Goal: Task Accomplishment & Management: Use online tool/utility

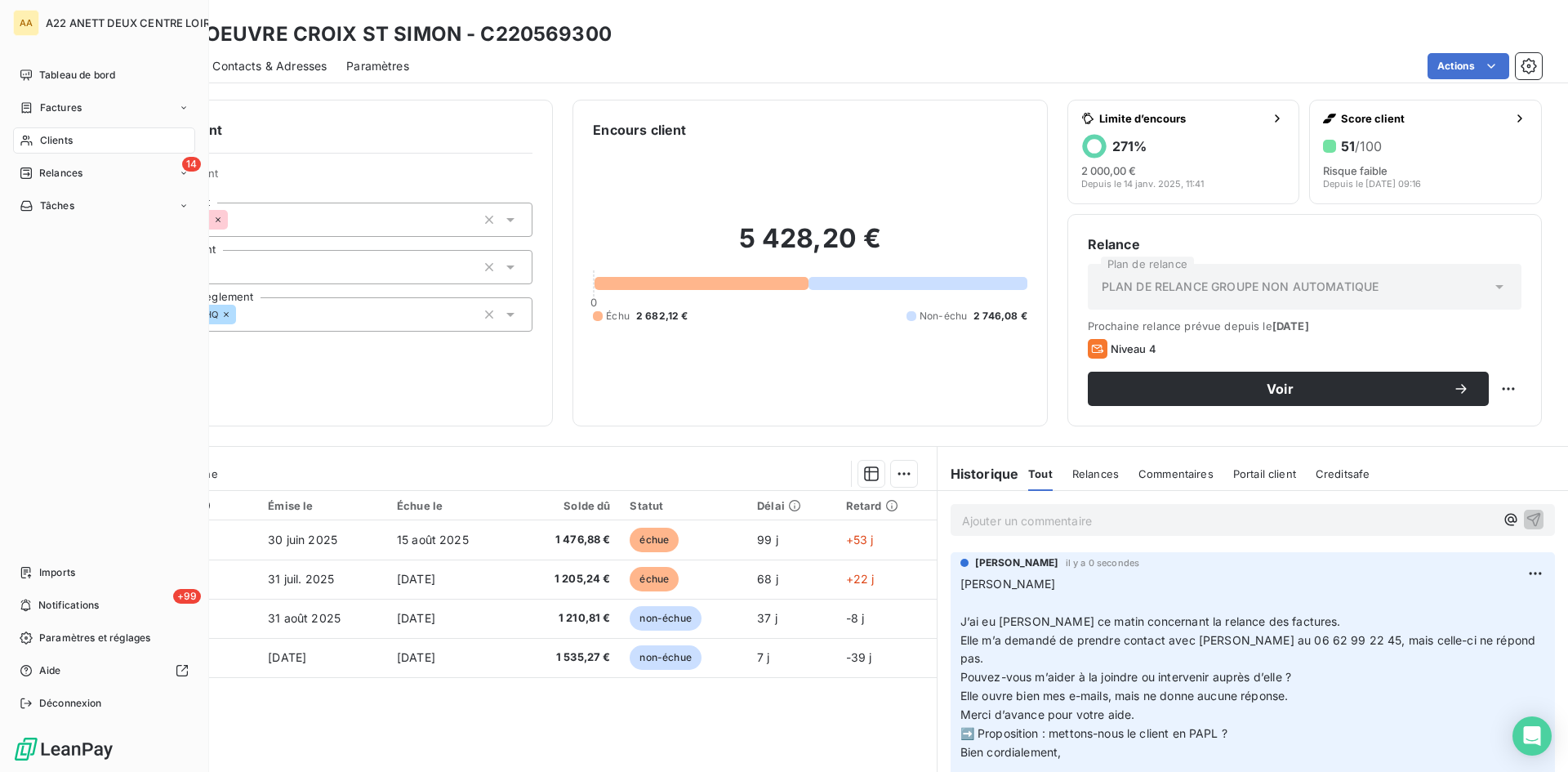
click at [46, 140] on span "Clients" at bounding box center [56, 140] width 32 height 15
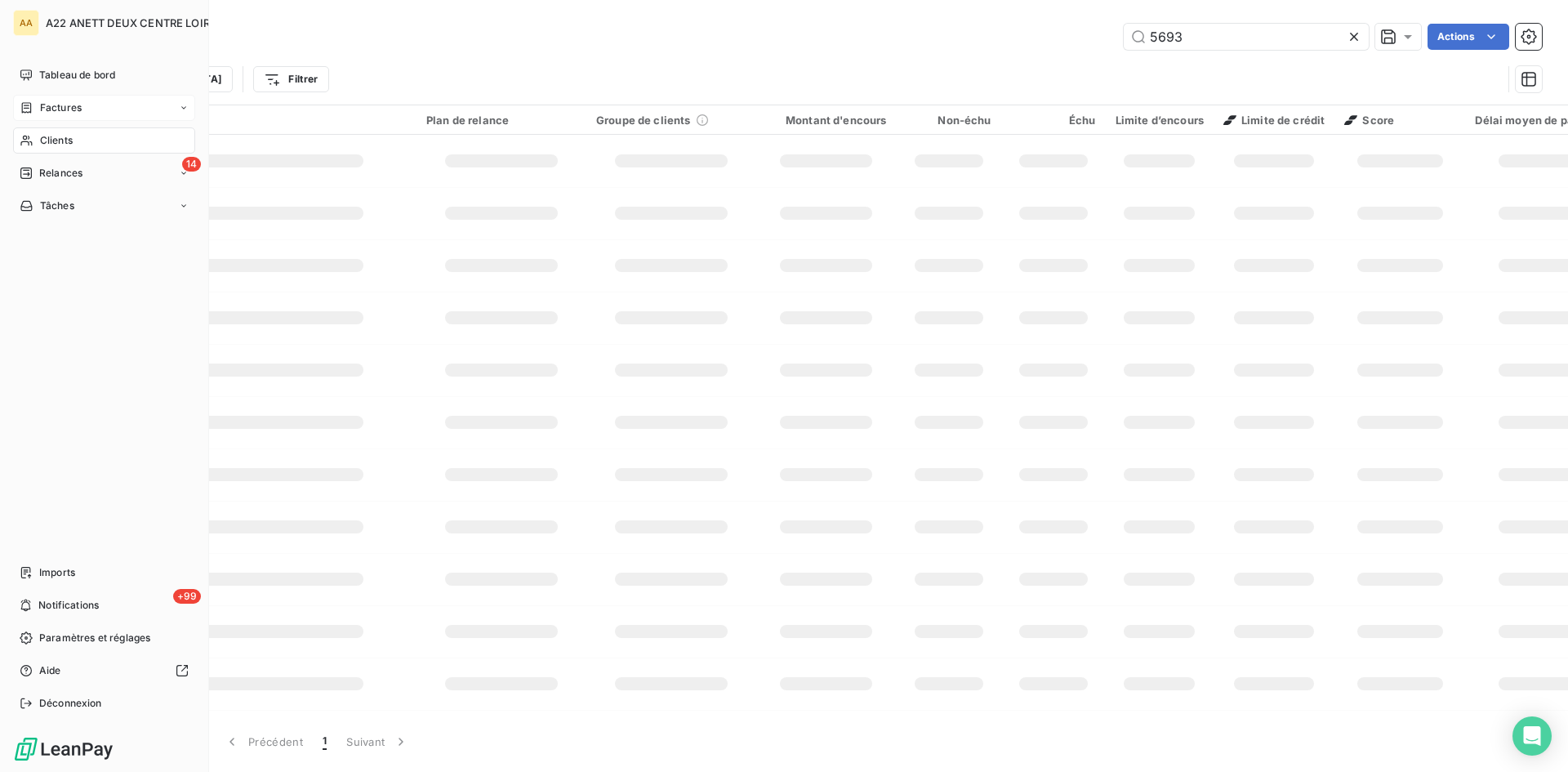
drag, startPoint x: 65, startPoint y: 110, endPoint x: 569, endPoint y: 98, distance: 504.1
click at [64, 109] on span "Factures" at bounding box center [61, 108] width 41 height 15
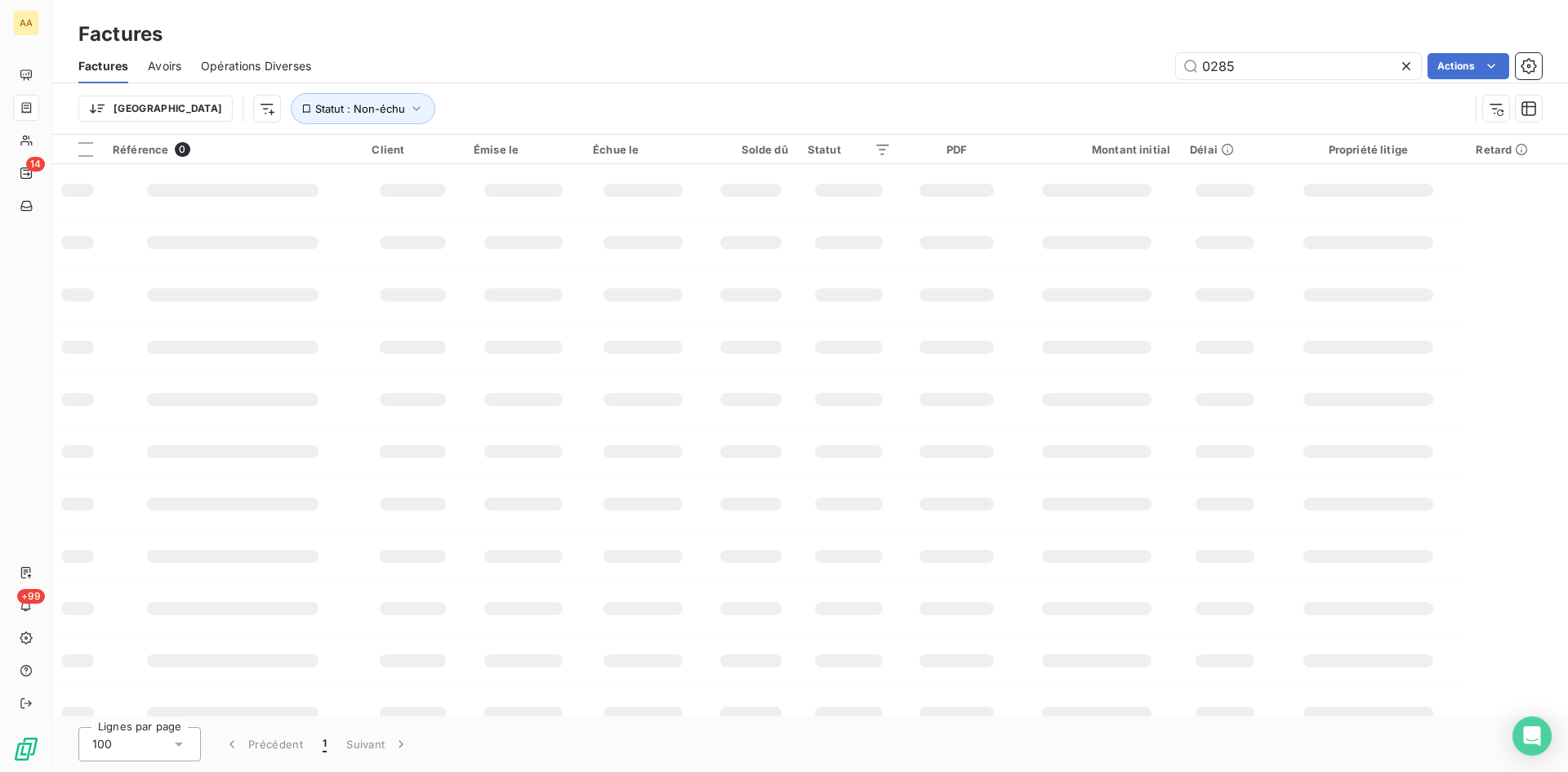
drag, startPoint x: 1183, startPoint y: 67, endPoint x: 1104, endPoint y: 76, distance: 79.5
click at [1104, 76] on div "0285 Actions" at bounding box center [937, 66] width 1211 height 27
type input "2225052346"
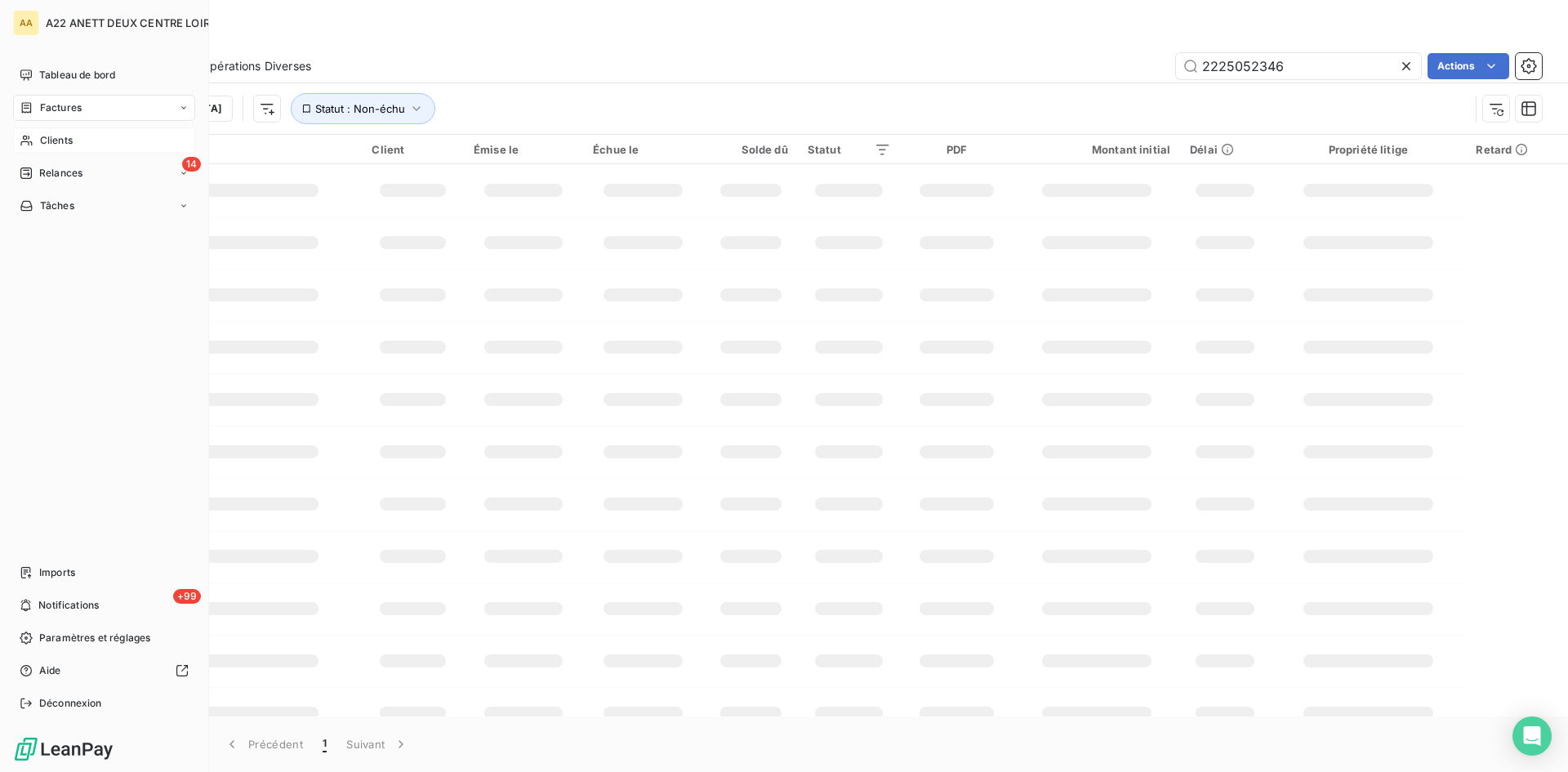
click at [44, 135] on span "Clients" at bounding box center [56, 140] width 32 height 15
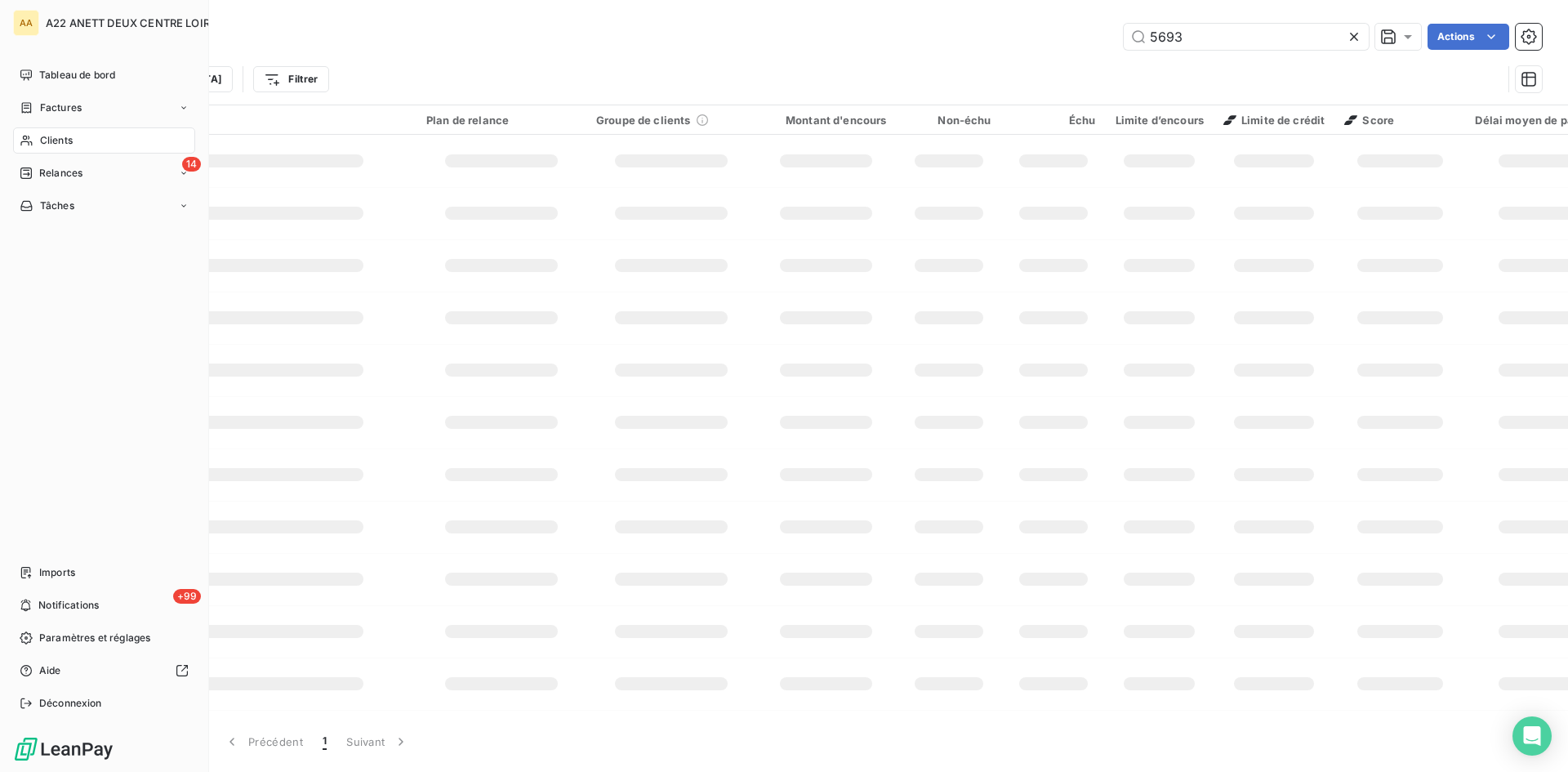
click at [42, 138] on span "Clients" at bounding box center [56, 140] width 32 height 15
click at [41, 105] on span "Factures" at bounding box center [61, 108] width 41 height 15
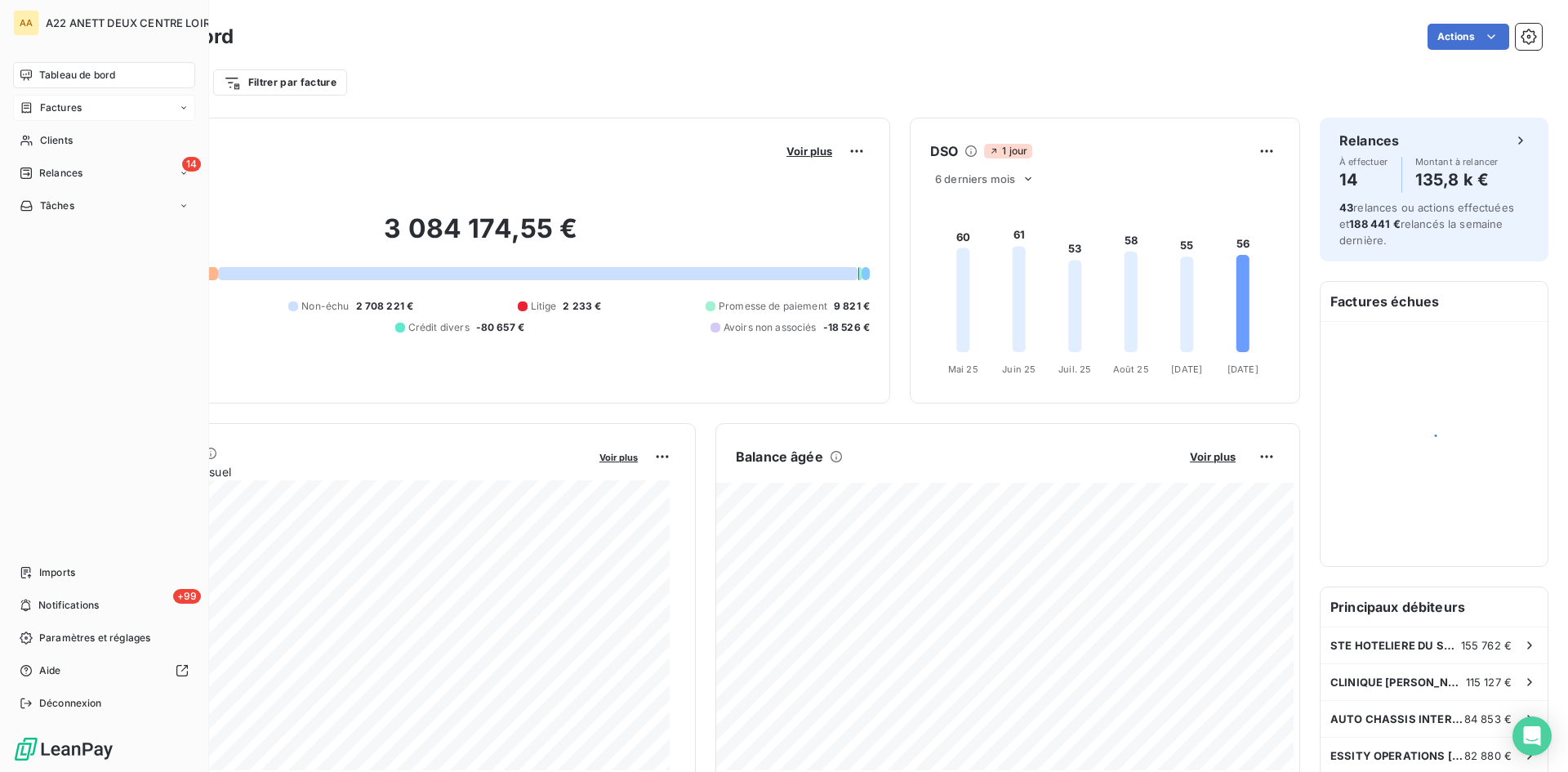
click at [60, 104] on span "Factures" at bounding box center [61, 108] width 41 height 15
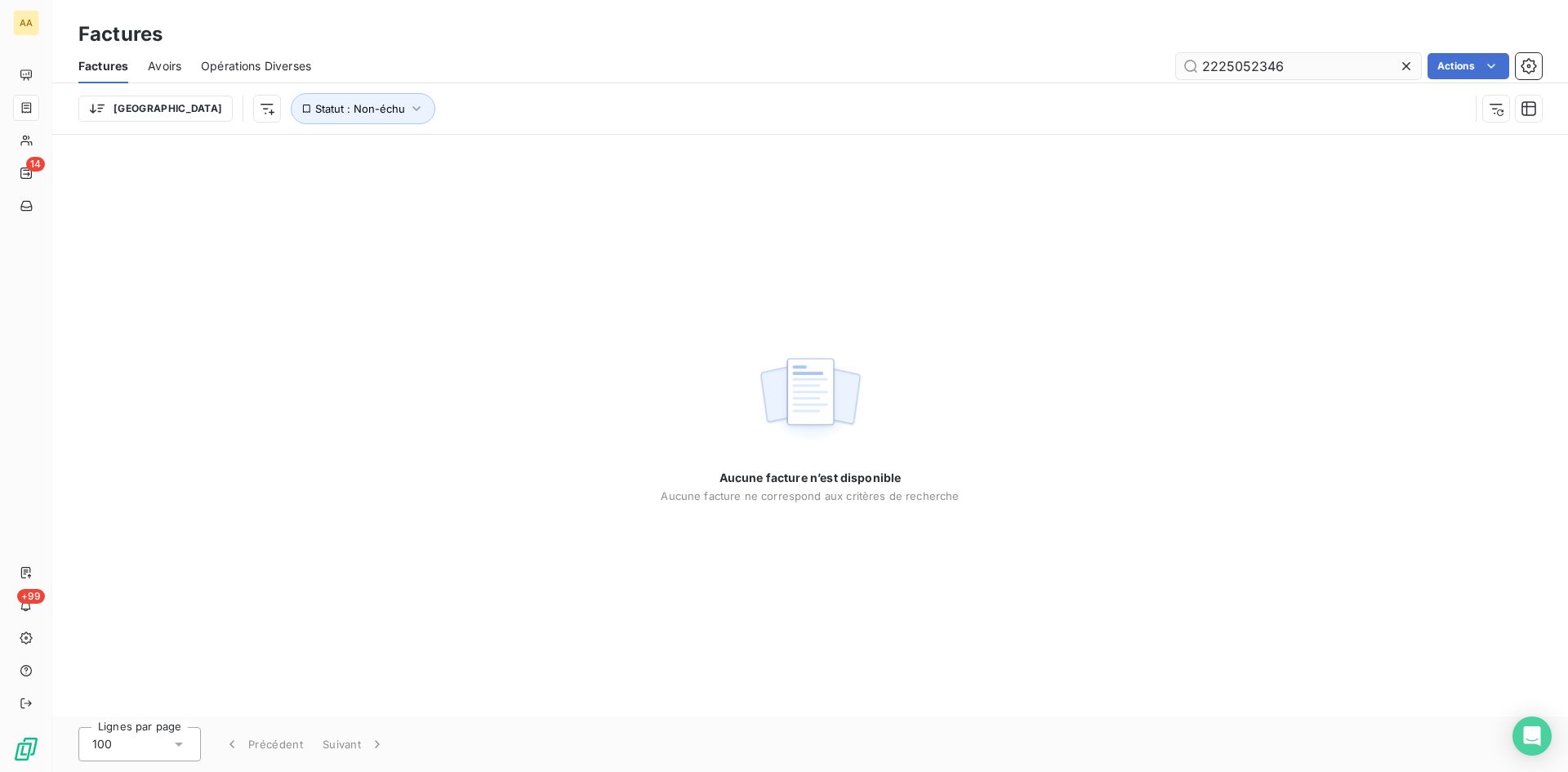
click at [1287, 68] on input "2225052346" at bounding box center [1298, 66] width 245 height 27
drag, startPoint x: 1305, startPoint y: 68, endPoint x: 1242, endPoint y: 65, distance: 63.1
click at [1242, 65] on input "2225052346" at bounding box center [1298, 66] width 245 height 27
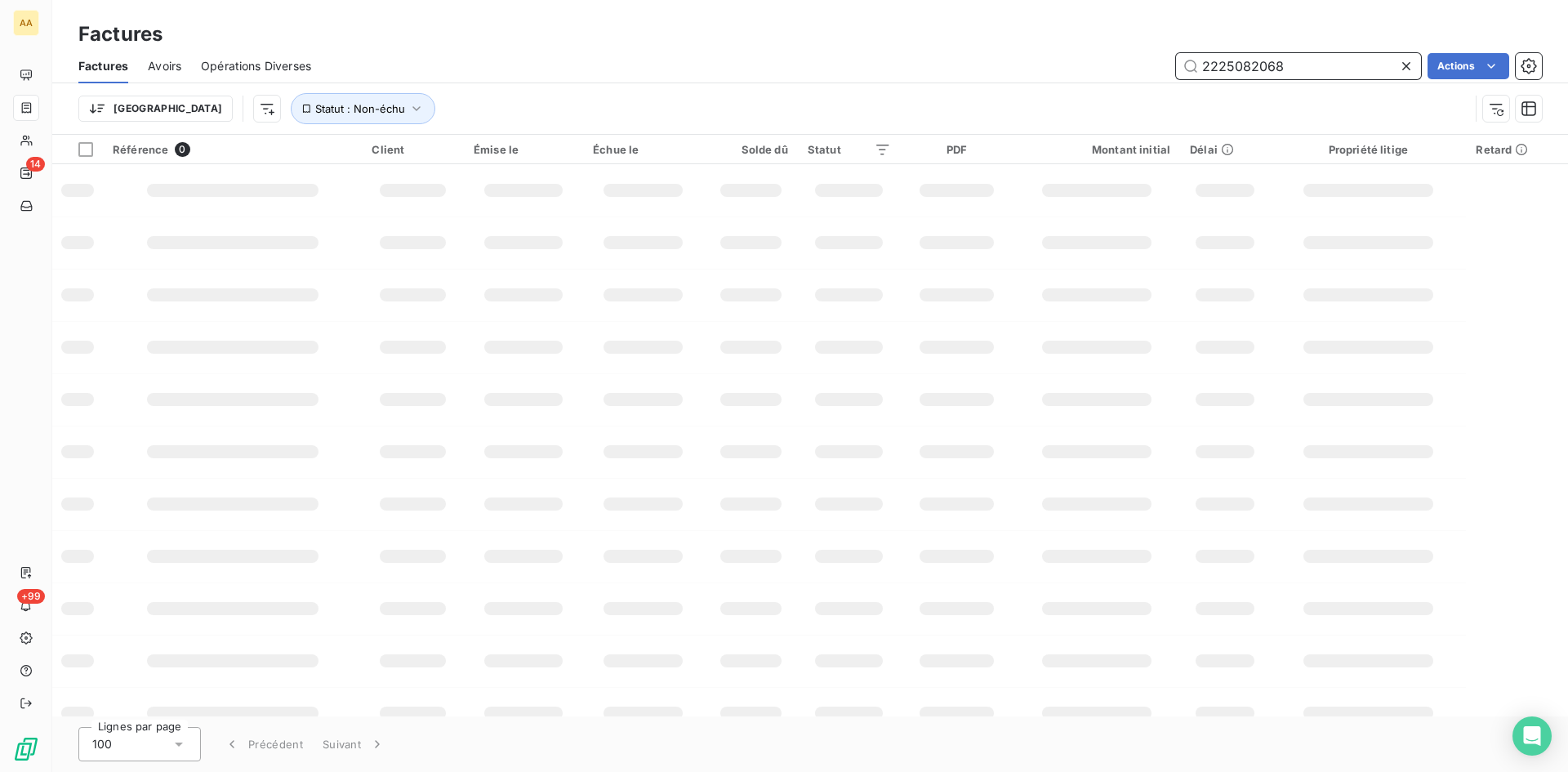
drag, startPoint x: 1310, startPoint y: 68, endPoint x: 1142, endPoint y: 70, distance: 168.0
click at [1142, 70] on div "2225082068 Actions" at bounding box center [937, 66] width 1211 height 27
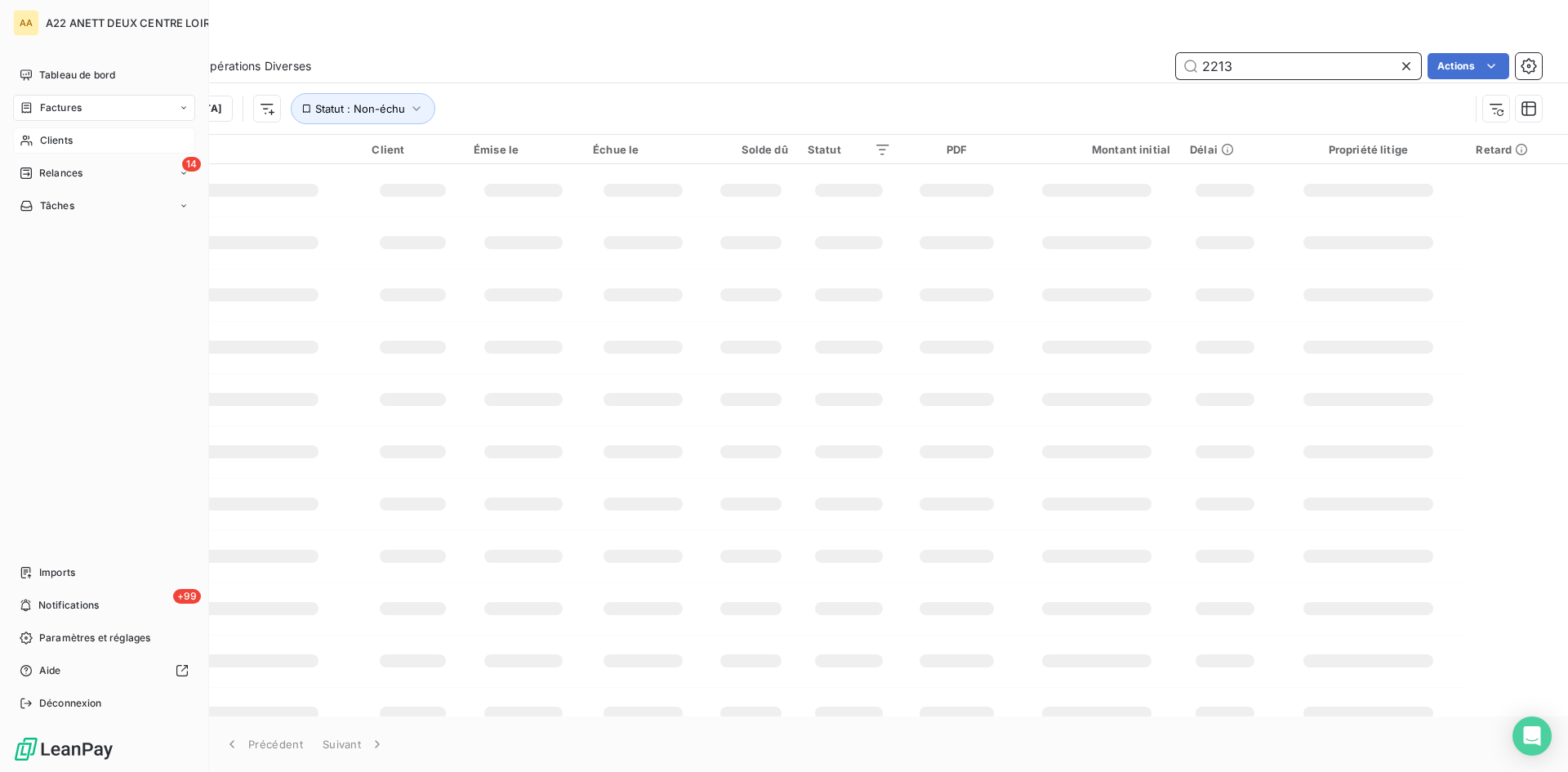
type input "2213"
click at [54, 134] on span "Clients" at bounding box center [56, 140] width 32 height 15
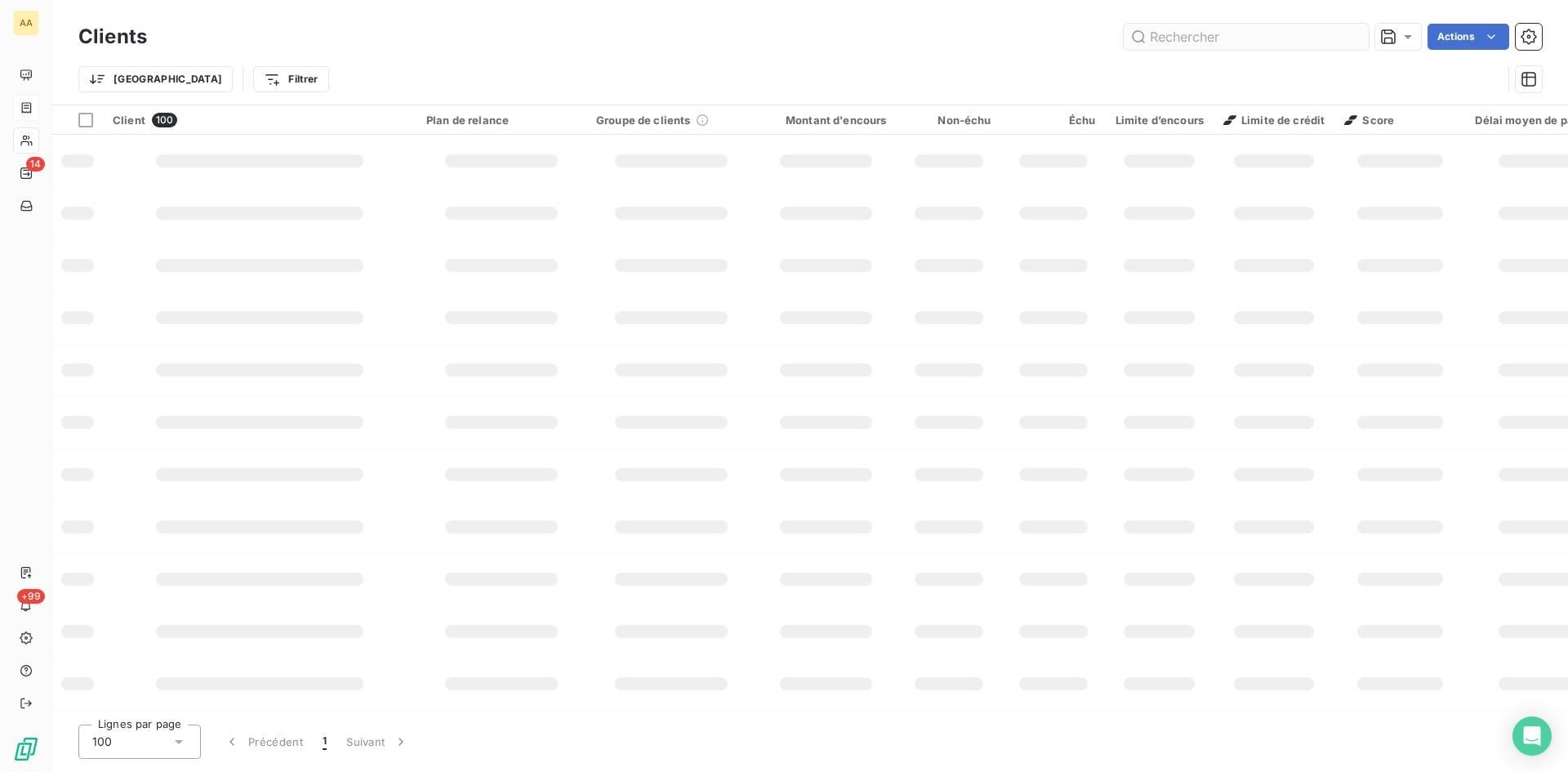
click at [1190, 39] on input "text" at bounding box center [1246, 37] width 245 height 27
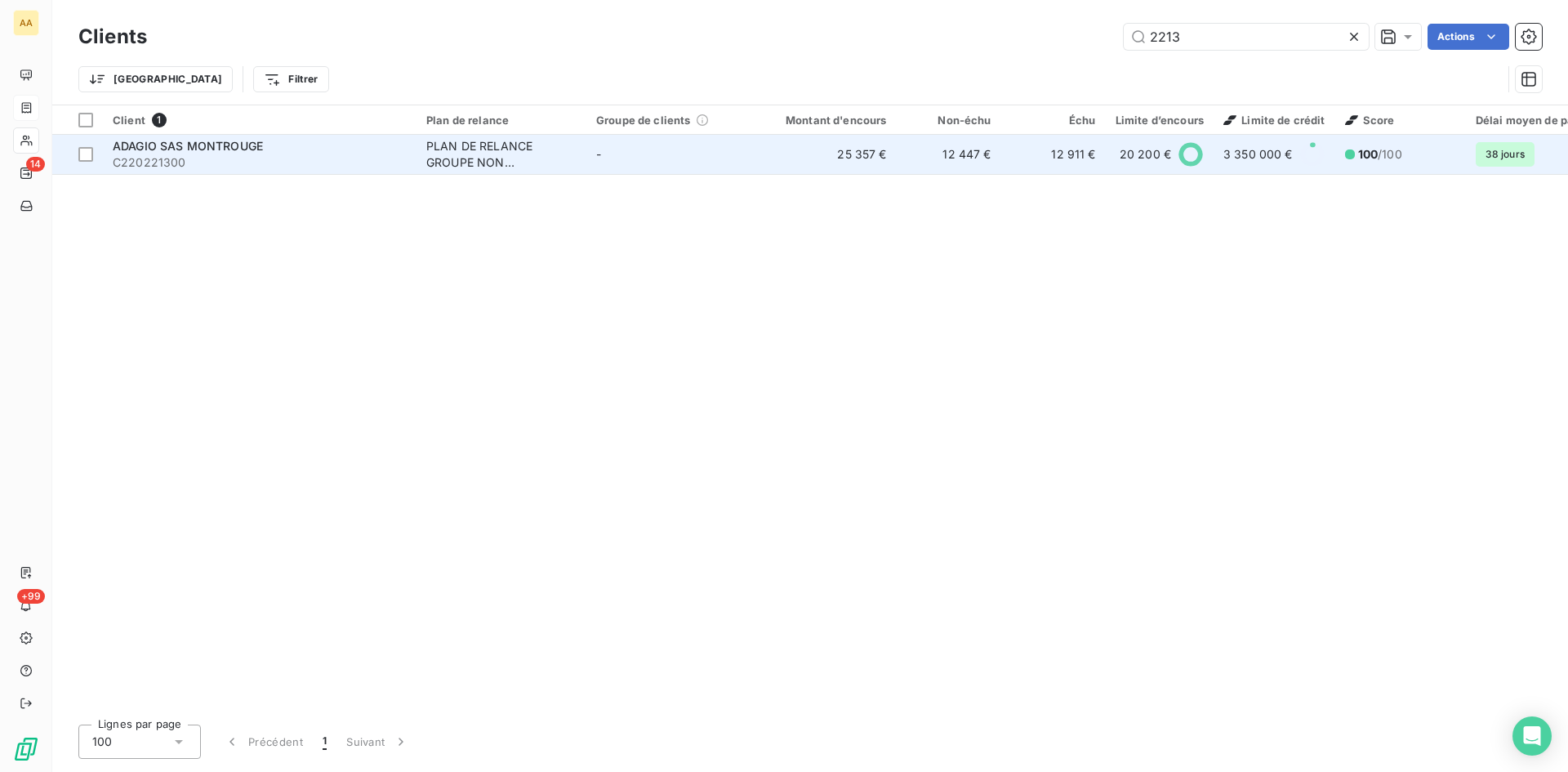
type input "2213"
click at [460, 148] on div "PLAN DE RELANCE GROUPE NON AUTOMATIQUE" at bounding box center [501, 154] width 150 height 32
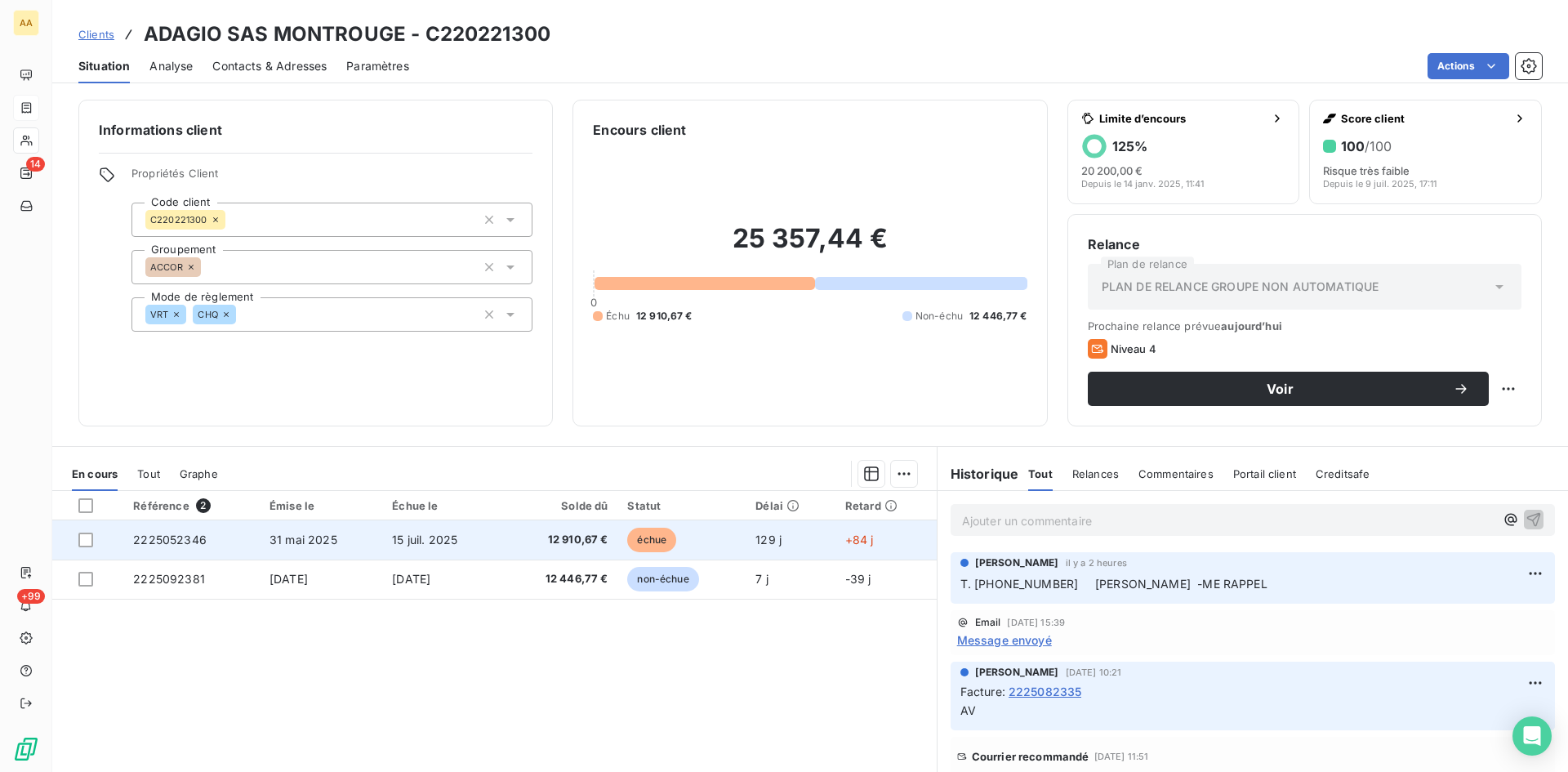
click at [161, 538] on span "2225052346" at bounding box center [169, 540] width 74 height 14
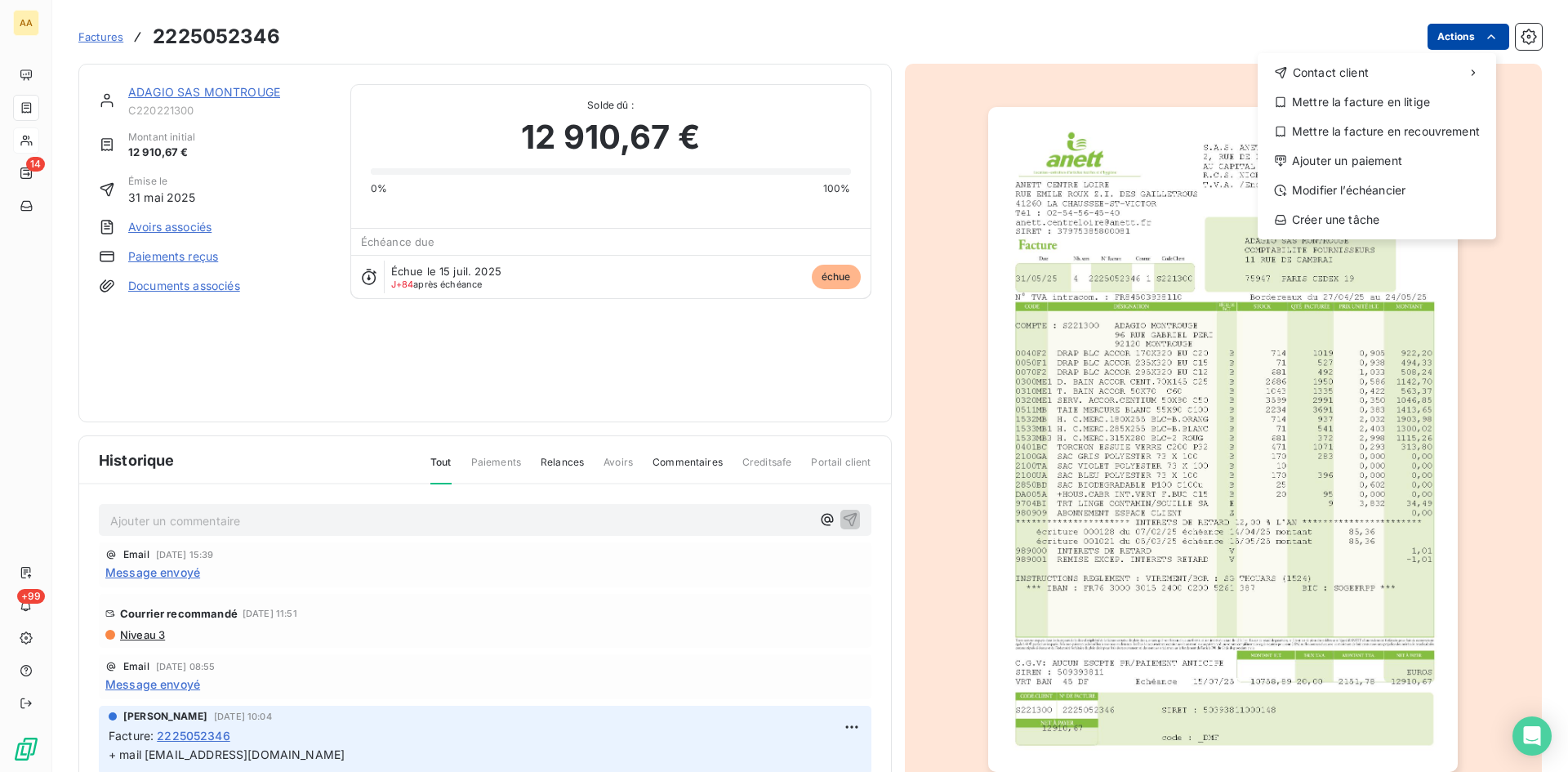
click at [1468, 31] on html "AA 14 +99 Factures [PHONE_NUMBER] Actions Contact client Mettre la facture en l…" at bounding box center [784, 386] width 1568 height 772
click at [1355, 159] on div "Ajouter un paiement" at bounding box center [1377, 161] width 226 height 27
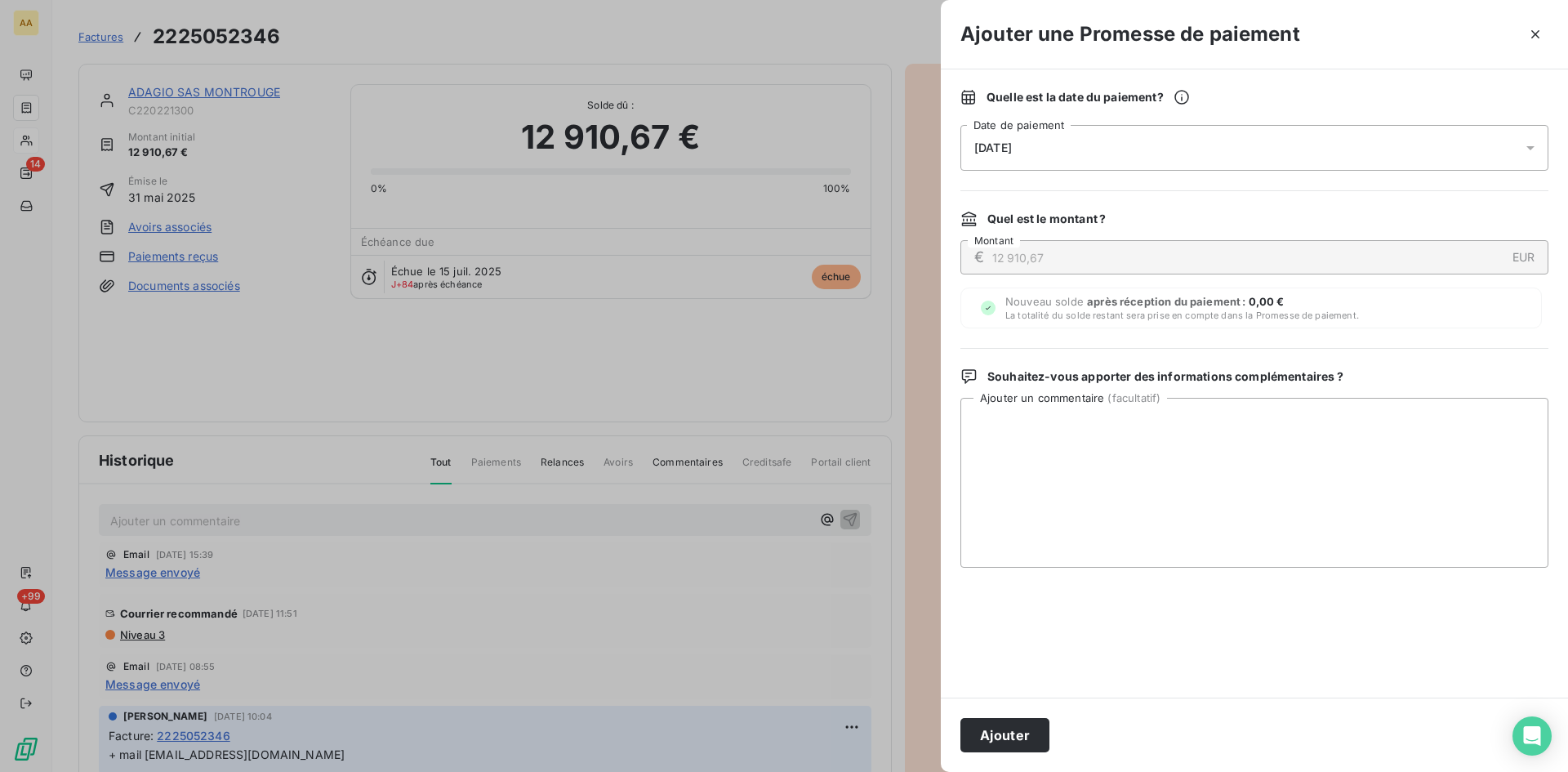
click at [1056, 147] on div "[DATE]" at bounding box center [1254, 148] width 588 height 46
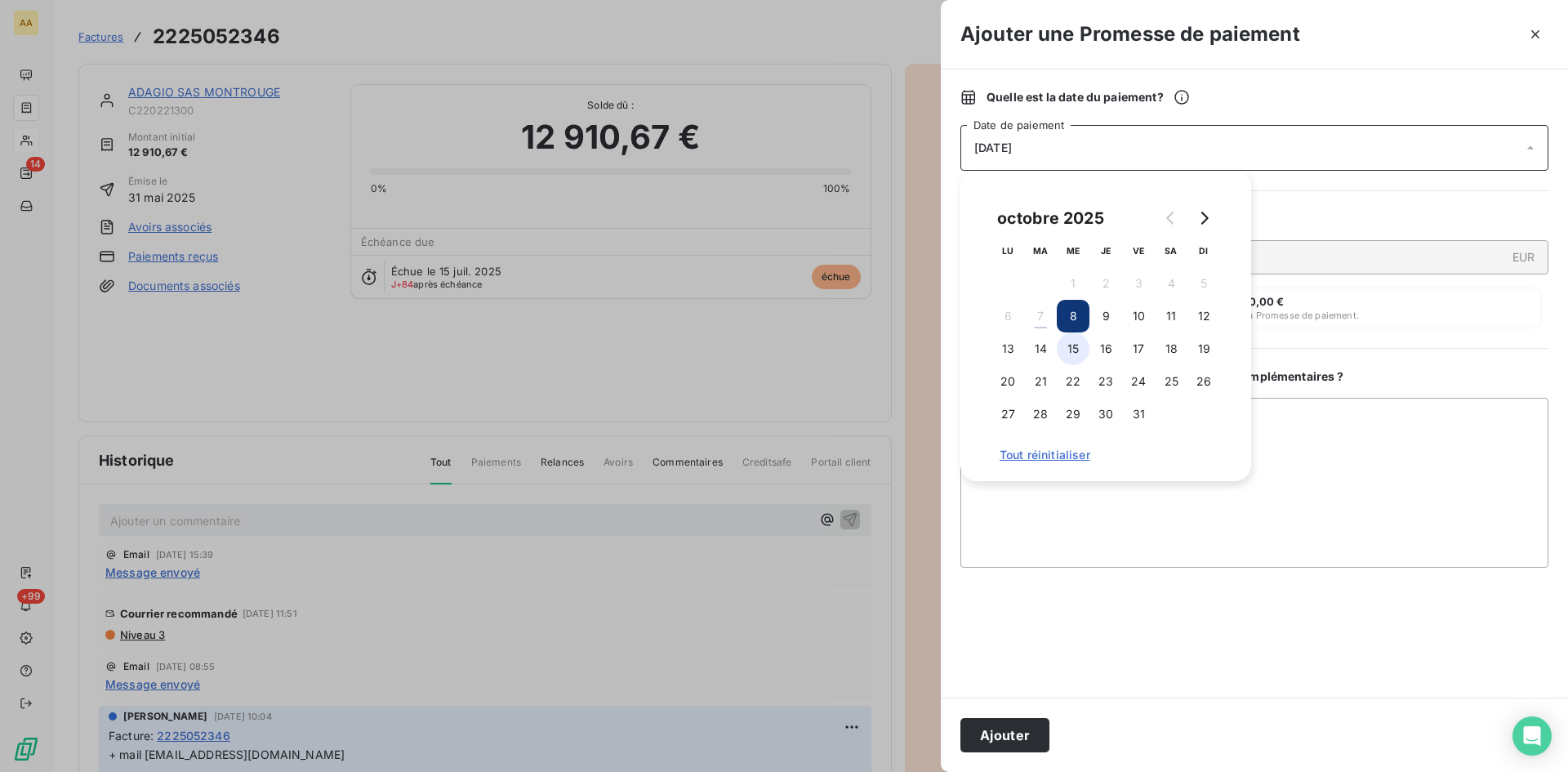
click at [1072, 358] on button "15" at bounding box center [1073, 349] width 32 height 32
click at [1079, 380] on button "22" at bounding box center [1073, 381] width 32 height 32
click at [1035, 738] on button "Ajouter" at bounding box center [1005, 735] width 89 height 34
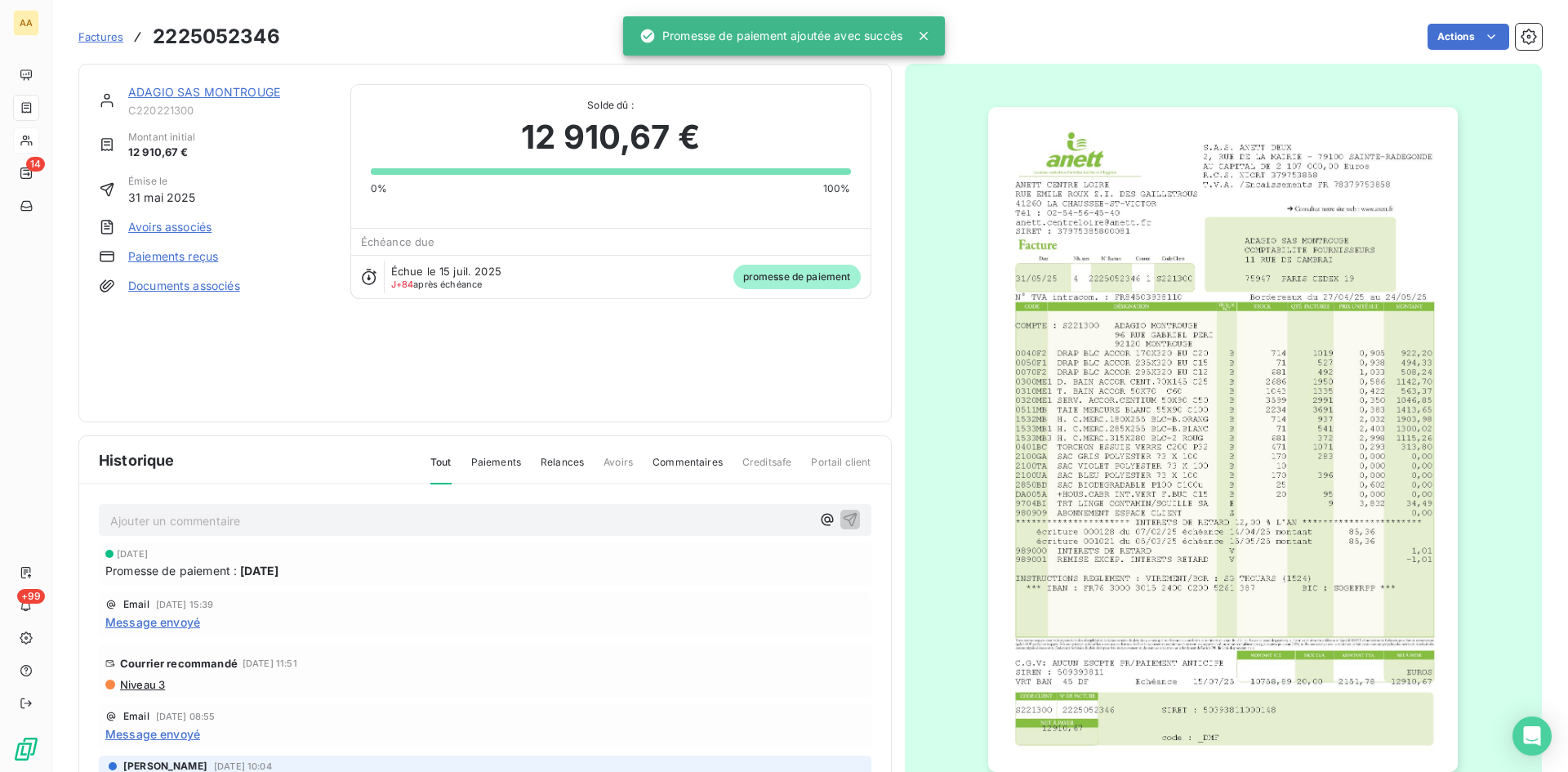
click at [367, 526] on p "Ajouter un commentaire ﻿" at bounding box center [460, 520] width 701 height 21
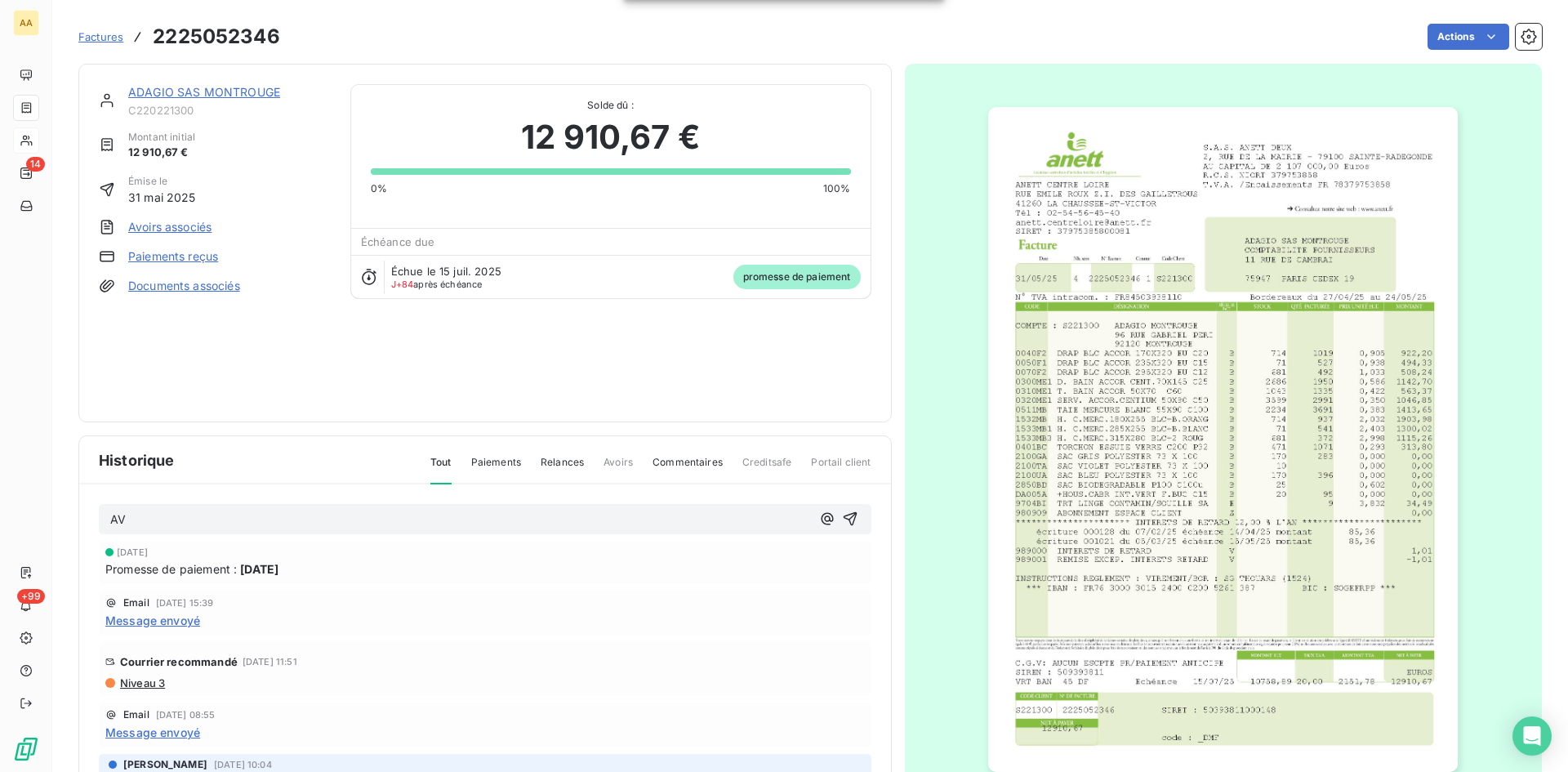
drag, startPoint x: 829, startPoint y: 515, endPoint x: 827, endPoint y: 502, distance: 13.2
click at [842, 514] on icon "button" at bounding box center [850, 519] width 17 height 17
click at [249, 88] on link "ADAGIO SAS MONTROUGE" at bounding box center [204, 91] width 152 height 14
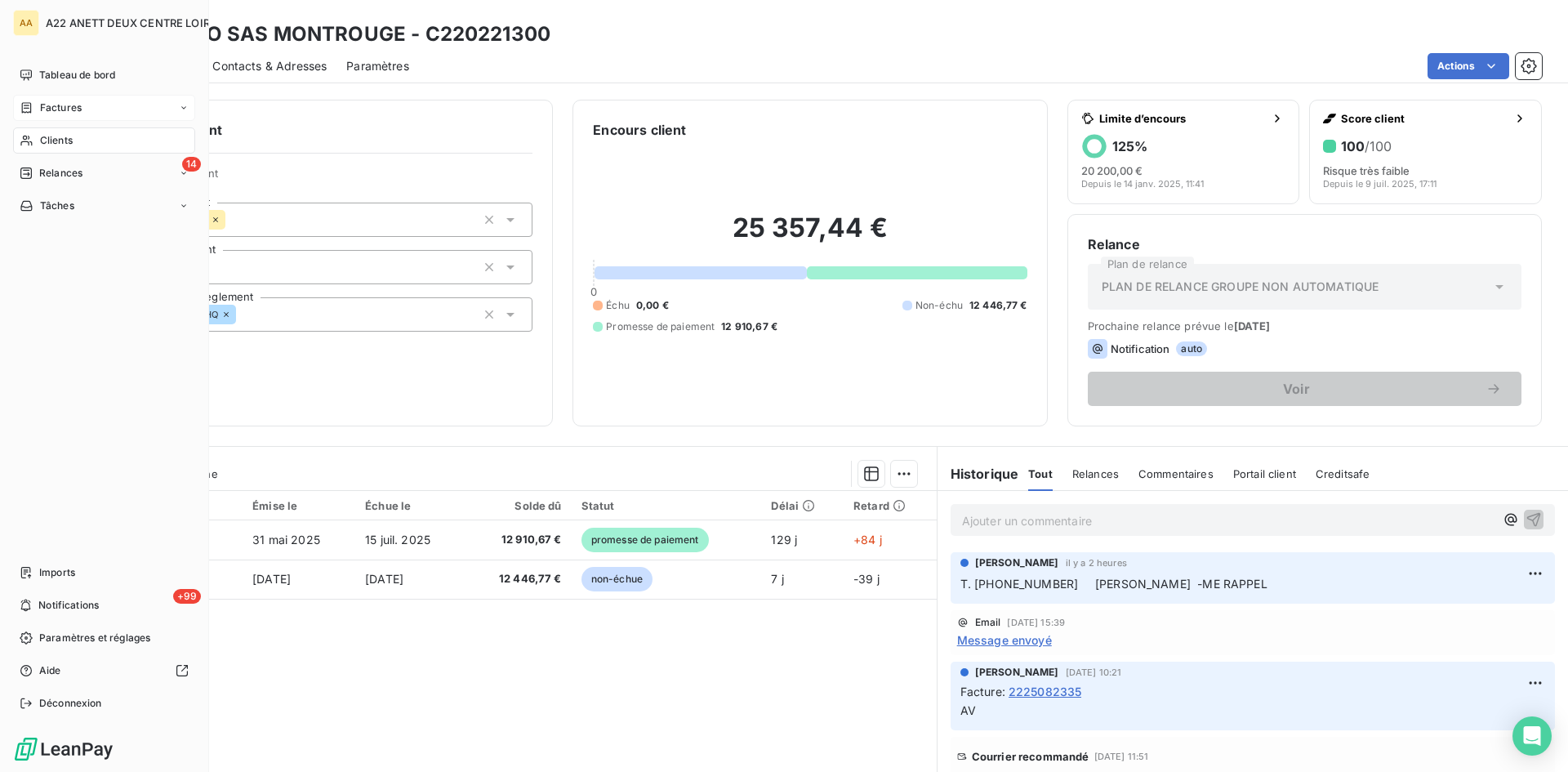
drag, startPoint x: 58, startPoint y: 143, endPoint x: 95, endPoint y: 126, distance: 40.7
click at [58, 142] on span "Clients" at bounding box center [56, 140] width 32 height 15
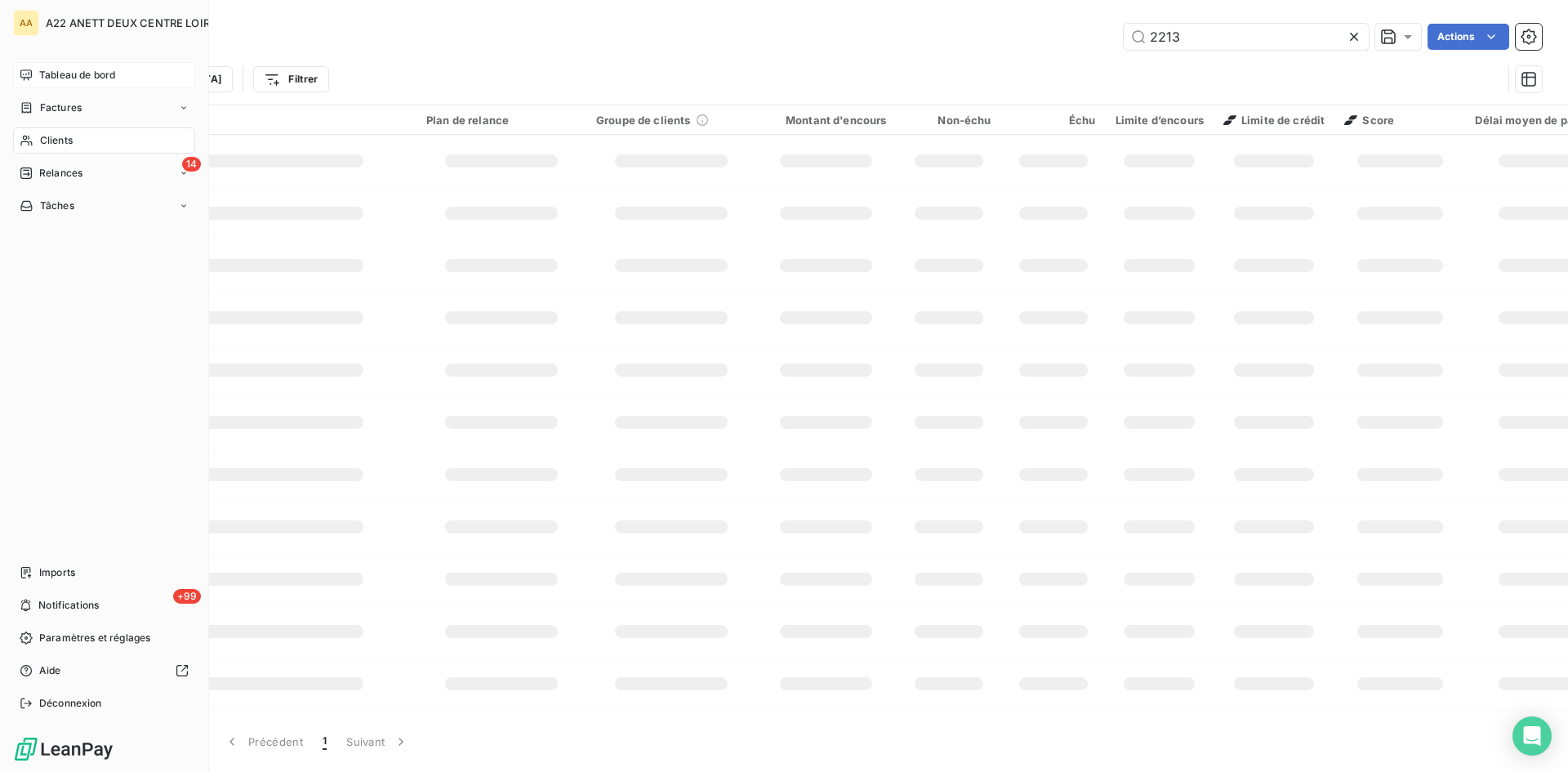
drag, startPoint x: 41, startPoint y: 104, endPoint x: 91, endPoint y: 82, distance: 54.6
click at [41, 103] on span "Factures" at bounding box center [61, 108] width 41 height 15
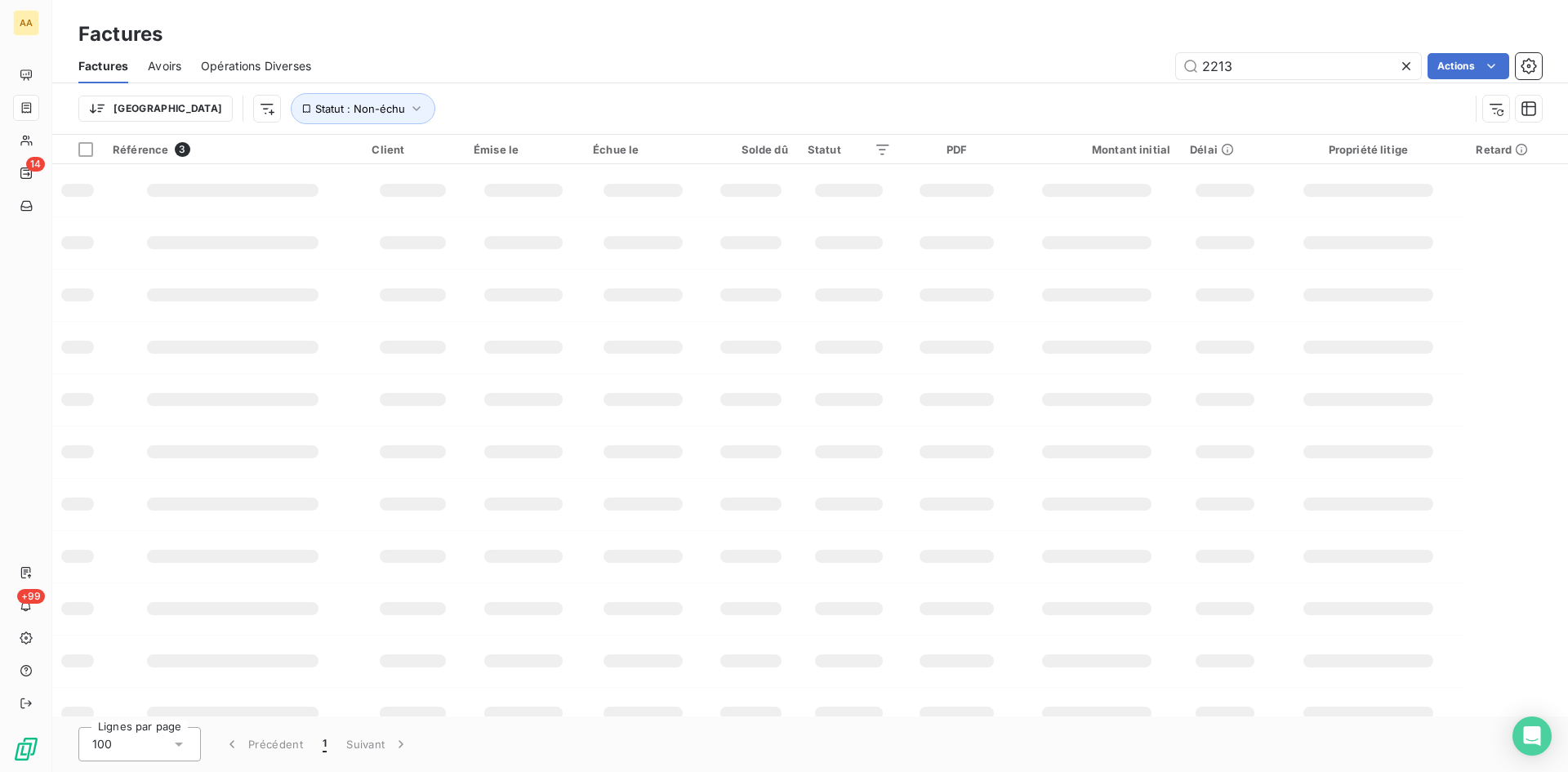
drag, startPoint x: 1243, startPoint y: 71, endPoint x: 1119, endPoint y: 71, distance: 124.0
click at [1119, 71] on div "2213 Actions" at bounding box center [937, 66] width 1211 height 27
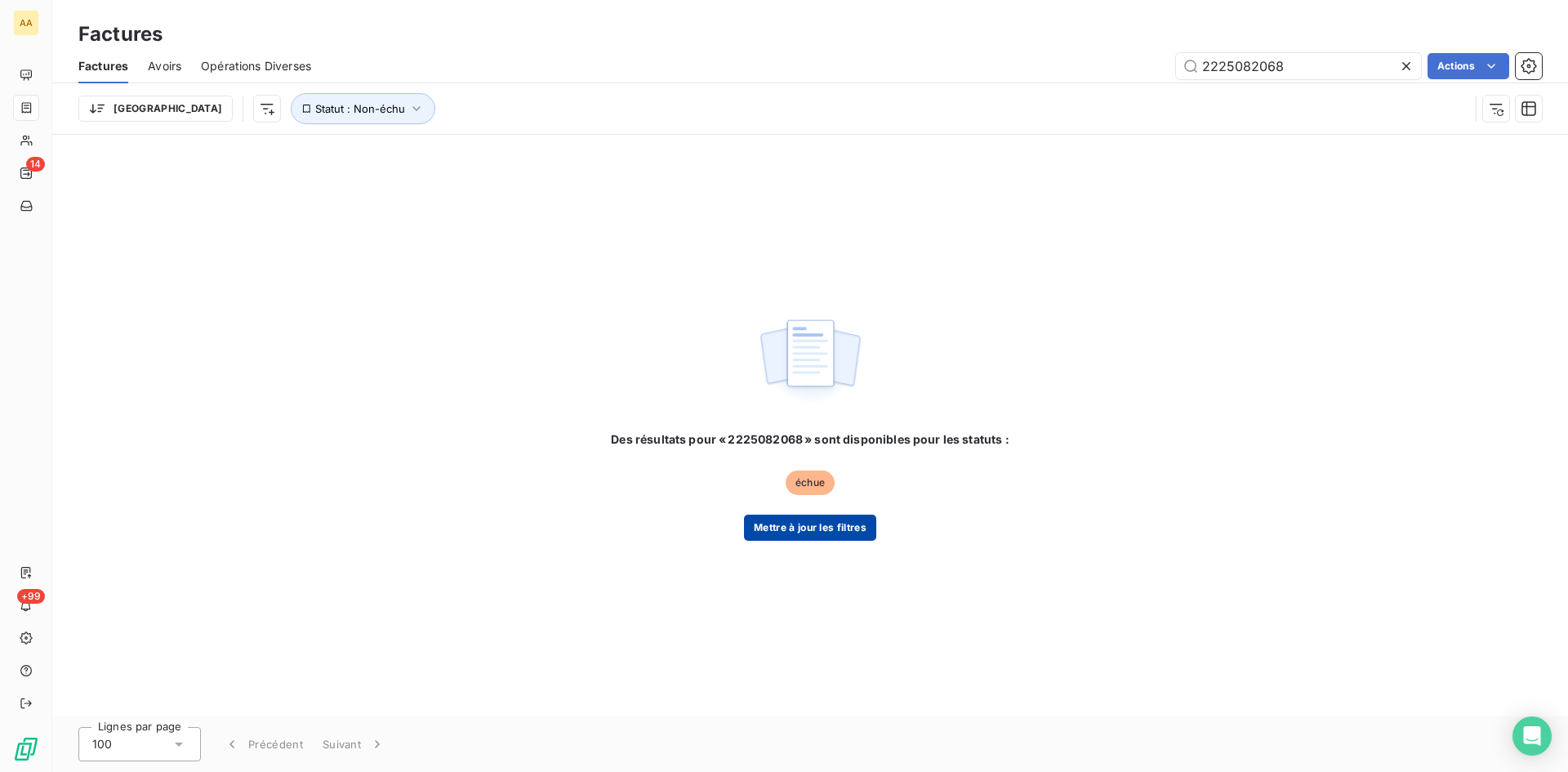
type input "2225082068"
click at [830, 519] on button "Mettre à jour les filtres" at bounding box center [810, 528] width 132 height 27
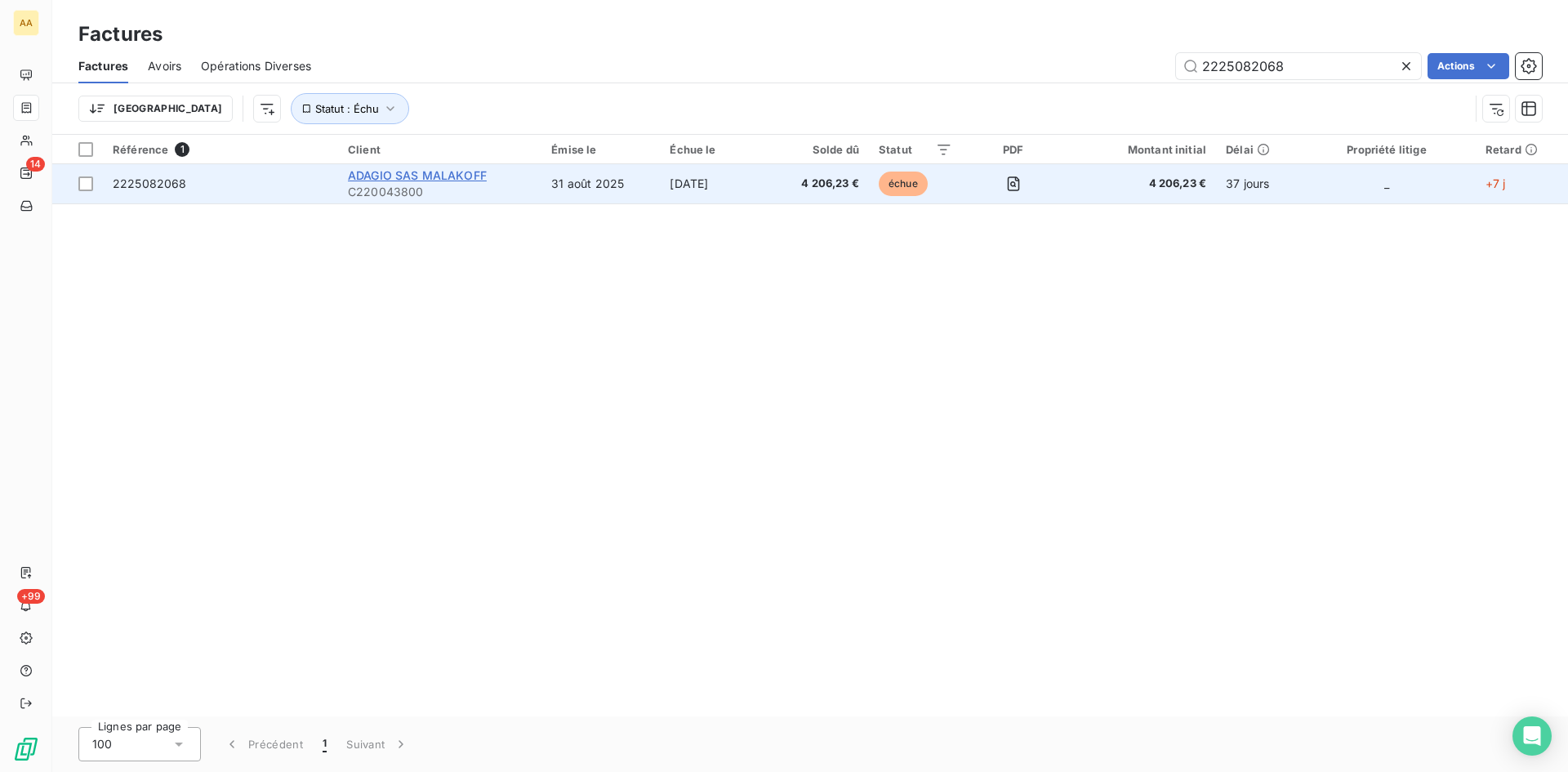
click at [381, 181] on span "ADAGIO SAS MALAKOFF" at bounding box center [416, 175] width 139 height 14
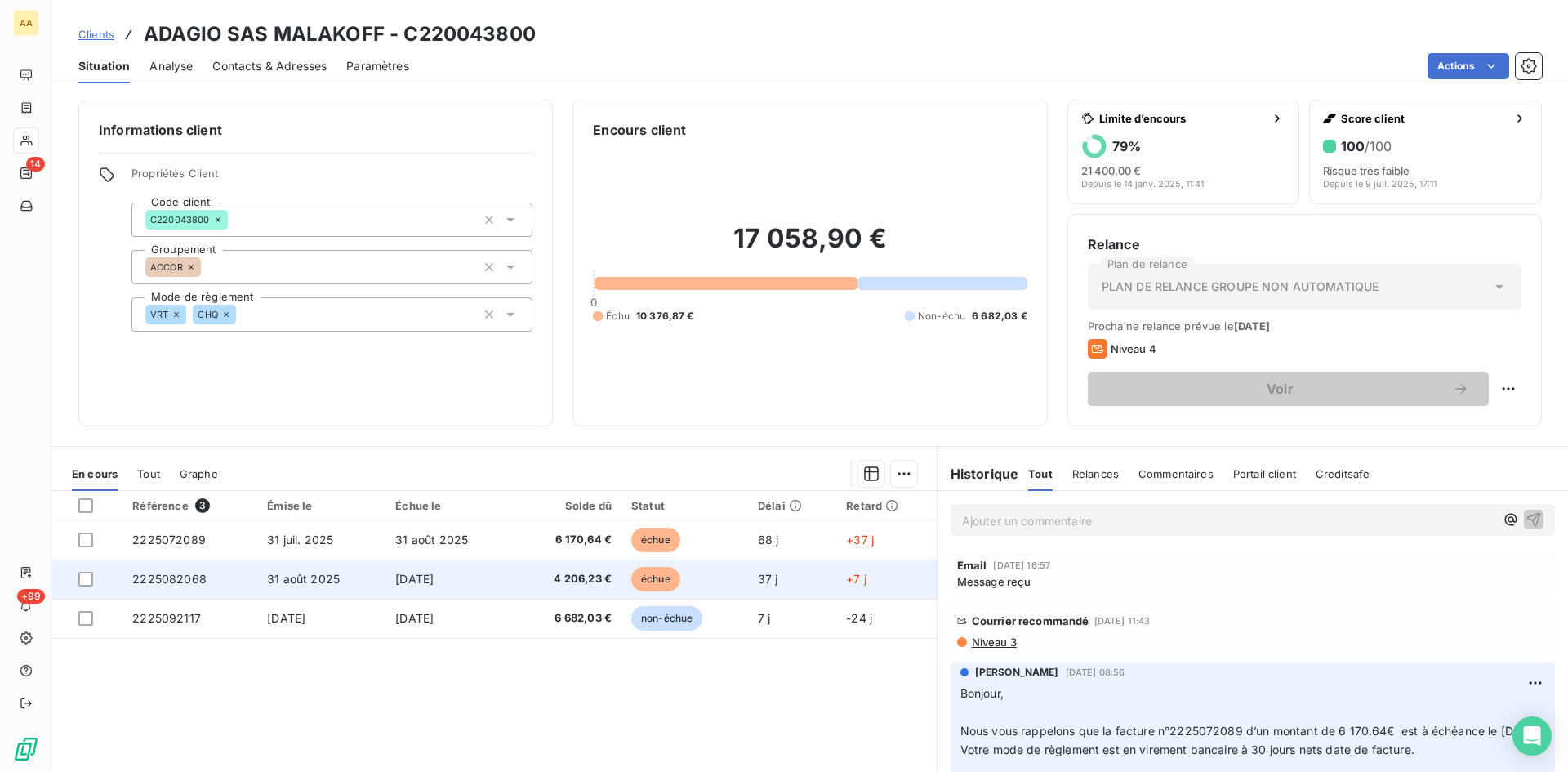
click at [160, 580] on span "2225082068" at bounding box center [169, 579] width 75 height 14
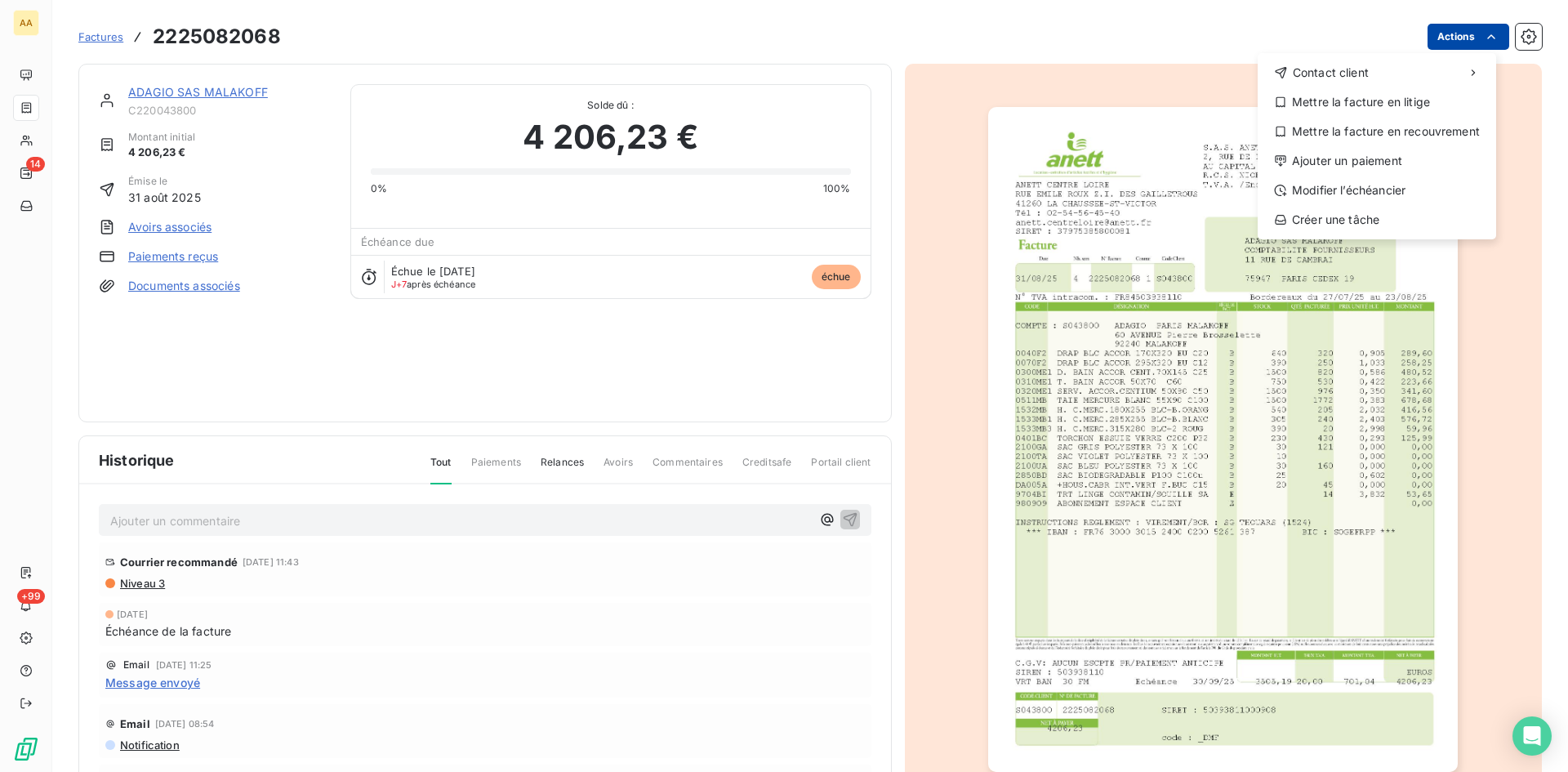
click at [1445, 37] on html "AA 14 +99 Factures [PHONE_NUMBER] Actions Contact client Mettre la facture en l…" at bounding box center [784, 386] width 1568 height 772
click at [1314, 158] on div "Ajouter un paiement" at bounding box center [1377, 161] width 226 height 27
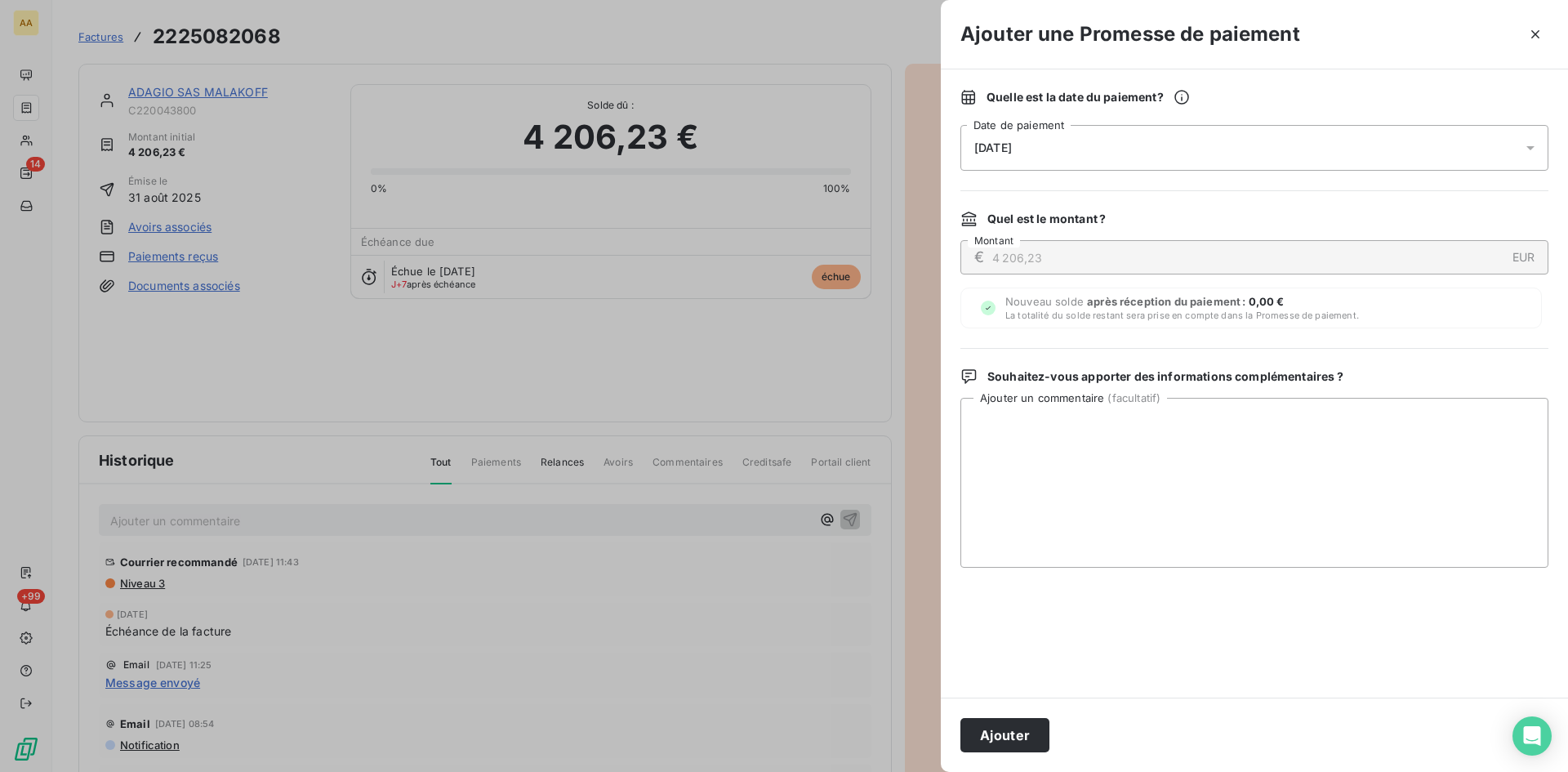
click at [1054, 149] on div "[DATE]" at bounding box center [1254, 148] width 588 height 46
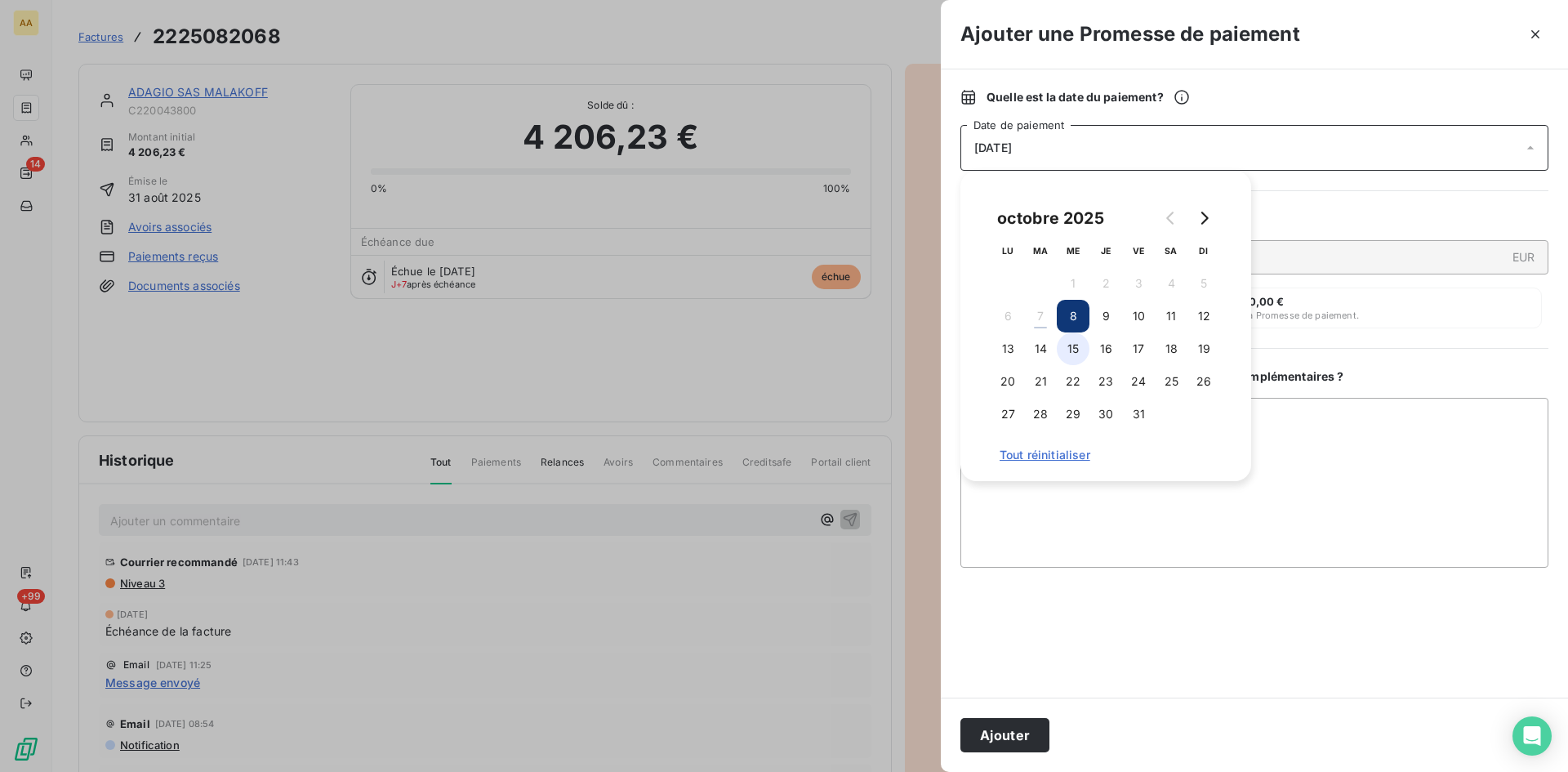
click at [1072, 352] on button "15" at bounding box center [1073, 349] width 32 height 32
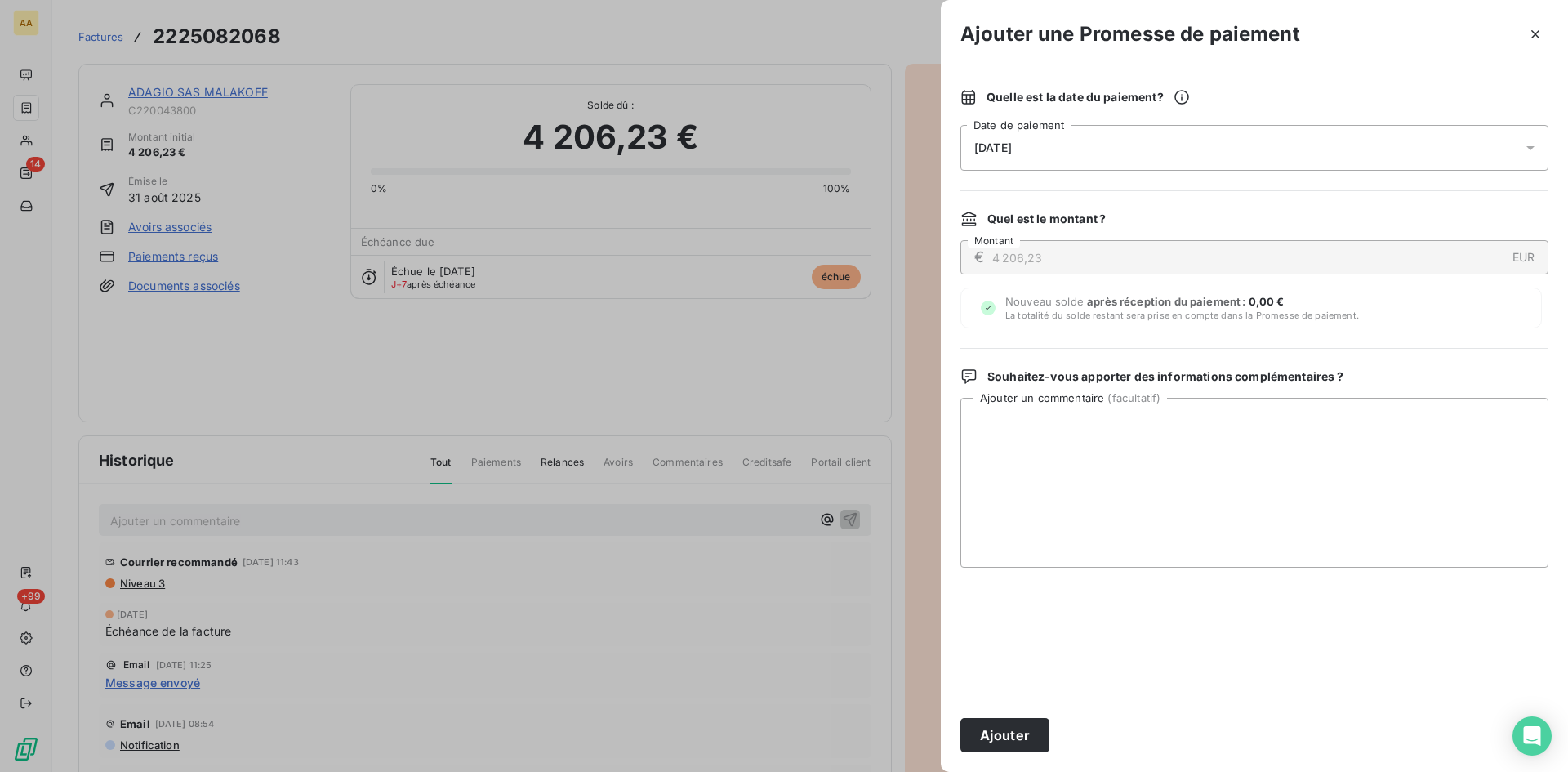
click at [1015, 754] on div "Ajouter" at bounding box center [1254, 735] width 627 height 75
click at [1005, 740] on button "Ajouter" at bounding box center [1005, 735] width 89 height 34
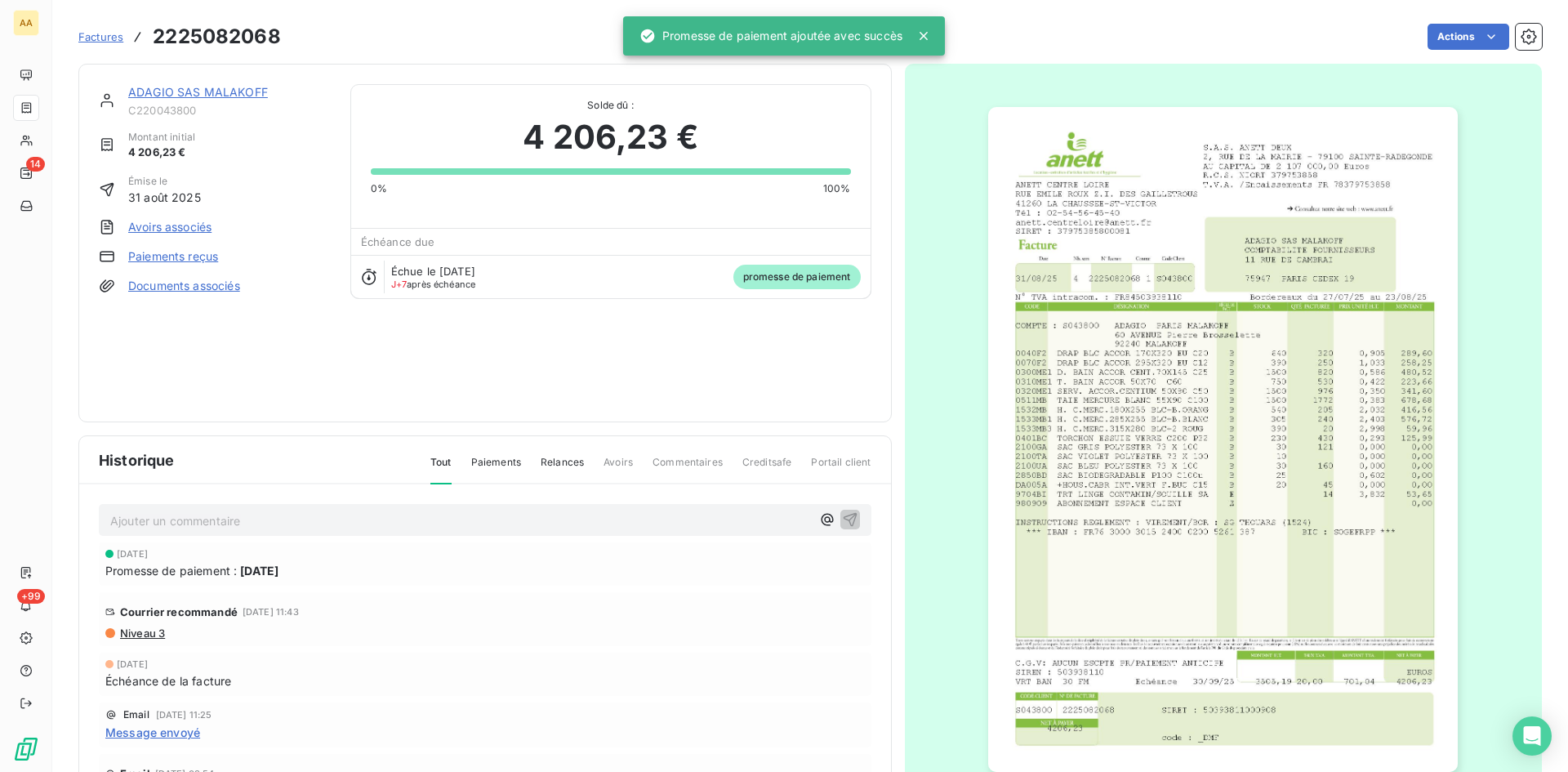
click at [306, 521] on p "Ajouter un commentaire ﻿" at bounding box center [460, 520] width 701 height 21
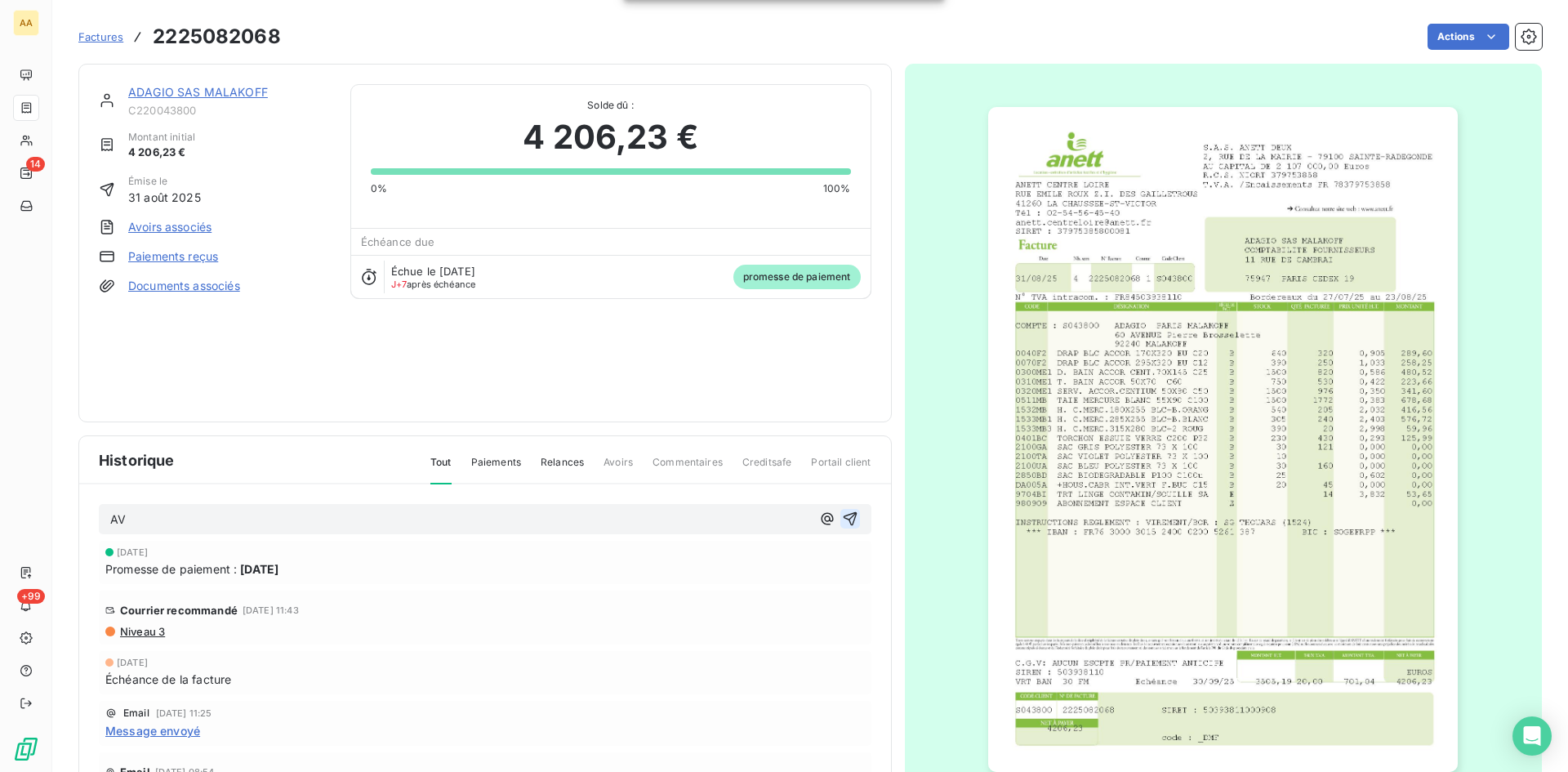
click at [842, 521] on icon "button" at bounding box center [850, 519] width 17 height 17
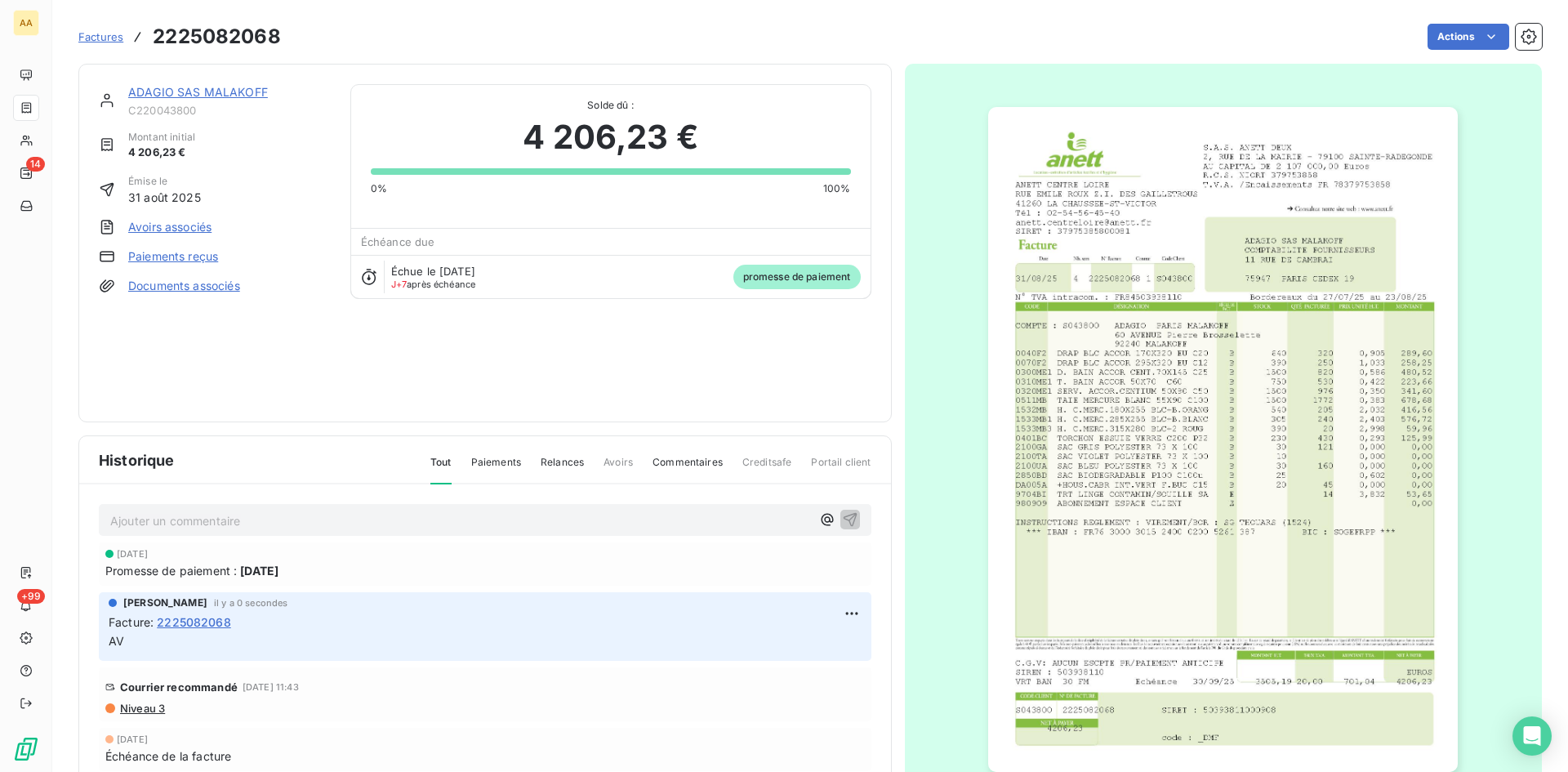
click at [206, 95] on link "ADAGIO SAS MALAKOFF" at bounding box center [198, 91] width 139 height 14
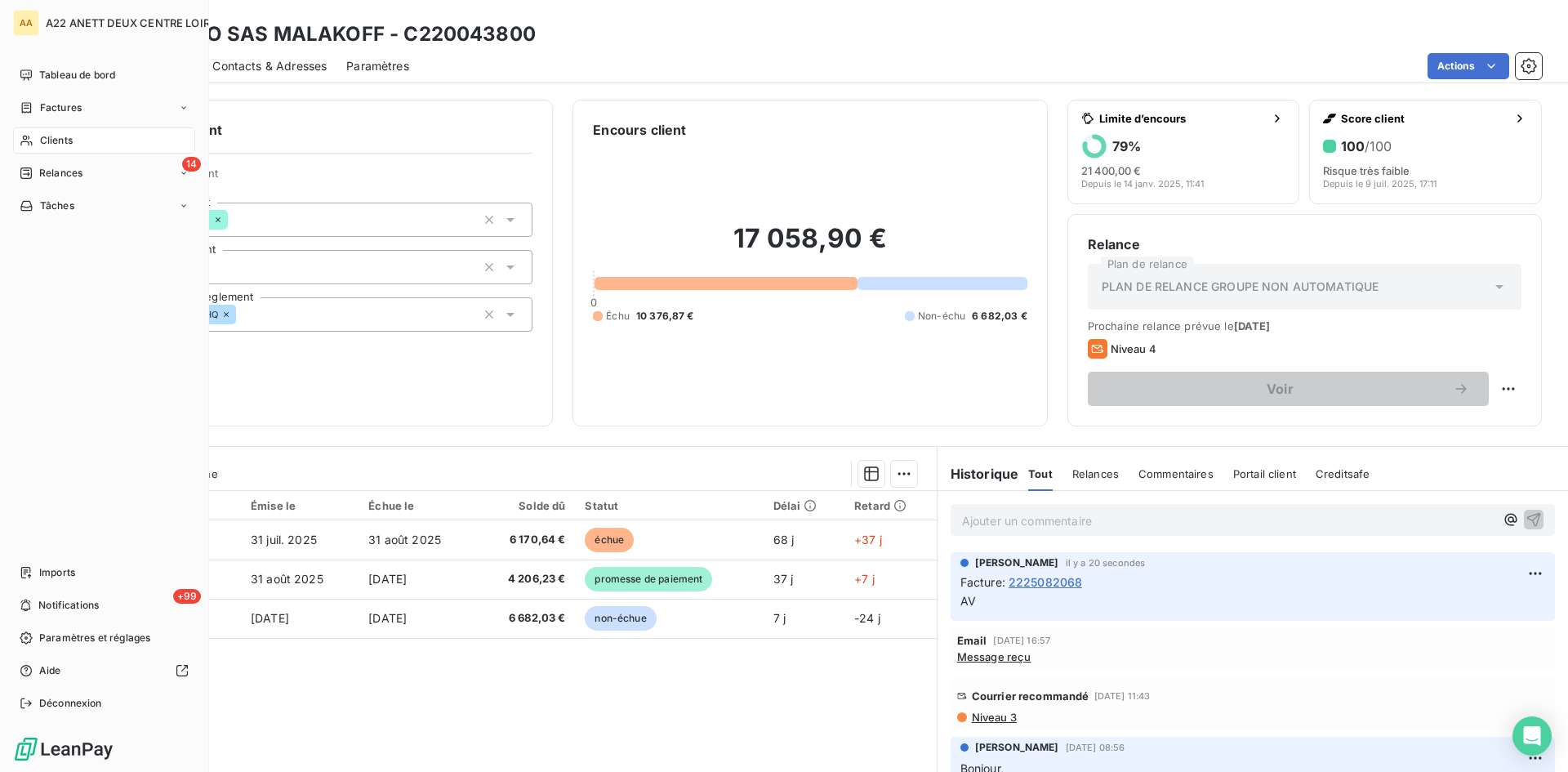
click at [45, 139] on span "Clients" at bounding box center [56, 140] width 32 height 15
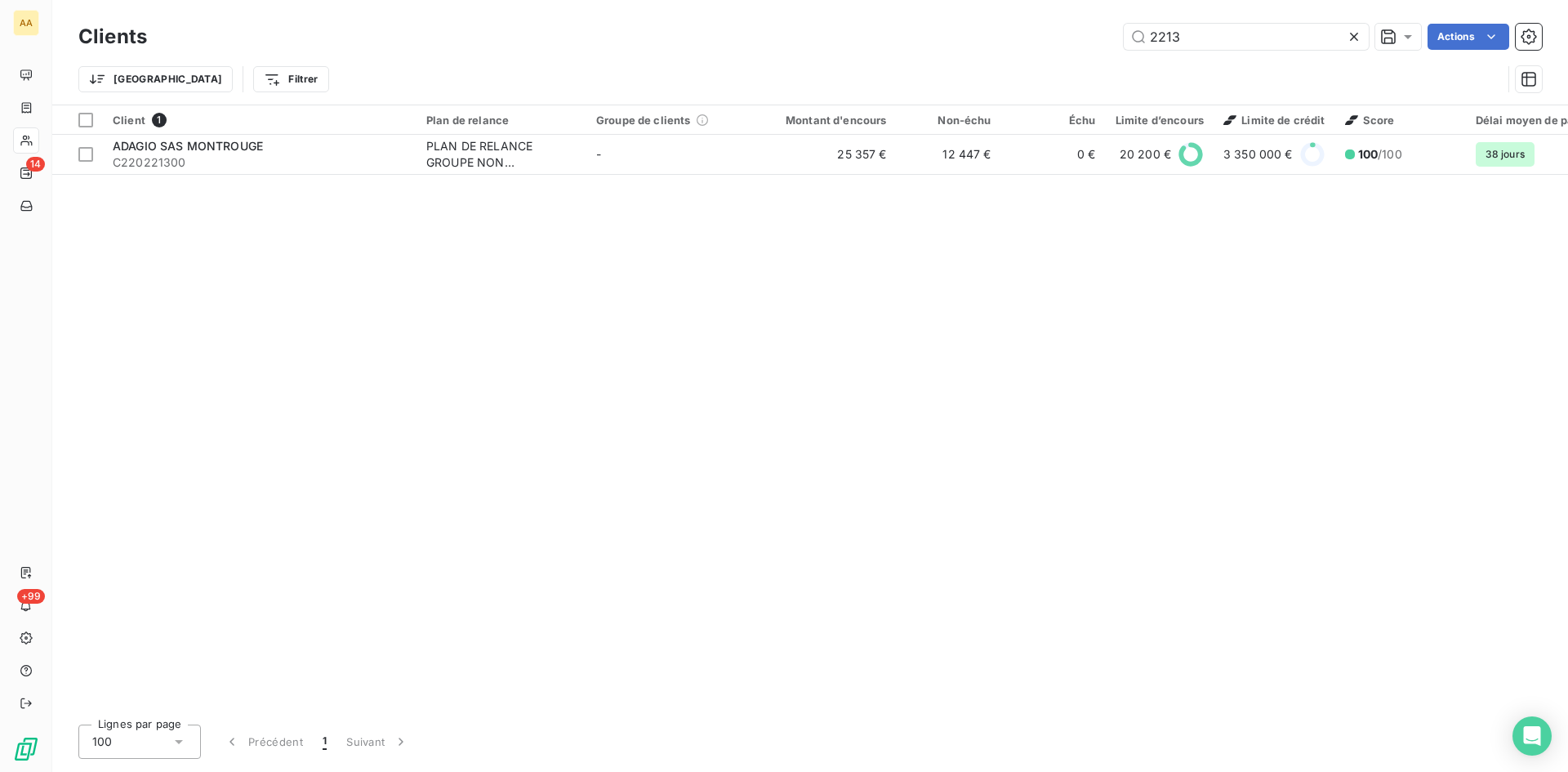
drag, startPoint x: 1184, startPoint y: 41, endPoint x: 1070, endPoint y: 45, distance: 114.1
click at [1070, 45] on div "2213 Actions" at bounding box center [855, 37] width 1376 height 27
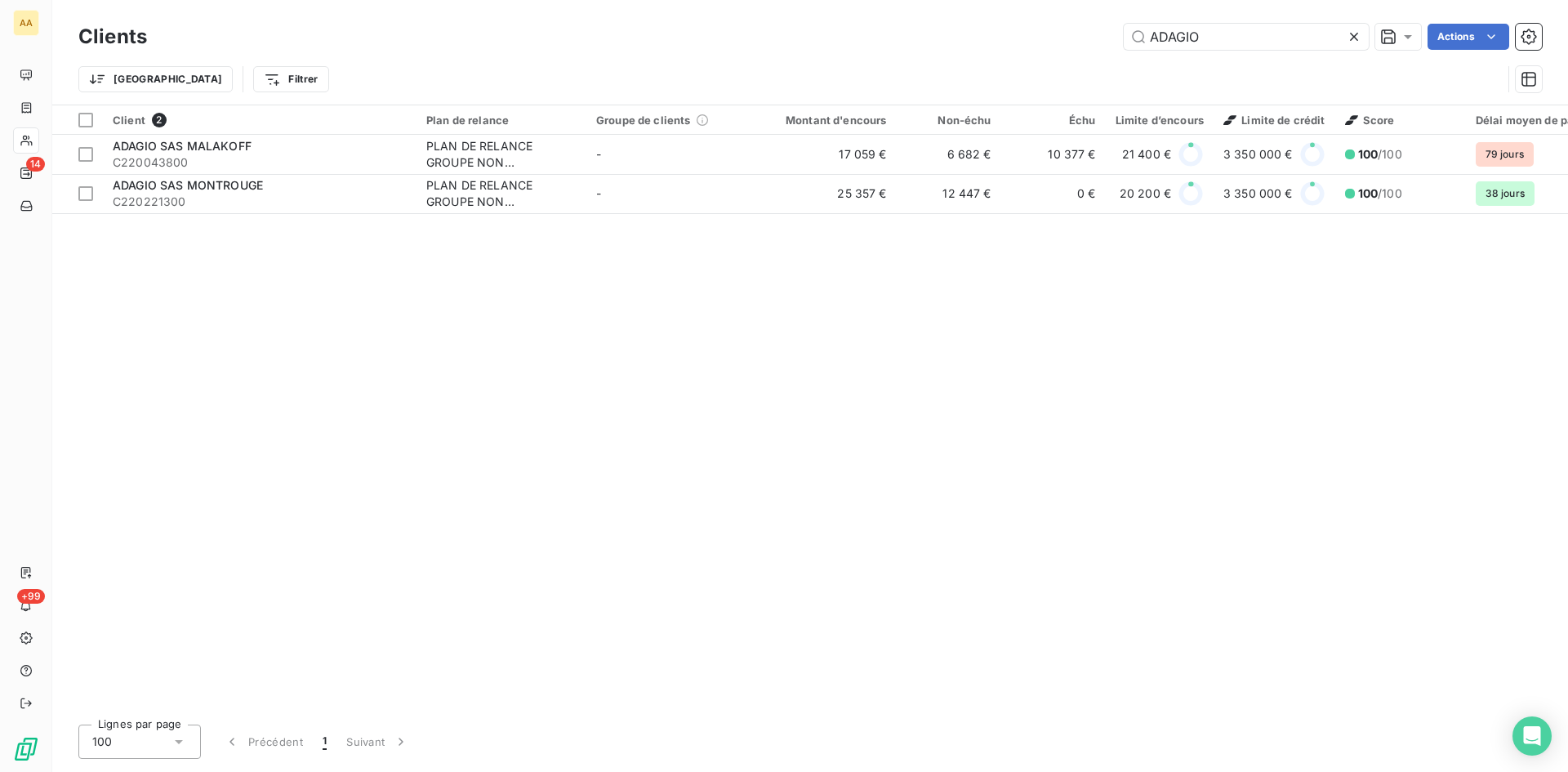
type input "ADAGIO"
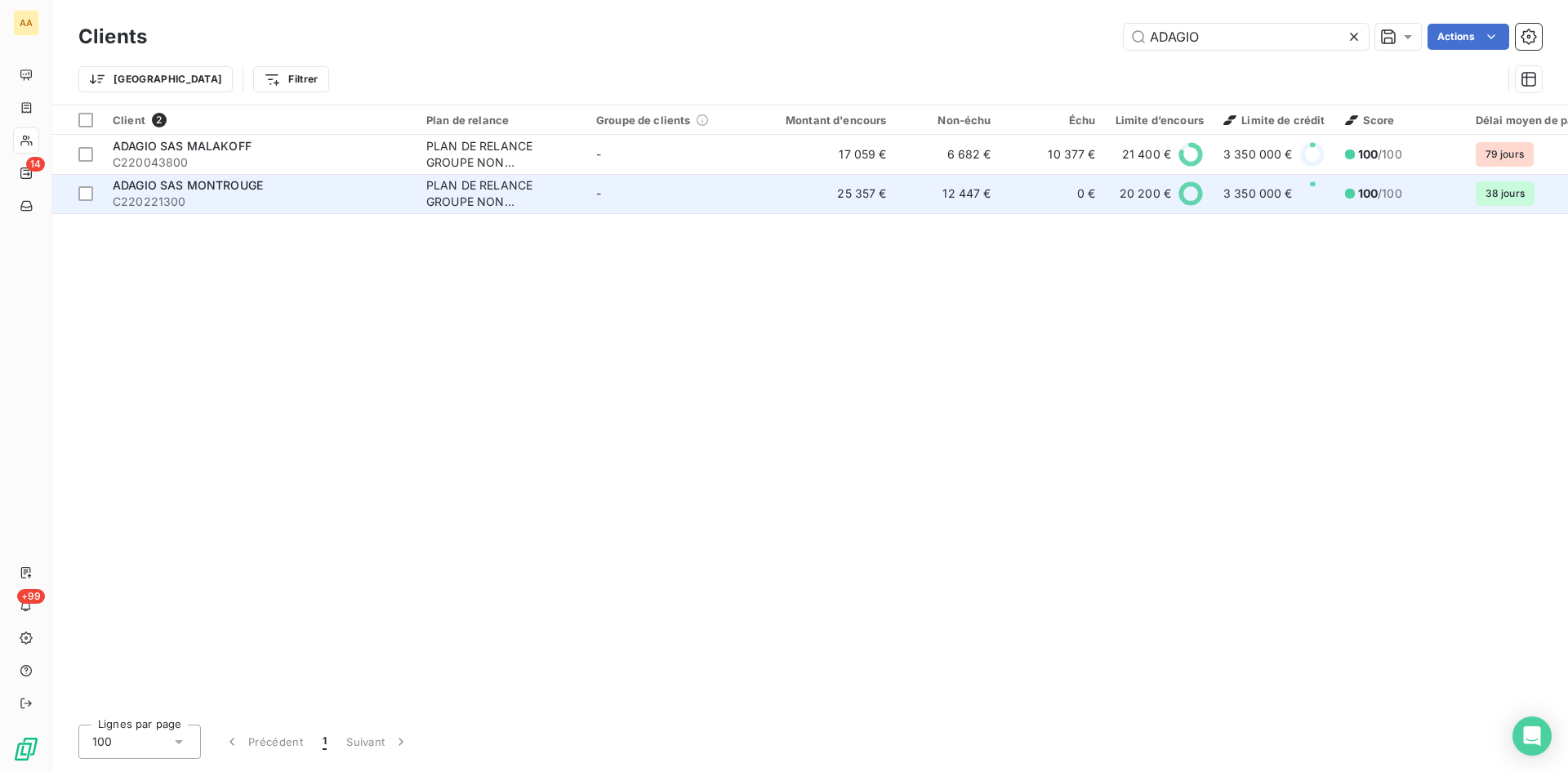
click at [460, 194] on div "PLAN DE RELANCE GROUPE NON AUTOMATIQUE" at bounding box center [501, 193] width 150 height 32
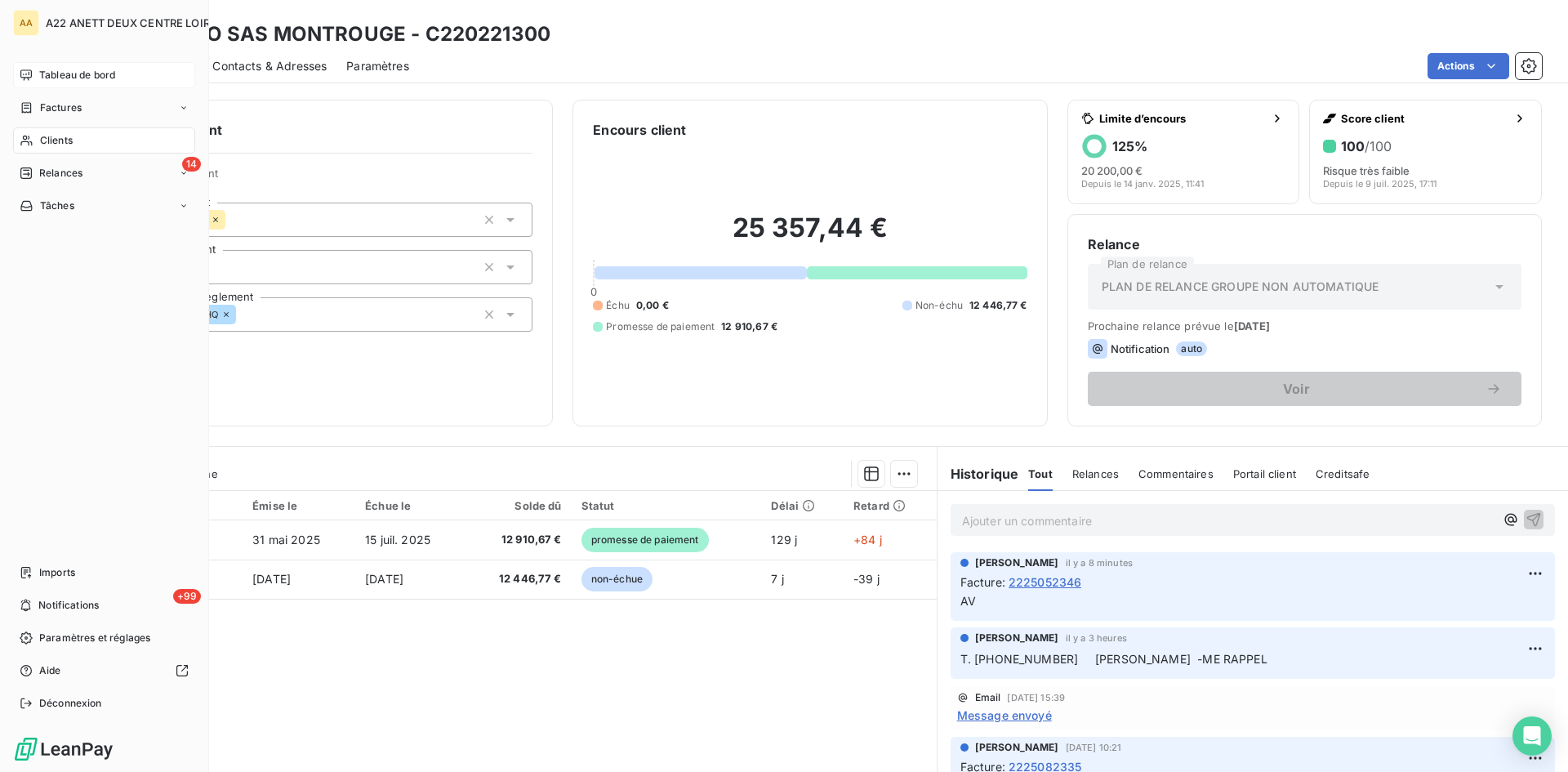
click at [53, 76] on span "Tableau de bord" at bounding box center [77, 76] width 76 height 15
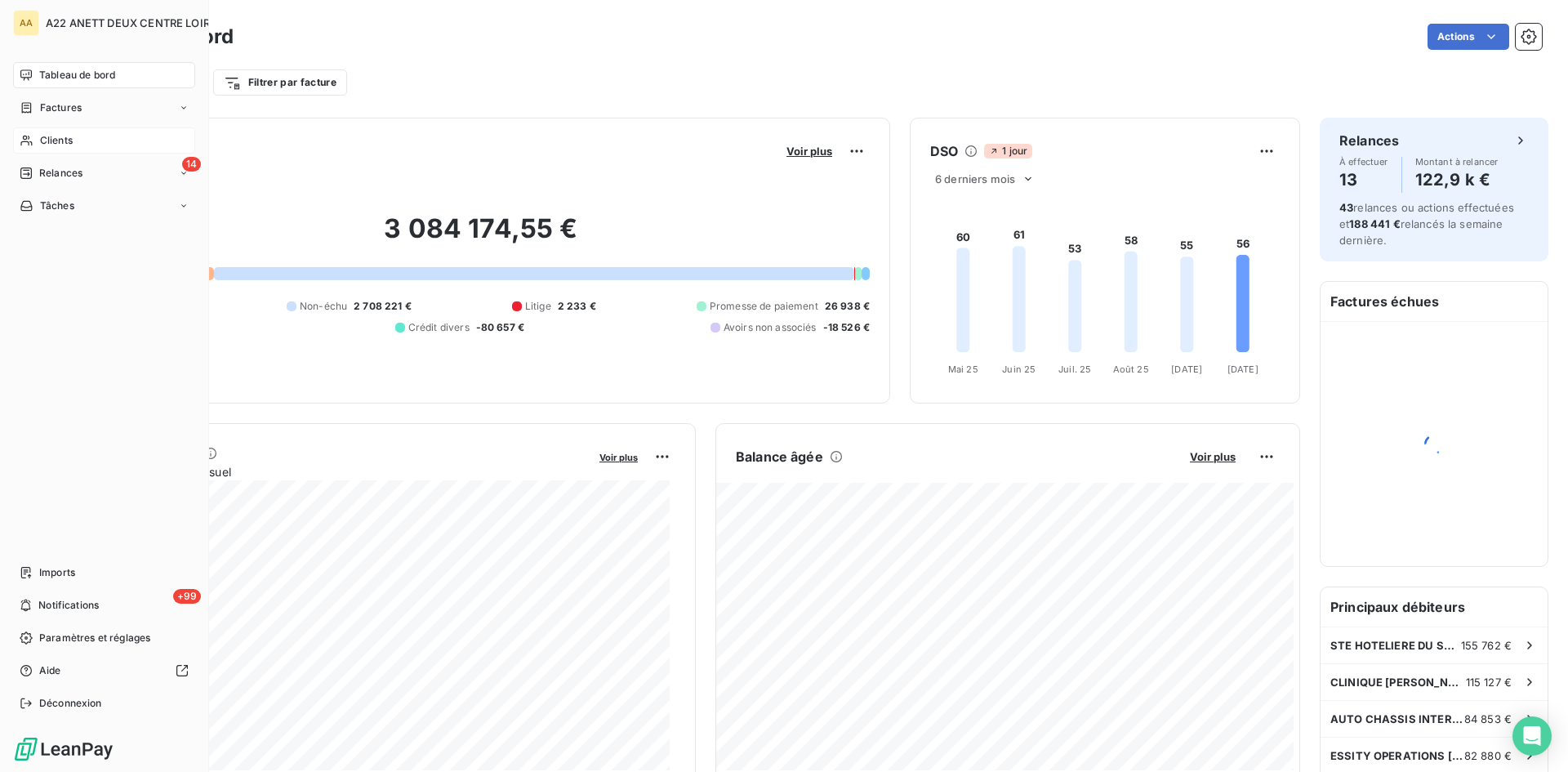
click at [61, 133] on span "Clients" at bounding box center [56, 140] width 32 height 15
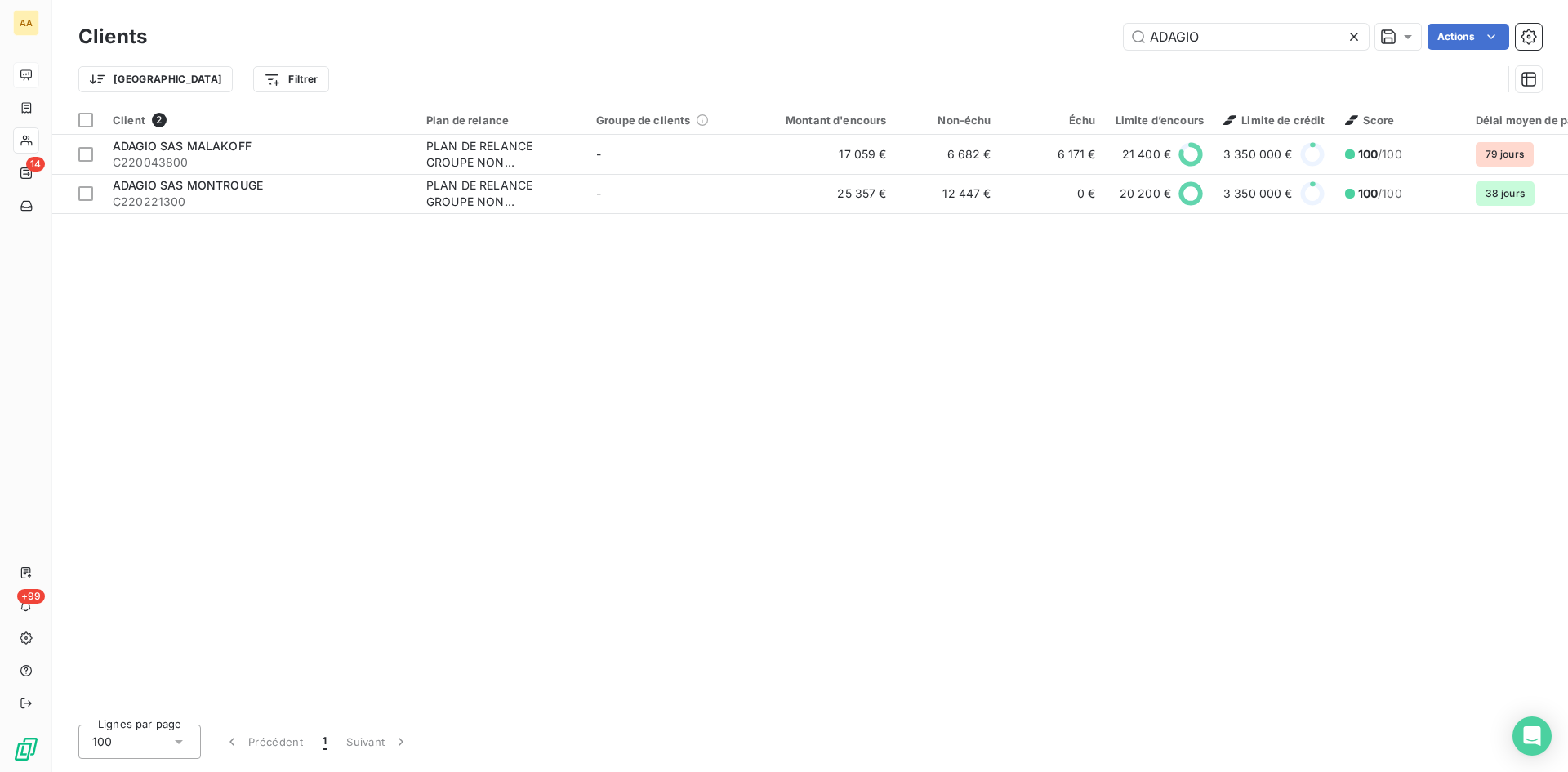
drag, startPoint x: 1204, startPoint y: 43, endPoint x: 1001, endPoint y: 68, distance: 204.5
click at [1104, 47] on div "ADAGIO Actions" at bounding box center [855, 37] width 1376 height 27
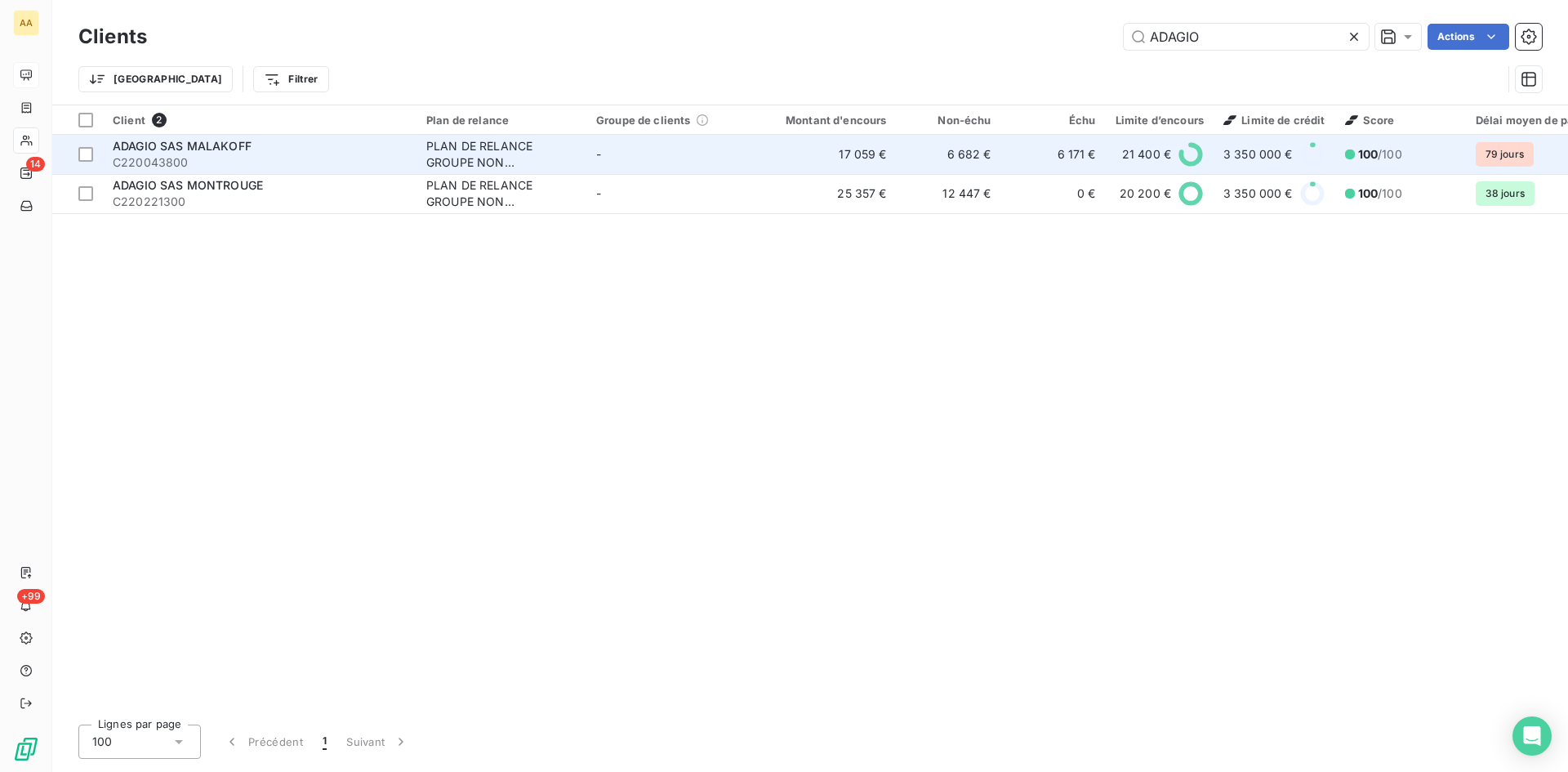
click at [461, 155] on div "PLAN DE RELANCE GROUPE NON AUTOMATIQUE" at bounding box center [501, 154] width 150 height 32
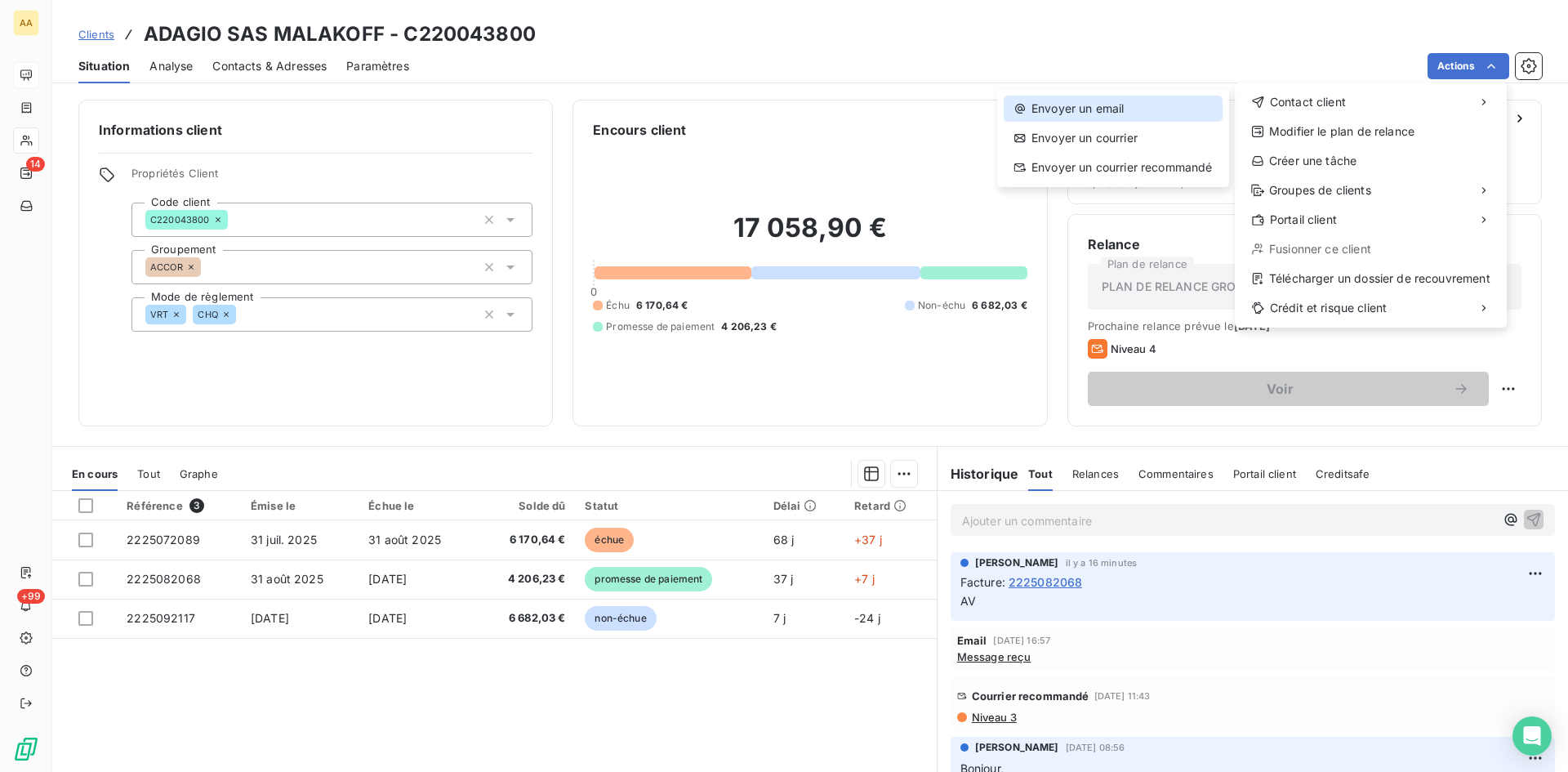
click at [1108, 111] on div "Envoyer un email" at bounding box center [1113, 109] width 219 height 27
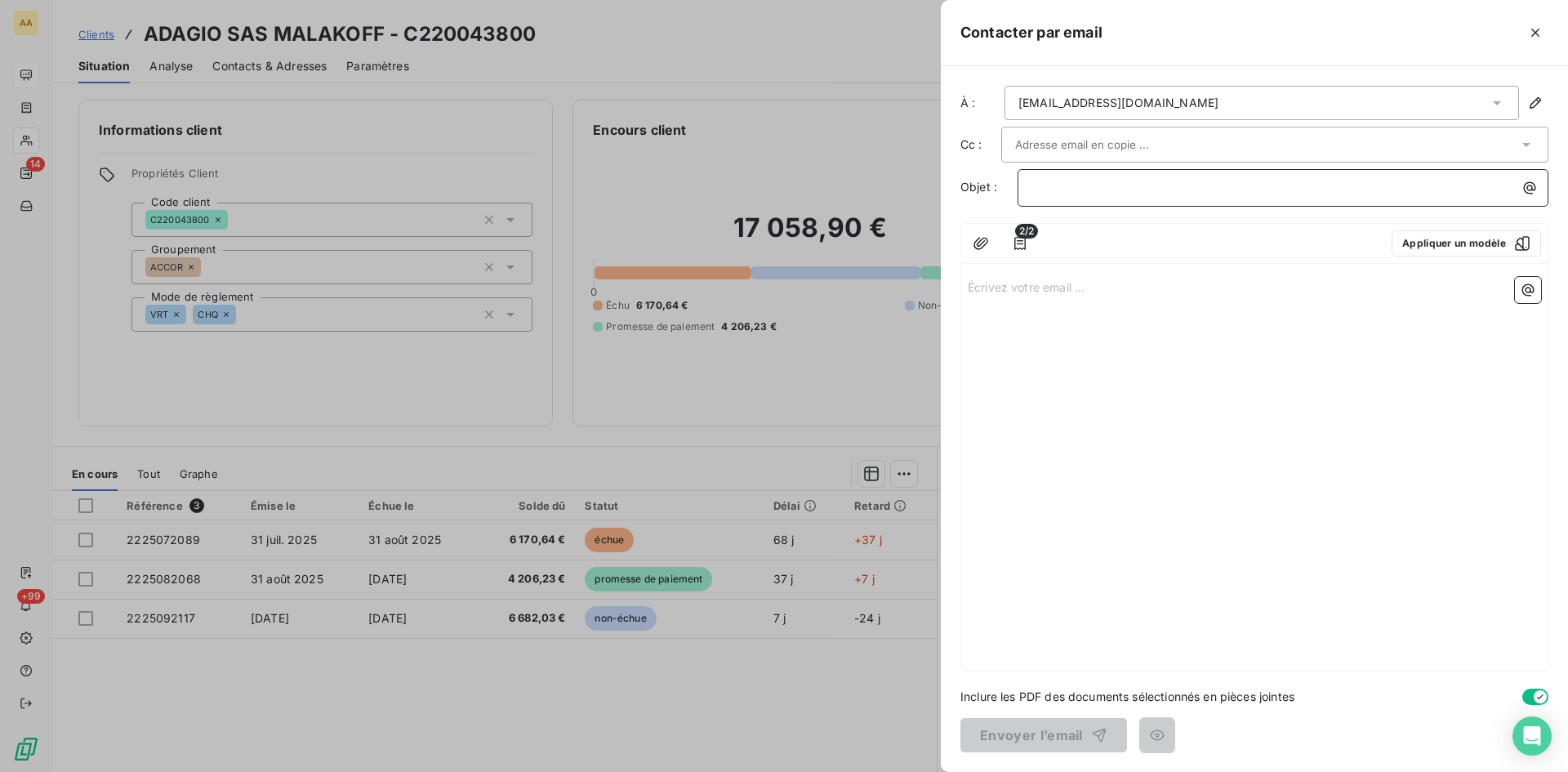
click at [1046, 184] on p "﻿" at bounding box center [1287, 188] width 511 height 19
click at [1011, 287] on p "Écrivez votre email ... ﻿" at bounding box center [1254, 286] width 573 height 19
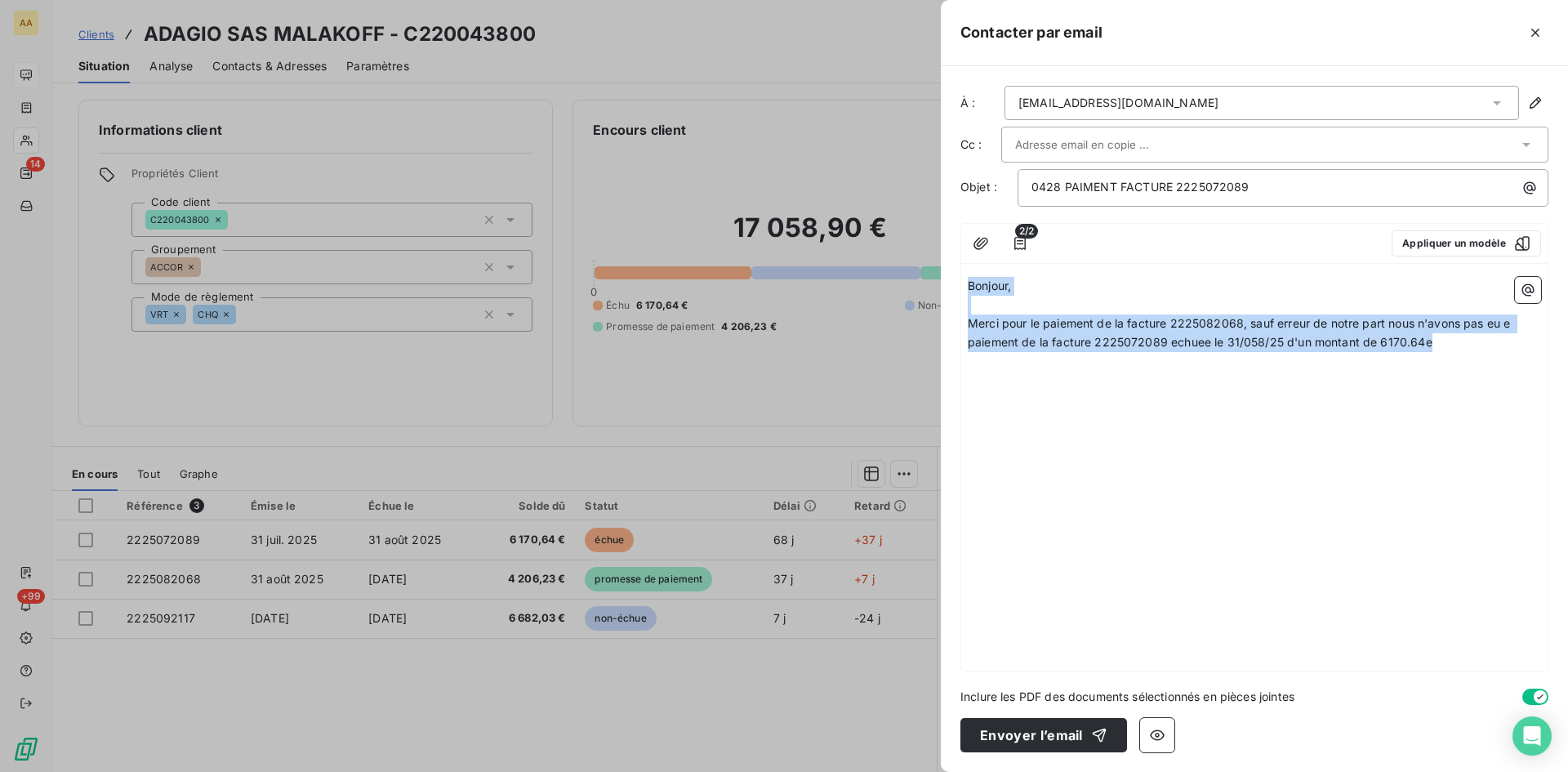
drag, startPoint x: 1446, startPoint y: 346, endPoint x: 925, endPoint y: 287, distance: 524.3
click at [925, 771] on div "Contacter par email À : [EMAIL_ADDRESS][DOMAIN_NAME] Cc : Objet : 0428 PAIMENT …" at bounding box center [784, 772] width 1568 height 0
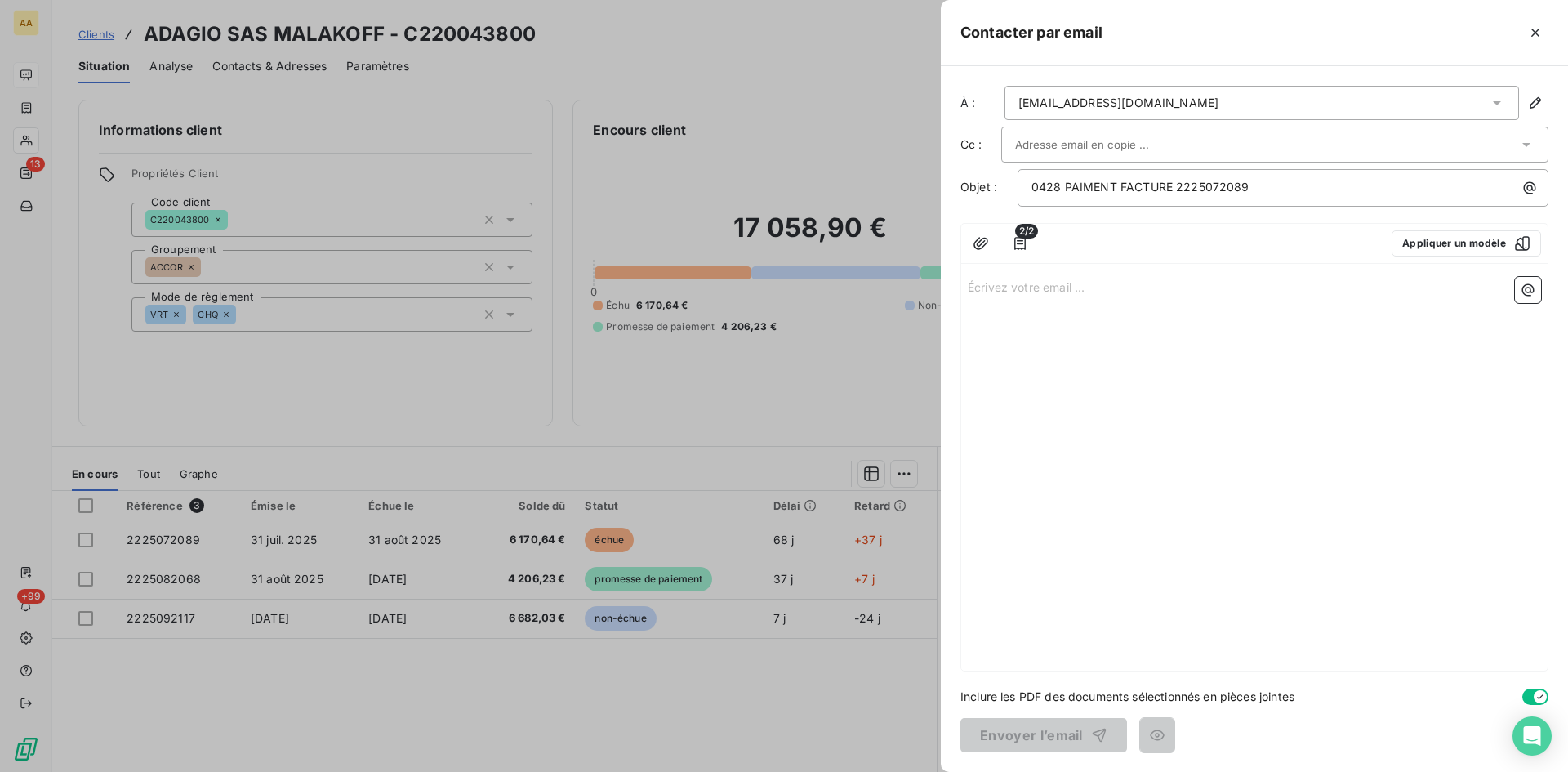
click at [998, 288] on p "Écrivez votre email ... ﻿" at bounding box center [1254, 286] width 573 height 19
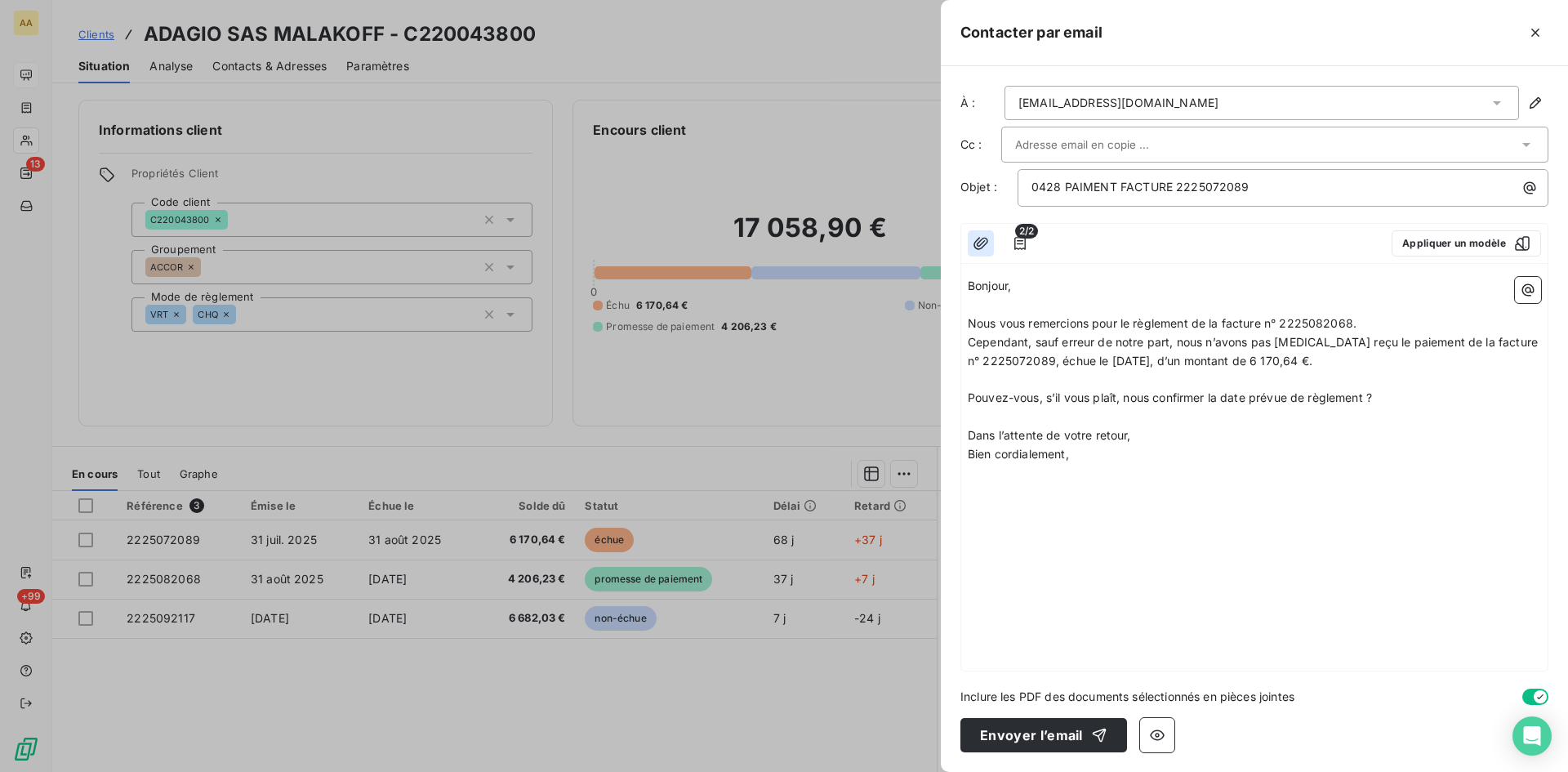
click at [981, 240] on icon "button" at bounding box center [981, 243] width 15 height 12
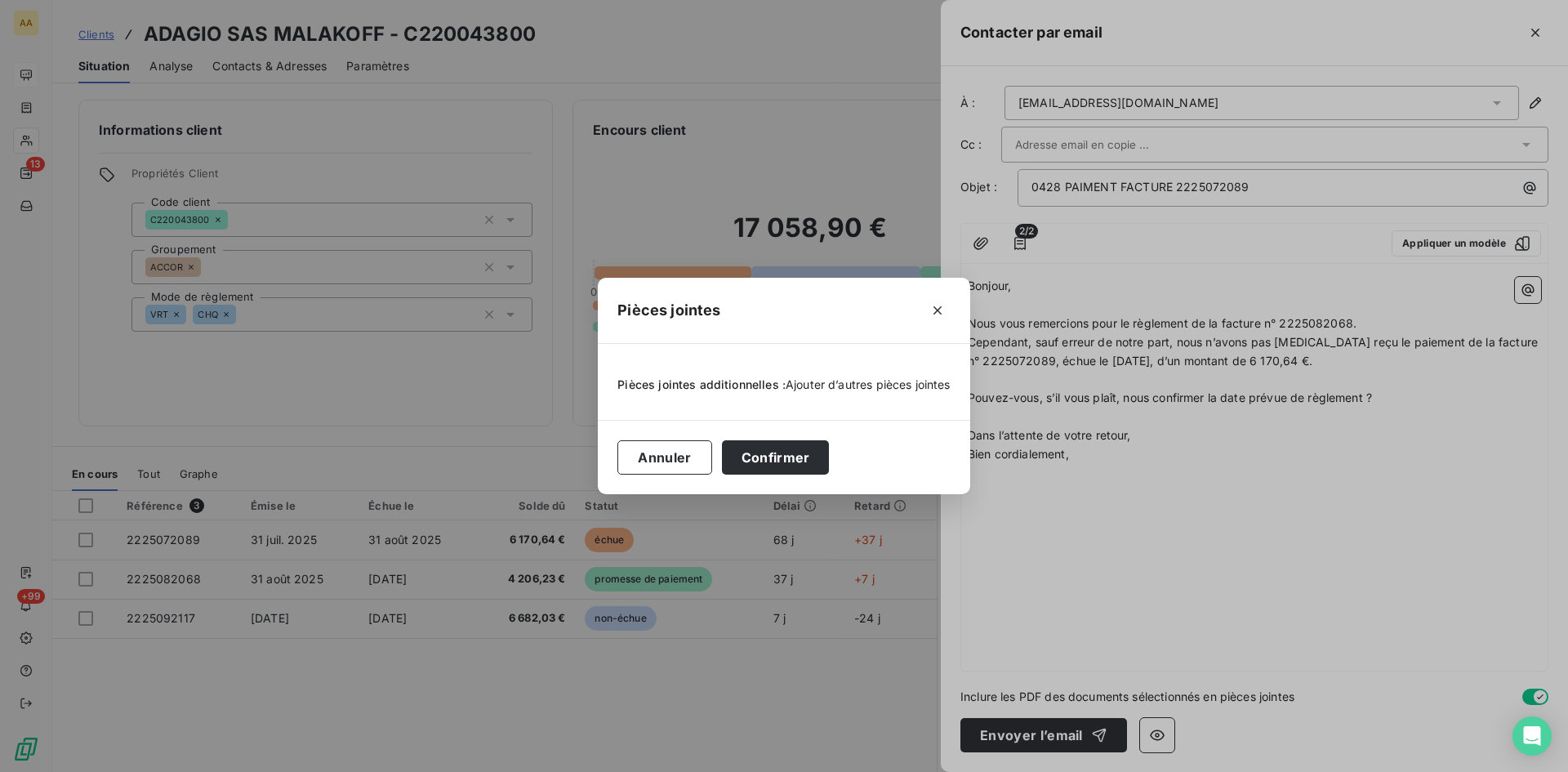
click at [859, 382] on span "Ajouter d’autres pièces jointes" at bounding box center [868, 384] width 165 height 14
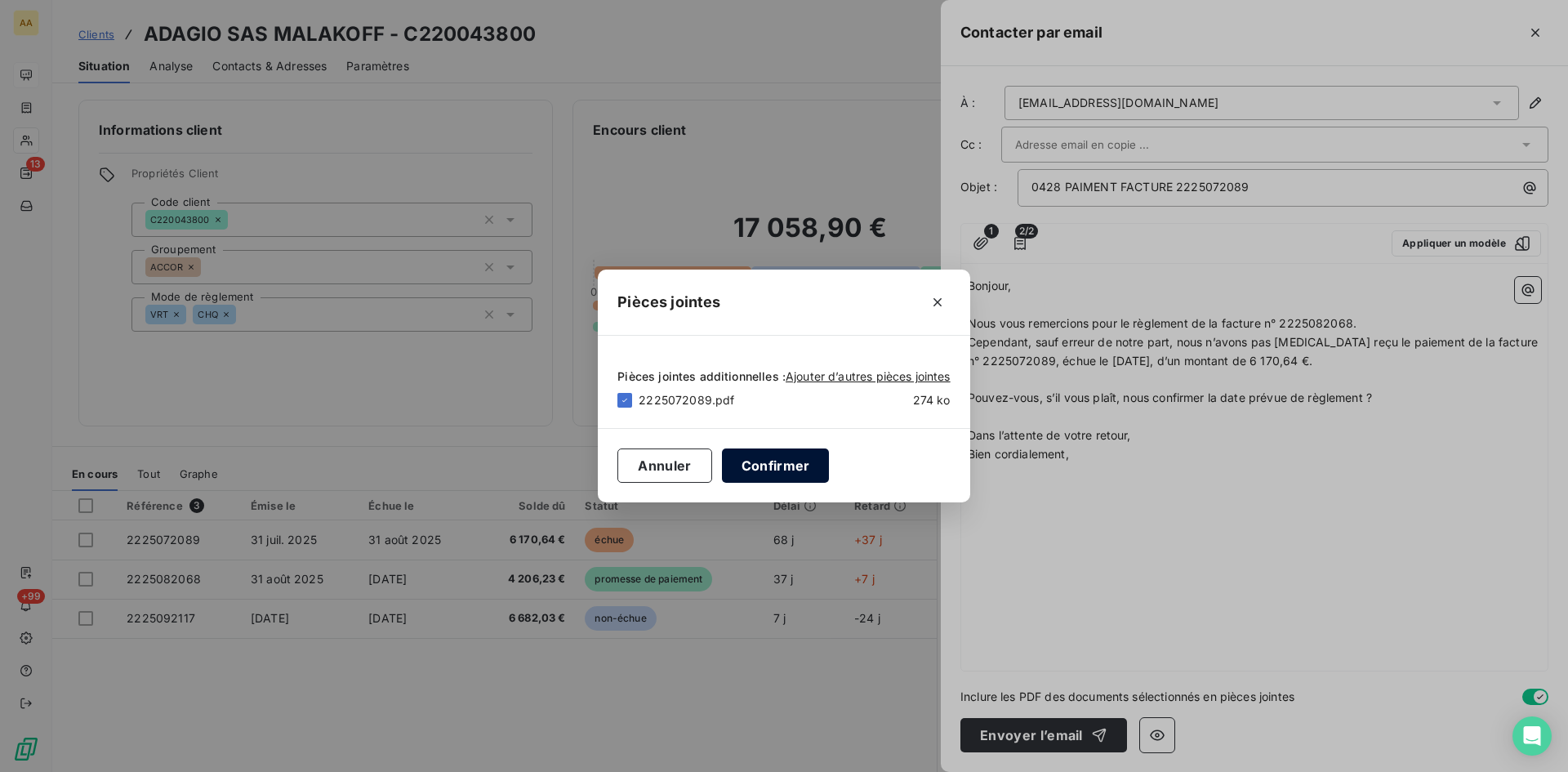
click at [783, 458] on button "Confirmer" at bounding box center [776, 465] width 108 height 34
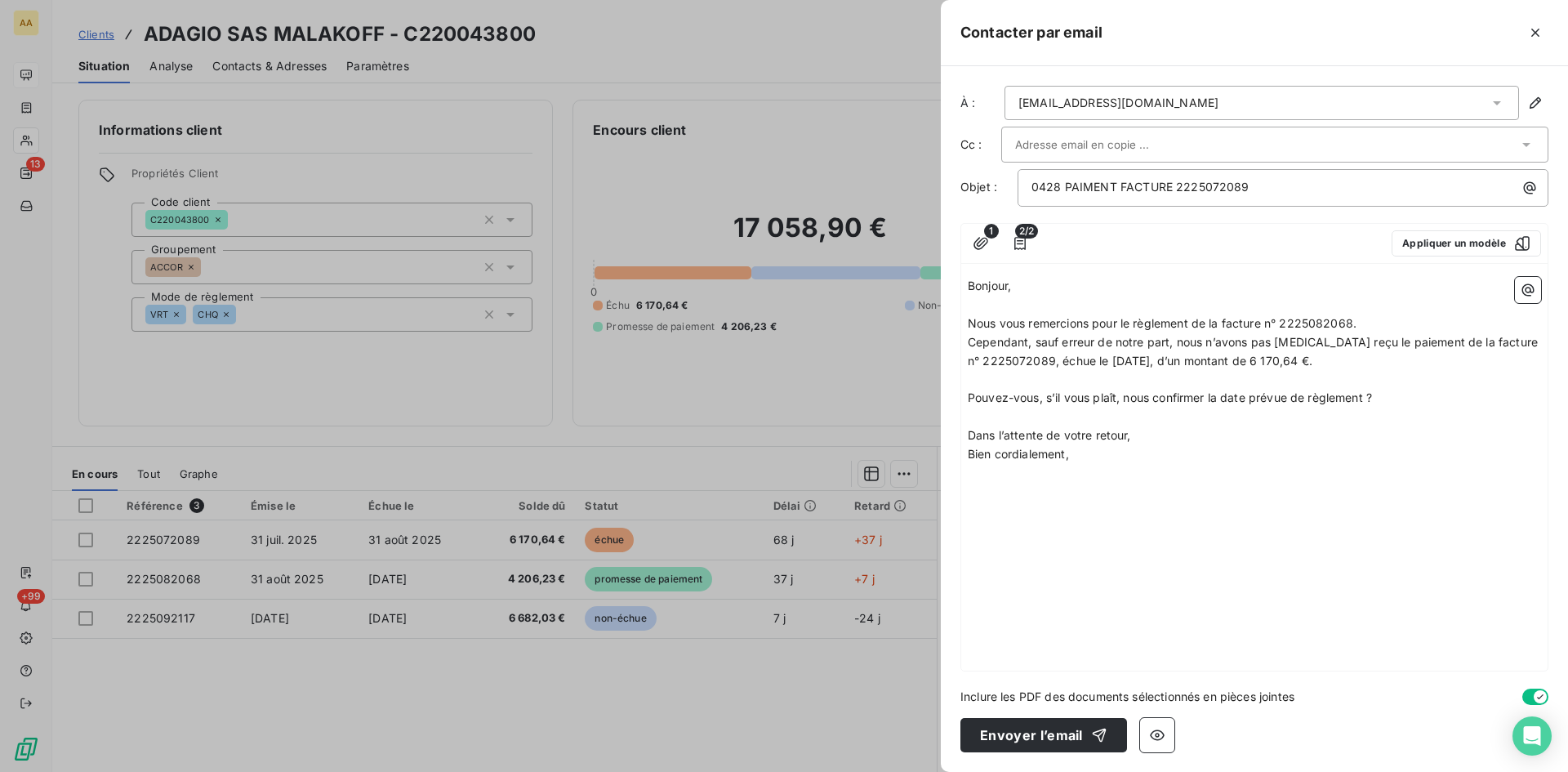
click at [1076, 142] on input "text" at bounding box center [1103, 144] width 176 height 25
paste input "[PERSON_NAME][EMAIL_ADDRESS][DOMAIN_NAME]"
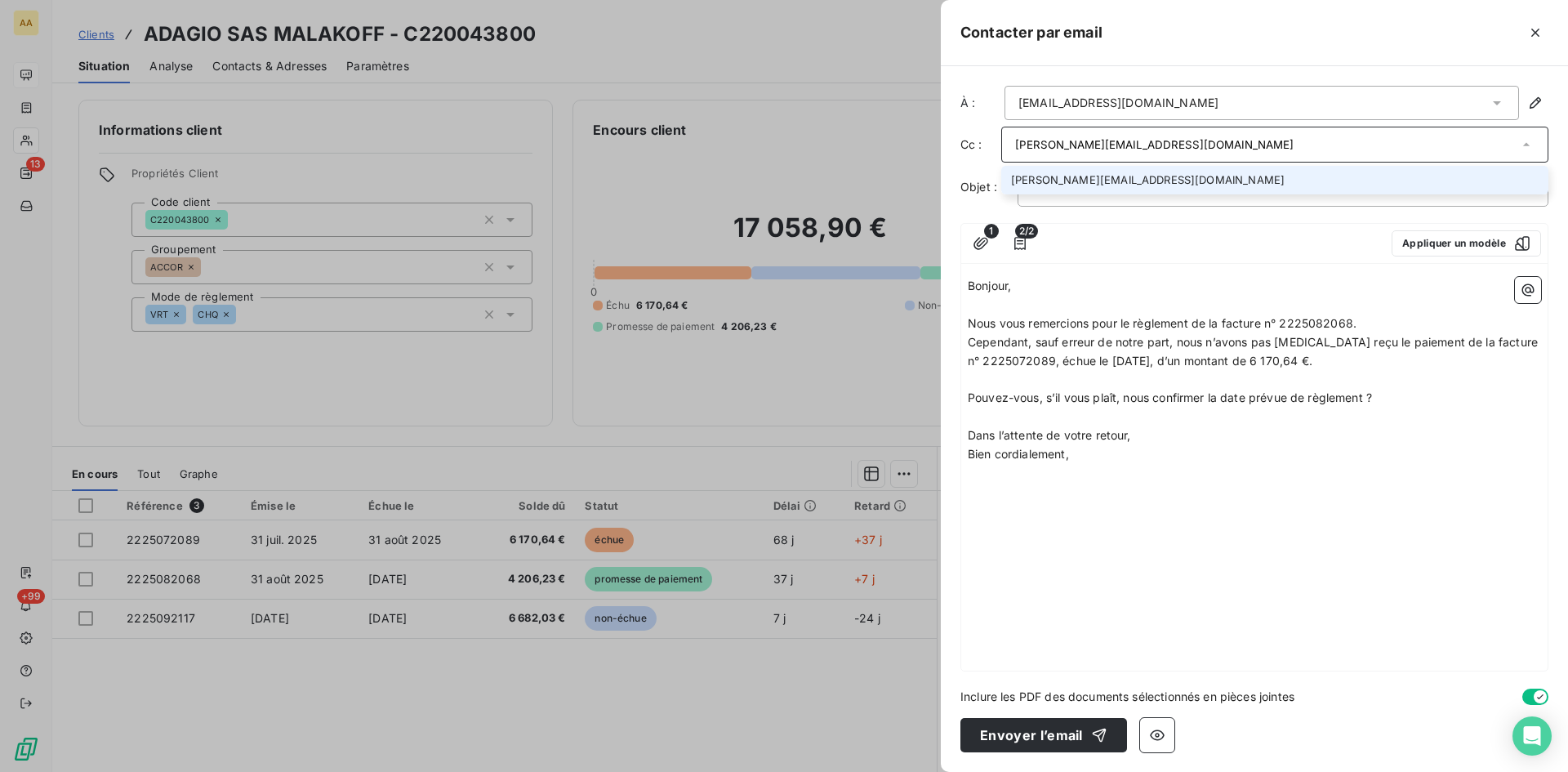
type input "[PERSON_NAME][EMAIL_ADDRESS][DOMAIN_NAME]"
click at [1242, 237] on div at bounding box center [1212, 244] width 333 height 27
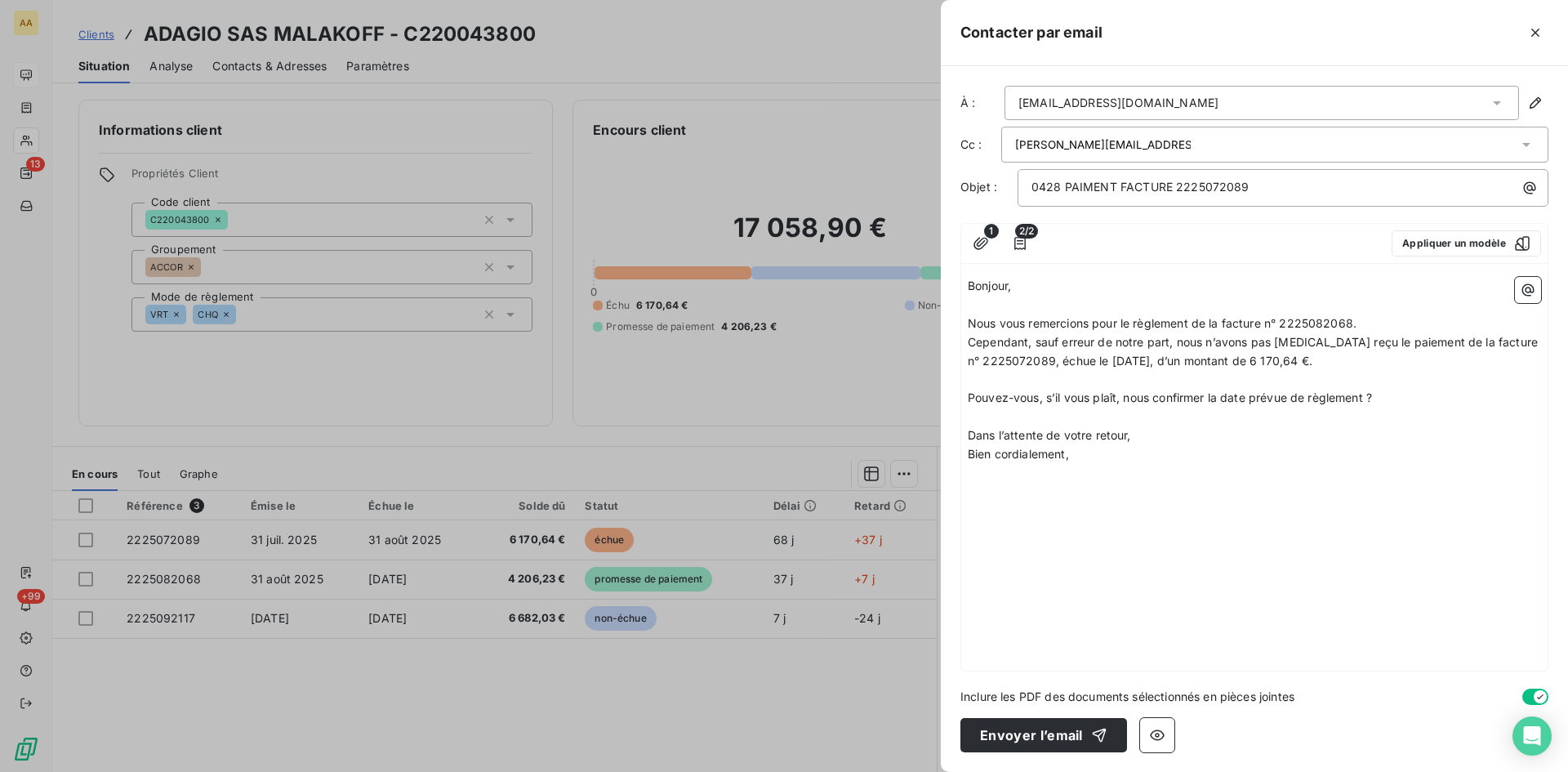
click at [1091, 462] on p "Bien cordialement," at bounding box center [1254, 455] width 573 height 19
click at [1040, 738] on button "Envoyer l’email" at bounding box center [1044, 735] width 167 height 34
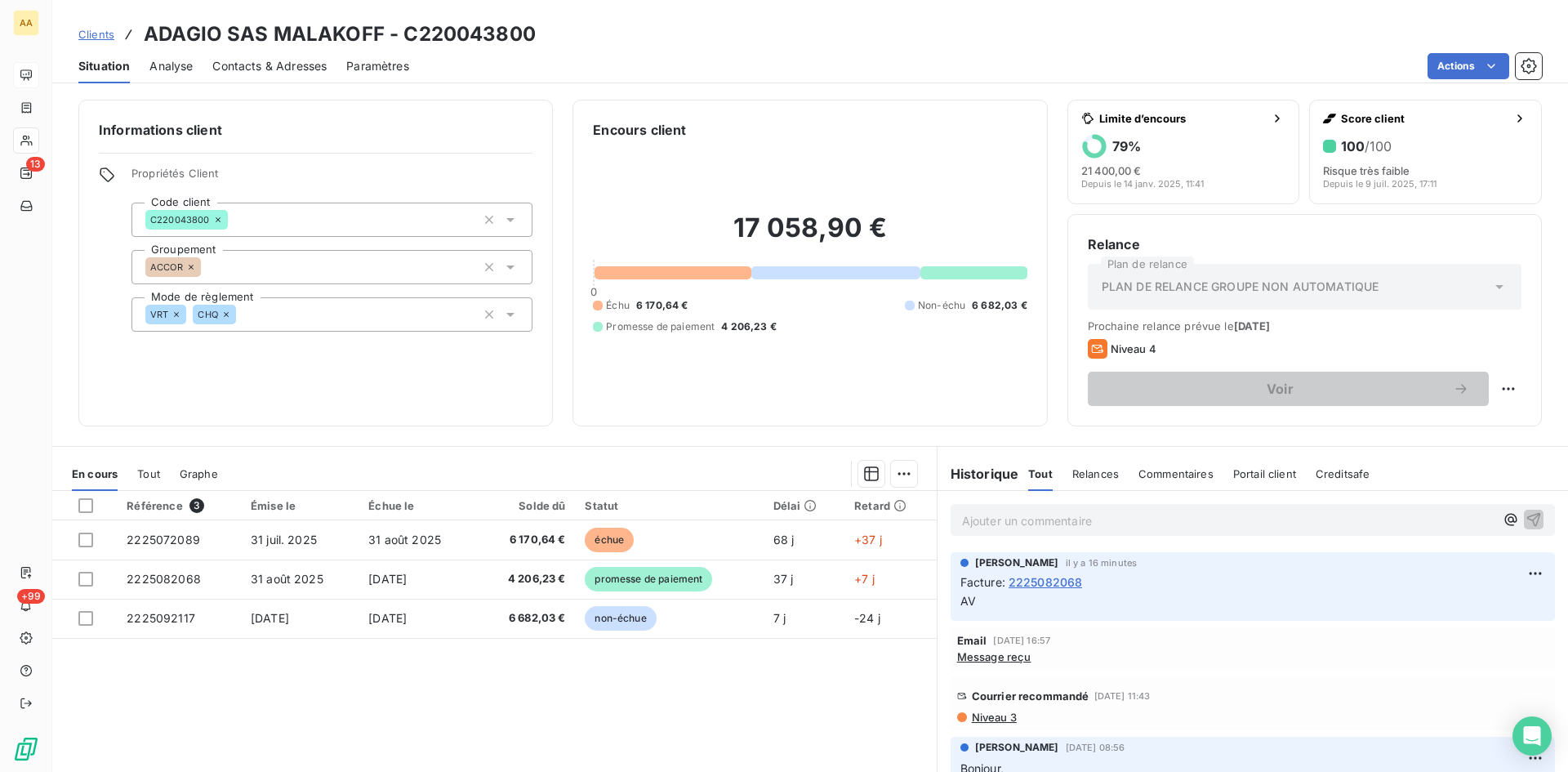
click at [972, 523] on p "Ajouter un commentaire ﻿" at bounding box center [1229, 520] width 533 height 21
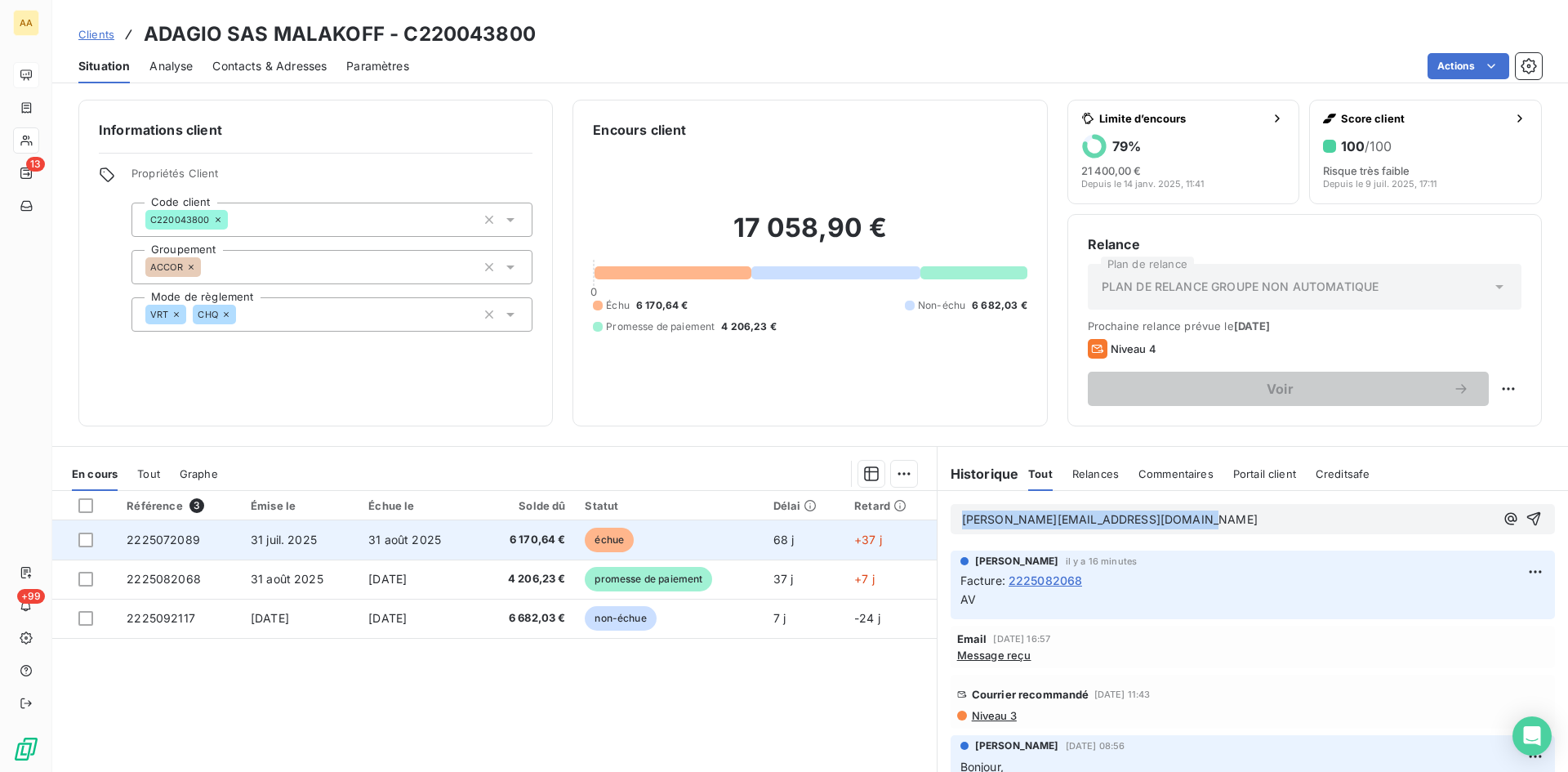
drag, startPoint x: 1225, startPoint y: 524, endPoint x: 904, endPoint y: 525, distance: 321.0
click at [903, 526] on div "En cours Tout Graphe Référence 3 Émise le Échue le Solde dû Statut Délai Retard…" at bounding box center [810, 651] width 1516 height 408
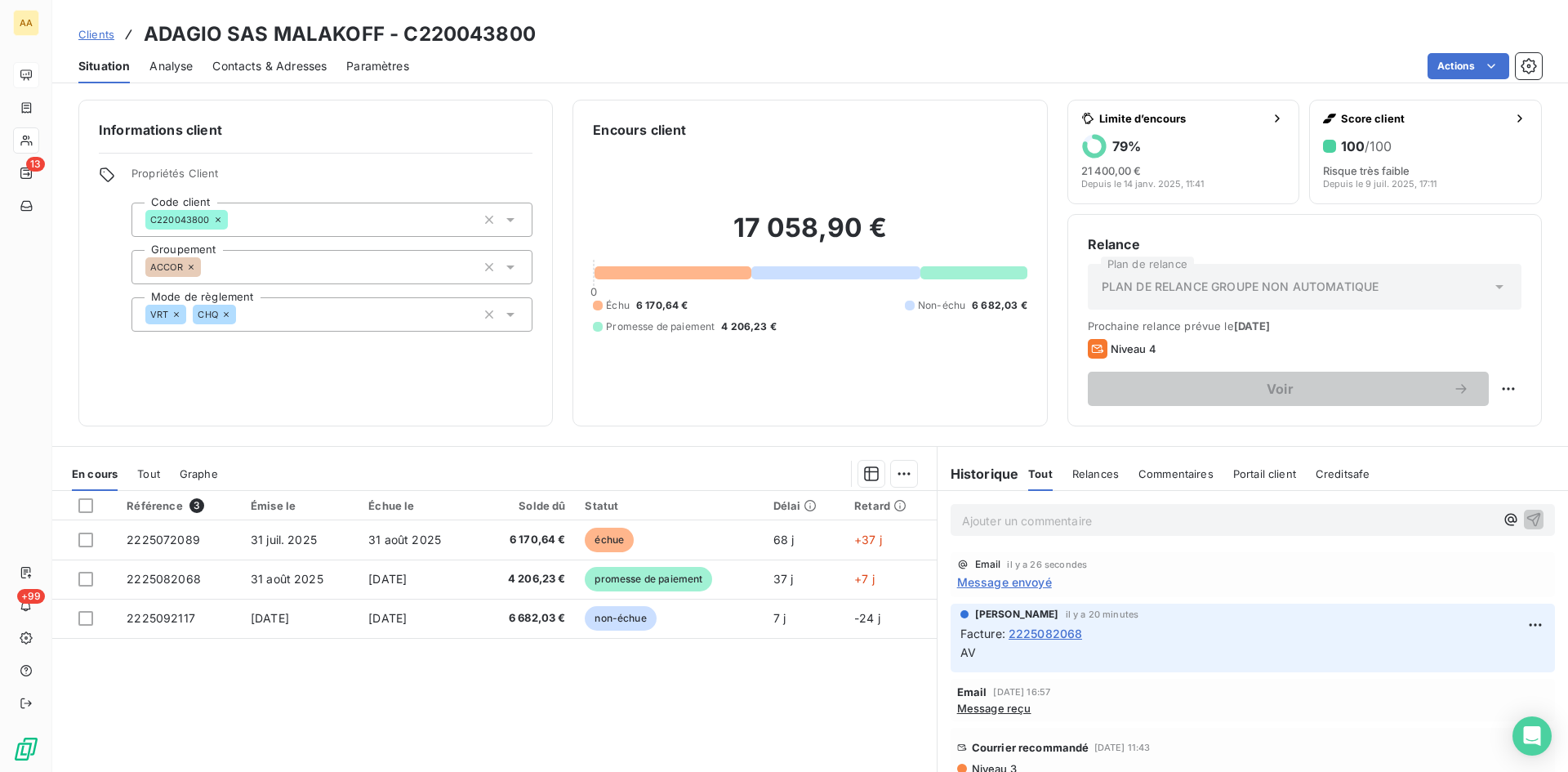
click at [996, 525] on p "Ajouter un commentaire ﻿" at bounding box center [1229, 520] width 533 height 21
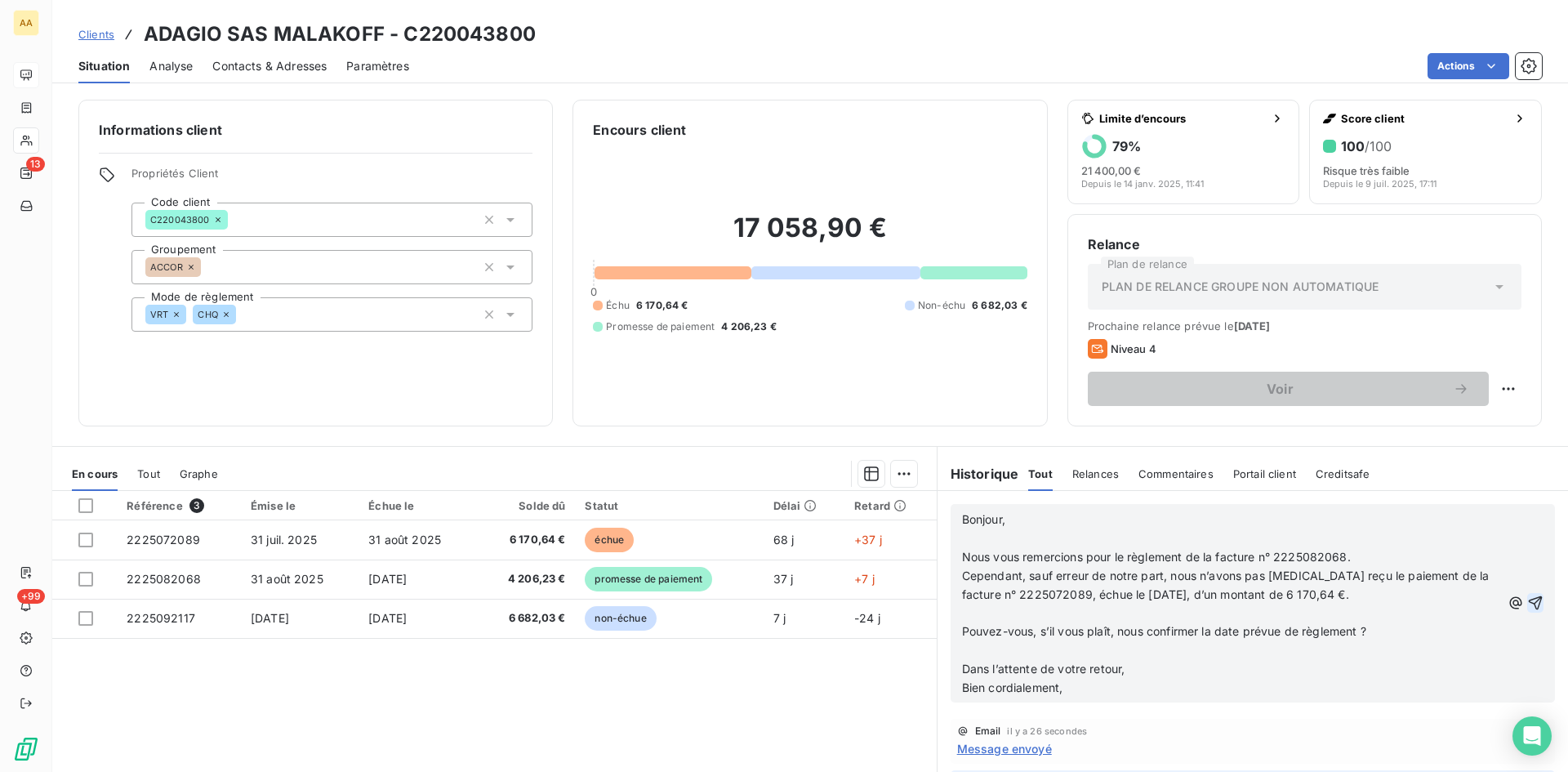
click at [1527, 606] on icon "button" at bounding box center [1536, 603] width 17 height 17
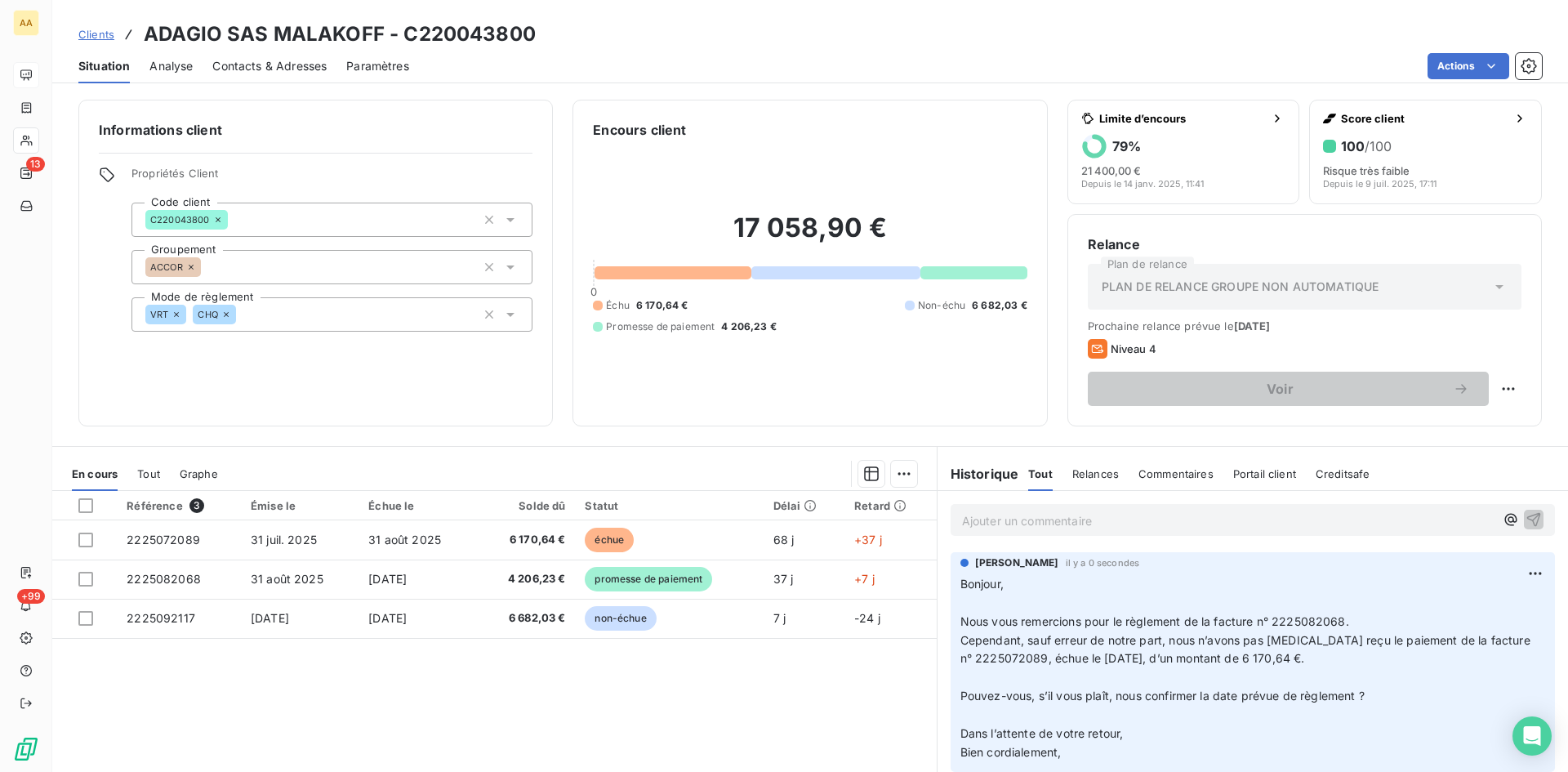
click at [816, 659] on div "Référence 3 Émise le Échue le Solde dû Statut Délai Retard 2225072089 [DATE] [D…" at bounding box center [494, 648] width 884 height 315
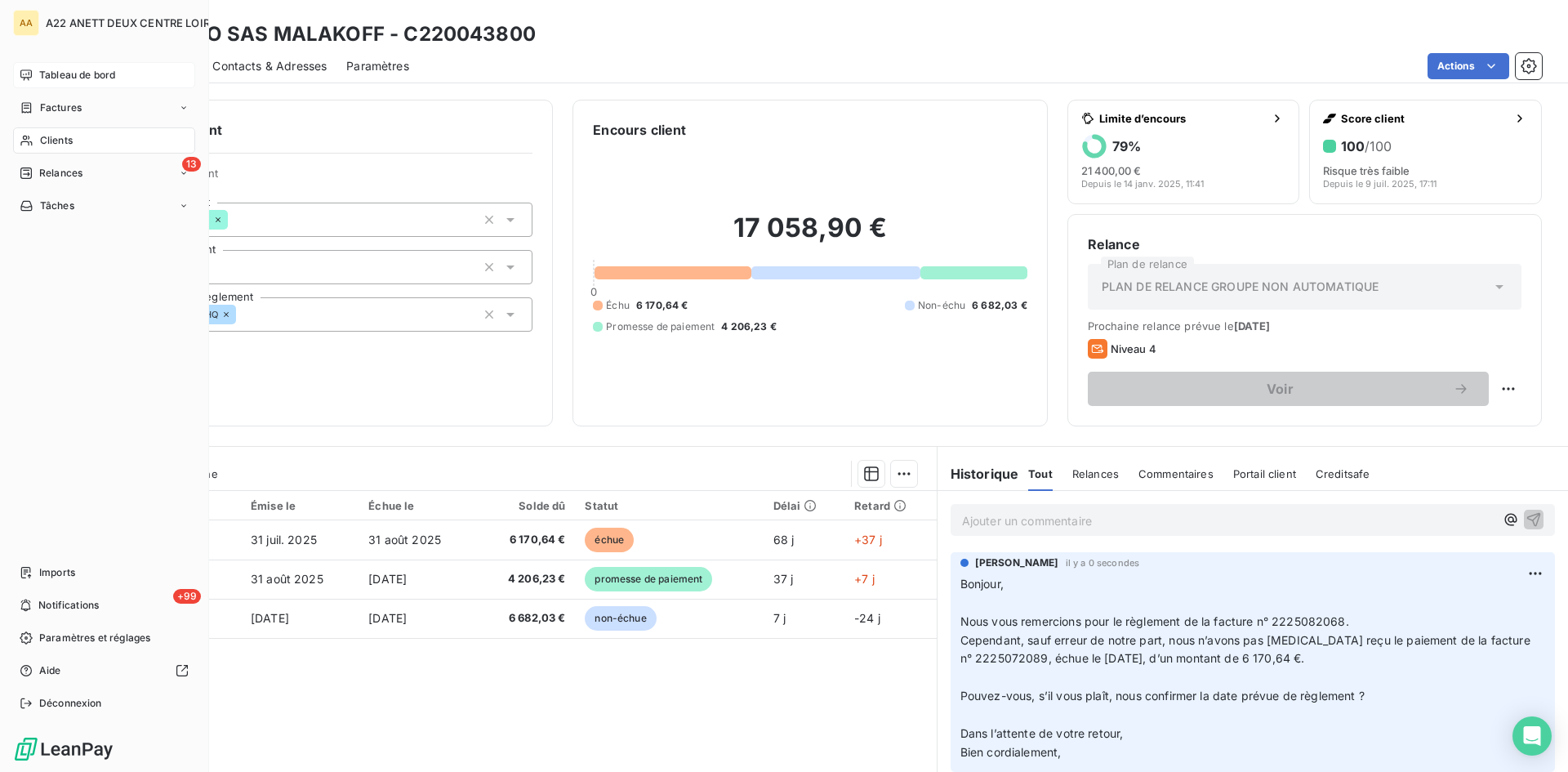
click at [77, 67] on div "Tableau de bord" at bounding box center [105, 76] width 183 height 27
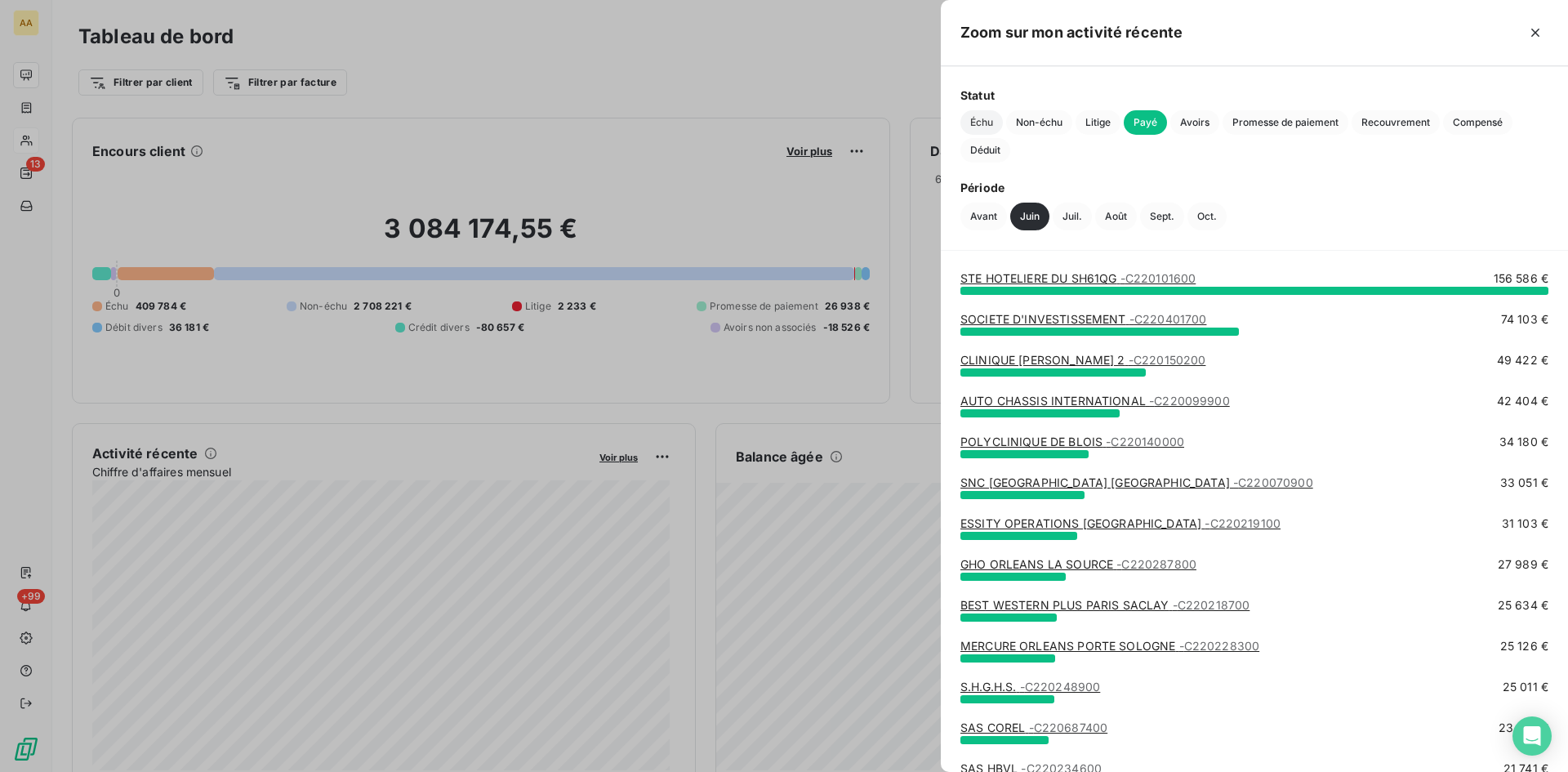
click at [984, 119] on span "Échu" at bounding box center [981, 123] width 42 height 25
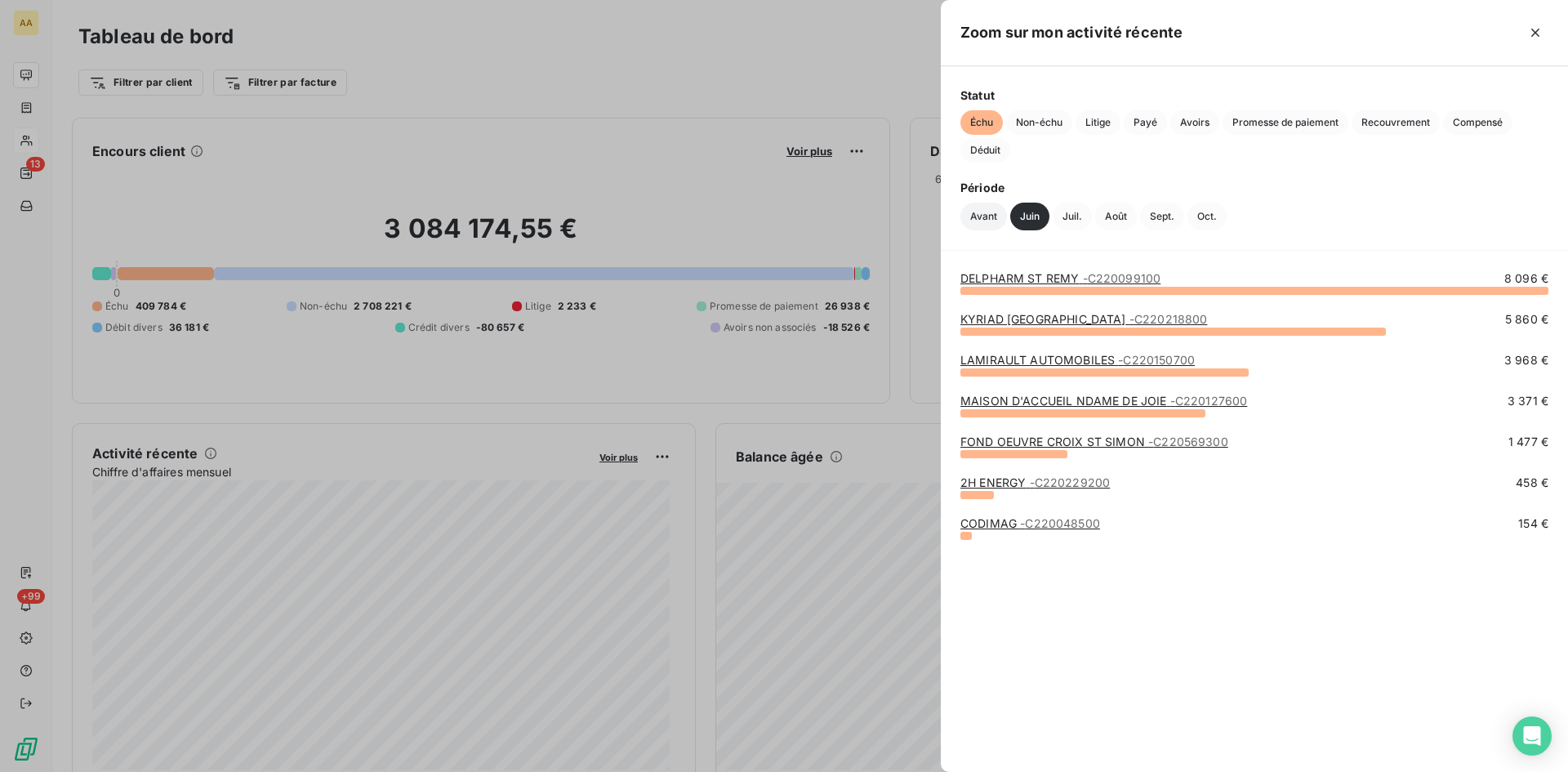
click at [987, 212] on button "Avant" at bounding box center [984, 216] width 46 height 27
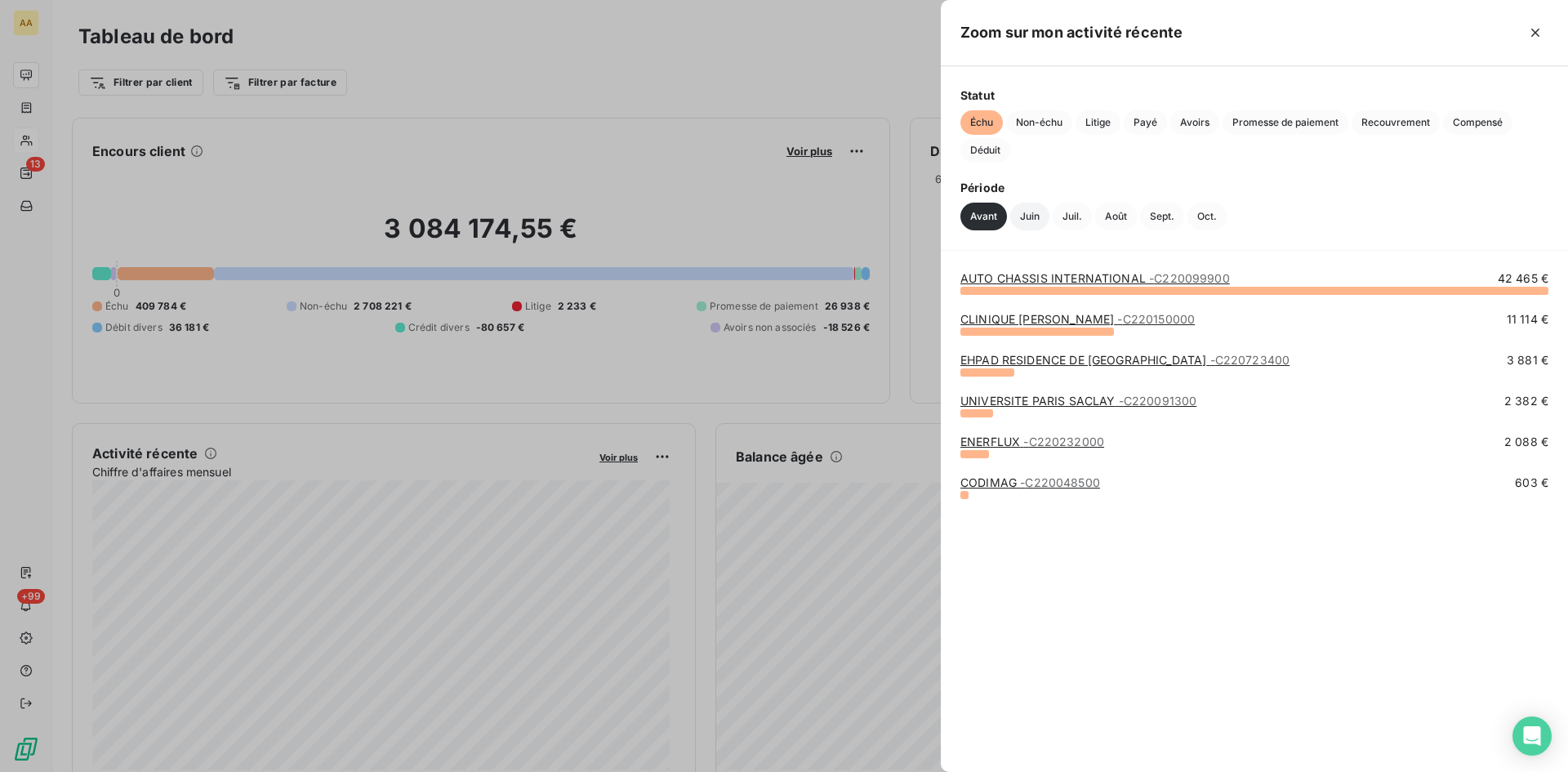
click at [1037, 214] on button "Juin" at bounding box center [1030, 216] width 39 height 27
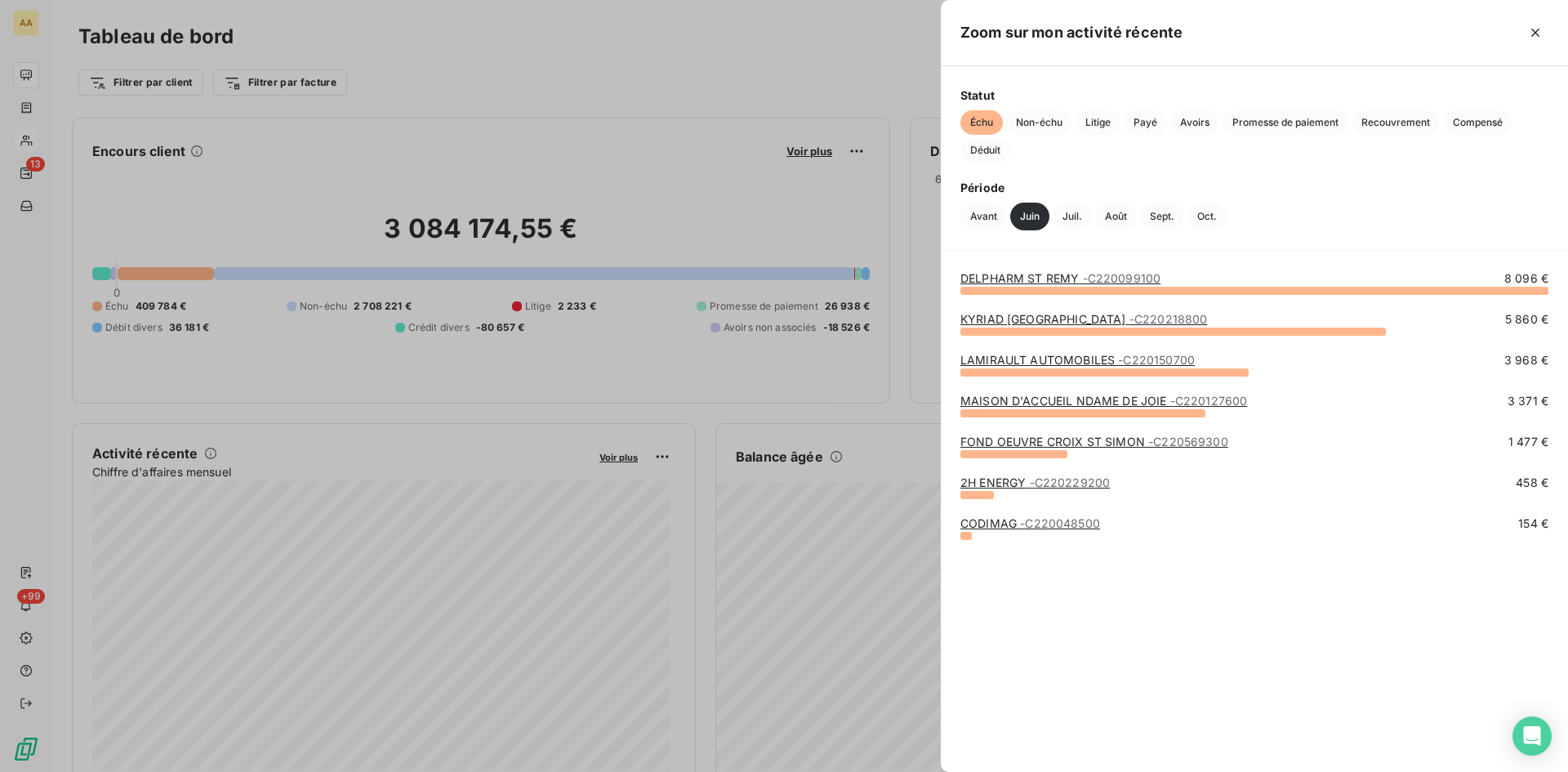
click at [37, 141] on div at bounding box center [784, 386] width 1568 height 772
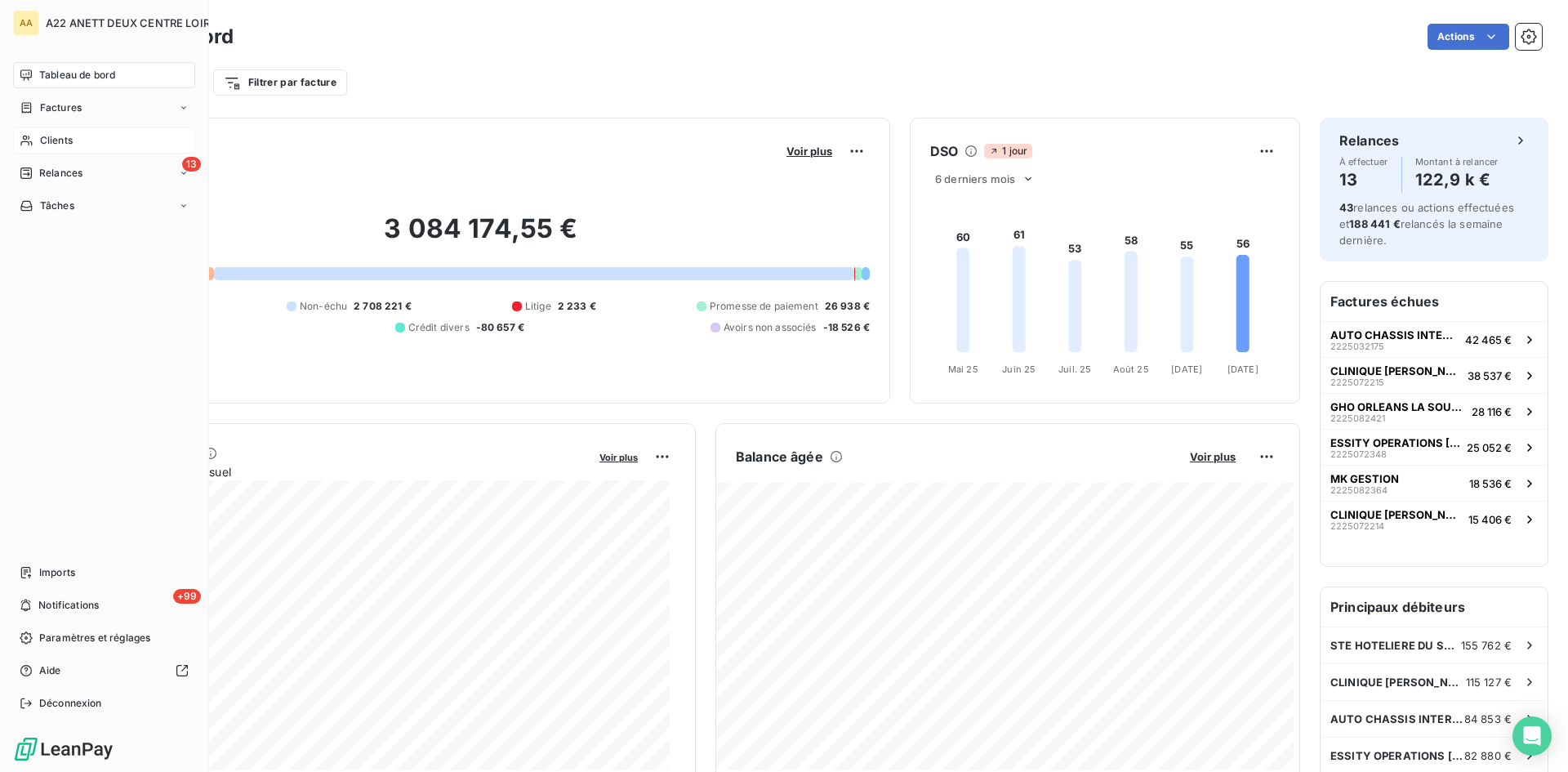
click at [40, 135] on span "Clients" at bounding box center [56, 140] width 32 height 15
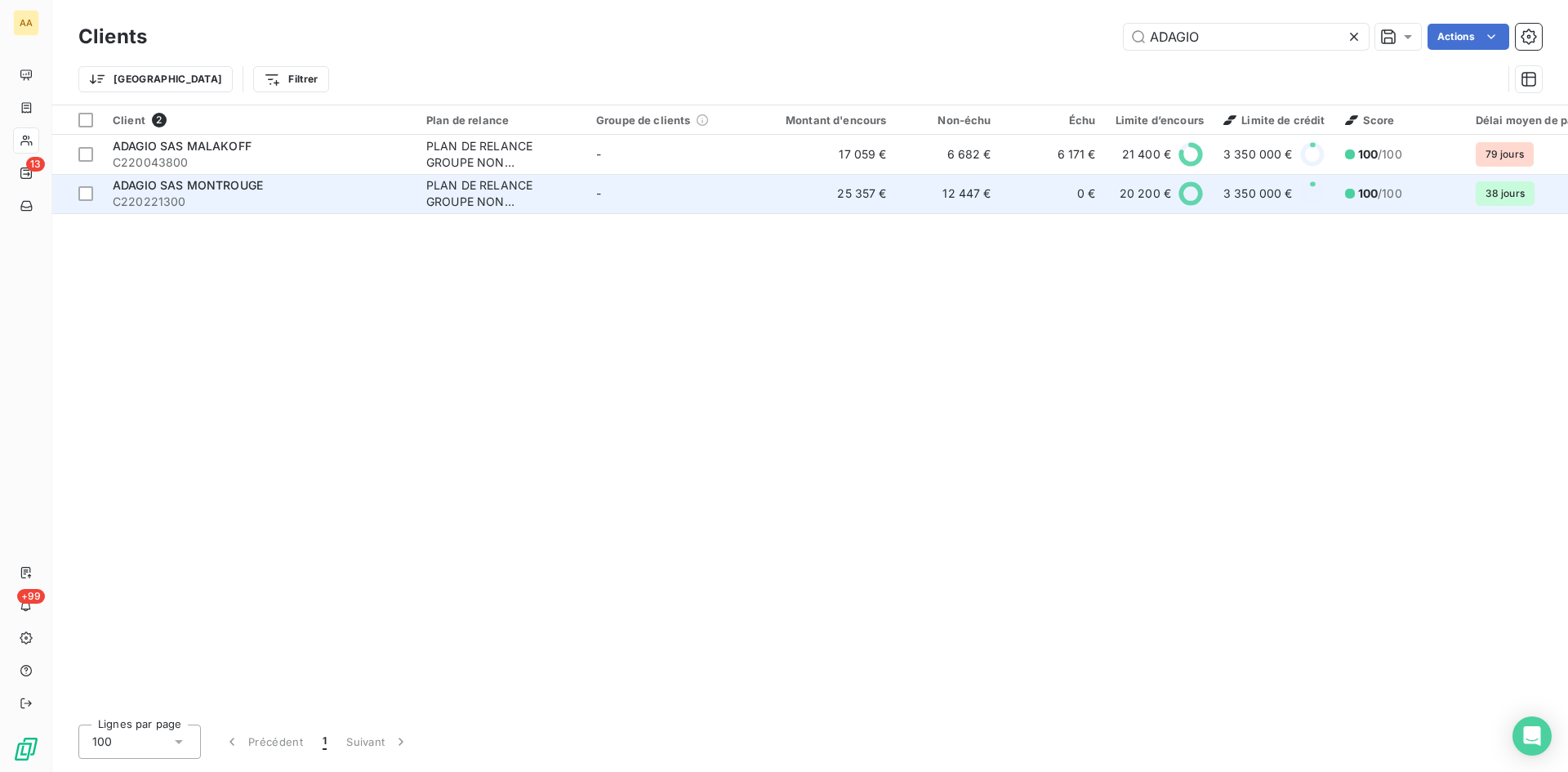
click at [193, 195] on span "C220221300" at bounding box center [260, 202] width 294 height 17
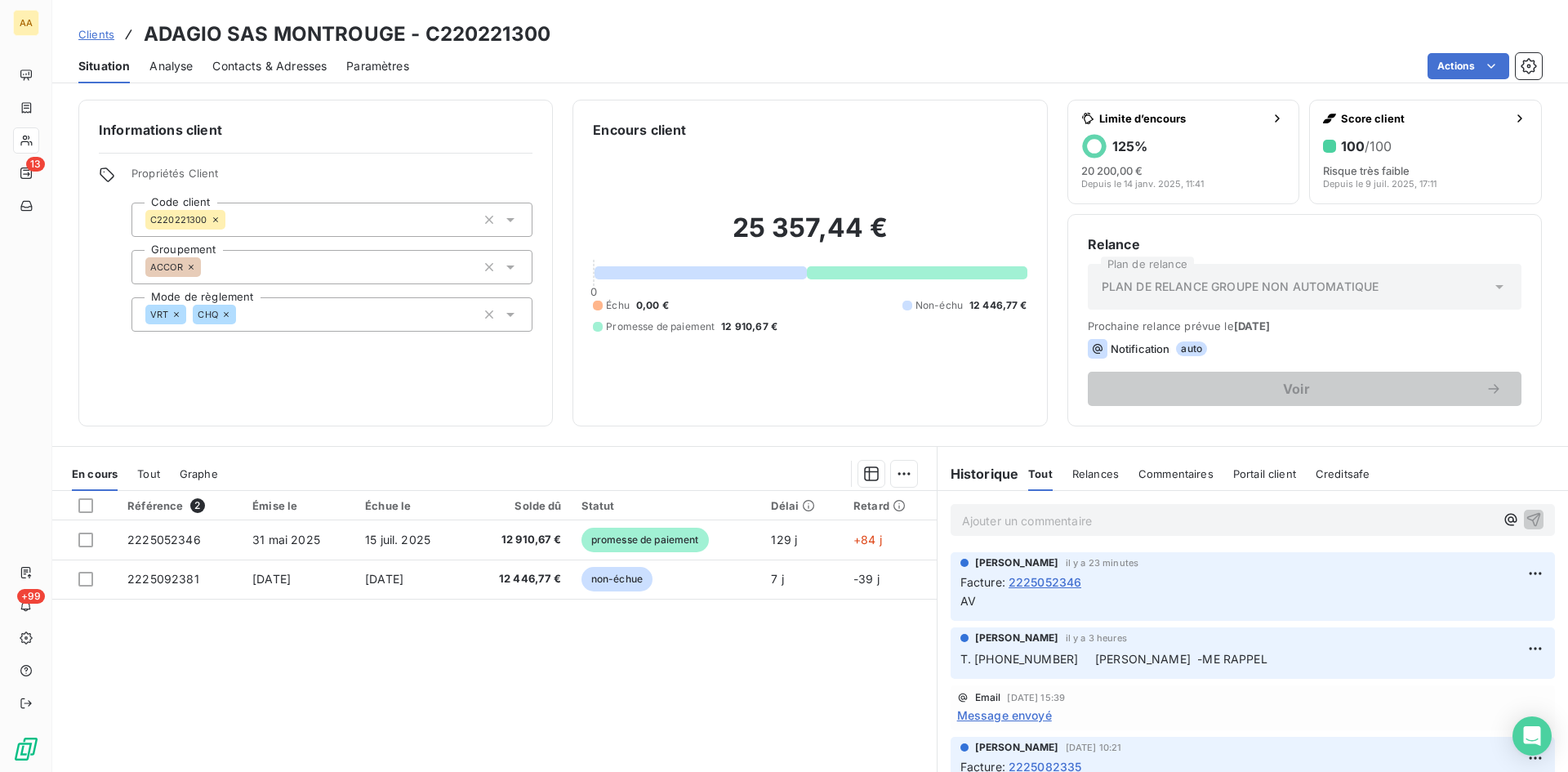
click at [1020, 716] on span "Message envoyé" at bounding box center [1005, 716] width 95 height 17
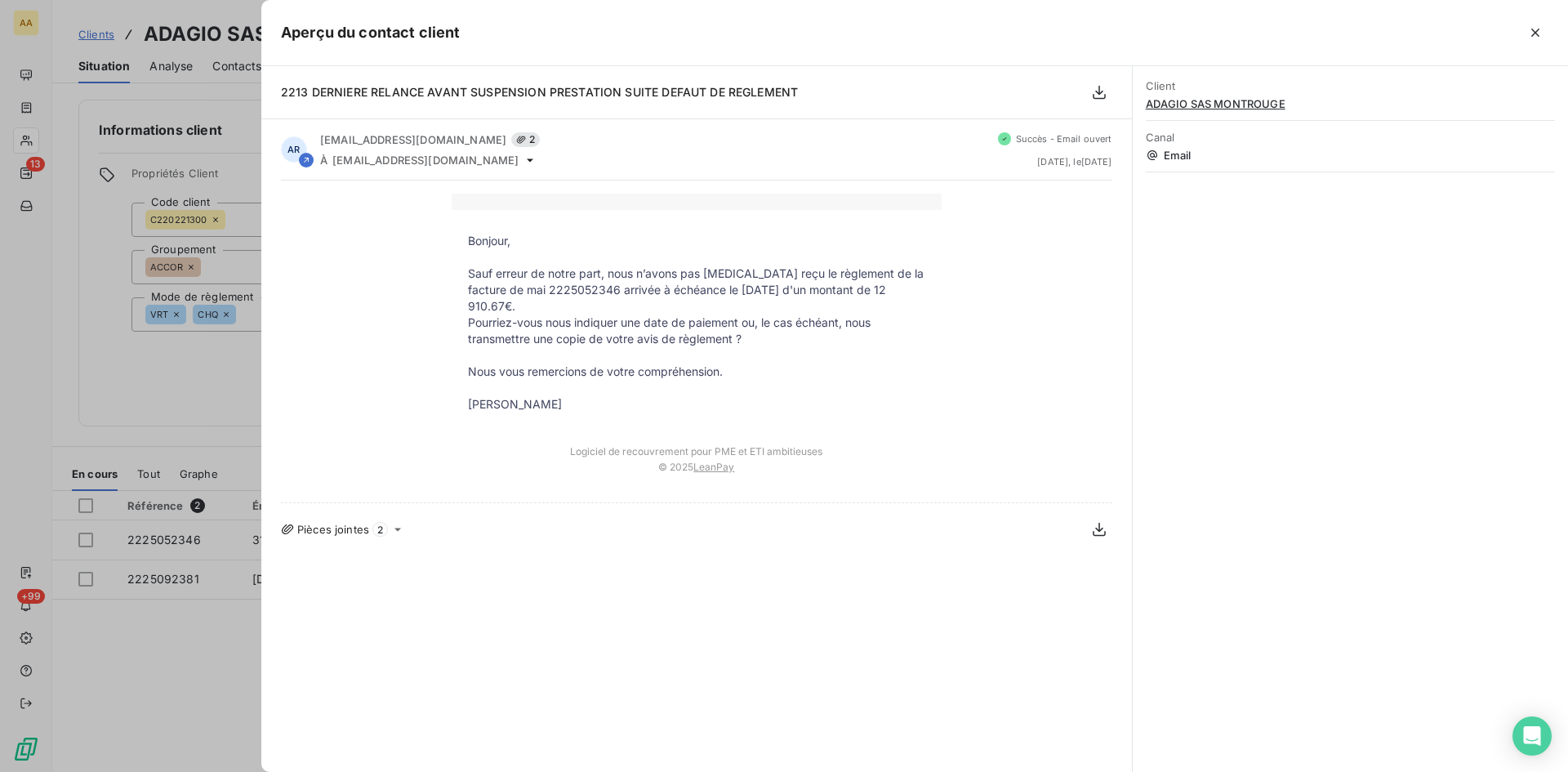
click at [171, 417] on div at bounding box center [784, 386] width 1568 height 772
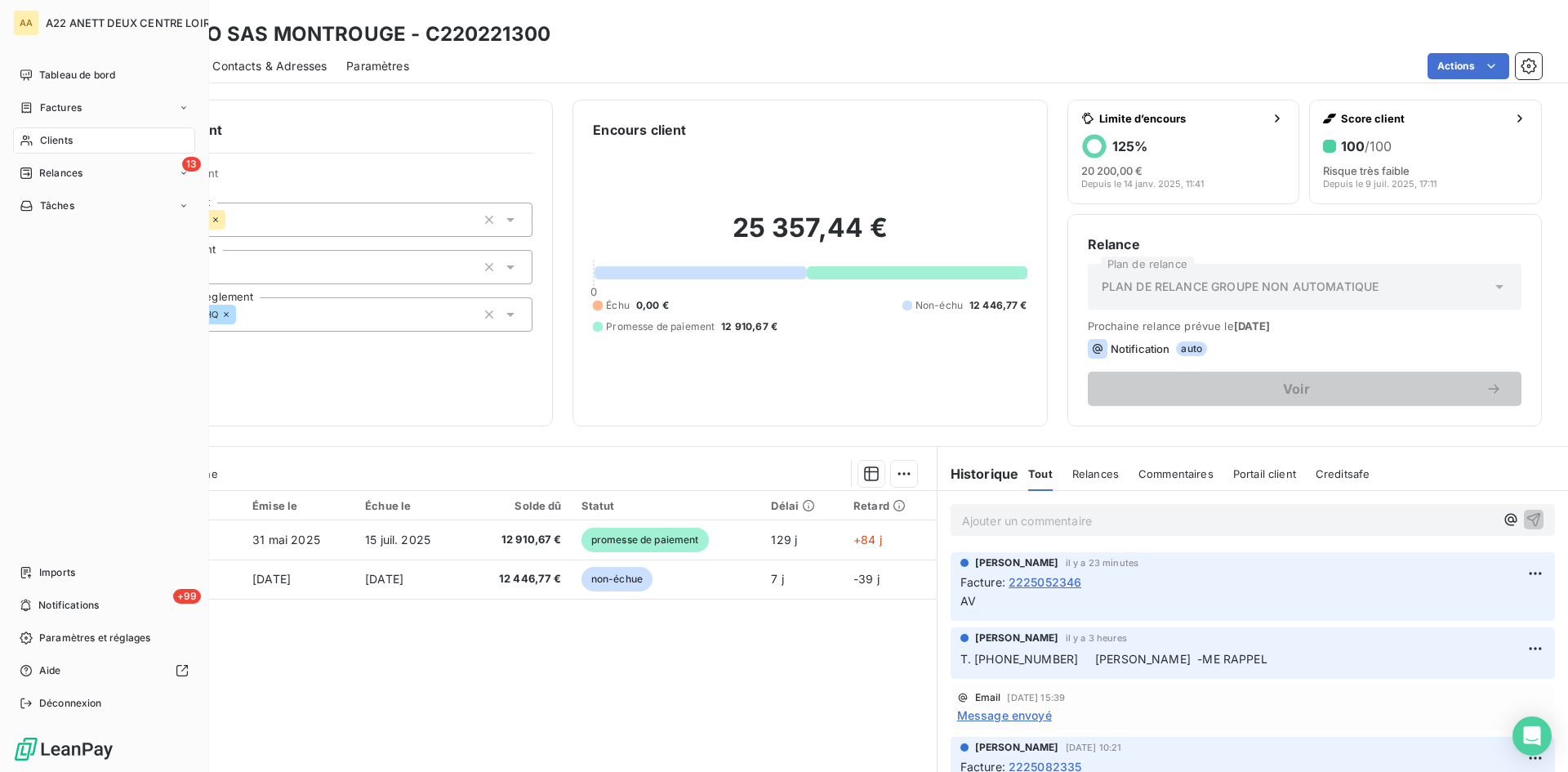
click at [43, 139] on span "Clients" at bounding box center [56, 140] width 32 height 15
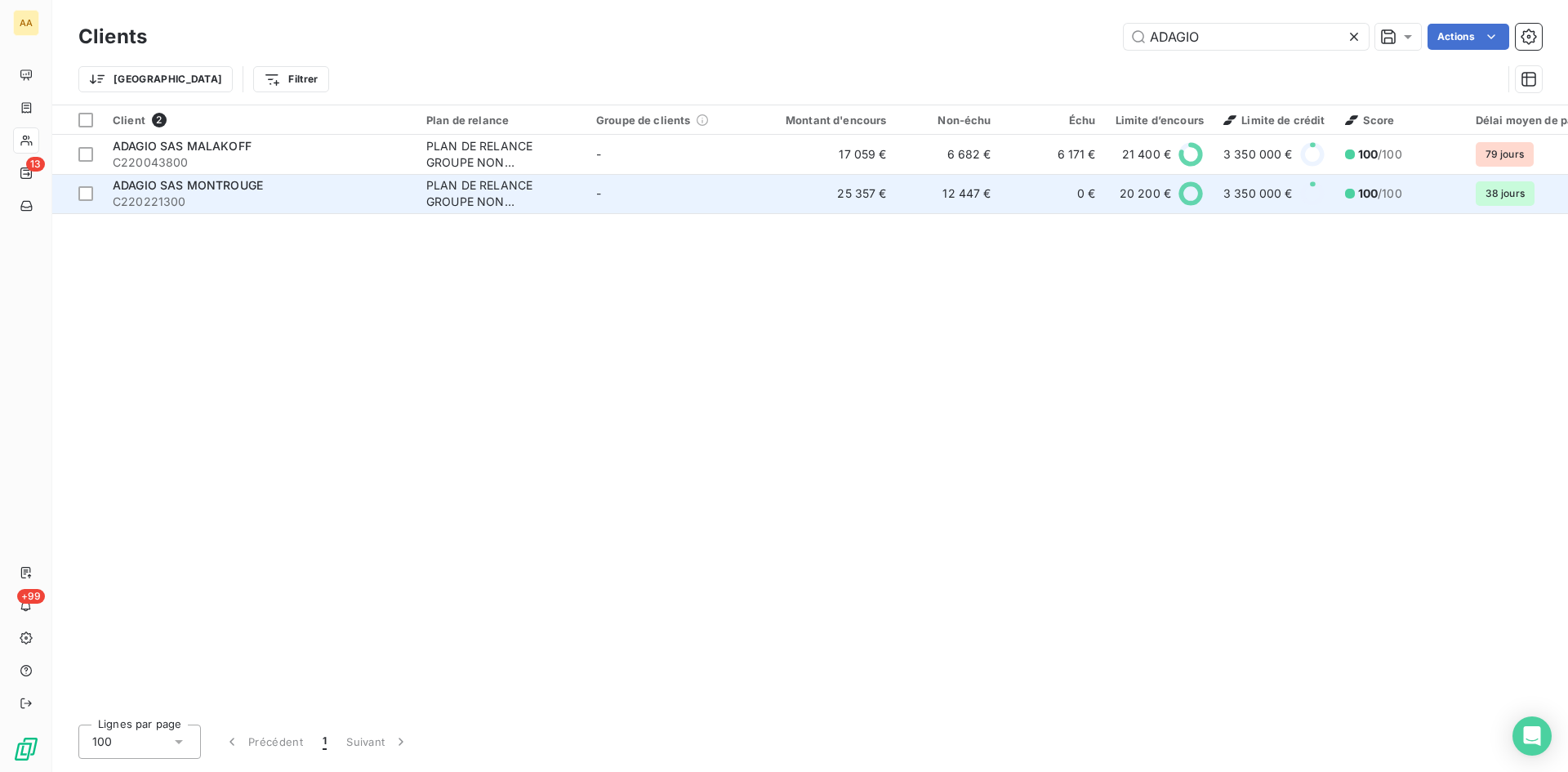
click at [231, 193] on span "C220221300" at bounding box center [260, 202] width 294 height 17
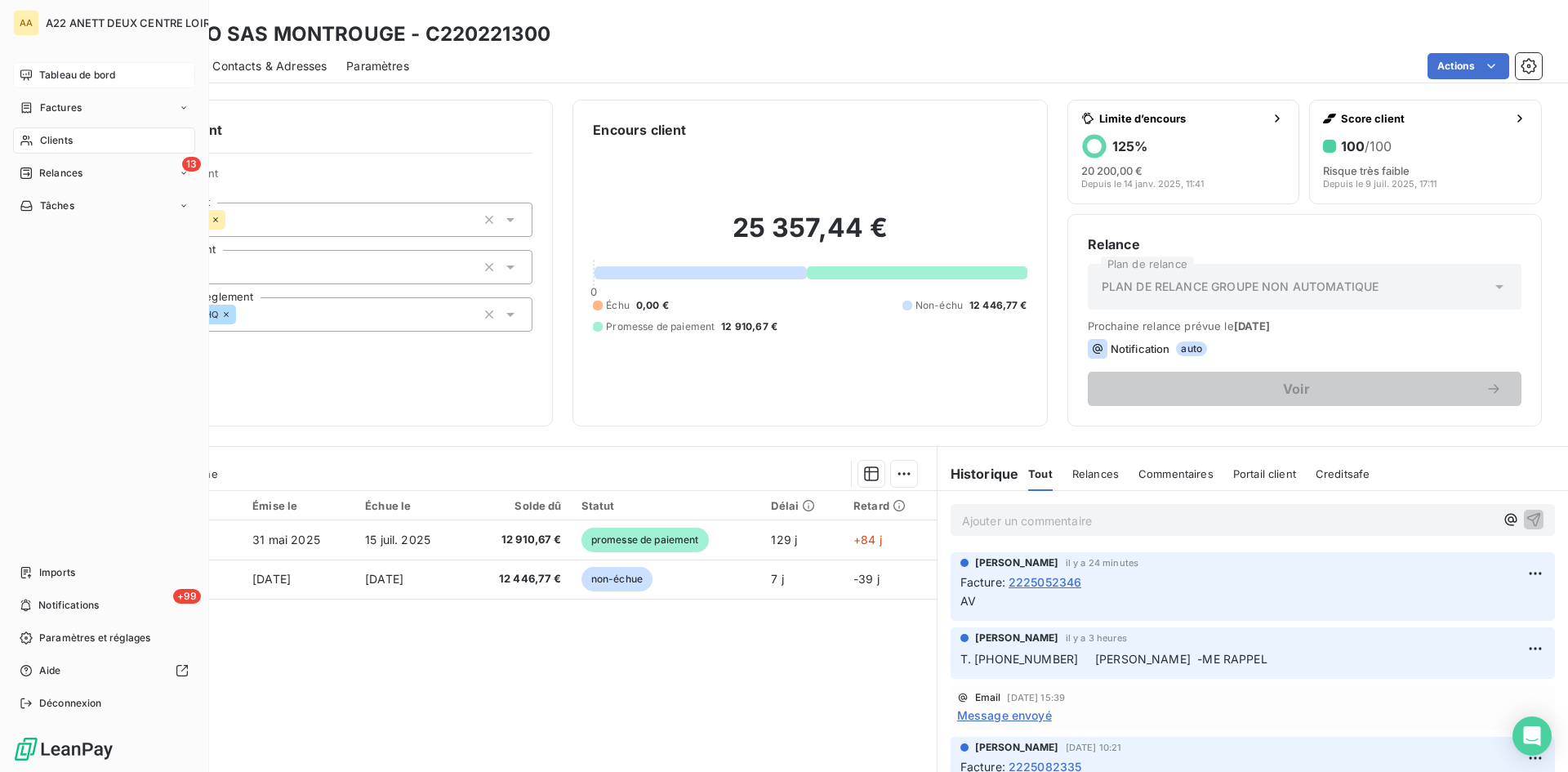
click at [72, 73] on span "Tableau de bord" at bounding box center [77, 76] width 76 height 15
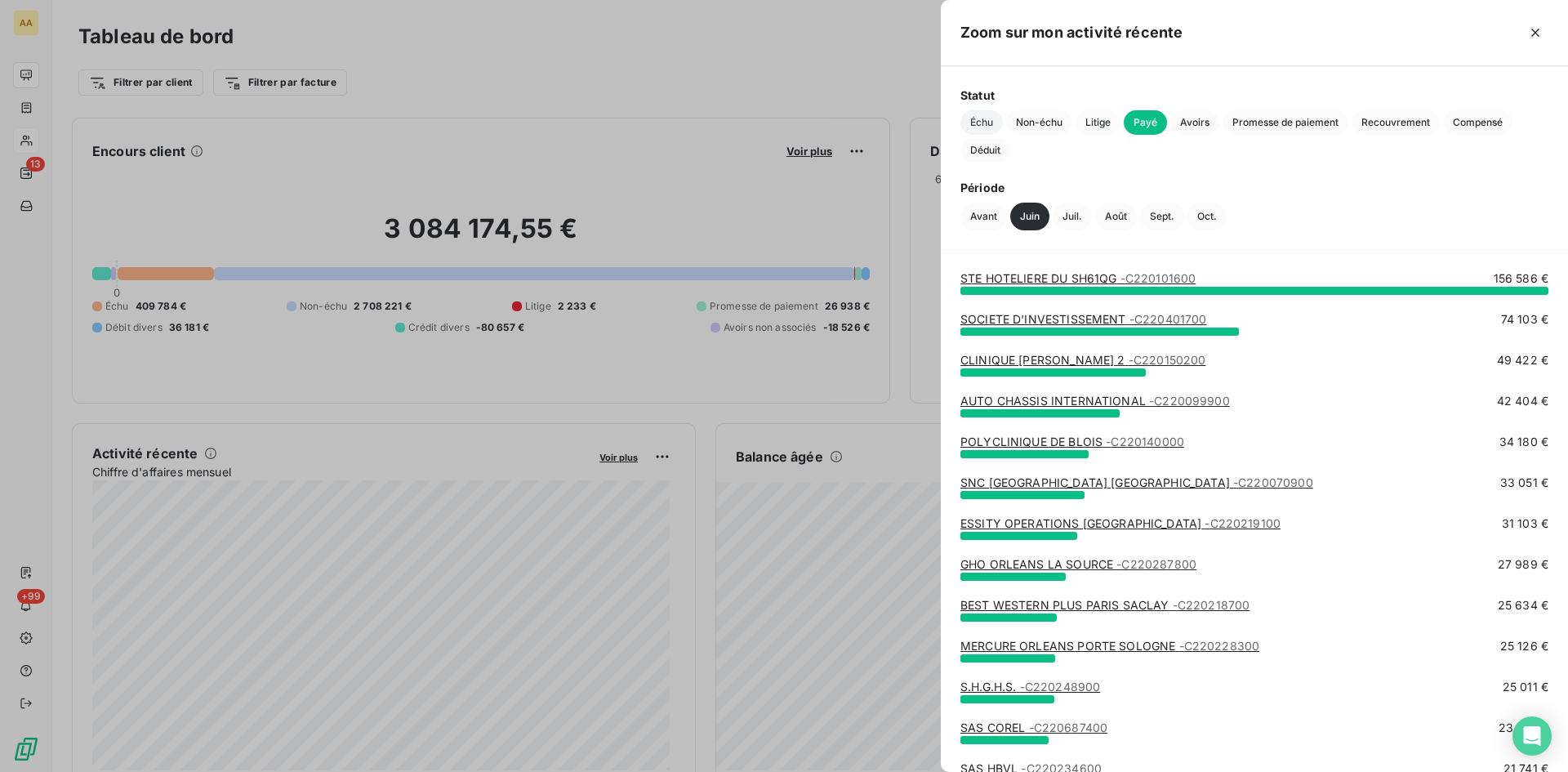
click at [986, 125] on span "Échu" at bounding box center [981, 123] width 42 height 25
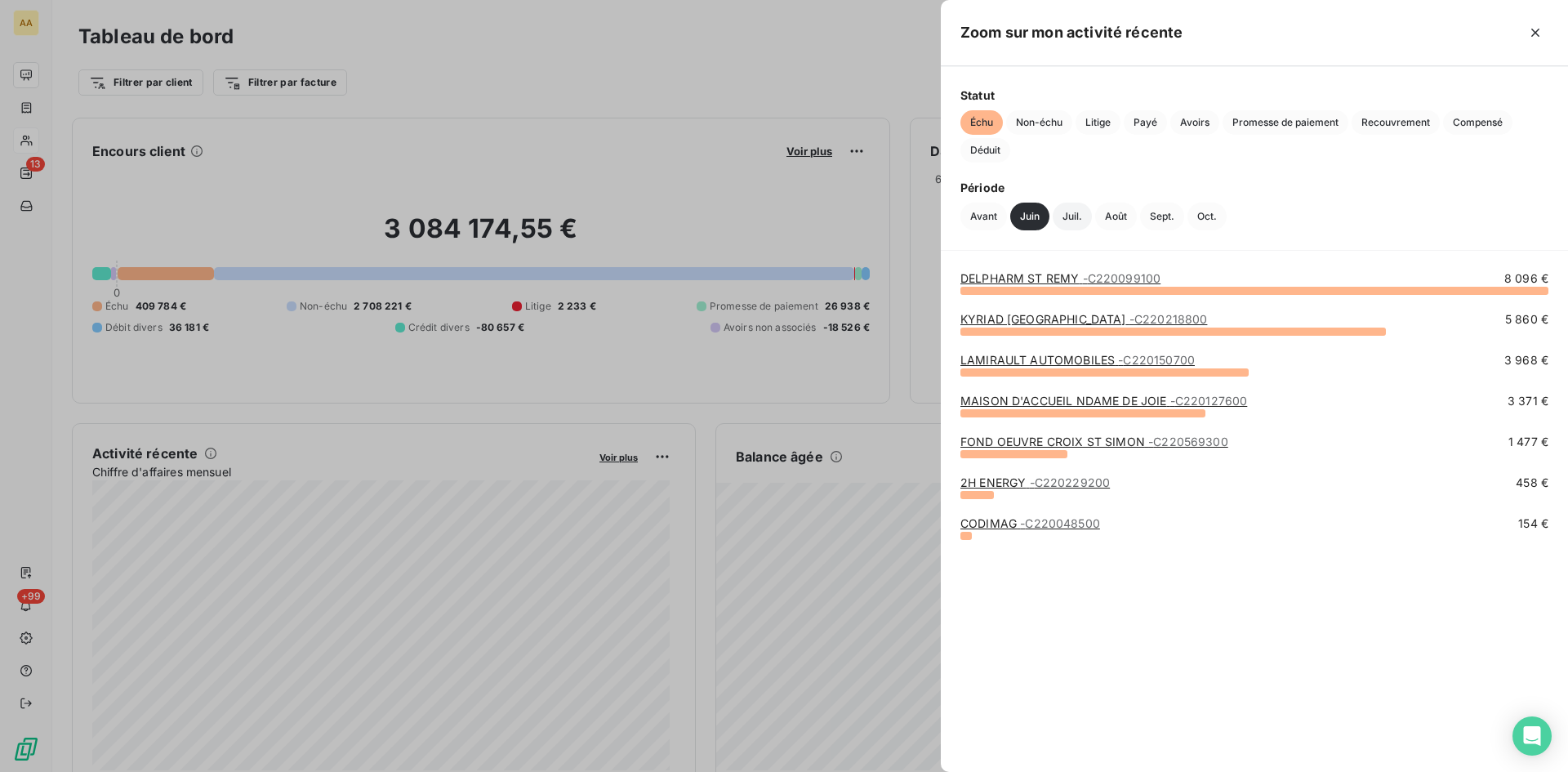
click at [1079, 222] on button "Juil." at bounding box center [1072, 216] width 39 height 27
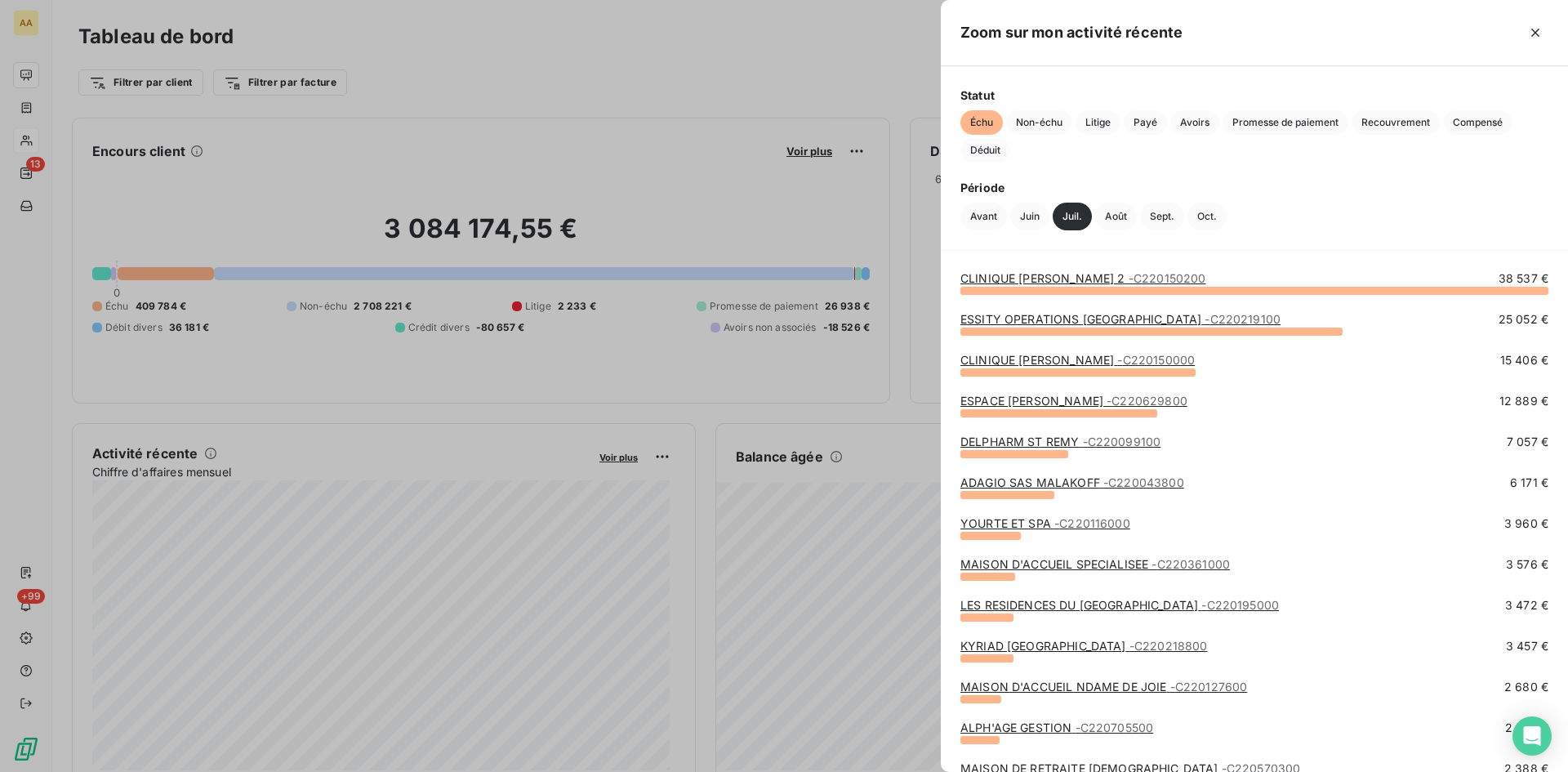
click at [1052, 316] on link "ESSITY OPERATIONS [GEOGRAPHIC_DATA] - C220219100" at bounding box center [1121, 319] width 320 height 14
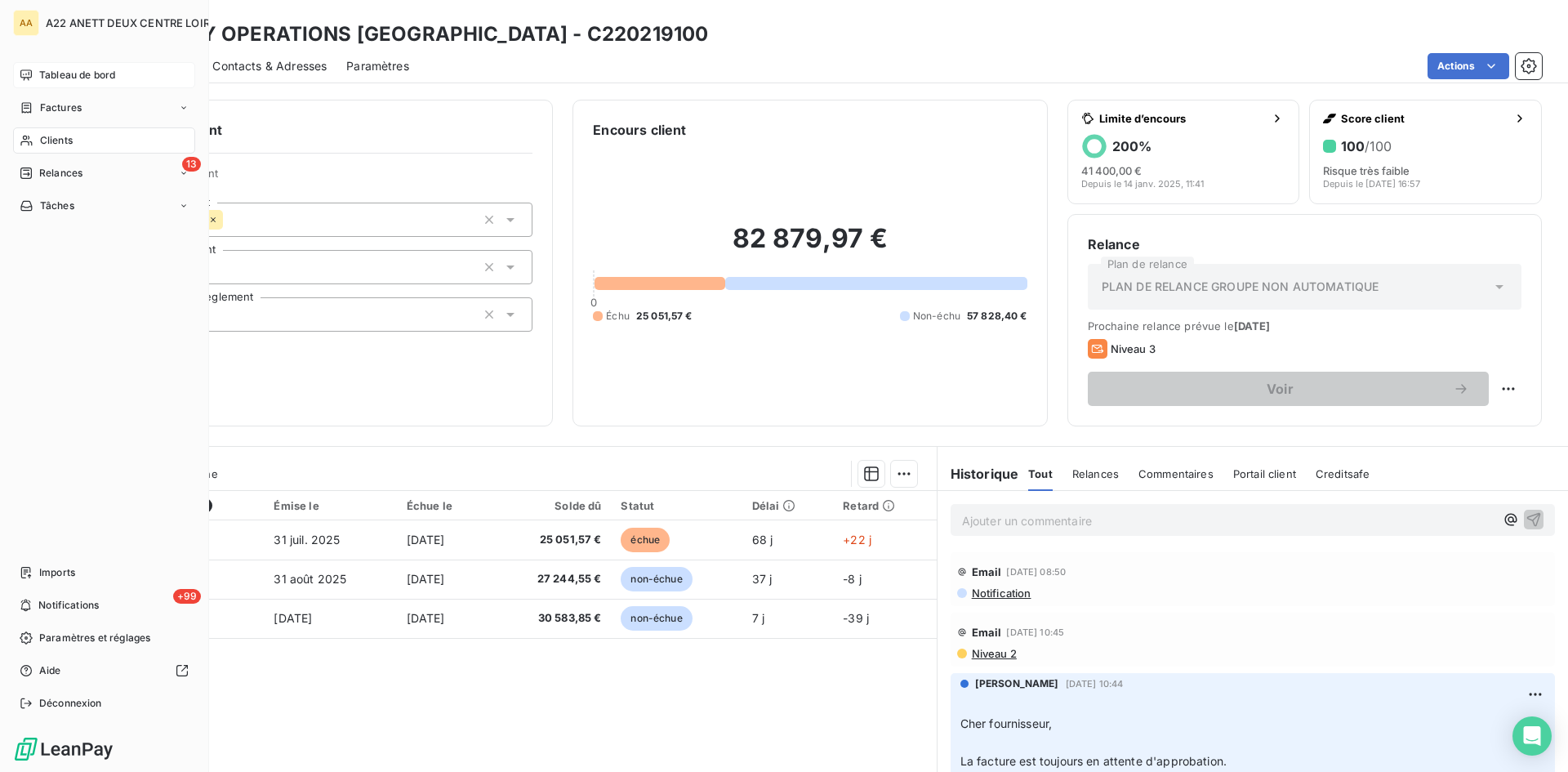
click at [70, 75] on span "Tableau de bord" at bounding box center [77, 76] width 76 height 15
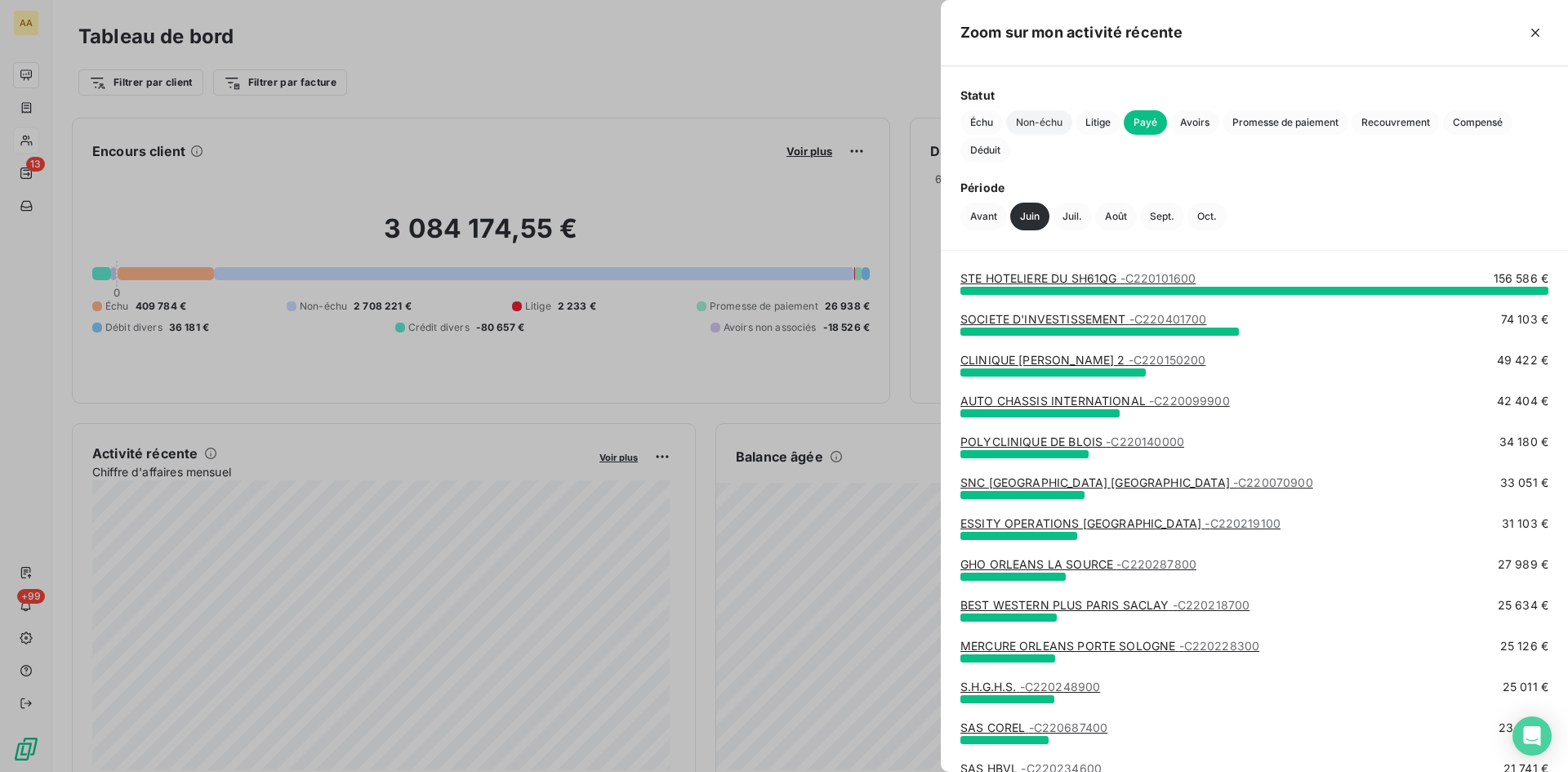
click at [1024, 127] on span "Non-échu" at bounding box center [1040, 123] width 66 height 25
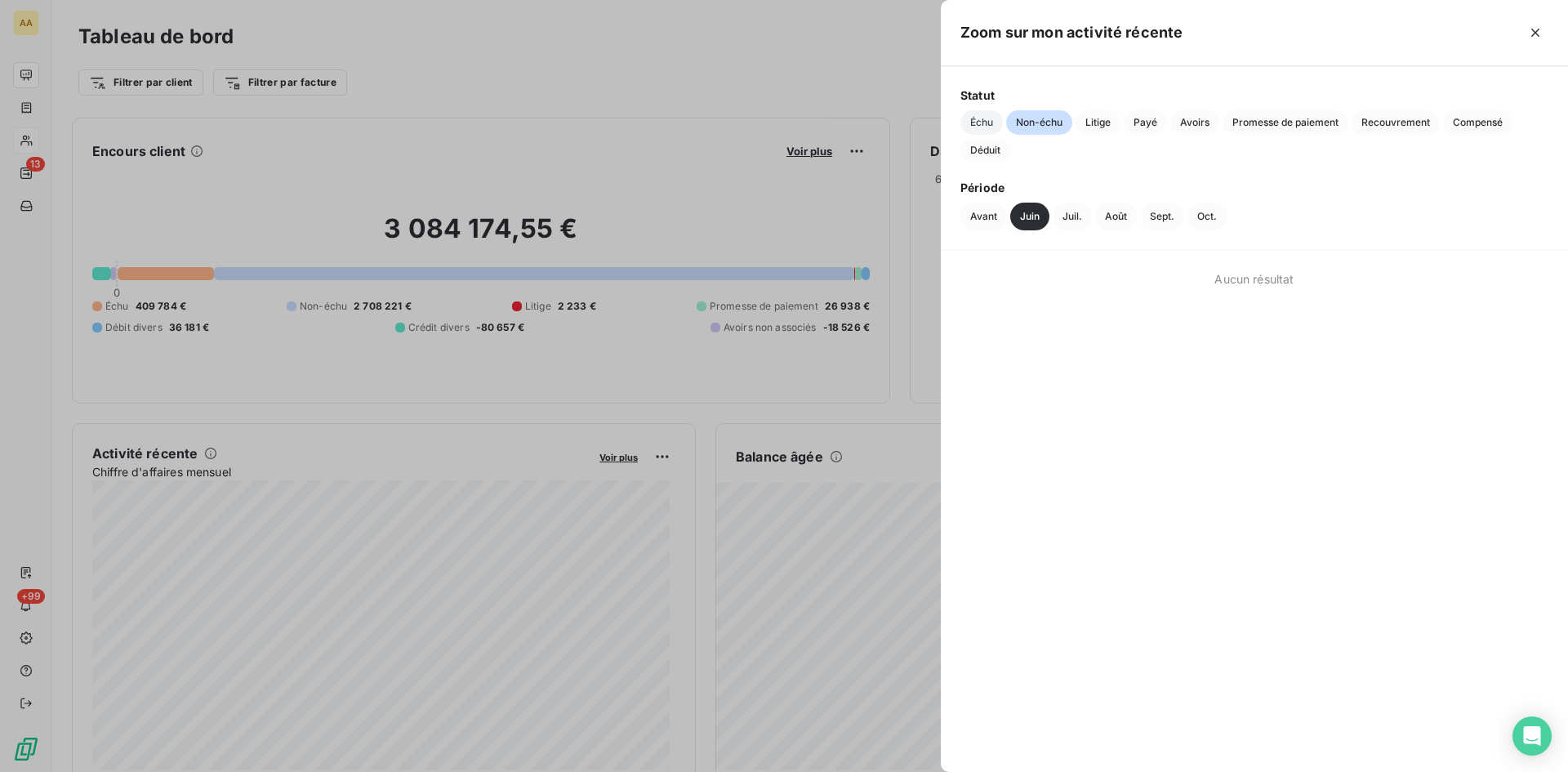
click at [980, 120] on span "Échu" at bounding box center [981, 123] width 42 height 25
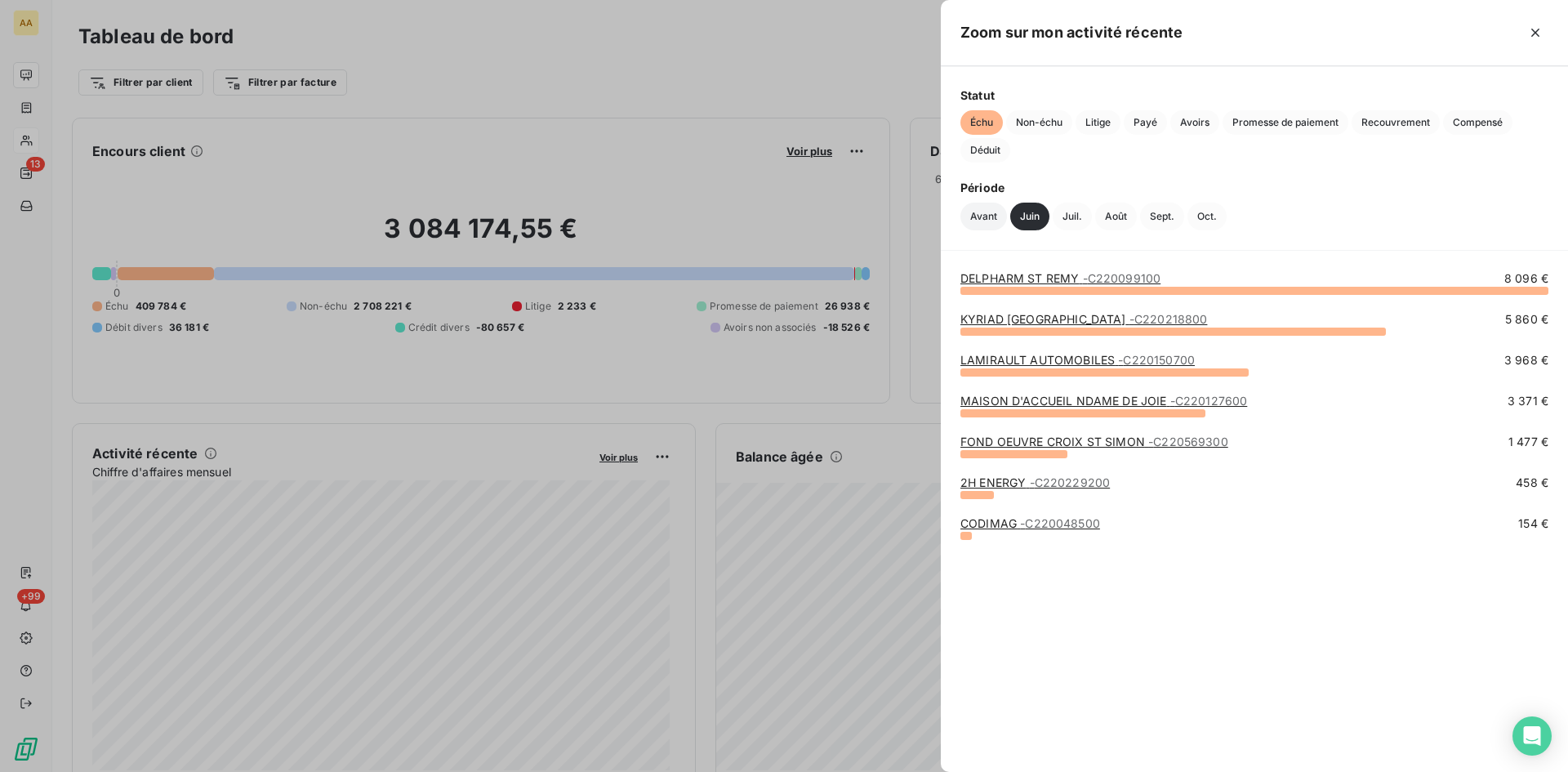
click at [979, 214] on button "Avant" at bounding box center [984, 216] width 46 height 27
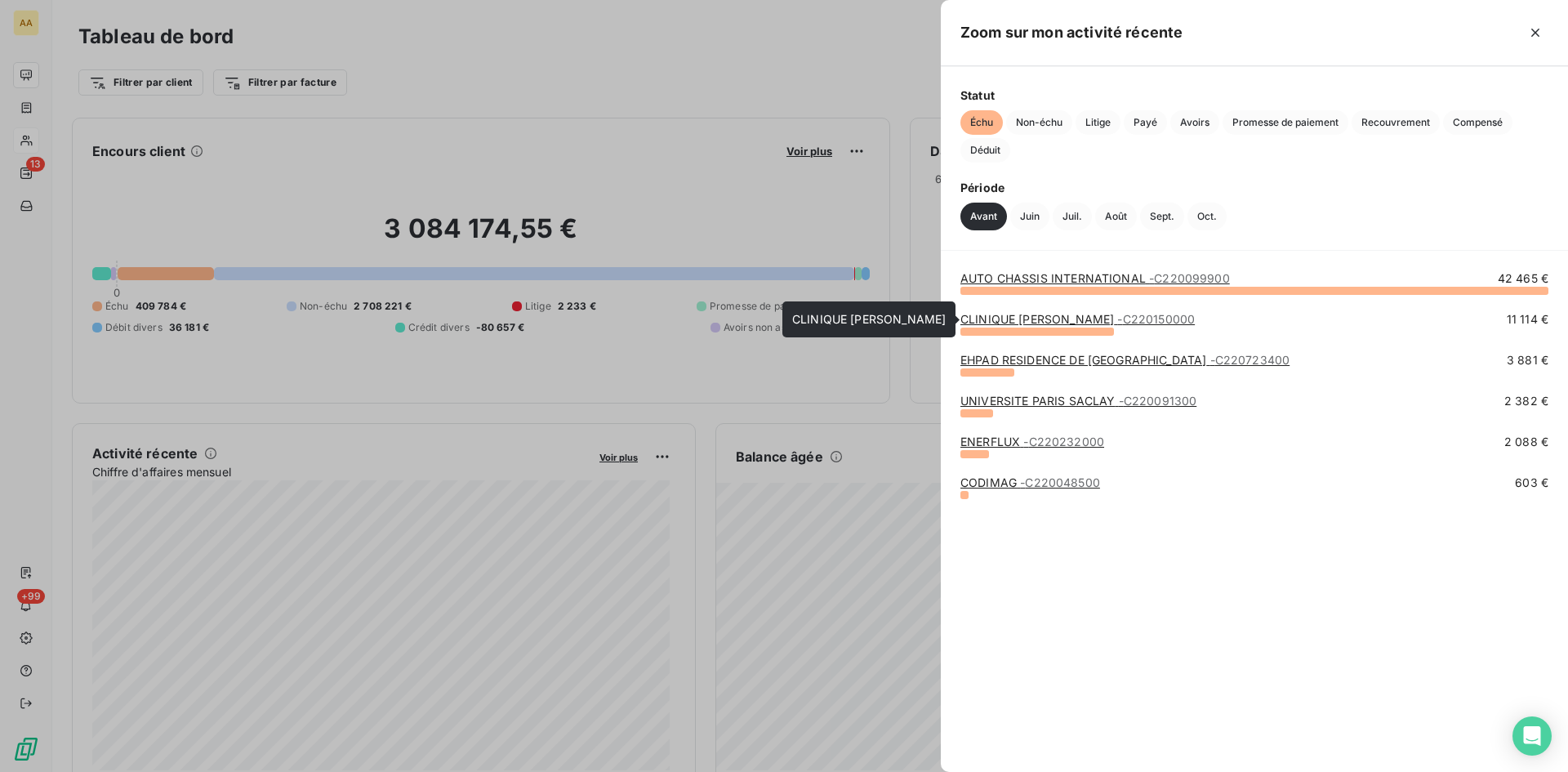
click at [1000, 325] on link "CLINIQUE [PERSON_NAME] - C220150000" at bounding box center [1078, 319] width 235 height 14
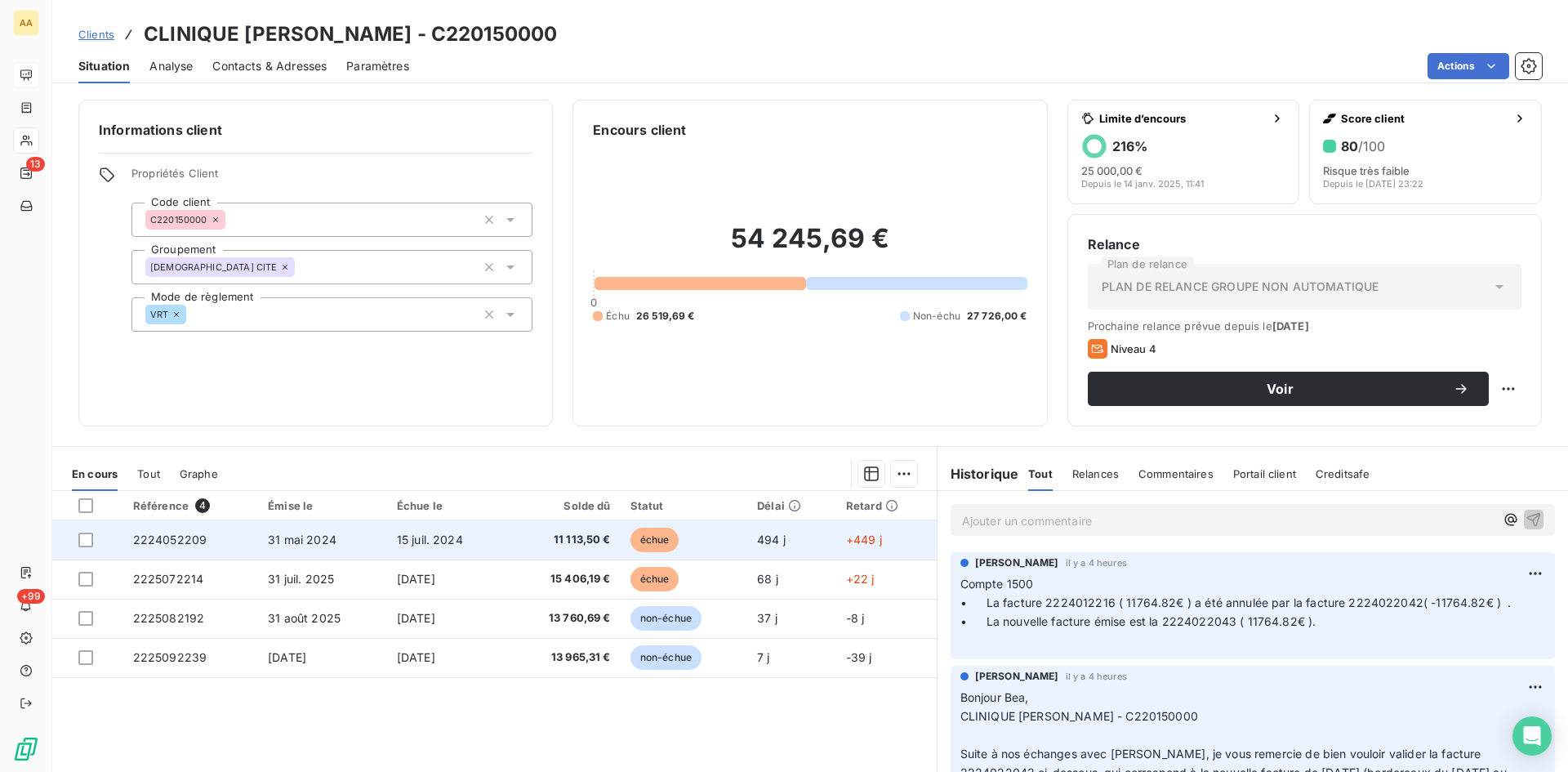
click at [188, 539] on span "2224052209" at bounding box center [170, 540] width 75 height 14
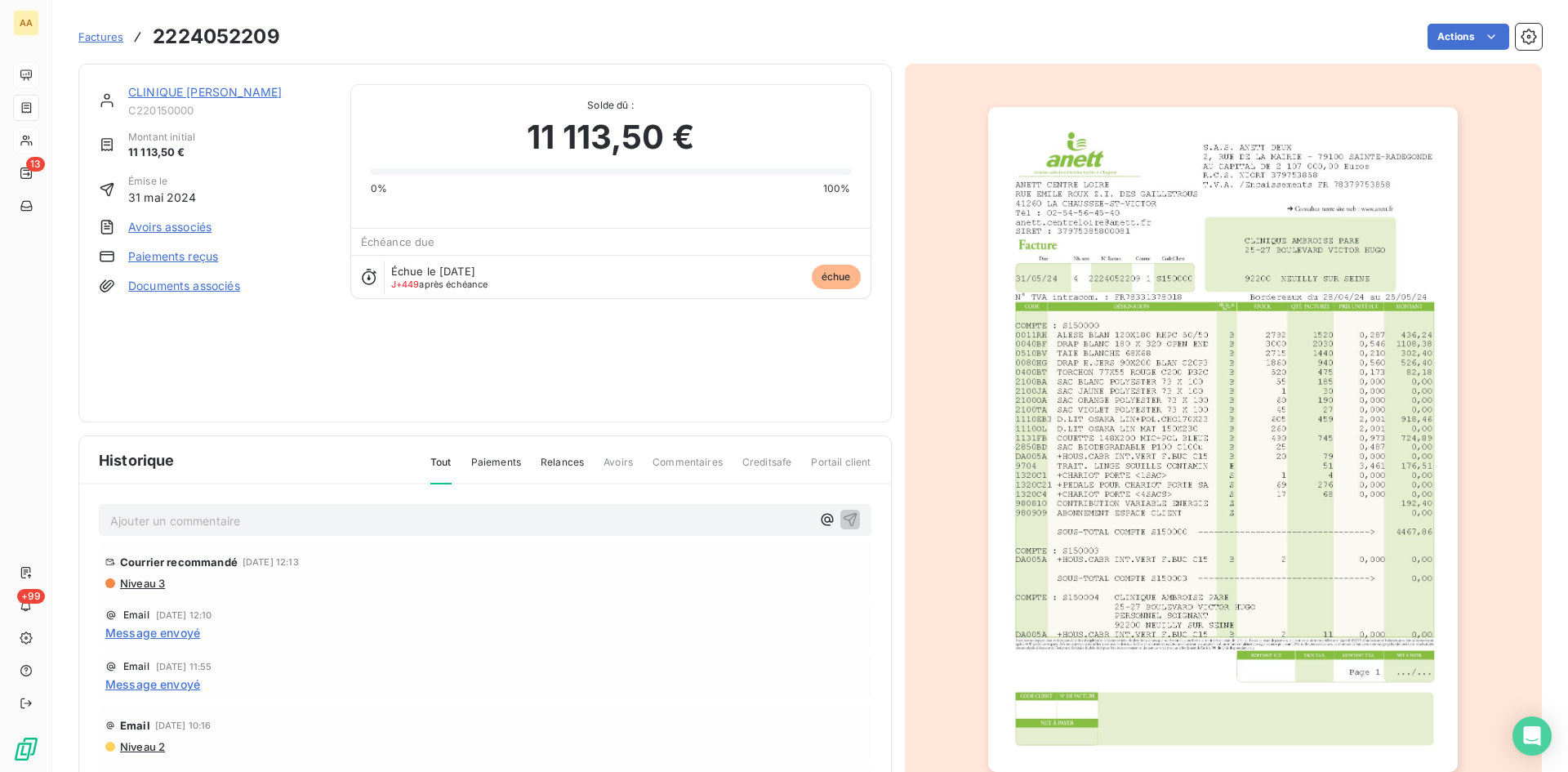
click at [1169, 447] on img "button" at bounding box center [1223, 439] width 470 height 665
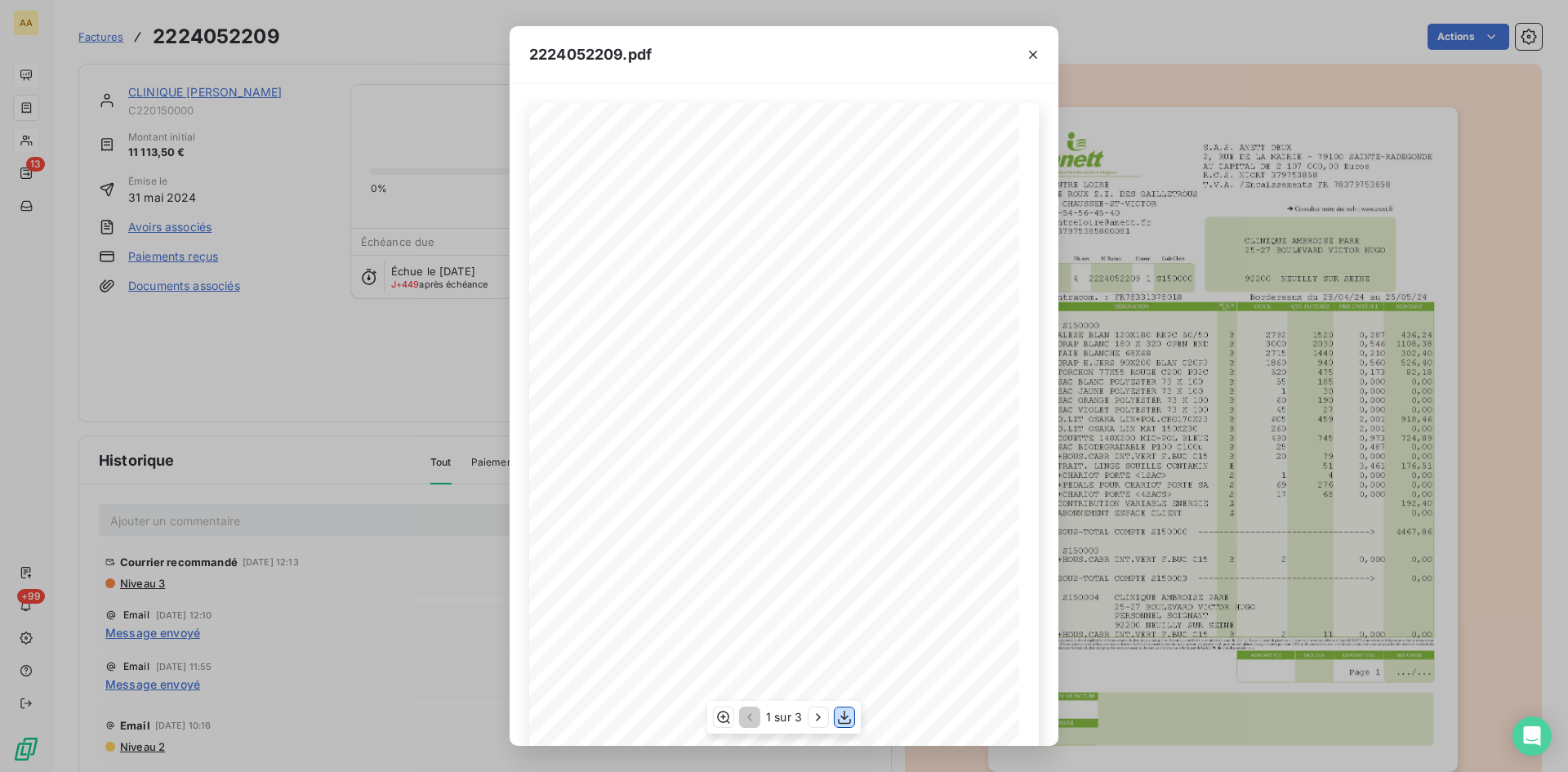
drag, startPoint x: 842, startPoint y: 714, endPoint x: 913, endPoint y: 654, distance: 93.0
click at [843, 714] on icon "button" at bounding box center [845, 718] width 17 height 17
drag, startPoint x: 1032, startPoint y: 54, endPoint x: 1058, endPoint y: 98, distance: 51.1
click at [1032, 54] on icon "button" at bounding box center [1033, 55] width 8 height 8
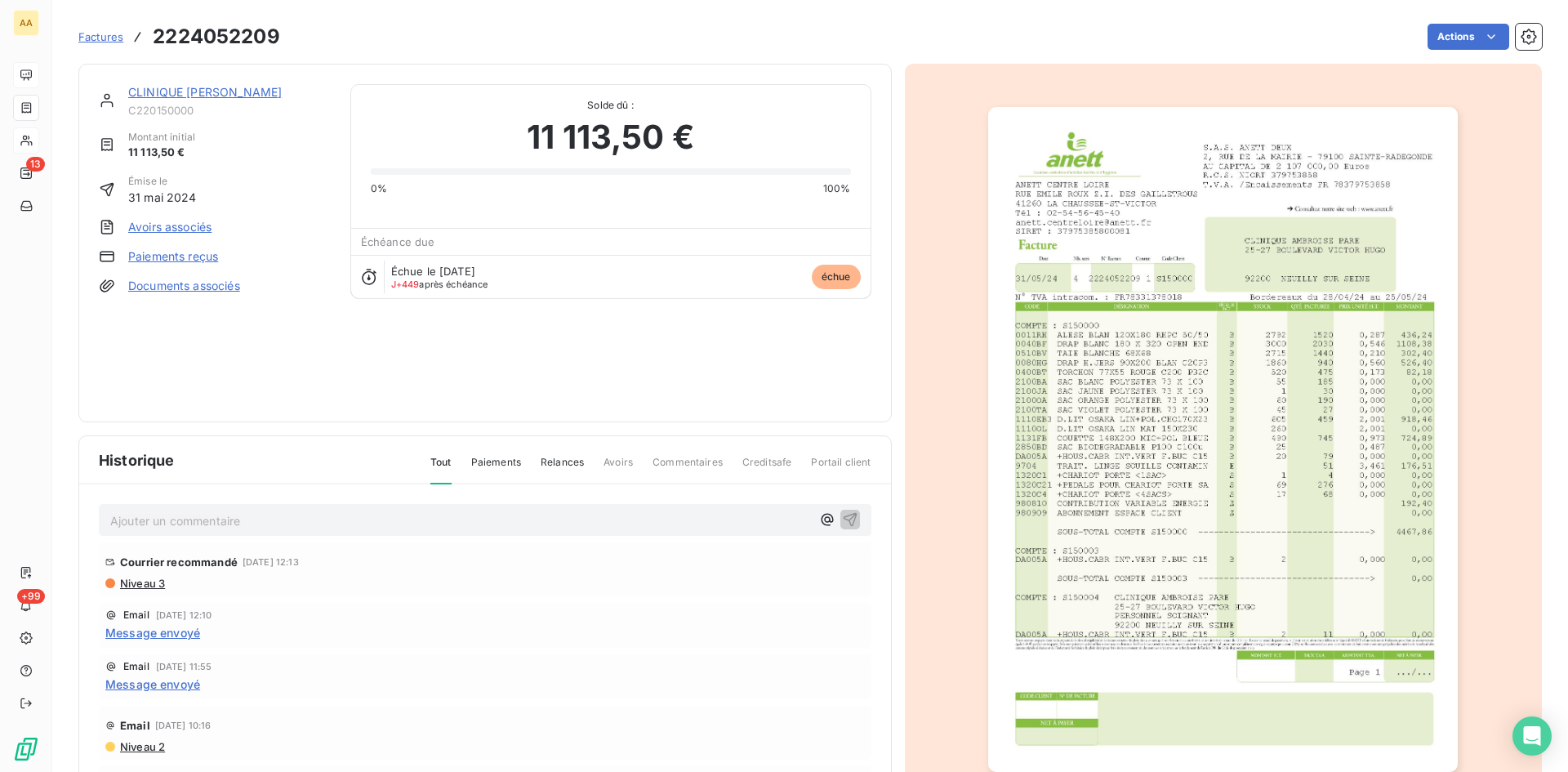
click at [214, 90] on link "CLINIQUE [PERSON_NAME]" at bounding box center [205, 91] width 153 height 14
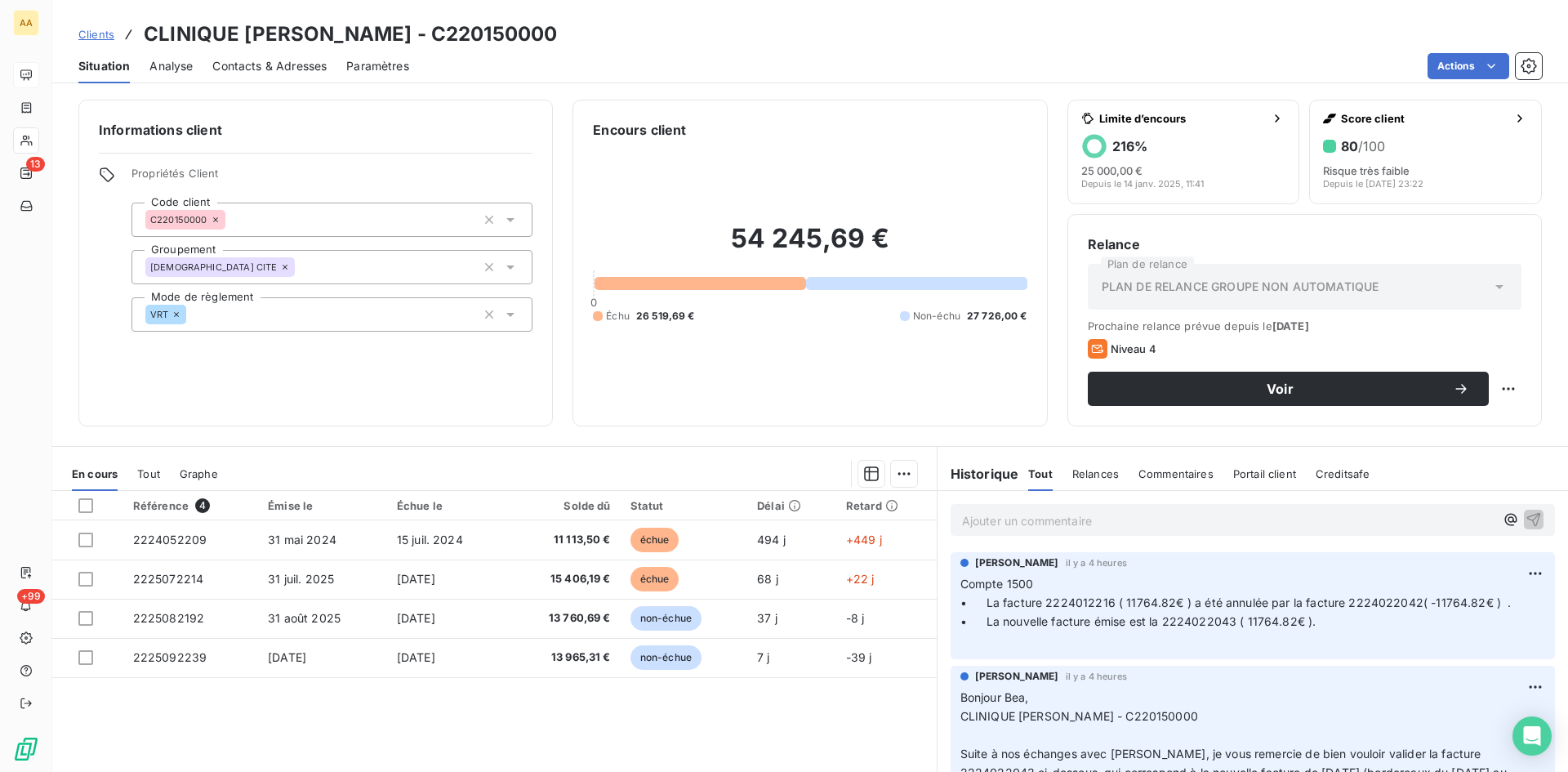
click at [966, 523] on p "Ajouter un commentaire ﻿" at bounding box center [1229, 520] width 533 height 21
click at [1526, 515] on icon "button" at bounding box center [1534, 519] width 17 height 17
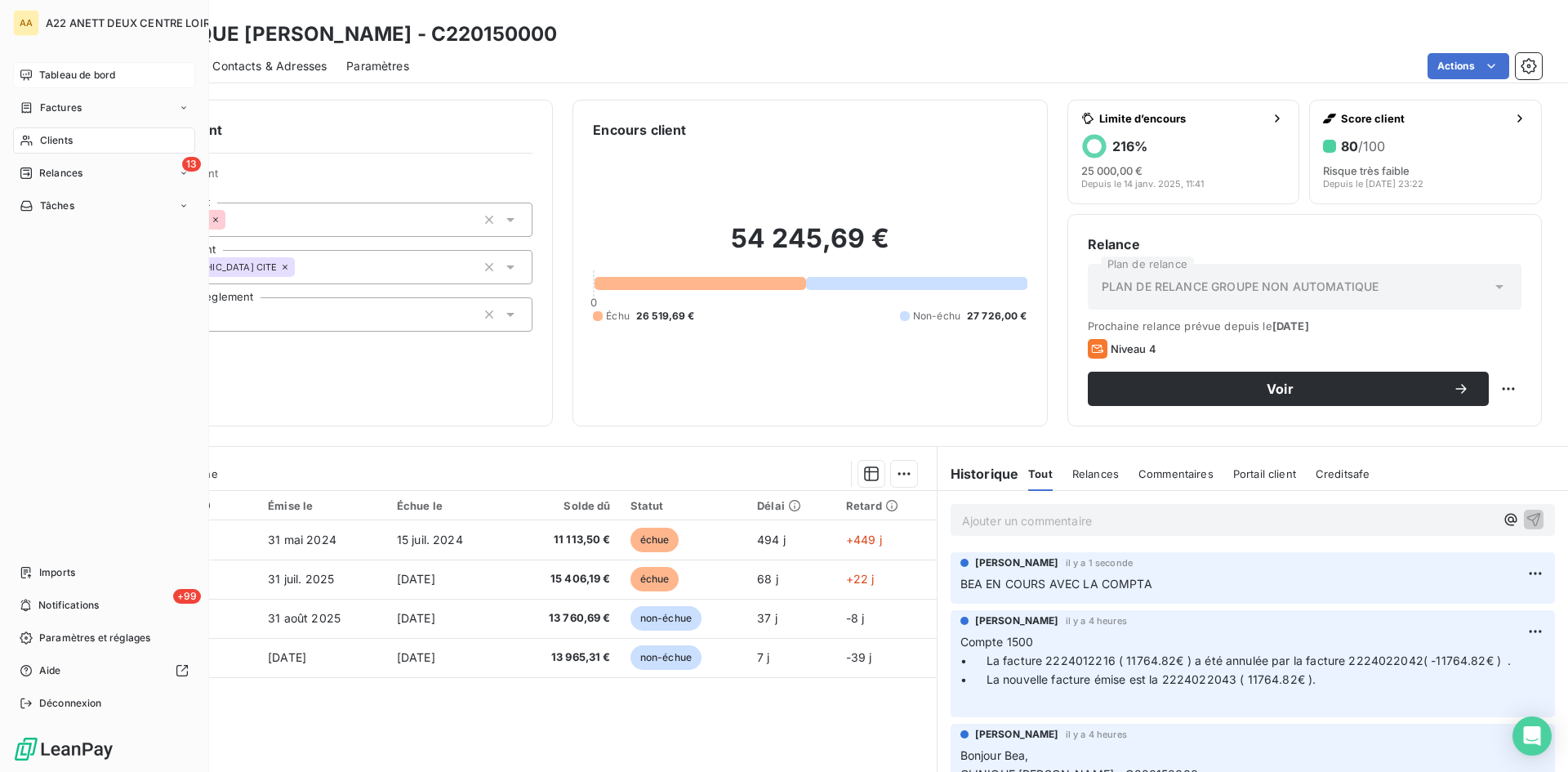
click at [46, 134] on span "Clients" at bounding box center [56, 140] width 32 height 15
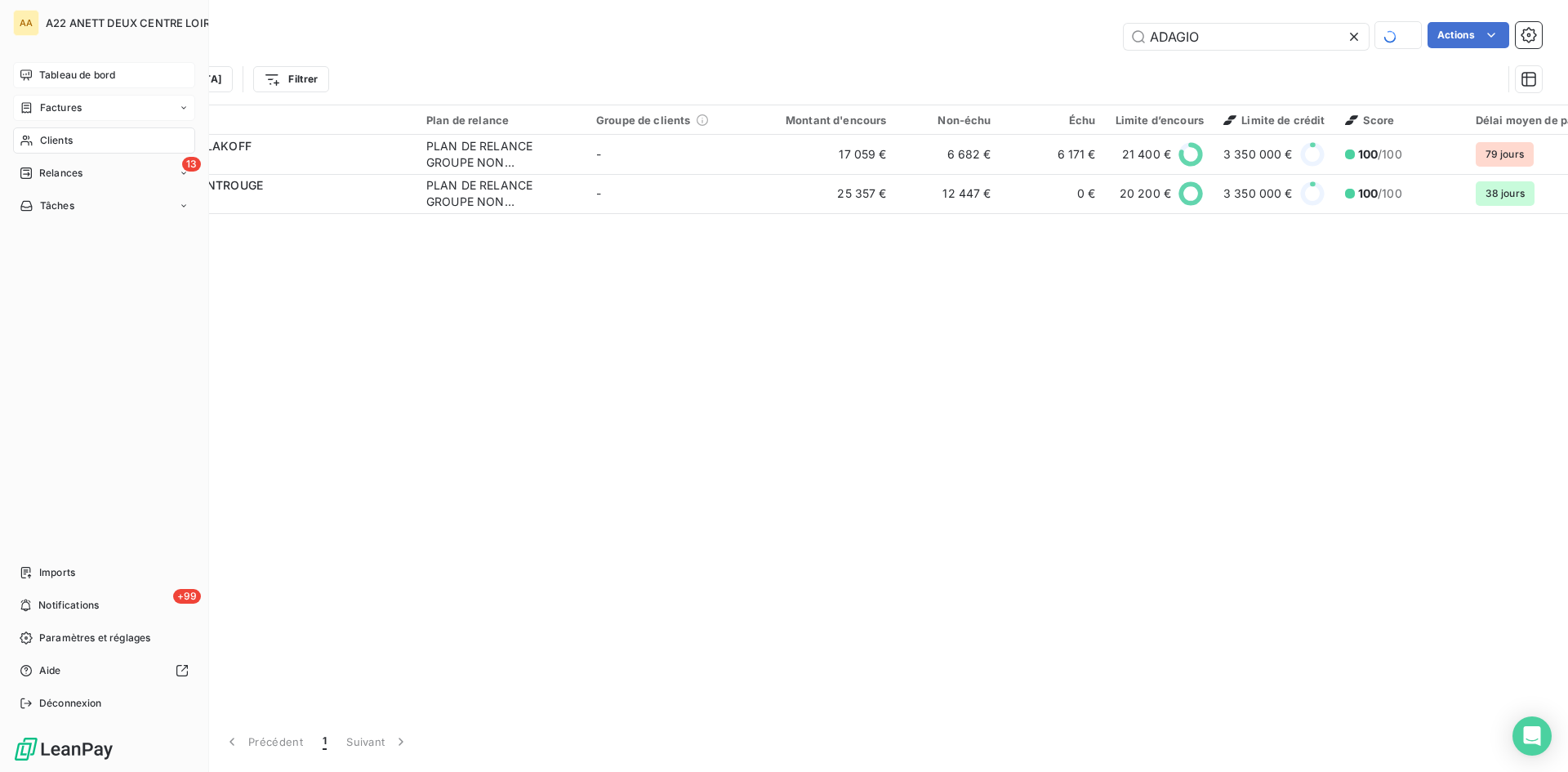
click at [52, 107] on span "Factures" at bounding box center [61, 108] width 41 height 15
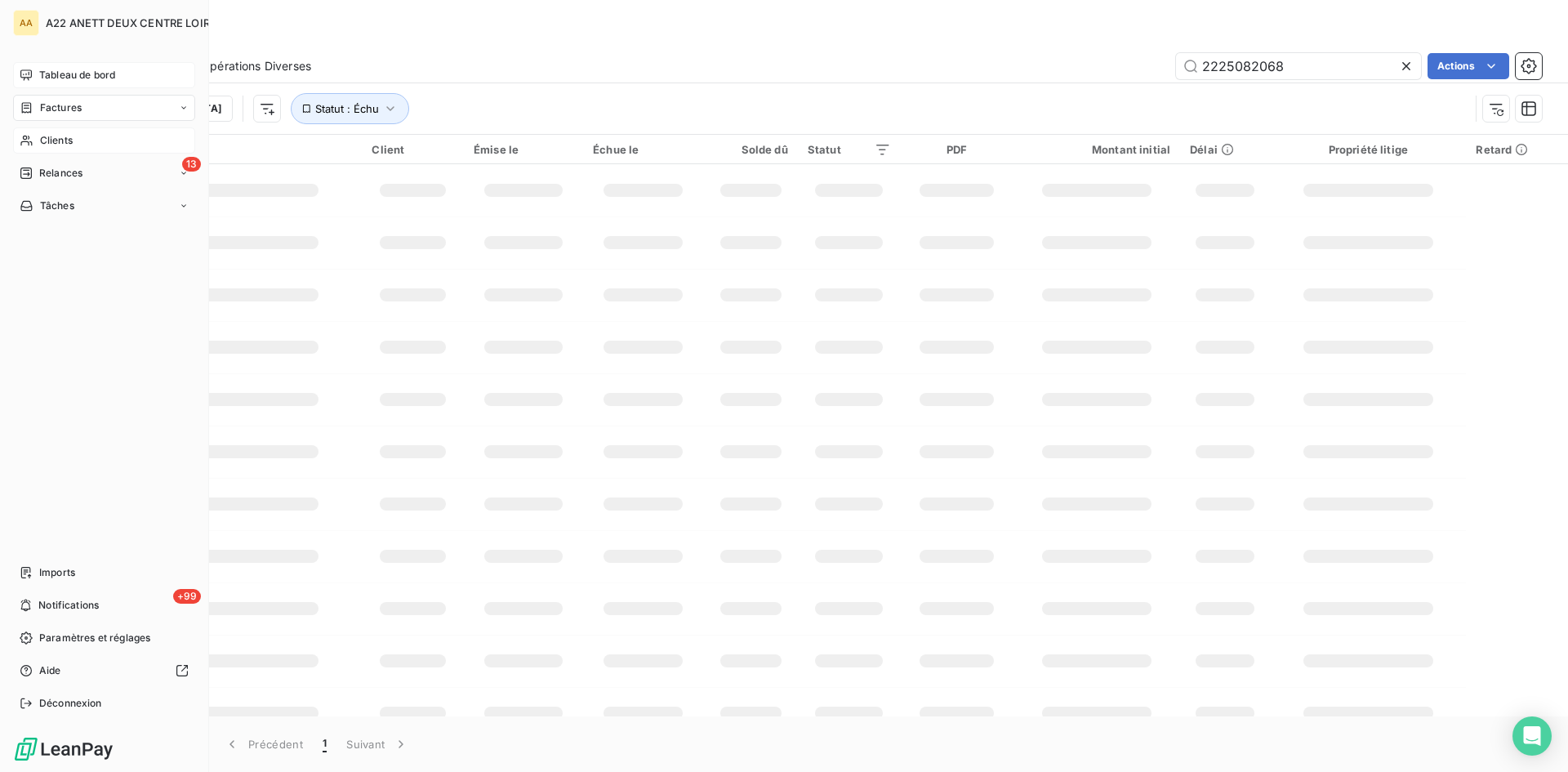
click at [41, 75] on span "Tableau de bord" at bounding box center [77, 76] width 76 height 15
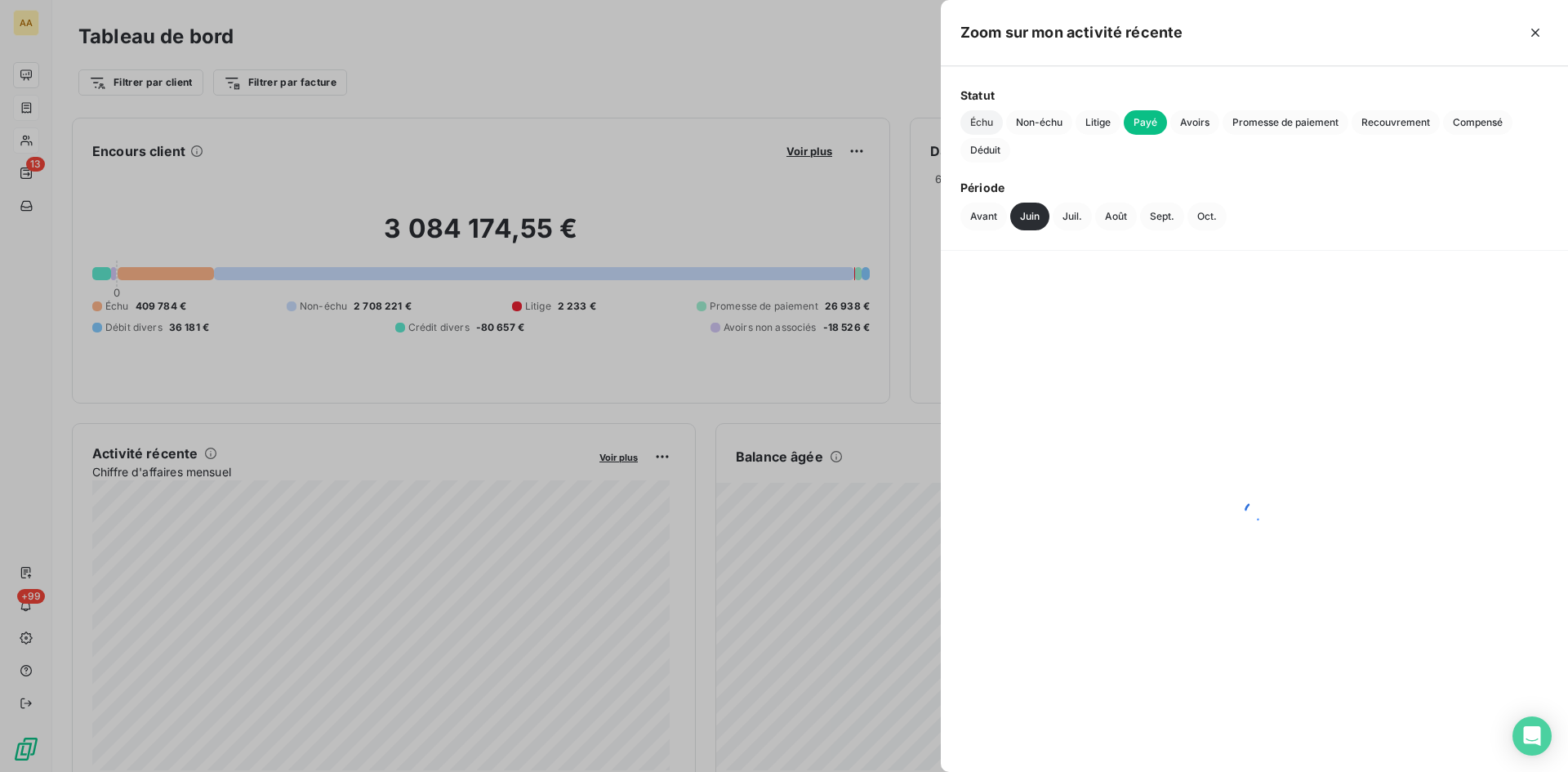
click at [986, 123] on span "Échu" at bounding box center [981, 123] width 42 height 25
click at [975, 218] on button "Avant" at bounding box center [984, 216] width 46 height 27
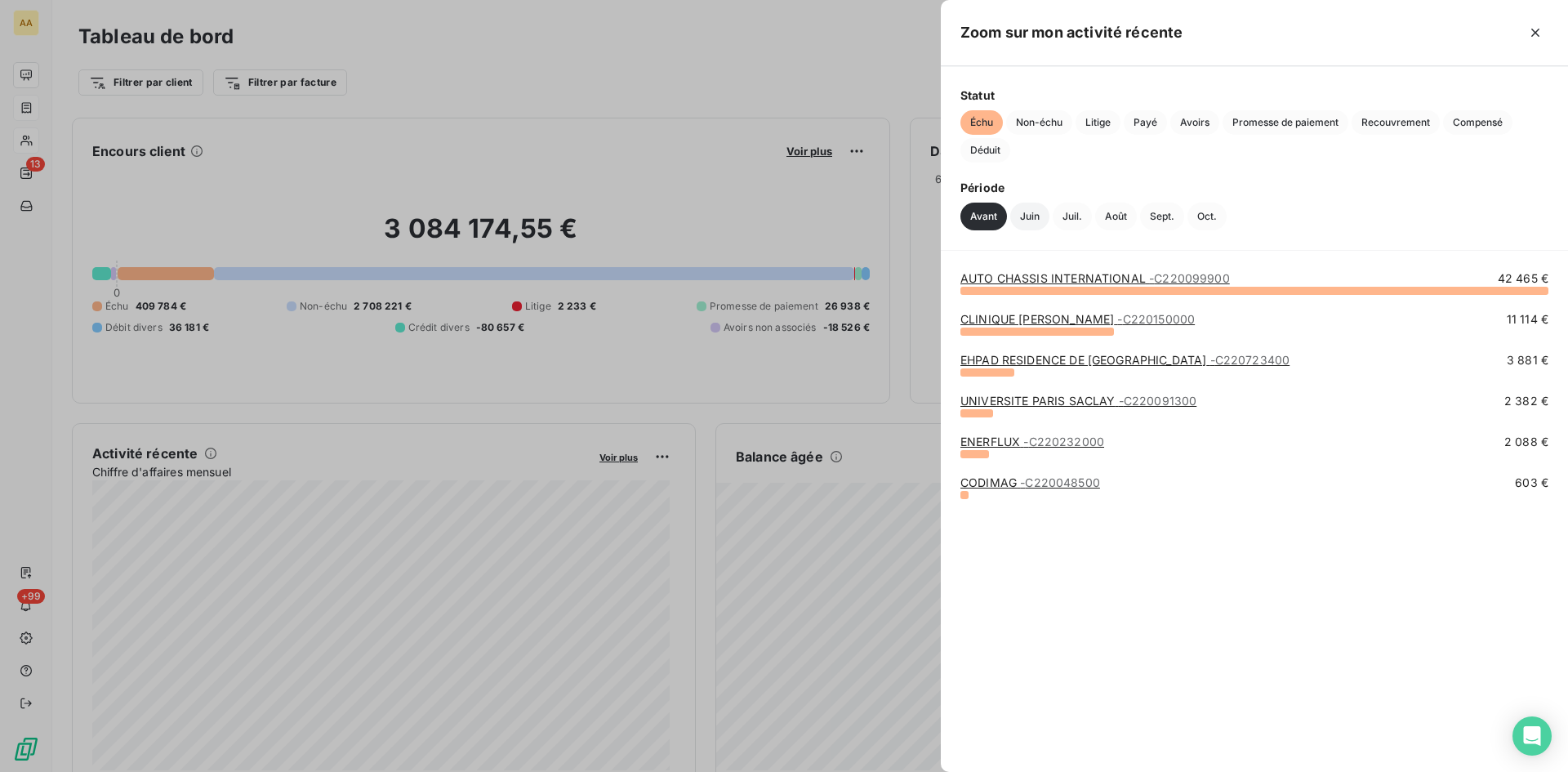
click at [1033, 213] on button "Juin" at bounding box center [1030, 216] width 39 height 27
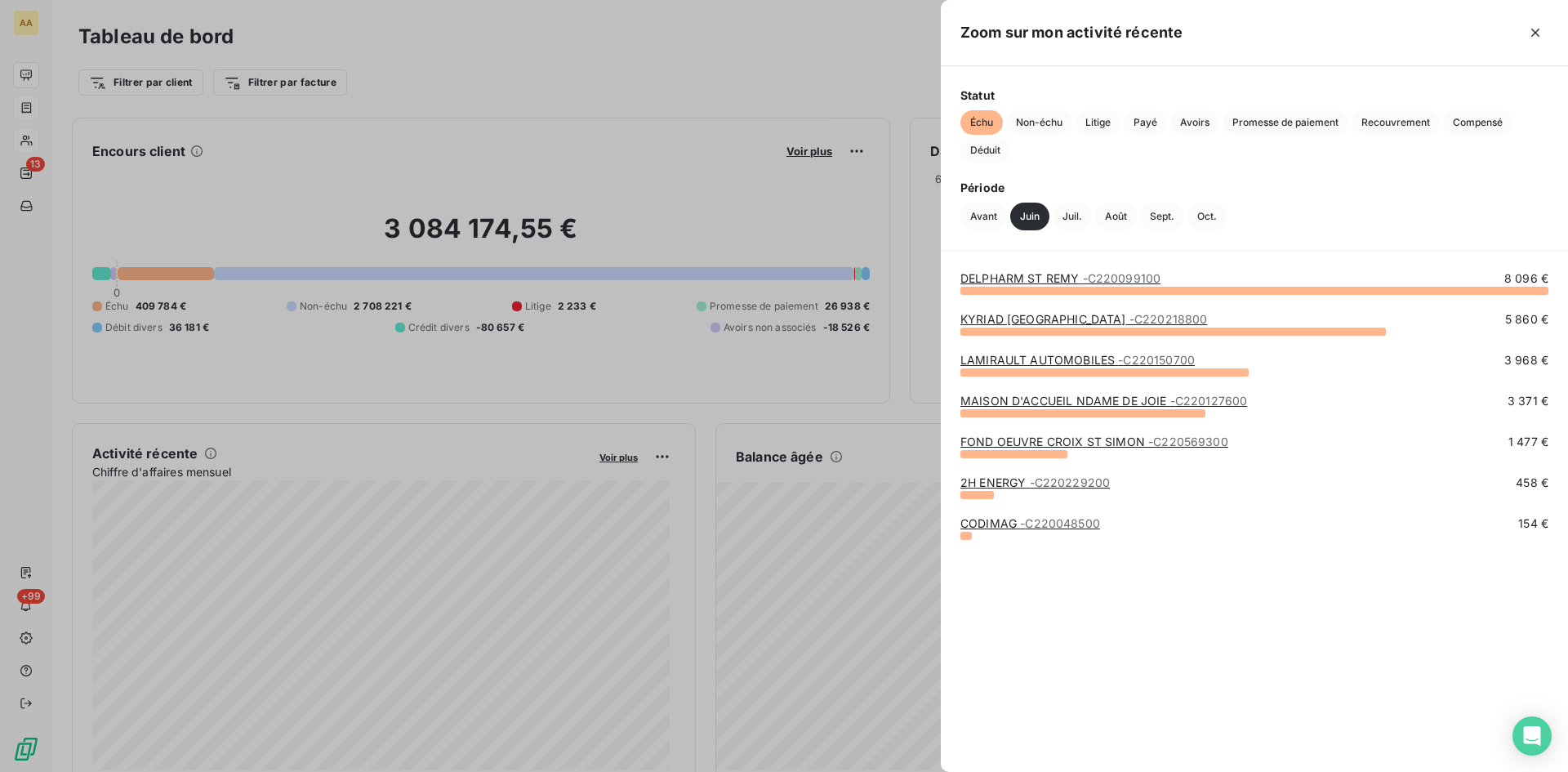
click at [1043, 401] on link "MAISON D'ACCUEIL NDAME DE JOIE - C220127600" at bounding box center [1104, 401] width 287 height 14
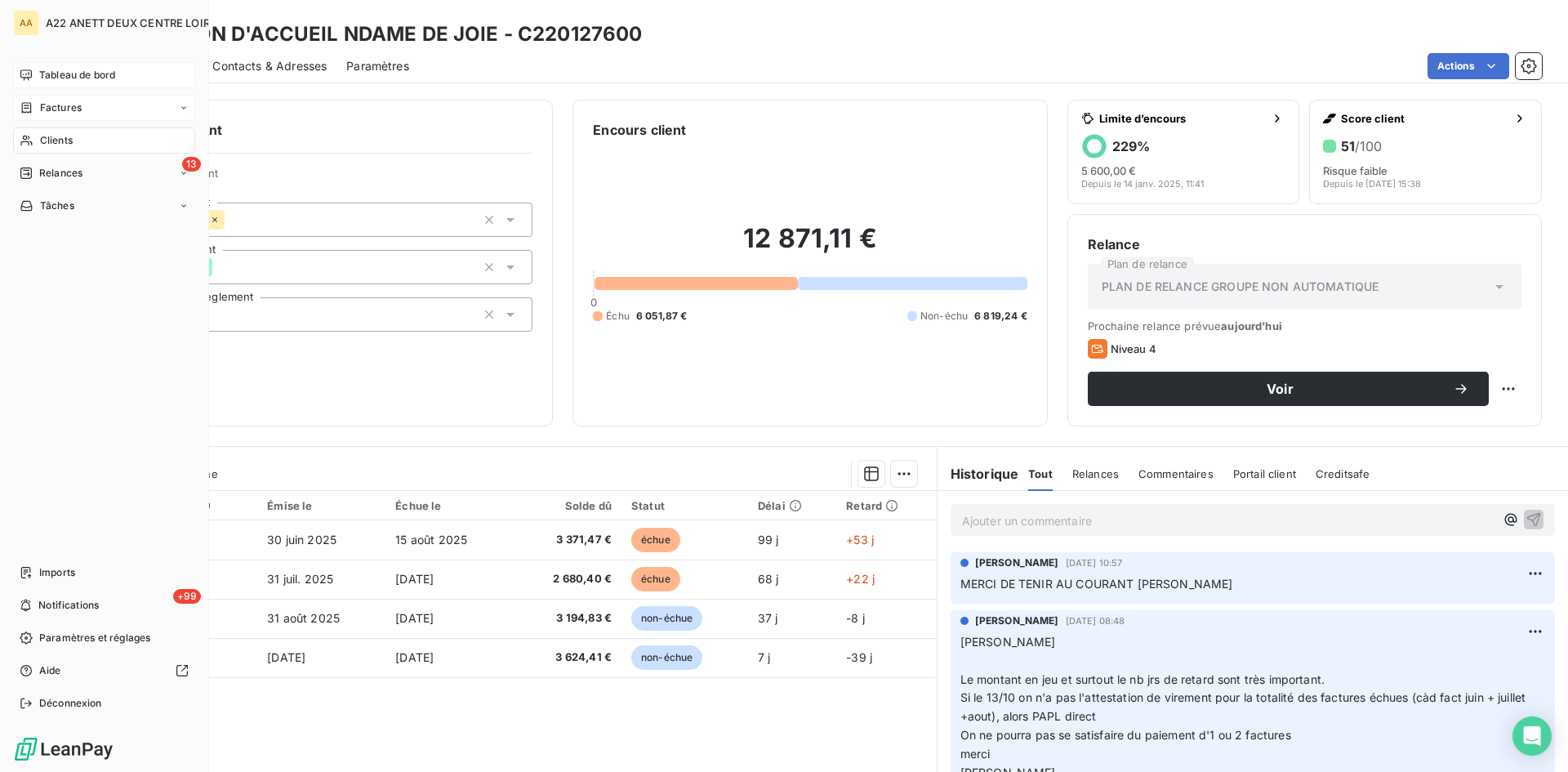
click at [66, 73] on span "Tableau de bord" at bounding box center [77, 76] width 76 height 15
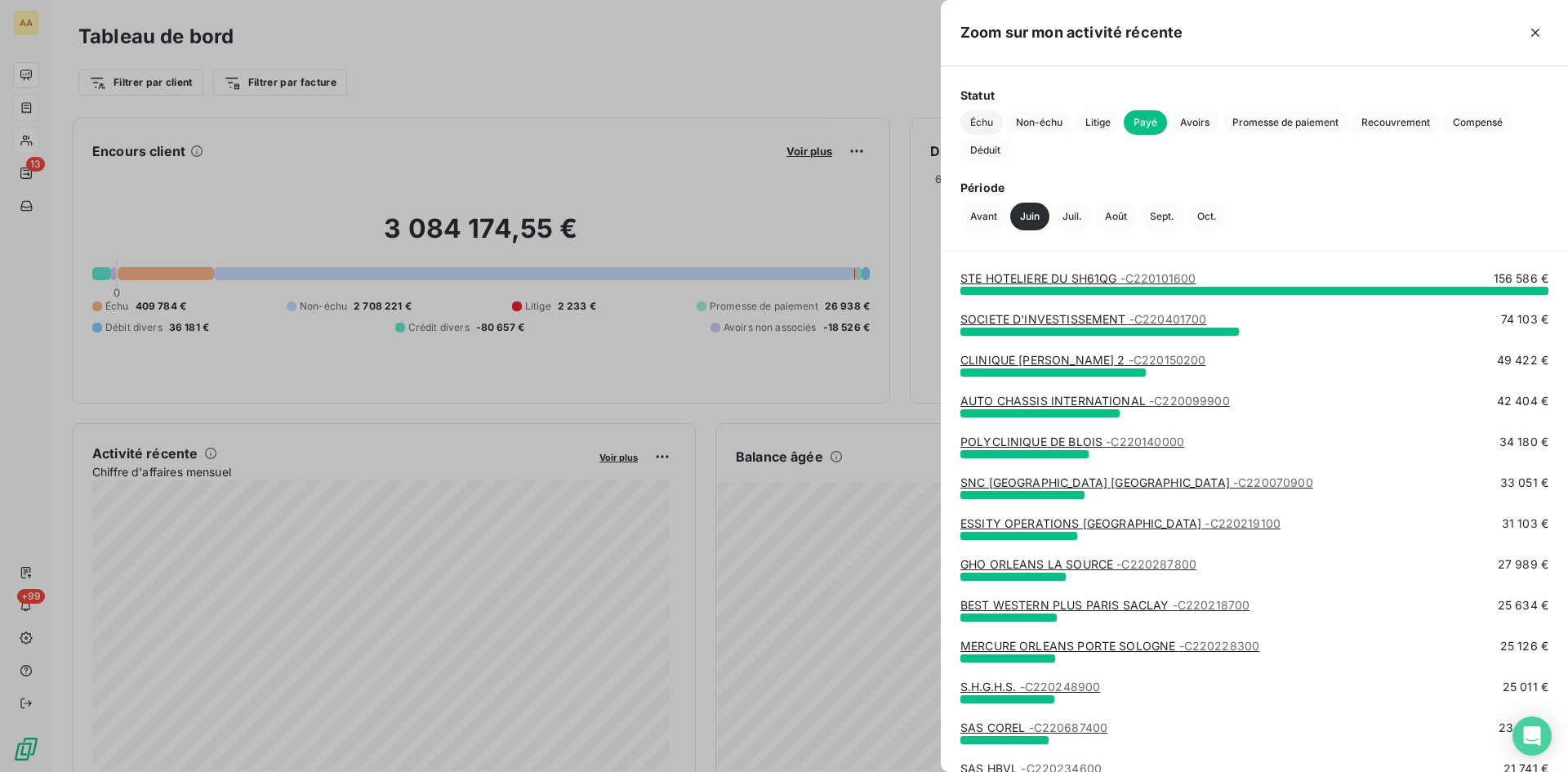
click at [982, 128] on span "Échu" at bounding box center [981, 123] width 42 height 25
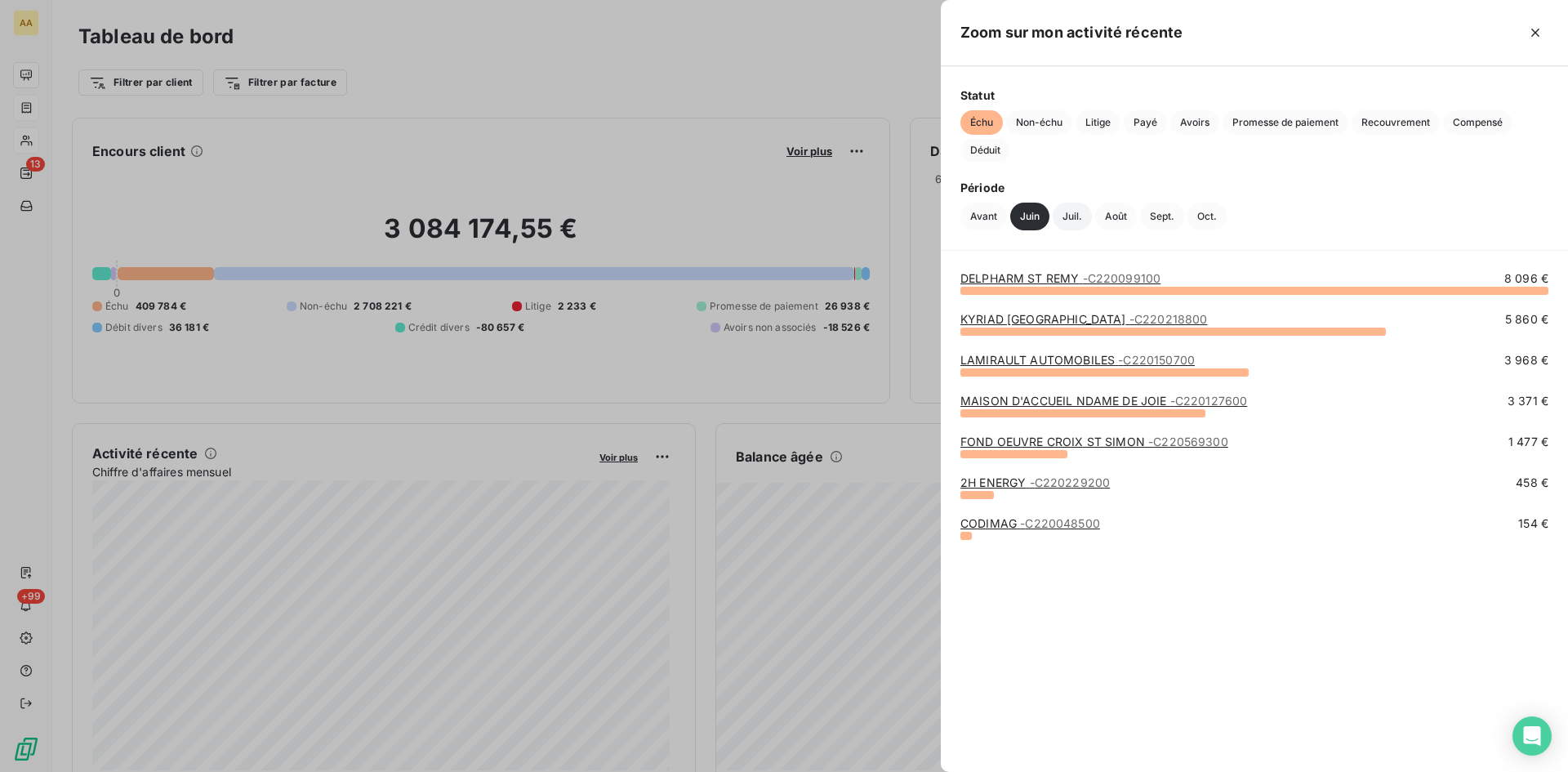
click at [1078, 213] on button "Juil." at bounding box center [1072, 216] width 39 height 27
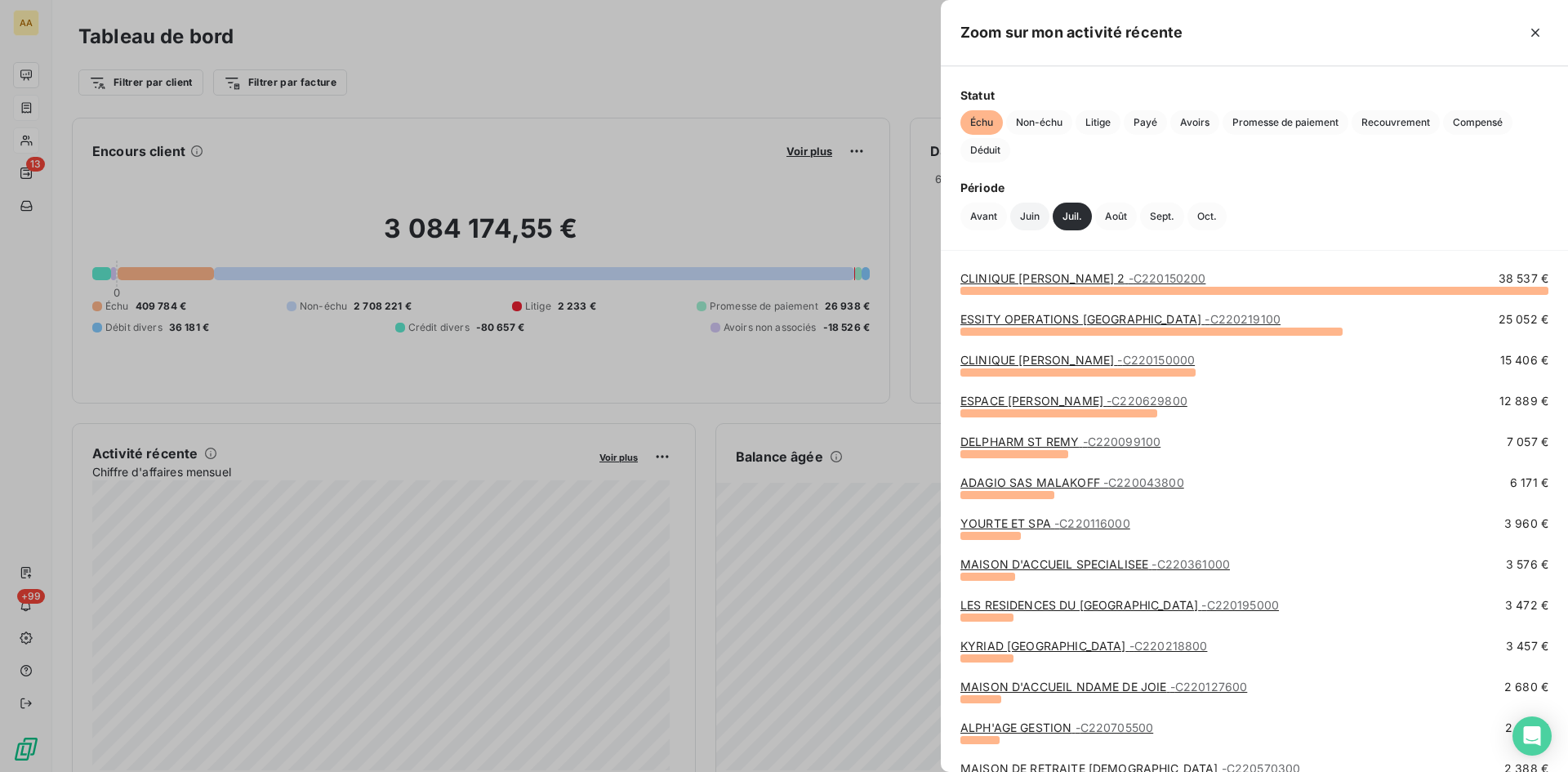
click at [1030, 217] on button "Juin" at bounding box center [1030, 216] width 39 height 27
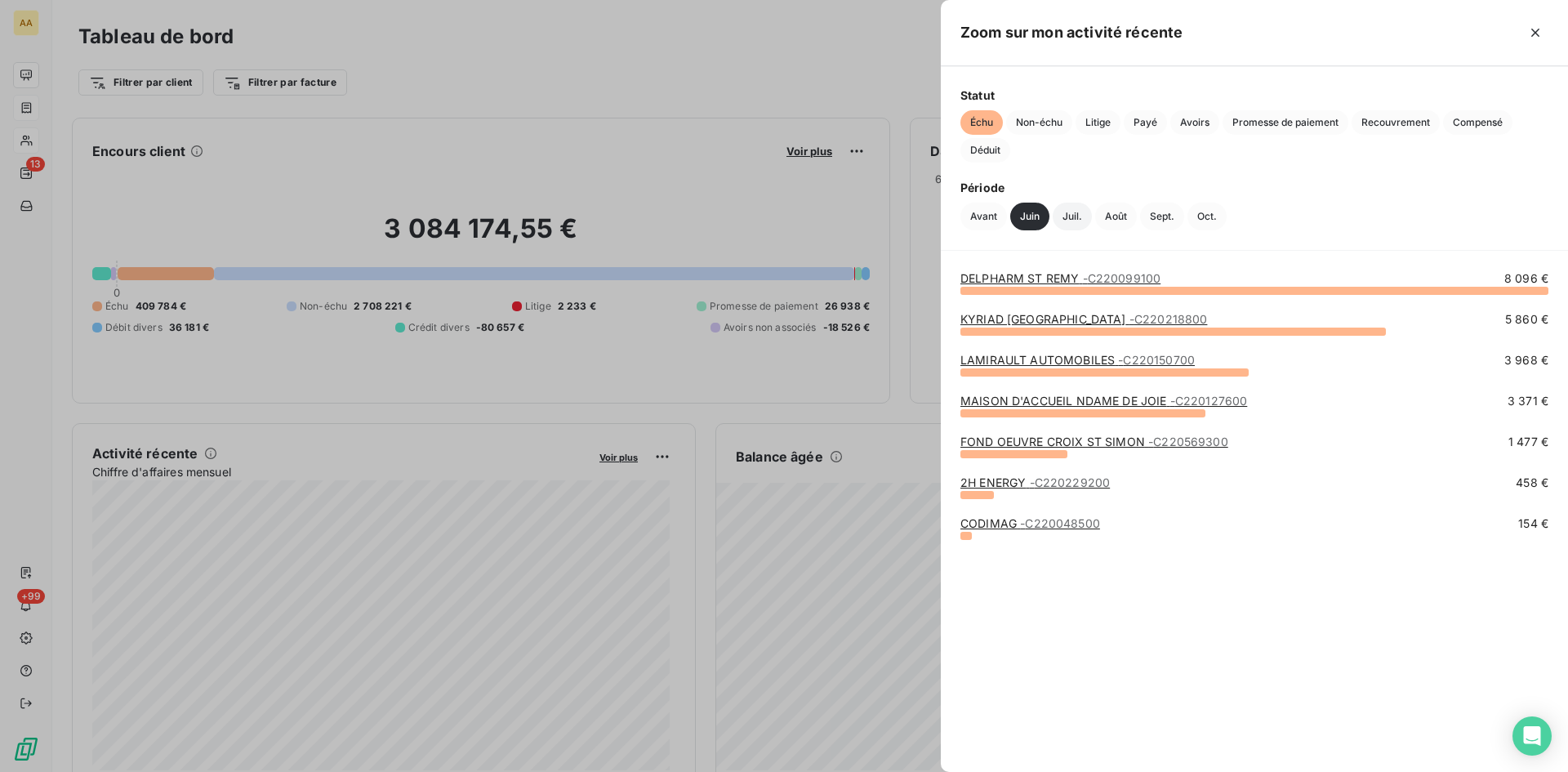
click at [1074, 223] on button "Juil." at bounding box center [1072, 216] width 39 height 27
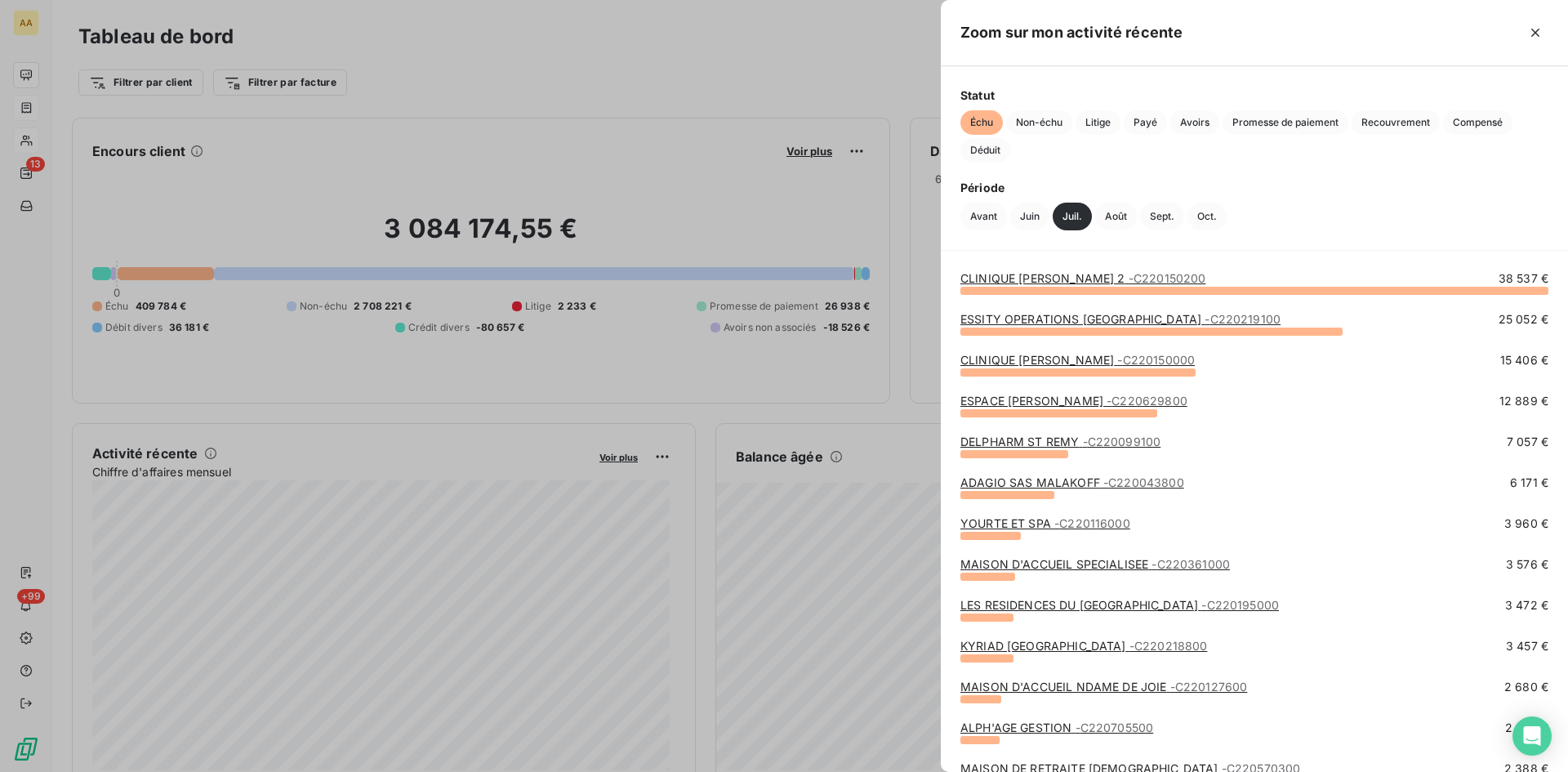
click at [1155, 281] on span "- C220150200" at bounding box center [1168, 278] width 78 height 14
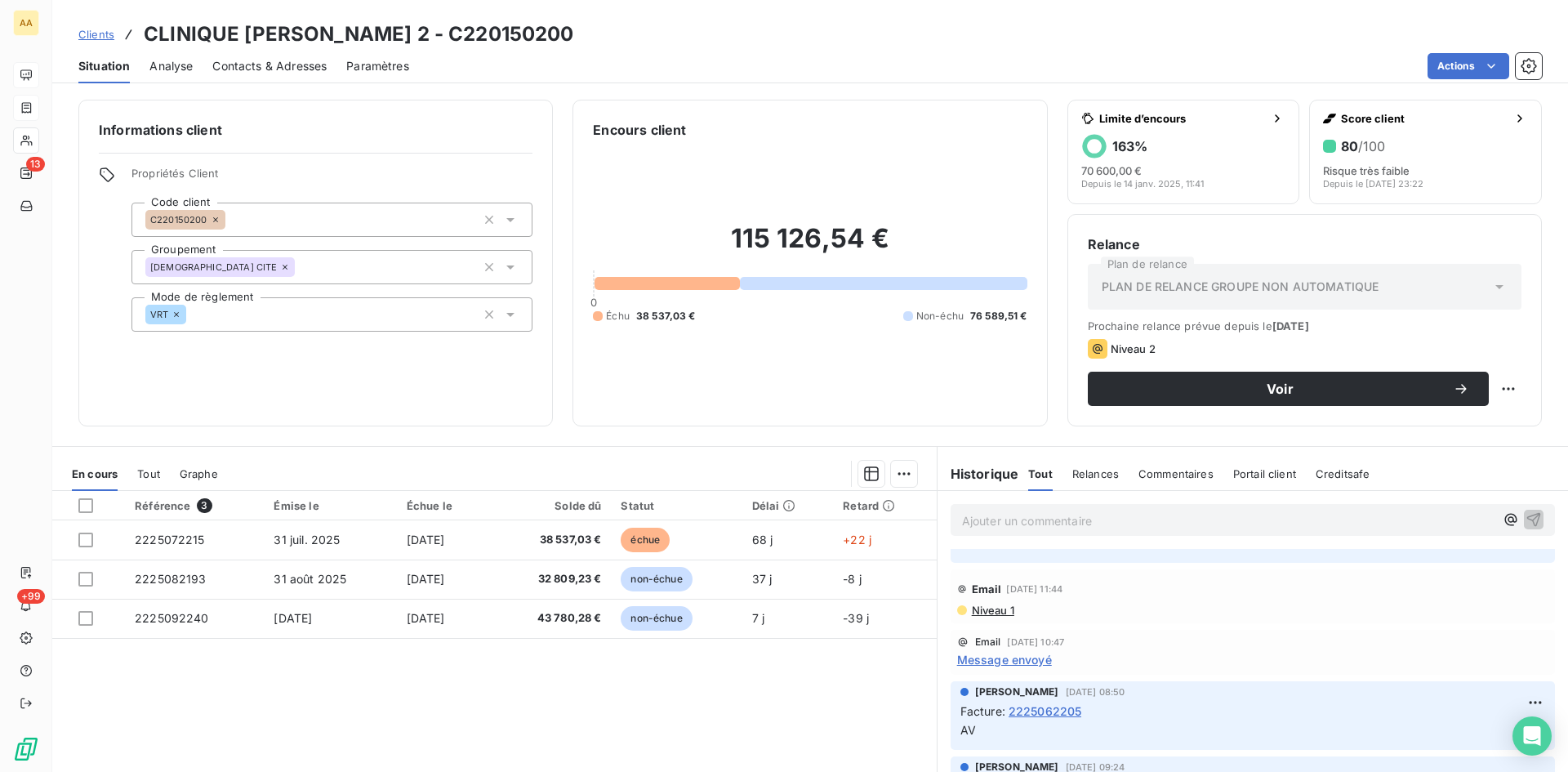
scroll to position [654, 0]
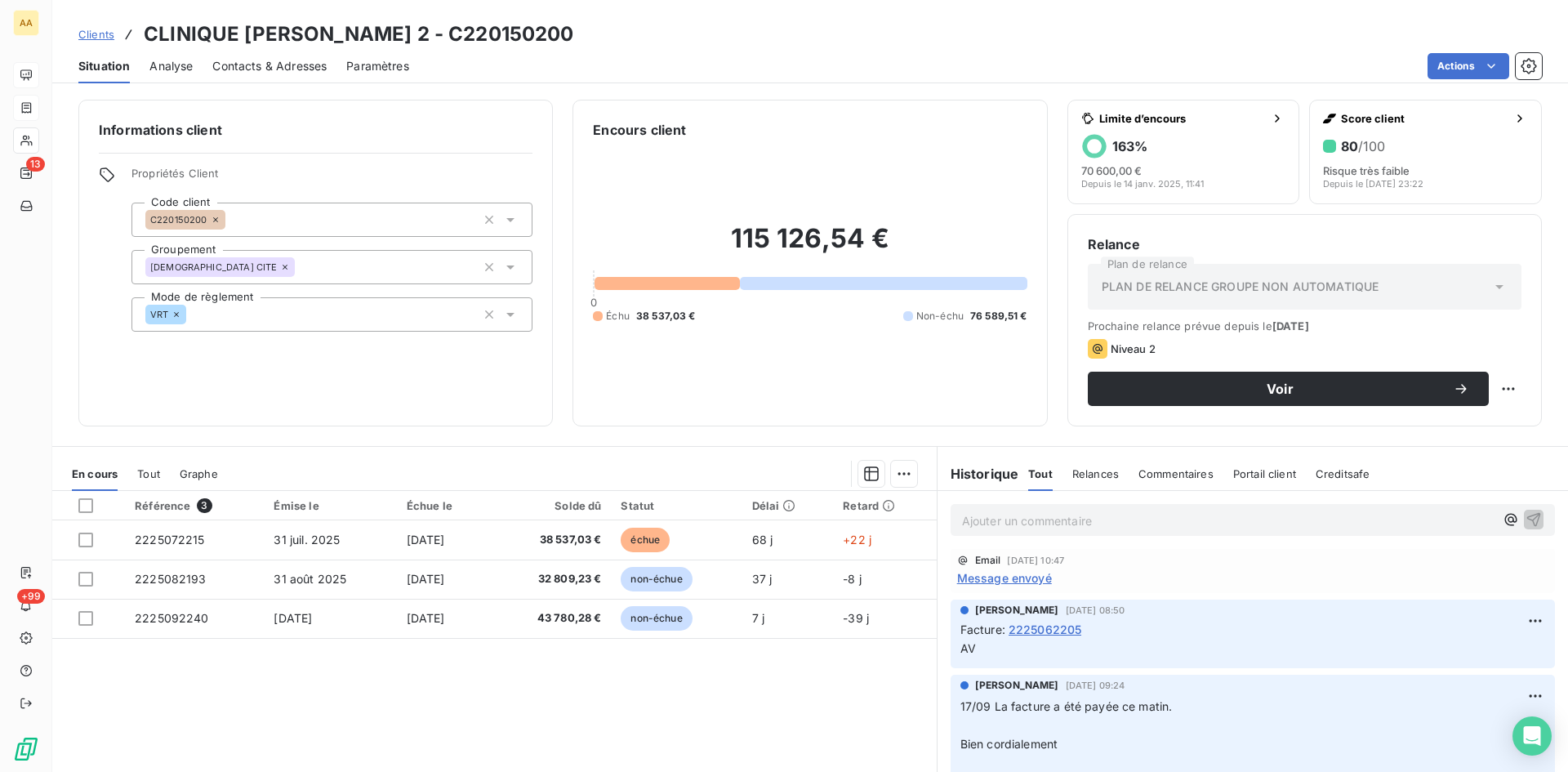
click at [1020, 587] on span "Message envoyé" at bounding box center [1005, 578] width 95 height 17
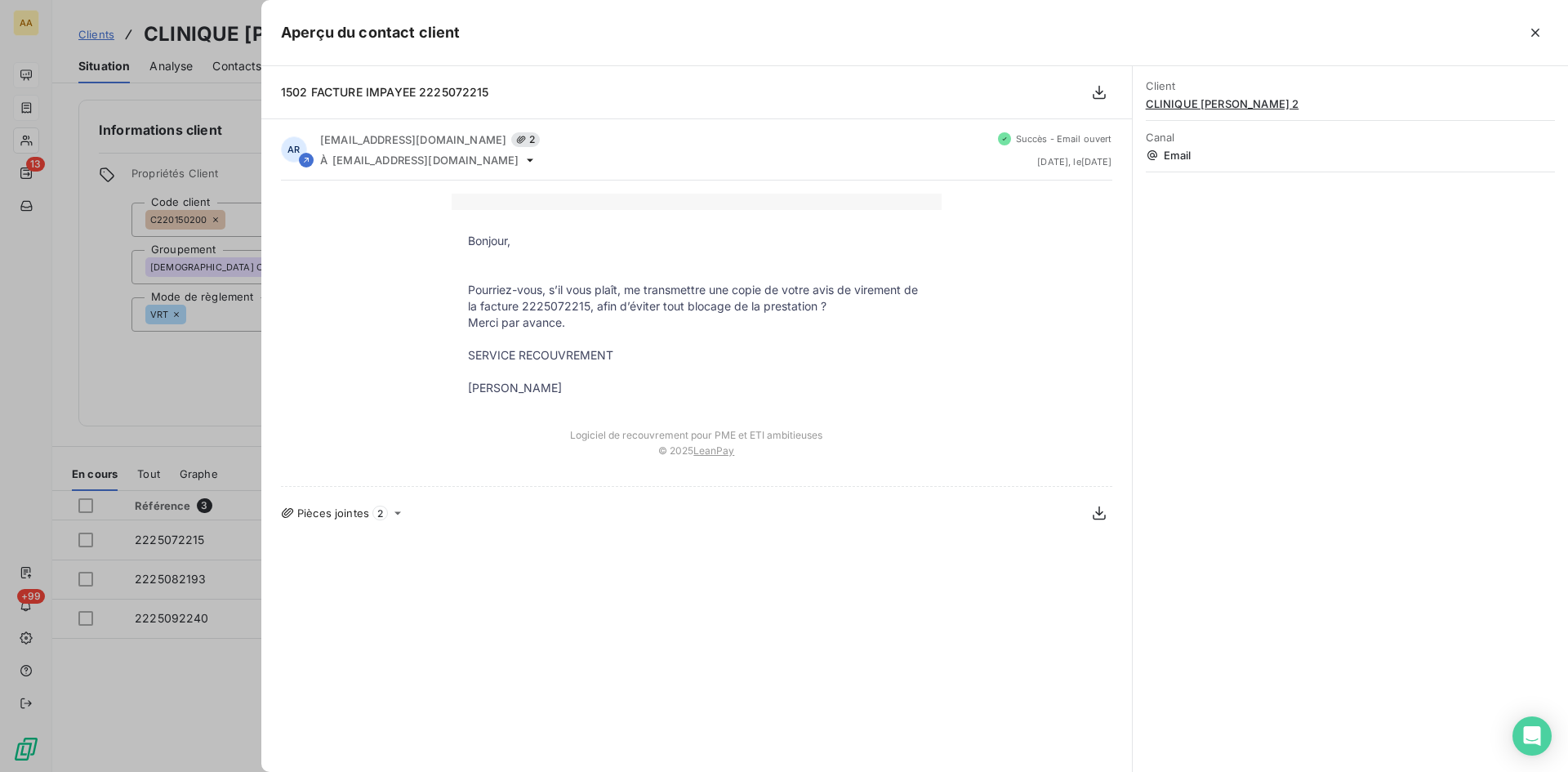
click at [191, 398] on div at bounding box center [784, 386] width 1568 height 772
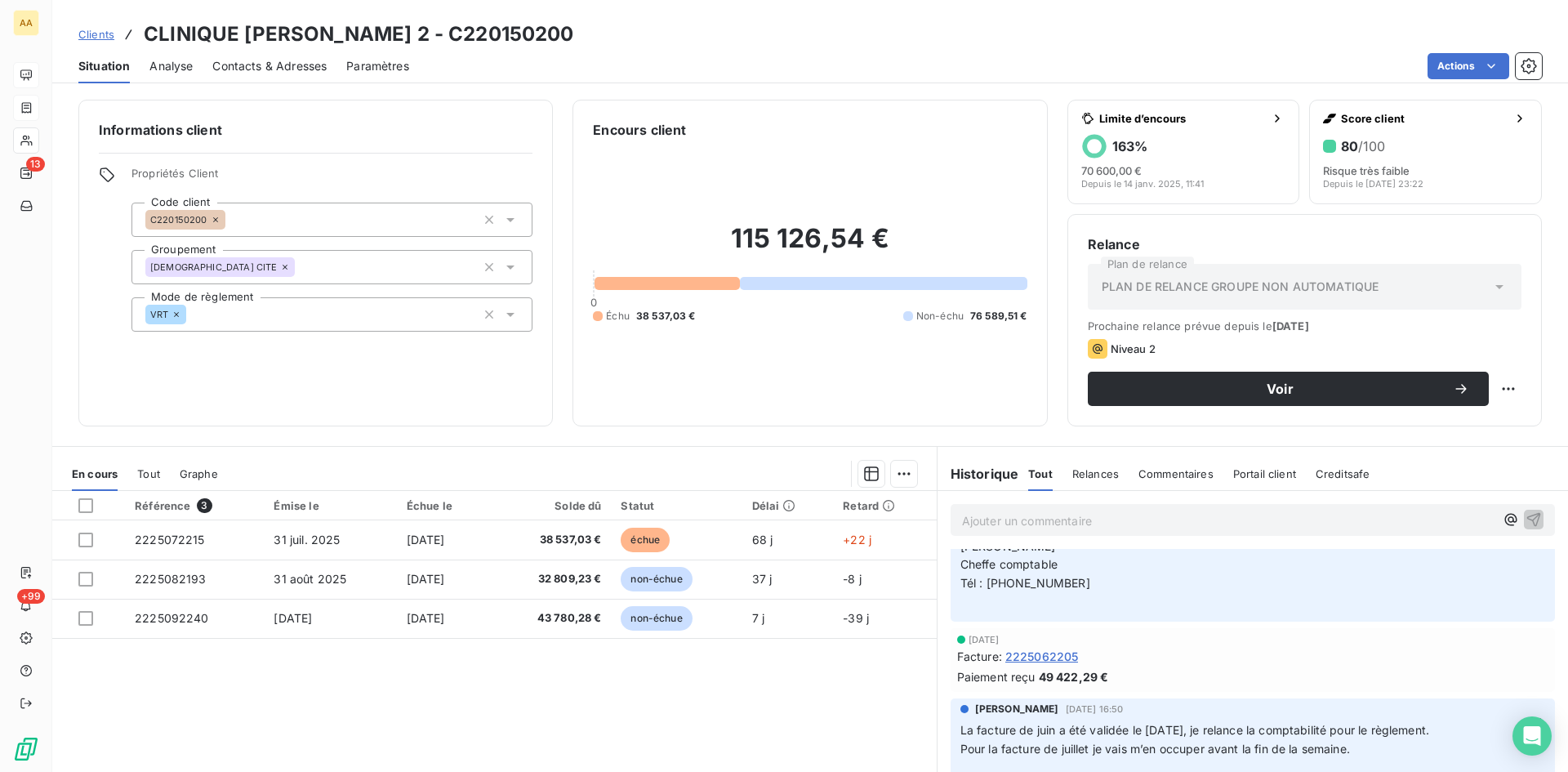
scroll to position [899, 0]
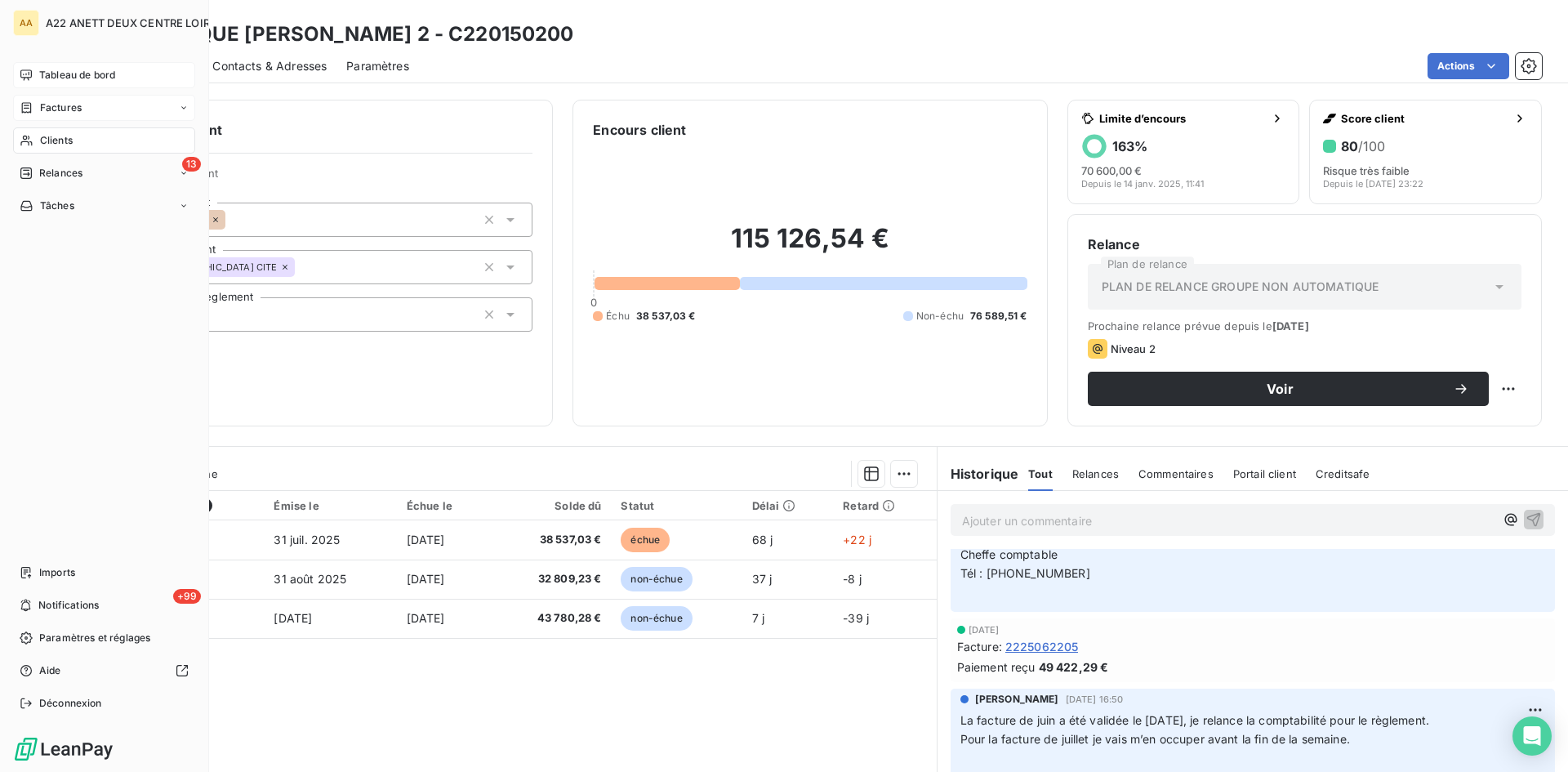
click at [66, 132] on div "Clients" at bounding box center [105, 141] width 183 height 27
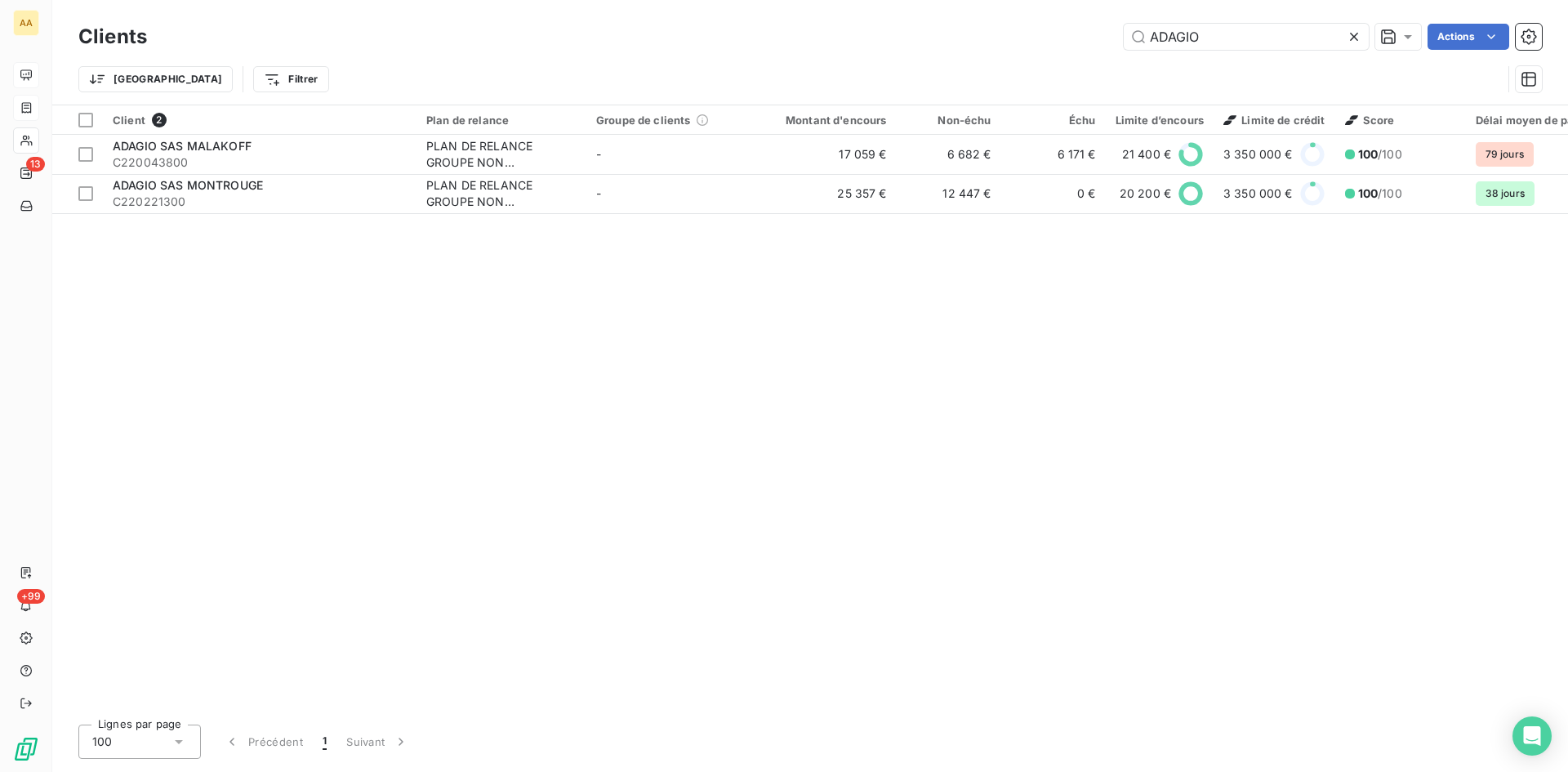
drag, startPoint x: 1212, startPoint y: 34, endPoint x: 1121, endPoint y: 43, distance: 91.4
click at [1121, 43] on div "ADAGIO Actions" at bounding box center [855, 37] width 1376 height 27
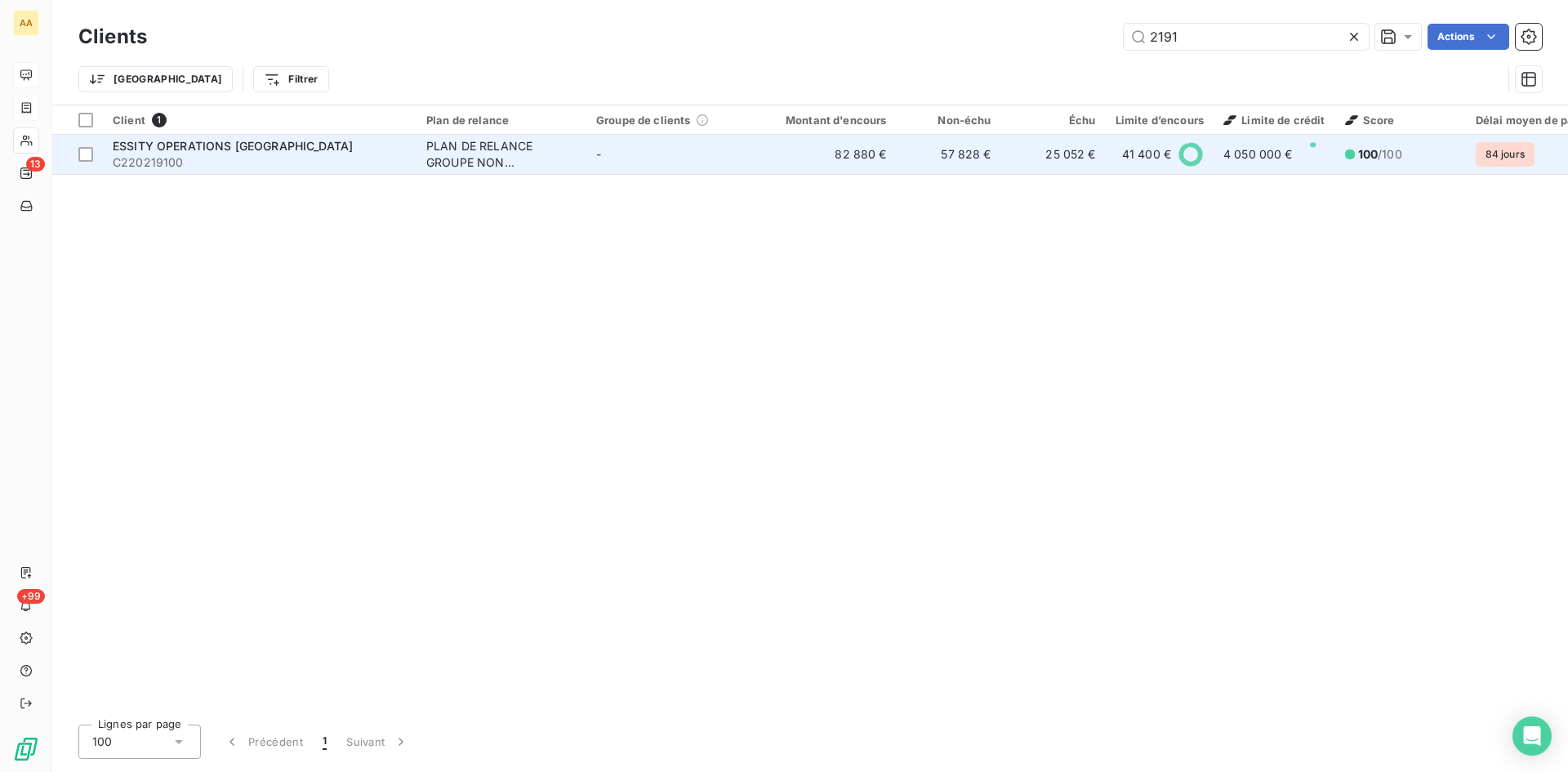
type input "2191"
click at [498, 155] on div "PLAN DE RELANCE GROUPE NON AUTOMATIQUE" at bounding box center [501, 154] width 150 height 32
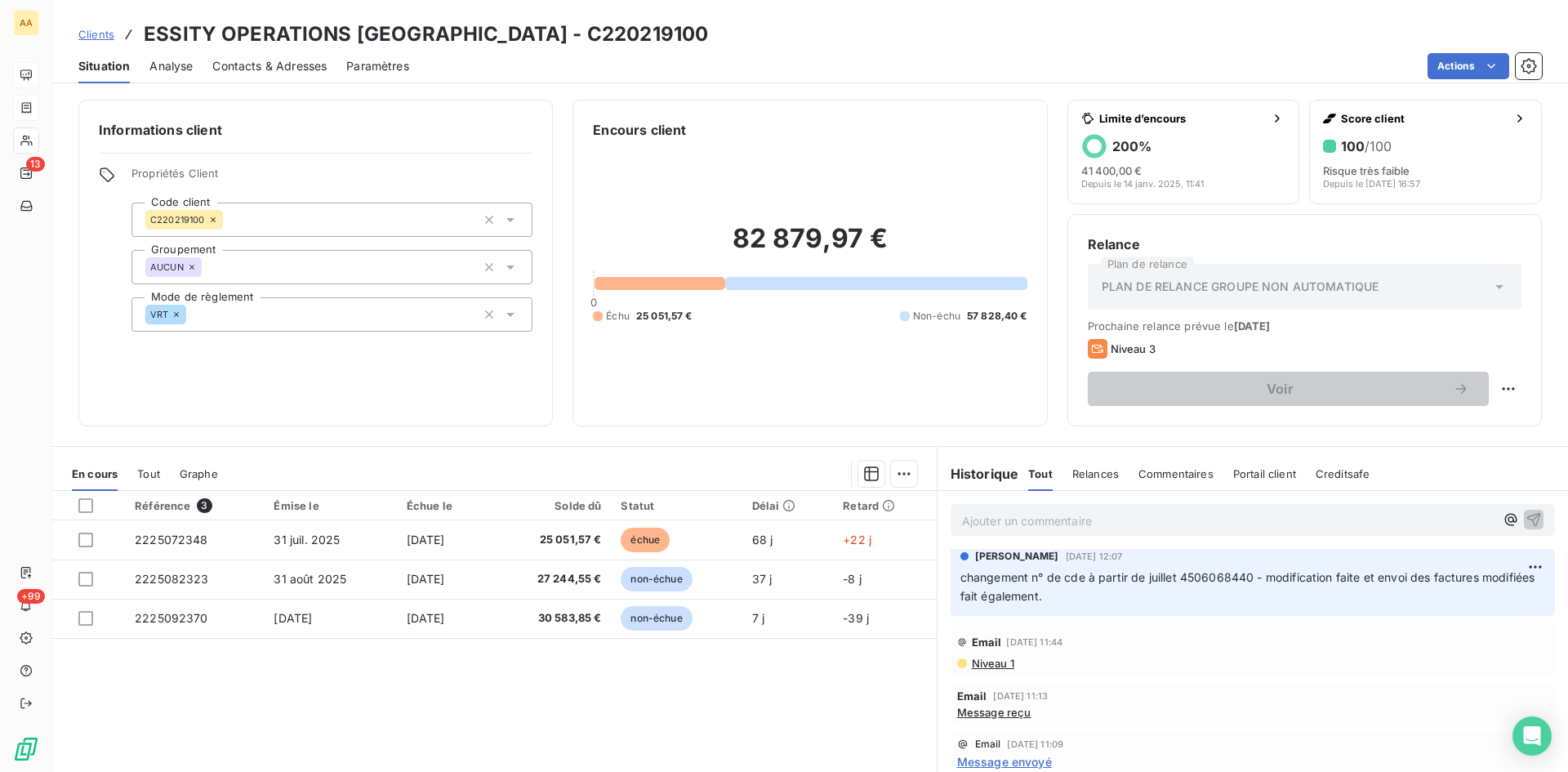
scroll to position [408, 0]
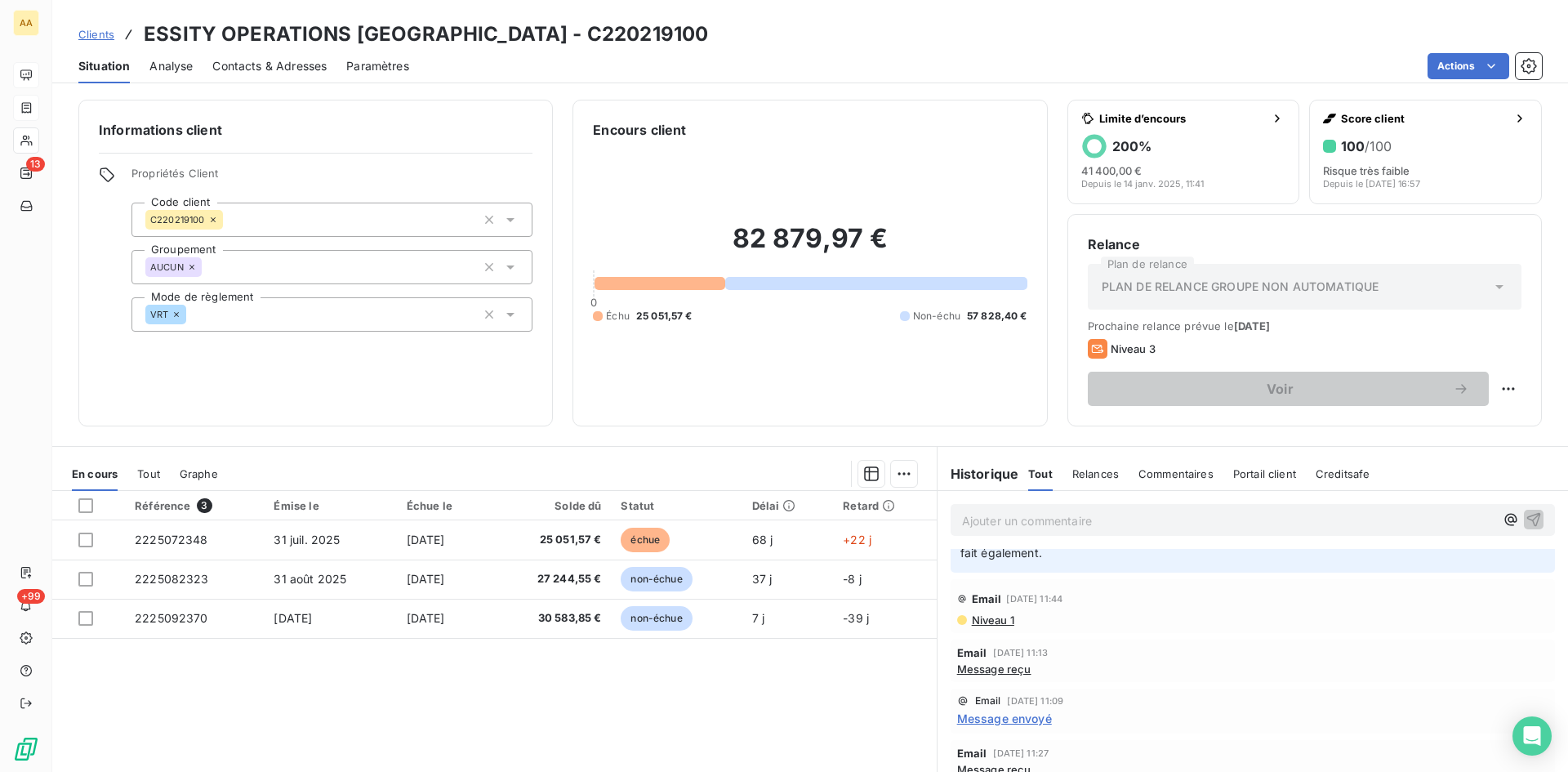
click at [1010, 720] on span "Message envoyé" at bounding box center [1005, 719] width 95 height 17
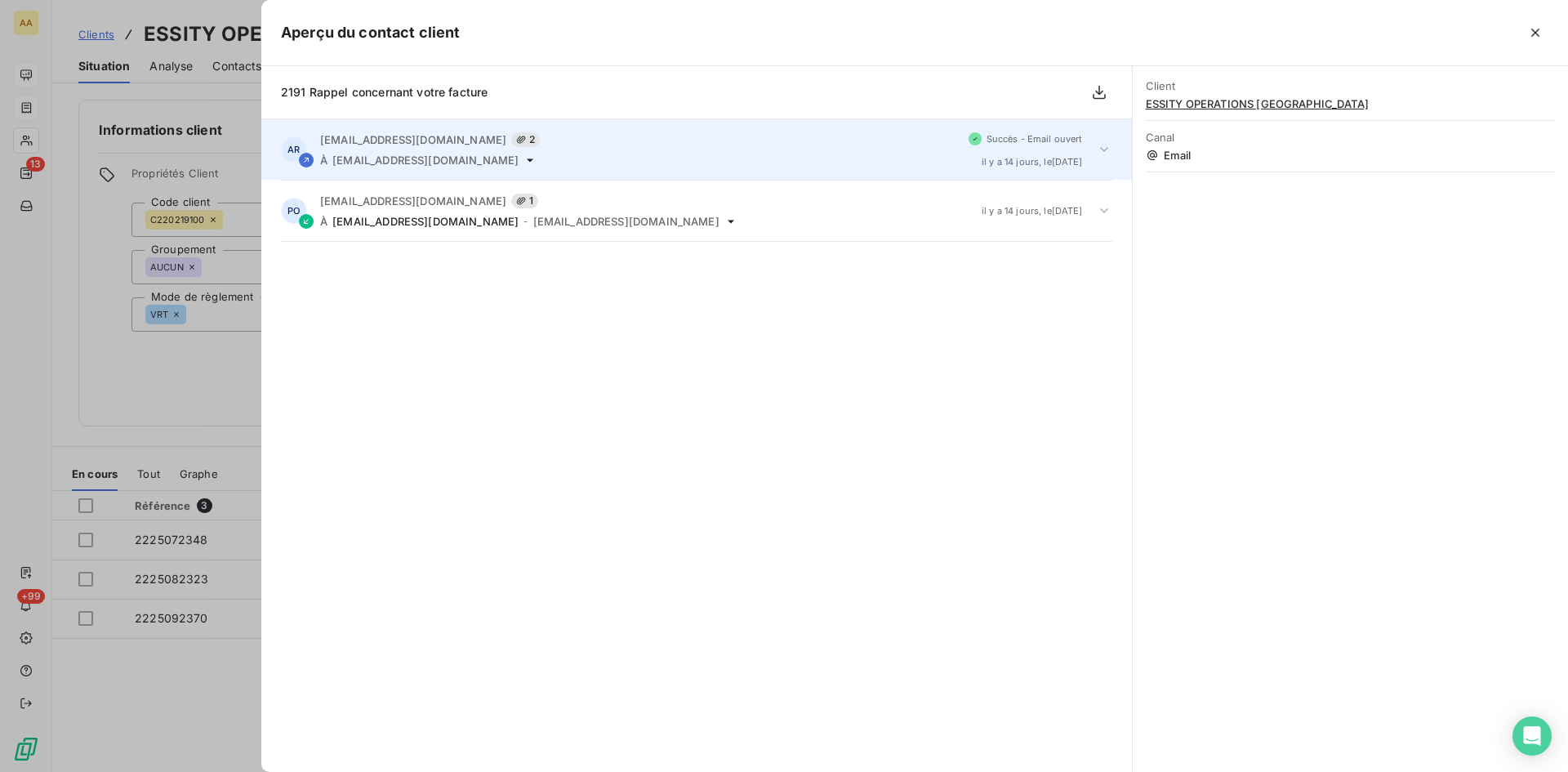
click at [442, 154] on span "[EMAIL_ADDRESS][DOMAIN_NAME]" at bounding box center [426, 160] width 186 height 13
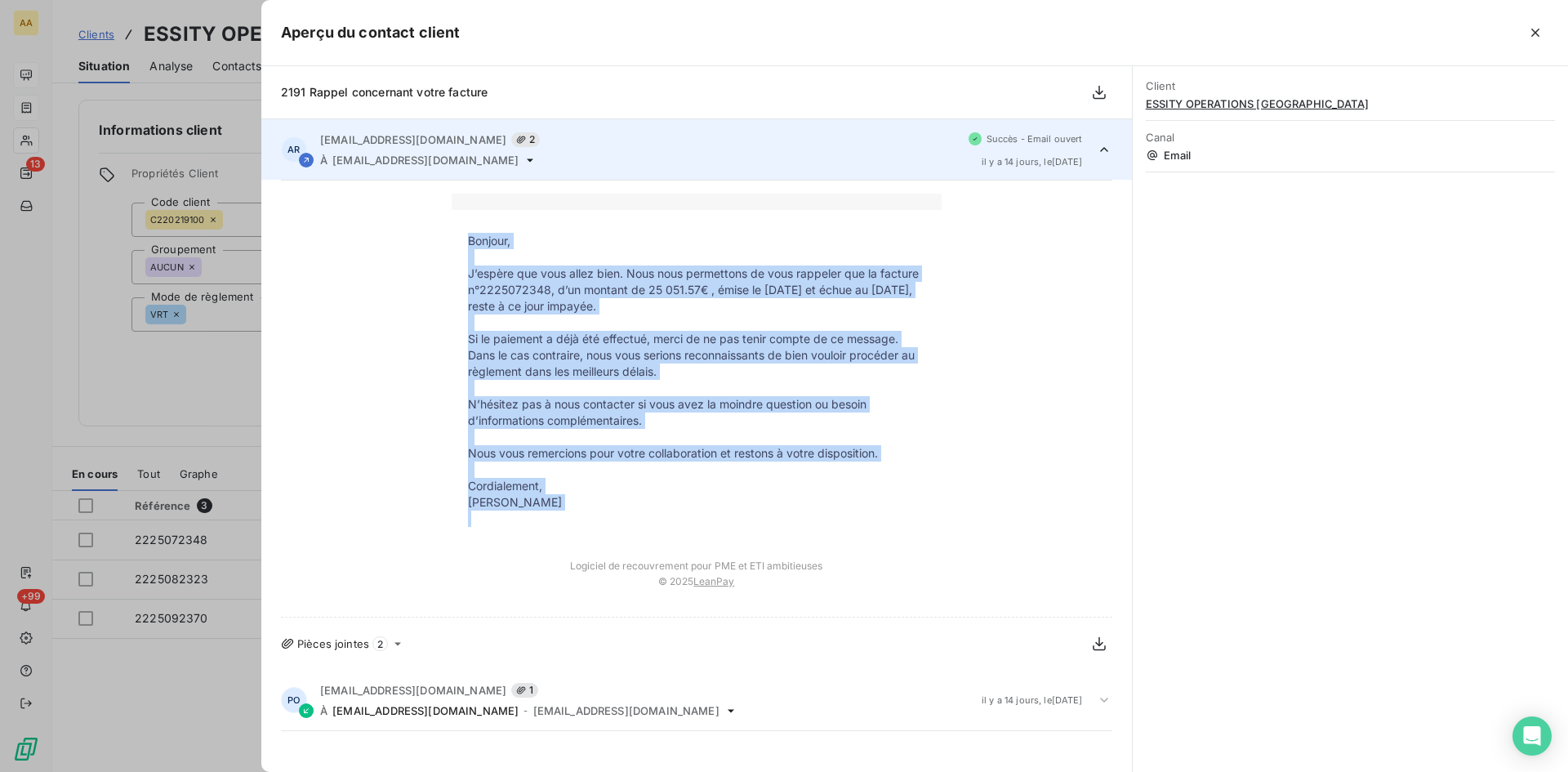
drag, startPoint x: 590, startPoint y: 517, endPoint x: 463, endPoint y: 243, distance: 302.0
click at [463, 243] on tbody "Bonjour, J’espère que vous allez bien. Nous nous permettons de vous rappeler qu…" at bounding box center [696, 380] width 490 height 294
copy tbody "Bonjour, J’espère que vous allez bien. Nous nous permettons de vous rappeler qu…"
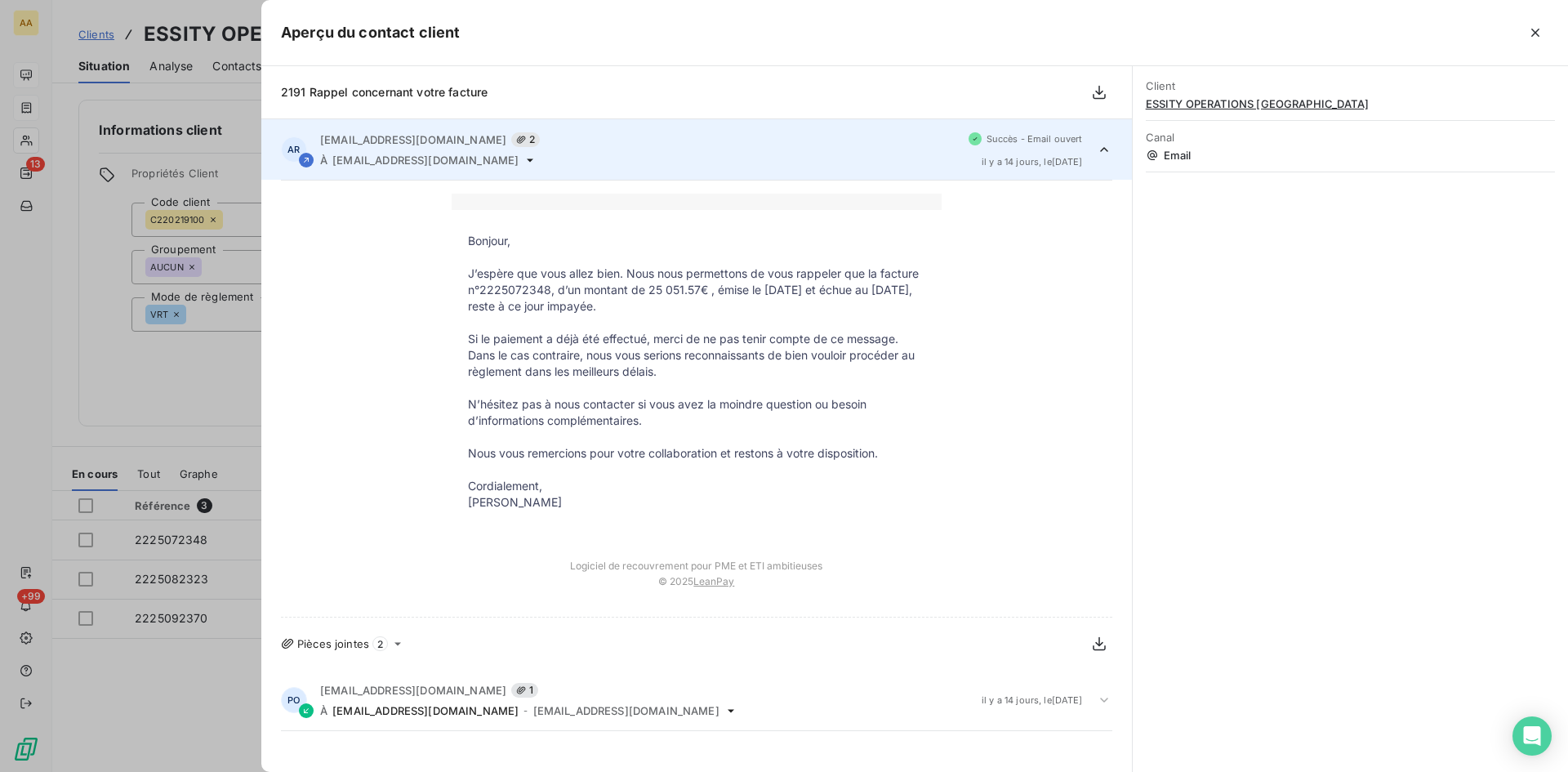
click at [71, 281] on div at bounding box center [784, 386] width 1568 height 772
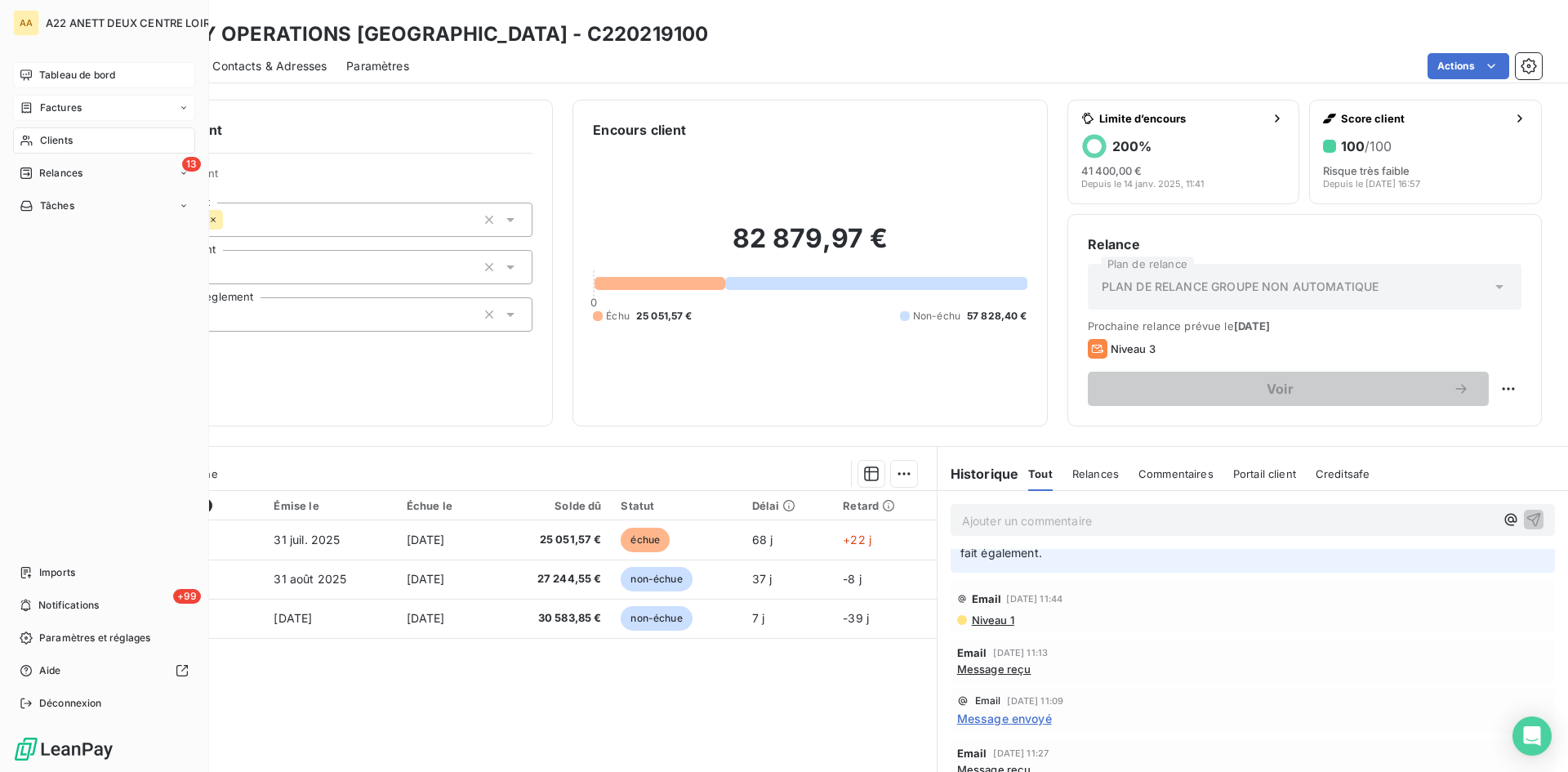
click at [44, 138] on span "Clients" at bounding box center [56, 140] width 32 height 15
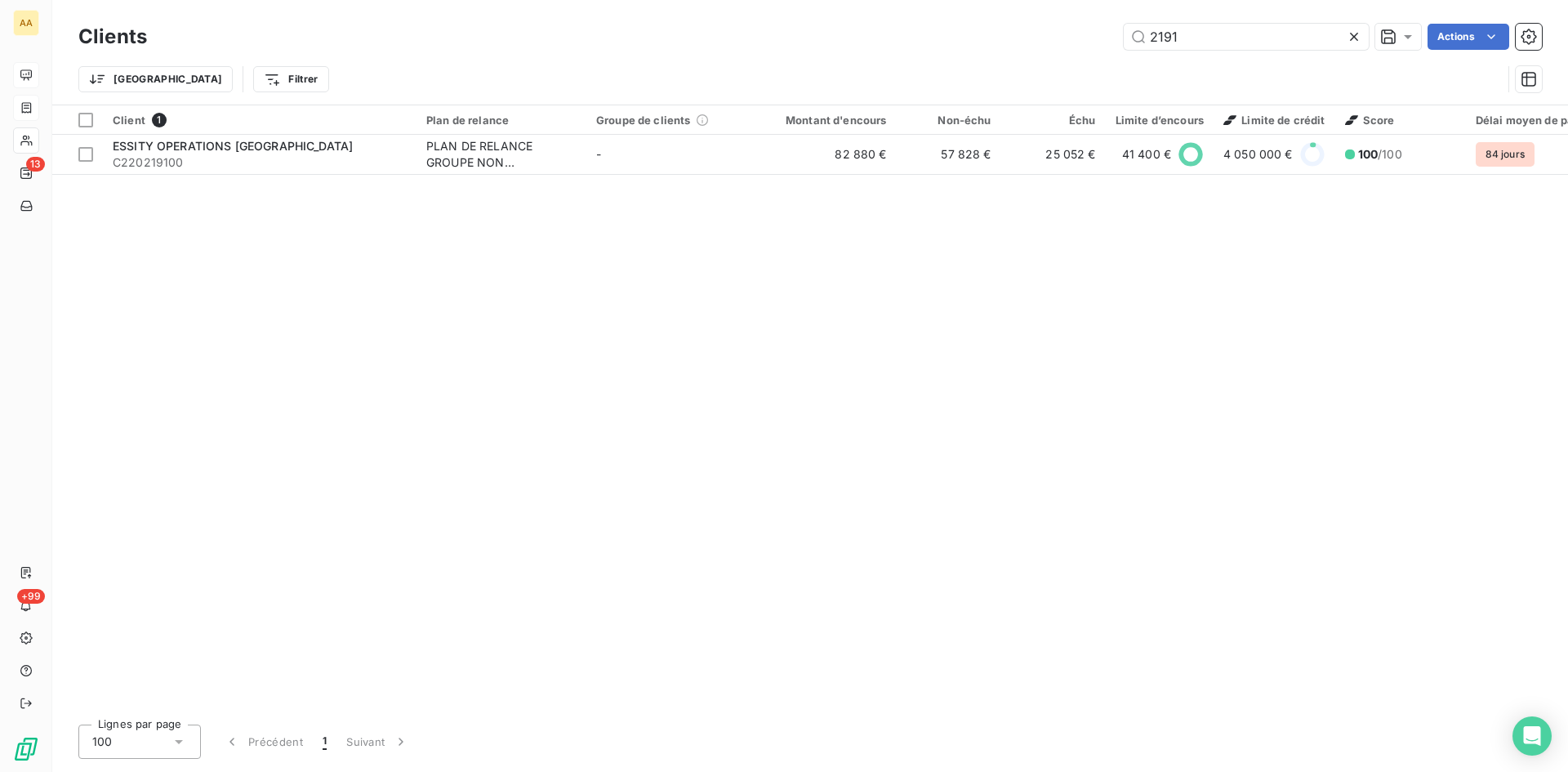
drag, startPoint x: 1177, startPoint y: 32, endPoint x: 1112, endPoint y: 38, distance: 65.3
click at [1112, 38] on div "2191 Actions" at bounding box center [855, 37] width 1376 height 27
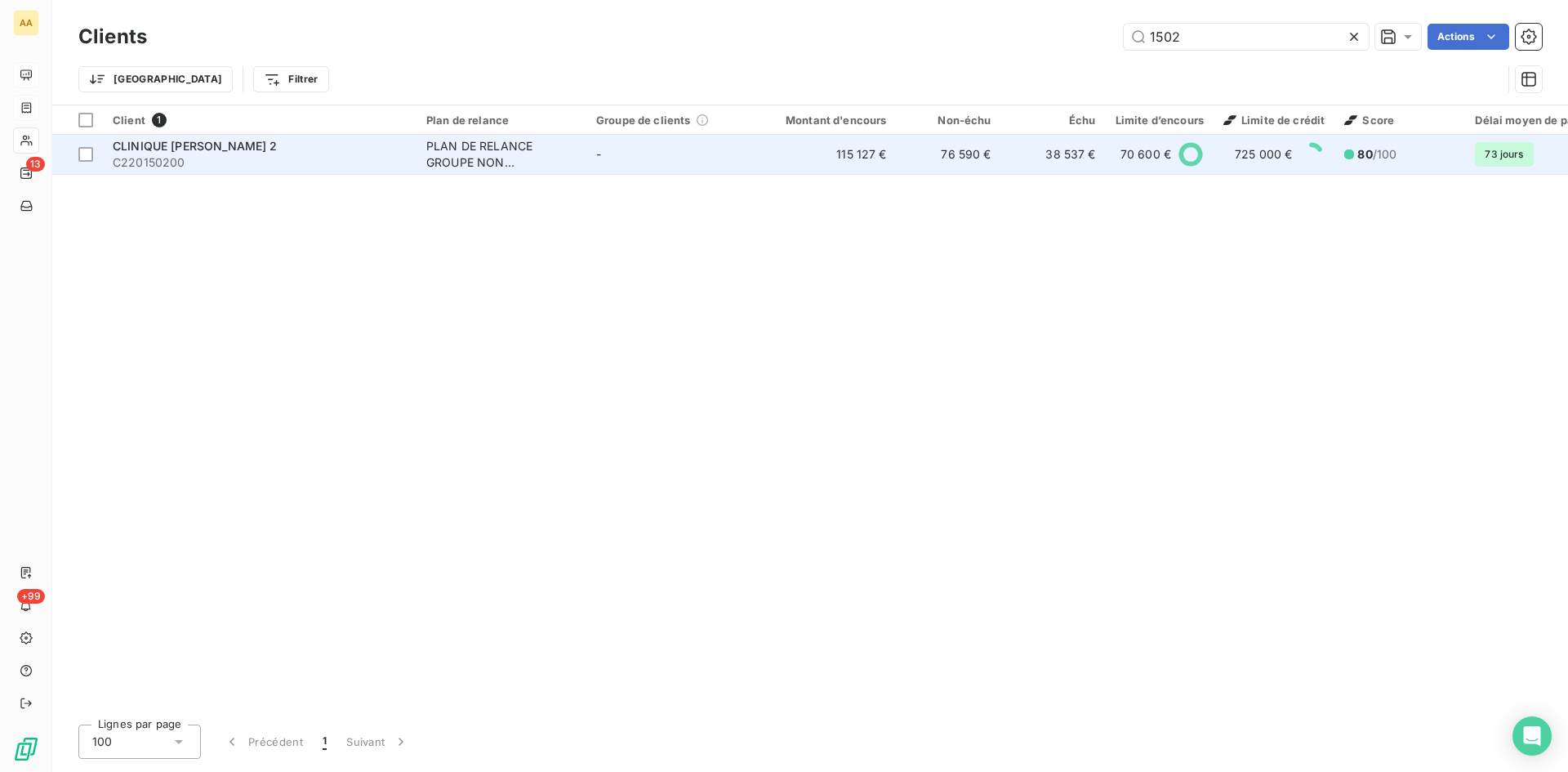
type input "1502"
click at [491, 150] on div "PLAN DE RELANCE GROUPE NON AUTOMATIQUE" at bounding box center [501, 154] width 150 height 32
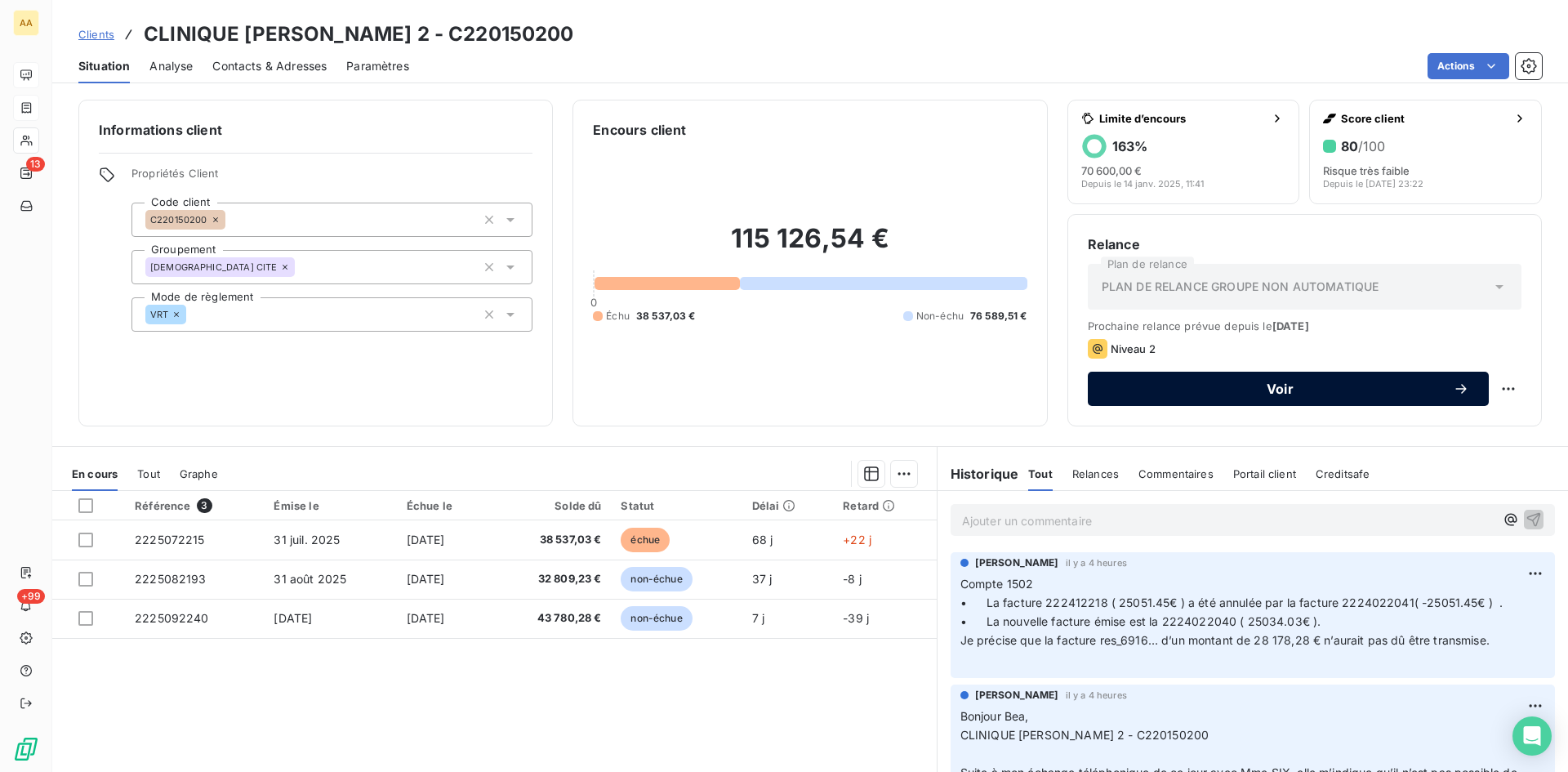
click at [1239, 388] on span "Voir" at bounding box center [1280, 389] width 345 height 13
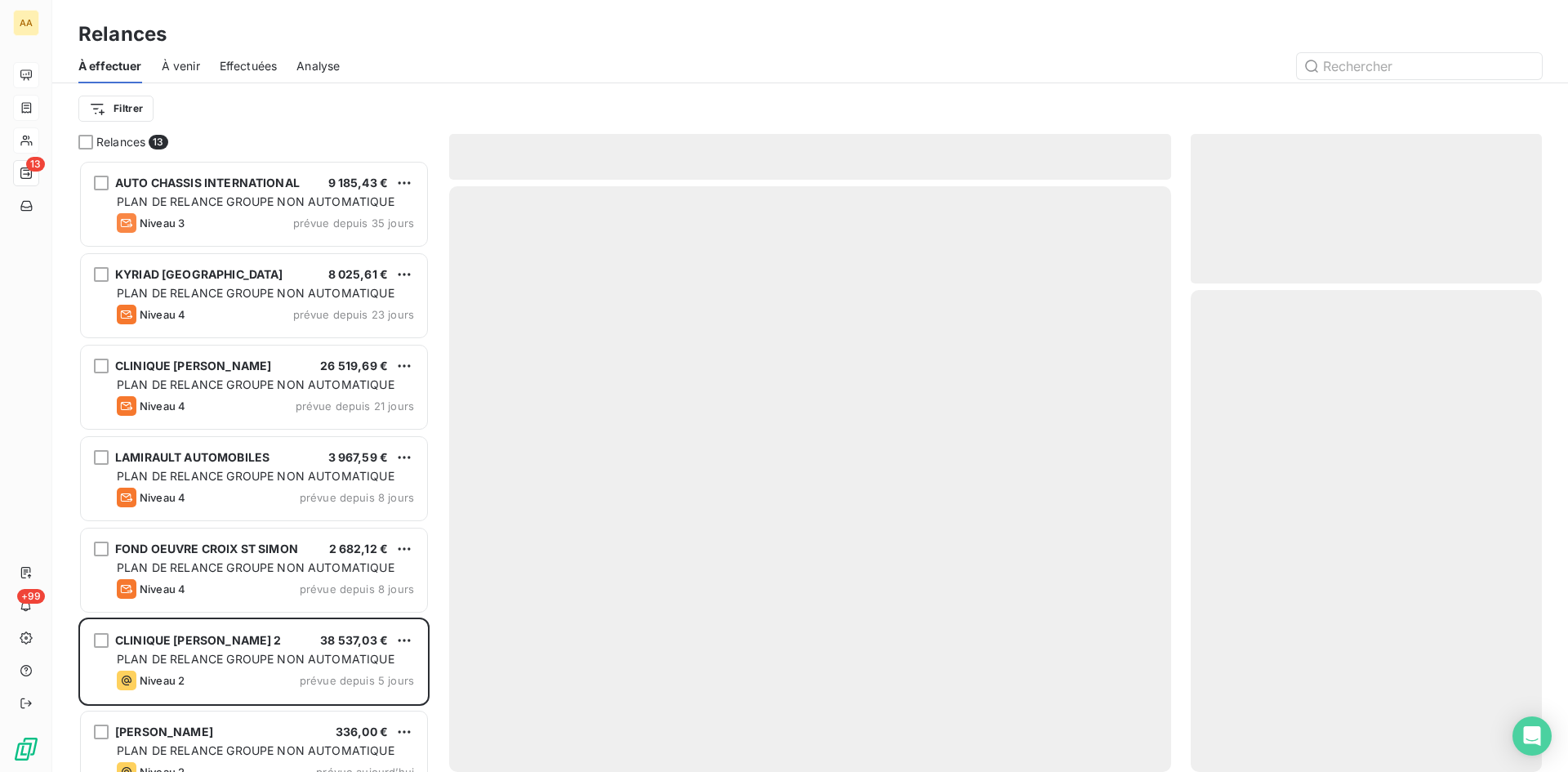
scroll to position [600, 339]
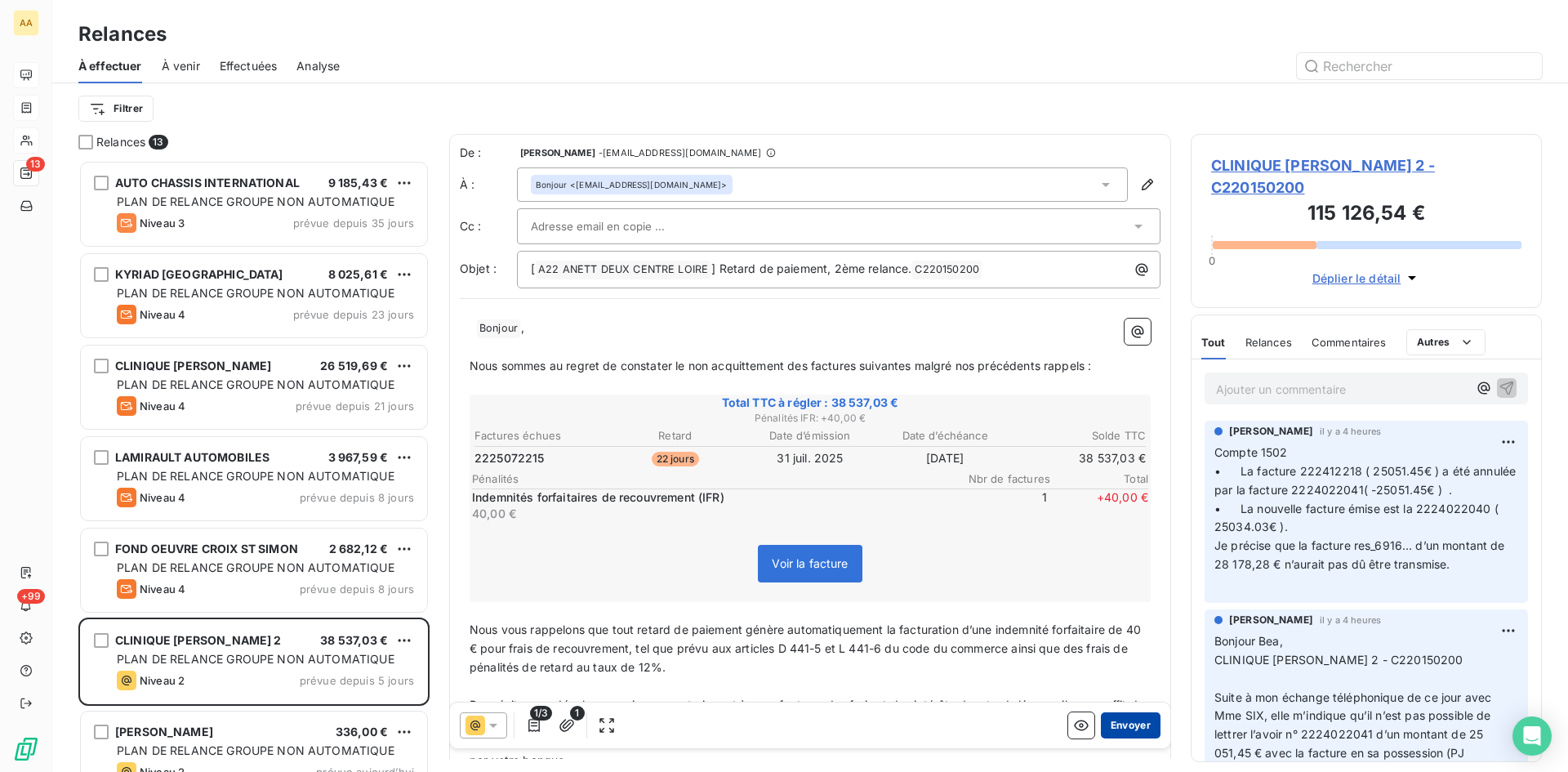
click at [1129, 723] on button "Envoyer" at bounding box center [1131, 726] width 60 height 27
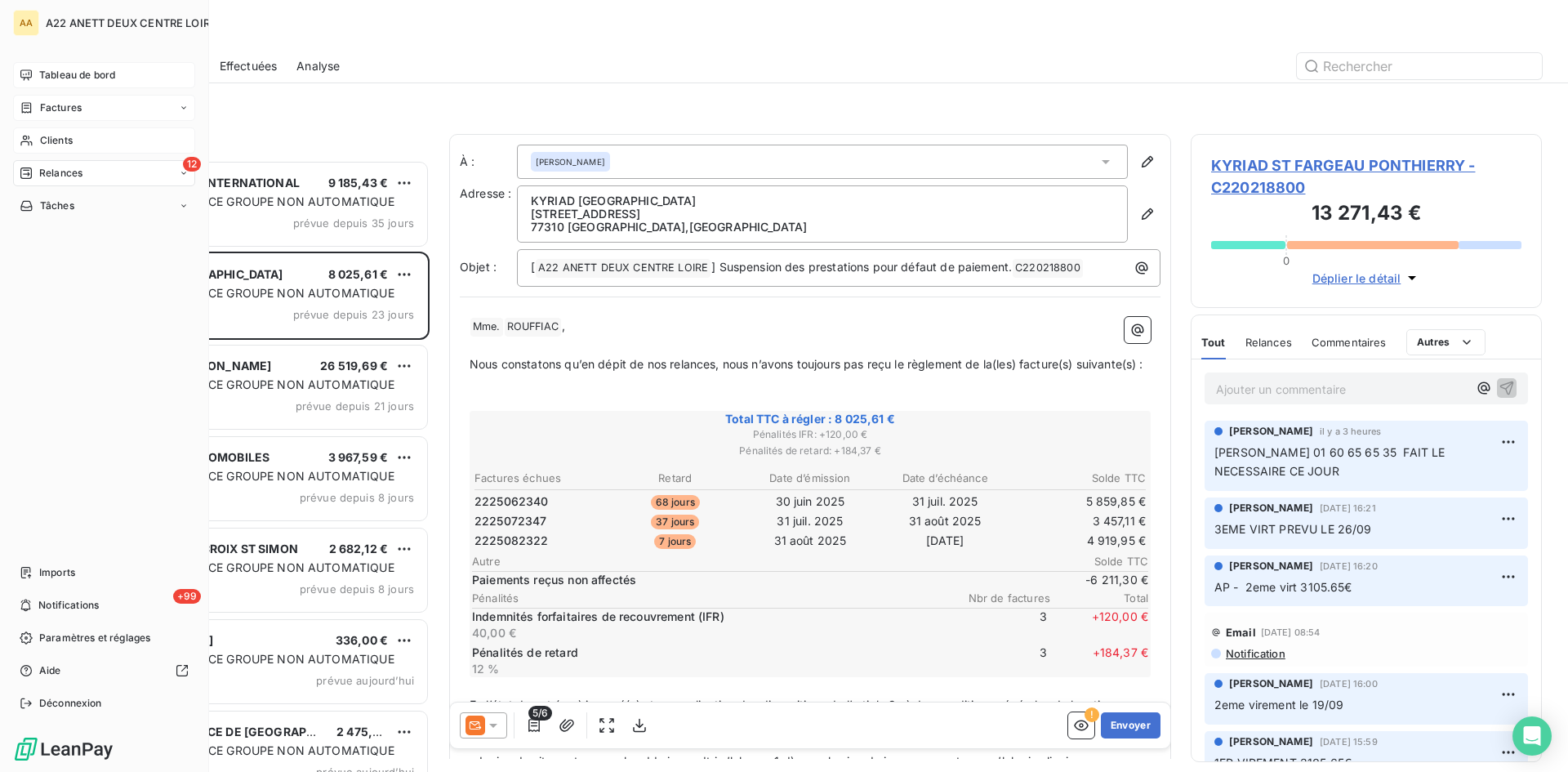
click at [41, 142] on span "Clients" at bounding box center [56, 140] width 32 height 15
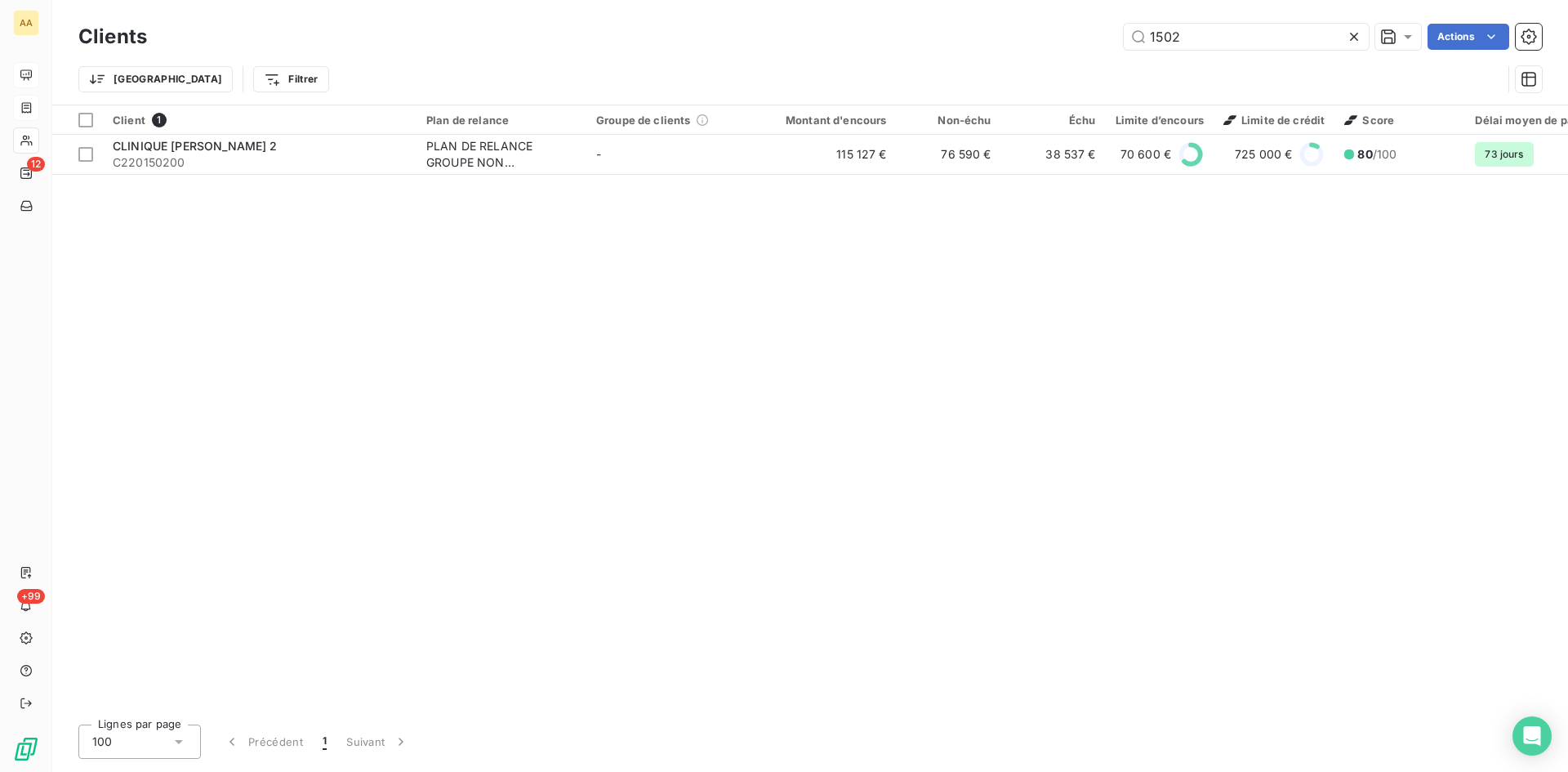
drag, startPoint x: 1180, startPoint y: 35, endPoint x: 1116, endPoint y: 32, distance: 64.1
click at [1116, 32] on div "1502 Actions" at bounding box center [855, 37] width 1376 height 27
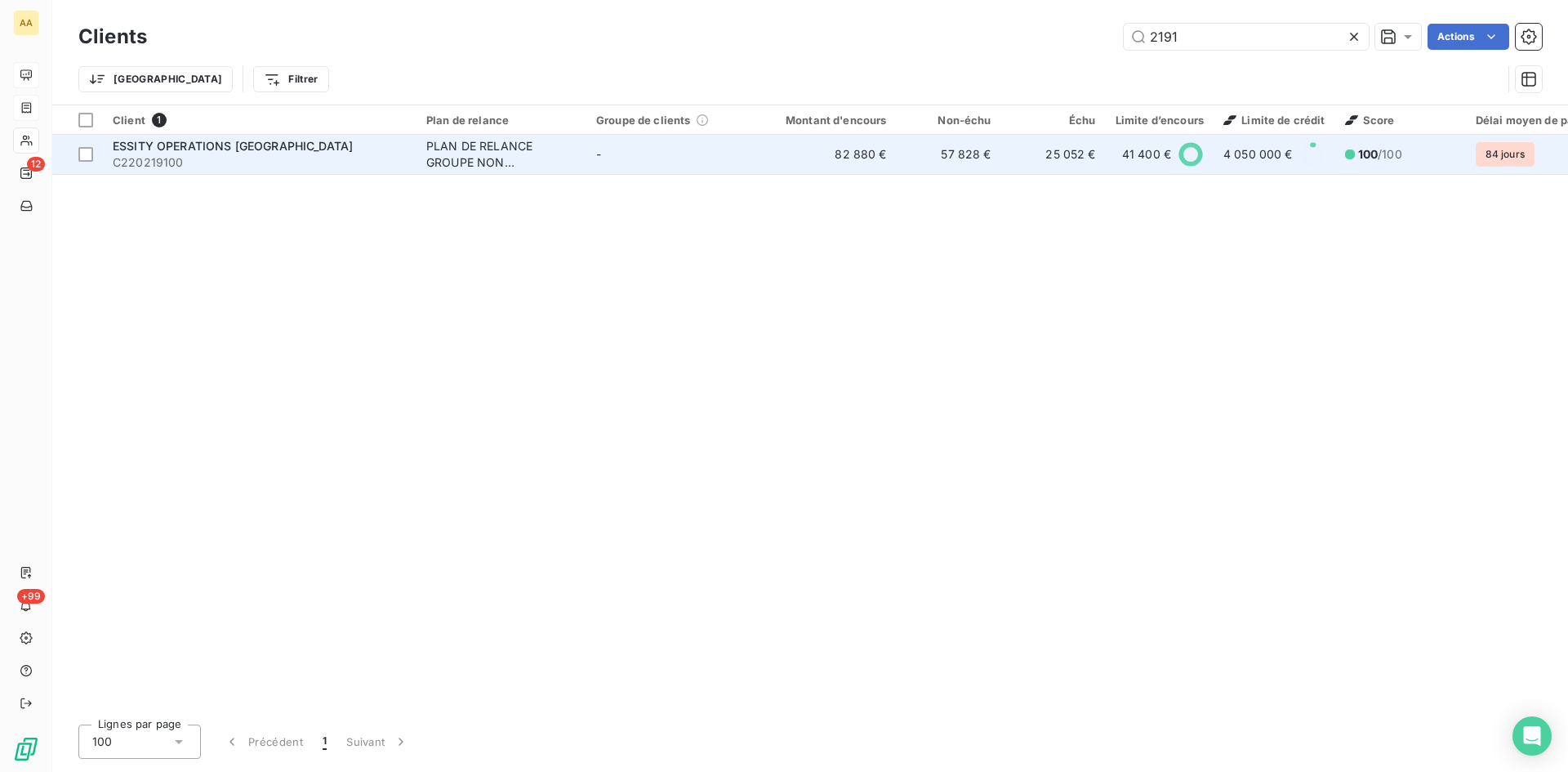
type input "2191"
click at [480, 158] on div "PLAN DE RELANCE GROUPE NON AUTOMATIQUE" at bounding box center [501, 154] width 150 height 32
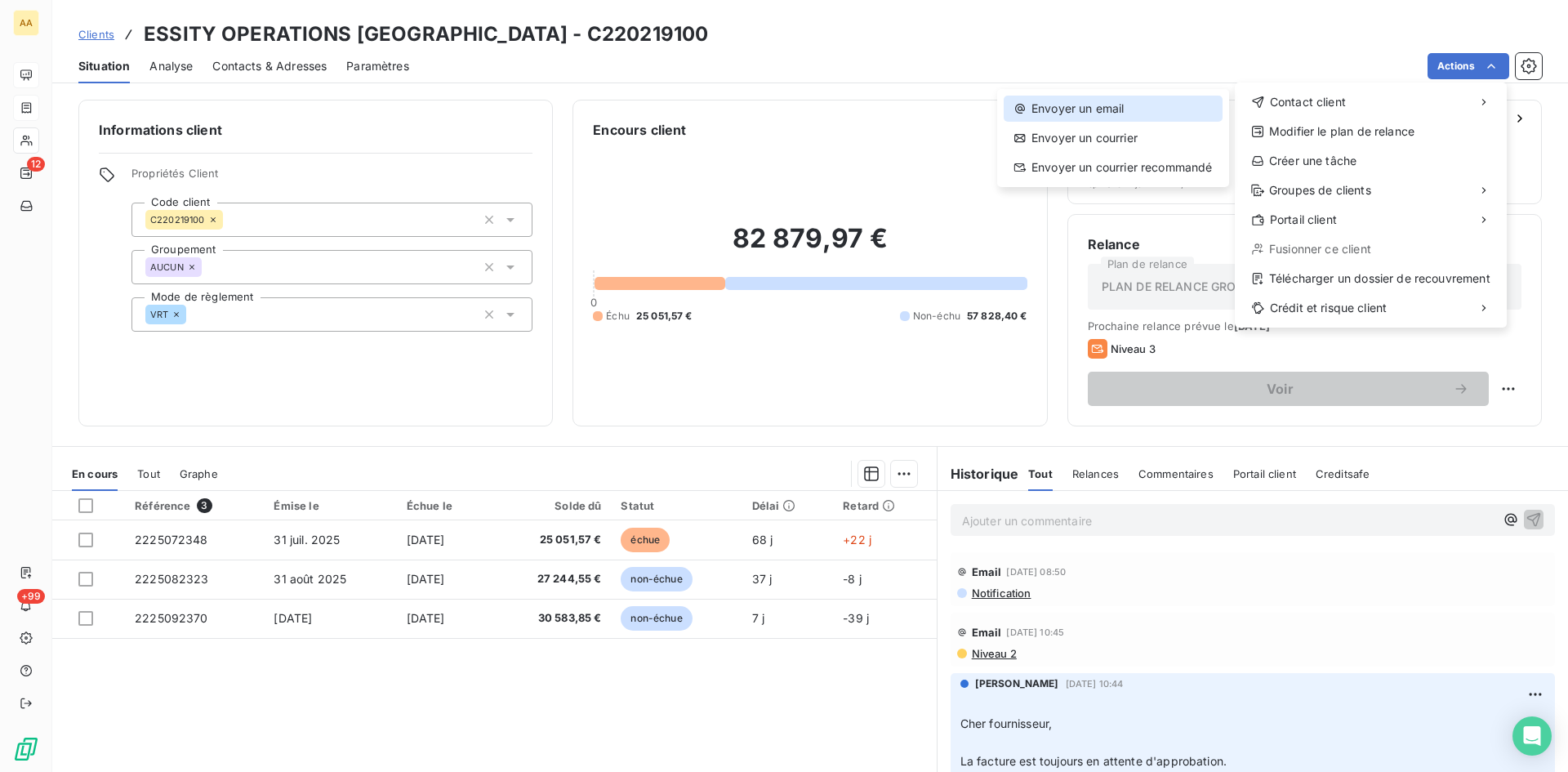
click at [1069, 110] on div "Envoyer un email" at bounding box center [1113, 109] width 219 height 27
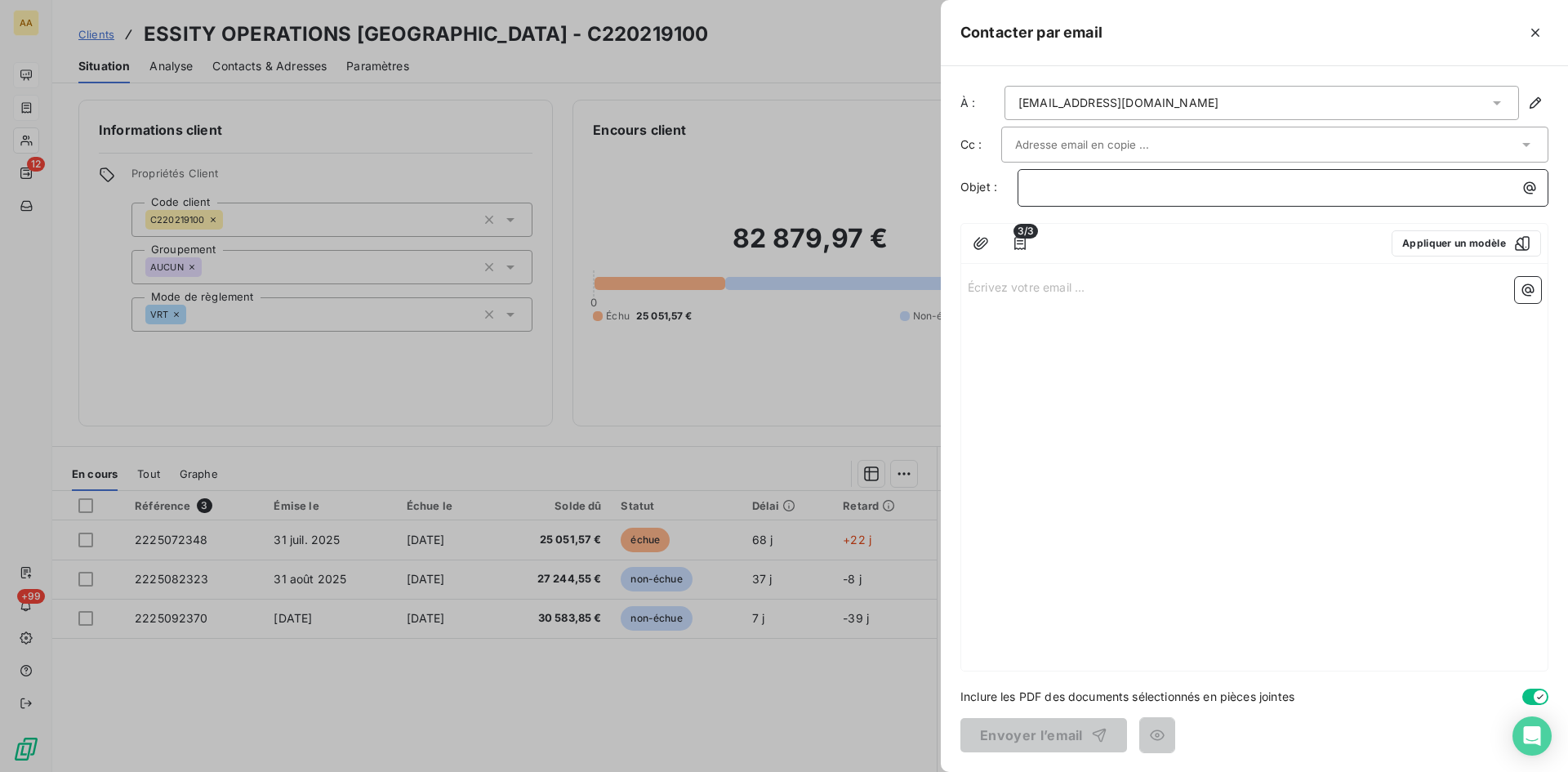
click at [1053, 187] on p "﻿" at bounding box center [1287, 188] width 511 height 19
click at [982, 291] on p "Écrivez votre email ... ﻿" at bounding box center [1254, 286] width 573 height 19
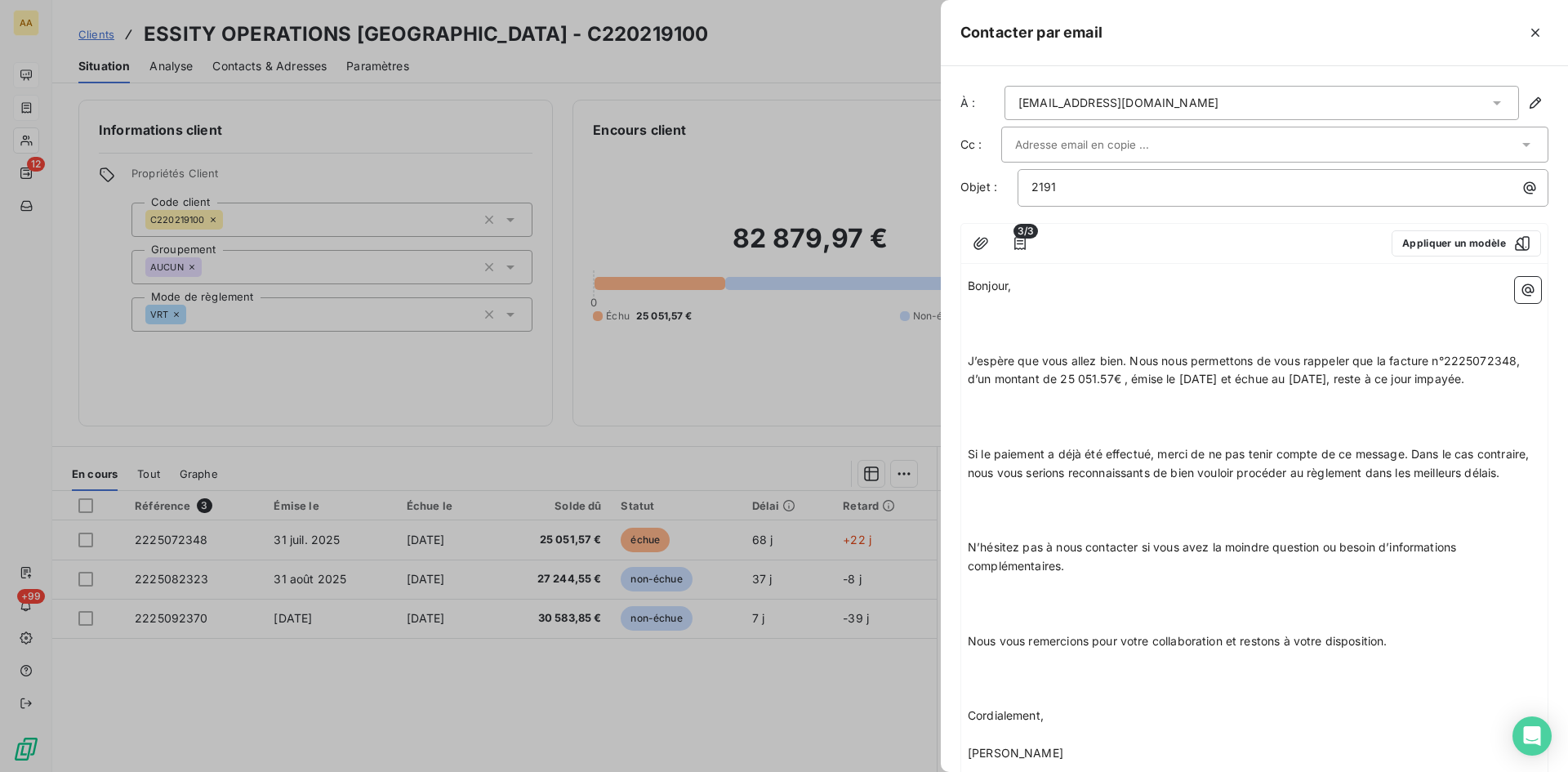
click at [1028, 291] on p "Bonjour," at bounding box center [1254, 286] width 573 height 19
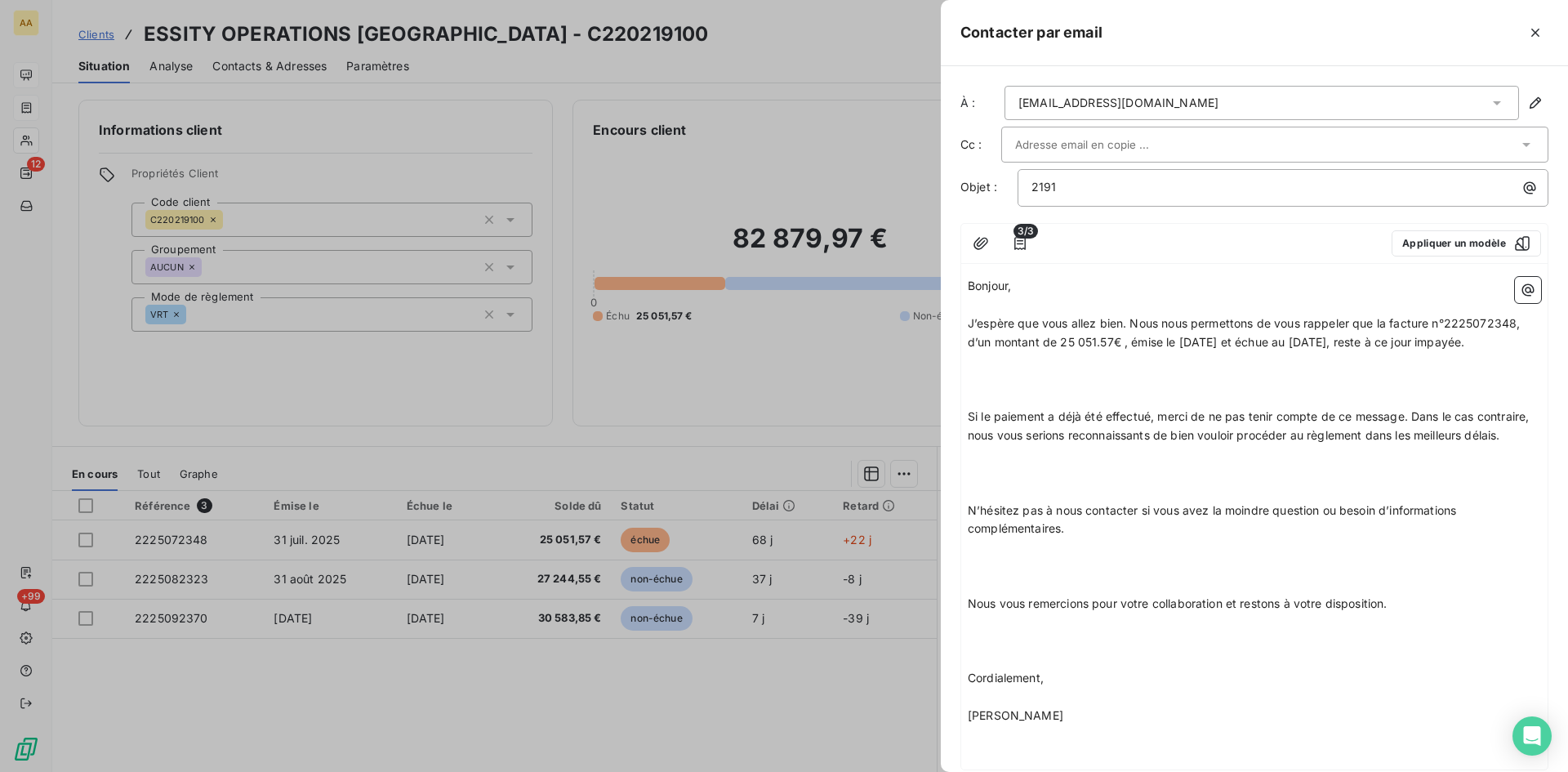
click at [1028, 352] on p "J’espère que vous allez bien. Nous nous permettons de vous rappeler que la fact…" at bounding box center [1254, 333] width 573 height 37
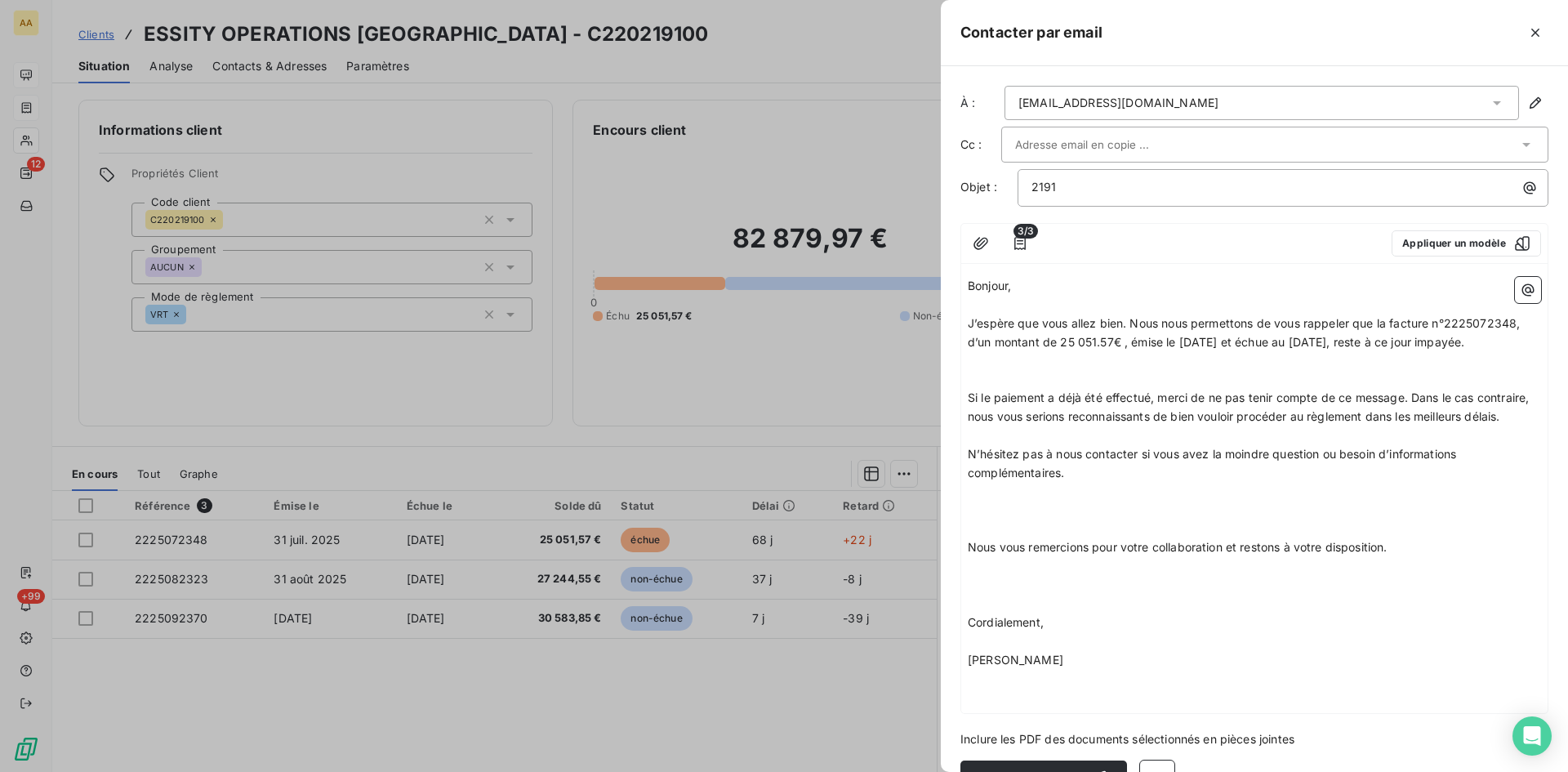
click at [1096, 483] on p "N’hésitez pas à nous contacter si vous avez la moindre question ou besoin d’inf…" at bounding box center [1254, 464] width 573 height 37
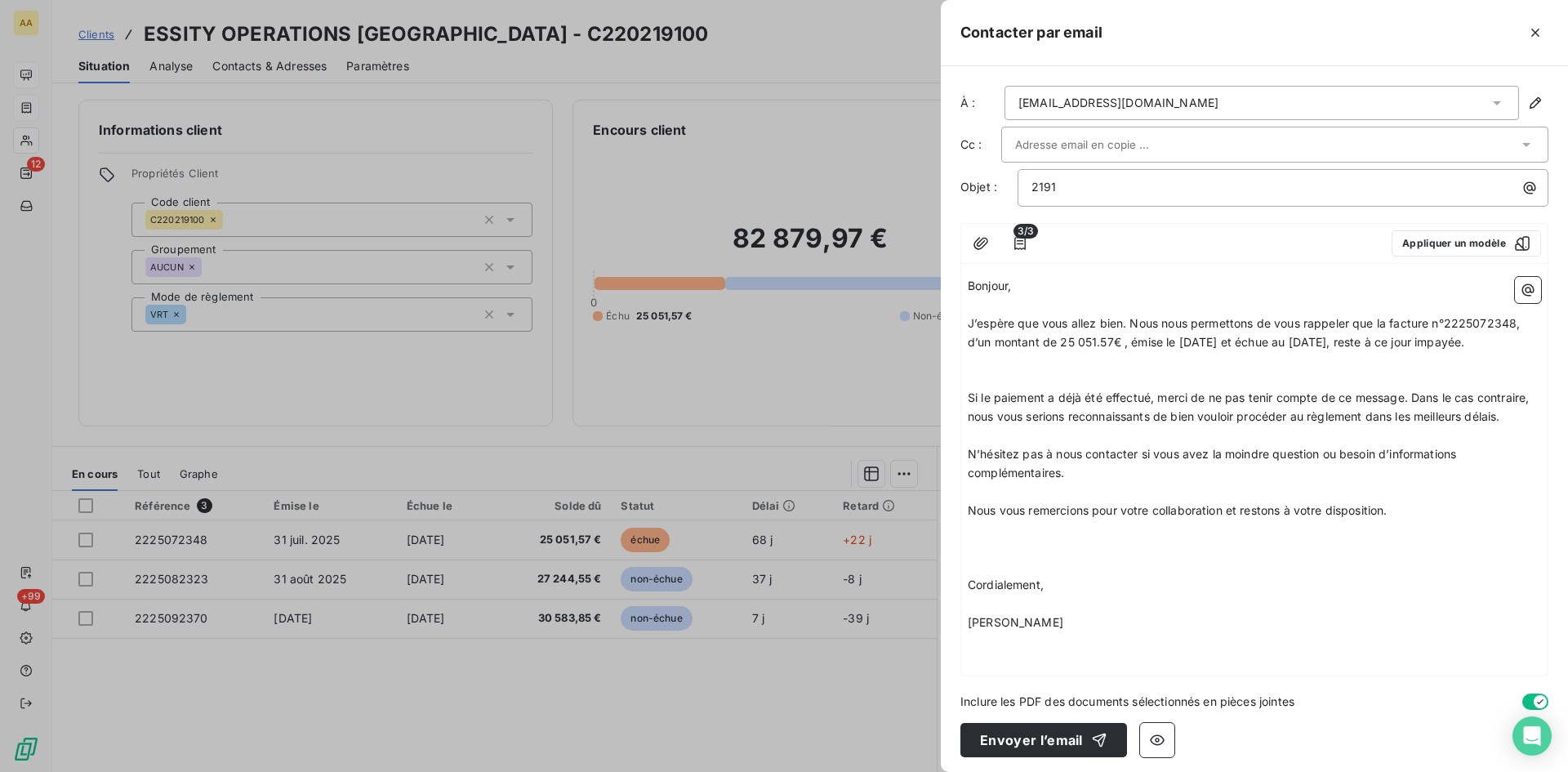
click at [1407, 520] on p "Nous vous remercions pour votre collaboration et restons à votre disposition." at bounding box center [1254, 511] width 573 height 19
click at [1025, 352] on p "J’espère que vous allez bien. Nous nous permettons de vous rappeler que la fact…" at bounding box center [1254, 333] width 573 height 37
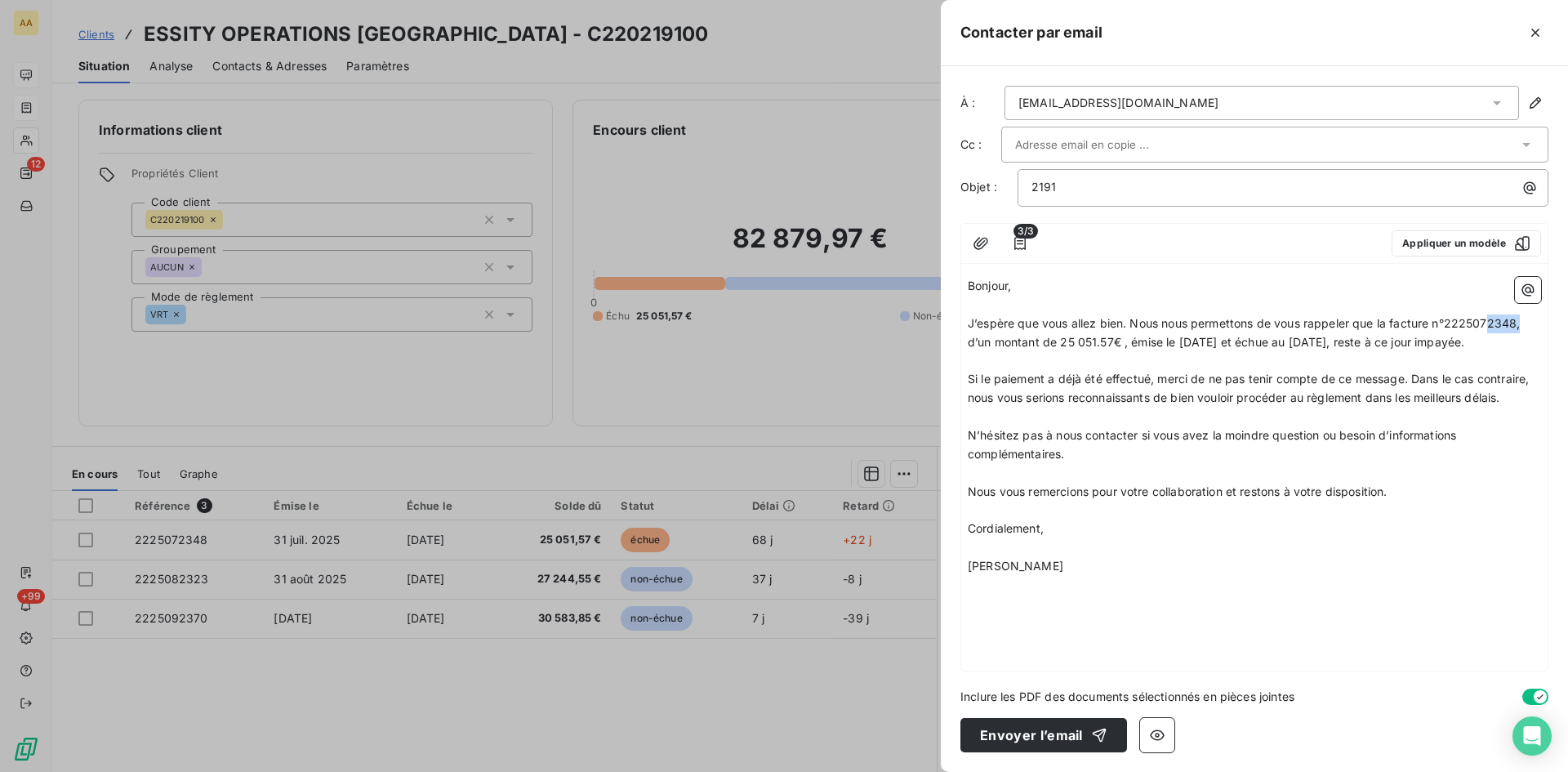
drag, startPoint x: 1522, startPoint y: 325, endPoint x: 1491, endPoint y: 320, distance: 31.4
click at [1491, 320] on span "J’espère que vous allez bien. Nous nous permettons de vous rappeler que la fact…" at bounding box center [1246, 332] width 556 height 32
click at [1060, 188] on p "2191" at bounding box center [1287, 188] width 511 height 19
click at [1025, 352] on p "J’espère que vous allez bien. Nous nous permettons de vous rappeler que la fact…" at bounding box center [1254, 333] width 573 height 37
drag, startPoint x: 1084, startPoint y: 588, endPoint x: 927, endPoint y: 291, distance: 335.9
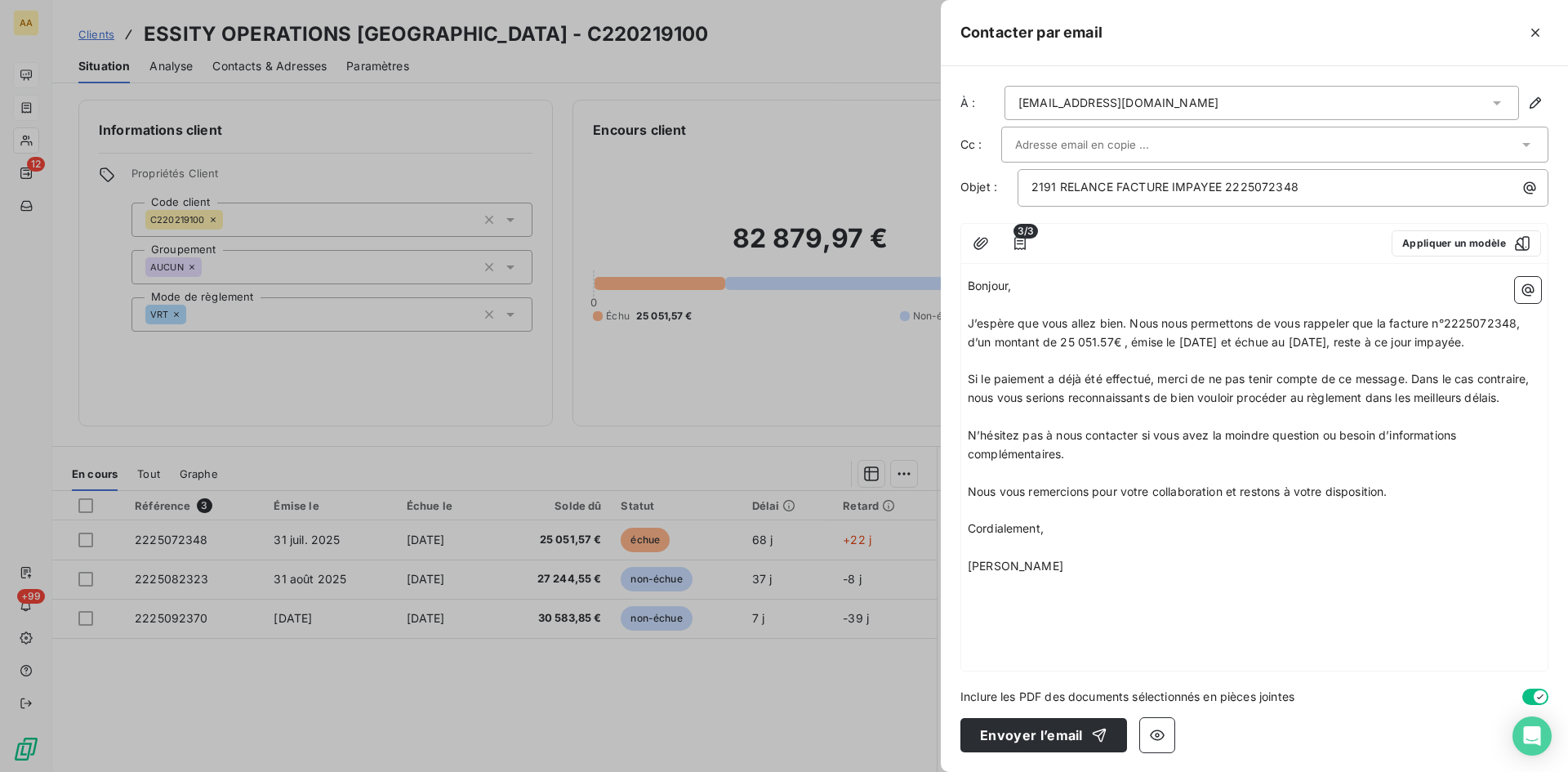
click at [927, 771] on div "Contacter par email À : [EMAIL_ADDRESS][DOMAIN_NAME] Cc : Objet : 2191 RELANCE …" at bounding box center [784, 772] width 1568 height 0
copy div "Bonjour, ﻿ J’espère que vous allez bien. Nous nous permettons de vous rappeler …"
click at [1144, 557] on p "﻿" at bounding box center [1254, 548] width 573 height 19
drag, startPoint x: 1086, startPoint y: 587, endPoint x: 917, endPoint y: 283, distance: 347.8
click at [917, 771] on div "Contacter par email À : [EMAIL_ADDRESS][DOMAIN_NAME] Cc : Objet : 2191 RELANCE …" at bounding box center [784, 772] width 1568 height 0
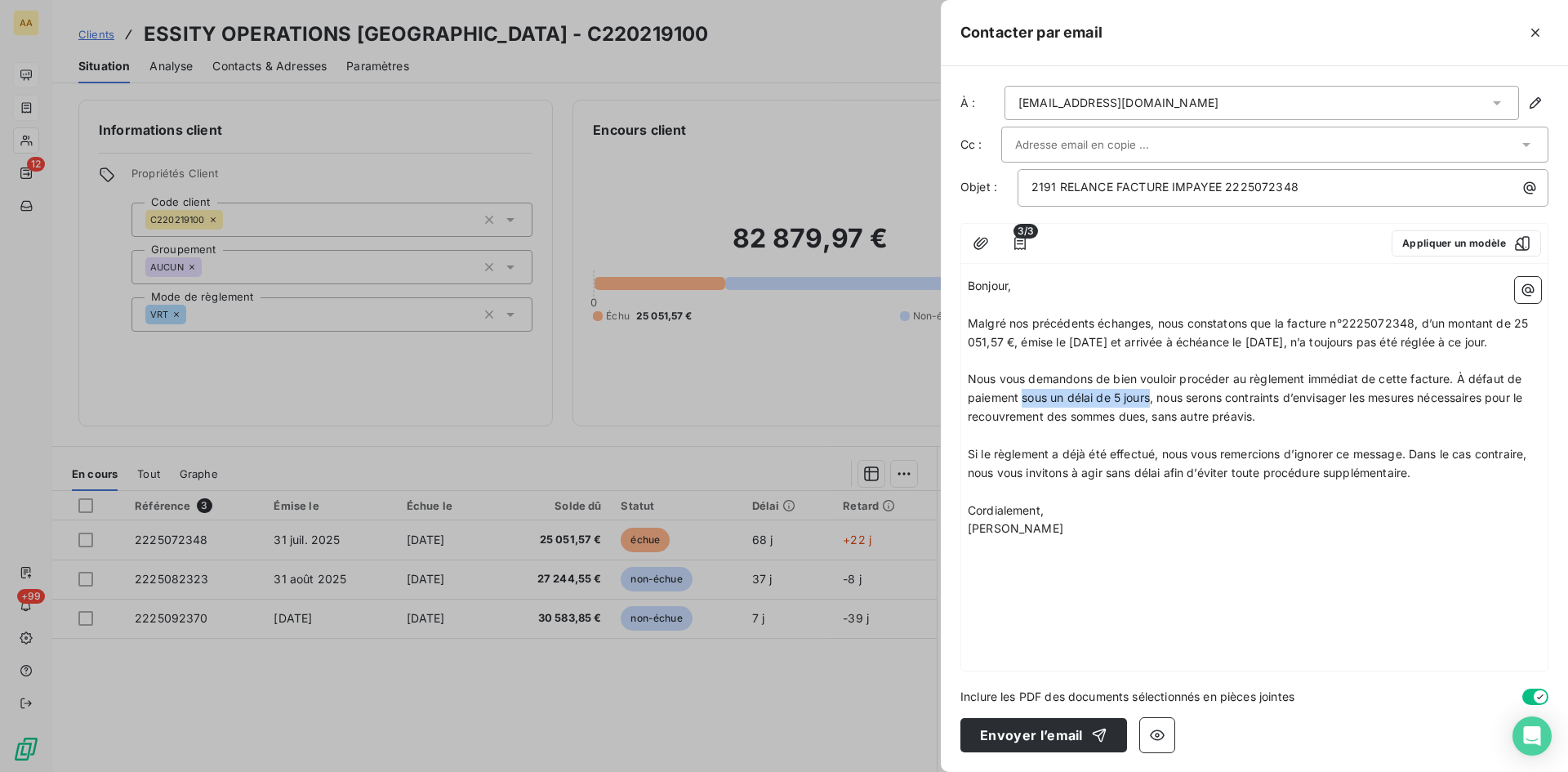
drag, startPoint x: 1023, startPoint y: 418, endPoint x: 1154, endPoint y: 416, distance: 131.0
click at [1154, 416] on span "Nous vous demandons de bien vouloir procéder au règlement immédiat de cette fac…" at bounding box center [1247, 398] width 558 height 51
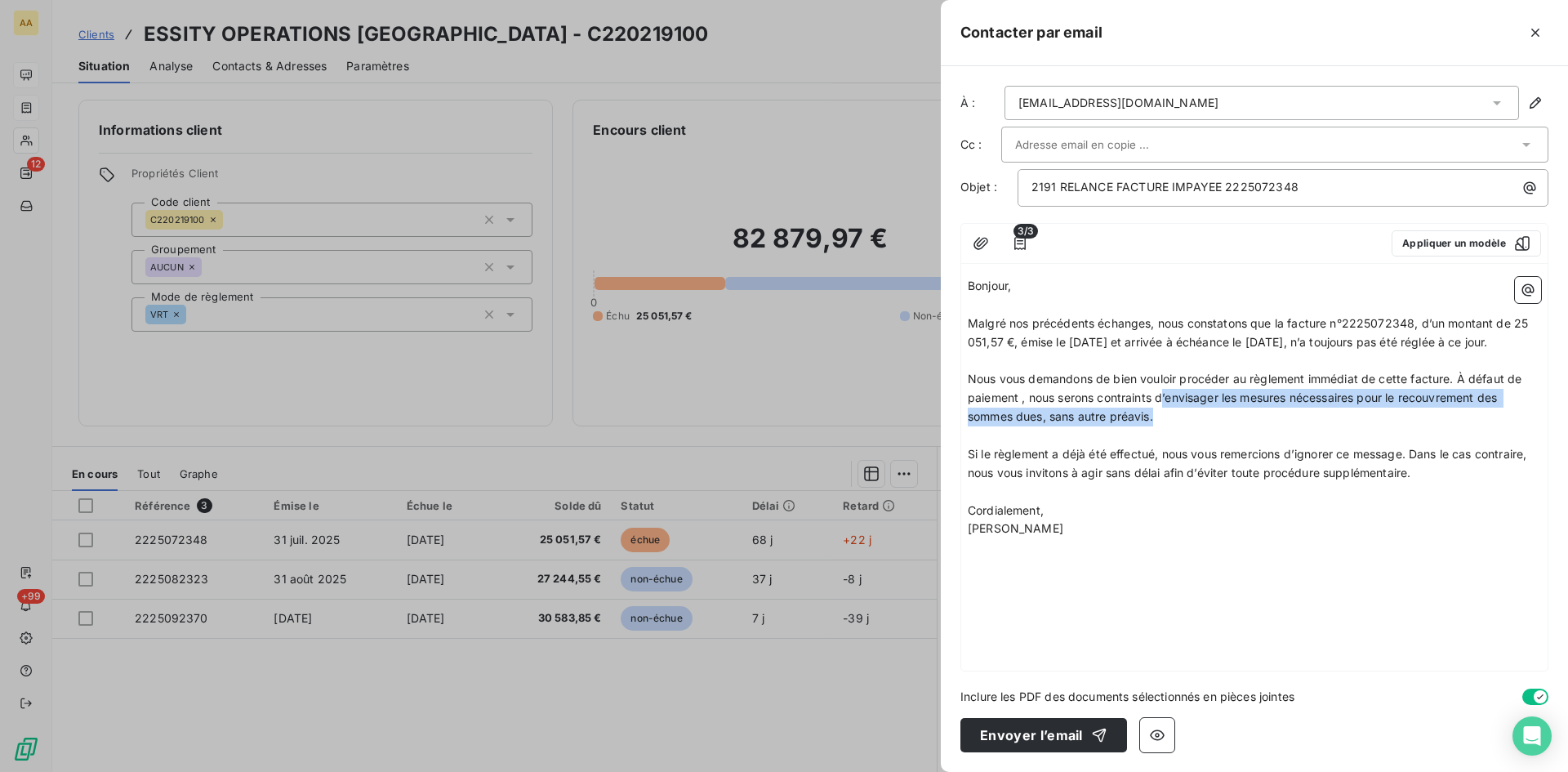
drag, startPoint x: 1175, startPoint y: 437, endPoint x: 1170, endPoint y: 417, distance: 20.6
click at [1166, 416] on p "Nous vous demandons de bien vouloir procéder au règlement immédiat de cette fac…" at bounding box center [1254, 398] width 573 height 56
click at [1273, 427] on p "Nous vous demandons de bien vouloir procéder au règlement immédiat de cette fac…" at bounding box center [1254, 398] width 573 height 56
drag, startPoint x: 1196, startPoint y: 440, endPoint x: 1224, endPoint y: 411, distance: 40.3
click at [1224, 411] on p "Nous vous demandons de bien vouloir procéder au règlement immédiat de cette fac…" at bounding box center [1254, 398] width 573 height 56
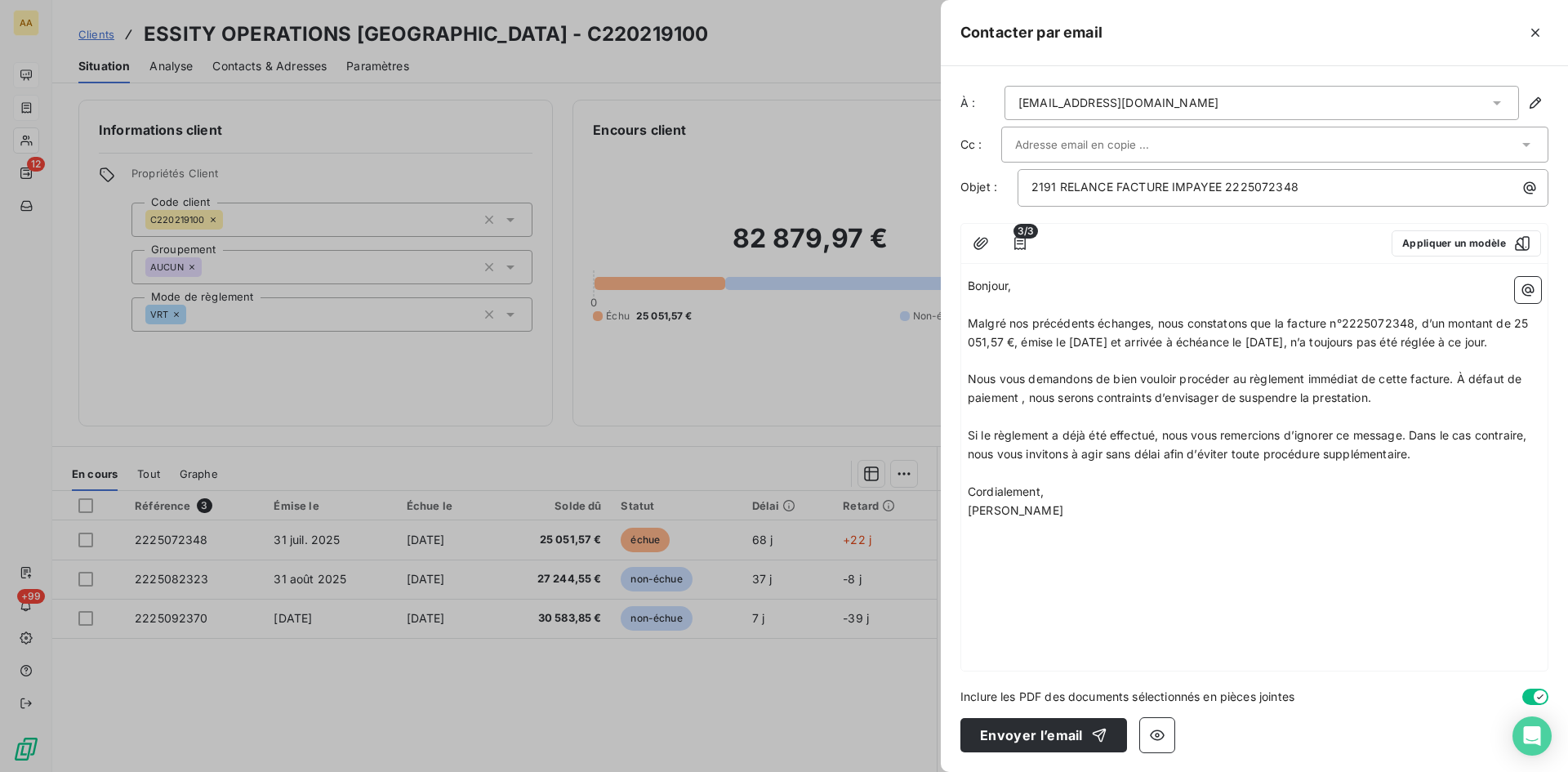
drag, startPoint x: 1034, startPoint y: 468, endPoint x: 954, endPoint y: 287, distance: 197.9
click at [954, 287] on div "À : [EMAIL_ADDRESS][DOMAIN_NAME] Cc : Objet : 2191 RELANCE FACTURE IMPAYEE 2225…" at bounding box center [1254, 419] width 627 height 706
copy div "Bonjour, ﻿ Malgré nos précédents échanges, nous constatons que la facture n°222…"
click at [1513, 326] on span "Malgré nos précédents échanges, nous constatons que la facture n°2225072348, d’…" at bounding box center [1249, 332] width 563 height 32
click at [1513, 324] on span "Malgré nos précédents échanges, nous constatons que la facture n°2225072348, d’…" at bounding box center [1249, 332] width 563 height 32
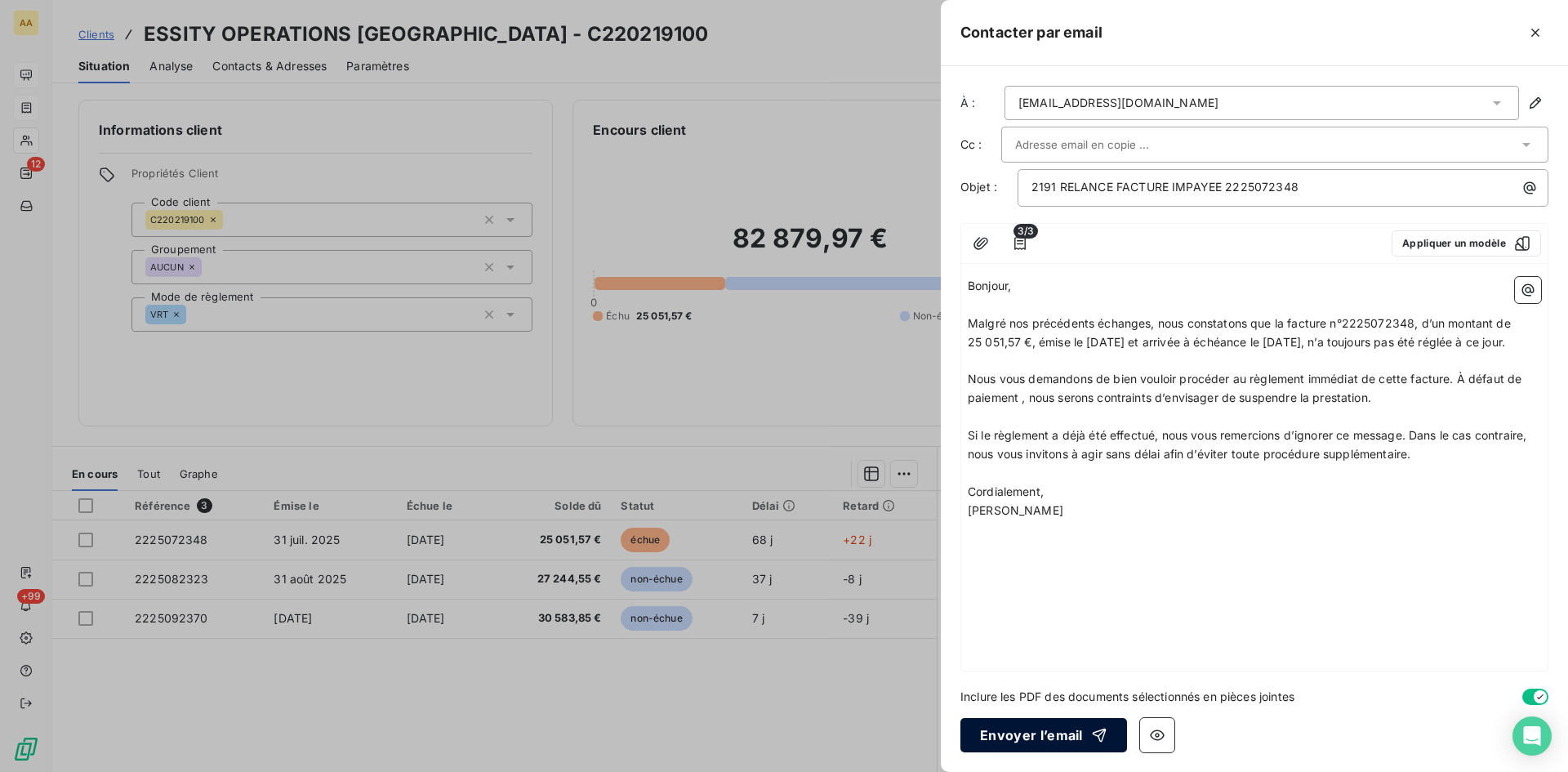
click at [1009, 741] on button "Envoyer l’email" at bounding box center [1044, 735] width 167 height 34
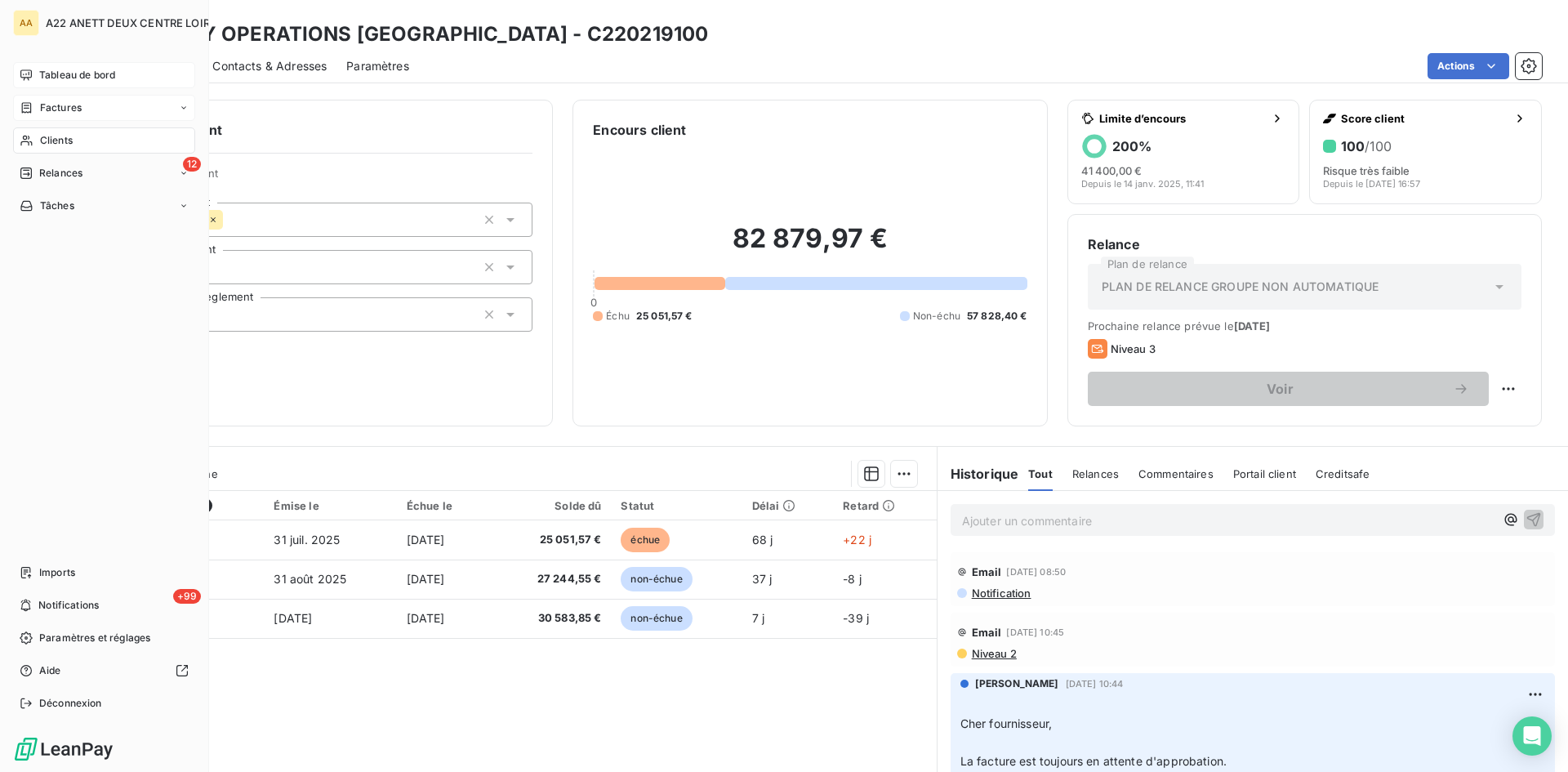
click at [44, 135] on span "Clients" at bounding box center [56, 140] width 32 height 15
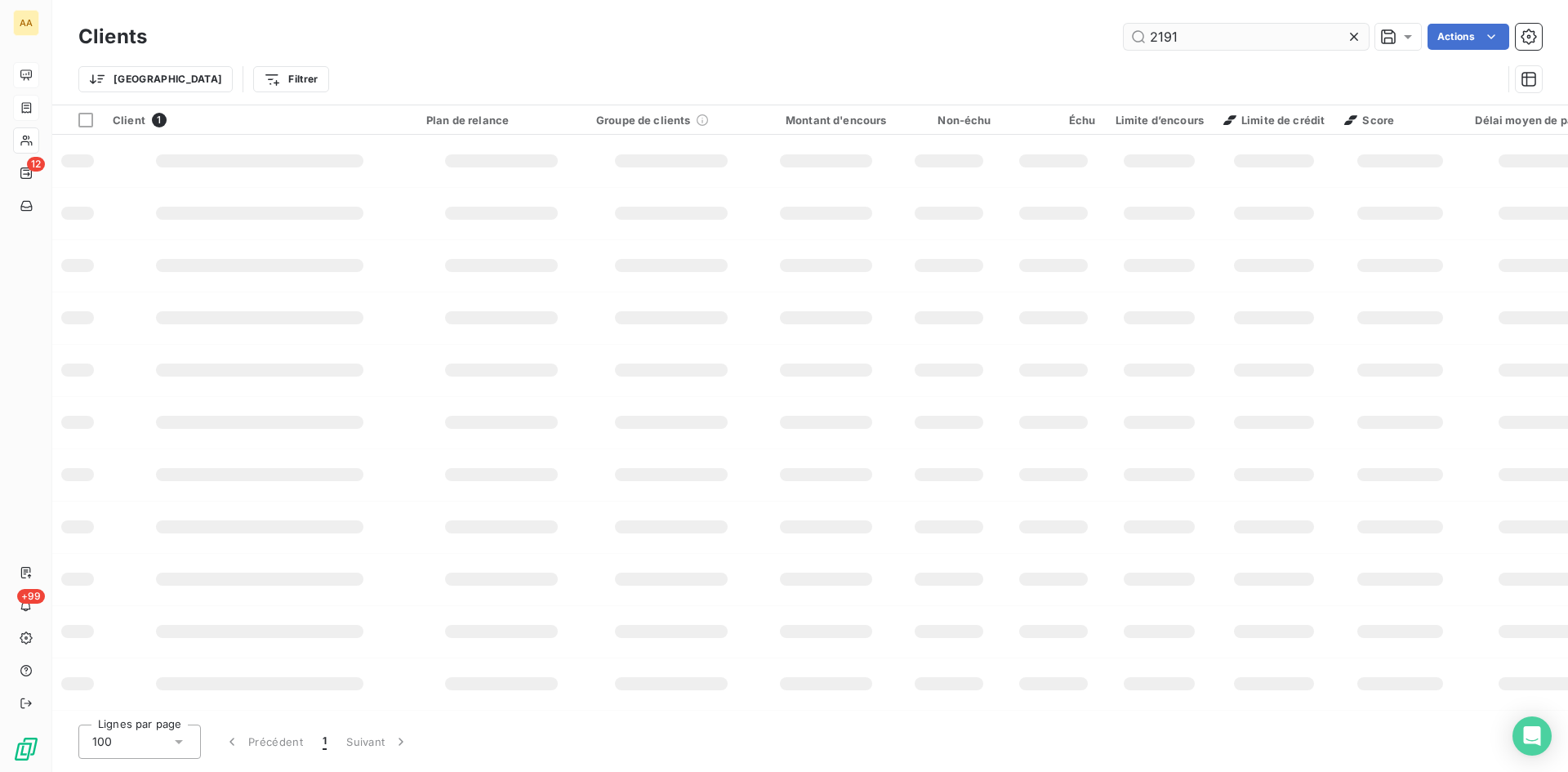
drag, startPoint x: 1186, startPoint y: 35, endPoint x: 1147, endPoint y: 30, distance: 39.3
click at [1147, 30] on input "2191" at bounding box center [1246, 37] width 245 height 27
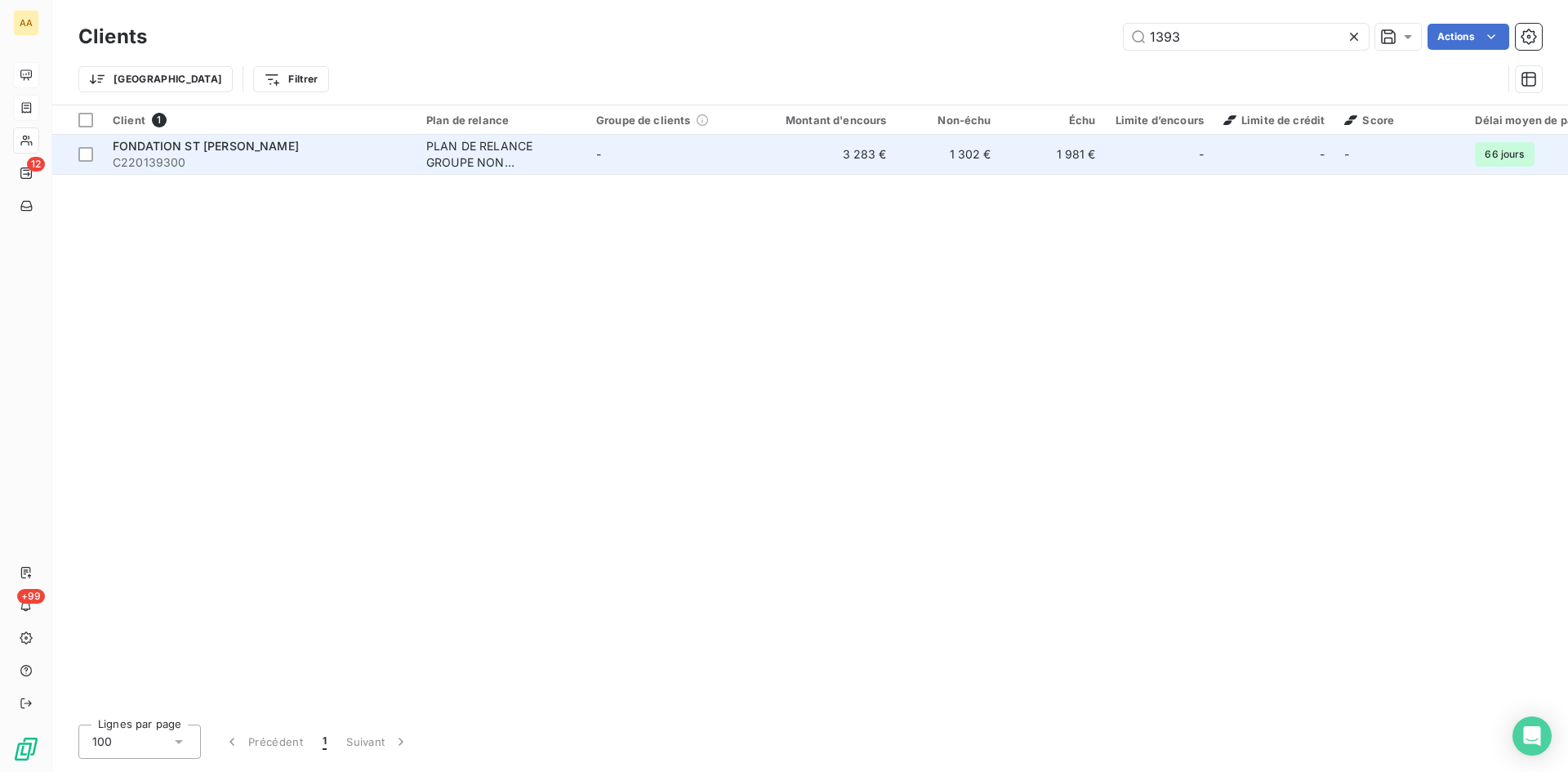
type input "1393"
click at [475, 138] on div "PLAN DE RELANCE GROUPE NON AUTOMATIQUE" at bounding box center [501, 154] width 150 height 32
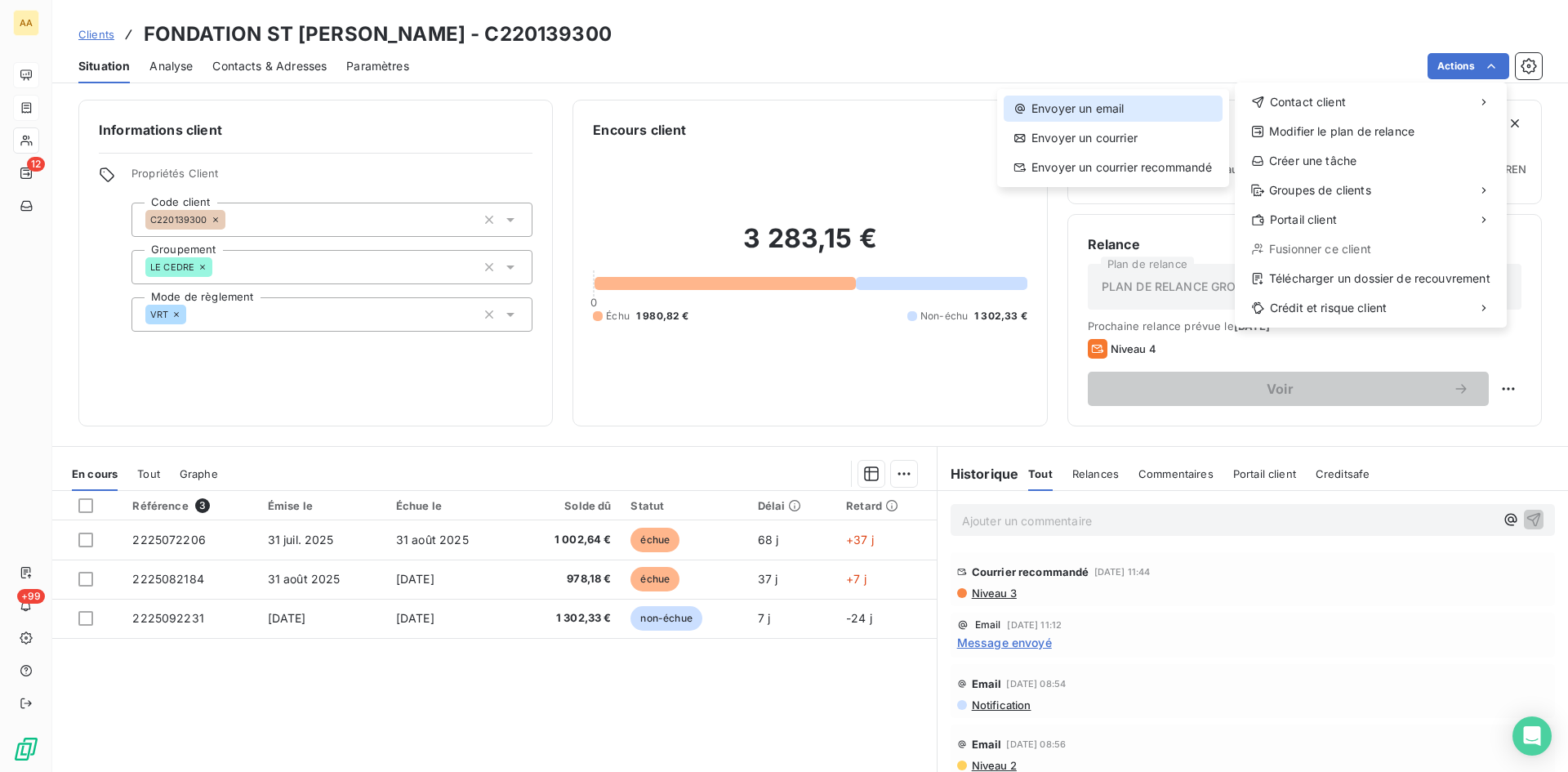
click at [1082, 105] on div "Envoyer un email" at bounding box center [1113, 109] width 219 height 27
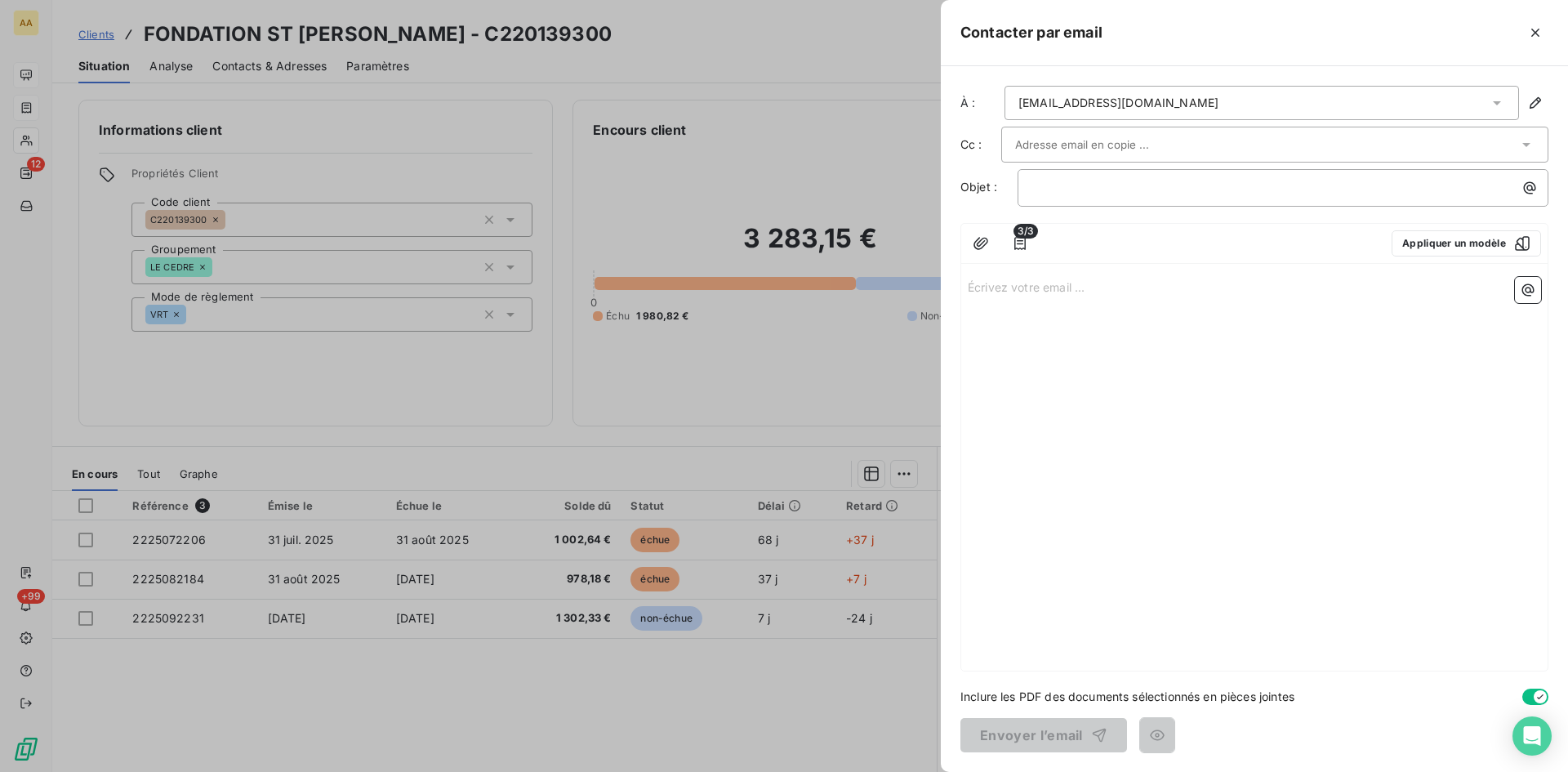
click at [989, 286] on p "Écrivez votre email ... ﻿" at bounding box center [1254, 286] width 573 height 19
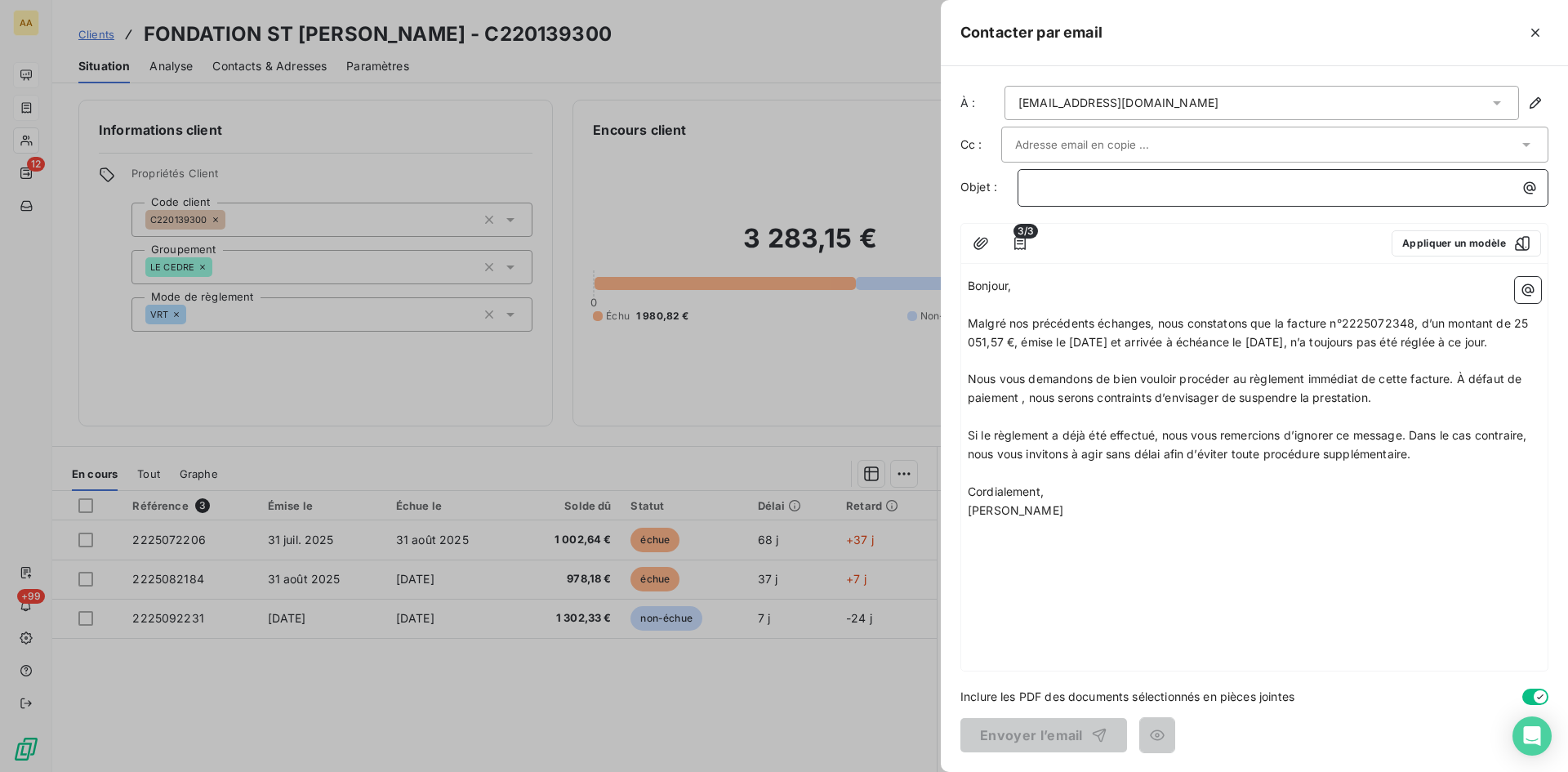
click at [1056, 185] on p "﻿" at bounding box center [1287, 188] width 511 height 19
drag, startPoint x: 1289, startPoint y: 326, endPoint x: 1282, endPoint y: 321, distance: 8.6
click at [1282, 321] on span "Malgré nos précédents échanges, nous constatons que la facture n°2225072348, d’…" at bounding box center [1249, 332] width 563 height 32
click at [1335, 321] on span "Malgré nos précédents échanges, nous constatons que les facture n°2225072348, d…" at bounding box center [1253, 332] width 570 height 32
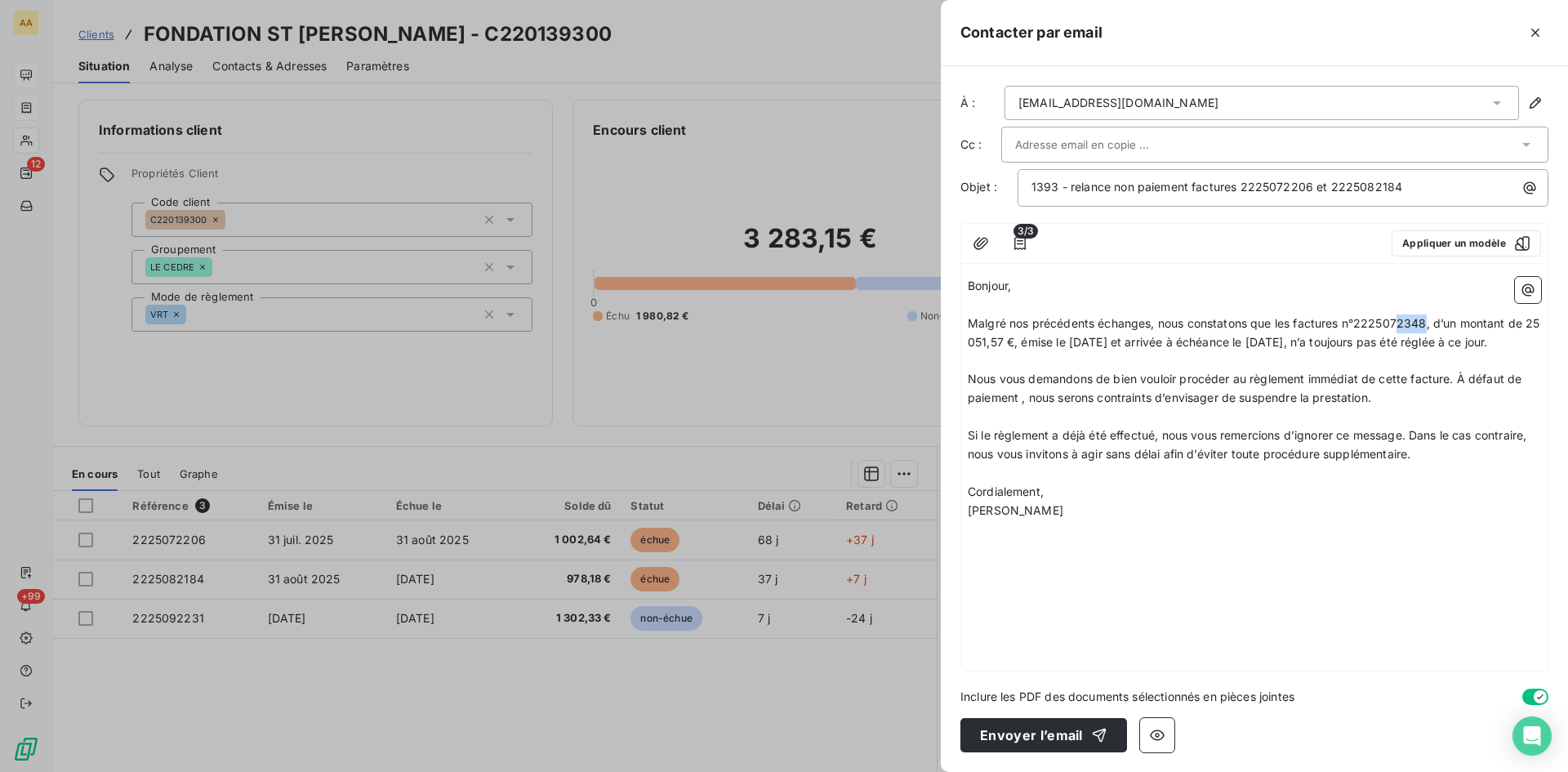
drag, startPoint x: 1429, startPoint y: 320, endPoint x: 1397, endPoint y: 319, distance: 32.0
click at [1397, 319] on span "Malgré nos précédents échanges, nous constatons que les factures n°2225072348, …" at bounding box center [1256, 332] width 576 height 32
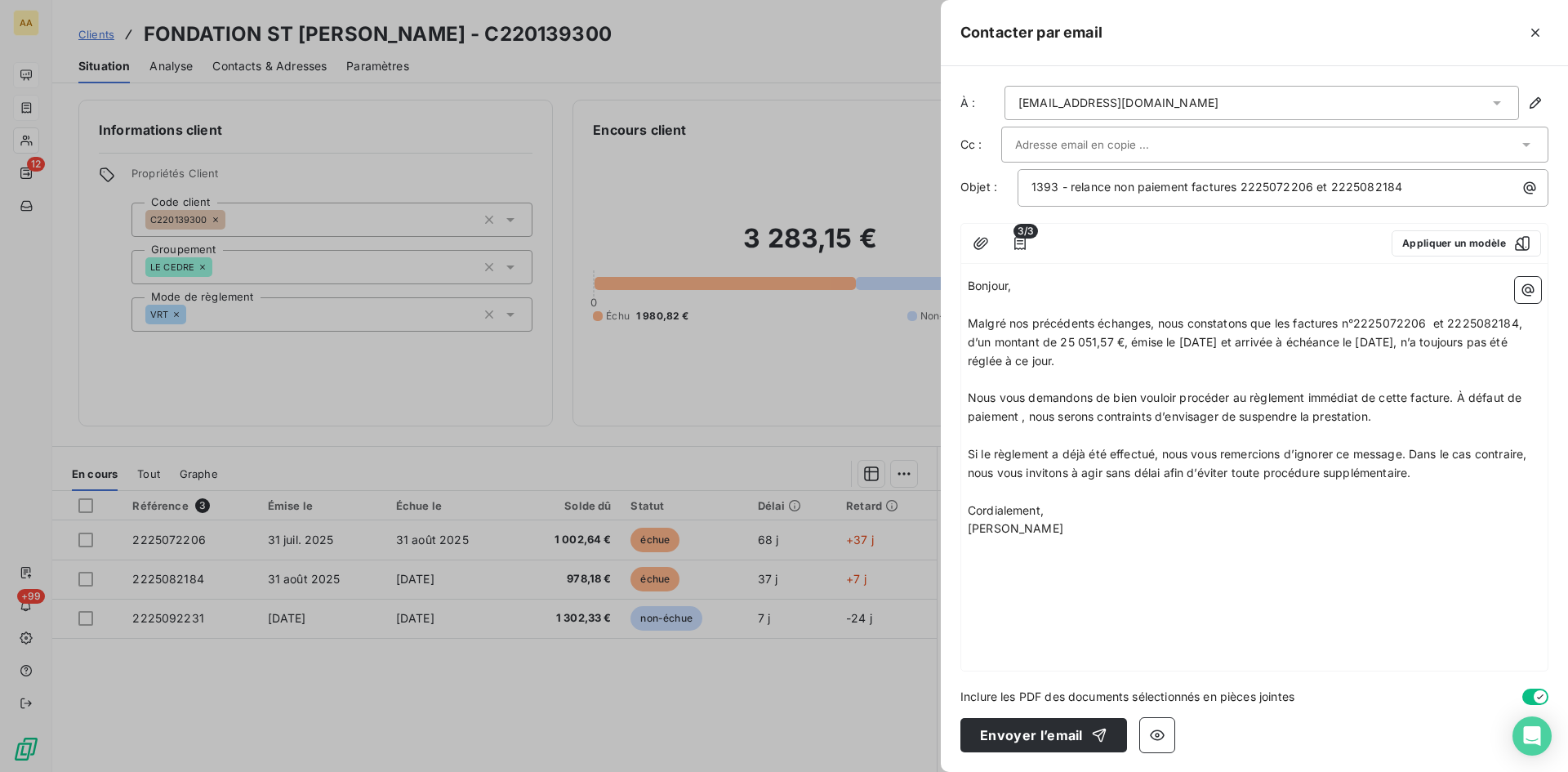
click at [1046, 341] on span "Malgré nos précédents échanges, nous constatons que les factures n°2225072206 e…" at bounding box center [1247, 342] width 558 height 51
drag, startPoint x: 1142, startPoint y: 339, endPoint x: 1088, endPoint y: 340, distance: 54.0
click at [1088, 340] on span "Malgré nos précédents échanges, nous constatons que les factures n°2225072206 e…" at bounding box center [1254, 342] width 571 height 51
drag, startPoint x: 1493, startPoint y: 344, endPoint x: 1416, endPoint y: 340, distance: 77.1
click at [1416, 340] on span "Malgré nos précédents échanges, nous constatons que les factures n°2225072206 e…" at bounding box center [1251, 342] width 567 height 51
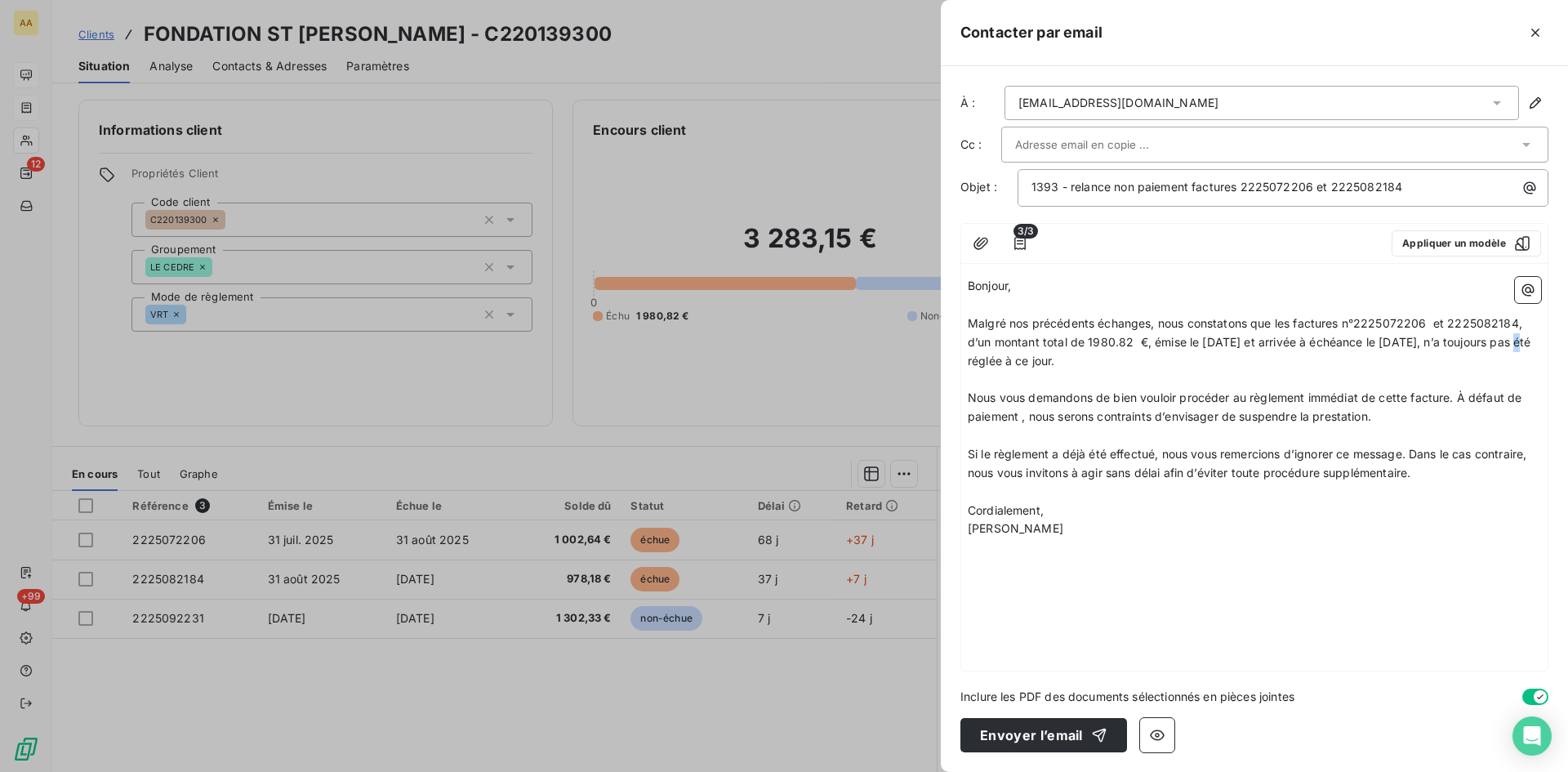
click at [1503, 338] on span "Malgré nos précédents échanges, nous constatons que les factures n°2225072206 e…" at bounding box center [1251, 342] width 567 height 51
click at [1092, 360] on span "Malgré nos précédents échanges, nous constatons que les factures n°2225072206 e…" at bounding box center [1247, 342] width 558 height 51
drag, startPoint x: 1495, startPoint y: 343, endPoint x: 1176, endPoint y: 351, distance: 319.1
click at [1176, 351] on p "Malgré nos précédents échanges, nous constatons que les factures n°2225072206 e…" at bounding box center [1254, 343] width 573 height 56
click at [1258, 359] on p "Malgré nos précédents échanges, nous constatons que les factures n°2225072206 e…" at bounding box center [1254, 343] width 573 height 56
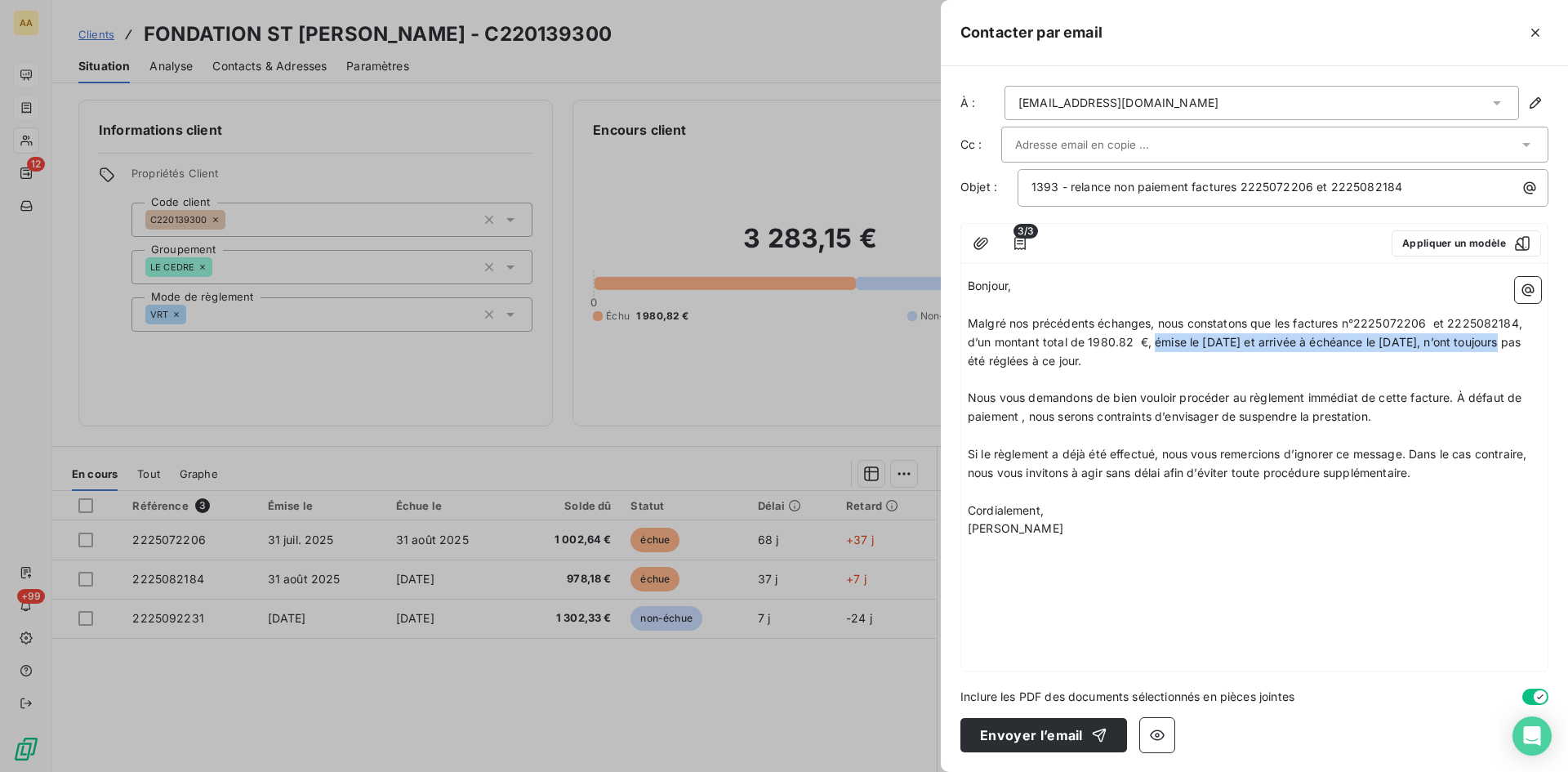
drag, startPoint x: 1492, startPoint y: 340, endPoint x: 1153, endPoint y: 339, distance: 339.0
click at [1153, 339] on span "Malgré nos précédents échanges, nous constatons que les factures n°2225072206 e…" at bounding box center [1247, 342] width 558 height 51
copy span "émise le [DATE] et arrivée à échéance le [DATE],"
click at [1491, 337] on span "Malgré nos précédents échanges, nous constatons que les factures n°2225072206 e…" at bounding box center [1247, 342] width 558 height 51
click at [1489, 342] on span "Malgré nos précédents échanges, nous constatons que les factures n°2225072206 e…" at bounding box center [1247, 342] width 558 height 51
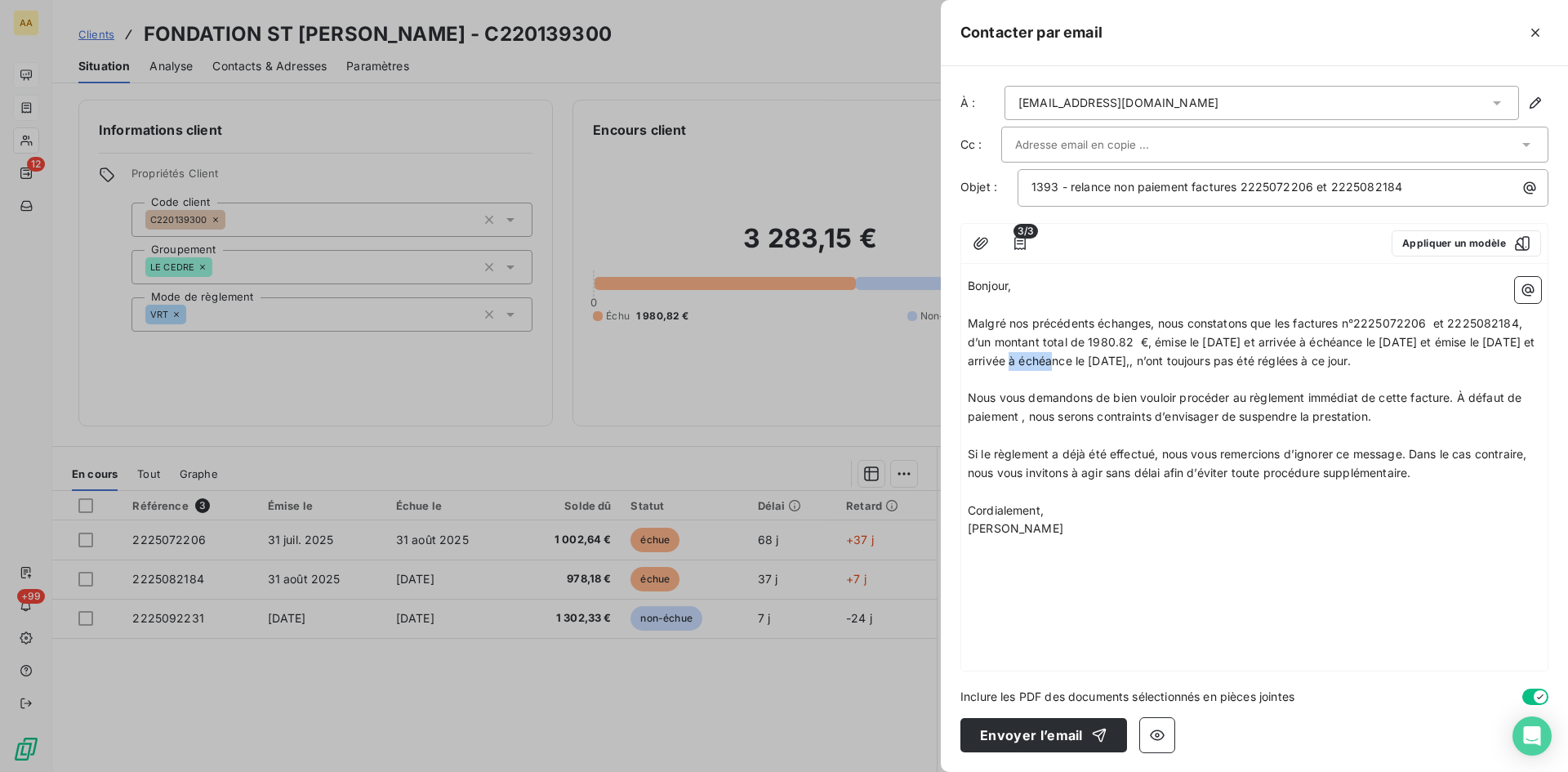
drag, startPoint x: 1026, startPoint y: 360, endPoint x: 996, endPoint y: 356, distance: 30.3
click at [996, 356] on span "Malgré nos précédents échanges, nous constatons que les factures n°2225072206 e…" at bounding box center [1254, 342] width 571 height 51
drag, startPoint x: 1233, startPoint y: 360, endPoint x: 1198, endPoint y: 360, distance: 35.0
click at [1198, 360] on span "Malgré nos précédents échanges, nous constatons que les factures n°2225072206 e…" at bounding box center [1254, 342] width 571 height 51
drag, startPoint x: 1412, startPoint y: 398, endPoint x: 1395, endPoint y: 393, distance: 17.7
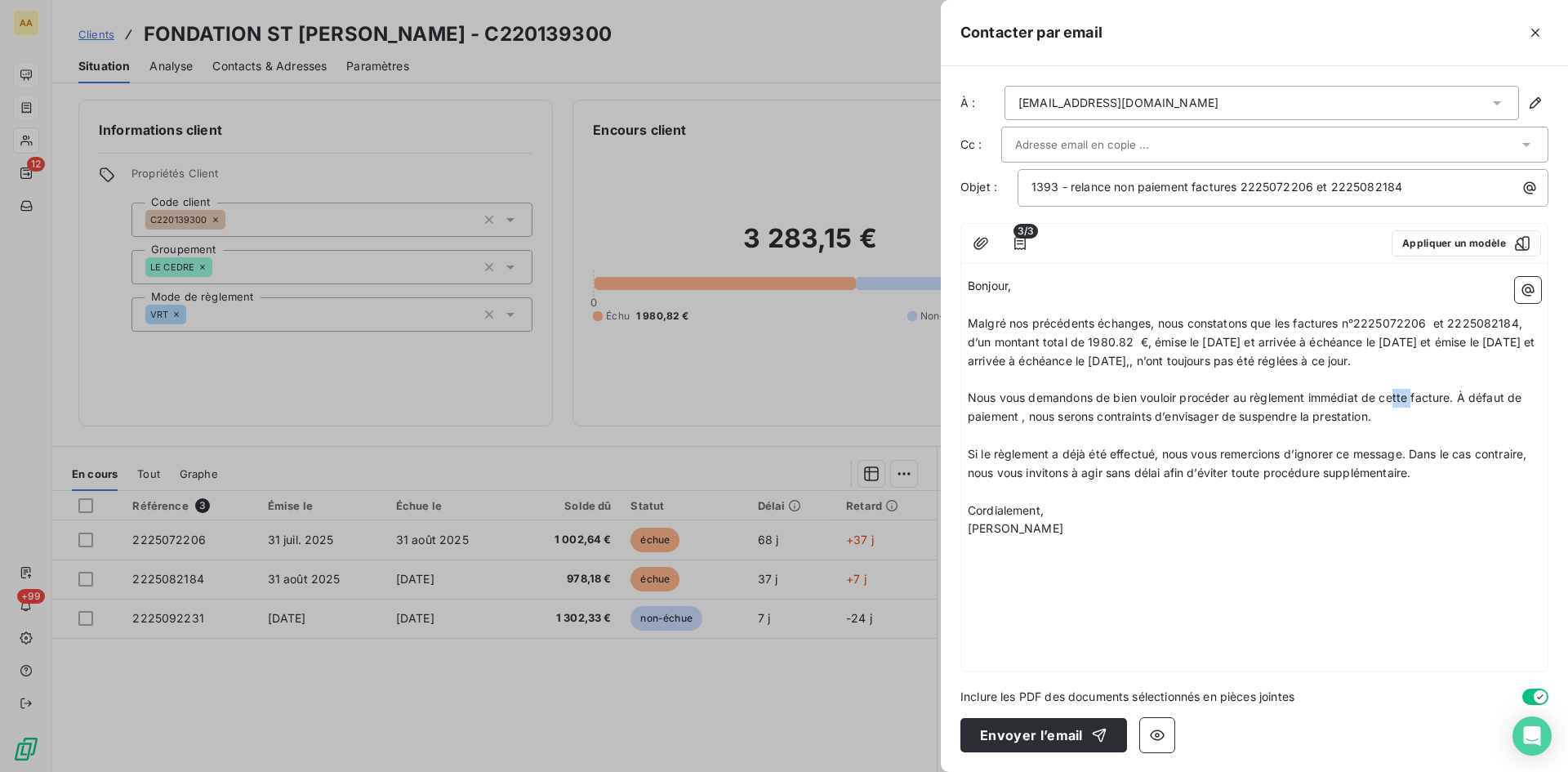
click at [1395, 393] on span "Nous vous demandons de bien vouloir procéder au règlement immédiat de cette fac…" at bounding box center [1247, 407] width 558 height 32
click at [1445, 397] on span "Nous vous demandons de bien vouloir procéder au règlement immédiat de ces factu…" at bounding box center [1242, 407] width 548 height 32
click at [1288, 543] on div "Bonjour, ﻿ Malgré nos précédents échanges, nous constatons que les factures n°2…" at bounding box center [1254, 471] width 587 height 400
drag, startPoint x: 1531, startPoint y: 358, endPoint x: 1006, endPoint y: 333, distance: 525.6
click at [969, 323] on p "Malgré nos précédents échanges, nous constatons que les factures n°2225072206 e…" at bounding box center [1254, 343] width 573 height 56
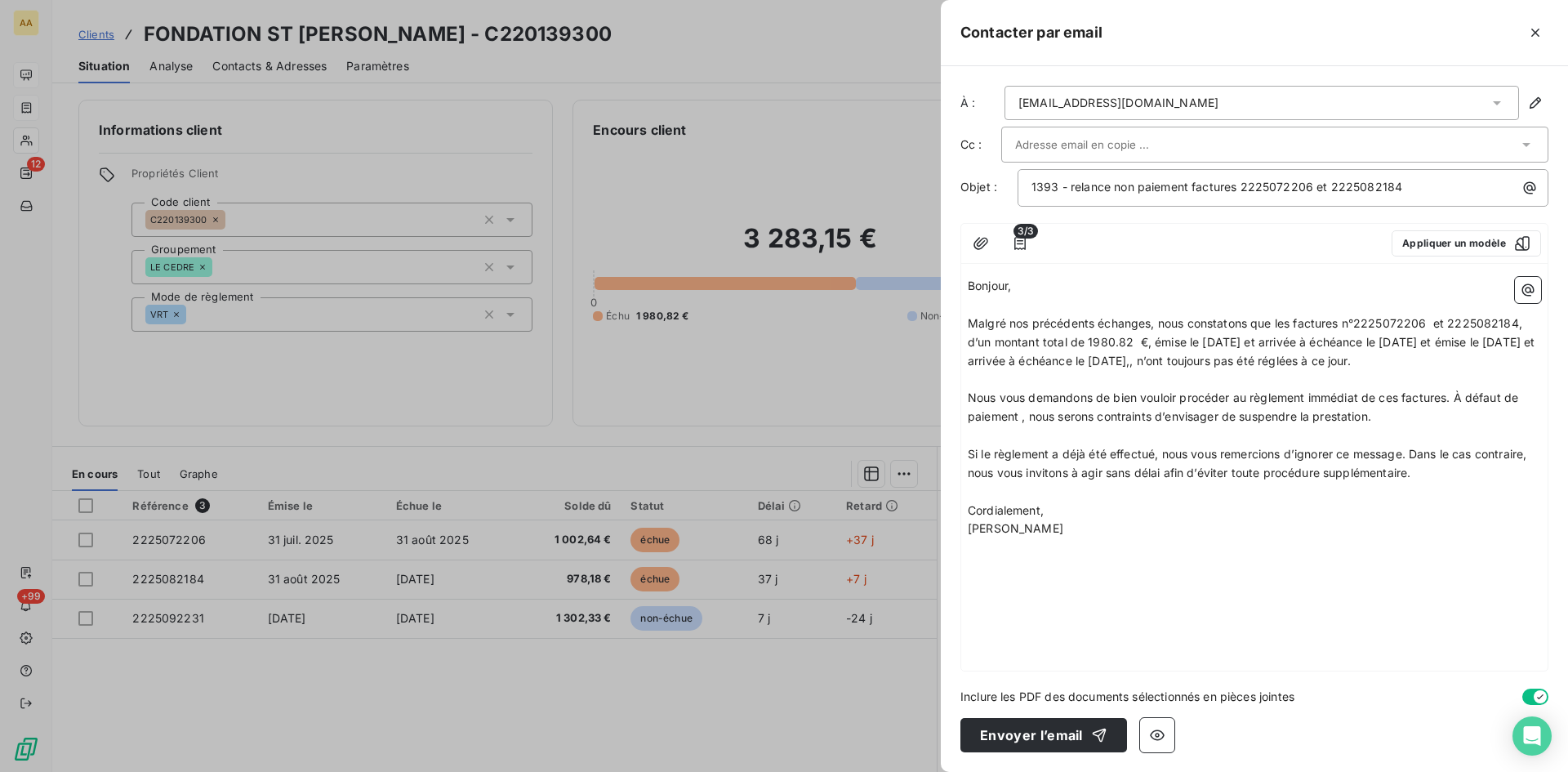
copy span "Malgré nos précédents échanges, nous constatons que les factures n°2225072206 e…"
click at [1350, 396] on span "Nous vous demandons de bien vouloir procéder au règlement immédiat de ces factu…" at bounding box center [1244, 407] width 553 height 32
drag, startPoint x: 1528, startPoint y: 365, endPoint x: 981, endPoint y: 320, distance: 548.8
click at [969, 316] on p "Malgré nos précédents échanges, nous constatons que les factures n°2225072206 e…" at bounding box center [1254, 343] width 573 height 56
click at [1283, 538] on p "[PERSON_NAME]" at bounding box center [1254, 529] width 573 height 19
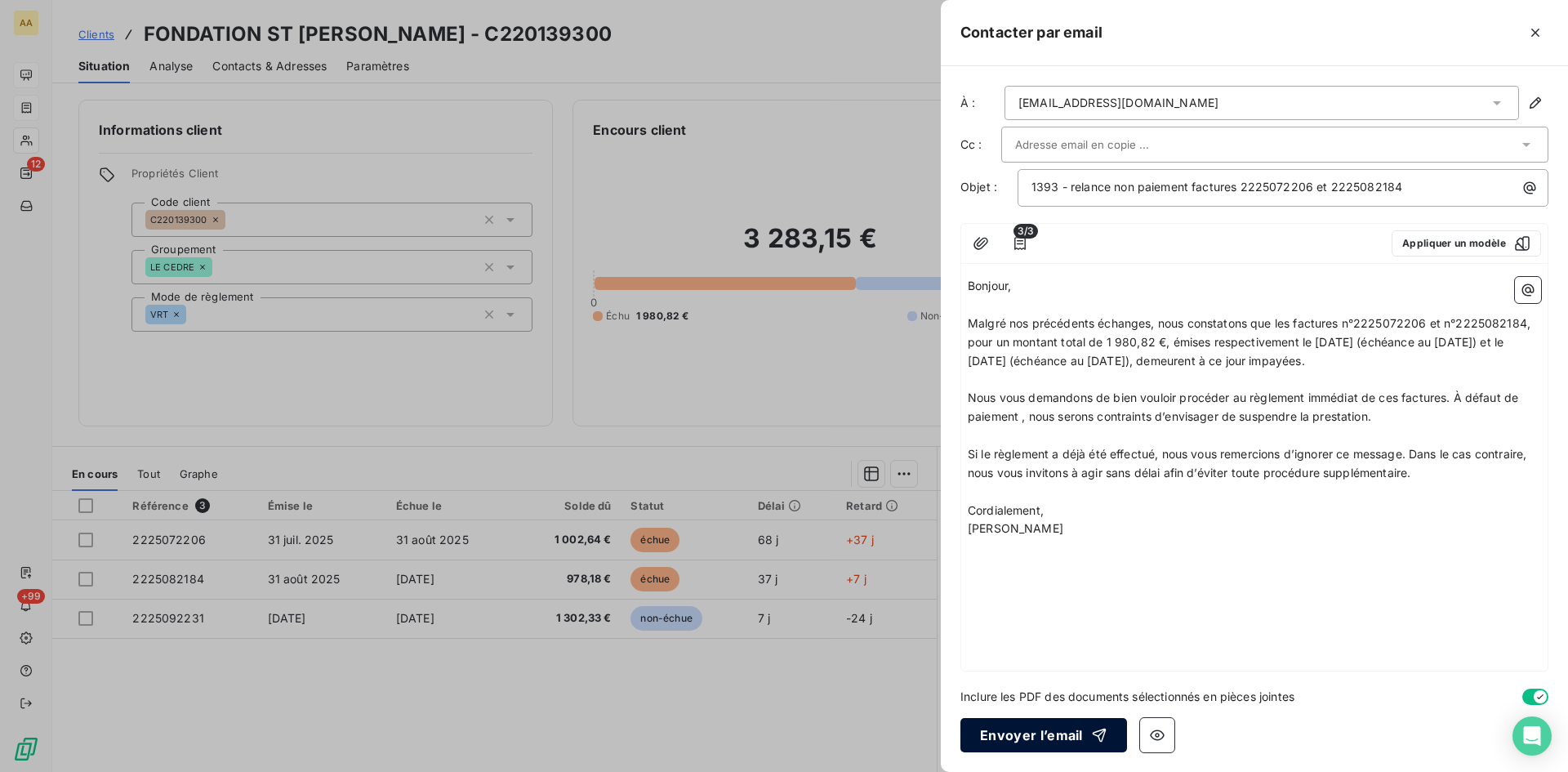
click at [1024, 731] on button "Envoyer l’email" at bounding box center [1044, 735] width 167 height 34
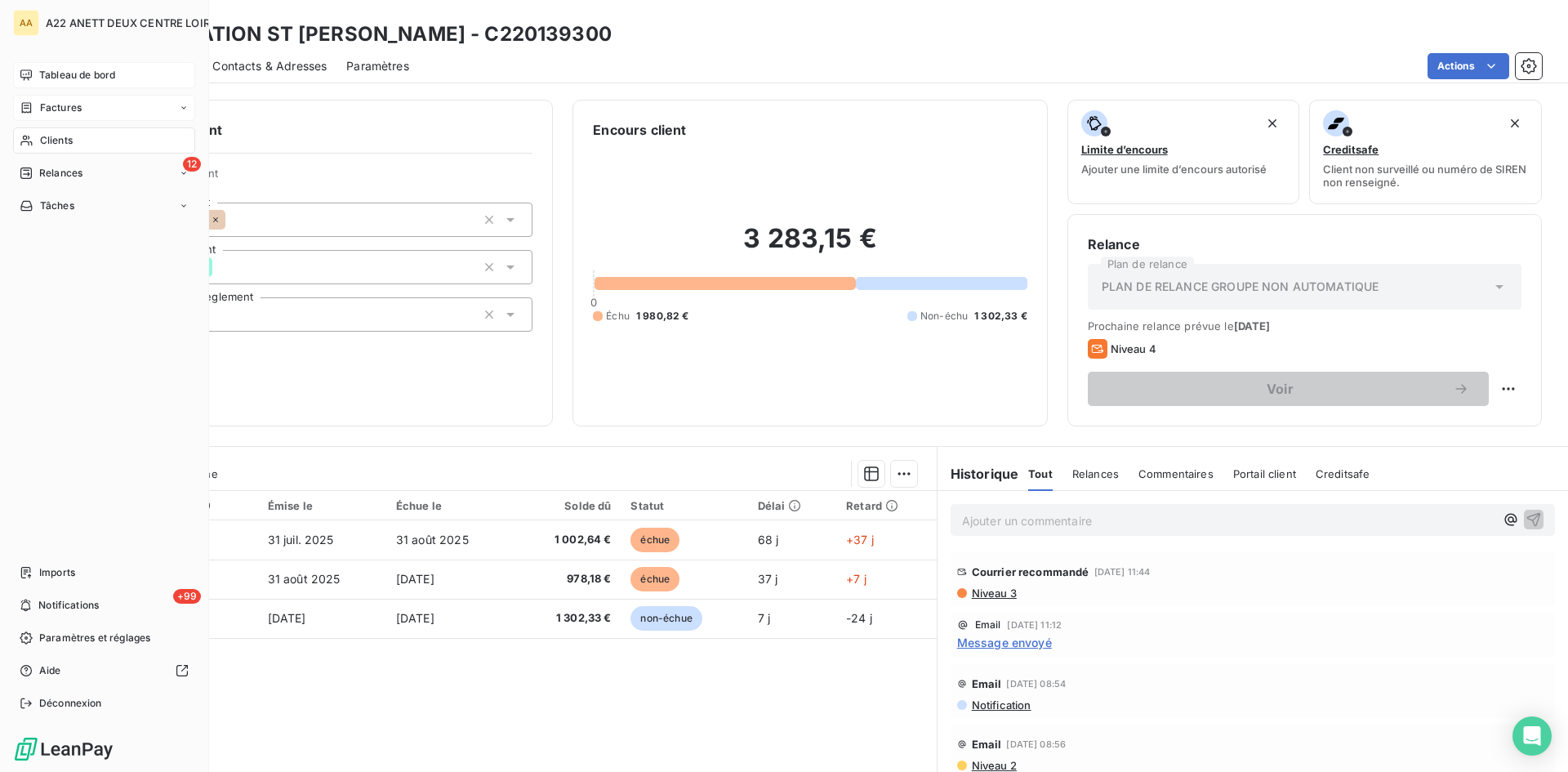
drag, startPoint x: 49, startPoint y: 145, endPoint x: 195, endPoint y: 78, distance: 160.6
click at [49, 147] on span "Clients" at bounding box center [56, 140] width 32 height 15
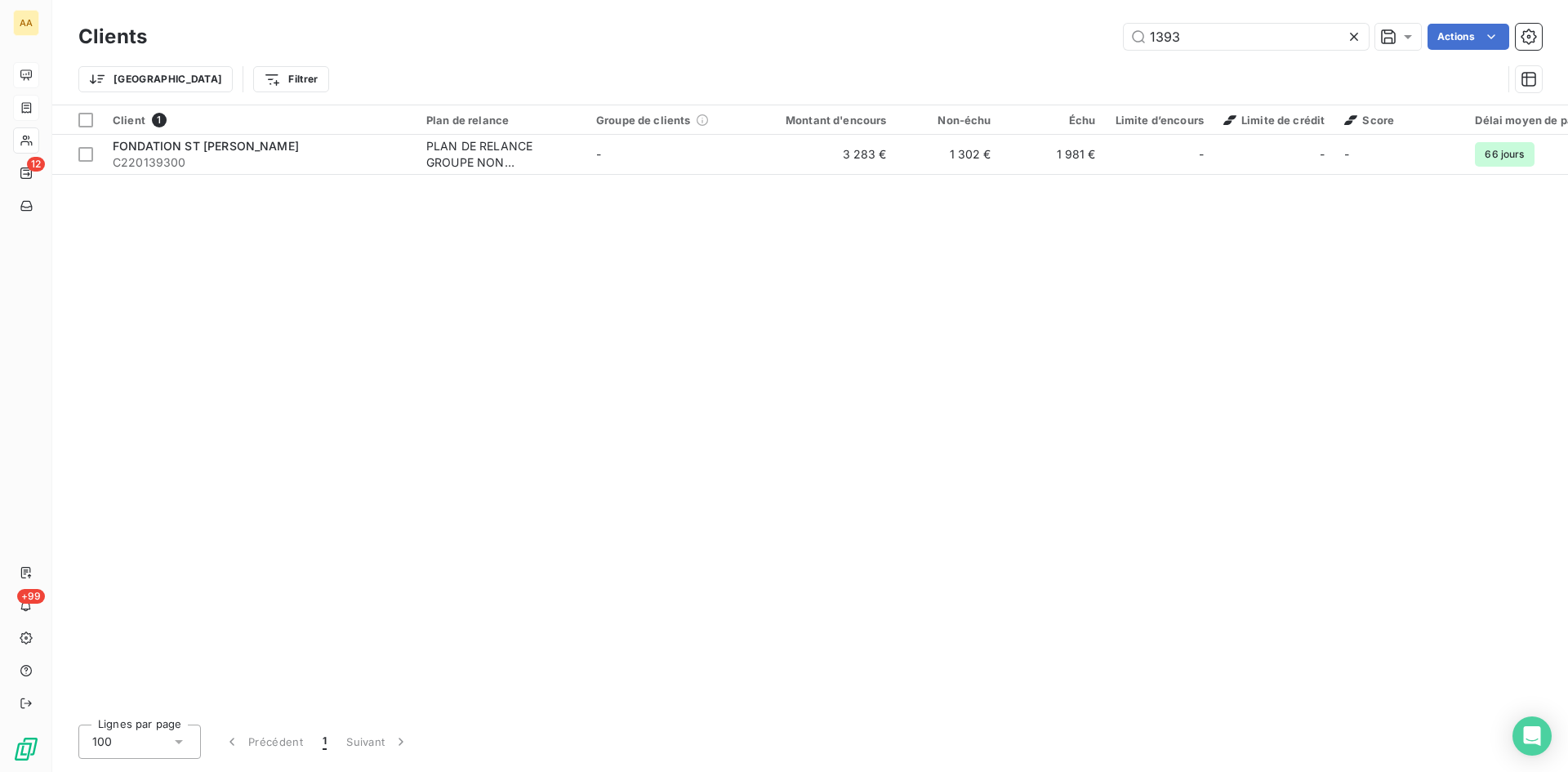
drag, startPoint x: 1119, startPoint y: 37, endPoint x: 1103, endPoint y: 37, distance: 16.0
click at [1103, 37] on div "1393 Actions" at bounding box center [855, 37] width 1376 height 27
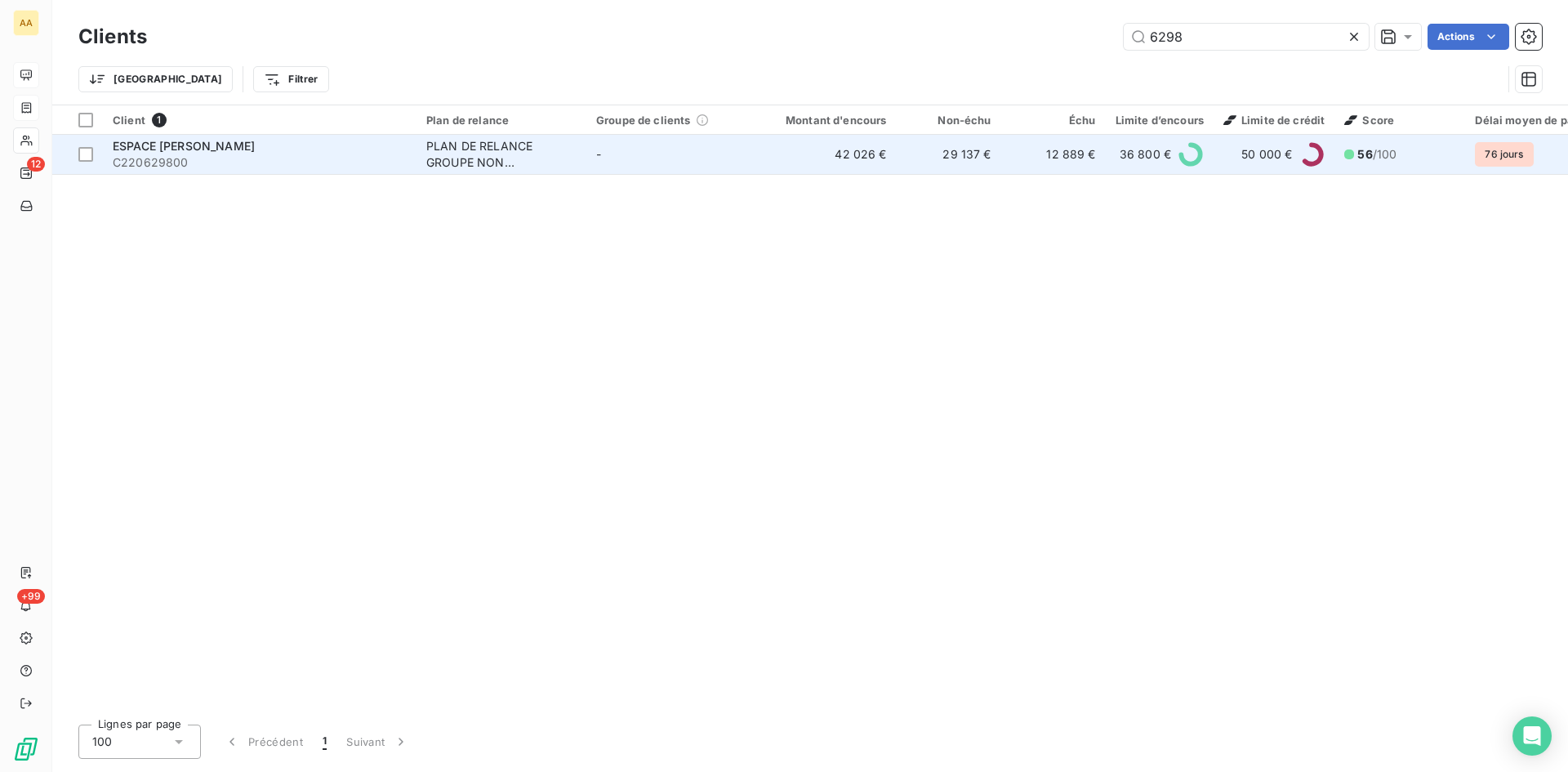
type input "6298"
click at [450, 157] on div "PLAN DE RELANCE GROUPE NON AUTOMATIQUE" at bounding box center [501, 154] width 150 height 32
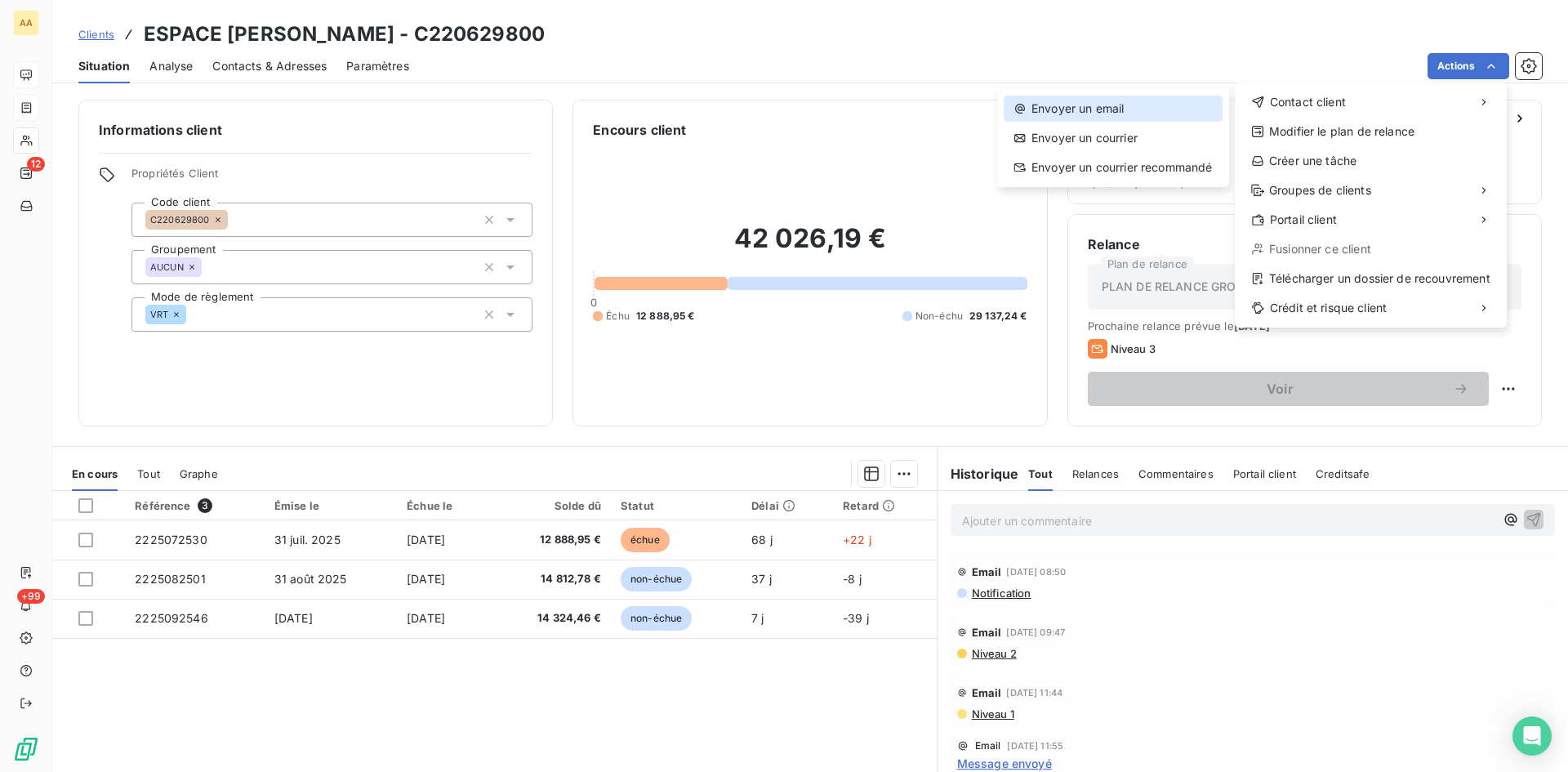
click at [1051, 105] on div "Envoyer un email" at bounding box center [1113, 109] width 219 height 27
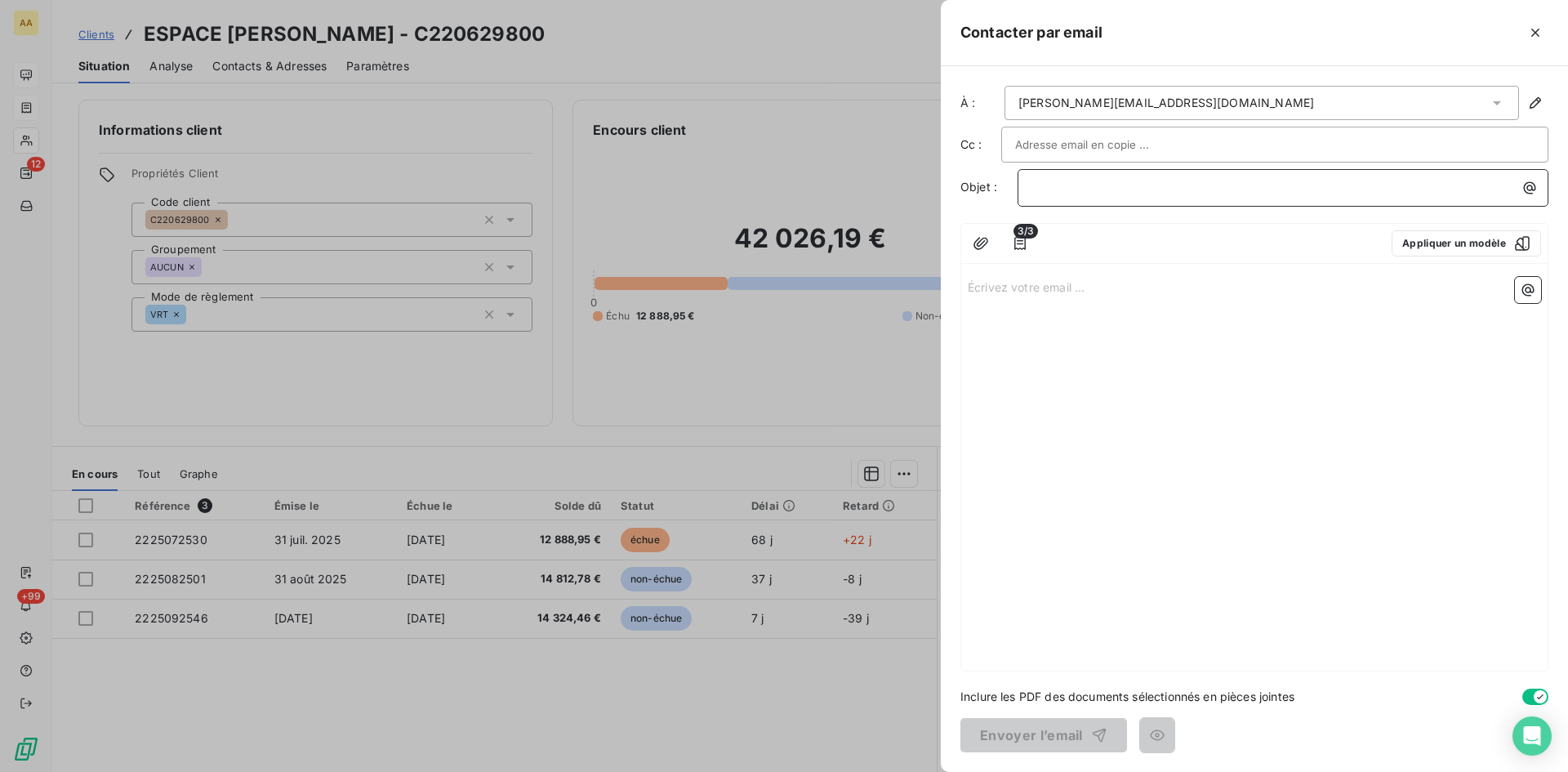
click at [1075, 184] on p "﻿" at bounding box center [1287, 188] width 511 height 19
click at [1070, 287] on p "Écrivez votre email ... ﻿" at bounding box center [1254, 286] width 573 height 19
click at [974, 286] on p "Écrivez votre email ... ﻿" at bounding box center [1254, 286] width 573 height 19
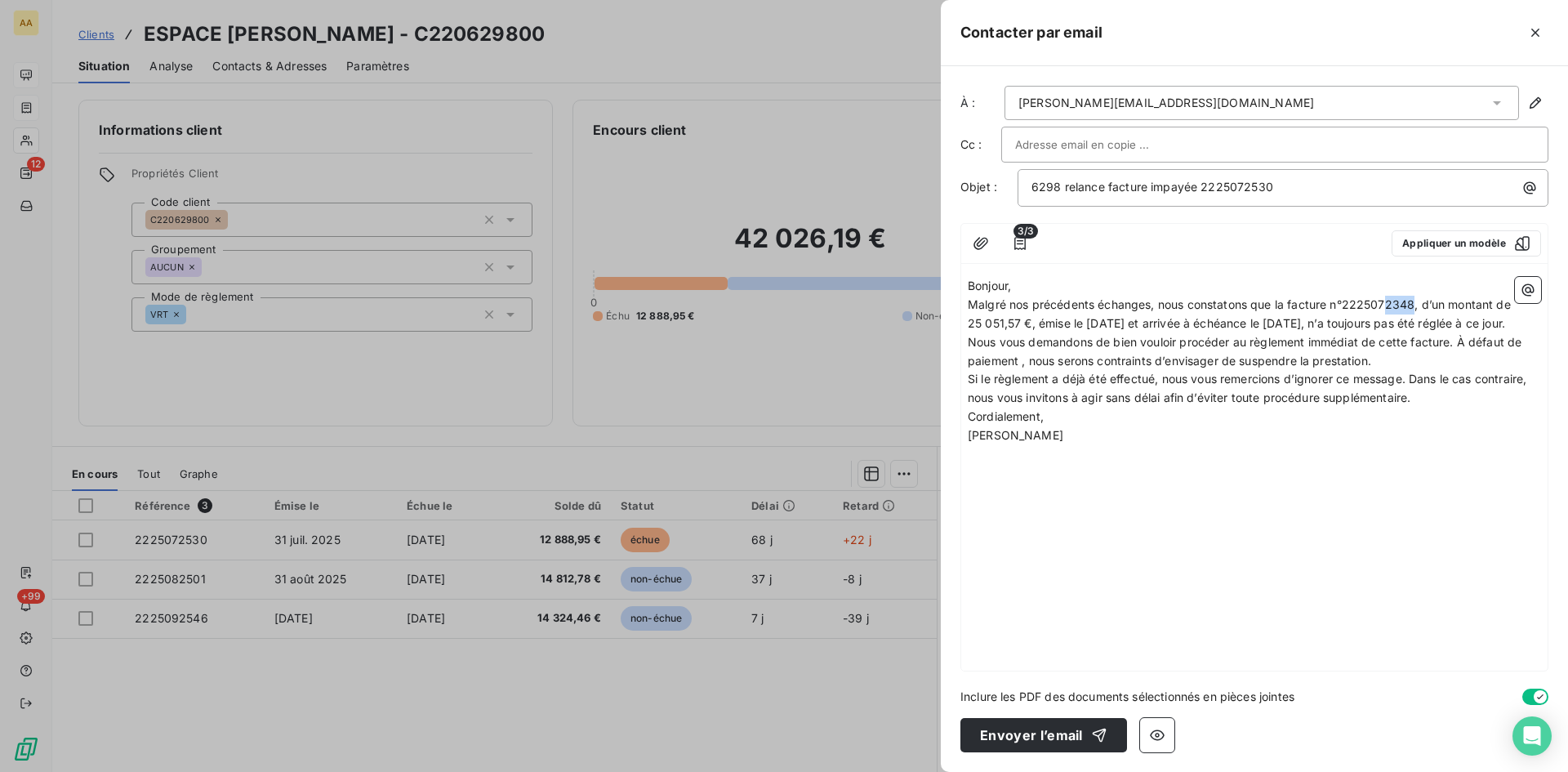
drag, startPoint x: 1415, startPoint y: 301, endPoint x: 1387, endPoint y: 300, distance: 28.0
click at [1387, 300] on span "Malgré nos précédents échanges, nous constatons que la facture n°2225072348, d’…" at bounding box center [1241, 313] width 547 height 32
drag, startPoint x: 1020, startPoint y: 327, endPoint x: 970, endPoint y: 322, distance: 50.2
click at [970, 322] on span "Malgré nos précédents échanges, nous constatons que la facture n°2225072530, d’…" at bounding box center [1241, 313] width 546 height 32
click at [1382, 371] on p "Nous vous demandons de bien vouloir procéder au règlement immédiat de cette fac…" at bounding box center [1254, 352] width 573 height 37
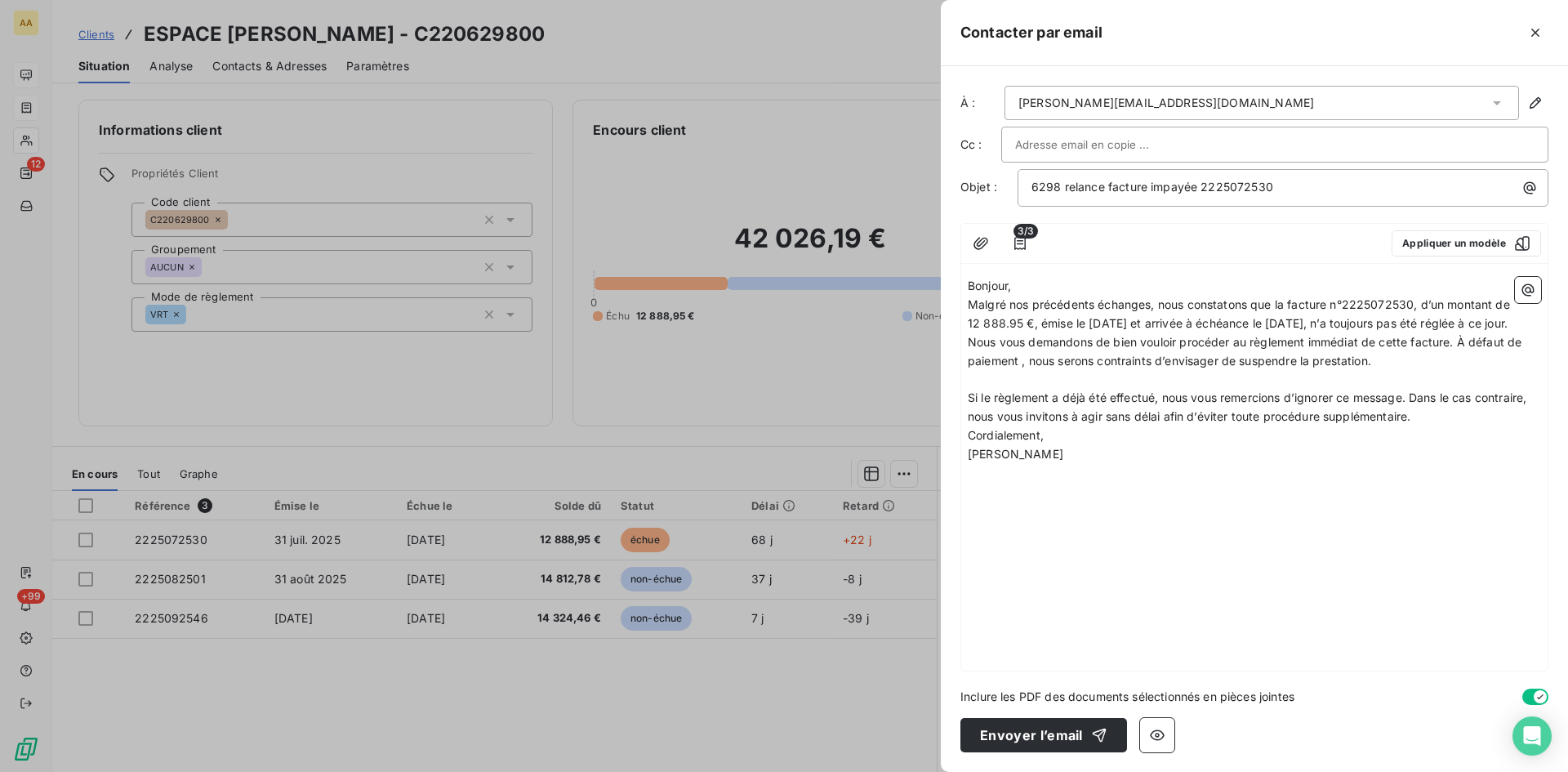
click at [1079, 334] on p "Malgré nos précédents échanges, nous constatons que la facture n°2225072530, d’…" at bounding box center [1254, 314] width 573 height 37
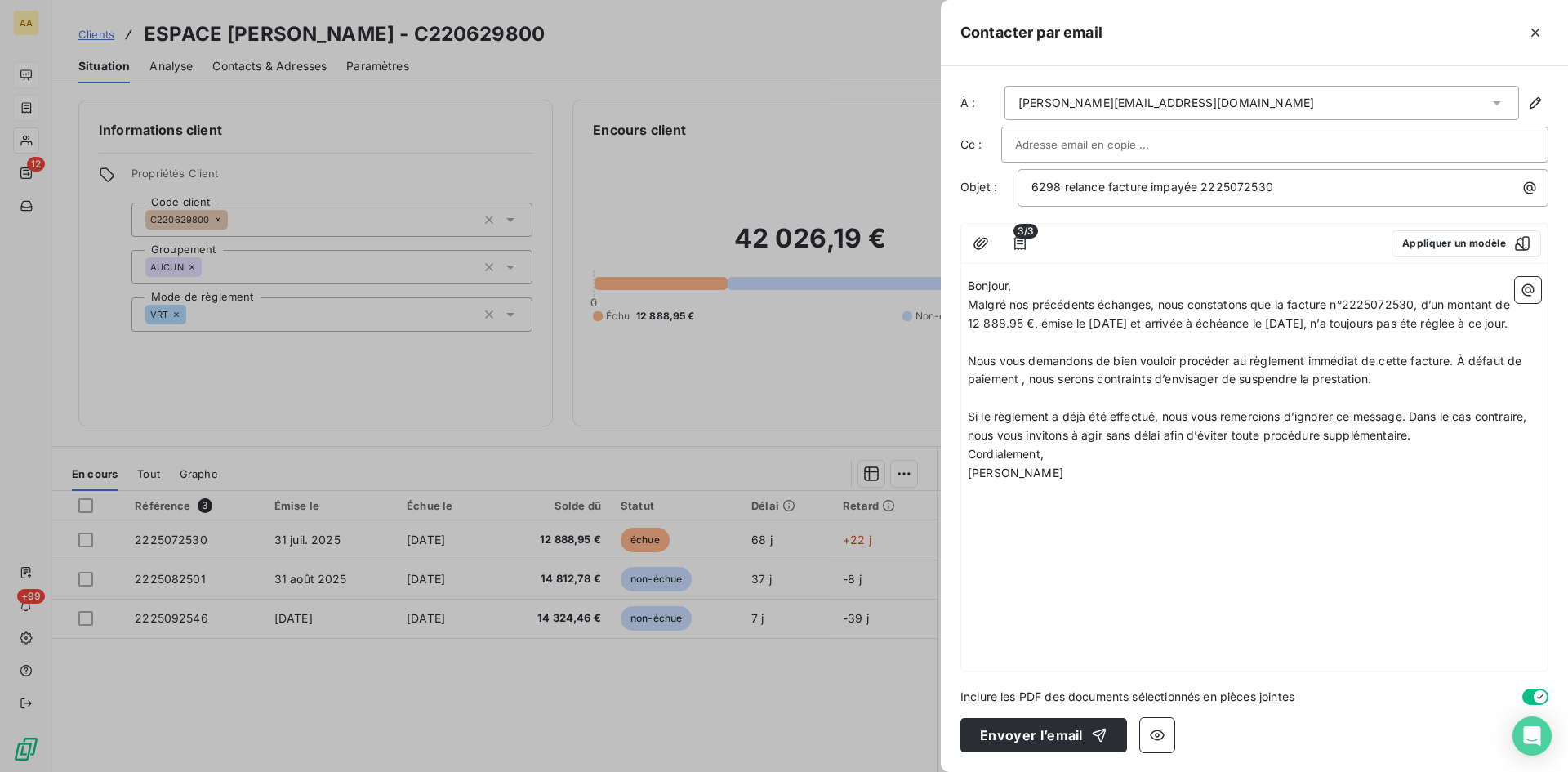
click at [1434, 446] on p "Si le règlement a déjà été effectué, nous vous remercions d’ignorer ce message.…" at bounding box center [1254, 426] width 573 height 37
click at [1029, 289] on p "Bonjour," at bounding box center [1254, 286] width 573 height 19
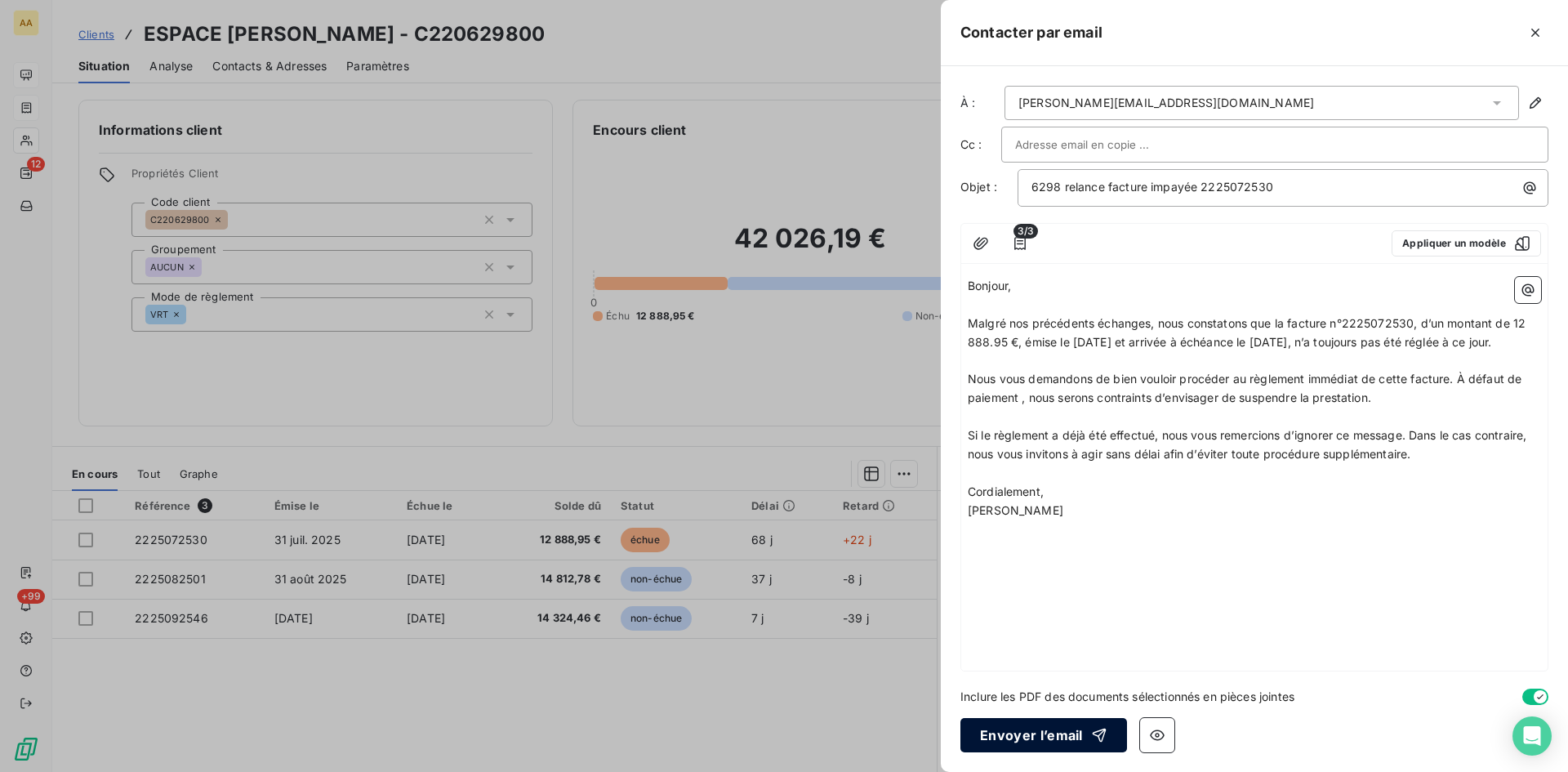
click at [1023, 736] on button "Envoyer l’email" at bounding box center [1044, 735] width 167 height 34
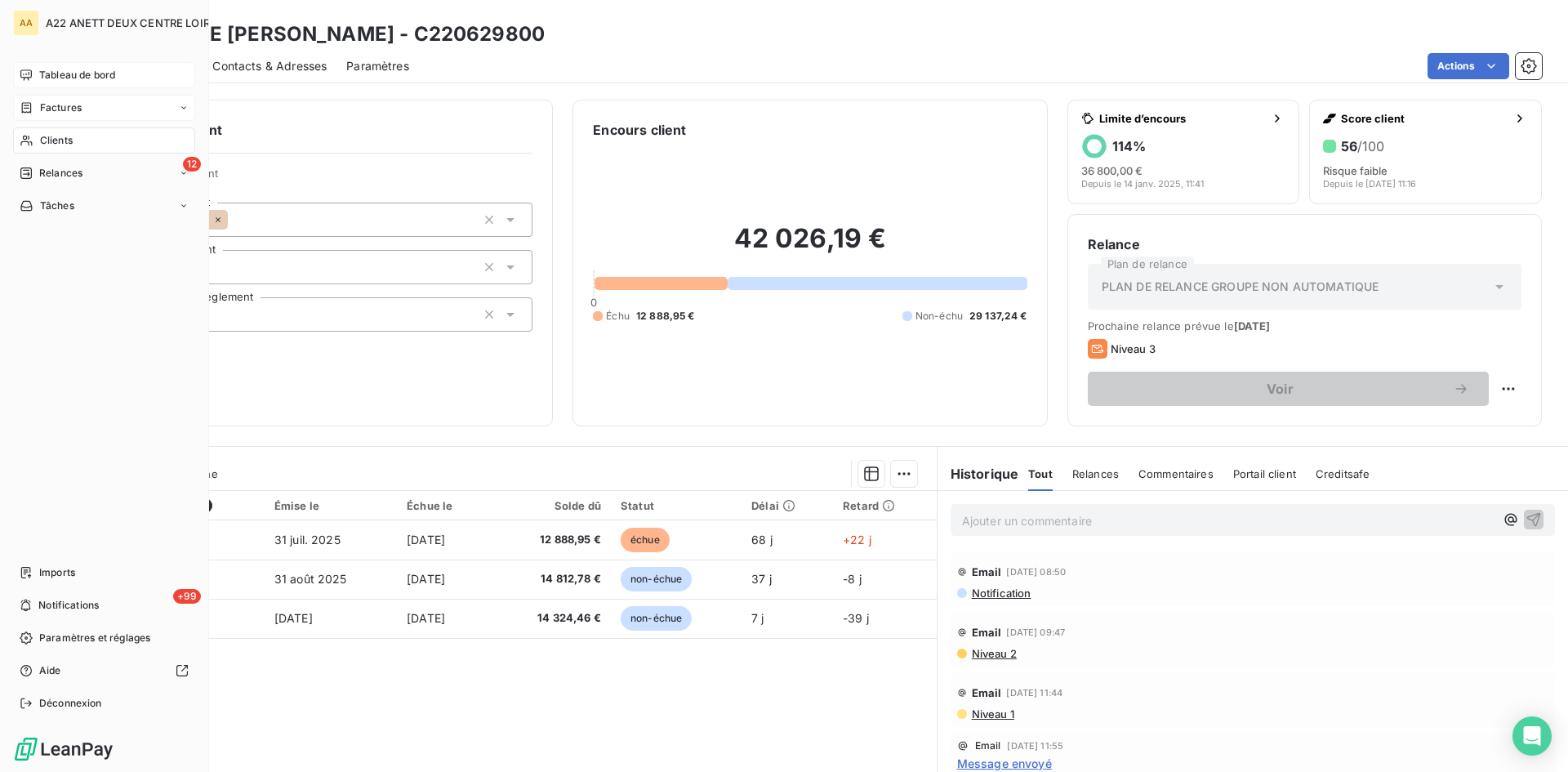
click at [43, 137] on span "Clients" at bounding box center [56, 140] width 32 height 15
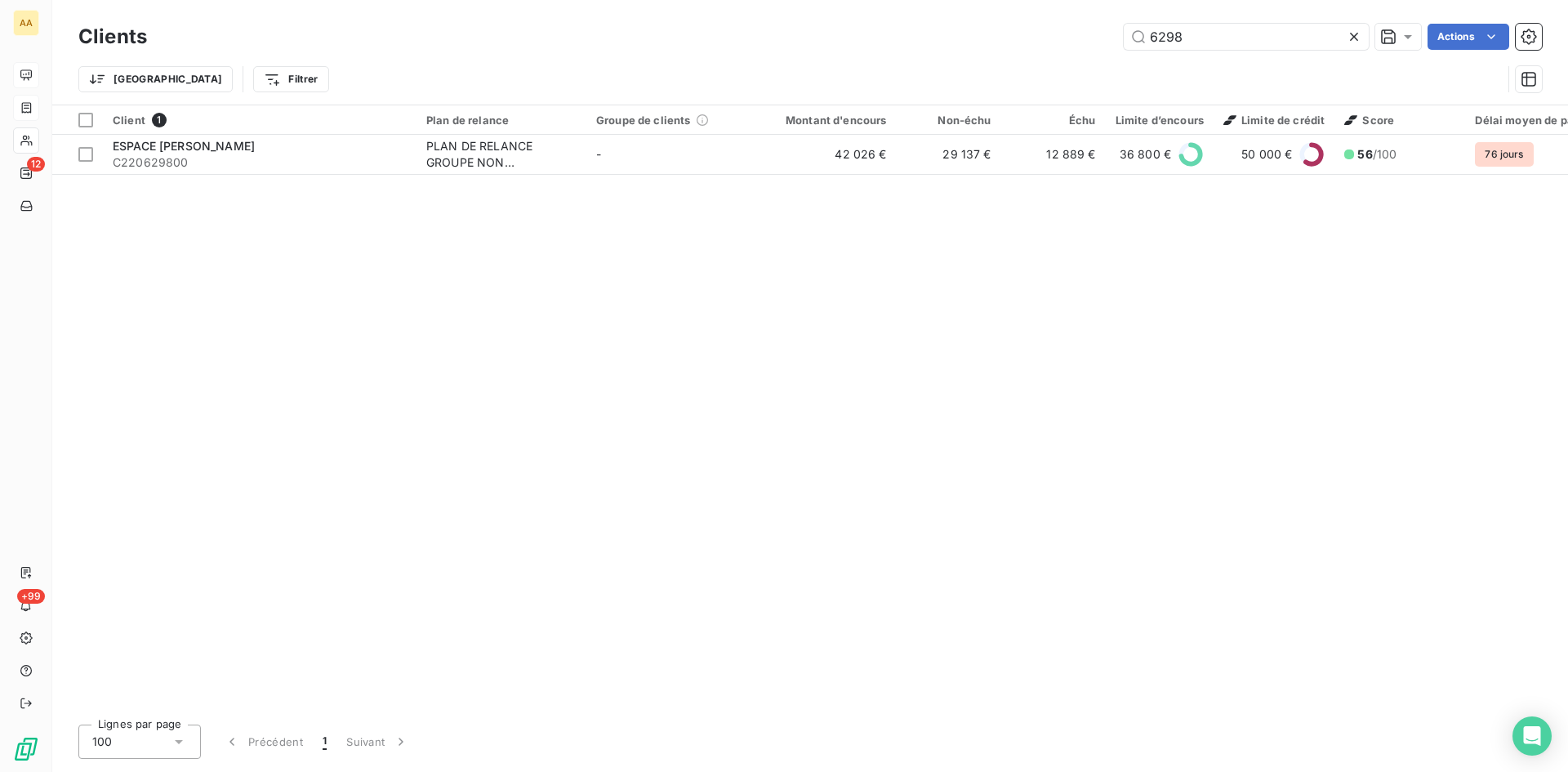
drag, startPoint x: 1205, startPoint y: 43, endPoint x: 1059, endPoint y: 48, distance: 146.1
click at [1059, 48] on div "6298 Actions" at bounding box center [855, 37] width 1376 height 27
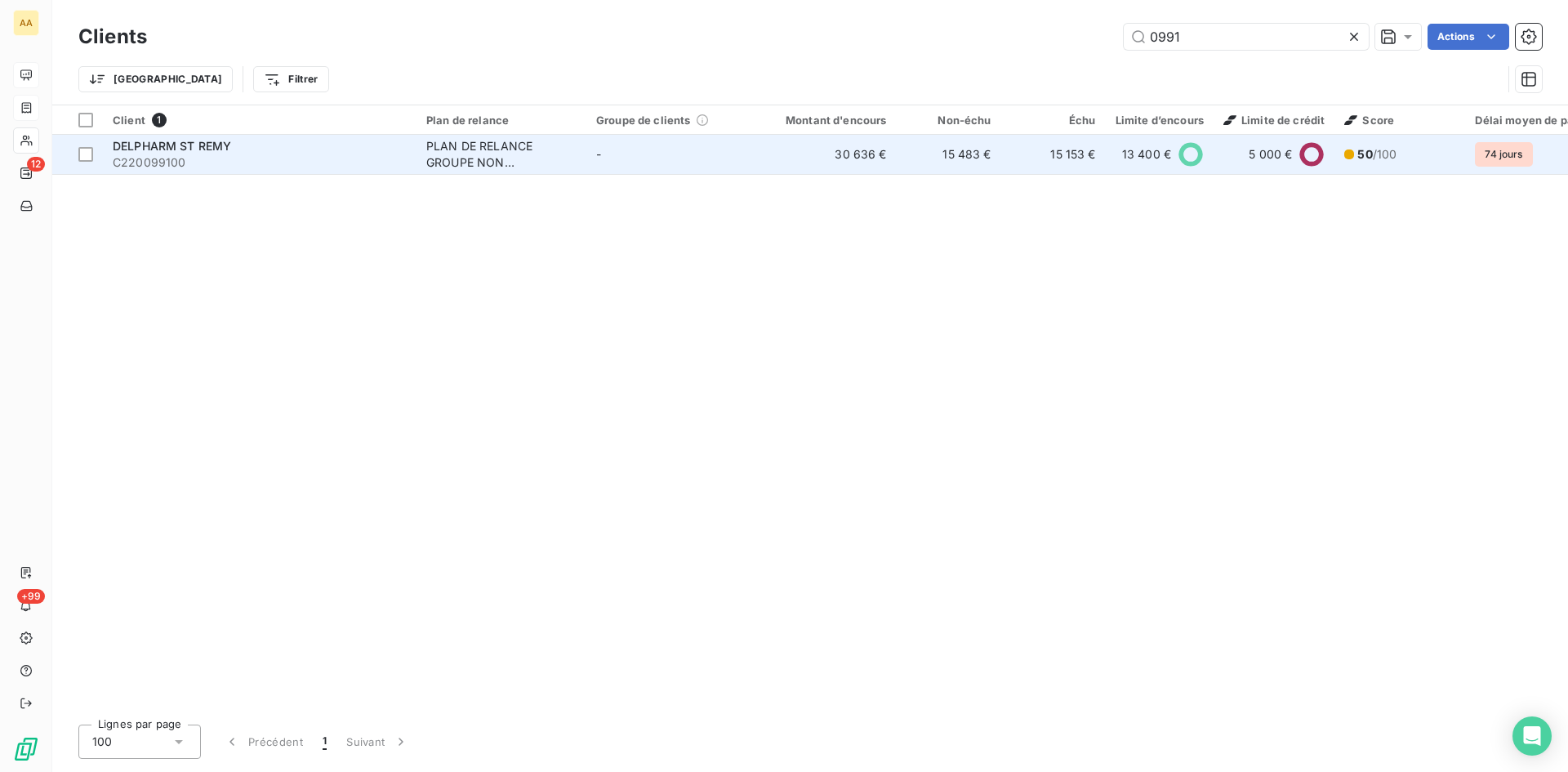
type input "0991"
click at [485, 166] on div "PLAN DE RELANCE GROUPE NON AUTOMATIQUE" at bounding box center [501, 154] width 150 height 32
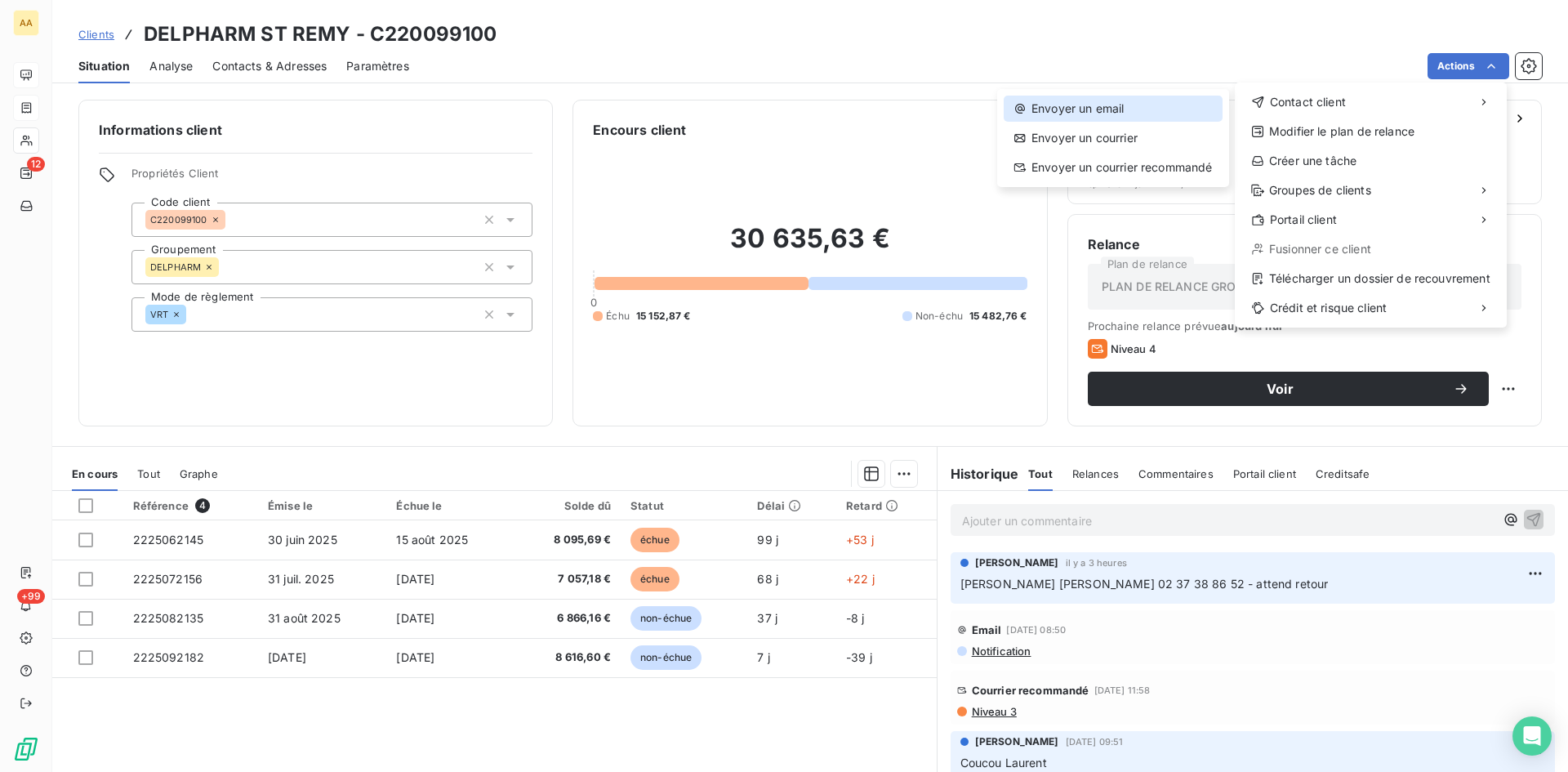
click at [1103, 100] on div "Envoyer un email" at bounding box center [1113, 109] width 219 height 27
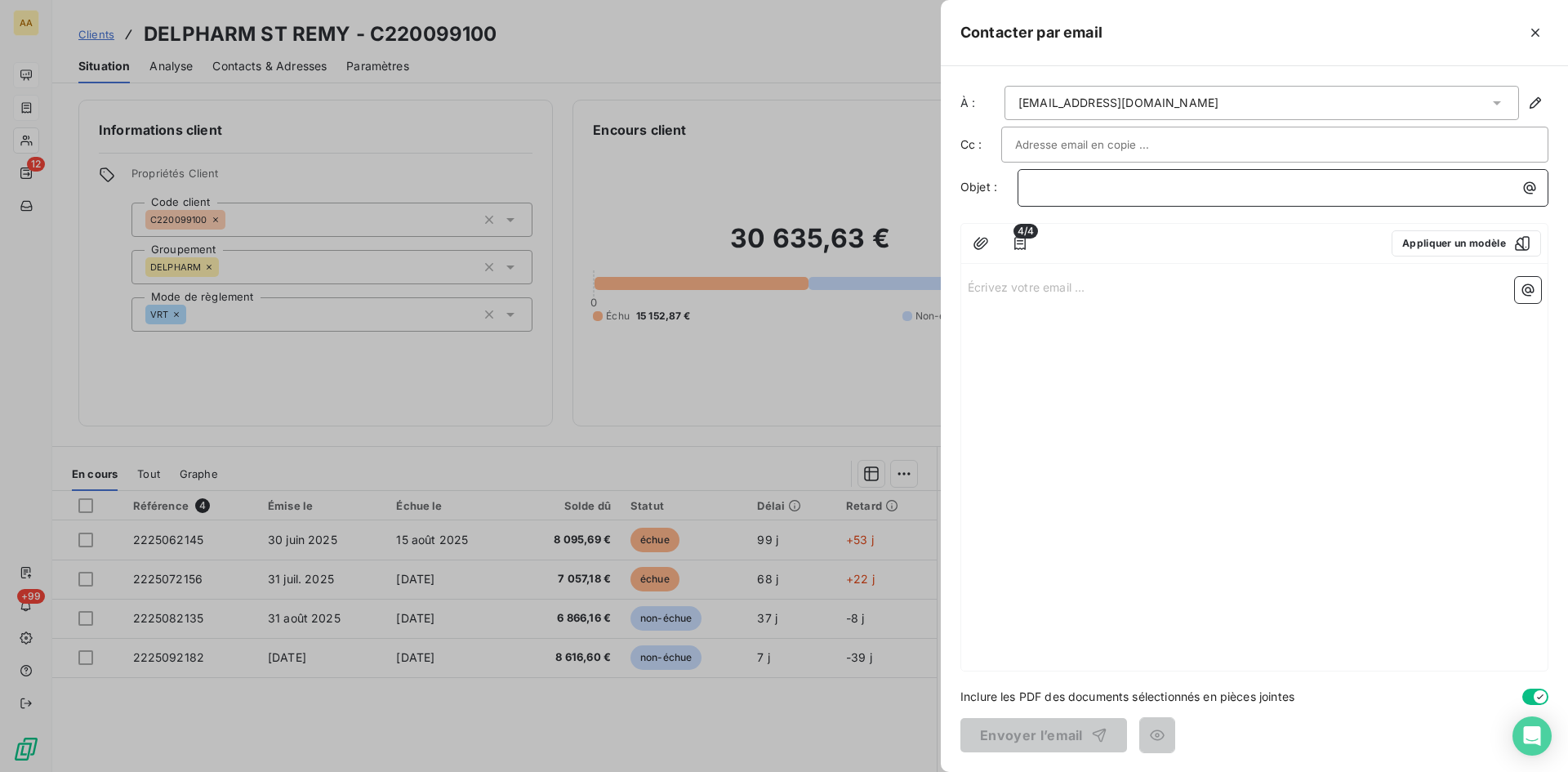
click at [1068, 188] on p "﻿" at bounding box center [1287, 188] width 511 height 19
click at [1049, 144] on input "text" at bounding box center [1103, 144] width 176 height 25
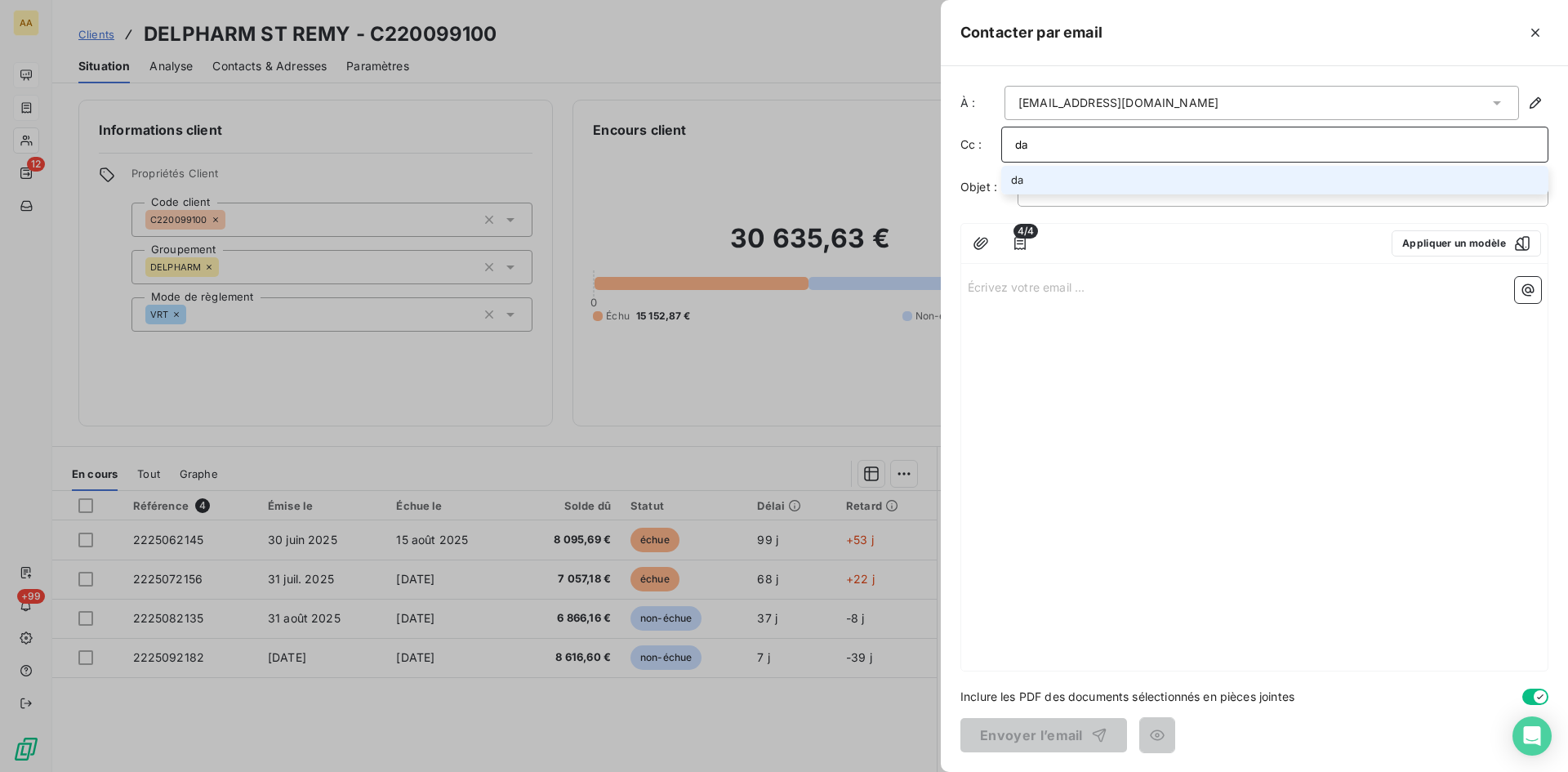
type input "d"
type input "[PERSON_NAME][EMAIL_ADDRESS][DOMAIN_NAME]"
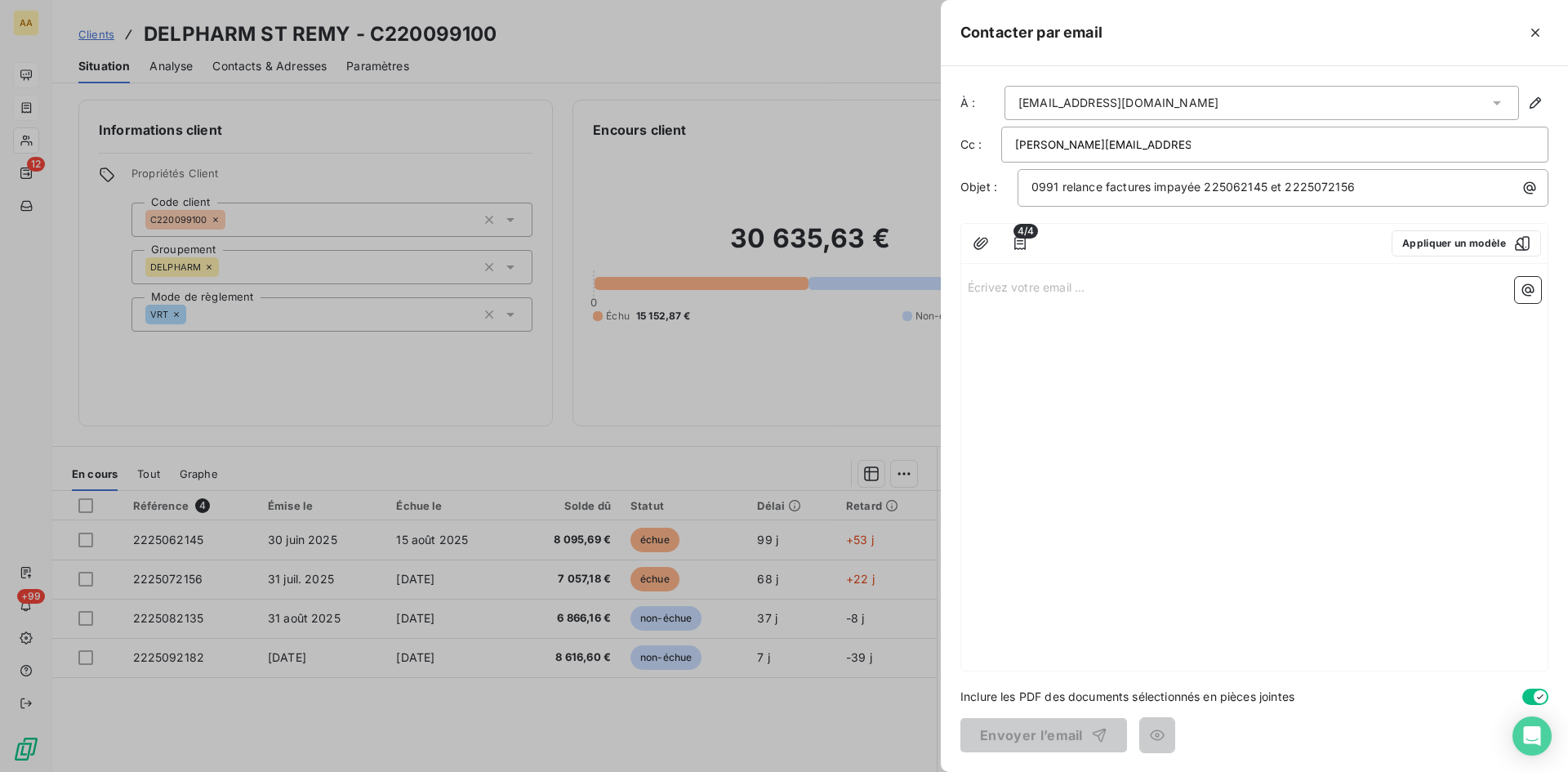
click at [1116, 247] on div at bounding box center [1212, 244] width 333 height 27
click at [1029, 286] on p "Écrivez votre email ... ﻿" at bounding box center [1254, 286] width 573 height 19
click at [1001, 295] on p "Écrivez votre email ... ﻿" at bounding box center [1254, 286] width 573 height 19
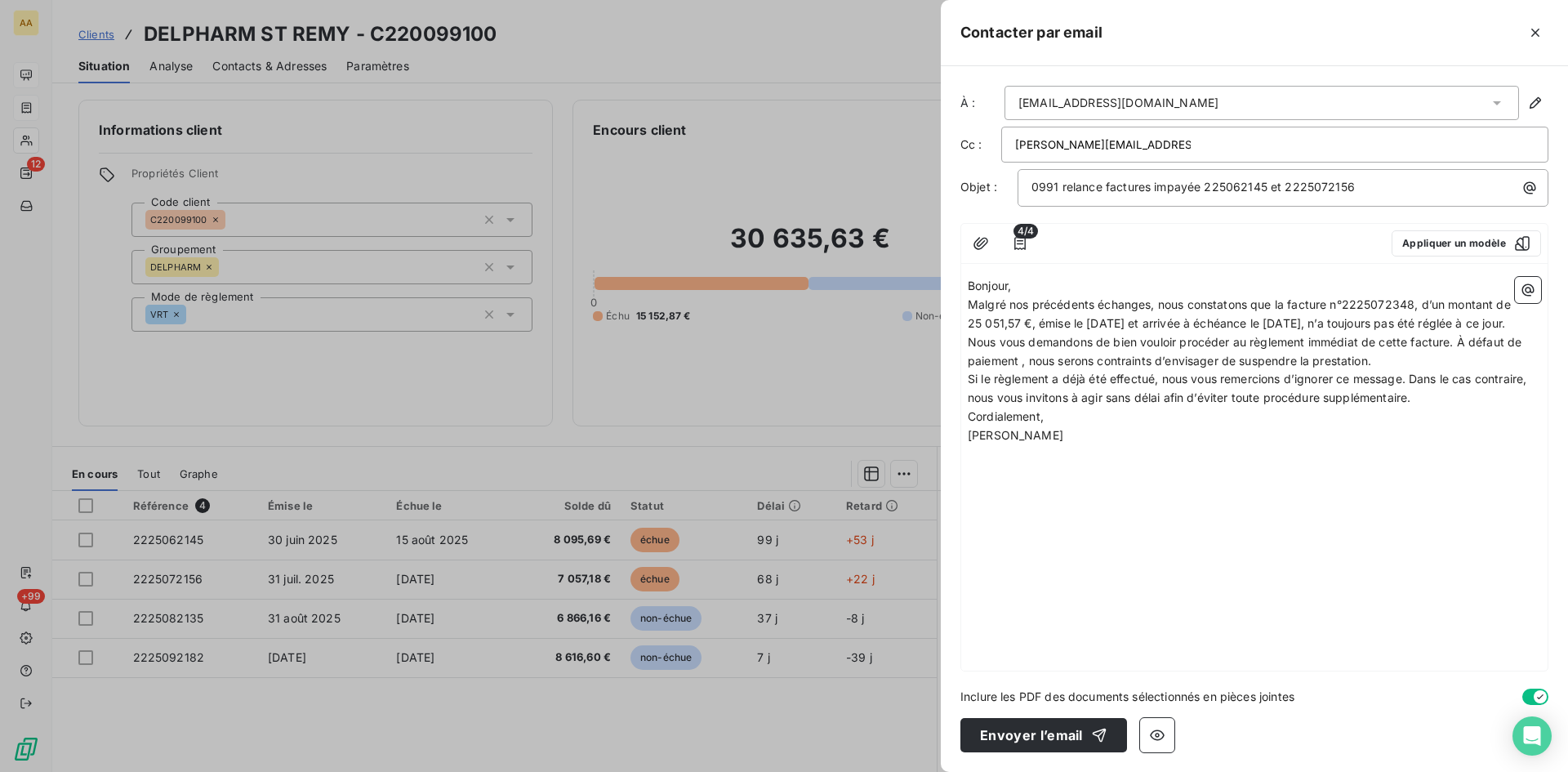
click at [1025, 296] on p "Malgré nos précédents échanges, nous constatons que la facture n°2225072348, d’…" at bounding box center [1254, 314] width 573 height 37
click at [1023, 282] on p "Bonjour," at bounding box center [1254, 286] width 573 height 19
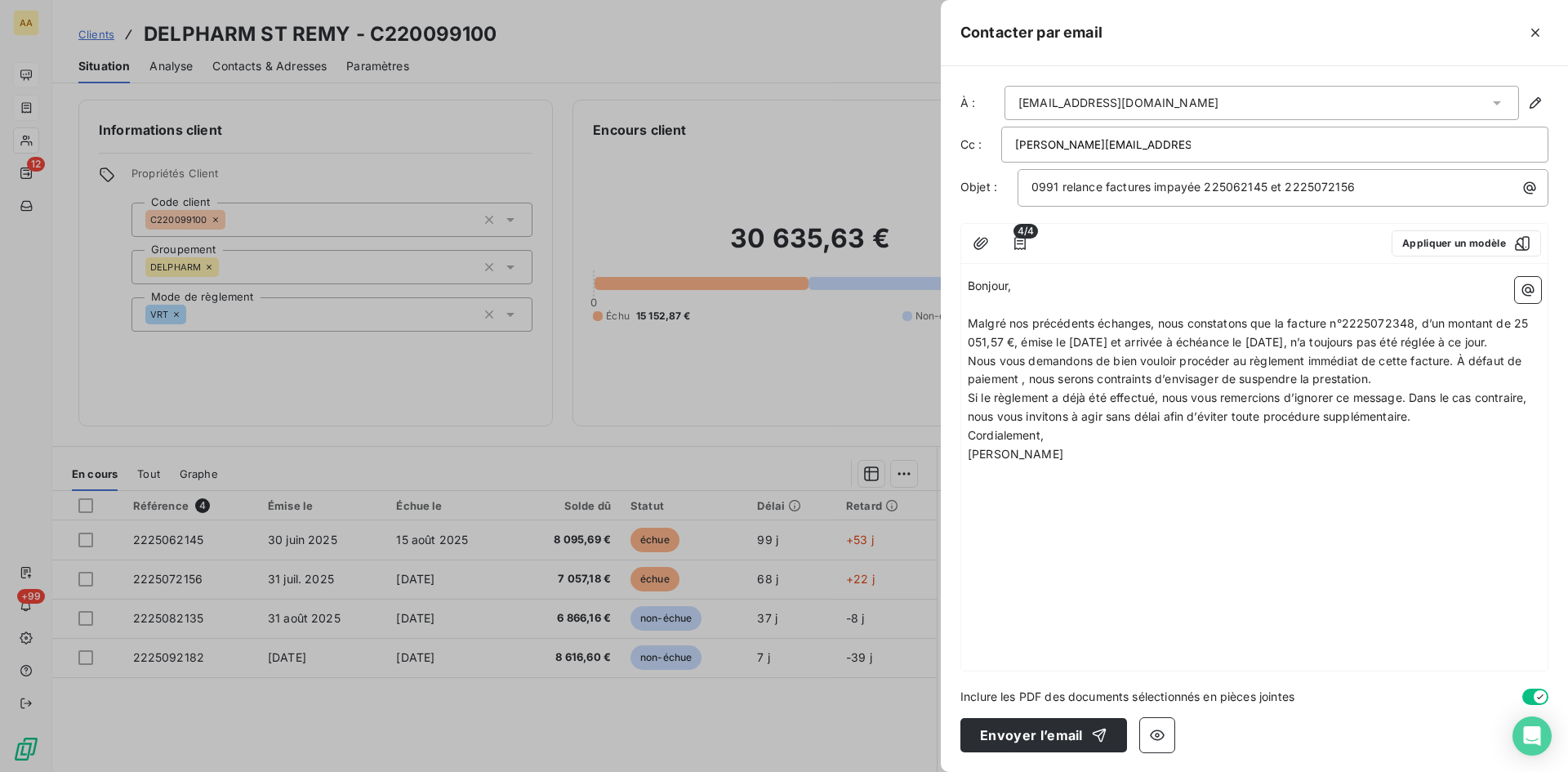
click at [1075, 352] on p "Malgré nos précédents échanges, nous constatons que la facture n°2225072348, d’…" at bounding box center [1254, 333] width 573 height 37
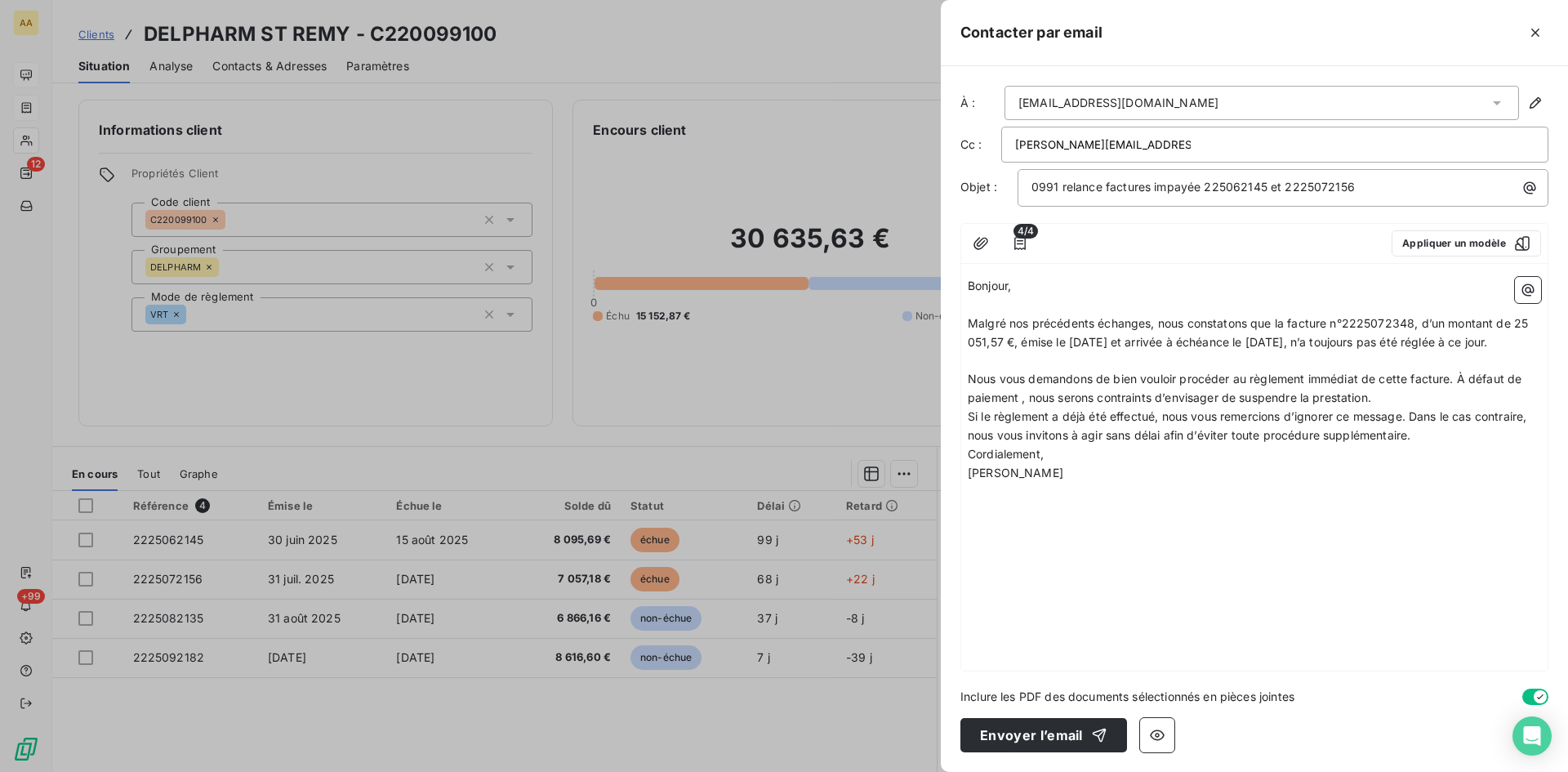
click at [1385, 408] on p "Nous vous demandons de bien vouloir procéder au règlement immédiat de cette fac…" at bounding box center [1254, 388] width 573 height 37
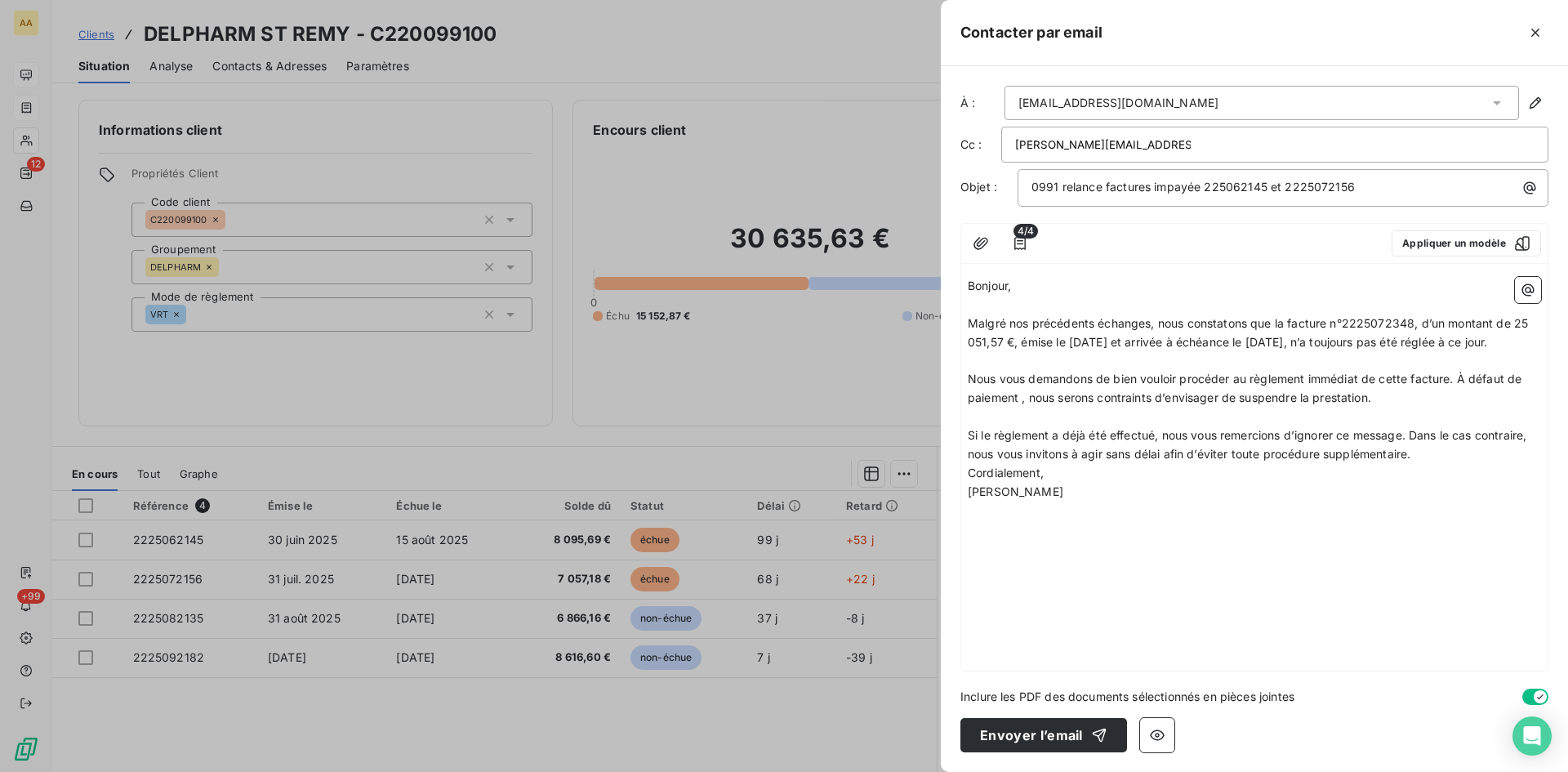
click at [1433, 464] on p "Si le règlement a déjà été effectué, nous vous remercions d’ignorer ce message.…" at bounding box center [1254, 445] width 573 height 37
drag, startPoint x: 1076, startPoint y: 384, endPoint x: 1099, endPoint y: 400, distance: 28.0
click at [1076, 371] on p "﻿" at bounding box center [1254, 361] width 573 height 19
drag, startPoint x: 1082, startPoint y: 357, endPoint x: 962, endPoint y: 328, distance: 123.5
click at [962, 328] on div "Bonjour, ﻿ Malgré nos précédents échanges, nous constatons que la facture n°222…" at bounding box center [1254, 471] width 587 height 400
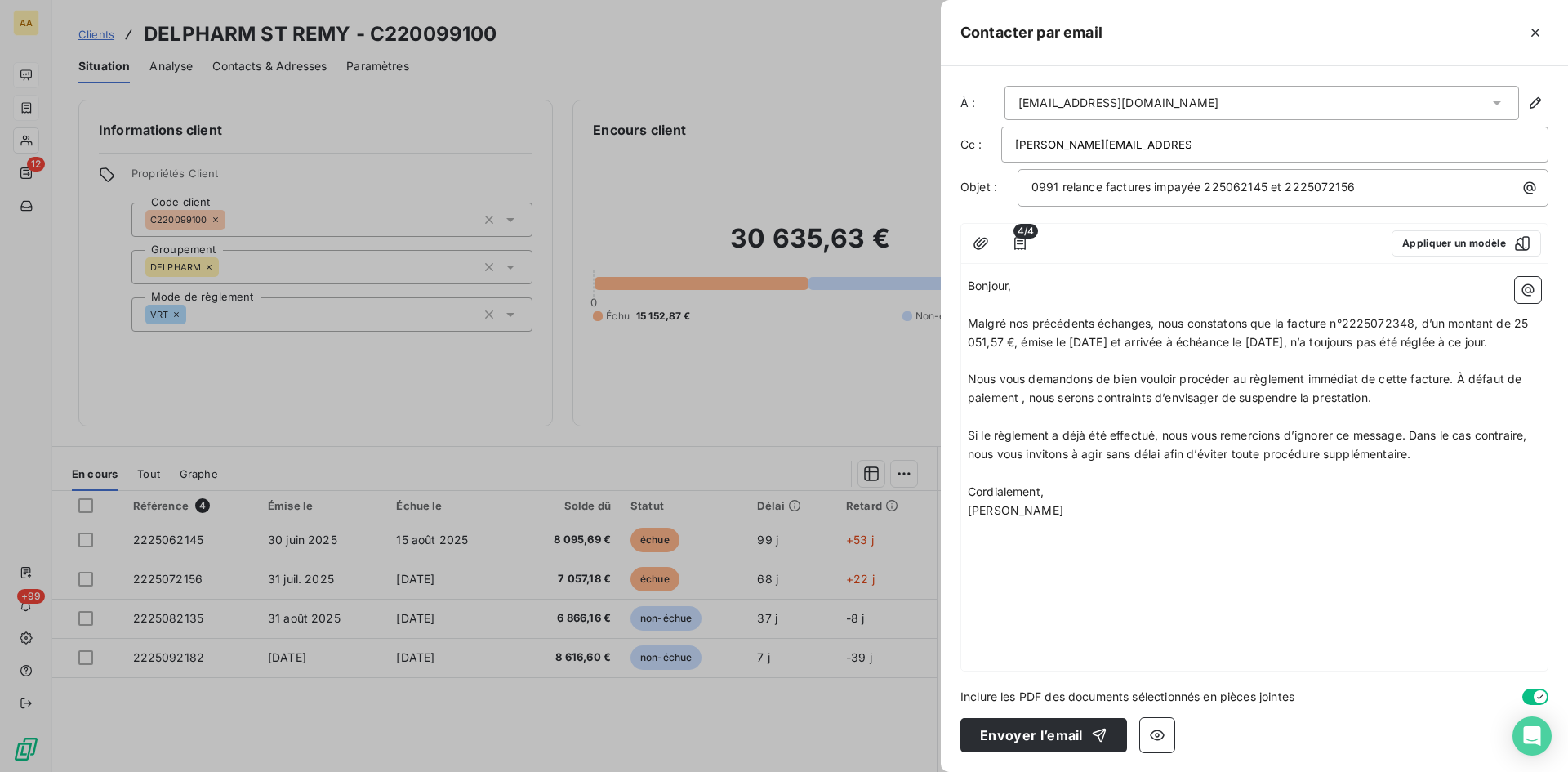
click at [1096, 404] on span "Nous vous demandons de bien vouloir procéder au règlement immédiat de cette fac…" at bounding box center [1247, 388] width 558 height 32
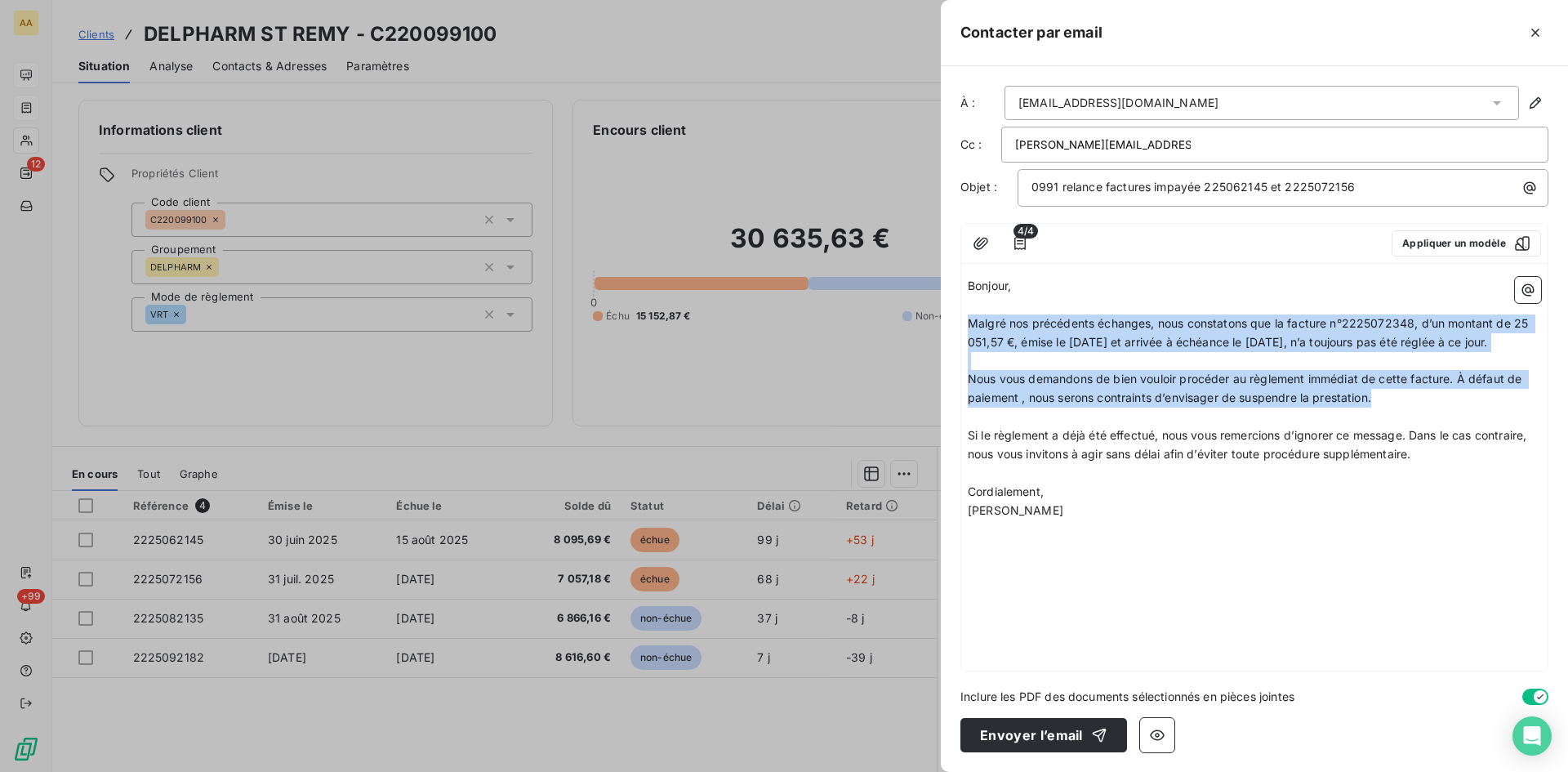
drag, startPoint x: 1381, startPoint y: 416, endPoint x: 1021, endPoint y: 336, distance: 368.8
click at [957, 322] on div "À : [EMAIL_ADDRESS][DOMAIN_NAME] Cc : [DOMAIN_NAME][EMAIL_ADDRESS][DOMAIN_NAME]…" at bounding box center [1254, 419] width 627 height 706
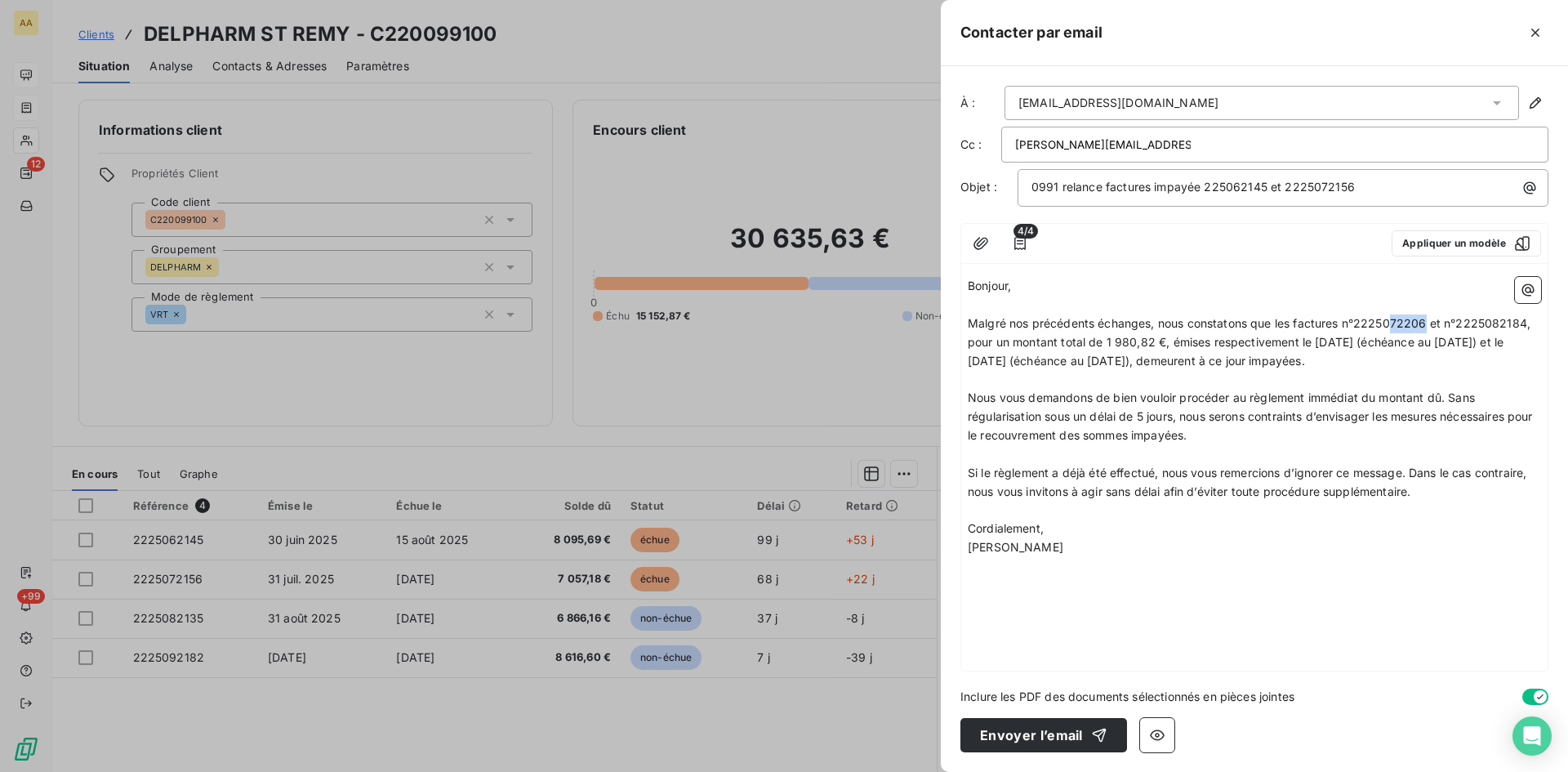
drag, startPoint x: 1426, startPoint y: 321, endPoint x: 1390, endPoint y: 321, distance: 36.0
click at [1390, 321] on span "Malgré nos précédents échanges, nous constatons que les factures n°2225072206 e…" at bounding box center [1251, 342] width 566 height 51
drag, startPoint x: 1522, startPoint y: 323, endPoint x: 1493, endPoint y: 315, distance: 30.1
click at [1493, 315] on p "Malgré nos précédents échanges, nous constatons que les factures n°2225062145 e…" at bounding box center [1254, 343] width 573 height 56
drag, startPoint x: 1152, startPoint y: 341, endPoint x: 1107, endPoint y: 343, distance: 45.0
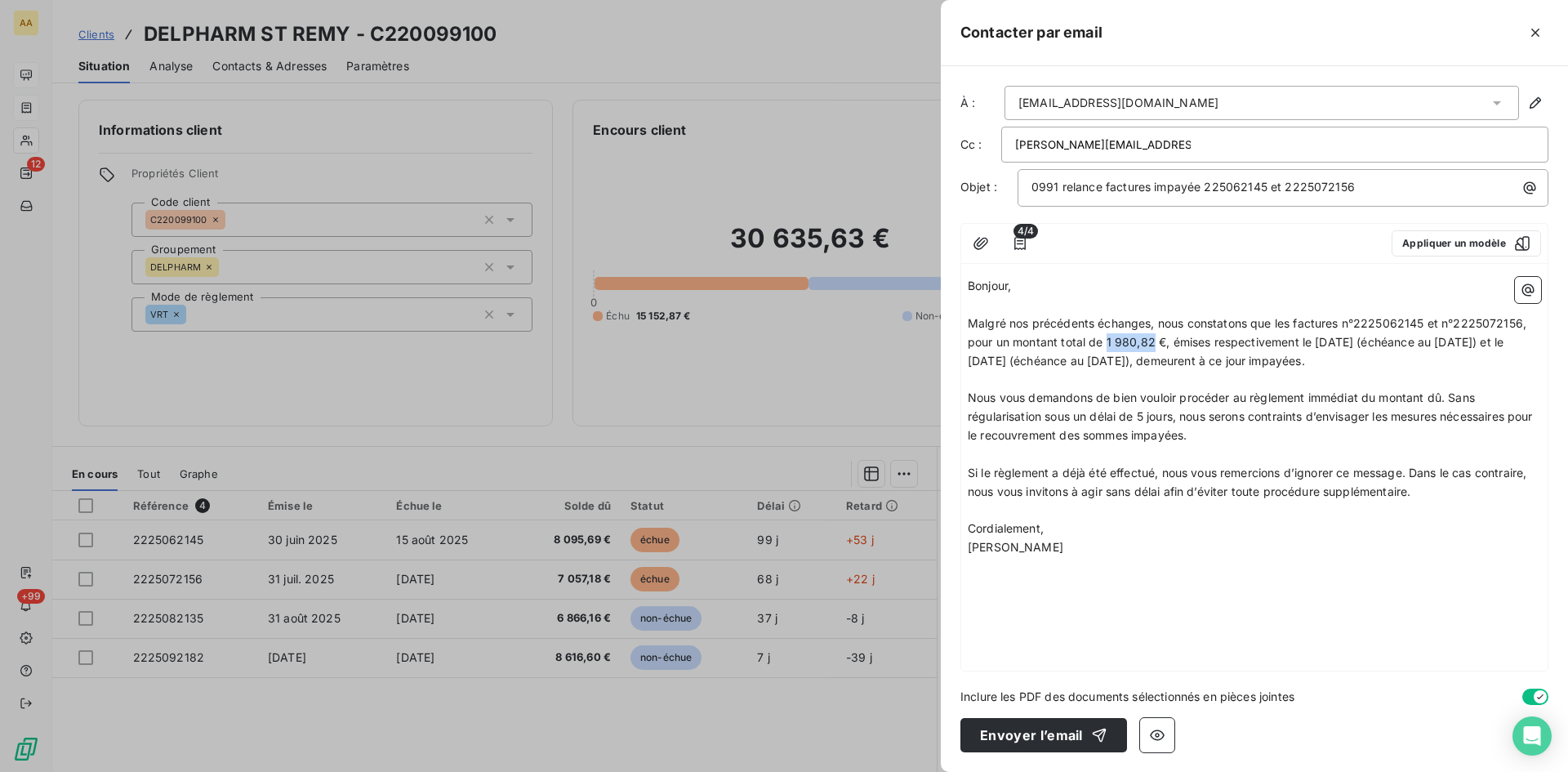
click at [1107, 343] on span "Malgré nos précédents échanges, nous constatons que les factures n°2225062145 e…" at bounding box center [1249, 342] width 562 height 51
drag, startPoint x: 1361, startPoint y: 340, endPoint x: 1336, endPoint y: 342, distance: 25.1
click at [1336, 342] on span "Malgré nos précédents échanges, nous constatons que les factures n°2225062145 e…" at bounding box center [1249, 342] width 562 height 51
drag, startPoint x: 1482, startPoint y: 340, endPoint x: 1468, endPoint y: 341, distance: 14.0
click at [1468, 336] on span "Malgré nos précédents échanges, nous constatons que les factures n°2225062145 e…" at bounding box center [1249, 342] width 562 height 51
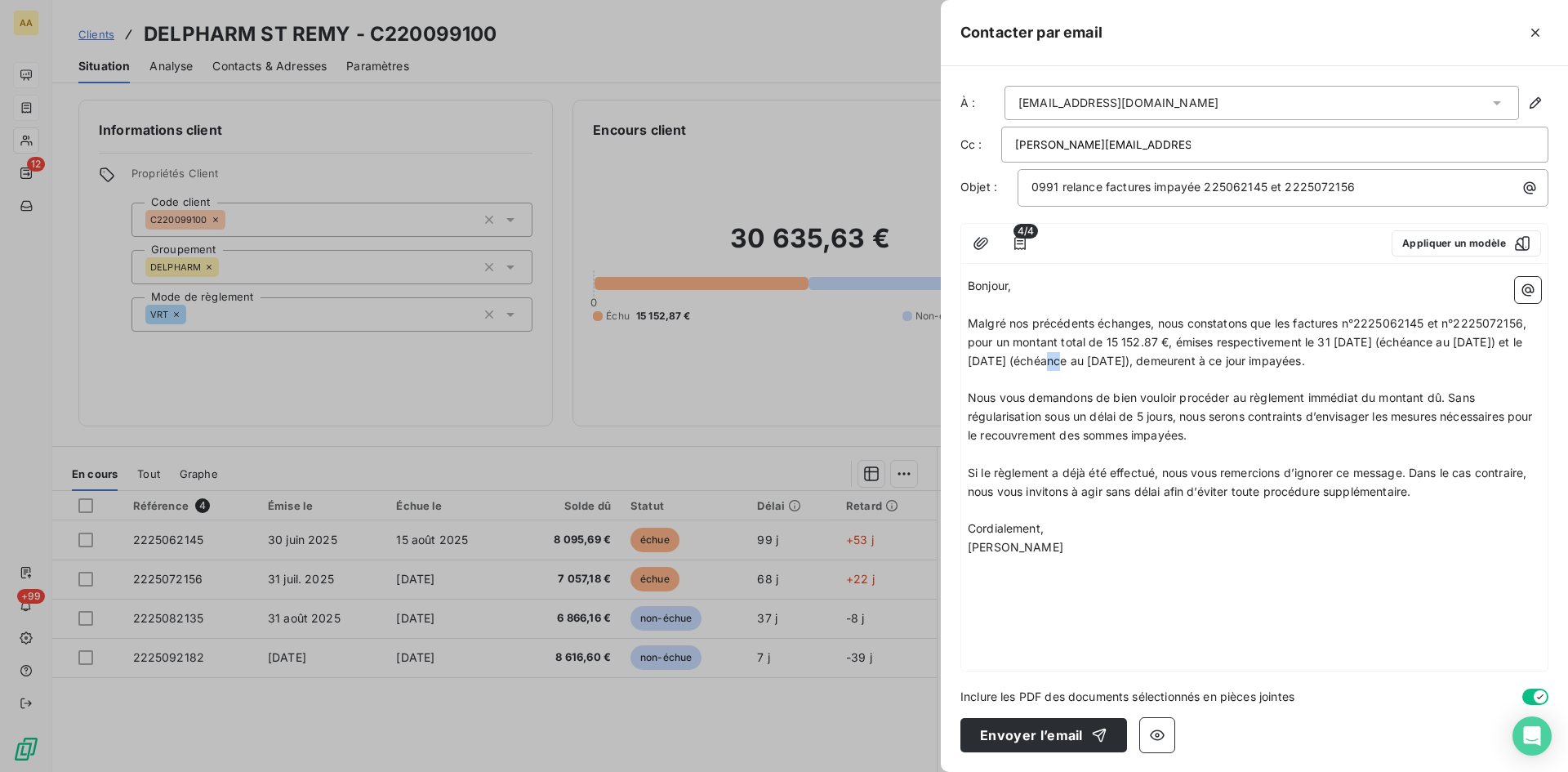
drag, startPoint x: 1068, startPoint y: 363, endPoint x: 1049, endPoint y: 359, distance: 19.4
click at [1049, 359] on span "Malgré nos précédents échanges, nous constatons que les factures n°2225062145 e…" at bounding box center [1249, 342] width 562 height 51
drag, startPoint x: 1078, startPoint y: 359, endPoint x: 1045, endPoint y: 357, distance: 33.1
click at [1046, 356] on span "Malgré nos précédents échanges, nous constatons que les factures n°2225062145 e…" at bounding box center [1249, 342] width 562 height 51
drag, startPoint x: 1201, startPoint y: 355, endPoint x: 1181, endPoint y: 371, distance: 25.6
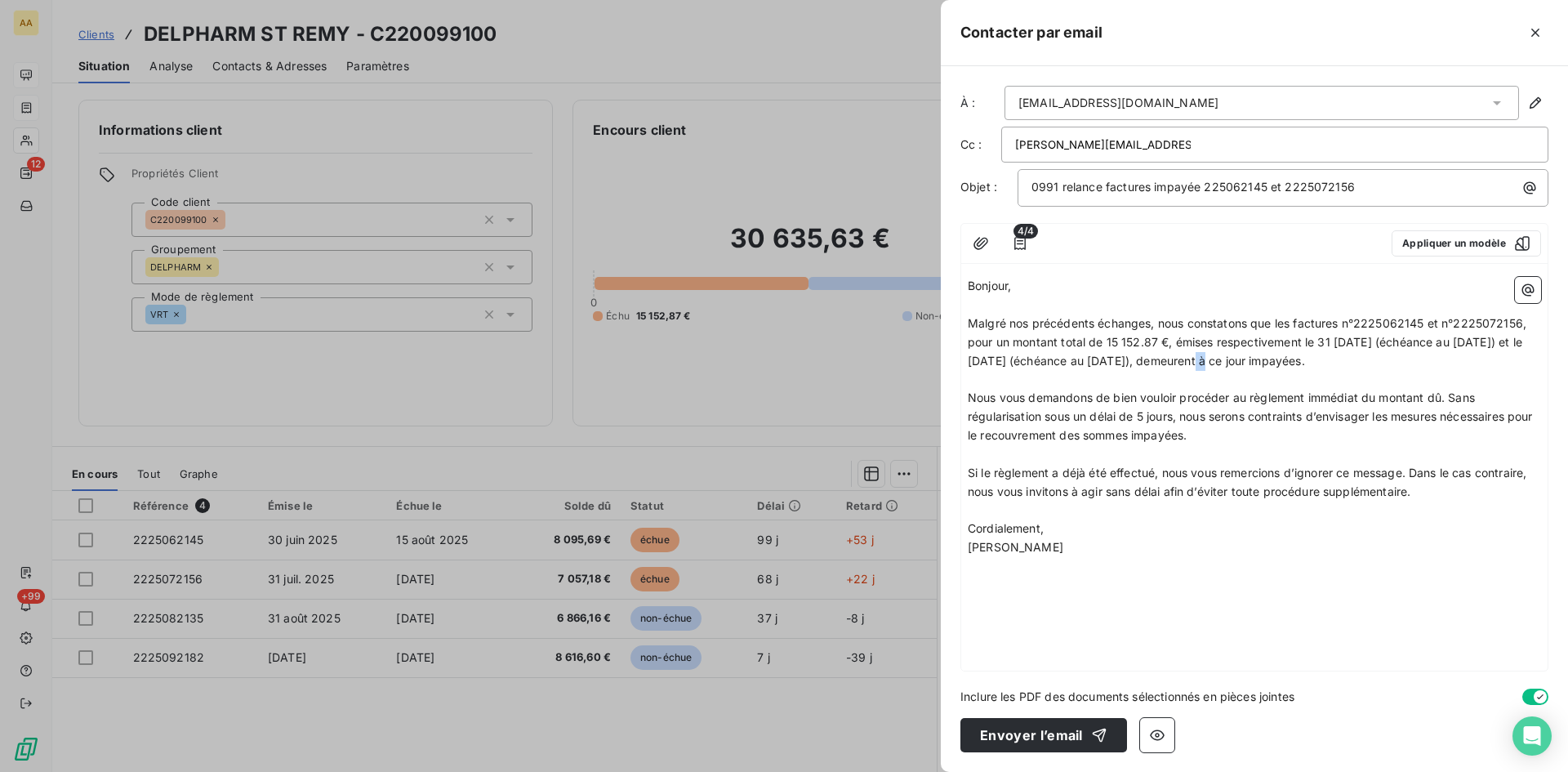
click at [1194, 359] on span "Malgré nos précédents échanges, nous constatons que les factures n°2225062145 e…" at bounding box center [1249, 342] width 562 height 51
drag, startPoint x: 1181, startPoint y: 415, endPoint x: 1048, endPoint y: 415, distance: 133.0
click at [1048, 415] on span "Nous vous demandons de bien vouloir procéder au règlement immédiat du montant d…" at bounding box center [1252, 417] width 568 height 51
click at [1132, 440] on p "Nous vous demandons de bien vouloir procéder au règlement immédiat du montant d…" at bounding box center [1254, 418] width 573 height 56
drag, startPoint x: 1044, startPoint y: 416, endPoint x: 1451, endPoint y: 395, distance: 407.5
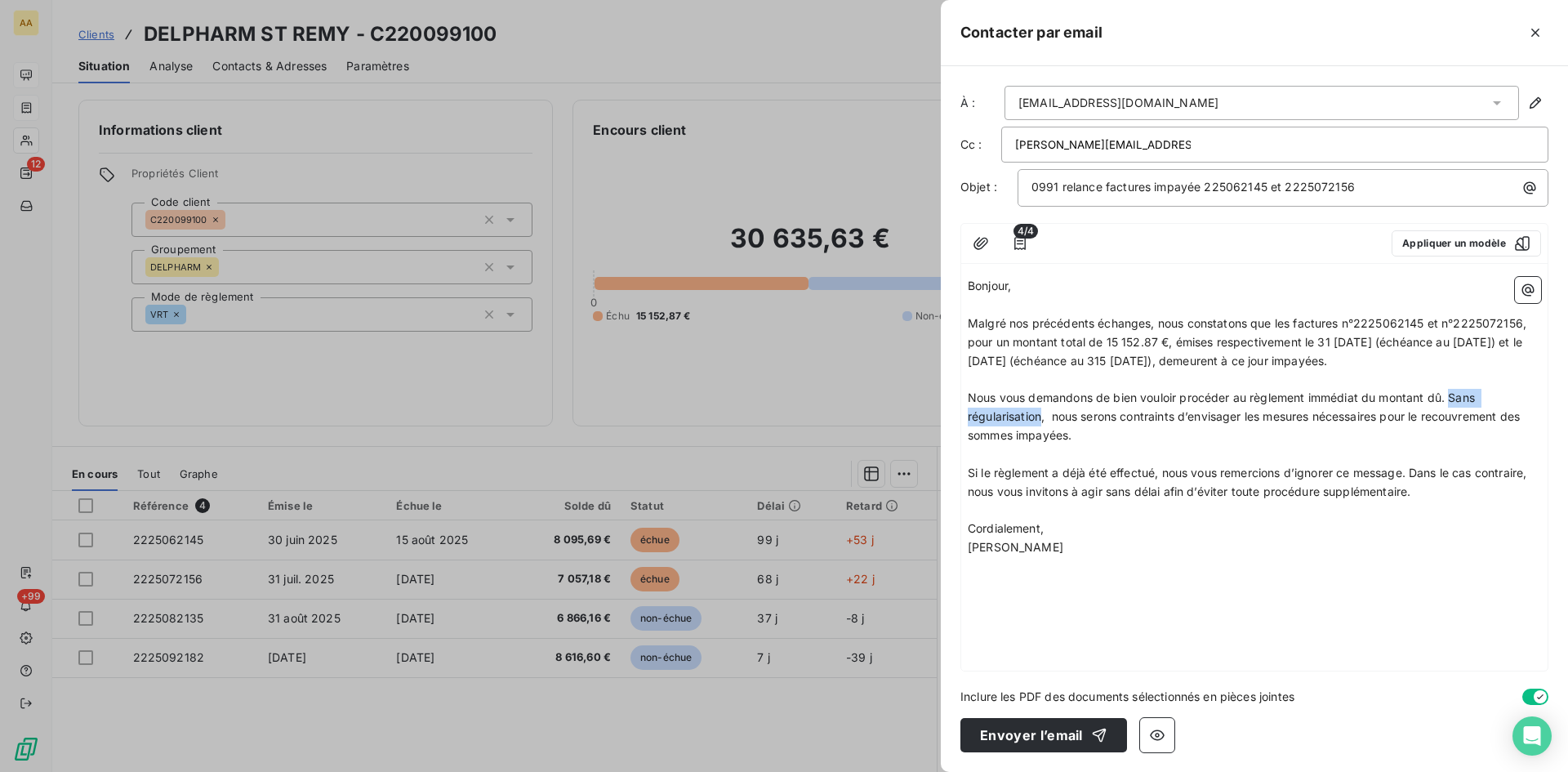
click at [1451, 395] on span "Nous vous demandons de bien vouloir procéder au règlement immédiat du montant d…" at bounding box center [1245, 417] width 555 height 51
click at [1454, 433] on p "Nous vous demandons de bien vouloir procéder au règlement immédiat du montant d…" at bounding box center [1254, 418] width 573 height 56
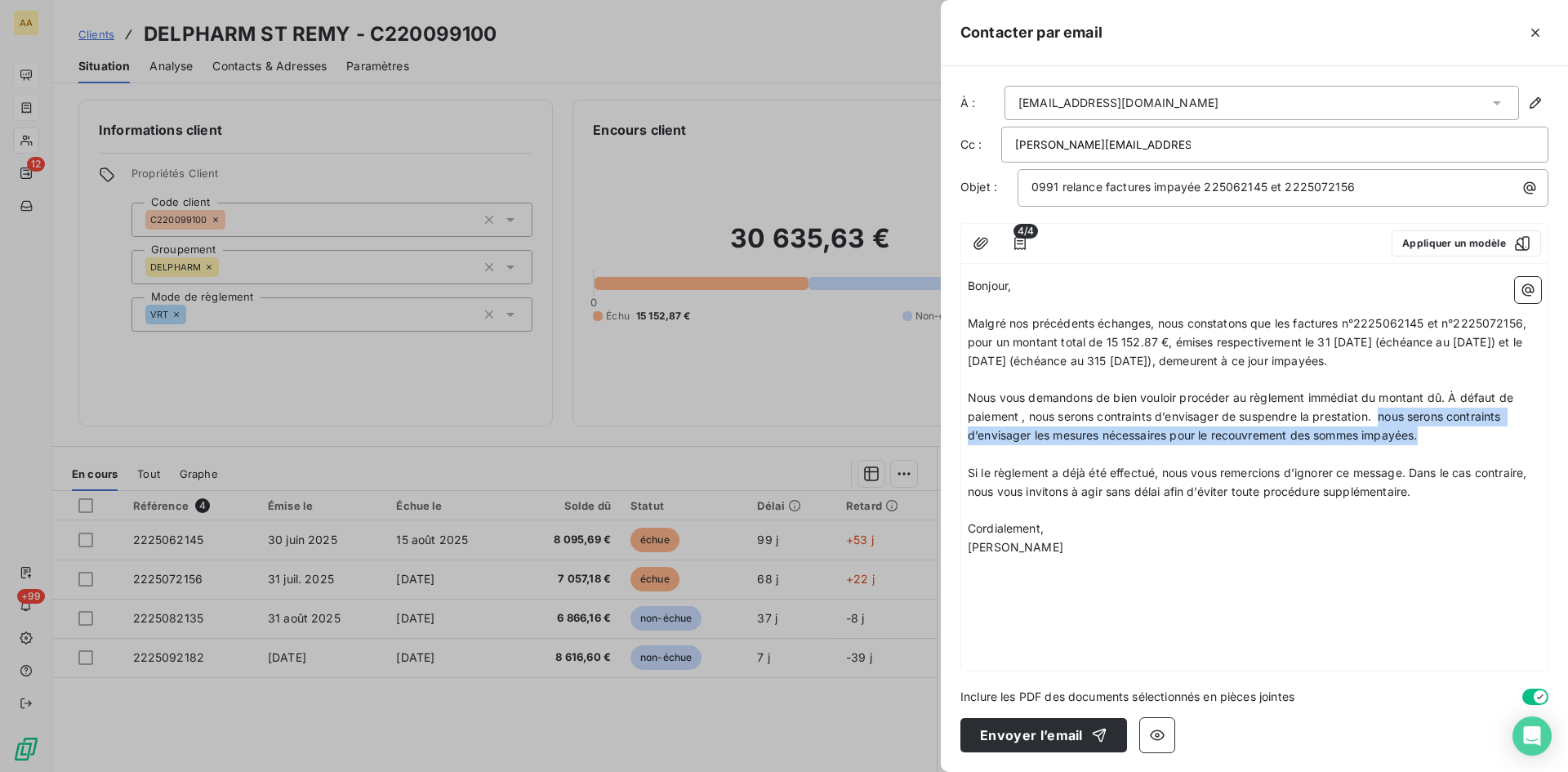
drag, startPoint x: 1444, startPoint y: 431, endPoint x: 1384, endPoint y: 423, distance: 60.5
click at [1384, 423] on p "Nous vous demandons de bien vouloir procéder au règlement immédiat du montant d…" at bounding box center [1254, 418] width 573 height 56
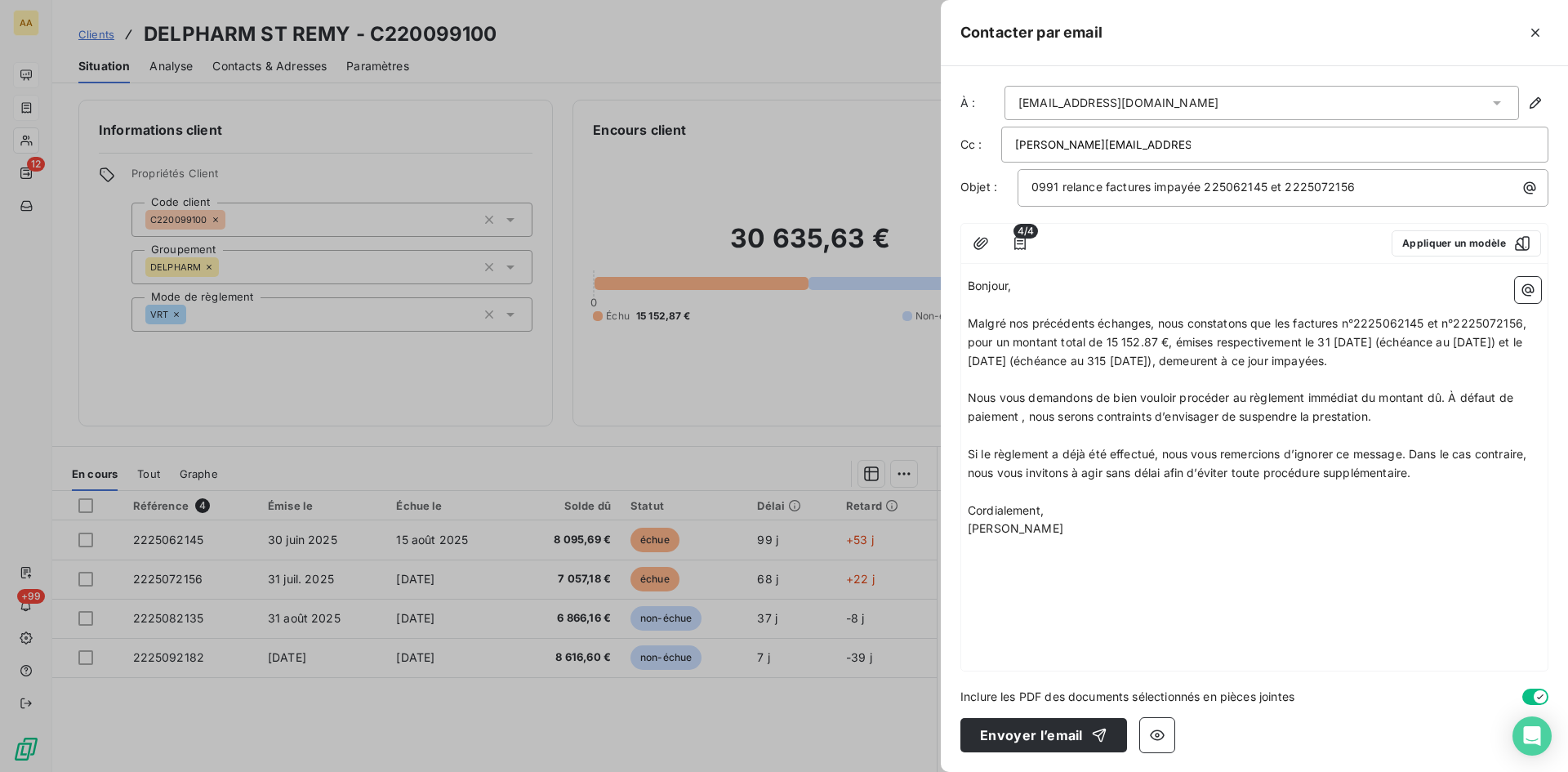
click at [1019, 415] on span "Nous vous demandons de bien vouloir procéder au règlement immédiat du montant d…" at bounding box center [1243, 407] width 549 height 32
drag, startPoint x: 1106, startPoint y: 535, endPoint x: 954, endPoint y: 286, distance: 291.7
click at [954, 286] on div "À : [EMAIL_ADDRESS][DOMAIN_NAME] Cc : [DOMAIN_NAME][EMAIL_ADDRESS][DOMAIN_NAME]…" at bounding box center [1254, 419] width 627 height 706
copy div "Bonjour, ﻿ Malgré nos précédents échanges, nous constatons que les factures n°2…"
click at [1347, 374] on p "﻿" at bounding box center [1254, 379] width 573 height 19
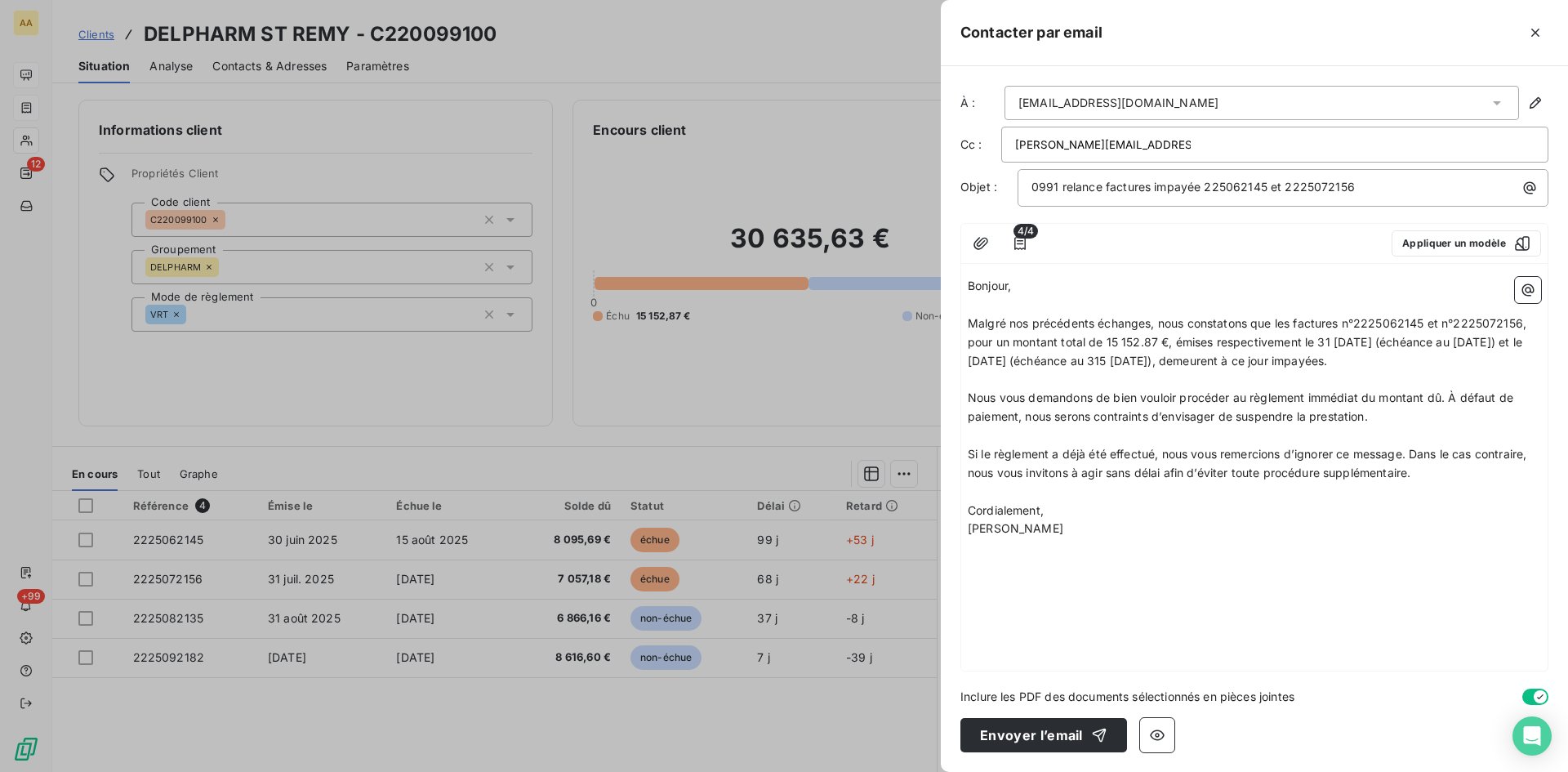
click at [1188, 358] on span "Malgré nos précédents échanges, nous constatons que les factures n°2225062145 e…" at bounding box center [1249, 342] width 562 height 51
click at [1045, 730] on button "Envoyer l’email" at bounding box center [1044, 735] width 167 height 34
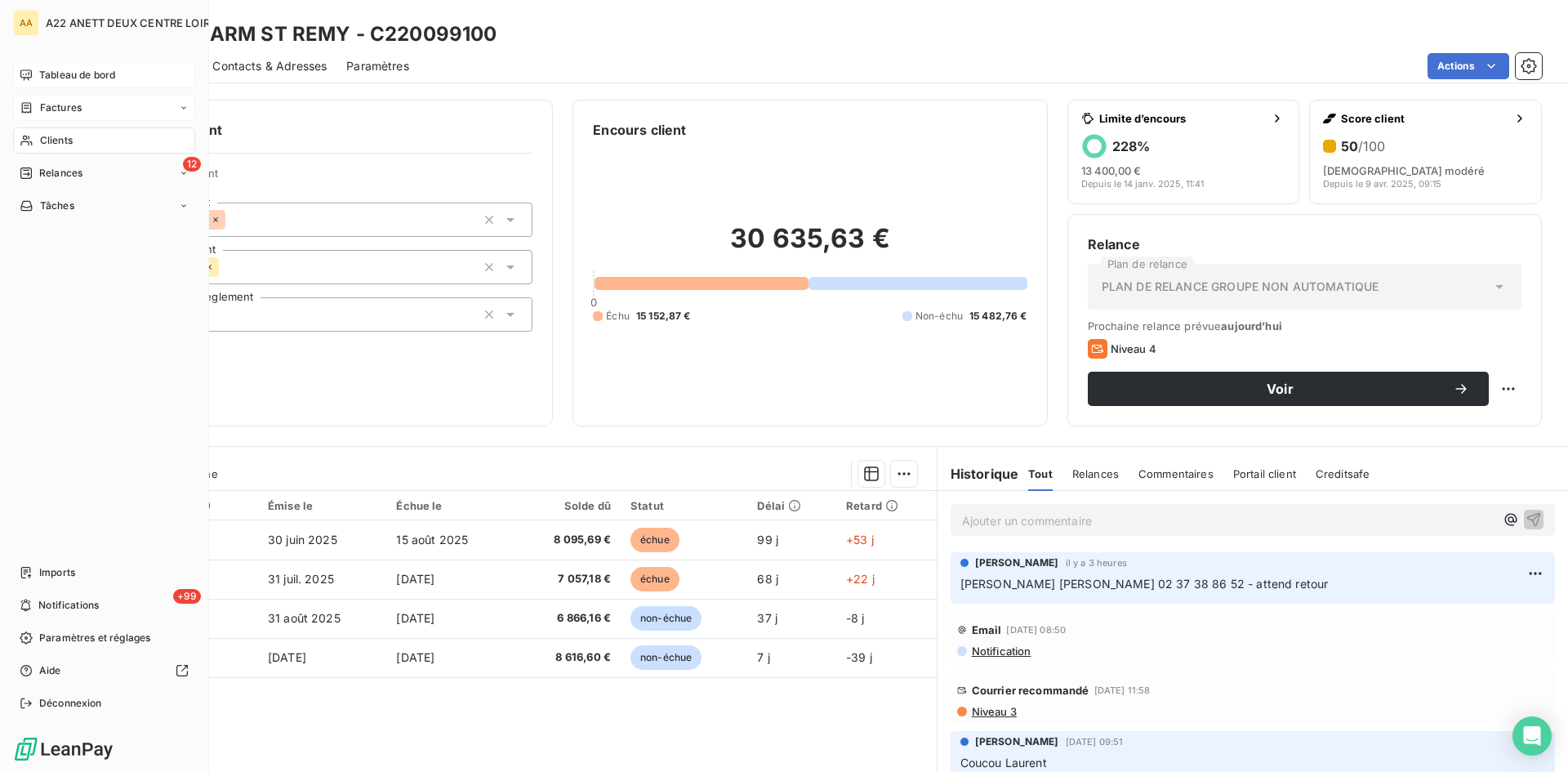
click at [47, 138] on span "Clients" at bounding box center [56, 140] width 32 height 15
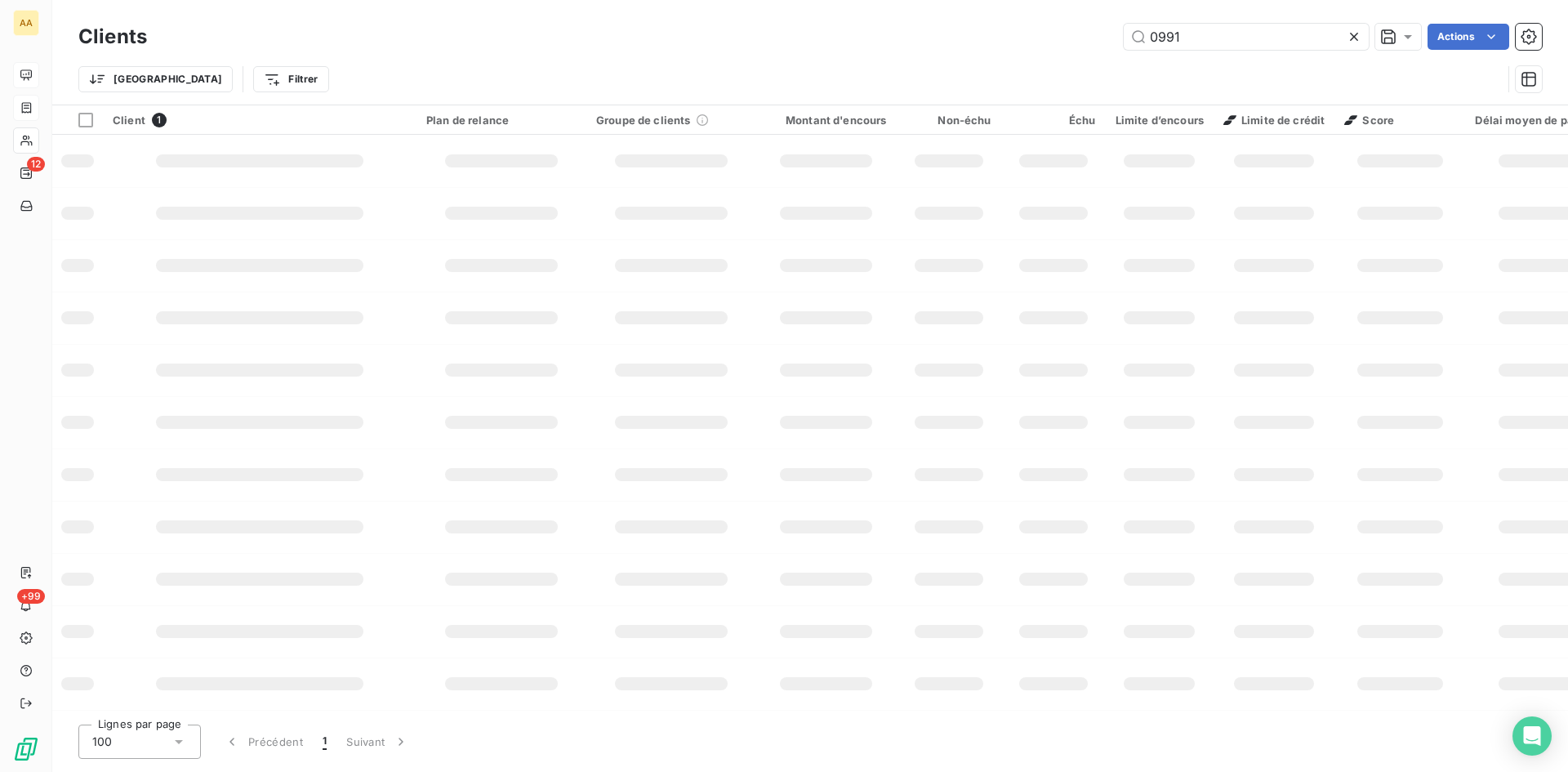
drag, startPoint x: 1178, startPoint y: 36, endPoint x: 1079, endPoint y: 36, distance: 99.0
click at [1079, 36] on div "0991 Actions" at bounding box center [855, 37] width 1376 height 27
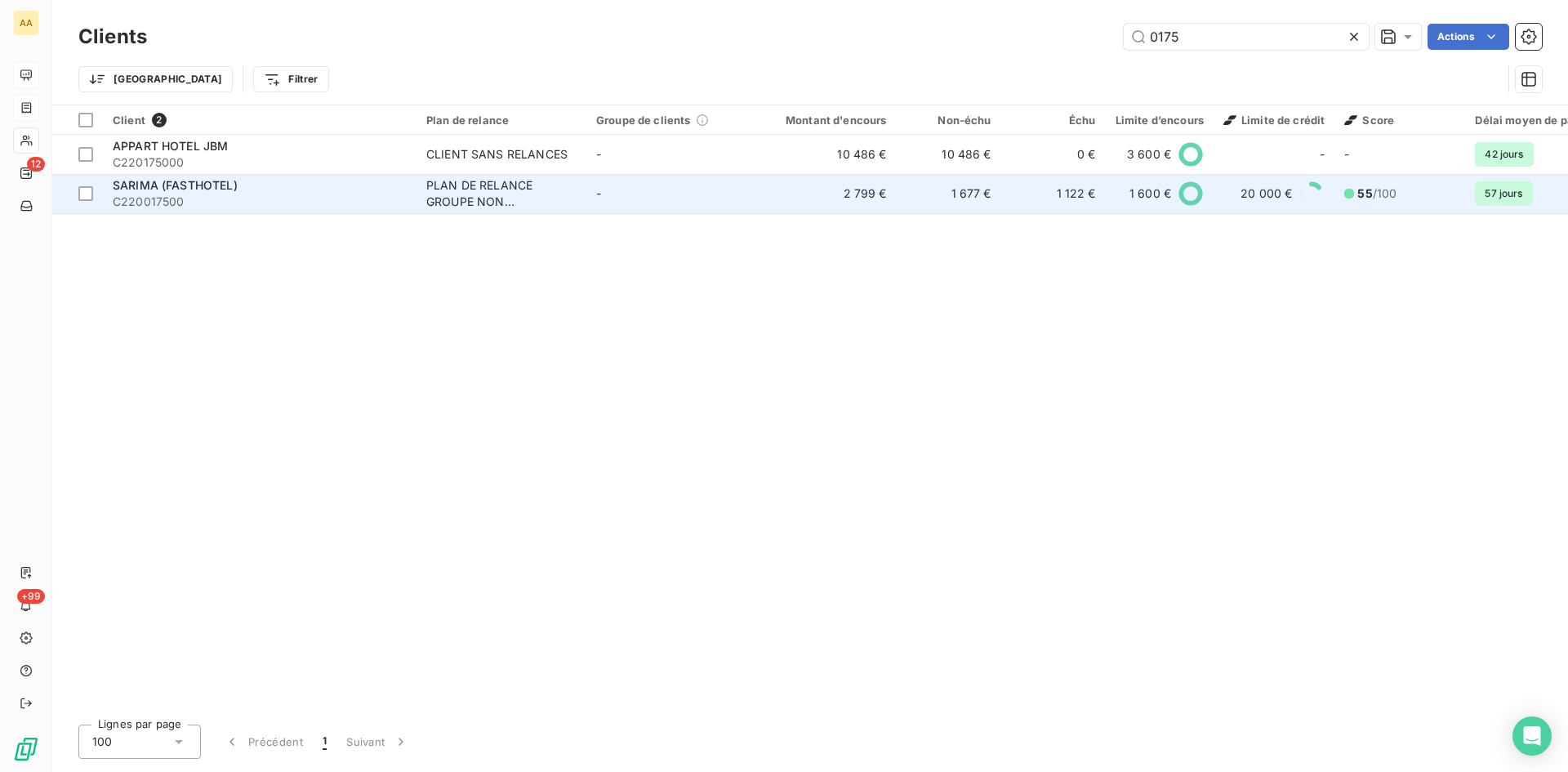
type input "0175"
click at [482, 193] on div "PLAN DE RELANCE GROUPE NON AUTOMATIQUE" at bounding box center [501, 193] width 150 height 32
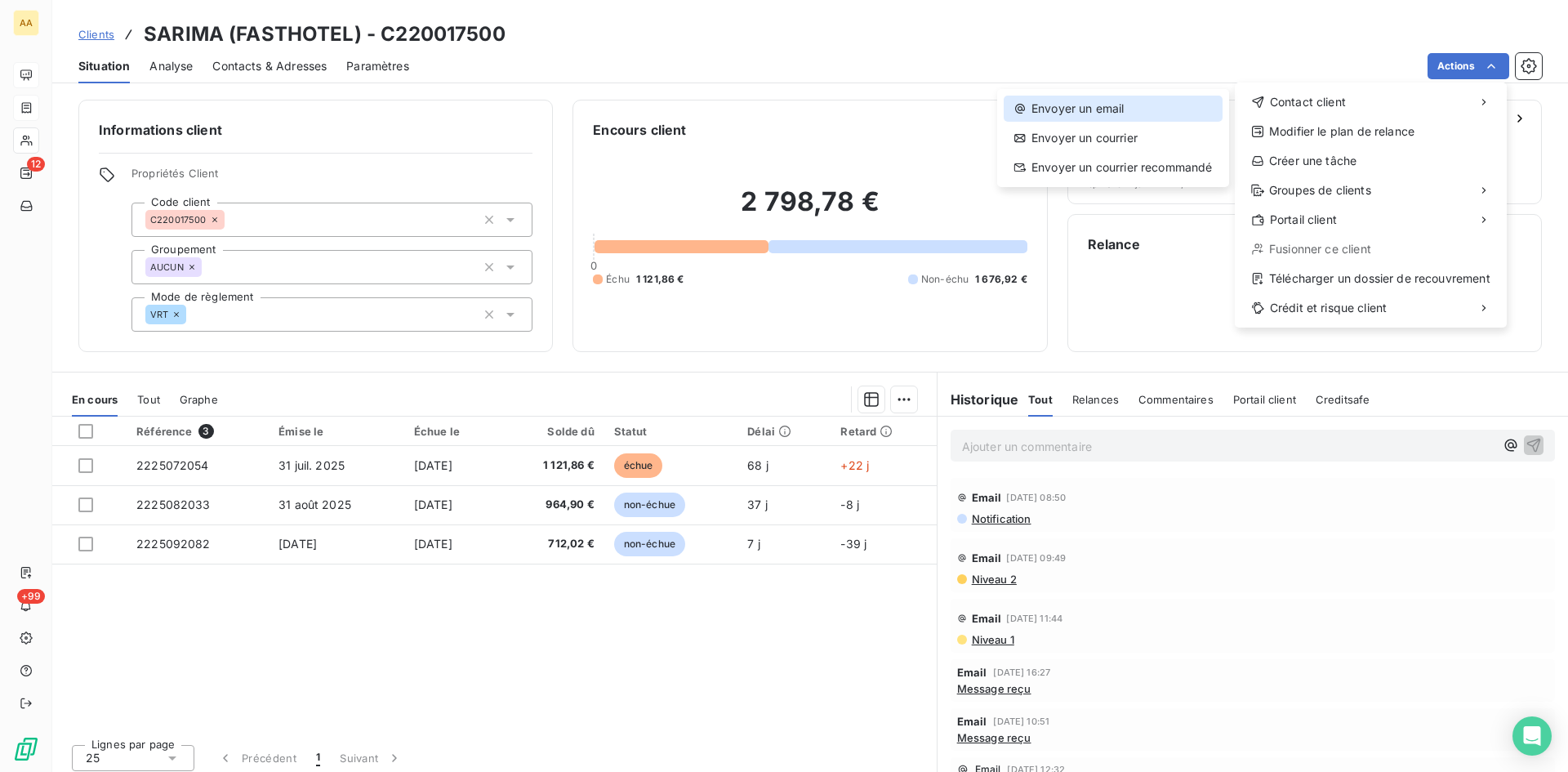
click at [1074, 115] on div "Envoyer un email" at bounding box center [1113, 109] width 219 height 27
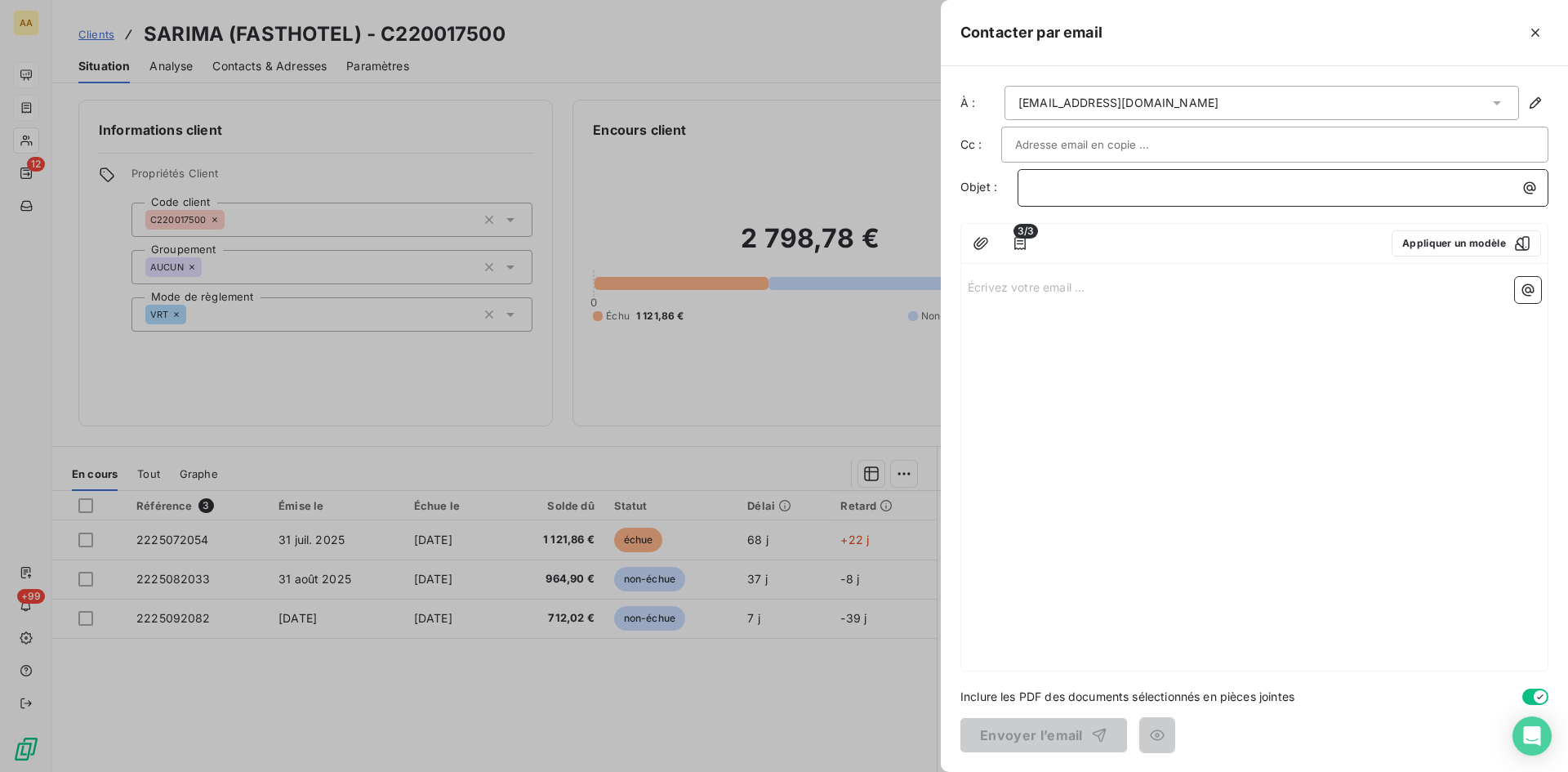
click at [1046, 187] on p "﻿" at bounding box center [1287, 188] width 511 height 19
click at [1014, 288] on p "Écrivez votre email ... ﻿" at bounding box center [1254, 286] width 573 height 19
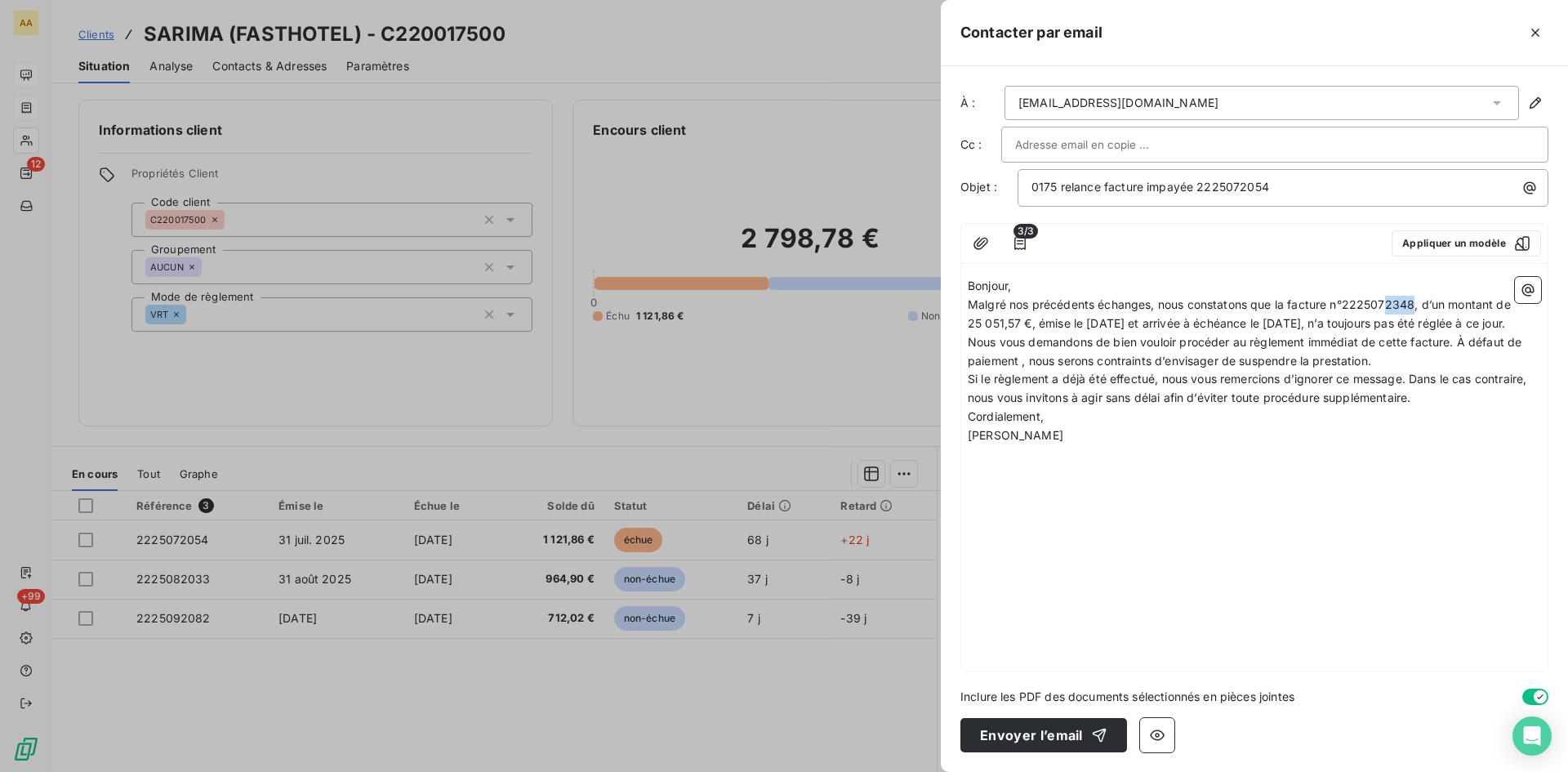
drag, startPoint x: 1415, startPoint y: 305, endPoint x: 1390, endPoint y: 300, distance: 25.5
click at [1390, 300] on span "Malgré nos précédents échanges, nous constatons que la facture n°2225072348, d’…" at bounding box center [1241, 313] width 547 height 32
drag, startPoint x: 1025, startPoint y: 321, endPoint x: 970, endPoint y: 322, distance: 55.0
click at [970, 322] on span "Malgré nos précédents échanges, nous constatons que la facture n°2225072054, d’…" at bounding box center [1241, 313] width 546 height 32
click at [1089, 334] on p "Malgré nos précédents échanges, nous constatons que la facture n°2225072054, d’…" at bounding box center [1254, 314] width 573 height 37
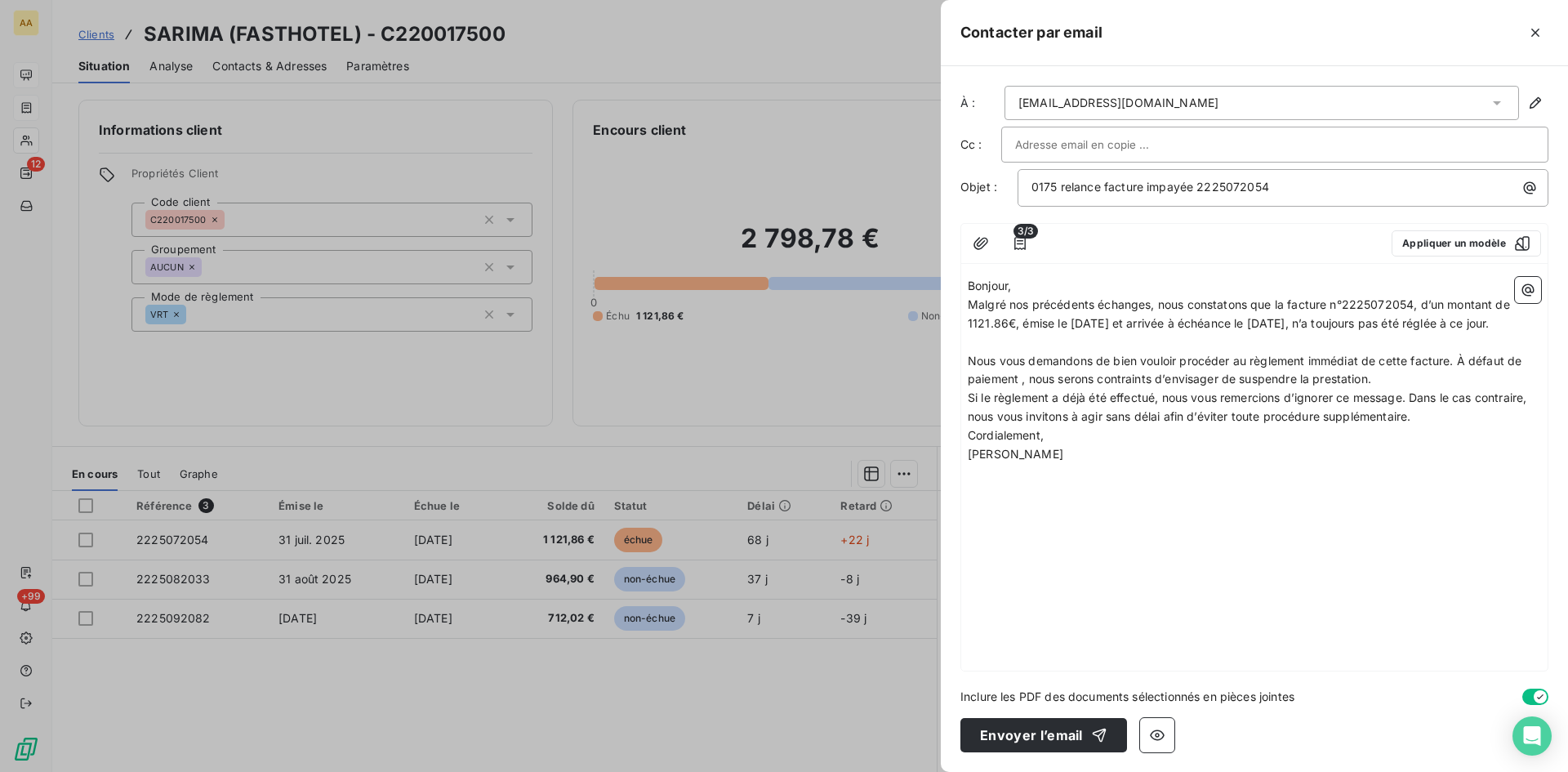
click at [1019, 285] on p "Bonjour," at bounding box center [1254, 286] width 573 height 19
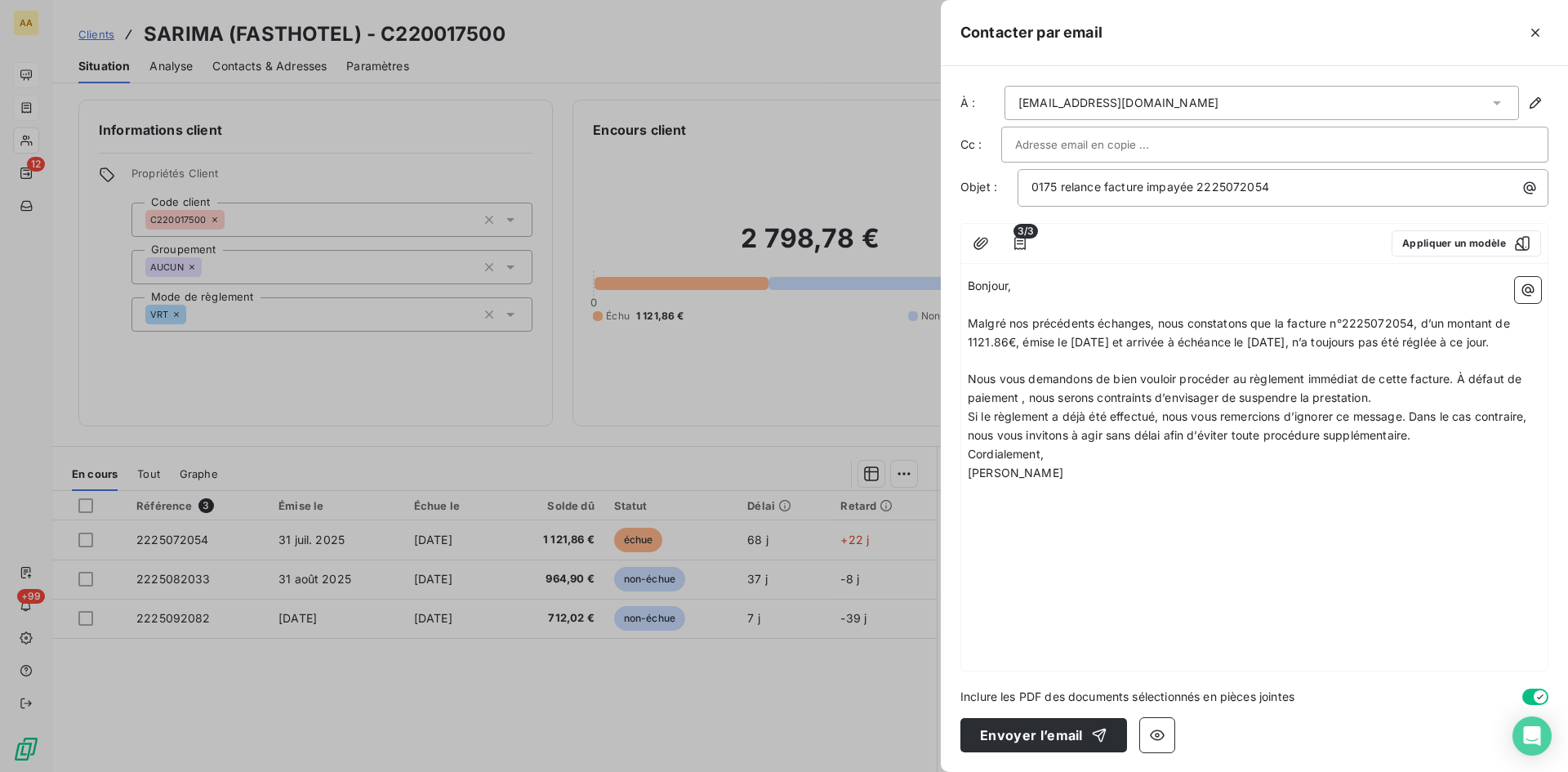
click at [1387, 408] on p "Nous vous demandons de bien vouloir procéder au règlement immédiat de cette fac…" at bounding box center [1254, 388] width 573 height 37
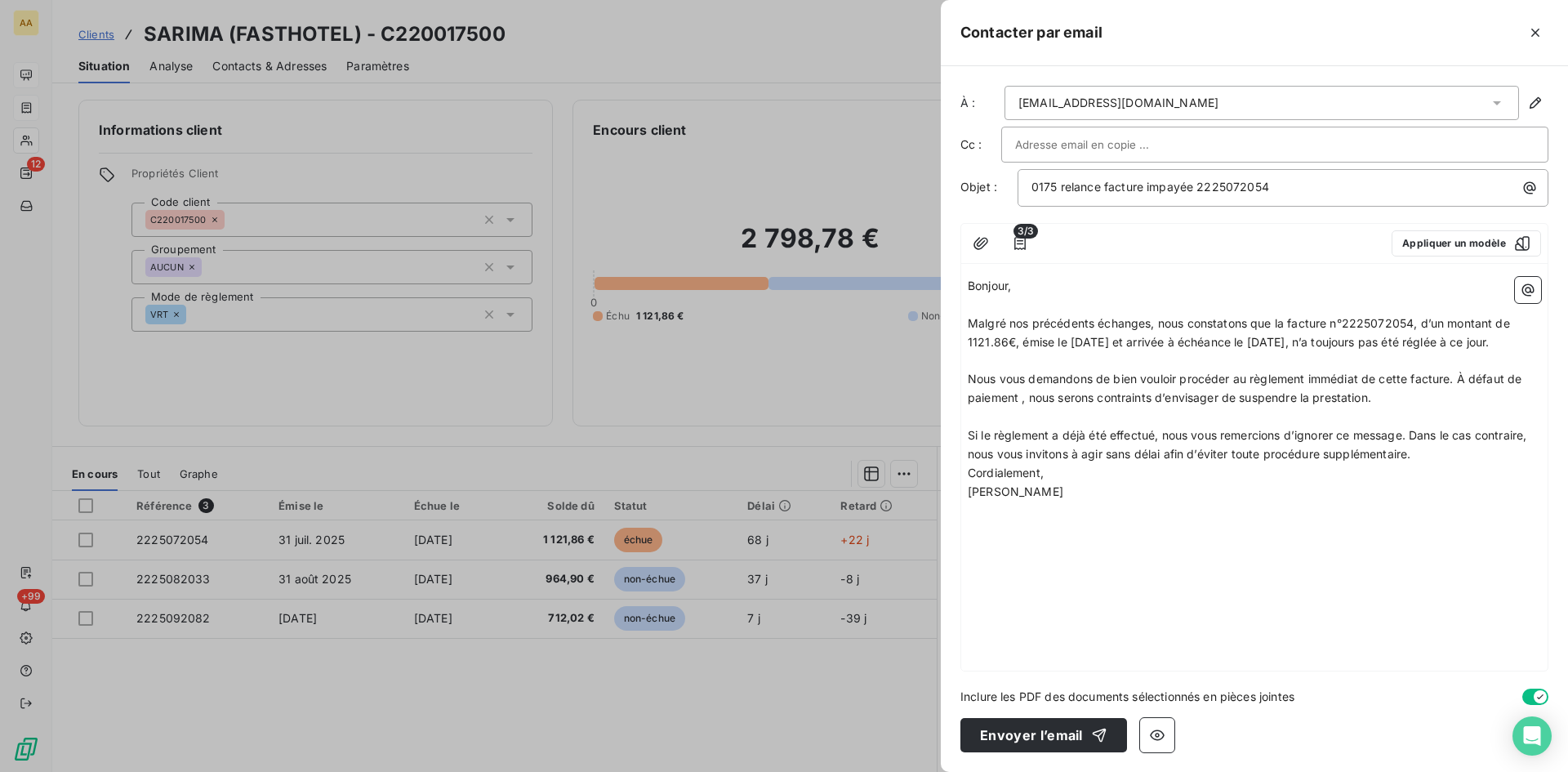
click at [1442, 464] on p "Si le règlement a déjà été effectué, nous vous remercions d’ignorer ce message.…" at bounding box center [1254, 445] width 573 height 37
click at [1025, 730] on button "Envoyer l’email" at bounding box center [1044, 735] width 167 height 34
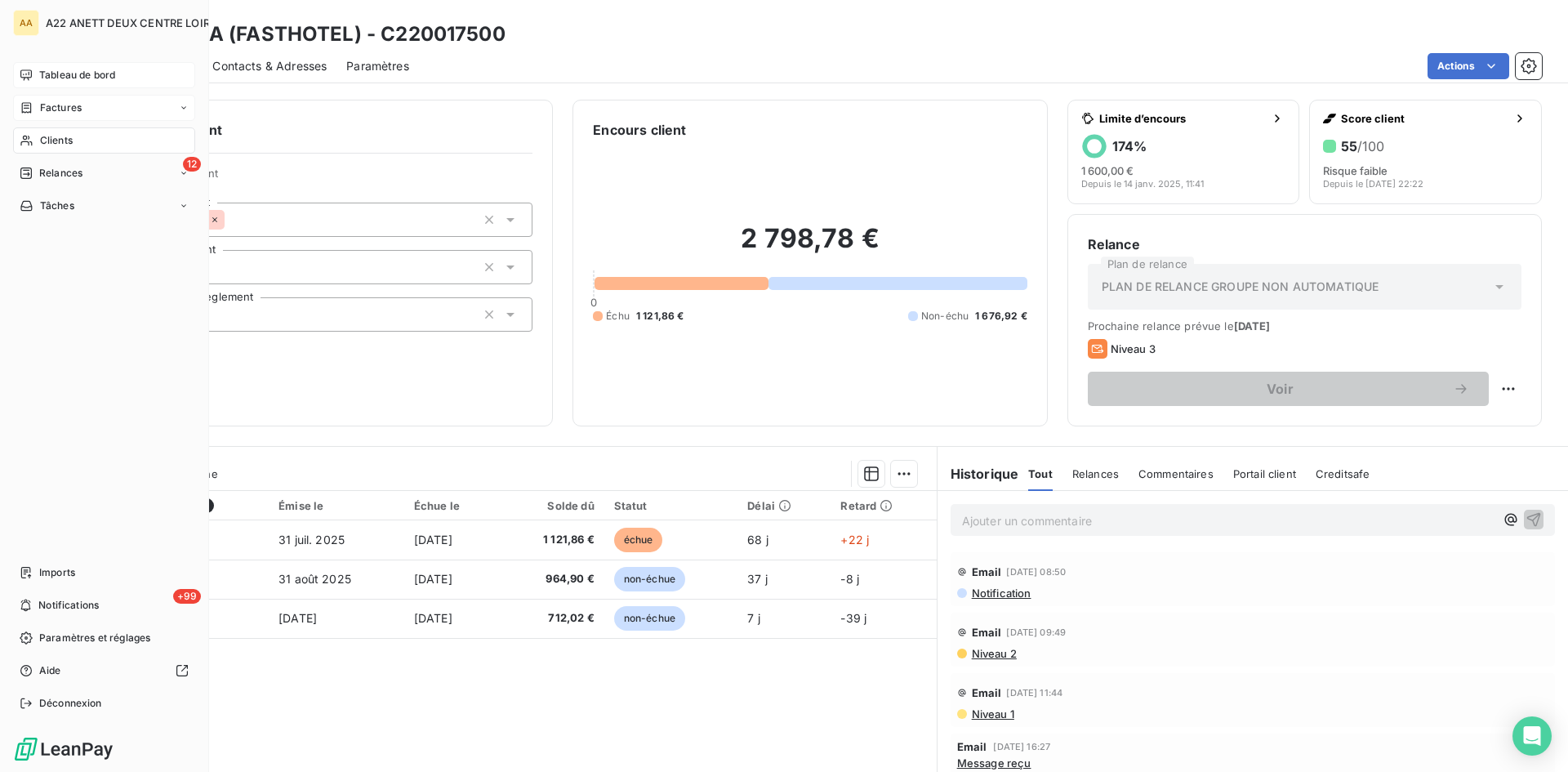
click at [61, 135] on span "Clients" at bounding box center [56, 140] width 32 height 15
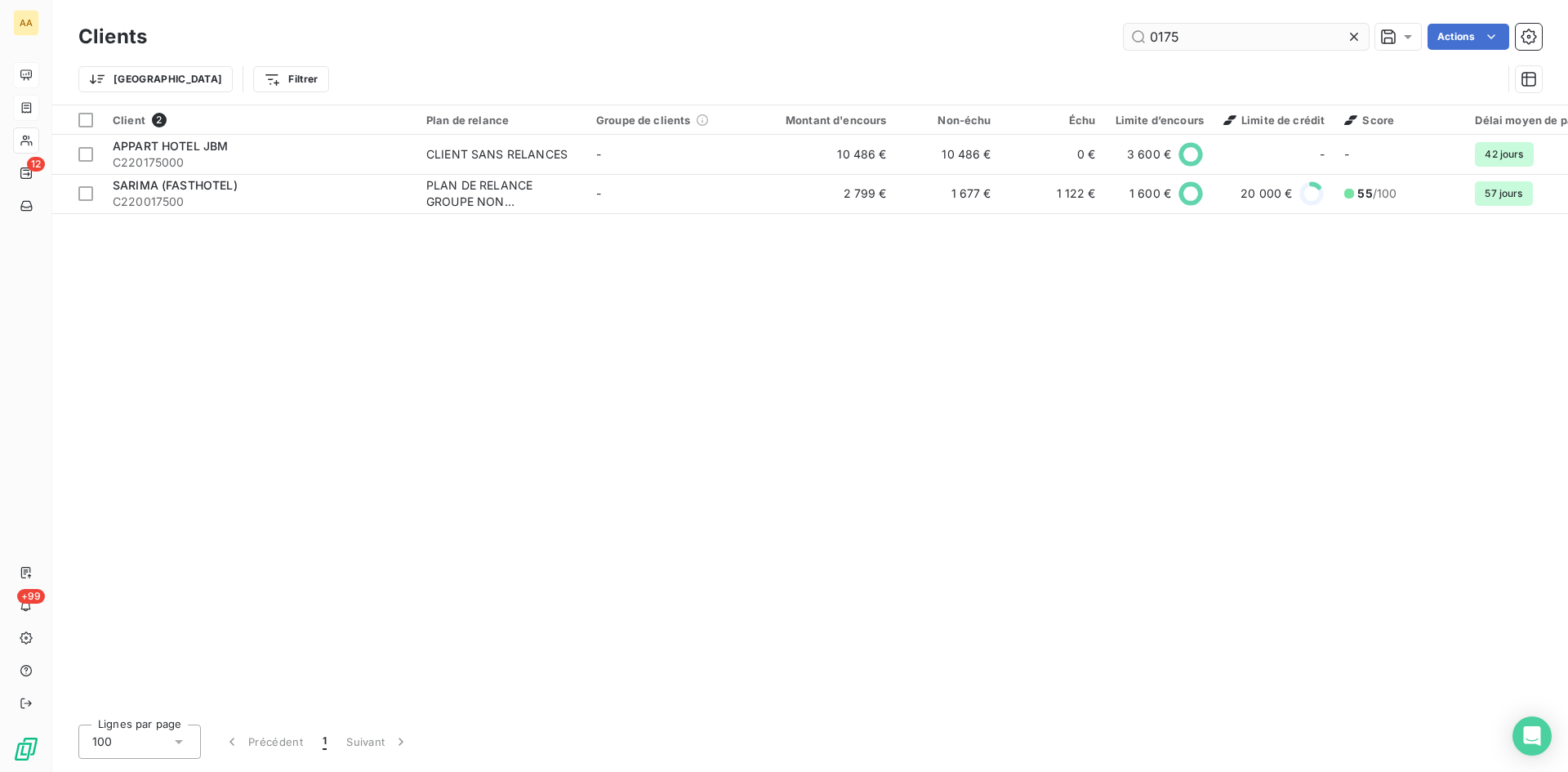
drag, startPoint x: 1147, startPoint y: 34, endPoint x: 1132, endPoint y: 34, distance: 15.0
click at [1132, 34] on input "0175" at bounding box center [1246, 37] width 245 height 27
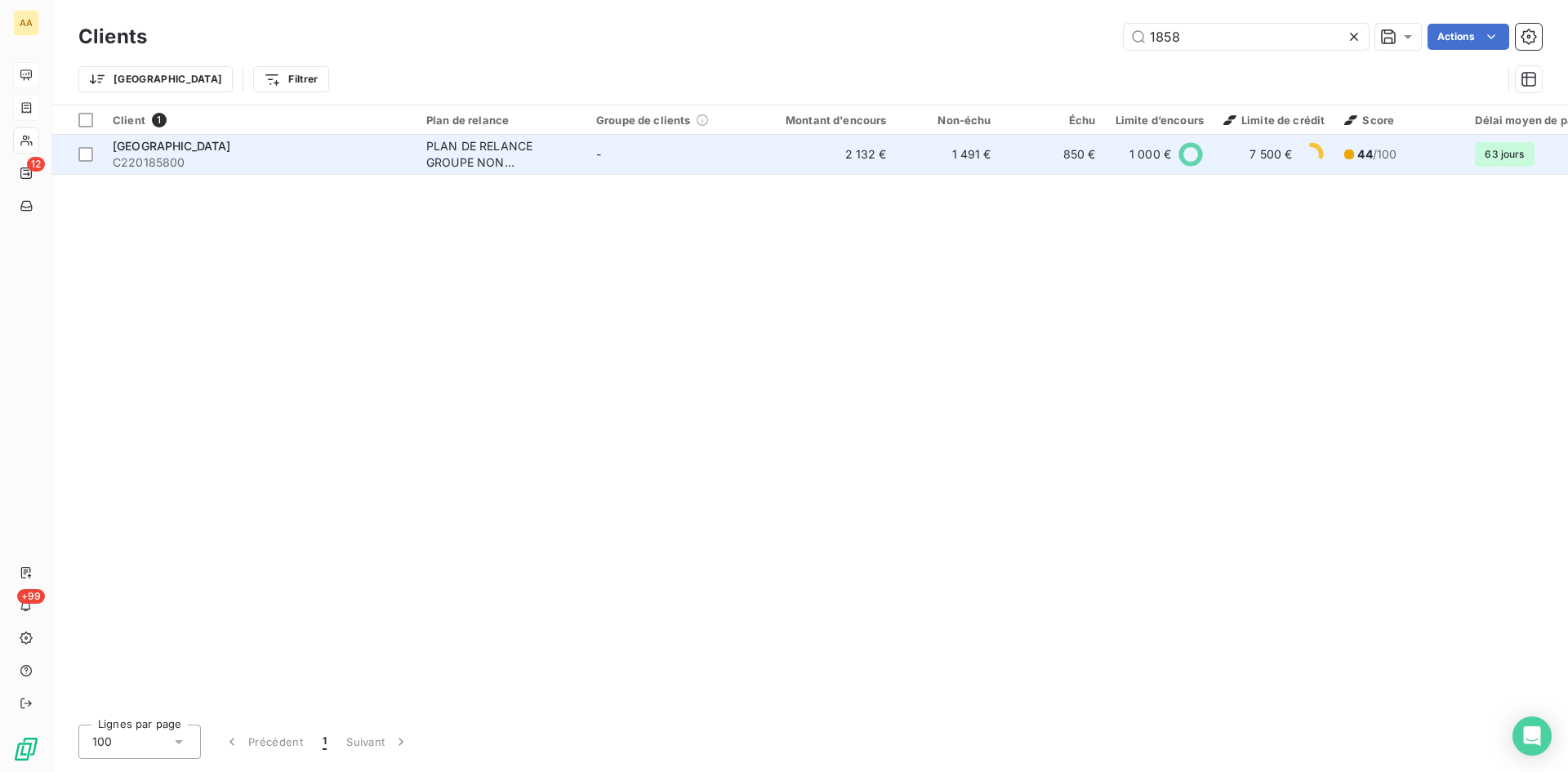
type input "1858"
click at [480, 160] on div "PLAN DE RELANCE GROUPE NON AUTOMATIQUE" at bounding box center [501, 154] width 150 height 32
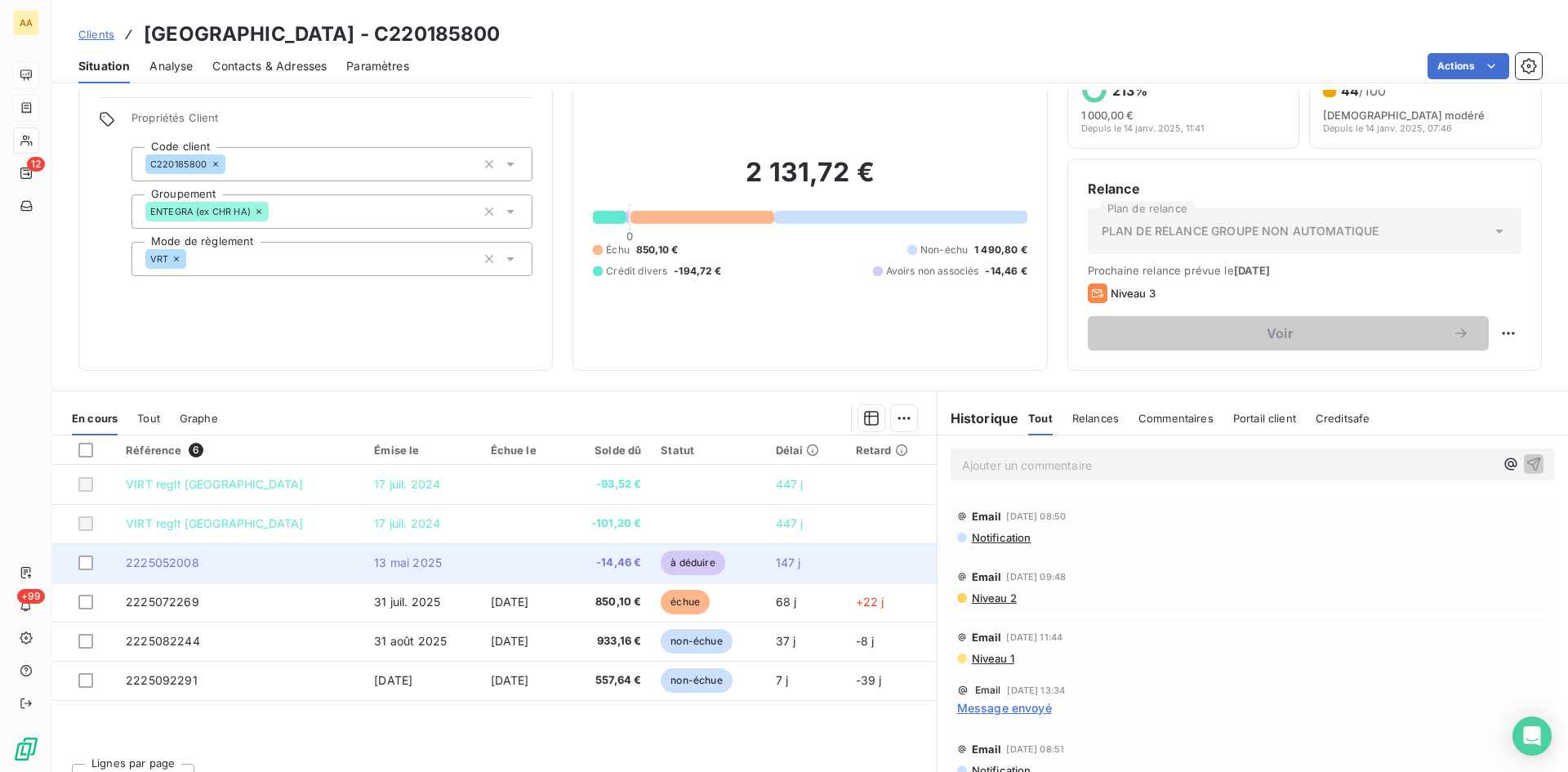
scroll to position [81, 0]
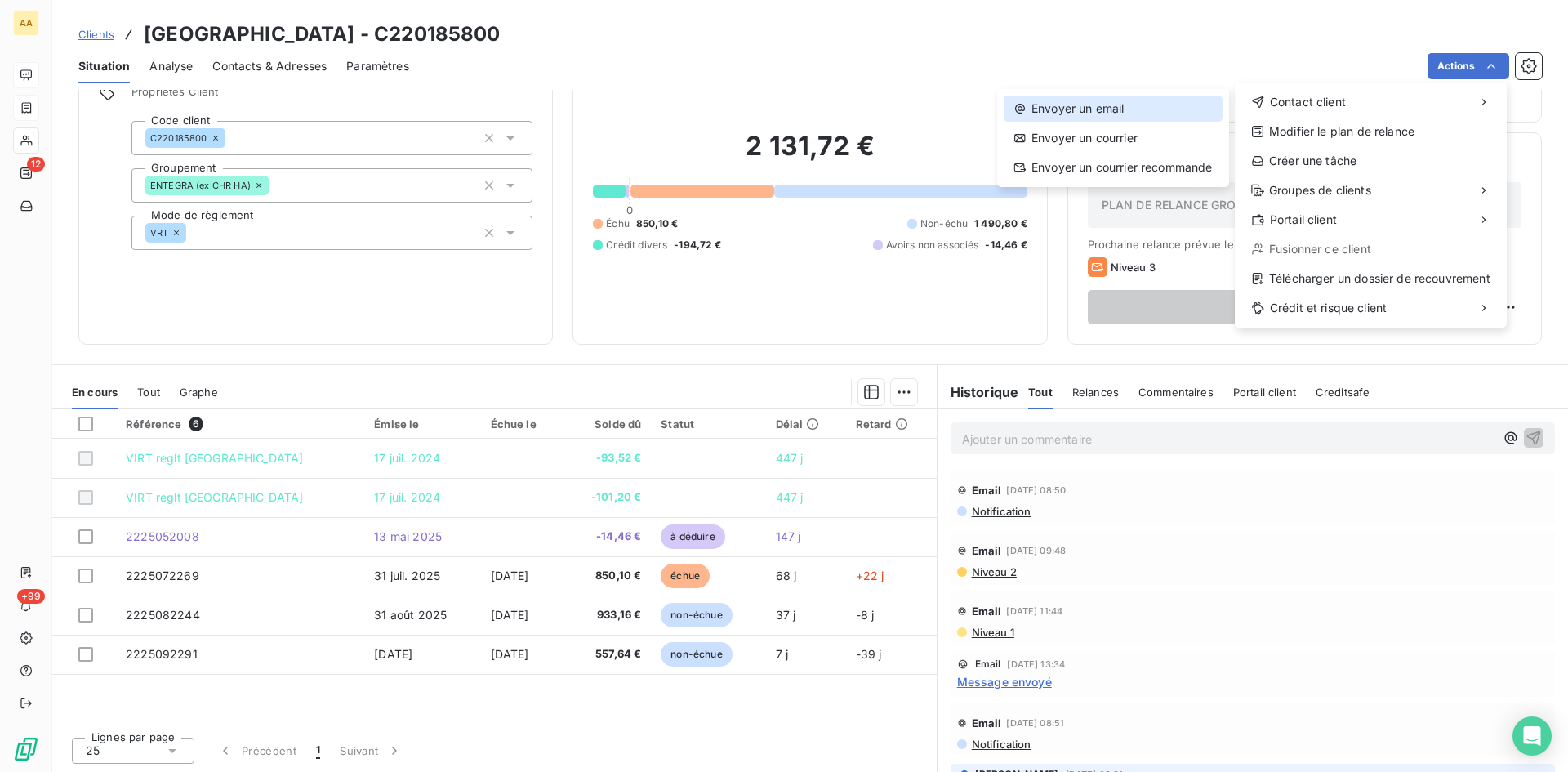
click at [1121, 99] on div "Envoyer un email" at bounding box center [1113, 109] width 219 height 27
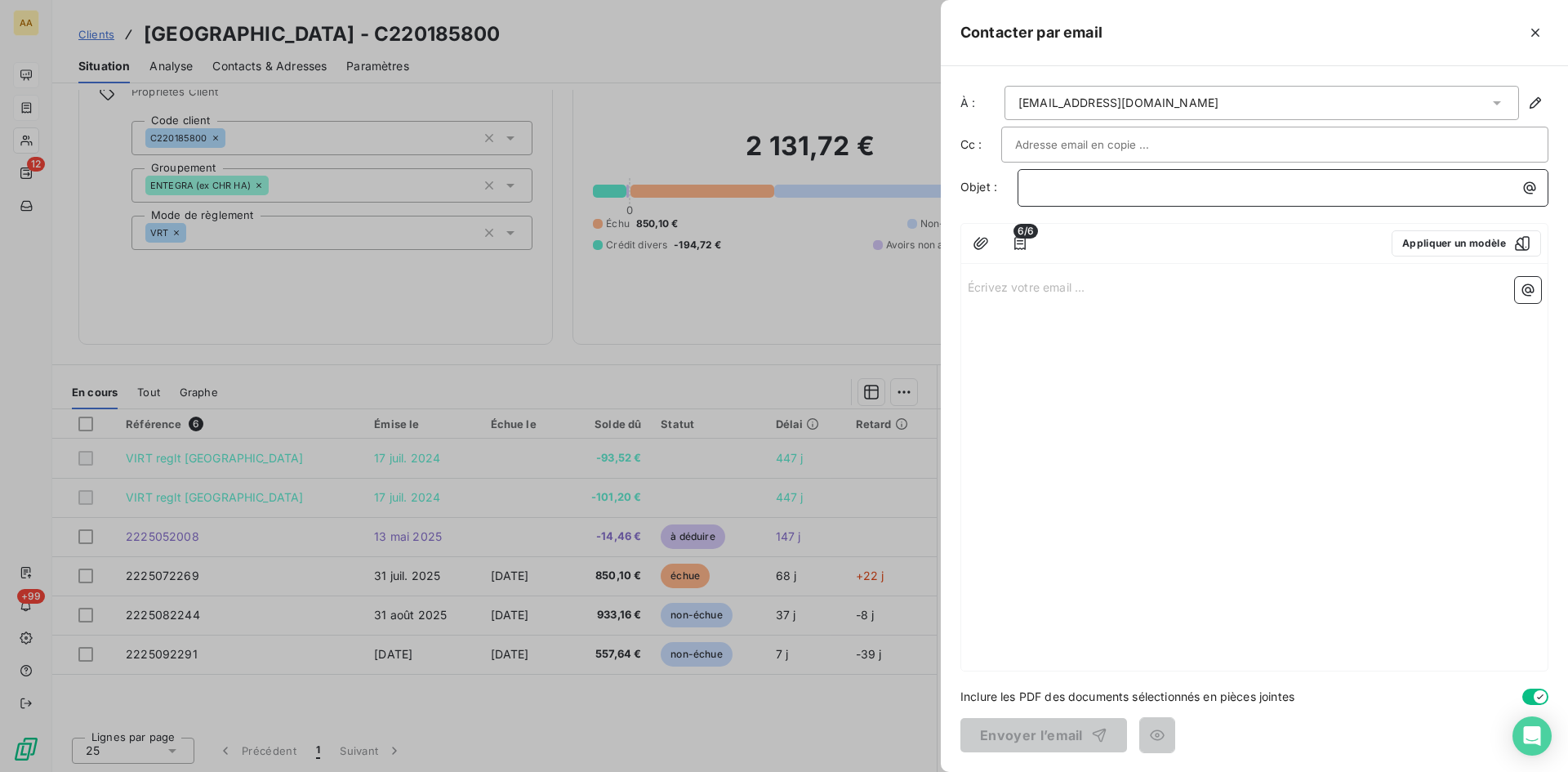
click at [1053, 184] on p "﻿" at bounding box center [1287, 188] width 511 height 19
click at [983, 294] on p "Écrivez votre email ... ﻿" at bounding box center [1254, 286] width 573 height 19
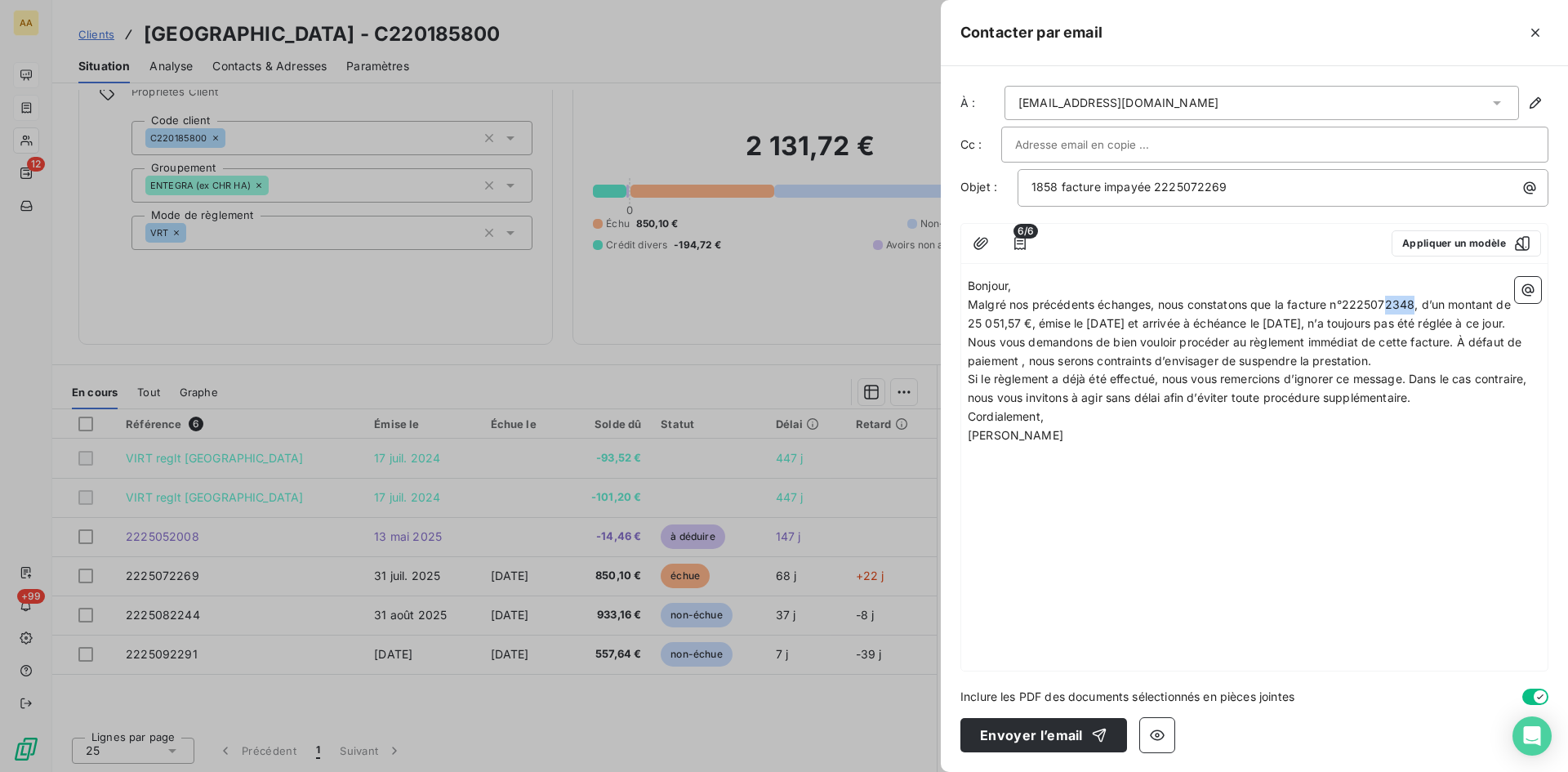
drag, startPoint x: 1415, startPoint y: 302, endPoint x: 1389, endPoint y: 304, distance: 26.1
click at [1389, 304] on span "Malgré nos précédents échanges, nous constatons que la facture n°2225072348, d’…" at bounding box center [1241, 313] width 547 height 32
drag, startPoint x: 1016, startPoint y: 324, endPoint x: 968, endPoint y: 321, distance: 48.1
click at [968, 321] on span "Malgré nos précédents échanges, nous constatons que la facture n°2225072269, d’…" at bounding box center [1241, 313] width 547 height 32
click at [1033, 286] on p "Bonjour," at bounding box center [1254, 286] width 573 height 19
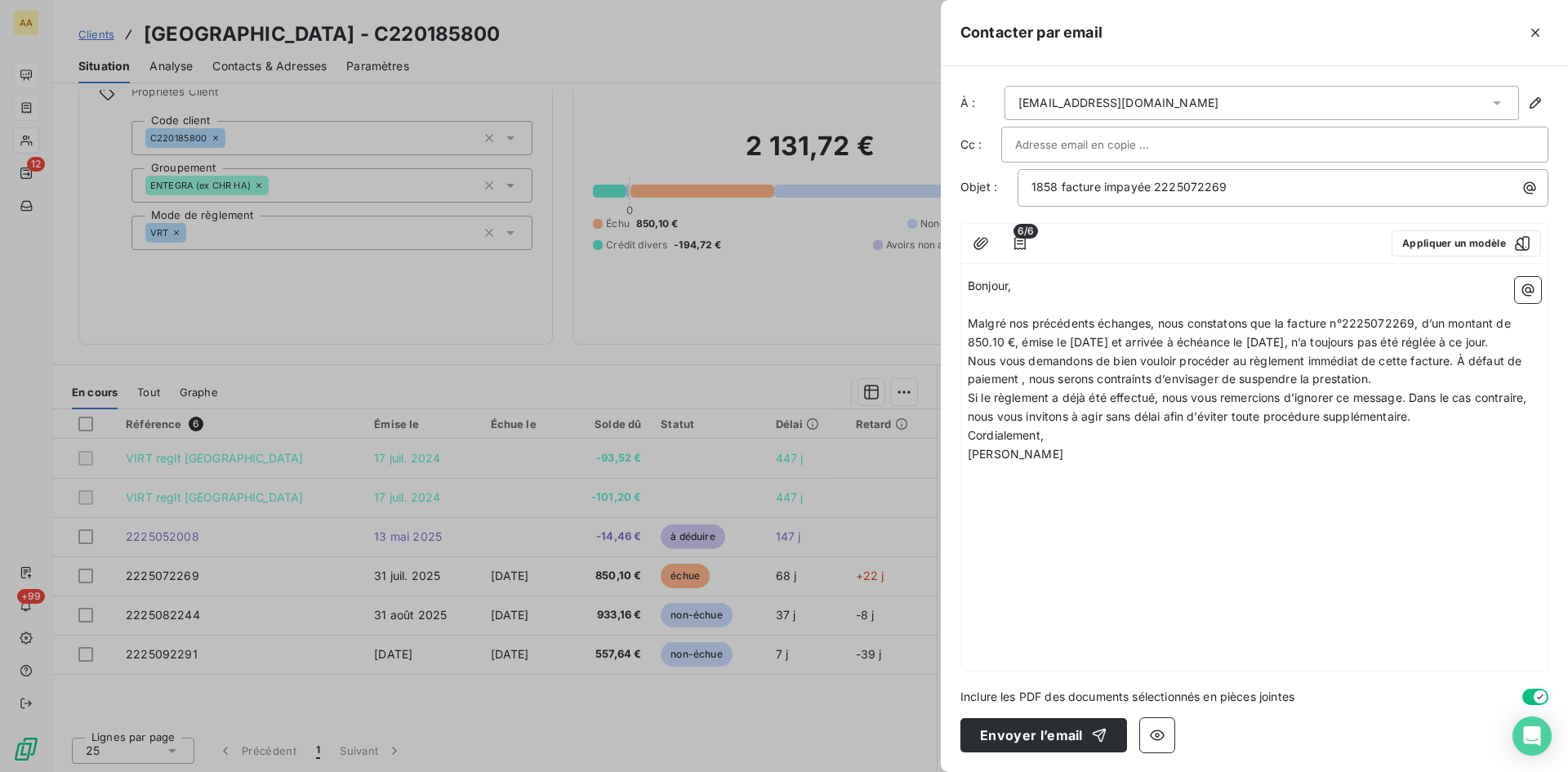
click at [1068, 352] on p "Malgré nos précédents échanges, nous constatons que la facture n°2225072269, d’…" at bounding box center [1254, 333] width 573 height 37
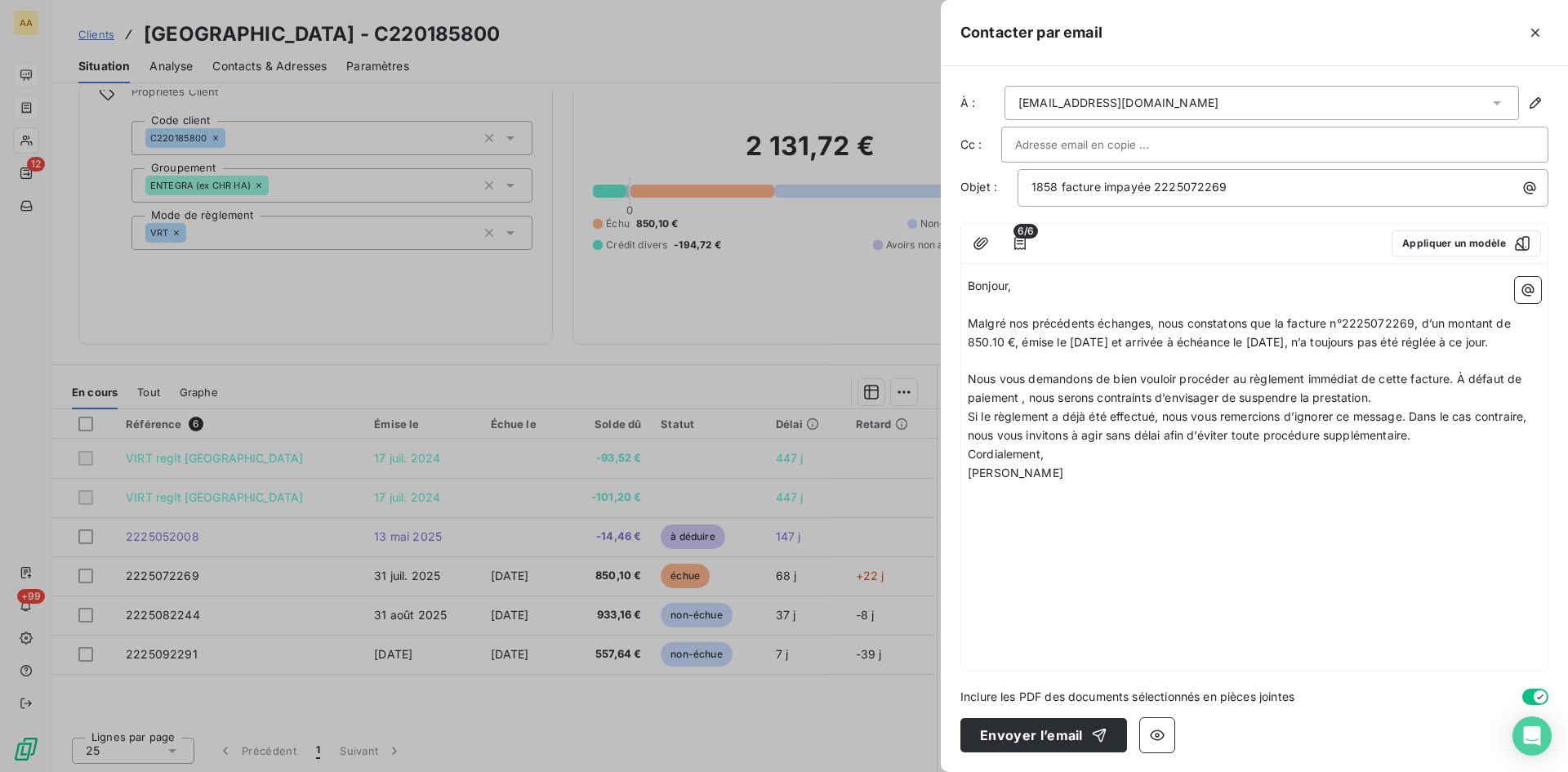
click at [1388, 408] on p "Nous vous demandons de bien vouloir procéder au règlement immédiat de cette fac…" at bounding box center [1254, 388] width 573 height 37
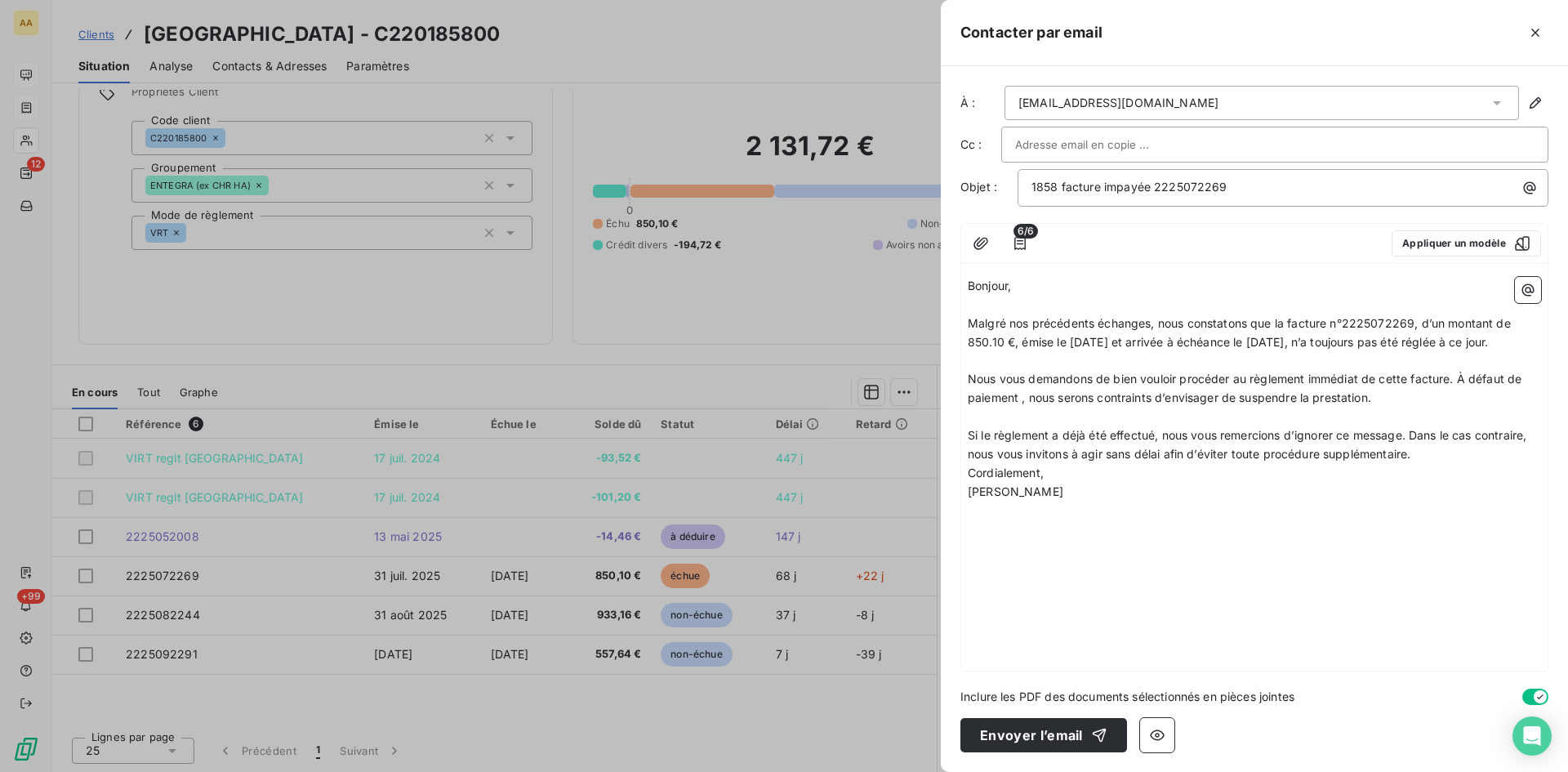
click at [1429, 464] on p "Si le règlement a déjà été effectué, nous vous remercions d’ignorer ce message.…" at bounding box center [1254, 445] width 573 height 37
click at [1374, 539] on p "﻿" at bounding box center [1254, 529] width 573 height 19
click at [1013, 735] on button "Envoyer l’email" at bounding box center [1044, 735] width 167 height 34
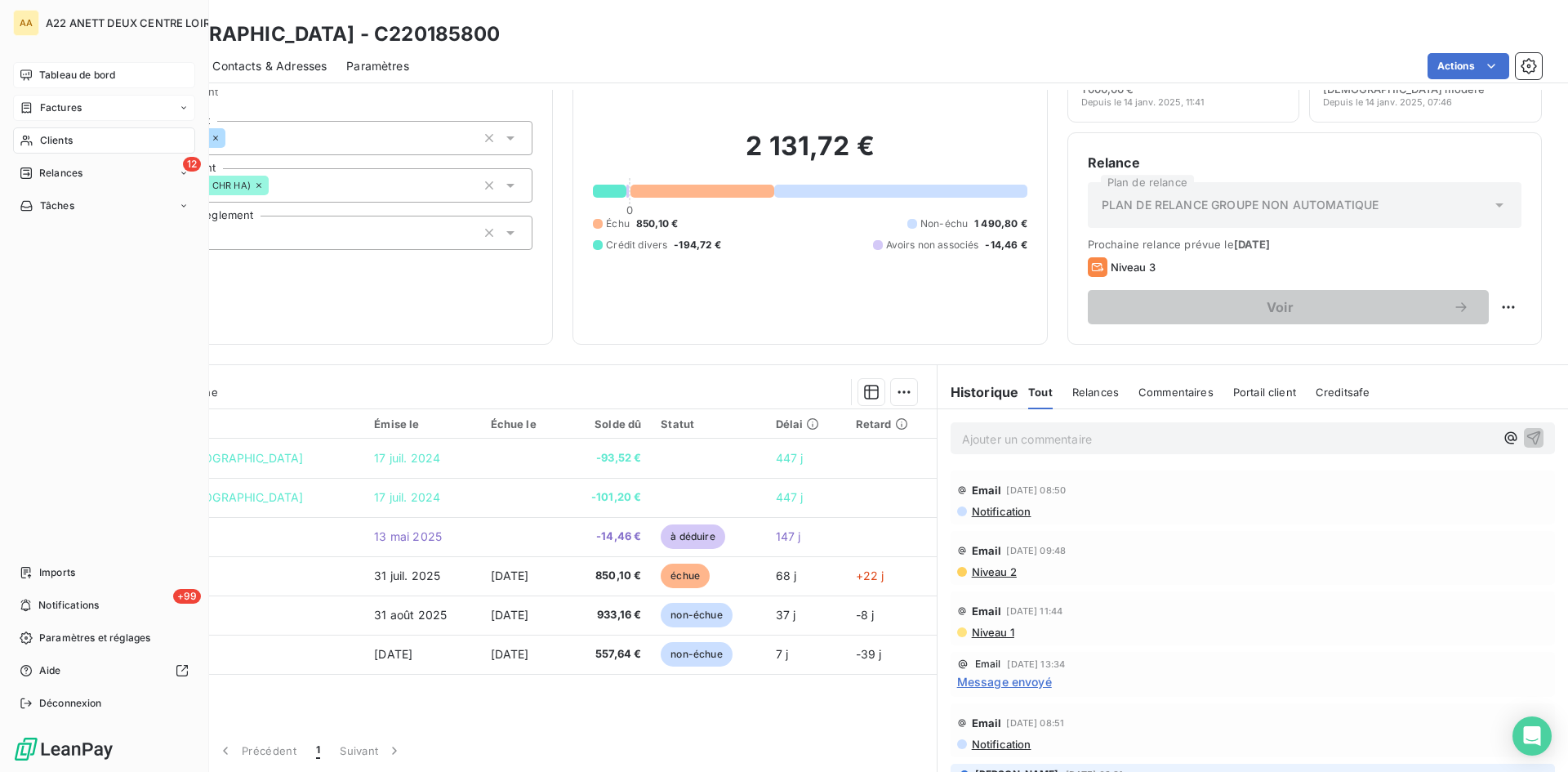
click at [37, 140] on div "Clients" at bounding box center [105, 141] width 183 height 27
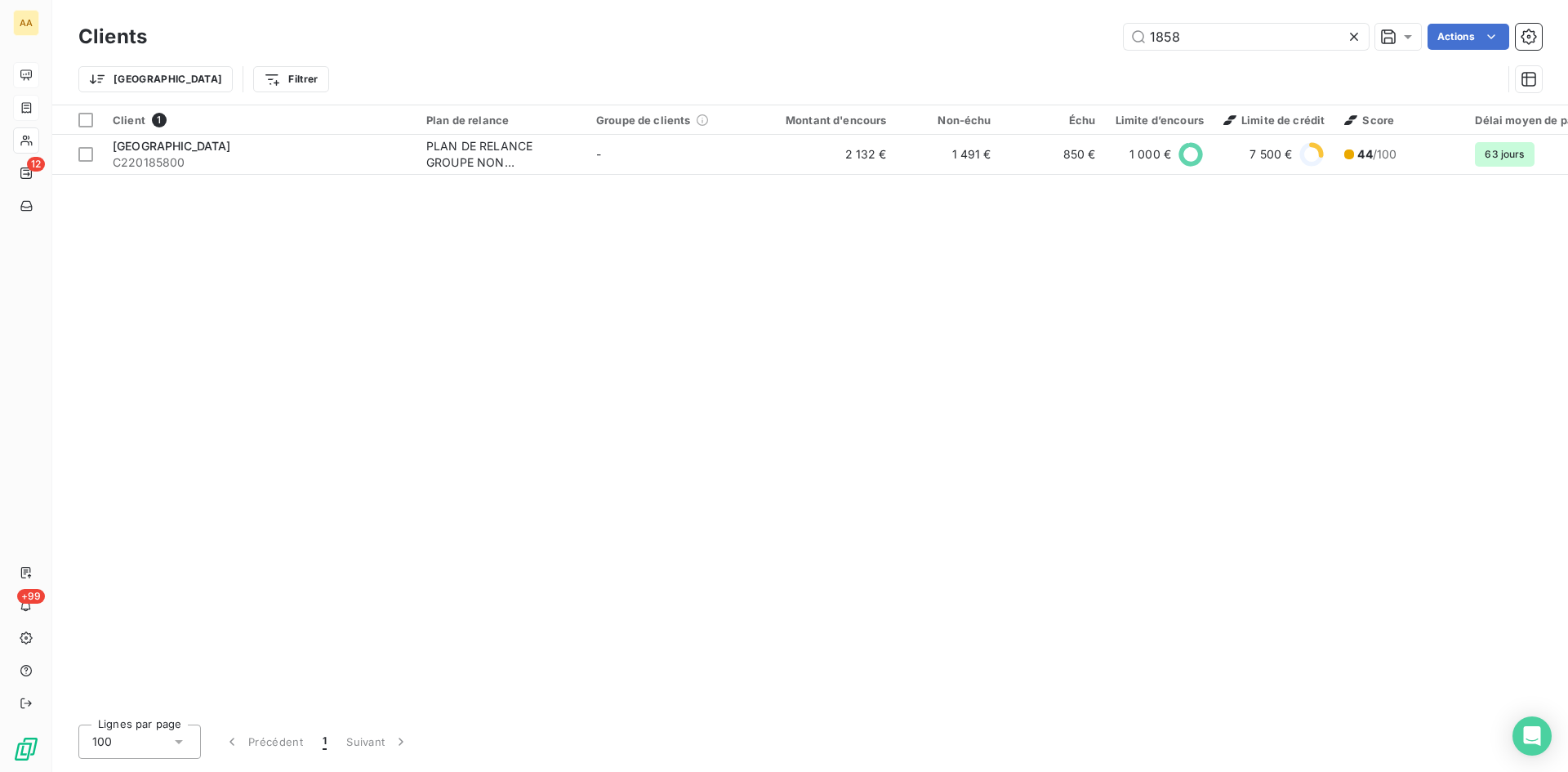
drag, startPoint x: 1203, startPoint y: 37, endPoint x: 1059, endPoint y: 53, distance: 144.9
click at [1059, 53] on div "Clients 1858 Actions" at bounding box center [811, 37] width 1463 height 34
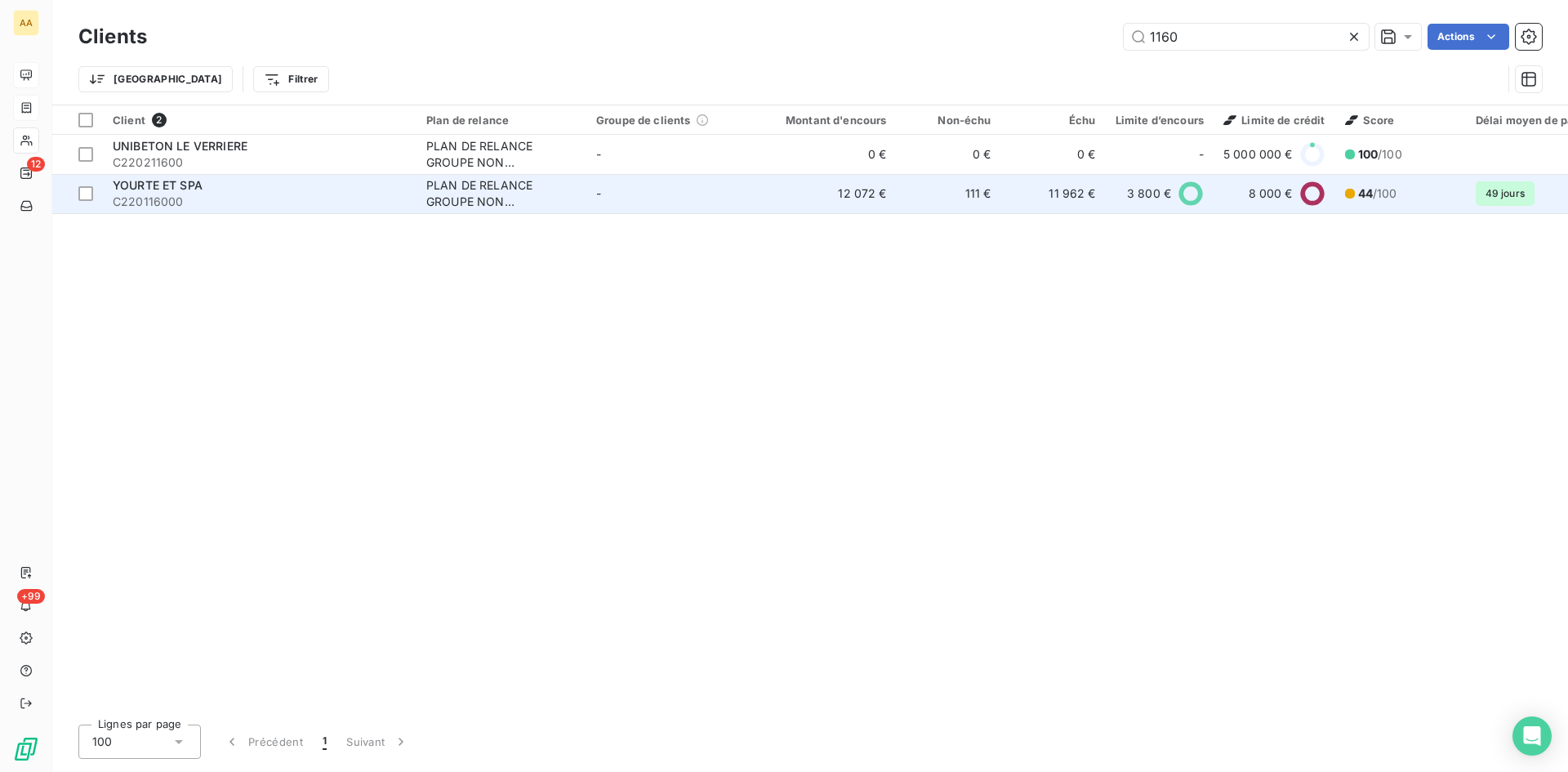
type input "1160"
click at [477, 203] on div "PLAN DE RELANCE GROUPE NON AUTOMATIQUE" at bounding box center [501, 193] width 150 height 32
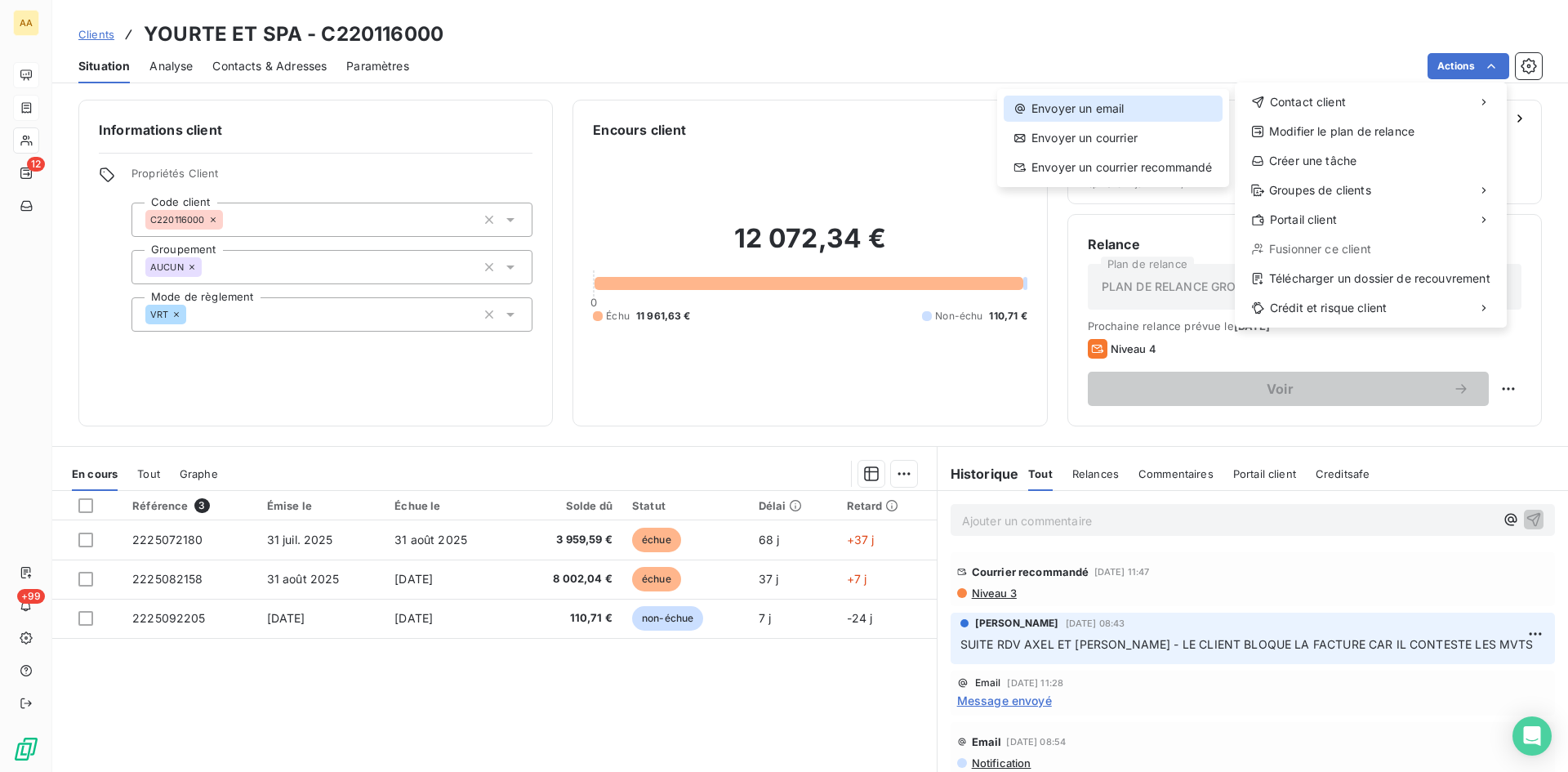
click at [1098, 115] on div "Envoyer un email" at bounding box center [1113, 109] width 219 height 27
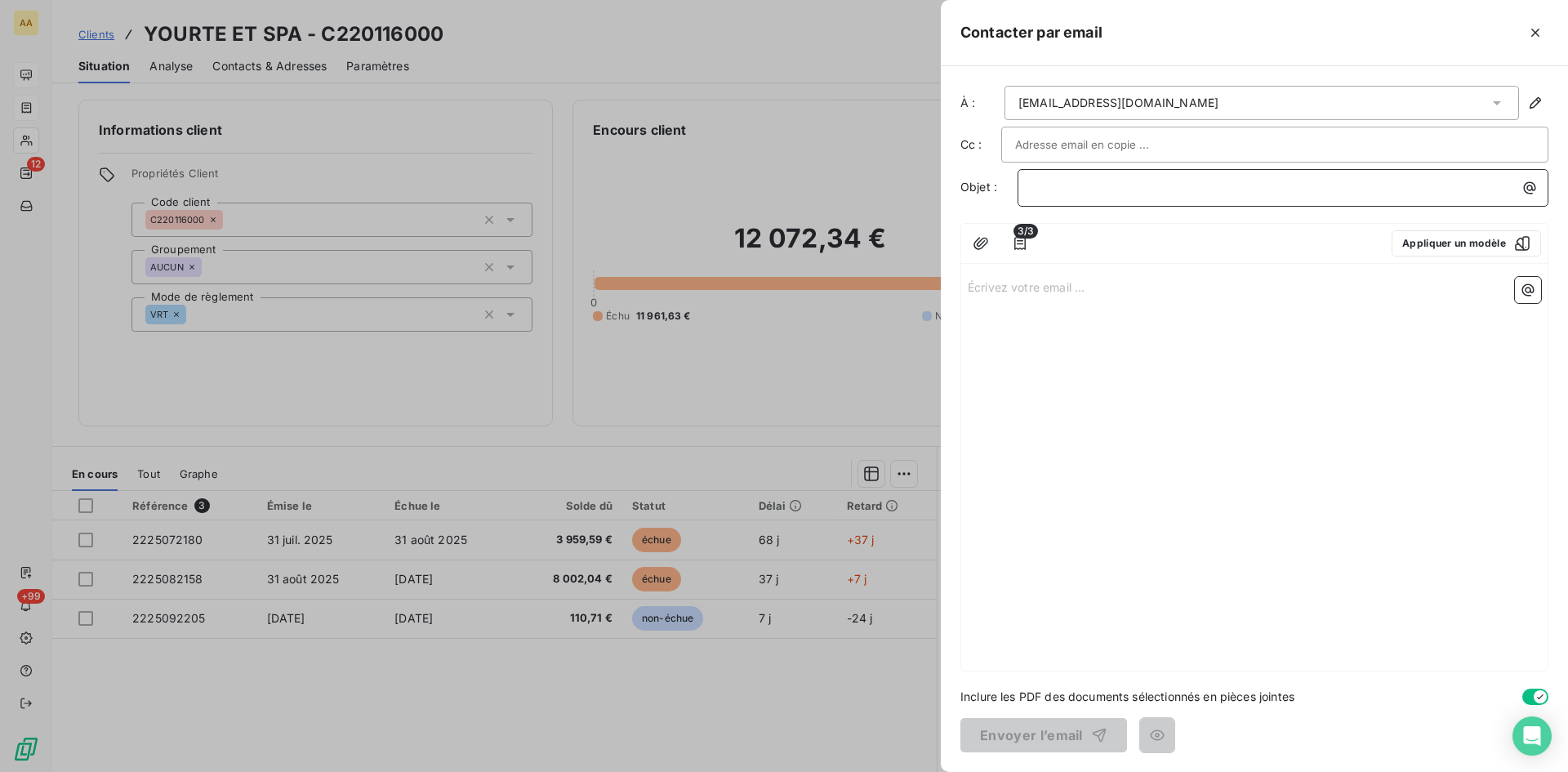
click at [1032, 190] on p "﻿" at bounding box center [1287, 188] width 511 height 19
click at [1001, 291] on p "Écrivez votre email ... ﻿" at bounding box center [1254, 286] width 573 height 19
click at [1004, 290] on p "Écrivez votre email ... ﻿" at bounding box center [1254, 286] width 573 height 19
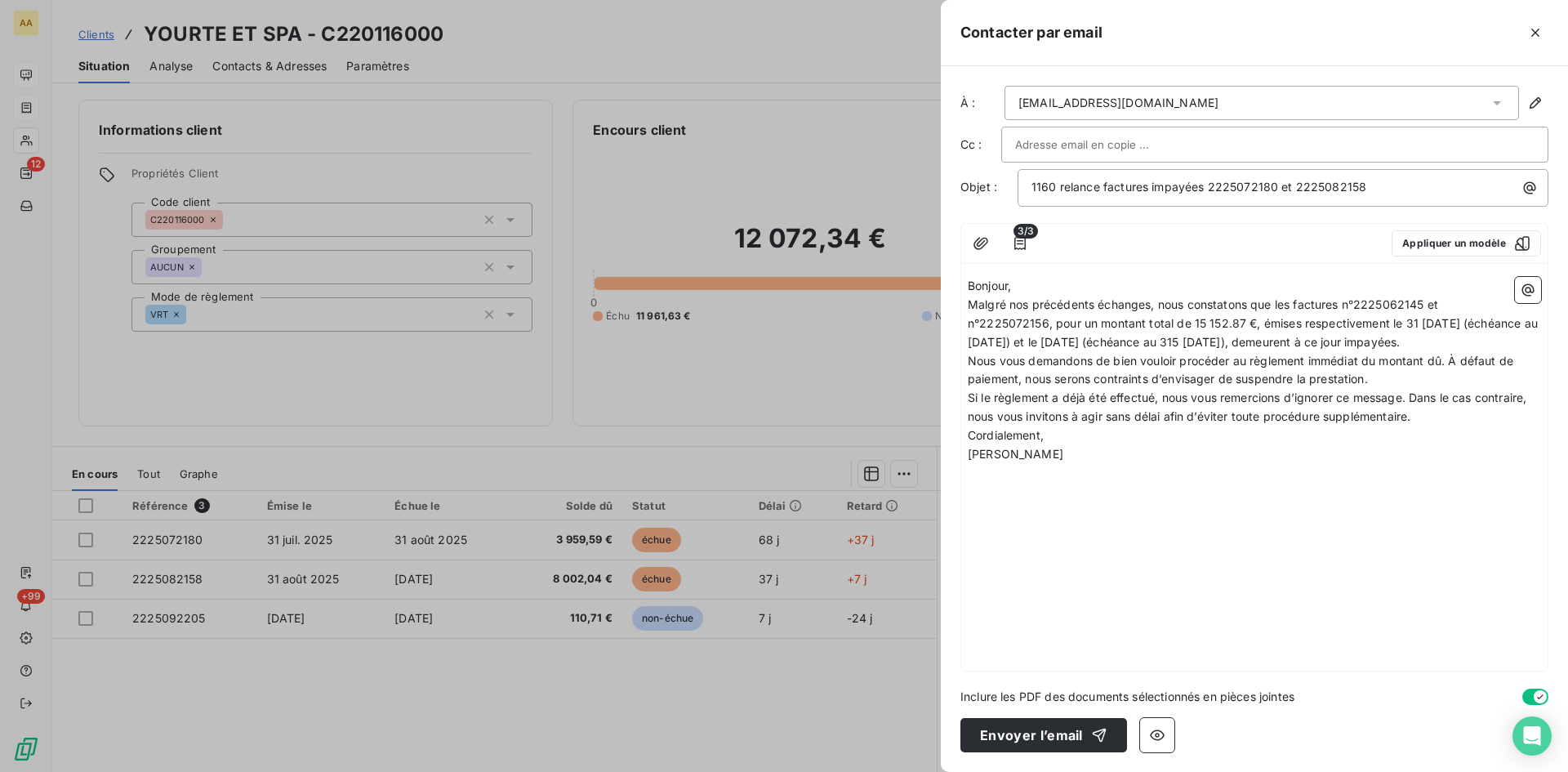
click at [1030, 282] on p "Bonjour," at bounding box center [1254, 286] width 573 height 19
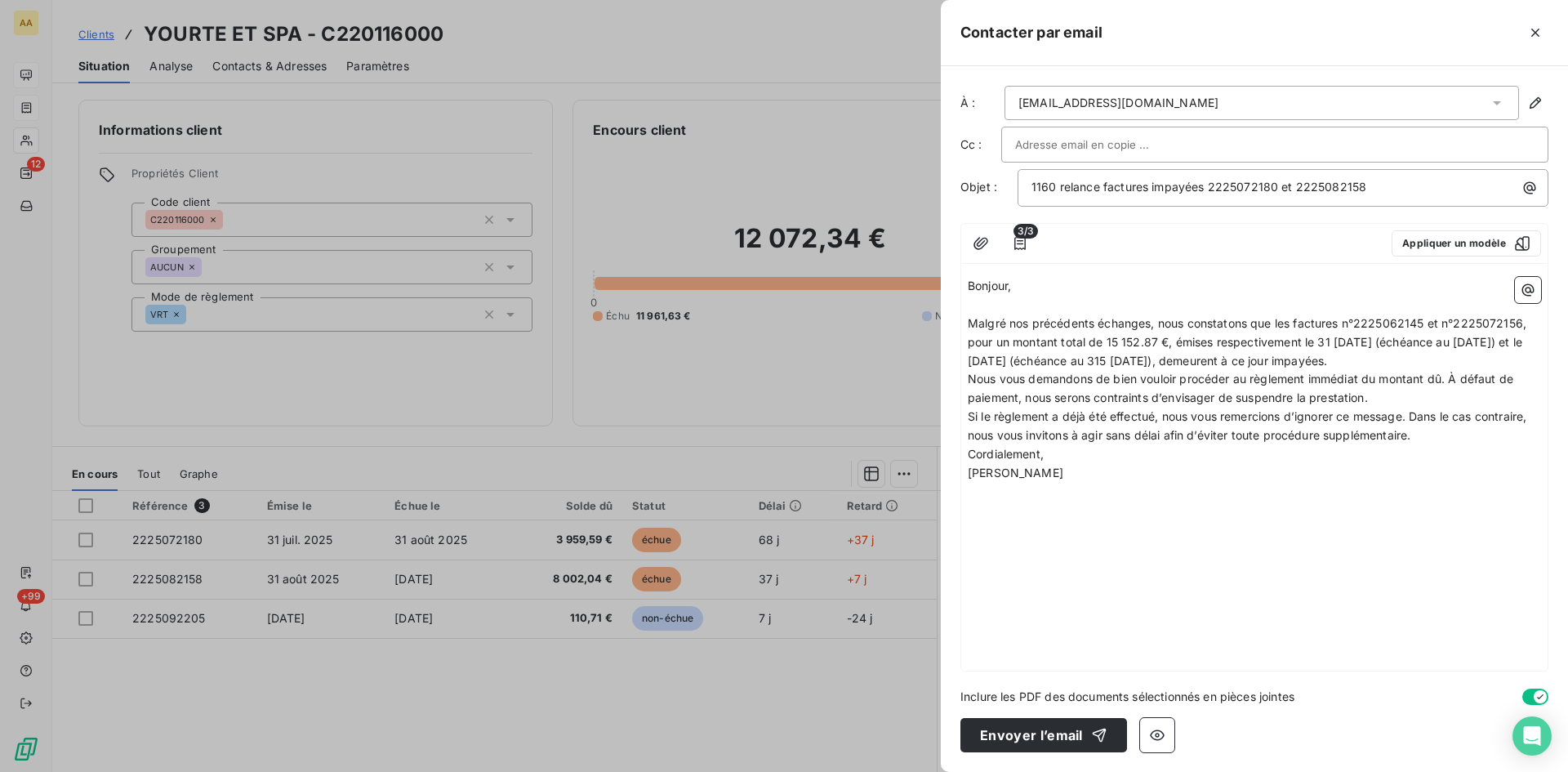
click at [1498, 359] on p "Malgré nos précédents échanges, nous constatons que les factures n°2225062145 e…" at bounding box center [1254, 343] width 573 height 56
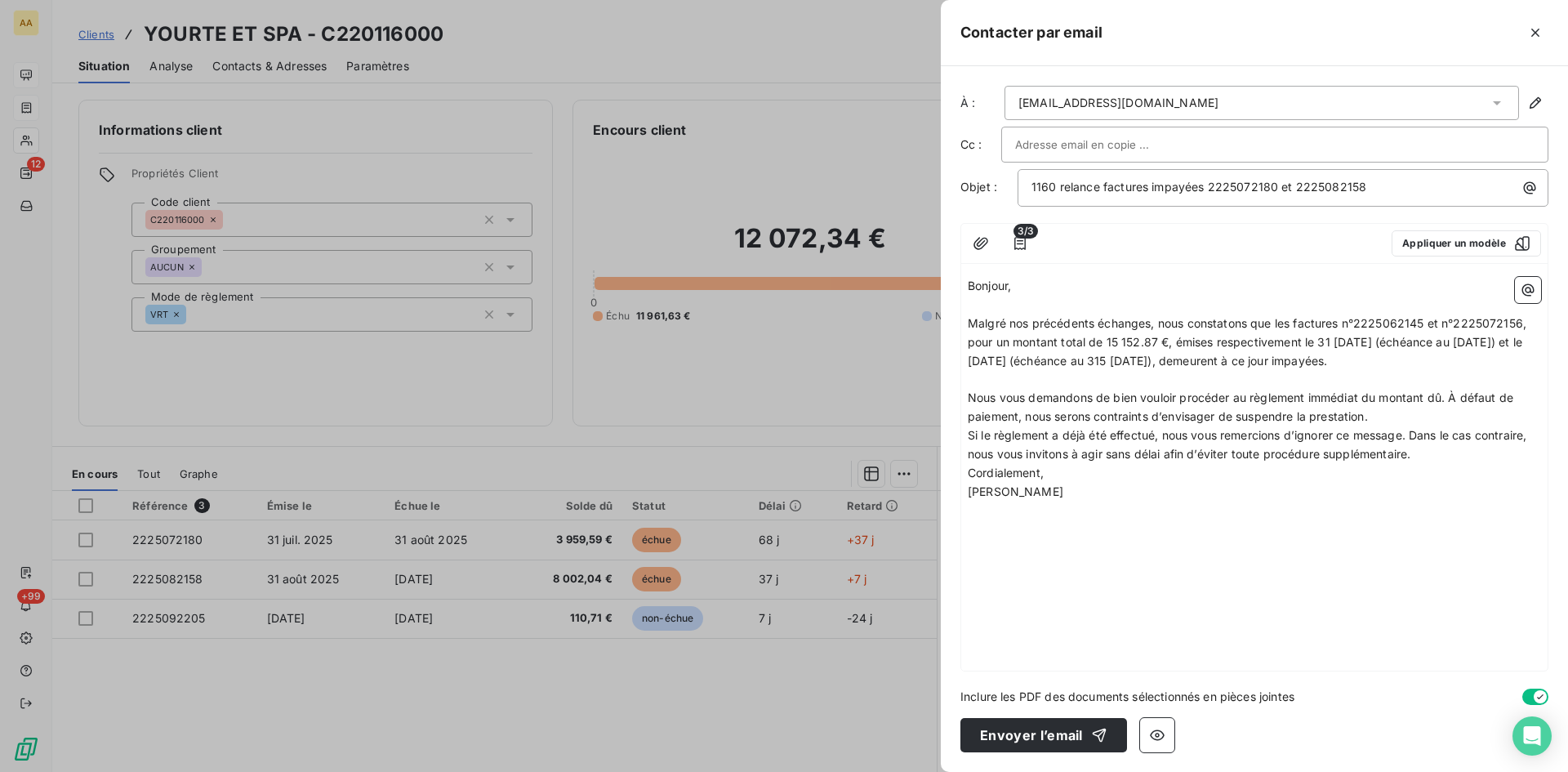
click at [1380, 417] on p "Nous vous demandons de bien vouloir procéder au règlement immédiat du montant d…" at bounding box center [1254, 408] width 573 height 37
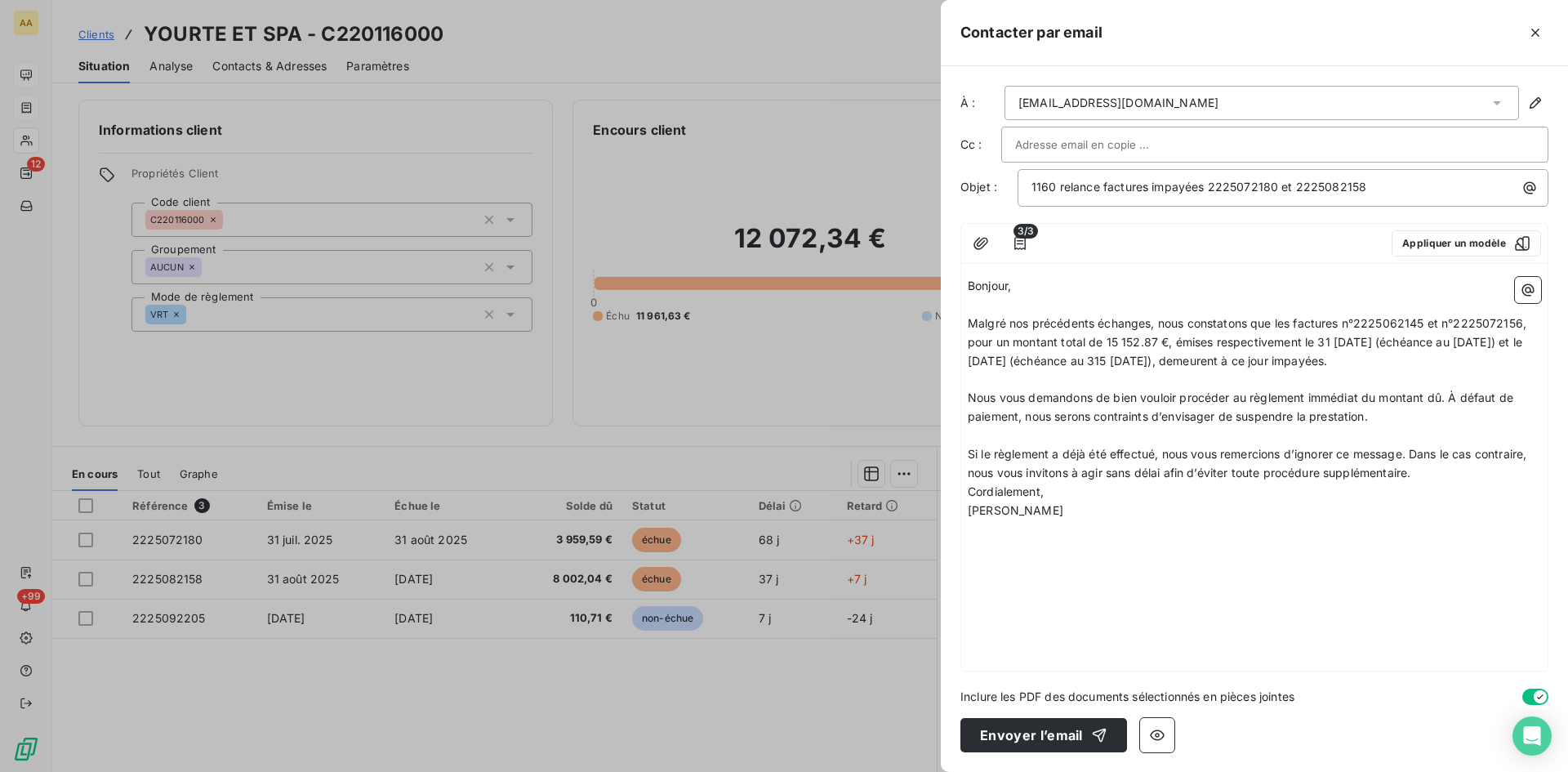
click at [1429, 474] on p "Si le règlement a déjà été effectué, nous vous remercions d’ignorer ce message.…" at bounding box center [1254, 464] width 573 height 37
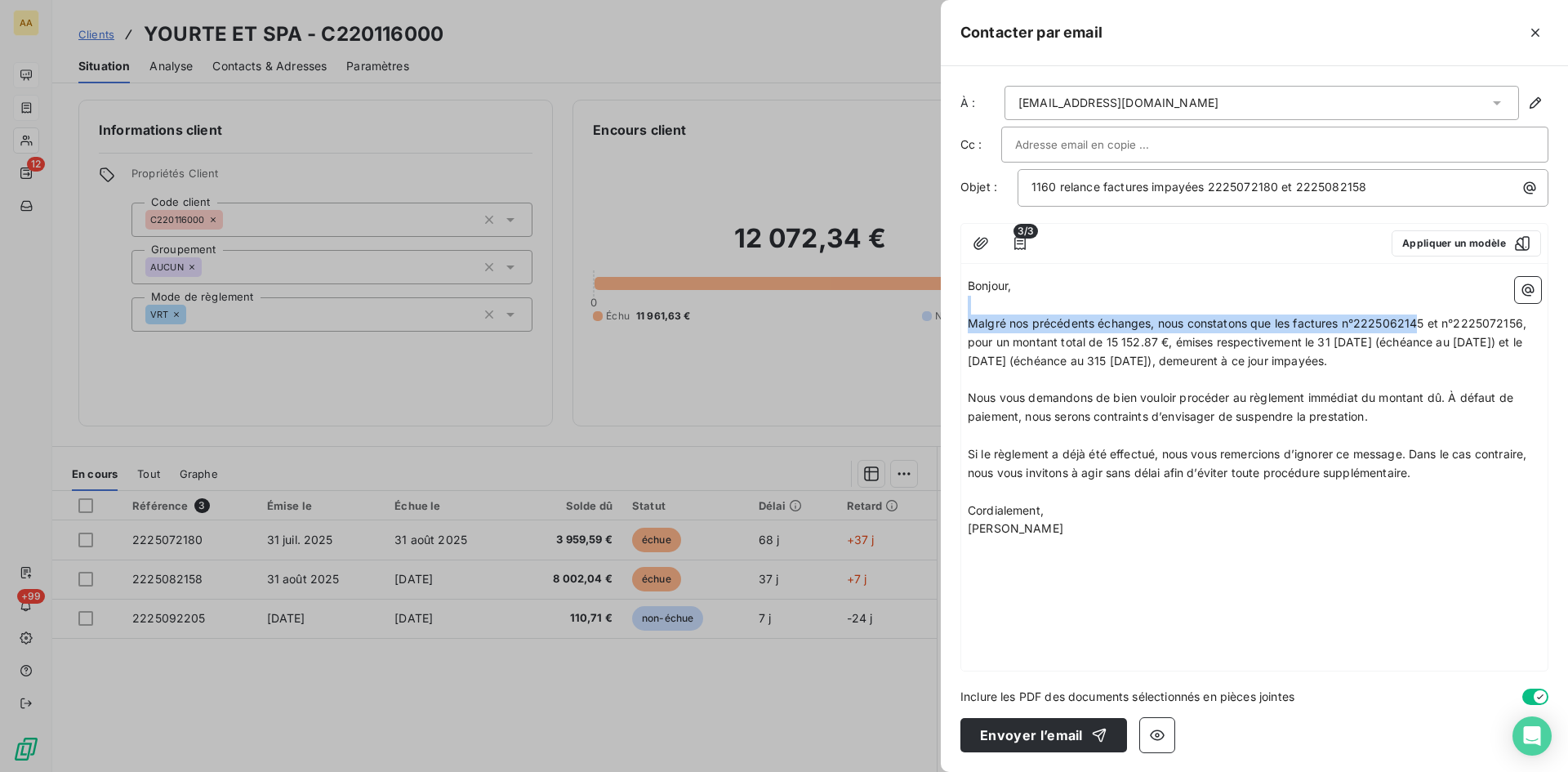
click at [1397, 315] on p "Malgré nos précédents échanges, nous constatons que les factures n°2225062145 e…" at bounding box center [1254, 343] width 573 height 56
drag, startPoint x: 1427, startPoint y: 324, endPoint x: 1378, endPoint y: 340, distance: 51.5
click at [1398, 318] on span "Malgré nos précédents échanges, nous constatons que les factures n°2225062145 e…" at bounding box center [1249, 342] width 562 height 51
drag, startPoint x: 1527, startPoint y: 320, endPoint x: 1498, endPoint y: 320, distance: 29.0
click at [1498, 320] on span "Malgré nos précédents échanges, nous constatons que les factures n°22250672180 …" at bounding box center [1253, 342] width 569 height 51
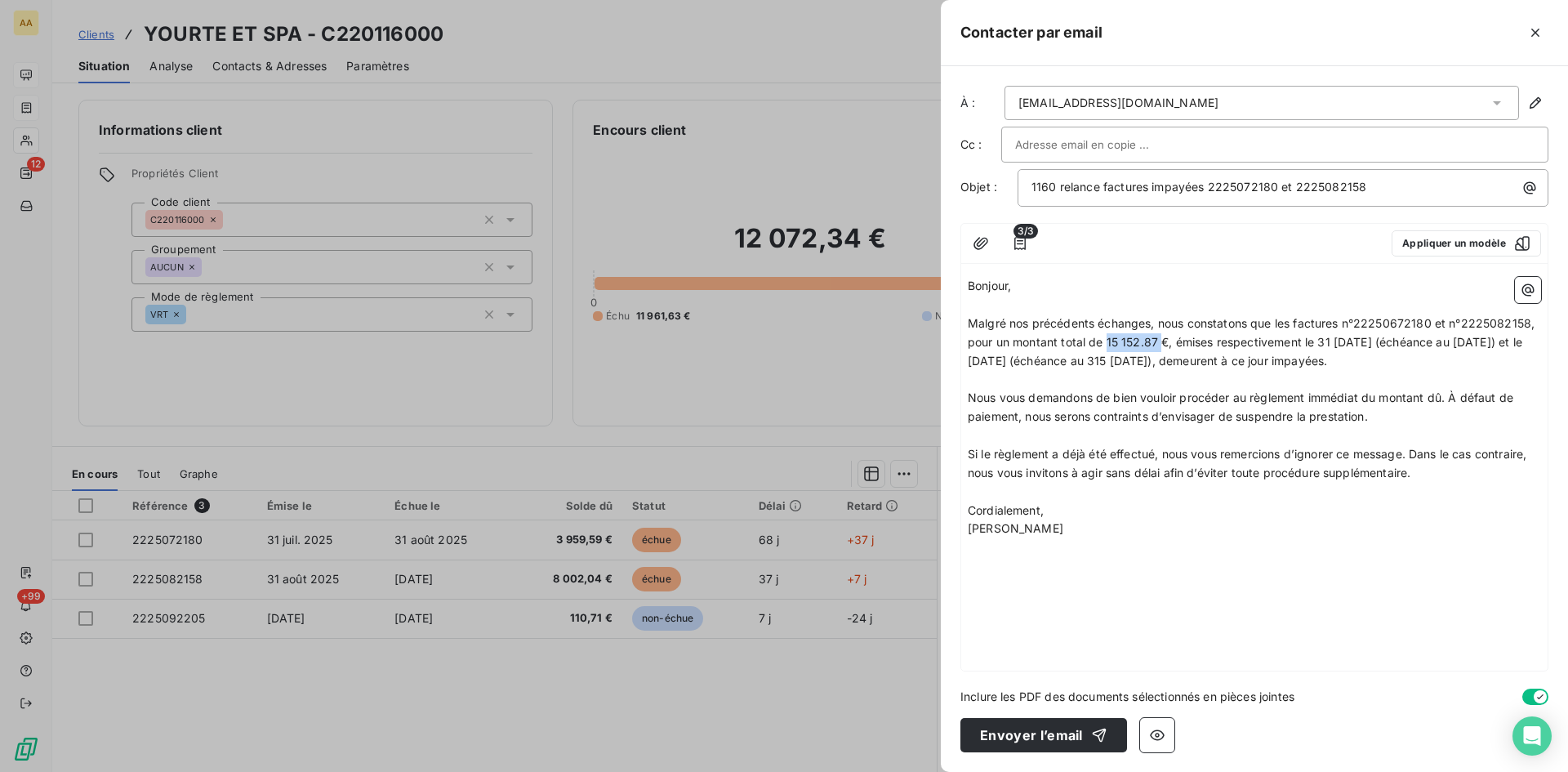
drag, startPoint x: 1160, startPoint y: 342, endPoint x: 1108, endPoint y: 343, distance: 52.0
click at [1108, 343] on span "Malgré nos précédents échanges, nous constatons que les factures n°22250672180 …" at bounding box center [1253, 342] width 570 height 51
click at [1340, 340] on span "Malgré nos précédents échanges, nous constatons que les factures n°22250672180 …" at bounding box center [1253, 342] width 570 height 51
click at [1478, 341] on span "Malgré nos précédents échanges, nous constatons que les factures n°22250672180 …" at bounding box center [1253, 342] width 570 height 51
drag, startPoint x: 1075, startPoint y: 359, endPoint x: 1047, endPoint y: 362, distance: 28.2
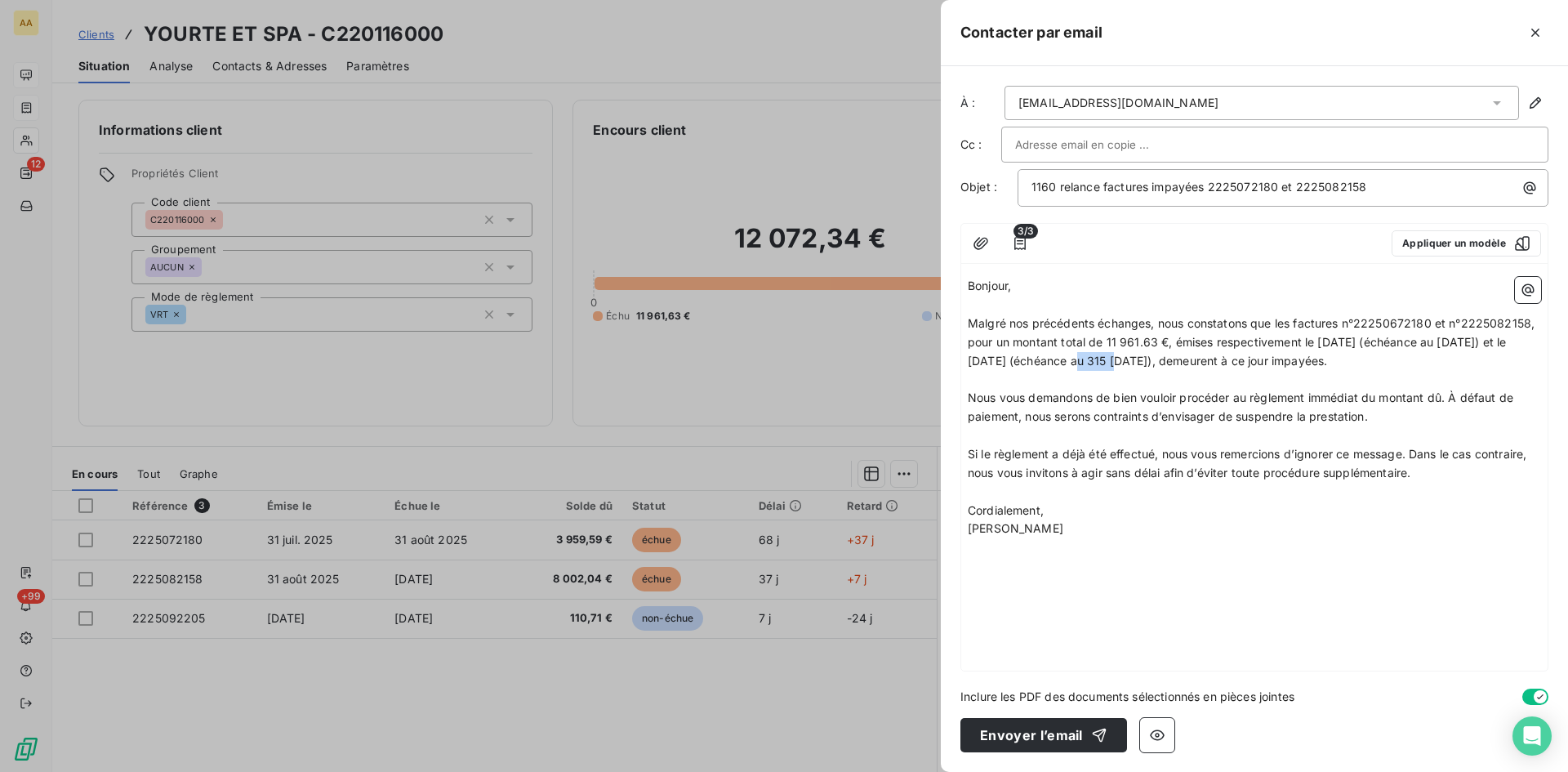
click at [1047, 362] on span "Malgré nos précédents échanges, nous constatons que les factures n°22250672180 …" at bounding box center [1253, 342] width 570 height 51
drag, startPoint x: 1203, startPoint y: 360, endPoint x: 1191, endPoint y: 367, distance: 13.9
click at [1188, 360] on span "Malgré nos précédents échanges, nous constatons que les factures n°22250672180 …" at bounding box center [1253, 342] width 570 height 51
click at [1025, 740] on button "Envoyer l’email" at bounding box center [1044, 735] width 167 height 34
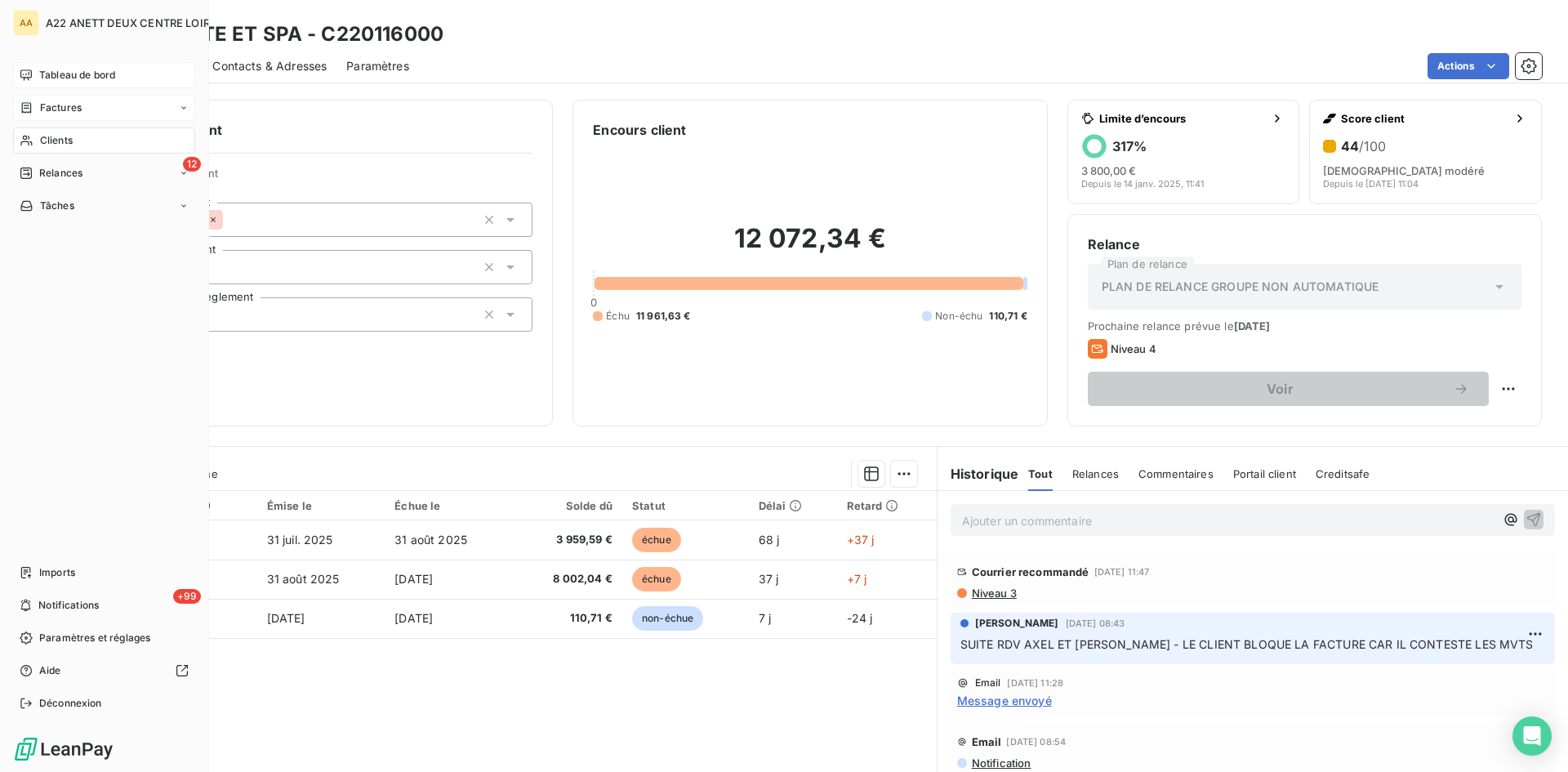
click at [41, 136] on span "Clients" at bounding box center [56, 140] width 32 height 15
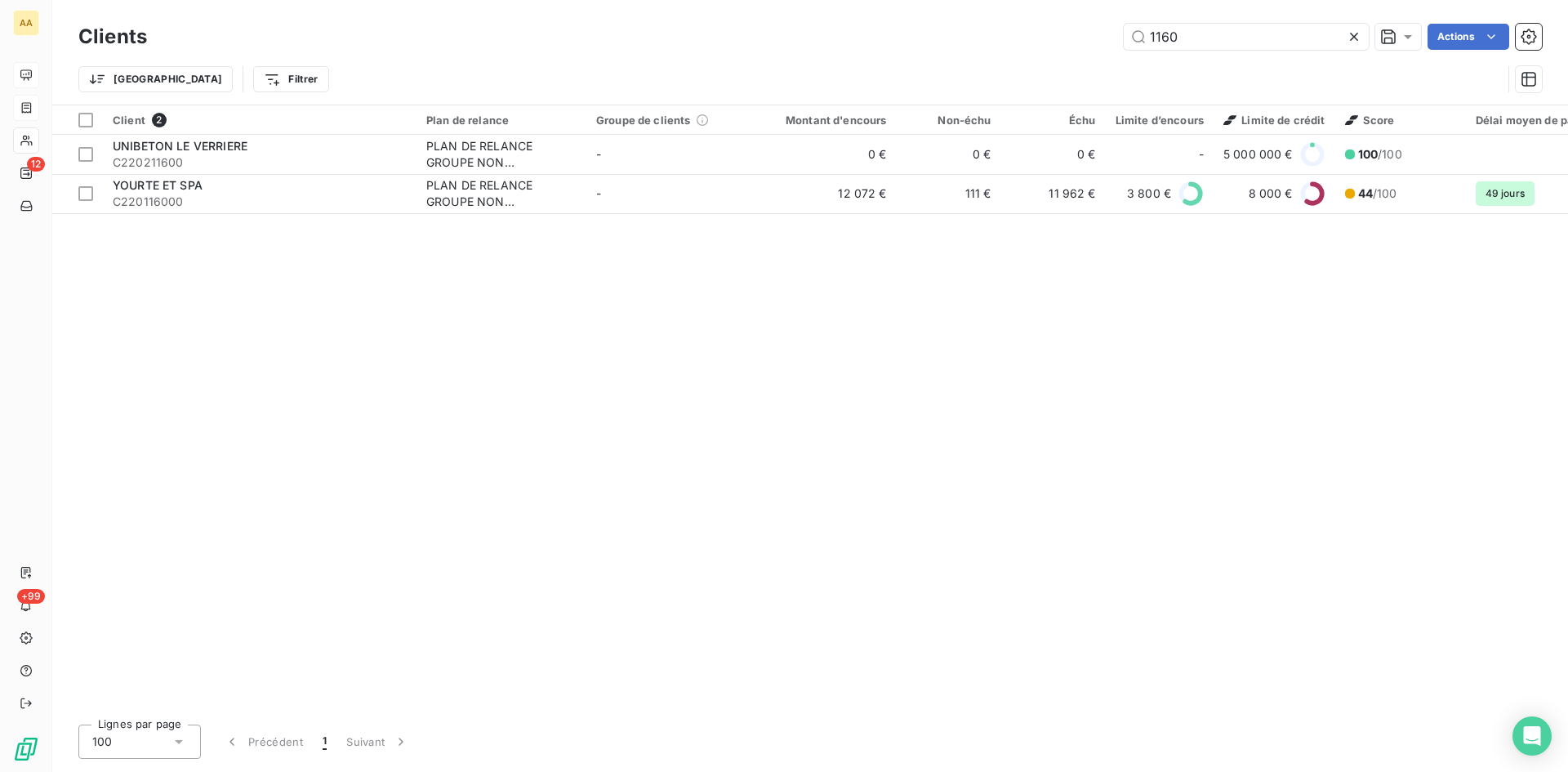
click at [1103, 41] on div "1160 Actions" at bounding box center [855, 37] width 1376 height 27
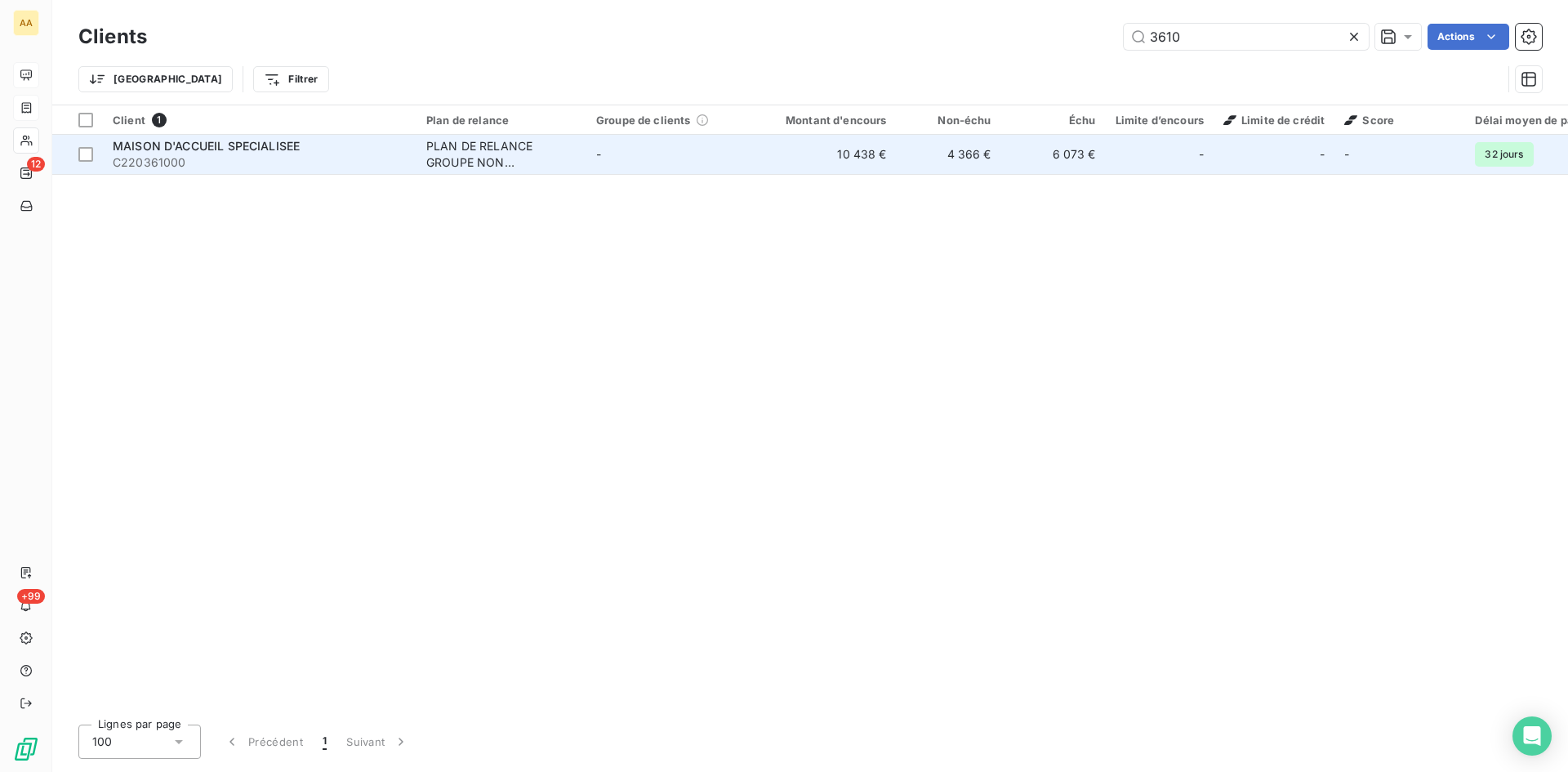
type input "3610"
click at [486, 164] on div "PLAN DE RELANCE GROUPE NON AUTOMATIQUE" at bounding box center [501, 154] width 150 height 32
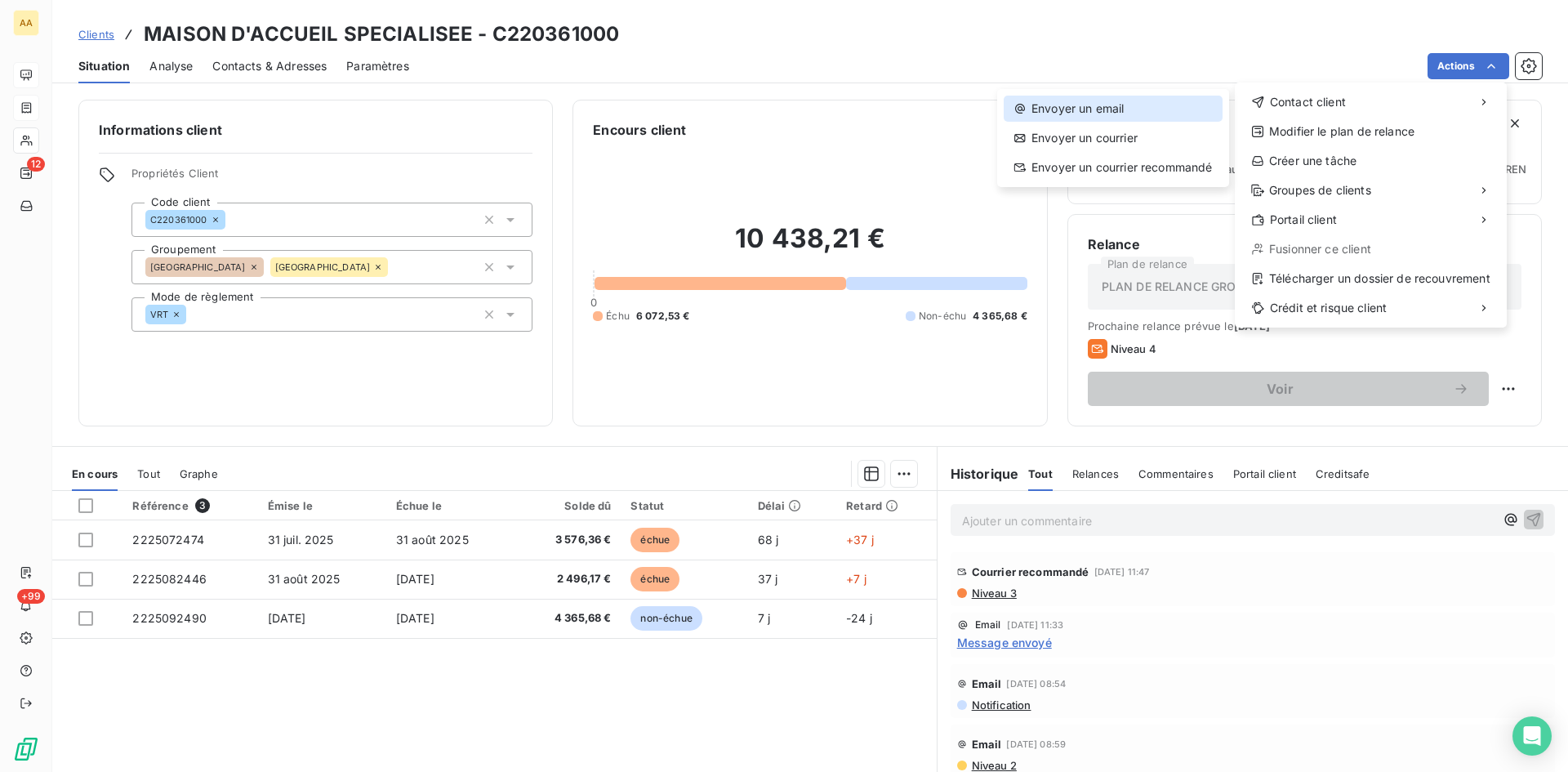
click at [1122, 106] on div "Envoyer un email" at bounding box center [1113, 109] width 219 height 27
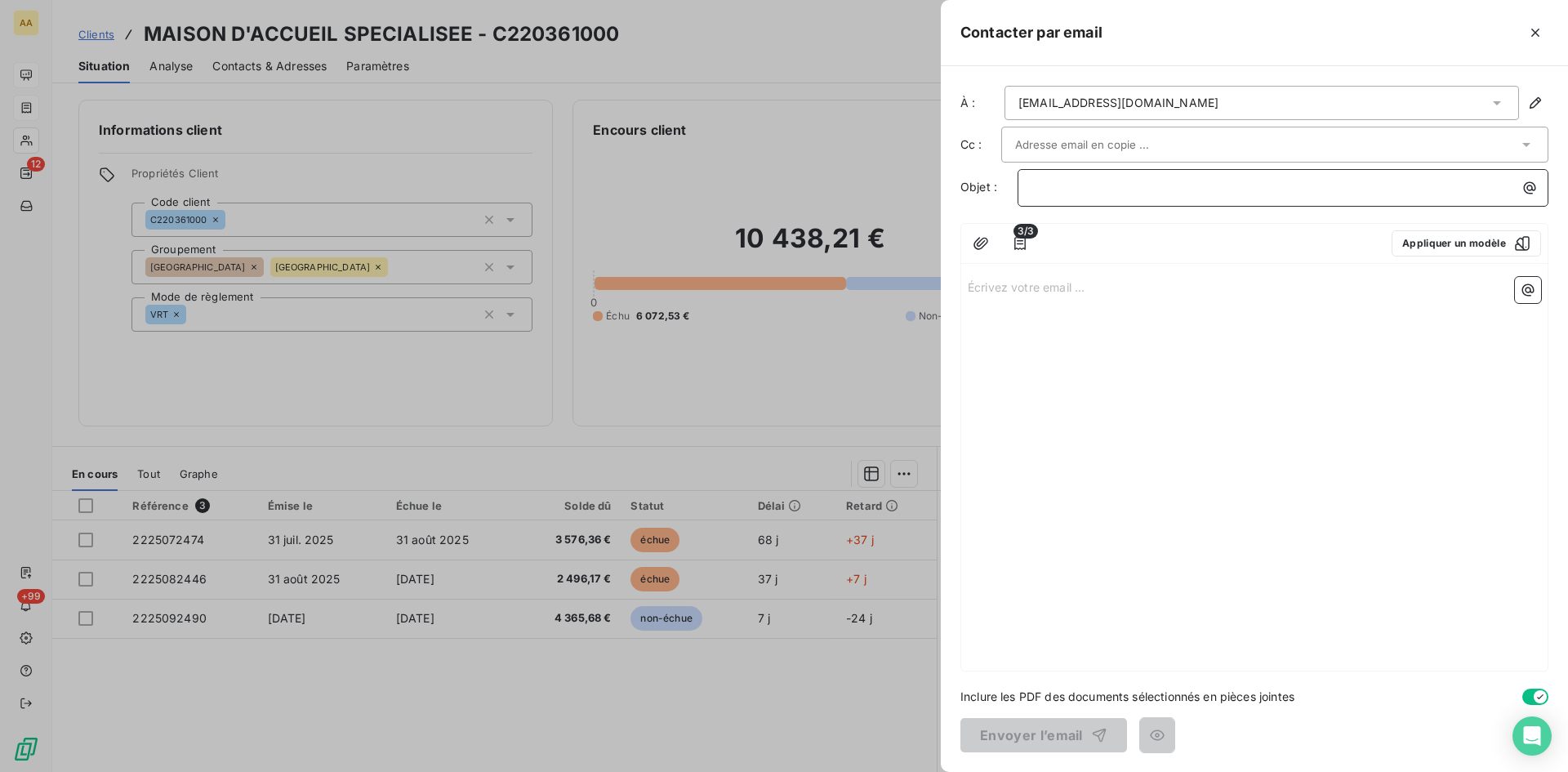
click at [1068, 190] on p "﻿" at bounding box center [1287, 188] width 511 height 19
click at [992, 286] on p "Écrivez votre email ... ﻿" at bounding box center [1254, 286] width 573 height 19
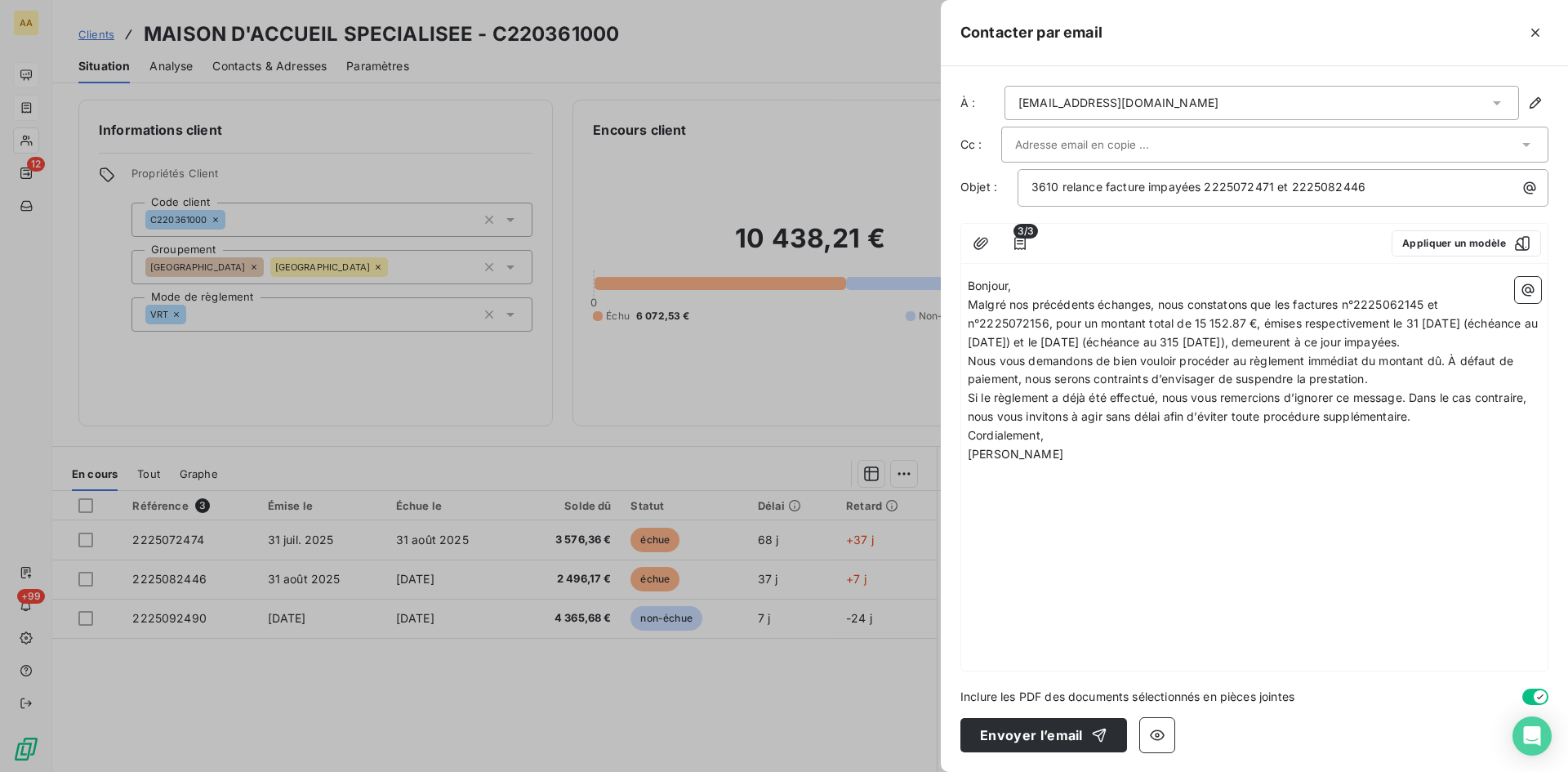
click at [1035, 352] on p "Malgré nos précédents échanges, nous constatons que les factures n°2225062145 e…" at bounding box center [1254, 324] width 573 height 56
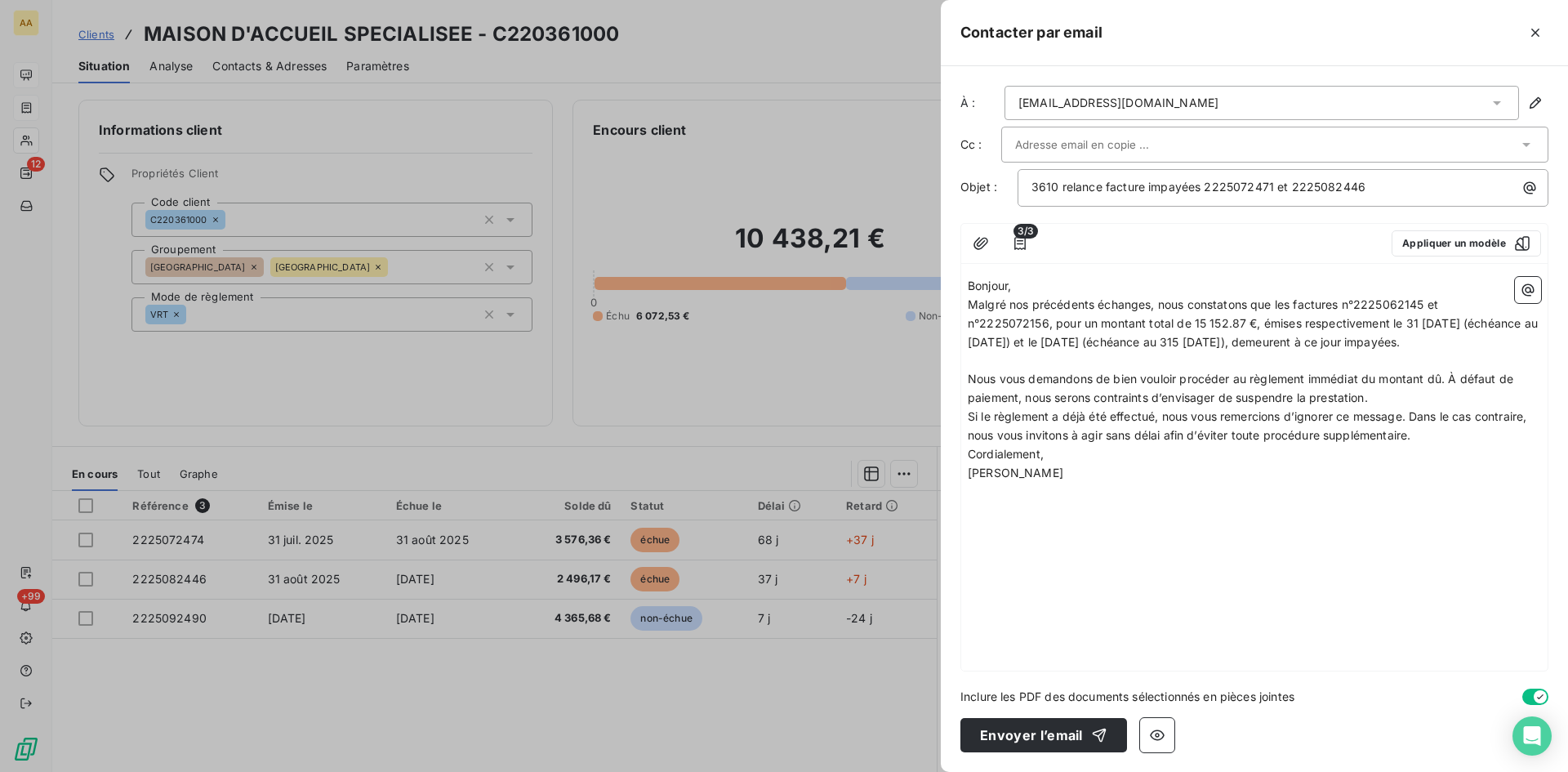
click at [1385, 408] on p "Nous vous demandons de bien vouloir procéder au règlement immédiat du montant d…" at bounding box center [1254, 388] width 573 height 37
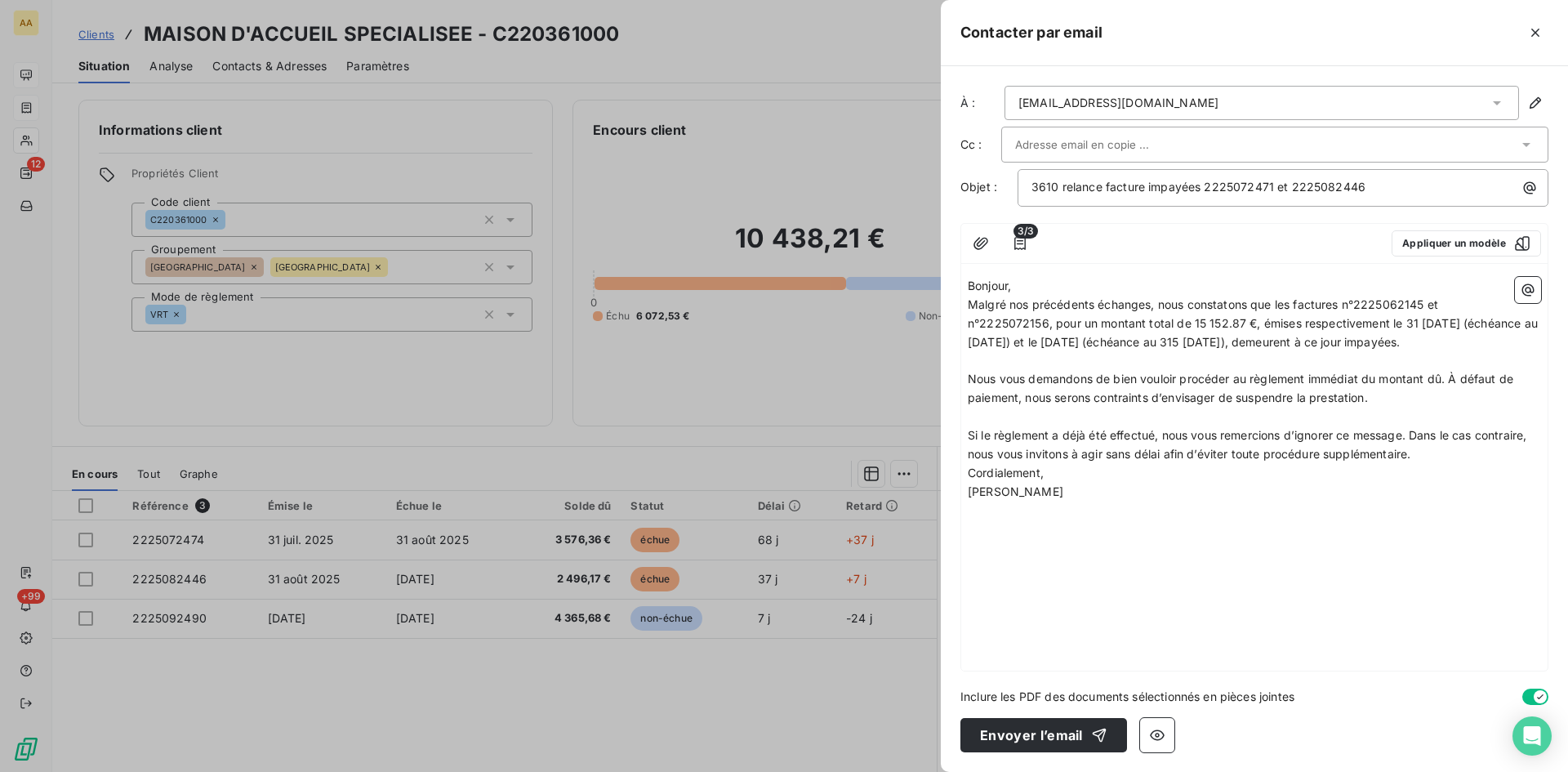
click at [1420, 464] on p "Si le règlement a déjà été effectué, nous vous remercions d’ignorer ce message.…" at bounding box center [1254, 445] width 573 height 37
drag, startPoint x: 1424, startPoint y: 307, endPoint x: 1394, endPoint y: 301, distance: 30.6
click at [1394, 301] on span "Malgré nos précédents échanges, nous constatons que les factures n°2225062145 e…" at bounding box center [1254, 323] width 573 height 51
drag, startPoint x: 1046, startPoint y: 320, endPoint x: 1013, endPoint y: 328, distance: 34.0
click at [1018, 320] on span "Malgré nos précédents échanges, nous constatons que les factures n°2225072474 e…" at bounding box center [1254, 323] width 573 height 51
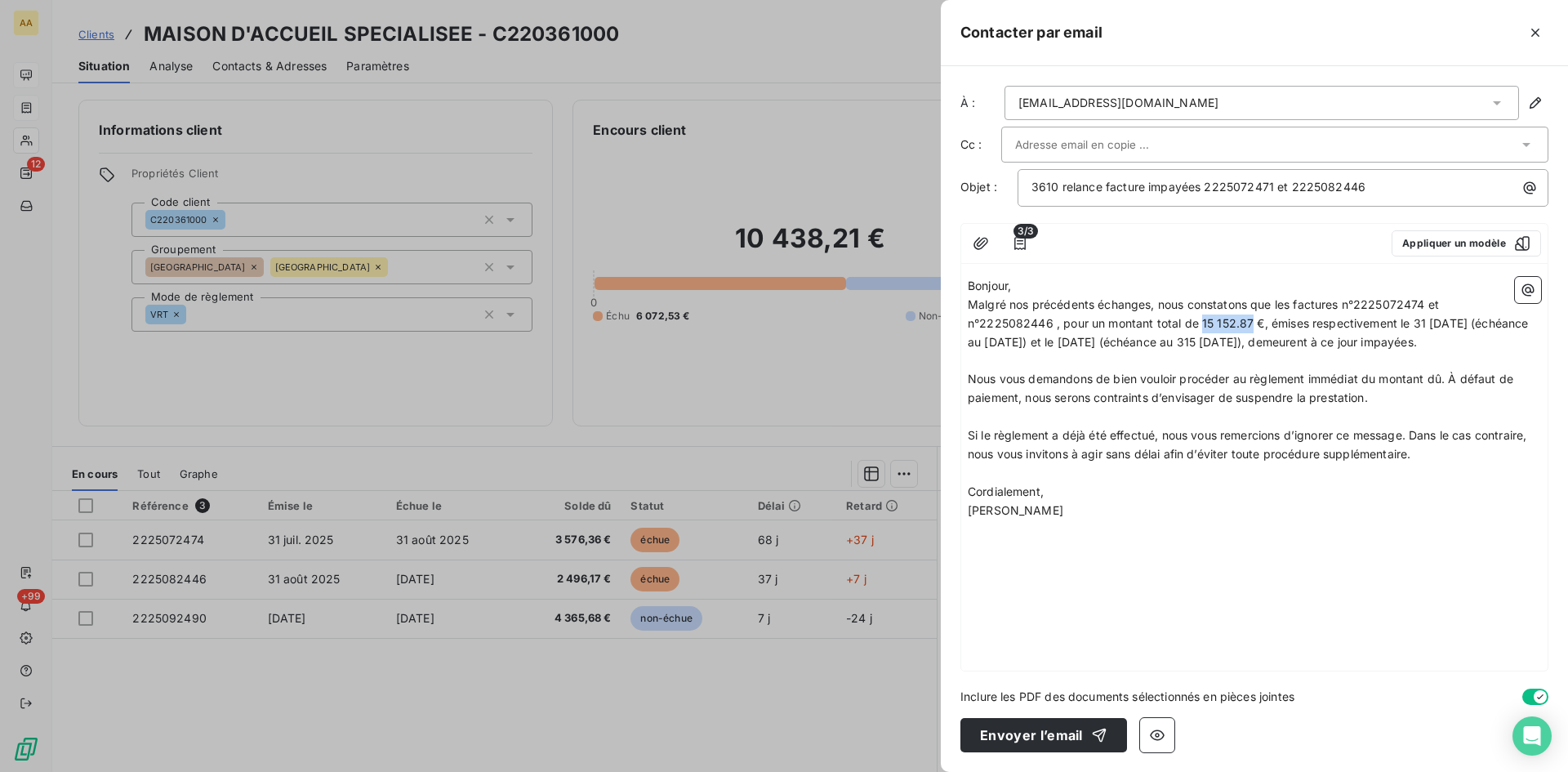
drag, startPoint x: 1253, startPoint y: 319, endPoint x: 1202, endPoint y: 320, distance: 51.0
click at [1202, 320] on span "Malgré nos précédents échanges, nous constatons que les factures n°2225072474 e…" at bounding box center [1250, 323] width 564 height 51
click at [1440, 325] on span "Malgré nos précédents échanges, nous constatons que les factures n°2225072474 e…" at bounding box center [1249, 323] width 562 height 51
drag, startPoint x: 1057, startPoint y: 340, endPoint x: 1046, endPoint y: 338, distance: 11.2
click at [1046, 338] on span "Malgré nos précédents échanges, nous constatons que les factures n°2225072474 e…" at bounding box center [1249, 323] width 563 height 51
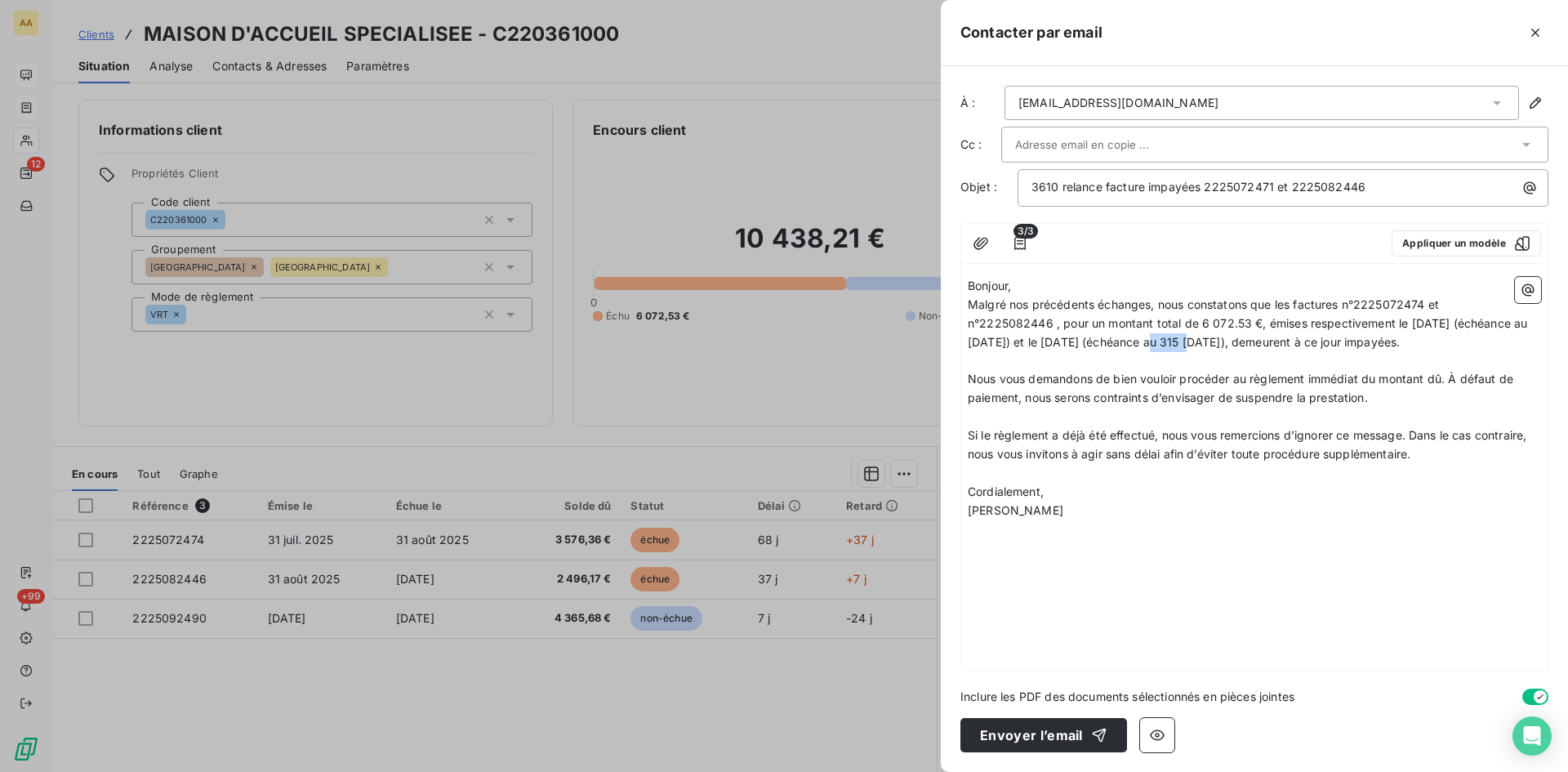
drag, startPoint x: 1195, startPoint y: 343, endPoint x: 1167, endPoint y: 341, distance: 28.1
click at [1167, 341] on span "Malgré nos précédents échanges, nous constatons que les factures n°2225072474 e…" at bounding box center [1249, 323] width 563 height 51
drag, startPoint x: 1321, startPoint y: 340, endPoint x: 1307, endPoint y: 340, distance: 14.0
click at [1307, 340] on span "Malgré nos précédents échanges, nous constatons que les factures n°2225072474 e…" at bounding box center [1249, 323] width 563 height 51
click at [1025, 291] on p "Bonjour," at bounding box center [1254, 286] width 573 height 19
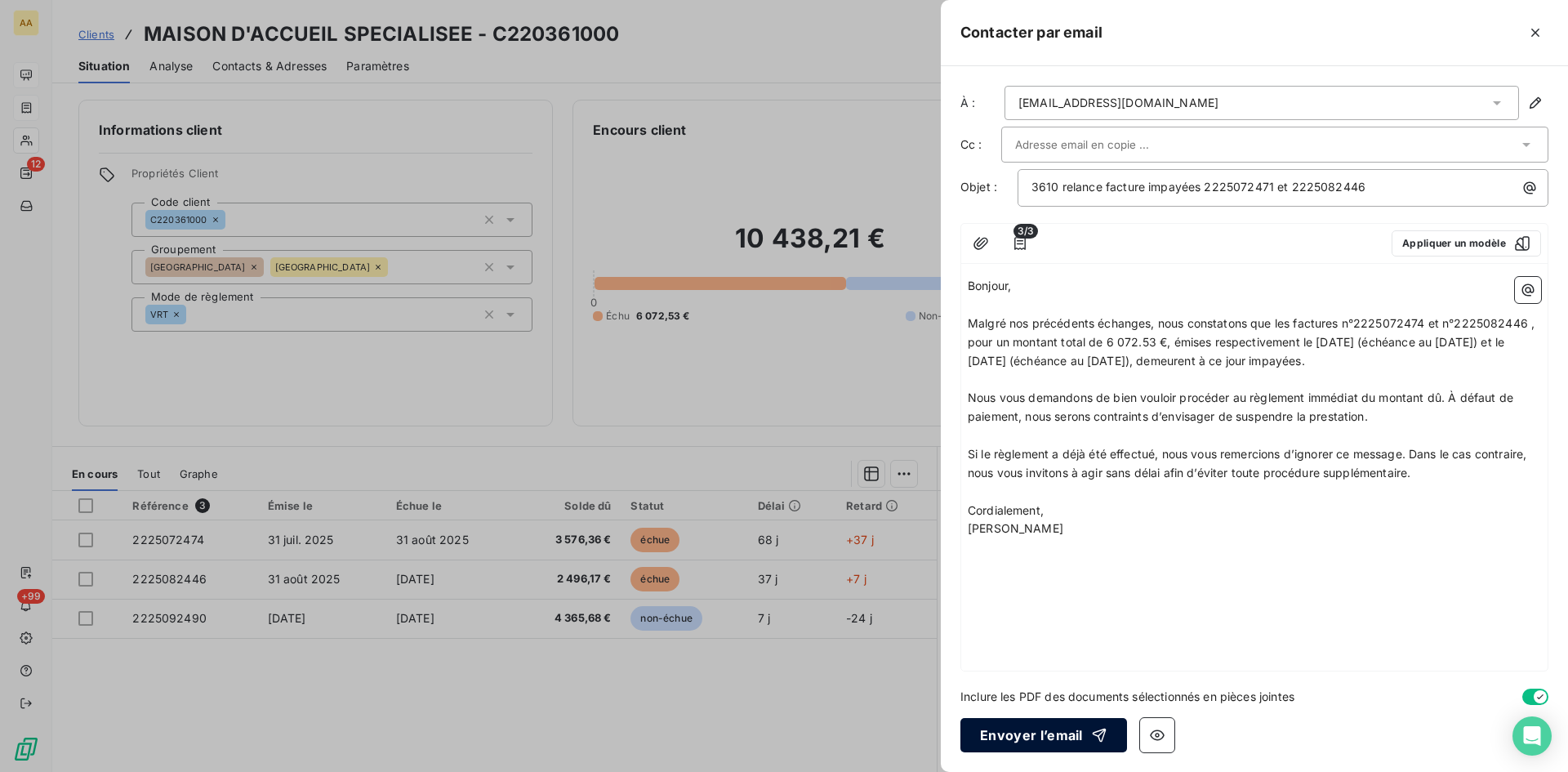
click at [1007, 731] on button "Envoyer l’email" at bounding box center [1044, 735] width 167 height 34
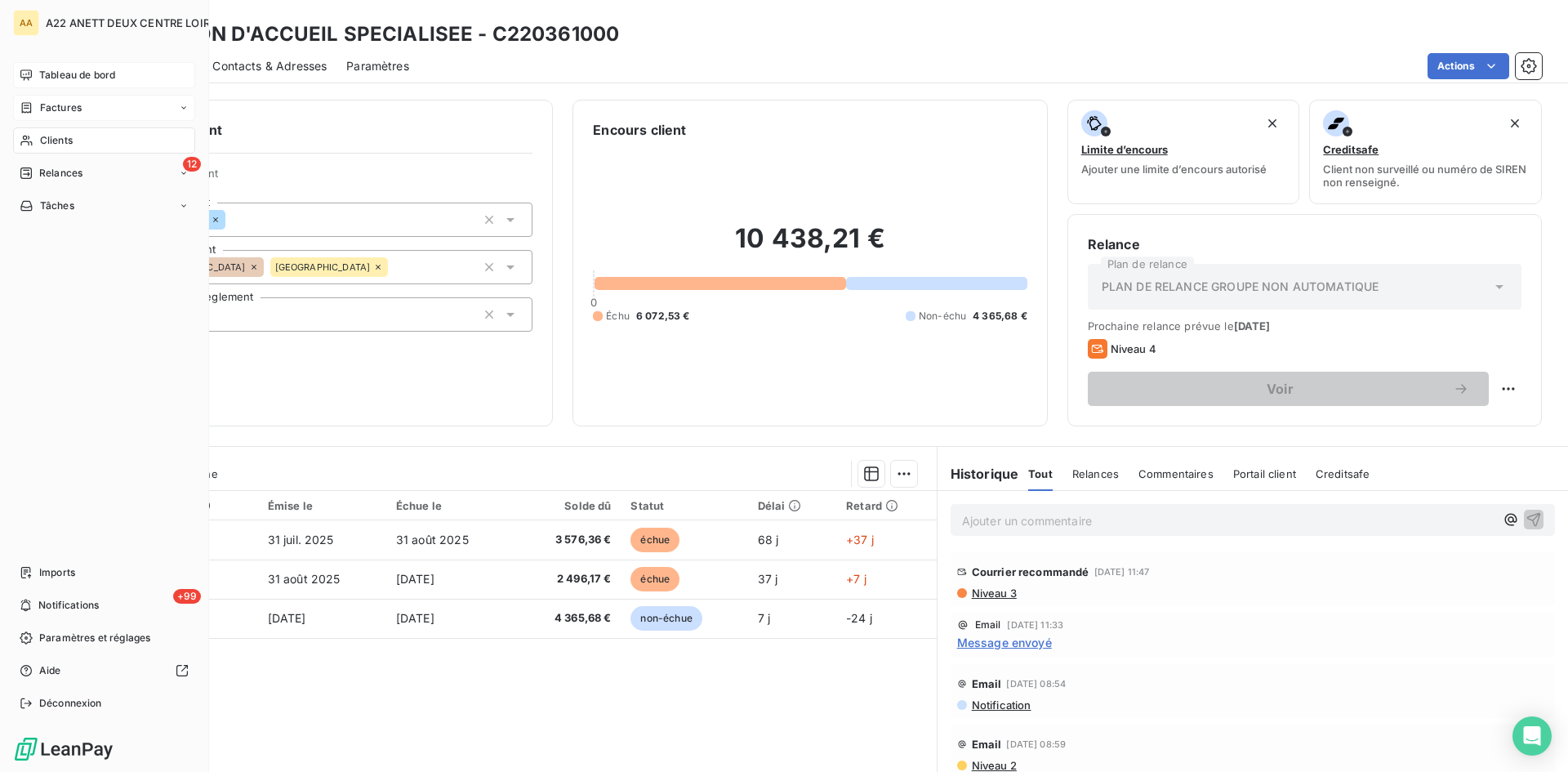
click at [34, 137] on div "Clients" at bounding box center [105, 141] width 183 height 27
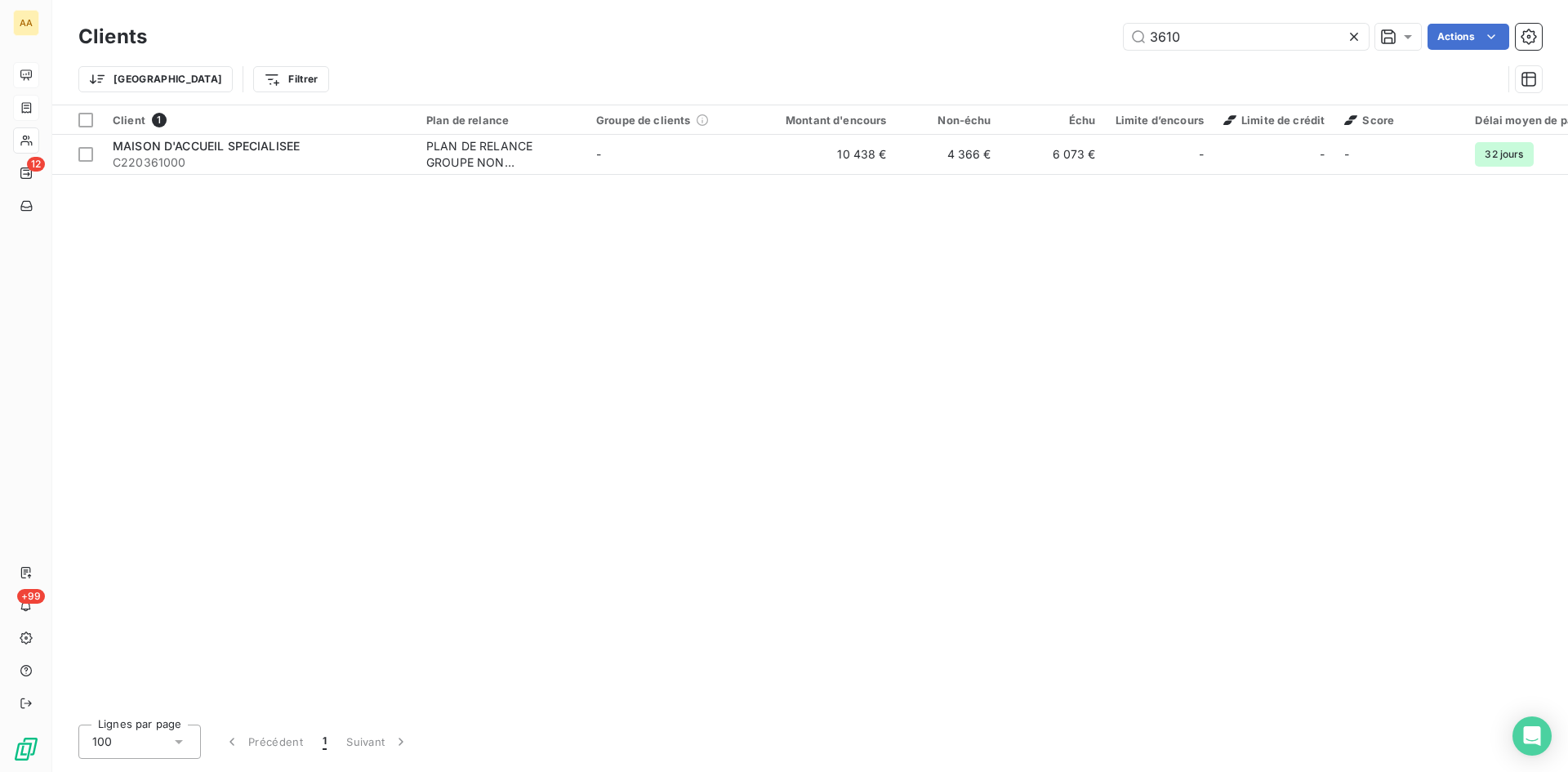
drag, startPoint x: 1171, startPoint y: 40, endPoint x: 1083, endPoint y: 40, distance: 88.0
click at [1083, 40] on div "3610 Actions" at bounding box center [855, 37] width 1376 height 27
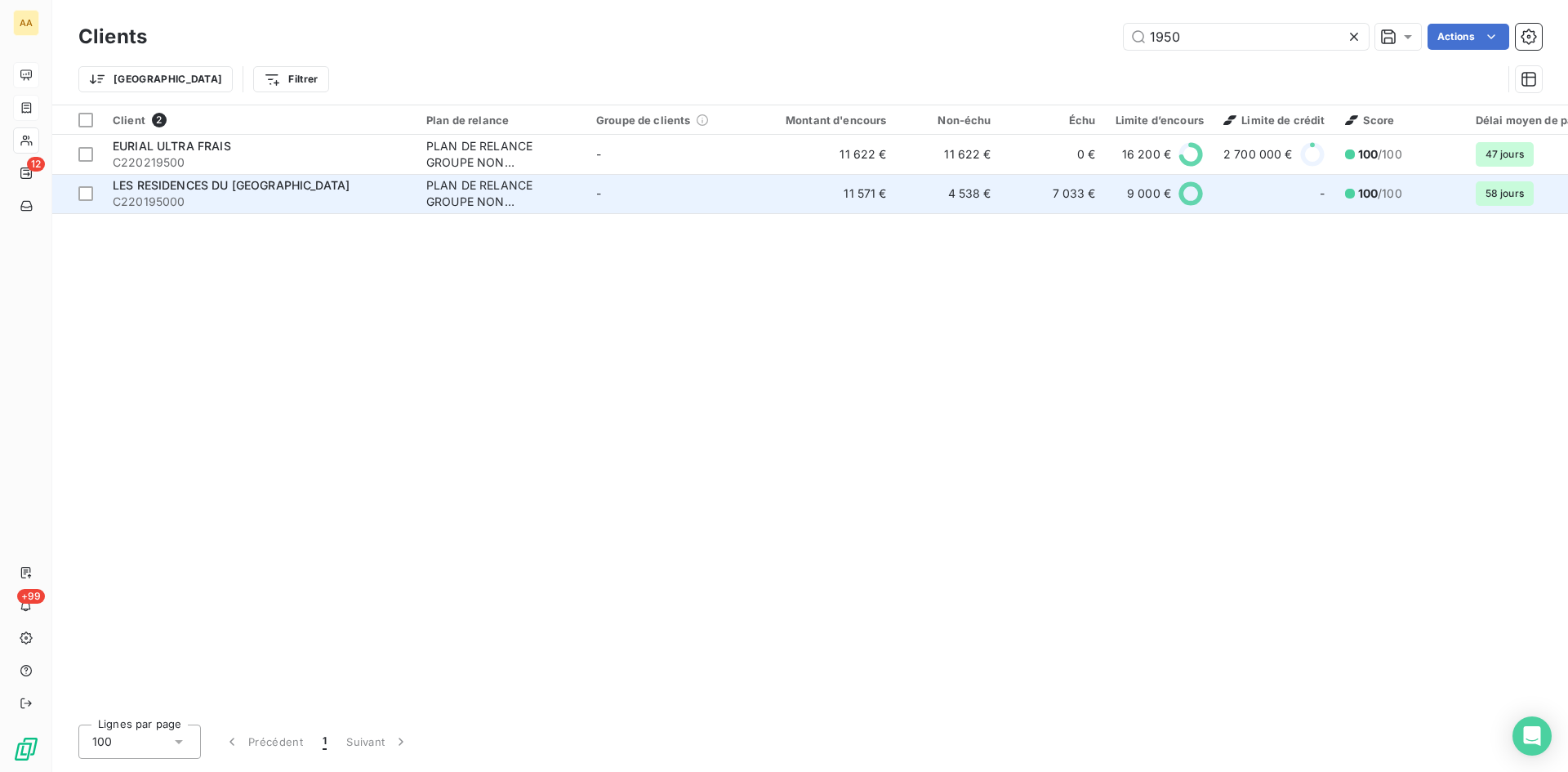
type input "1950"
click at [480, 200] on div "PLAN DE RELANCE GROUPE NON AUTOMATIQUE" at bounding box center [501, 193] width 150 height 32
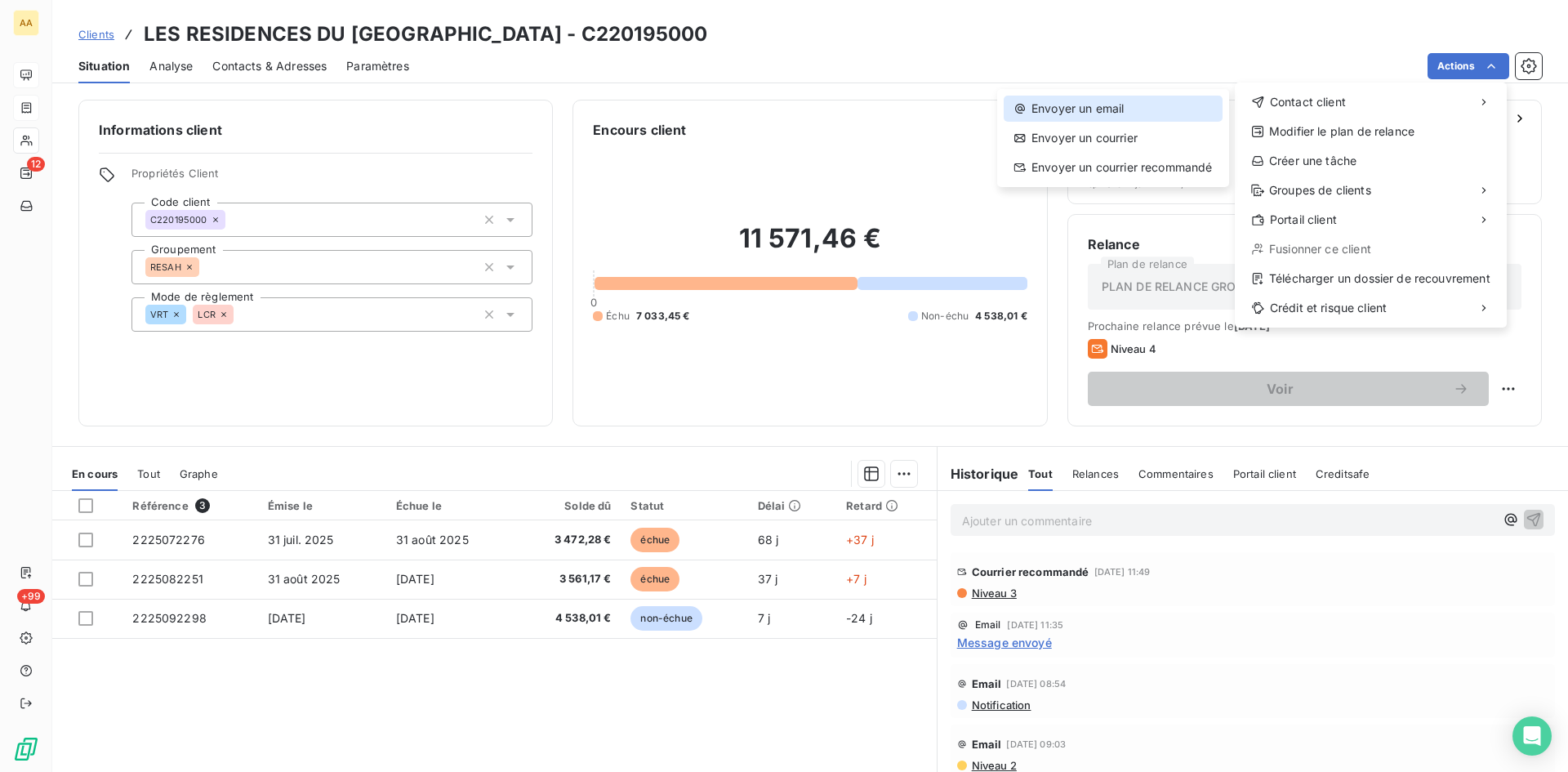
click at [1105, 102] on div "Envoyer un email" at bounding box center [1113, 109] width 219 height 27
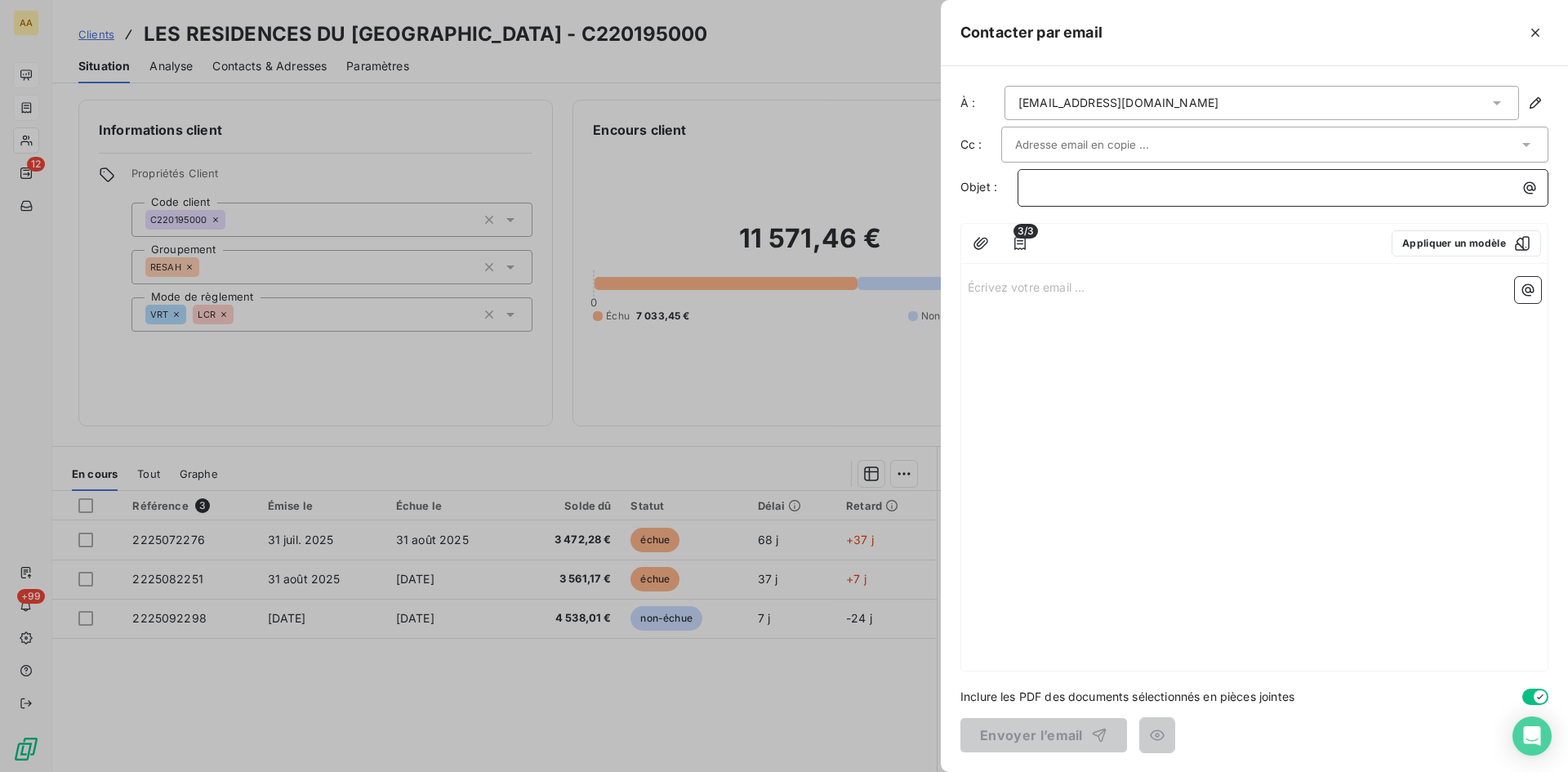
click at [1046, 188] on p "﻿" at bounding box center [1287, 188] width 511 height 19
click at [1230, 189] on p "1950 relances factures impayees" at bounding box center [1287, 188] width 511 height 19
drag, startPoint x: 1002, startPoint y: 281, endPoint x: 1033, endPoint y: 265, distance: 34.9
click at [1003, 281] on p "Écrivez votre email ... ﻿" at bounding box center [1254, 286] width 573 height 19
click at [982, 300] on div "Écrivez votre email ... ﻿" at bounding box center [1254, 471] width 587 height 400
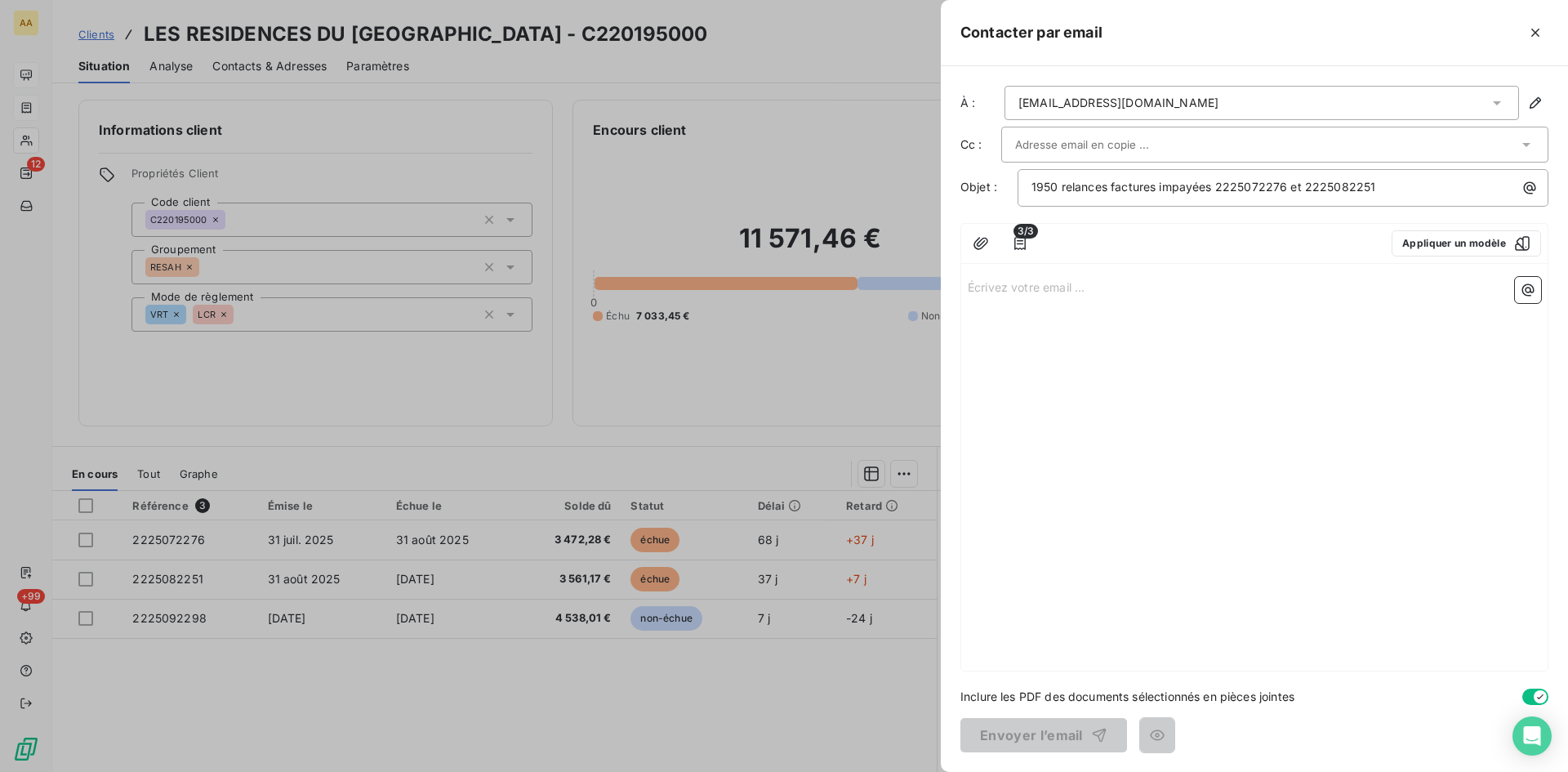
click at [979, 289] on p "Écrivez votre email ... ﻿" at bounding box center [1254, 286] width 573 height 19
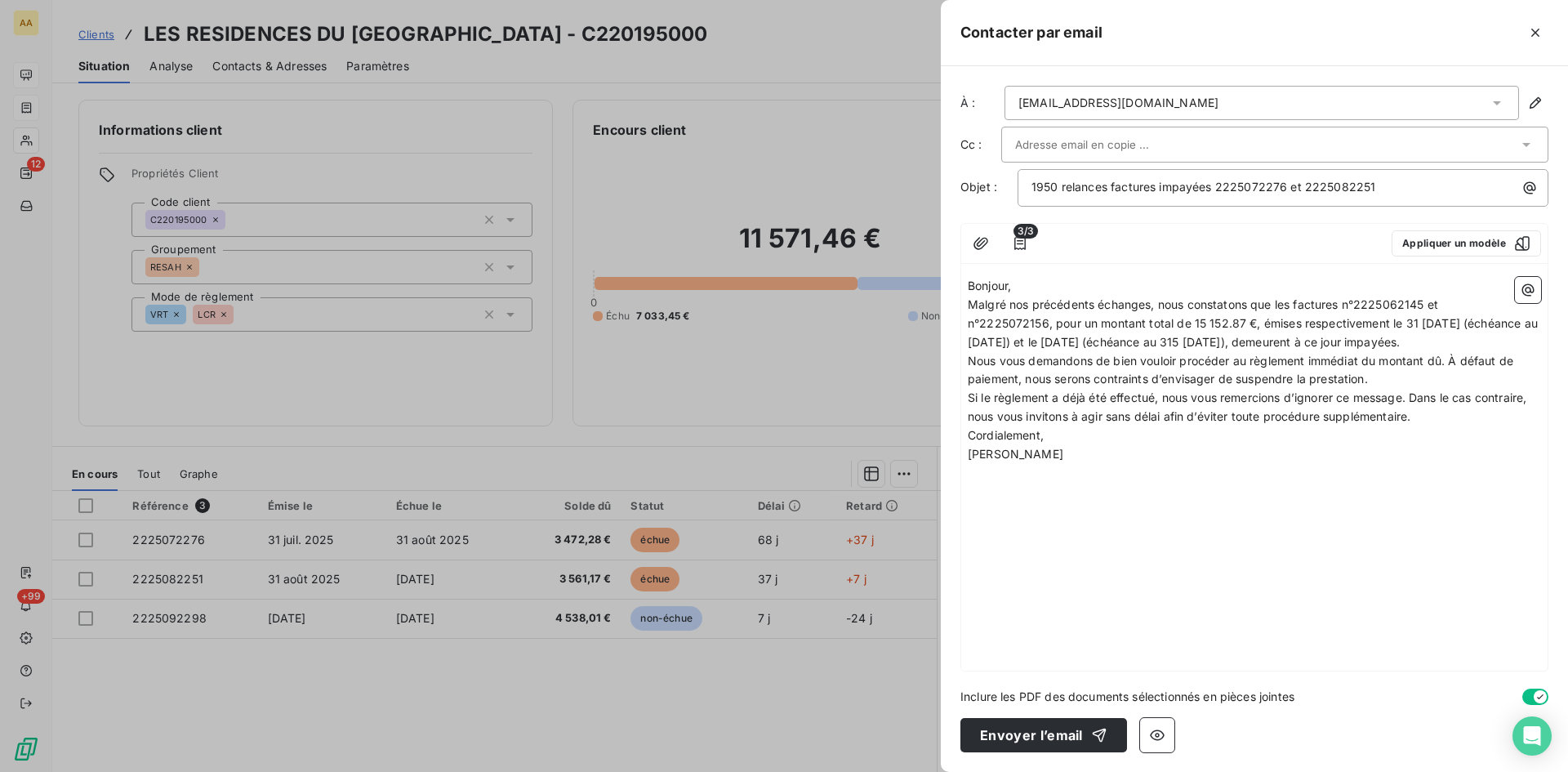
click at [1038, 291] on p "Bonjour," at bounding box center [1254, 286] width 573 height 19
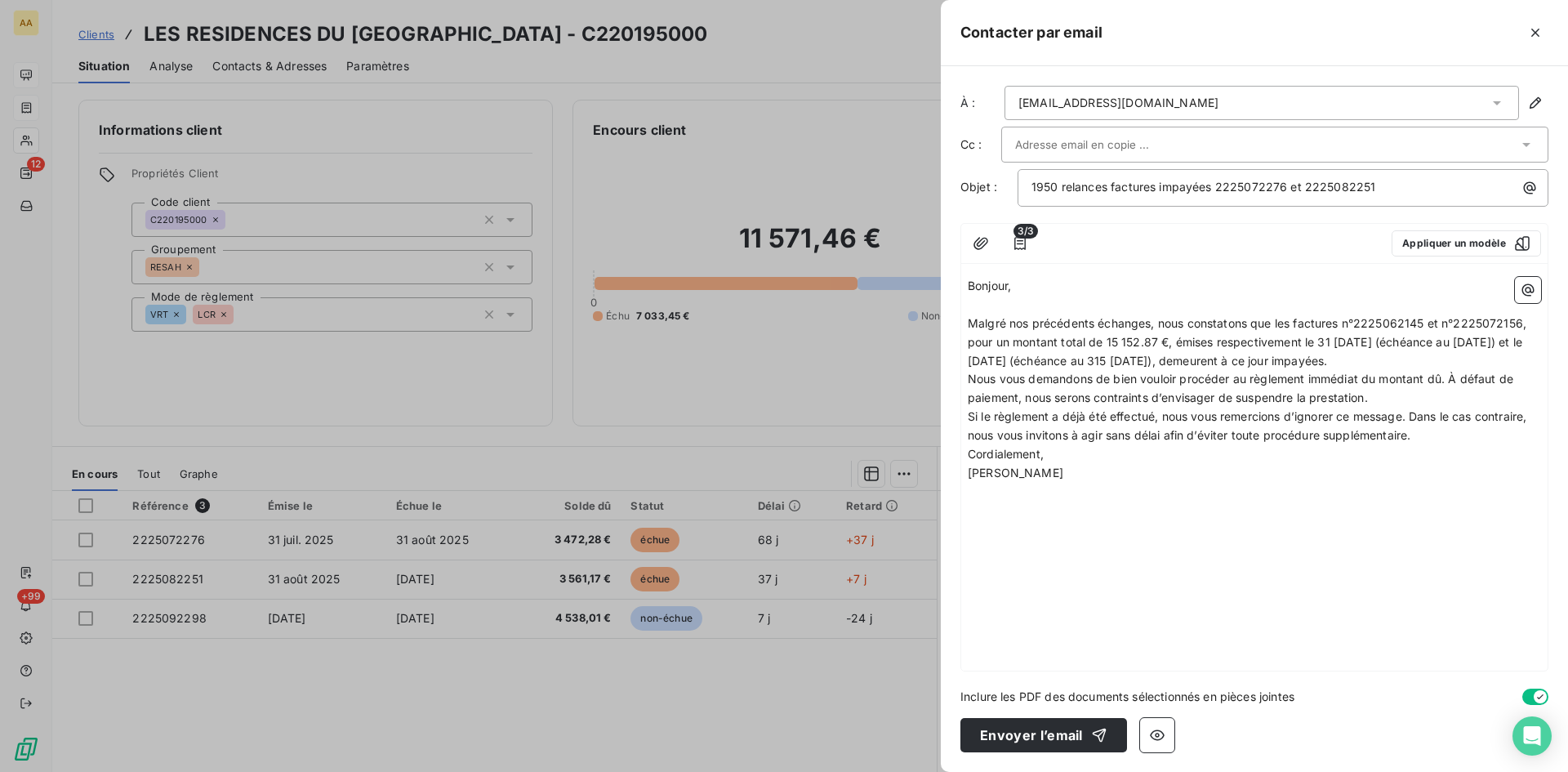
click at [1495, 360] on p "Malgré nos précédents échanges, nous constatons que les factures n°2225062145 e…" at bounding box center [1254, 343] width 573 height 56
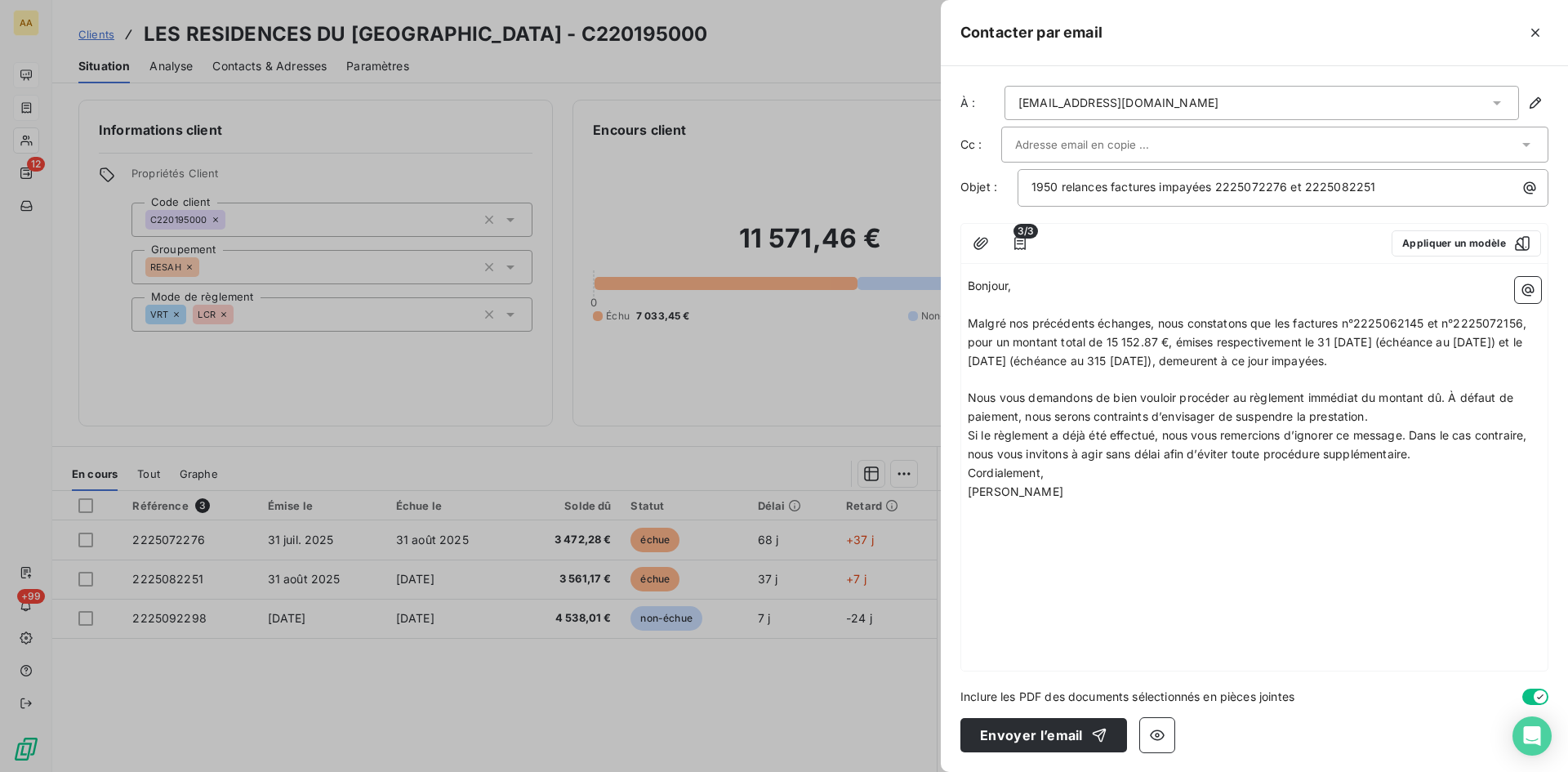
click at [1395, 412] on p "Nous vous demandons de bien vouloir procéder au règlement immédiat du montant d…" at bounding box center [1254, 408] width 573 height 37
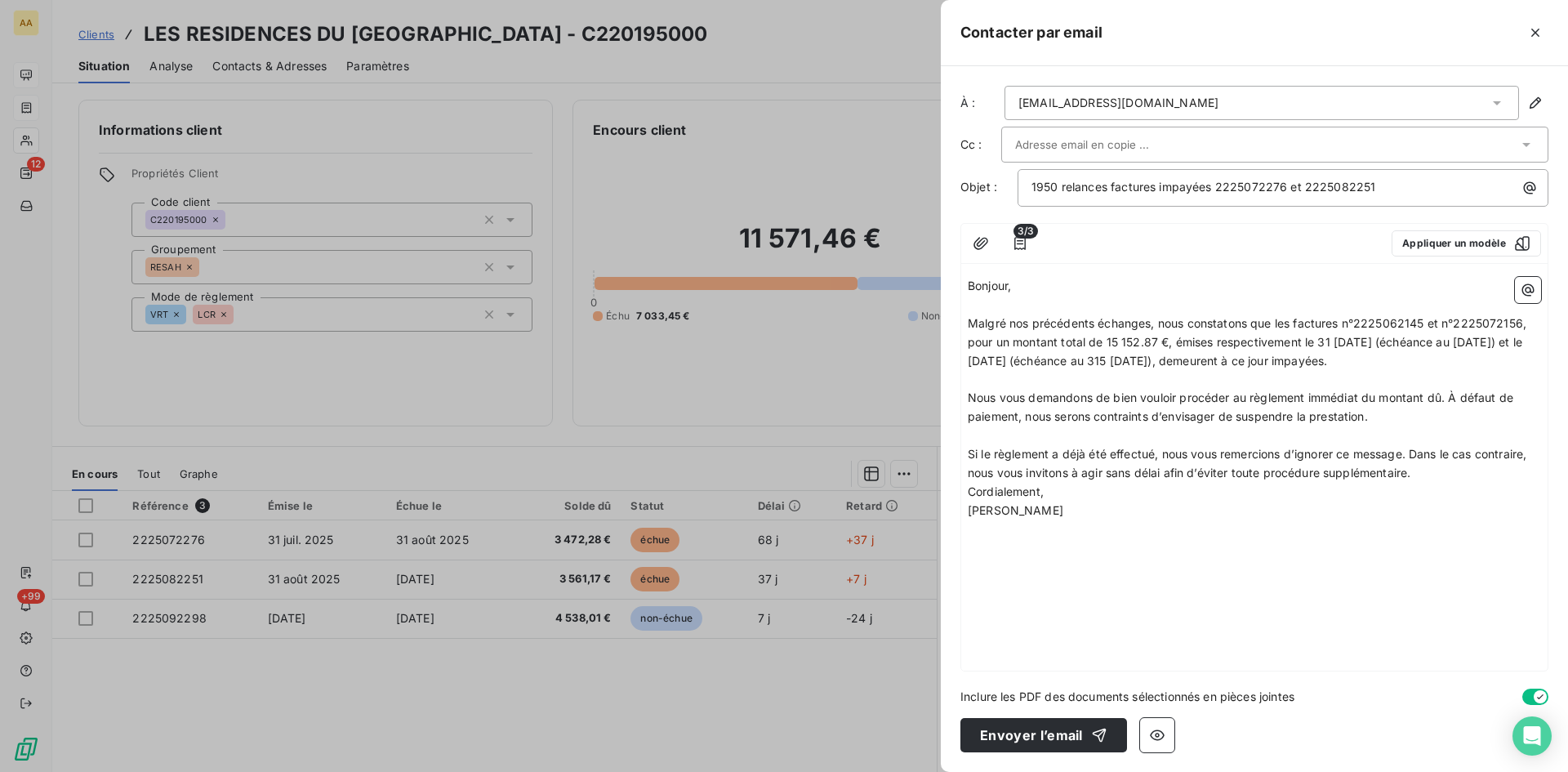
click at [1437, 476] on p "Si le règlement a déjà été effectué, nous vous remercions d’ignorer ce message.…" at bounding box center [1254, 464] width 573 height 37
drag, startPoint x: 1425, startPoint y: 323, endPoint x: 1391, endPoint y: 318, distance: 34.4
click at [1394, 316] on span "Malgré nos précédents échanges, nous constatons que les factures n°2225062145 e…" at bounding box center [1249, 342] width 562 height 51
drag, startPoint x: 1527, startPoint y: 324, endPoint x: 1489, endPoint y: 328, distance: 38.2
click at [1493, 321] on span "Malgré nos précédents échanges, nous constatons que les factures n°2225072276 e…" at bounding box center [1249, 342] width 563 height 51
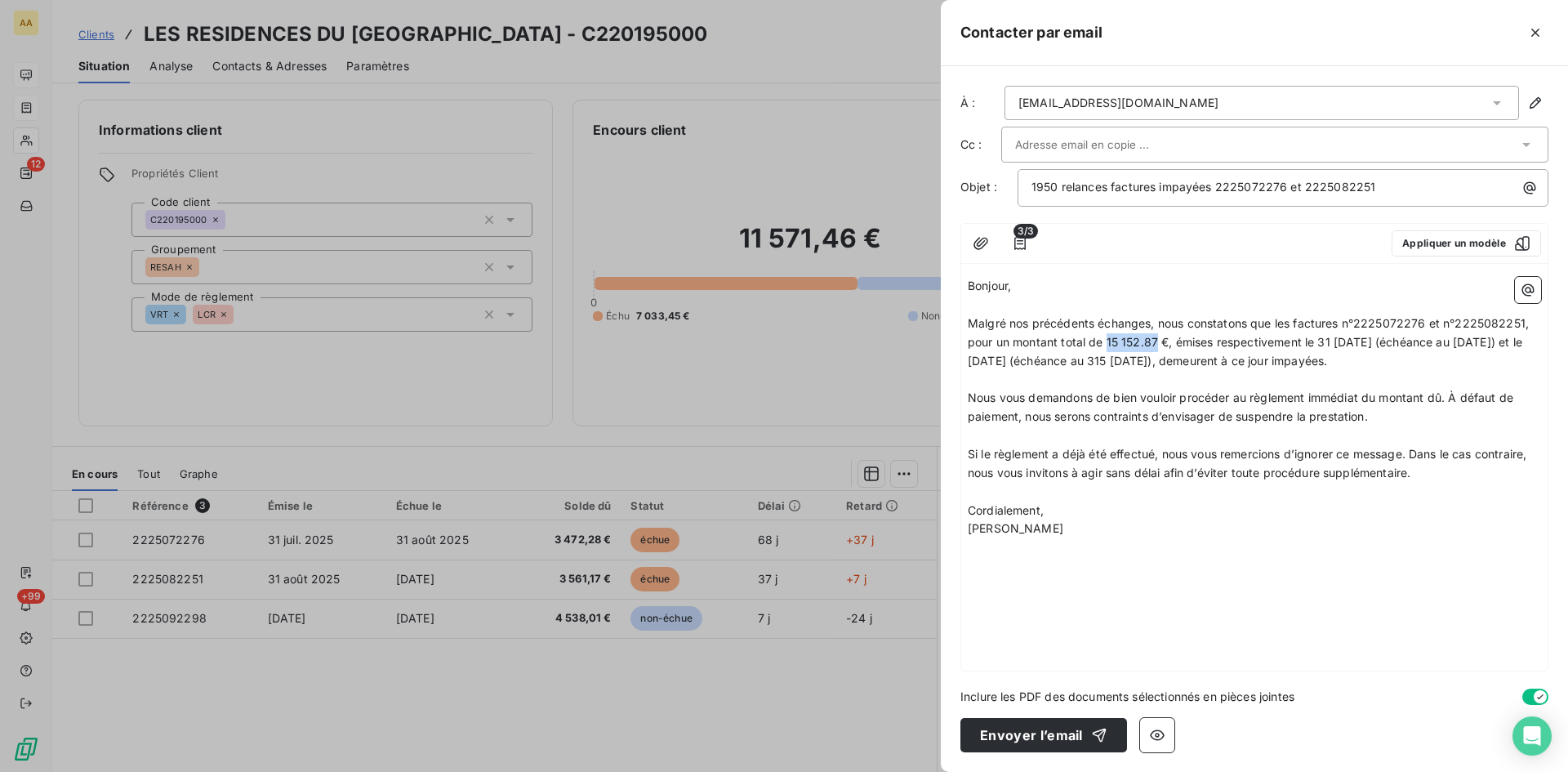
drag, startPoint x: 1157, startPoint y: 342, endPoint x: 1107, endPoint y: 344, distance: 50.0
click at [1107, 344] on span "Malgré nos précédents échanges, nous constatons que les factures n°2225072276 e…" at bounding box center [1250, 342] width 564 height 51
click at [1348, 339] on span "Malgré nos précédents échanges, nous constatons que les factures n°2225072276 e…" at bounding box center [1250, 342] width 564 height 51
click at [1483, 343] on span "Malgré nos précédents échanges, nous constatons que les factures n°2225072276 e…" at bounding box center [1250, 342] width 564 height 51
drag, startPoint x: 1486, startPoint y: 344, endPoint x: 1470, endPoint y: 351, distance: 17.5
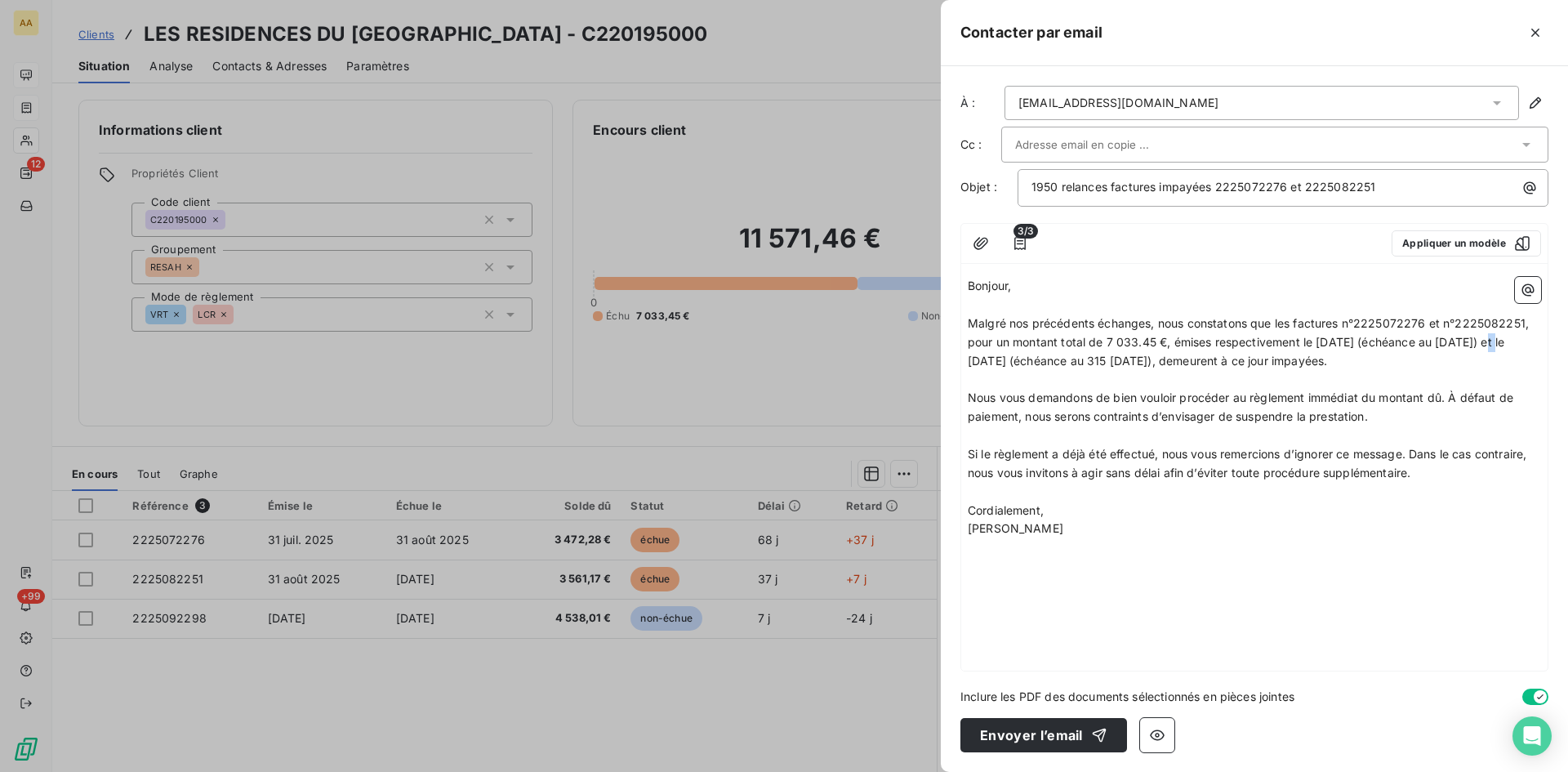
click at [1481, 340] on span "Malgré nos précédents échanges, nous constatons que les factures n°2225072276 e…" at bounding box center [1250, 342] width 564 height 51
drag, startPoint x: 1075, startPoint y: 359, endPoint x: 1048, endPoint y: 364, distance: 27.5
click at [1047, 354] on span "Malgré nos précédents échanges, nous constatons que les factures n°2225072276 e…" at bounding box center [1250, 342] width 564 height 51
drag, startPoint x: 1202, startPoint y: 355, endPoint x: 1187, endPoint y: 359, distance: 15.5
click at [1187, 359] on span "Malgré nos précédents échanges, nous constatons que les factures n°2225072276 e…" at bounding box center [1250, 342] width 564 height 51
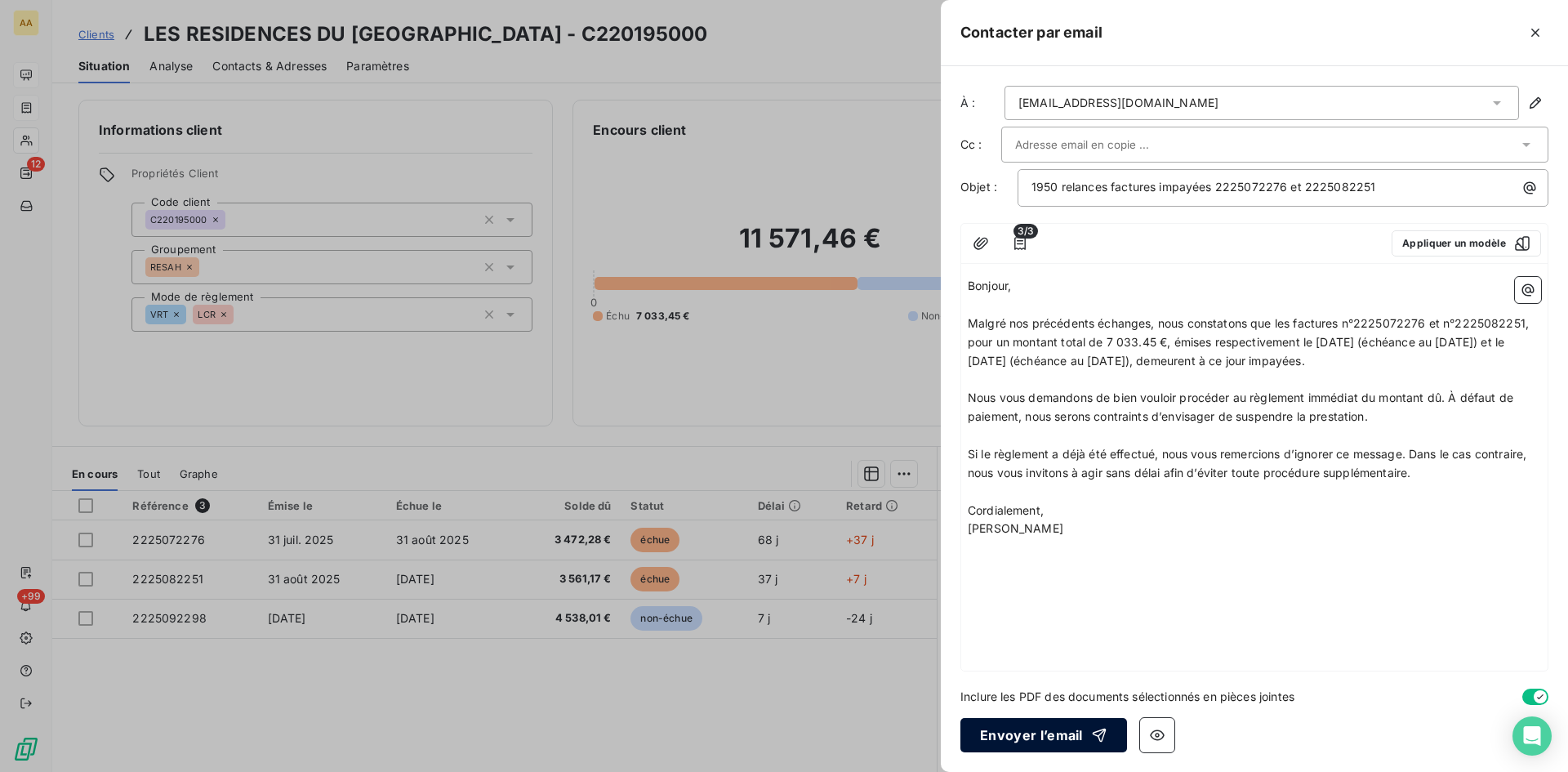
click at [1038, 732] on button "Envoyer l’email" at bounding box center [1044, 735] width 167 height 34
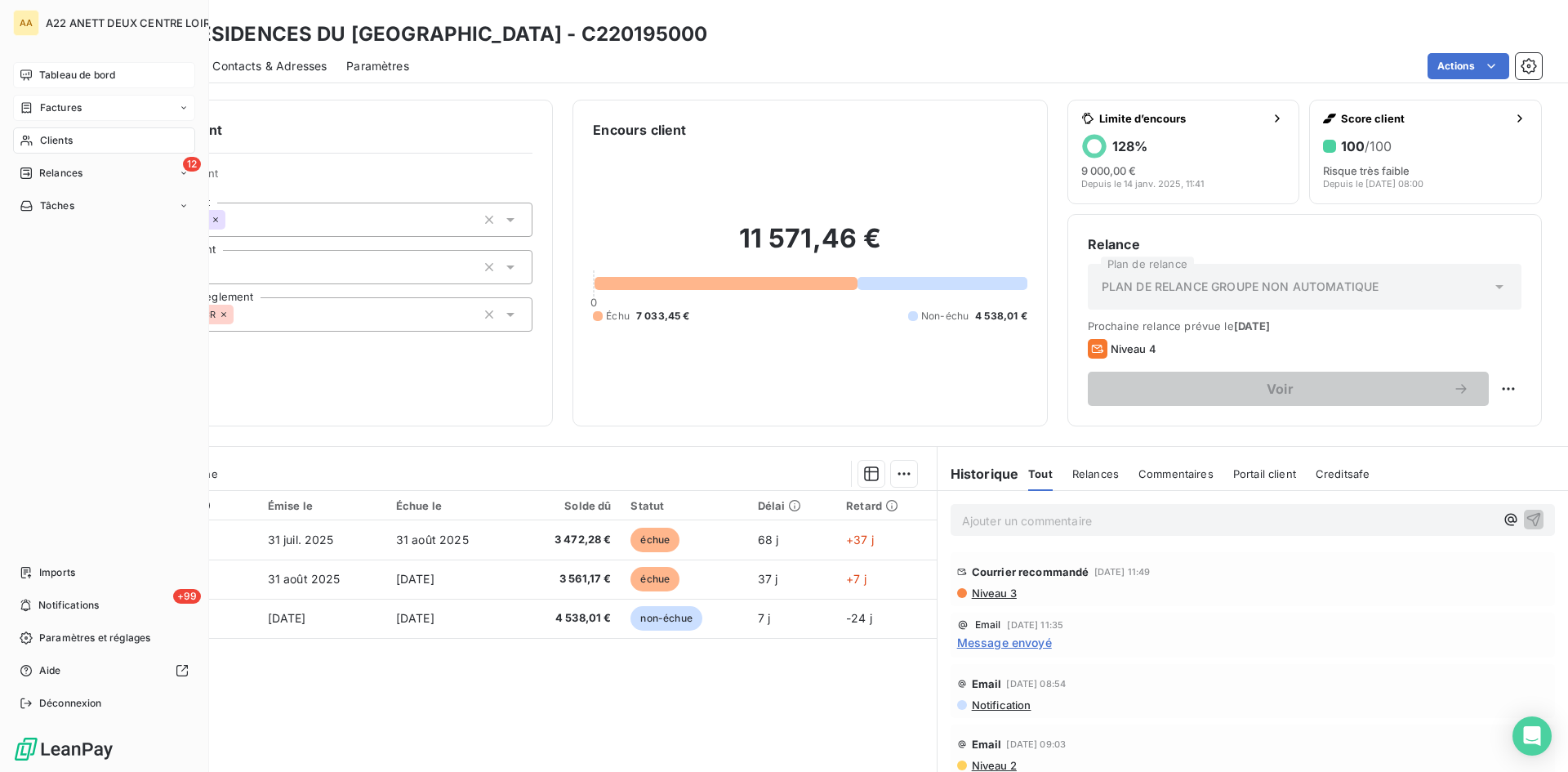
click at [38, 137] on div "Clients" at bounding box center [105, 141] width 183 height 27
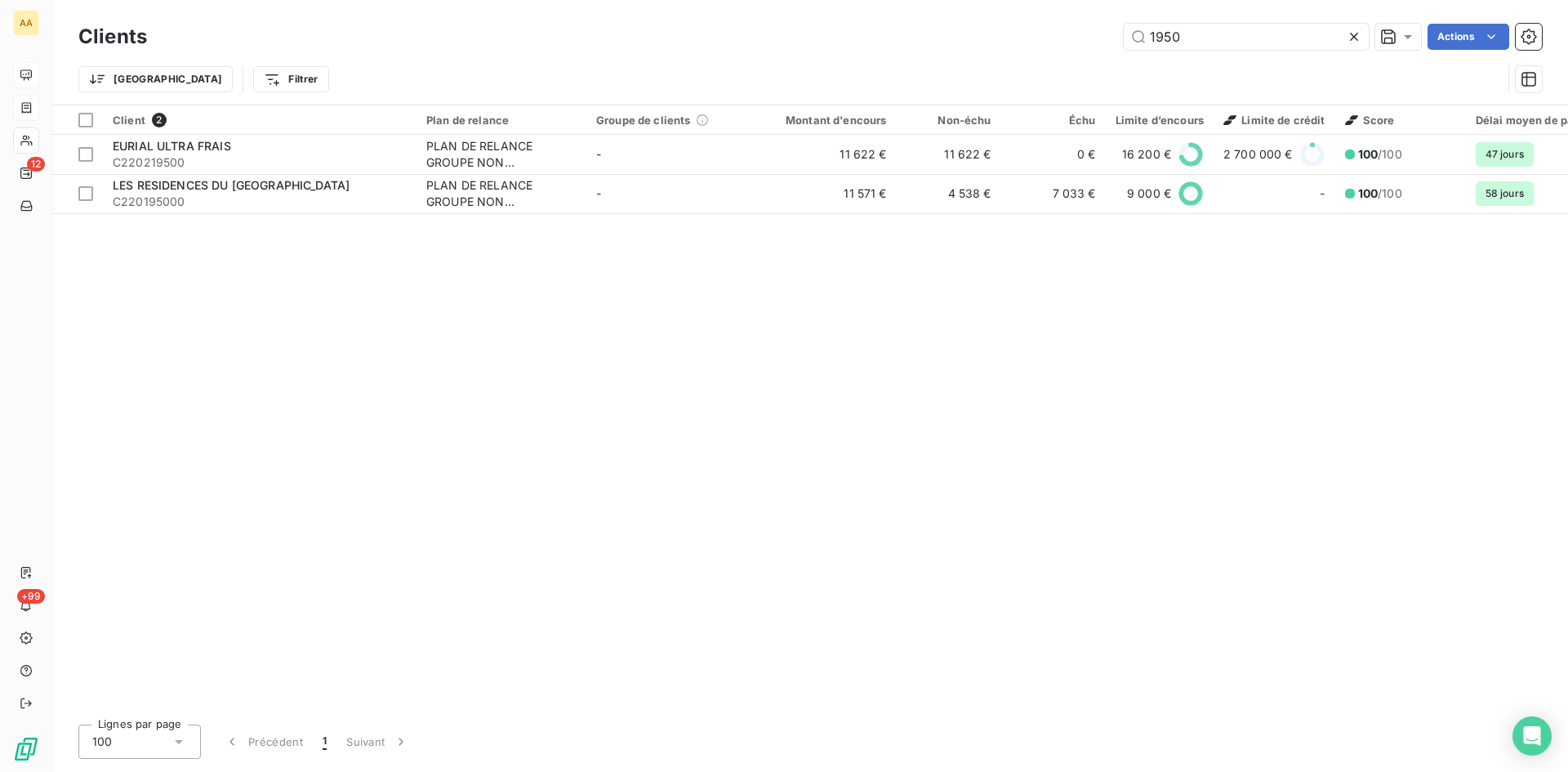
drag, startPoint x: 1158, startPoint y: 40, endPoint x: 1111, endPoint y: 39, distance: 47.0
click at [1111, 39] on div "1950 Actions" at bounding box center [855, 37] width 1376 height 27
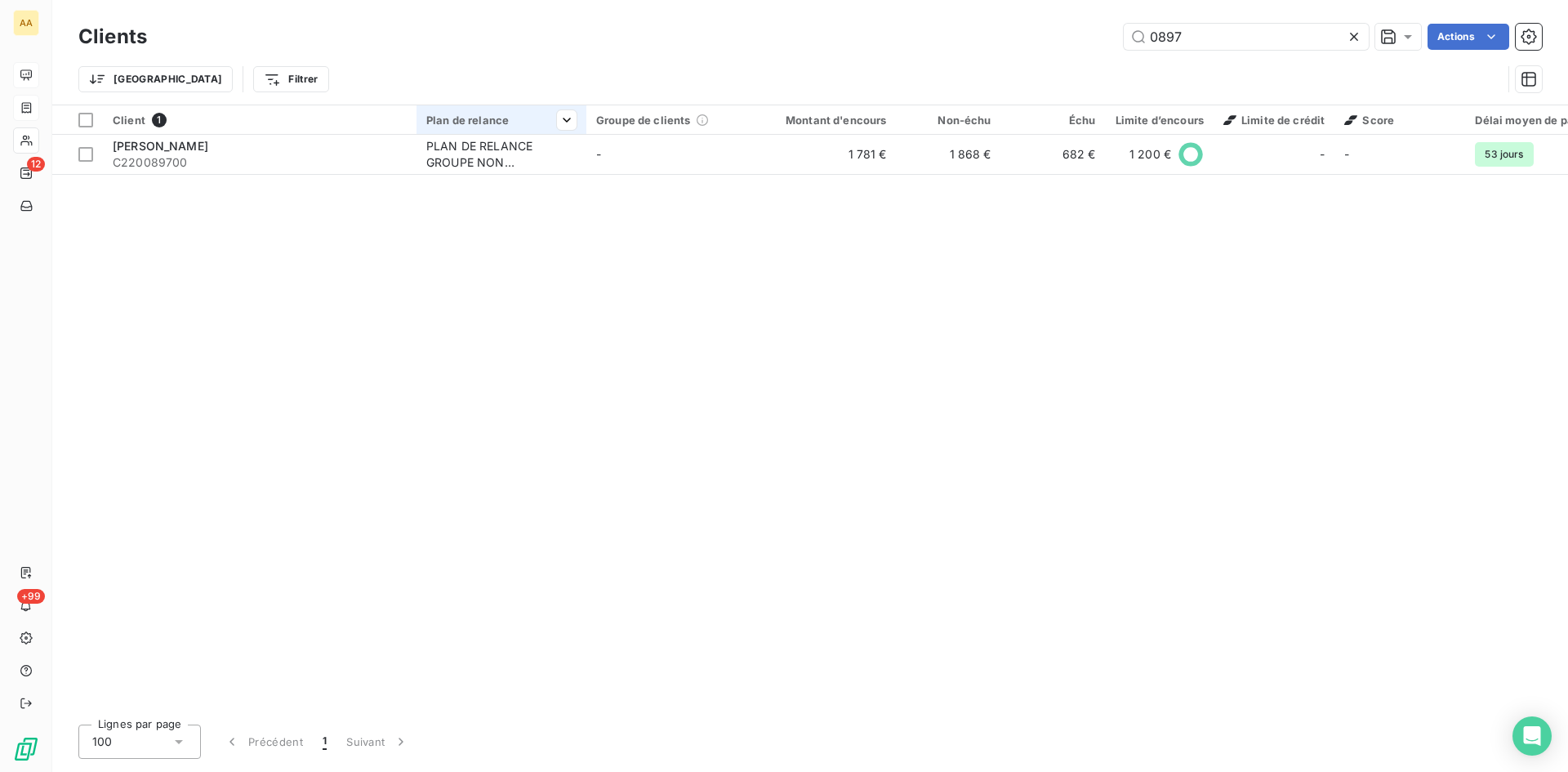
type input "0897"
click at [507, 125] on div "Plan de relance" at bounding box center [501, 120] width 150 height 13
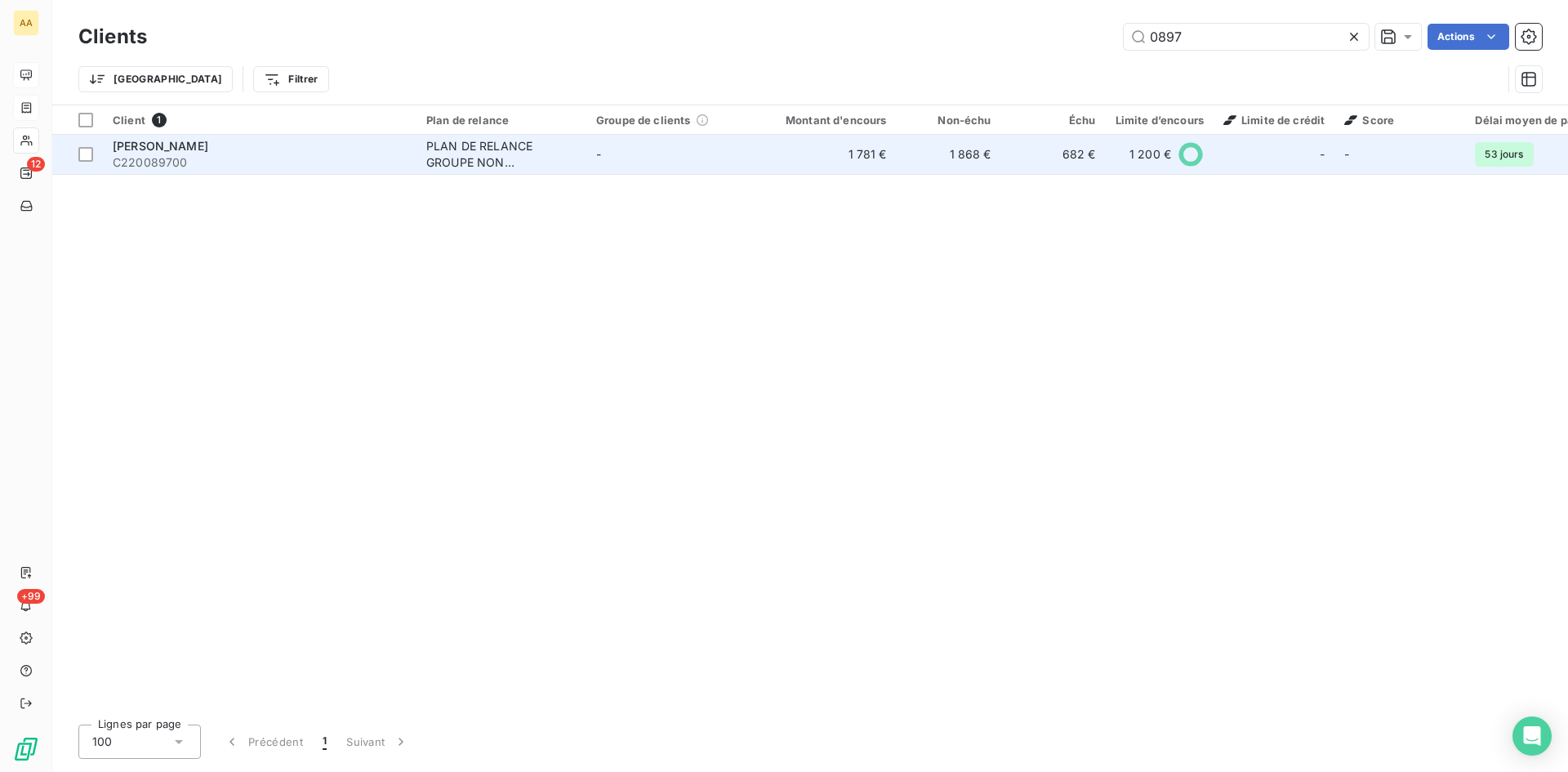
click at [478, 153] on div "PLAN DE RELANCE GROUPE NON AUTOMATIQUE" at bounding box center [501, 154] width 150 height 32
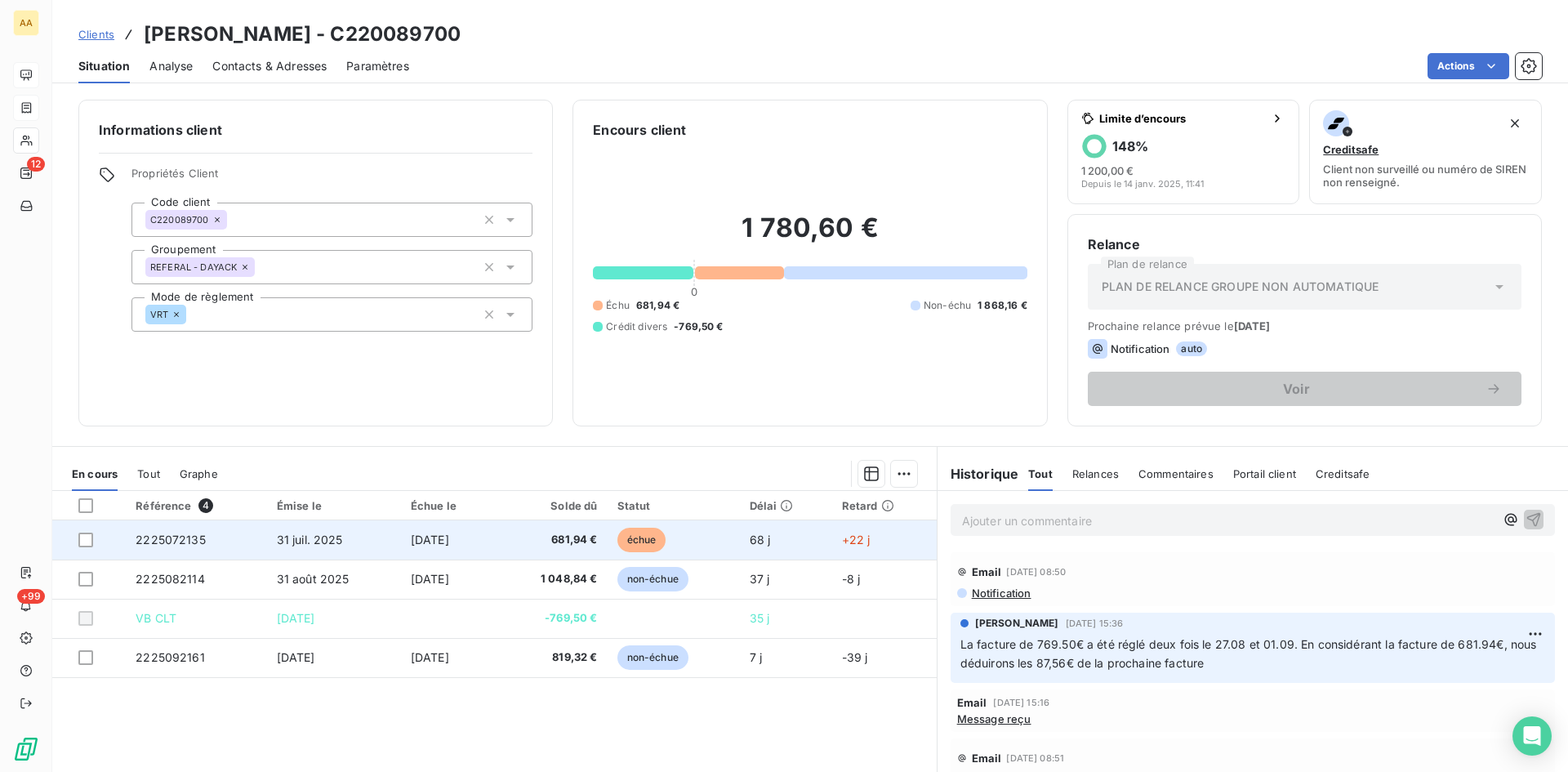
click at [172, 537] on span "2225072135" at bounding box center [170, 540] width 71 height 14
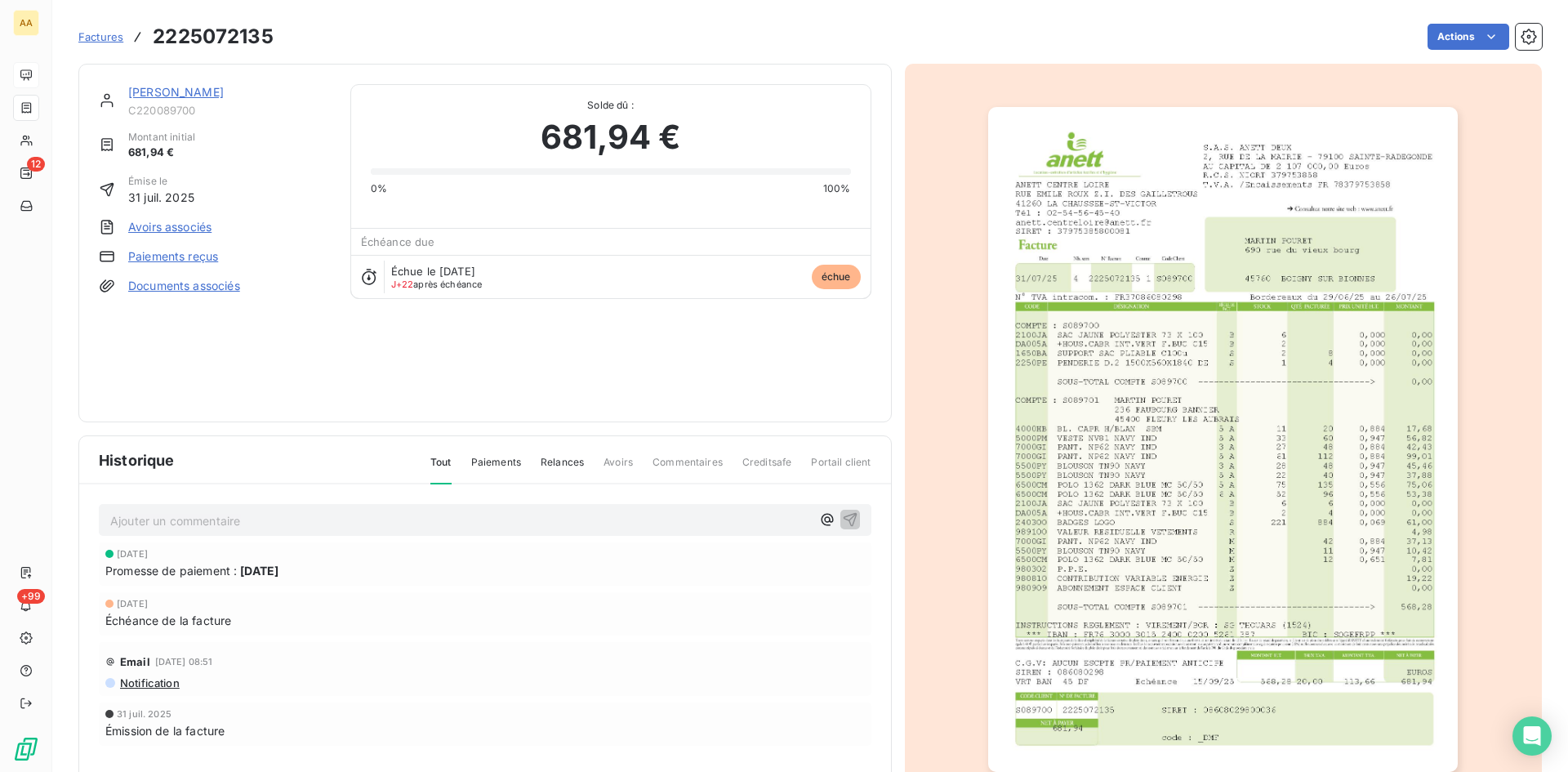
click at [1490, 22] on div "Factures 2225072135 Actions" at bounding box center [811, 37] width 1463 height 34
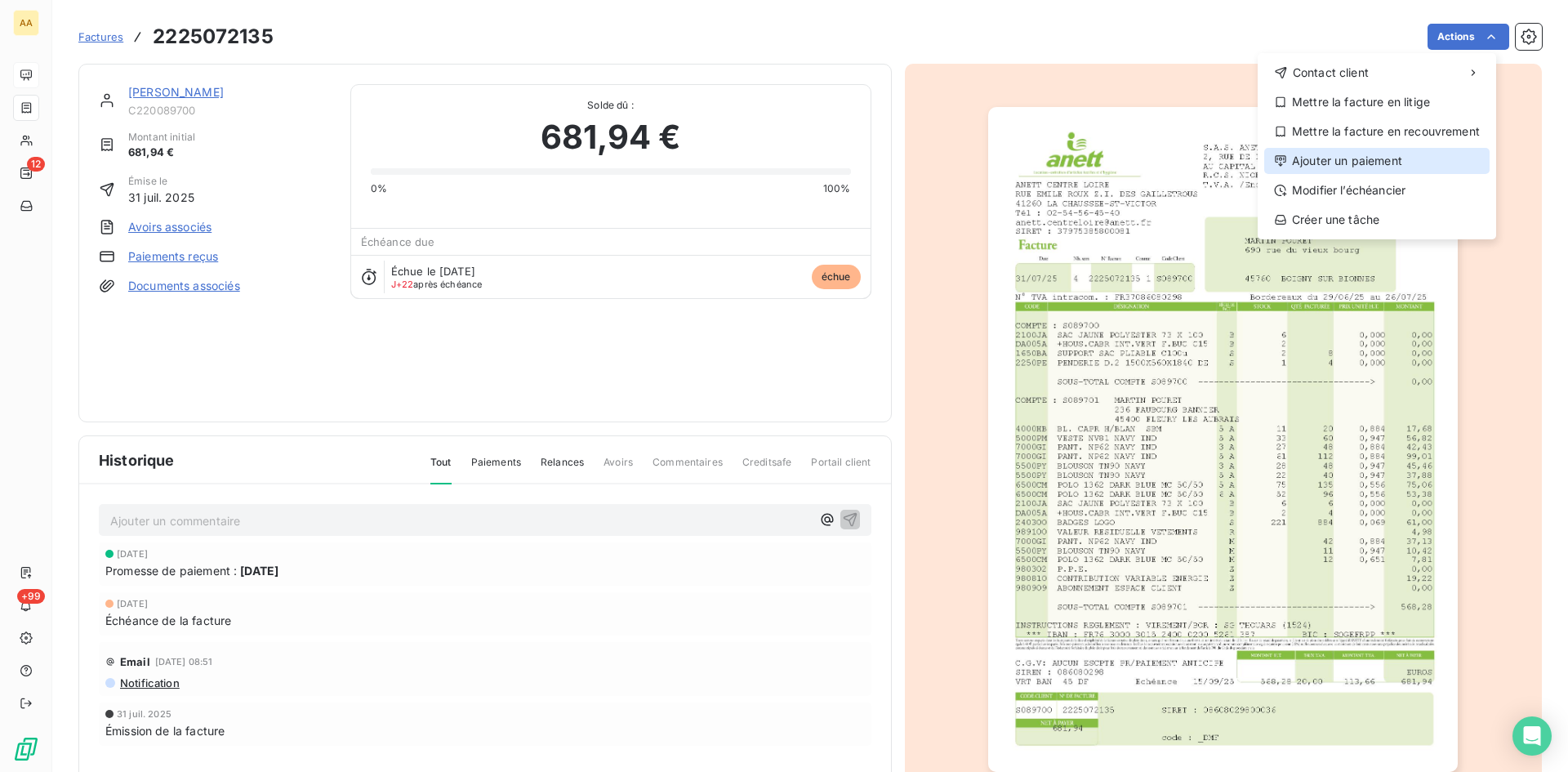
click at [1381, 153] on div "Ajouter un paiement" at bounding box center [1377, 161] width 226 height 27
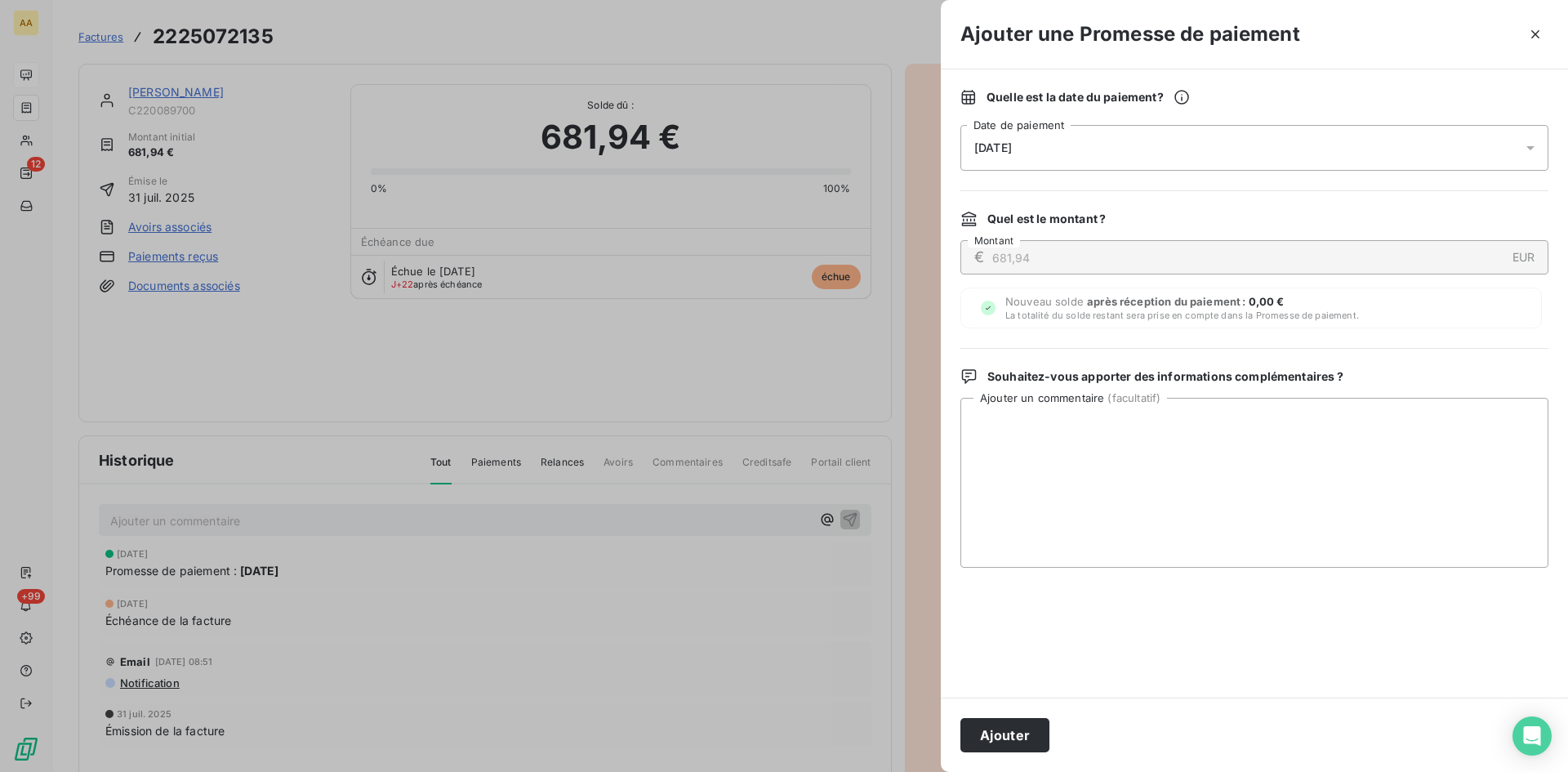
click at [1088, 152] on div "[DATE]" at bounding box center [1254, 148] width 588 height 46
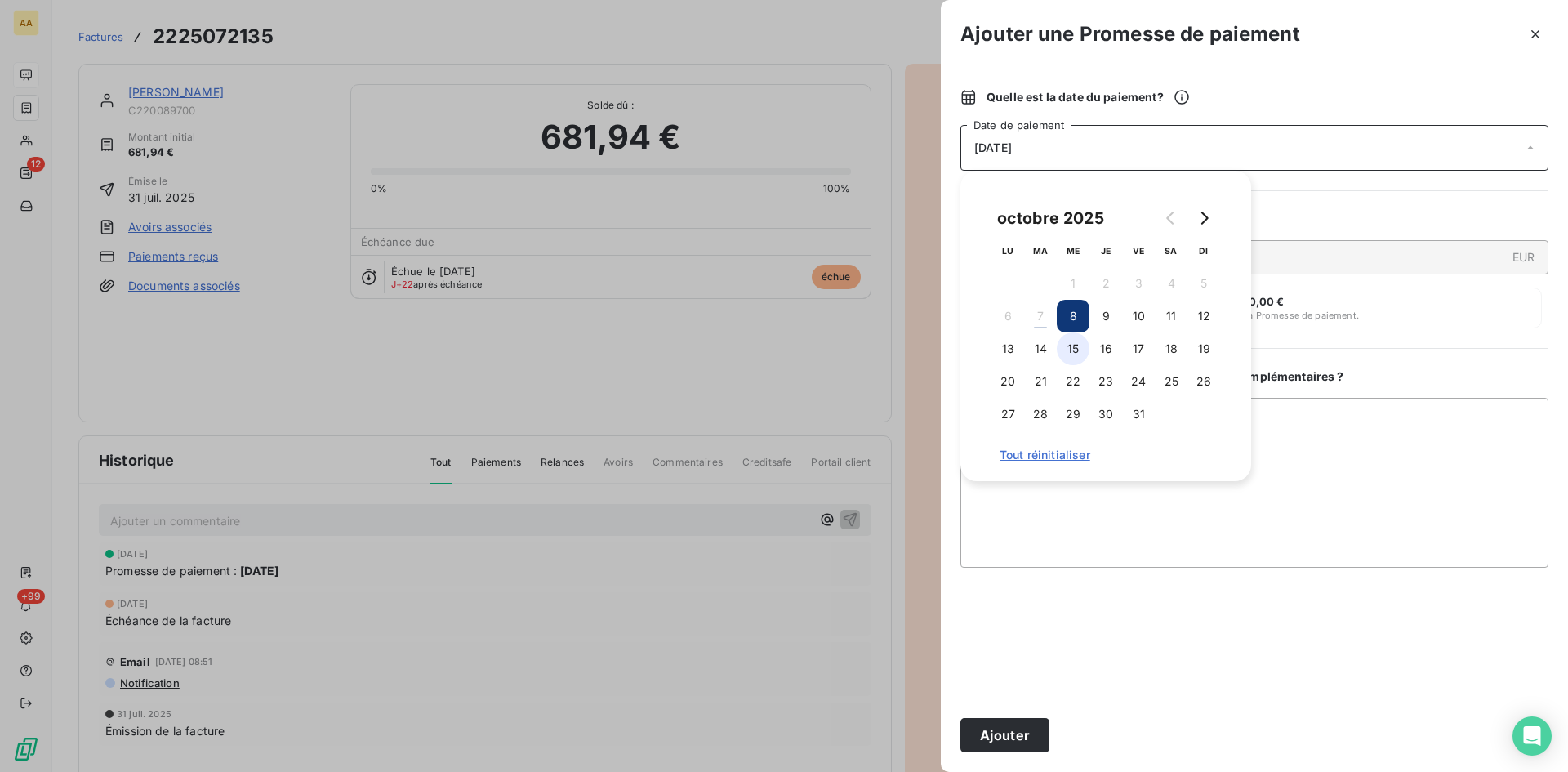
click at [1072, 354] on button "15" at bounding box center [1073, 349] width 32 height 32
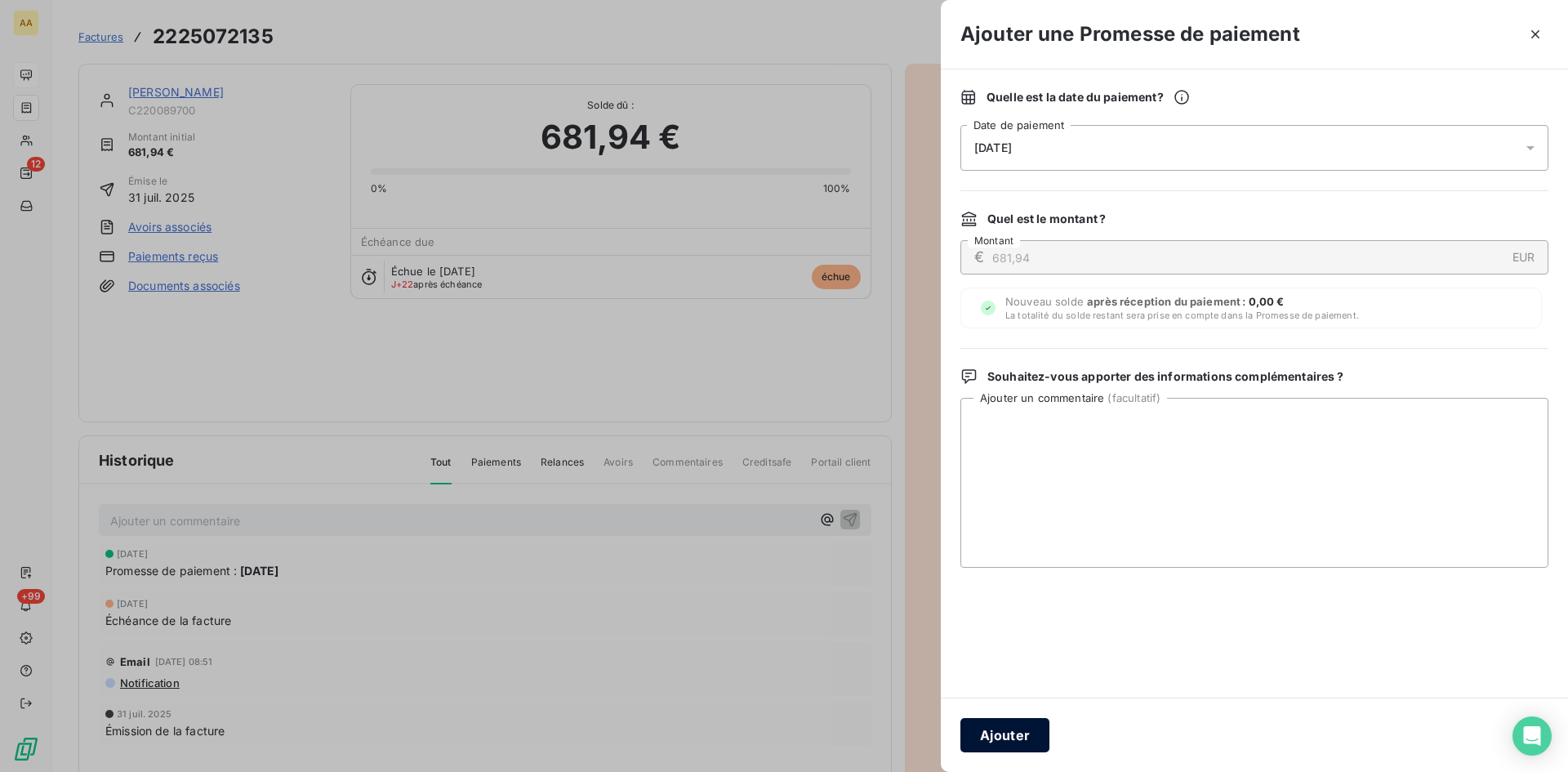
drag, startPoint x: 1023, startPoint y: 726, endPoint x: 1015, endPoint y: 672, distance: 54.6
click at [1023, 726] on button "Ajouter" at bounding box center [1005, 735] width 89 height 34
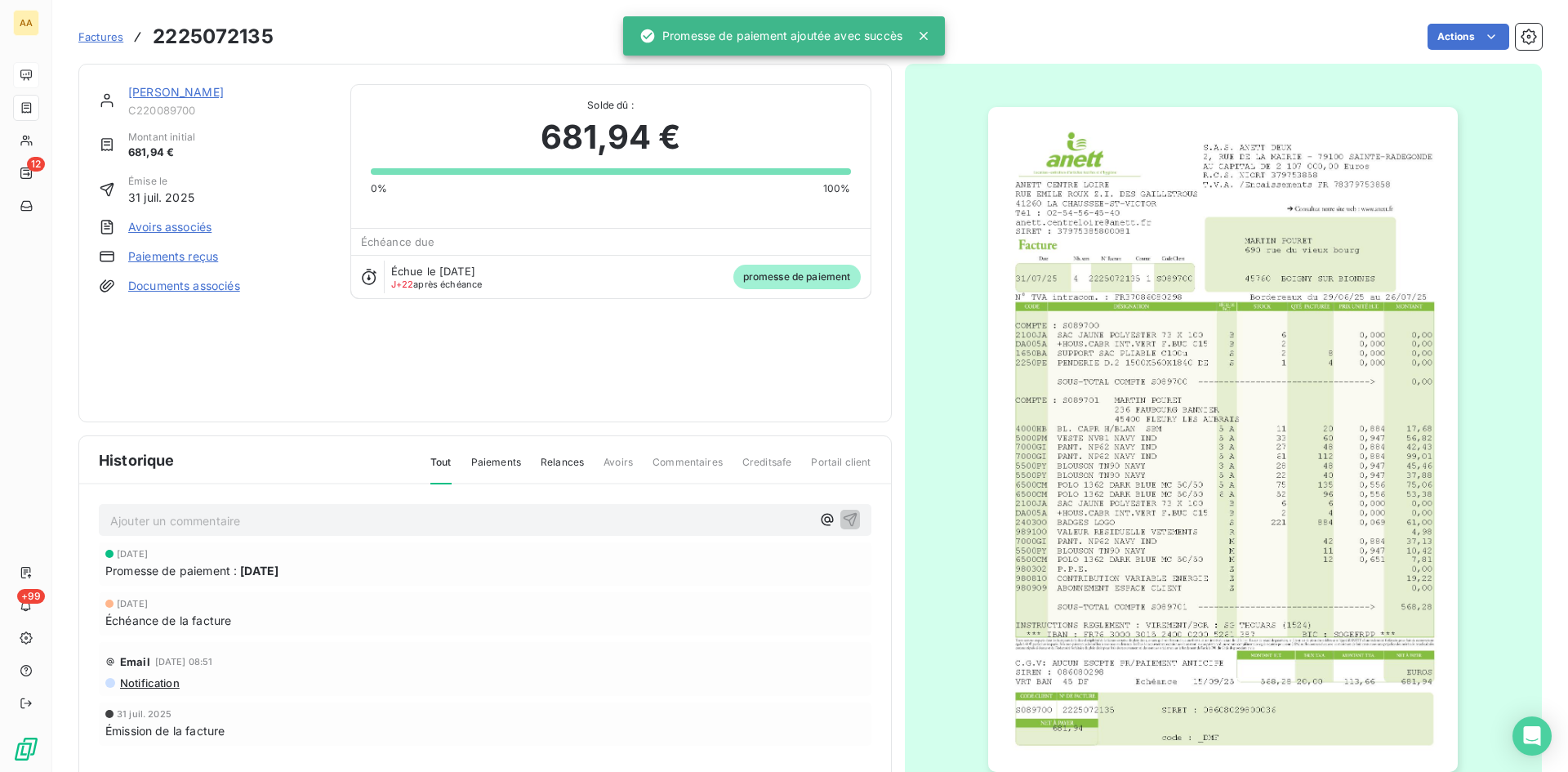
click at [192, 93] on link "[PERSON_NAME]" at bounding box center [176, 91] width 95 height 14
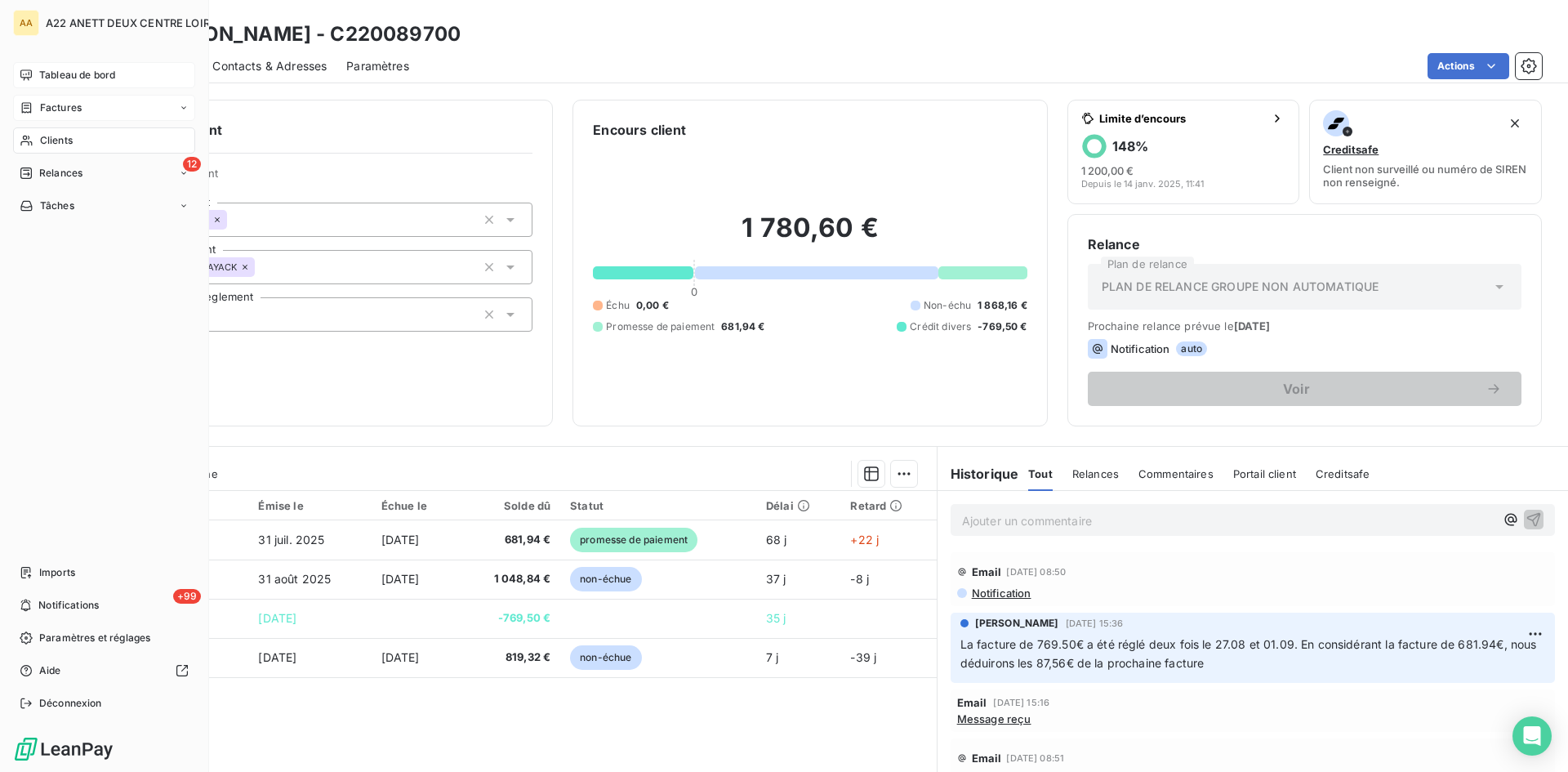
click at [45, 139] on span "Clients" at bounding box center [56, 140] width 32 height 15
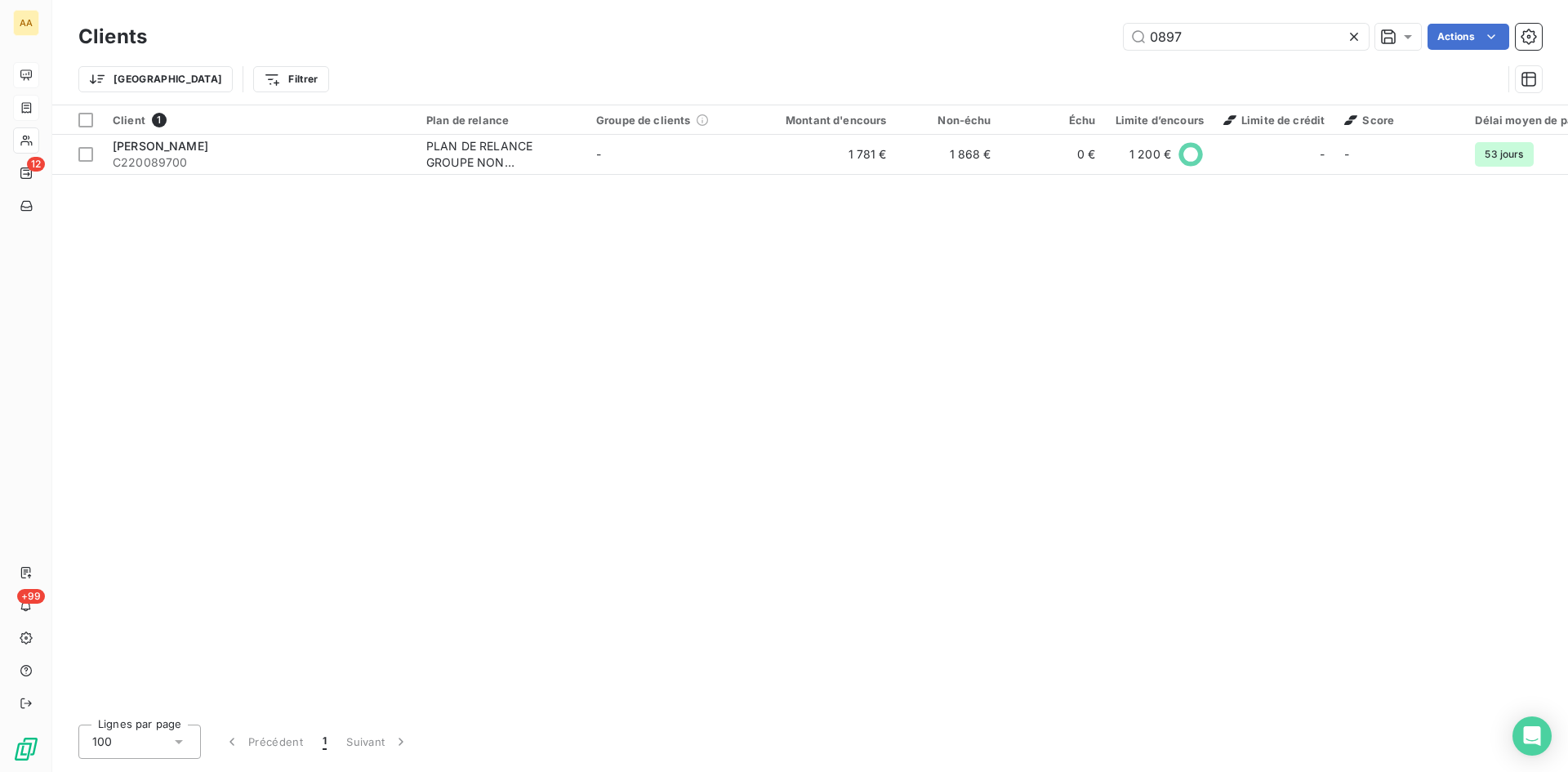
click at [1088, 37] on div "0897 Actions" at bounding box center [855, 37] width 1376 height 27
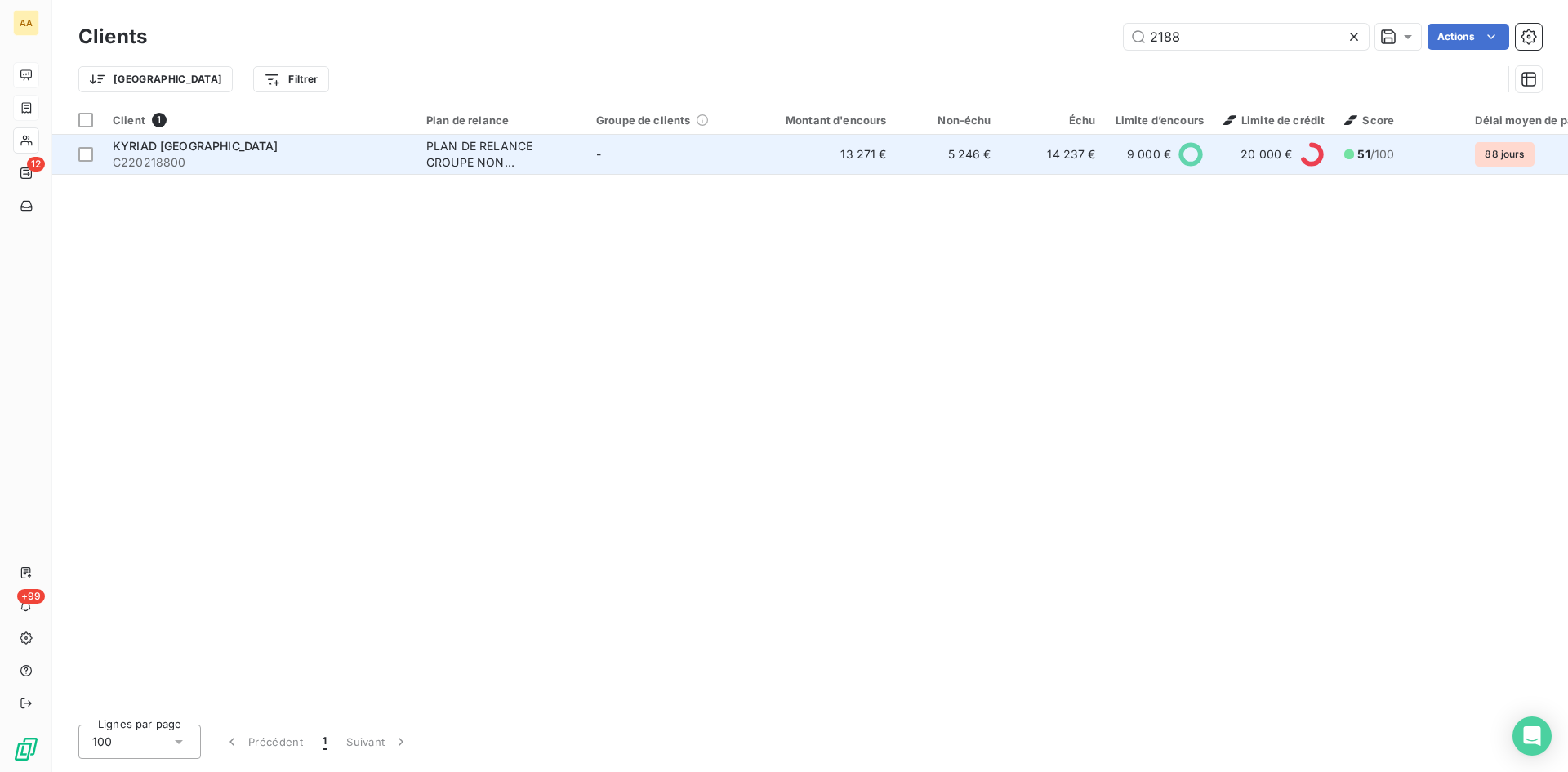
type input "2188"
click at [482, 150] on div "PLAN DE RELANCE GROUPE NON AUTOMATIQUE" at bounding box center [501, 154] width 150 height 32
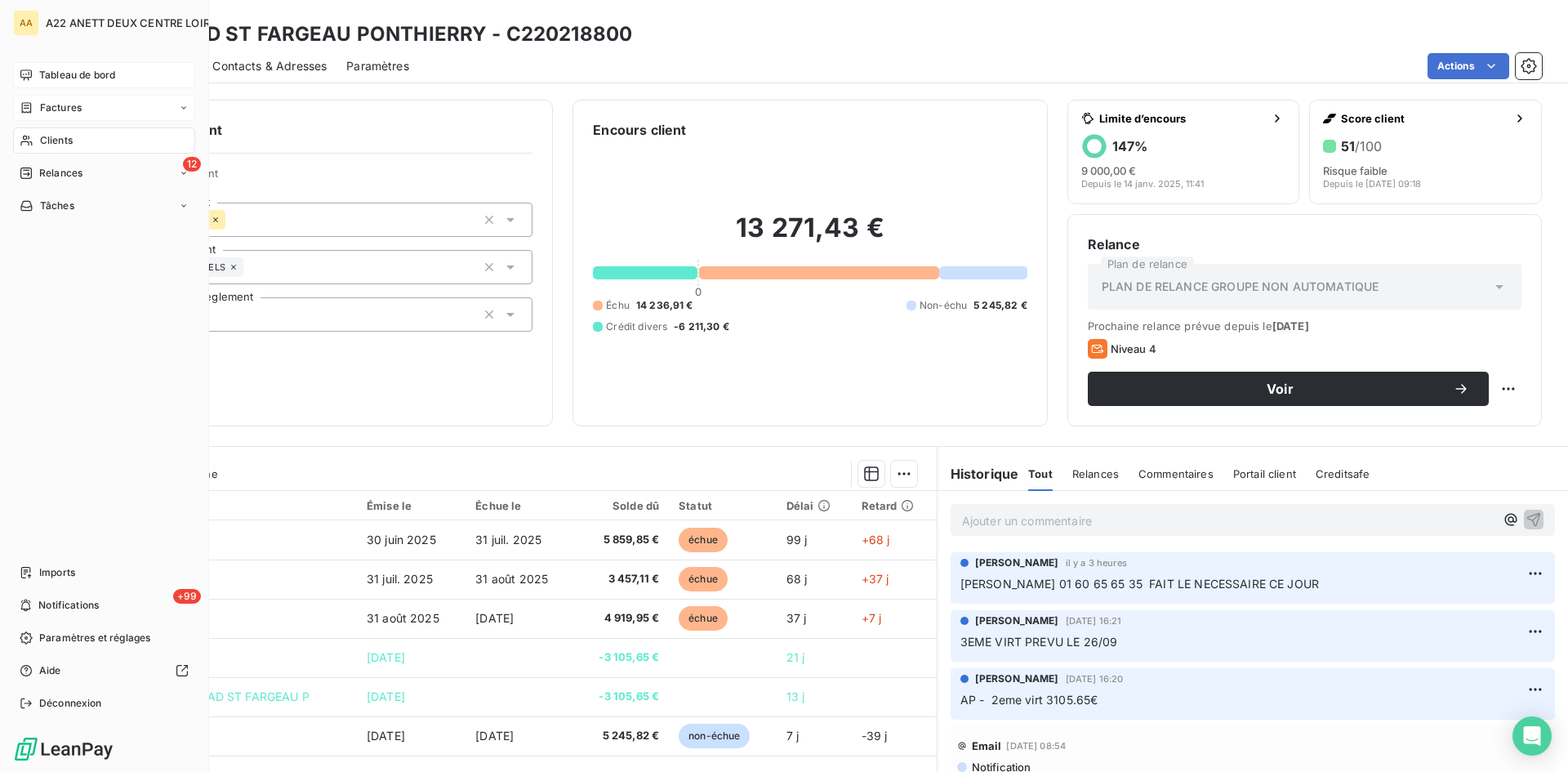
click at [41, 140] on span "Clients" at bounding box center [56, 140] width 32 height 15
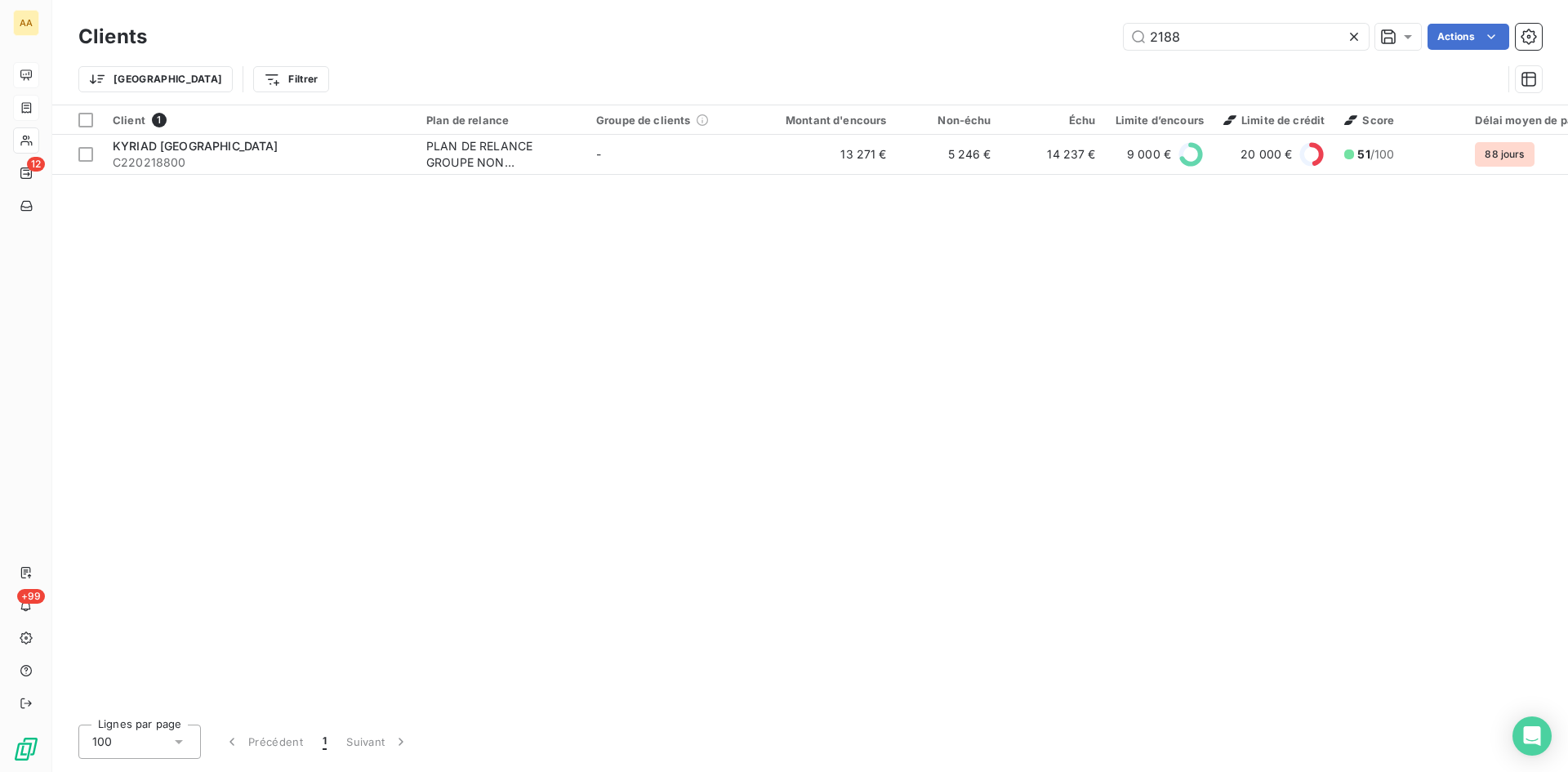
drag, startPoint x: 1206, startPoint y: 37, endPoint x: 1120, endPoint y: 37, distance: 86.0
click at [1121, 37] on div "2188 Actions" at bounding box center [855, 37] width 1376 height 27
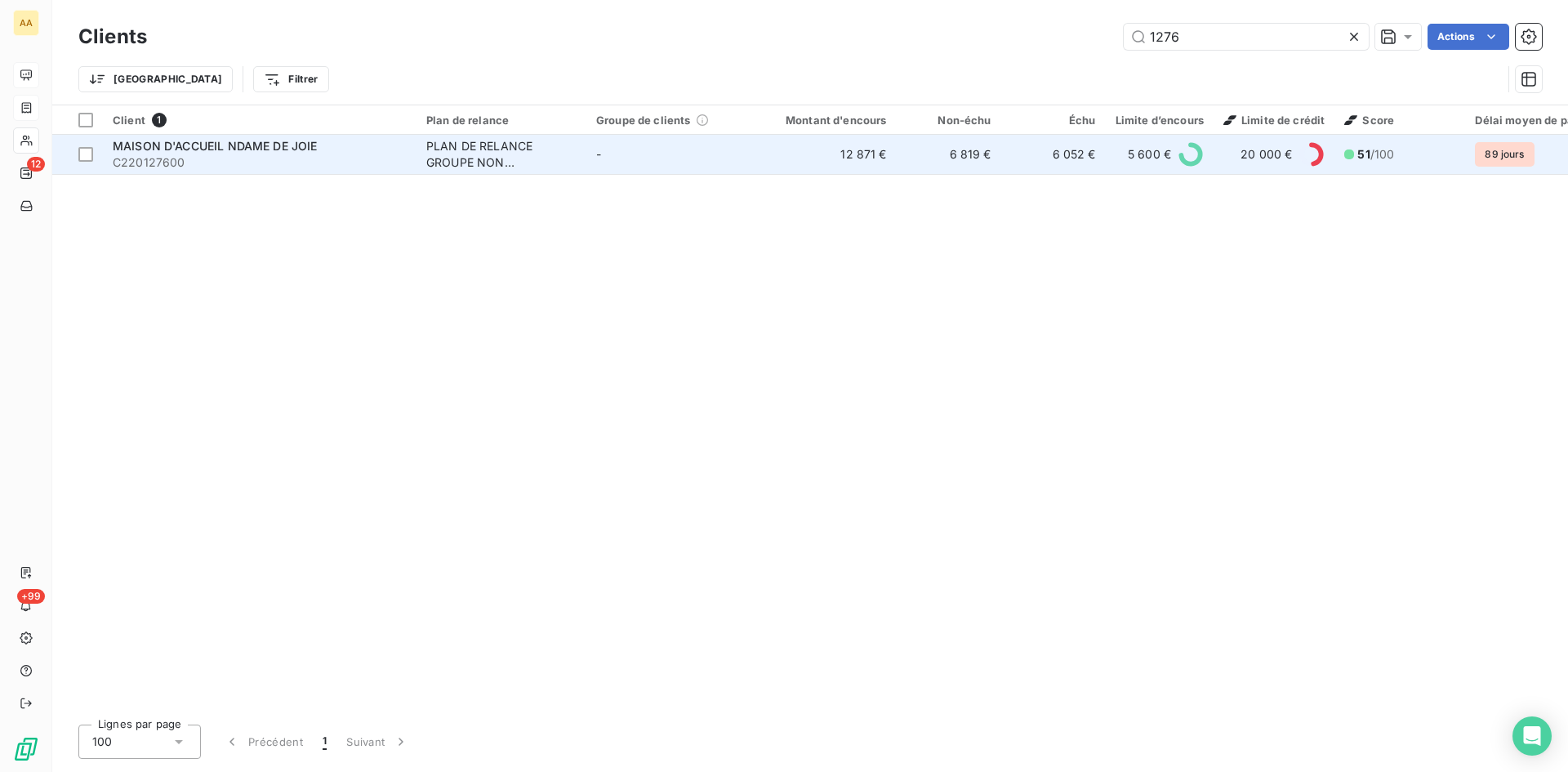
type input "1276"
click at [507, 148] on div "PLAN DE RELANCE GROUPE NON AUTOMATIQUE" at bounding box center [501, 154] width 150 height 32
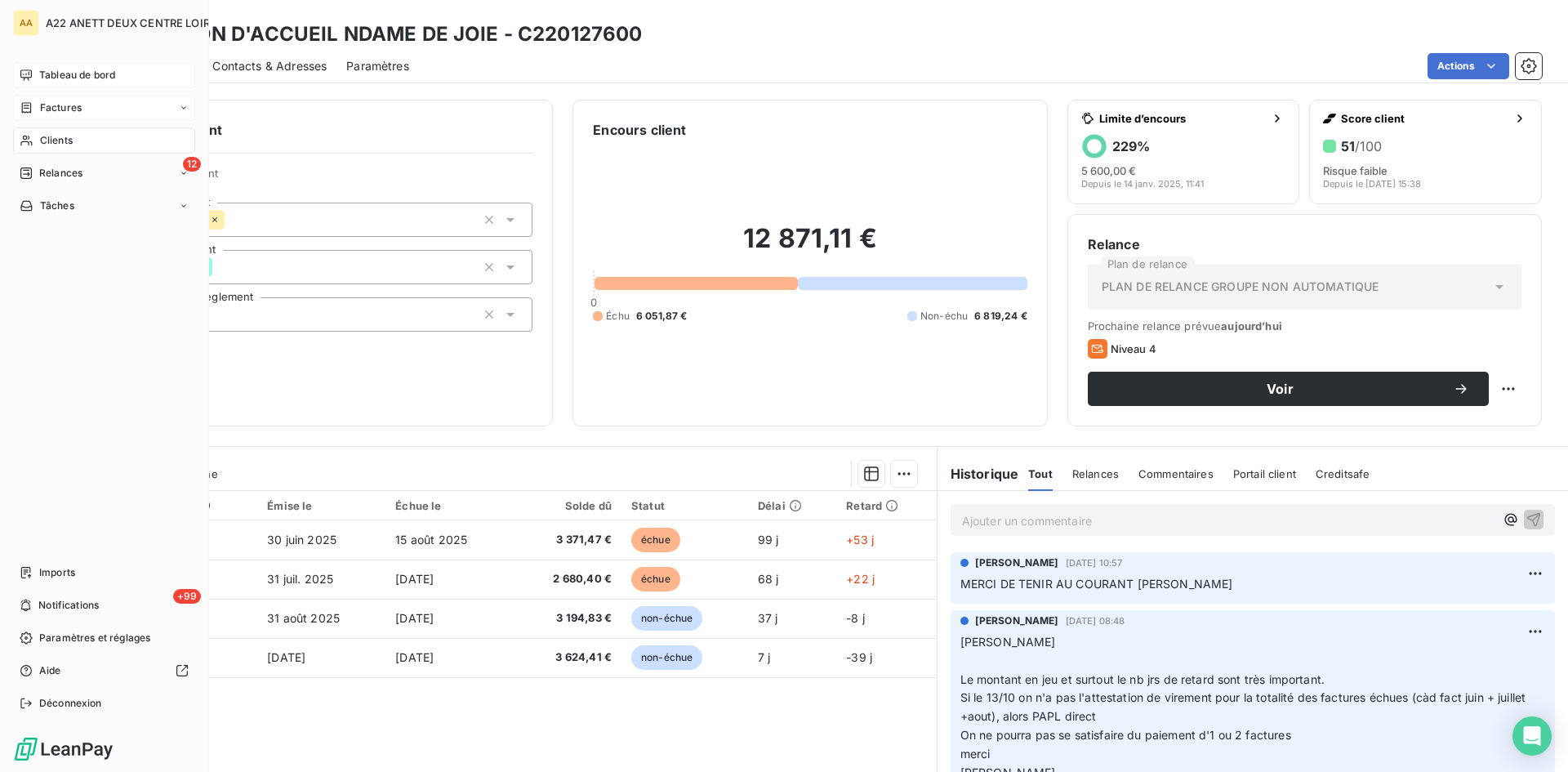
click at [59, 141] on span "Clients" at bounding box center [56, 140] width 32 height 15
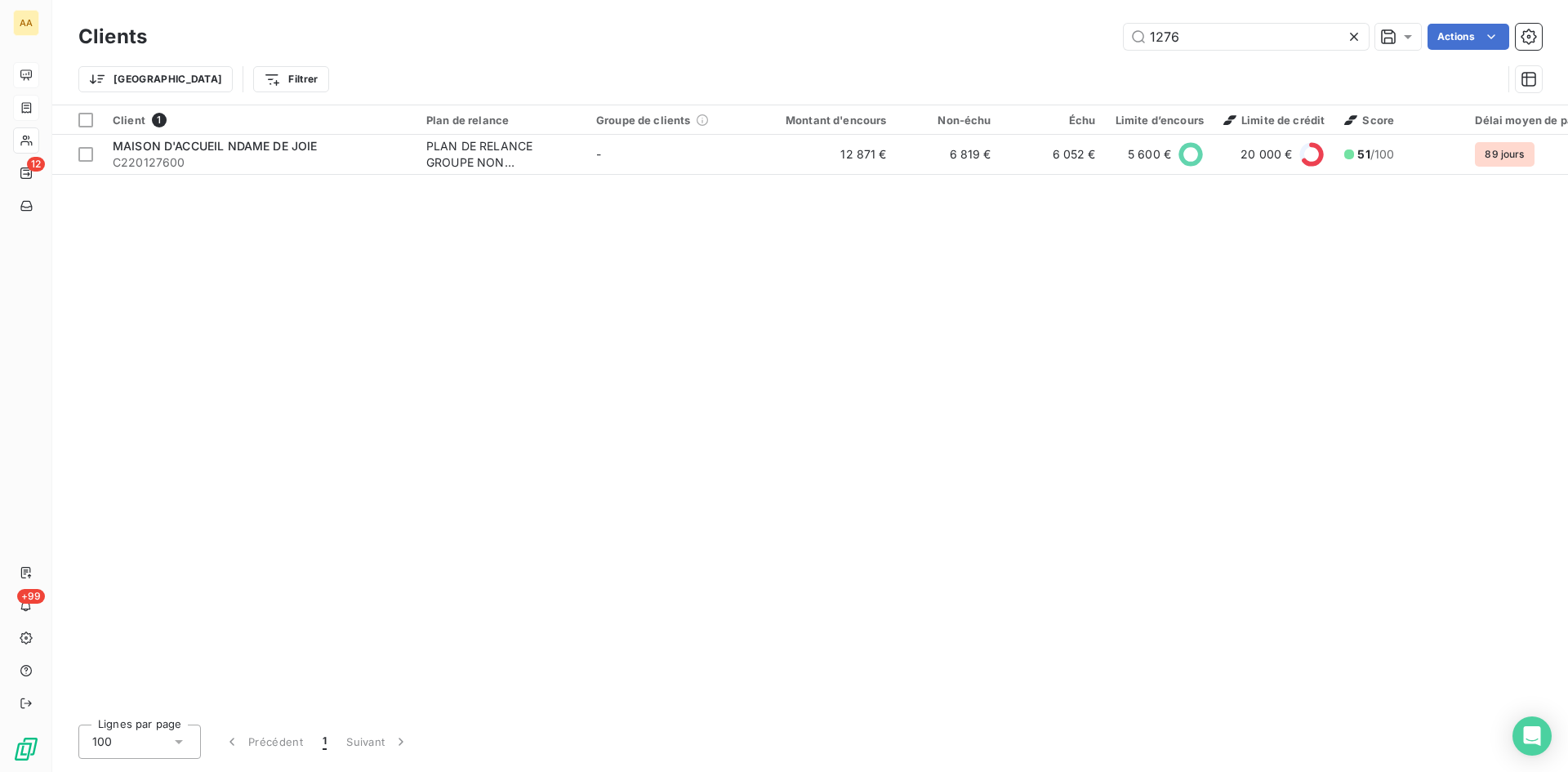
drag, startPoint x: 1207, startPoint y: 36, endPoint x: 1097, endPoint y: 37, distance: 110.0
click at [1097, 37] on div "1276 Actions" at bounding box center [855, 37] width 1376 height 27
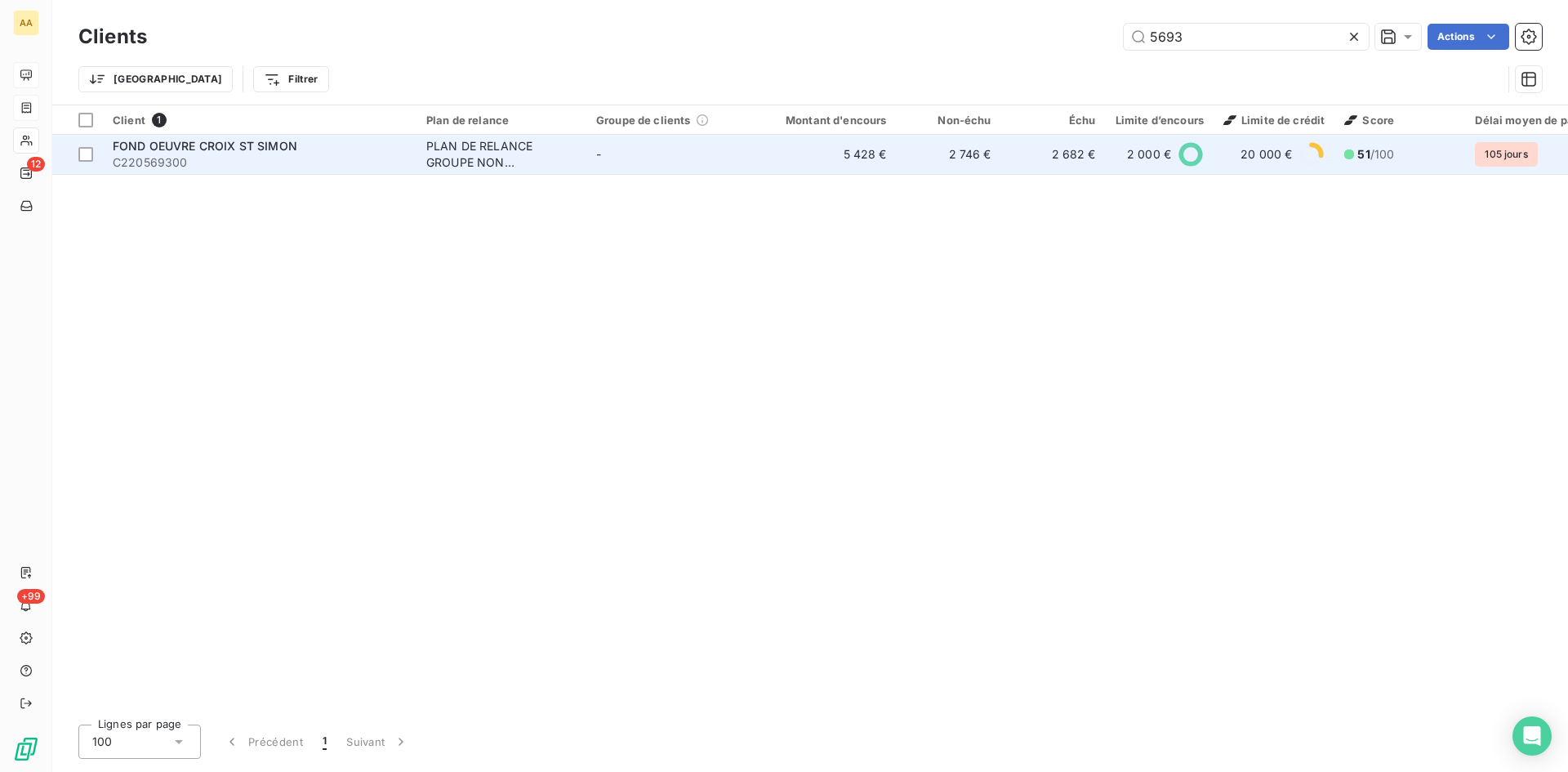
type input "5693"
click at [471, 164] on div "PLAN DE RELANCE GROUPE NON AUTOMATIQUE" at bounding box center [501, 154] width 150 height 32
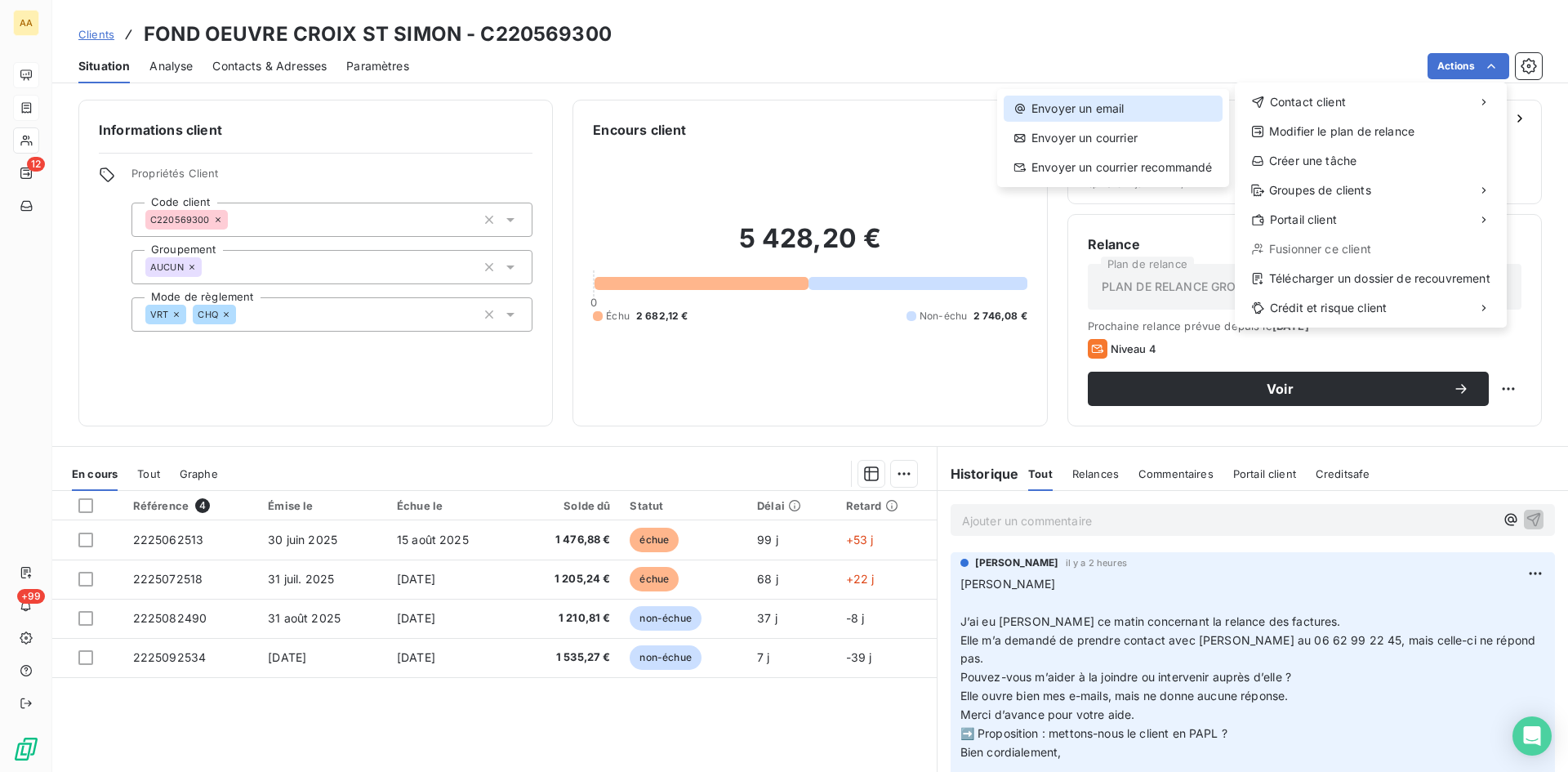
click at [1135, 100] on div "Envoyer un email" at bounding box center [1113, 109] width 219 height 27
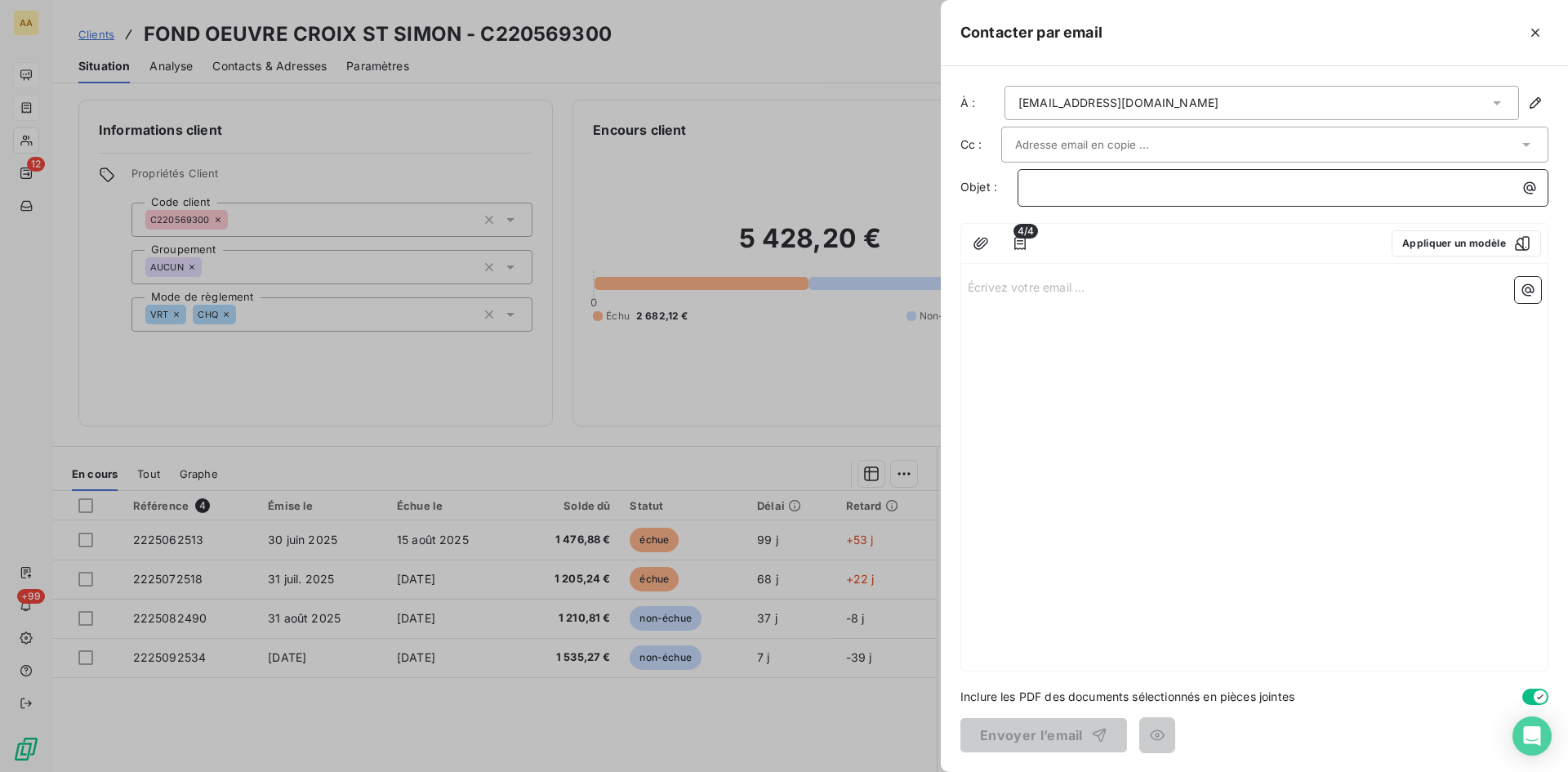
click at [1037, 183] on p "﻿" at bounding box center [1287, 188] width 511 height 19
click at [985, 285] on p "Écrivez votre email ... ﻿" at bounding box center [1254, 286] width 573 height 19
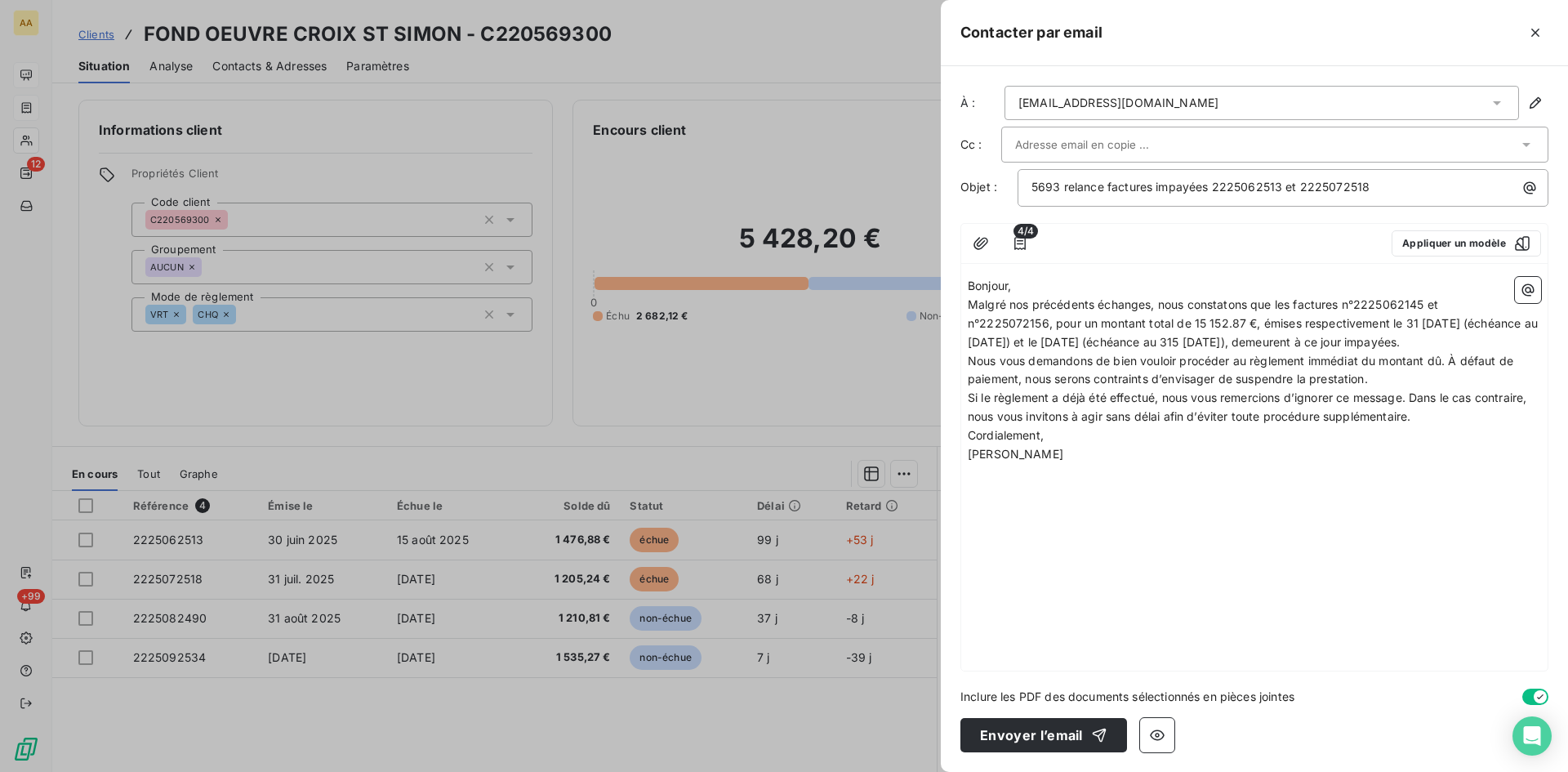
click at [1042, 288] on p "Bonjour," at bounding box center [1254, 286] width 573 height 19
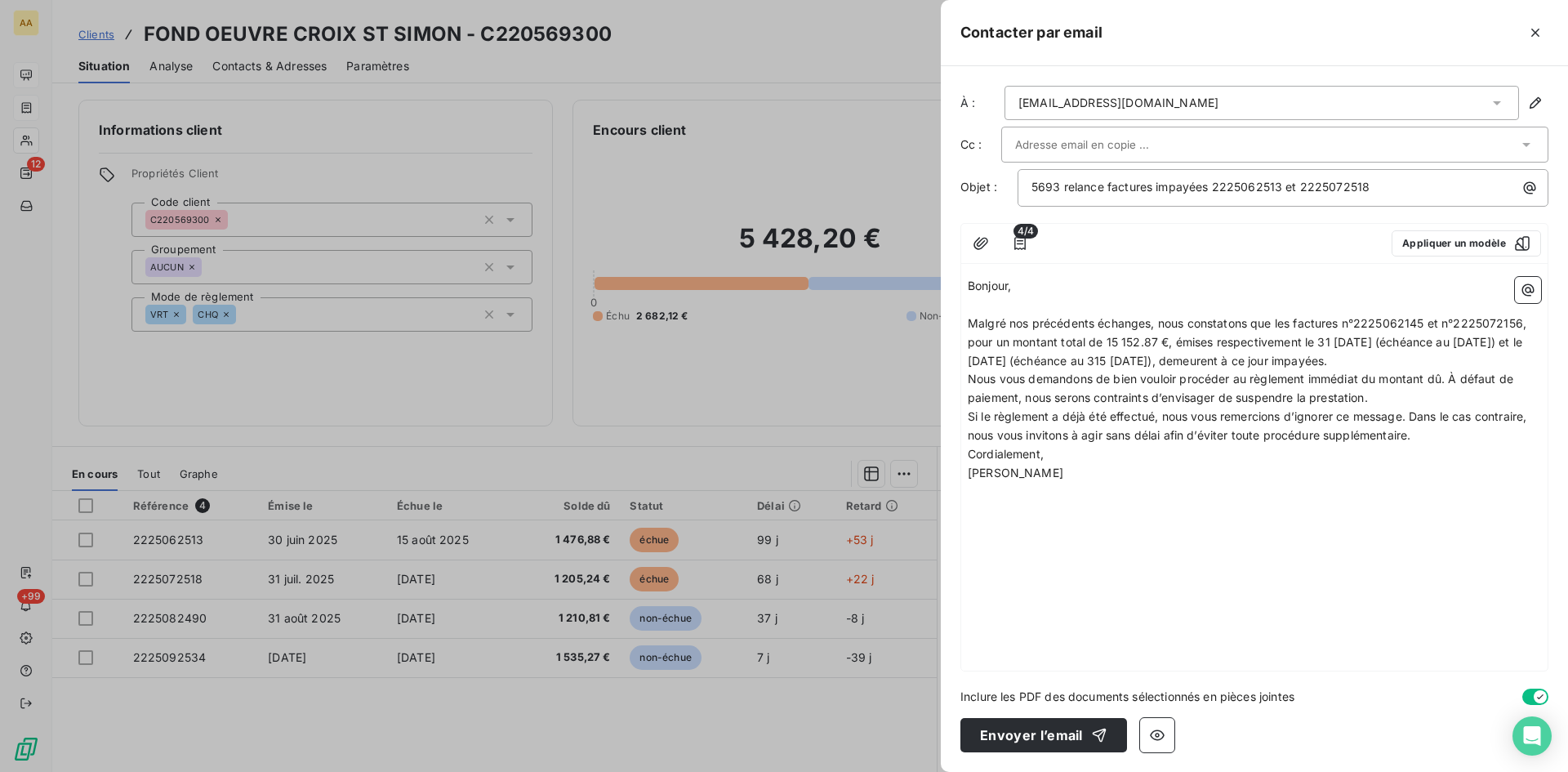
click at [1496, 363] on p "Malgré nos précédents échanges, nous constatons que les factures n°2225062145 e…" at bounding box center [1254, 343] width 573 height 56
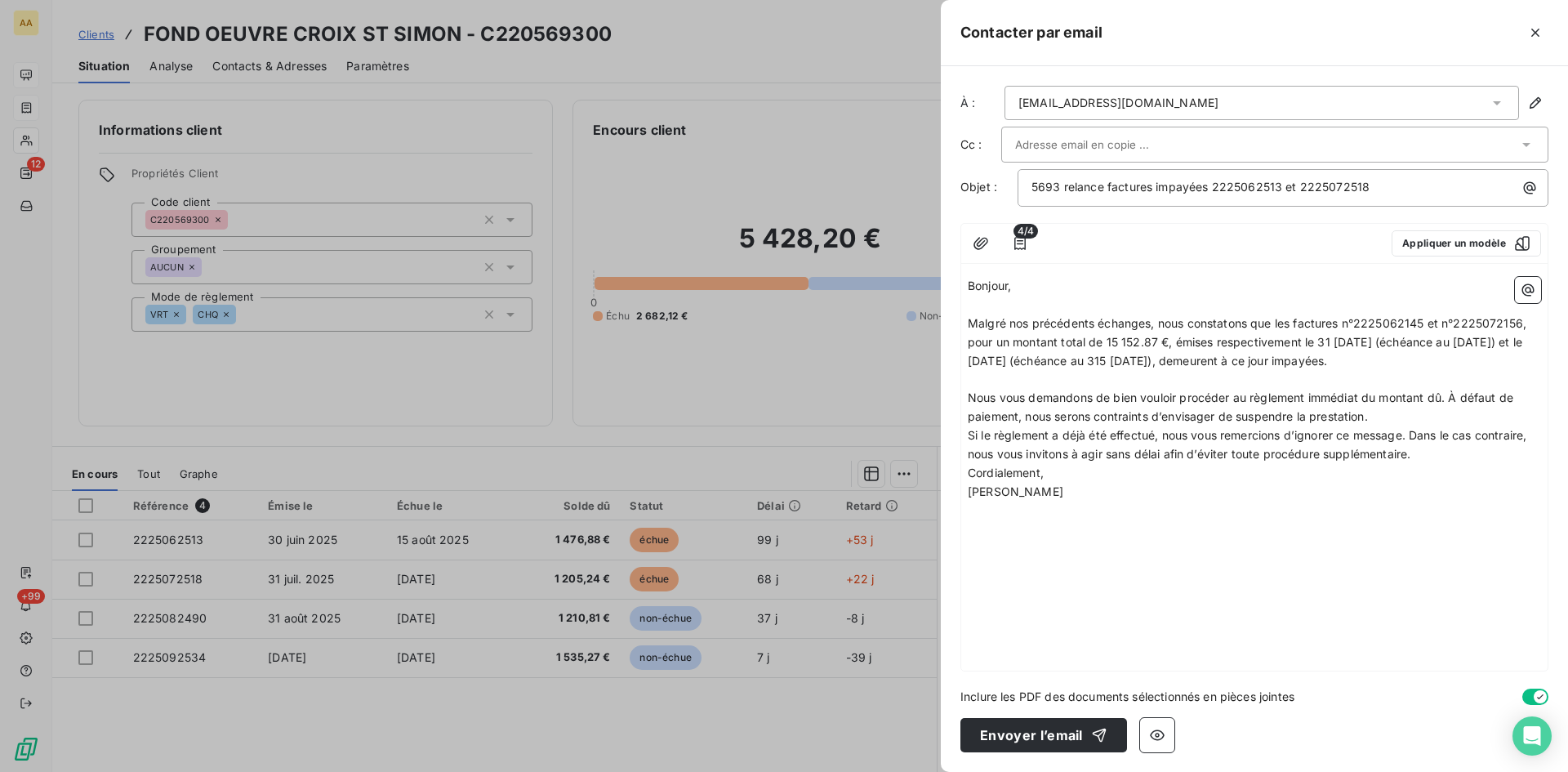
click at [1383, 423] on p "Nous vous demandons de bien vouloir procéder au règlement immédiat du montant d…" at bounding box center [1254, 408] width 573 height 37
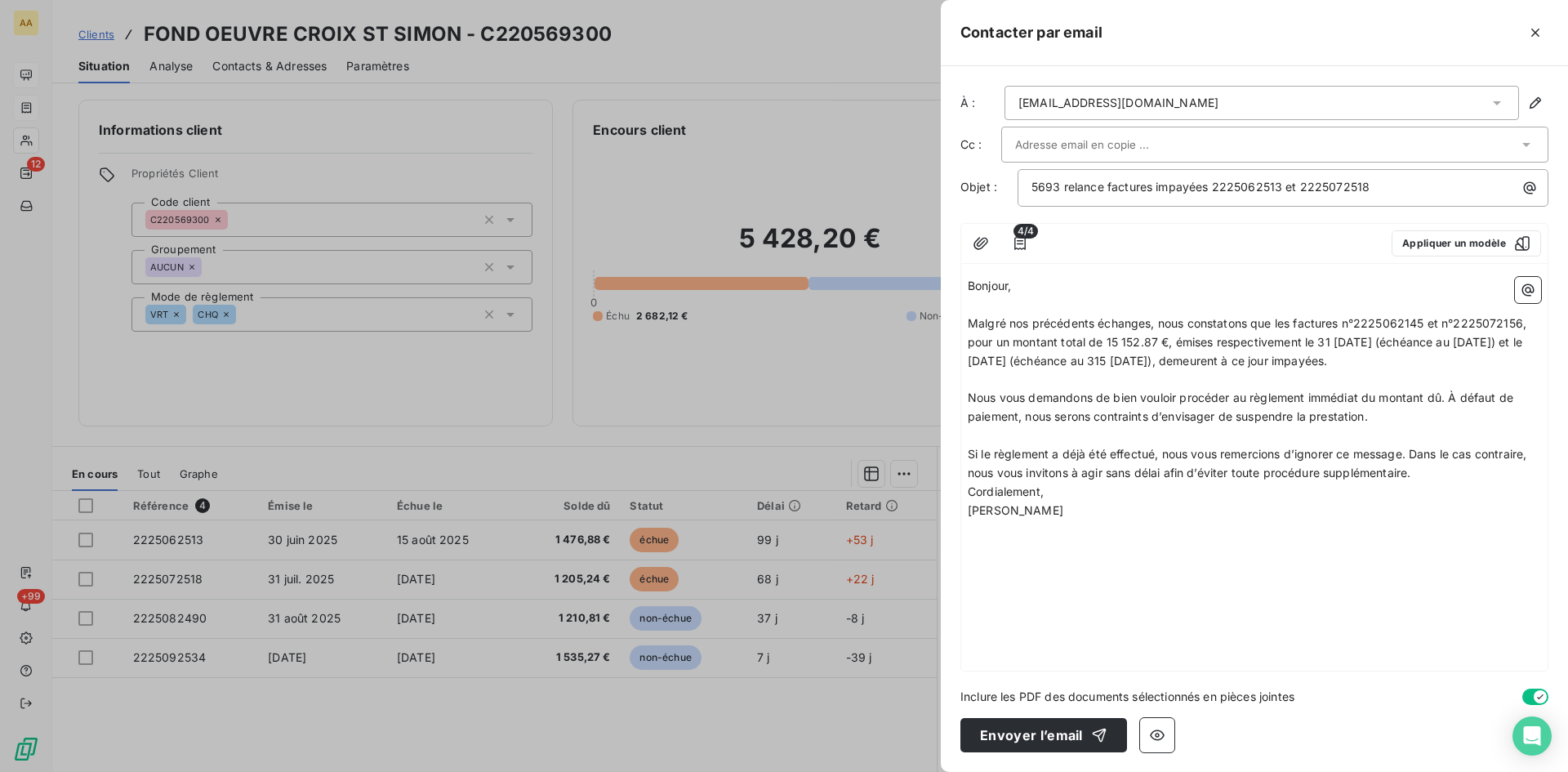
click at [1434, 476] on p "Si le règlement a déjà été effectué, nous vous remercions d’ignorer ce message.…" at bounding box center [1254, 464] width 573 height 37
drag, startPoint x: 1426, startPoint y: 323, endPoint x: 1403, endPoint y: 318, distance: 23.5
click at [1402, 318] on span "Malgré nos précédents échanges, nous constatons que les factures n°2225062145 e…" at bounding box center [1249, 342] width 562 height 51
drag, startPoint x: 1526, startPoint y: 325, endPoint x: 1503, endPoint y: 321, distance: 23.3
click at [1503, 321] on span "Malgré nos précédents échanges, nous constatons que les factures n°2225062513 e…" at bounding box center [1250, 342] width 565 height 51
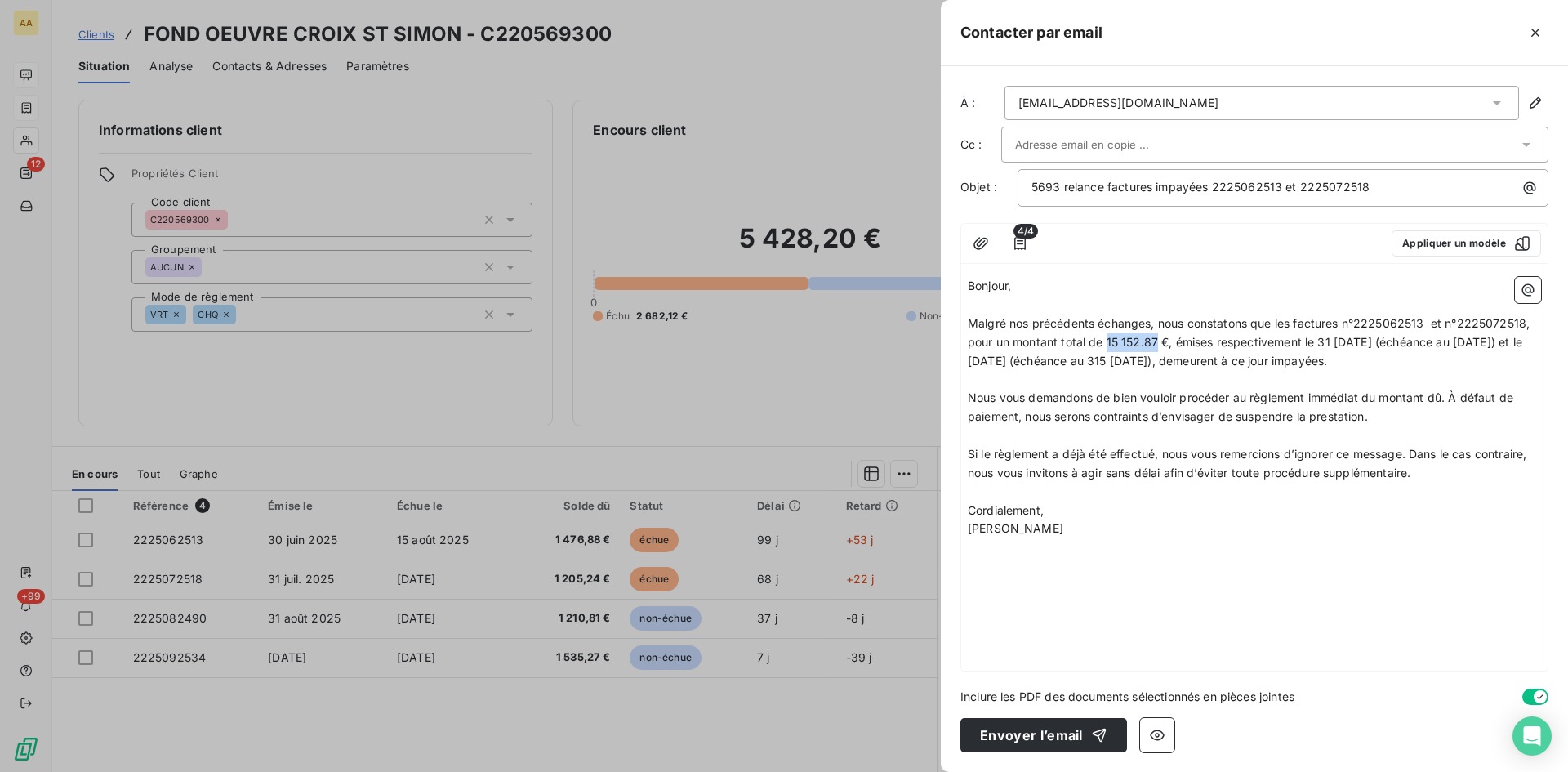
drag, startPoint x: 1156, startPoint y: 336, endPoint x: 1103, endPoint y: 351, distance: 55.1
click at [1111, 346] on span "Malgré nos précédents échanges, nous constatons que les factures n°2225062513 e…" at bounding box center [1250, 342] width 565 height 51
click at [1111, 339] on span "Malgré nos précédents échanges, nous constatons que les factures n°2225062513 e…" at bounding box center [1250, 342] width 565 height 51
click at [1323, 338] on span "Malgré nos précédents échanges, nous constatons que les factures n°2225062513 e…" at bounding box center [1250, 342] width 565 height 51
click at [1155, 357] on span "Malgré nos précédents échanges, nous constatons que les factures n°2225062513 e…" at bounding box center [1250, 342] width 565 height 51
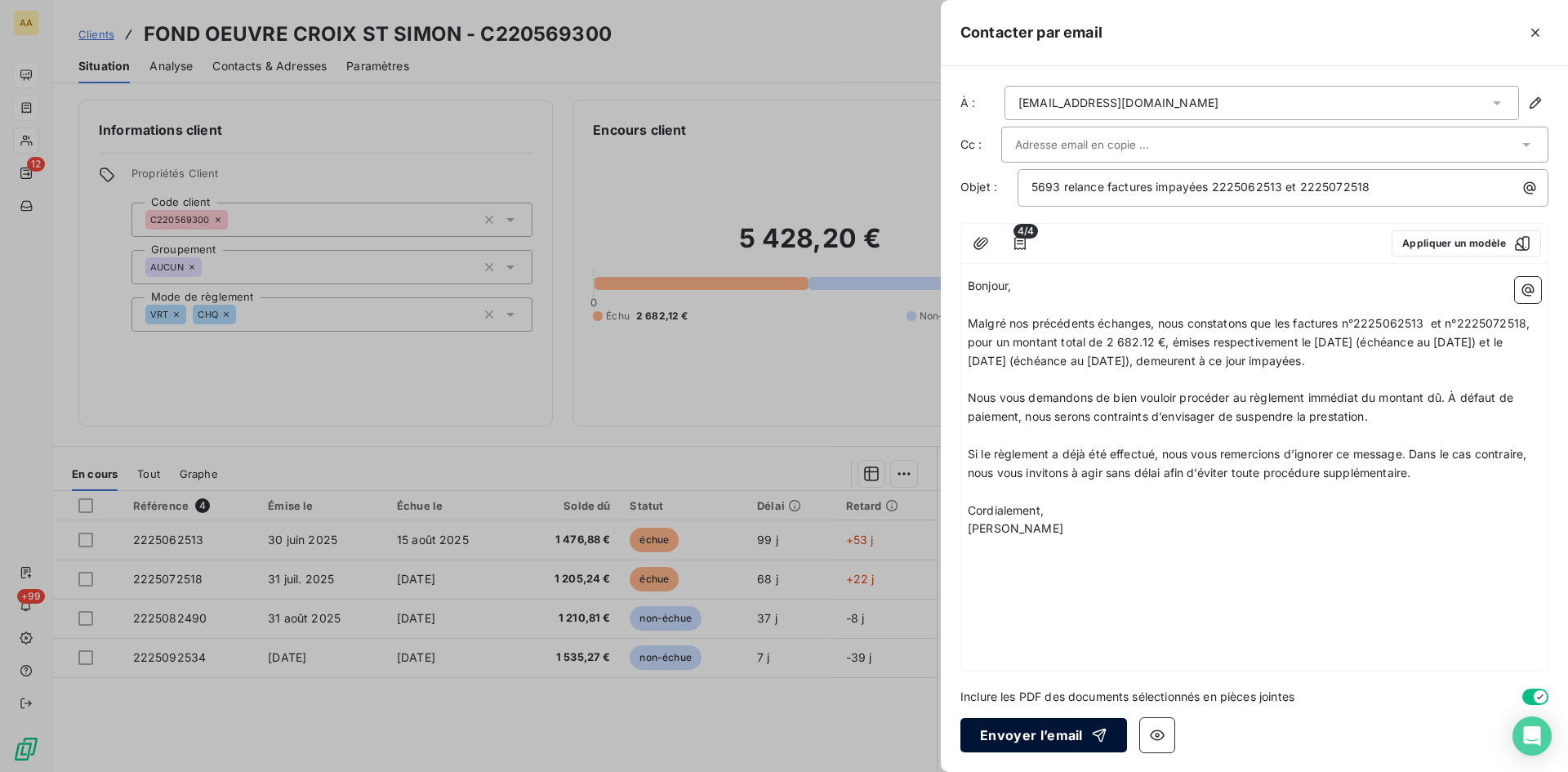
click at [1030, 731] on button "Envoyer l’email" at bounding box center [1044, 735] width 167 height 34
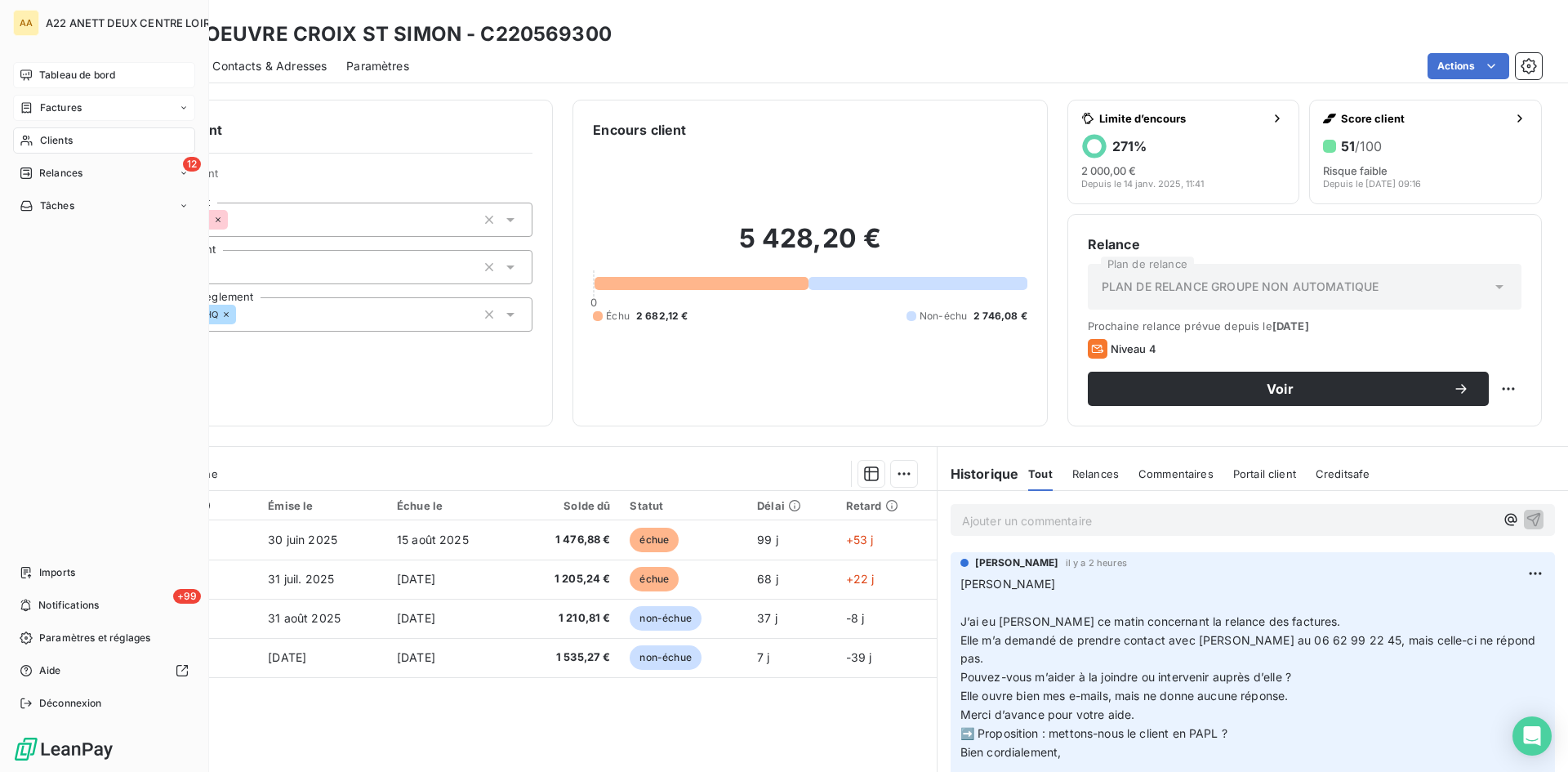
click at [43, 142] on span "Clients" at bounding box center [56, 140] width 32 height 15
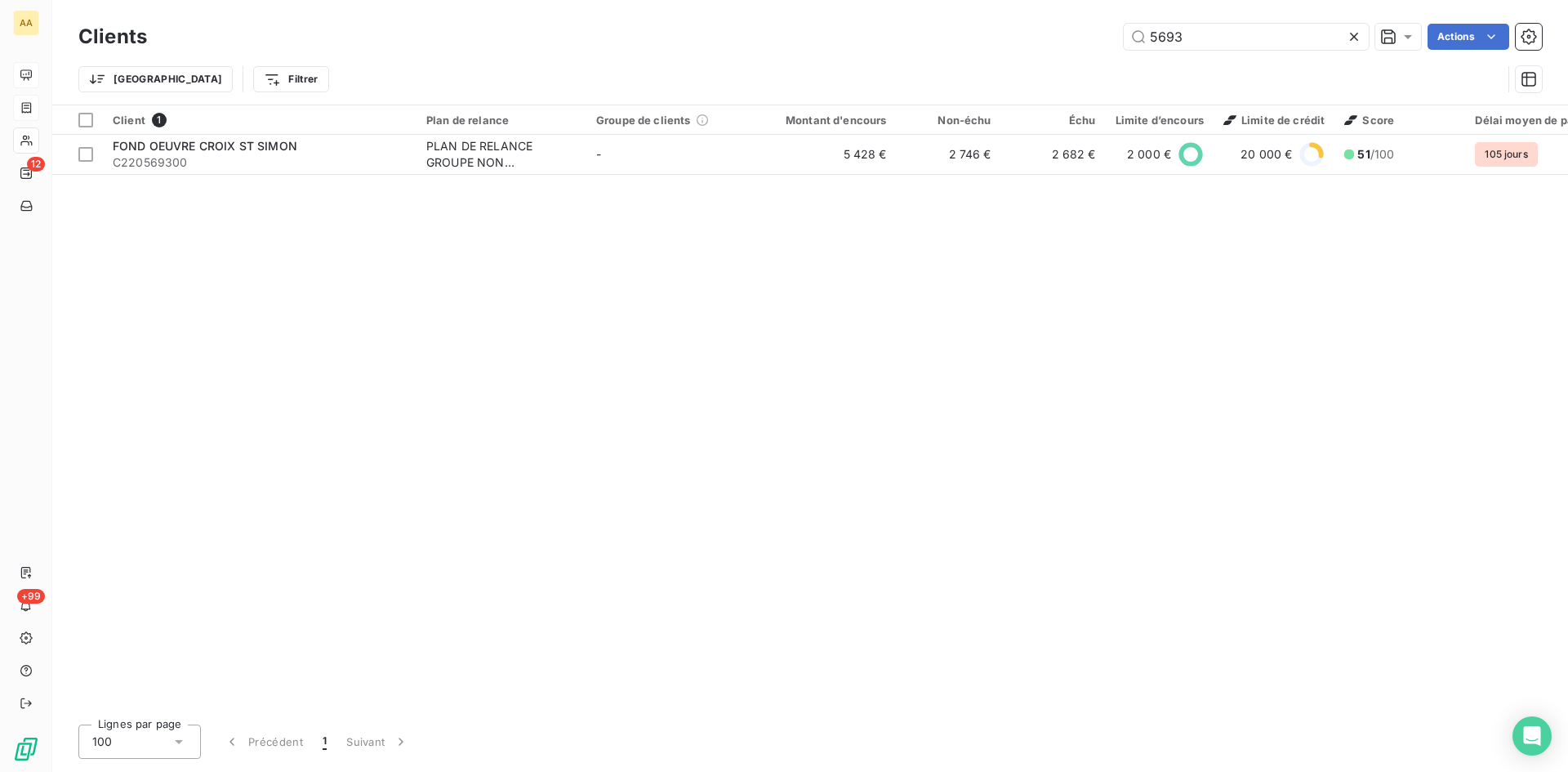
click at [1092, 43] on div "5693 Actions" at bounding box center [855, 37] width 1376 height 27
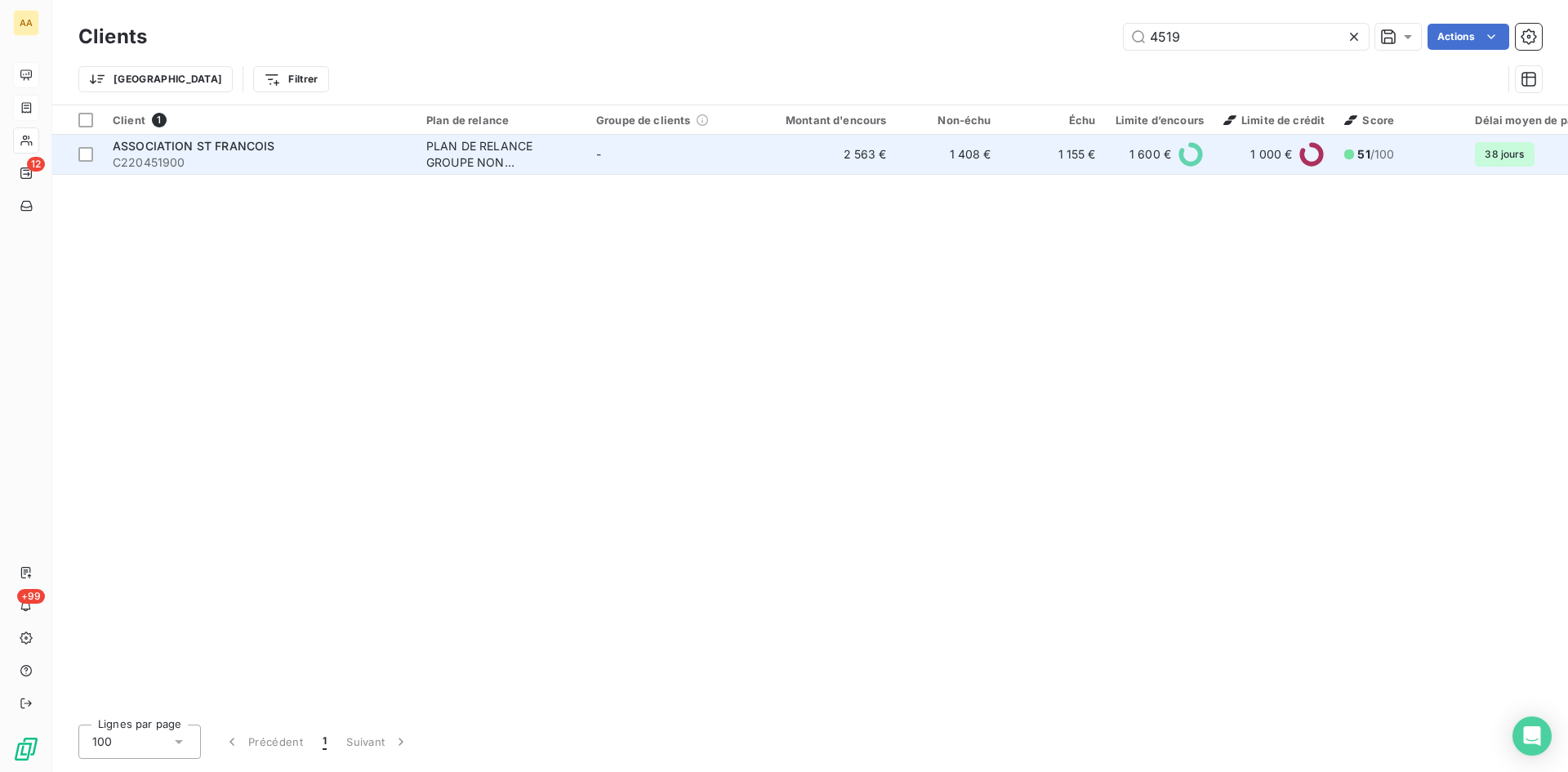
type input "4519"
click at [485, 144] on div "PLAN DE RELANCE GROUPE NON AUTOMATIQUE" at bounding box center [501, 154] width 150 height 32
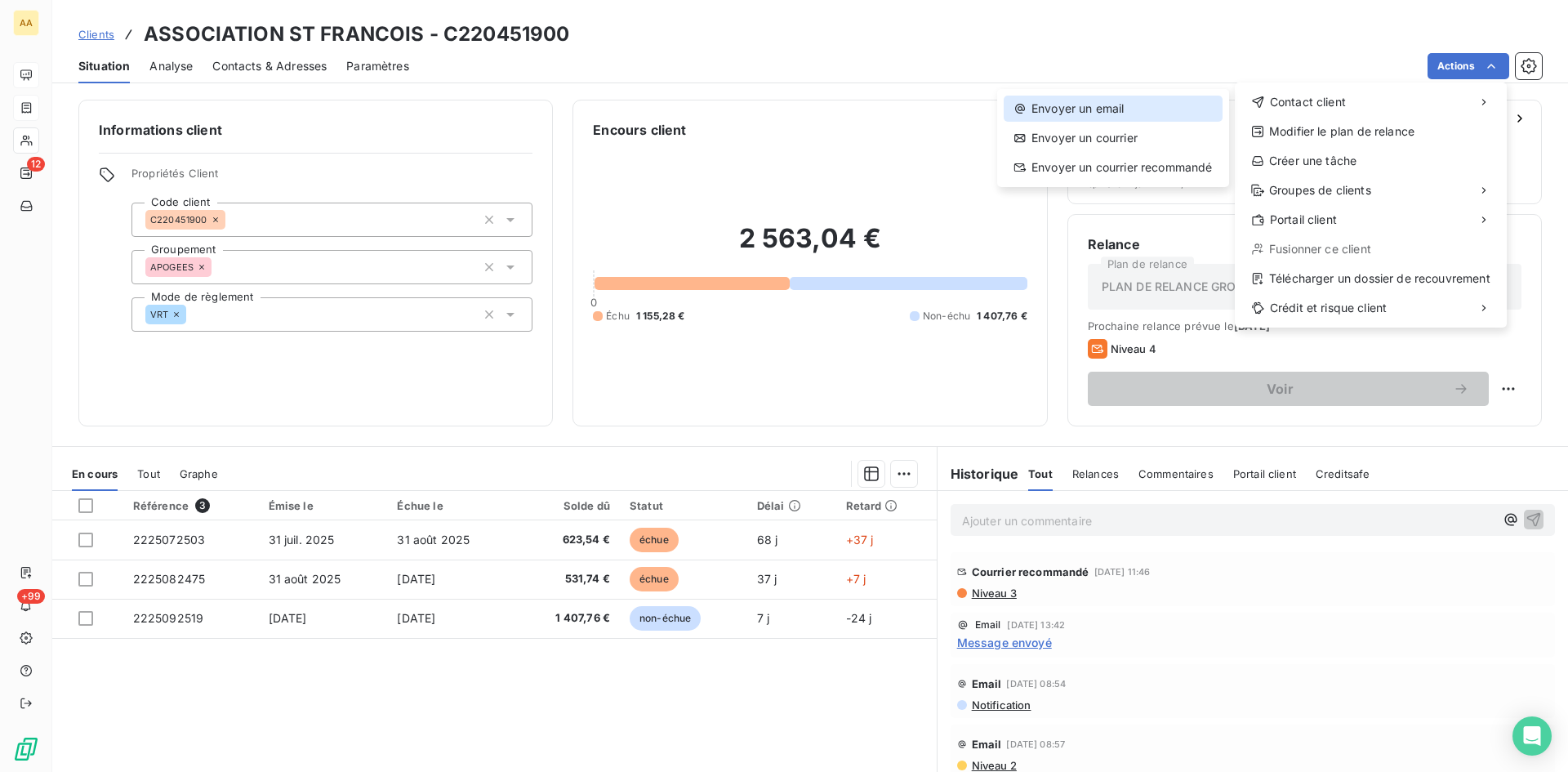
click at [1139, 106] on div "Envoyer un email" at bounding box center [1113, 109] width 219 height 27
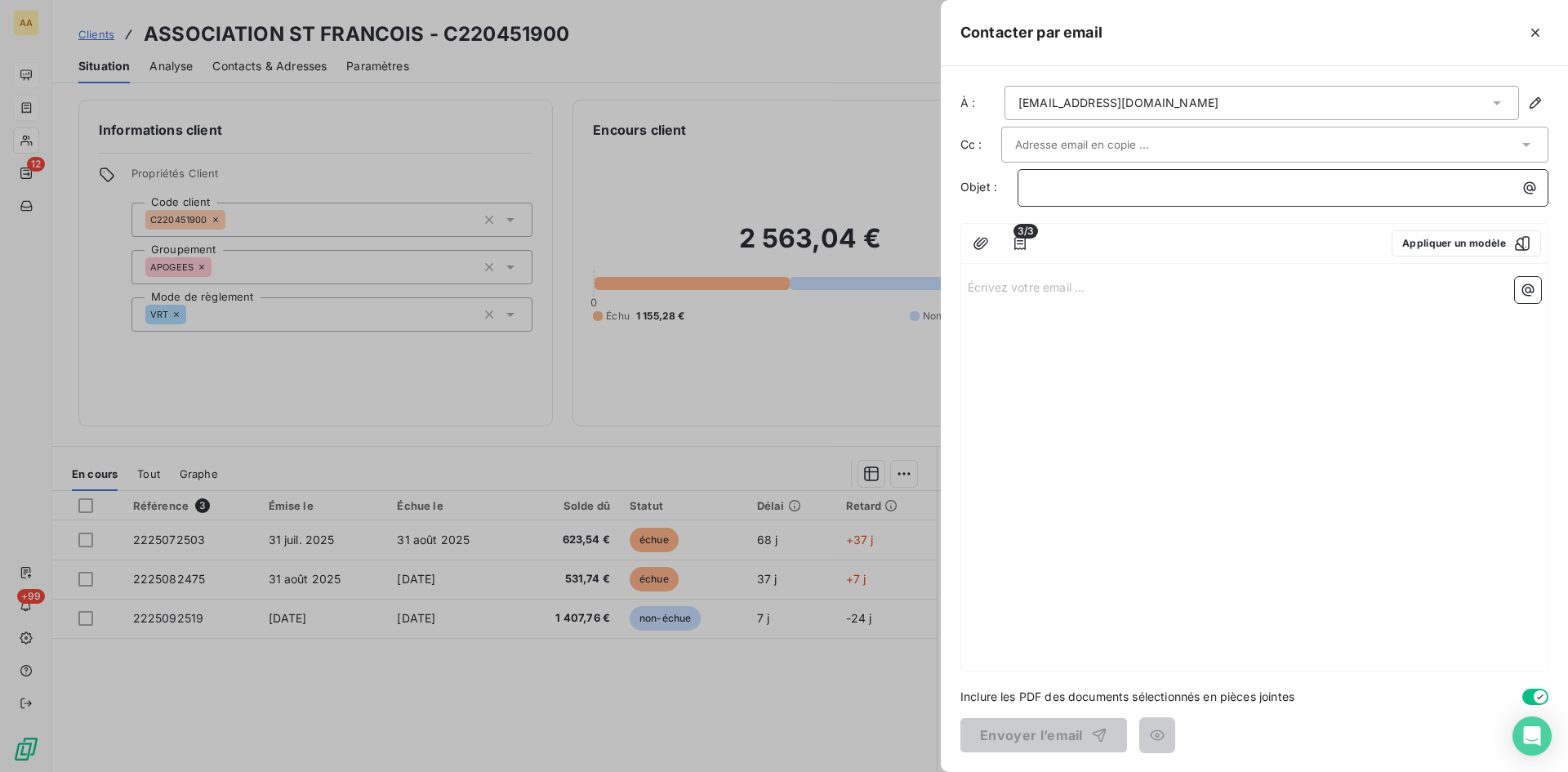
click at [1031, 190] on p "﻿" at bounding box center [1287, 188] width 511 height 19
click at [1012, 283] on p "Écrivez votre email ... ﻿" at bounding box center [1254, 286] width 573 height 19
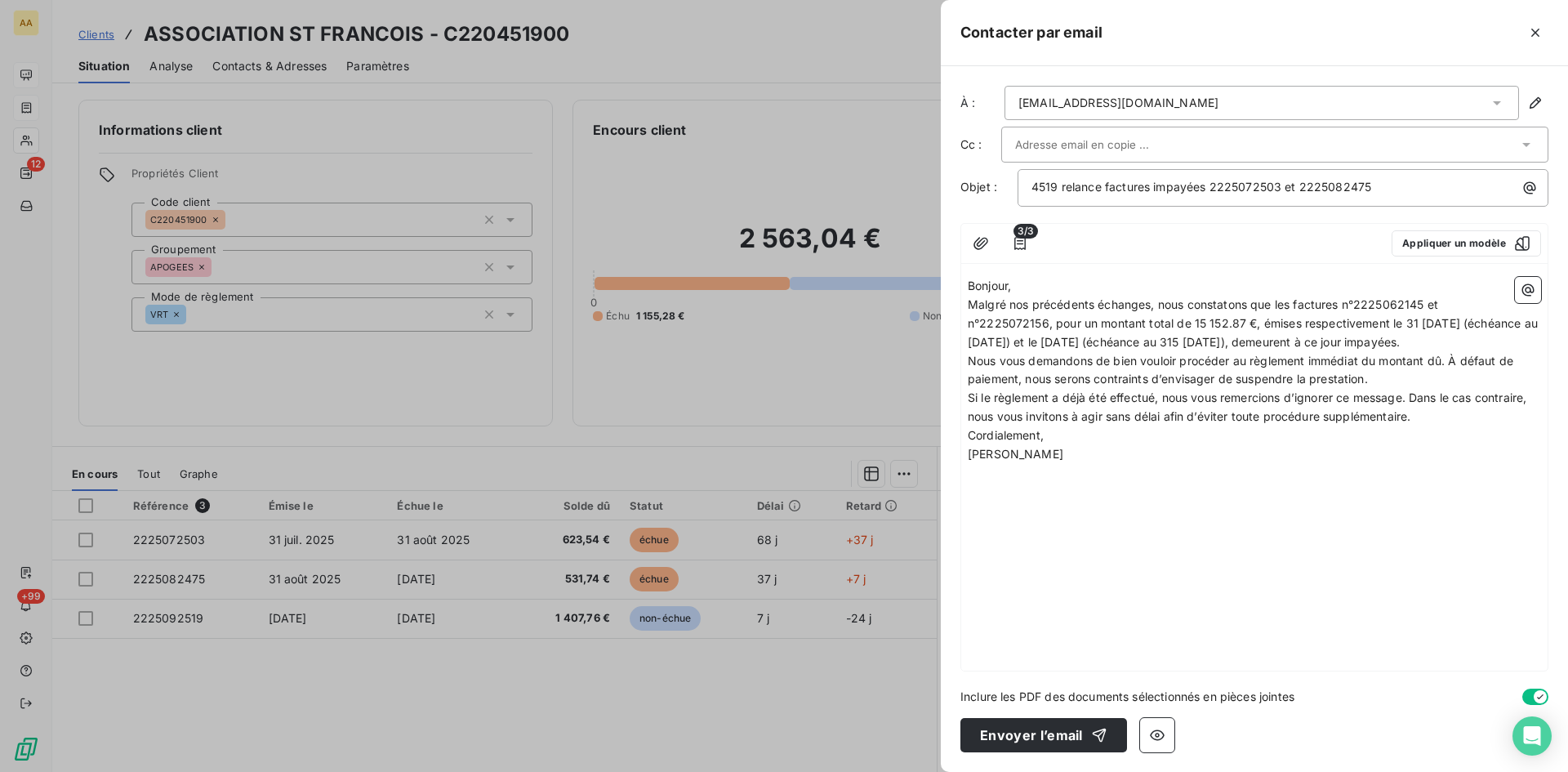
click at [1030, 286] on p "Bonjour," at bounding box center [1254, 286] width 573 height 19
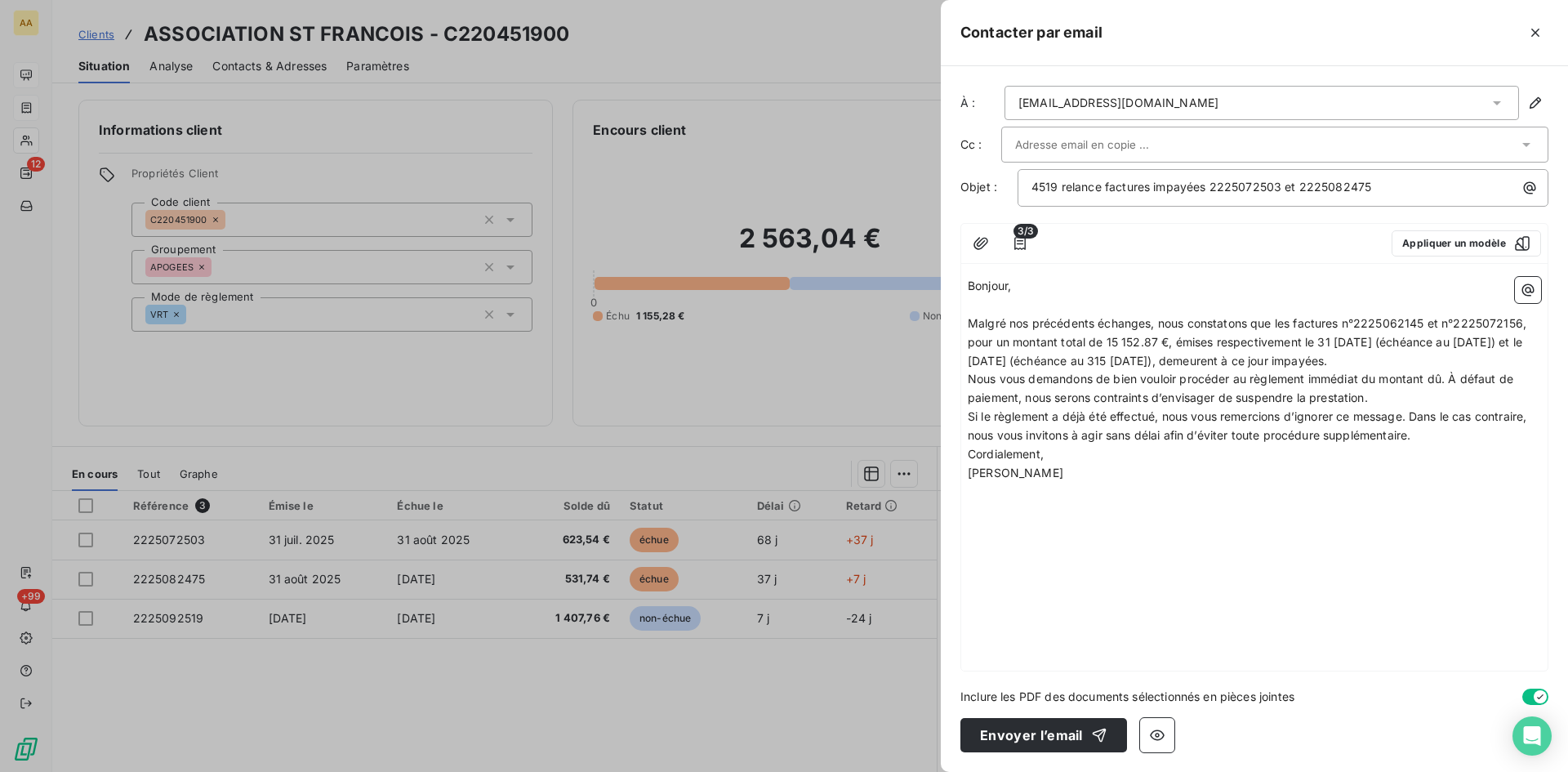
click at [1489, 361] on p "Malgré nos précédents échanges, nous constatons que les factures n°2225062145 e…" at bounding box center [1254, 343] width 573 height 56
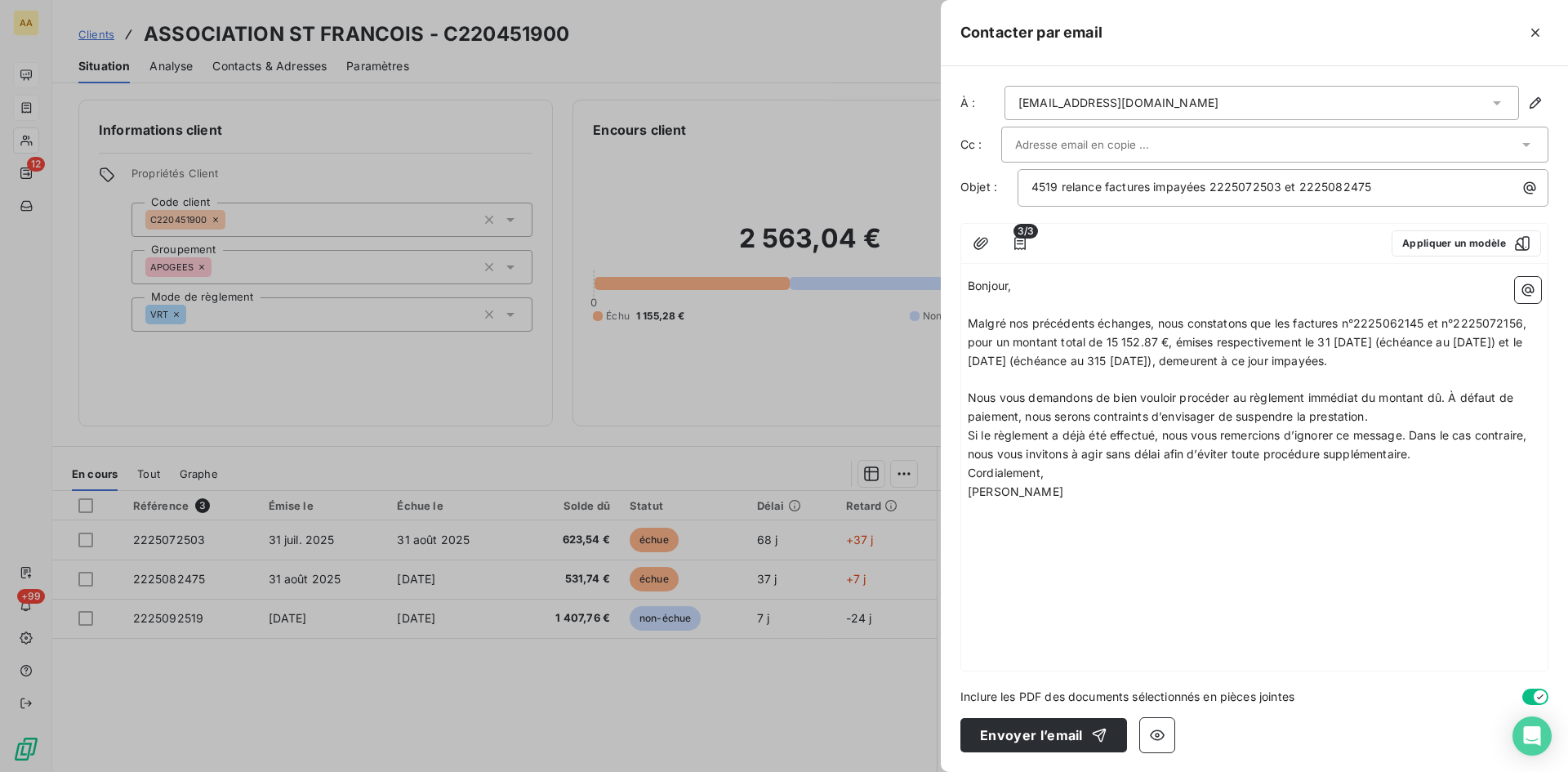
click at [1404, 413] on p "Nous vous demandons de bien vouloir procéder au règlement immédiat du montant d…" at bounding box center [1254, 408] width 573 height 37
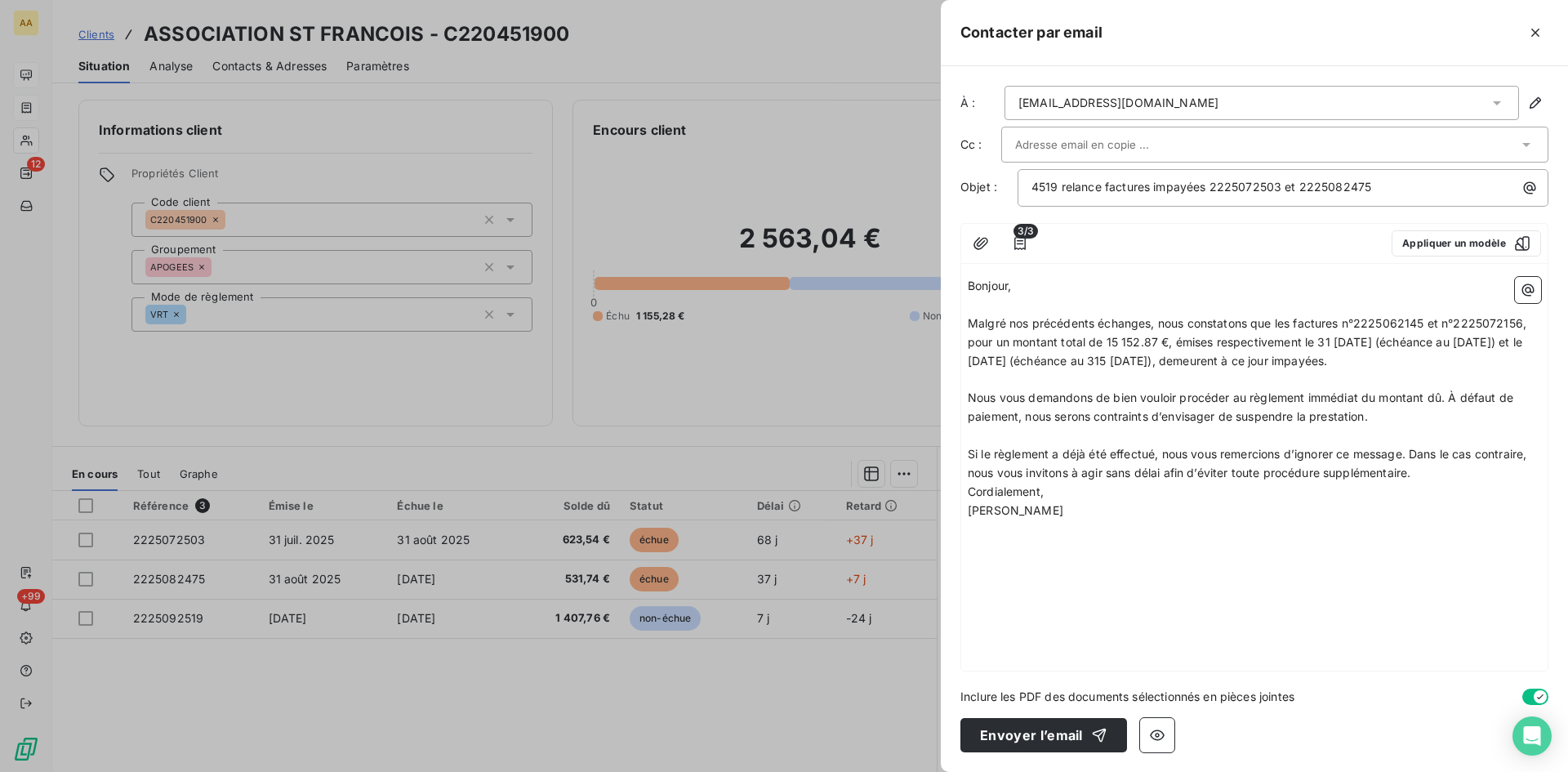
click at [1424, 467] on p "Si le règlement a déjà été effectué, nous vous remercions d’ignorer ce message.…" at bounding box center [1254, 464] width 573 height 37
drag, startPoint x: 1426, startPoint y: 325, endPoint x: 1391, endPoint y: 322, distance: 35.1
click at [1391, 322] on span "Malgré nos précédents échanges, nous constatons que les factures n°2225062145 e…" at bounding box center [1249, 342] width 562 height 51
drag, startPoint x: 1517, startPoint y: 324, endPoint x: 1500, endPoint y: 318, distance: 18.0
click at [1496, 320] on span "Malgré nos précédents échanges, nous constatons que les factures n°2225072503 e…" at bounding box center [1249, 342] width 563 height 51
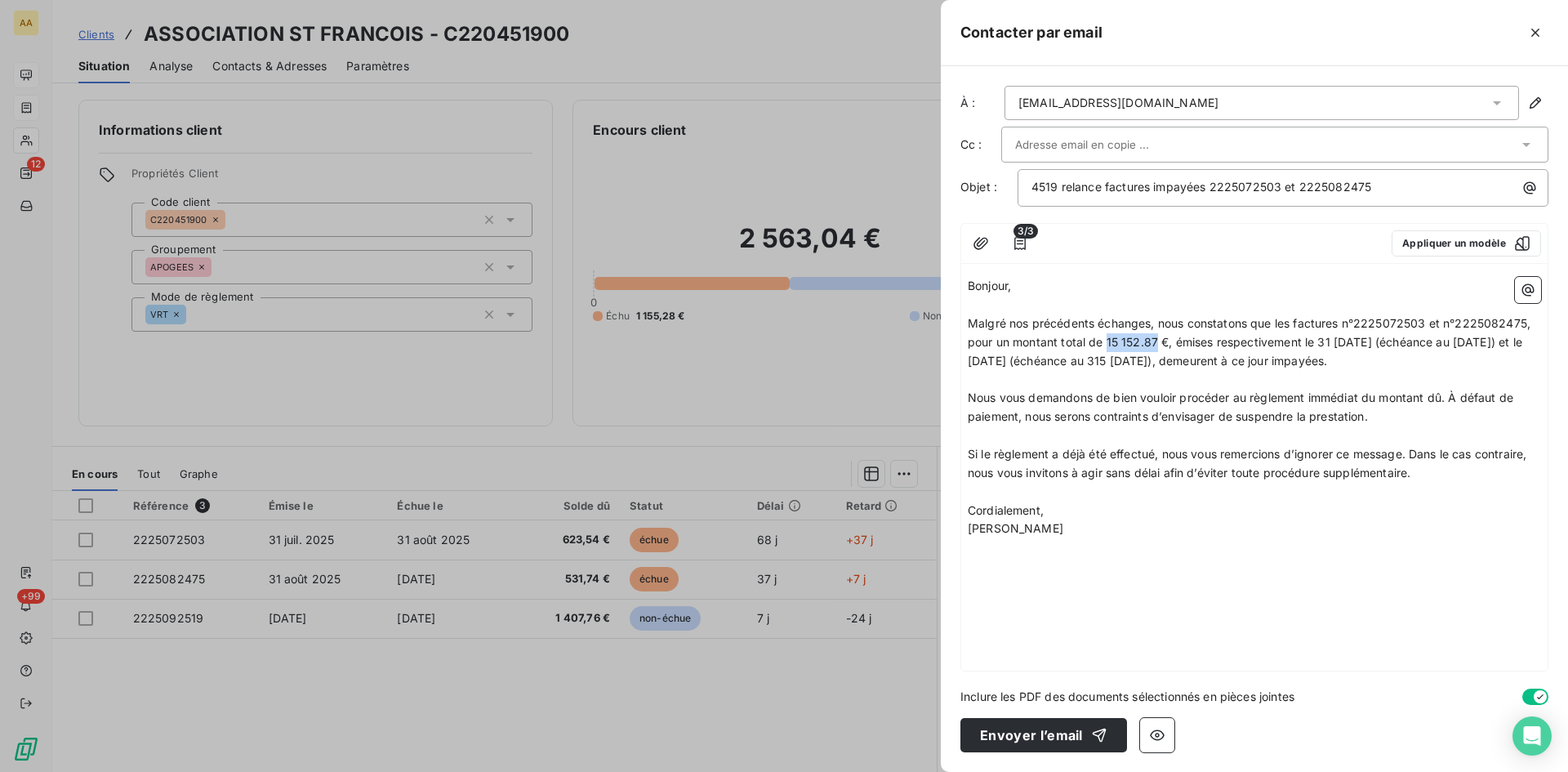
drag, startPoint x: 1153, startPoint y: 343, endPoint x: 1108, endPoint y: 338, distance: 45.3
click at [1108, 338] on span "Malgré nos précédents échanges, nous constatons que les factures n°2225072503 e…" at bounding box center [1251, 342] width 566 height 51
click at [1343, 340] on span "Malgré nos précédents échanges, nous constatons que les factures n°2225072503 e…" at bounding box center [1251, 342] width 566 height 51
drag, startPoint x: 1483, startPoint y: 341, endPoint x: 1464, endPoint y: 348, distance: 20.2
click at [1470, 342] on span "Malgré nos précédents échanges, nous constatons que les factures n°2225072503 e…" at bounding box center [1251, 342] width 566 height 51
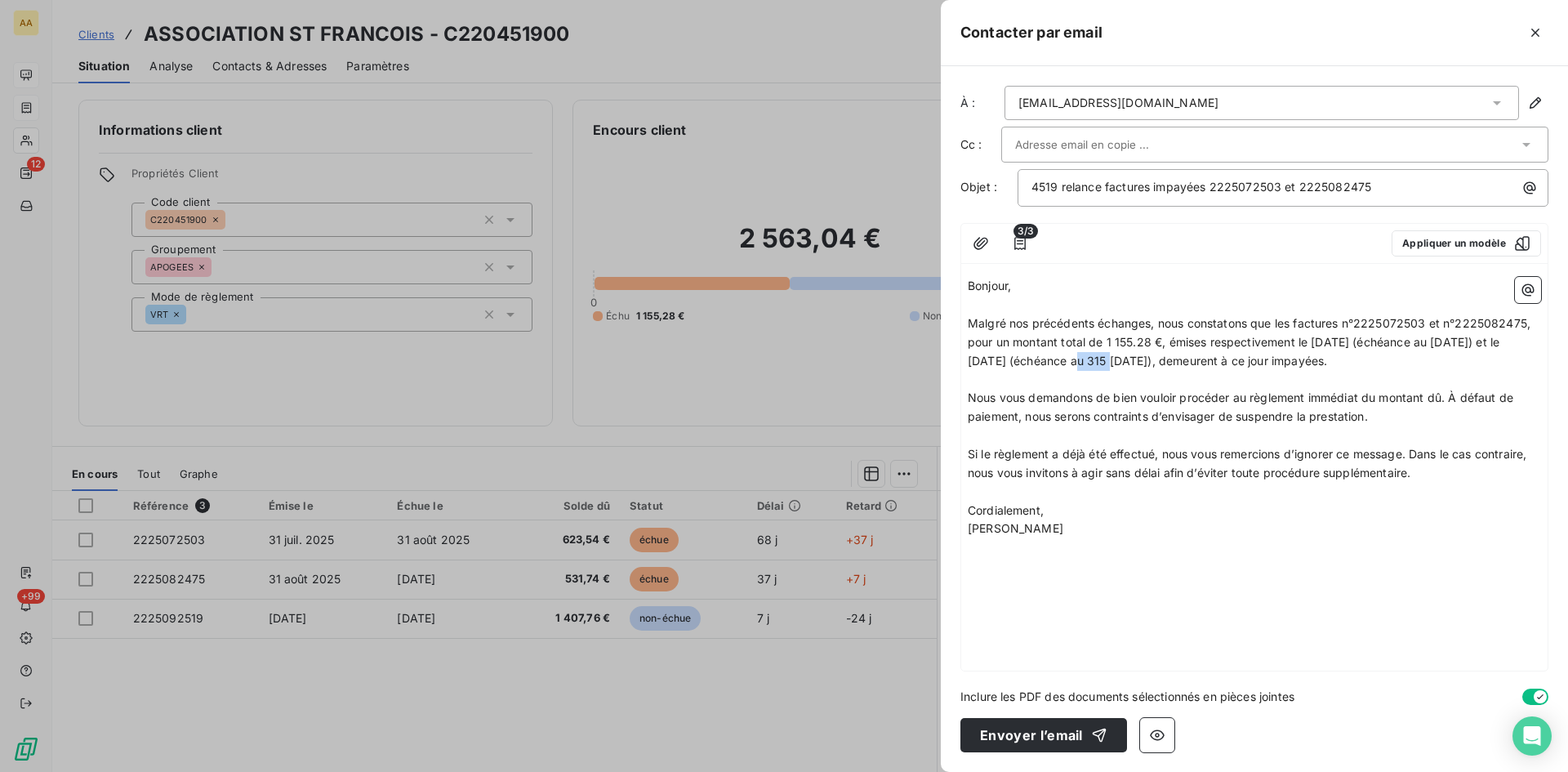
drag, startPoint x: 1072, startPoint y: 359, endPoint x: 1053, endPoint y: 358, distance: 19.0
click at [1049, 358] on span "Malgré nos précédents échanges, nous constatons que les factures n°2225072503 e…" at bounding box center [1251, 342] width 566 height 51
click at [1042, 361] on span "Malgré nos précédents échanges, nous constatons que les factures n°2225072503 e…" at bounding box center [1251, 342] width 566 height 51
click at [1045, 360] on span "Malgré nos précédents échanges, nous constatons que les factures n°2225072503 e…" at bounding box center [1251, 342] width 566 height 51
drag, startPoint x: 1201, startPoint y: 359, endPoint x: 1186, endPoint y: 359, distance: 15.0
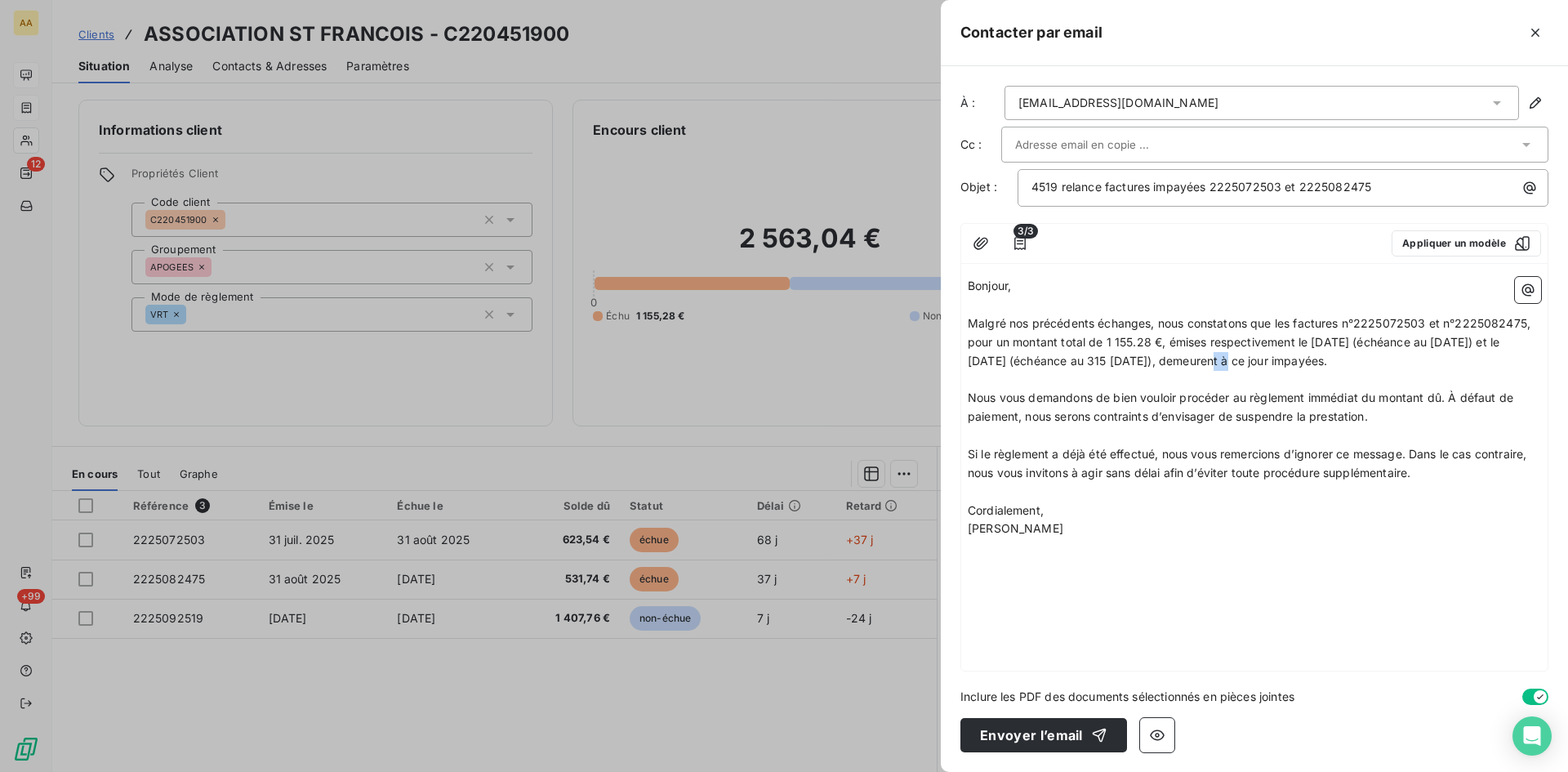
click at [1186, 359] on span "Malgré nos précédents échanges, nous constatons que les factures n°2225072503 e…" at bounding box center [1251, 342] width 566 height 51
click at [1277, 573] on div "Bonjour, ﻿ Malgré nos précédents échanges, nous constatons que les factures n°2…" at bounding box center [1254, 471] width 587 height 400
click at [1039, 734] on button "Envoyer l’email" at bounding box center [1044, 735] width 167 height 34
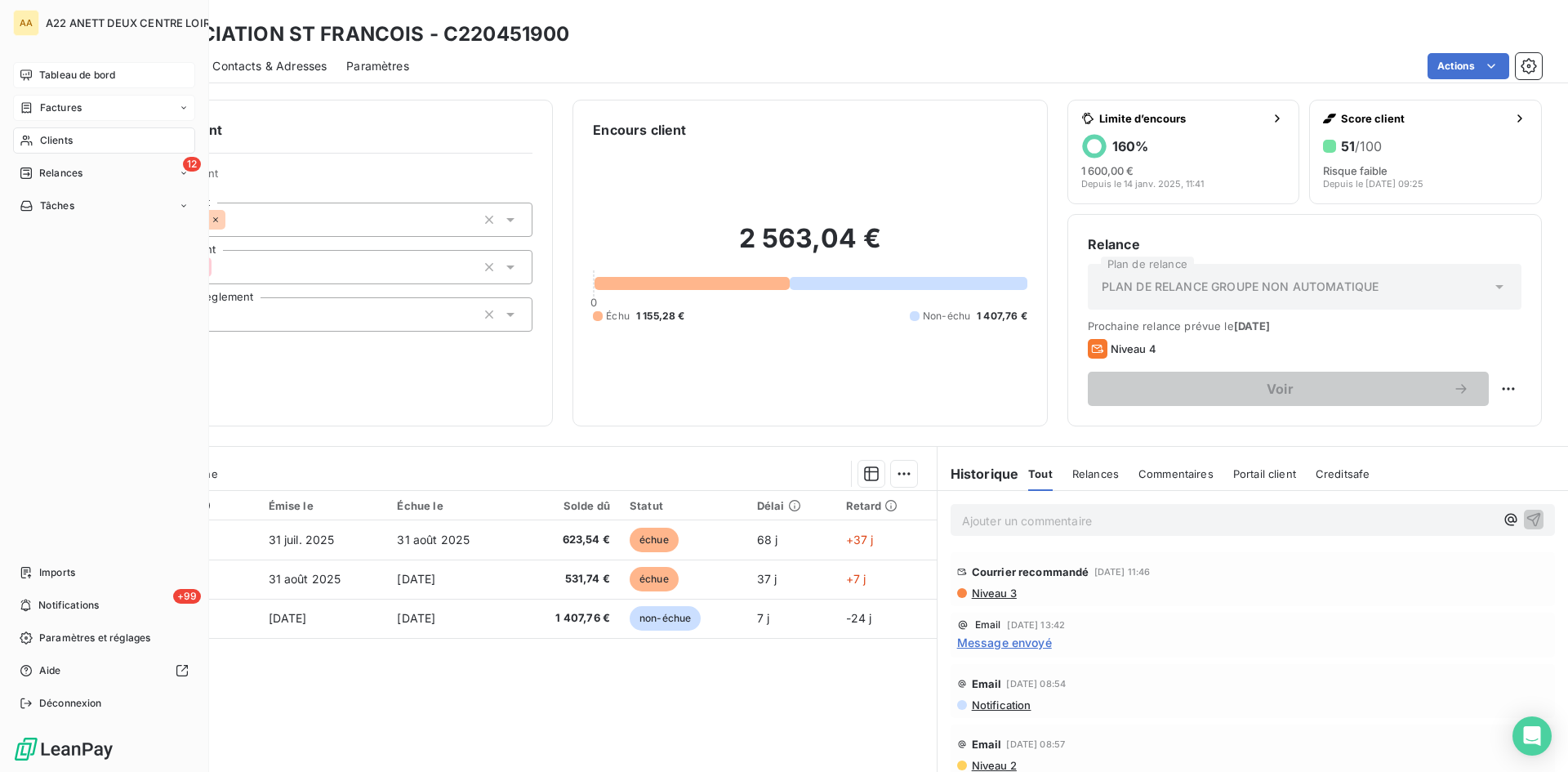
click at [53, 145] on span "Clients" at bounding box center [56, 140] width 32 height 15
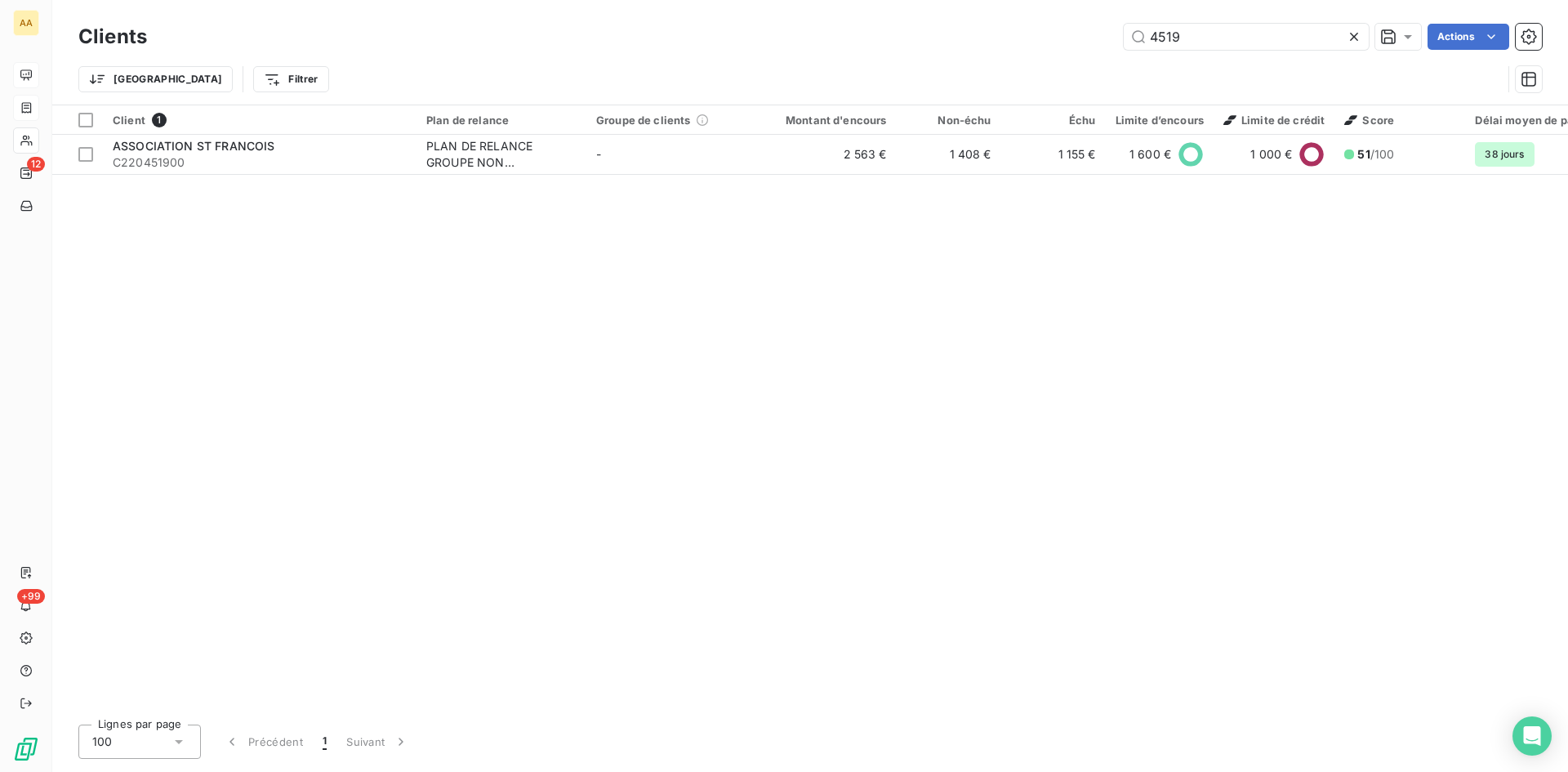
drag, startPoint x: 1195, startPoint y: 40, endPoint x: 1097, endPoint y: 45, distance: 98.1
click at [1097, 45] on div "4519 Actions" at bounding box center [855, 37] width 1376 height 27
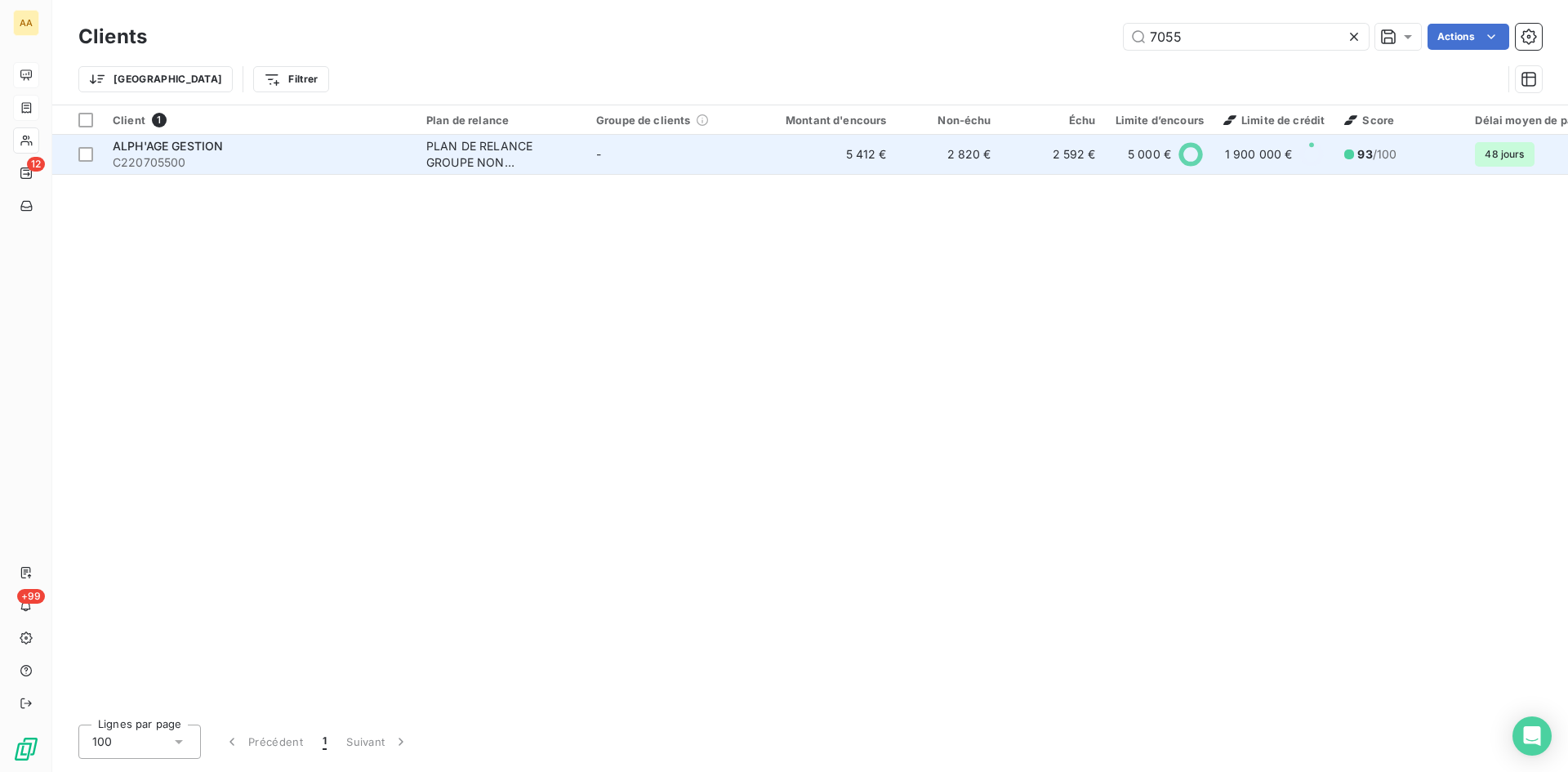
type input "7055"
click at [485, 157] on div "PLAN DE RELANCE GROUPE NON AUTOMATIQUE" at bounding box center [501, 154] width 150 height 32
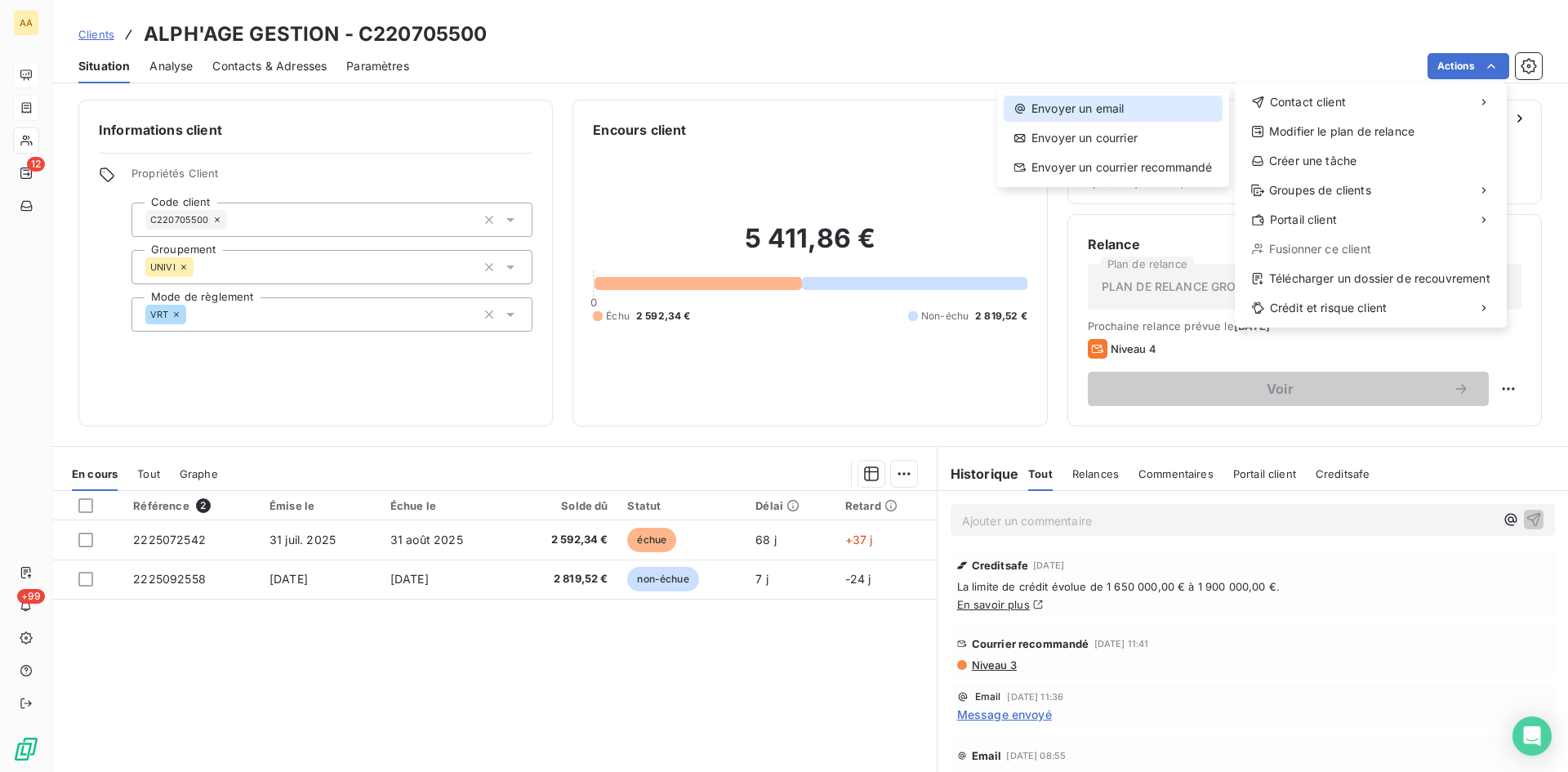
click at [1104, 97] on div "Envoyer un email" at bounding box center [1113, 109] width 219 height 27
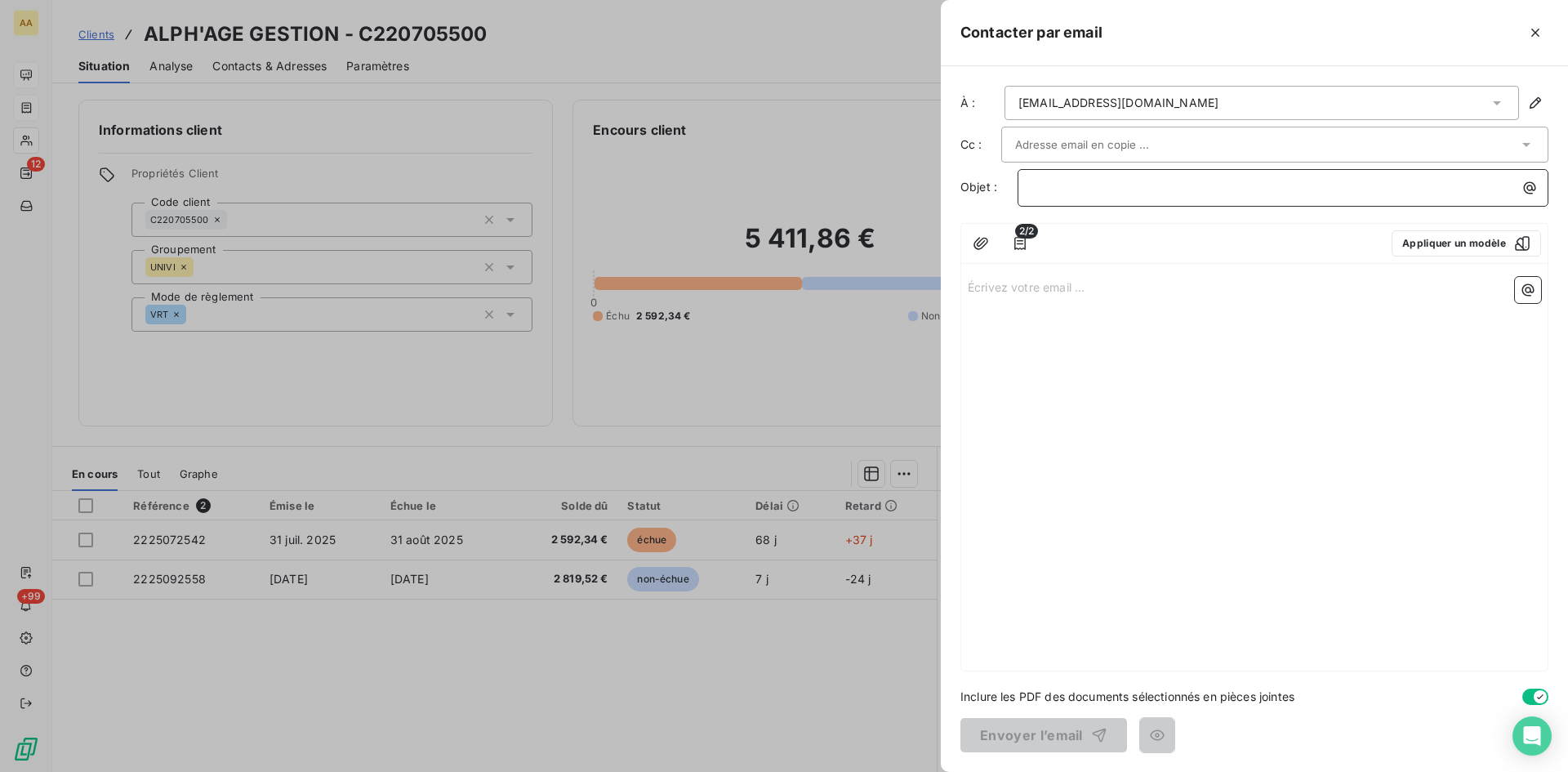
click at [1041, 186] on p "﻿" at bounding box center [1287, 188] width 511 height 19
click at [983, 292] on p "Écrivez votre email ... ﻿" at bounding box center [1254, 286] width 573 height 19
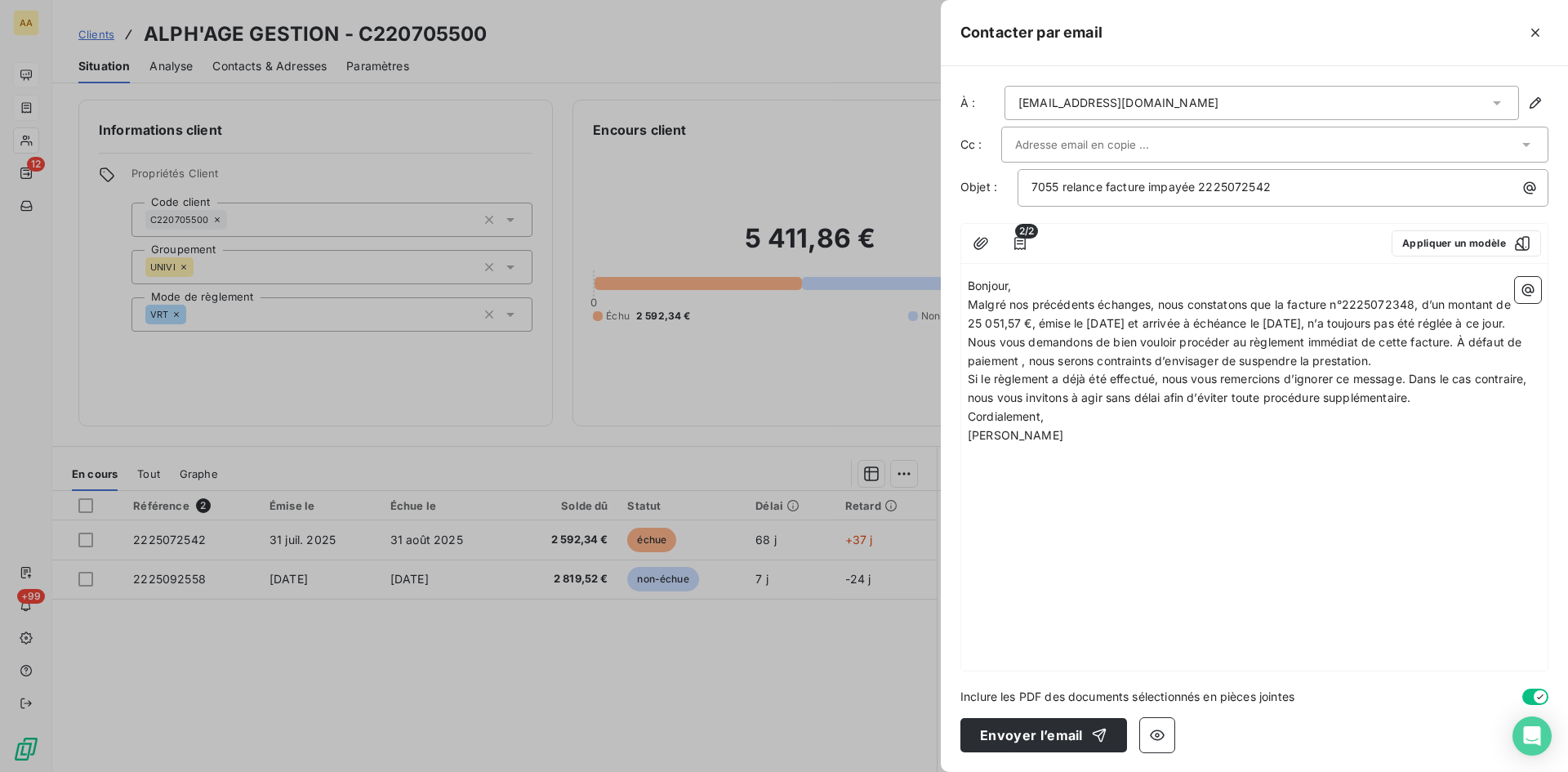
click at [1036, 285] on p "Bonjour," at bounding box center [1254, 286] width 573 height 19
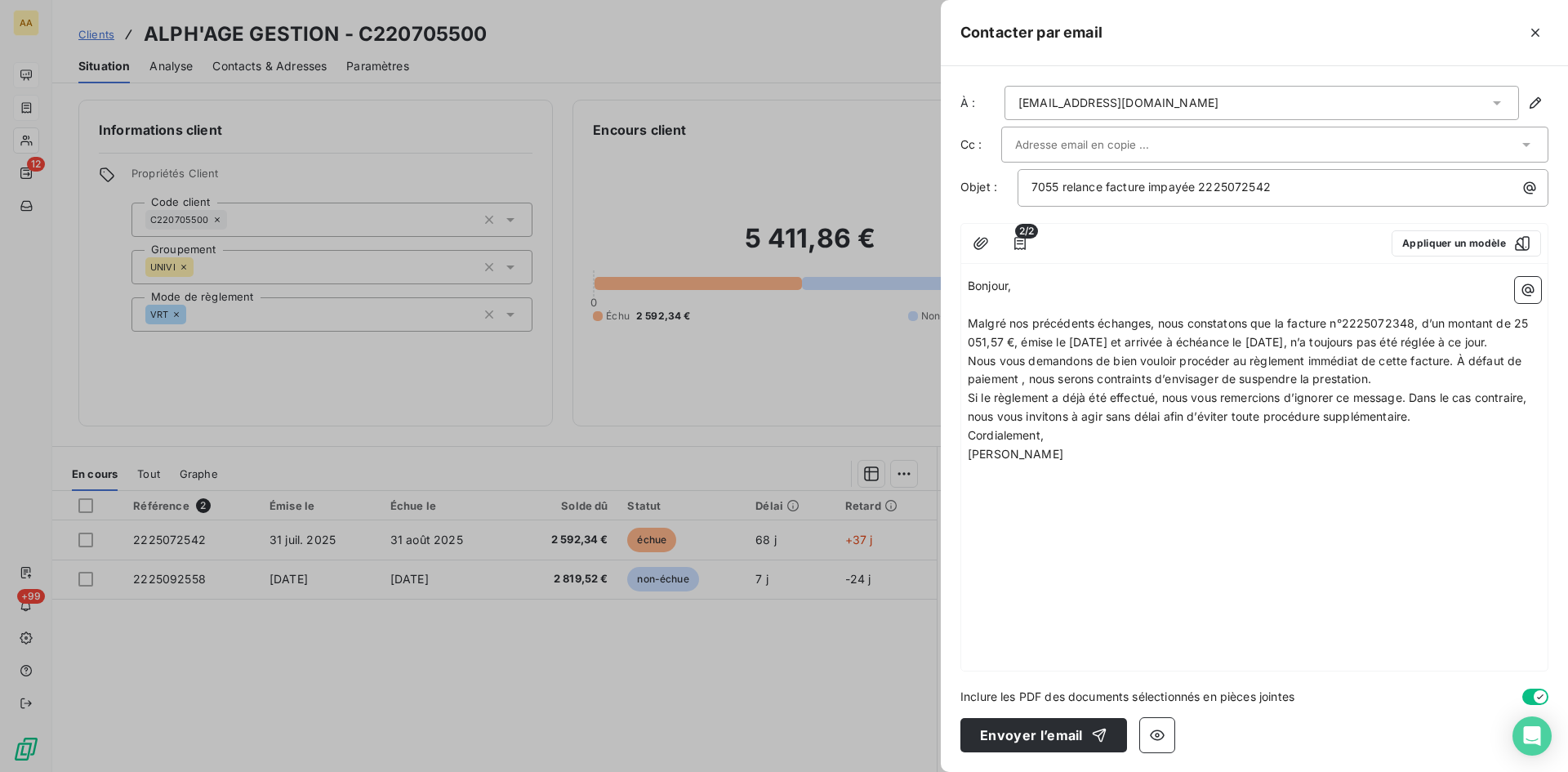
click at [1076, 352] on p "Malgré nos précédents échanges, nous constatons que la facture n°2225072348, d’…" at bounding box center [1254, 333] width 573 height 37
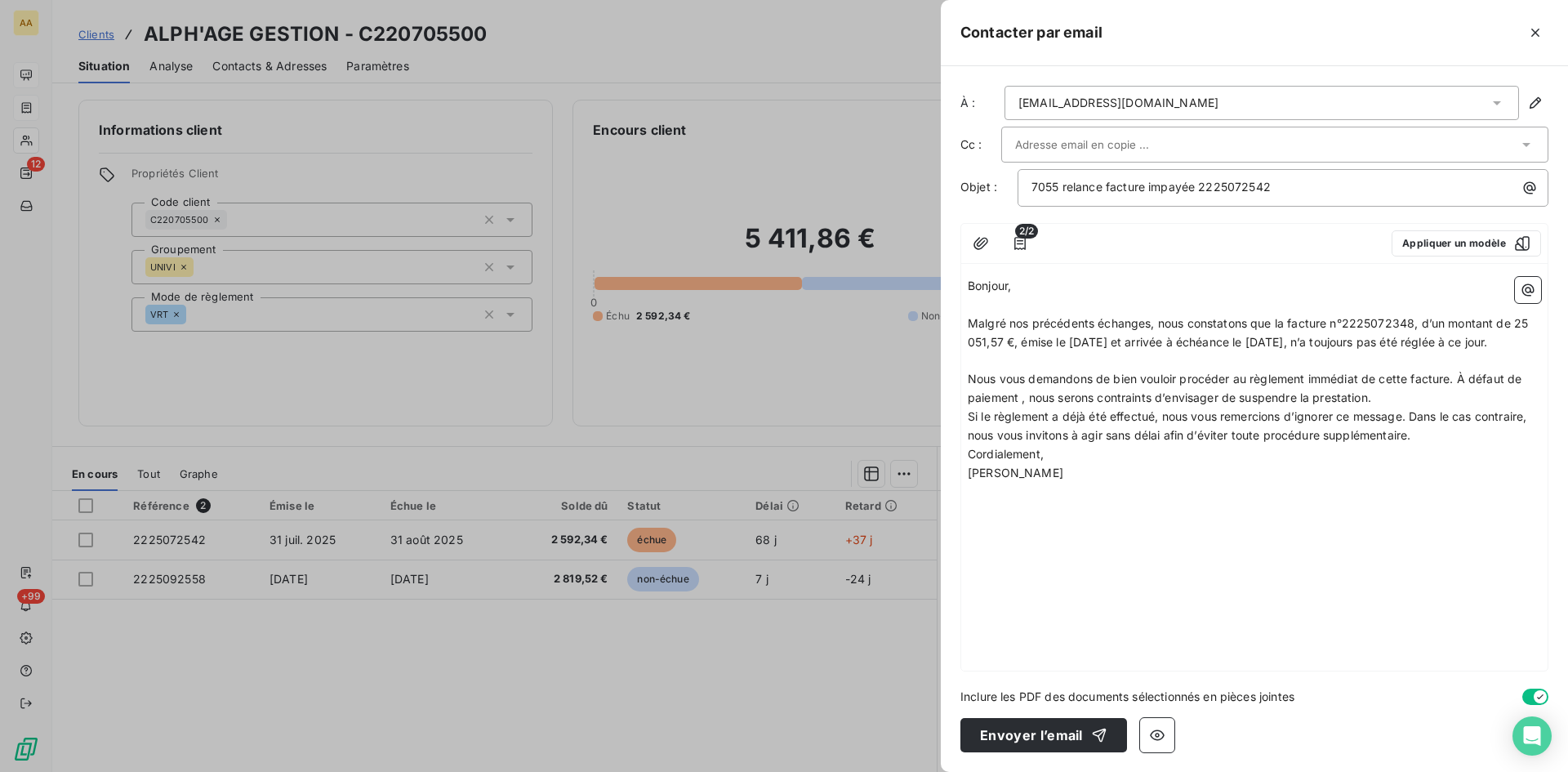
click at [1406, 408] on p "Nous vous demandons de bien vouloir procéder au règlement immédiat de cette fac…" at bounding box center [1254, 388] width 573 height 37
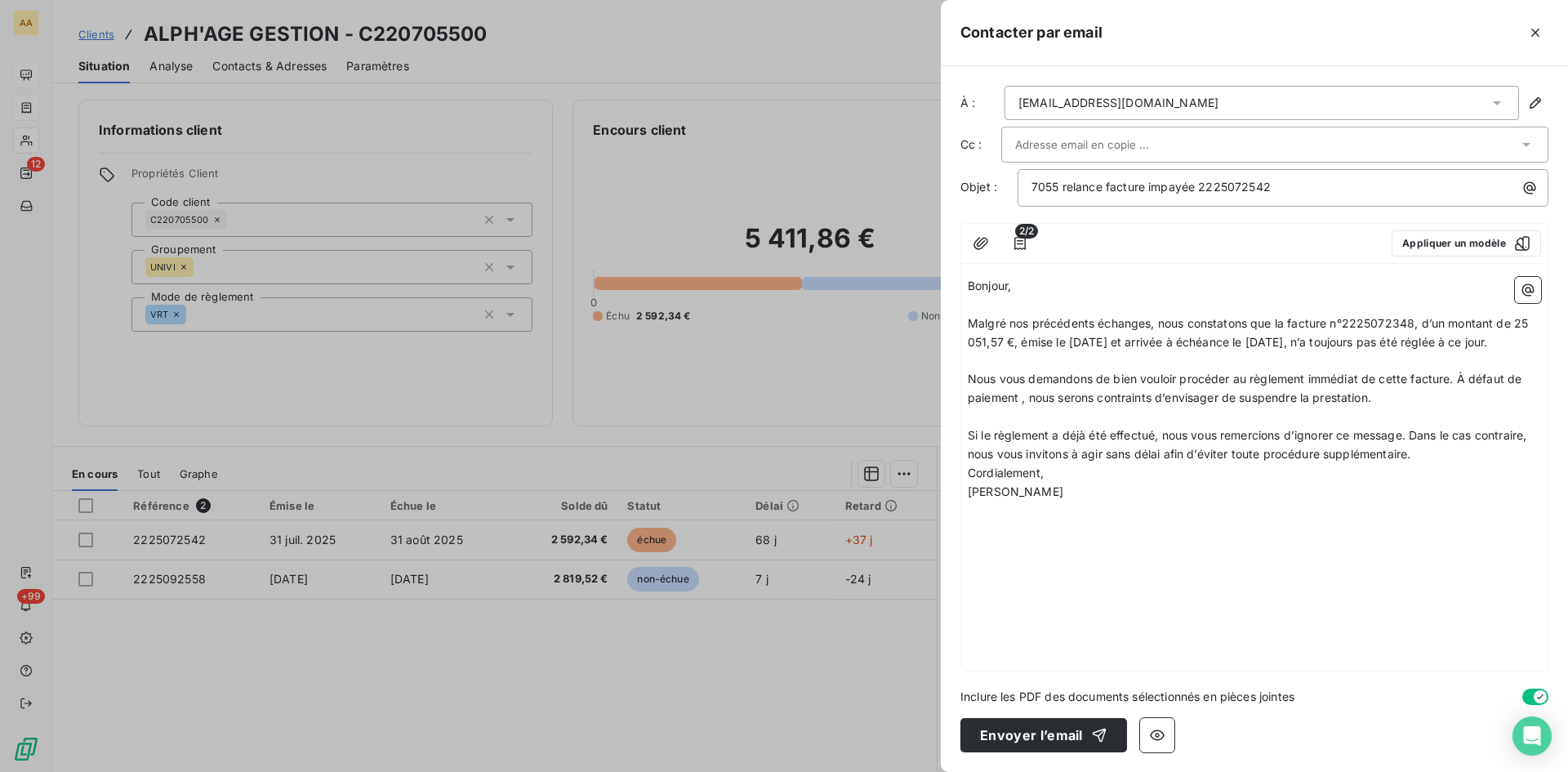
click at [1424, 464] on p "Si le règlement a déjà été effectué, nous vous remercions d’ignorer ce message.…" at bounding box center [1254, 445] width 573 height 37
drag, startPoint x: 1413, startPoint y: 319, endPoint x: 1395, endPoint y: 320, distance: 18.0
click at [1395, 320] on span "Malgré nos précédents échanges, nous constatons que la facture n°2225072348, d’…" at bounding box center [1249, 332] width 563 height 32
drag, startPoint x: 1005, startPoint y: 343, endPoint x: 1517, endPoint y: 321, distance: 512.5
click at [1517, 321] on span "Malgré nos précédents échanges, nous constatons que la facture n°2225072542, d’…" at bounding box center [1249, 332] width 562 height 32
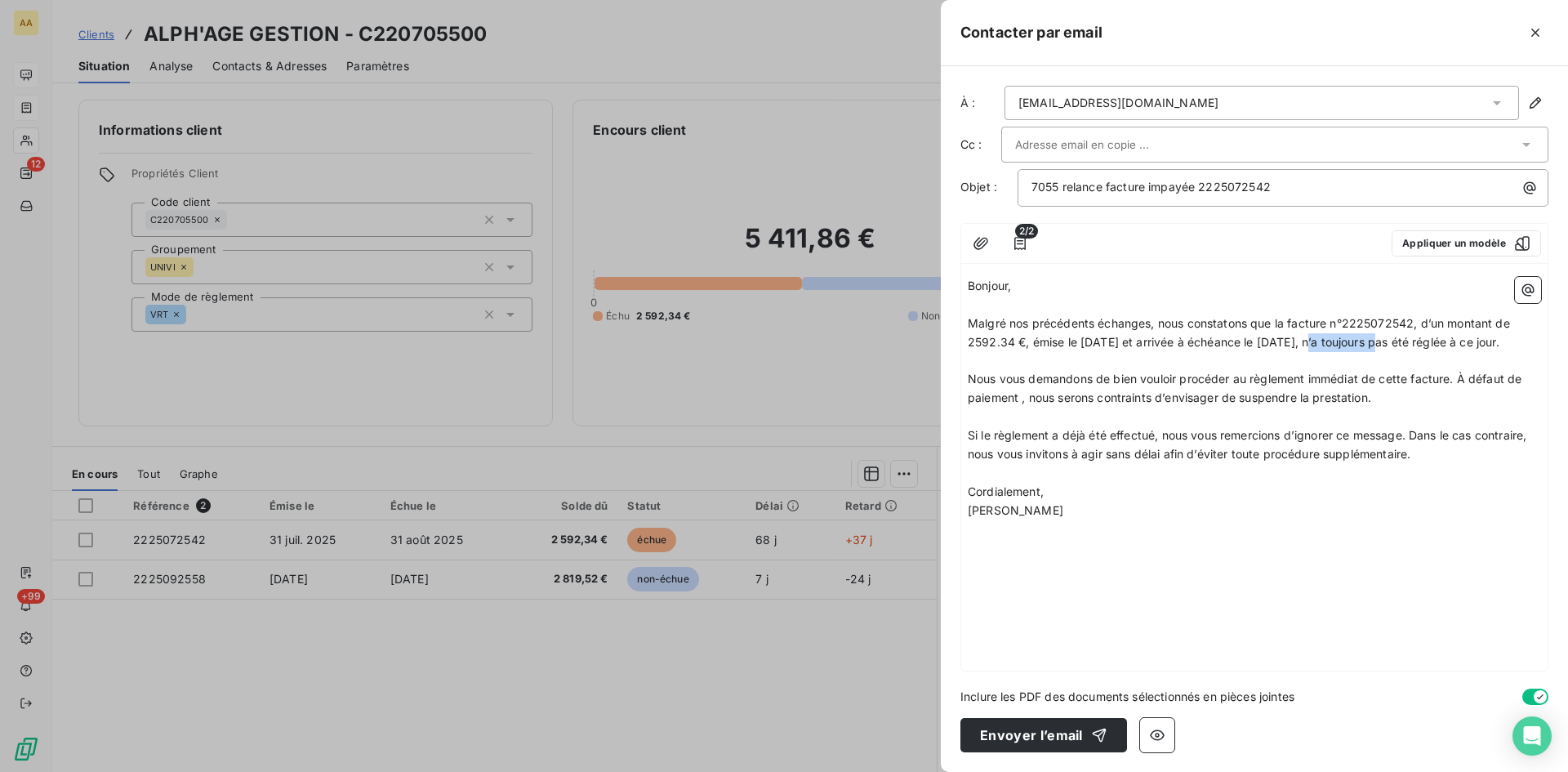
drag, startPoint x: 1374, startPoint y: 342, endPoint x: 1297, endPoint y: 339, distance: 77.1
click at [1297, 339] on span "Malgré nos précédents échanges, nous constatons que la facture n°2225072542, d’…" at bounding box center [1241, 332] width 546 height 32
click at [1010, 727] on button "Envoyer l’email" at bounding box center [1044, 735] width 167 height 34
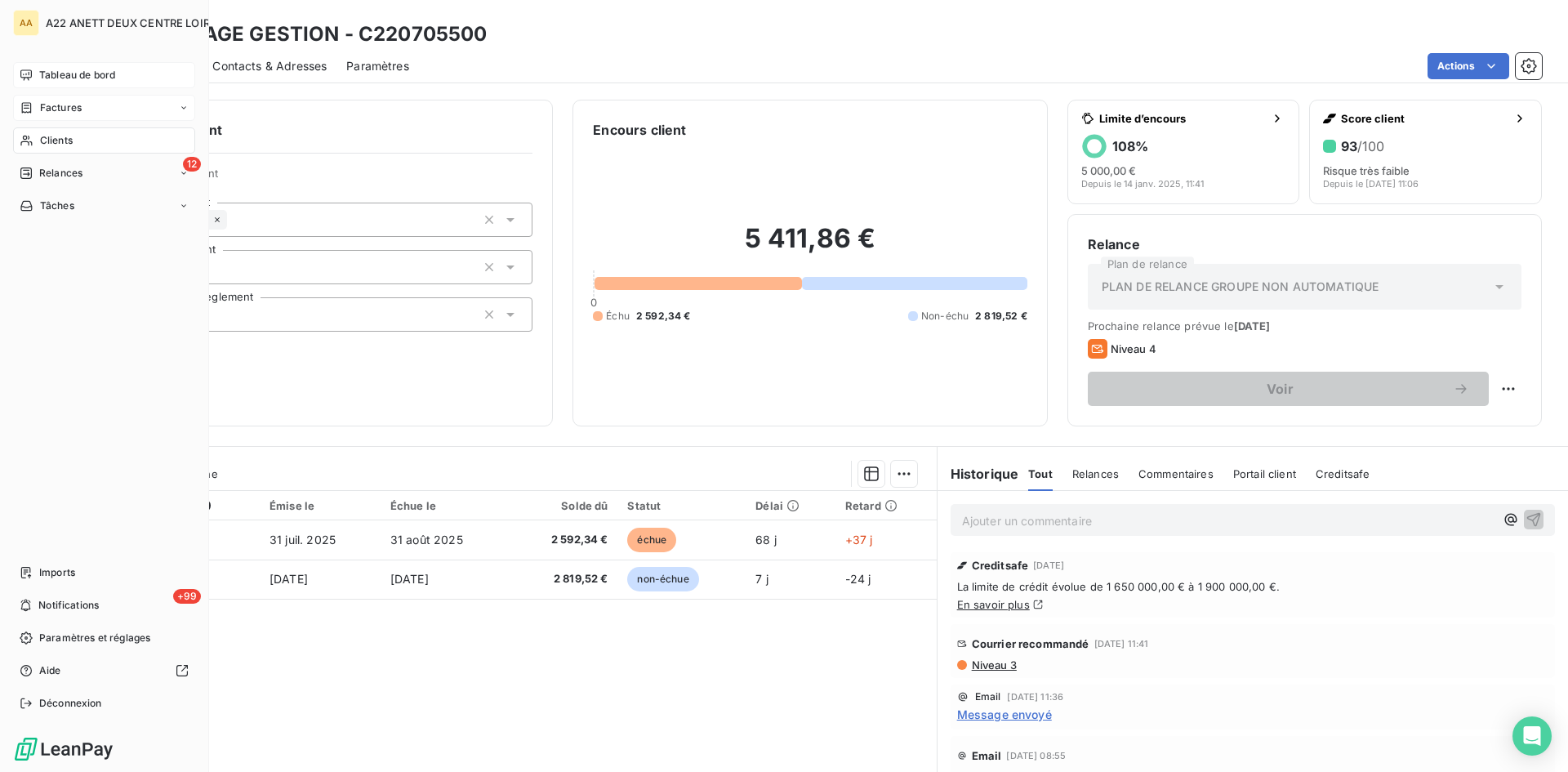
click at [40, 143] on span "Clients" at bounding box center [56, 140] width 32 height 15
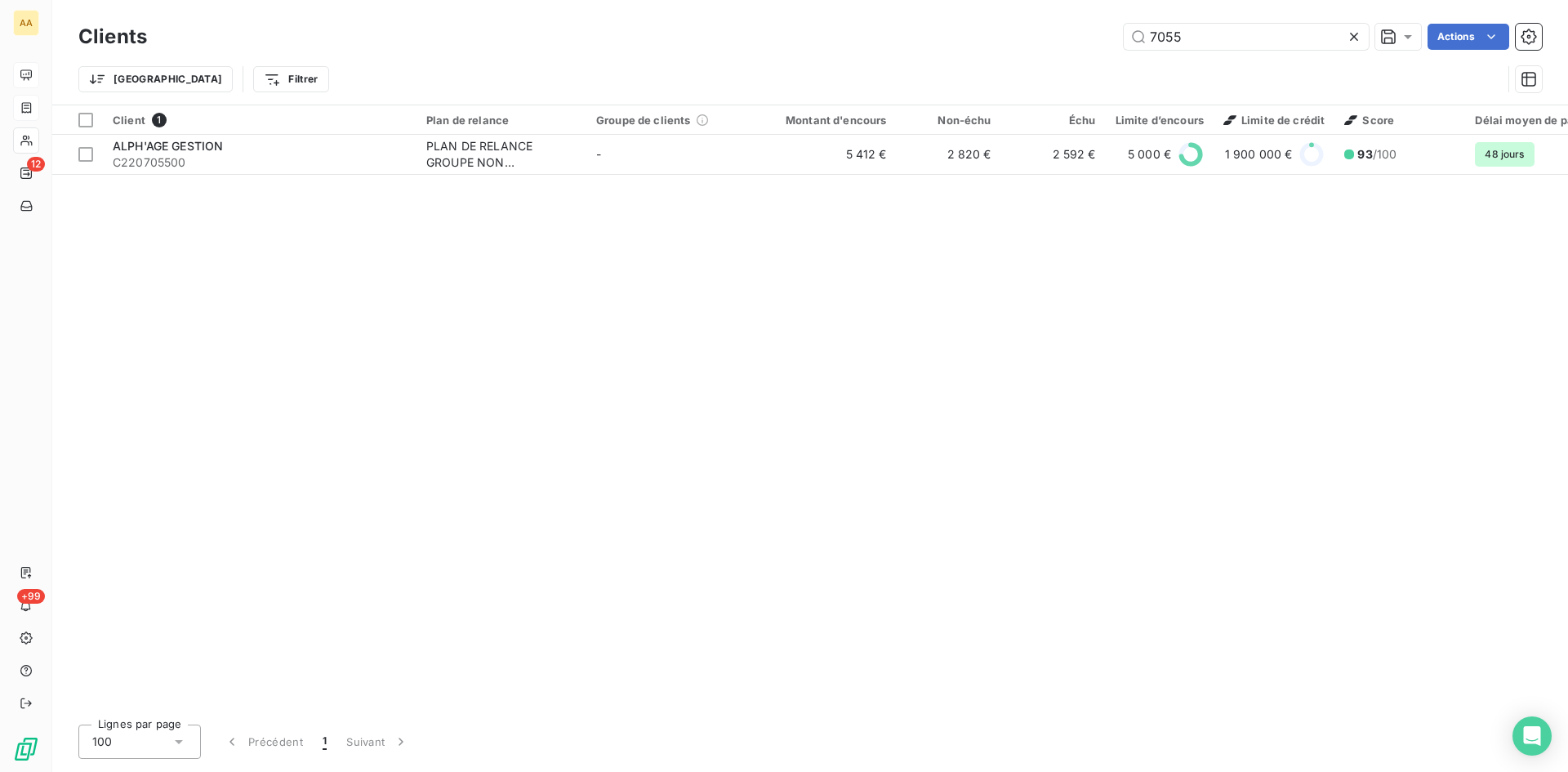
drag, startPoint x: 1171, startPoint y: 49, endPoint x: 1071, endPoint y: 49, distance: 100.0
click at [1071, 49] on div "7055 Actions" at bounding box center [855, 37] width 1376 height 27
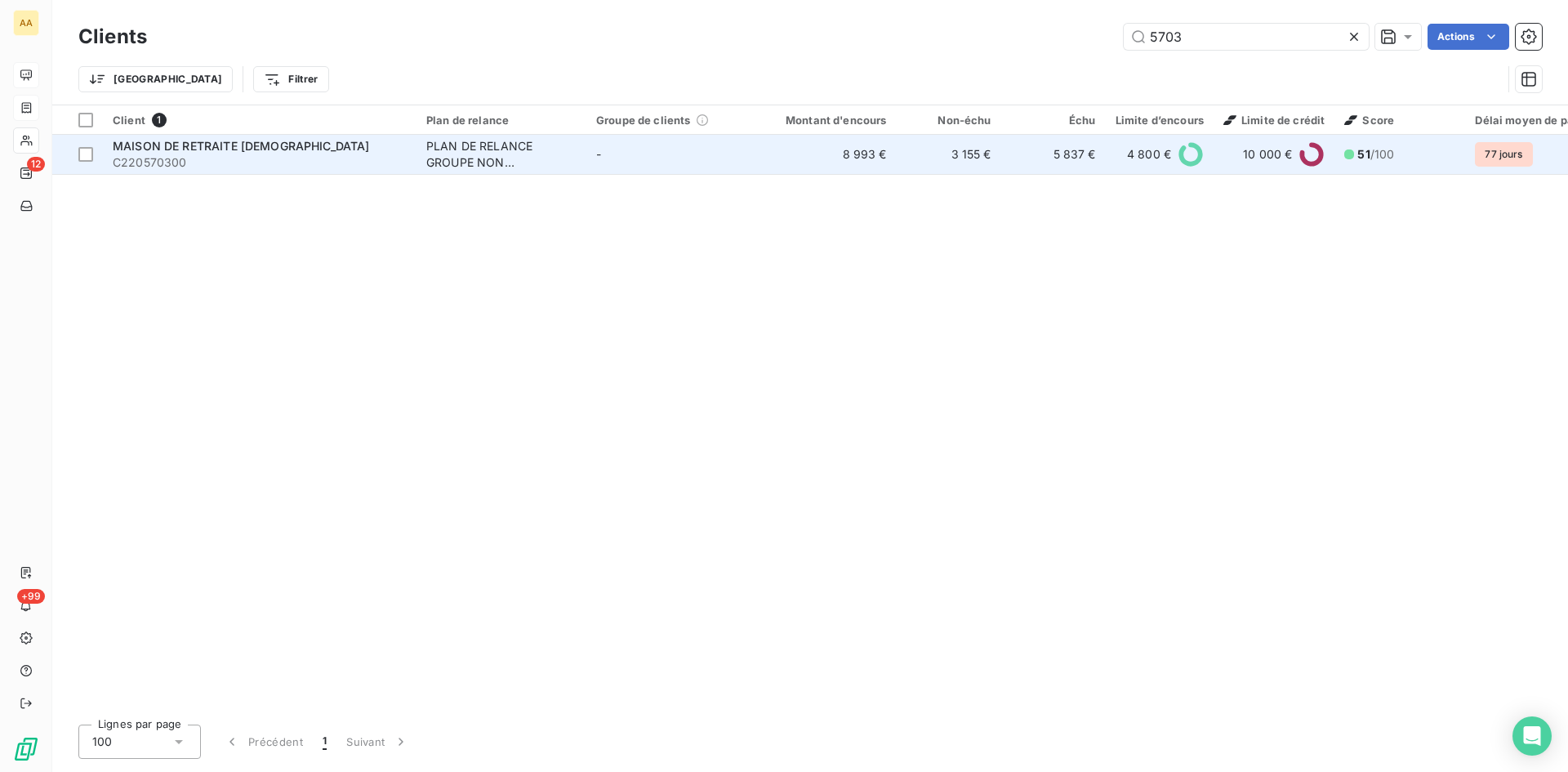
type input "5703"
click at [440, 159] on div "PLAN DE RELANCE GROUPE NON AUTOMATIQUE" at bounding box center [501, 154] width 150 height 32
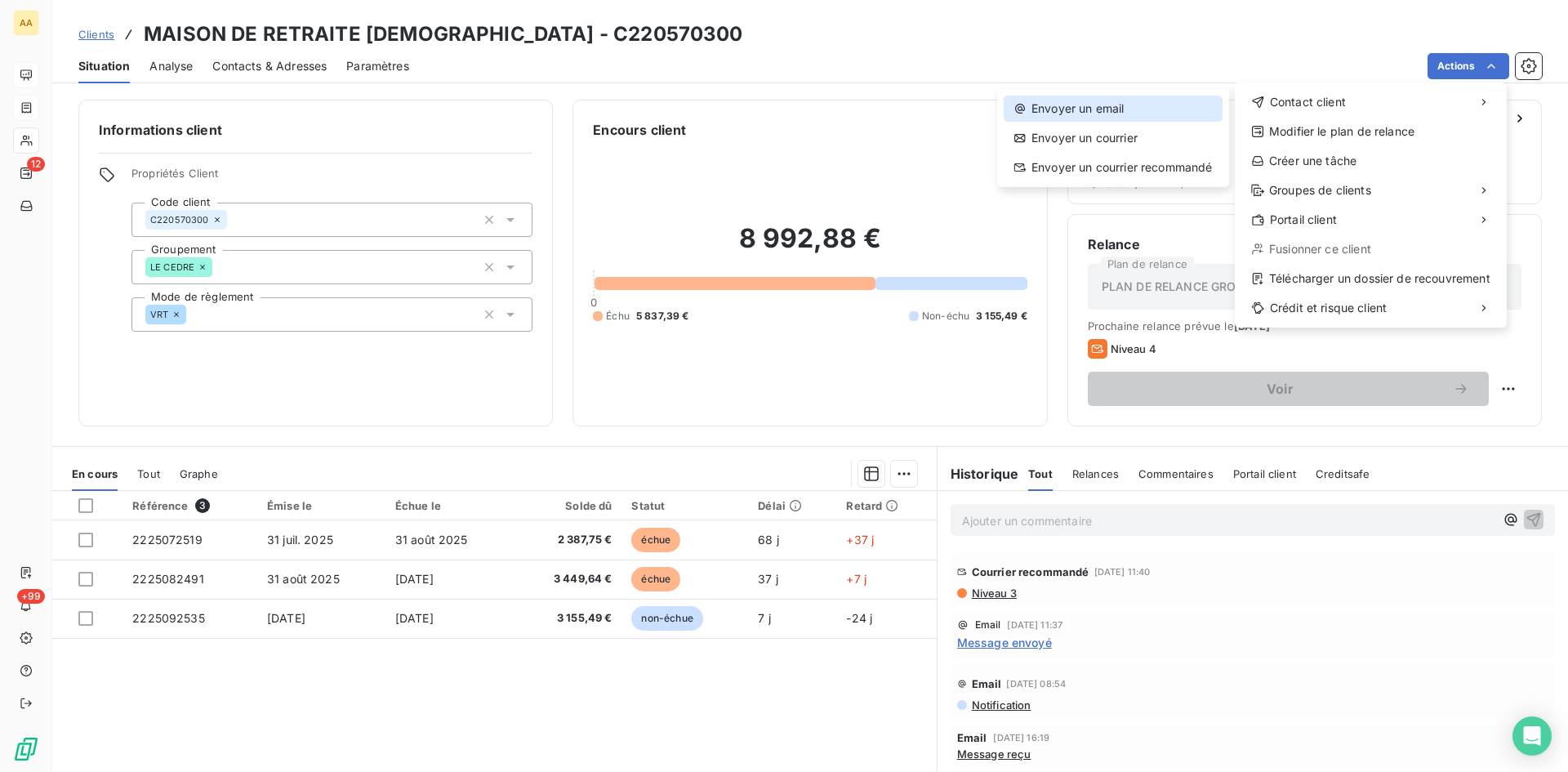
click at [1117, 105] on div "Envoyer un email" at bounding box center [1113, 109] width 219 height 27
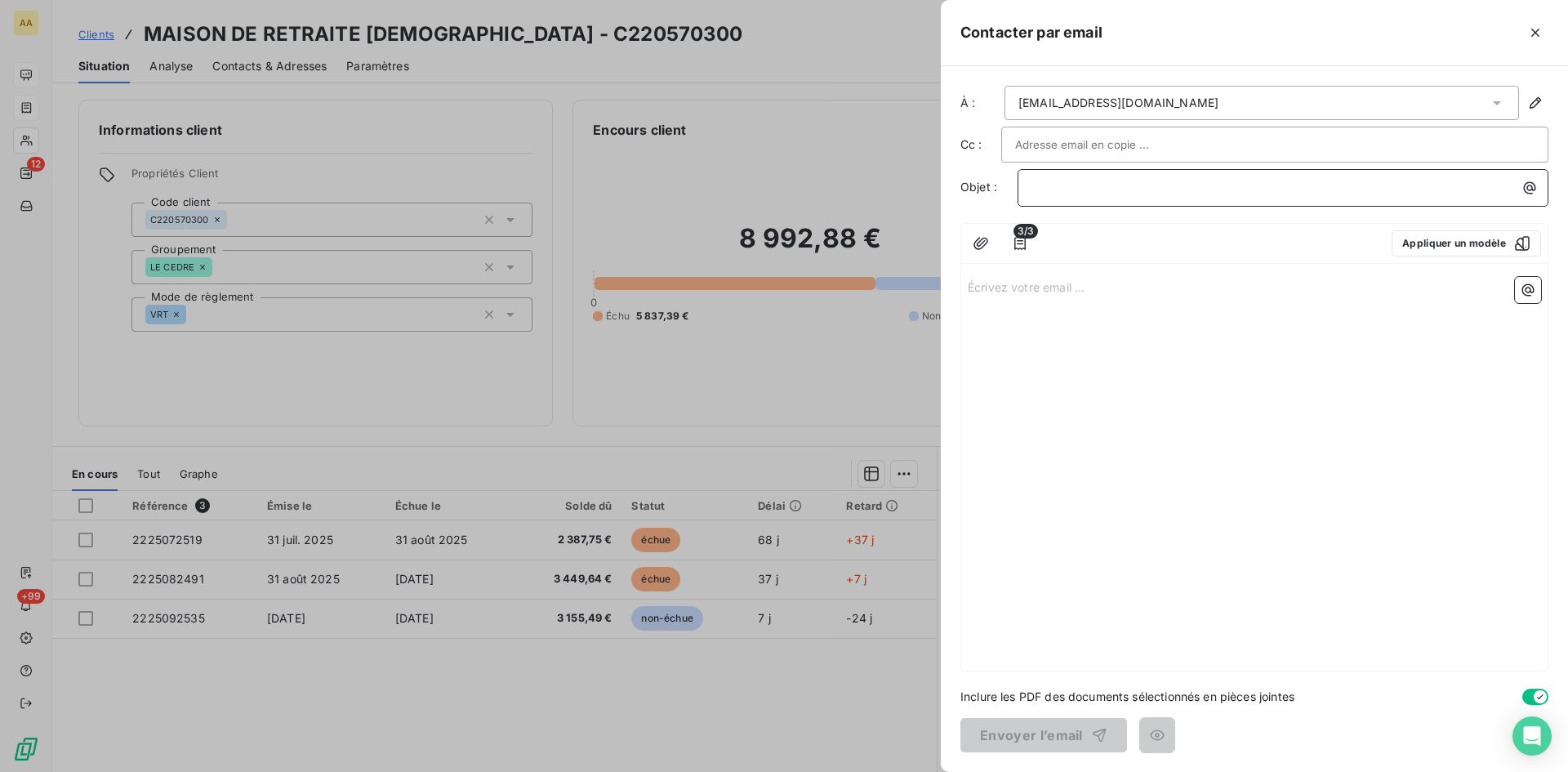
click at [1039, 178] on p "﻿" at bounding box center [1287, 188] width 511 height 19
click at [978, 282] on p "Écrivez votre email ... ﻿" at bounding box center [1254, 286] width 573 height 19
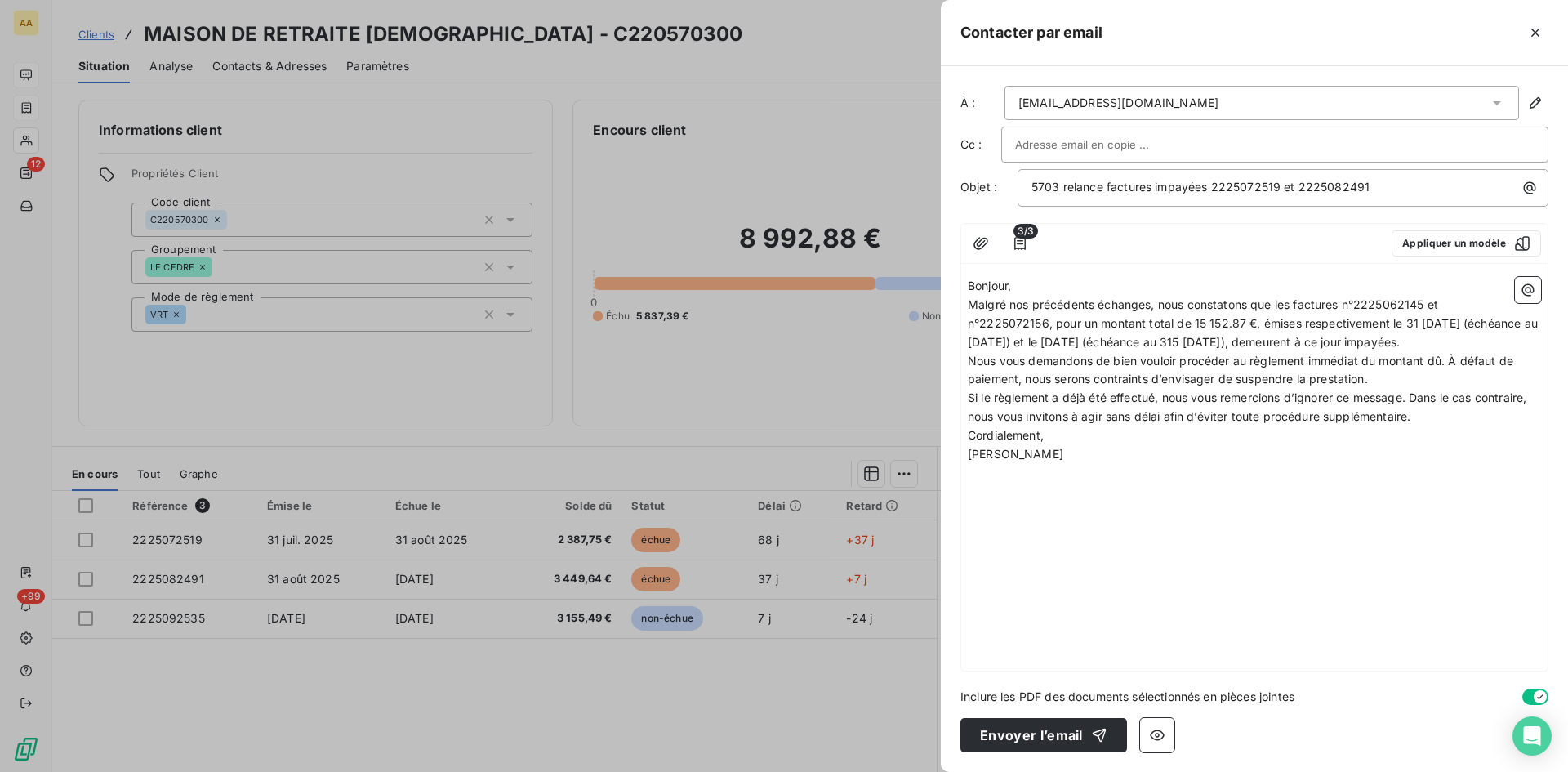
click at [1042, 352] on p "Malgré nos précédents échanges, nous constatons que les factures n°2225062145 e…" at bounding box center [1254, 324] width 573 height 56
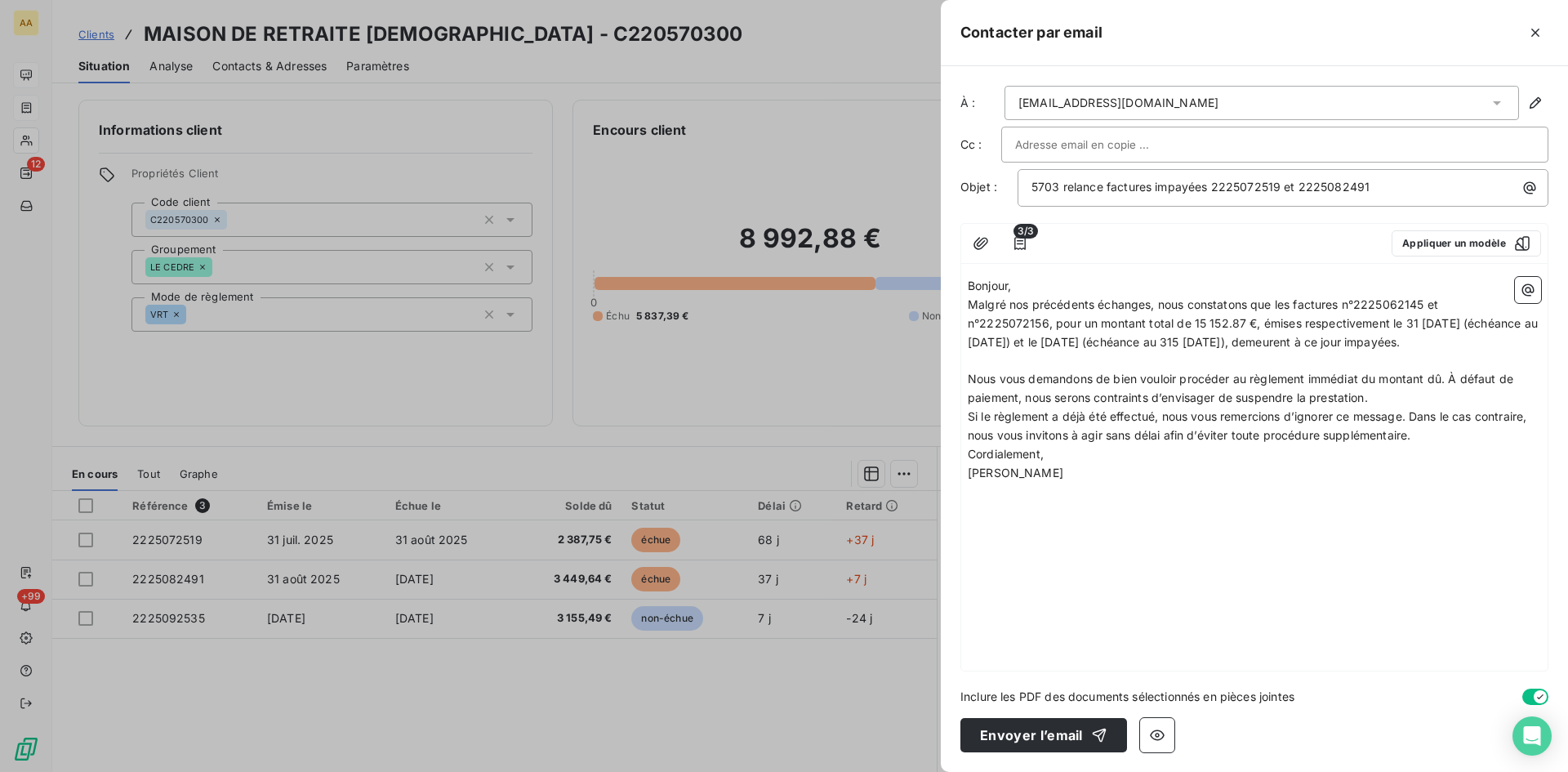
click at [1383, 408] on p "Nous vous demandons de bien vouloir procéder au règlement immédiat du montant d…" at bounding box center [1254, 388] width 573 height 37
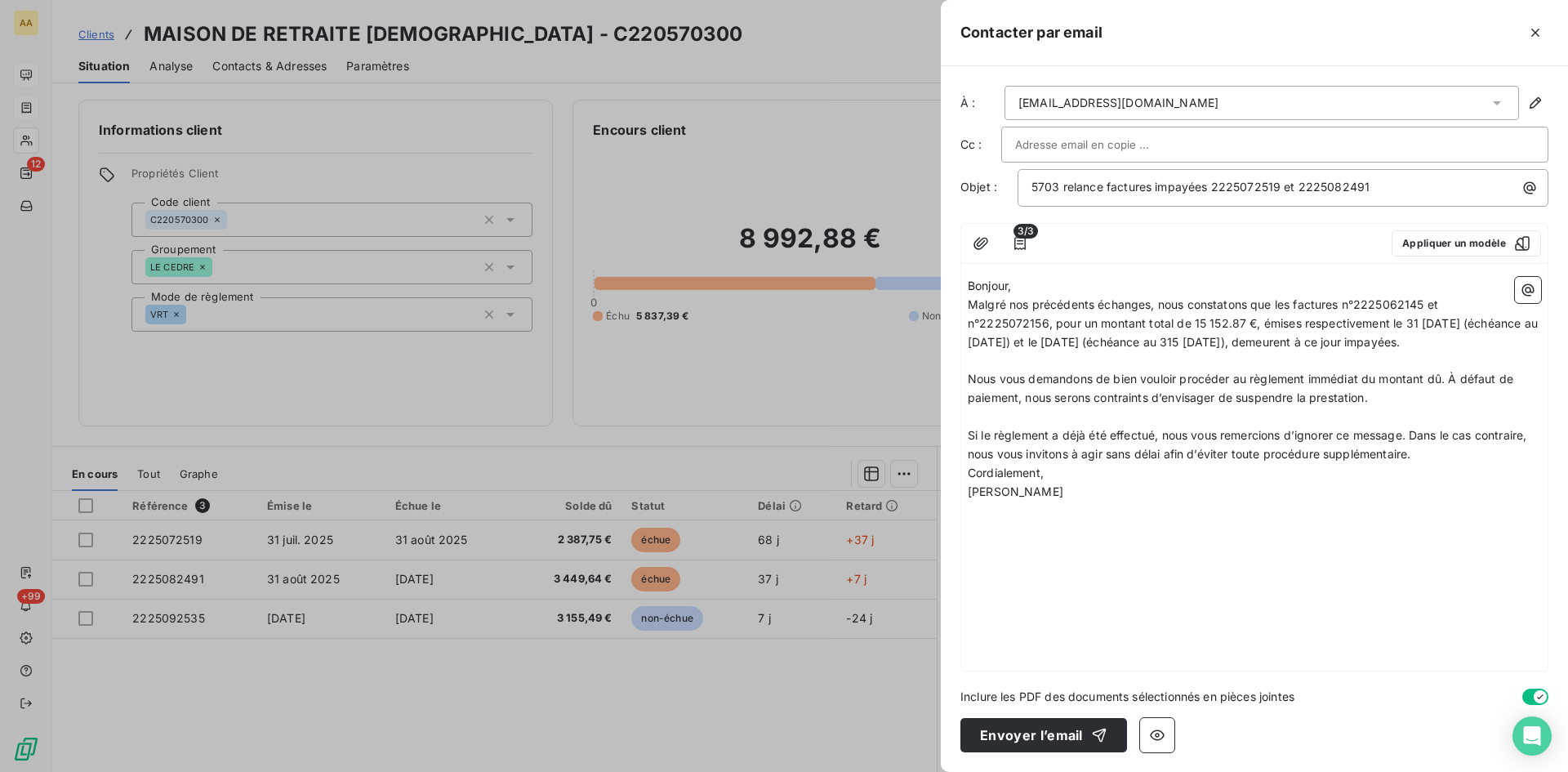
click at [1430, 464] on p "Si le règlement a déjà été effectué, nous vous remercions d’ignorer ce message.…" at bounding box center [1254, 445] width 573 height 37
drag, startPoint x: 1425, startPoint y: 303, endPoint x: 1397, endPoint y: 303, distance: 28.0
click at [1397, 303] on span "Malgré nos précédents échanges, nous constatons que les factures n°2225062145 e…" at bounding box center [1254, 323] width 573 height 51
drag, startPoint x: 1048, startPoint y: 319, endPoint x: 1014, endPoint y: 319, distance: 34.0
click at [1014, 319] on span "Malgré nos précédents échanges, nous constatons que les factures n°2225072519 e…" at bounding box center [1254, 323] width 573 height 51
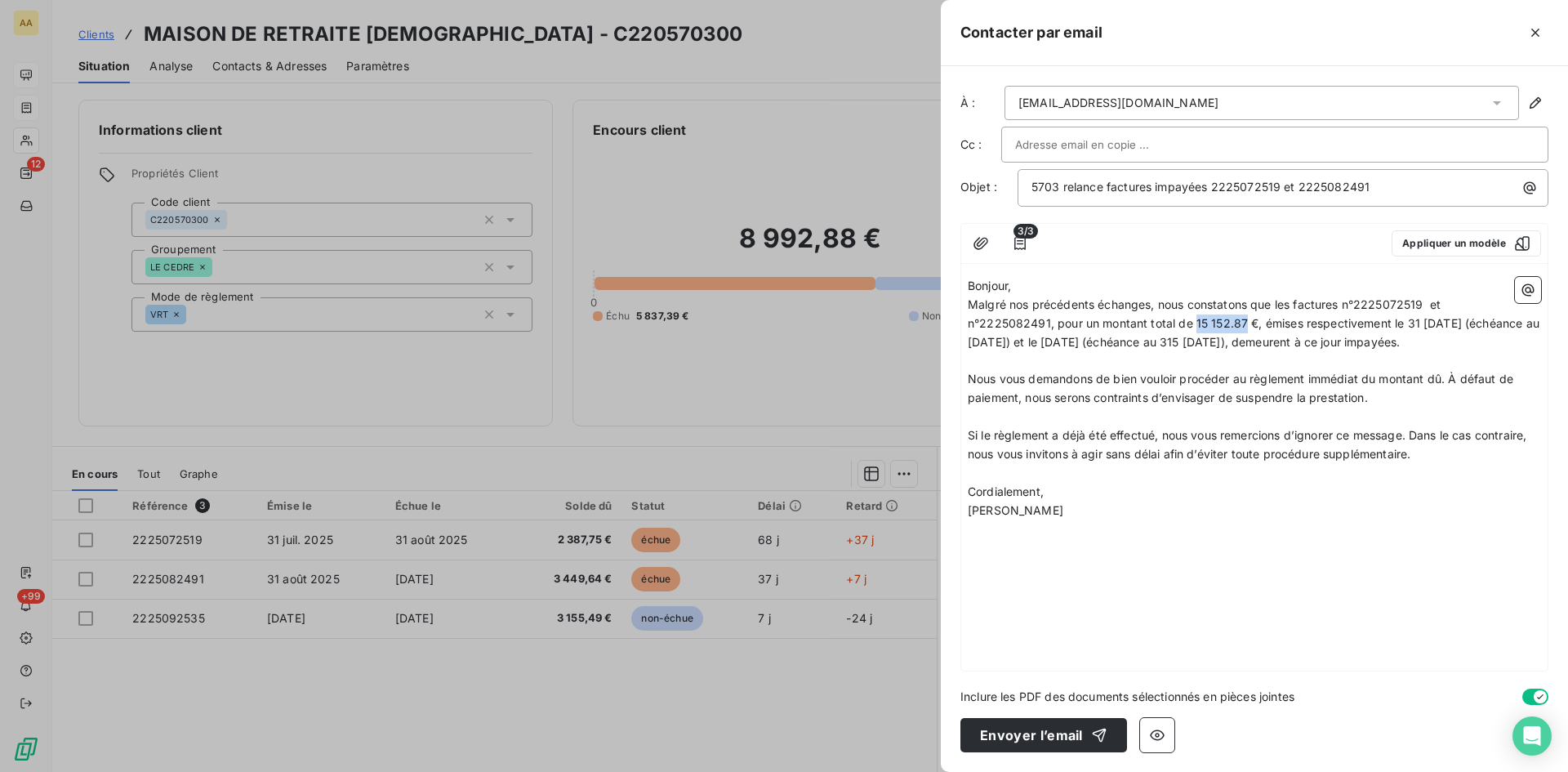
drag, startPoint x: 1245, startPoint y: 323, endPoint x: 1198, endPoint y: 316, distance: 47.5
click at [1197, 316] on span "Malgré nos précédents échanges, nous constatons que les factures n°2225072519 e…" at bounding box center [1255, 323] width 575 height 51
click at [1434, 320] on span "Malgré nos précédents échanges, nous constatons que les factures n°2225072519 e…" at bounding box center [1254, 323] width 572 height 51
drag, startPoint x: 1058, startPoint y: 343, endPoint x: 1044, endPoint y: 344, distance: 14.0
click at [1049, 340] on span "Malgré nos précédents échanges, nous constatons que les factures n°2225072519 e…" at bounding box center [1245, 323] width 555 height 51
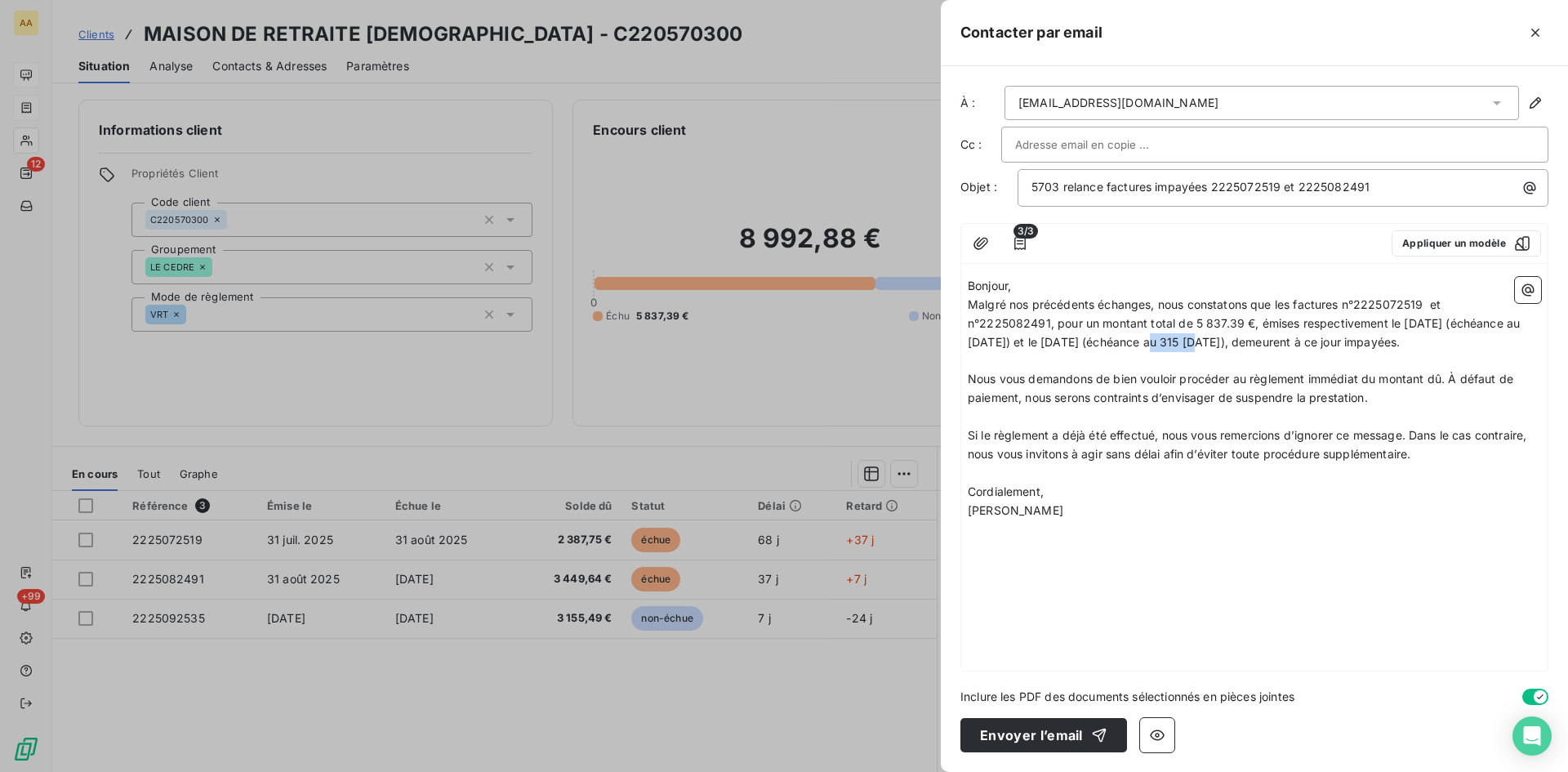
drag, startPoint x: 1200, startPoint y: 342, endPoint x: 1167, endPoint y: 355, distance: 35.5
click at [1171, 340] on span "Malgré nos précédents échanges, nous constatons que les factures n°2225072519 e…" at bounding box center [1245, 323] width 555 height 51
drag, startPoint x: 1324, startPoint y: 343, endPoint x: 1295, endPoint y: 374, distance: 42.4
click at [1315, 340] on span "Malgré nos précédents échanges, nous constatons que les factures n°2225072519 e…" at bounding box center [1245, 323] width 555 height 51
click at [1171, 352] on p "Malgré nos précédents échanges, nous constatons que les factures n°2225072519 e…" at bounding box center [1254, 324] width 573 height 56
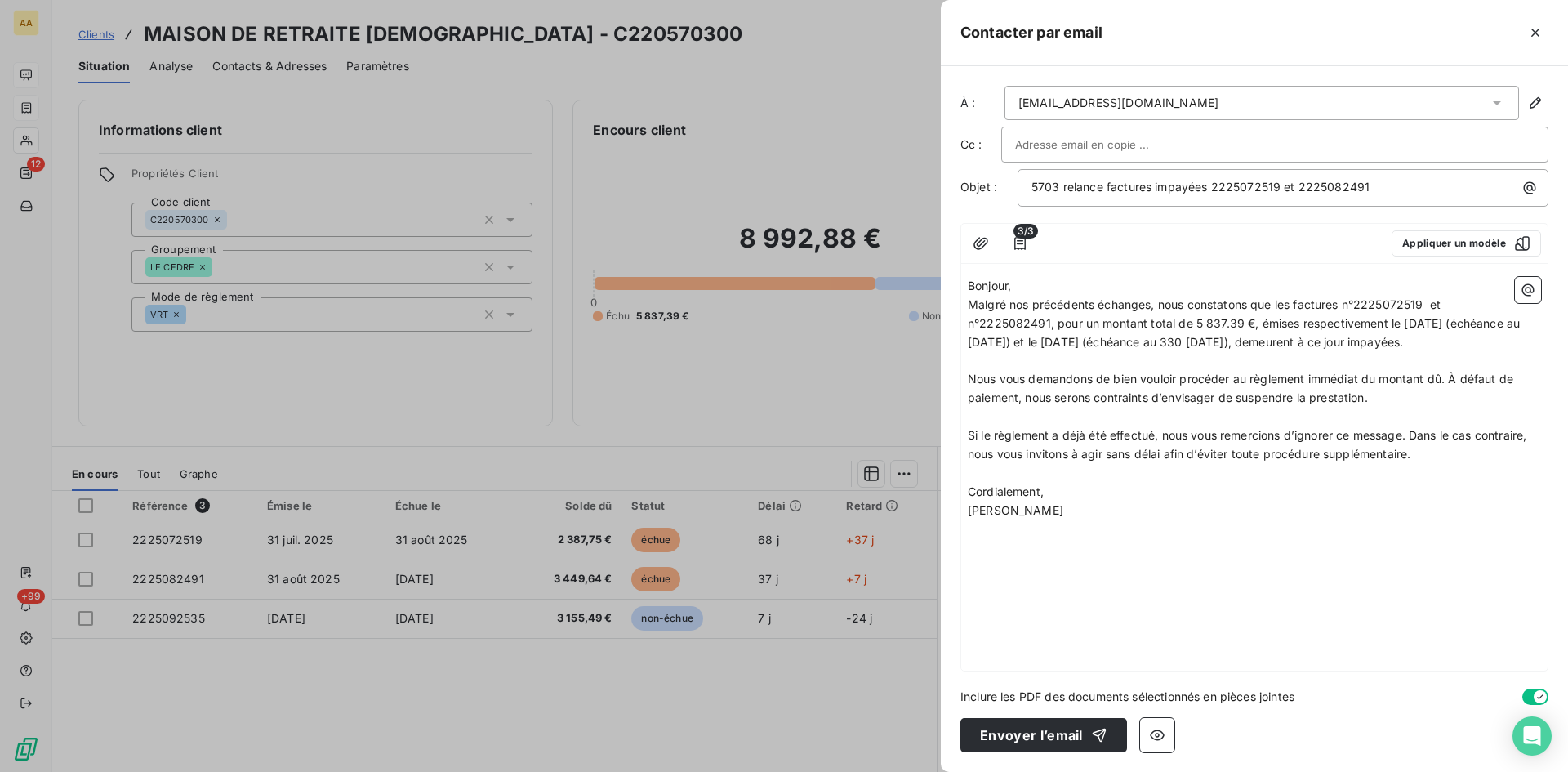
click at [1179, 371] on p "﻿" at bounding box center [1254, 361] width 573 height 19
click at [1303, 344] on span "Malgré nos précédents échanges, nous constatons que les factures n°2225072519 e…" at bounding box center [1245, 323] width 555 height 51
click at [1309, 338] on span "Malgré nos précédents échanges, nous constatons que les factures n°2225072519 e…" at bounding box center [1245, 323] width 555 height 51
click at [1042, 735] on button "Envoyer l’email" at bounding box center [1044, 735] width 167 height 34
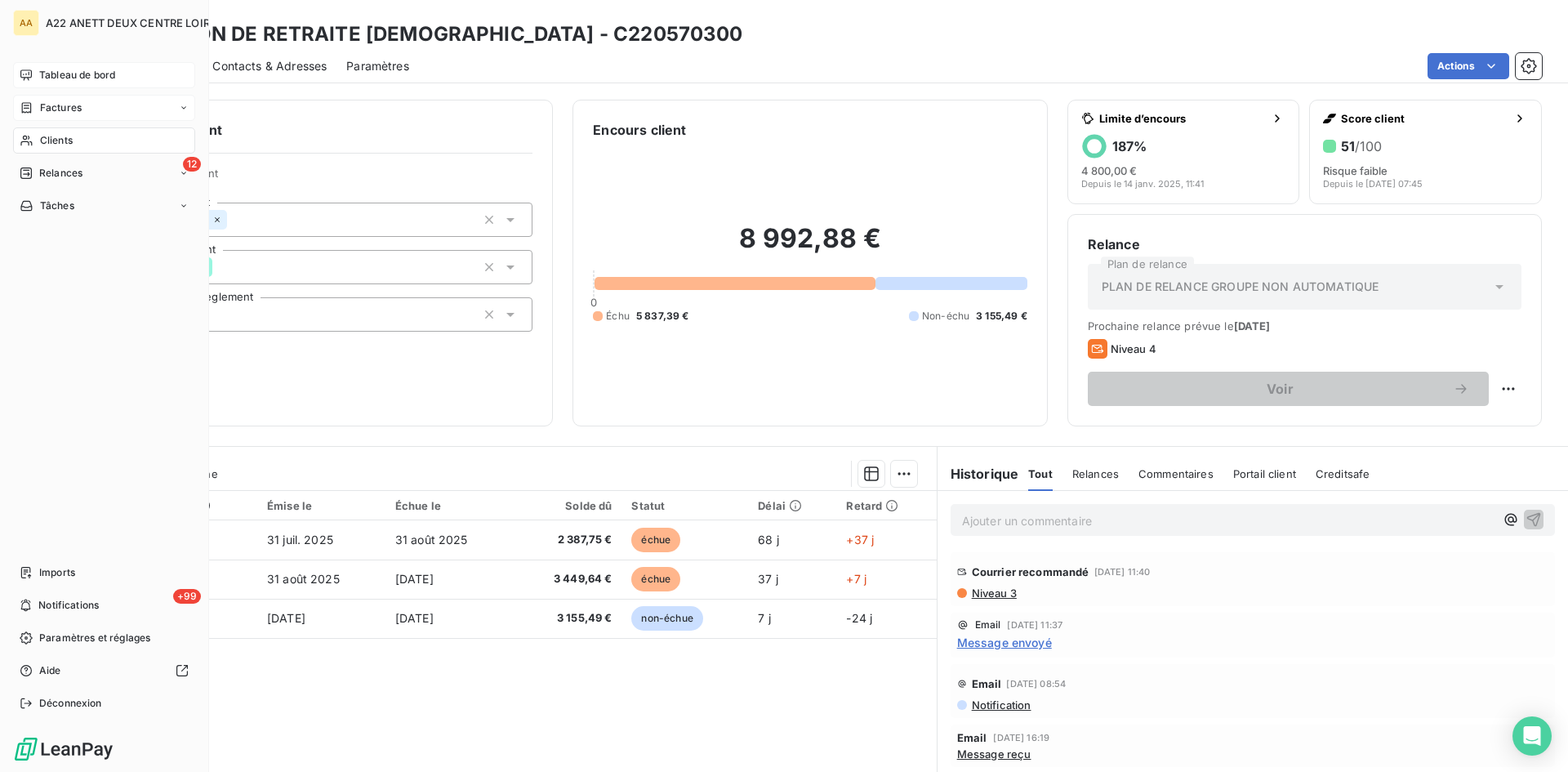
click at [48, 139] on span "Clients" at bounding box center [56, 140] width 32 height 15
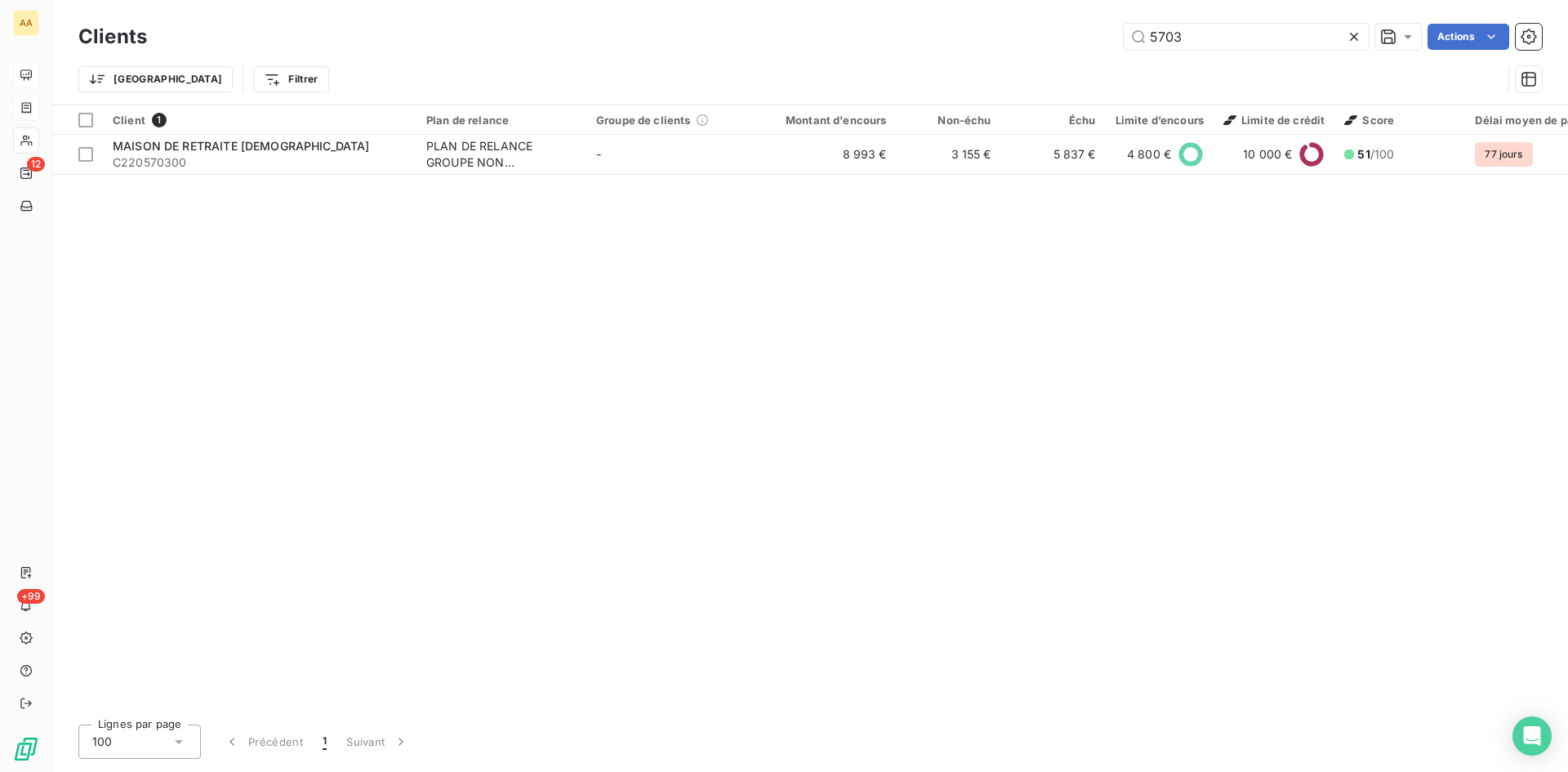
drag, startPoint x: 1196, startPoint y: 43, endPoint x: 1082, endPoint y: 46, distance: 114.0
click at [1083, 45] on div "5703 Actions" at bounding box center [855, 37] width 1376 height 27
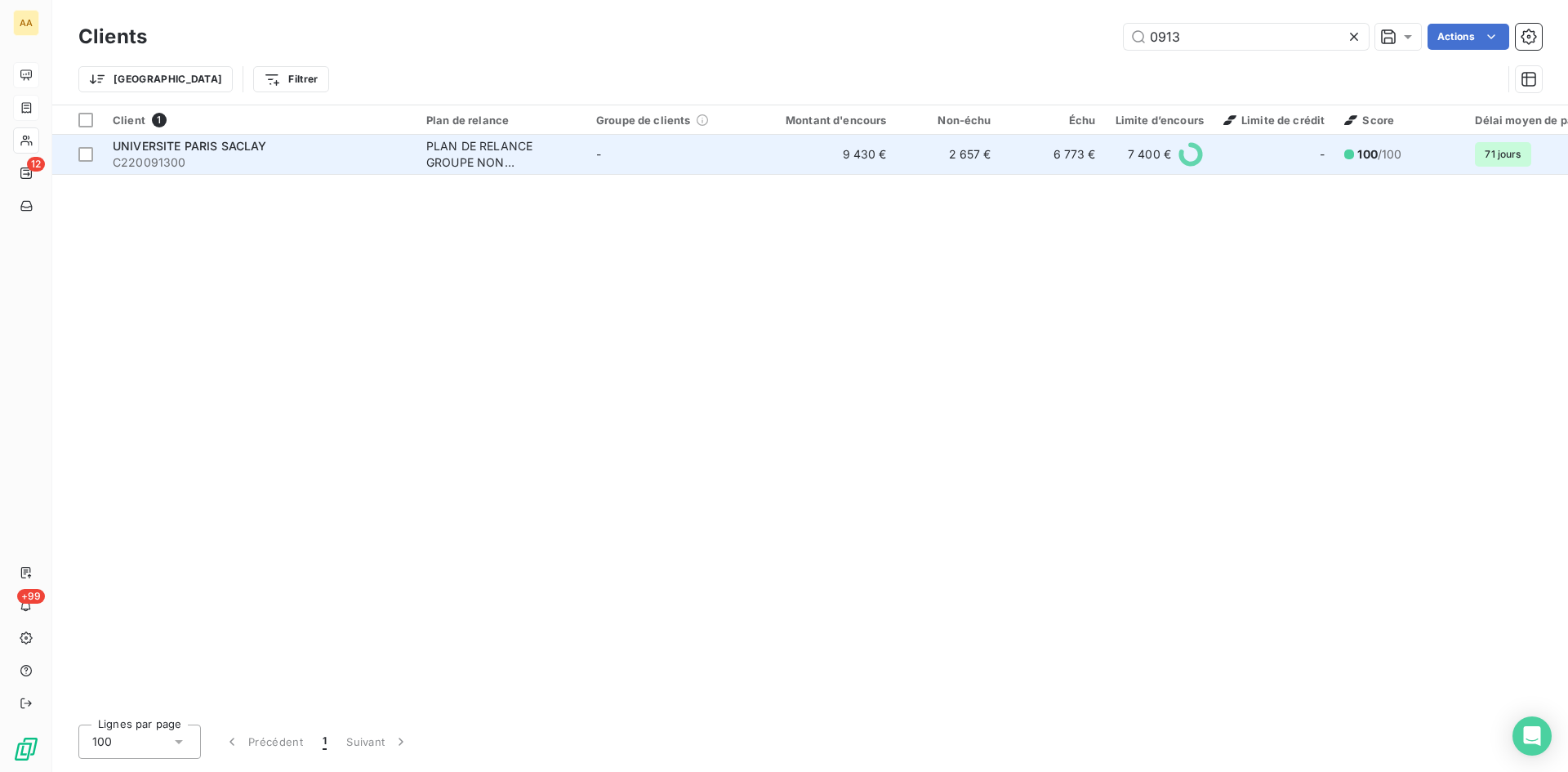
type input "0913"
click at [475, 158] on div "PLAN DE RELANCE GROUPE NON AUTOMATIQUE" at bounding box center [501, 154] width 150 height 32
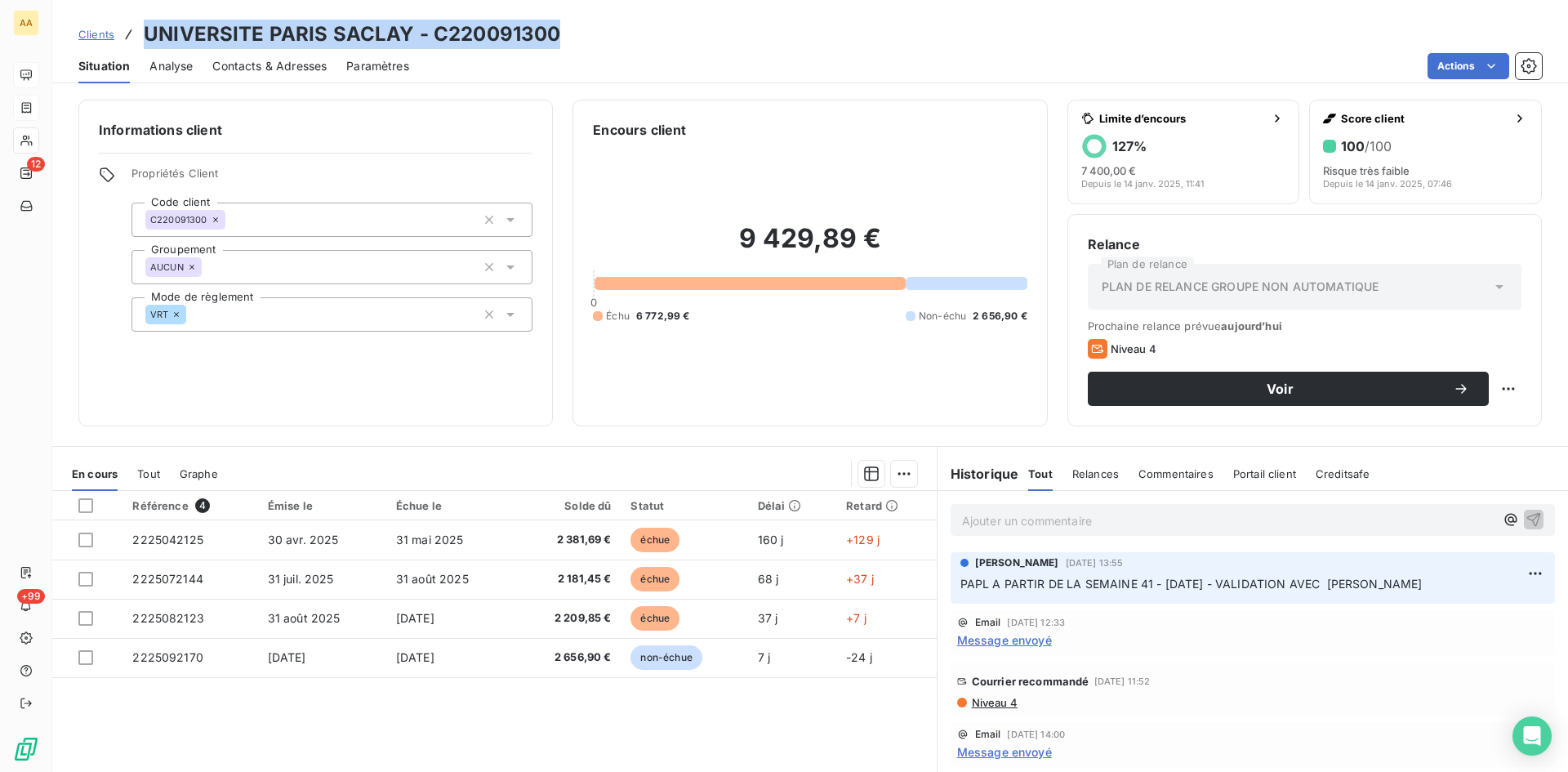
drag, startPoint x: 558, startPoint y: 39, endPoint x: 178, endPoint y: 31, distance: 380.1
click at [125, 37] on div "Clients UNIVERSITE PARIS SACLAY - C220091300" at bounding box center [810, 34] width 1516 height 29
copy h3 "UNIVERSITE PARIS SACLAY - C220091300"
click at [980, 521] on p "Ajouter un commentaire ﻿" at bounding box center [1229, 520] width 533 height 21
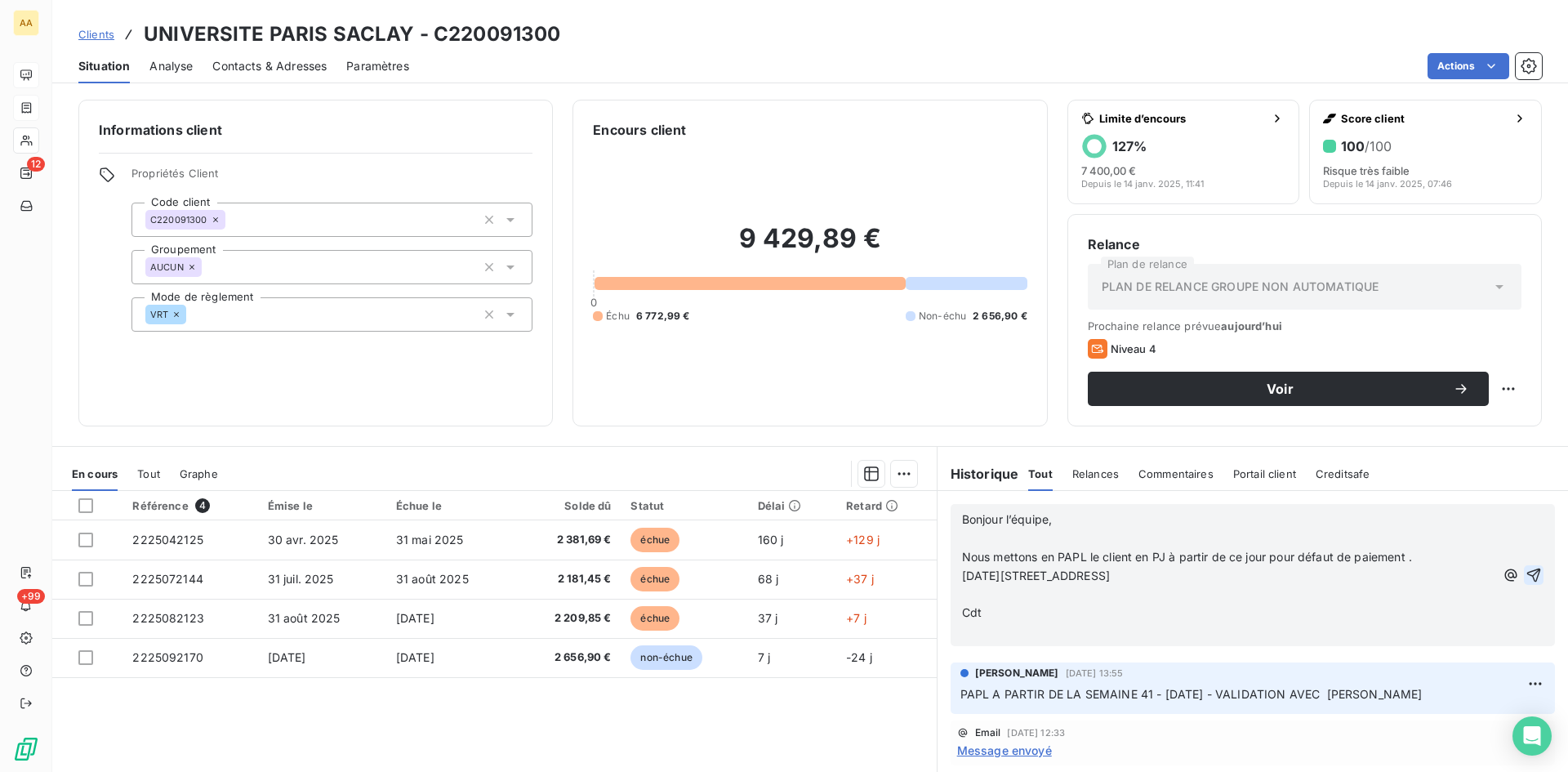
click at [1526, 574] on icon "button" at bounding box center [1534, 575] width 17 height 17
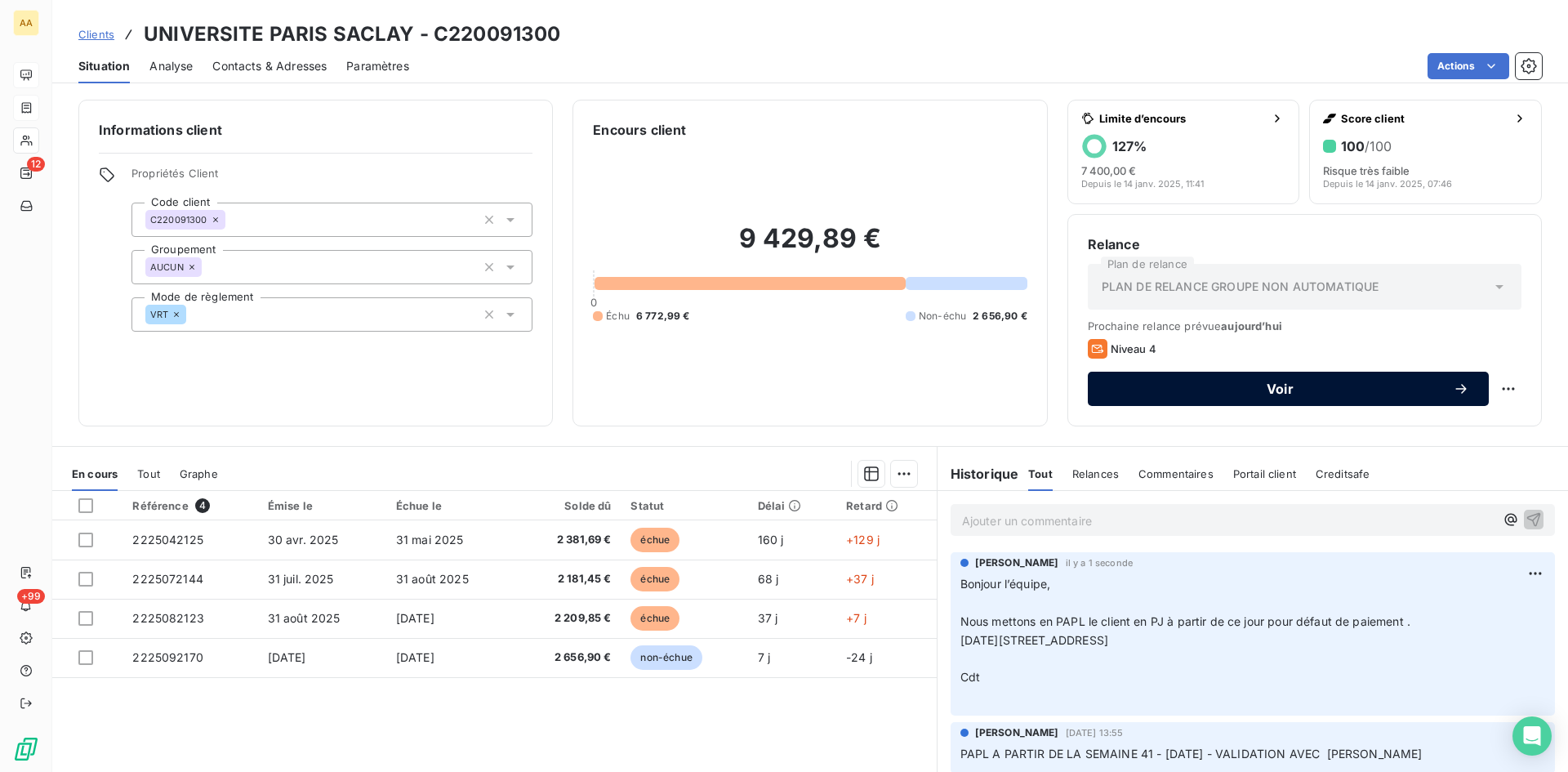
click at [1264, 387] on span "Voir" at bounding box center [1280, 389] width 345 height 13
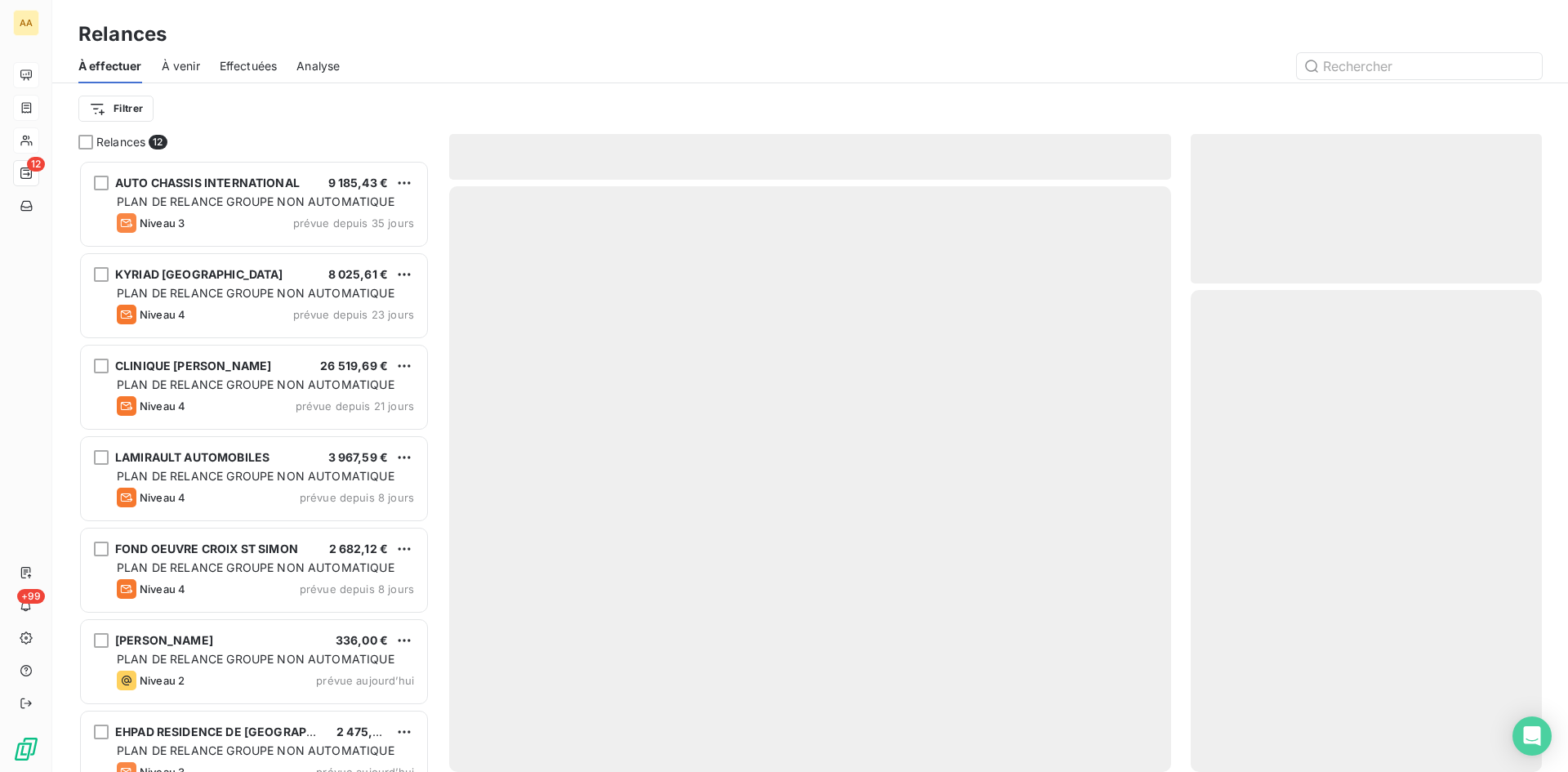
scroll to position [600, 339]
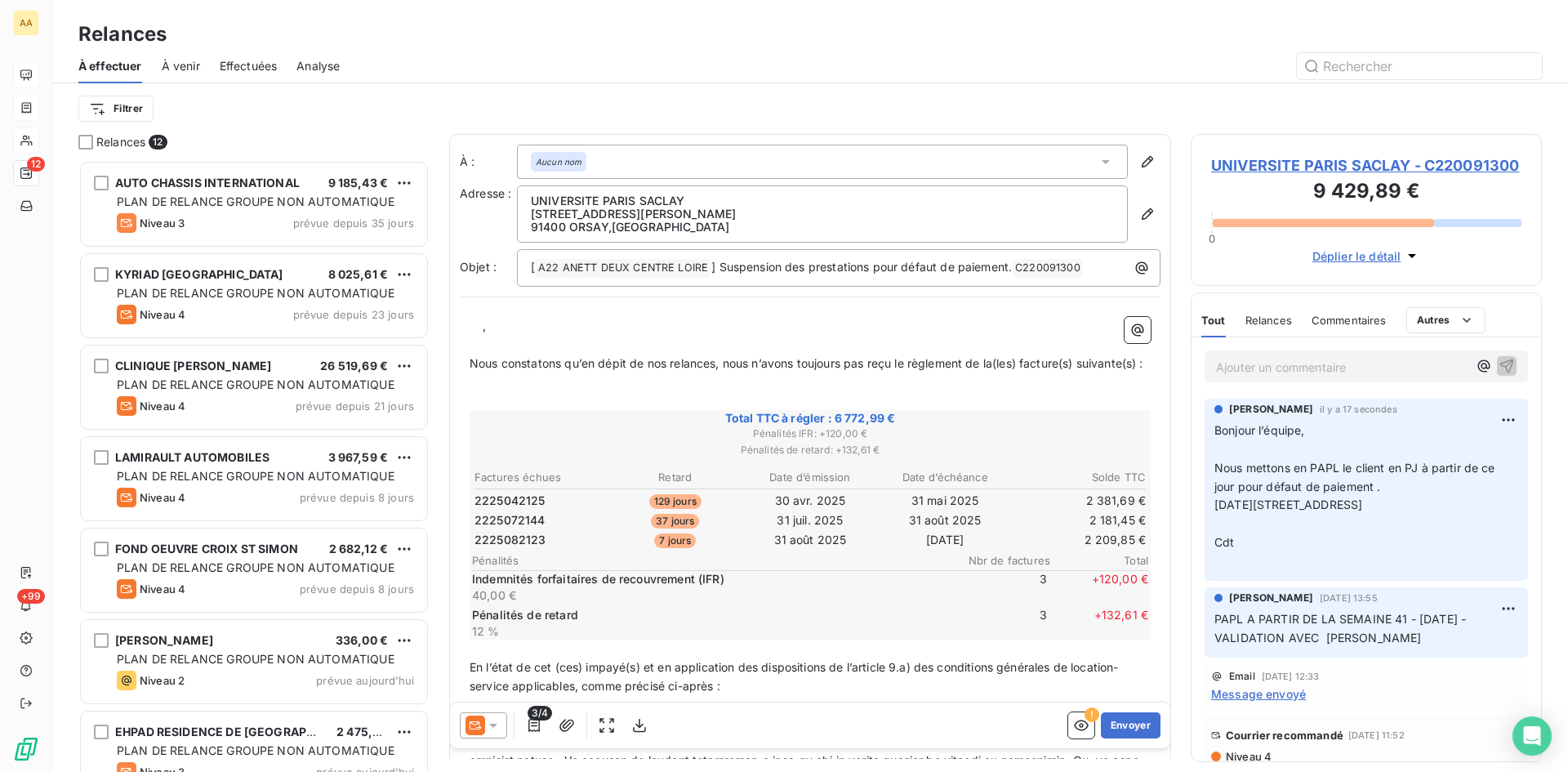
click at [483, 331] on span "," at bounding box center [485, 325] width 3 height 14
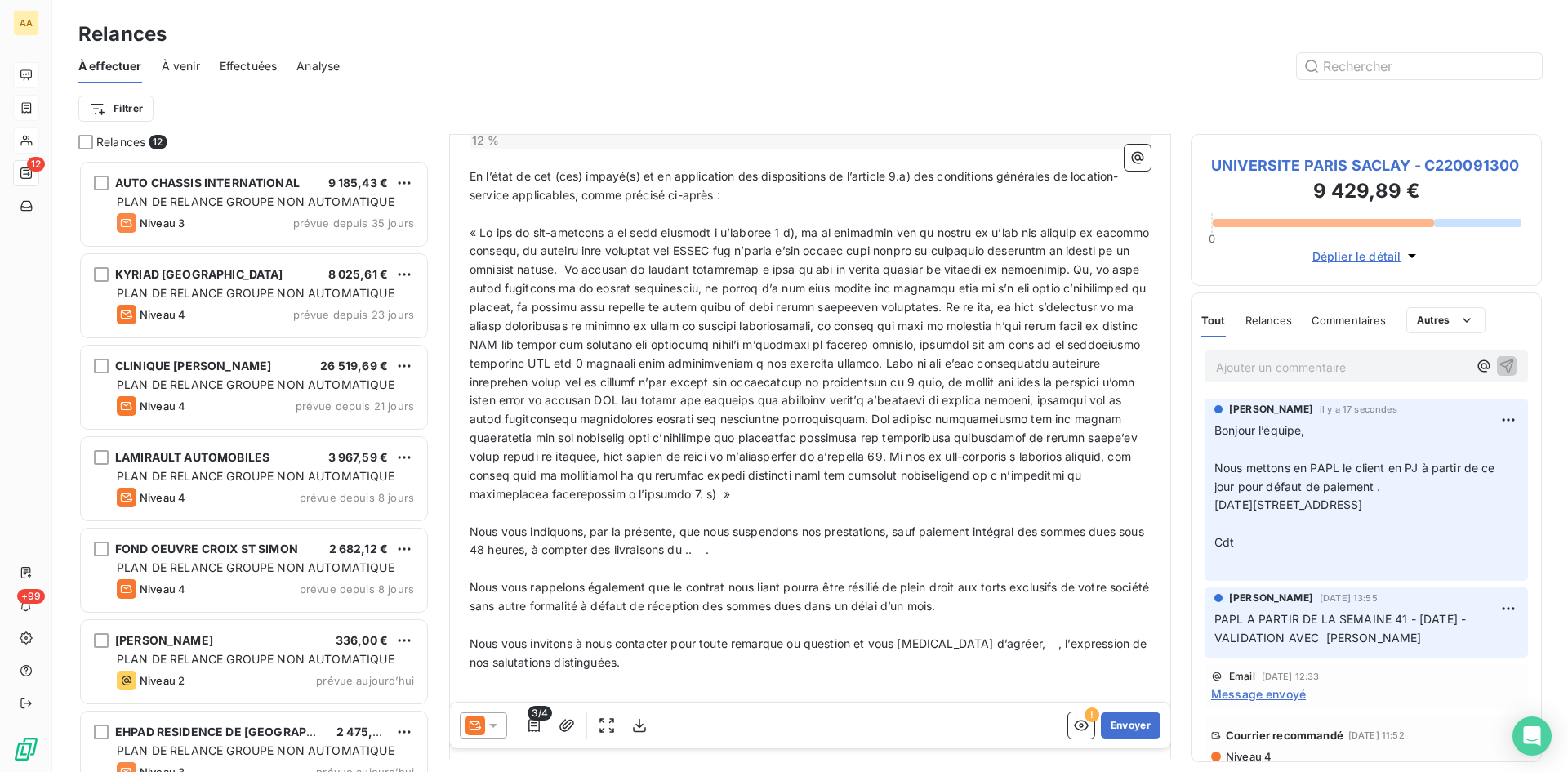
scroll to position [493, 0]
drag, startPoint x: 727, startPoint y: 566, endPoint x: 700, endPoint y: 566, distance: 27.0
click at [700, 556] on span "Nous vous indiquons, par la présente, que nous suspendons nos prestations, sauf…" at bounding box center [808, 540] width 678 height 32
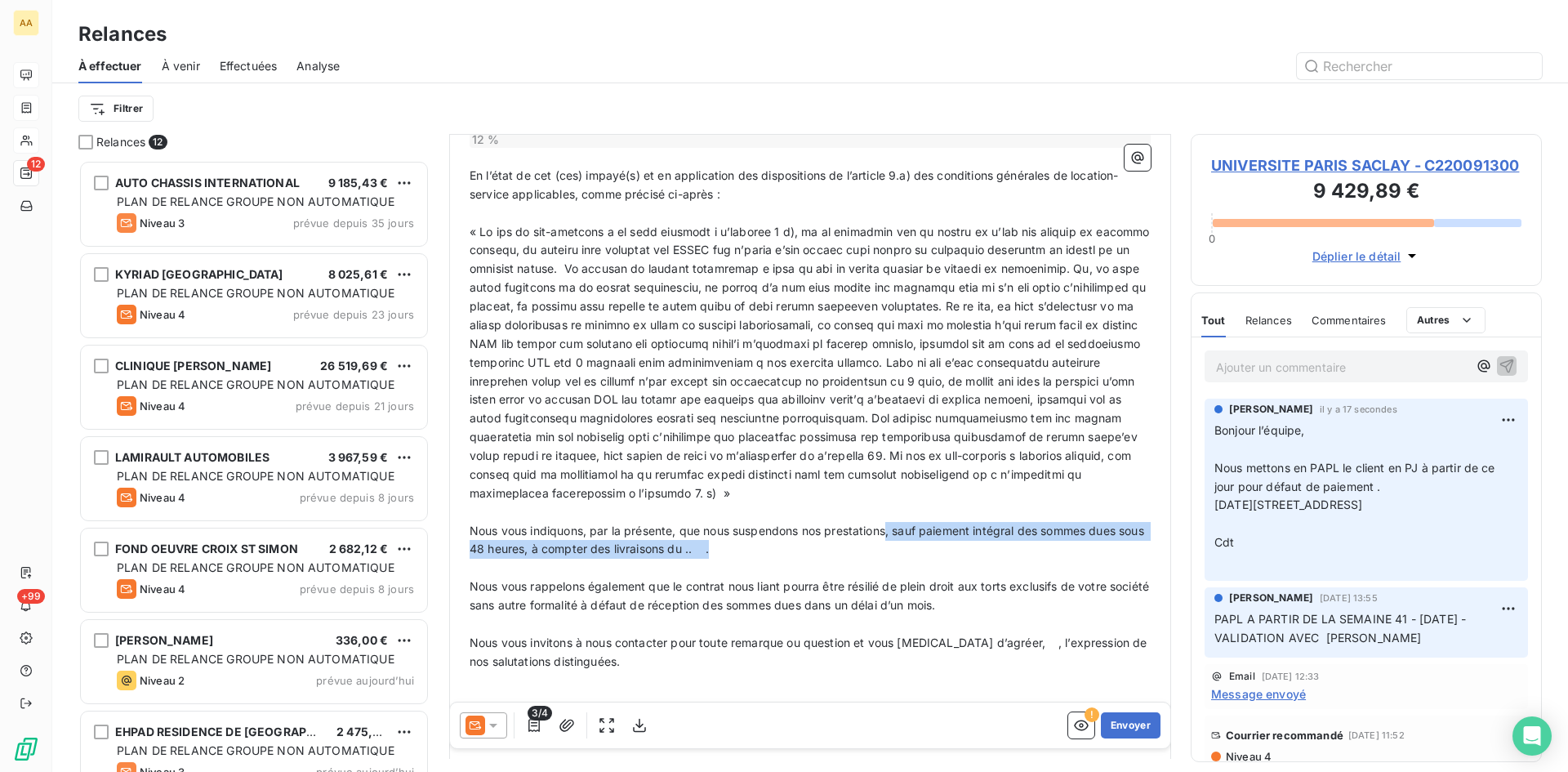
drag, startPoint x: 740, startPoint y: 569, endPoint x: 889, endPoint y: 545, distance: 150.9
click at [889, 545] on span "Nous vous indiquons, par la présente, que nous suspendons nos prestations, sauf…" at bounding box center [808, 540] width 678 height 32
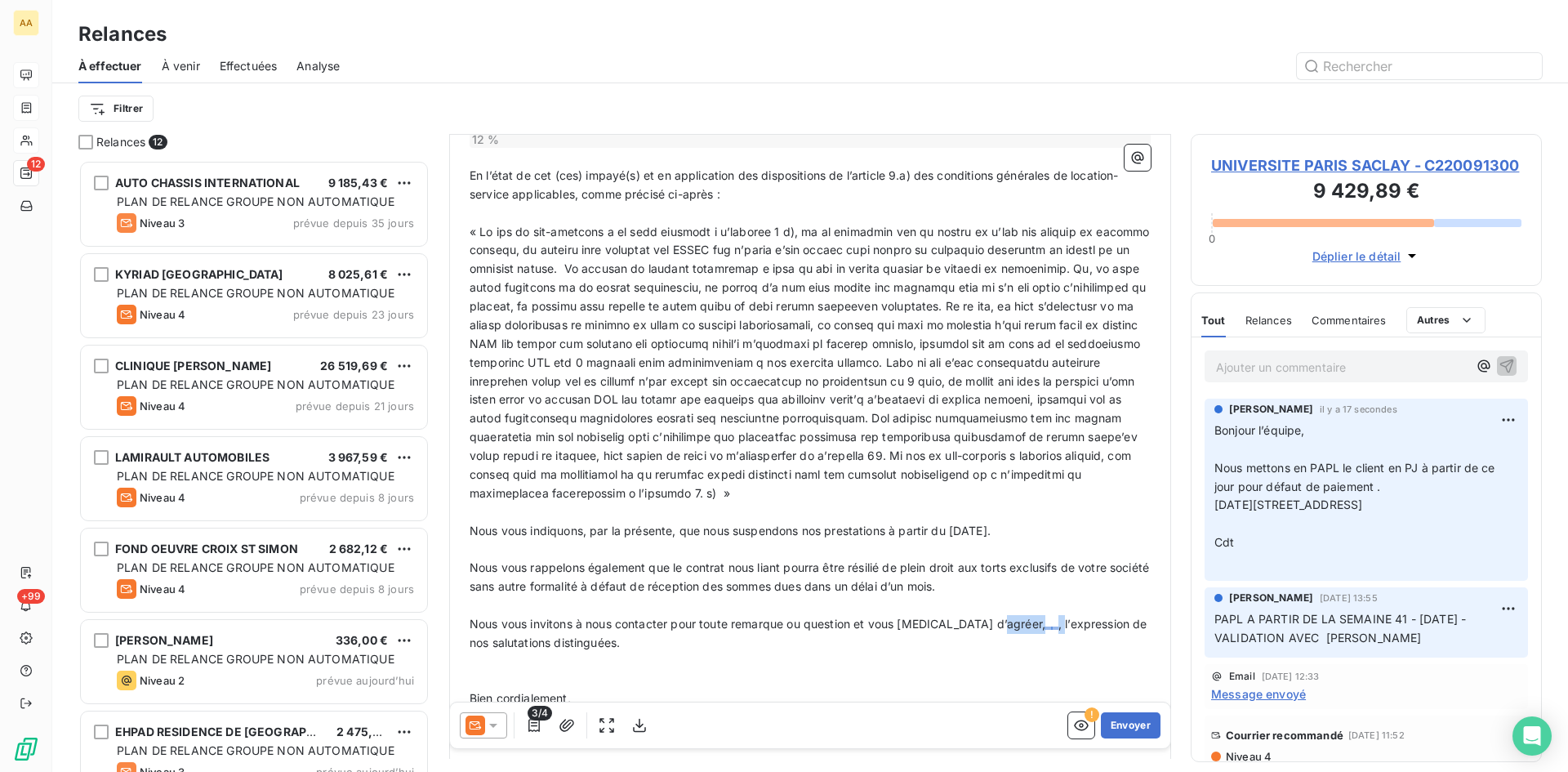
drag, startPoint x: 1010, startPoint y: 643, endPoint x: 998, endPoint y: 638, distance: 13.0
click at [998, 638] on p "Nous vous invitons à nous contacter pour toute remarque ou question et vous [ME…" at bounding box center [810, 633] width 681 height 37
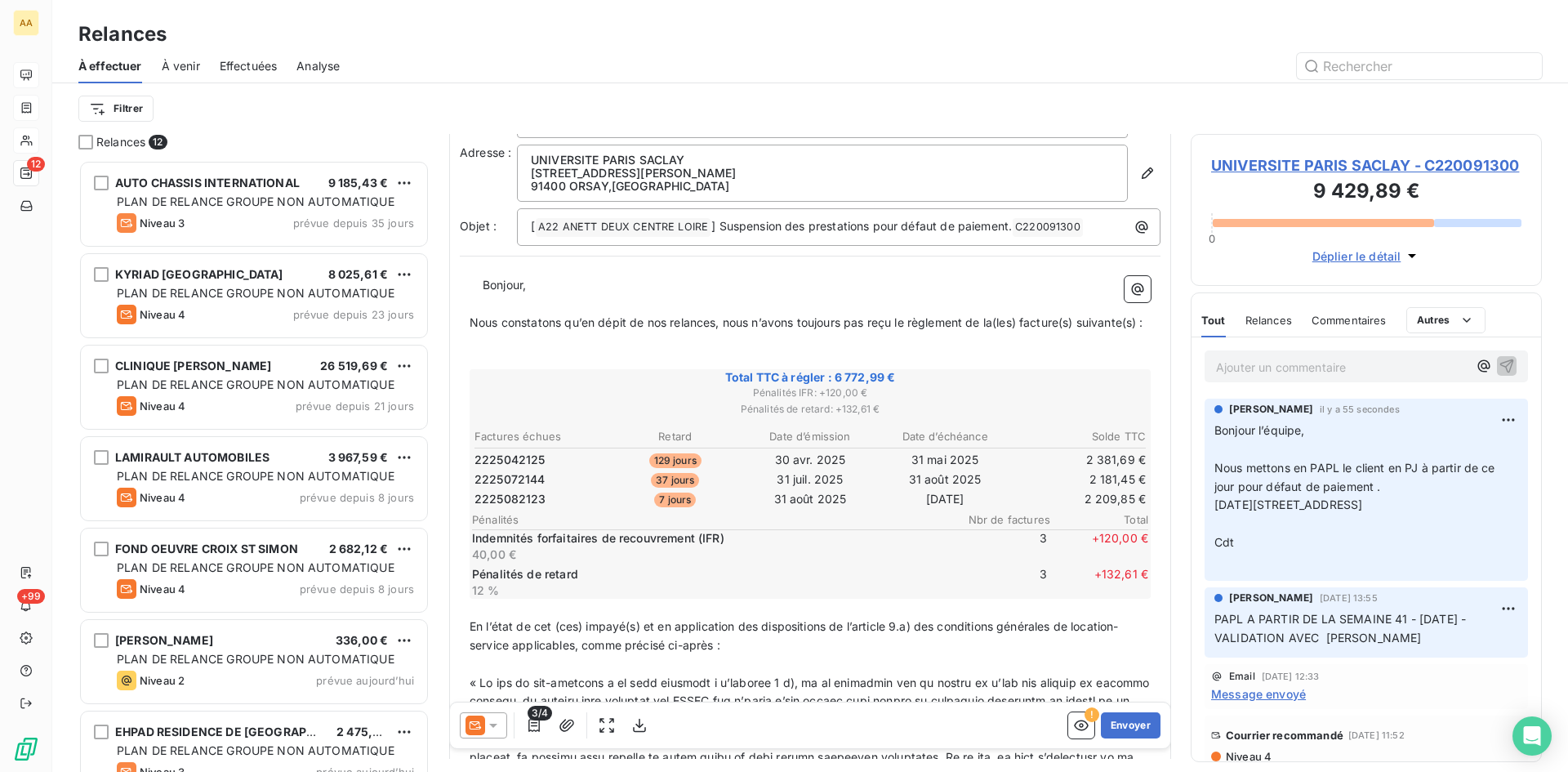
scroll to position [0, 0]
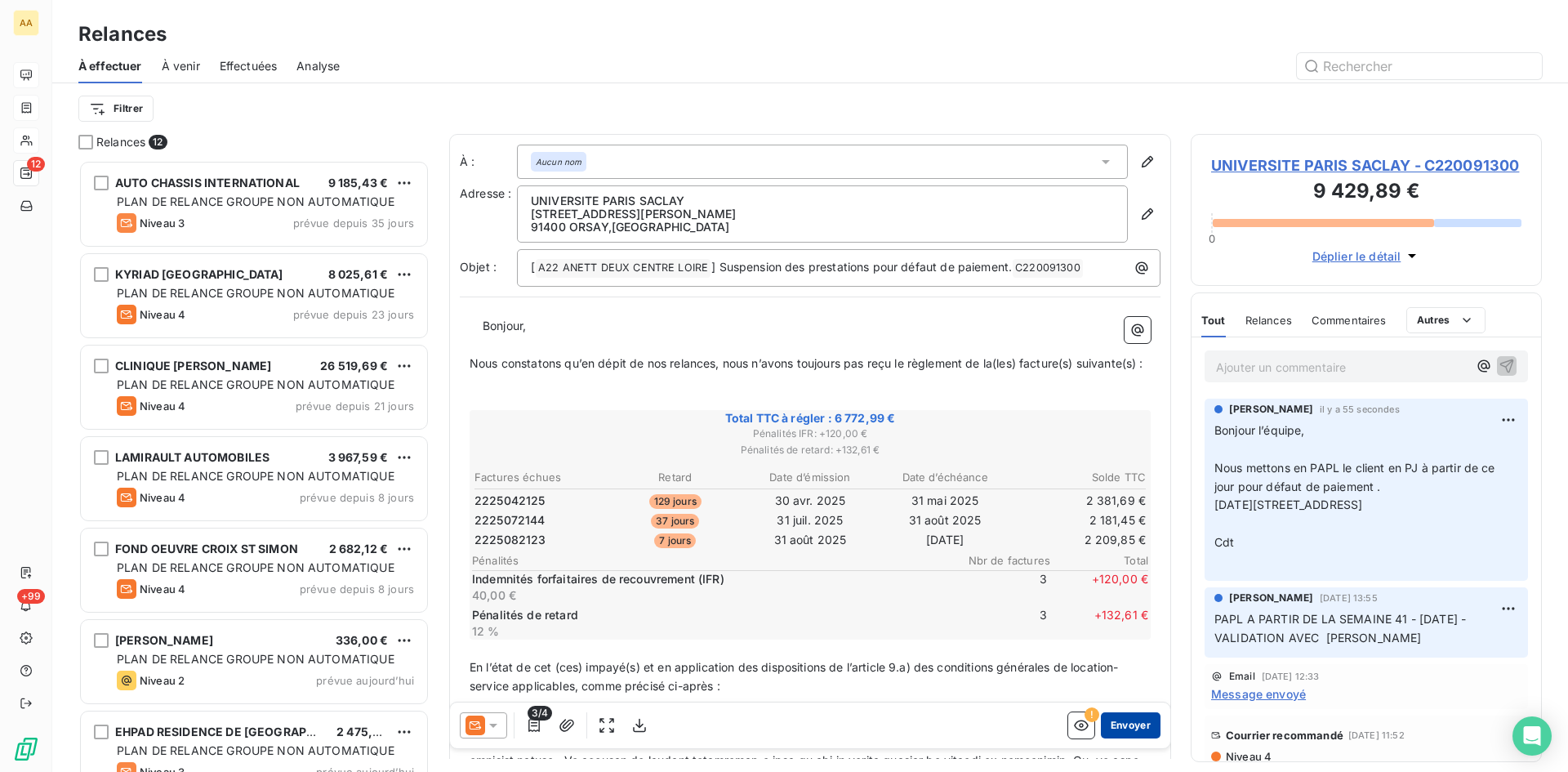
click at [1121, 721] on button "Envoyer" at bounding box center [1131, 726] width 60 height 27
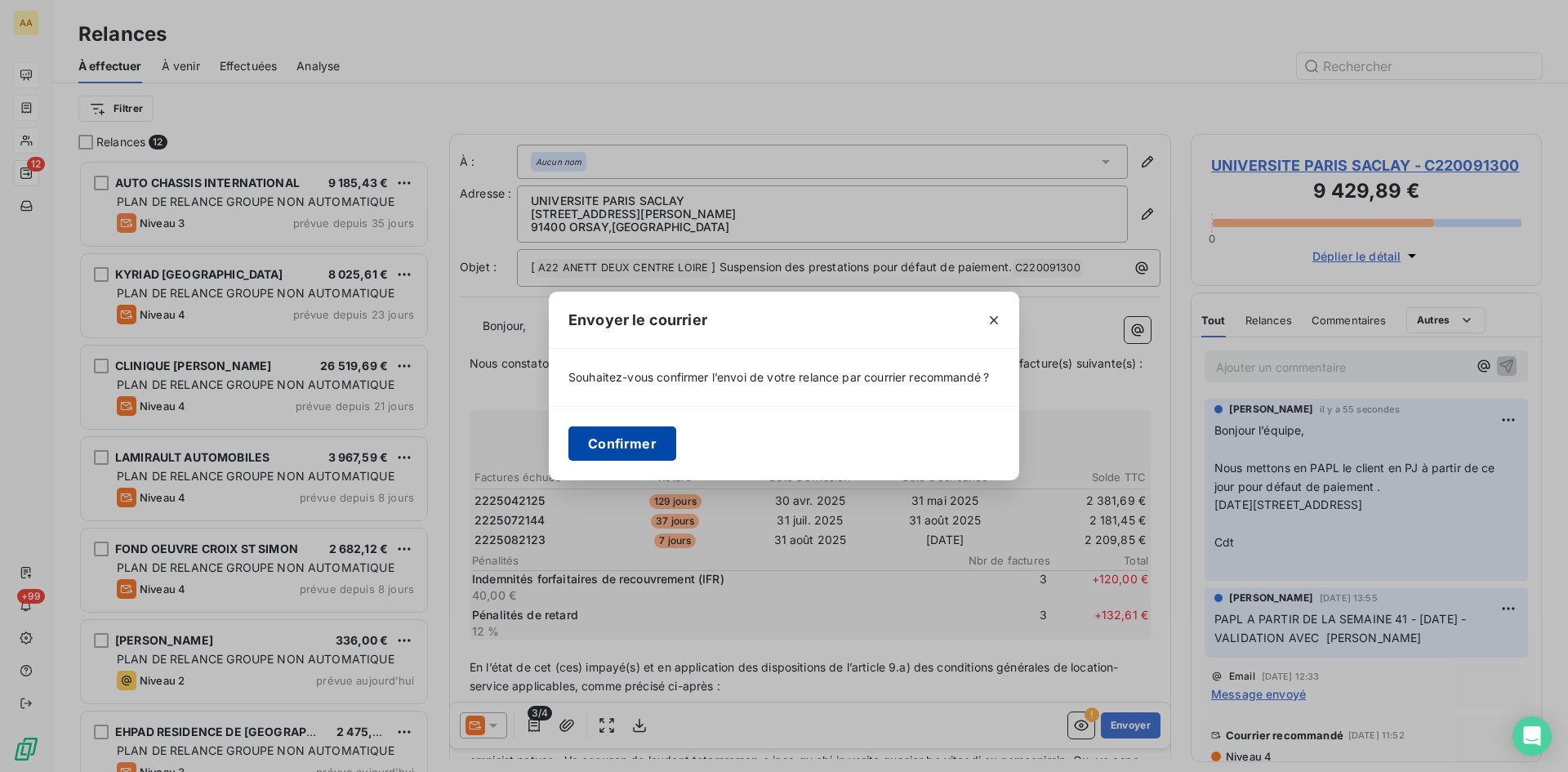
click at [591, 441] on button "Confirmer" at bounding box center [622, 443] width 108 height 34
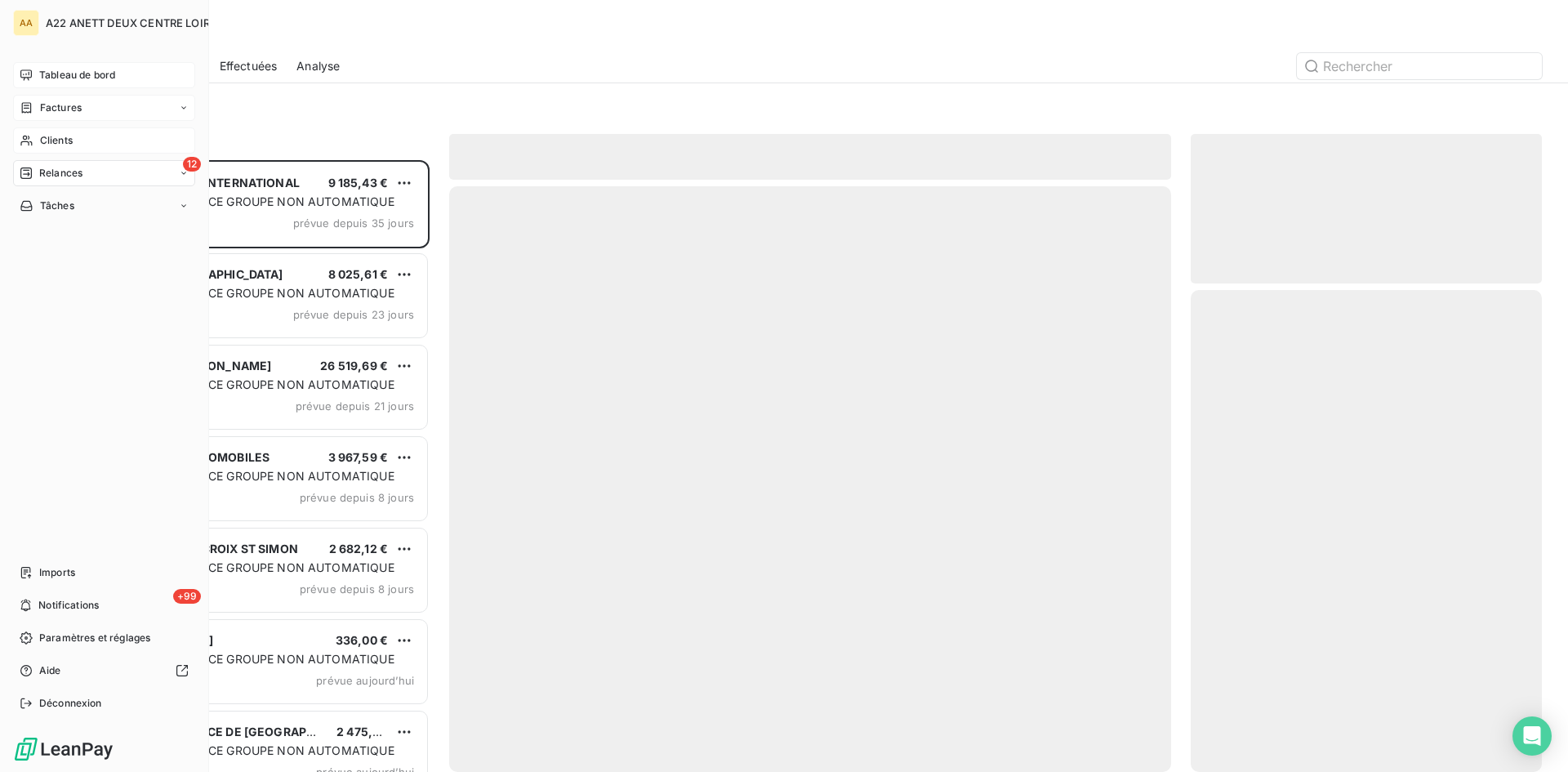
click at [54, 144] on span "Clients" at bounding box center [56, 140] width 32 height 15
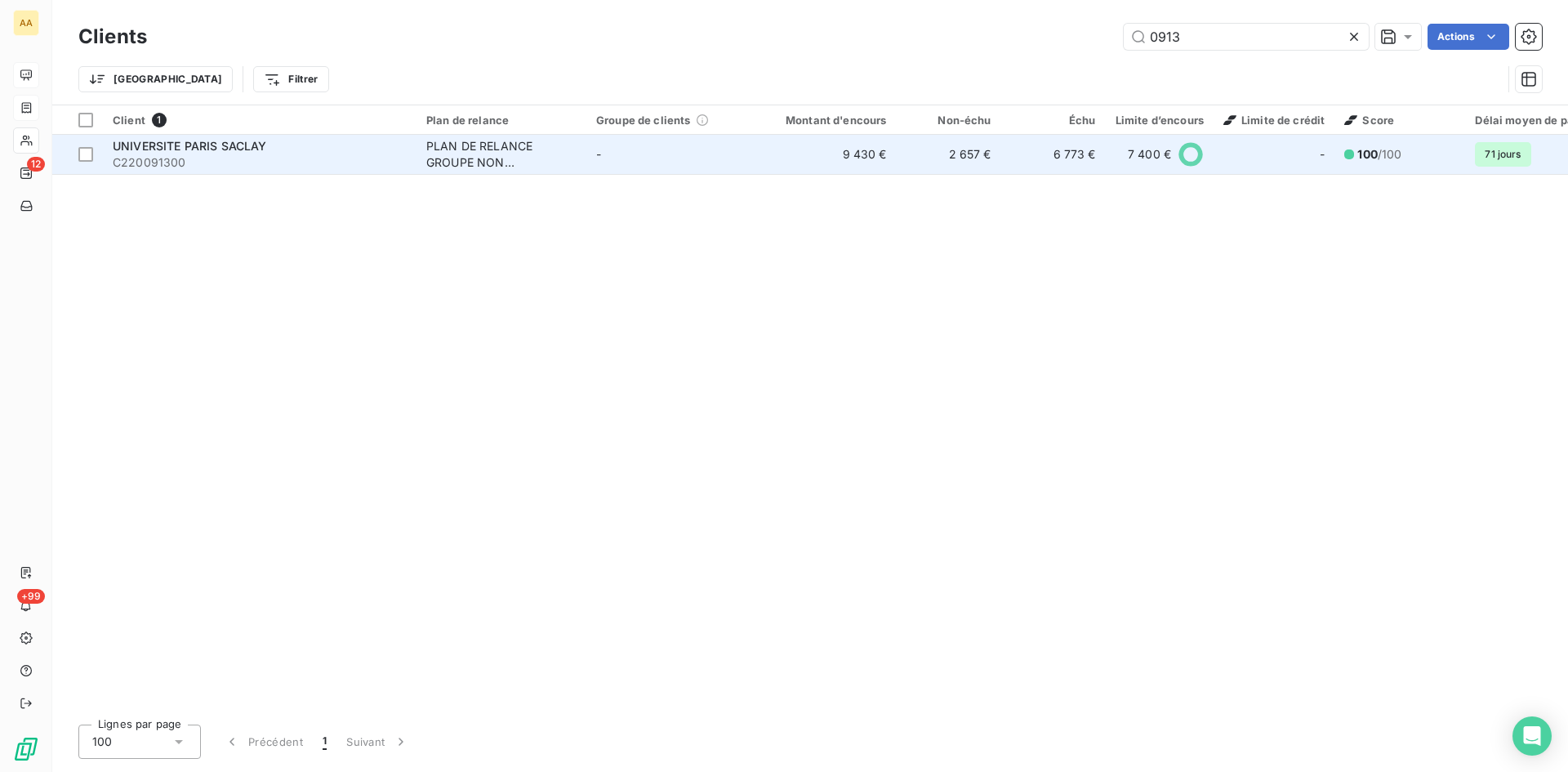
click at [496, 144] on div "PLAN DE RELANCE GROUPE NON AUTOMATIQUE" at bounding box center [501, 154] width 150 height 32
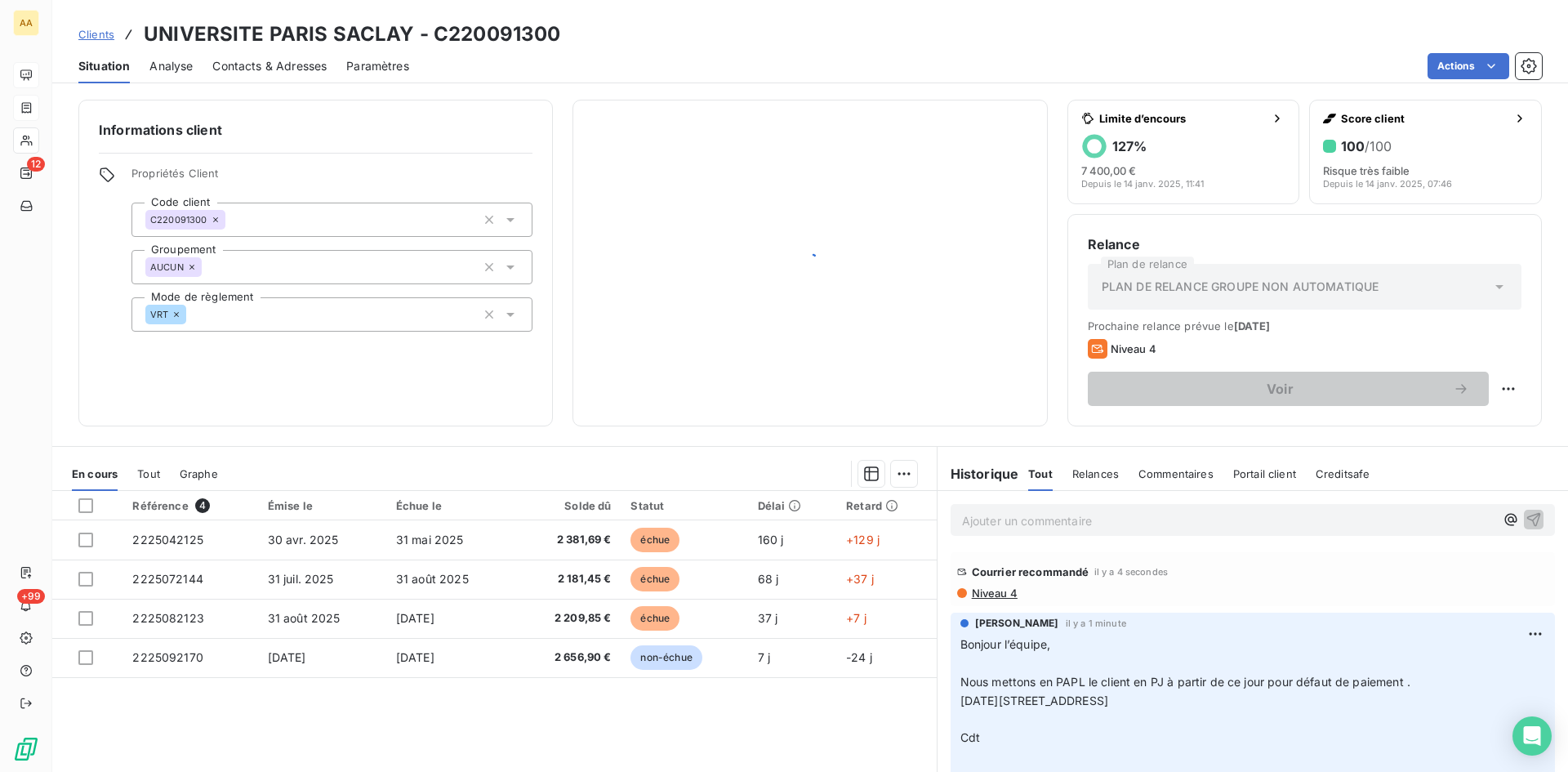
click at [983, 596] on span "Niveau 4" at bounding box center [994, 594] width 47 height 13
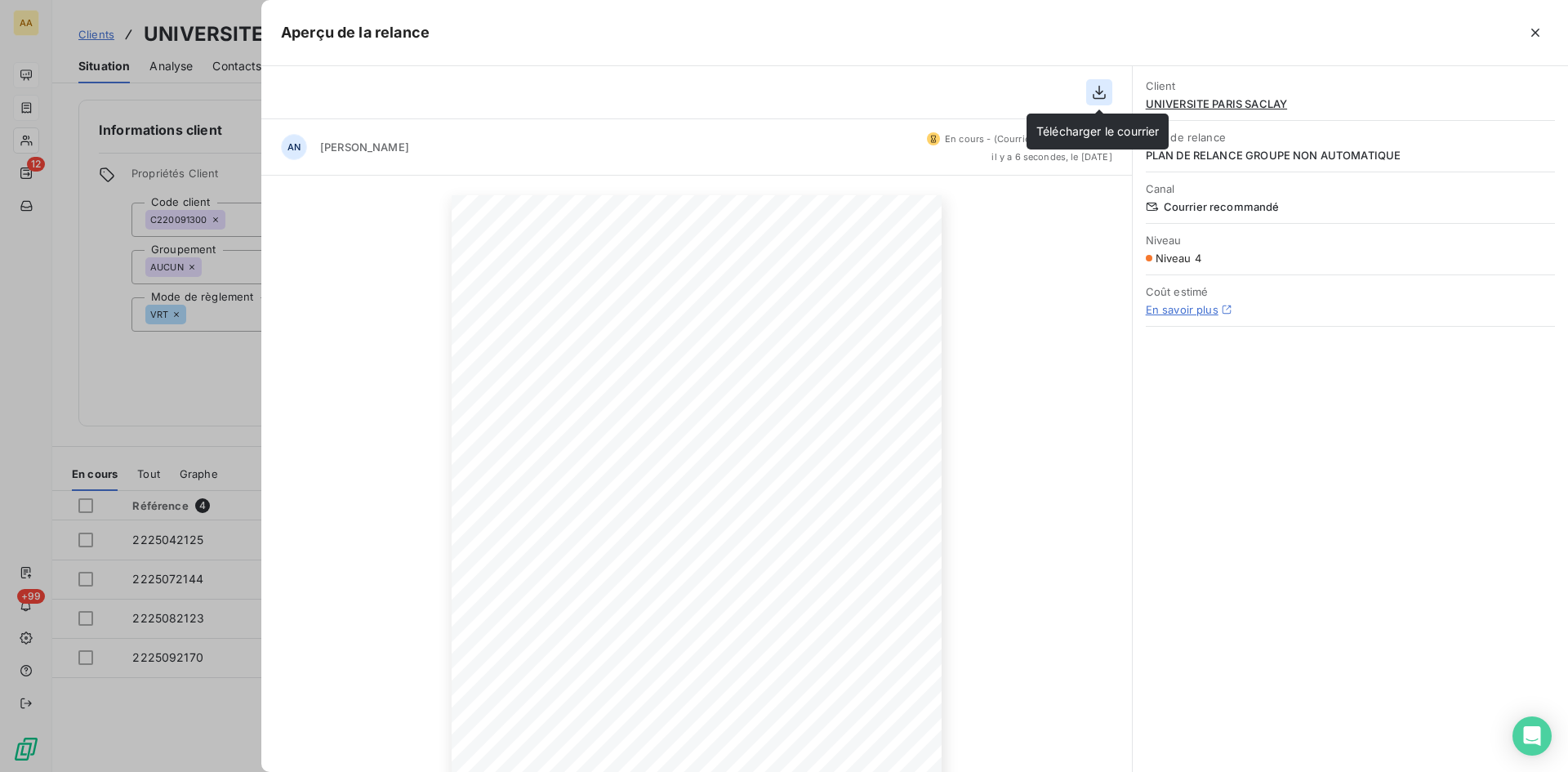
click at [1103, 90] on icon "button" at bounding box center [1099, 92] width 17 height 17
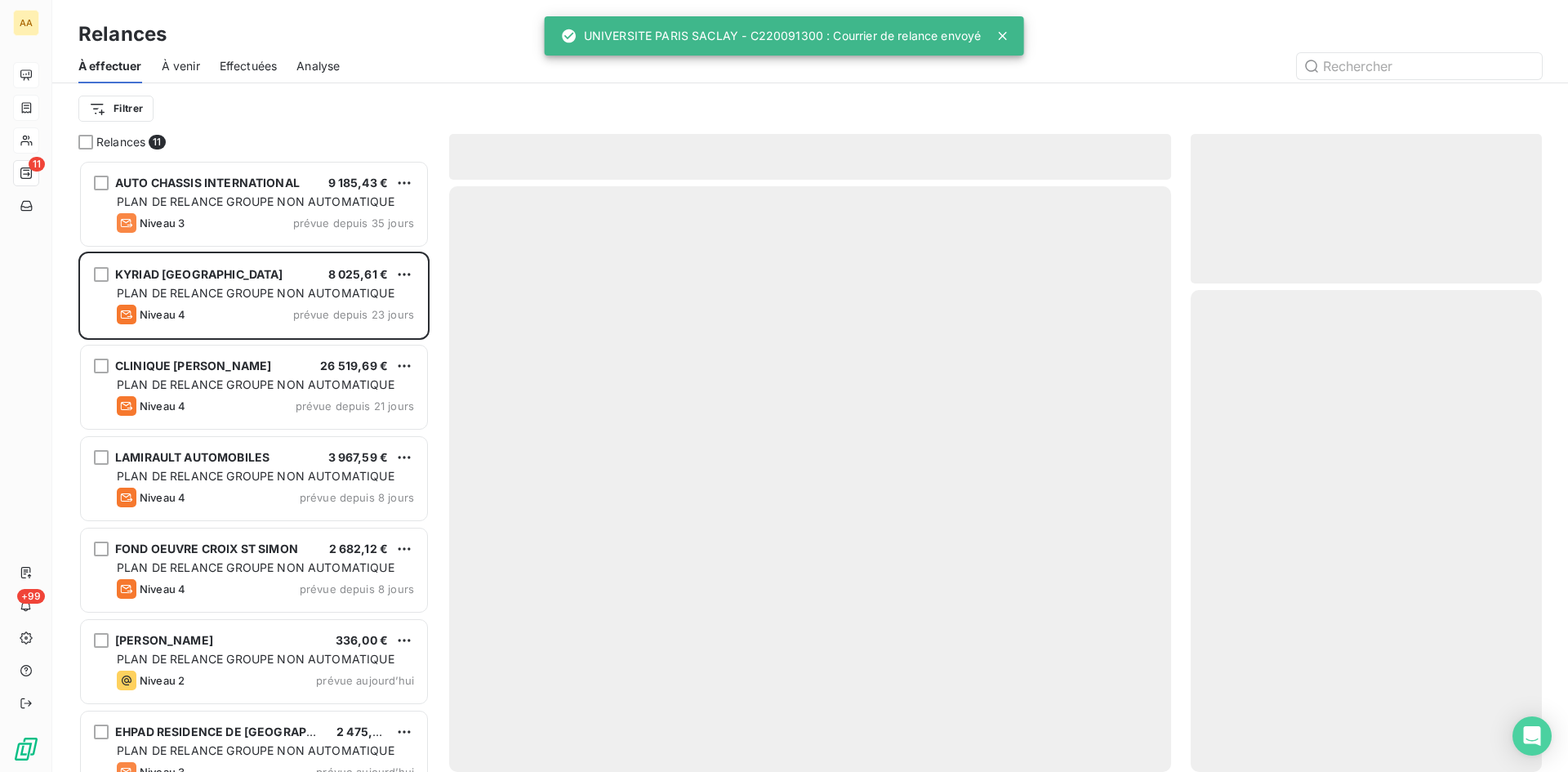
scroll to position [600, 339]
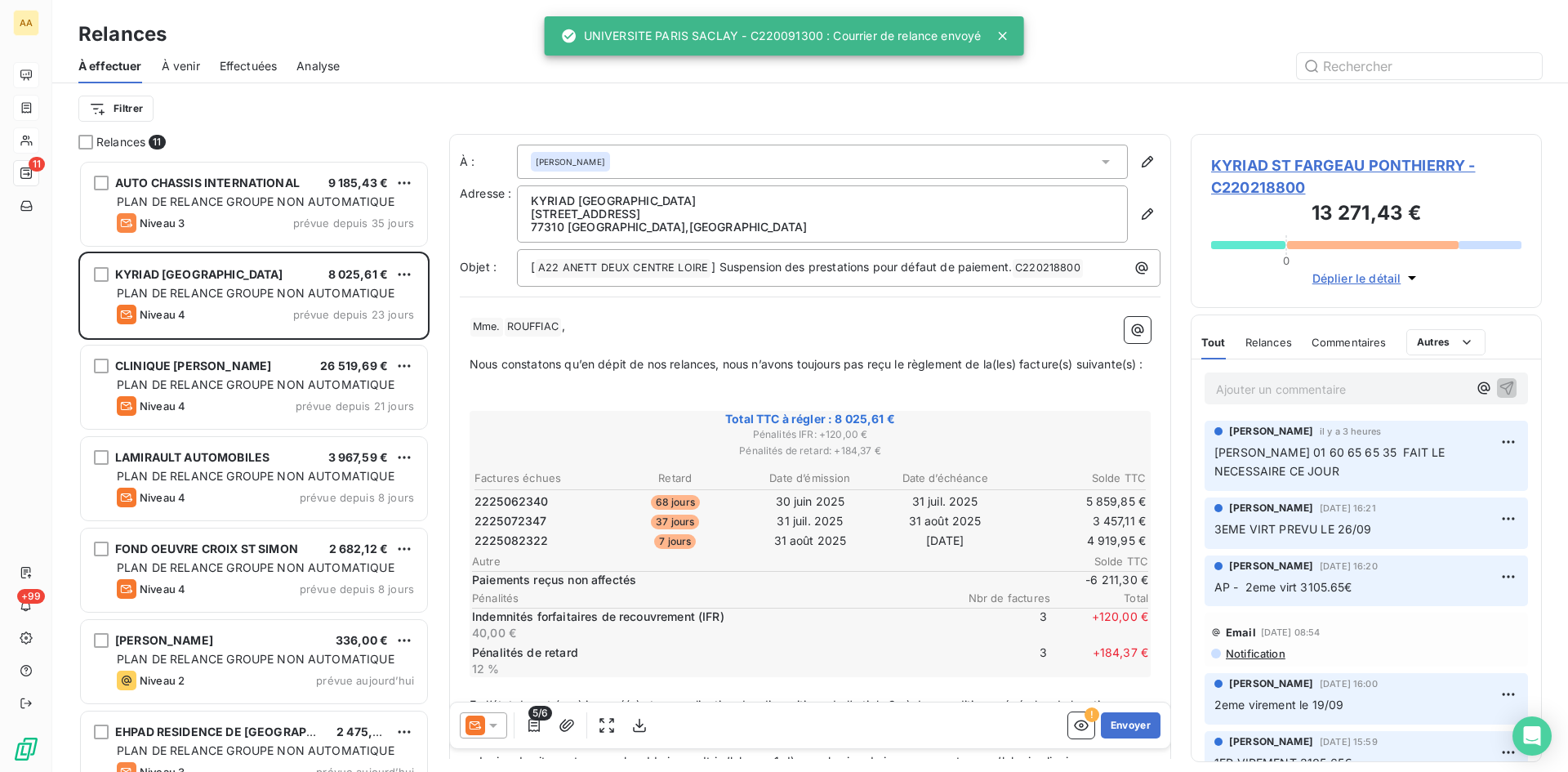
click at [1252, 651] on span "Notification" at bounding box center [1255, 654] width 61 height 13
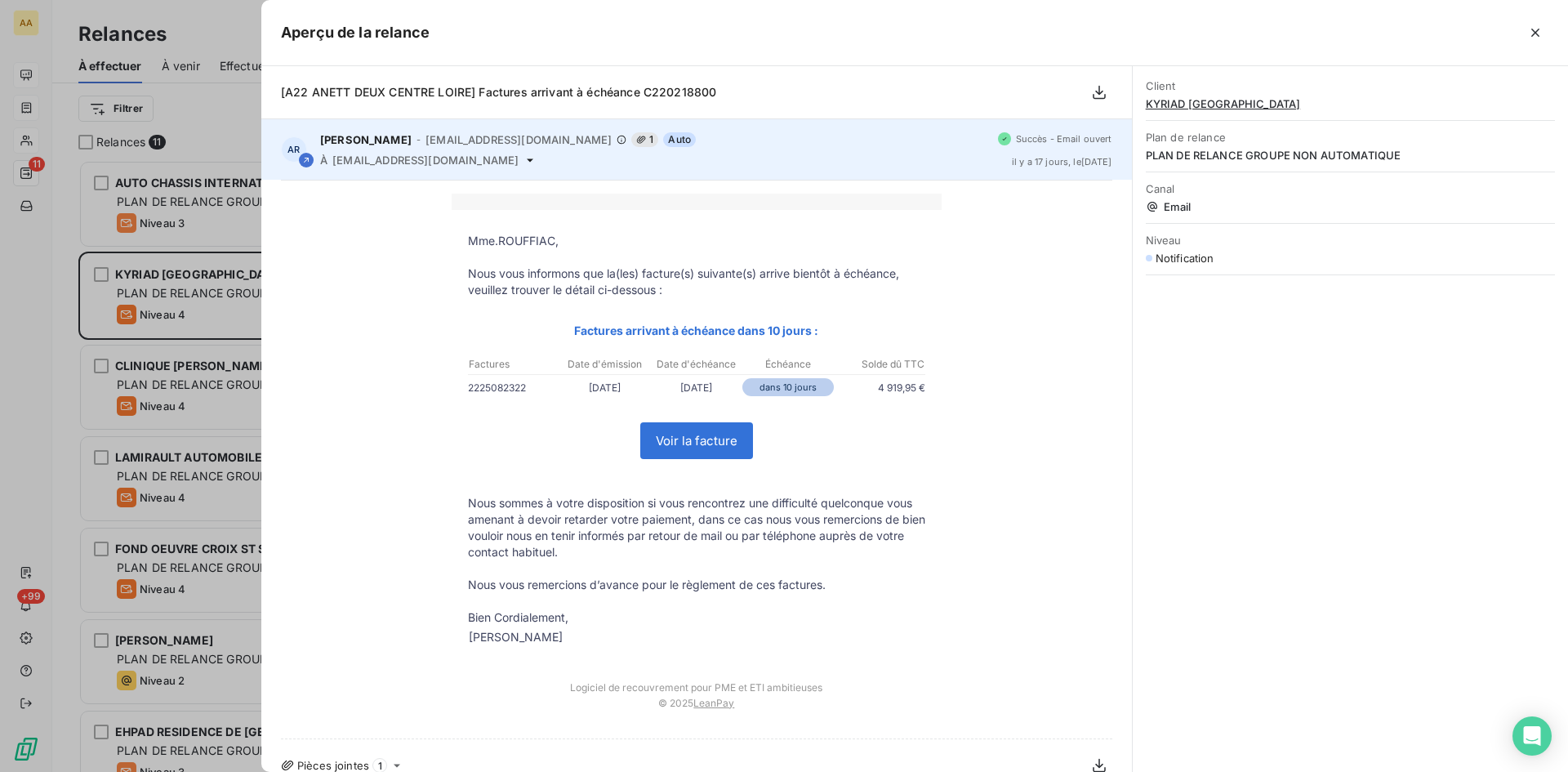
click at [514, 159] on span "[EMAIL_ADDRESS][DOMAIN_NAME]" at bounding box center [426, 160] width 186 height 13
drag, startPoint x: 540, startPoint y: 161, endPoint x: 337, endPoint y: 158, distance: 203.0
click at [337, 158] on div "À [EMAIL_ADDRESS][DOMAIN_NAME]" at bounding box center [652, 160] width 665 height 13
copy span "[EMAIL_ADDRESS][DOMAIN_NAME]"
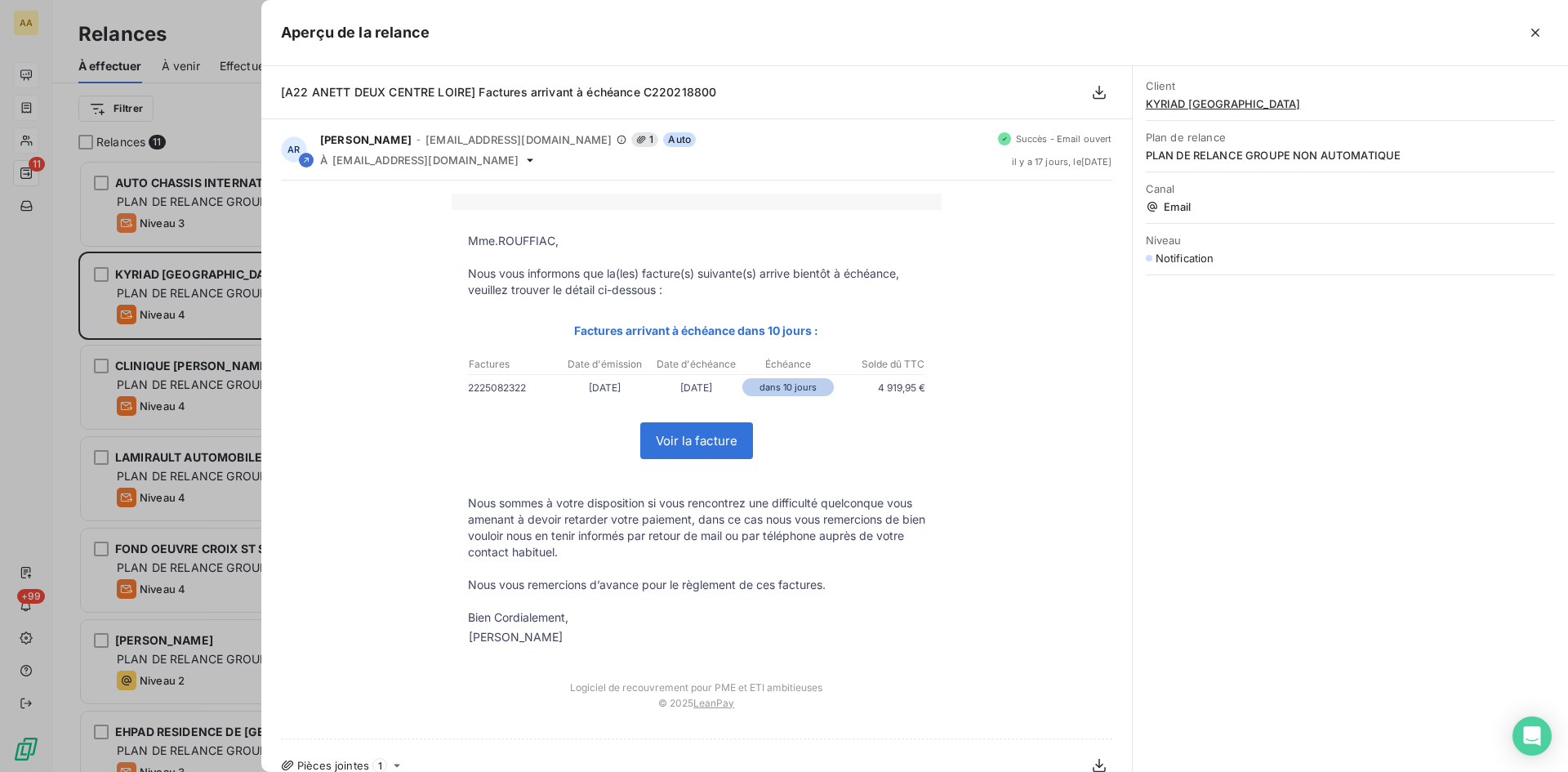
click at [41, 246] on div at bounding box center [784, 386] width 1568 height 772
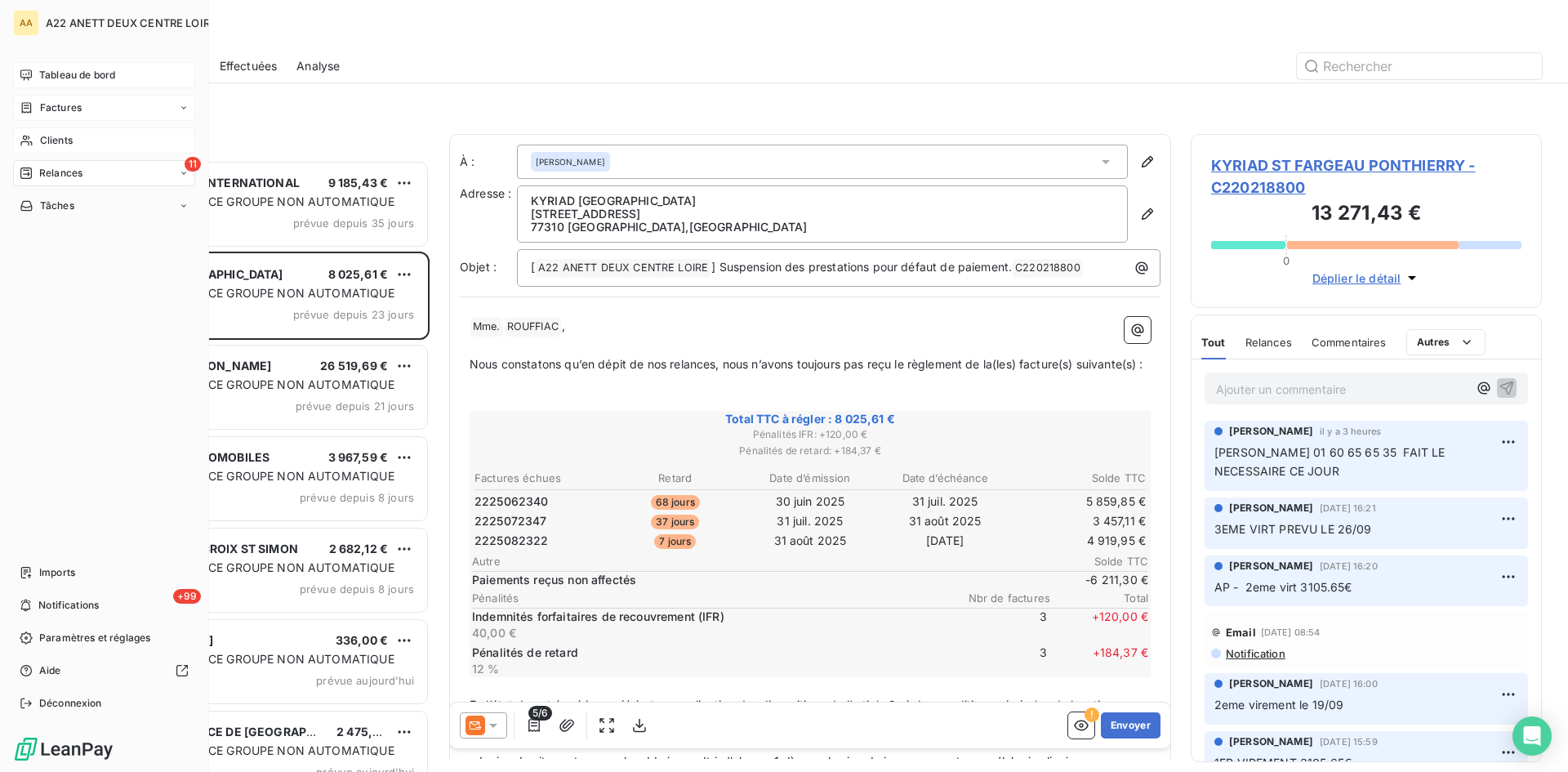
click at [62, 138] on span "Clients" at bounding box center [56, 140] width 32 height 15
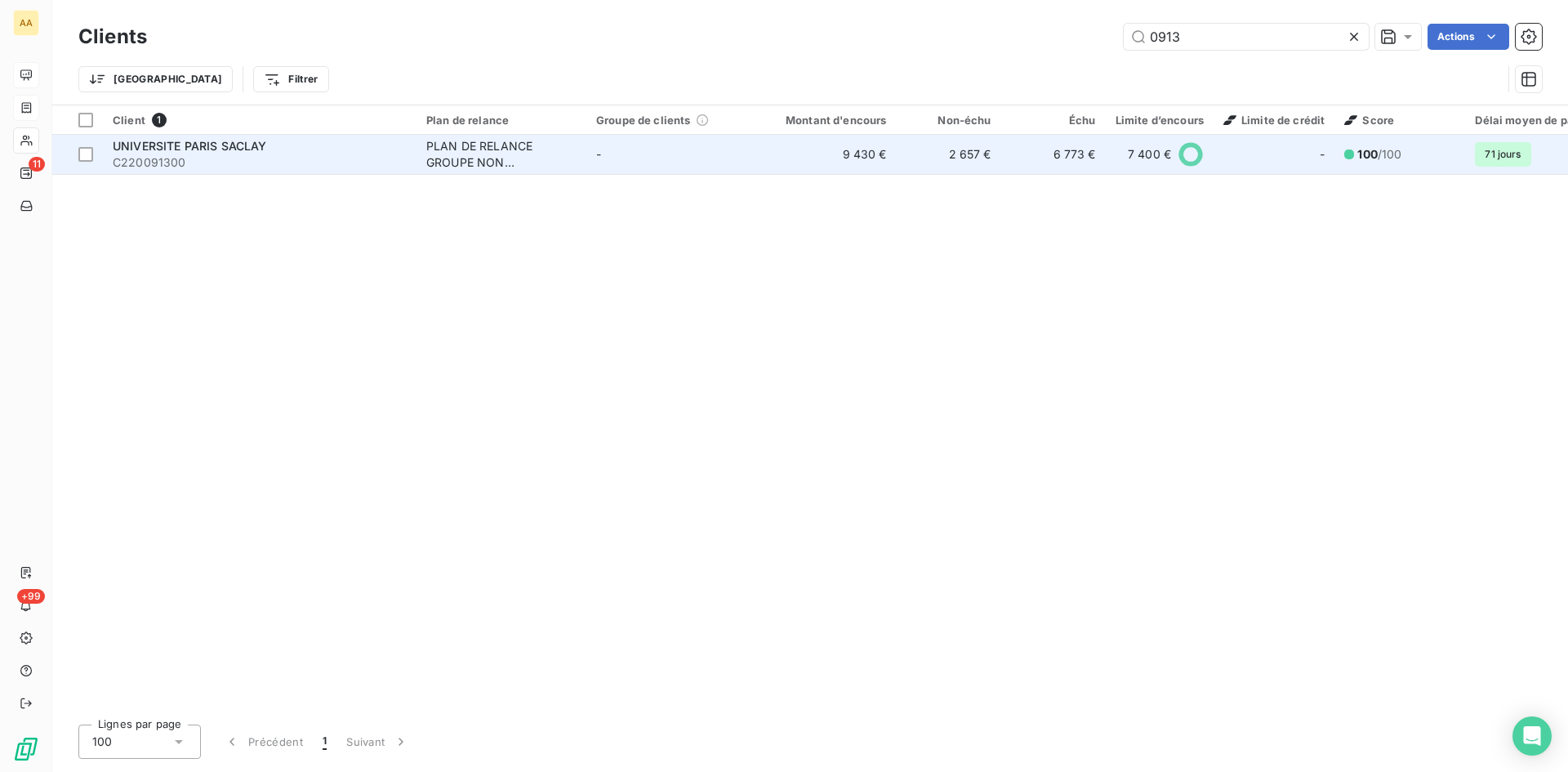
click at [426, 158] on td "PLAN DE RELANCE GROUPE NON AUTOMATIQUE" at bounding box center [501, 154] width 170 height 39
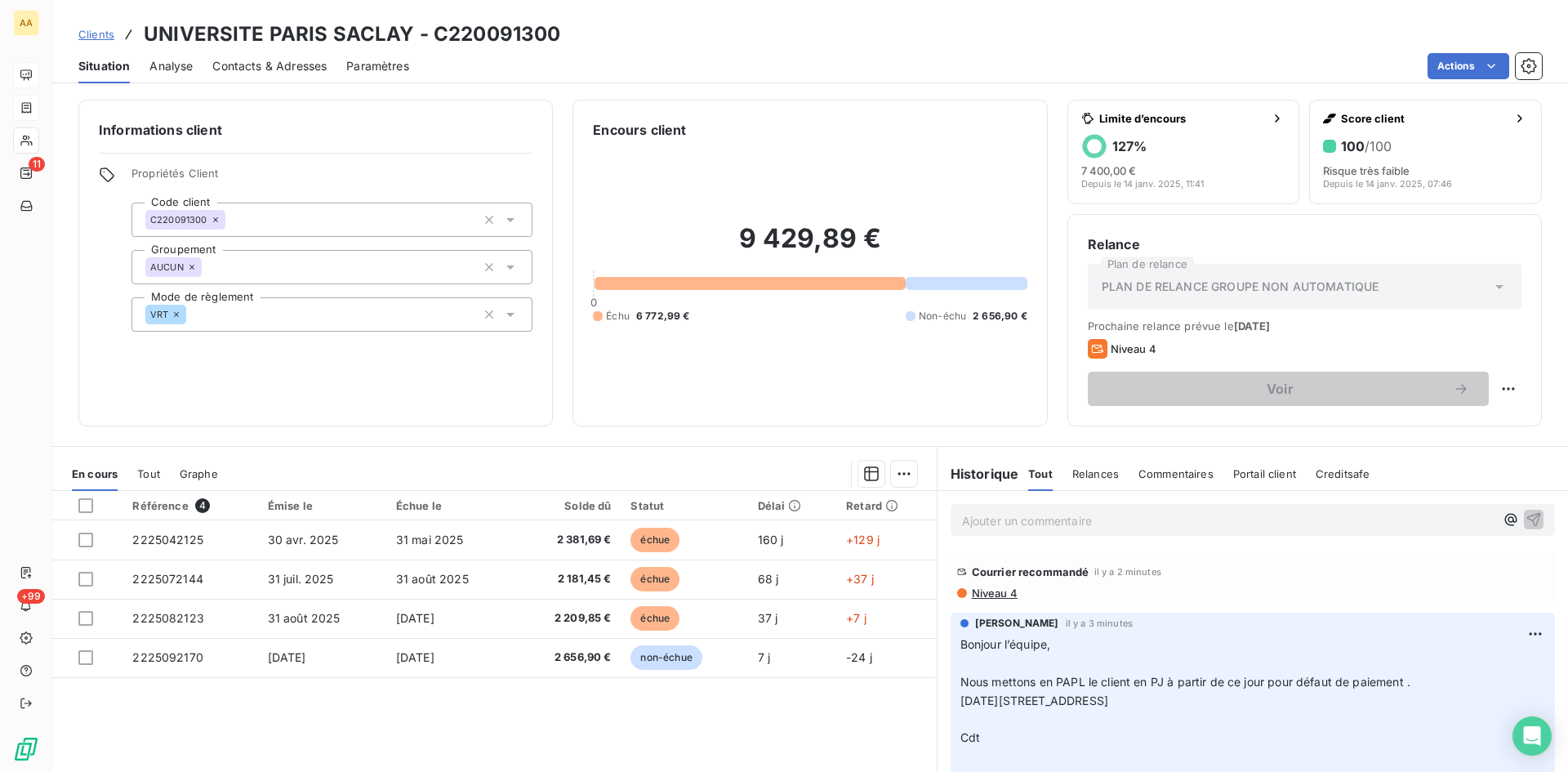
click at [976, 520] on p "Ajouter un commentaire ﻿" at bounding box center [1229, 520] width 533 height 21
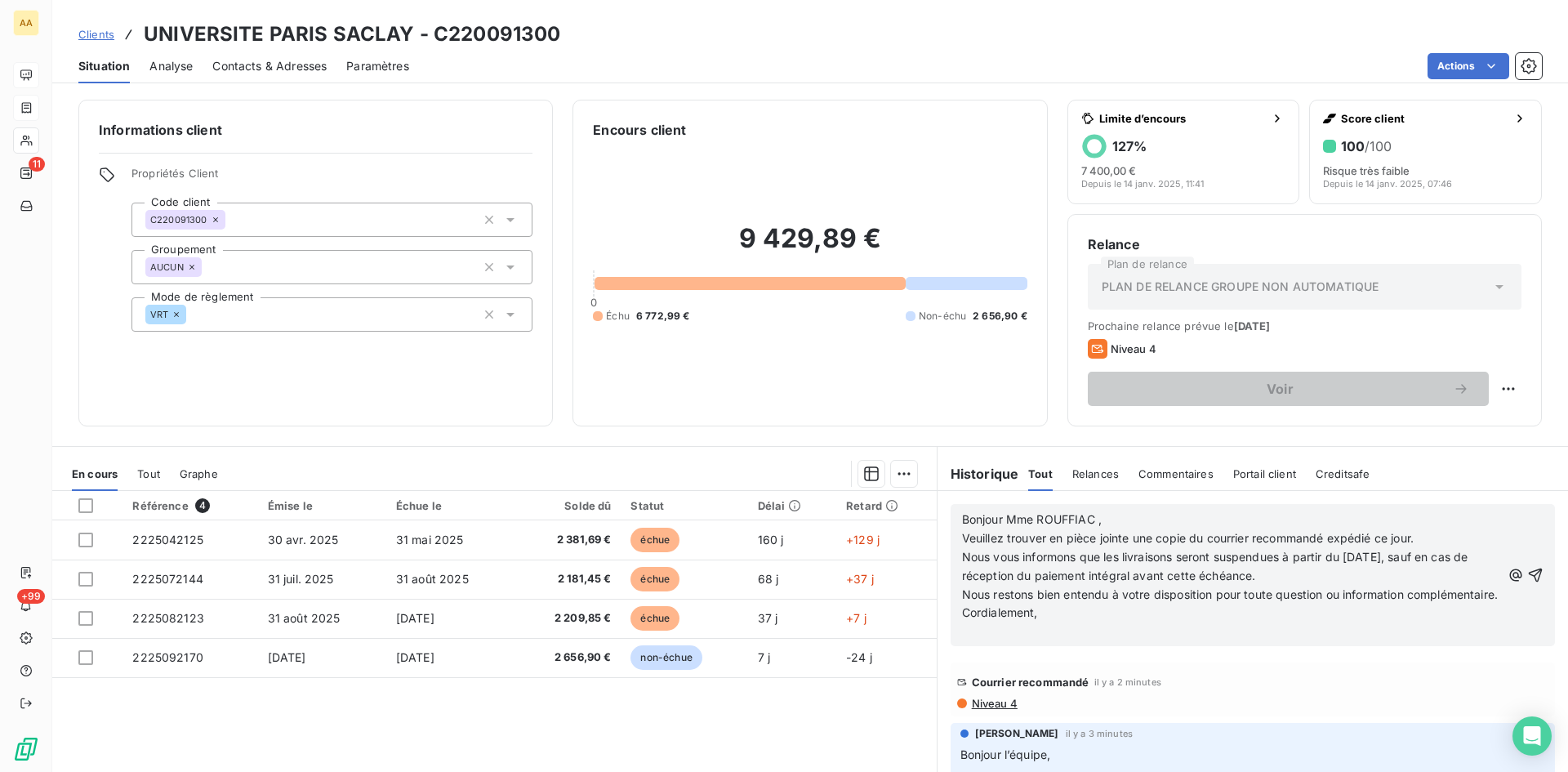
click at [1527, 578] on icon "button" at bounding box center [1536, 575] width 17 height 17
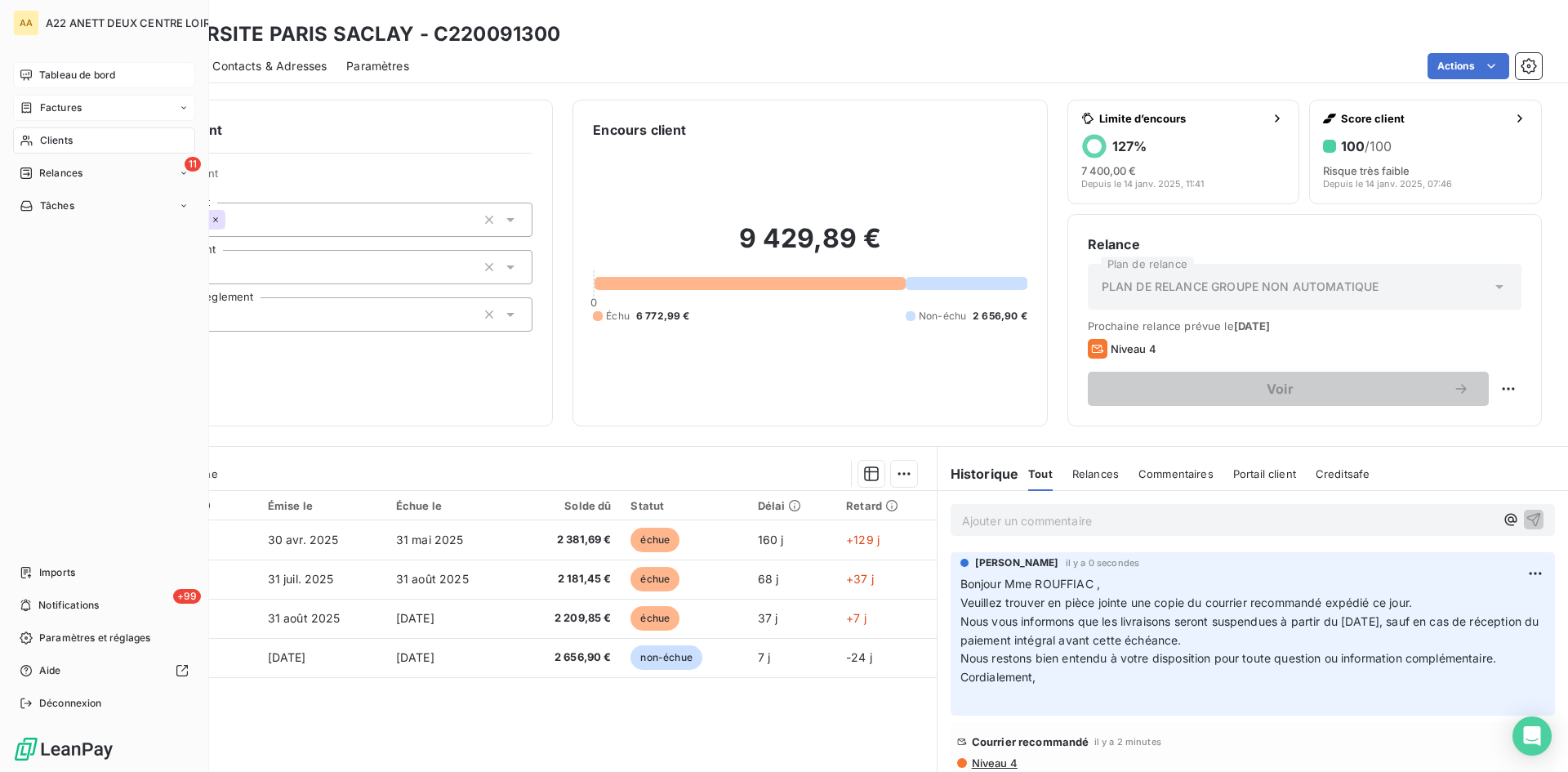
click at [46, 139] on span "Clients" at bounding box center [56, 140] width 32 height 15
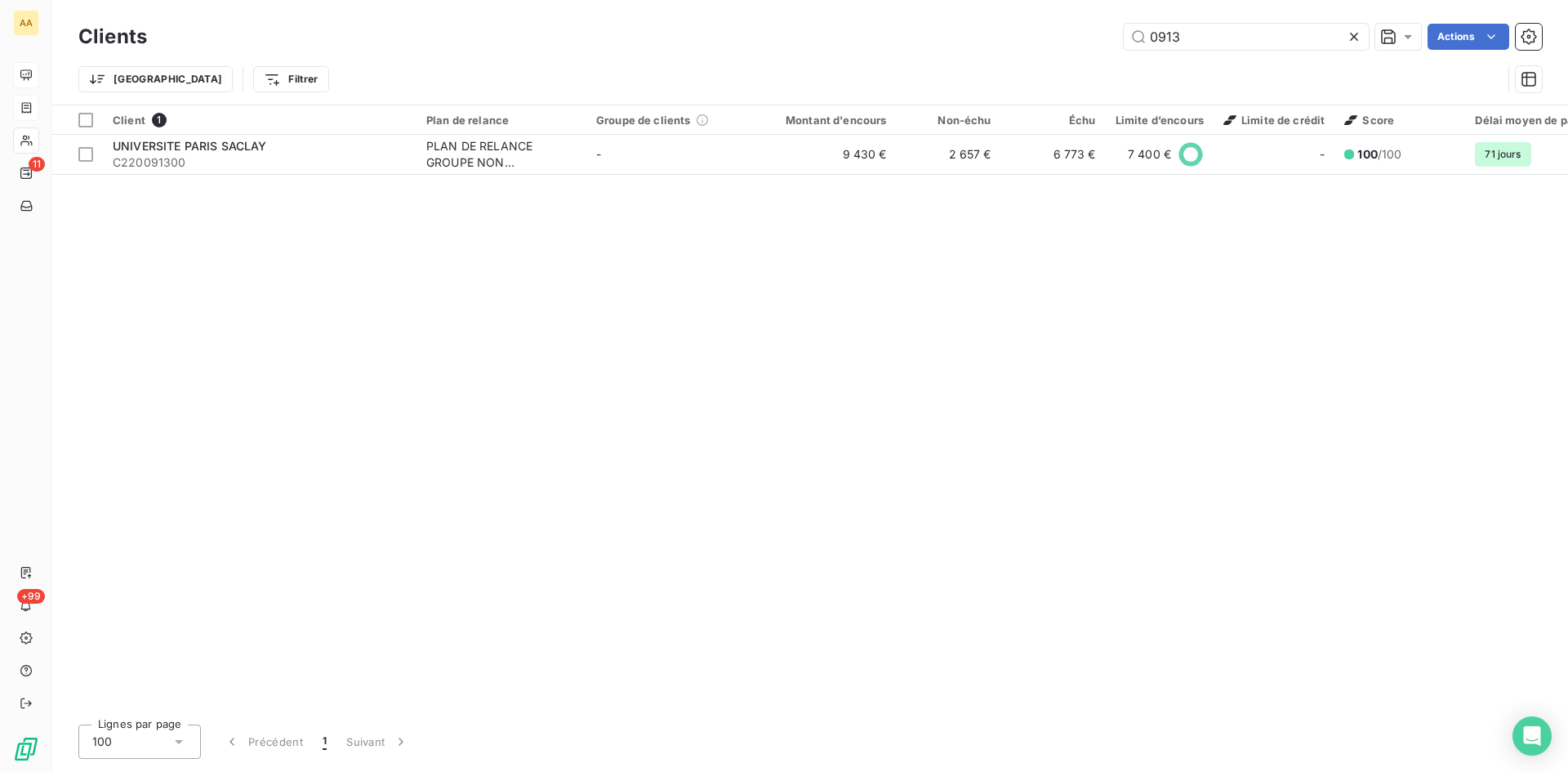
drag, startPoint x: 1197, startPoint y: 38, endPoint x: 1073, endPoint y: 46, distance: 124.3
click at [1073, 46] on div "0913 Actions" at bounding box center [855, 37] width 1376 height 27
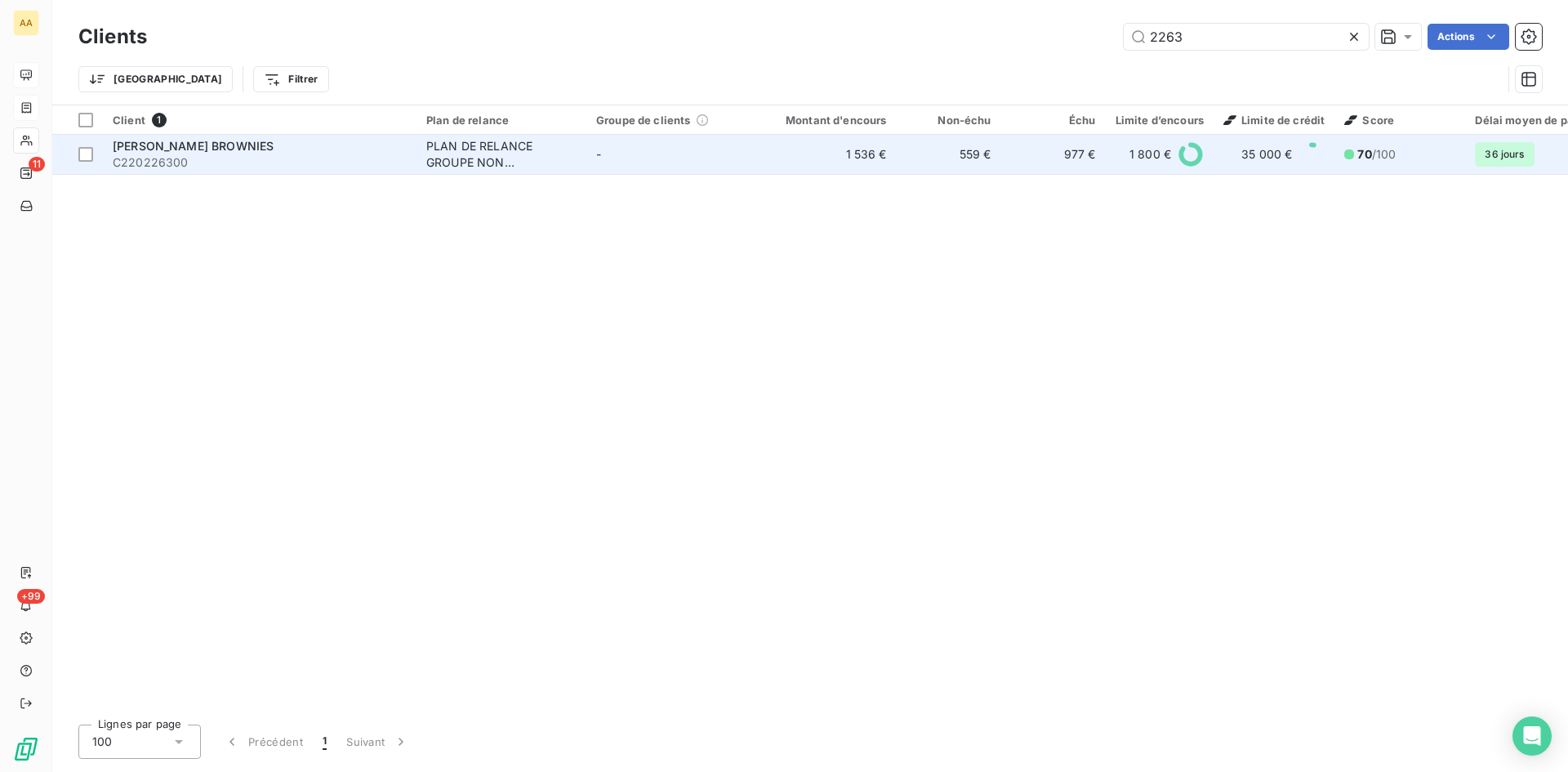
type input "2263"
click at [470, 154] on div "PLAN DE RELANCE GROUPE NON AUTOMATIQUE" at bounding box center [501, 154] width 150 height 32
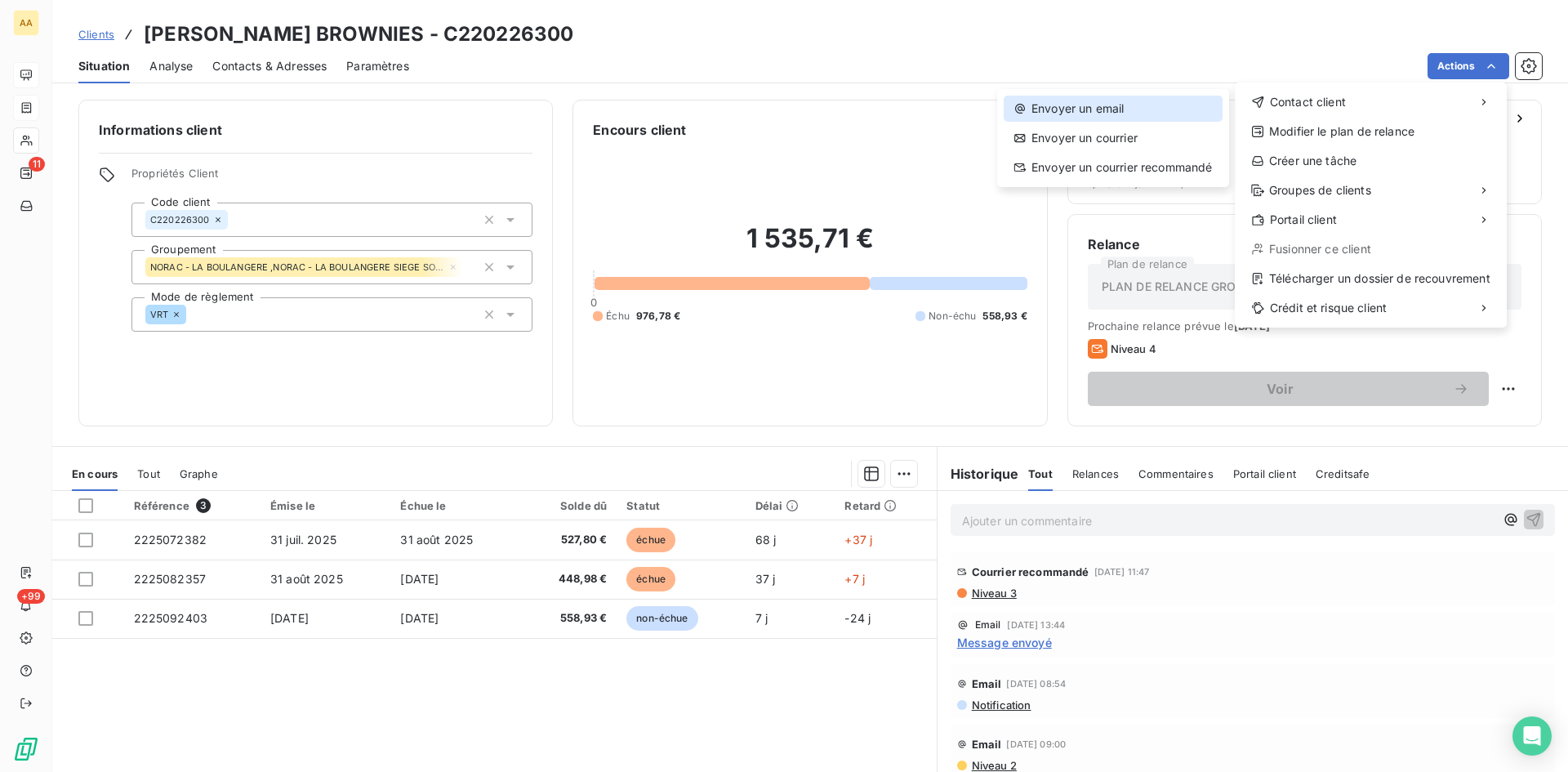
click at [1103, 109] on div "Envoyer un email" at bounding box center [1113, 109] width 219 height 27
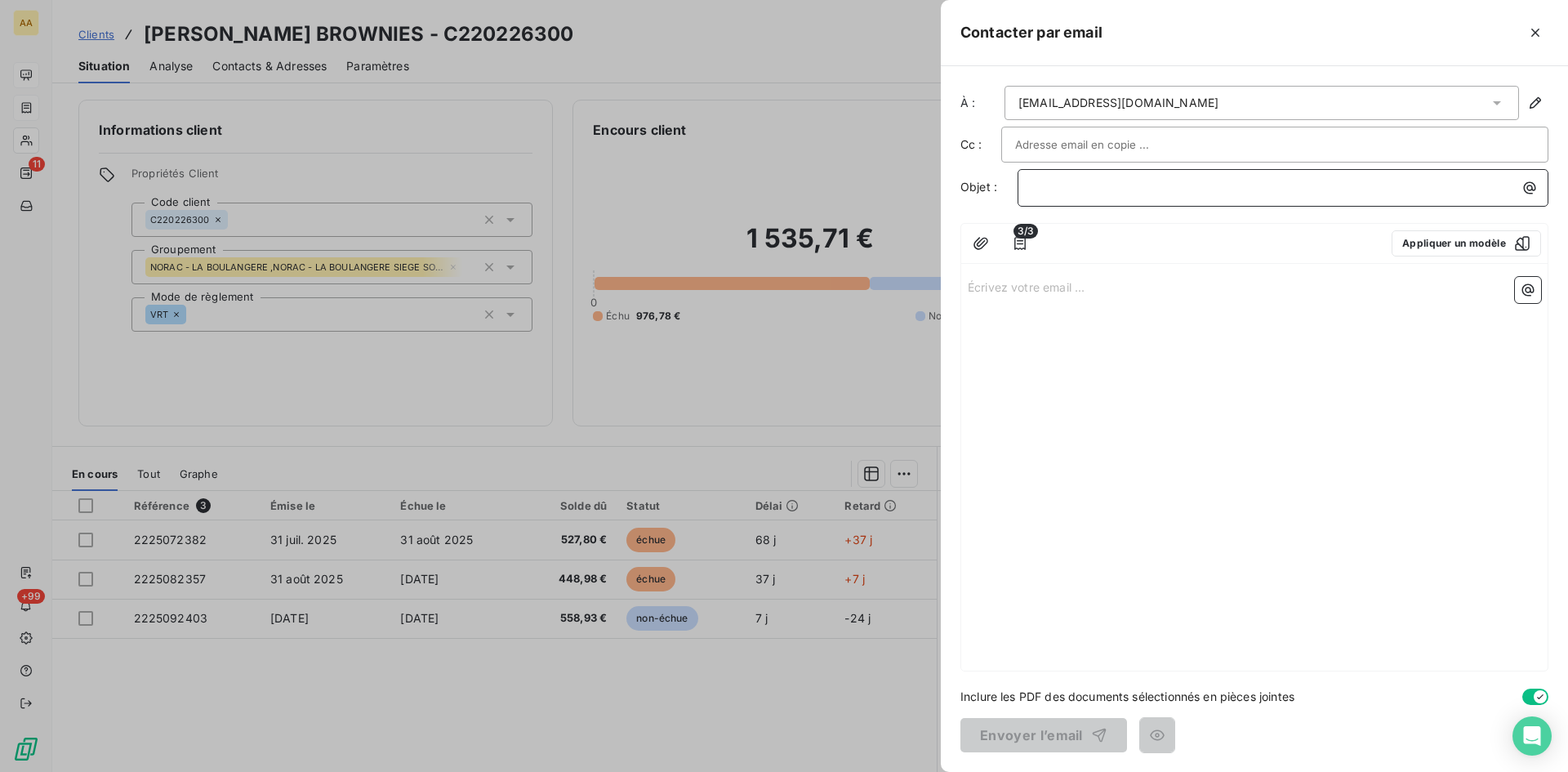
click at [1034, 186] on p "﻿" at bounding box center [1287, 188] width 511 height 19
click at [1035, 278] on p "Écrivez votre email ... ﻿" at bounding box center [1254, 286] width 573 height 19
click at [996, 294] on p "Écrivez votre email ... ﻿" at bounding box center [1254, 286] width 573 height 19
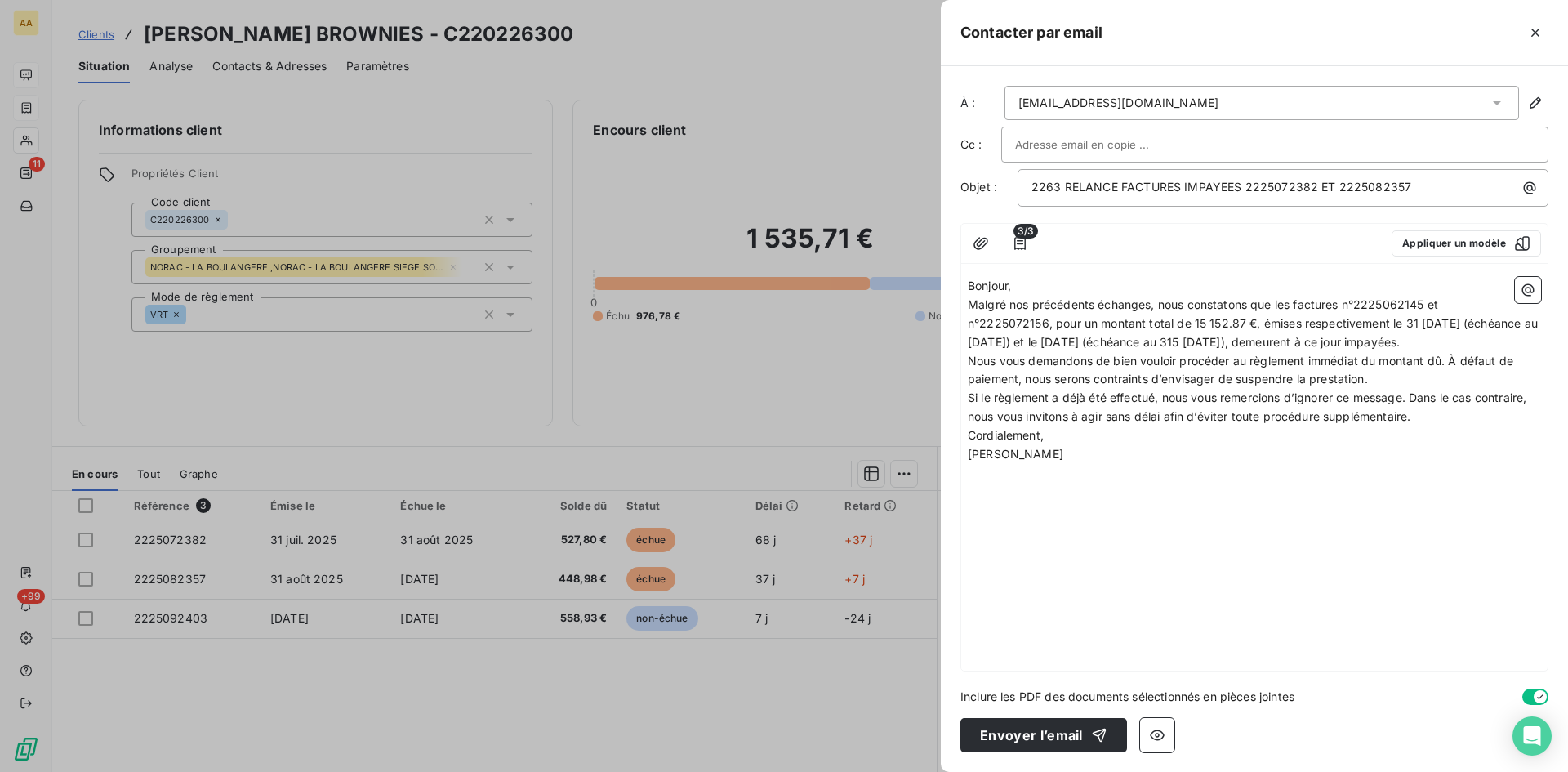
click at [1040, 288] on p "Bonjour," at bounding box center [1254, 286] width 573 height 19
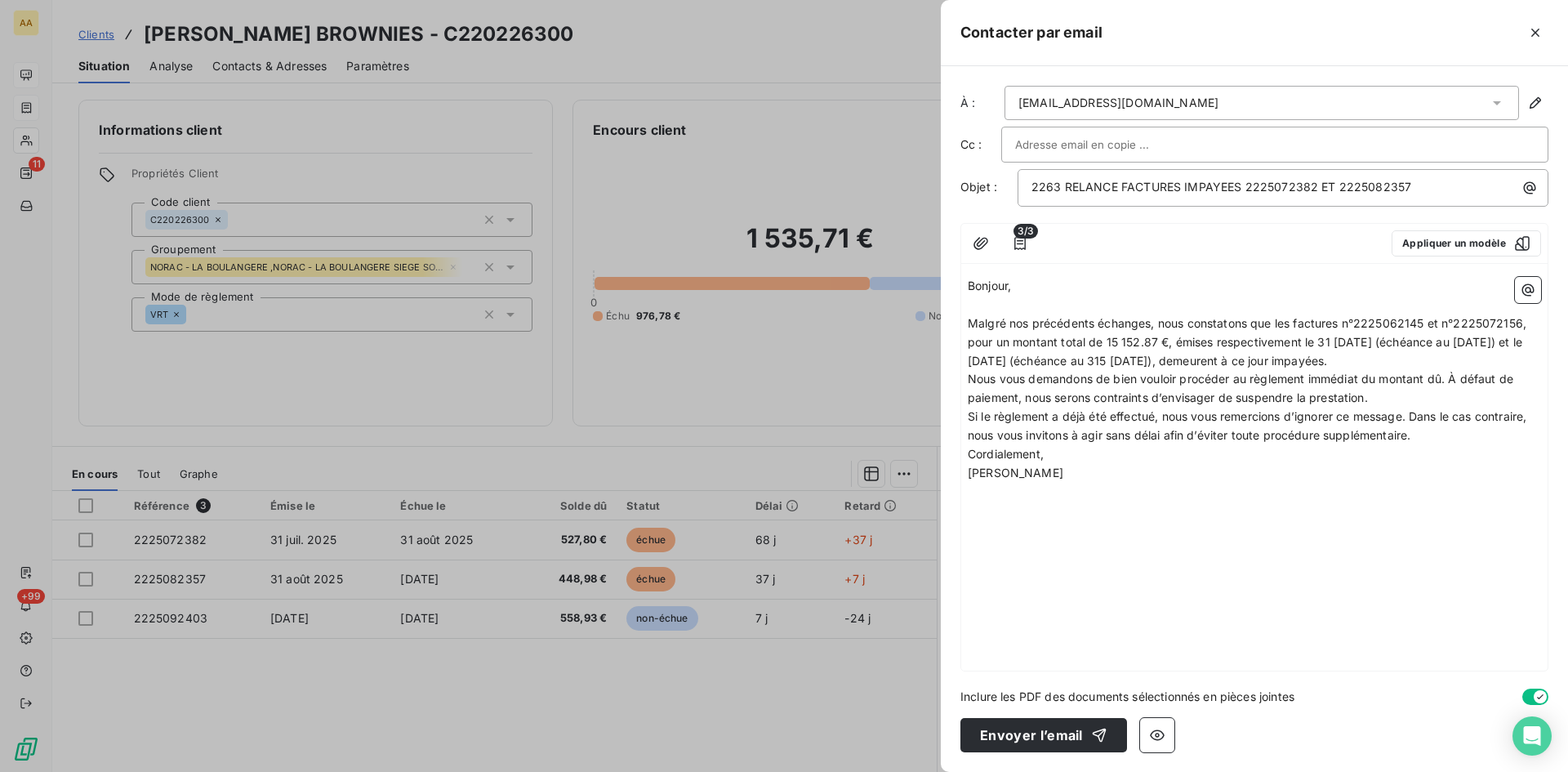
click at [1493, 359] on p "Malgré nos précédents échanges, nous constatons que les factures n°2225062145 e…" at bounding box center [1254, 343] width 573 height 56
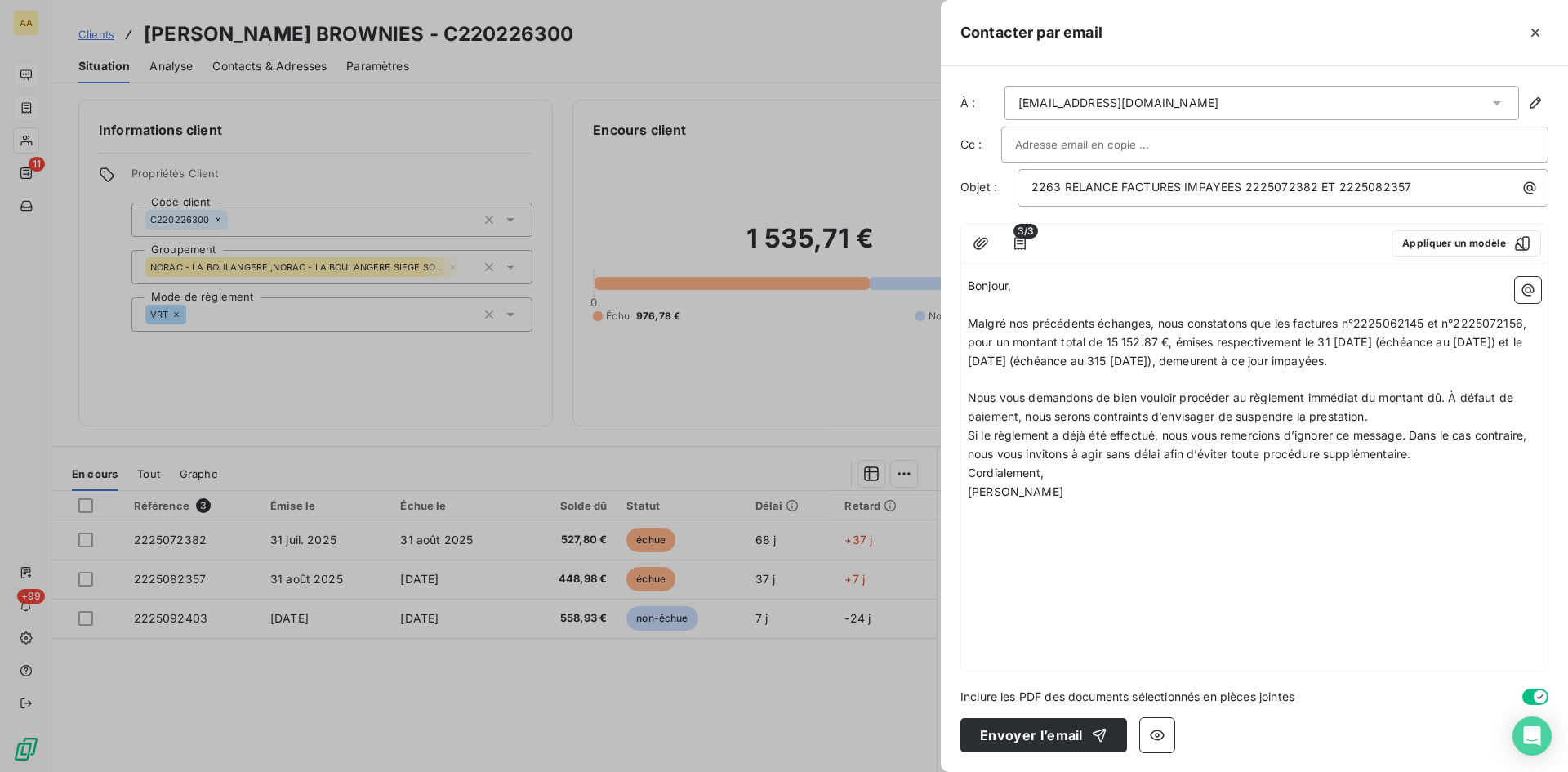
click at [1402, 420] on p "Nous vous demandons de bien vouloir procéder au règlement immédiat du montant d…" at bounding box center [1254, 408] width 573 height 37
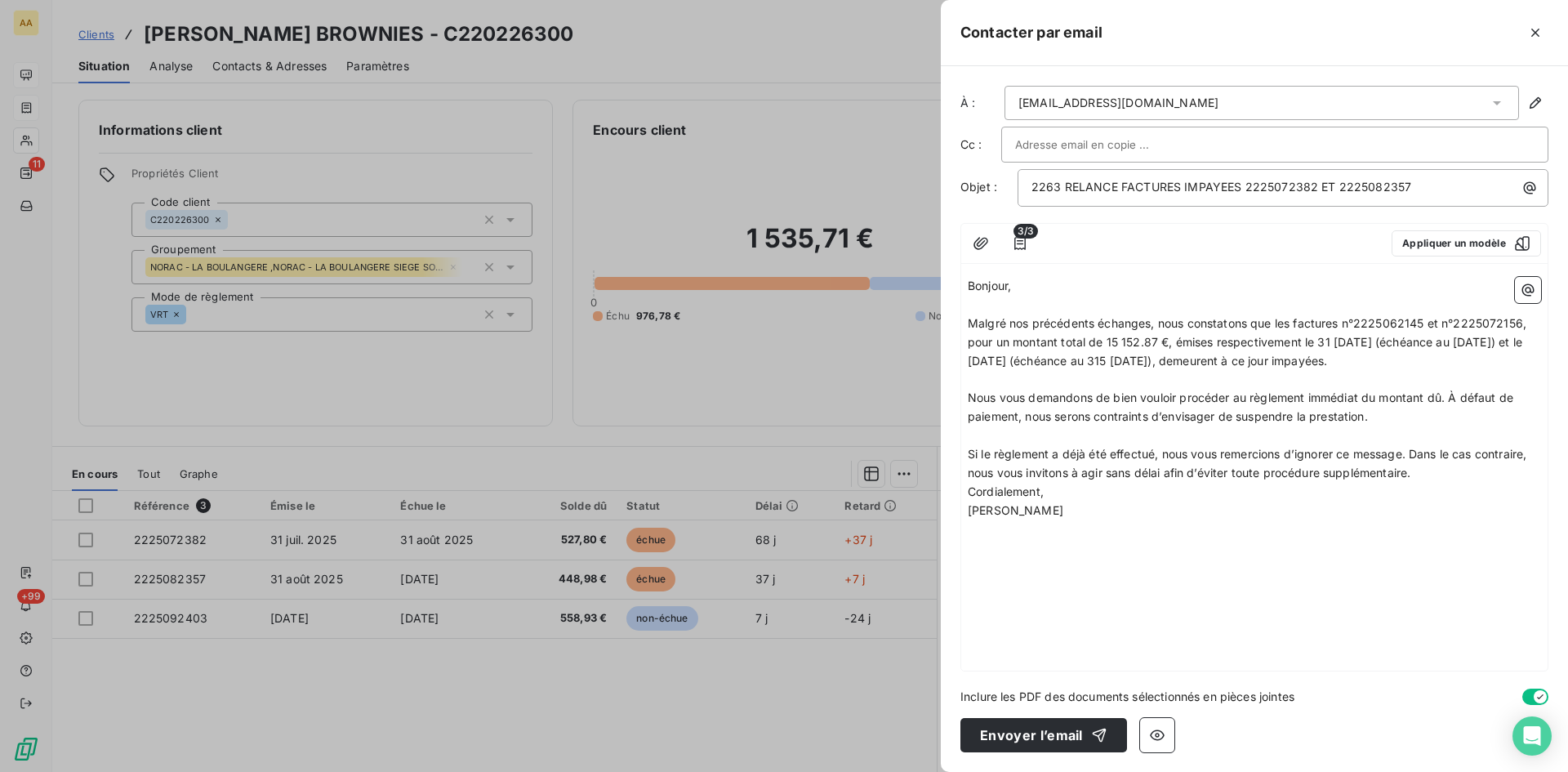
click at [1429, 471] on p "Si le règlement a déjà été effectué, nous vous remercions d’ignorer ce message.…" at bounding box center [1254, 464] width 573 height 37
drag, startPoint x: 1429, startPoint y: 321, endPoint x: 1390, endPoint y: 319, distance: 39.1
click at [1396, 315] on p "Malgré nos précédents échanges, nous constatons que les factures n°2225062145 e…" at bounding box center [1254, 343] width 573 height 56
drag, startPoint x: 1521, startPoint y: 322, endPoint x: 1493, endPoint y: 320, distance: 28.1
click at [1498, 315] on p "Malgré nos précédents échanges, nous constatons que les factures n°2225072382 e…" at bounding box center [1254, 343] width 573 height 56
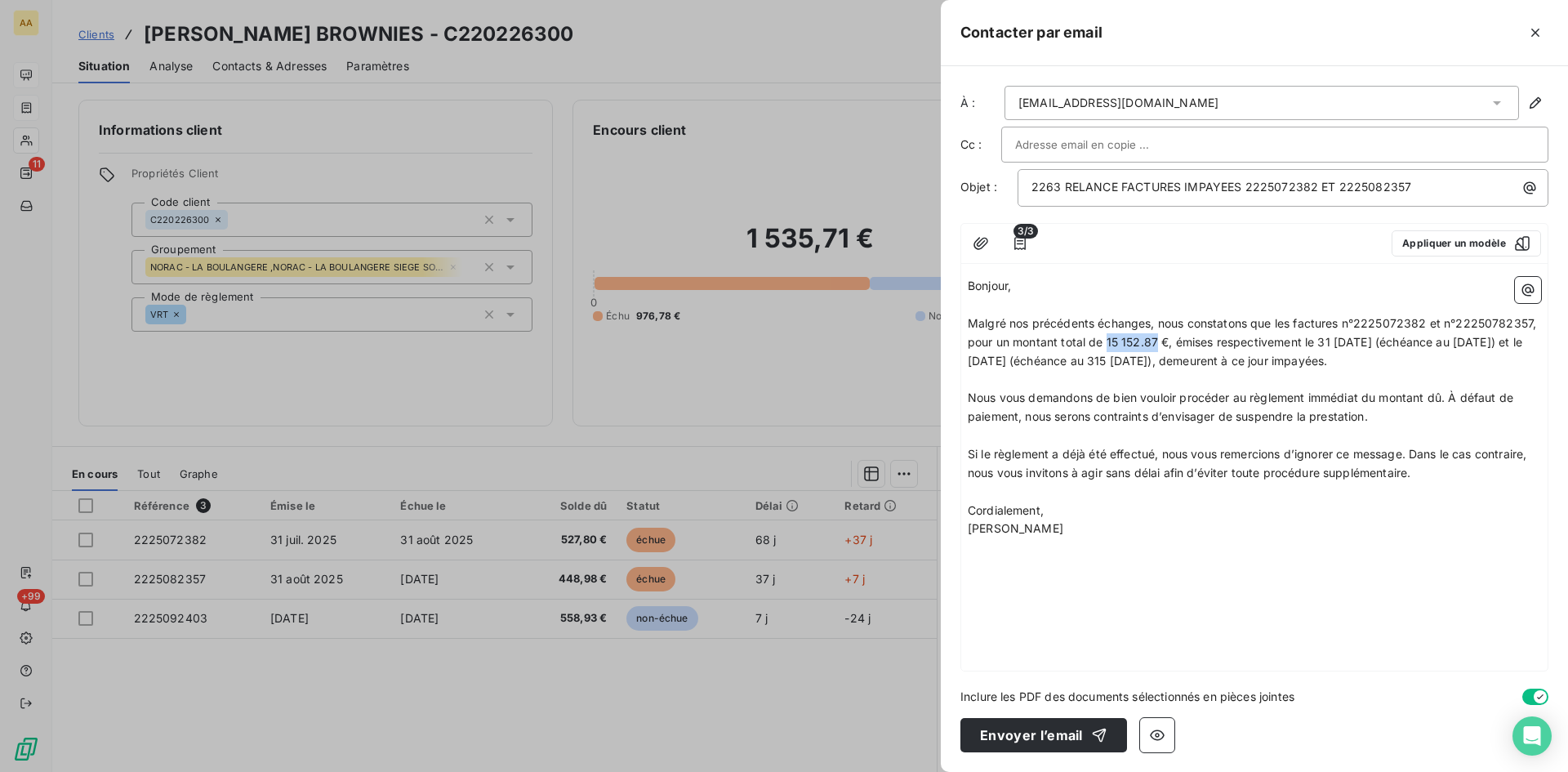
drag, startPoint x: 1156, startPoint y: 338, endPoint x: 1099, endPoint y: 347, distance: 57.7
click at [1106, 335] on span "Malgré nos précédents échanges, nous constatons que les factures n°2225072382 e…" at bounding box center [1254, 342] width 572 height 51
click at [1336, 336] on span "Malgré nos précédents échanges, nous constatons que les factures n°2225072382 e…" at bounding box center [1254, 342] width 572 height 51
click at [1467, 335] on span "Malgré nos précédents échanges, nous constatons que les factures n°2225072382 e…" at bounding box center [1254, 342] width 572 height 51
click at [1464, 339] on span "Malgré nos précédents échanges, nous constatons que les factures n°2225072382 e…" at bounding box center [1254, 342] width 572 height 51
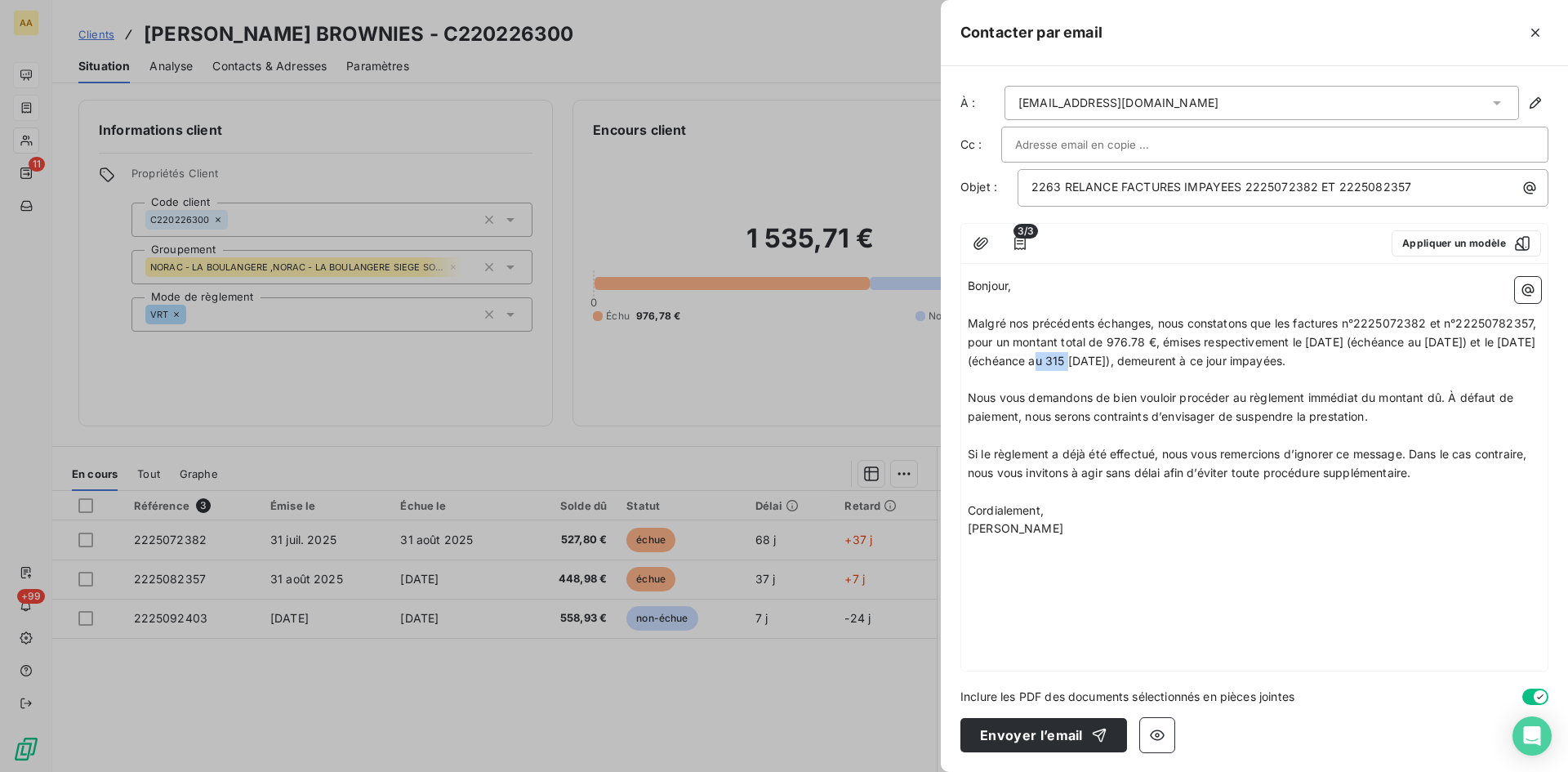
drag, startPoint x: 1035, startPoint y: 361, endPoint x: 1014, endPoint y: 358, distance: 21.2
click at [1011, 354] on span "Malgré nos précédents échanges, nous constatons que les factures n°2225072382 e…" at bounding box center [1254, 342] width 572 height 51
drag, startPoint x: 1169, startPoint y: 359, endPoint x: 1157, endPoint y: 384, distance: 27.7
click at [1157, 359] on span "Malgré nos précédents échanges, nous constatons que les factures n°2225072382 e…" at bounding box center [1254, 342] width 572 height 51
click at [1379, 514] on p "Cordialement," at bounding box center [1254, 511] width 573 height 19
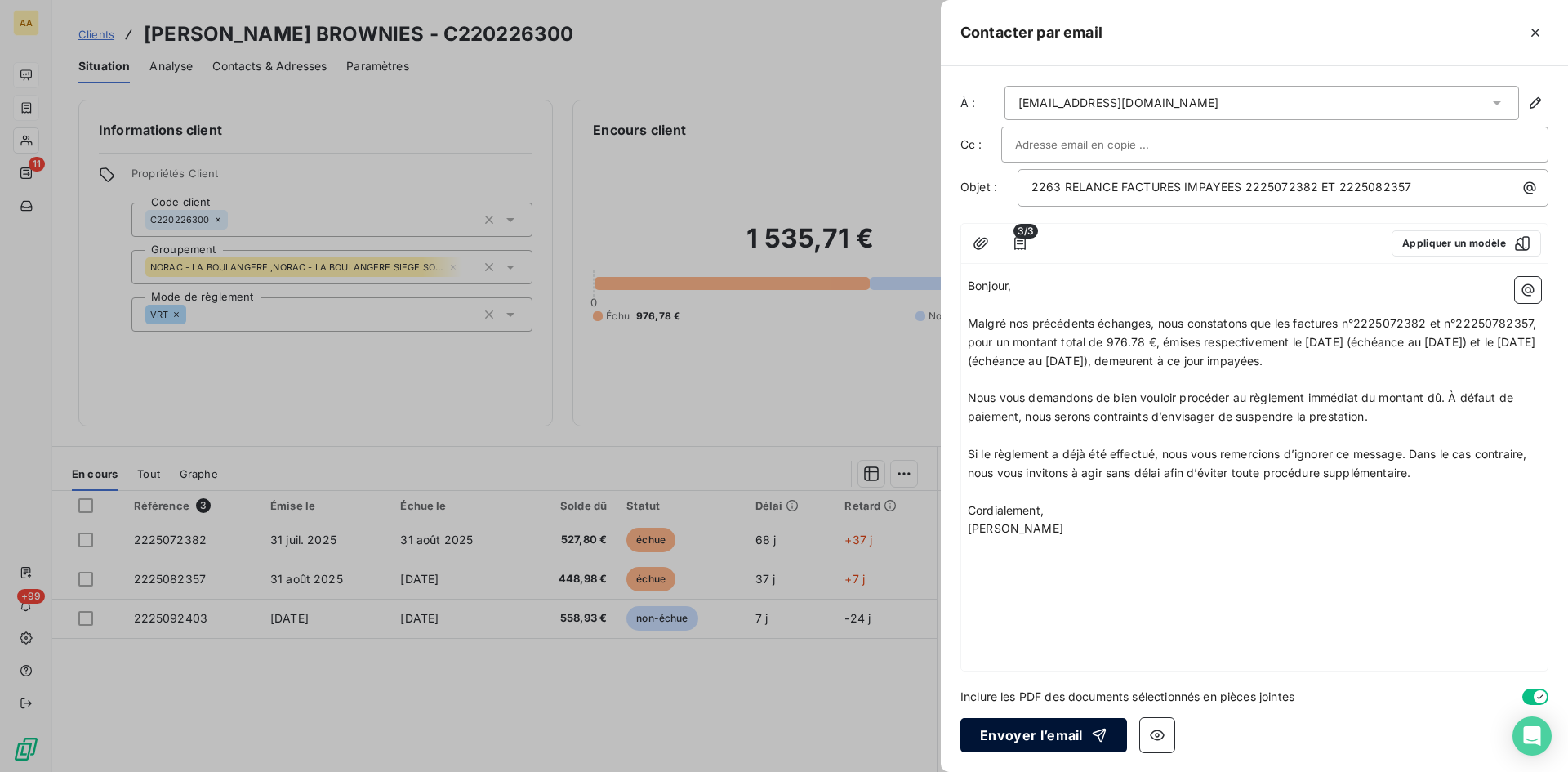
click at [1058, 737] on button "Envoyer l’email" at bounding box center [1044, 735] width 167 height 34
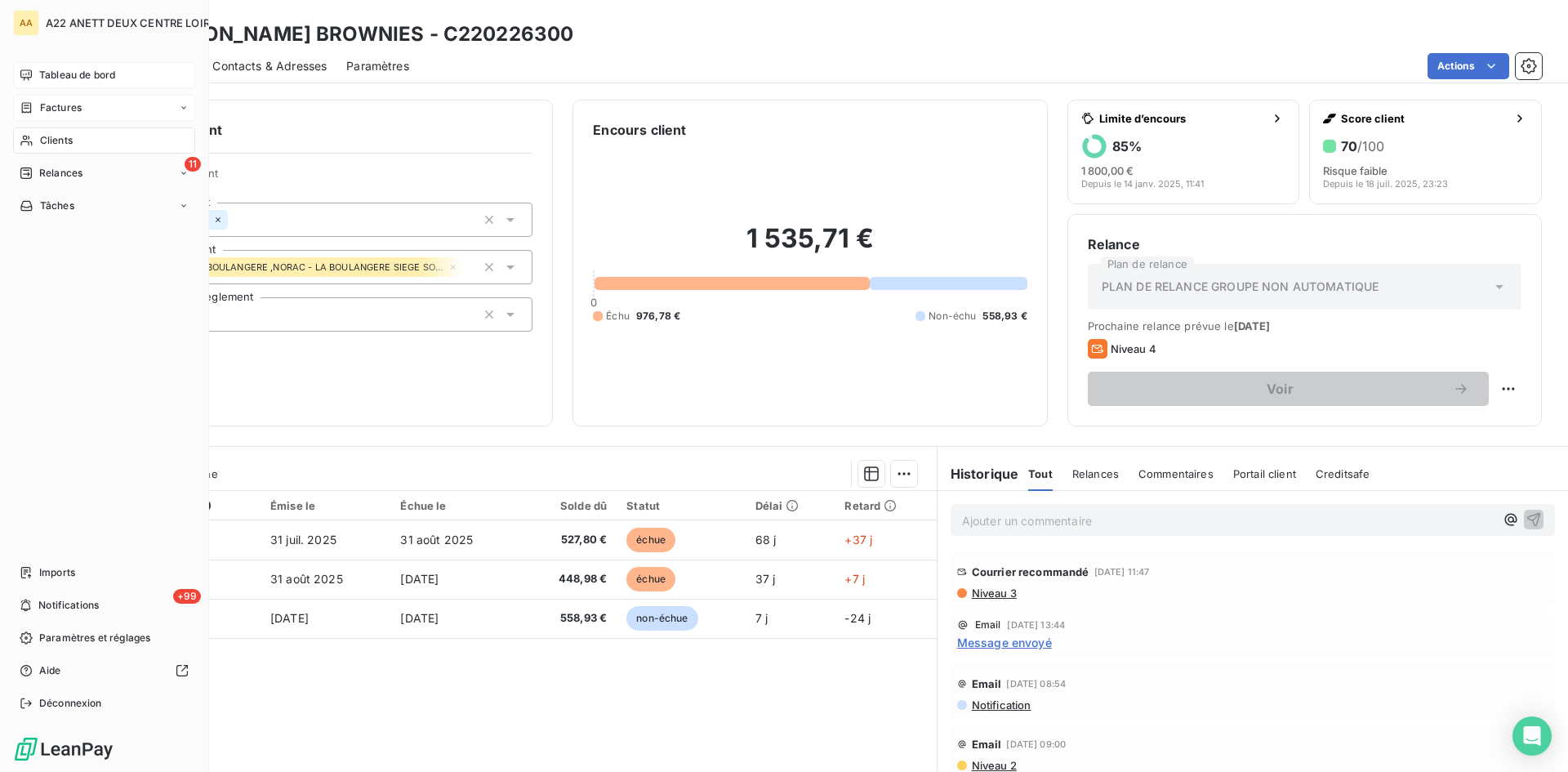
drag, startPoint x: 59, startPoint y: 139, endPoint x: 182, endPoint y: 110, distance: 126.4
click at [59, 138] on span "Clients" at bounding box center [56, 140] width 32 height 15
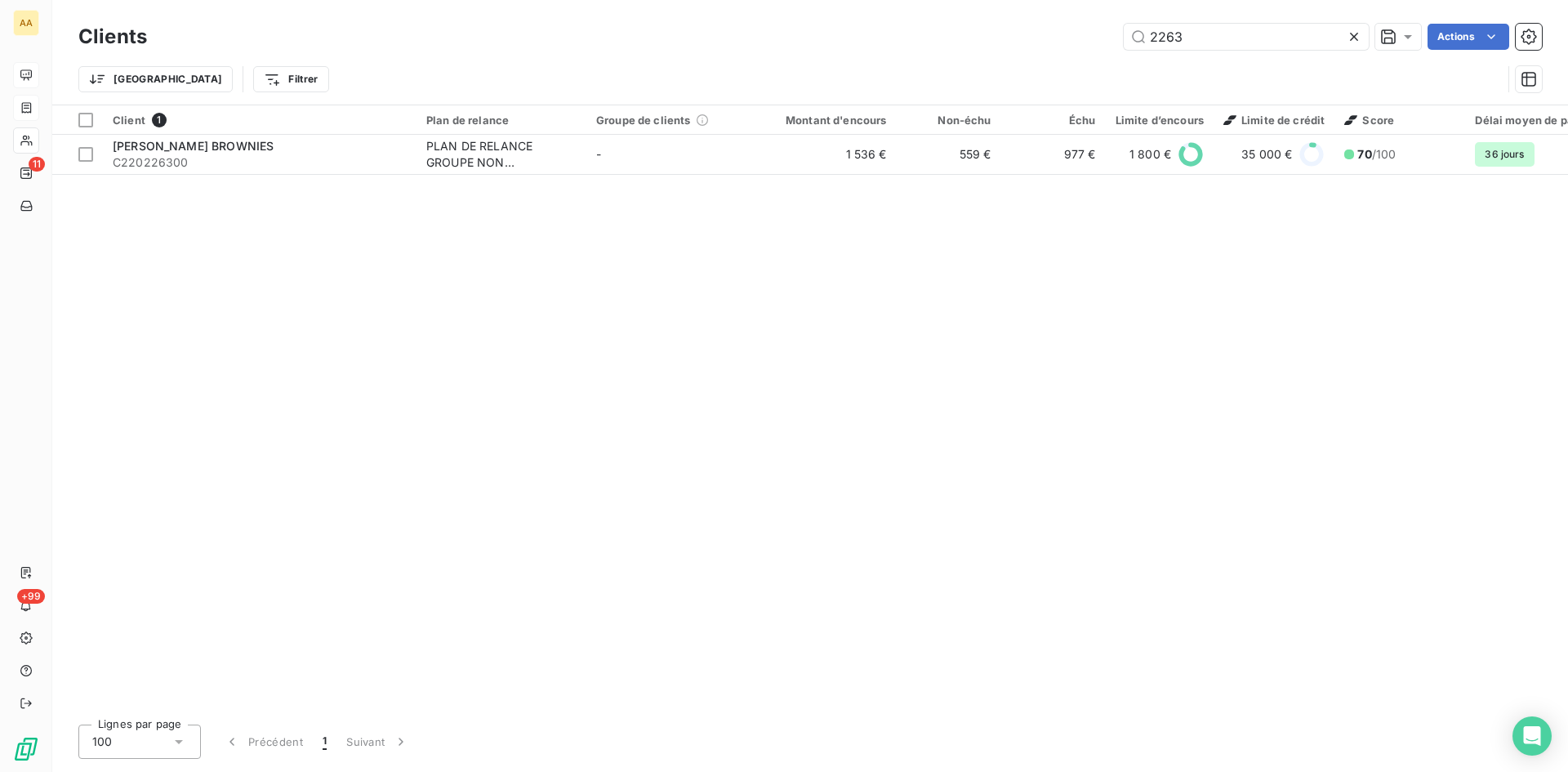
drag, startPoint x: 1189, startPoint y: 34, endPoint x: 1113, endPoint y: 44, distance: 76.7
click at [1113, 44] on div "2263 Actions" at bounding box center [855, 37] width 1376 height 27
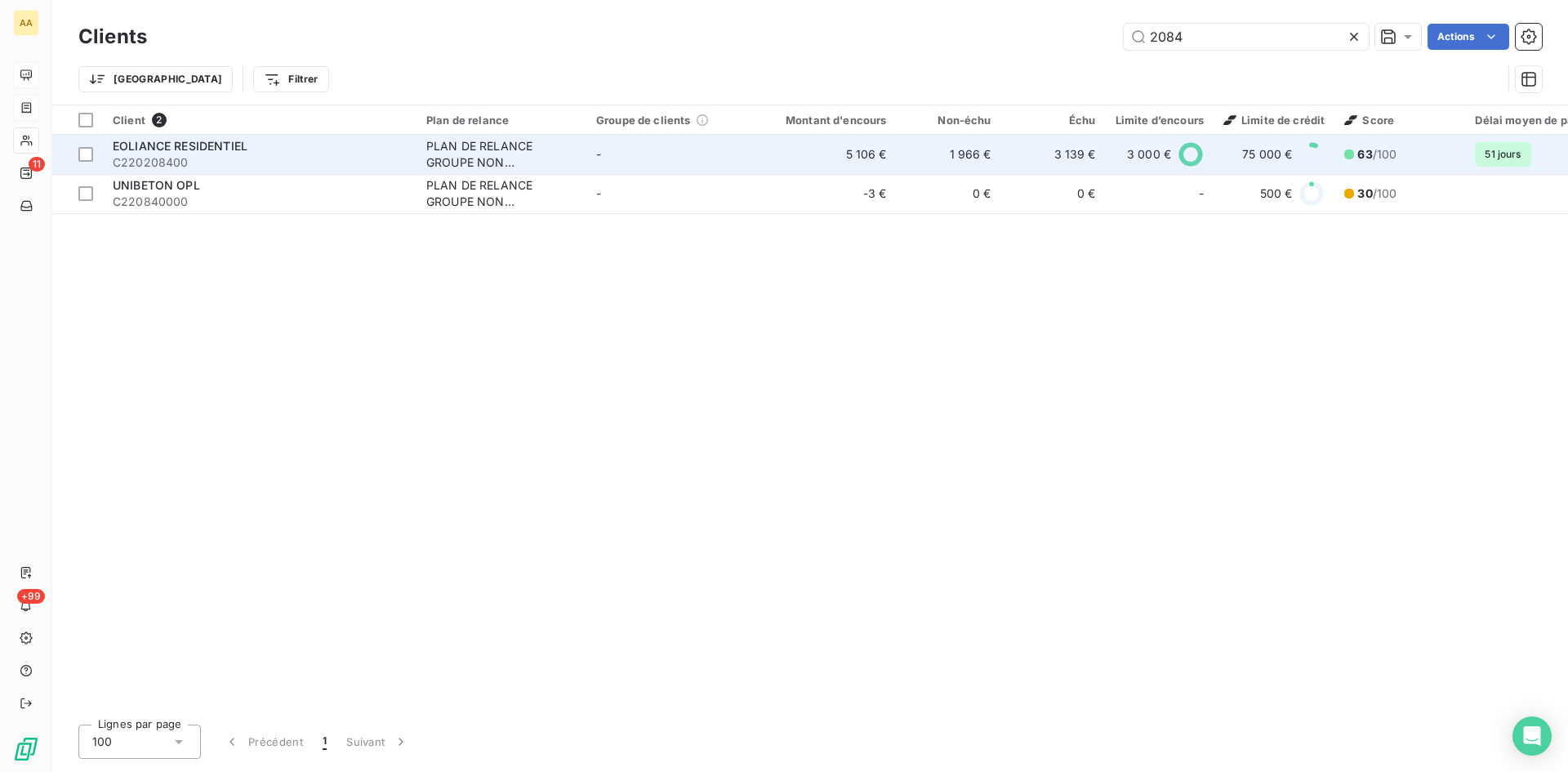
type input "2084"
click at [469, 139] on div "PLAN DE RELANCE GROUPE NON AUTOMATIQUE" at bounding box center [501, 154] width 150 height 32
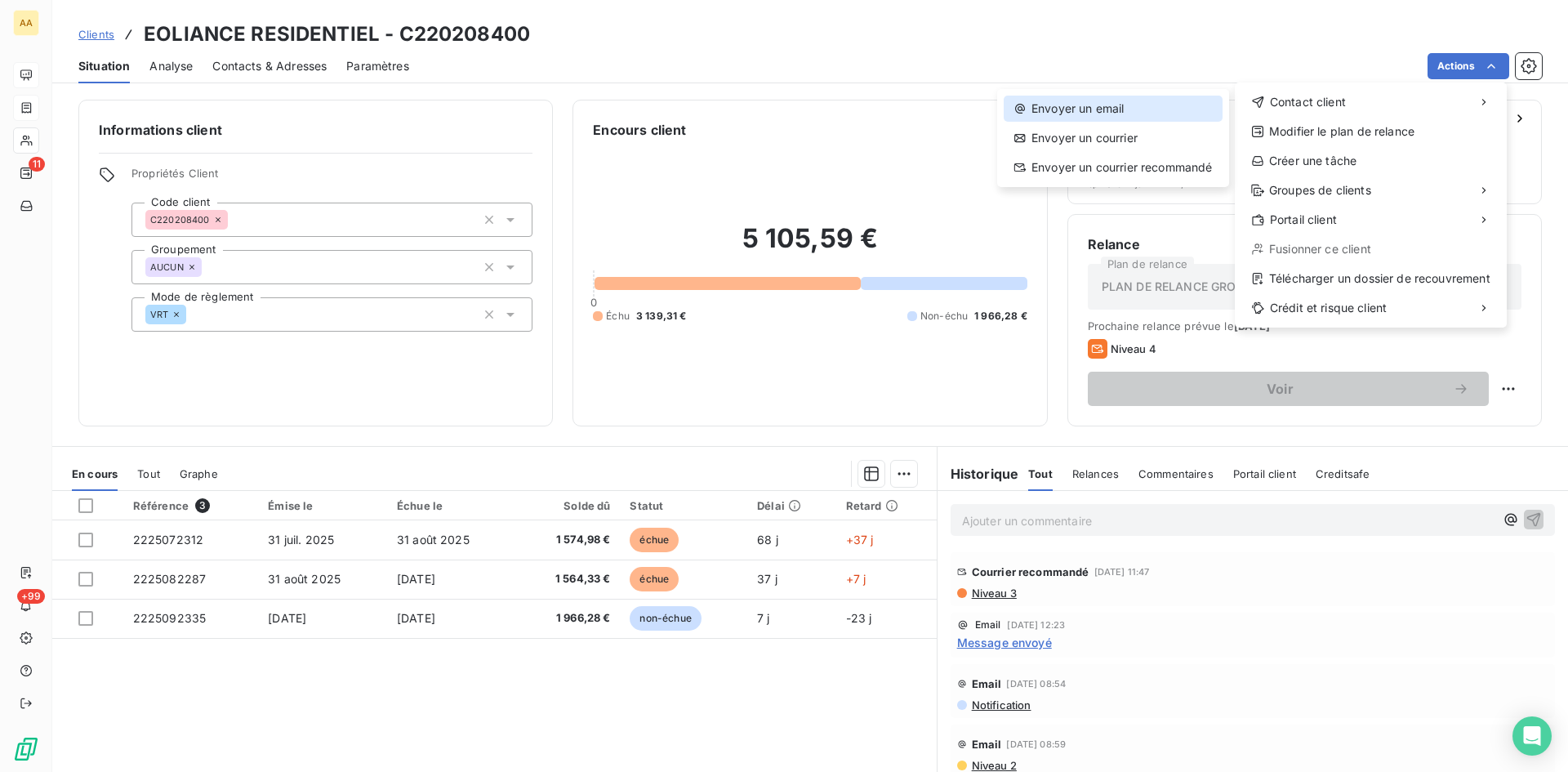
click at [1120, 106] on div "Envoyer un email" at bounding box center [1113, 109] width 219 height 27
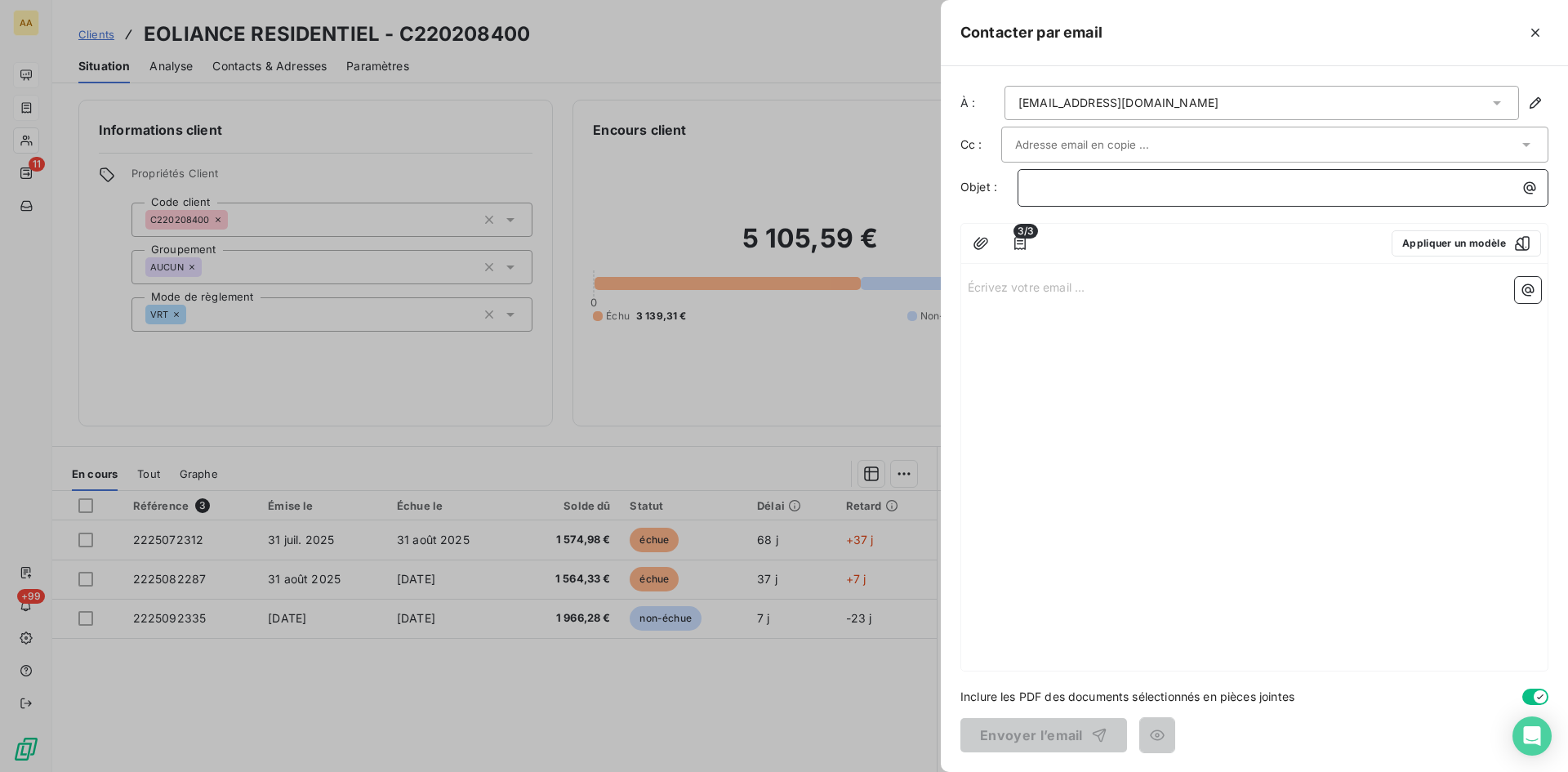
click at [1037, 189] on p "﻿" at bounding box center [1287, 188] width 511 height 19
click at [990, 281] on p "Écrivez votre email ... ﻿" at bounding box center [1254, 286] width 573 height 19
drag, startPoint x: 981, startPoint y: 296, endPoint x: 991, endPoint y: 281, distance: 18.0
click at [991, 281] on p "Écrivez votre email ... ﻿" at bounding box center [1254, 286] width 573 height 19
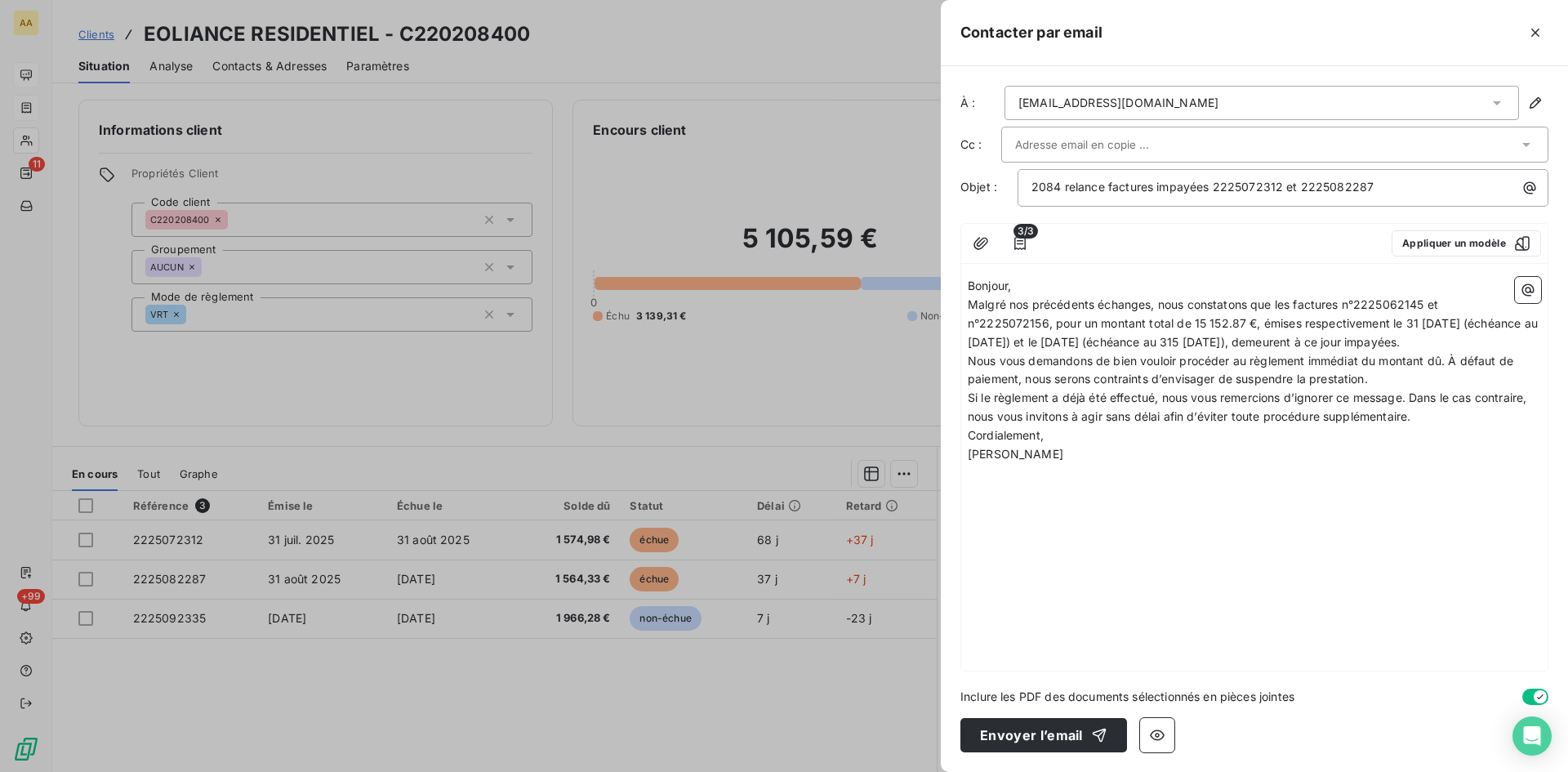
click at [1050, 284] on p "Bonjour," at bounding box center [1254, 286] width 573 height 19
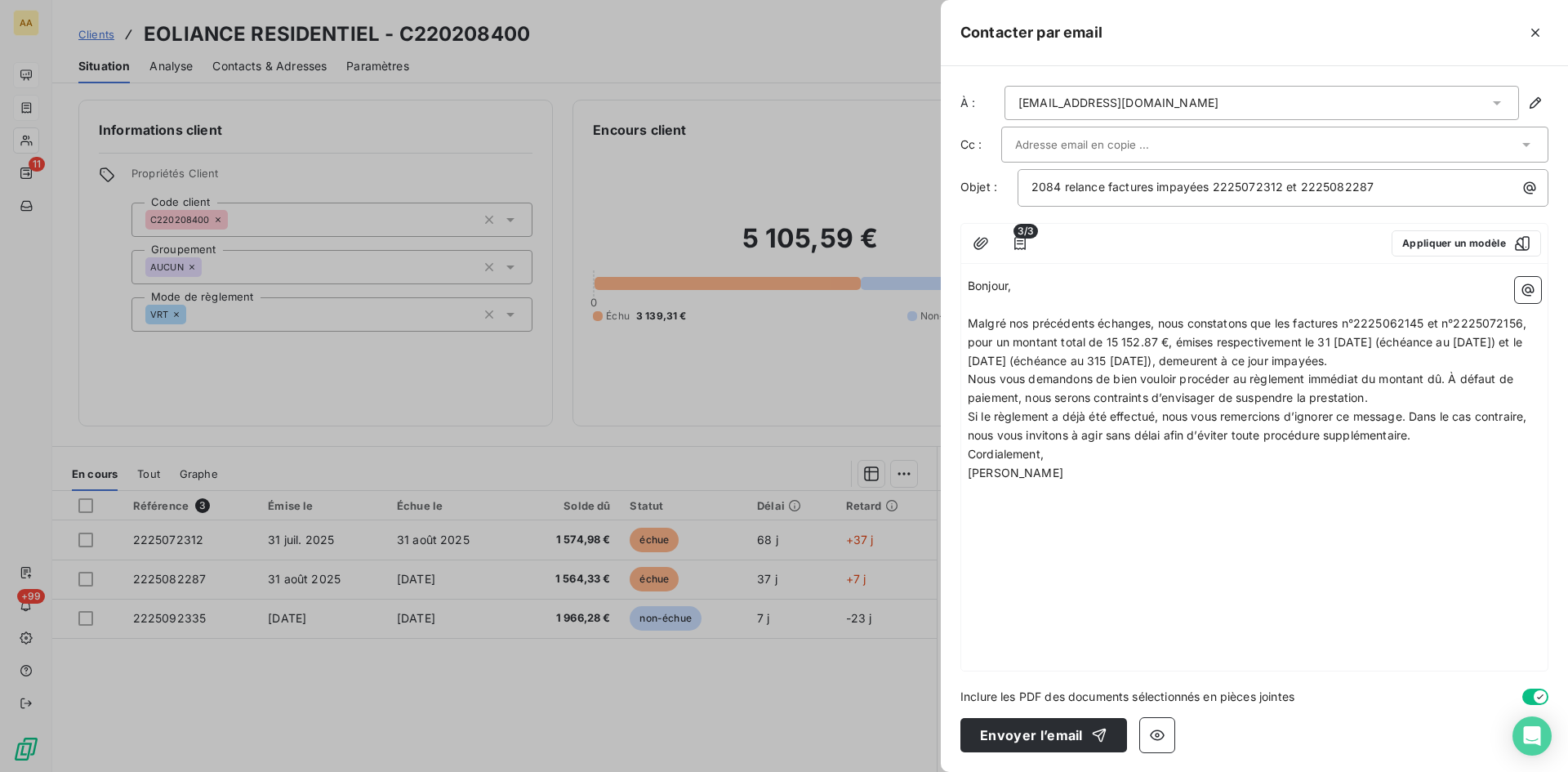
click at [1497, 362] on p "Malgré nos précédents échanges, nous constatons que les factures n°2225062145 e…" at bounding box center [1254, 343] width 573 height 56
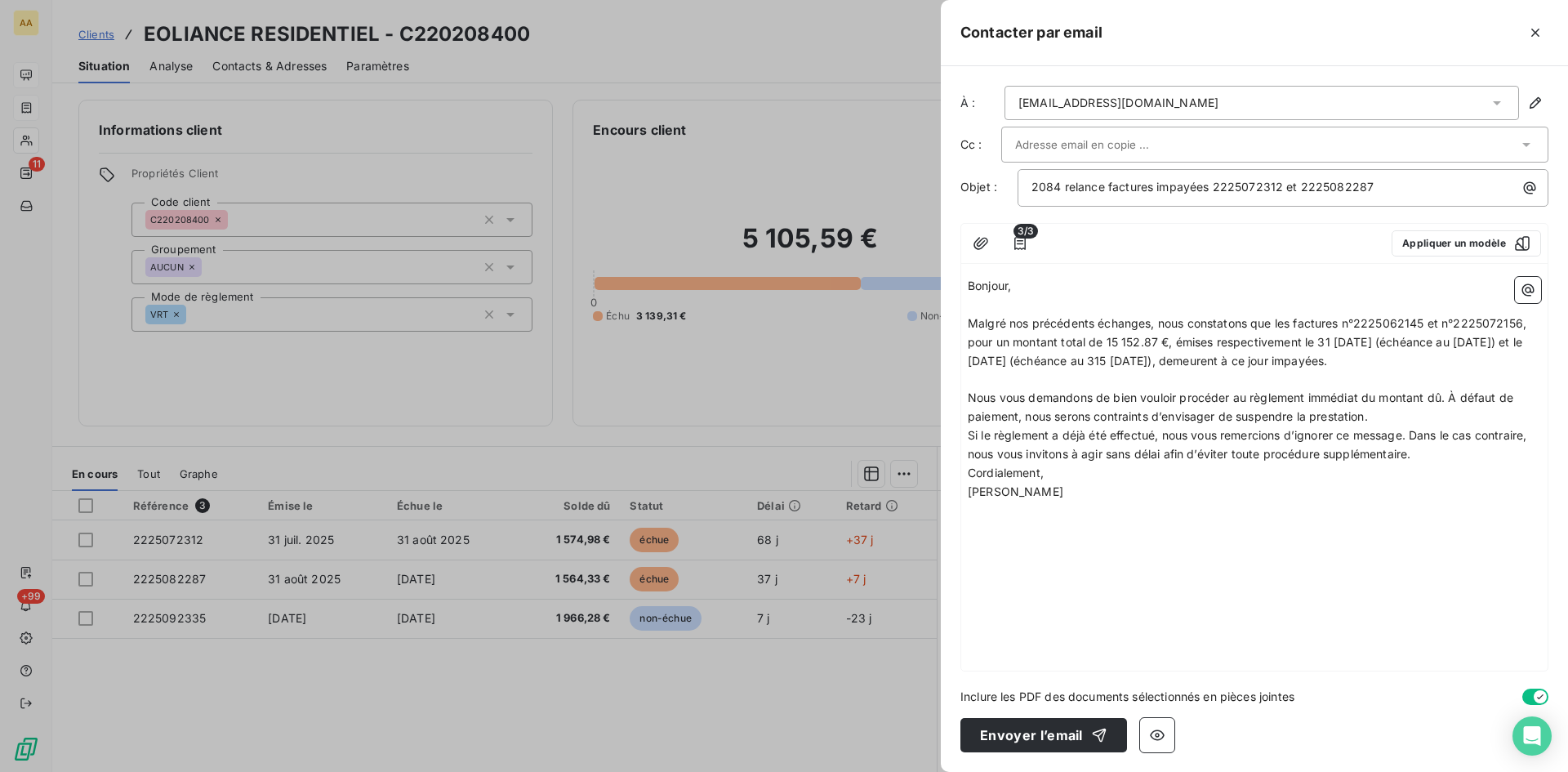
click at [1390, 421] on p "Nous vous demandons de bien vouloir procéder au règlement immédiat du montant d…" at bounding box center [1254, 408] width 573 height 37
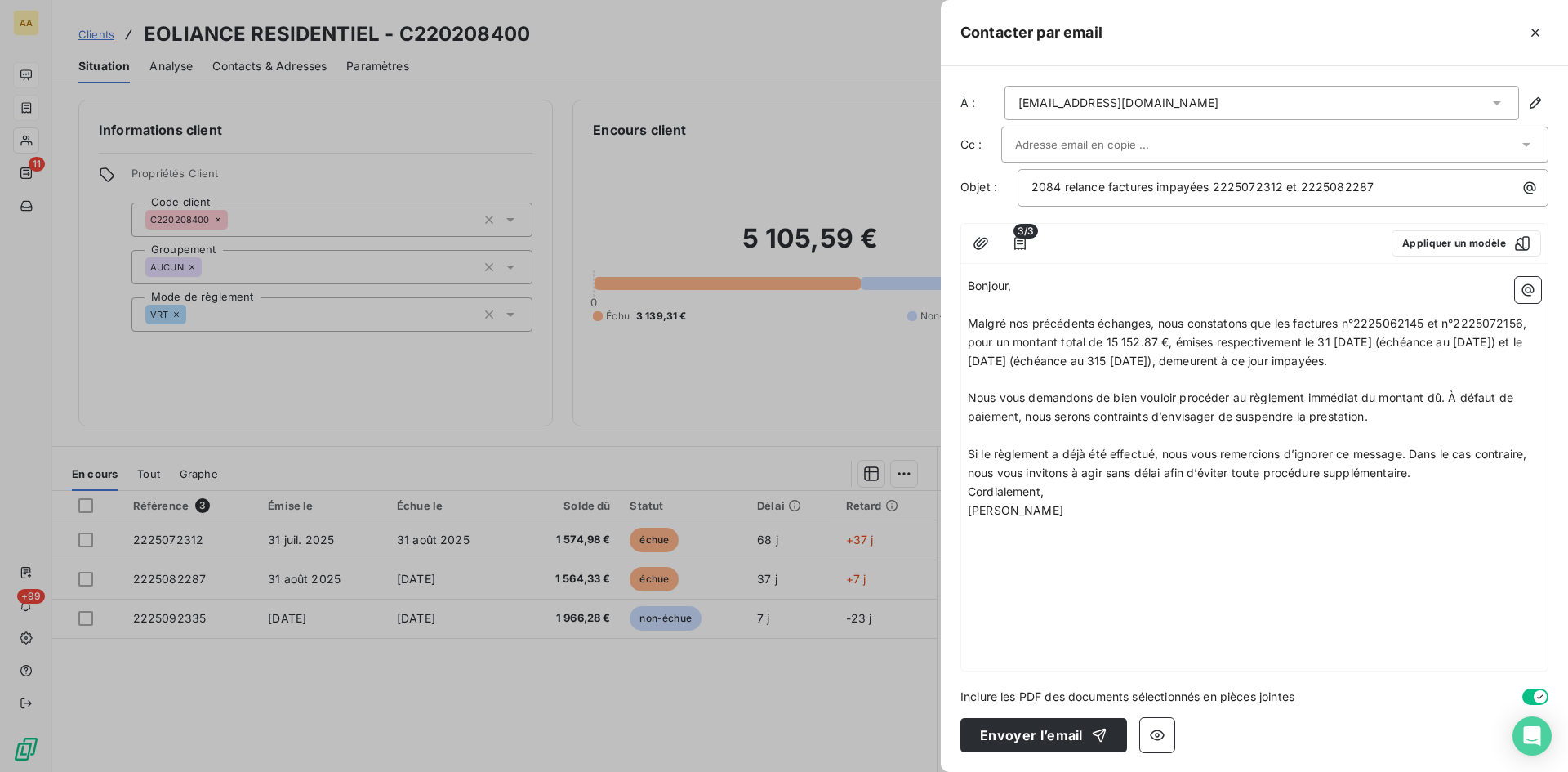
click at [1433, 471] on p "Si le règlement a déjà été effectué, nous vous remercions d’ignorer ce message.…" at bounding box center [1254, 464] width 573 height 37
drag, startPoint x: 1424, startPoint y: 321, endPoint x: 1394, endPoint y: 322, distance: 30.0
click at [1394, 322] on span "Malgré nos précédents échanges, nous constatons que les factures n°2225062145 e…" at bounding box center [1249, 342] width 562 height 51
drag, startPoint x: 1525, startPoint y: 320, endPoint x: 1493, endPoint y: 318, distance: 32.1
click at [1496, 315] on p "Malgré nos précédents échanges, nous constatons que les factures n°2225072312 e…" at bounding box center [1254, 343] width 573 height 56
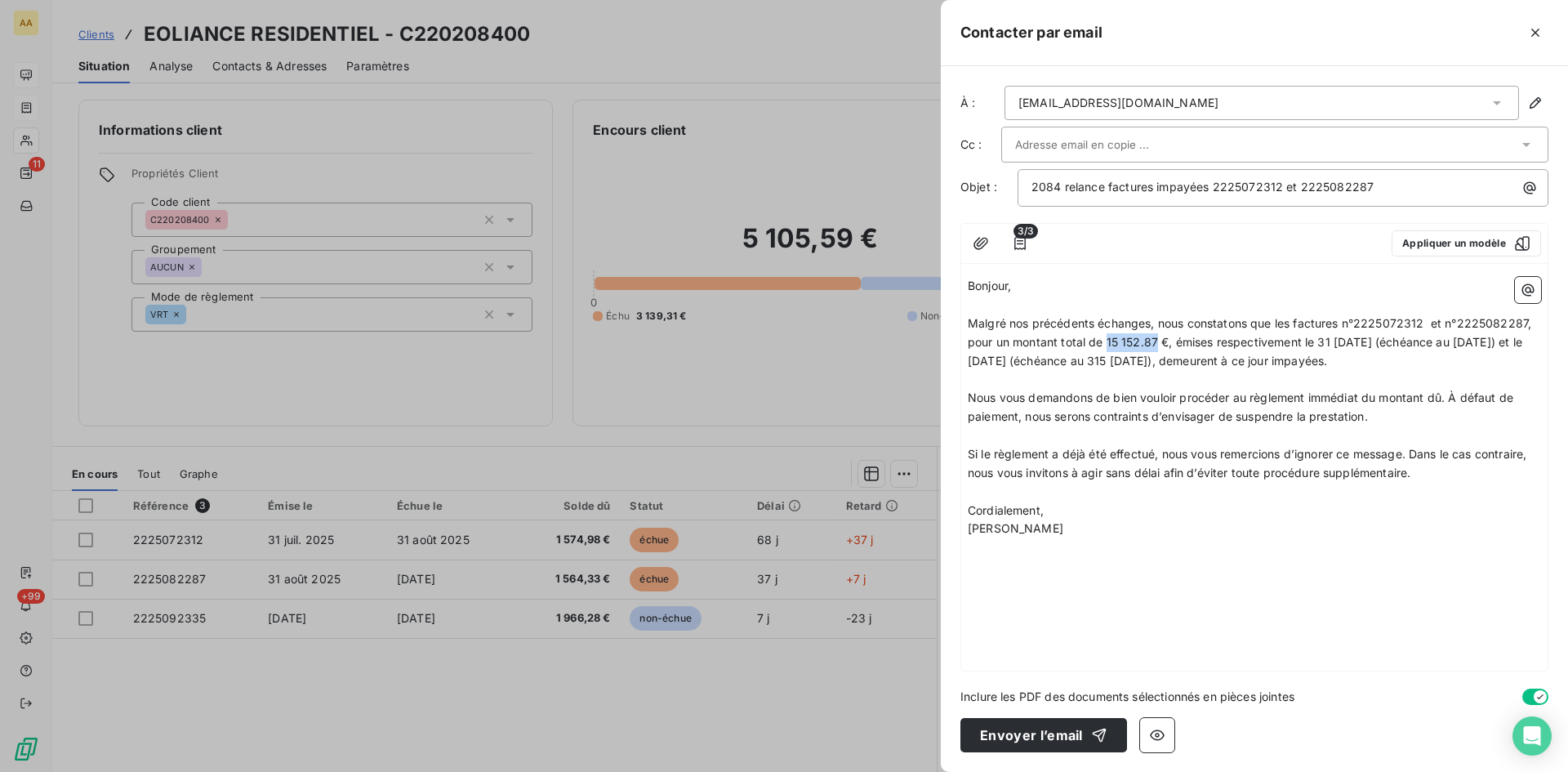
drag, startPoint x: 1158, startPoint y: 340, endPoint x: 1110, endPoint y: 336, distance: 48.2
click at [1108, 336] on span "Malgré nos précédents échanges, nous constatons que les factures n°2225072312 e…" at bounding box center [1251, 342] width 567 height 51
drag, startPoint x: 1351, startPoint y: 344, endPoint x: 1364, endPoint y: 346, distance: 13.2
click at [1344, 338] on span "Malgré nos précédents échanges, nous constatons que les factures n°2225072312 e…" at bounding box center [1251, 342] width 567 height 51
drag, startPoint x: 1486, startPoint y: 338, endPoint x: 1455, endPoint y: 353, distance: 34.4
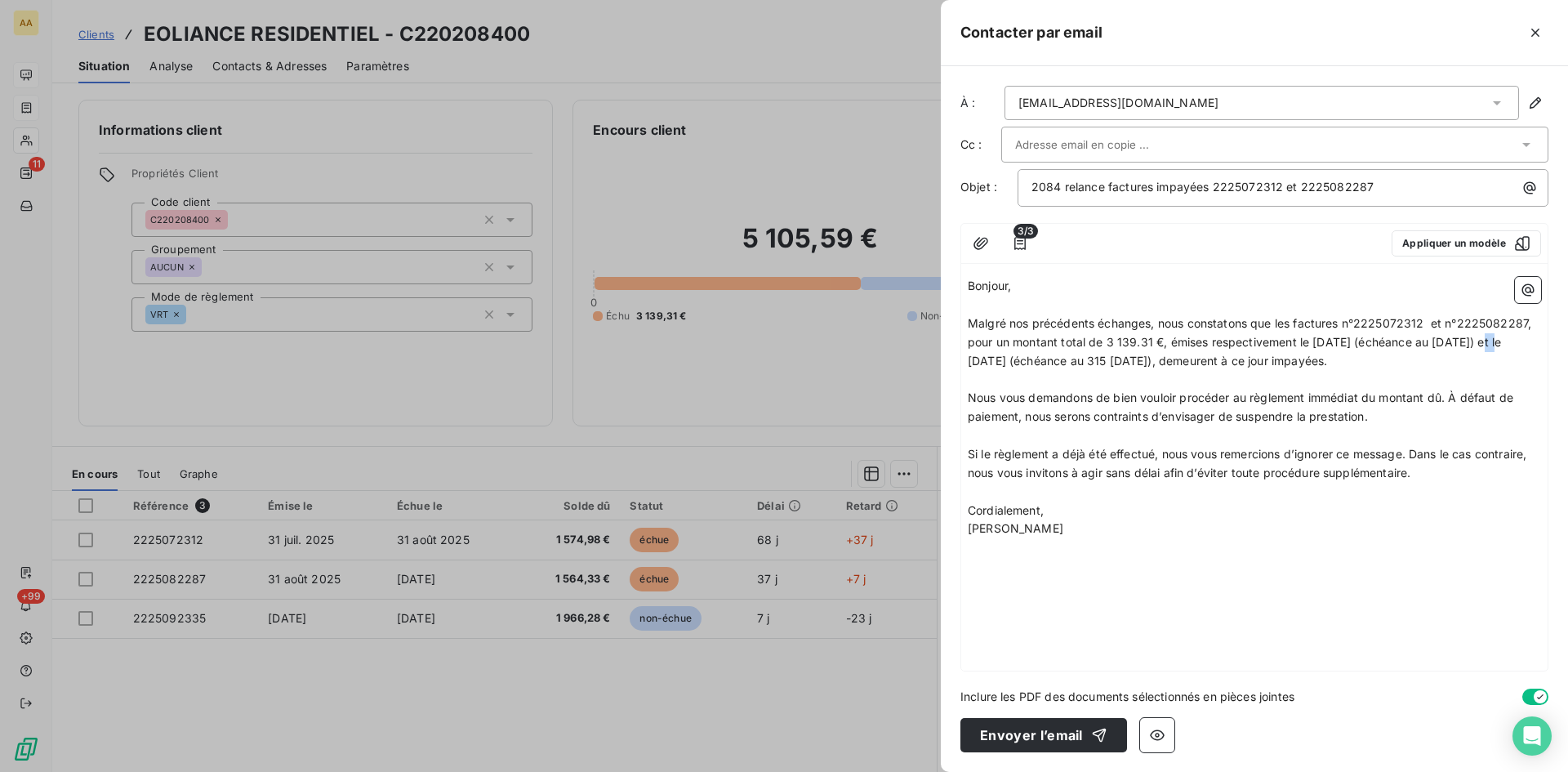
click at [1473, 337] on span "Malgré nos précédents échanges, nous constatons que les factures n°2225072312 e…" at bounding box center [1251, 342] width 567 height 51
drag, startPoint x: 1077, startPoint y: 358, endPoint x: 1051, endPoint y: 354, distance: 26.3
click at [1049, 354] on span "Malgré nos précédents échanges, nous constatons que les factures n°2225072312 e…" at bounding box center [1251, 342] width 567 height 51
click at [1042, 362] on span "Malgré nos précédents échanges, nous constatons que les factures n°2225072312 e…" at bounding box center [1251, 342] width 567 height 51
click at [1045, 359] on span "Malgré nos précédents échanges, nous constatons que les factures n°2225072312 e…" at bounding box center [1251, 342] width 567 height 51
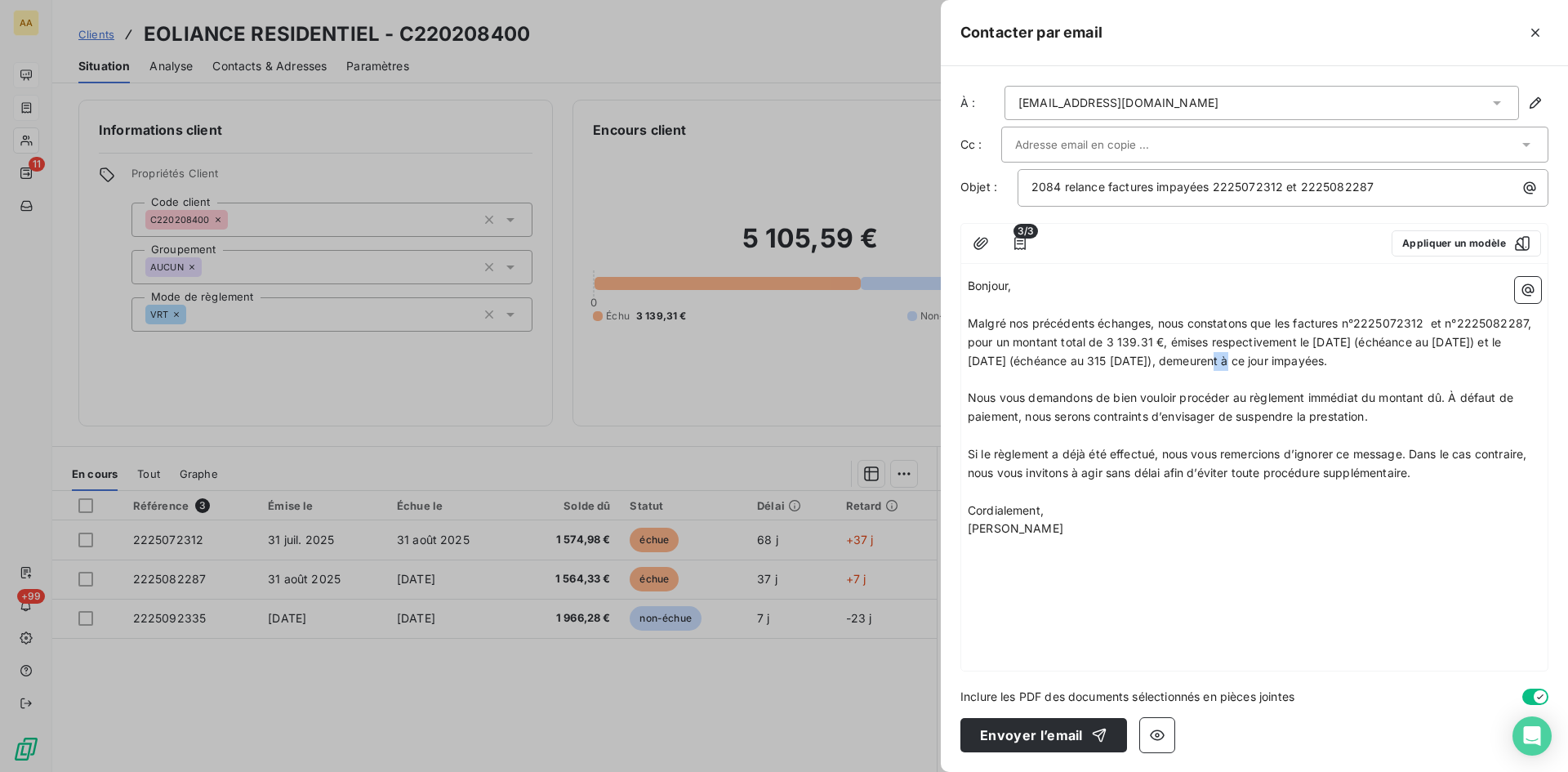
drag, startPoint x: 1200, startPoint y: 359, endPoint x: 1175, endPoint y: 384, distance: 35.4
click at [1187, 359] on span "Malgré nos précédents échanges, nous constatons que les factures n°2225072312 e…" at bounding box center [1251, 342] width 567 height 51
click at [1010, 726] on button "Envoyer l’email" at bounding box center [1044, 735] width 167 height 34
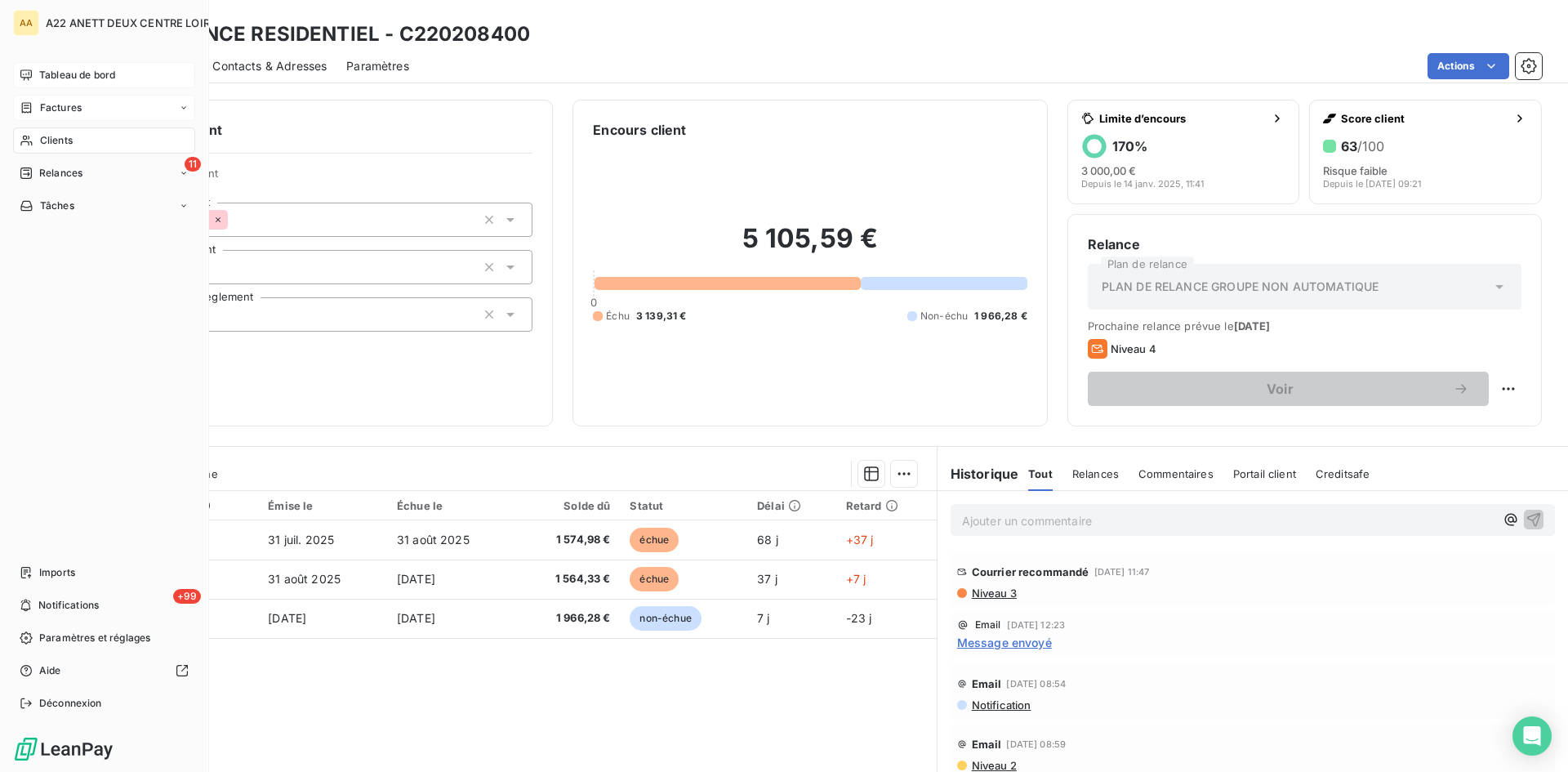
click at [37, 135] on div "Clients" at bounding box center [105, 141] width 183 height 27
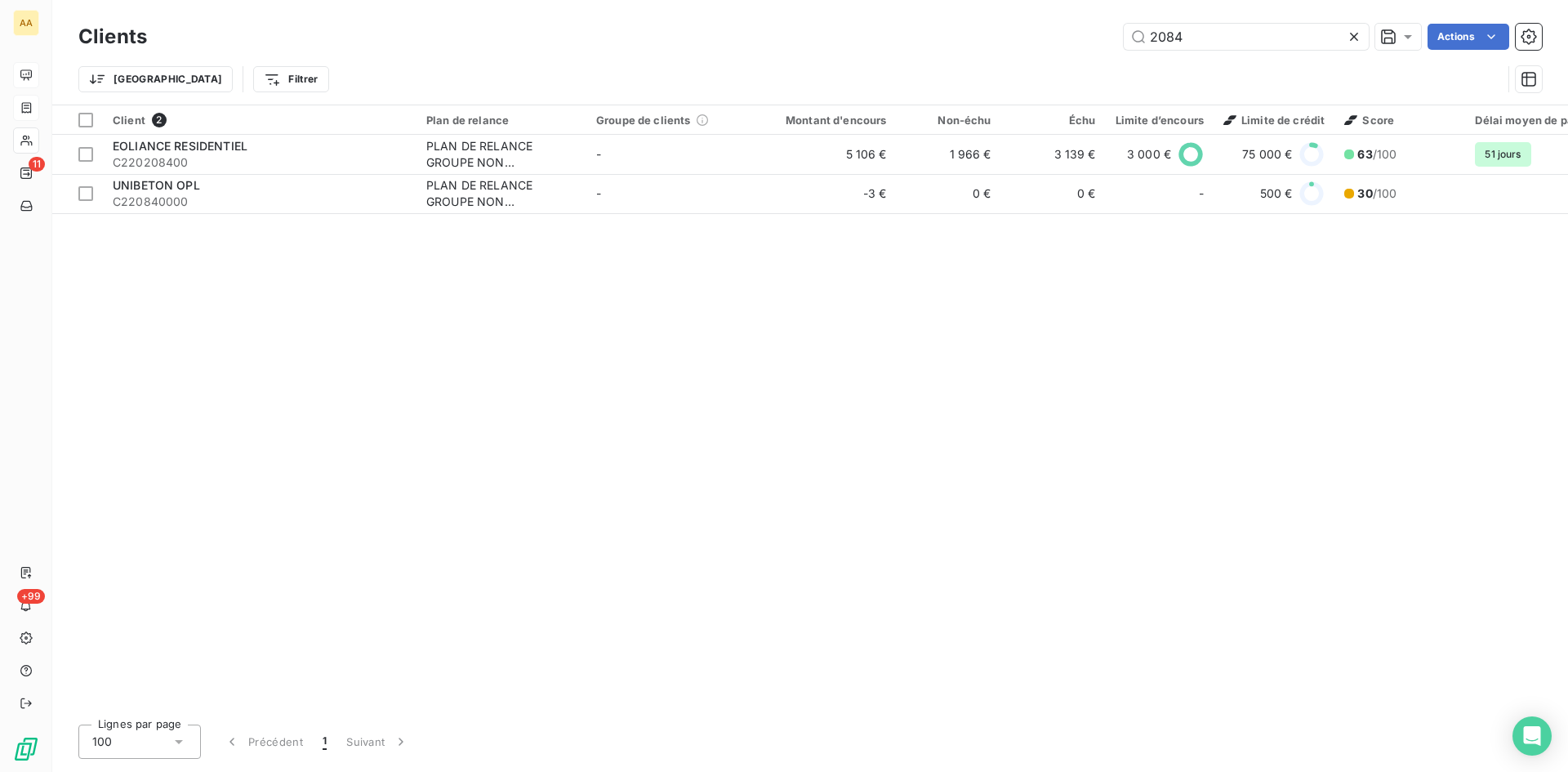
drag, startPoint x: 1160, startPoint y: 46, endPoint x: 1081, endPoint y: 49, distance: 79.1
click at [1081, 49] on div "2084 Actions" at bounding box center [855, 37] width 1376 height 27
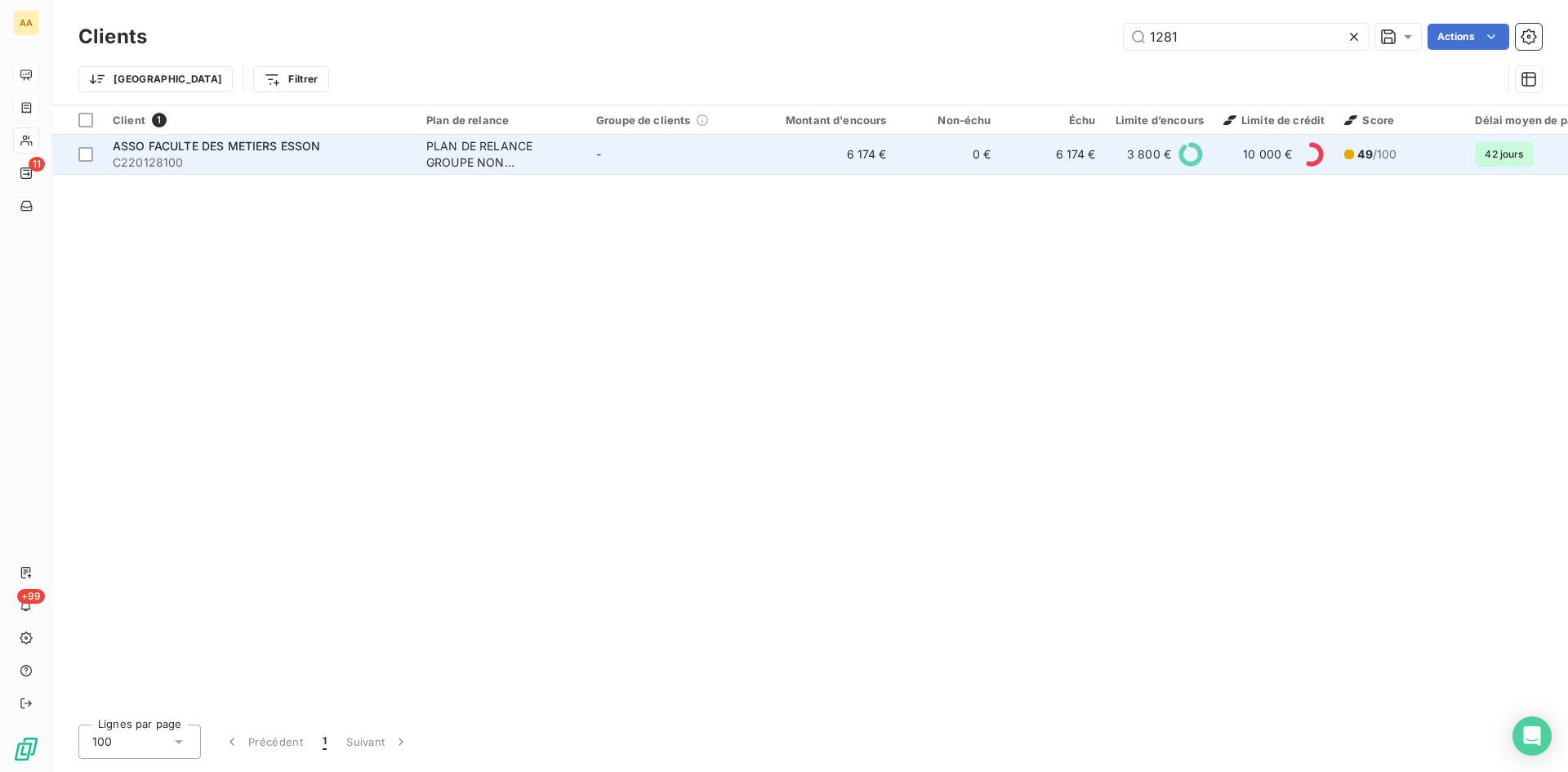
type input "1281"
click at [472, 154] on div "PLAN DE RELANCE GROUPE NON AUTOMATIQUE" at bounding box center [501, 154] width 150 height 32
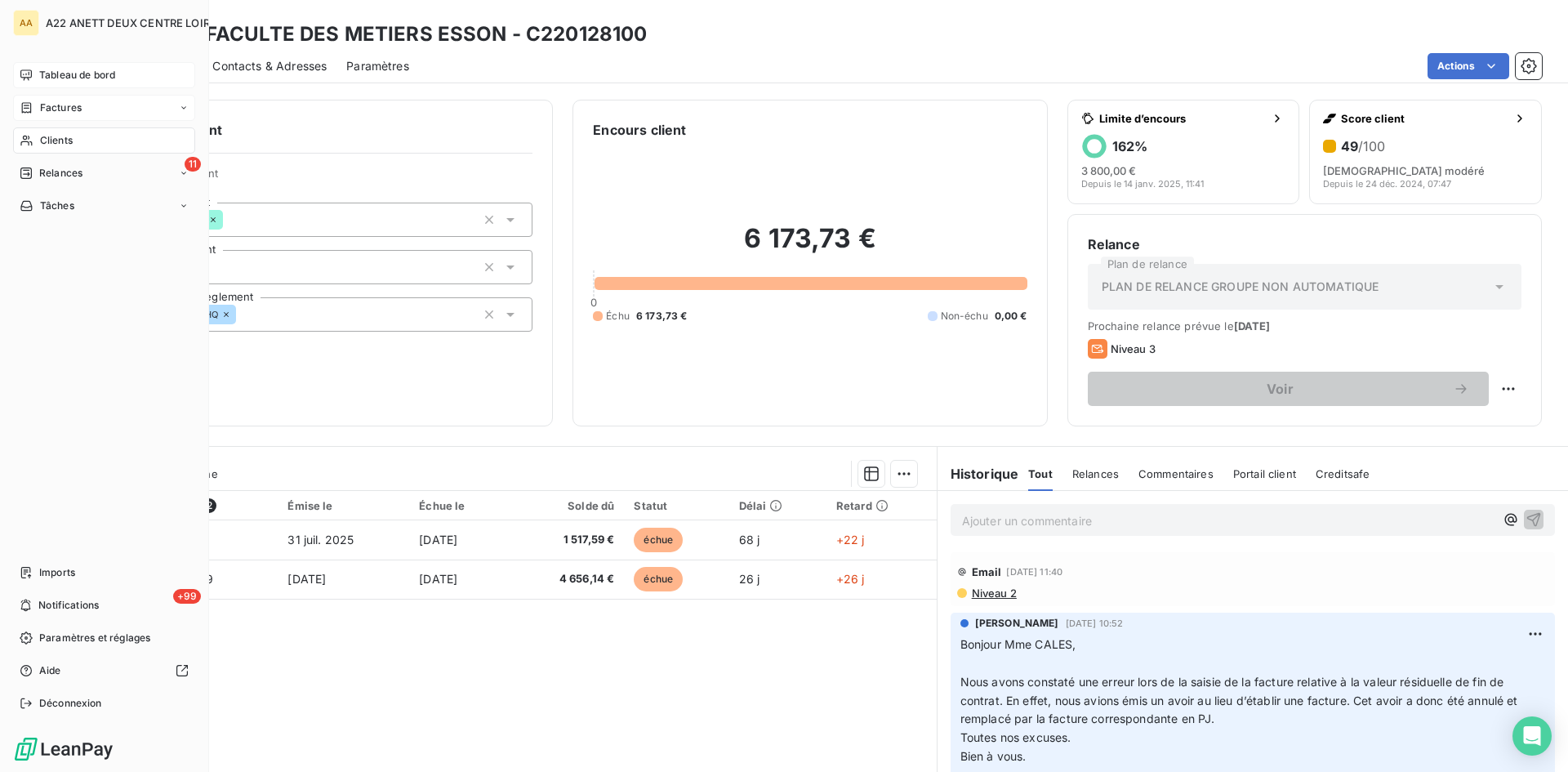
click at [61, 143] on span "Clients" at bounding box center [56, 140] width 32 height 15
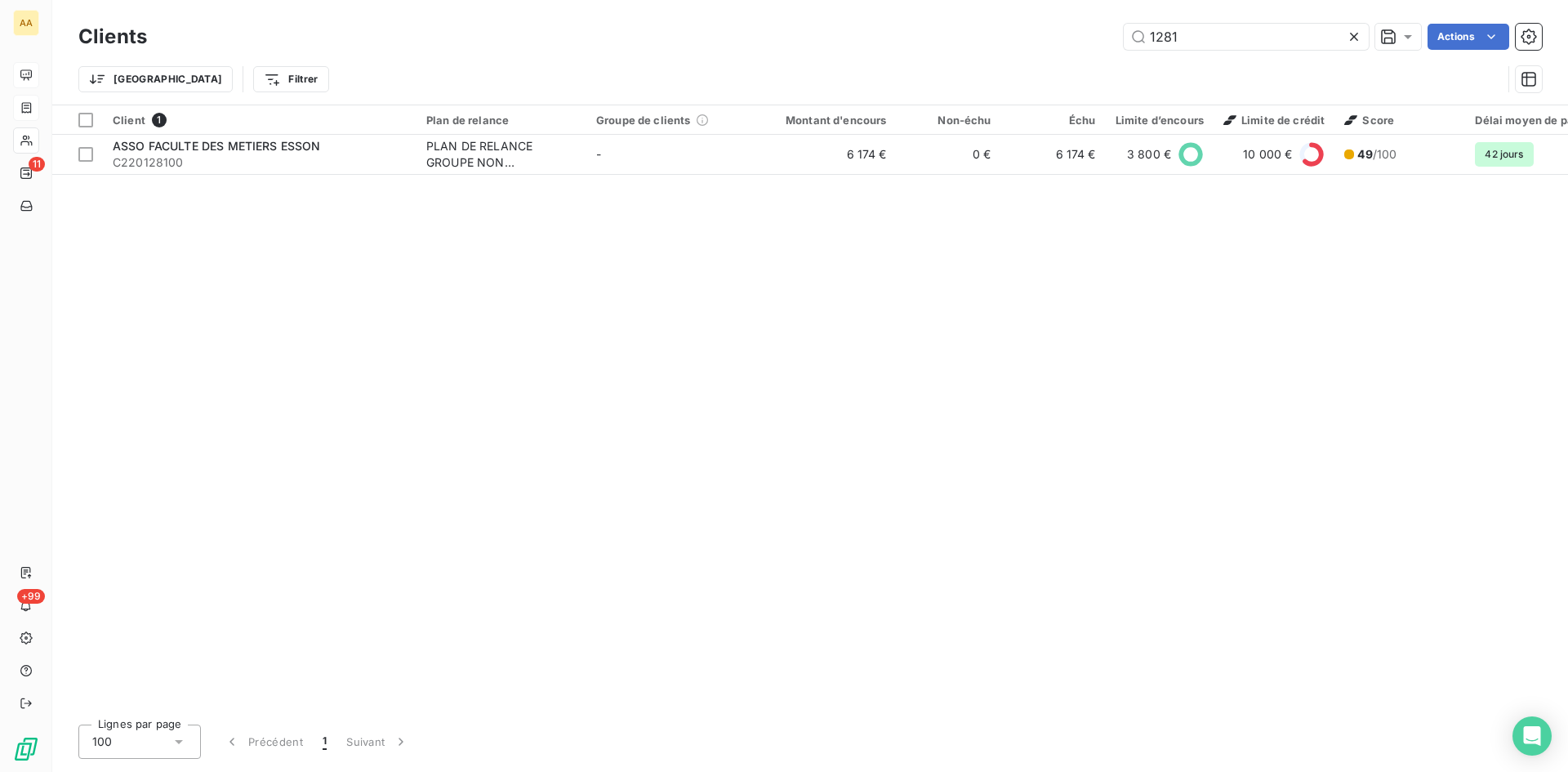
drag, startPoint x: 1200, startPoint y: 34, endPoint x: 1141, endPoint y: 51, distance: 61.4
click at [1141, 51] on div "Clients 1281 Actions" at bounding box center [811, 37] width 1463 height 34
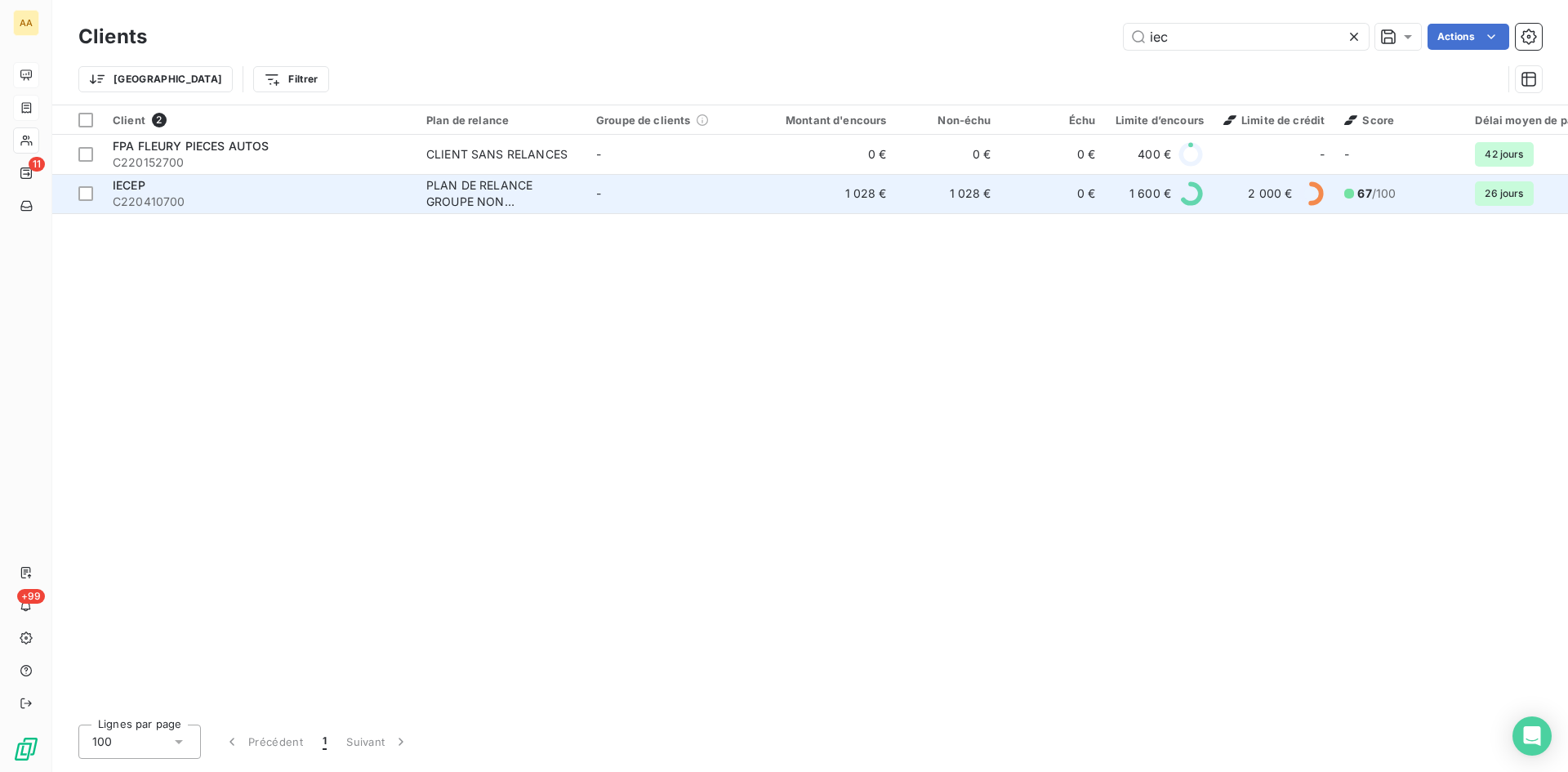
type input "iec"
click at [478, 190] on div "PLAN DE RELANCE GROUPE NON AUTOMATIQUE" at bounding box center [501, 193] width 150 height 32
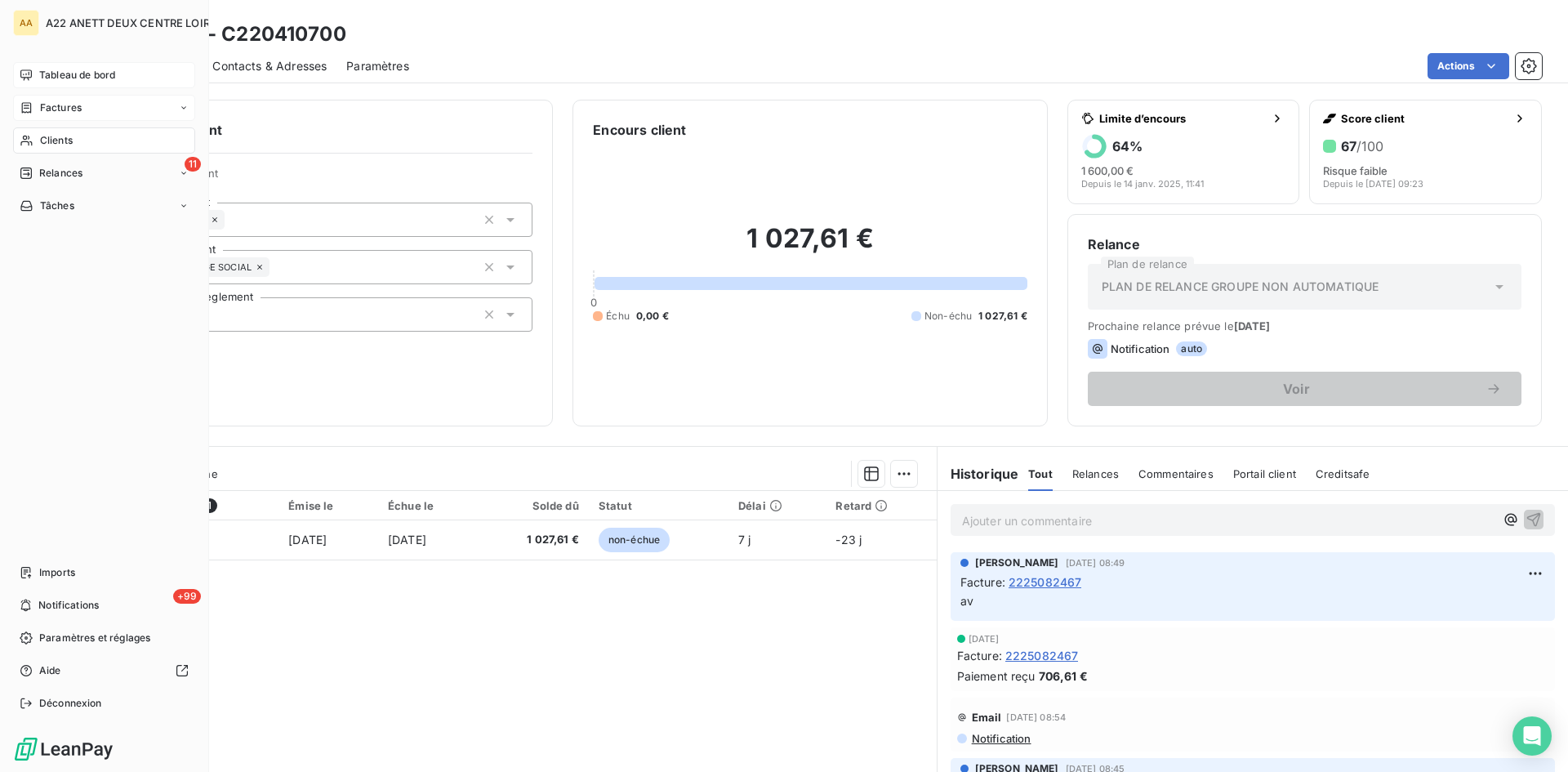
click at [52, 140] on span "Clients" at bounding box center [56, 140] width 32 height 15
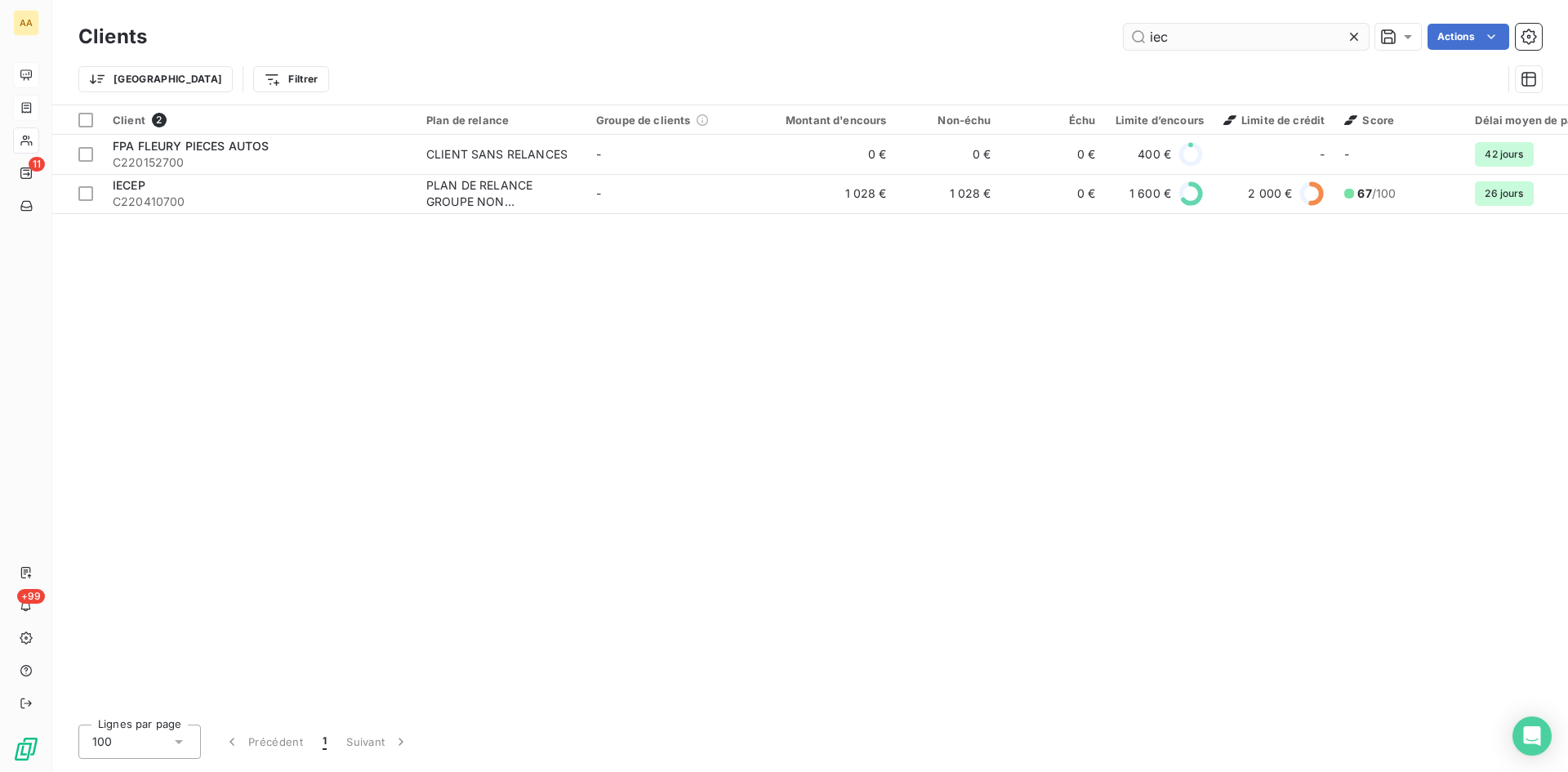
drag, startPoint x: 1187, startPoint y: 30, endPoint x: 1130, endPoint y: 34, distance: 57.1
click at [1130, 34] on input "iec" at bounding box center [1246, 37] width 245 height 27
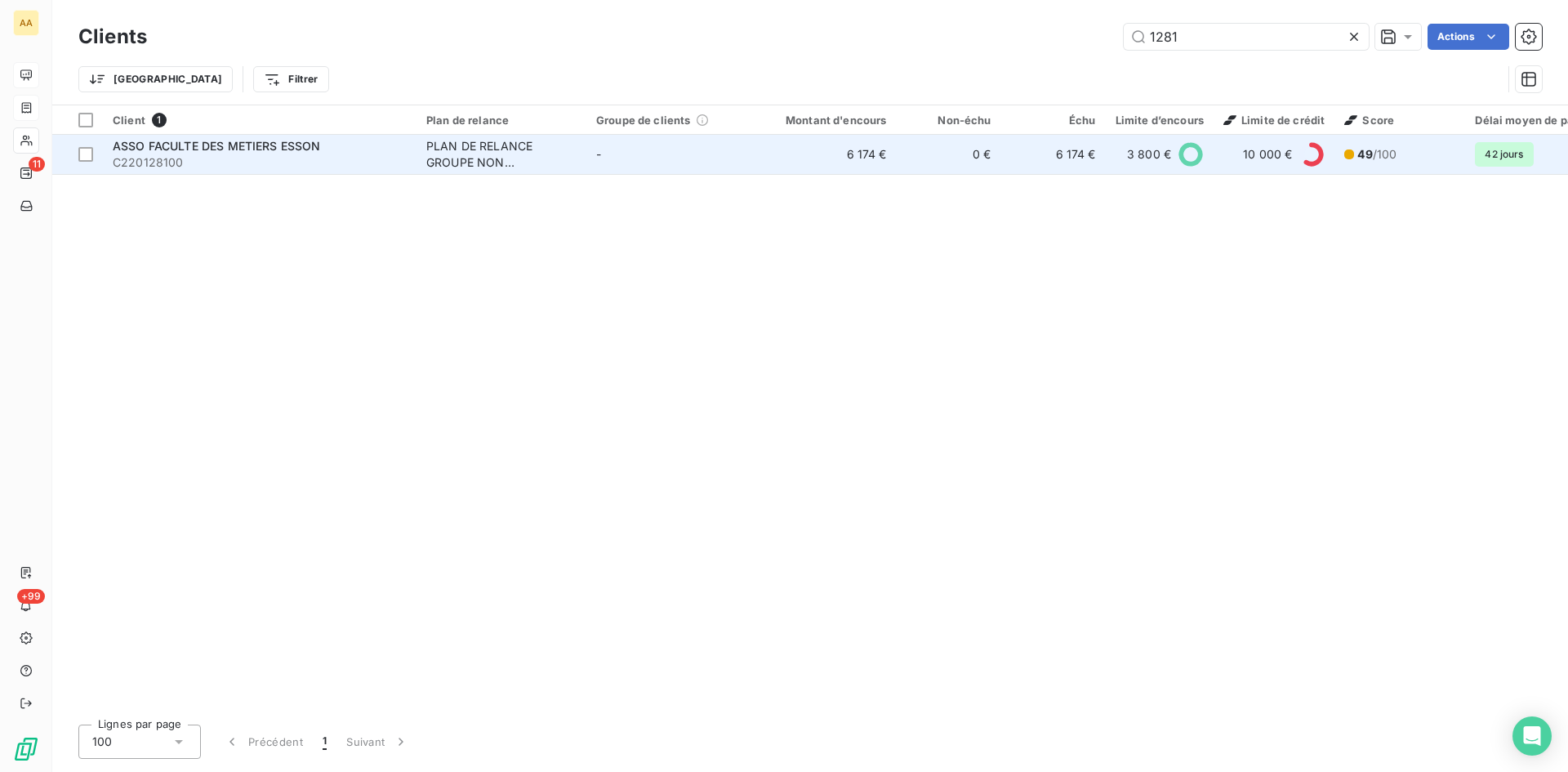
type input "1281"
click at [465, 157] on div "PLAN DE RELANCE GROUPE NON AUTOMATIQUE" at bounding box center [501, 154] width 150 height 32
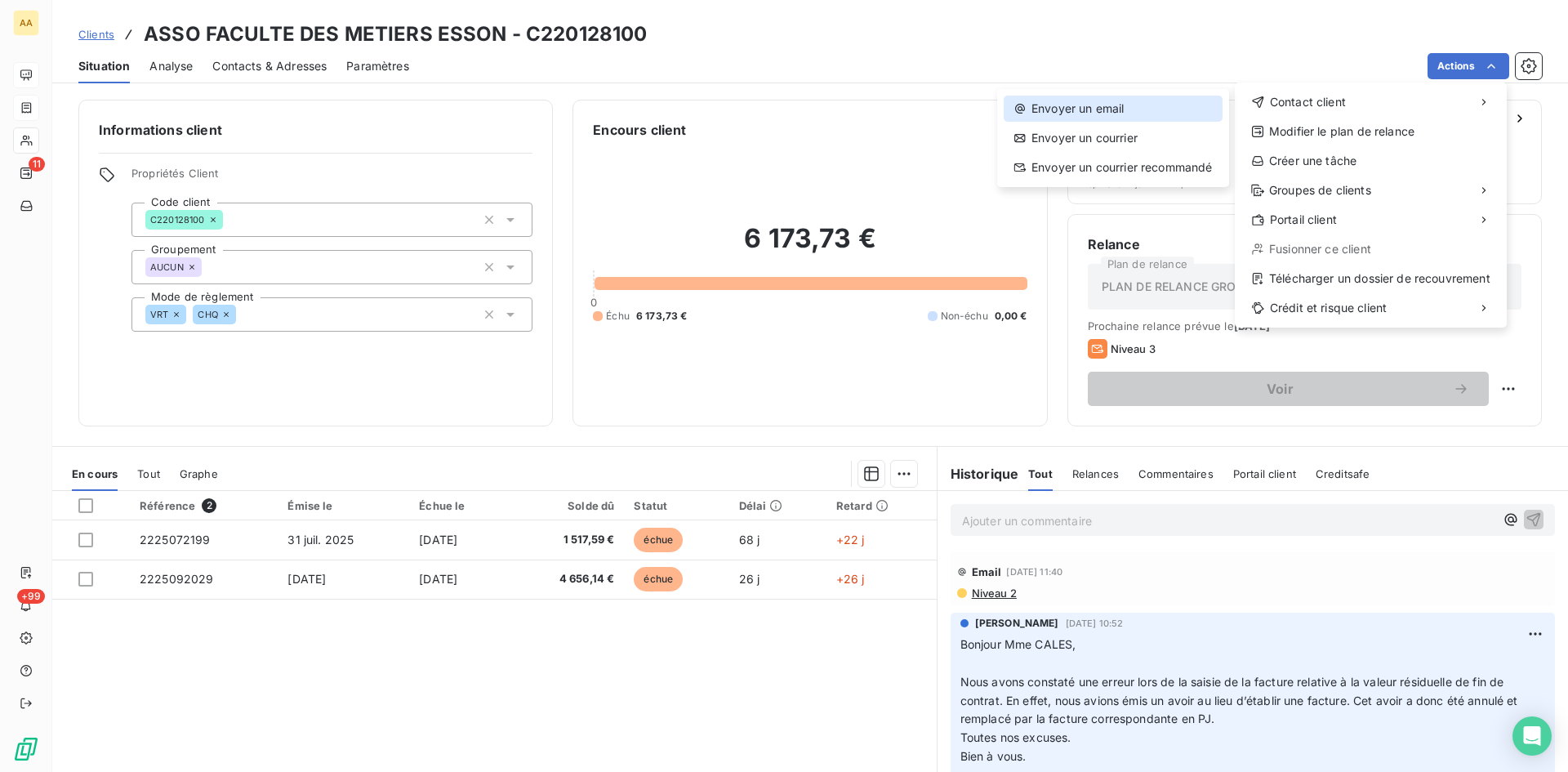
click at [1099, 105] on div "Envoyer un email" at bounding box center [1113, 109] width 219 height 27
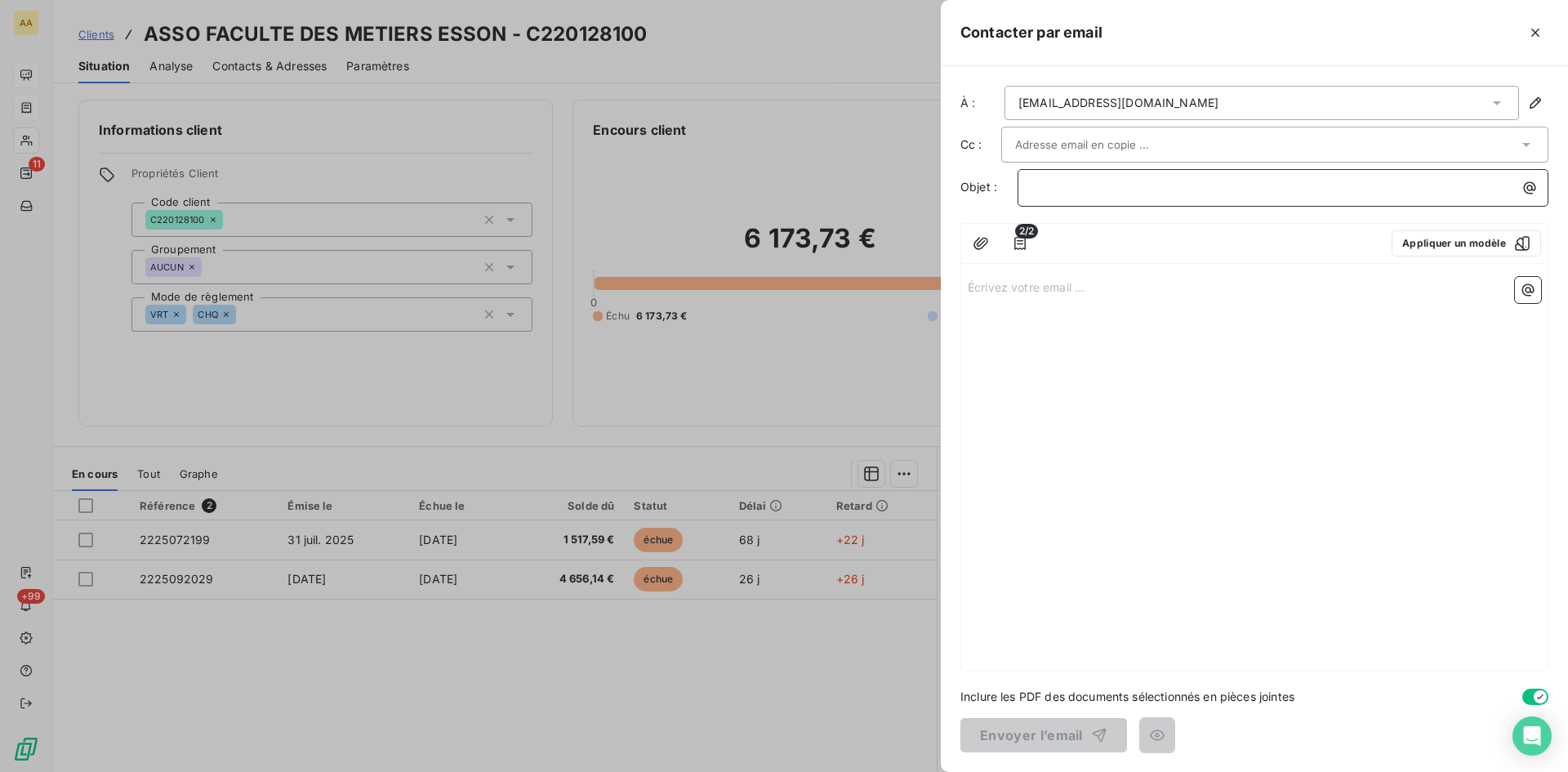
click at [1045, 188] on p "﻿" at bounding box center [1287, 188] width 511 height 19
click at [1006, 285] on p "Écrivez votre email ... ﻿" at bounding box center [1254, 286] width 573 height 19
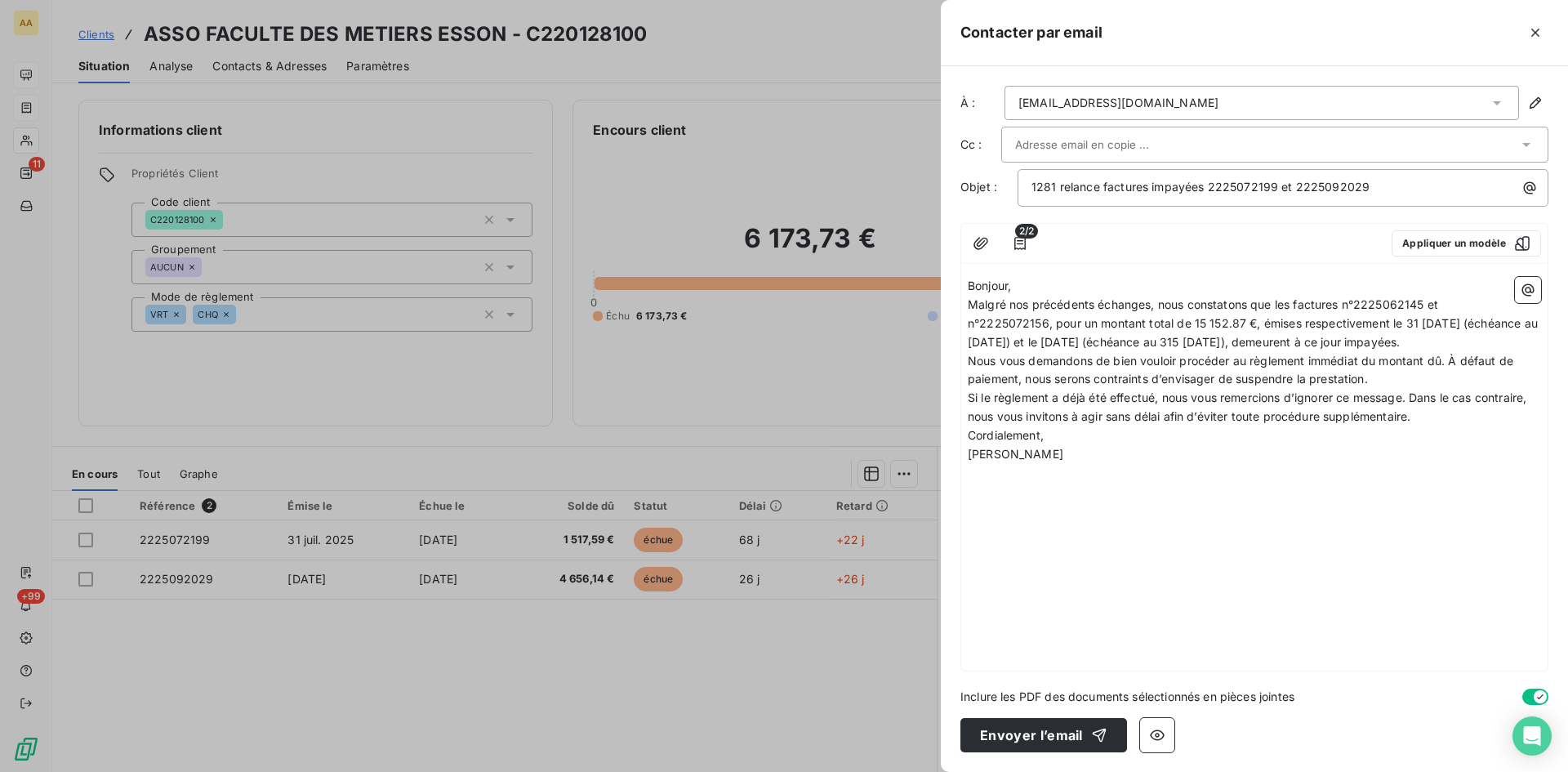
click at [1014, 283] on p "Bonjour," at bounding box center [1254, 286] width 573 height 19
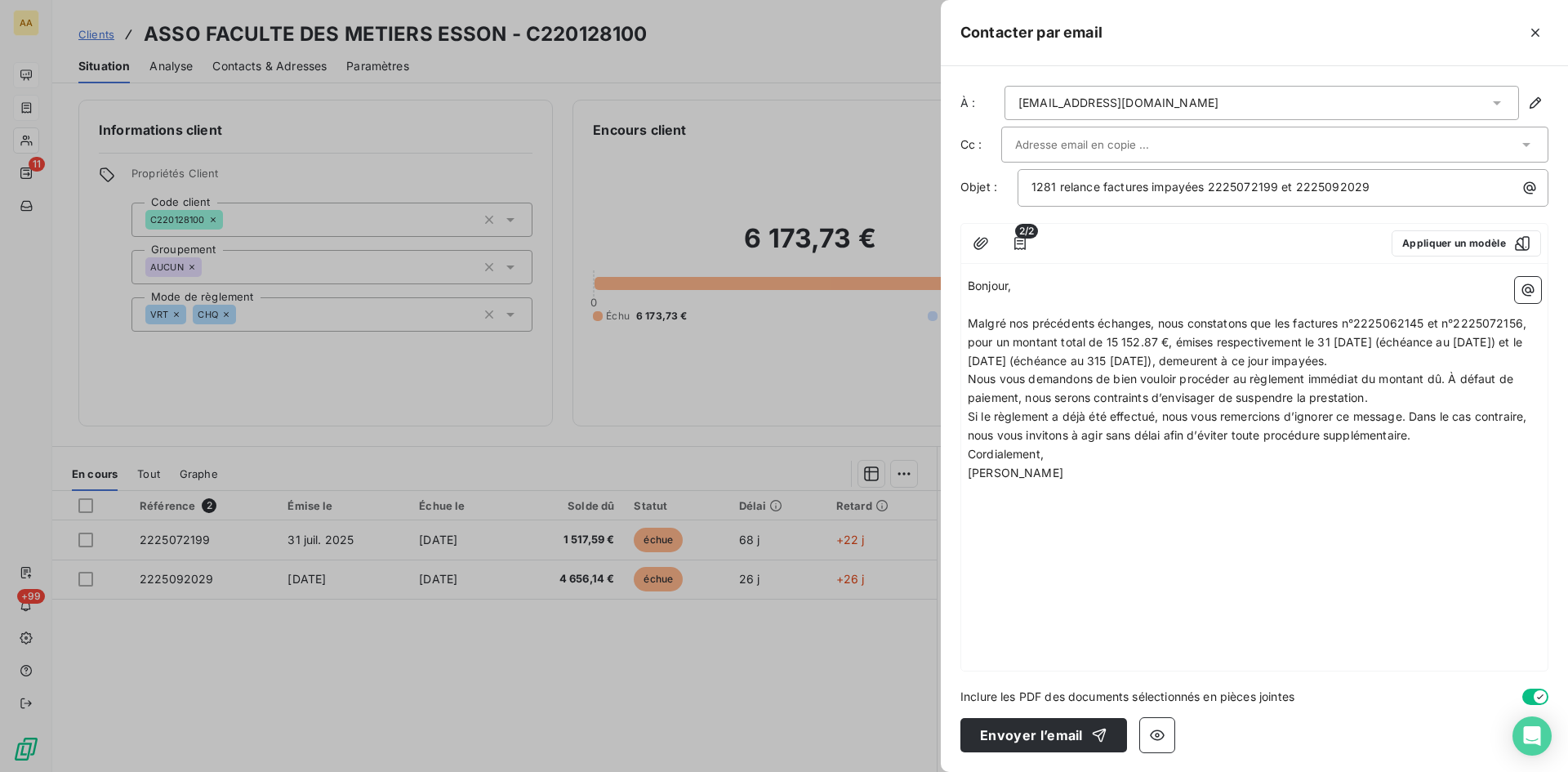
click at [1500, 362] on p "Malgré nos précédents échanges, nous constatons que les factures n°2225062145 e…" at bounding box center [1254, 343] width 573 height 56
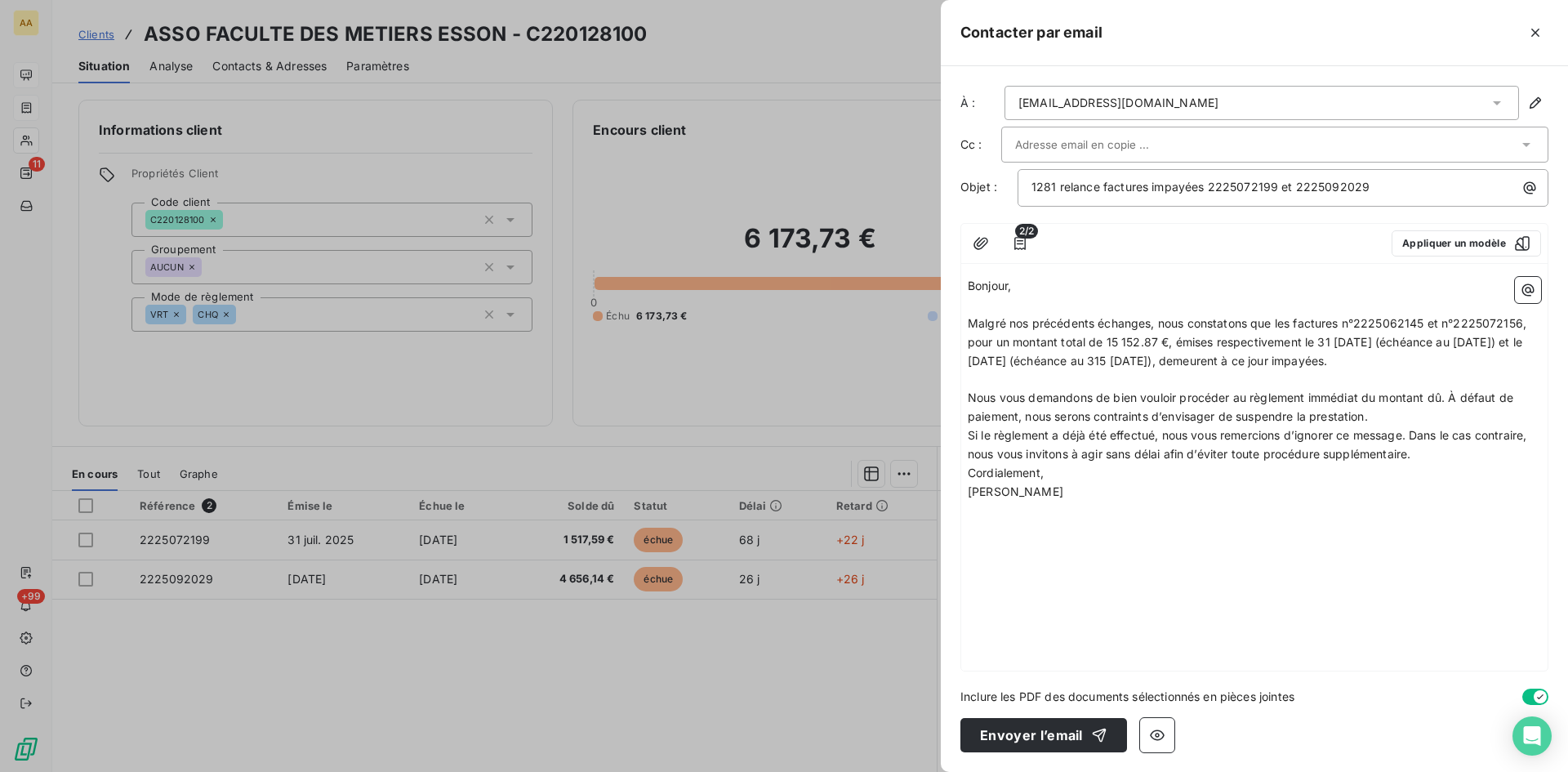
drag, startPoint x: 1404, startPoint y: 413, endPoint x: 1450, endPoint y: 393, distance: 50.2
click at [1450, 393] on p "Nous vous demandons de bien vouloir procéder au règlement immédiat du montant d…" at bounding box center [1254, 408] width 573 height 37
click at [1425, 457] on p "Si le règlement a déjà été effectué, nous vous remercions d’ignorer ce message.…" at bounding box center [1254, 445] width 573 height 37
drag, startPoint x: 1429, startPoint y: 320, endPoint x: 1395, endPoint y: 320, distance: 34.0
click at [1395, 320] on span "Malgré nos précédents échanges, nous constatons que les factures n°2225062145 e…" at bounding box center [1249, 342] width 562 height 51
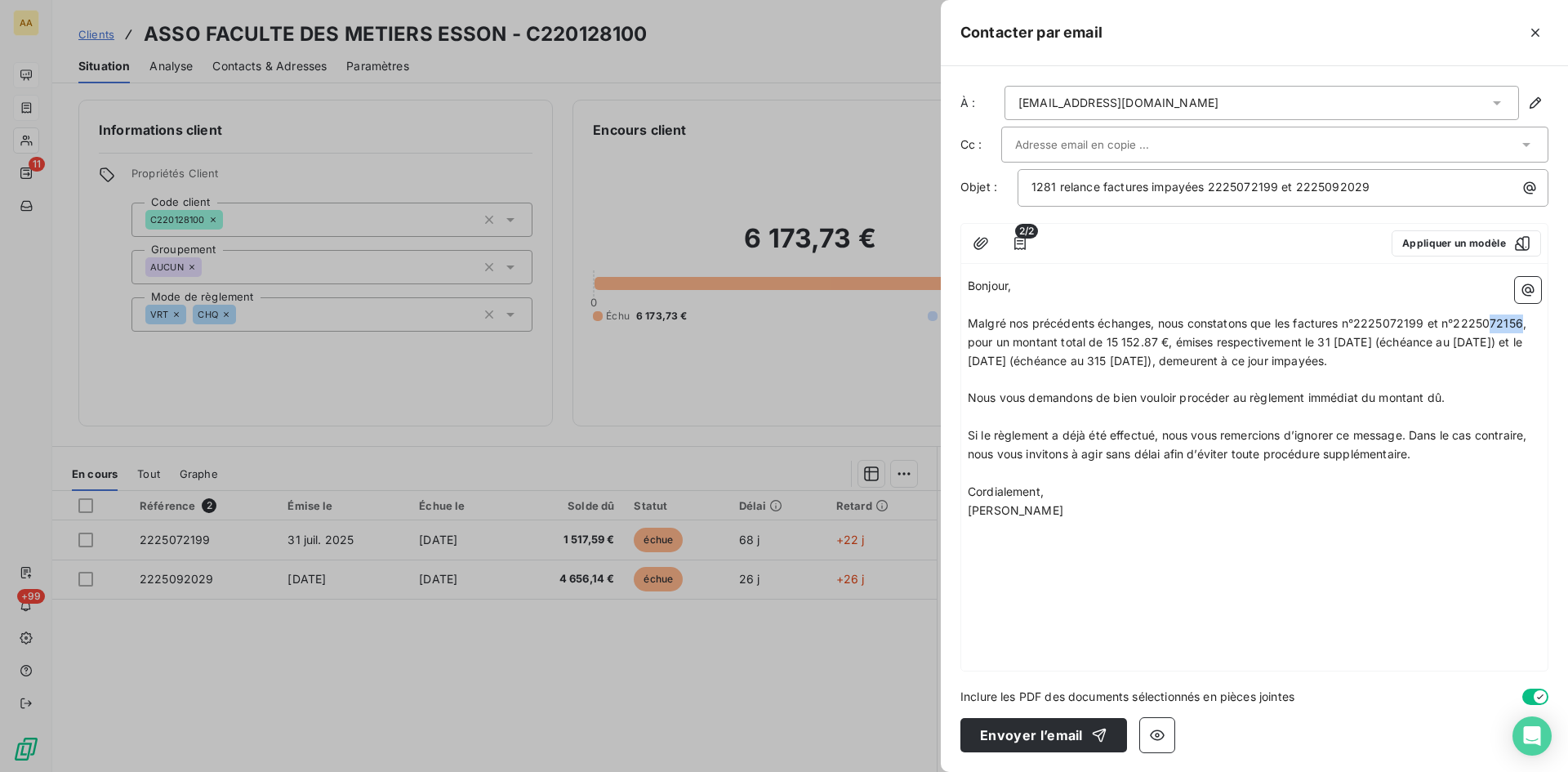
drag, startPoint x: 1522, startPoint y: 320, endPoint x: 1493, endPoint y: 314, distance: 29.6
click at [1493, 316] on span "Malgré nos précédents échanges, nous constatons que les factures n°2225072199 e…" at bounding box center [1249, 342] width 562 height 51
drag, startPoint x: 1161, startPoint y: 338, endPoint x: 1091, endPoint y: 353, distance: 71.6
click at [1108, 337] on span "Malgré nos précédents échanges, nous constatons que les factures n°2225072199 e…" at bounding box center [1251, 342] width 566 height 51
click at [1341, 337] on span "Malgré nos précédents échanges, nous constatons que les factures n°2225072199 e…" at bounding box center [1251, 342] width 566 height 51
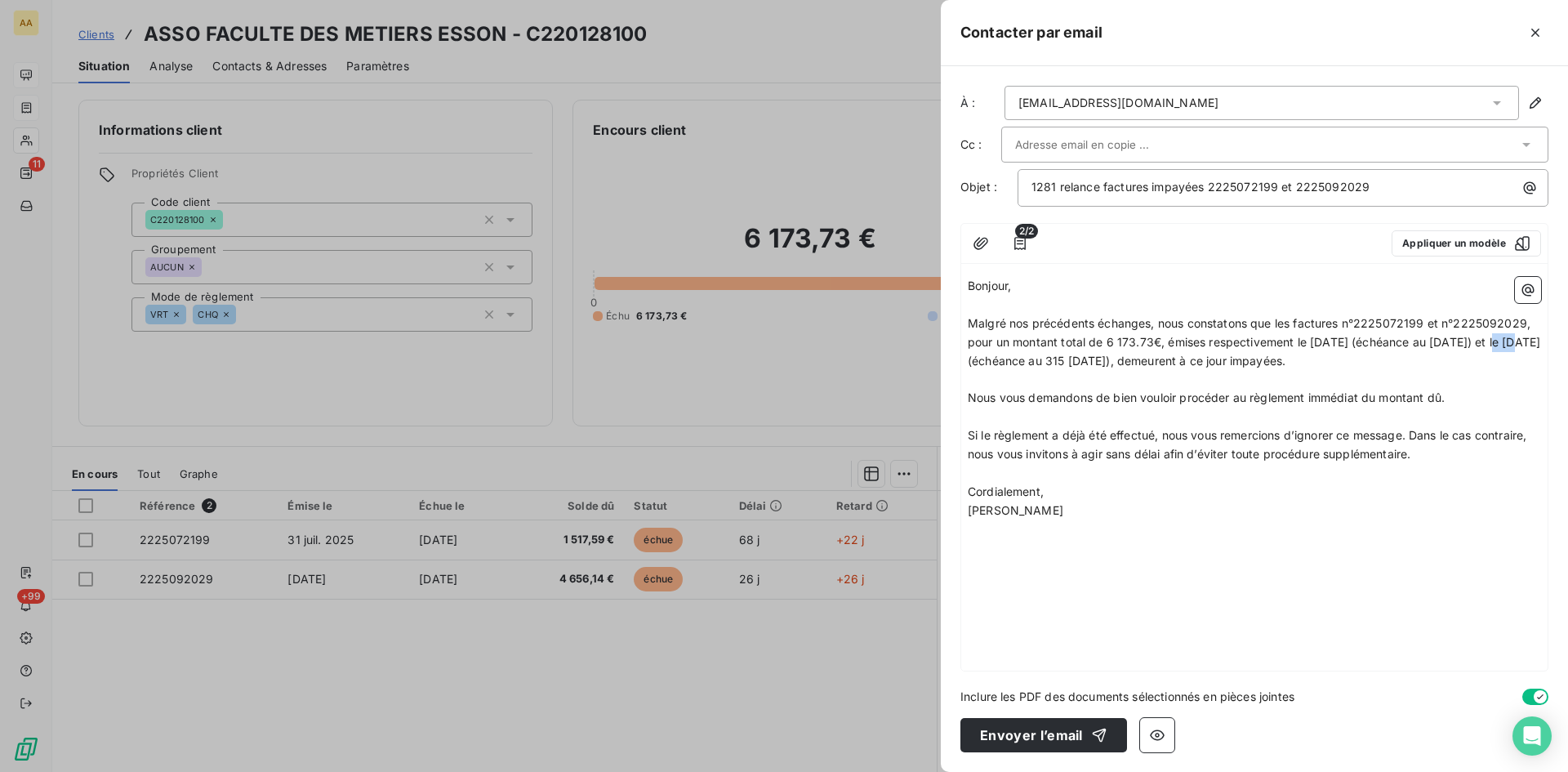
drag, startPoint x: 1506, startPoint y: 343, endPoint x: 1468, endPoint y: 374, distance: 49.0
click at [1489, 336] on span "Malgré nos précédents échanges, nous constatons que les factures n°2225072199 e…" at bounding box center [1256, 342] width 576 height 51
click at [968, 361] on span "Malgré nos précédents échanges, nous constatons que les factures n°2225072199 e…" at bounding box center [1251, 342] width 566 height 51
drag, startPoint x: 1105, startPoint y: 357, endPoint x: 1092, endPoint y: 357, distance: 13.0
click at [1092, 357] on span "Malgré nos précédents échanges, nous constatons que les factures n°2225072199 e…" at bounding box center [1256, 342] width 576 height 51
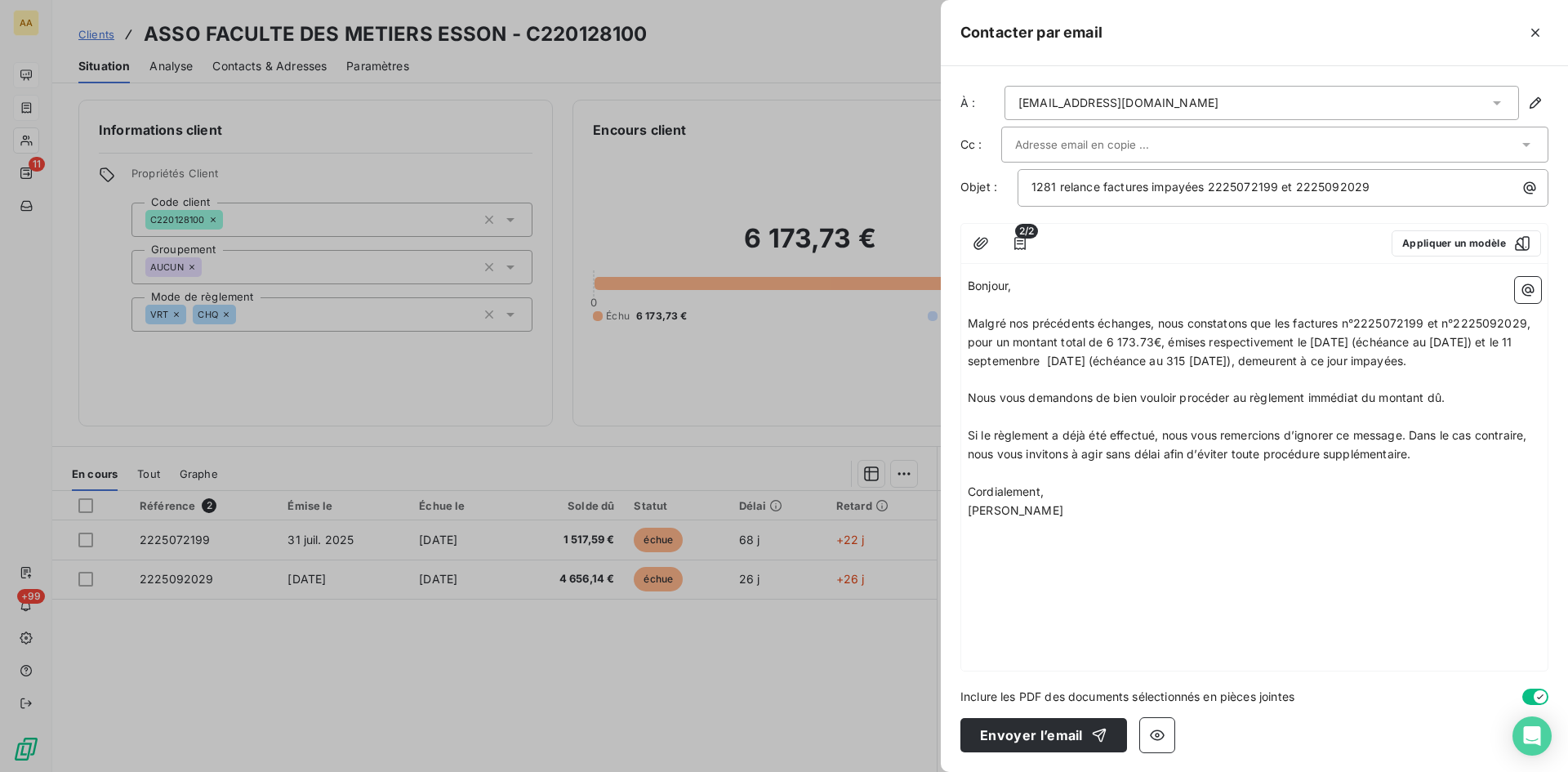
click at [1147, 358] on span "Malgré nos précédents échanges, nous constatons que les factures n°2225072199 e…" at bounding box center [1251, 342] width 566 height 51
drag, startPoint x: 1202, startPoint y: 360, endPoint x: 1141, endPoint y: 396, distance: 70.8
click at [1167, 354] on span "Malgré nos précédents échanges, nous constatons que les factures n°2225072199 e…" at bounding box center [1258, 342] width 579 height 51
drag, startPoint x: 1298, startPoint y: 354, endPoint x: 1283, endPoint y: 353, distance: 15.0
click at [1283, 353] on span "Malgré nos précédents échanges, nous constatons que les factures n°2225072199 e…" at bounding box center [1256, 342] width 576 height 51
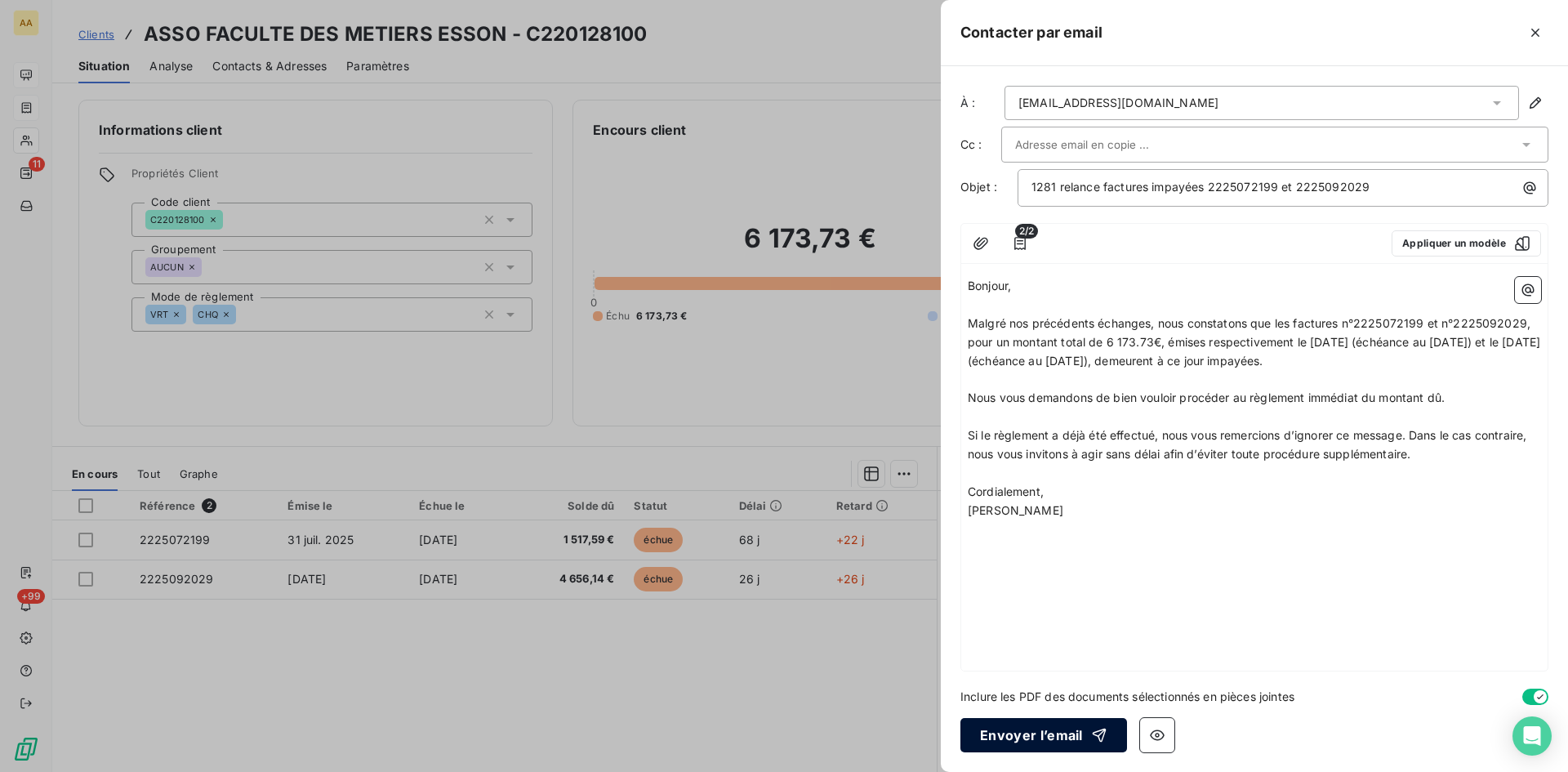
click at [1037, 729] on button "Envoyer l’email" at bounding box center [1044, 735] width 167 height 34
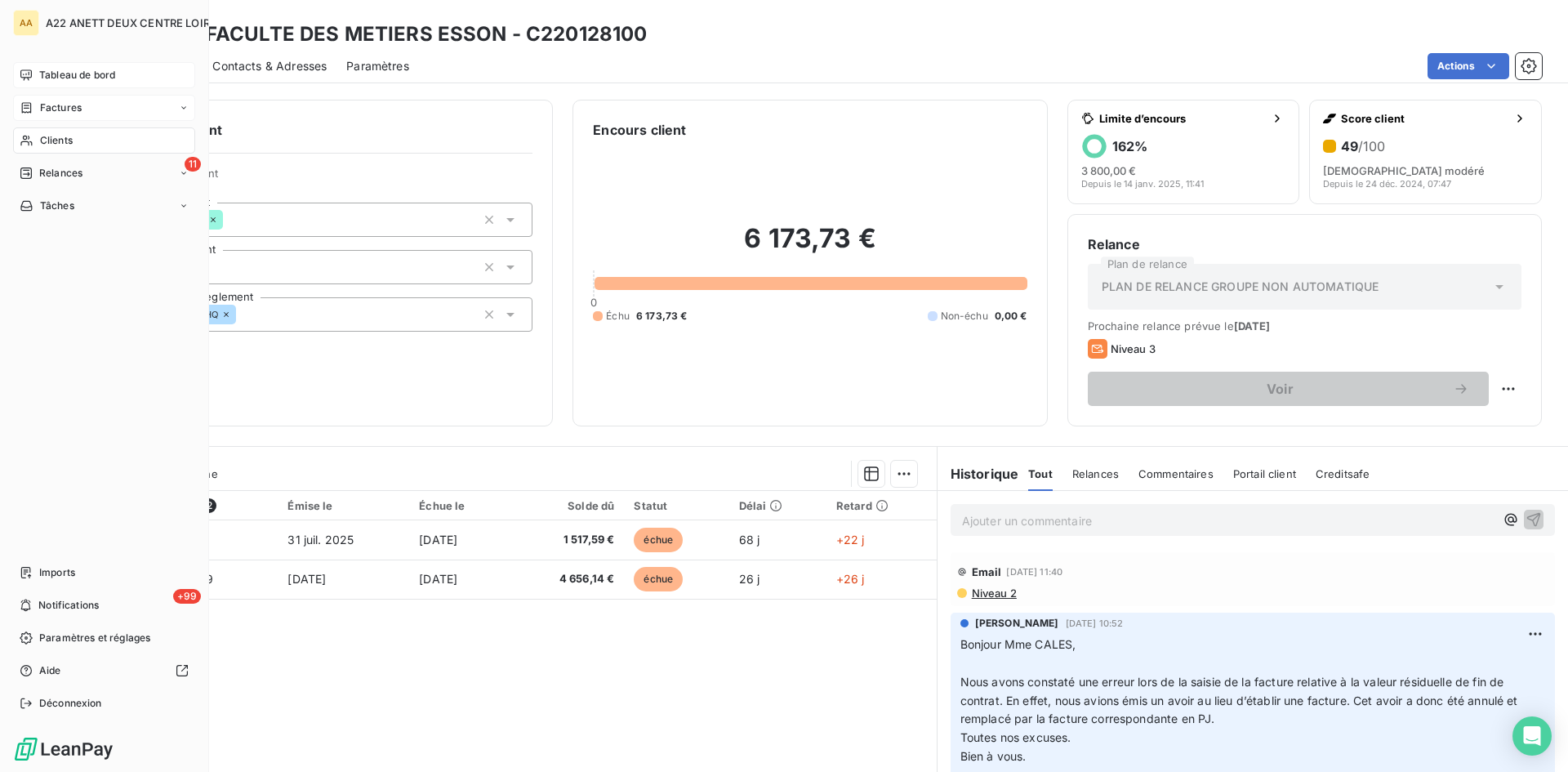
click at [35, 139] on div "Clients" at bounding box center [105, 141] width 183 height 27
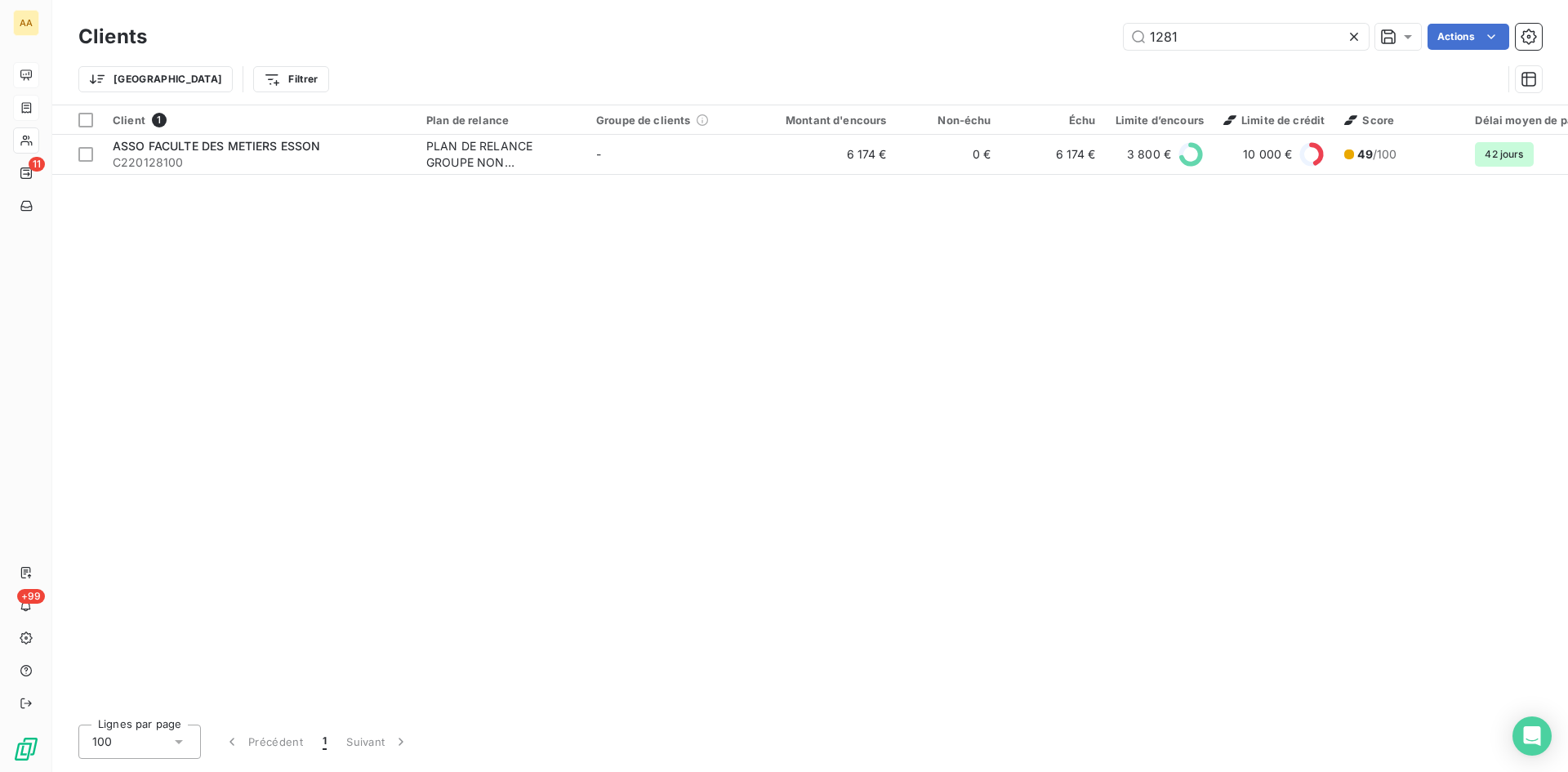
drag, startPoint x: 1080, startPoint y: 39, endPoint x: 1059, endPoint y: 39, distance: 21.0
click at [1059, 39] on div "1281 Actions" at bounding box center [855, 37] width 1376 height 27
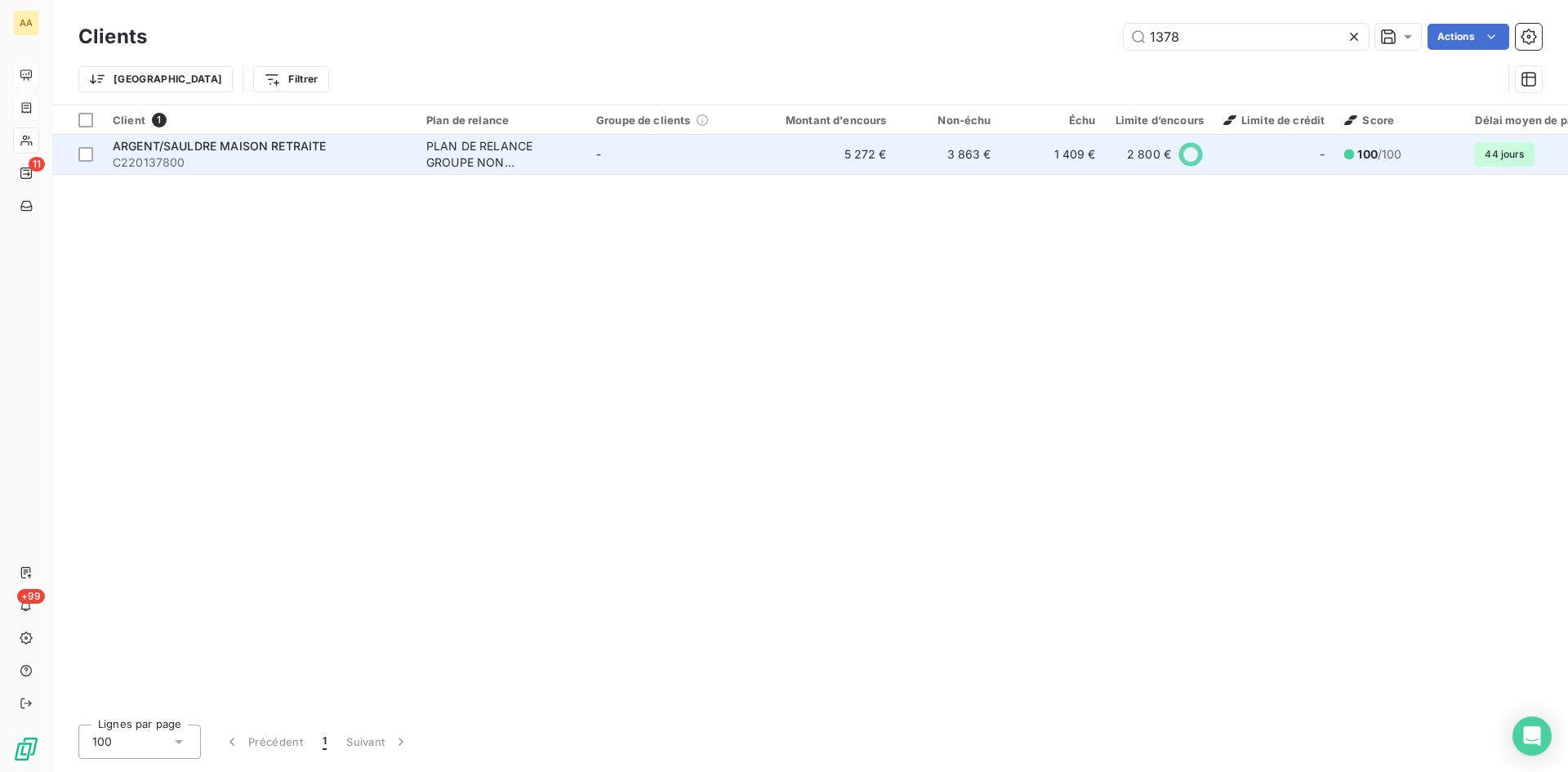
type input "1378"
click at [460, 146] on div "PLAN DE RELANCE GROUPE NON AUTOMATIQUE" at bounding box center [501, 154] width 150 height 32
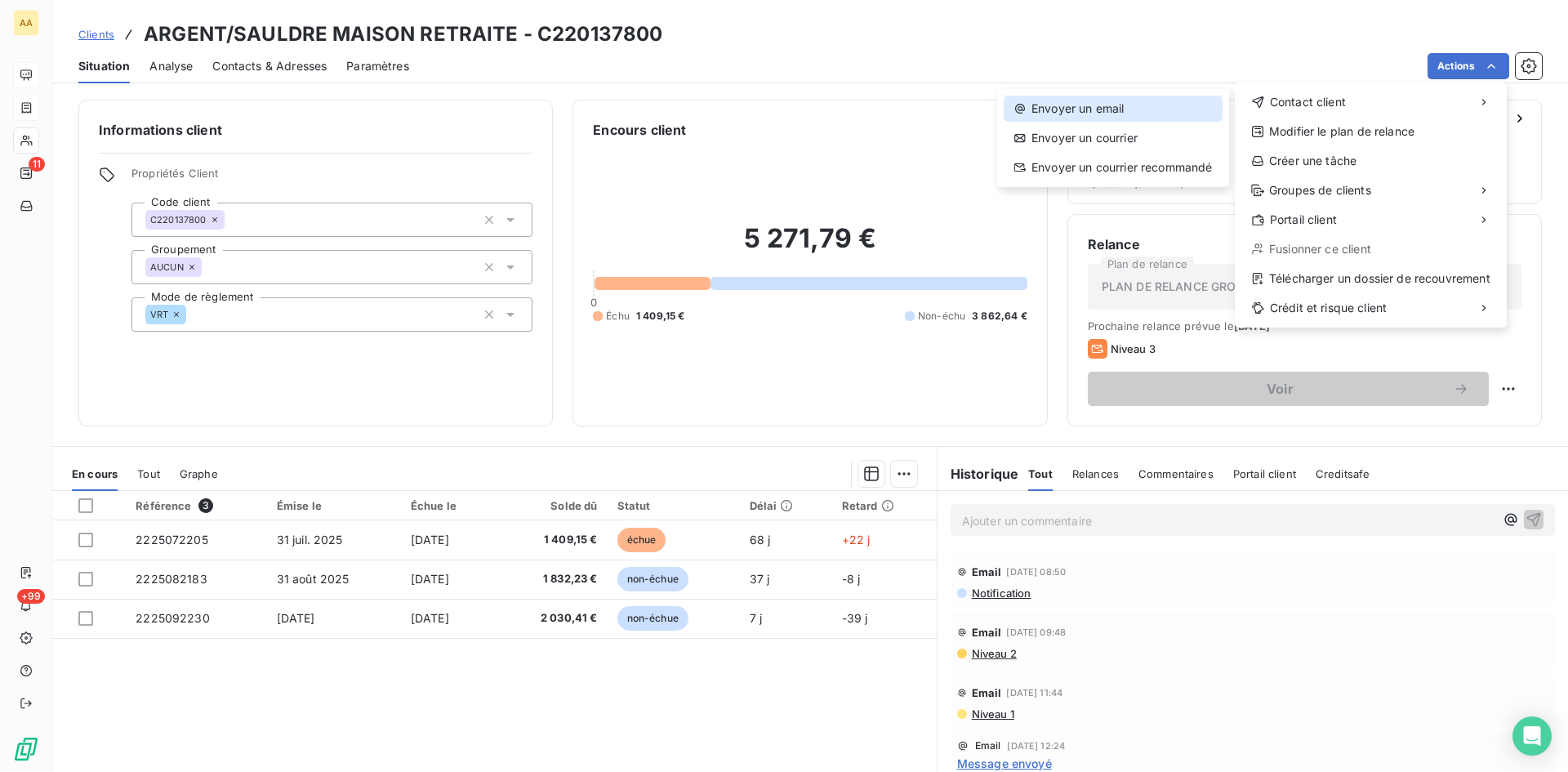
click at [1108, 102] on div "Envoyer un email" at bounding box center [1113, 109] width 219 height 27
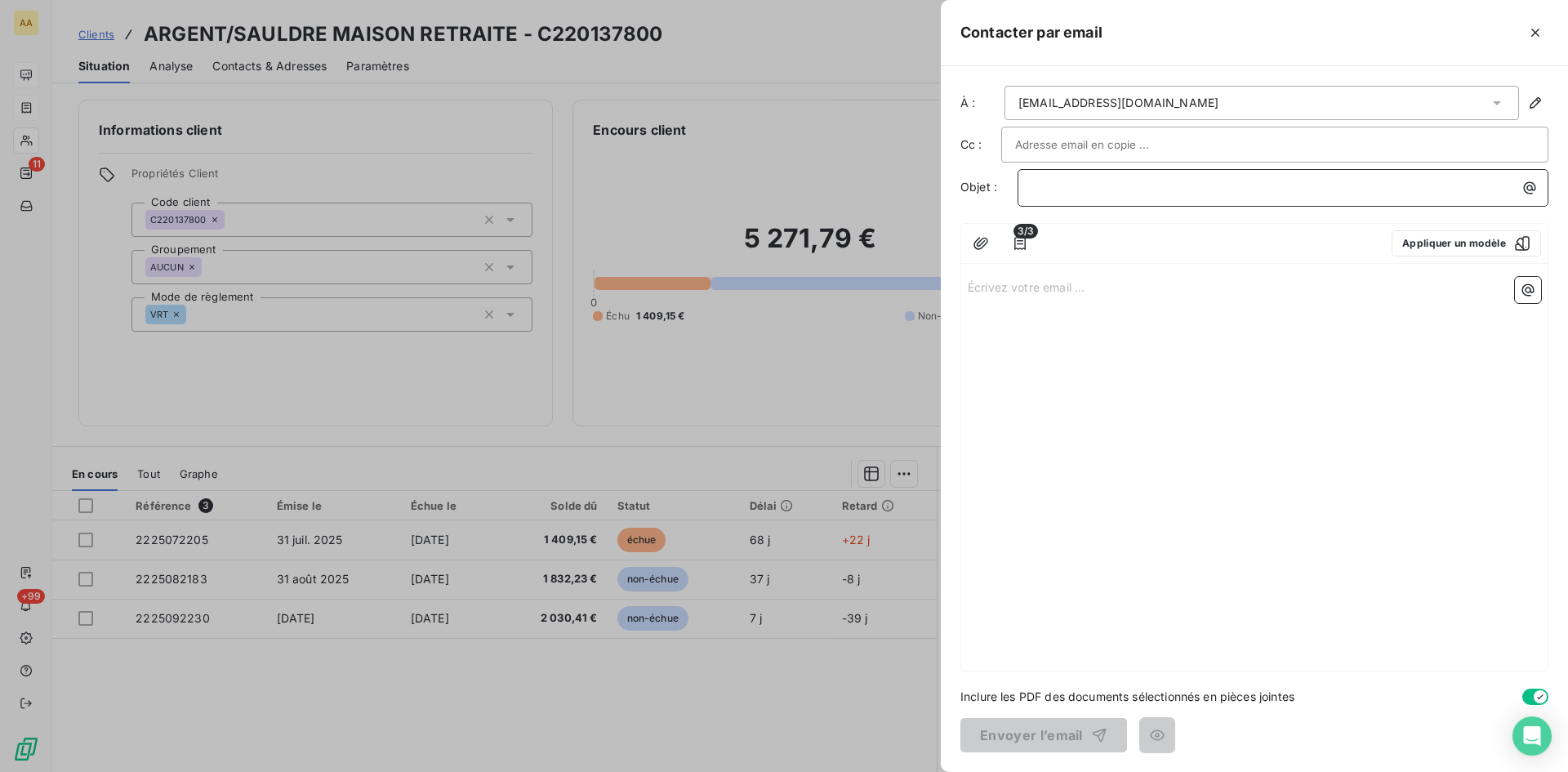
click at [1034, 180] on p "﻿" at bounding box center [1287, 188] width 511 height 19
click at [1000, 281] on p "Écrivez votre email ... ﻿" at bounding box center [1254, 286] width 573 height 19
click at [1007, 291] on p "Écrivez votre email ... ﻿" at bounding box center [1254, 286] width 573 height 19
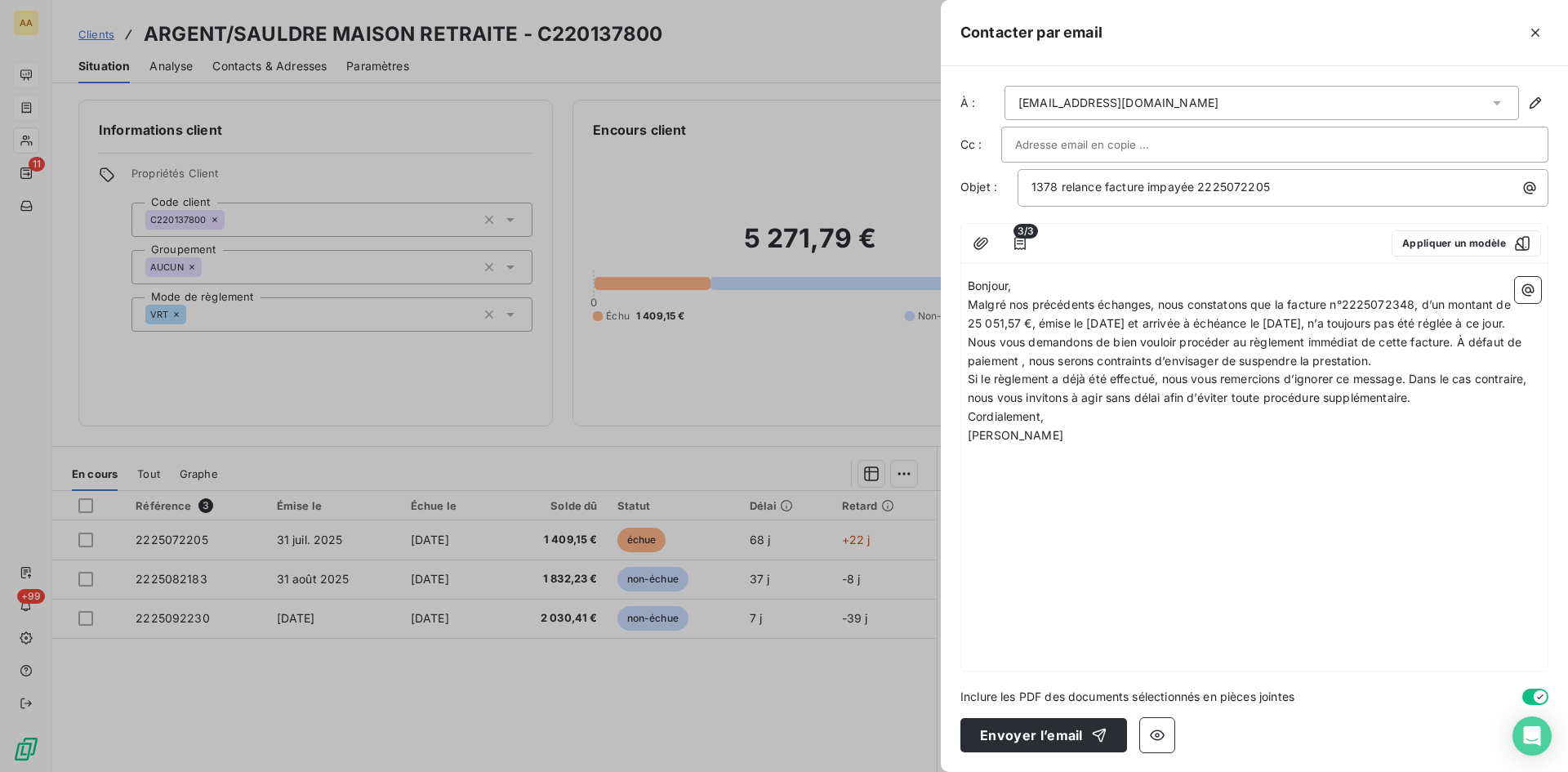
click at [1073, 334] on p "Malgré nos précédents échanges, nous constatons que la facture n°2225072348, d’…" at bounding box center [1254, 314] width 573 height 37
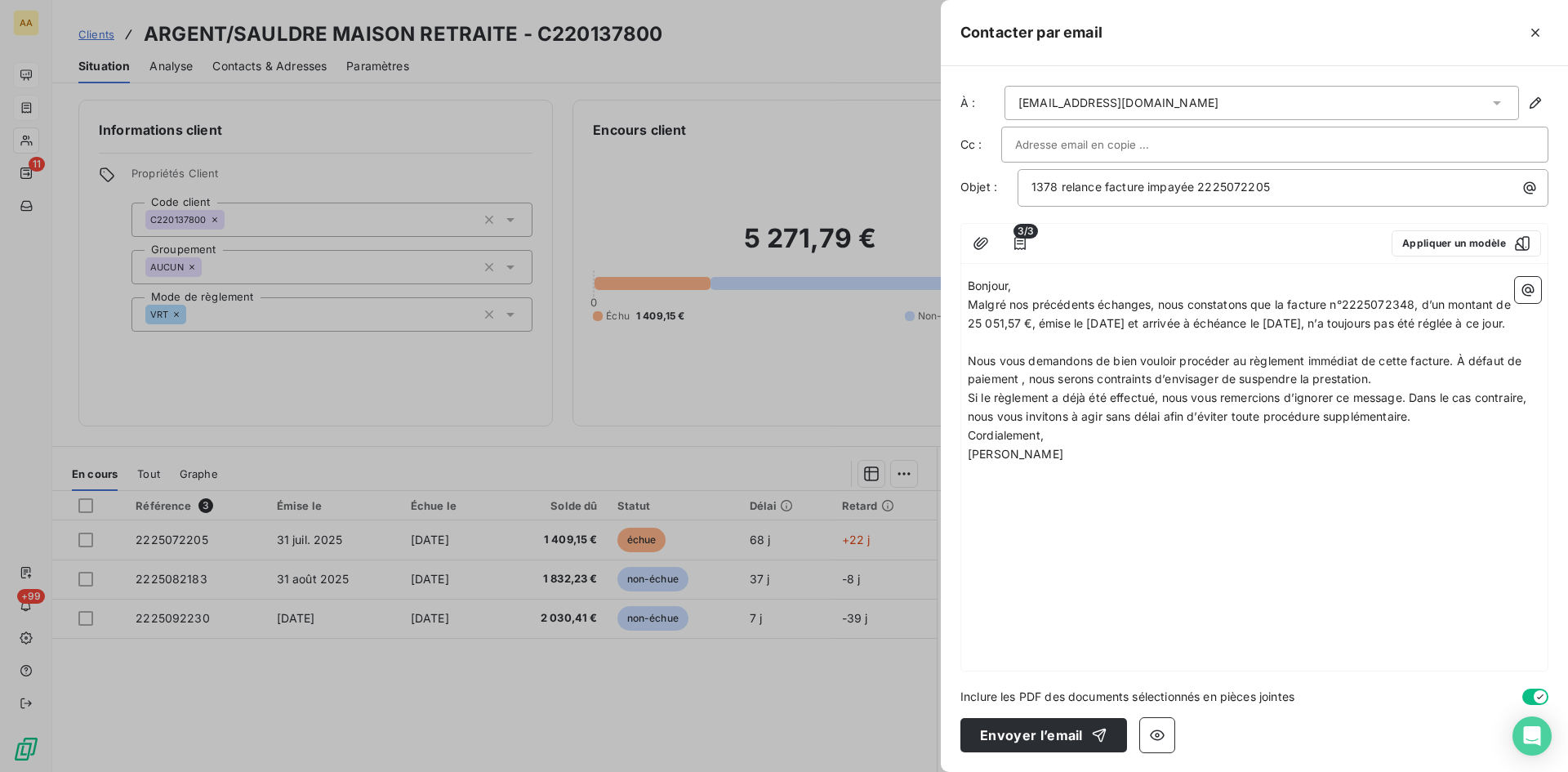
click at [1400, 390] on p "Nous vous demandons de bien vouloir procéder au règlement immédiat de cette fac…" at bounding box center [1254, 370] width 573 height 37
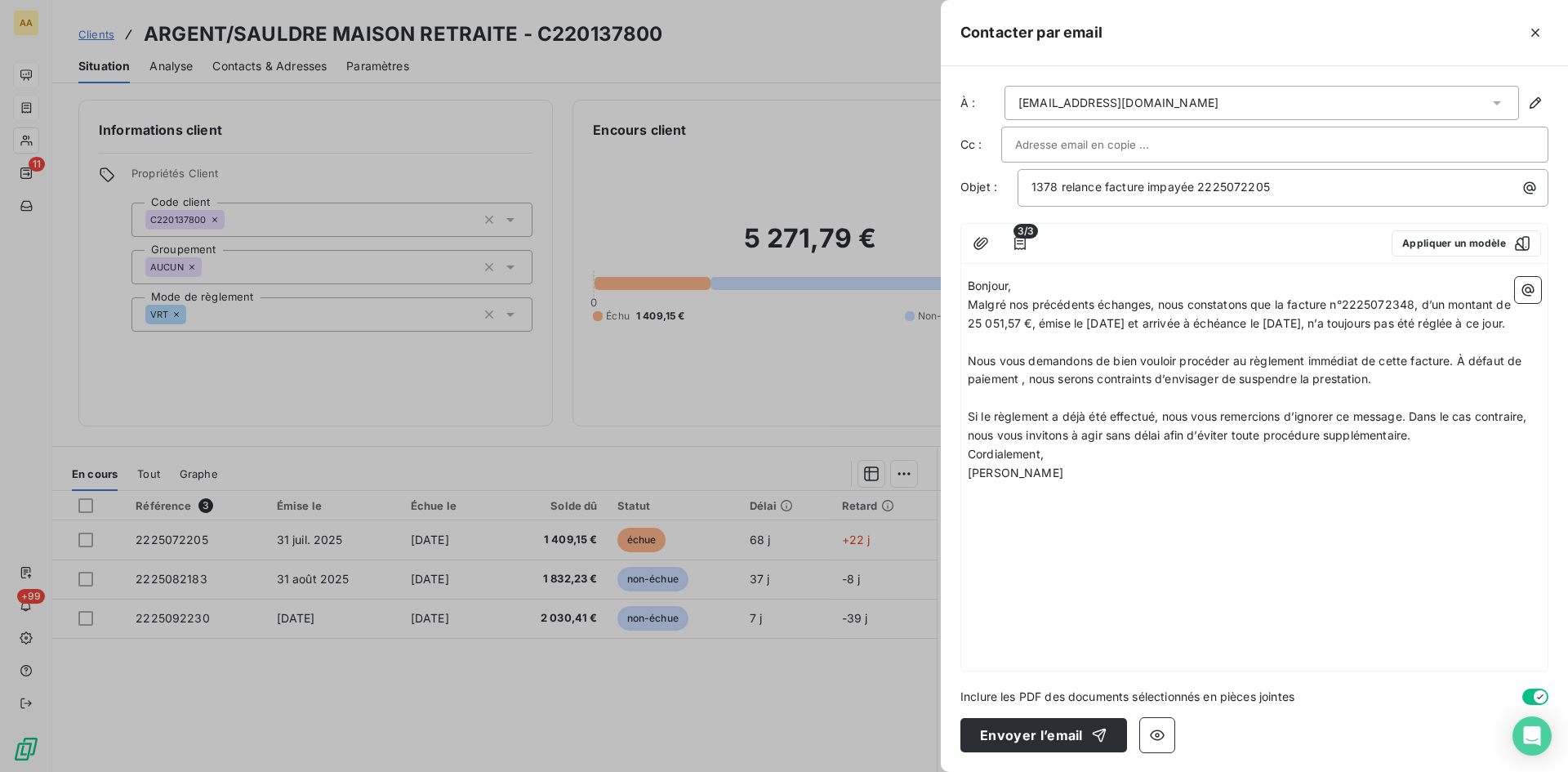
click at [1429, 446] on p "Si le règlement a déjà été effectué, nous vous remercions d’ignorer ce message.…" at bounding box center [1254, 426] width 573 height 37
drag, startPoint x: 1414, startPoint y: 300, endPoint x: 1387, endPoint y: 304, distance: 27.3
click at [1387, 304] on span "Malgré nos précédents échanges, nous constatons que la facture n°2225072348, d’…" at bounding box center [1241, 313] width 547 height 32
drag, startPoint x: 1022, startPoint y: 321, endPoint x: 967, endPoint y: 320, distance: 55.0
click at [967, 320] on div "Bonjour, Malgré nos précédents échanges, nous constatons que la facture n°22250…" at bounding box center [1254, 471] width 587 height 400
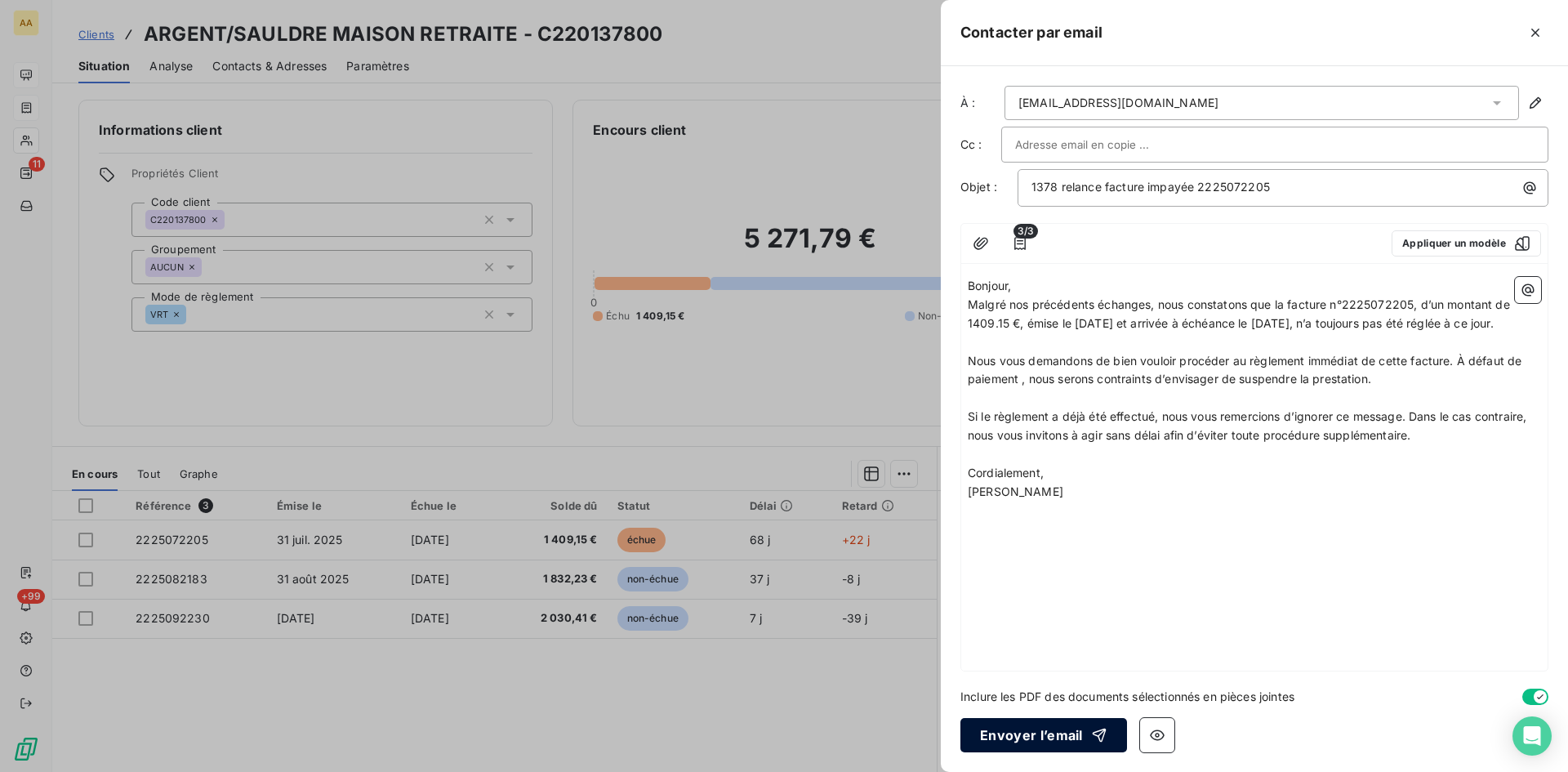
click at [1020, 731] on button "Envoyer l’email" at bounding box center [1044, 735] width 167 height 34
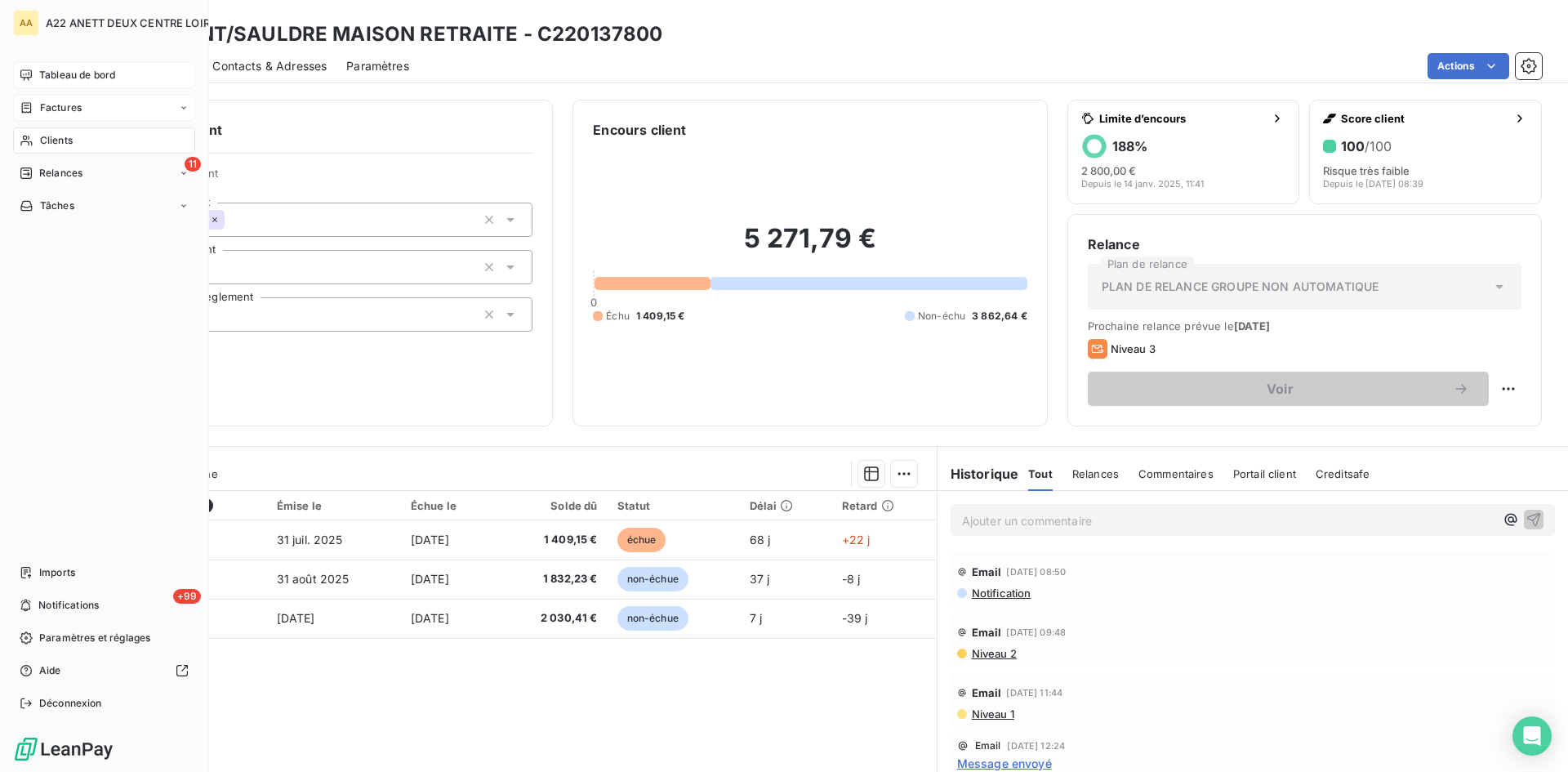
click at [36, 138] on div "Clients" at bounding box center [105, 141] width 183 height 27
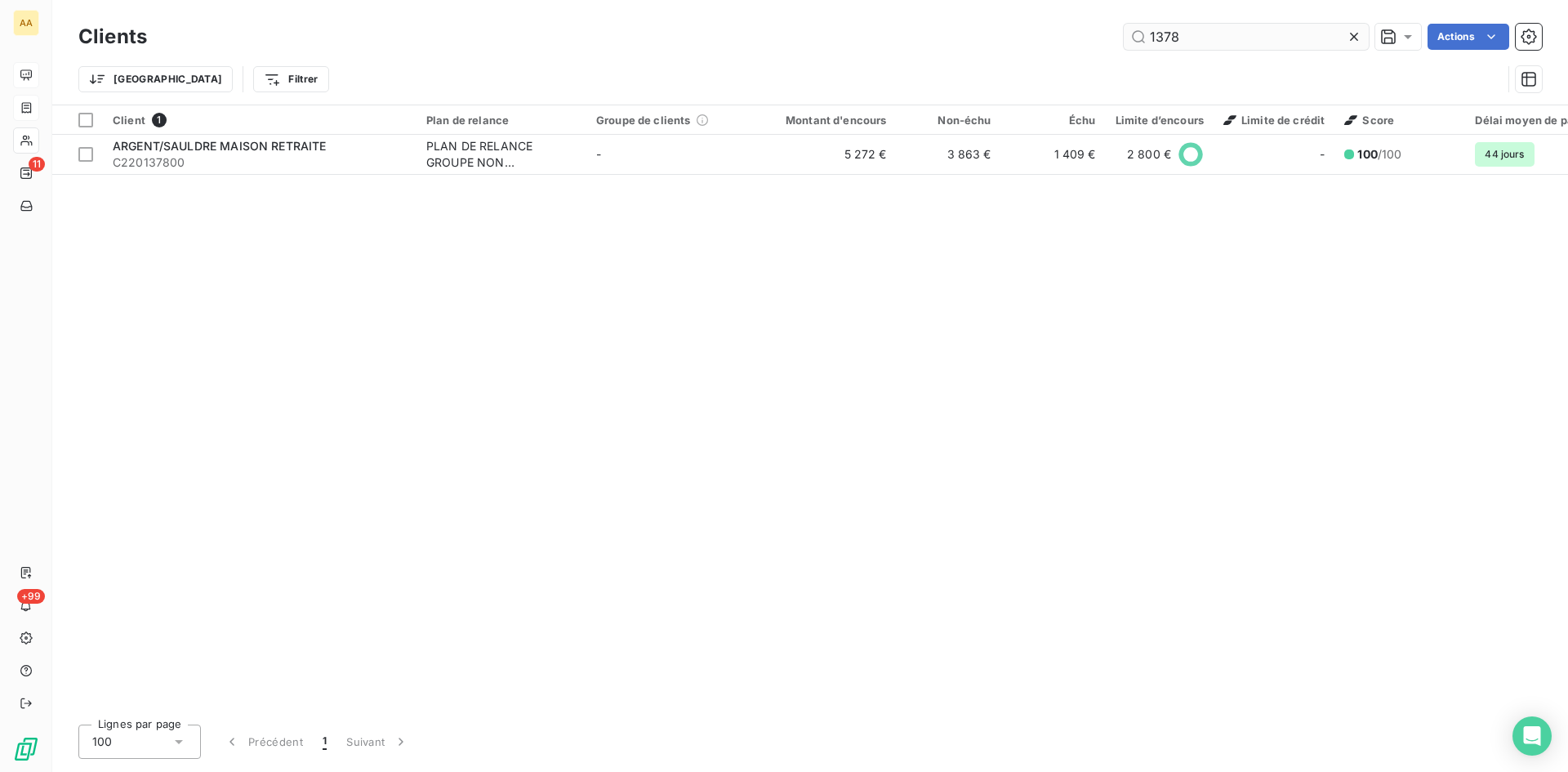
drag, startPoint x: 1198, startPoint y: 34, endPoint x: 1142, endPoint y: 35, distance: 56.0
click at [1142, 35] on input "1378" at bounding box center [1246, 37] width 245 height 27
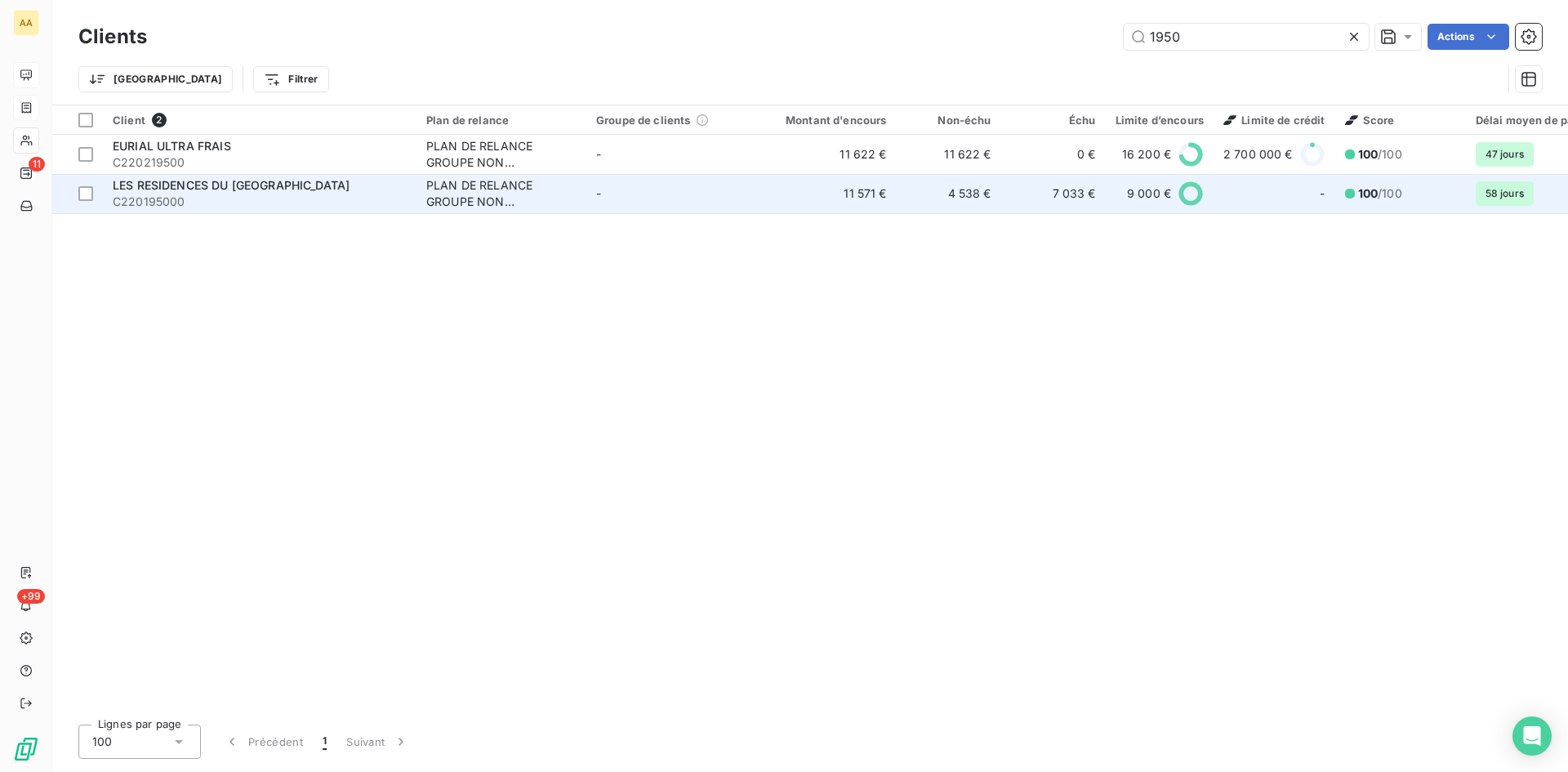
type input "1950"
click at [497, 198] on div "PLAN DE RELANCE GROUPE NON AUTOMATIQUE" at bounding box center [501, 193] width 150 height 32
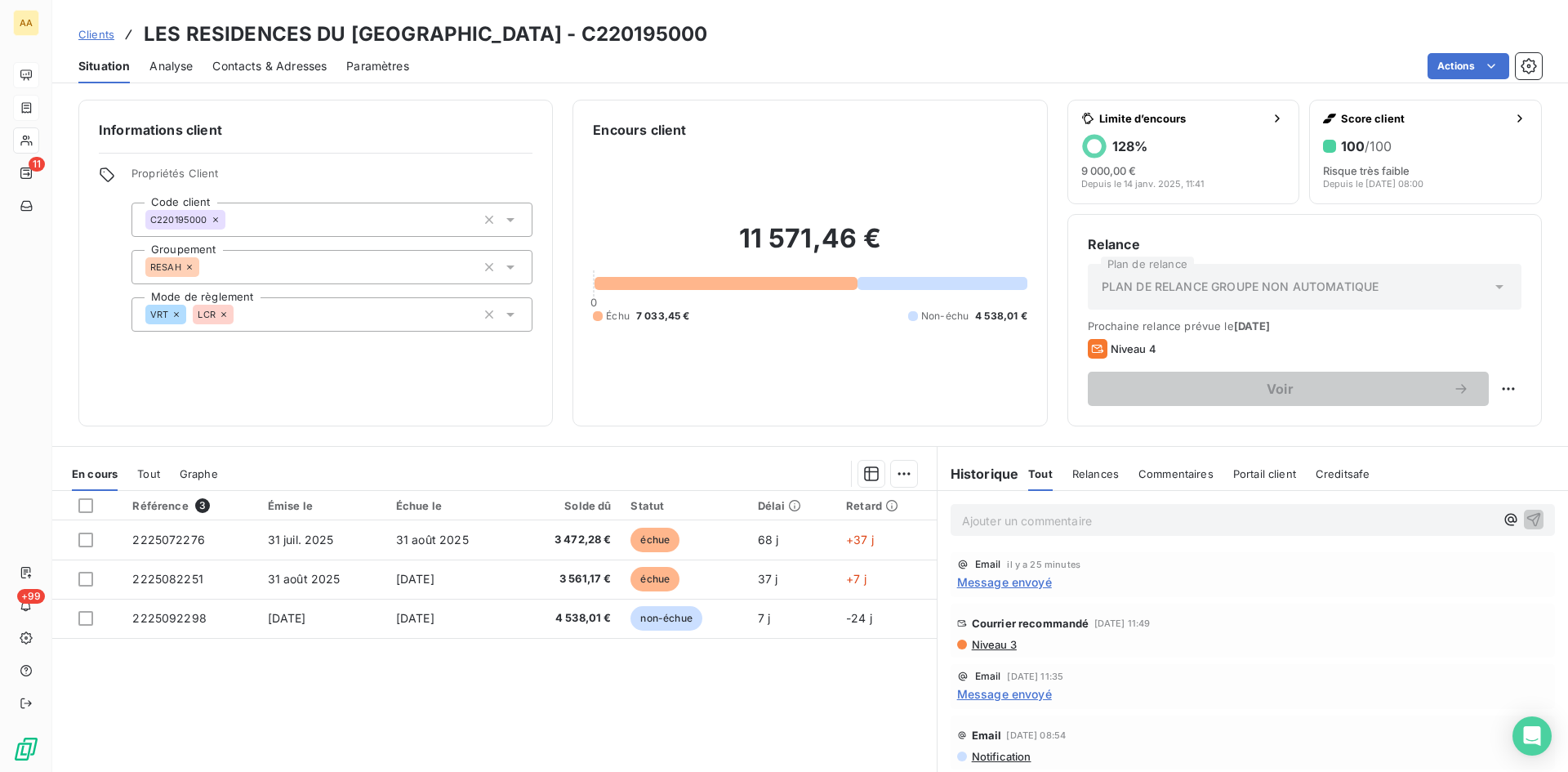
click at [975, 521] on p "Ajouter un commentaire ﻿" at bounding box center [1229, 520] width 533 height 21
click at [1081, 515] on p "2276 payee le 2/10" at bounding box center [1229, 520] width 533 height 19
click at [962, 520] on span "2276 payee le 2/10 - cette semaine dans la semaine" at bounding box center [1106, 519] width 287 height 14
click at [1098, 519] on span "facture 2225072276 payee le 2/10 - cette semaine dans la semaine" at bounding box center [1148, 519] width 373 height 14
drag, startPoint x: 1337, startPoint y: 518, endPoint x: 1239, endPoint y: 512, distance: 98.2
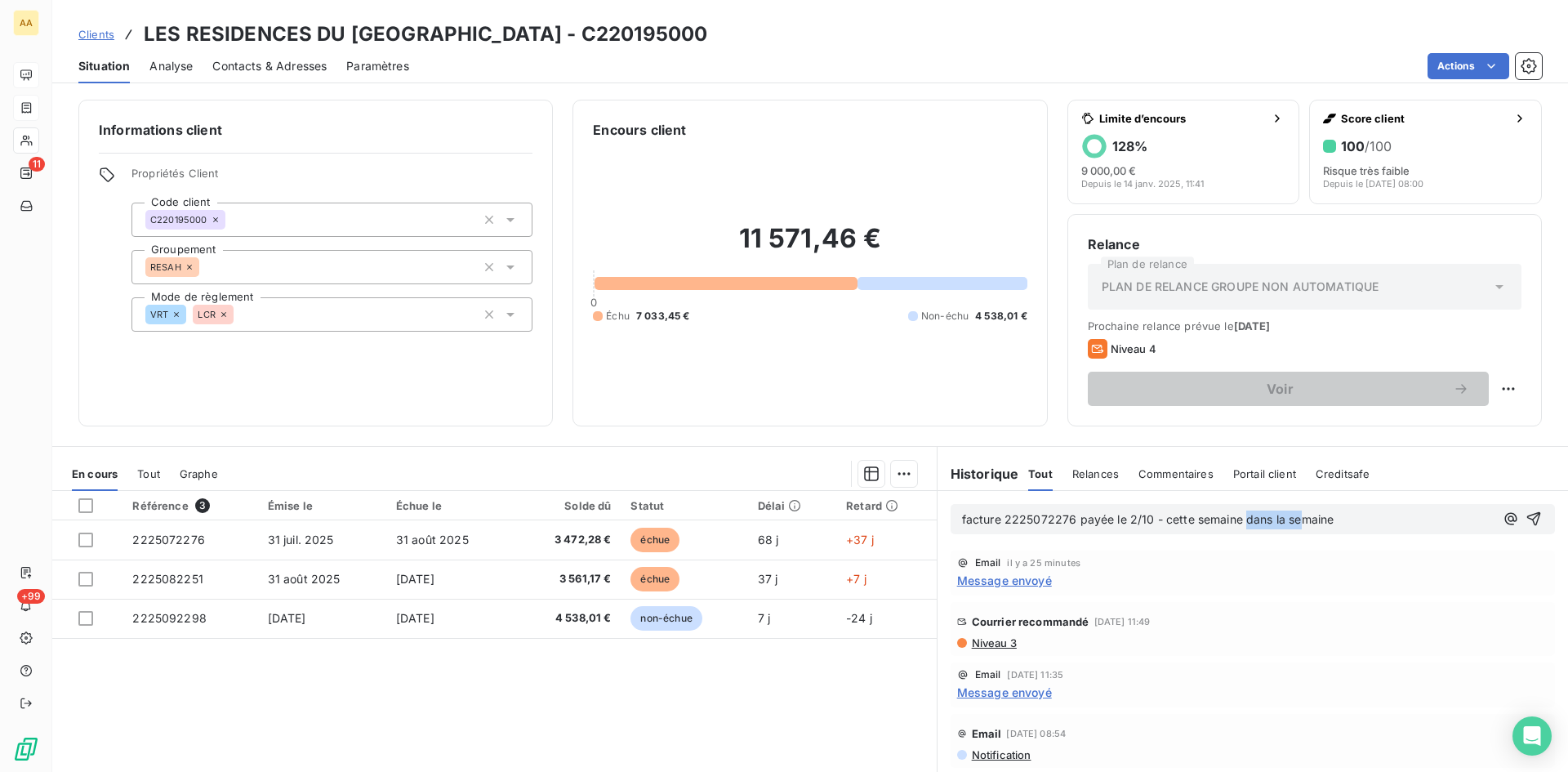
click at [1239, 512] on p "facture 2225072276 payée le 2/10 - cette semaine dans la semaine" at bounding box center [1229, 520] width 533 height 19
drag, startPoint x: 1337, startPoint y: 525, endPoint x: 1259, endPoint y: 516, distance: 78.5
click at [1252, 515] on p "facture 2225072276 payée le 2/10 - cette semaine dans la semaine" at bounding box center [1229, 520] width 533 height 19
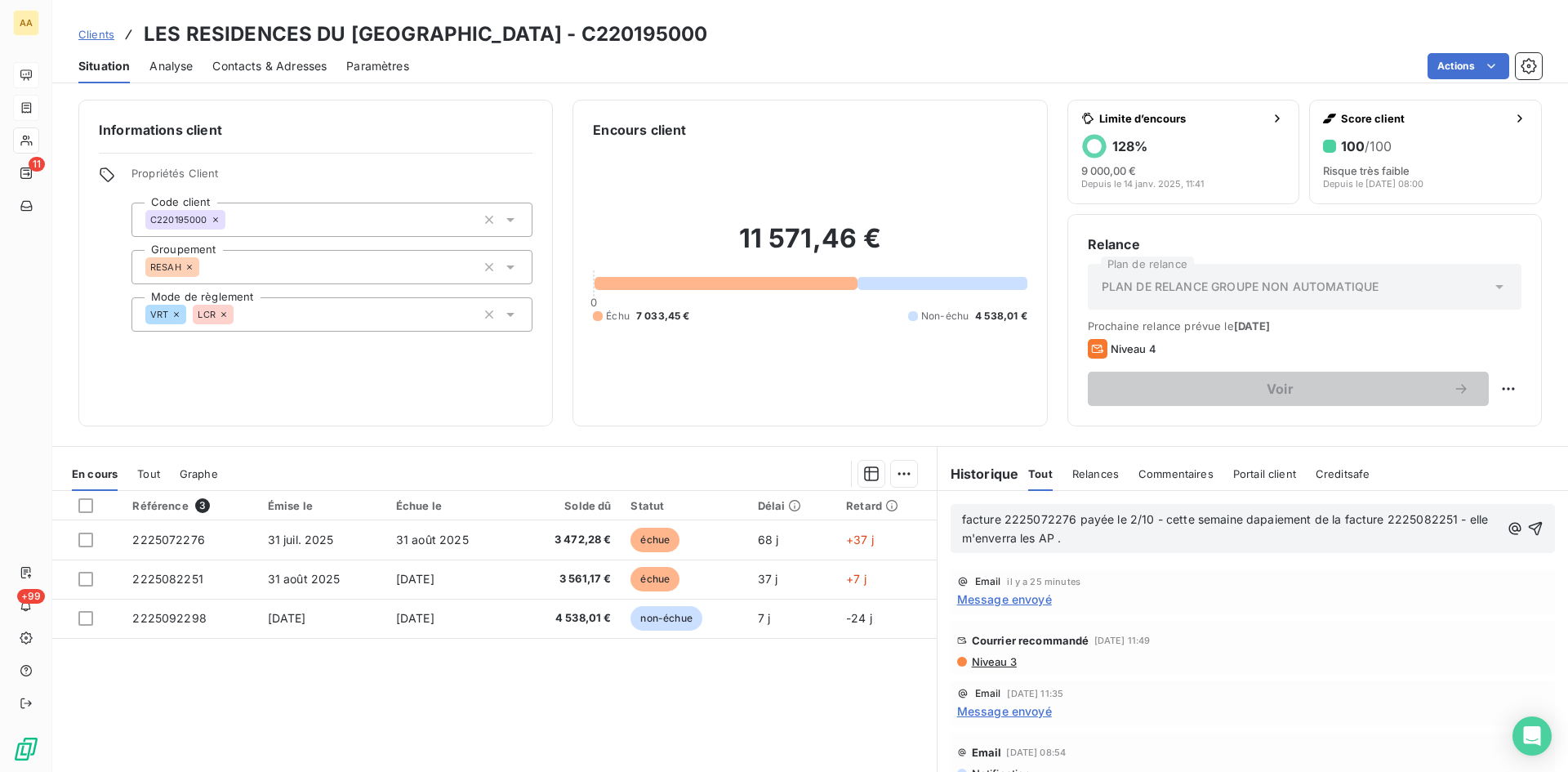
drag, startPoint x: 1249, startPoint y: 524, endPoint x: 1278, endPoint y: 541, distance: 33.6
click at [1278, 541] on p "facture 2225072276 payée le 2/10 - cette semaine dapaiement de la facture 22250…" at bounding box center [1231, 529] width 538 height 37
drag, startPoint x: 1249, startPoint y: 520, endPoint x: 1233, endPoint y: 526, distance: 17.1
click at [1244, 518] on span "facture 2225072276 payée le 2/10 - cette semaine dapaiement de la facture 22250…" at bounding box center [1227, 528] width 530 height 32
click at [1527, 529] on icon "button" at bounding box center [1536, 529] width 17 height 17
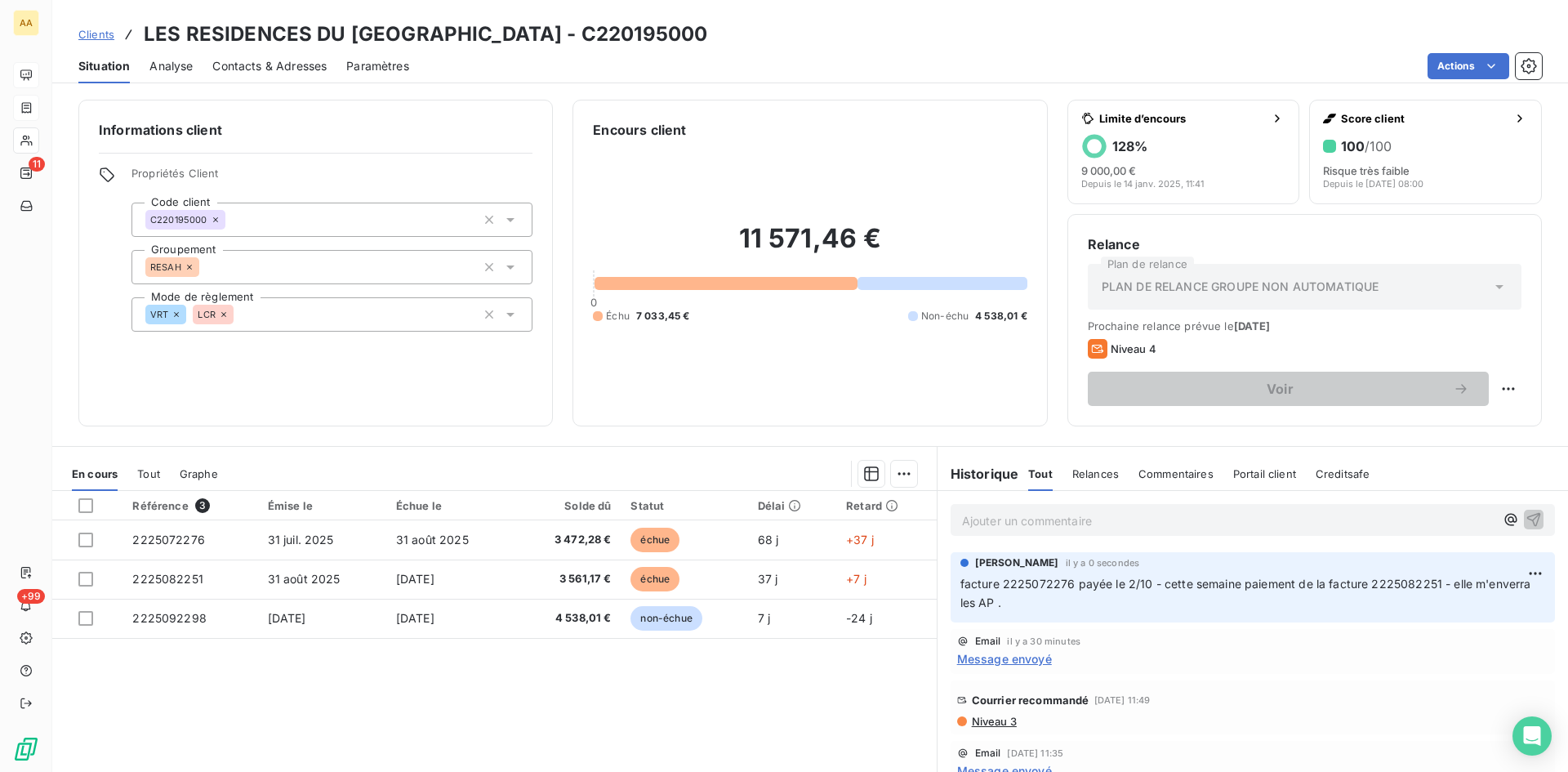
click at [951, 584] on div "[PERSON_NAME] il y a 0 secondes facture 2225072276 payée le 2/10 - cette semain…" at bounding box center [1253, 588] width 605 height 71
drag, startPoint x: 957, startPoint y: 583, endPoint x: 935, endPoint y: 585, distance: 22.1
click at [951, 584] on div "[PERSON_NAME] il y a 0 secondes facture 2225072276 payée le 2/10 - cette semain…" at bounding box center [1253, 588] width 605 height 71
click at [1019, 598] on p "facture 2225072276 payée le 2/10 - cette semaine paiement de la facture 2225082…" at bounding box center [1253, 594] width 585 height 37
click at [962, 588] on span "facture 2225072276 payée le 2/10 - cette semaine paiement de la facture 2225082…" at bounding box center [1248, 593] width 574 height 32
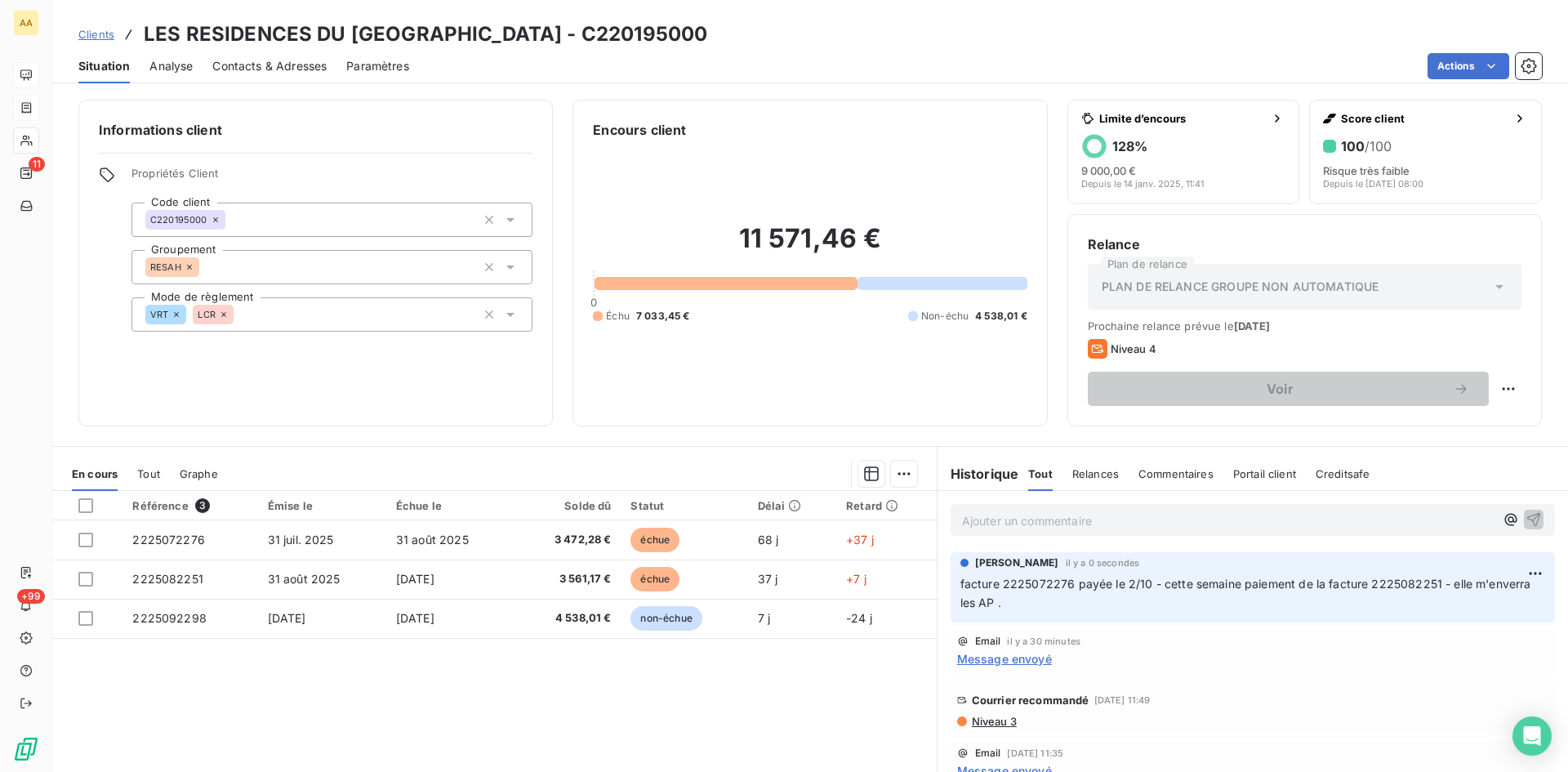
click at [961, 583] on span "facture 2225072276 payée le 2/10 - cette semaine paiement de la facture 2225082…" at bounding box center [1248, 593] width 574 height 32
drag, startPoint x: 952, startPoint y: 583, endPoint x: 970, endPoint y: 579, distance: 18.4
click at [961, 583] on span "facture 2225072276 payée le 2/10 - cette semaine paiement de la facture 2225082…" at bounding box center [1248, 593] width 574 height 32
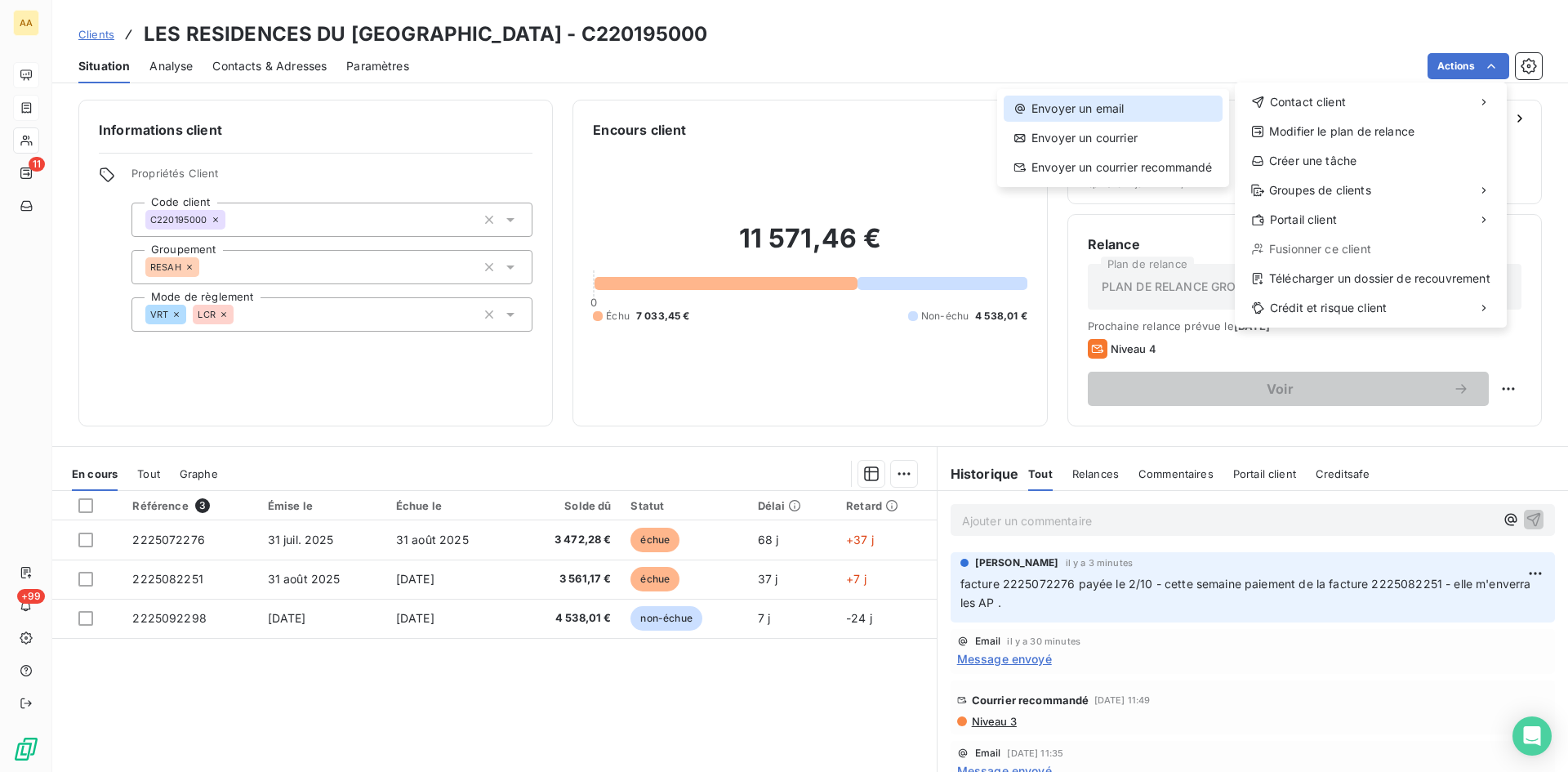
click at [1092, 110] on div "Envoyer un email" at bounding box center [1113, 109] width 219 height 27
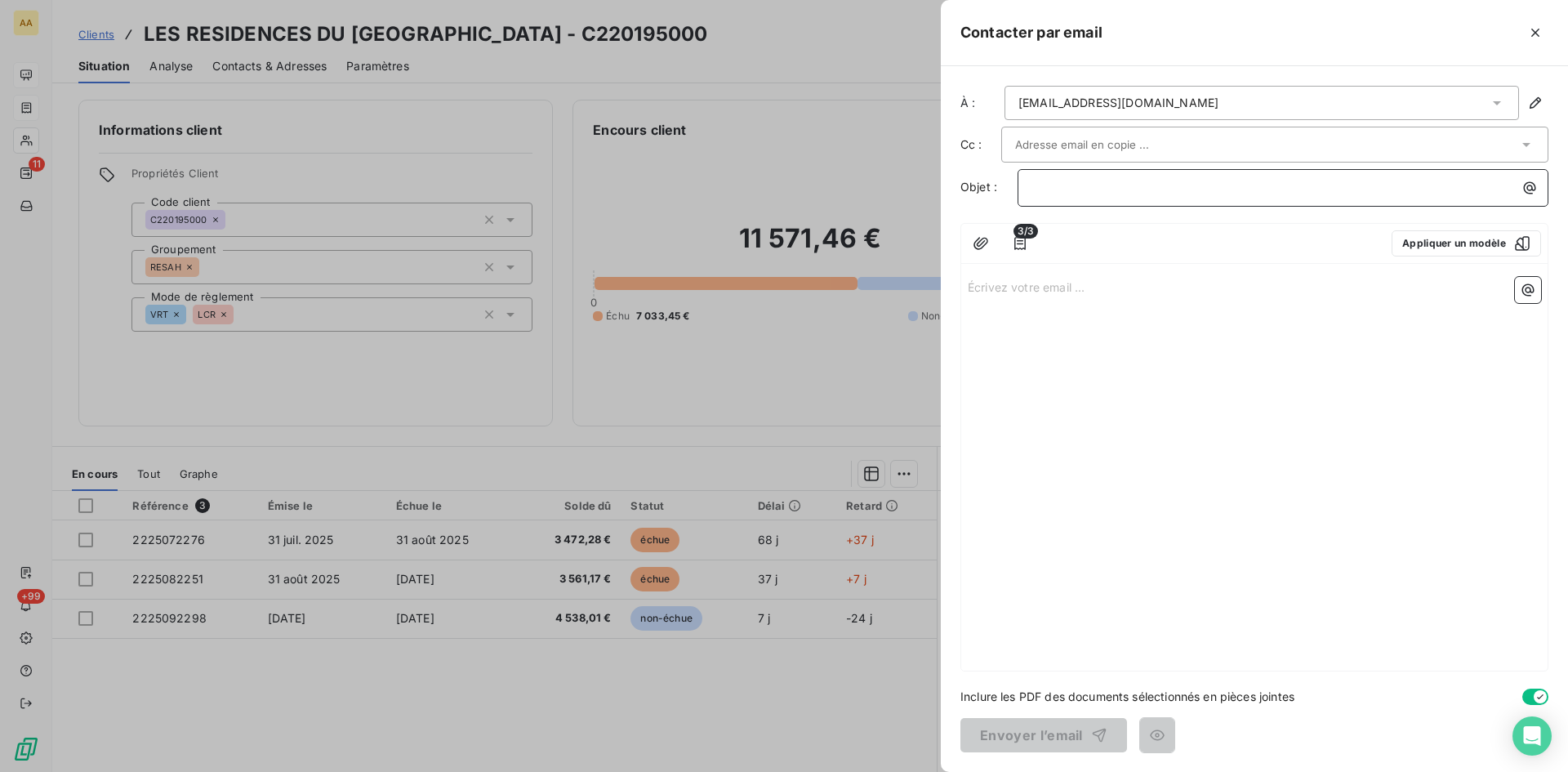
click at [1053, 181] on p "﻿" at bounding box center [1287, 188] width 511 height 19
click at [1011, 285] on p "Écrivez votre email ... ﻿" at bounding box center [1254, 286] width 573 height 19
click at [1015, 282] on p "Écrivez votre email ... ﻿" at bounding box center [1254, 286] width 573 height 19
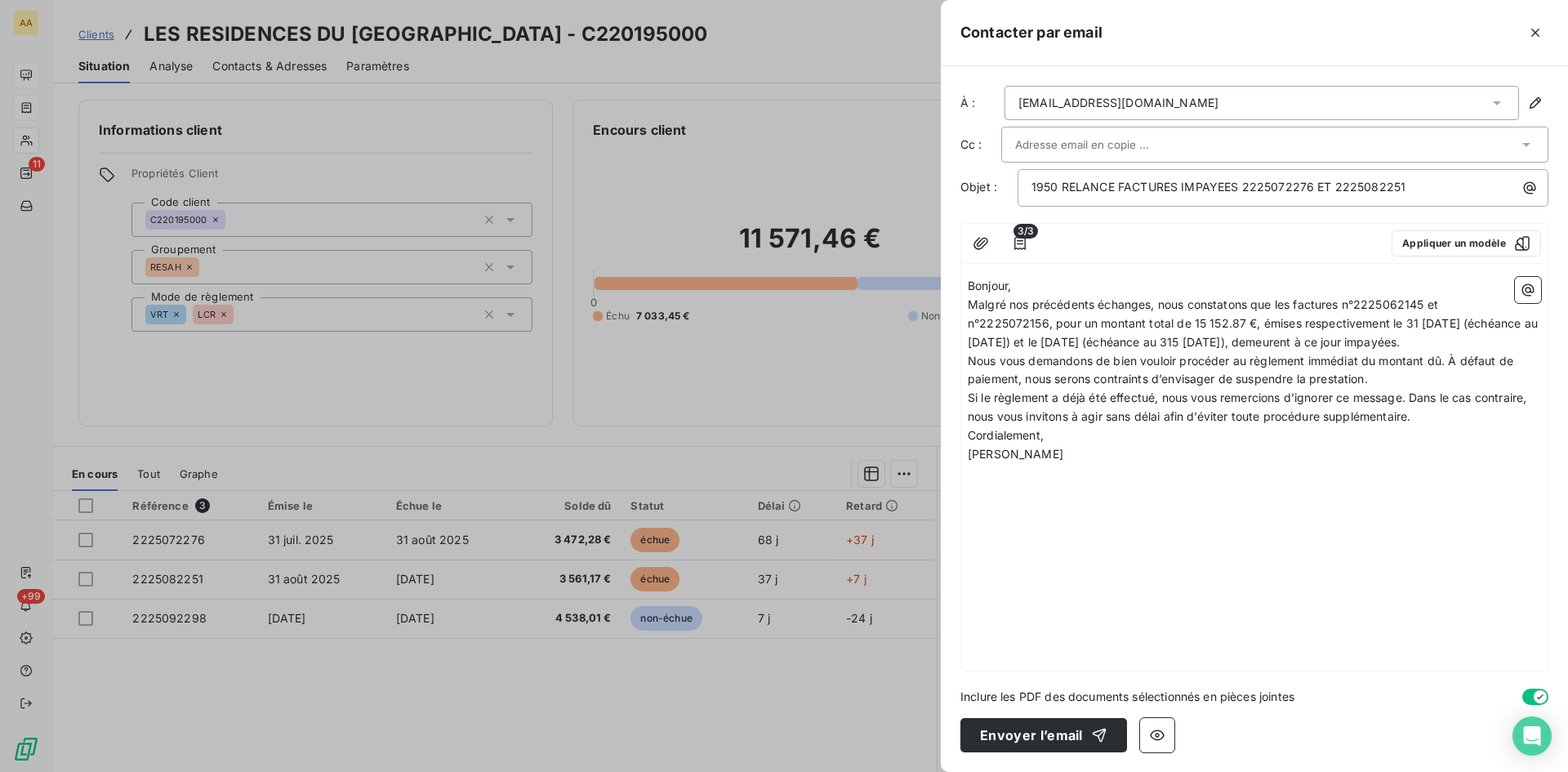
click at [1040, 285] on p "Bonjour," at bounding box center [1254, 286] width 573 height 19
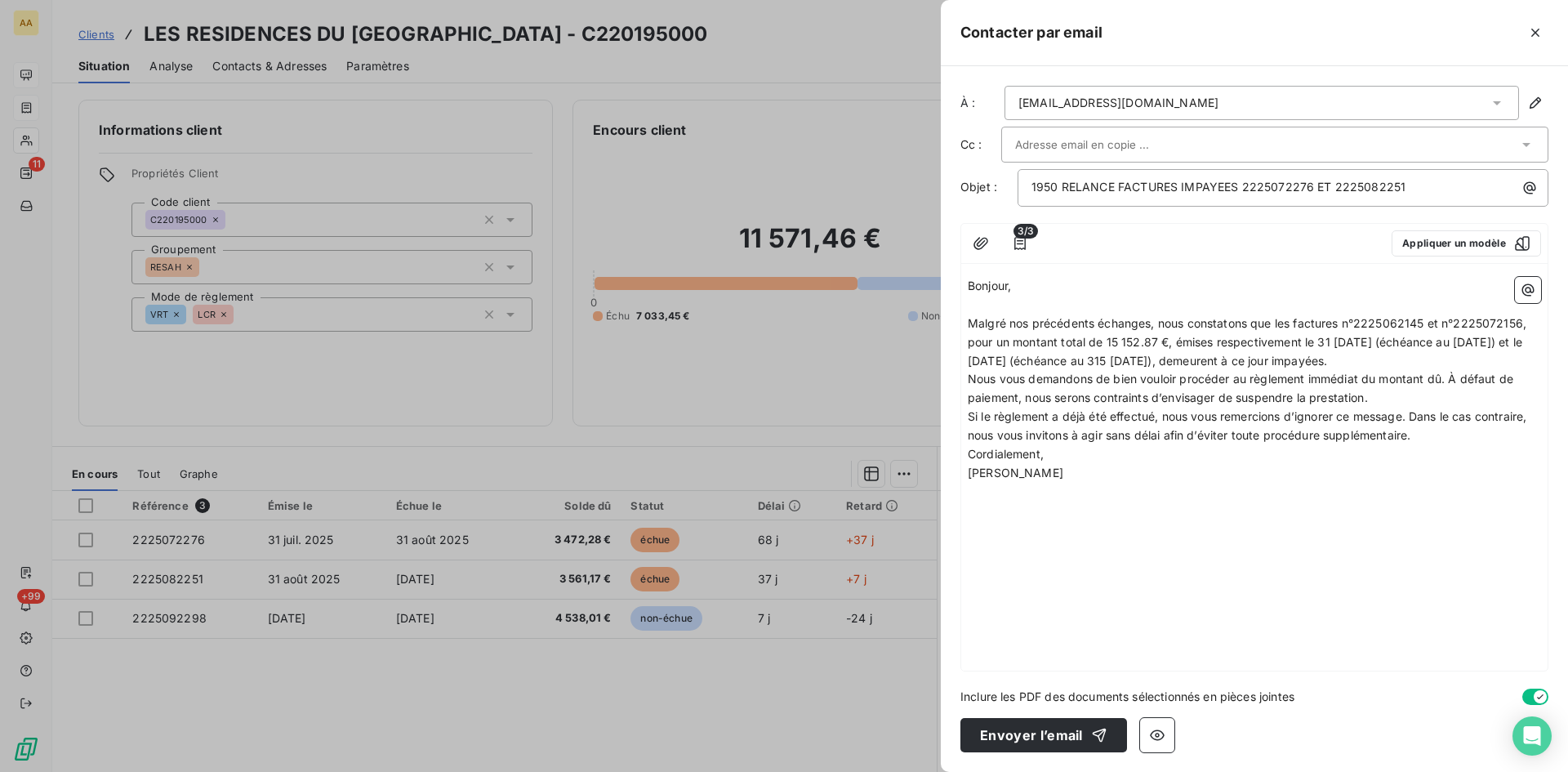
click at [1500, 360] on p "Malgré nos précédents échanges, nous constatons que les factures n°2225062145 e…" at bounding box center [1254, 343] width 573 height 56
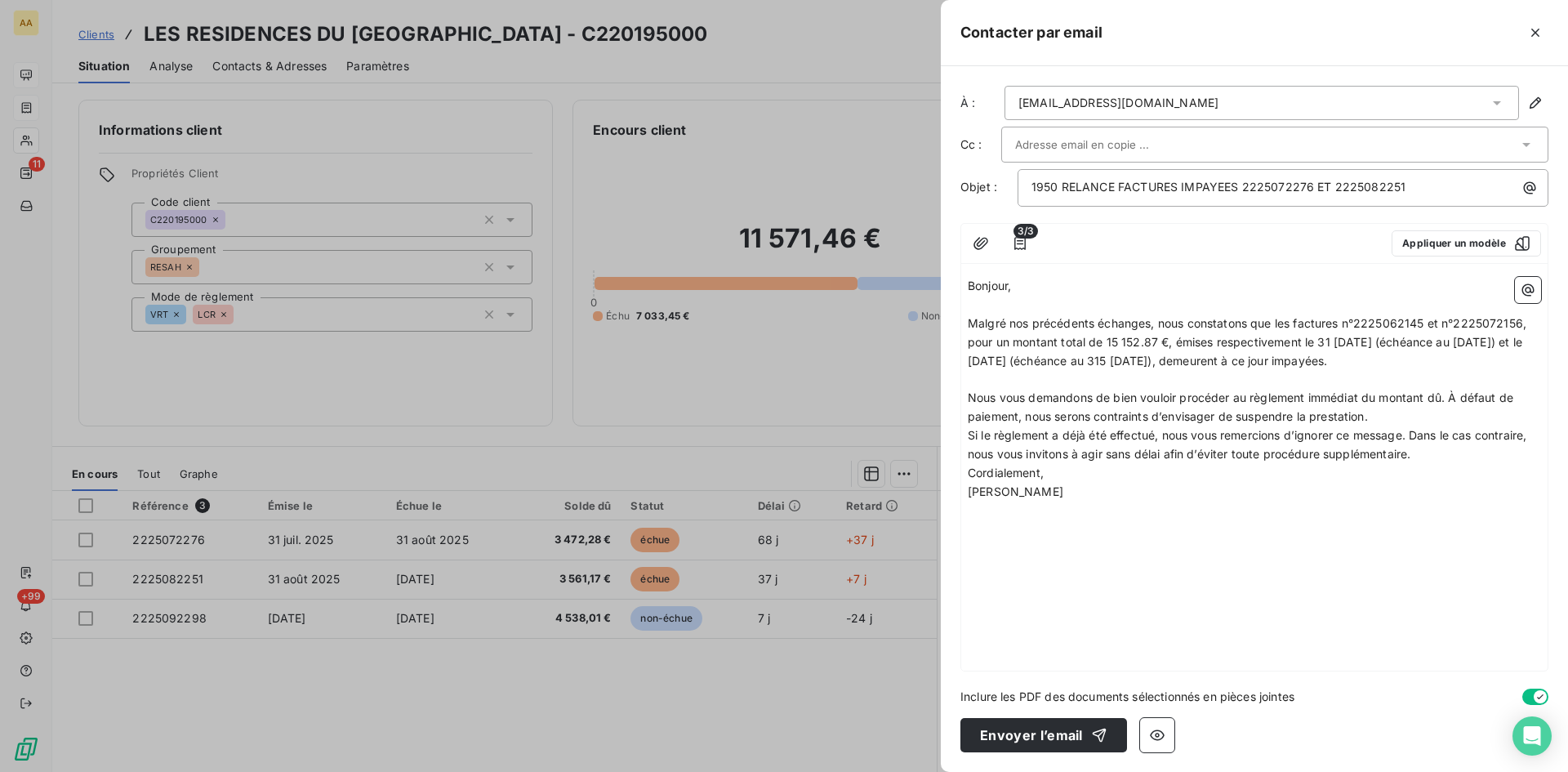
click at [1382, 418] on p "Nous vous demandons de bien vouloir procéder au règlement immédiat du montant d…" at bounding box center [1254, 408] width 573 height 37
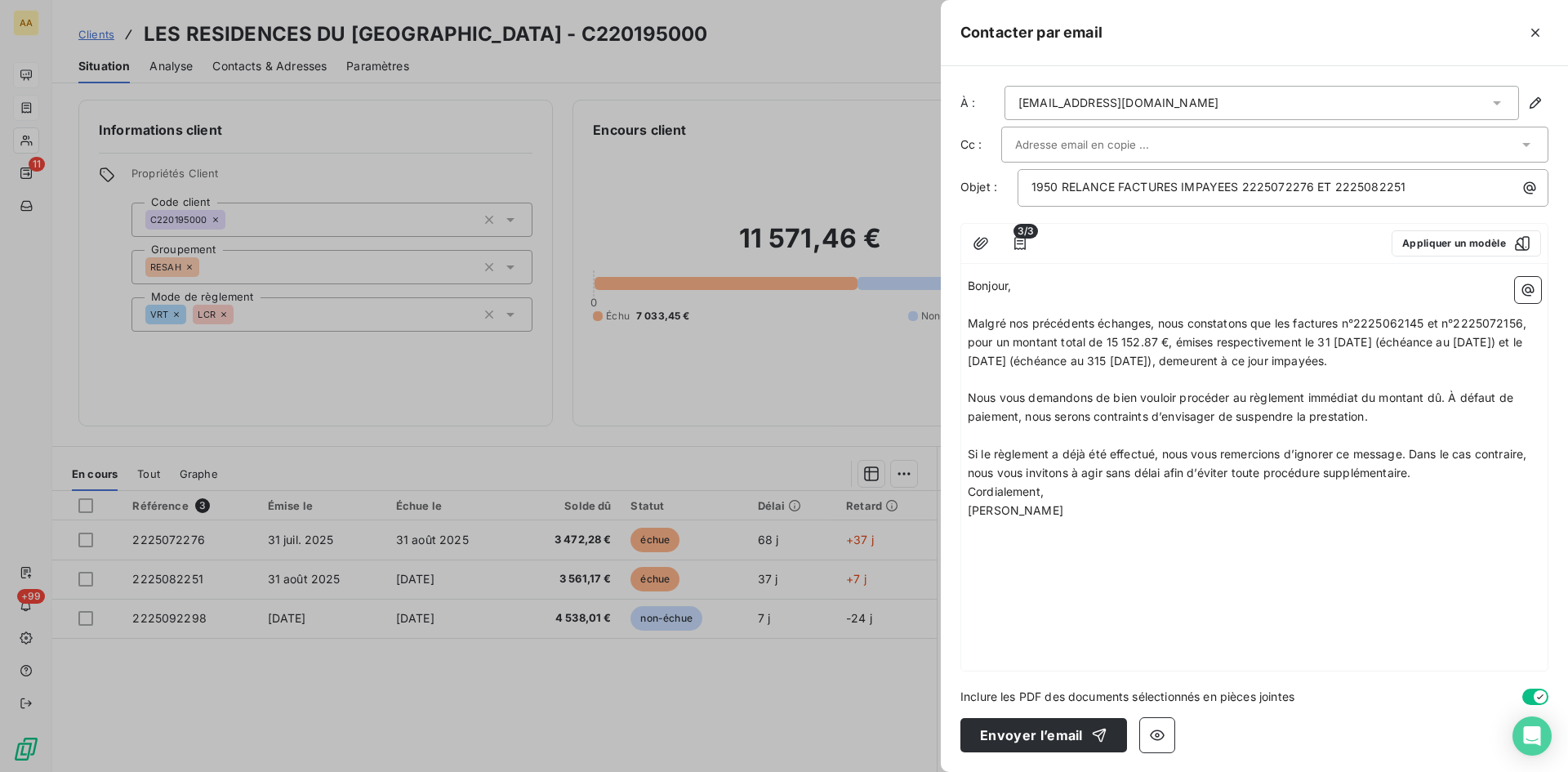
click at [1433, 478] on p "Si le règlement a déjà été effectué, nous vous remercions d’ignorer ce message.…" at bounding box center [1254, 464] width 573 height 37
drag, startPoint x: 1423, startPoint y: 319, endPoint x: 1395, endPoint y: 317, distance: 28.1
click at [1395, 317] on span "Malgré nos précédents échanges, nous constatons que les factures n°2225062145 e…" at bounding box center [1249, 342] width 562 height 51
drag, startPoint x: 1427, startPoint y: 320, endPoint x: 1394, endPoint y: 318, distance: 33.1
click at [1394, 318] on span "Malgré nos précédents échanges, nous constatons que les factures n°2225062145 e…" at bounding box center [1249, 342] width 562 height 51
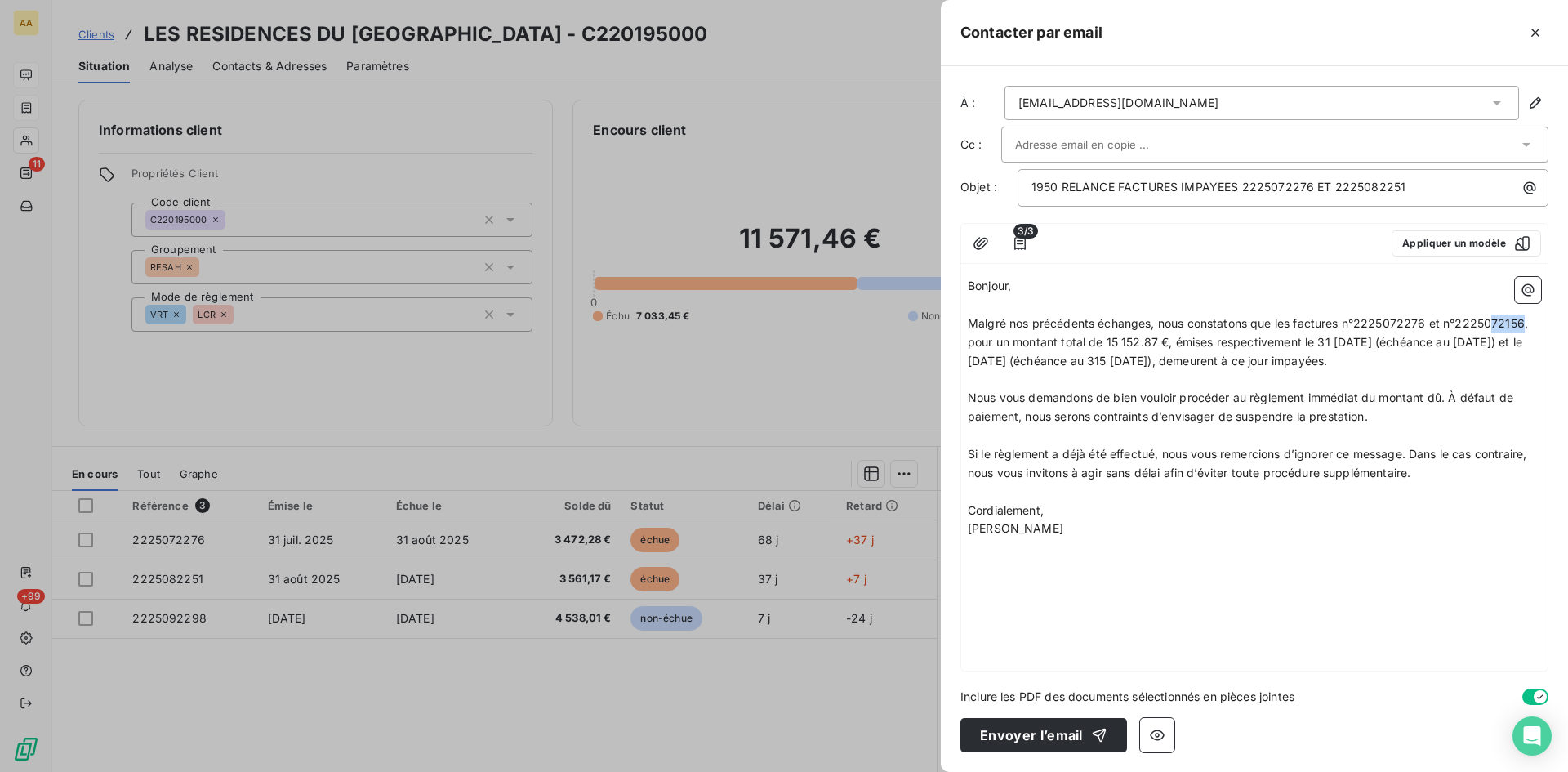
drag, startPoint x: 1525, startPoint y: 320, endPoint x: 1493, endPoint y: 315, distance: 32.4
click at [1493, 316] on span "Malgré nos précédents échanges, nous constatons que les factures n°2225072276 e…" at bounding box center [1249, 342] width 563 height 51
drag, startPoint x: 1161, startPoint y: 338, endPoint x: 1109, endPoint y: 338, distance: 52.0
click at [1112, 335] on span "Malgré nos précédents échanges, nous constatons que les factures n°2225072276 e…" at bounding box center [1250, 342] width 564 height 51
click at [1108, 335] on span "Malgré nos précédents échanges, nous constatons que les factures n°2225072276 e…" at bounding box center [1250, 342] width 564 height 51
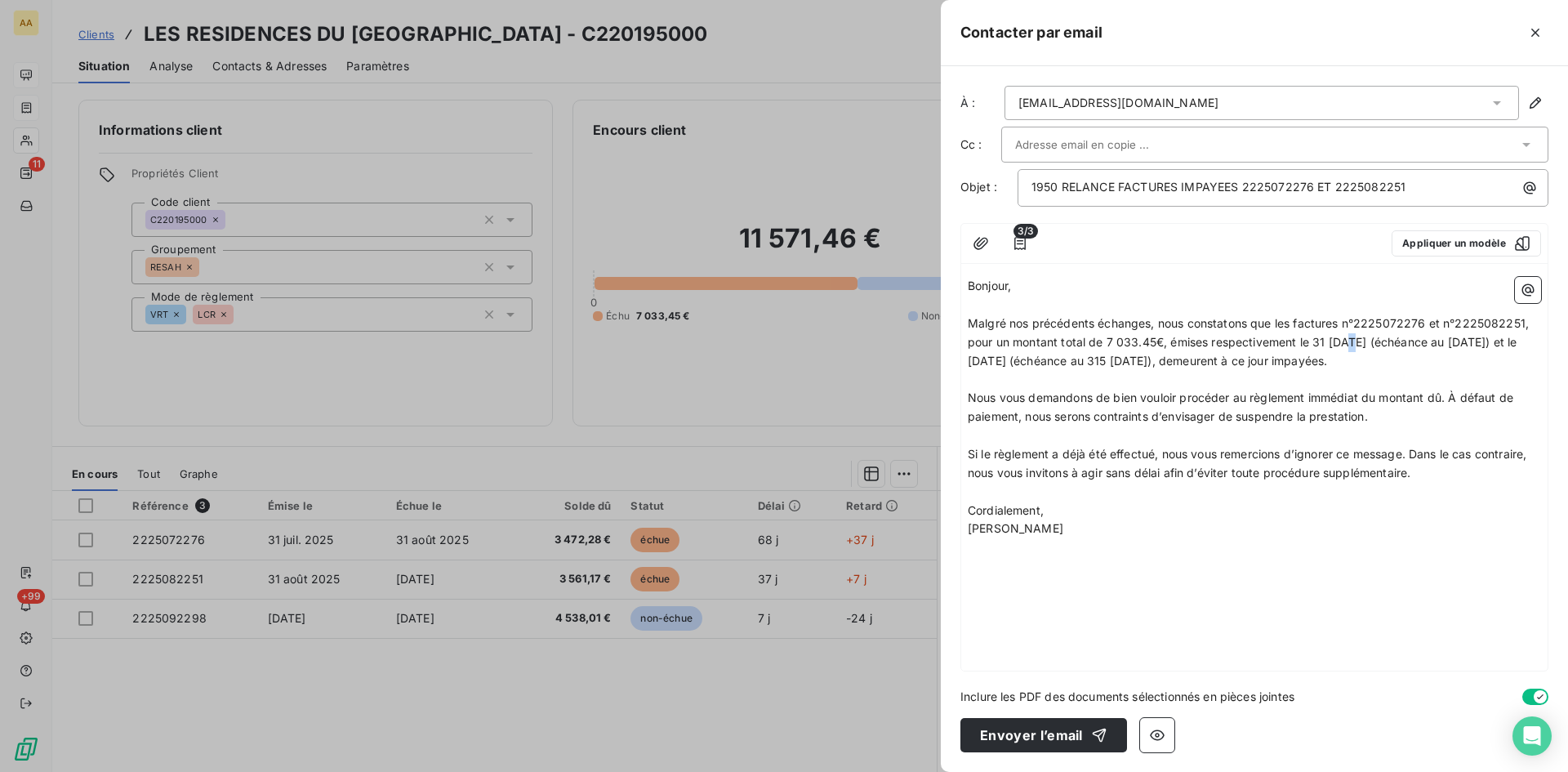
drag, startPoint x: 1347, startPoint y: 343, endPoint x: 1313, endPoint y: 356, distance: 36.4
click at [1345, 339] on span "Malgré nos précédents échanges, nous constatons que les factures n°2225072276 e…" at bounding box center [1250, 342] width 564 height 51
drag, startPoint x: 1483, startPoint y: 340, endPoint x: 1473, endPoint y: 335, distance: 11.2
click at [1473, 335] on span "Malgré nos précédents échanges, nous constatons que les factures n°2225072276 e…" at bounding box center [1250, 342] width 564 height 51
drag, startPoint x: 1078, startPoint y: 360, endPoint x: 1047, endPoint y: 362, distance: 31.1
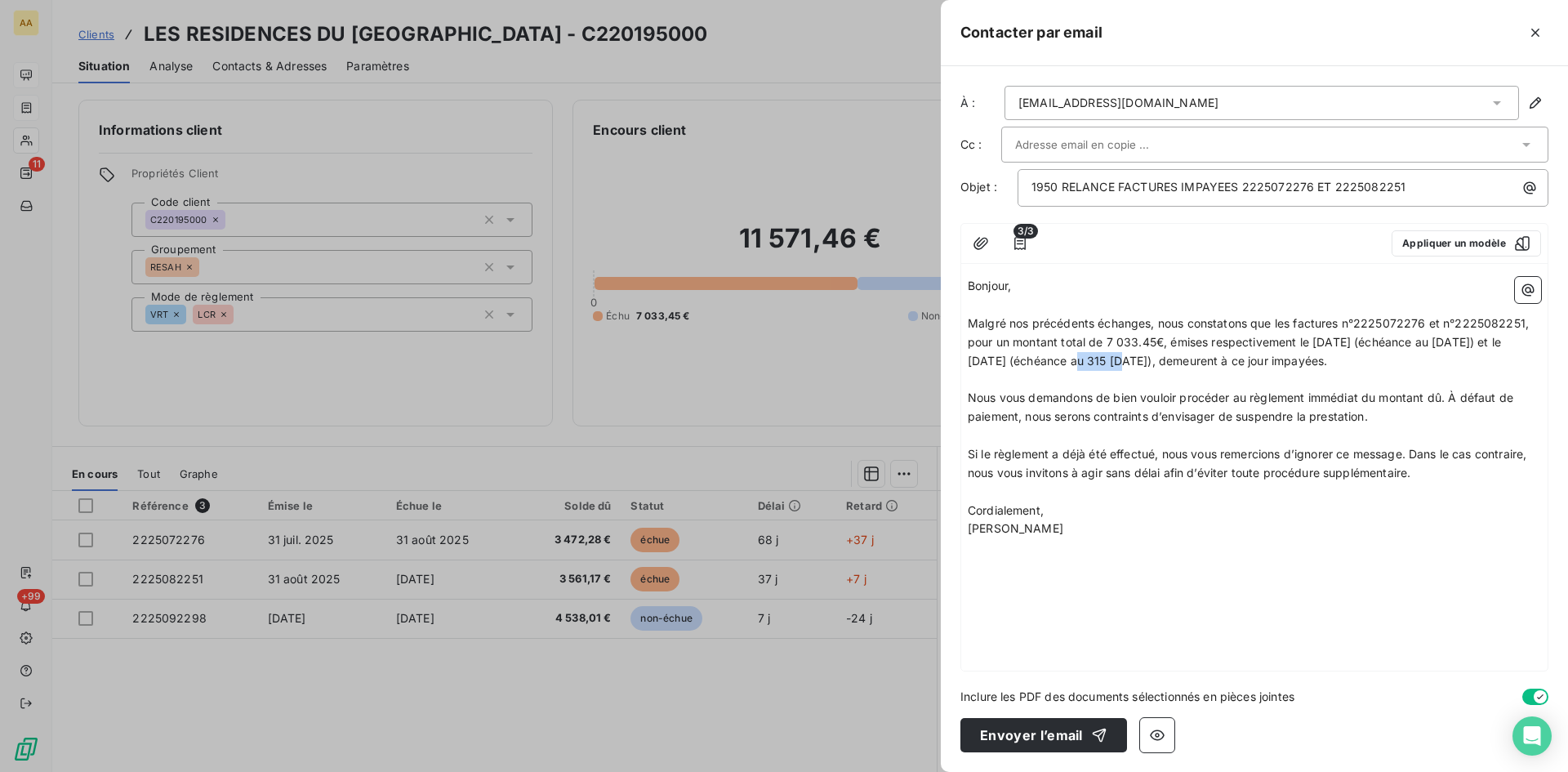
click at [1047, 362] on span "Malgré nos précédents échanges, nous constatons que les factures n°2225072276 e…" at bounding box center [1250, 342] width 564 height 51
drag, startPoint x: 1198, startPoint y: 358, endPoint x: 1189, endPoint y: 358, distance: 9.0
click at [1189, 358] on span "Malgré nos précédents échanges, nous constatons que les factures n°2225072276 e…" at bounding box center [1250, 342] width 564 height 51
drag, startPoint x: 1203, startPoint y: 359, endPoint x: 1184, endPoint y: 356, distance: 19.2
click at [1184, 356] on span "Malgré nos précédents échanges, nous constatons que les factures n°2225072276 e…" at bounding box center [1250, 342] width 564 height 51
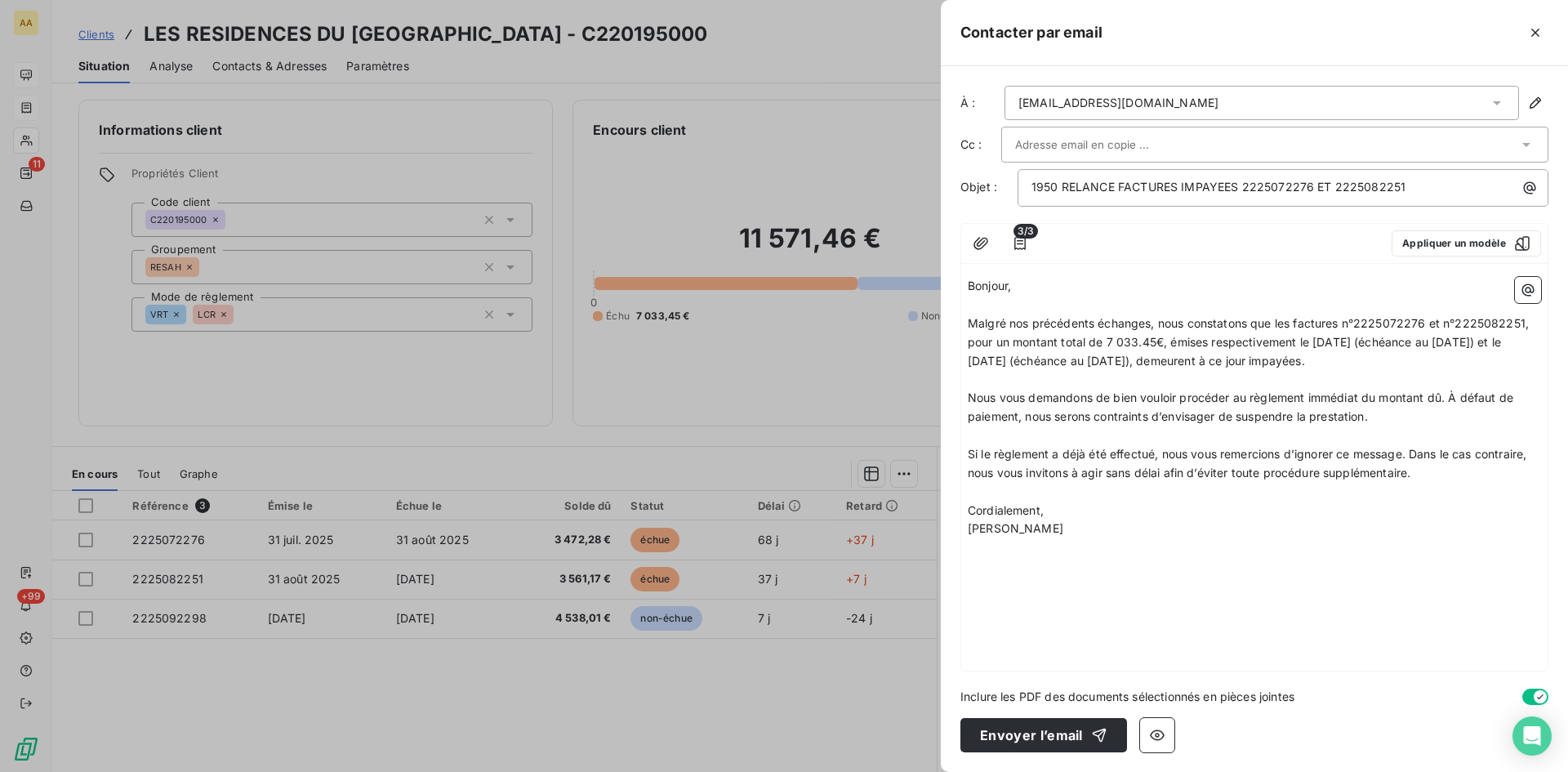
click at [814, 379] on div at bounding box center [784, 386] width 1568 height 772
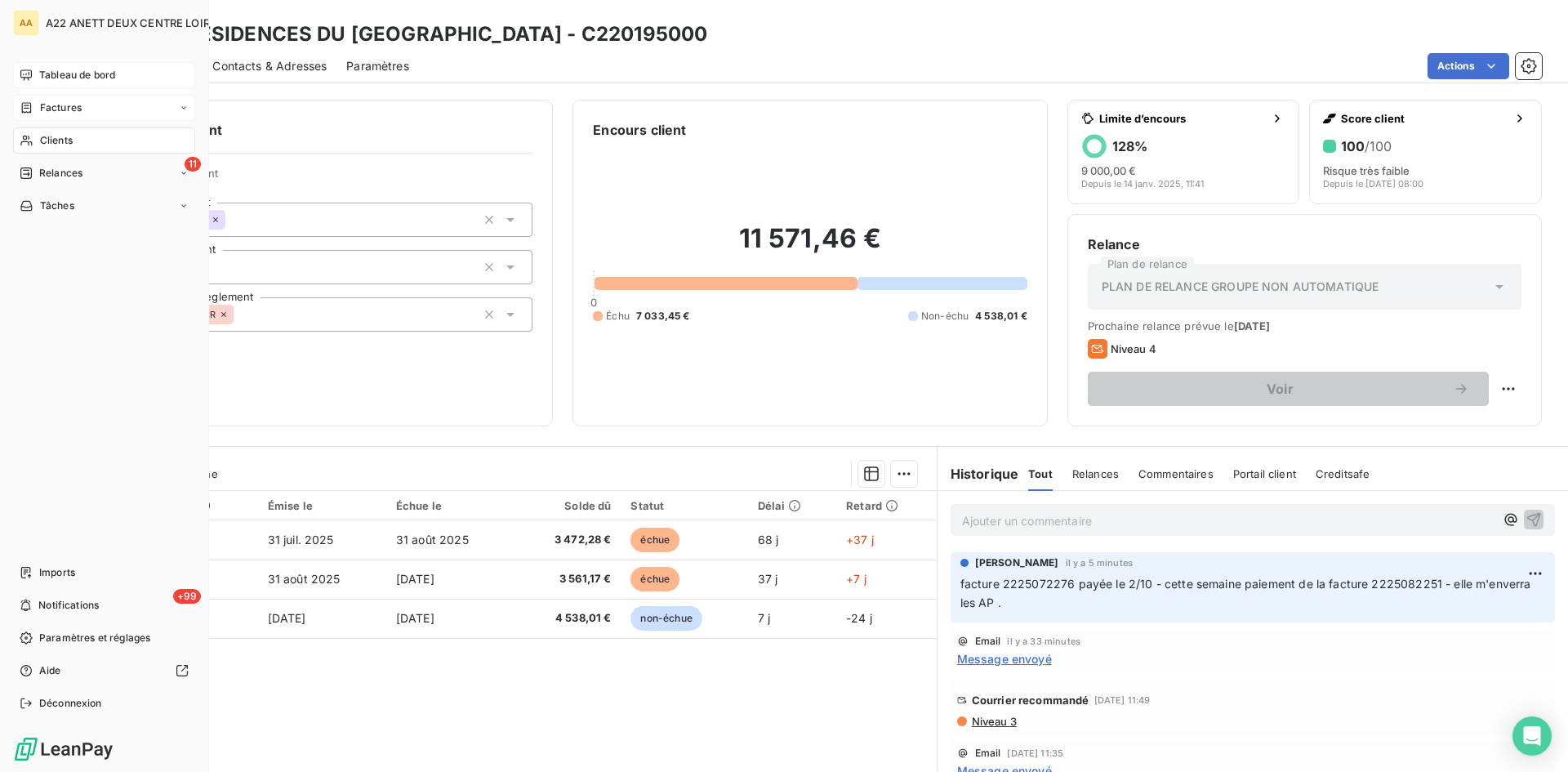
click at [40, 139] on span "Clients" at bounding box center [56, 140] width 32 height 15
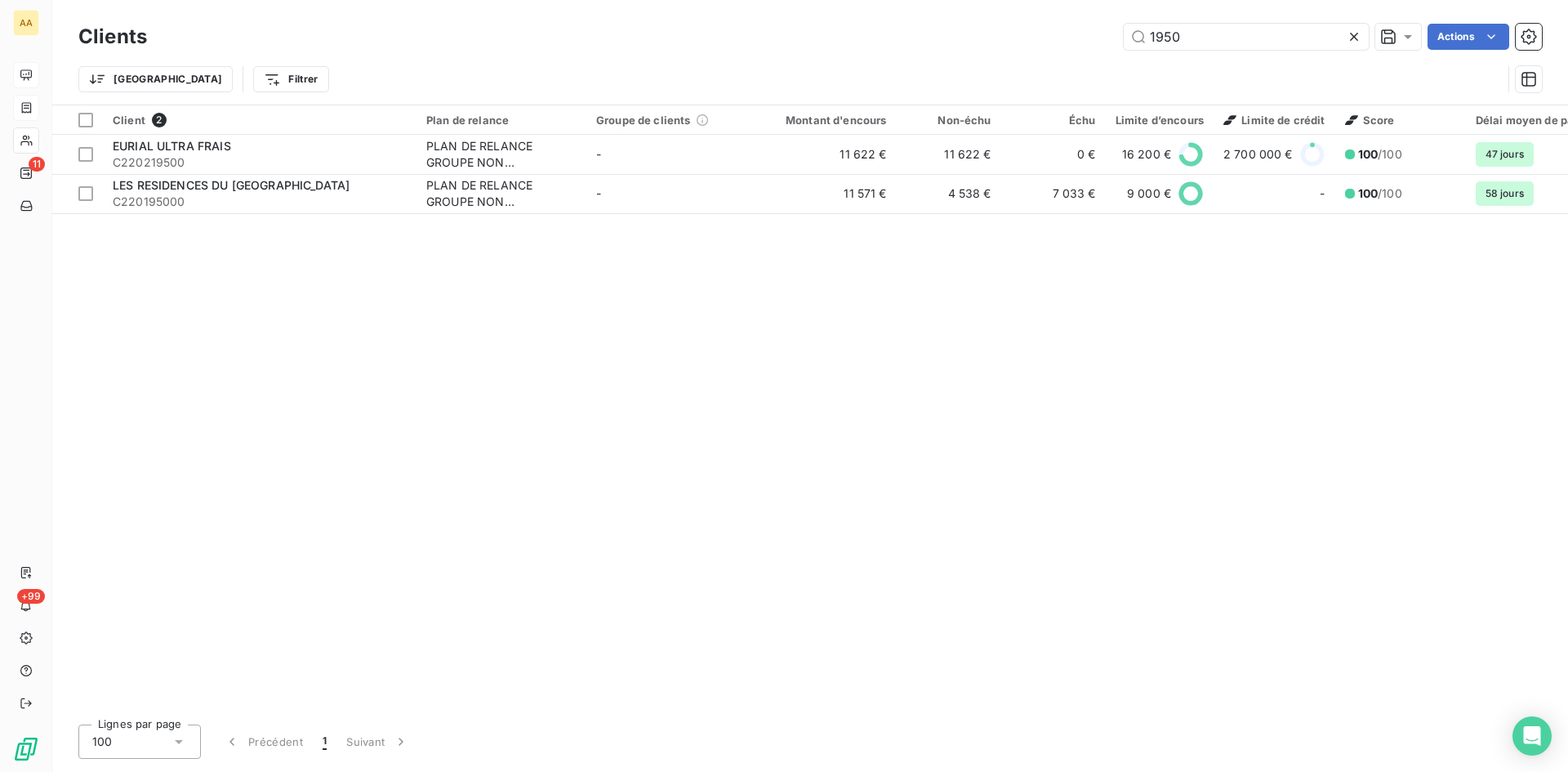
drag, startPoint x: 1181, startPoint y: 34, endPoint x: 1121, endPoint y: 47, distance: 61.4
click at [1132, 34] on input "1950" at bounding box center [1246, 37] width 245 height 27
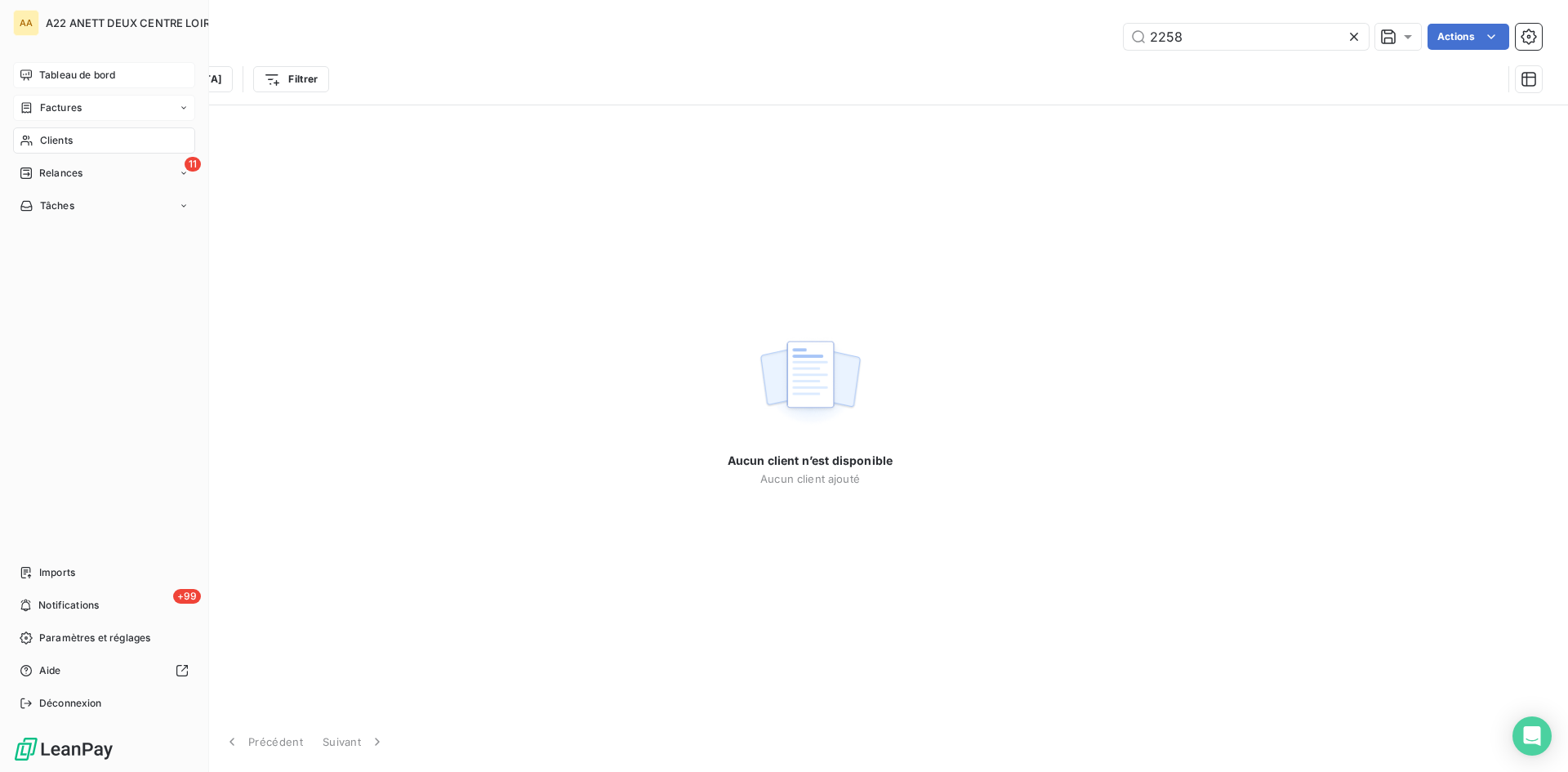
click at [61, 139] on span "Clients" at bounding box center [56, 140] width 32 height 15
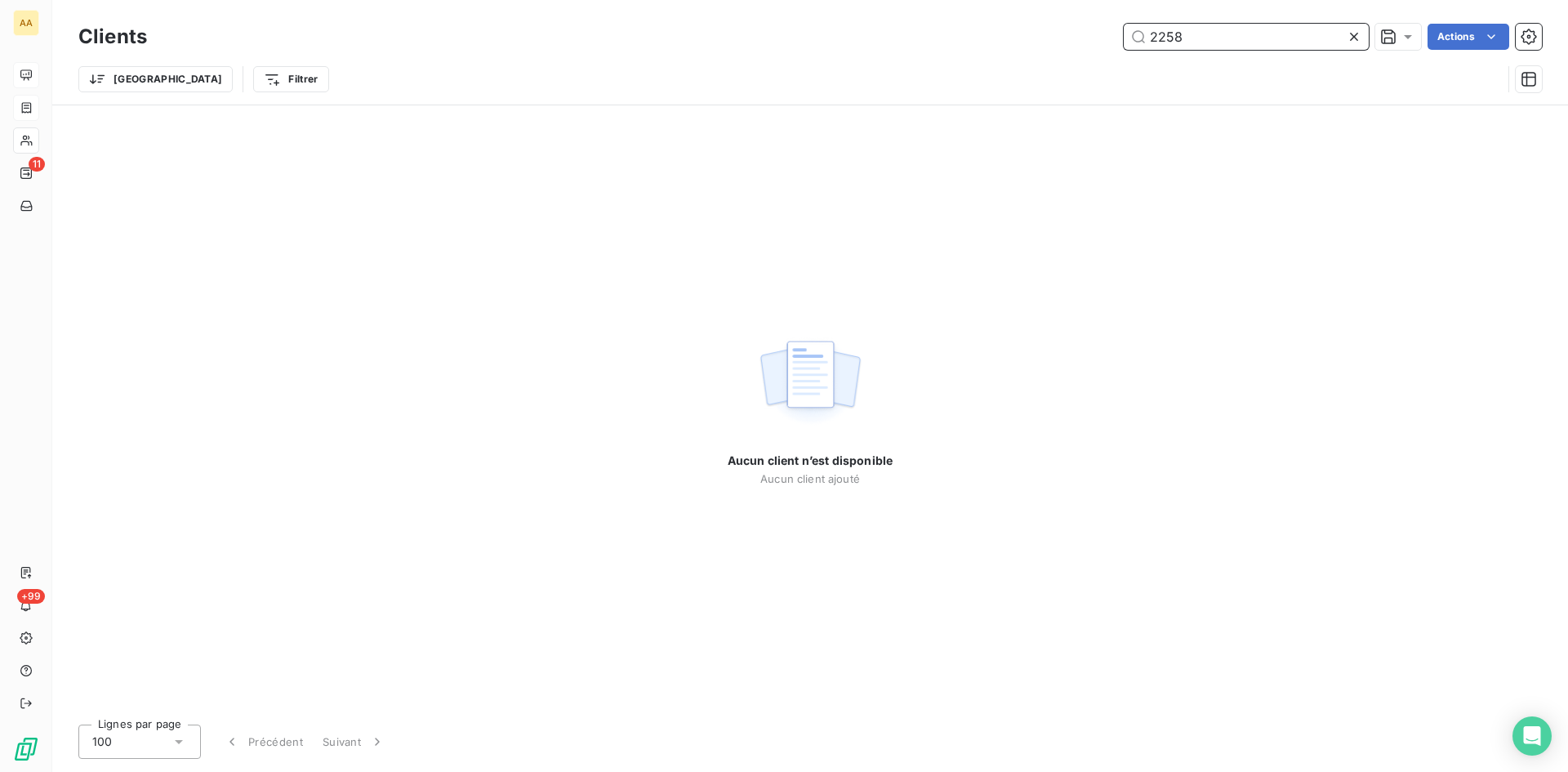
drag, startPoint x: 1178, startPoint y: 32, endPoint x: 1092, endPoint y: 56, distance: 89.3
click at [1091, 51] on div "Clients 2258 Actions" at bounding box center [811, 37] width 1463 height 34
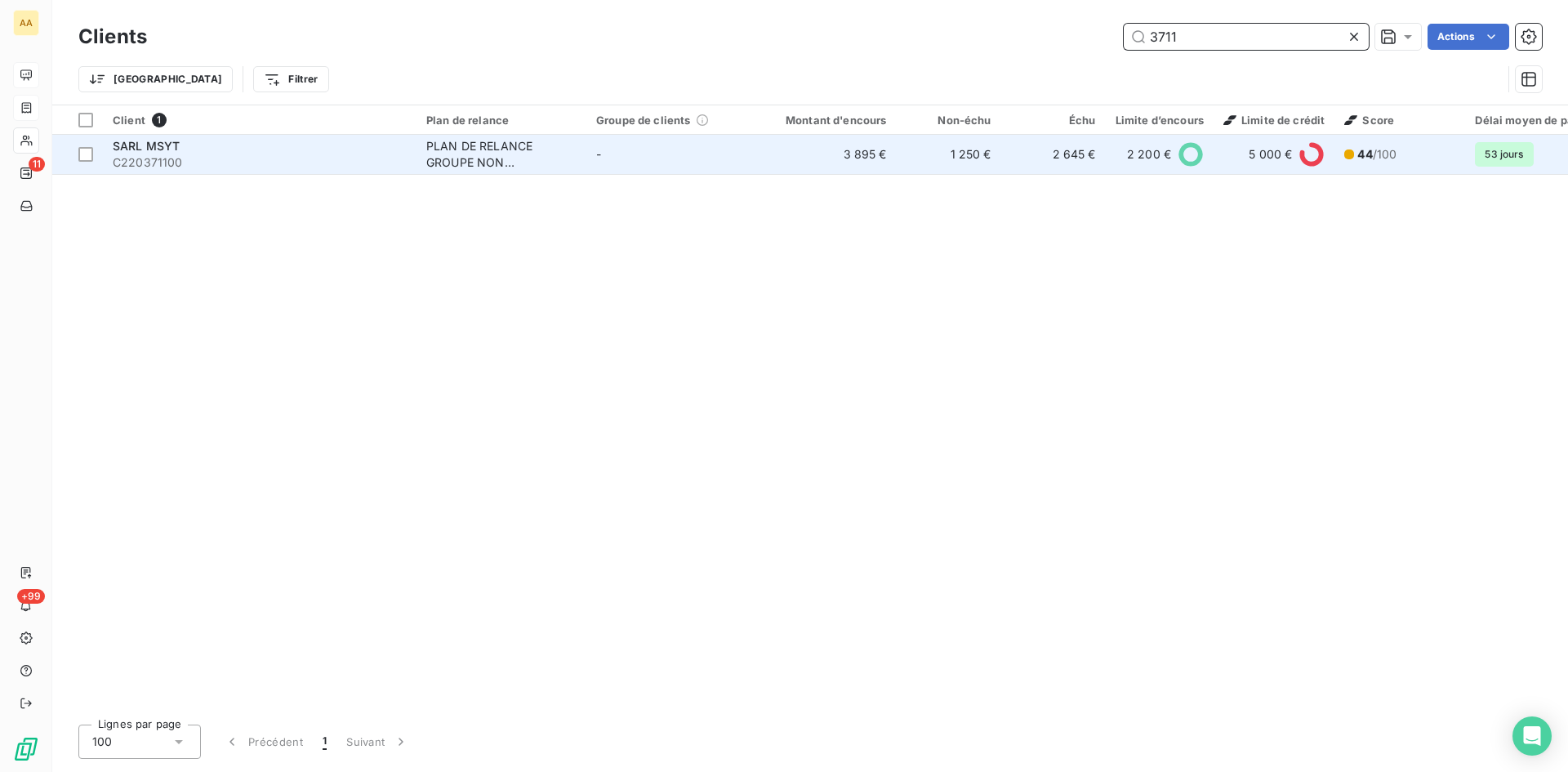
type input "3711"
click at [459, 161] on div "PLAN DE RELANCE GROUPE NON AUTOMATIQUE" at bounding box center [501, 154] width 150 height 32
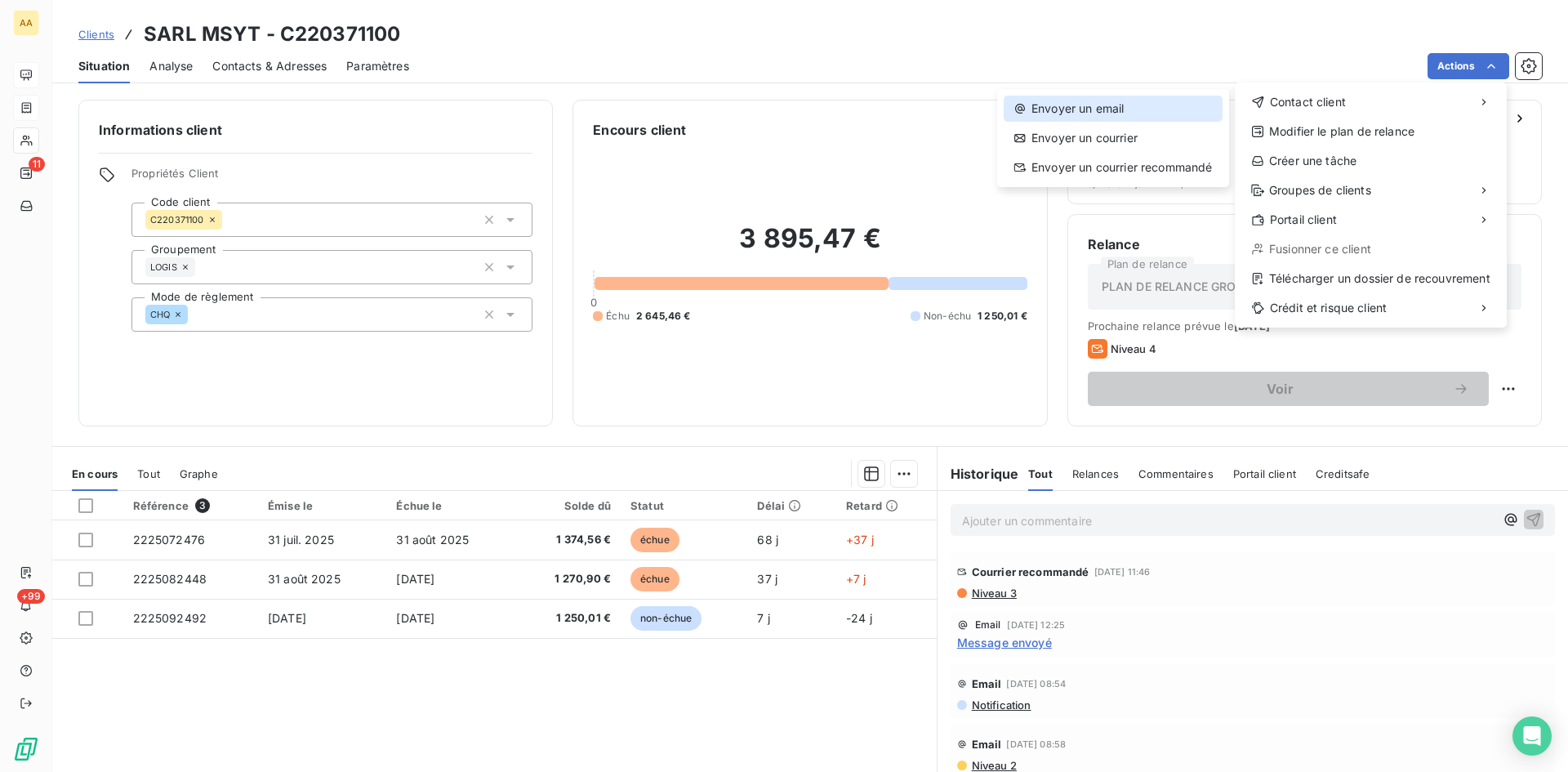
click at [1064, 110] on div "Envoyer un email" at bounding box center [1113, 109] width 219 height 27
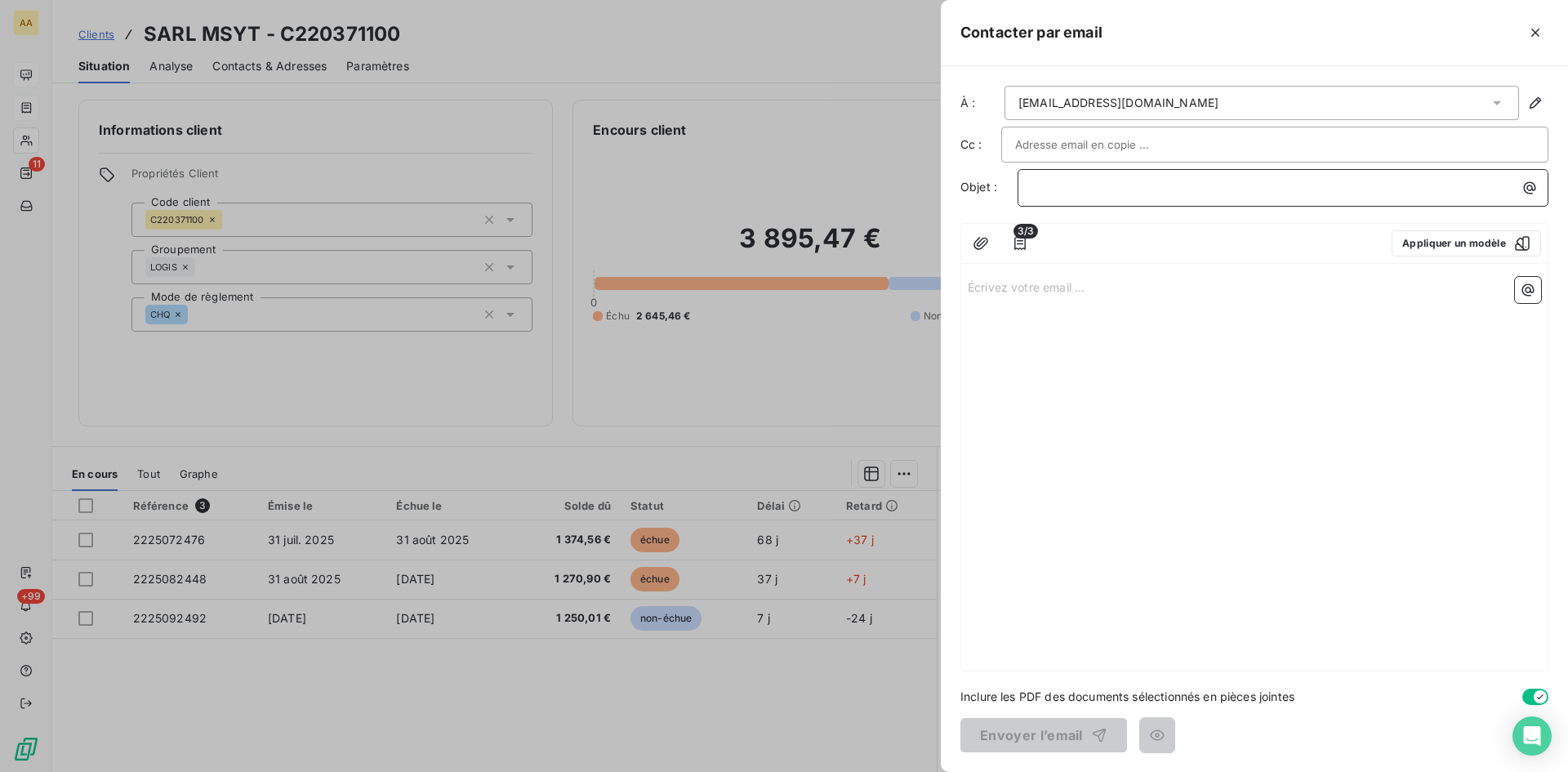
click at [1049, 185] on p "﻿" at bounding box center [1287, 188] width 511 height 19
click at [997, 291] on p "Écrivez votre email ... ﻿" at bounding box center [1254, 286] width 573 height 19
click at [985, 289] on p "Écrivez votre email ... ﻿" at bounding box center [1254, 286] width 573 height 19
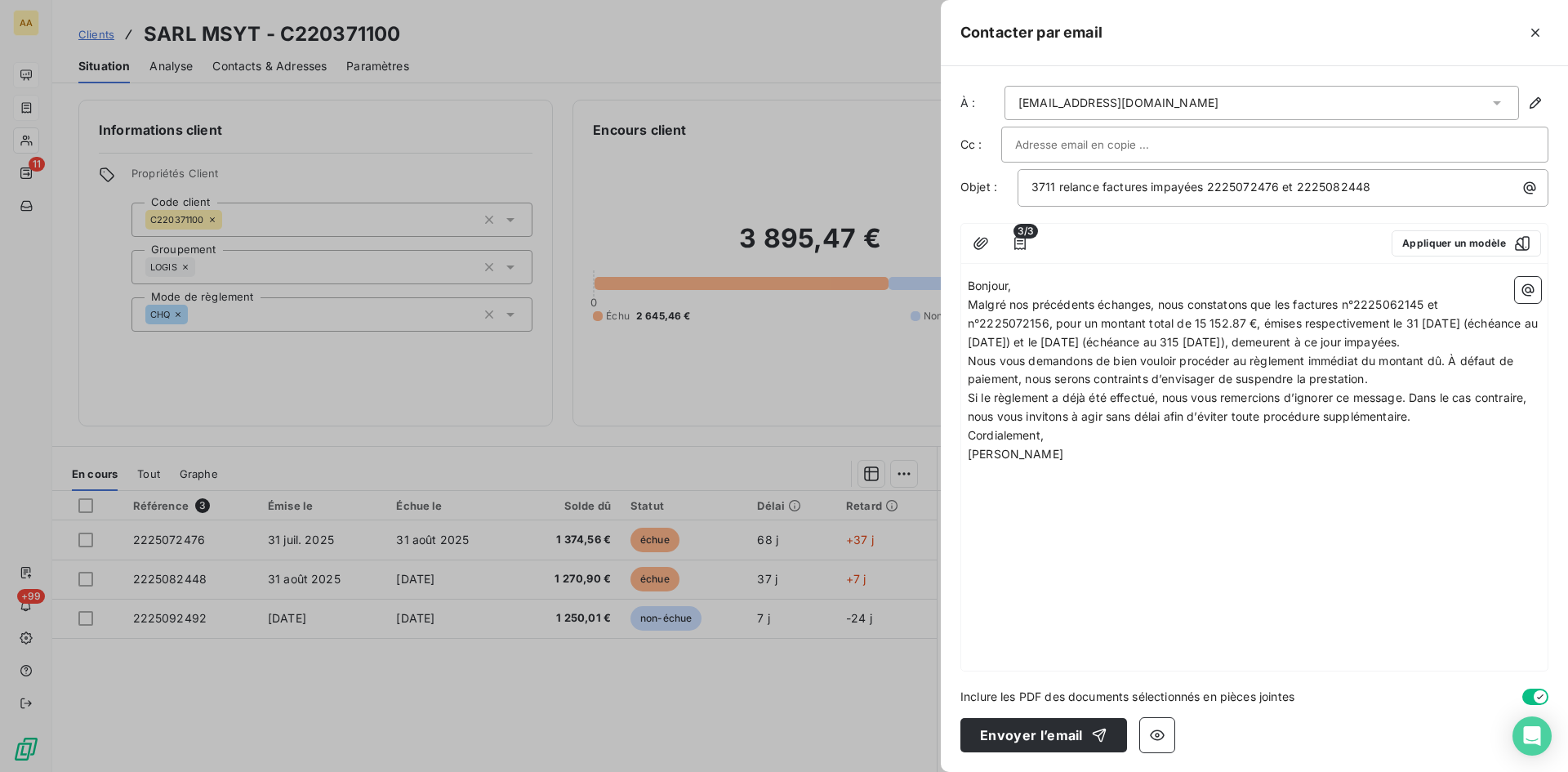
click at [1025, 288] on p "Bonjour," at bounding box center [1254, 286] width 573 height 19
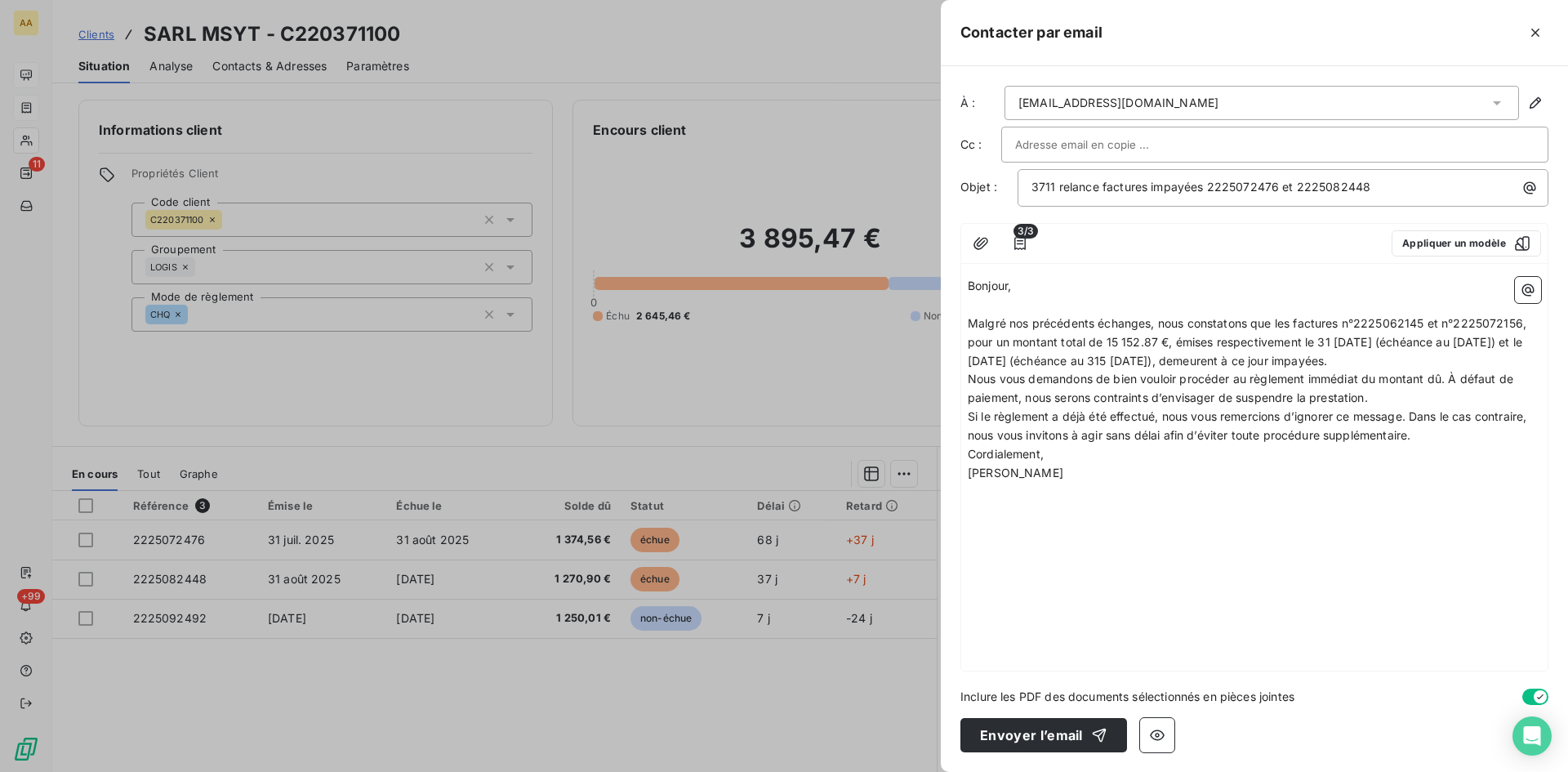
click at [1492, 355] on p "Malgré nos précédents échanges, nous constatons que les factures n°2225062145 e…" at bounding box center [1254, 343] width 573 height 56
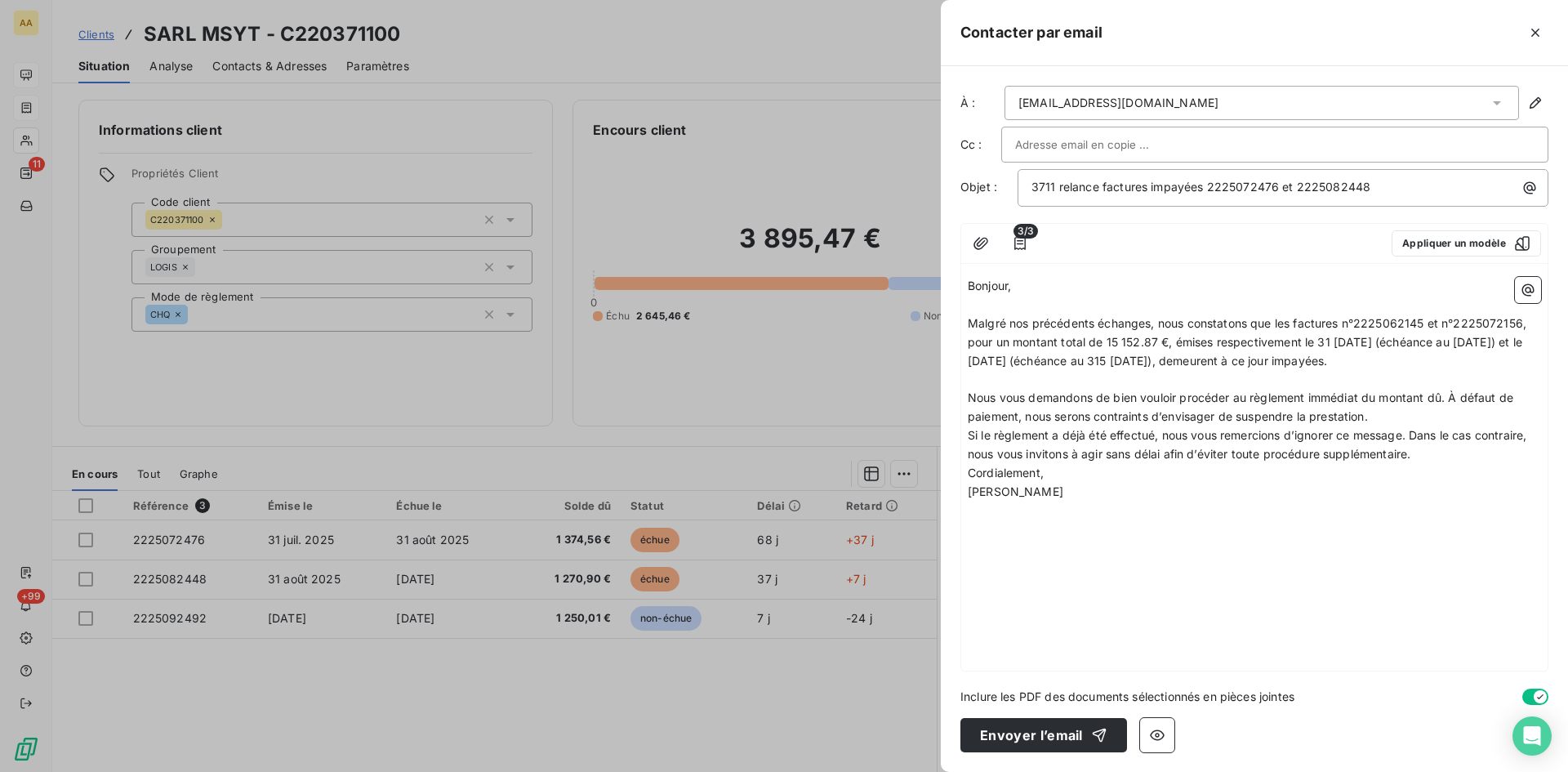
click at [1385, 418] on p "Nous vous demandons de bien vouloir procéder au règlement immédiat du montant d…" at bounding box center [1254, 408] width 573 height 37
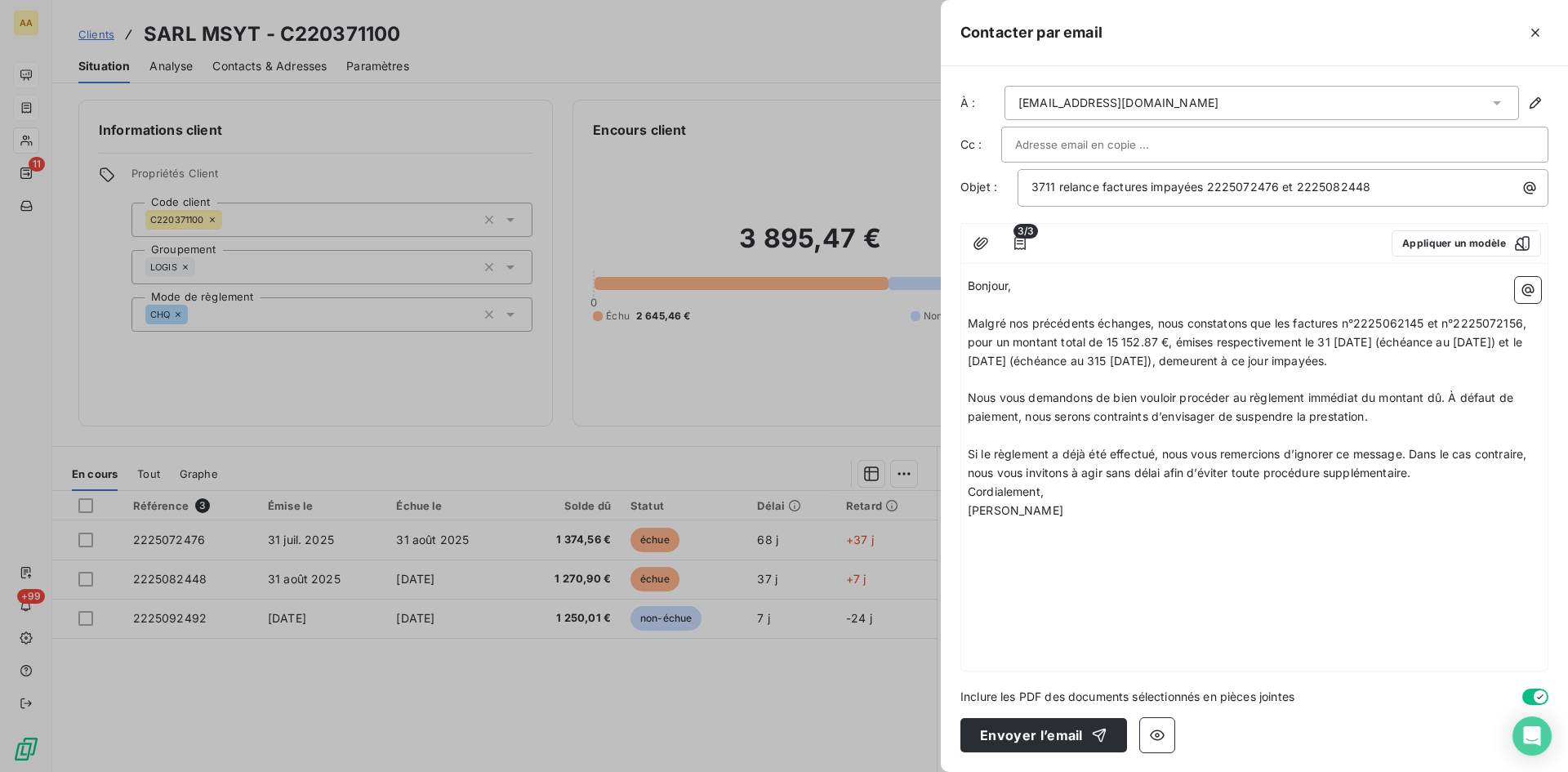
click at [1428, 473] on p "Si le règlement a déjà été effectué, nous vous remercions d’ignorer ce message.…" at bounding box center [1254, 464] width 573 height 37
drag, startPoint x: 1424, startPoint y: 322, endPoint x: 1395, endPoint y: 320, distance: 29.1
click at [1395, 320] on span "Malgré nos précédents échanges, nous constatons que les factures n°2225062145 e…" at bounding box center [1249, 342] width 562 height 51
drag, startPoint x: 1523, startPoint y: 323, endPoint x: 1500, endPoint y: 310, distance: 26.4
click at [1495, 315] on p "Malgré nos précédents échanges, nous constatons que les factures n°2225072476 e…" at bounding box center [1254, 343] width 573 height 56
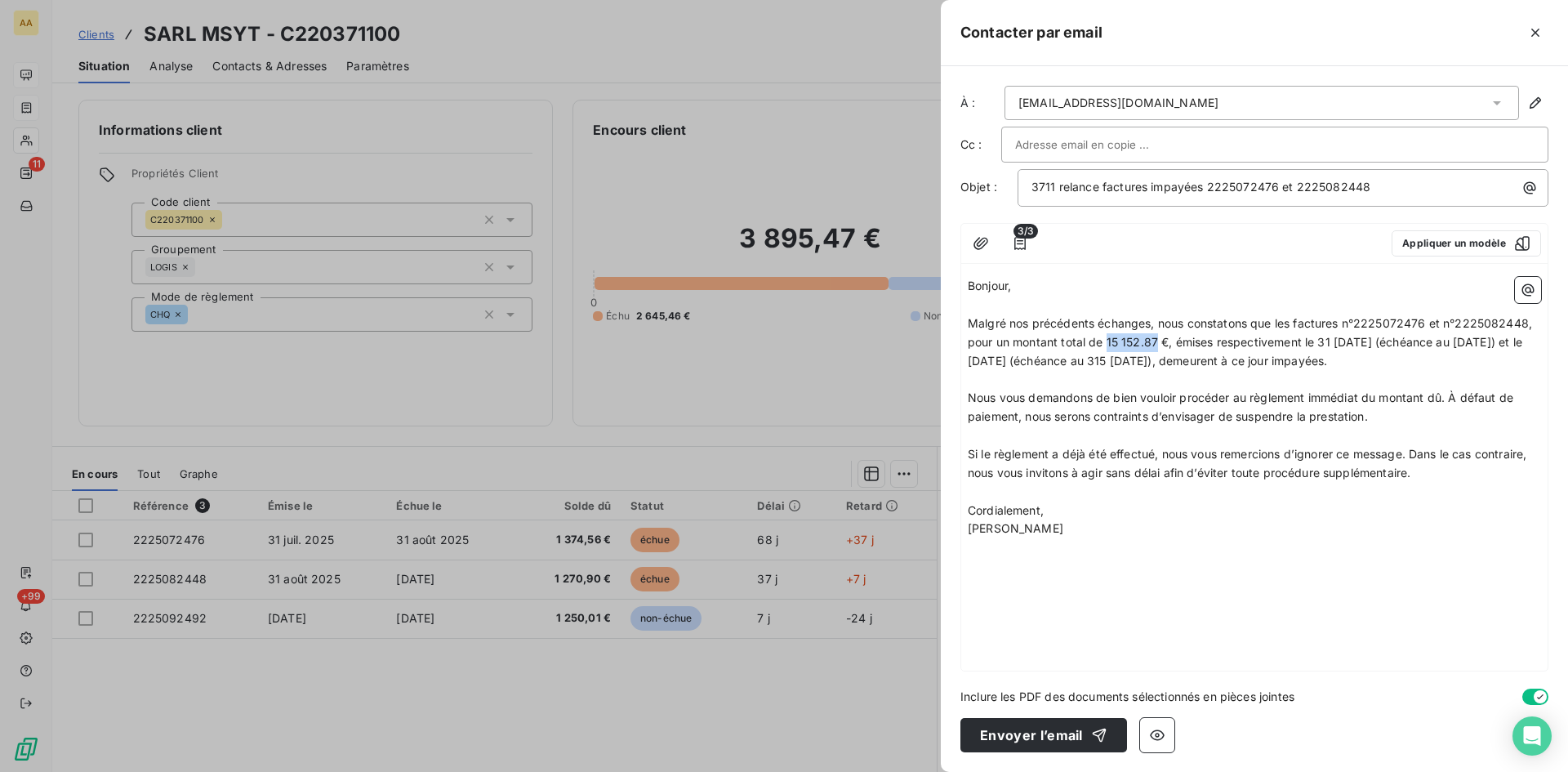
drag, startPoint x: 1156, startPoint y: 339, endPoint x: 1118, endPoint y: 339, distance: 38.0
click at [1109, 341] on span "Malgré nos précédents échanges, nous constatons que les factures n°2225072476 e…" at bounding box center [1252, 342] width 567 height 51
drag, startPoint x: 1355, startPoint y: 338, endPoint x: 1346, endPoint y: 337, distance: 9.1
click at [1346, 337] on span "Malgré nos précédents échanges, nous constatons que les factures n°2225072476 e…" at bounding box center [1252, 342] width 567 height 51
drag, startPoint x: 1489, startPoint y: 343, endPoint x: 1450, endPoint y: 372, distance: 48.6
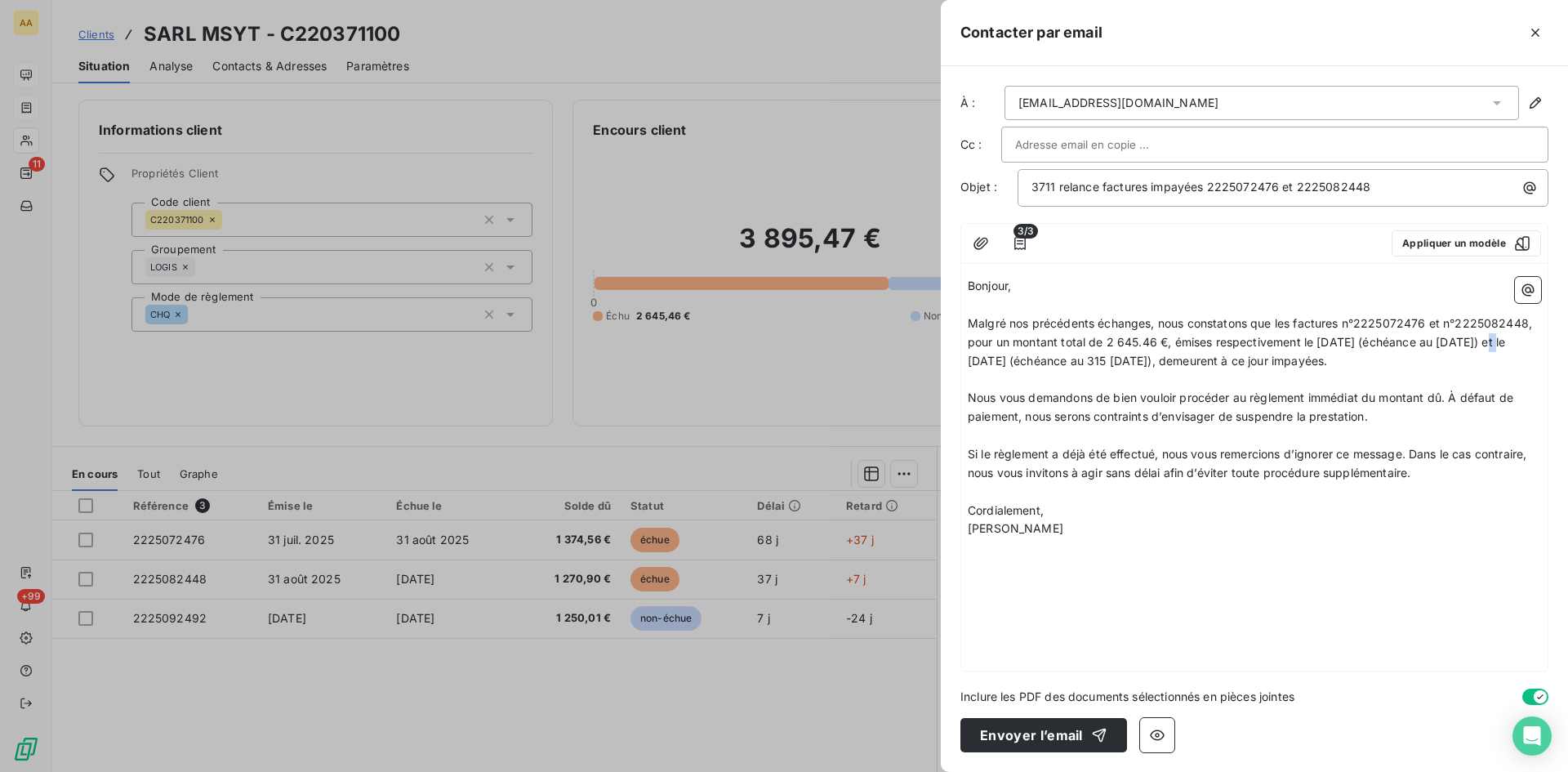
click at [1479, 339] on span "Malgré nos précédents échanges, nous constatons que les factures n°2225072476 e…" at bounding box center [1252, 342] width 567 height 51
drag, startPoint x: 1077, startPoint y: 358, endPoint x: 1052, endPoint y: 354, distance: 25.3
click at [1049, 354] on span "Malgré nos précédents échanges, nous constatons que les factures n°2225072476 e…" at bounding box center [1252, 342] width 567 height 51
click at [1045, 358] on span "Malgré nos précédents échanges, nous constatons que les factures n°2225072476 e…" at bounding box center [1252, 342] width 567 height 51
drag, startPoint x: 1201, startPoint y: 359, endPoint x: 1192, endPoint y: 359, distance: 9.0
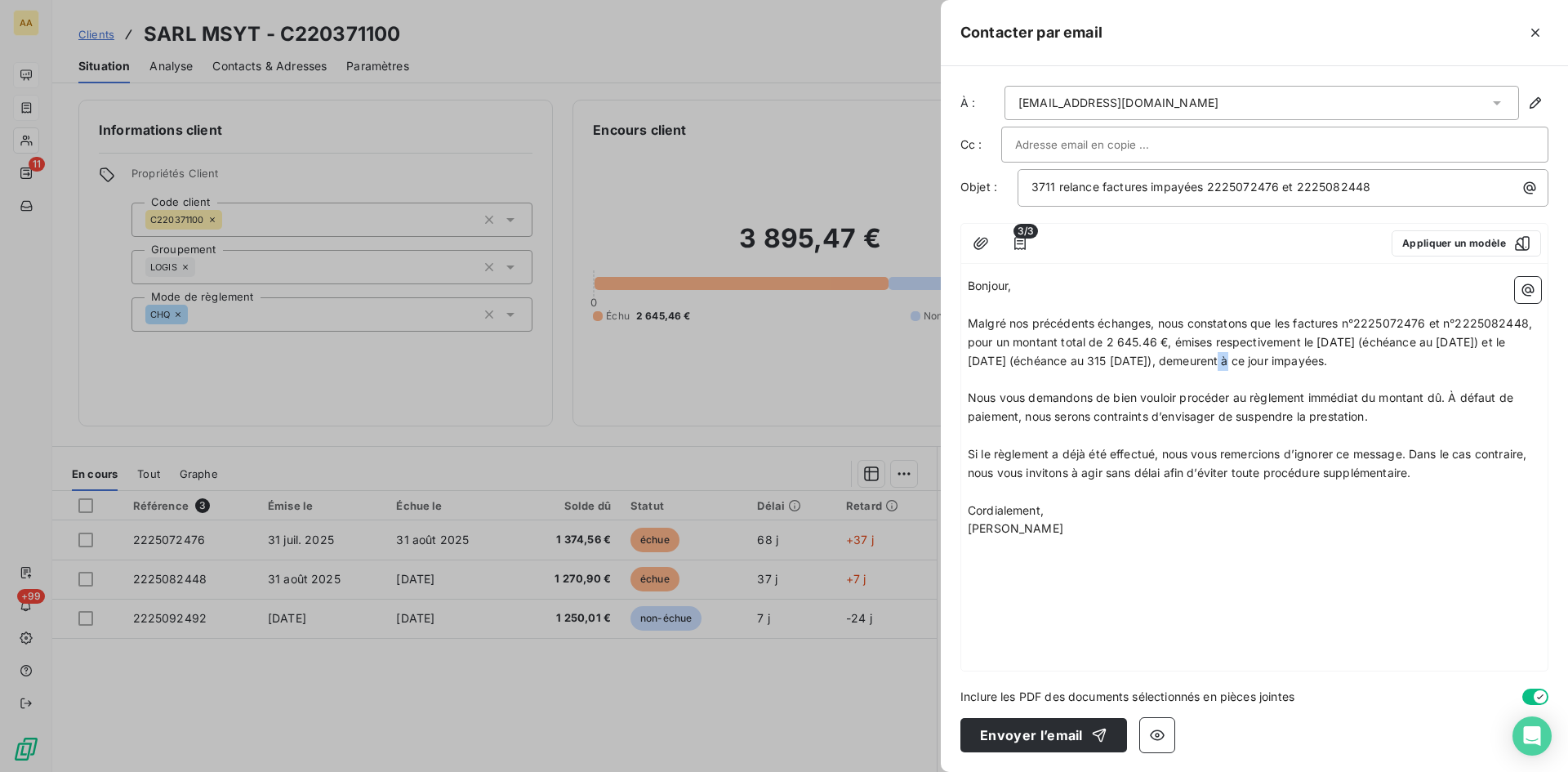
click at [1192, 359] on span "Malgré nos précédents échanges, nous constatons que les factures n°2225072476 e…" at bounding box center [1252, 342] width 567 height 51
click at [1023, 736] on button "Envoyer l’email" at bounding box center [1044, 735] width 167 height 34
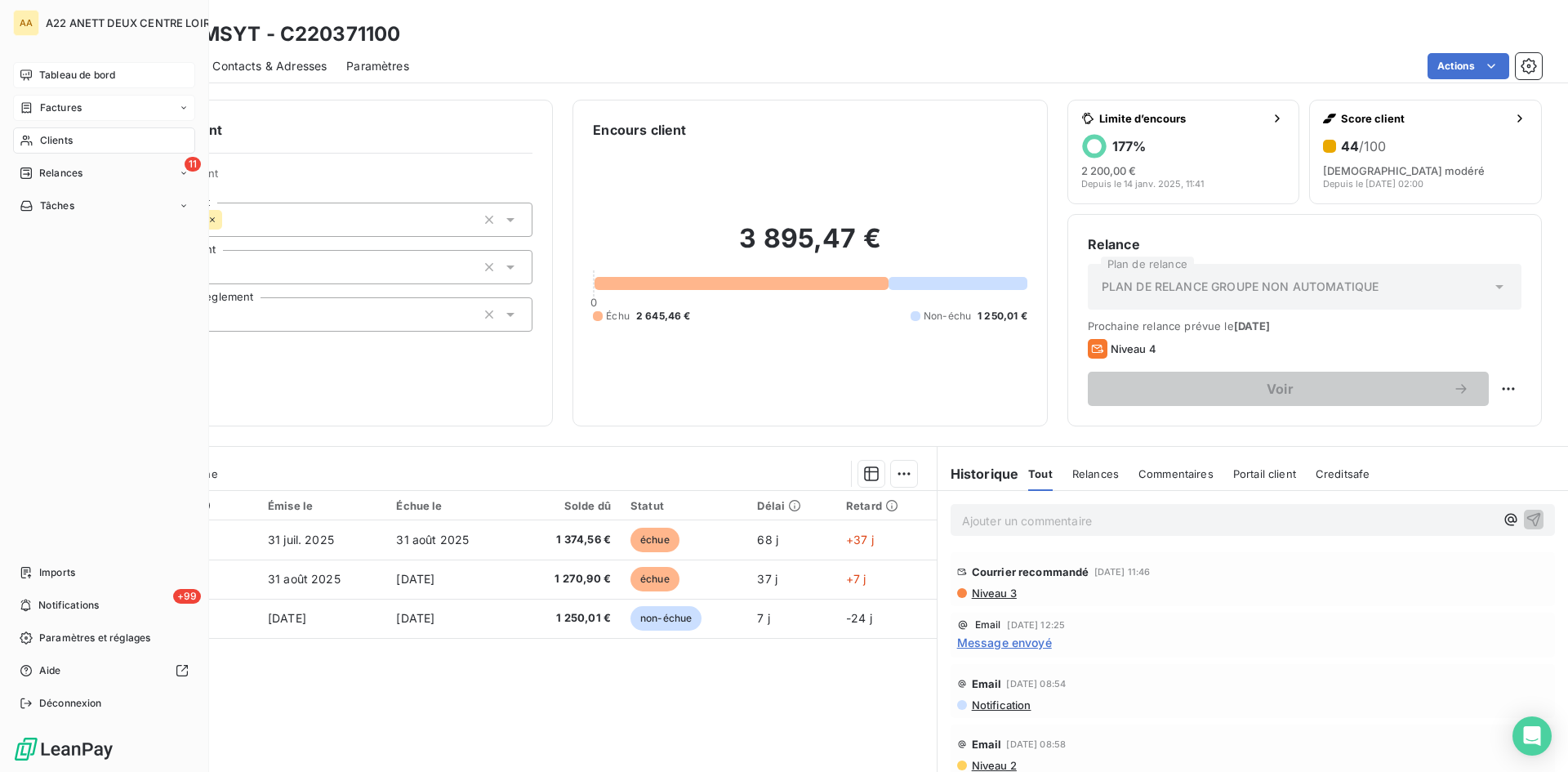
click at [57, 141] on span "Clients" at bounding box center [56, 140] width 32 height 15
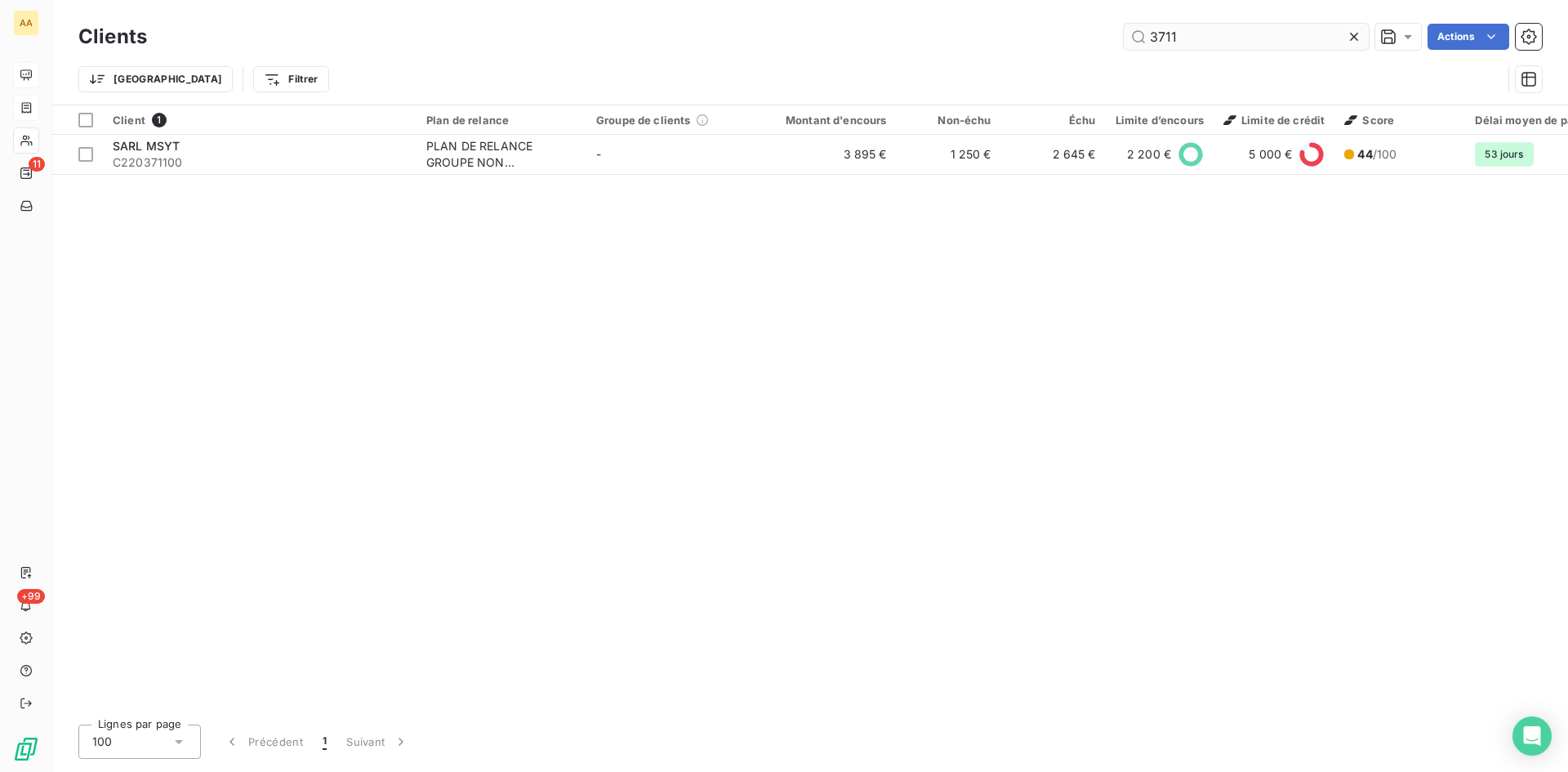
drag, startPoint x: 1195, startPoint y: 39, endPoint x: 1132, endPoint y: 39, distance: 63.0
click at [1132, 39] on input "3711" at bounding box center [1246, 37] width 245 height 27
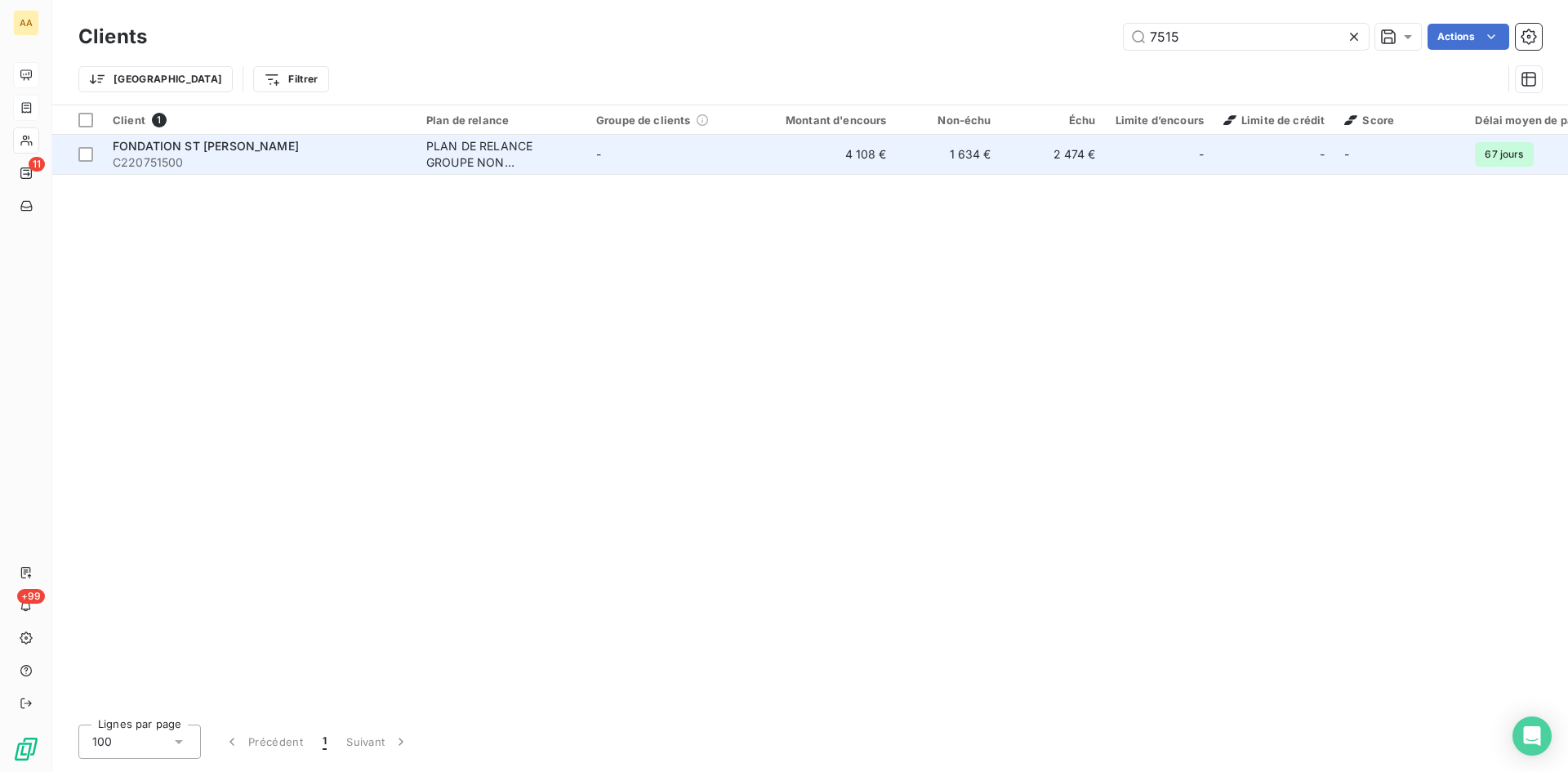
type input "7515"
click at [478, 160] on div "PLAN DE RELANCE GROUPE NON AUTOMATIQUE" at bounding box center [501, 154] width 150 height 32
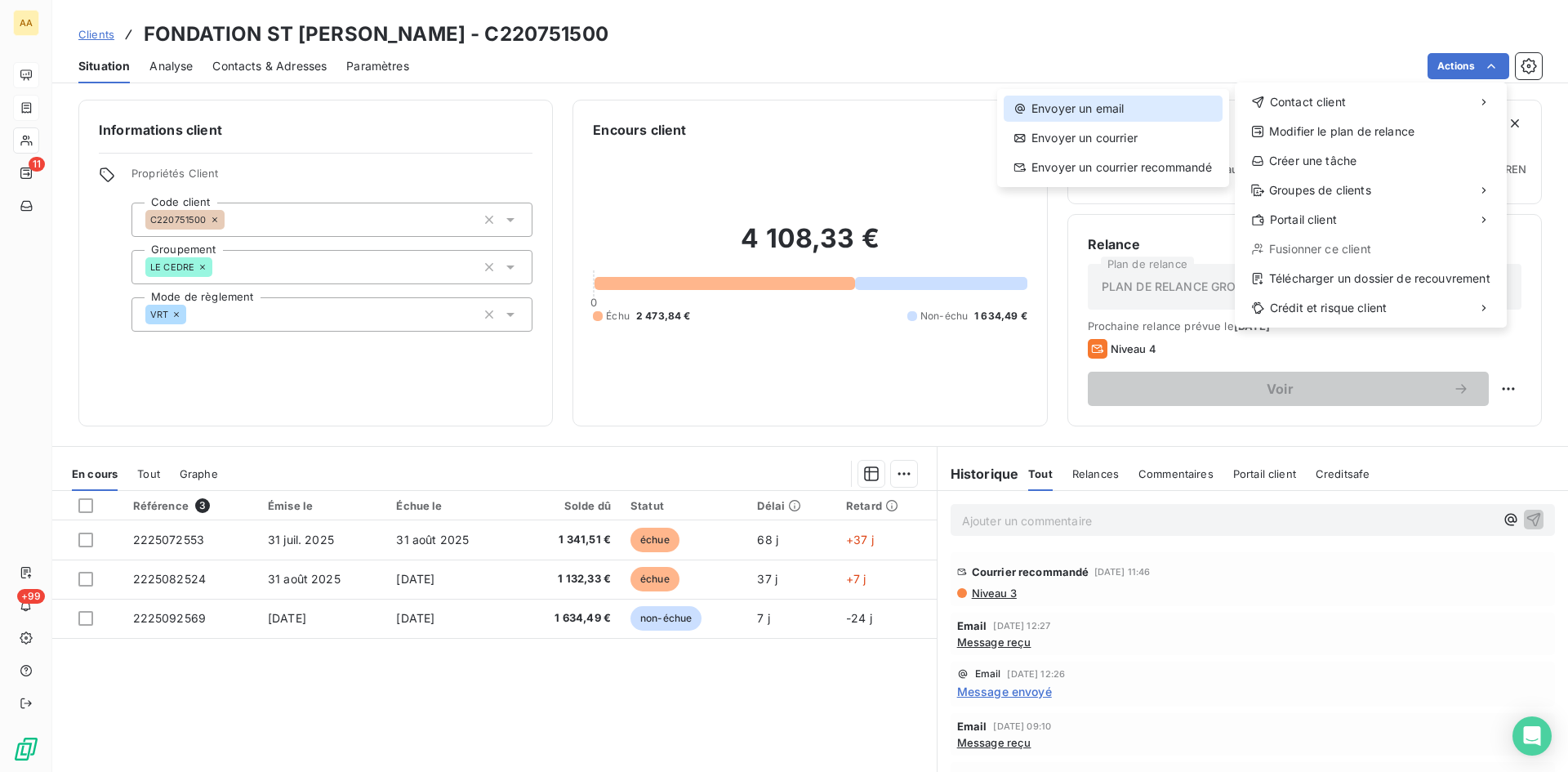
click at [1129, 104] on div "Envoyer un email" at bounding box center [1113, 109] width 219 height 27
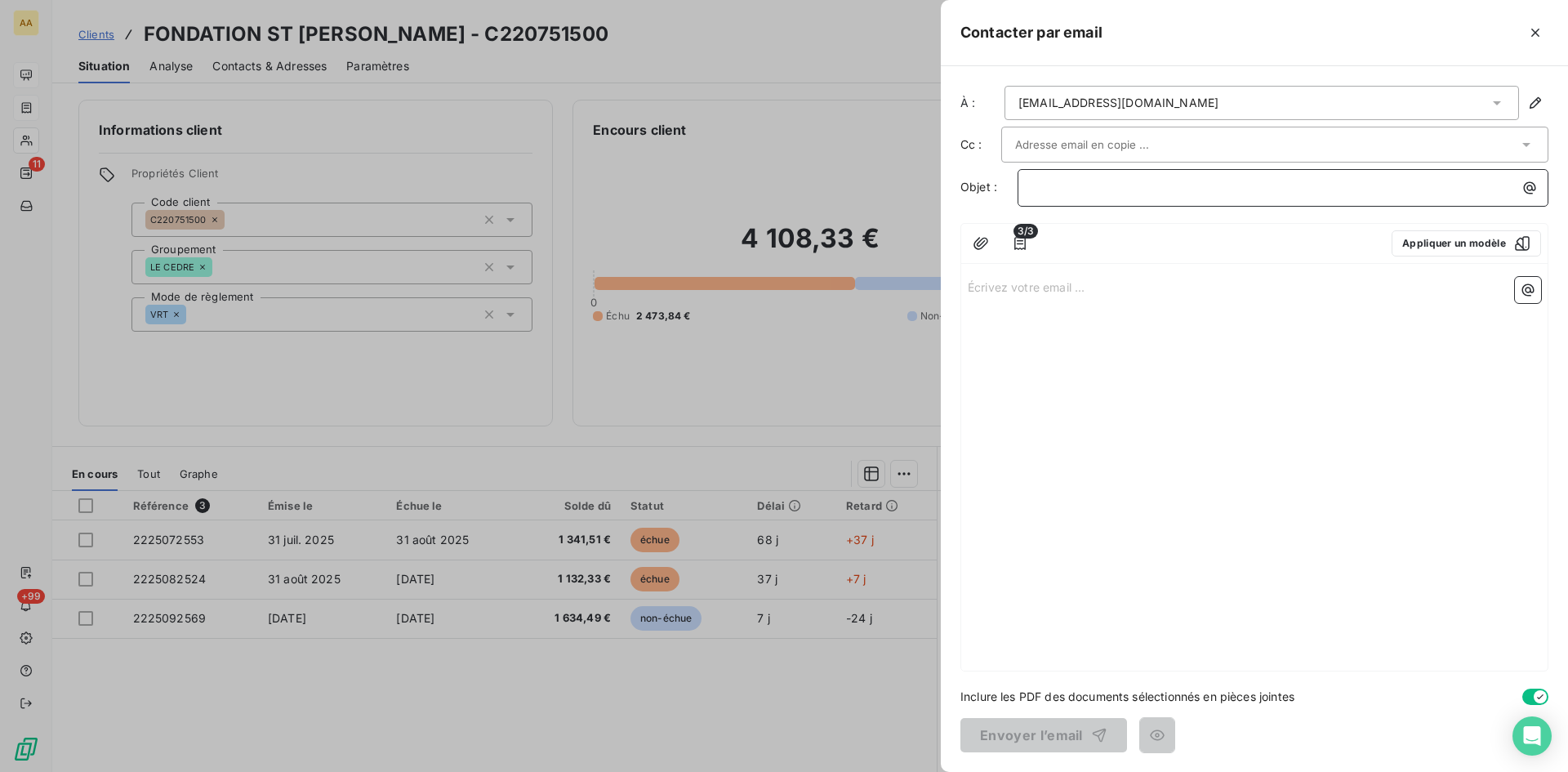
click at [1035, 183] on p "﻿" at bounding box center [1287, 188] width 511 height 19
click at [999, 285] on p "Écrivez votre email ... ﻿" at bounding box center [1254, 286] width 573 height 19
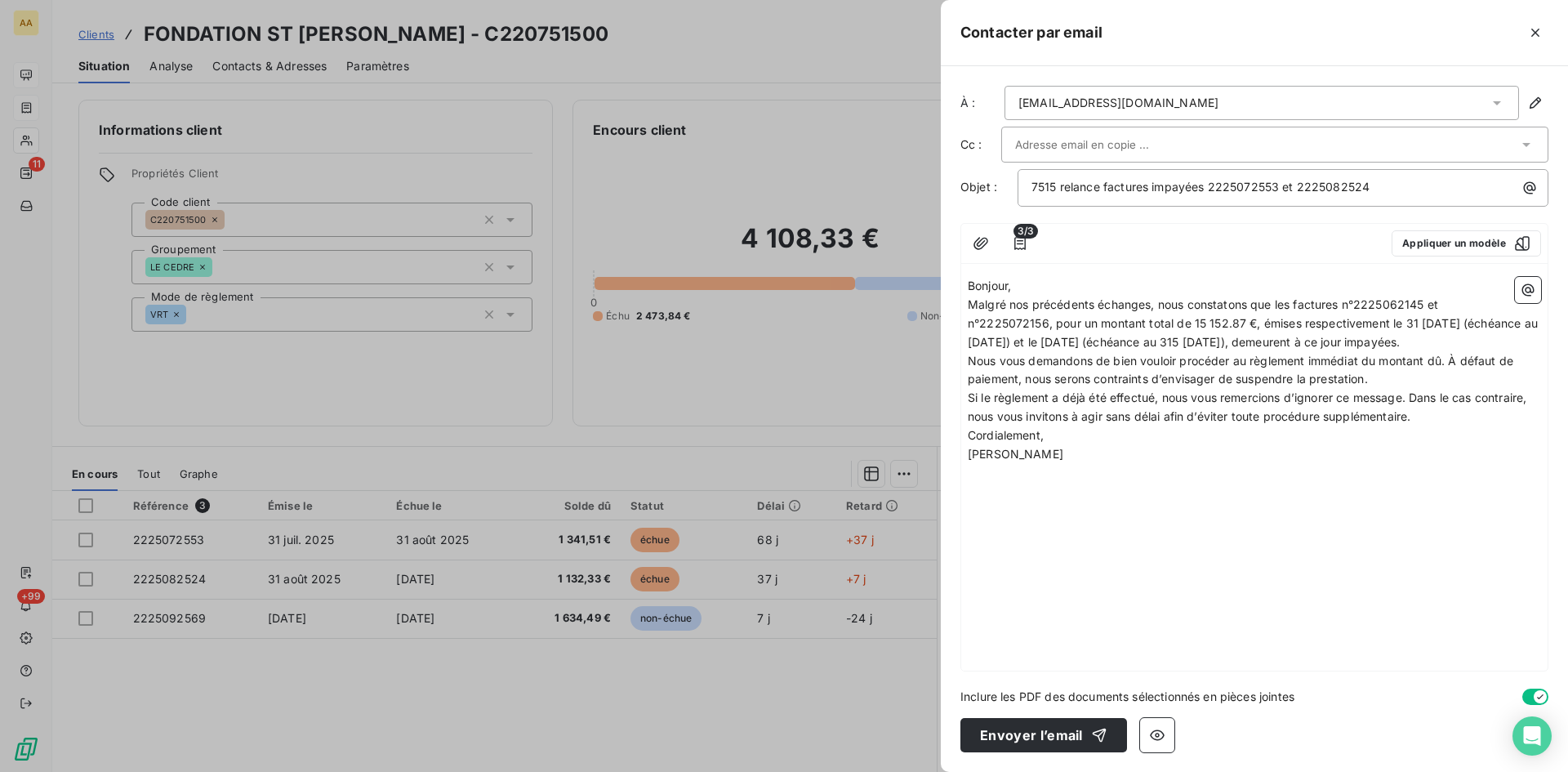
click at [1033, 352] on p "Malgré nos précédents échanges, nous constatons que les factures n°2225062145 e…" at bounding box center [1254, 324] width 573 height 56
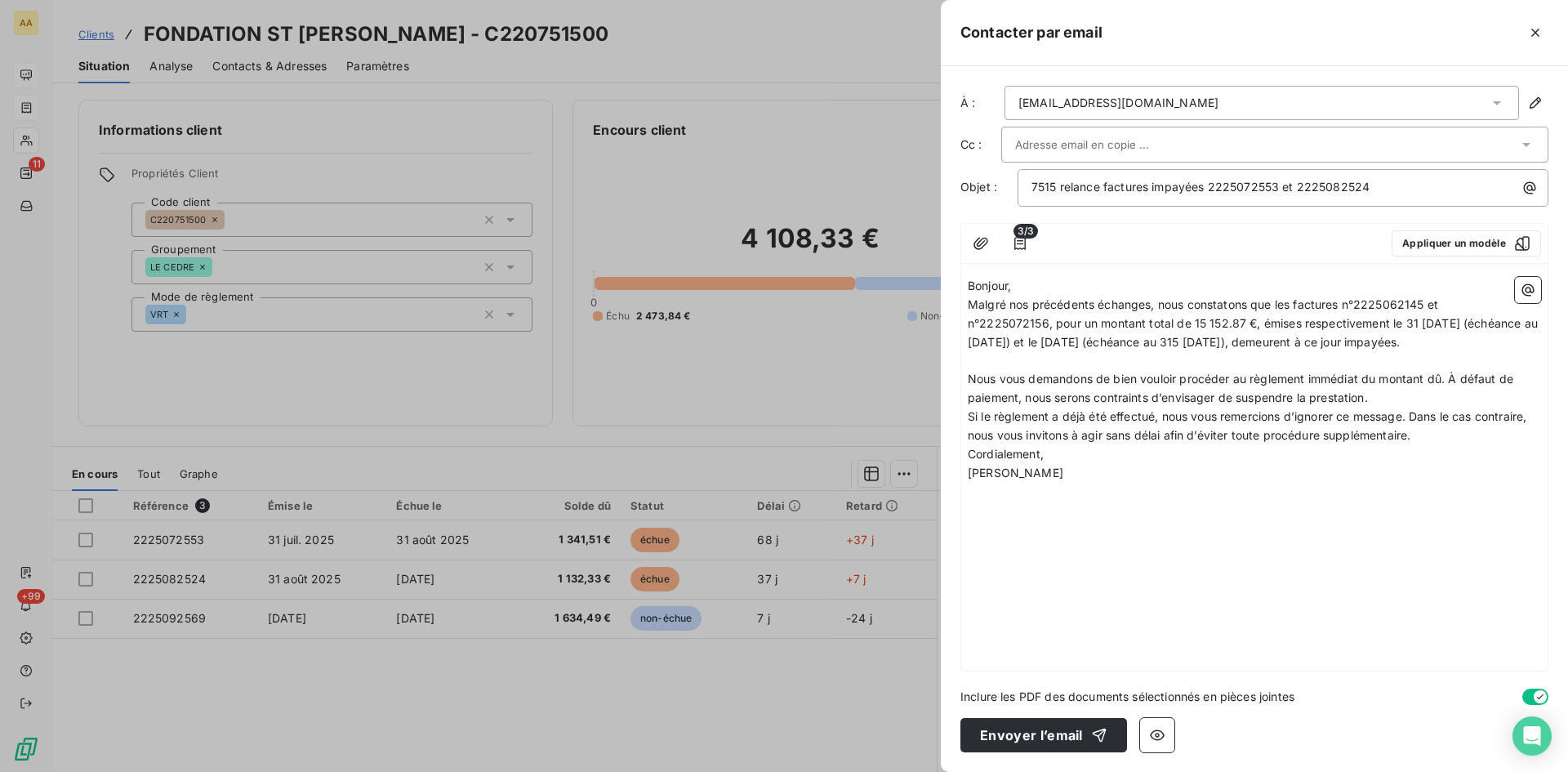
click at [1392, 408] on p "Nous vous demandons de bien vouloir procéder au règlement immédiat du montant d…" at bounding box center [1254, 388] width 573 height 37
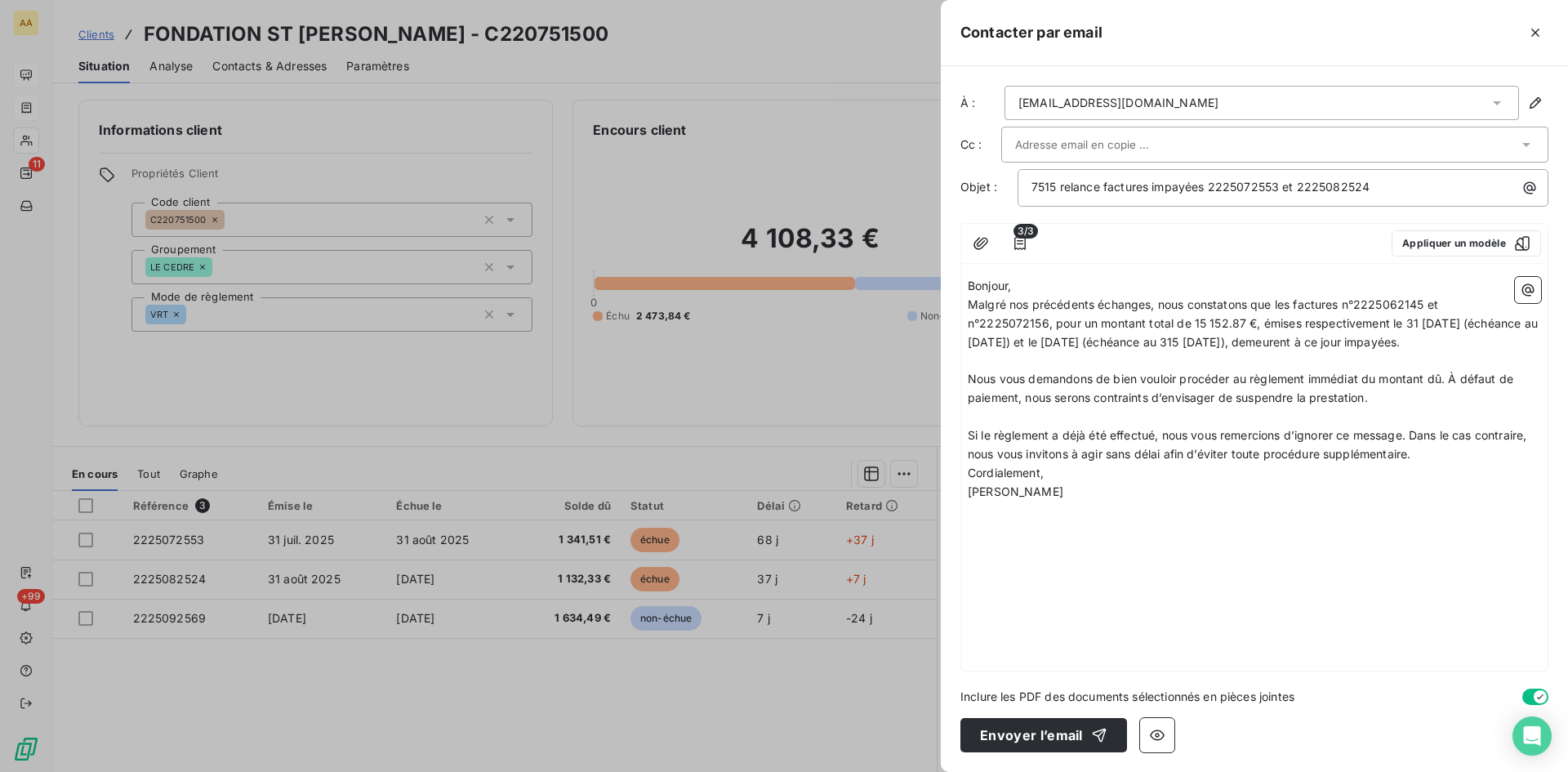
click at [1423, 464] on p "Si le règlement a déjà été effectué, nous vous remercions d’ignorer ce message.…" at bounding box center [1254, 445] width 573 height 37
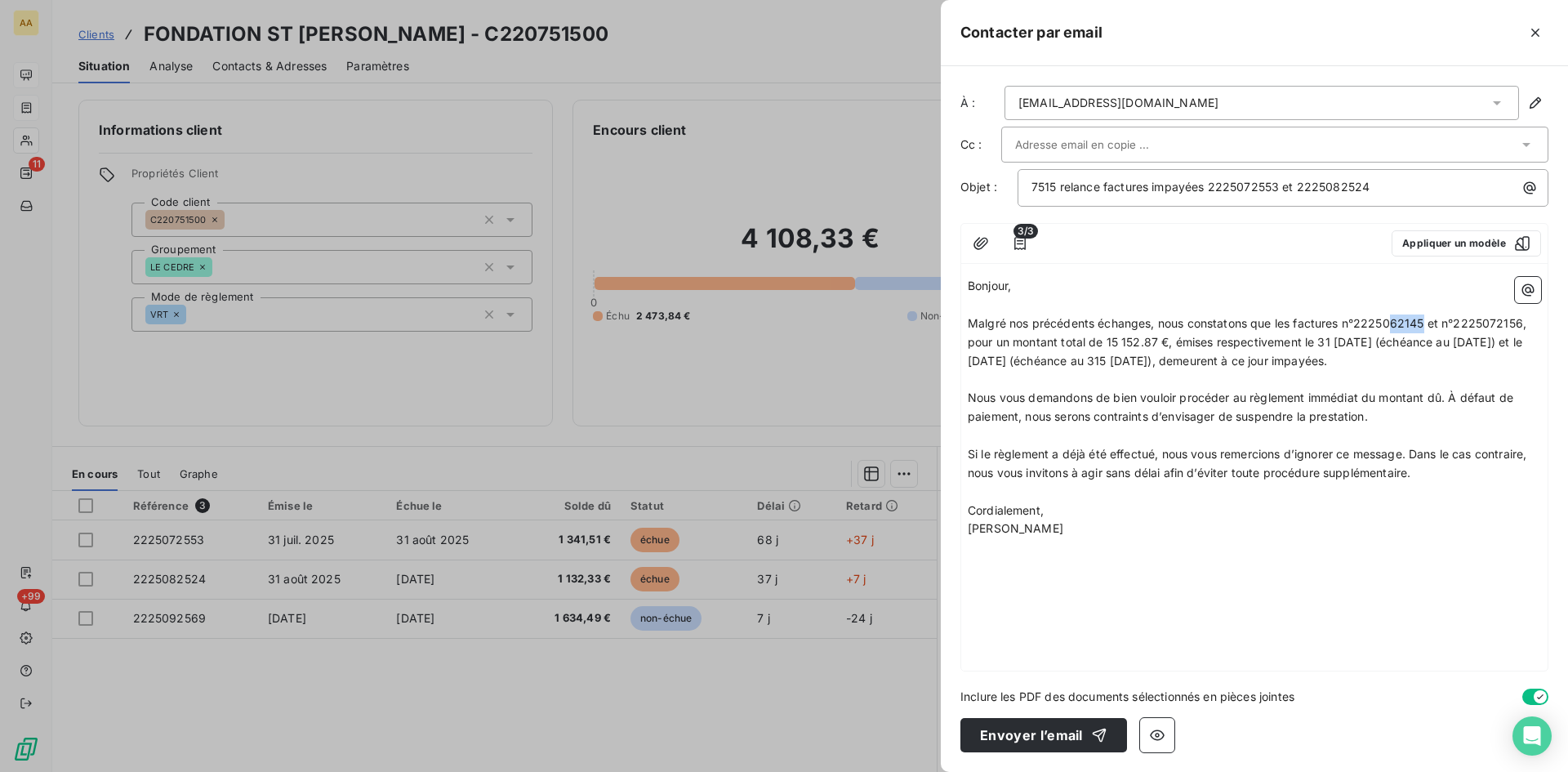
drag, startPoint x: 1425, startPoint y: 323, endPoint x: 1393, endPoint y: 319, distance: 32.2
click at [1393, 319] on span "Malgré nos précédents échanges, nous constatons que les factures n°2225062145 e…" at bounding box center [1249, 342] width 562 height 51
drag, startPoint x: 1521, startPoint y: 321, endPoint x: 1497, endPoint y: 320, distance: 24.0
click at [1497, 320] on span "Malgré nos précédents échanges, nous constatons que les factures n°2225072553 e…" at bounding box center [1249, 342] width 562 height 51
drag, startPoint x: 1526, startPoint y: 322, endPoint x: 1507, endPoint y: 320, distance: 19.1
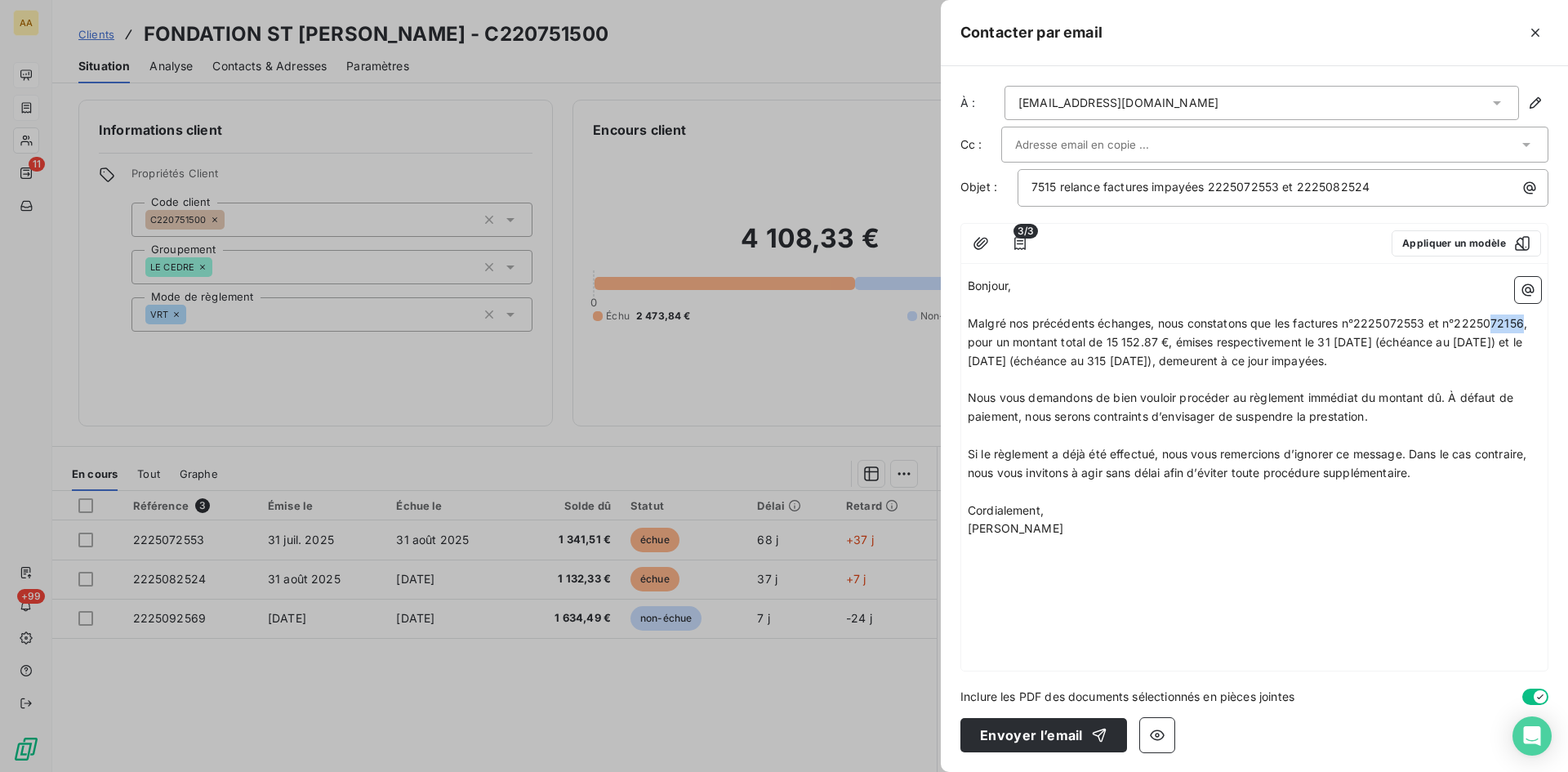
click at [1498, 319] on span "Malgré nos précédents échanges, nous constatons que les factures n°2225072553 e…" at bounding box center [1249, 342] width 562 height 51
drag, startPoint x: 1160, startPoint y: 340, endPoint x: 1108, endPoint y: 337, distance: 52.1
click at [1108, 337] on span "Malgré nos précédents échanges, nous constatons que les factures n°2225072553 e…" at bounding box center [1254, 342] width 572 height 51
click at [1340, 340] on span "Malgré nos précédents échanges, nous constatons que les factures n°2225072553 e…" at bounding box center [1254, 342] width 572 height 51
drag, startPoint x: 1480, startPoint y: 342, endPoint x: 1457, endPoint y: 359, distance: 28.6
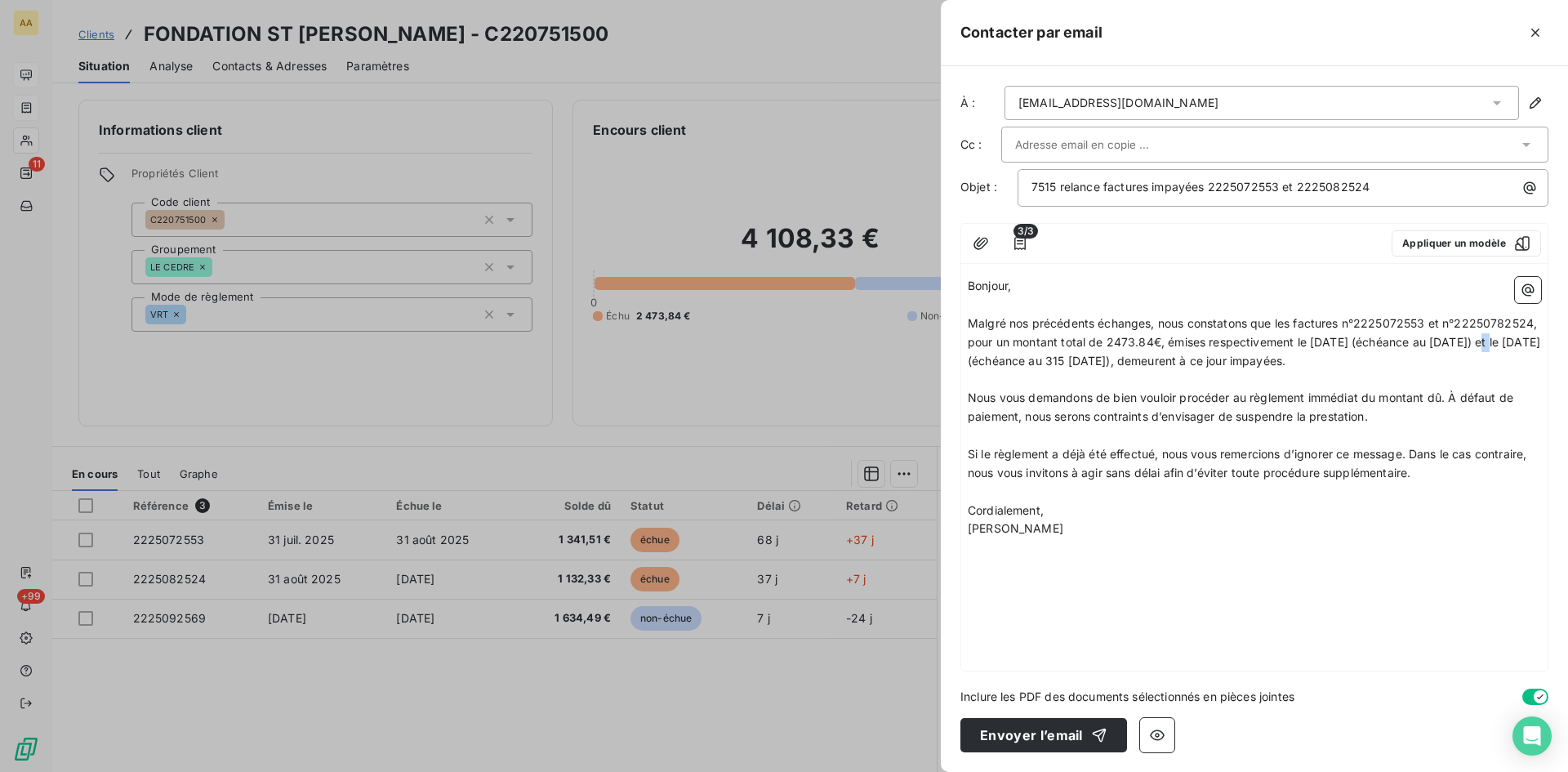
click at [1470, 340] on span "Malgré nos précédents échanges, nous constatons que les factures n°2225072553 e…" at bounding box center [1256, 342] width 576 height 51
drag, startPoint x: 1074, startPoint y: 362, endPoint x: 1015, endPoint y: 388, distance: 64.5
click at [1049, 353] on span "Malgré nos précédents échanges, nous constatons que les factures n°2225072553 e…" at bounding box center [1256, 342] width 576 height 51
click at [1046, 356] on span "Malgré nos précédents échanges, nous constatons que les factures n°2225072553 e…" at bounding box center [1254, 342] width 572 height 51
drag, startPoint x: 1200, startPoint y: 359, endPoint x: 1132, endPoint y: 393, distance: 76.0
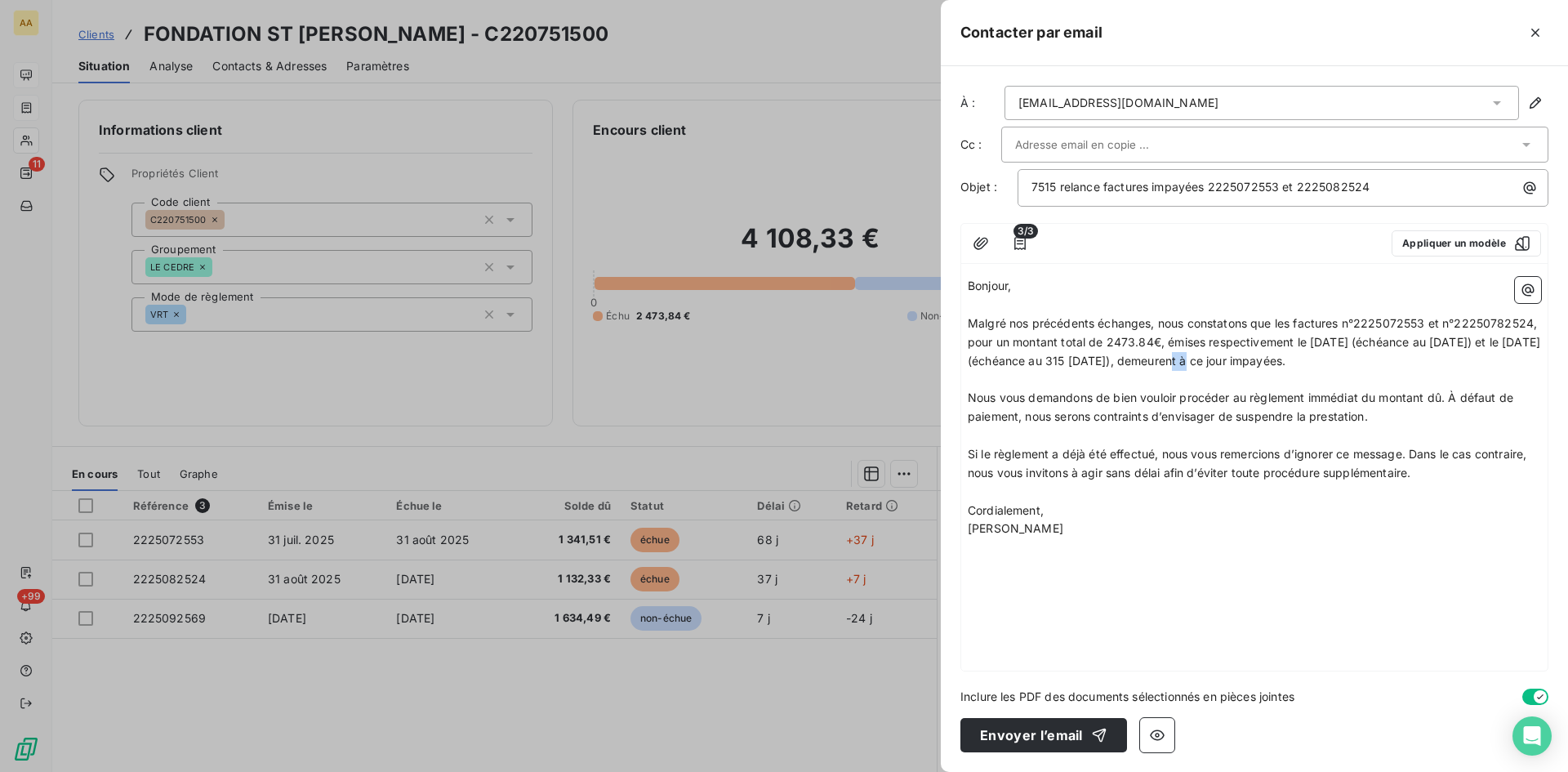
click at [1189, 355] on span "Malgré nos précédents échanges, nous constatons que les factures n°2225072553 e…" at bounding box center [1256, 342] width 576 height 51
click at [1025, 732] on button "Envoyer l’email" at bounding box center [1044, 735] width 167 height 34
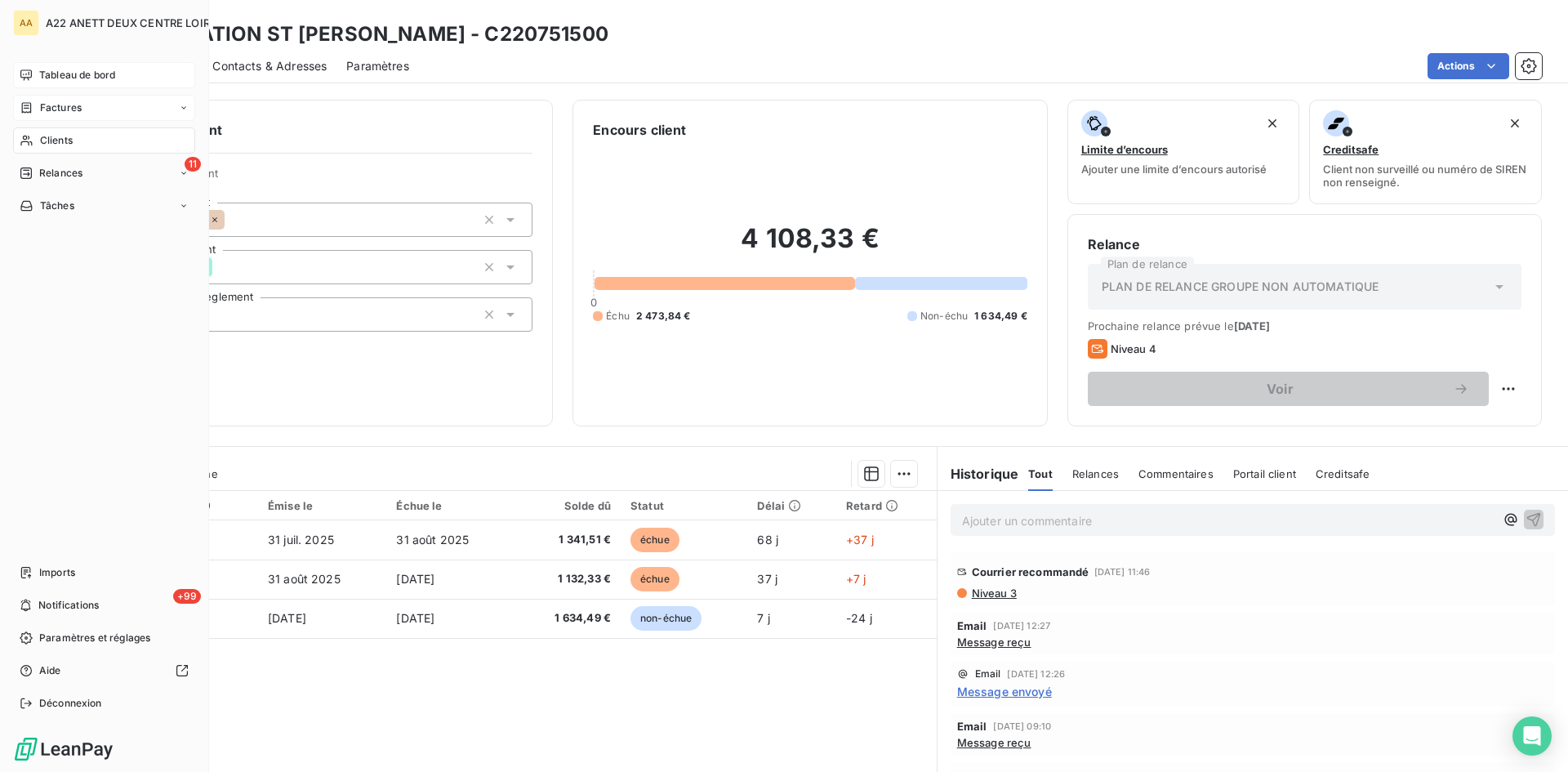
click at [51, 139] on span "Clients" at bounding box center [56, 140] width 32 height 15
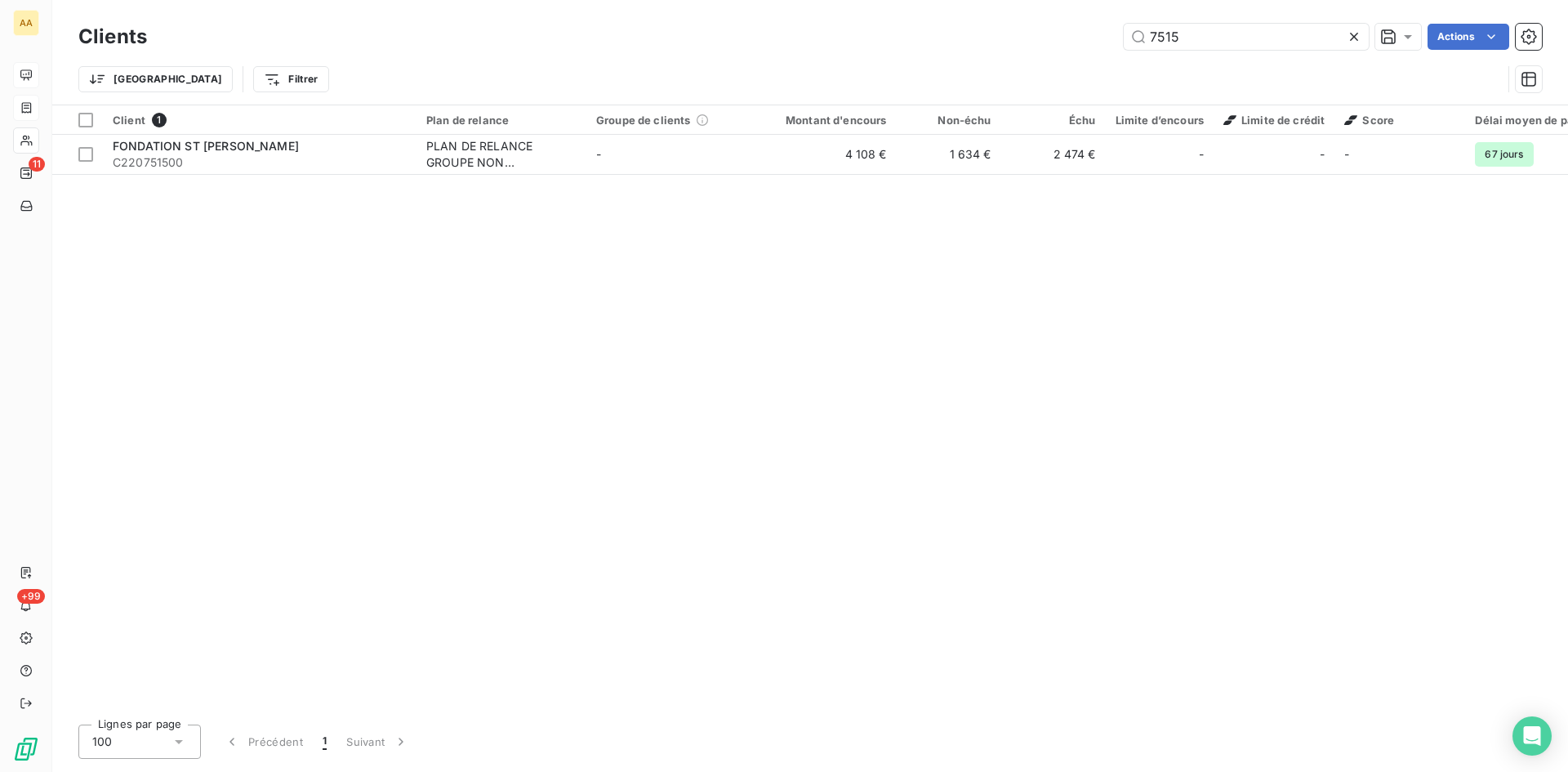
drag, startPoint x: 1182, startPoint y: 37, endPoint x: 1061, endPoint y: 37, distance: 121.0
click at [1061, 37] on div "7515 Actions" at bounding box center [855, 37] width 1376 height 27
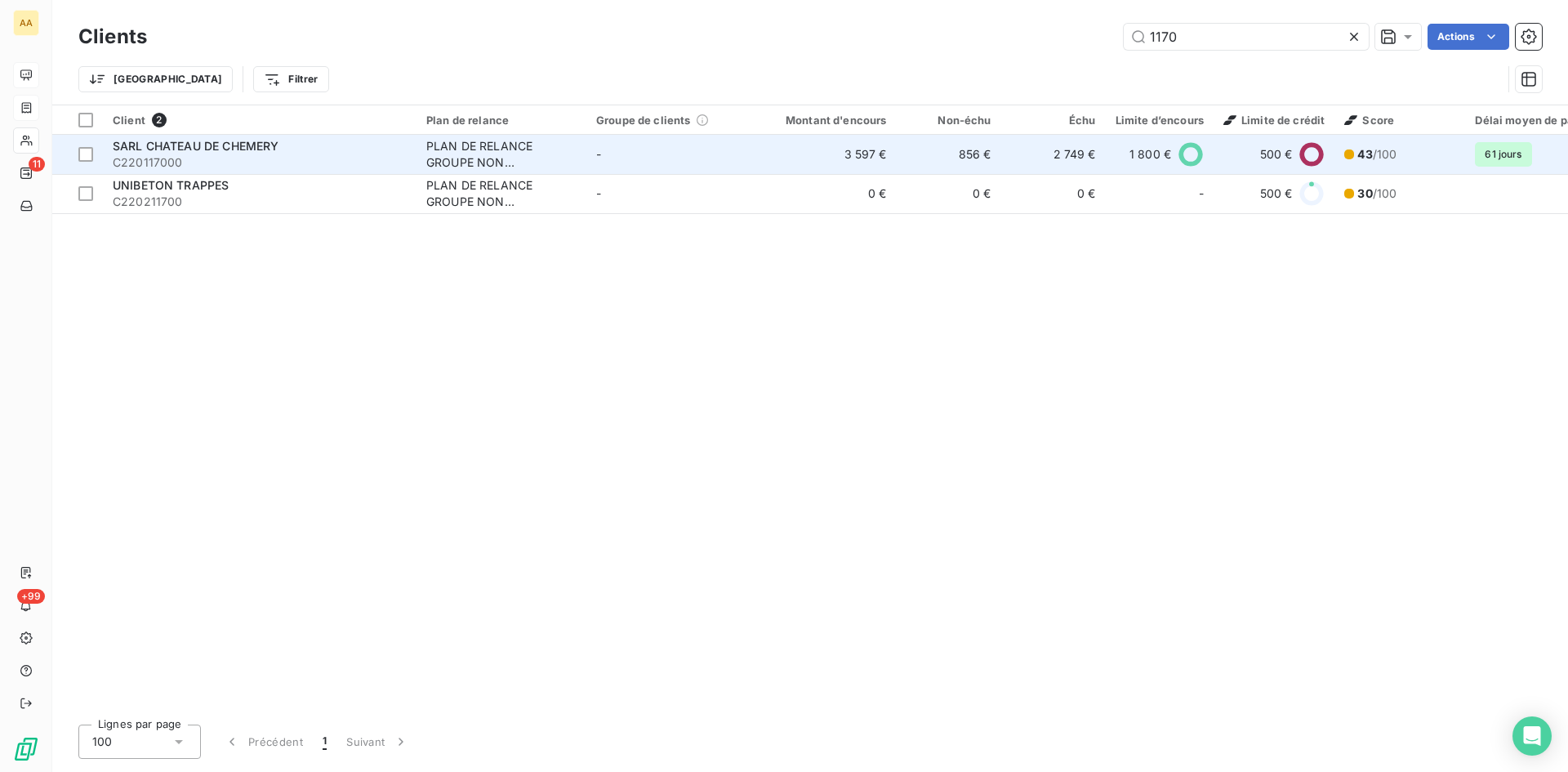
type input "1170"
click at [492, 146] on div "PLAN DE RELANCE GROUPE NON AUTOMATIQUE" at bounding box center [501, 154] width 150 height 32
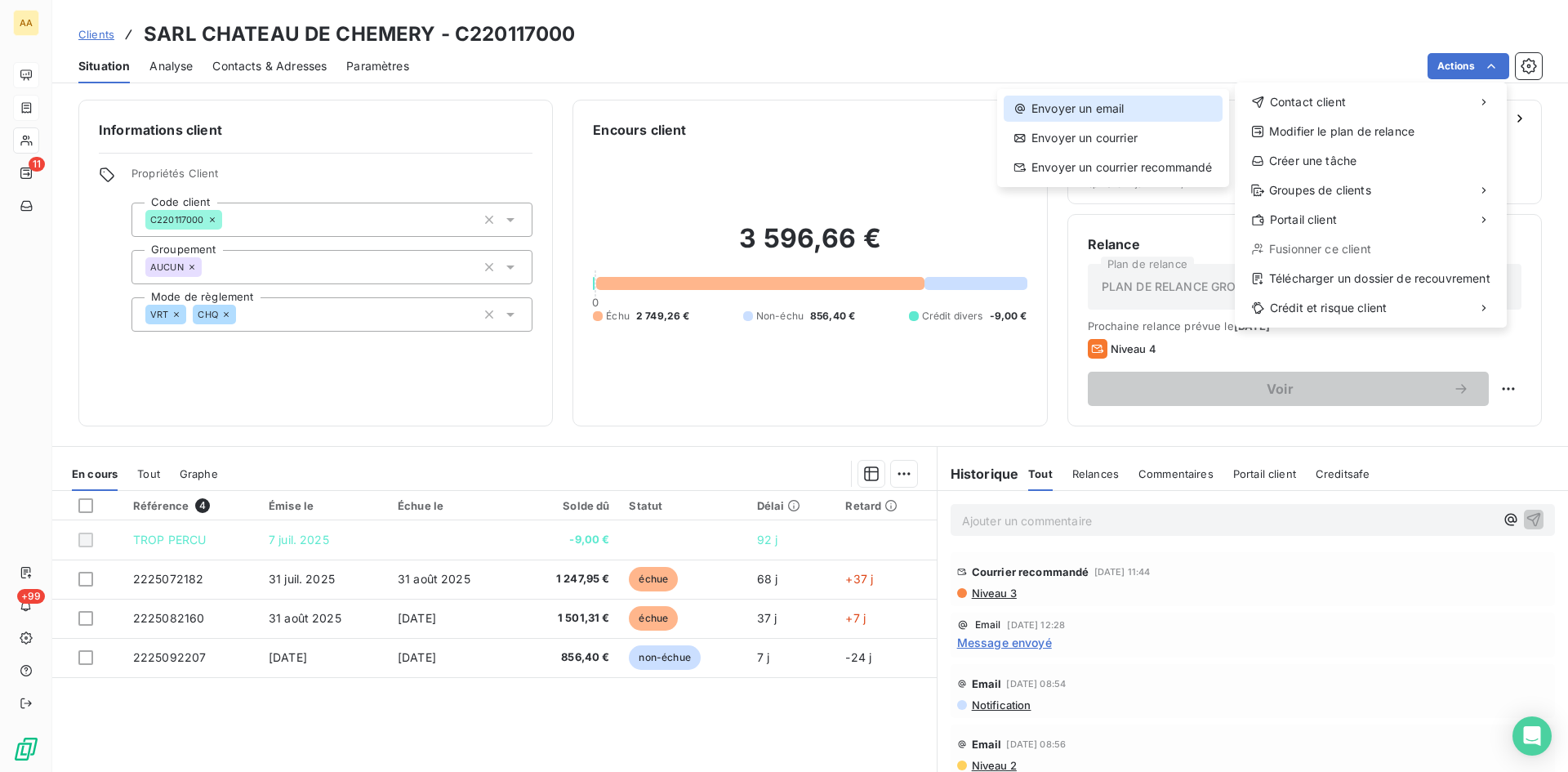
click at [1113, 106] on div "Envoyer un email" at bounding box center [1113, 109] width 219 height 27
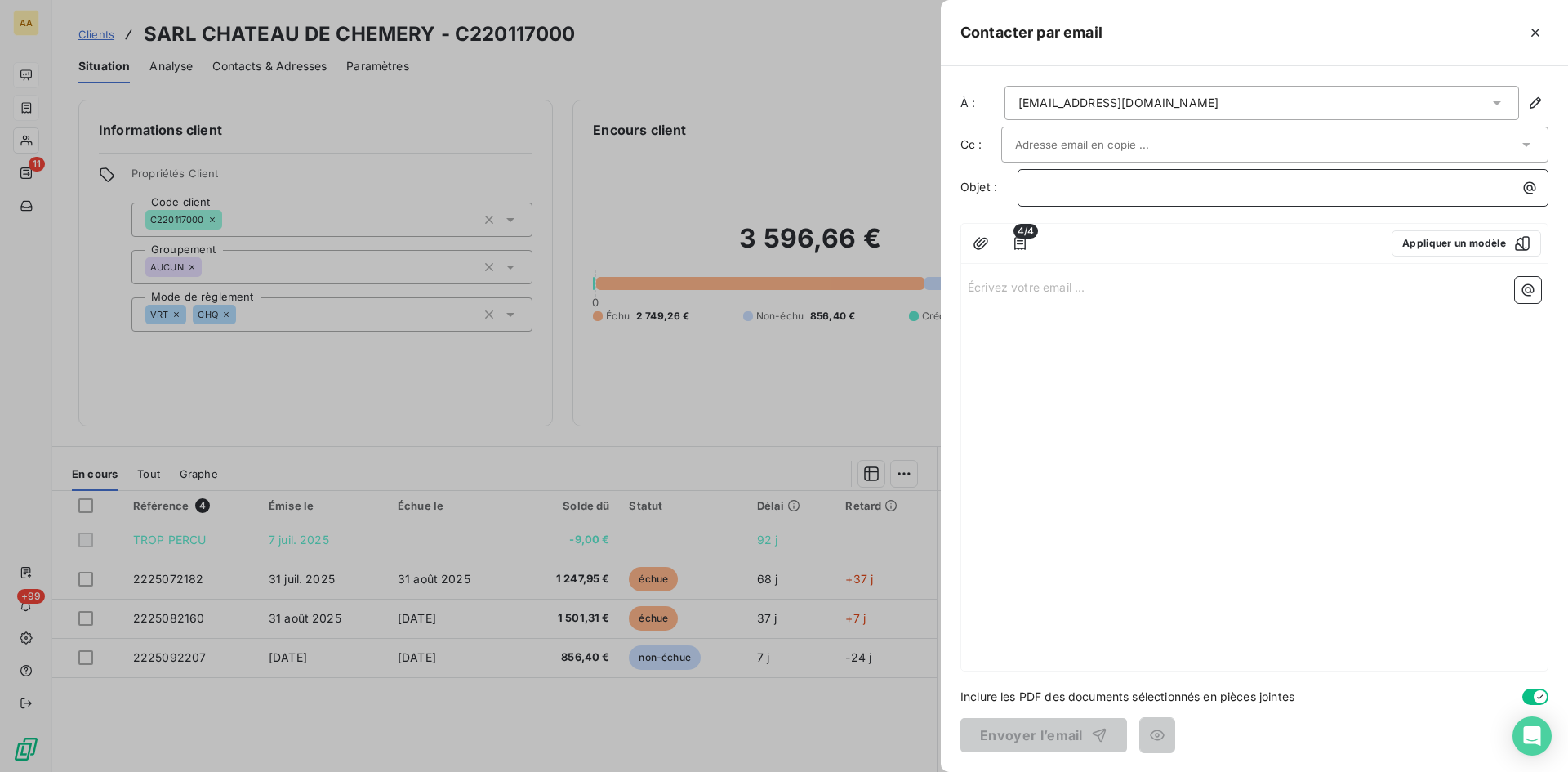
click at [1050, 178] on p "﻿" at bounding box center [1287, 188] width 511 height 19
click at [989, 281] on p "Écrivez votre email ... ﻿" at bounding box center [1254, 286] width 573 height 19
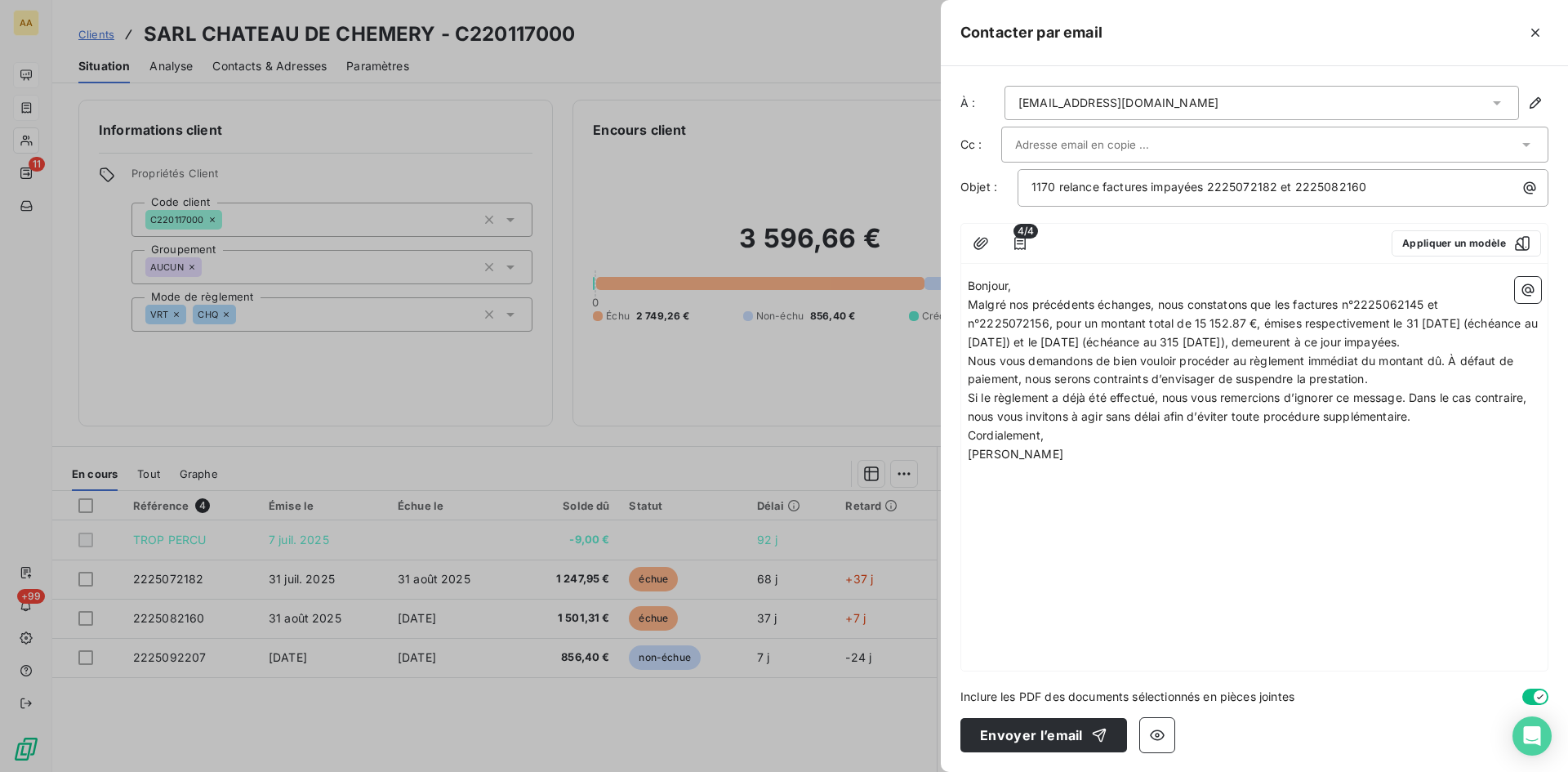
click at [1053, 352] on p "Malgré nos précédents échanges, nous constatons que les factures n°2225062145 e…" at bounding box center [1254, 324] width 573 height 56
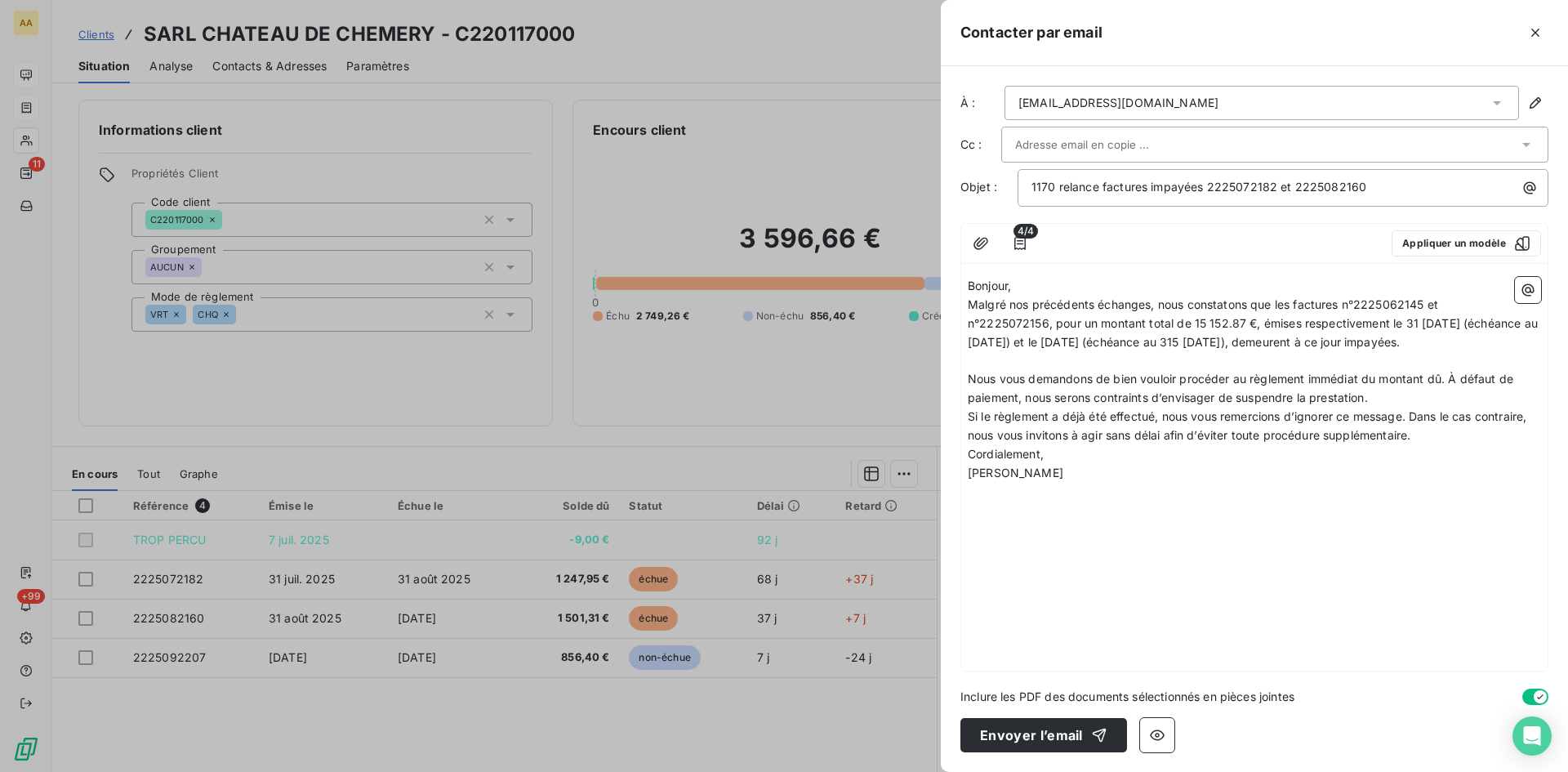
click at [1397, 408] on p "Nous vous demandons de bien vouloir procéder au règlement immédiat du montant d…" at bounding box center [1254, 388] width 573 height 37
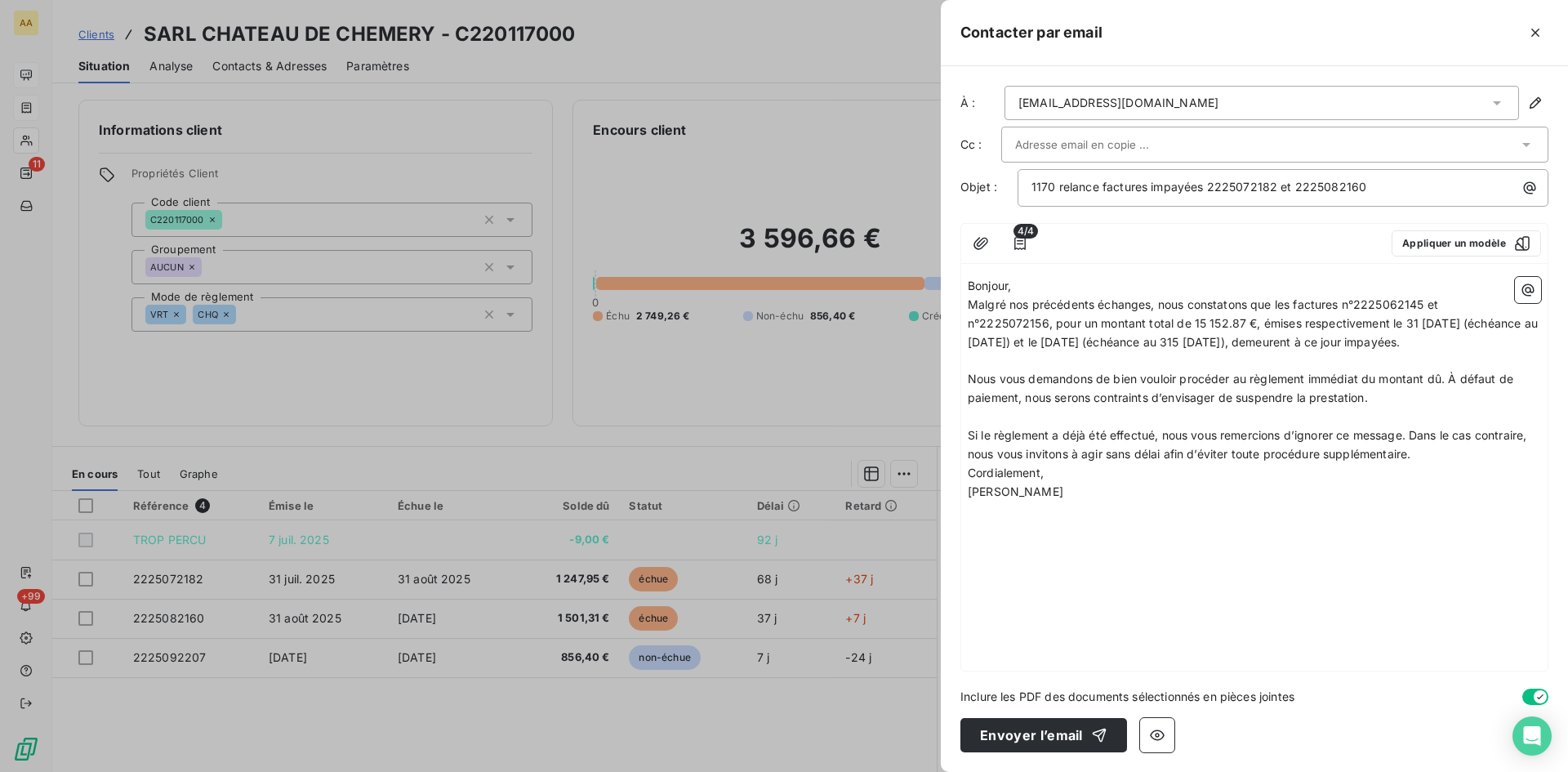
click at [1424, 464] on p "Si le règlement a déjà été effectué, nous vous remercions d’ignorer ce message.…" at bounding box center [1254, 445] width 573 height 37
click at [1025, 286] on p "Bonjour," at bounding box center [1254, 286] width 573 height 19
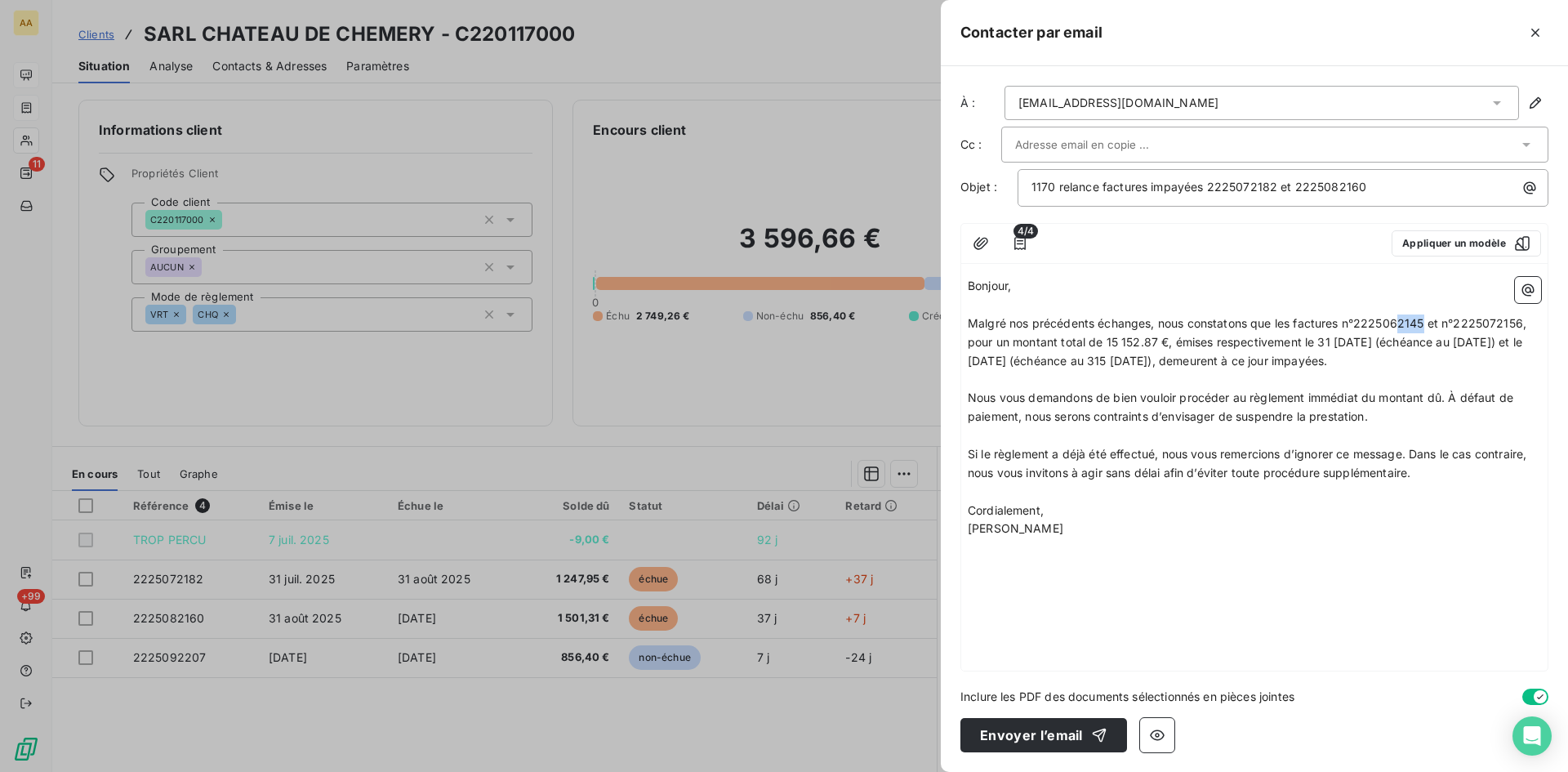
drag, startPoint x: 1424, startPoint y: 321, endPoint x: 1388, endPoint y: 319, distance: 36.1
click at [1400, 310] on div "Bonjour, ﻿ Malgré nos précédents échanges, nous constatons que les factures n°2…" at bounding box center [1254, 418] width 573 height 281
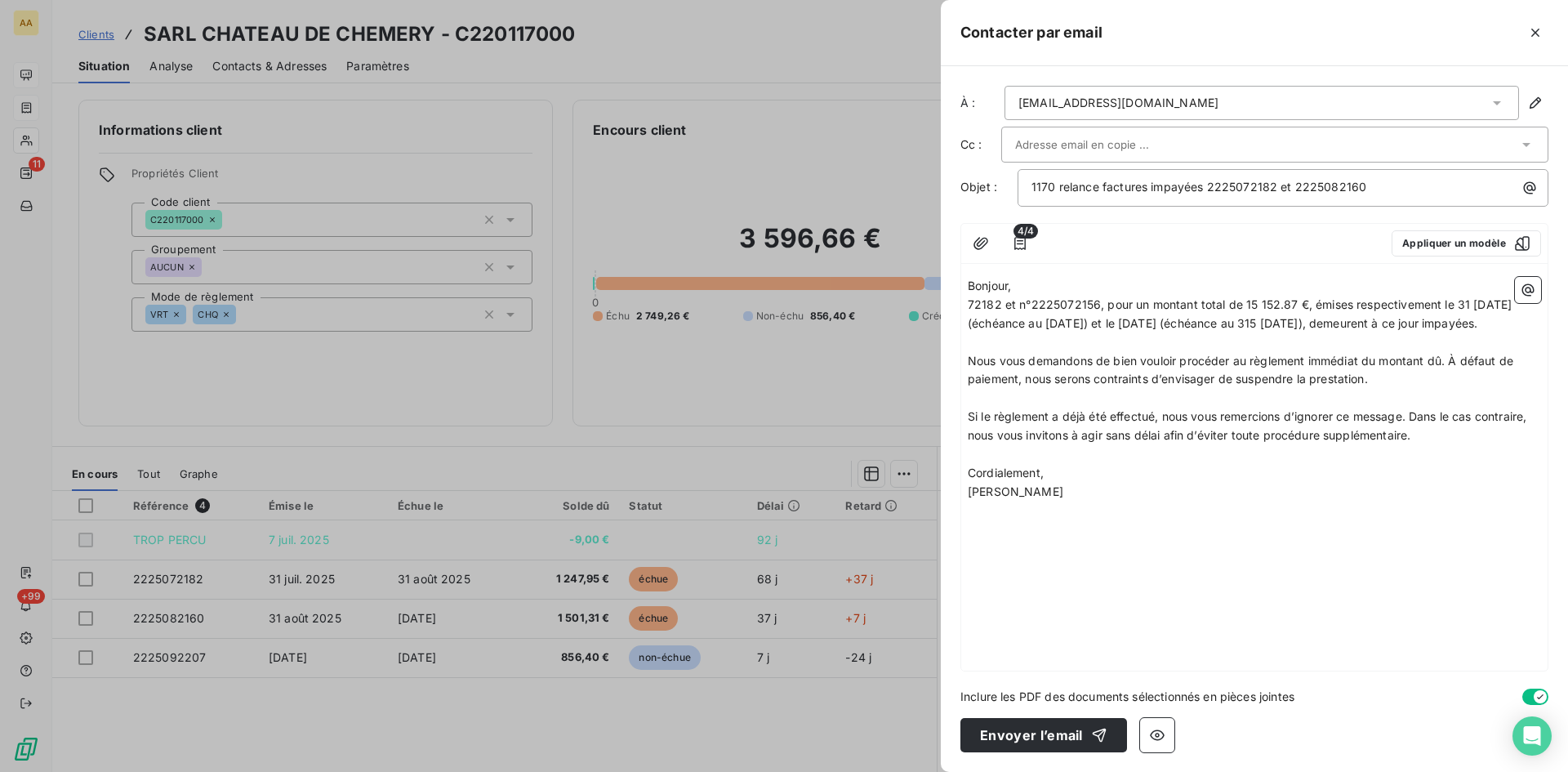
click at [1178, 464] on p "﻿" at bounding box center [1254, 455] width 573 height 19
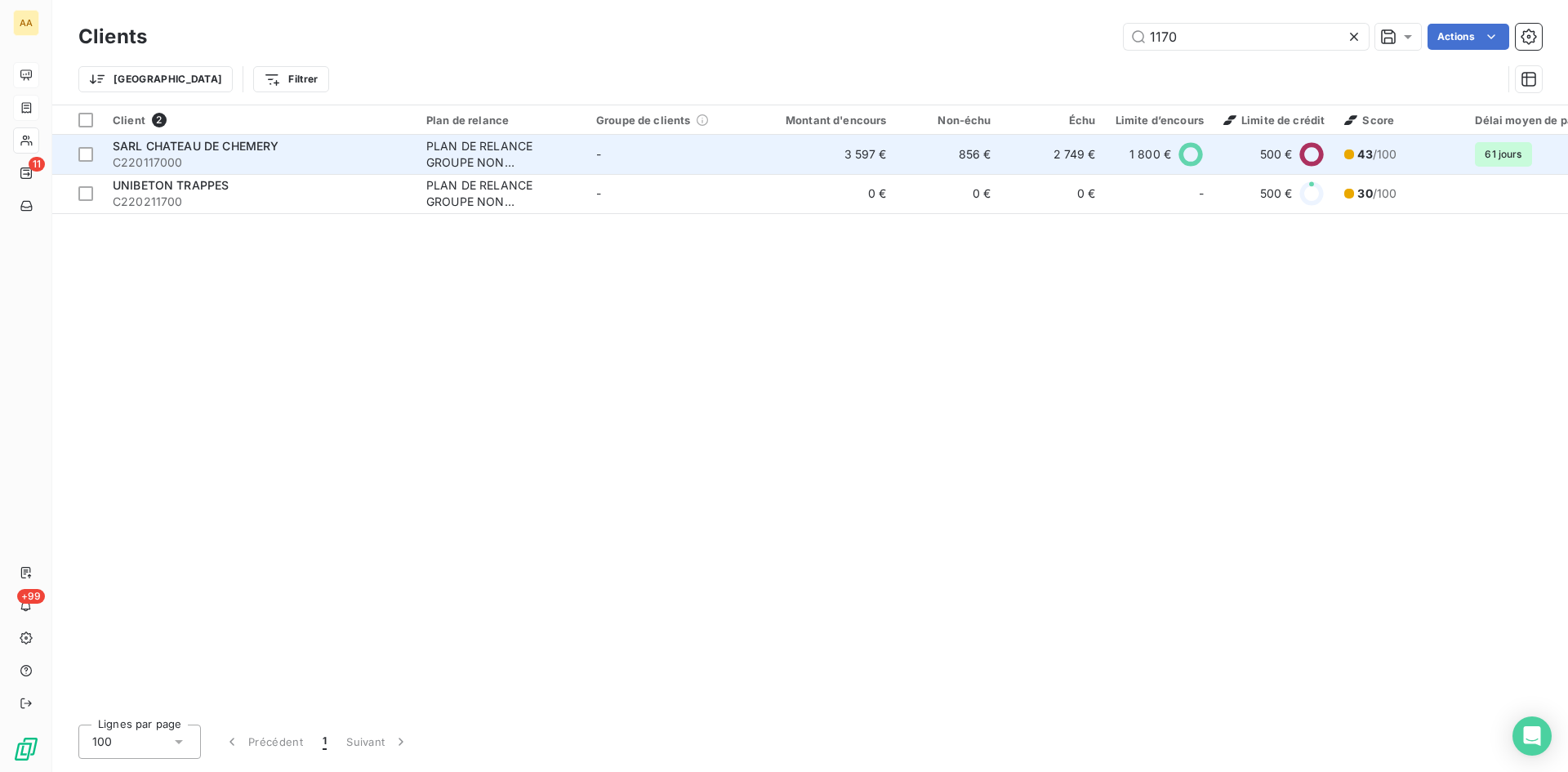
click at [451, 144] on div "PLAN DE RELANCE GROUPE NON AUTOMATIQUE" at bounding box center [501, 154] width 150 height 32
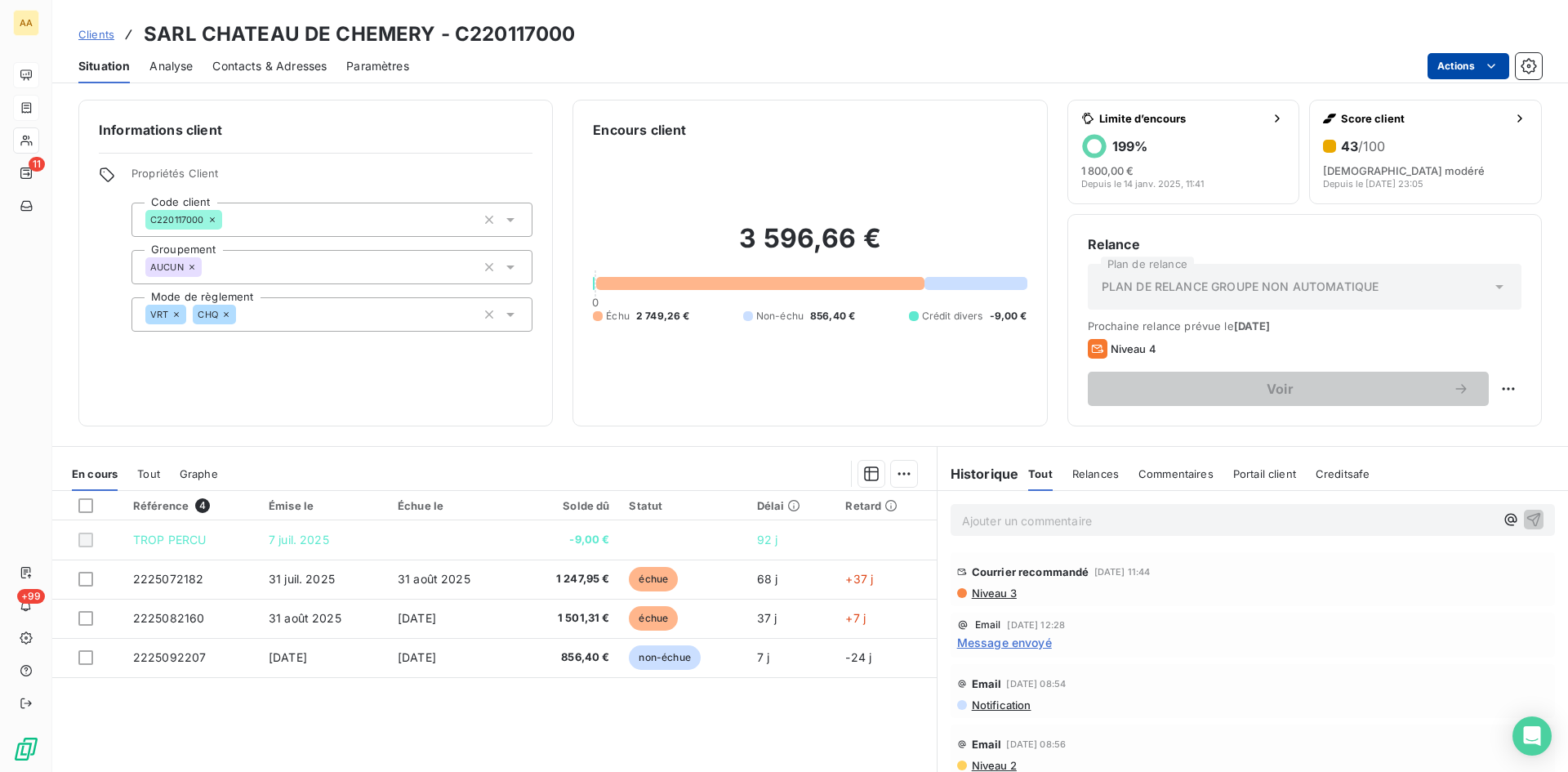
click at [1502, 61] on html "AA 11 +99 Clients SARL CHATEAU DE CHEMERY - C220117000 Situation Analyse Contac…" at bounding box center [784, 386] width 1568 height 772
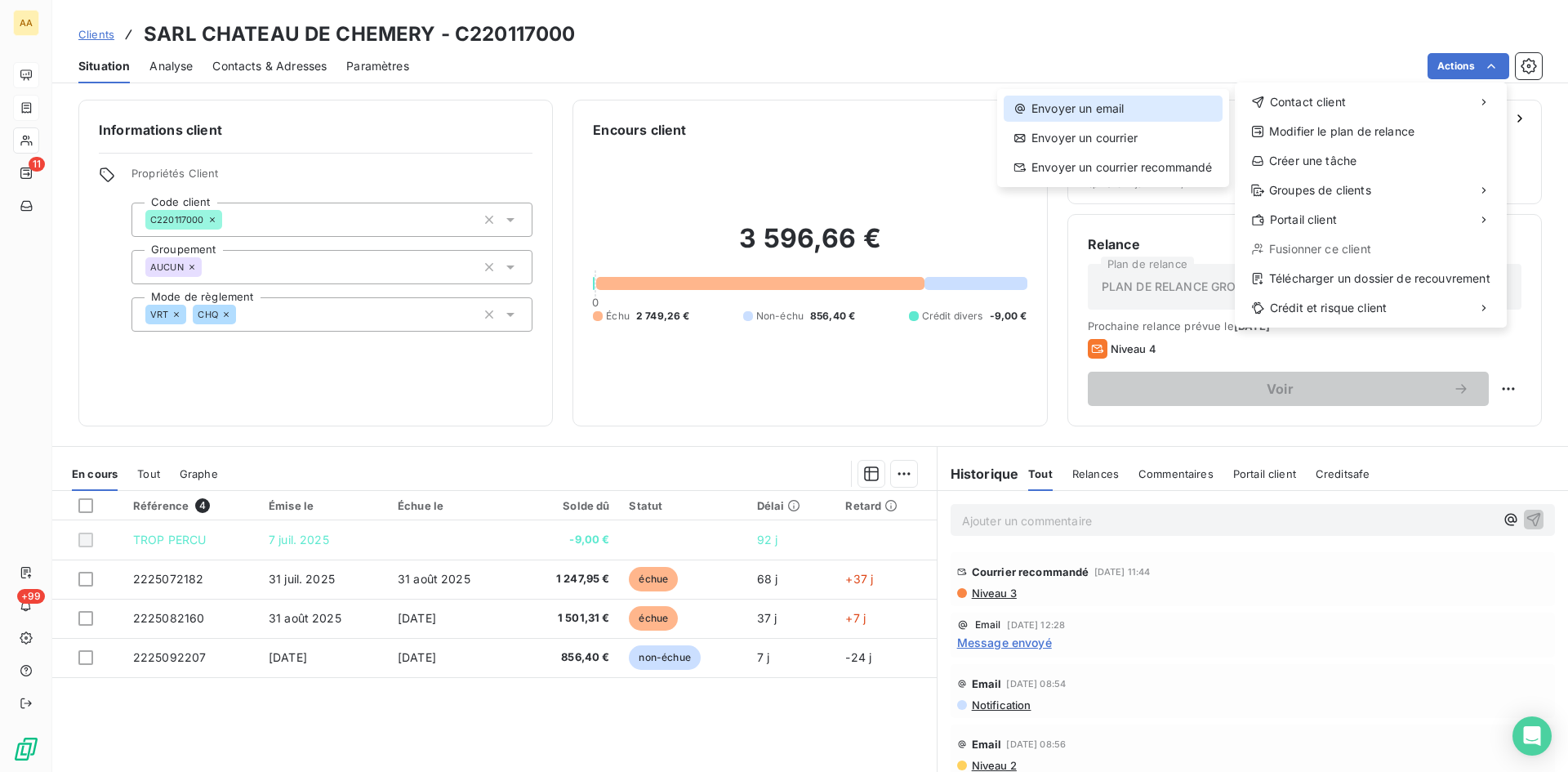
click at [1107, 108] on div "Envoyer un email" at bounding box center [1113, 109] width 219 height 27
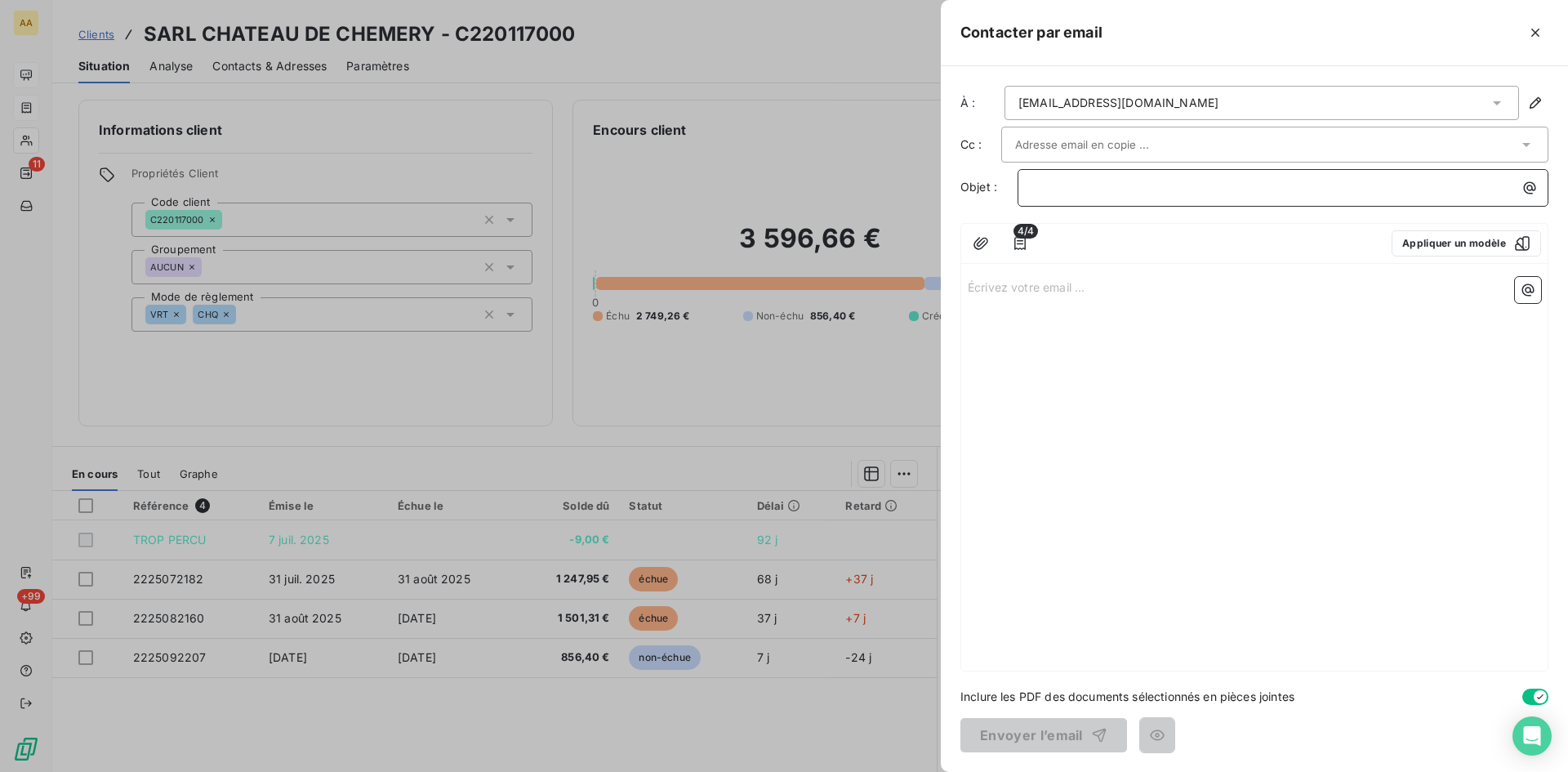
click at [1047, 188] on p "﻿" at bounding box center [1287, 188] width 511 height 19
click at [998, 289] on p "Écrivez votre email ... ﻿" at bounding box center [1254, 286] width 573 height 19
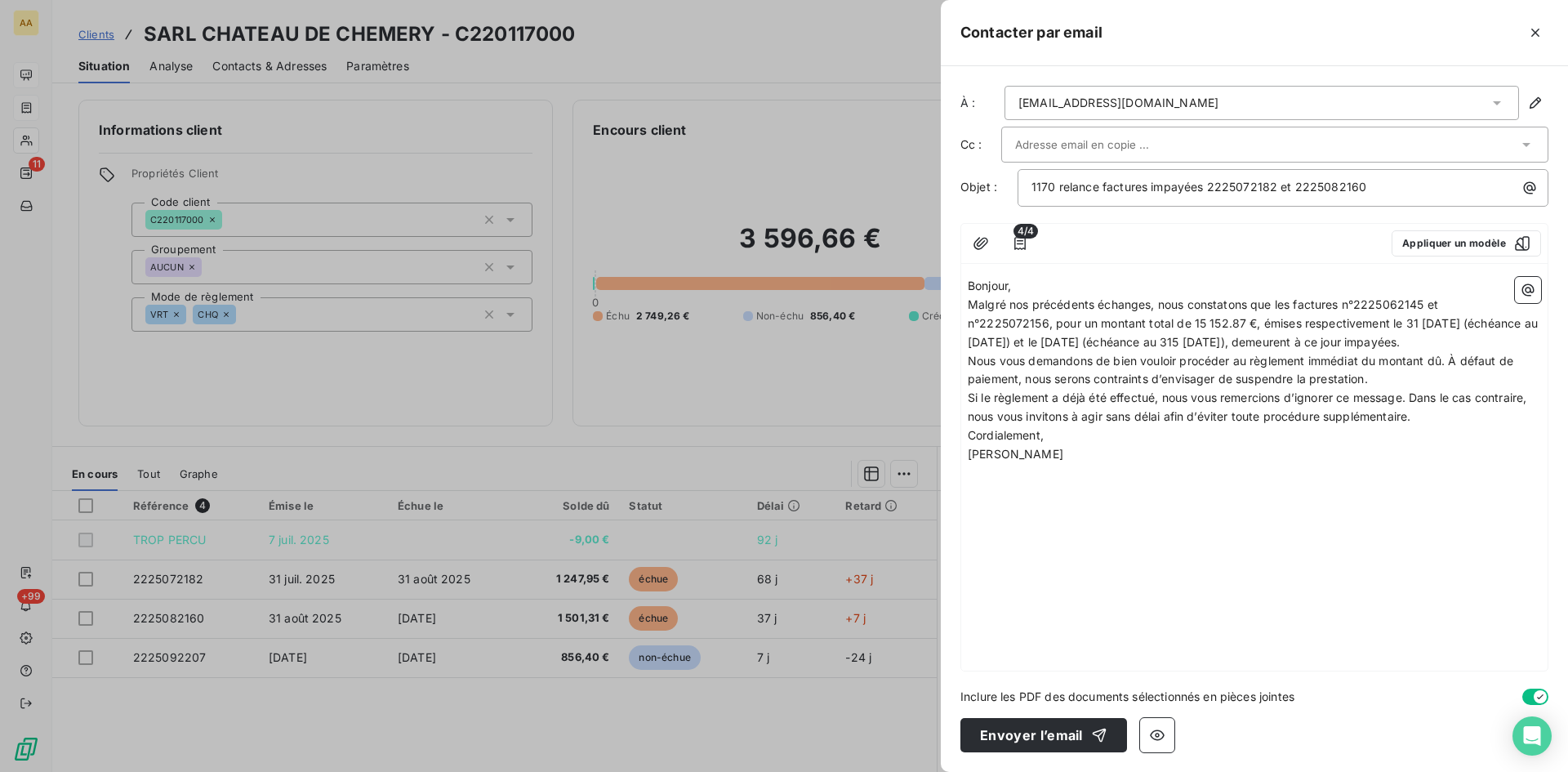
click at [1044, 284] on p "Bonjour," at bounding box center [1254, 286] width 573 height 19
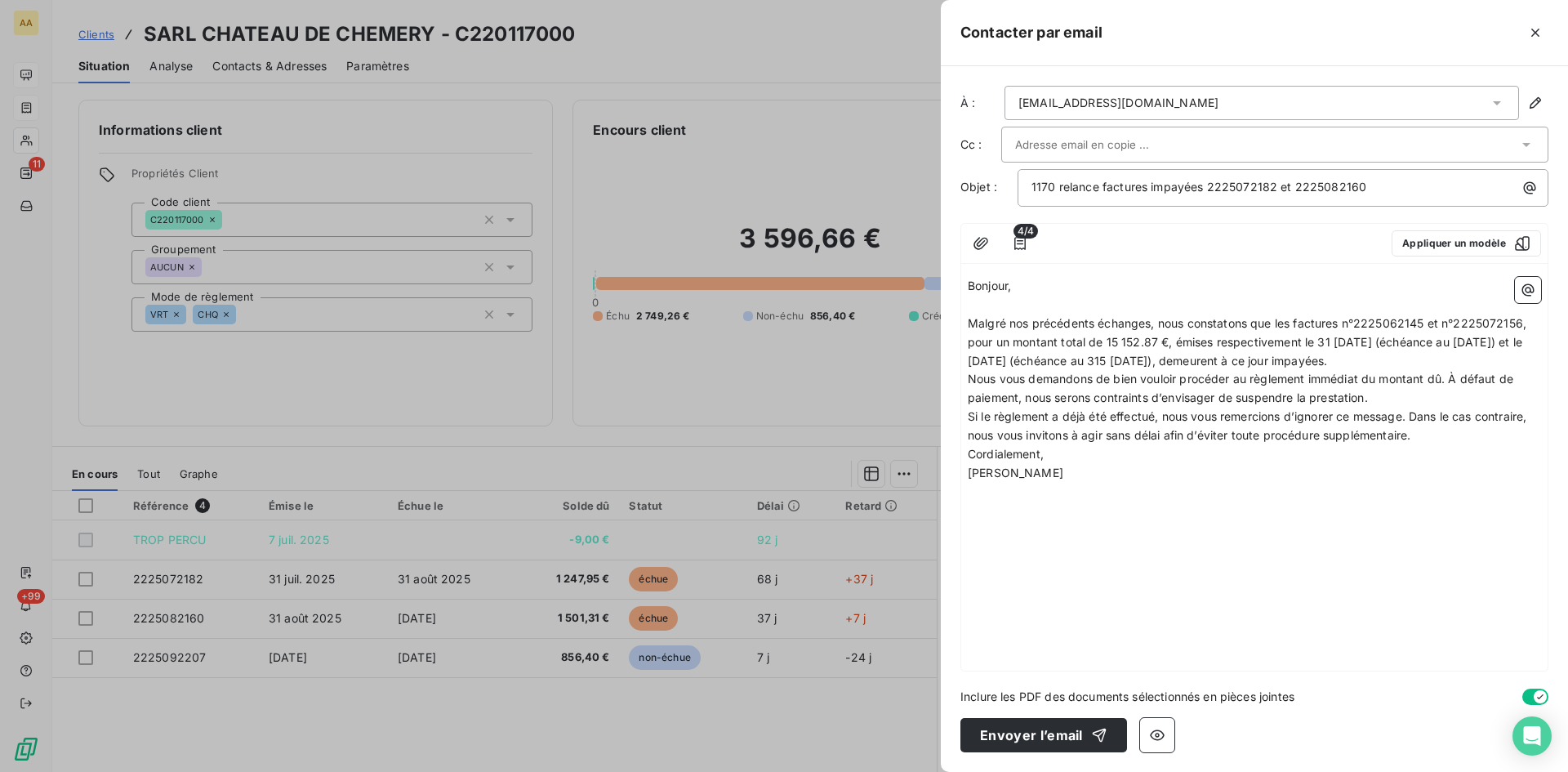
click at [1493, 359] on p "Malgré nos précédents échanges, nous constatons que les factures n°2225062145 e…" at bounding box center [1254, 343] width 573 height 56
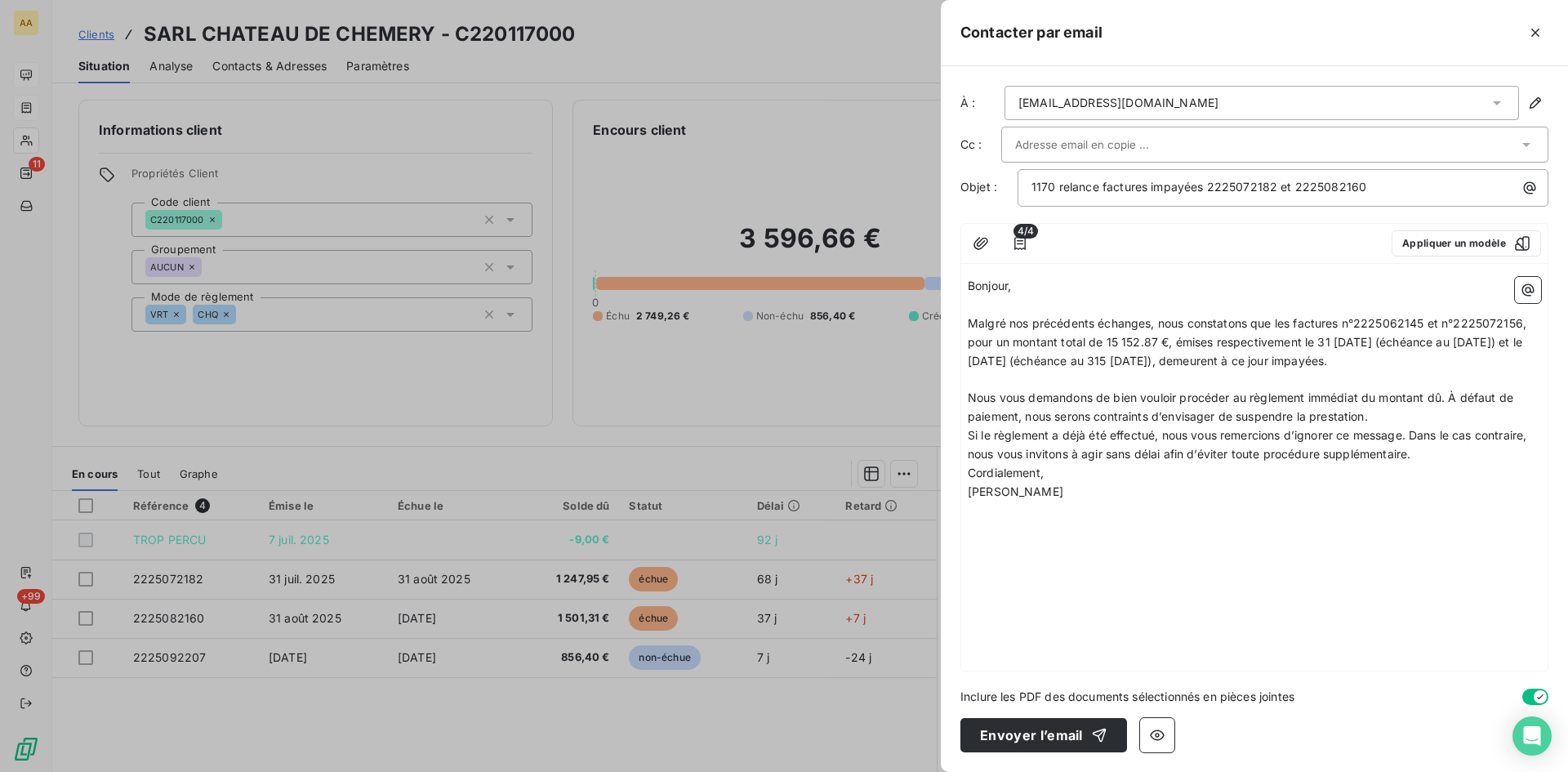
click at [1395, 418] on p "Nous vous demandons de bien vouloir procéder au règlement immédiat du montant d…" at bounding box center [1254, 408] width 573 height 37
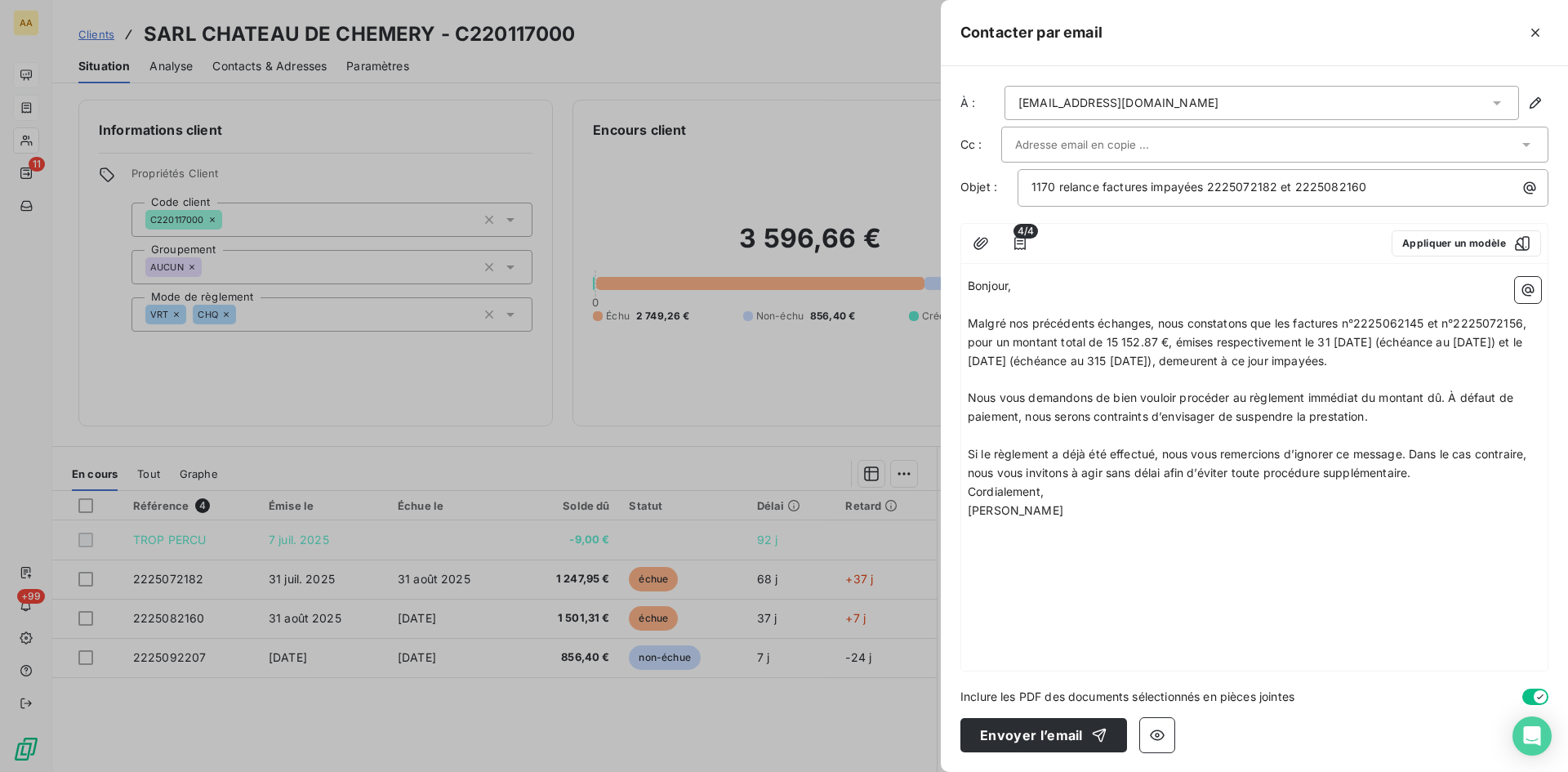
click at [1435, 471] on p "Si le règlement a déjà été effectué, nous vous remercions d’ignorer ce message.…" at bounding box center [1254, 464] width 573 height 37
click at [1422, 324] on span "Malgré nos précédents échanges, nous constatons que les factures n°2225062145 e…" at bounding box center [1249, 342] width 562 height 51
drag, startPoint x: 1424, startPoint y: 321, endPoint x: 1396, endPoint y: 318, distance: 28.2
click at [1396, 318] on span "Malgré nos précédents échanges, nous constatons que les factures n°2225062145 e…" at bounding box center [1249, 342] width 562 height 51
drag, startPoint x: 1519, startPoint y: 320, endPoint x: 1489, endPoint y: 320, distance: 30.0
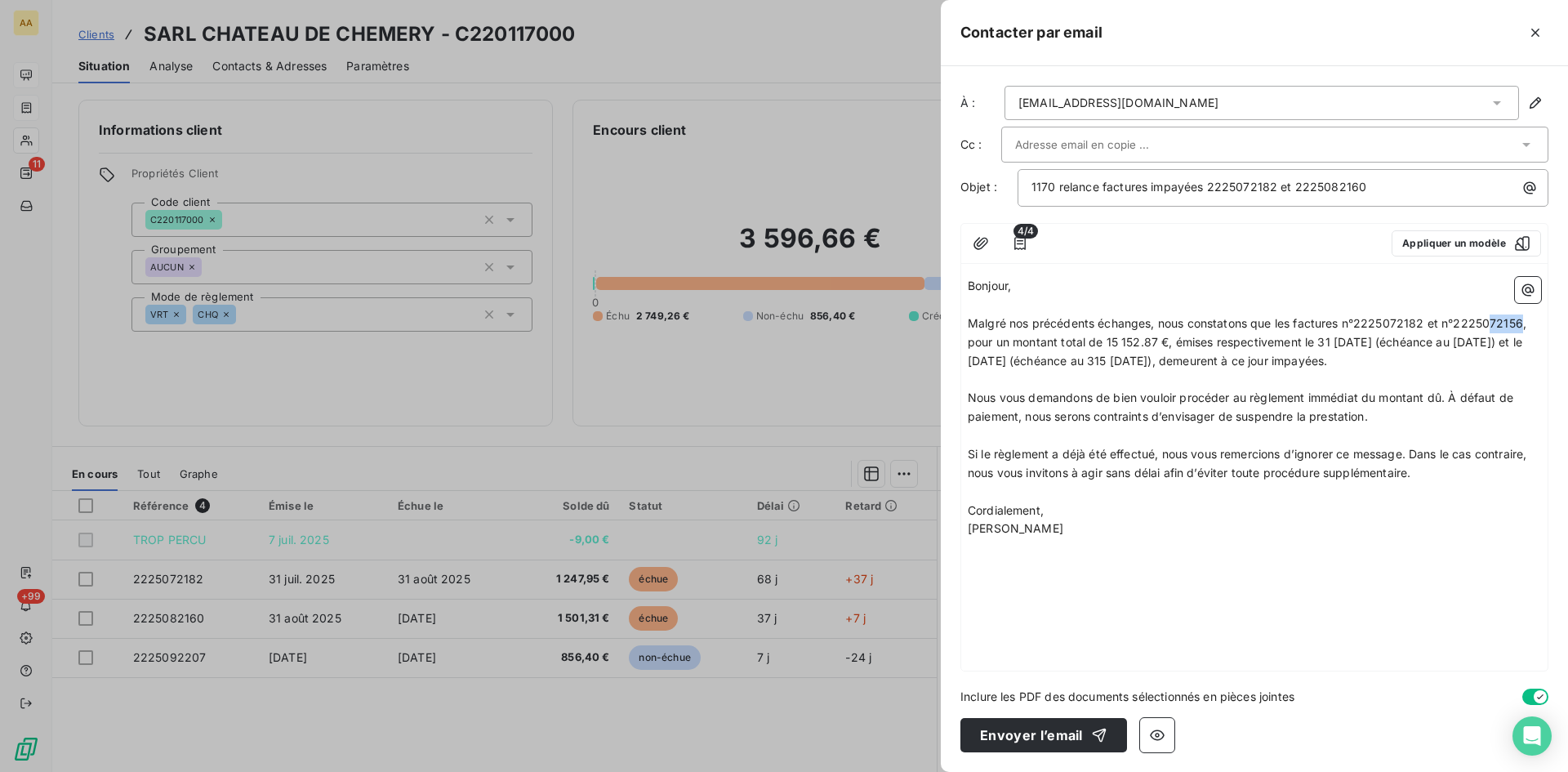
click at [1489, 320] on span "Malgré nos précédents échanges, nous constatons que les factures n°2225072182 e…" at bounding box center [1249, 342] width 562 height 51
drag, startPoint x: 1156, startPoint y: 339, endPoint x: 1108, endPoint y: 351, distance: 49.5
click at [1114, 337] on span "Malgré nos précédents échanges, nous constatons que les factures n°2225072182 e…" at bounding box center [1249, 342] width 563 height 51
click at [1347, 337] on span "Malgré nos précédents échanges, nous constatons que les factures n°2225072182 e…" at bounding box center [1249, 342] width 563 height 51
drag, startPoint x: 1489, startPoint y: 335, endPoint x: 1429, endPoint y: 396, distance: 85.6
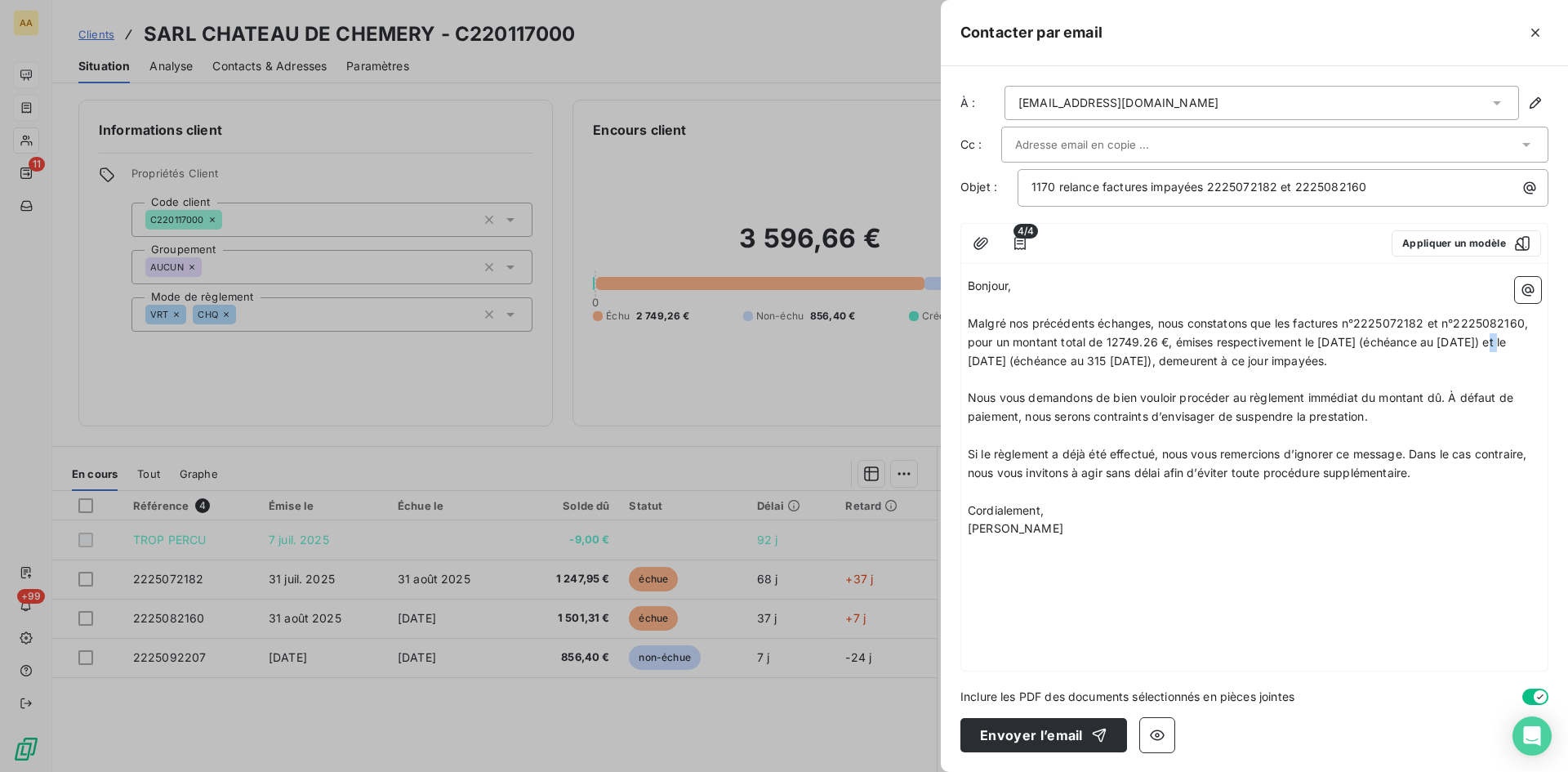
click at [1478, 335] on span "Malgré nos précédents échanges, nous constatons que les factures n°2225072182 e…" at bounding box center [1249, 342] width 563 height 51
drag, startPoint x: 1078, startPoint y: 362, endPoint x: 1046, endPoint y: 354, distance: 33.0
click at [1046, 354] on span "Malgré nos précédents échanges, nous constatons que les factures n°2225072182 e…" at bounding box center [1249, 342] width 563 height 51
click at [1200, 354] on span "Malgré nos précédents échanges, nous constatons que les factures n°2225072182 e…" at bounding box center [1249, 342] width 563 height 51
click at [1108, 337] on span "Malgré nos précédents échanges, nous constatons que les factures n°2225072182 e…" at bounding box center [1249, 342] width 563 height 51
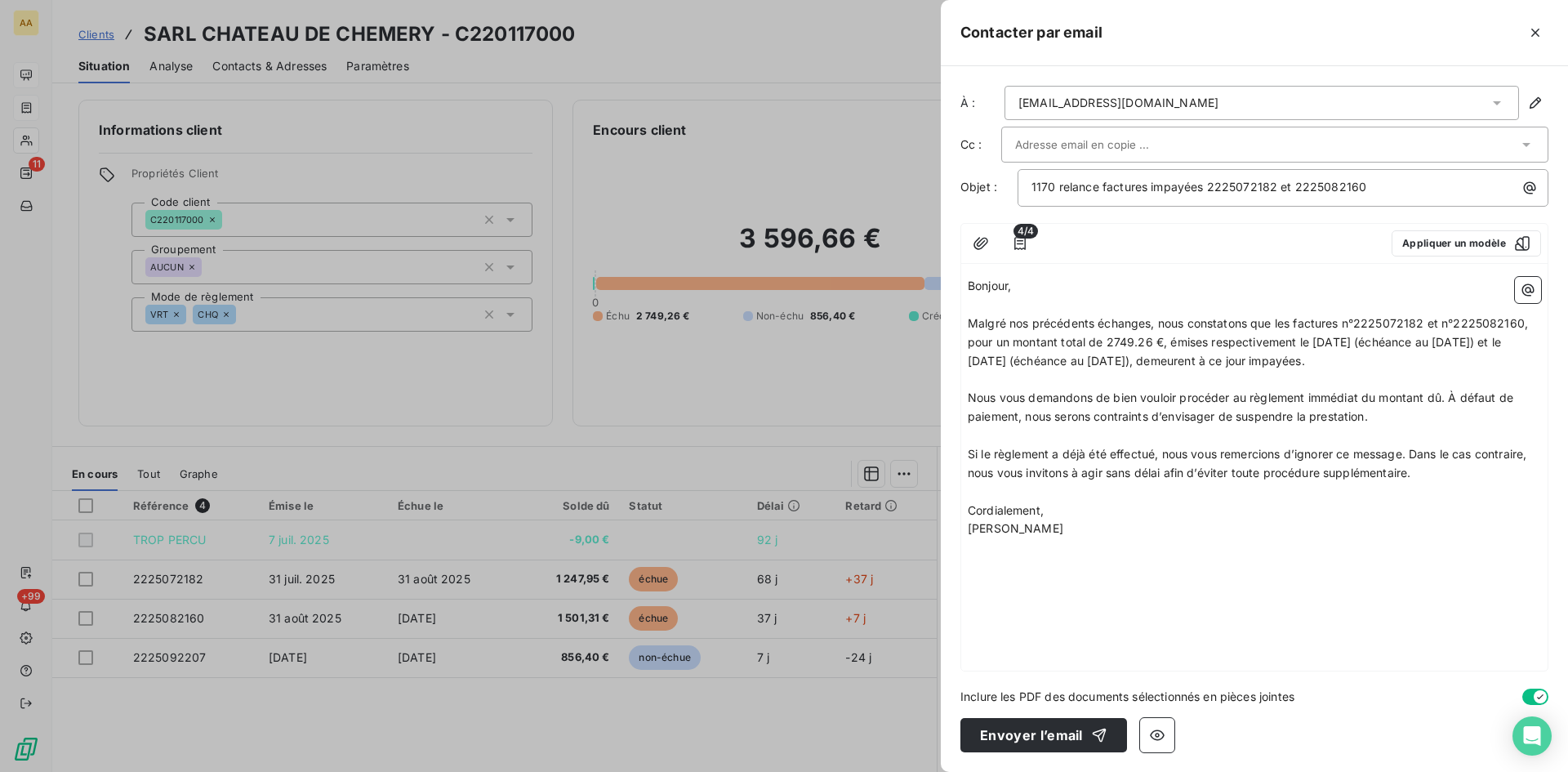
click at [1115, 342] on span "Malgré nos précédents échanges, nous constatons que les factures n°2225072182 e…" at bounding box center [1249, 342] width 563 height 51
click at [1366, 546] on p "﻿" at bounding box center [1254, 548] width 573 height 19
click at [1001, 735] on button "Envoyer l’email" at bounding box center [1044, 735] width 167 height 34
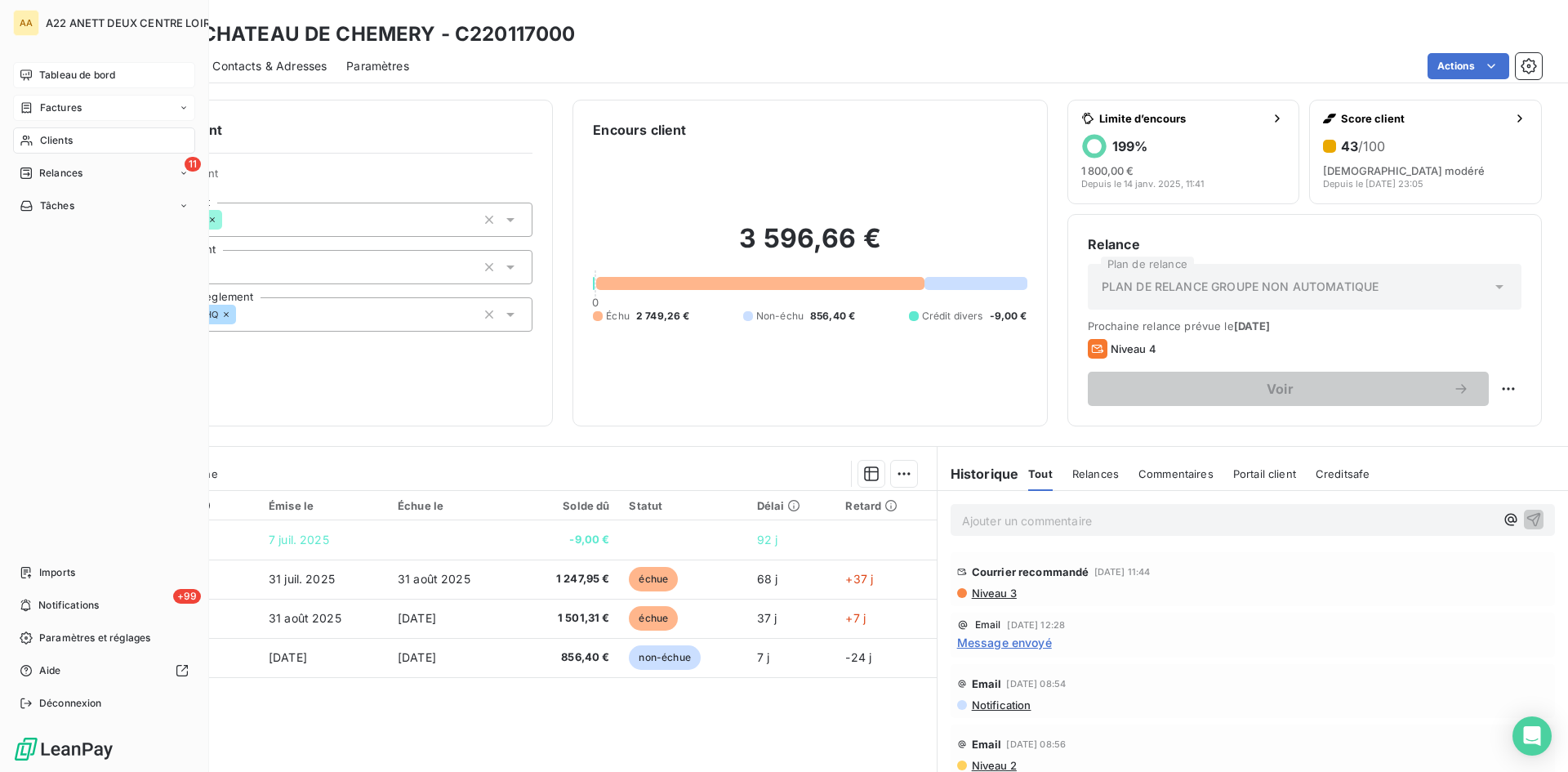
click at [58, 139] on span "Clients" at bounding box center [56, 140] width 32 height 15
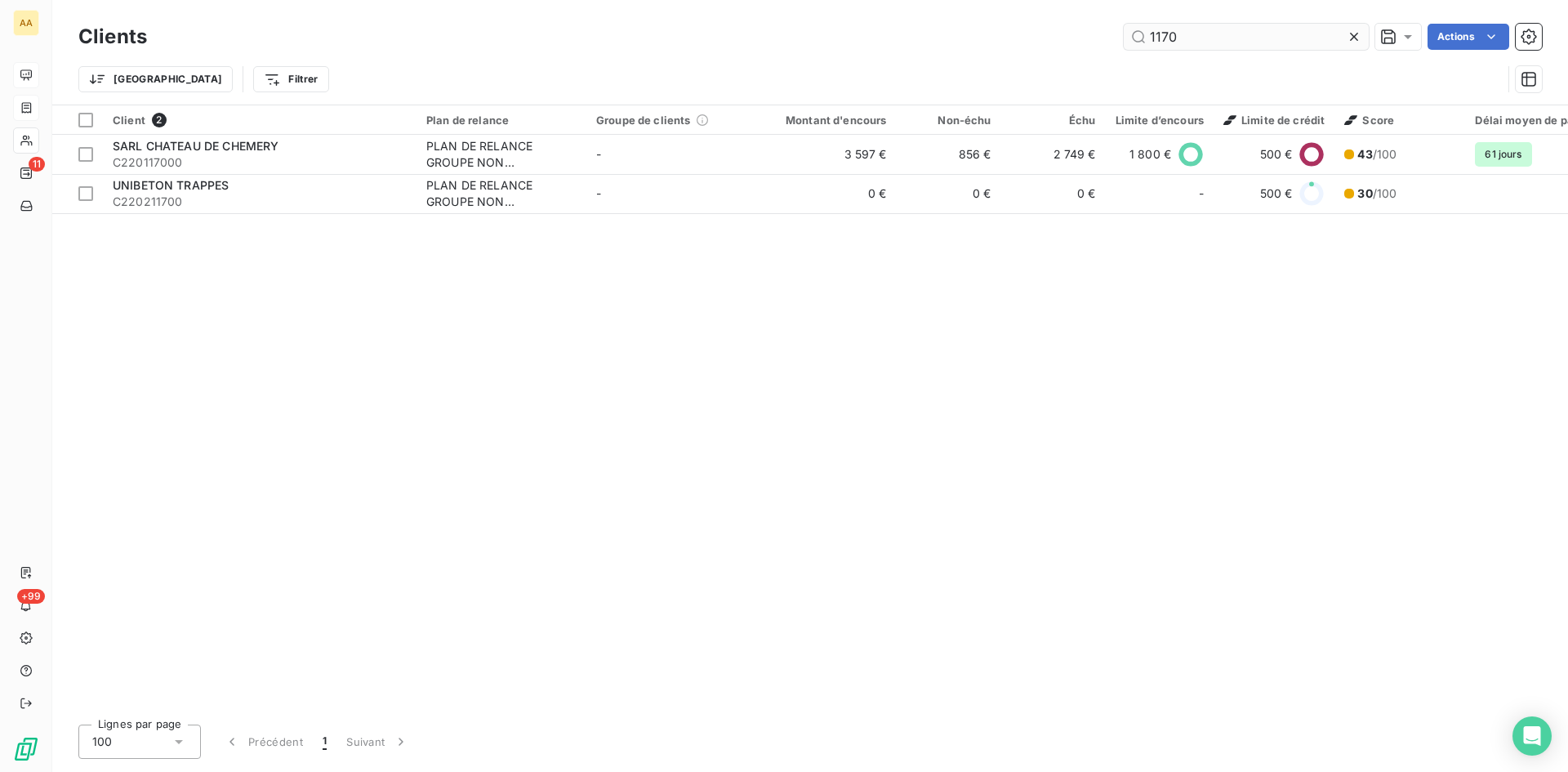
drag, startPoint x: 1176, startPoint y: 41, endPoint x: 1130, endPoint y: 37, distance: 46.2
click at [1130, 37] on input "1170" at bounding box center [1246, 37] width 245 height 27
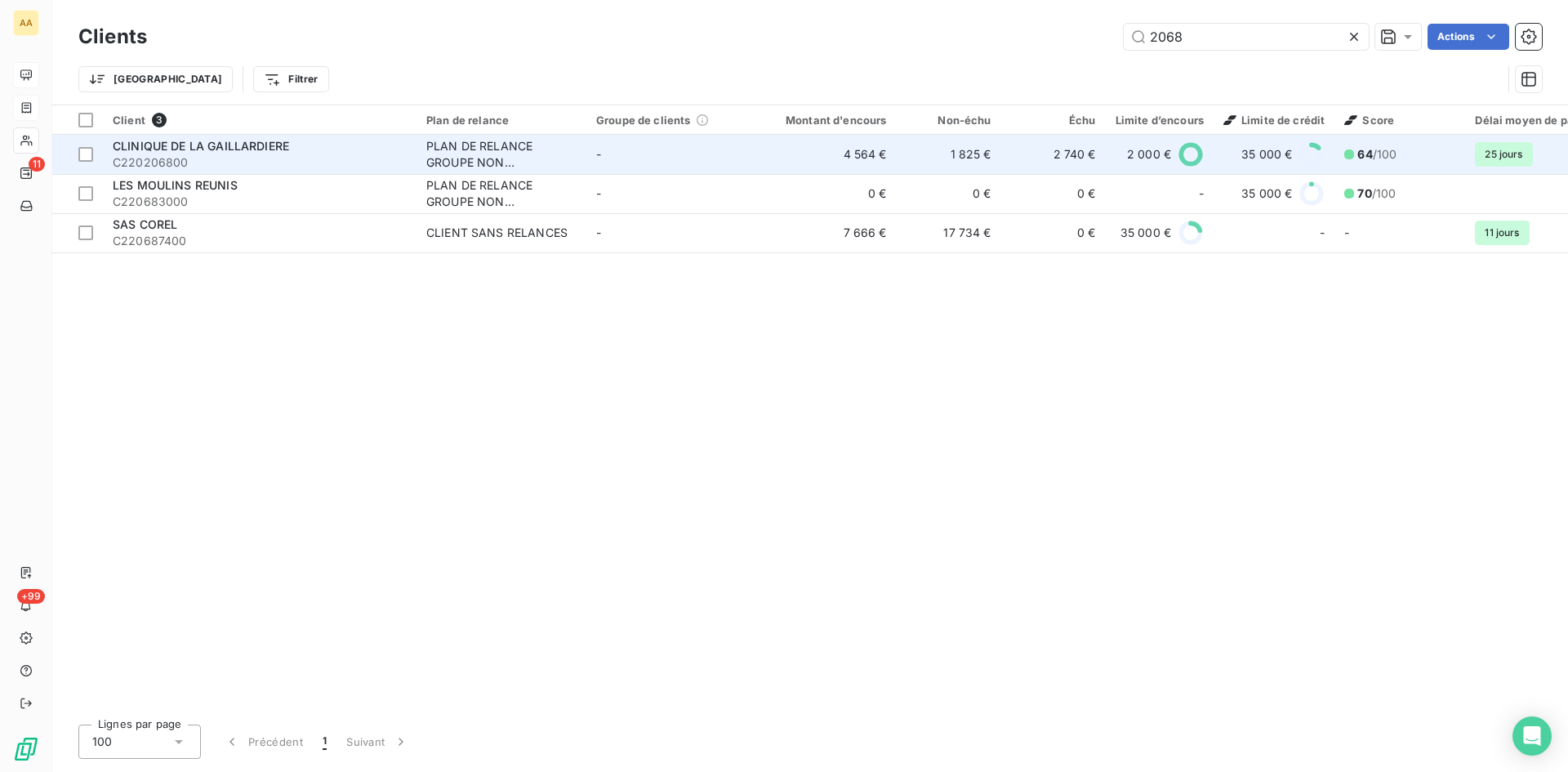
type input "2068"
click at [467, 159] on div "PLAN DE RELANCE GROUPE NON AUTOMATIQUE" at bounding box center [501, 154] width 150 height 32
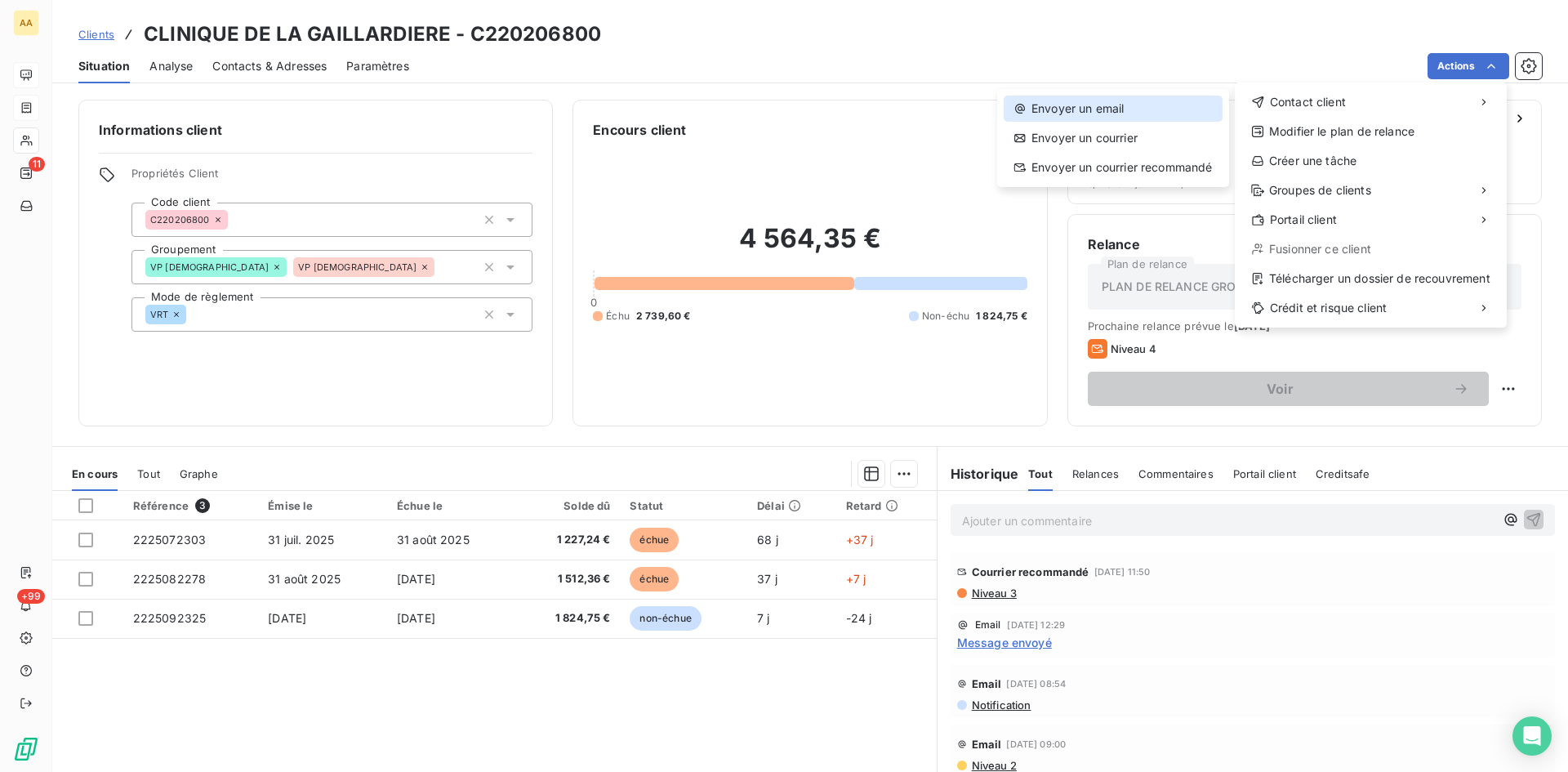
click at [1098, 100] on div "Envoyer un email" at bounding box center [1113, 109] width 219 height 27
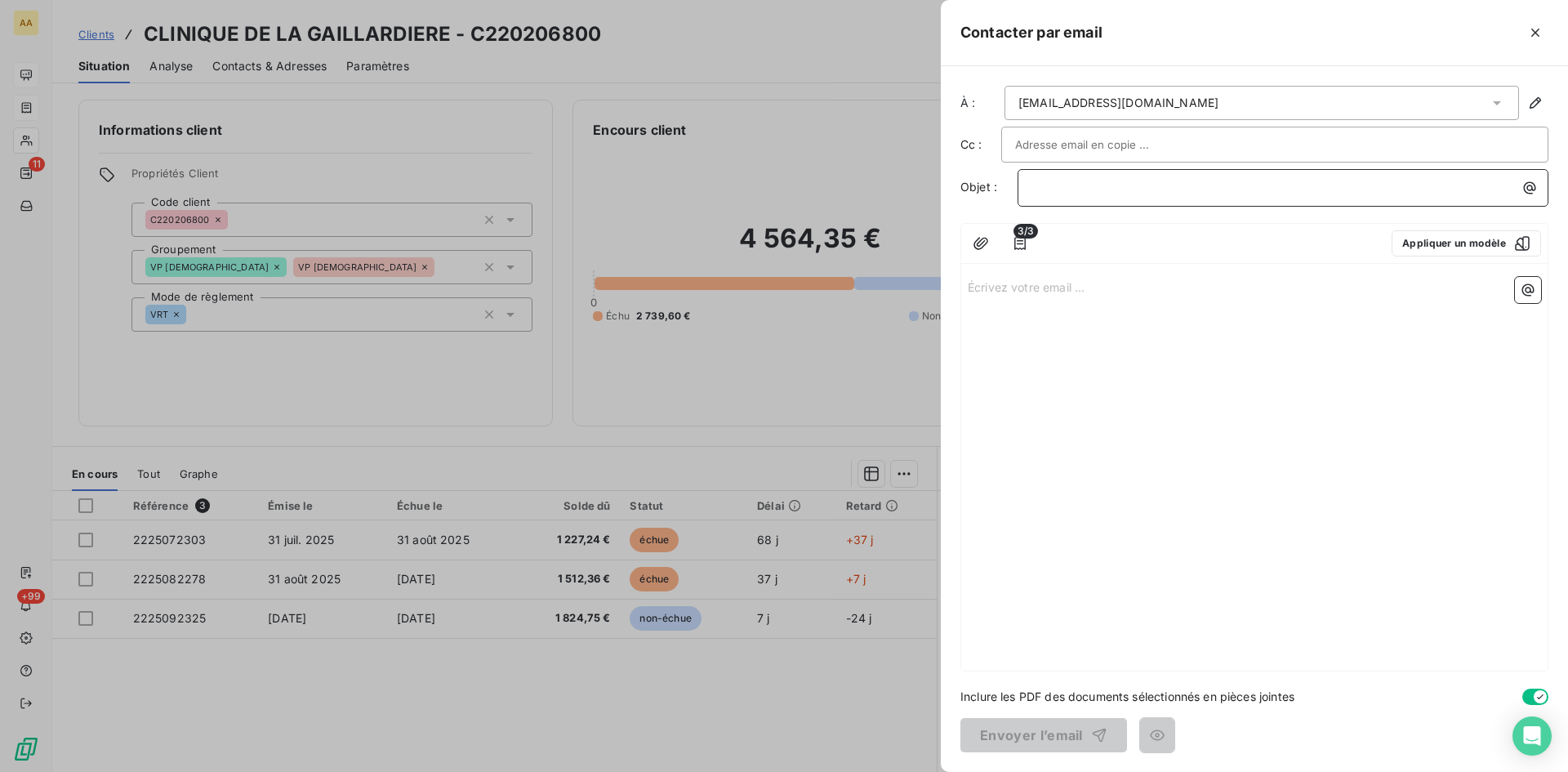
click at [1038, 195] on p "﻿" at bounding box center [1287, 188] width 511 height 19
click at [996, 286] on p "Écrivez votre email ... ﻿" at bounding box center [1254, 286] width 573 height 19
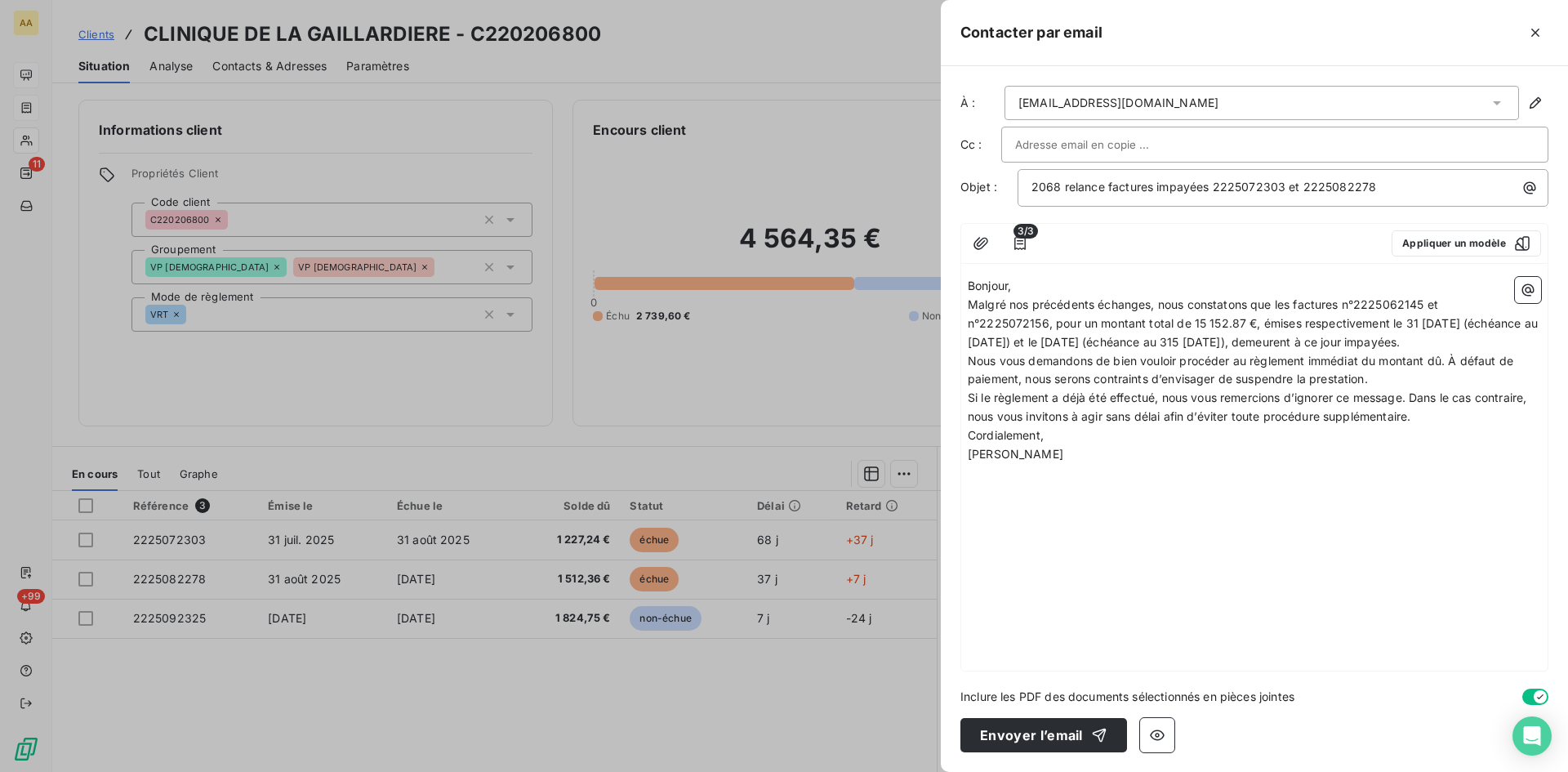
click at [1036, 287] on p "Bonjour," at bounding box center [1254, 286] width 573 height 19
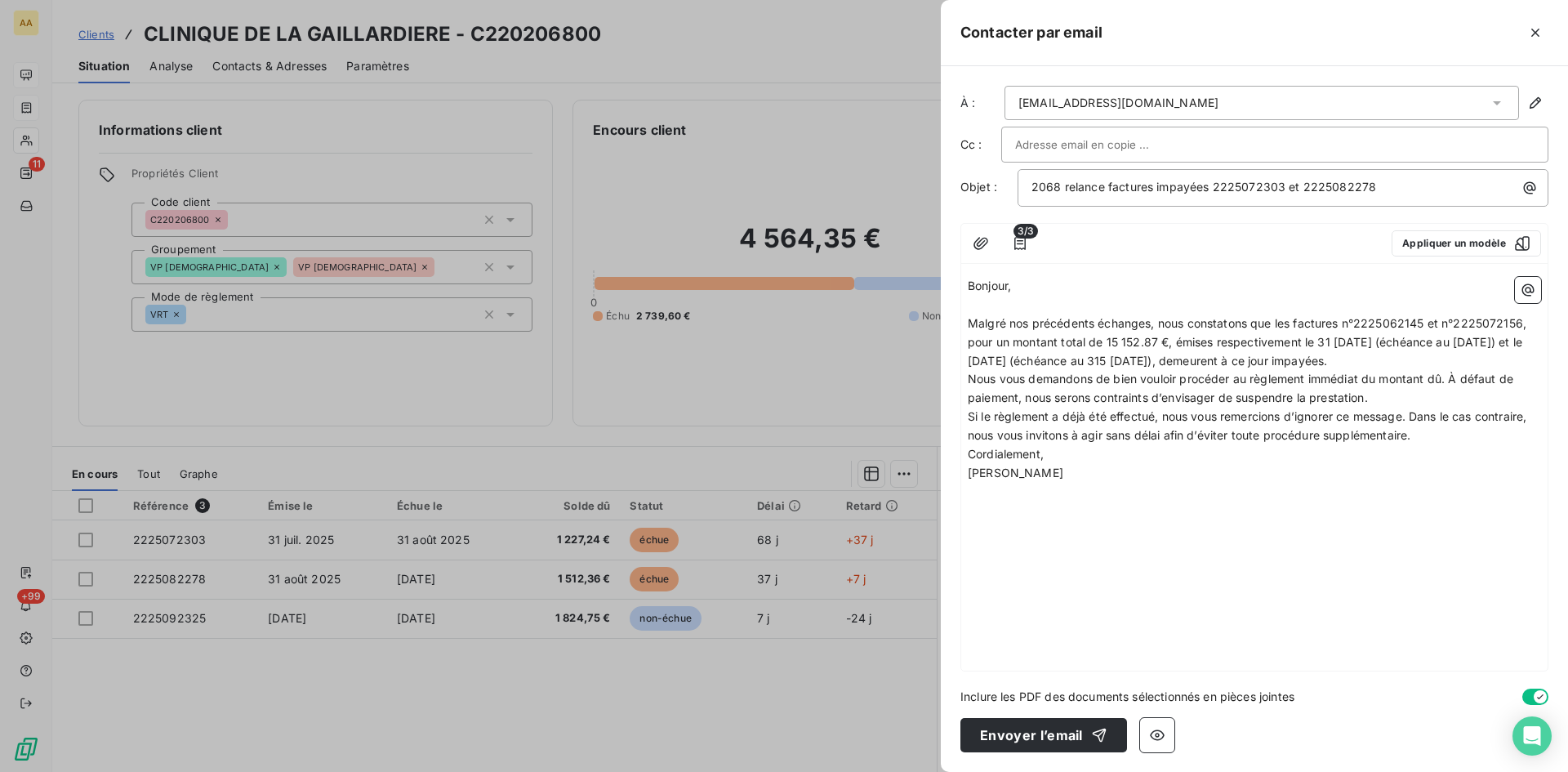
click at [1497, 363] on p "Malgré nos précédents échanges, nous constatons que les factures n°2225062145 e…" at bounding box center [1254, 343] width 573 height 56
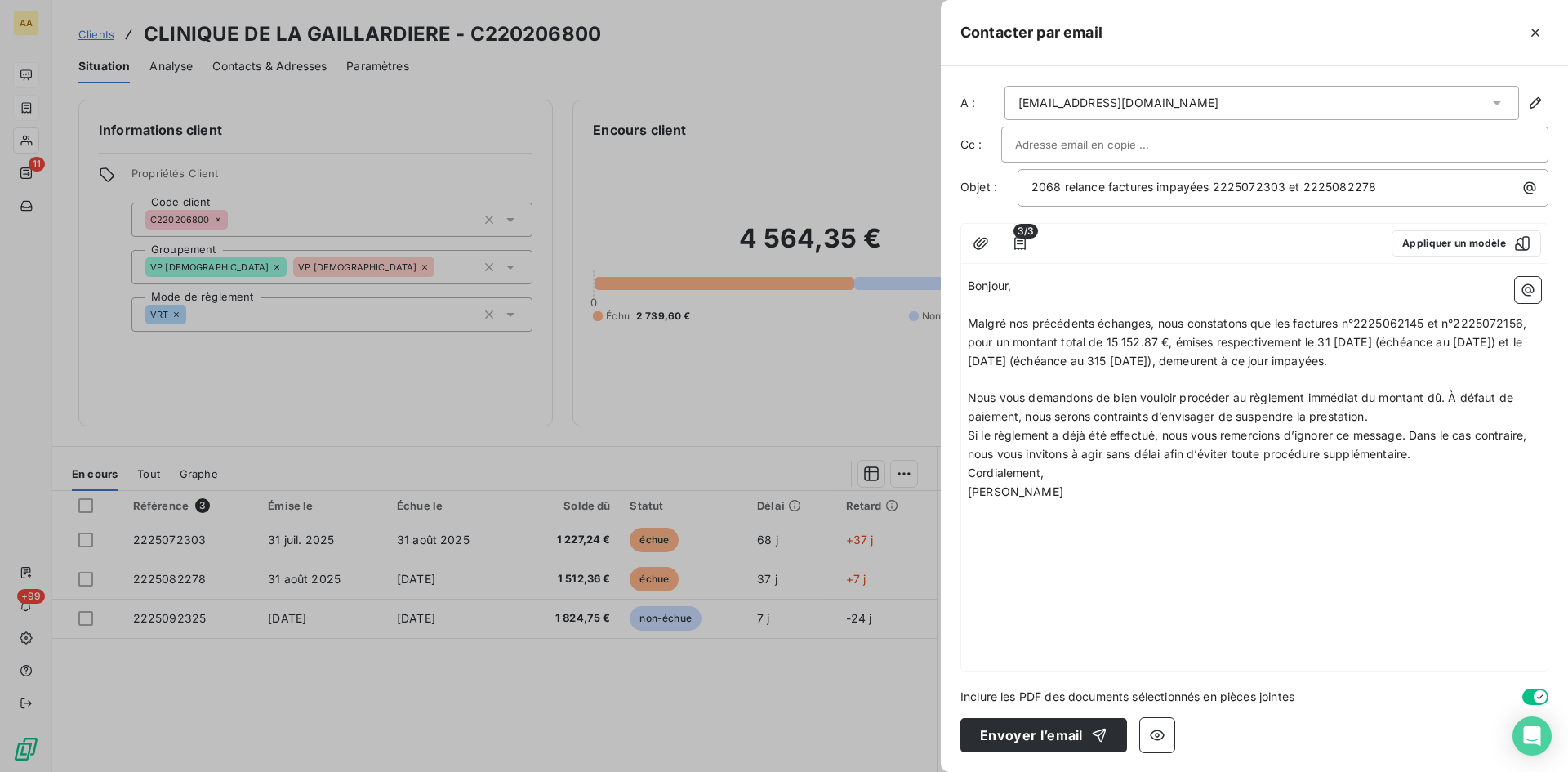
click at [1385, 415] on p "Nous vous demandons de bien vouloir procéder au règlement immédiat du montant d…" at bounding box center [1254, 408] width 573 height 37
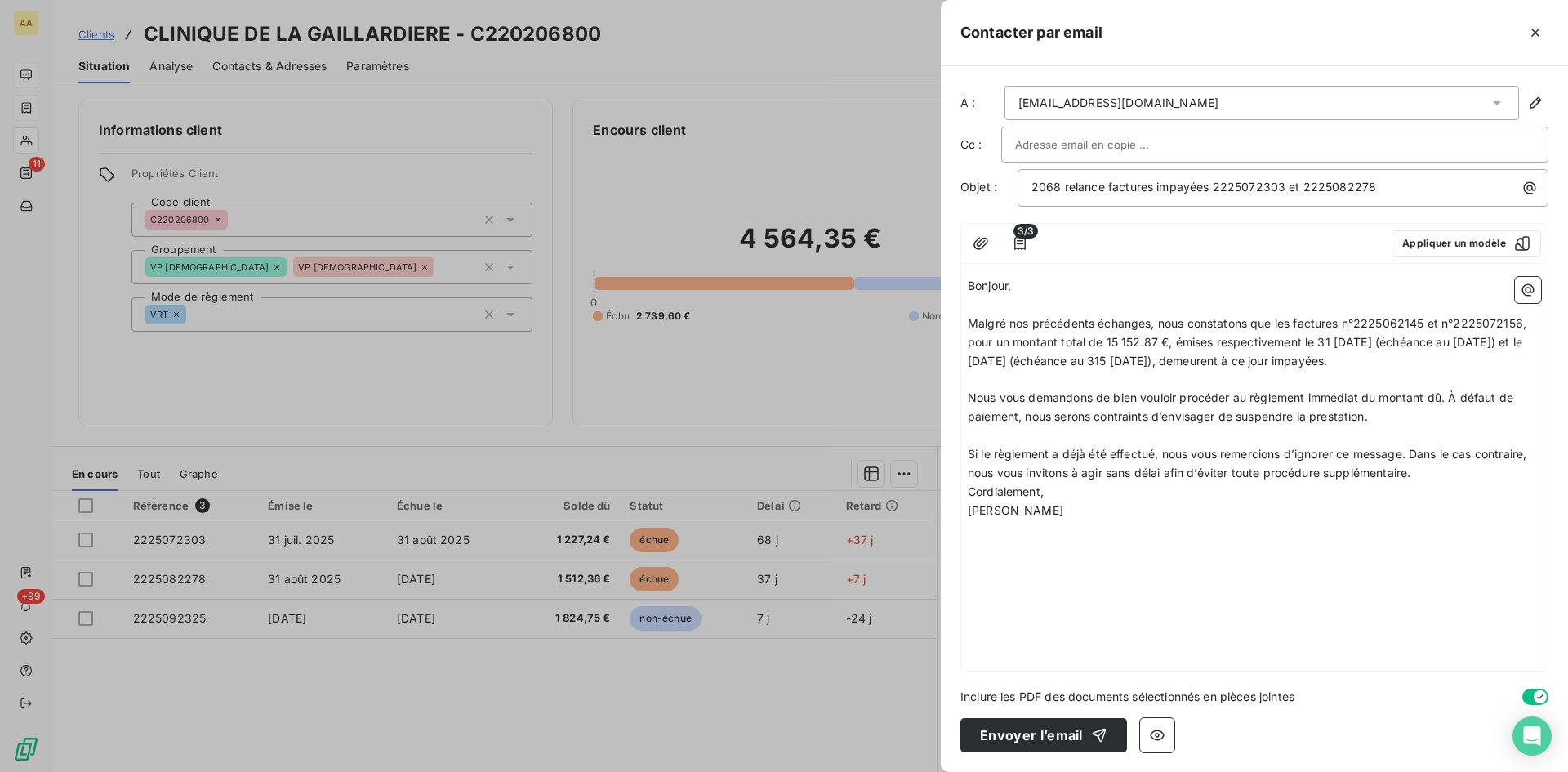
click at [1430, 471] on p "Si le règlement a déjà été effectué, nous vous remercions d’ignorer ce message.…" at bounding box center [1254, 464] width 573 height 37
drag, startPoint x: 1424, startPoint y: 320, endPoint x: 1395, endPoint y: 323, distance: 29.2
click at [1395, 323] on span "Malgré nos précédents échanges, nous constatons que les factures n°2225062145 e…" at bounding box center [1249, 342] width 562 height 51
drag, startPoint x: 1526, startPoint y: 320, endPoint x: 1493, endPoint y: 322, distance: 33.1
click at [1493, 322] on span "Malgré nos précédents échanges, nous constatons que les factures n°2225072303 e…" at bounding box center [1250, 342] width 564 height 51
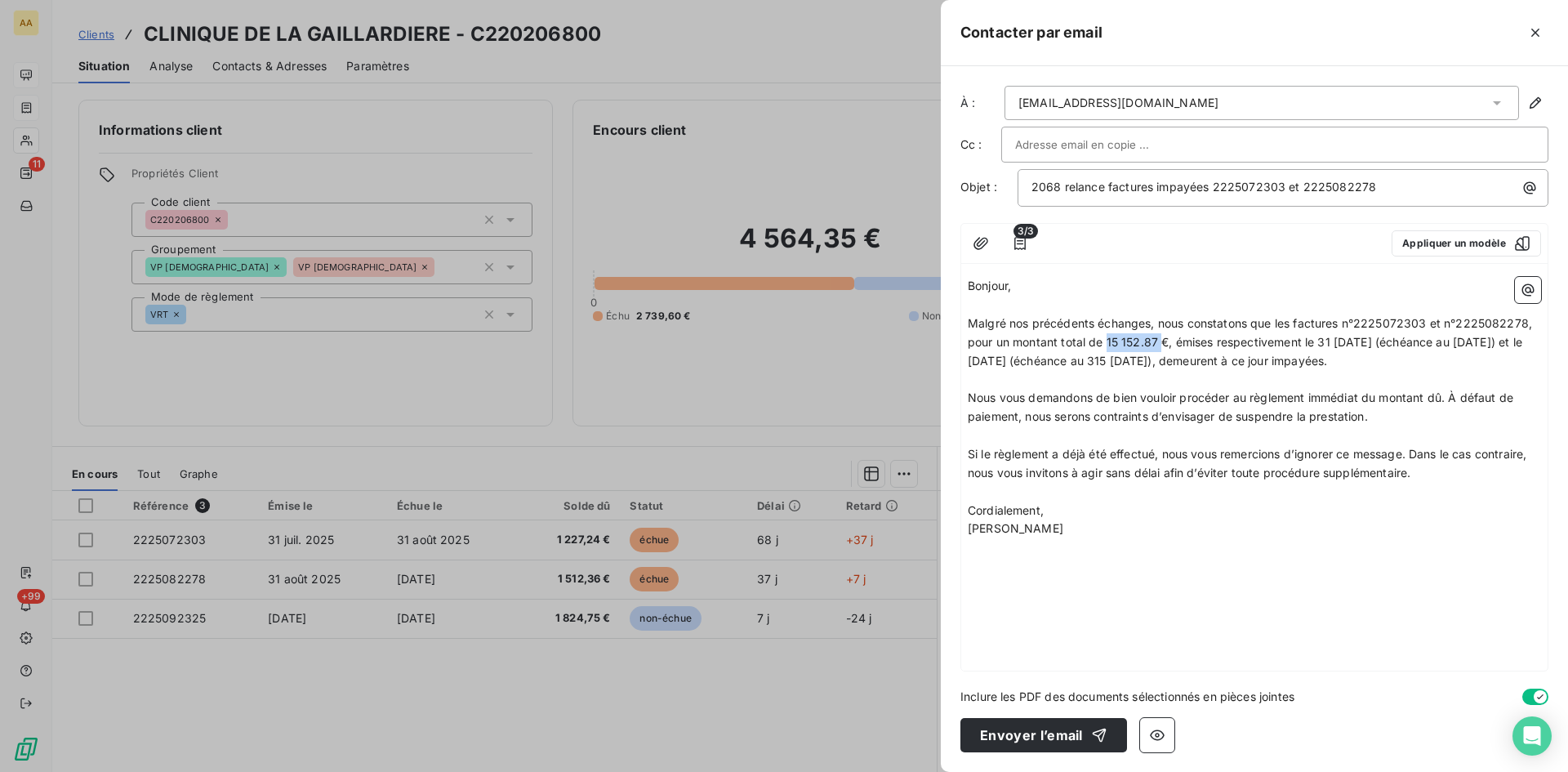
drag, startPoint x: 1160, startPoint y: 345, endPoint x: 1110, endPoint y: 342, distance: 50.1
click at [1107, 342] on span "Malgré nos précédents échanges, nous constatons que les factures n°2225072303 e…" at bounding box center [1252, 342] width 567 height 51
drag, startPoint x: 1347, startPoint y: 340, endPoint x: 1312, endPoint y: 373, distance: 48.1
click at [1349, 337] on span "Malgré nos précédents échanges, nous constatons que les factures n°2225072303 e…" at bounding box center [1252, 342] width 567 height 51
drag, startPoint x: 1483, startPoint y: 340, endPoint x: 1460, endPoint y: 348, distance: 24.4
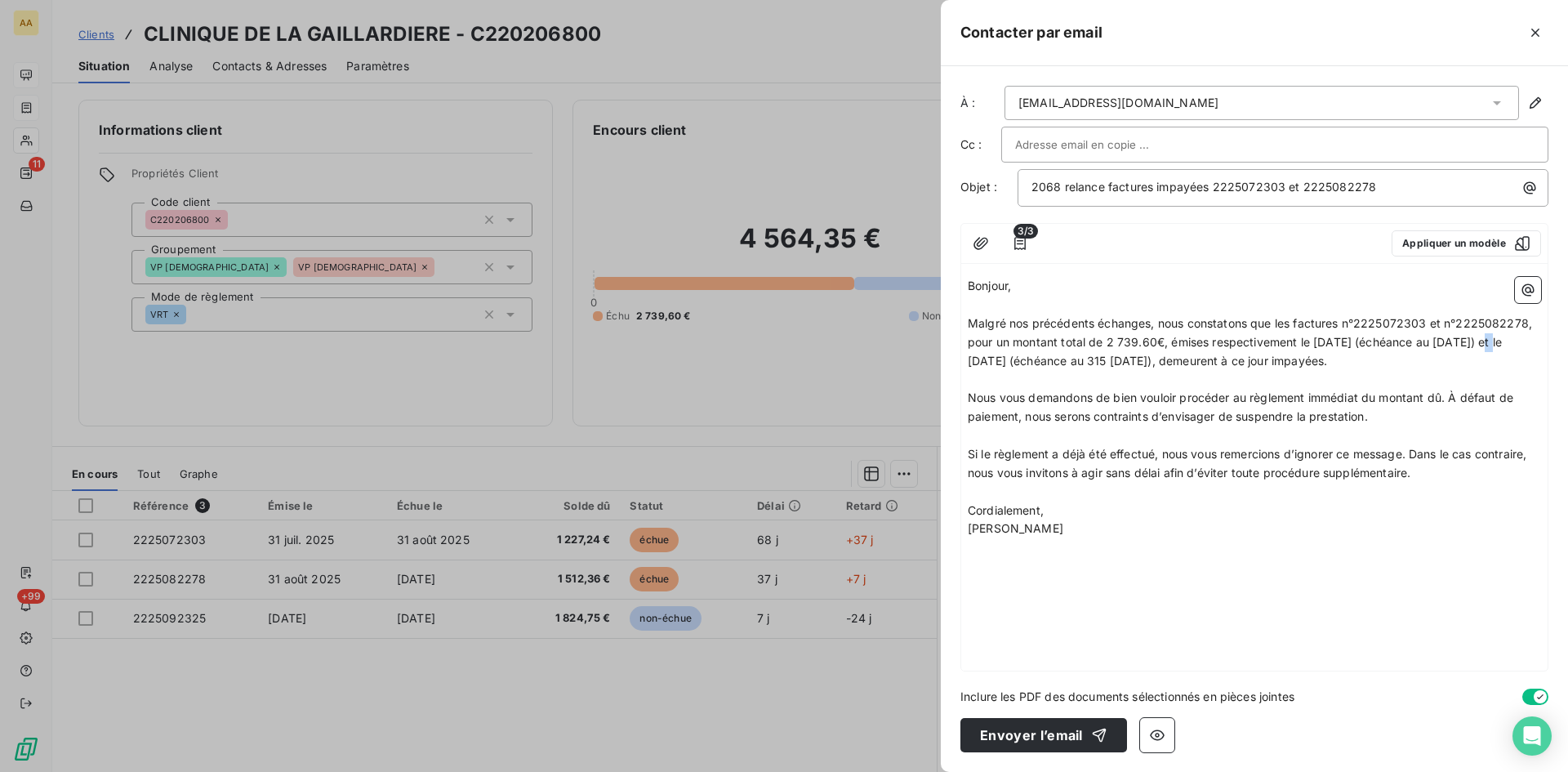
click at [1480, 335] on span "Malgré nos précédents échanges, nous constatons que les factures n°2225072303 e…" at bounding box center [1252, 342] width 567 height 51
drag, startPoint x: 1074, startPoint y: 358, endPoint x: 1046, endPoint y: 352, distance: 28.6
click at [1046, 352] on p "Malgré nos précédents échanges, nous constatons que les factures n°2225072303 e…" at bounding box center [1254, 343] width 573 height 56
drag, startPoint x: 1204, startPoint y: 359, endPoint x: 1192, endPoint y: 357, distance: 12.2
click at [1192, 357] on span "Malgré nos précédents échanges, nous constatons que les factures n°2225072303 e…" at bounding box center [1252, 342] width 567 height 51
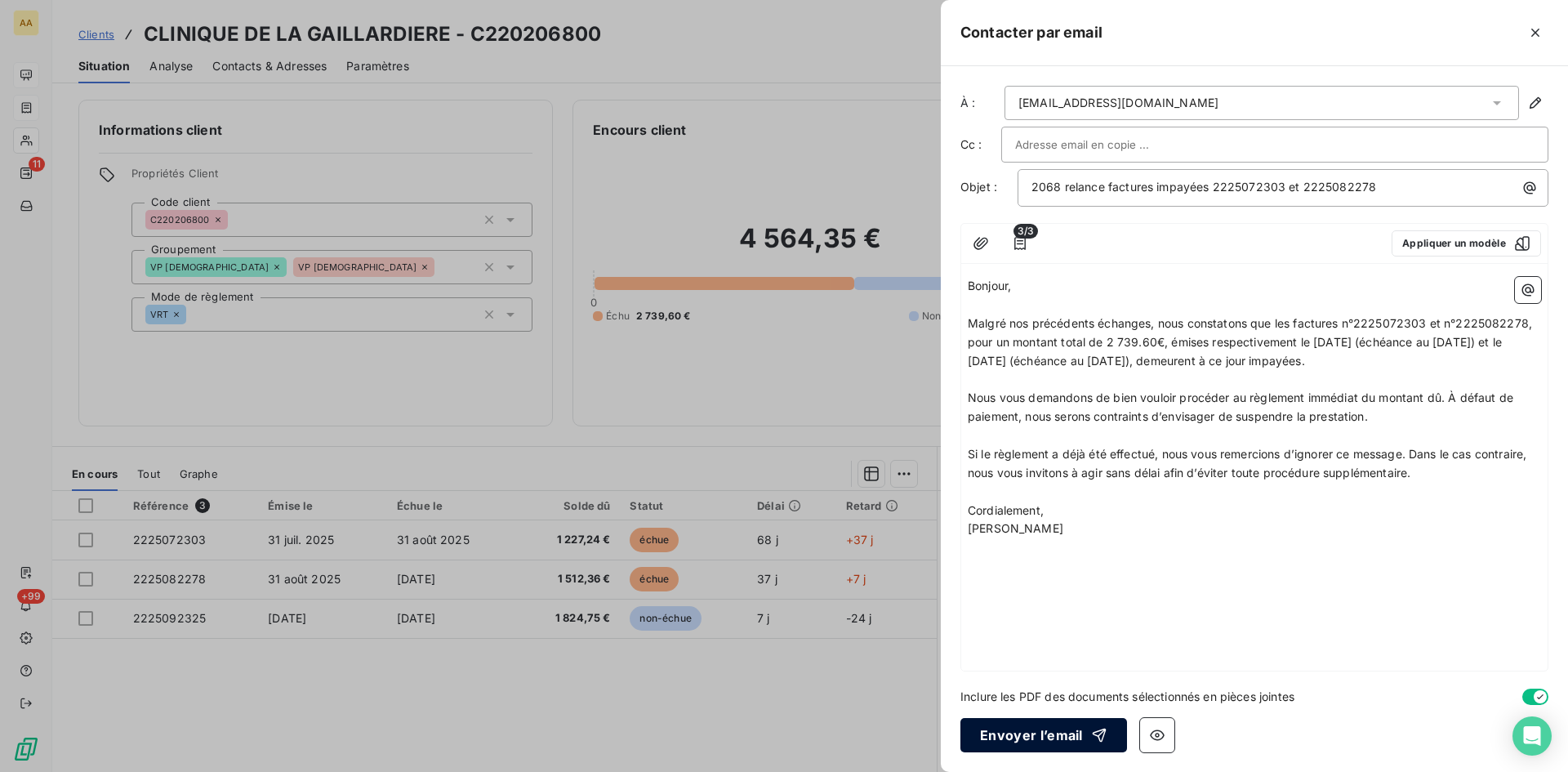
click at [1024, 729] on button "Envoyer l’email" at bounding box center [1044, 735] width 167 height 34
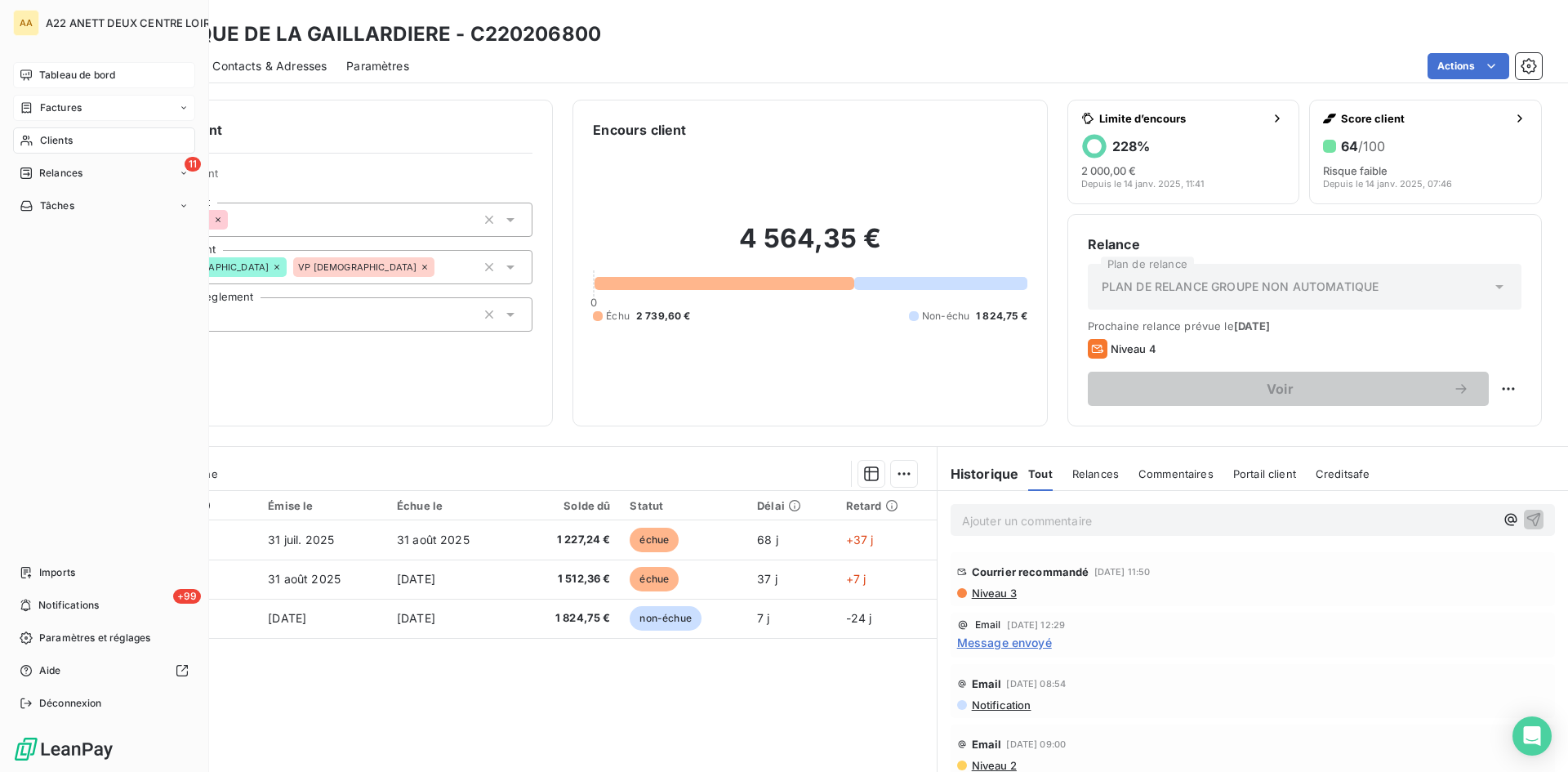
click at [43, 141] on span "Clients" at bounding box center [56, 140] width 32 height 15
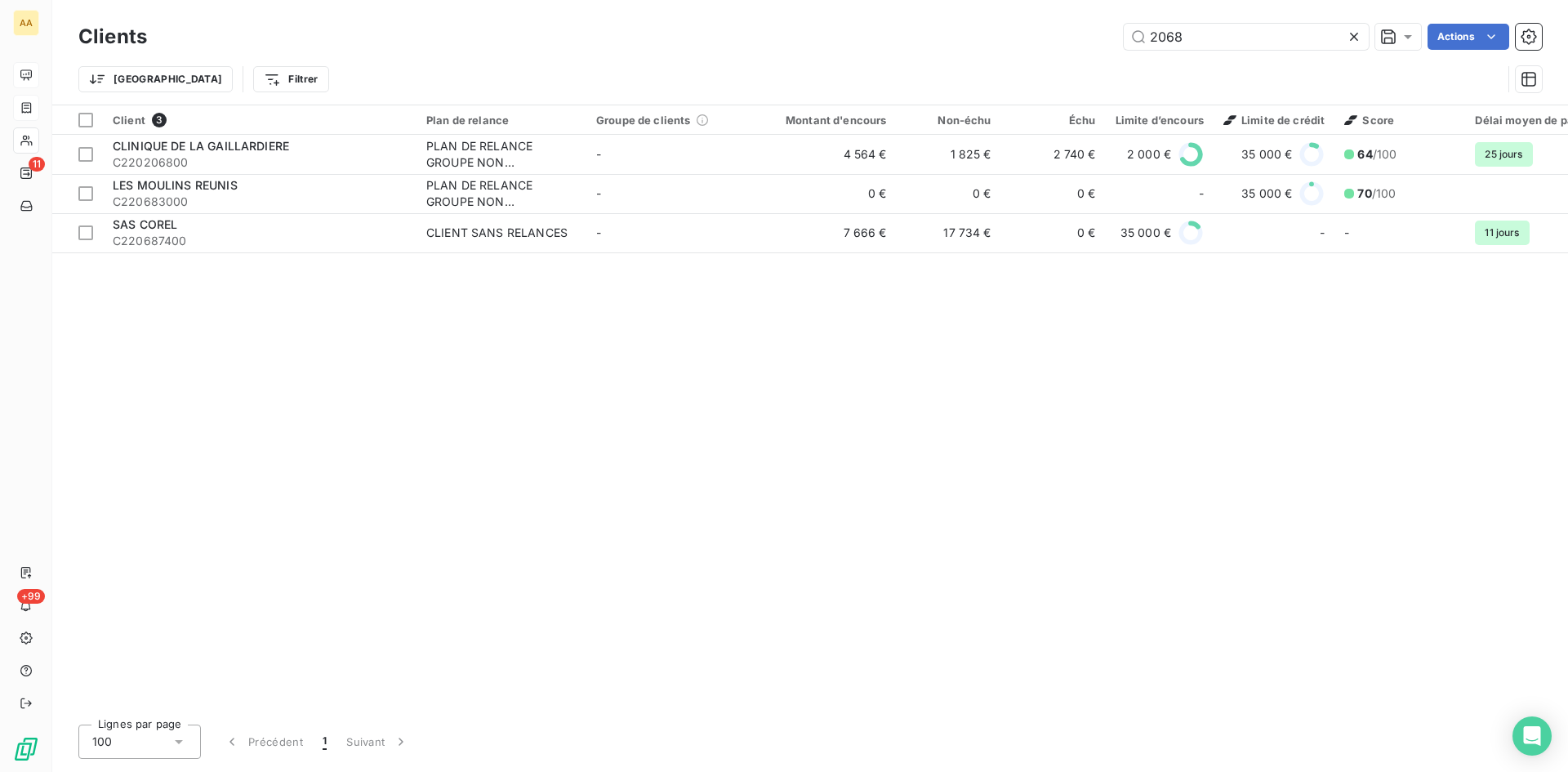
drag, startPoint x: 1188, startPoint y: 32, endPoint x: 1110, endPoint y: 35, distance: 78.1
click at [1110, 35] on div "2068 Actions" at bounding box center [855, 37] width 1376 height 27
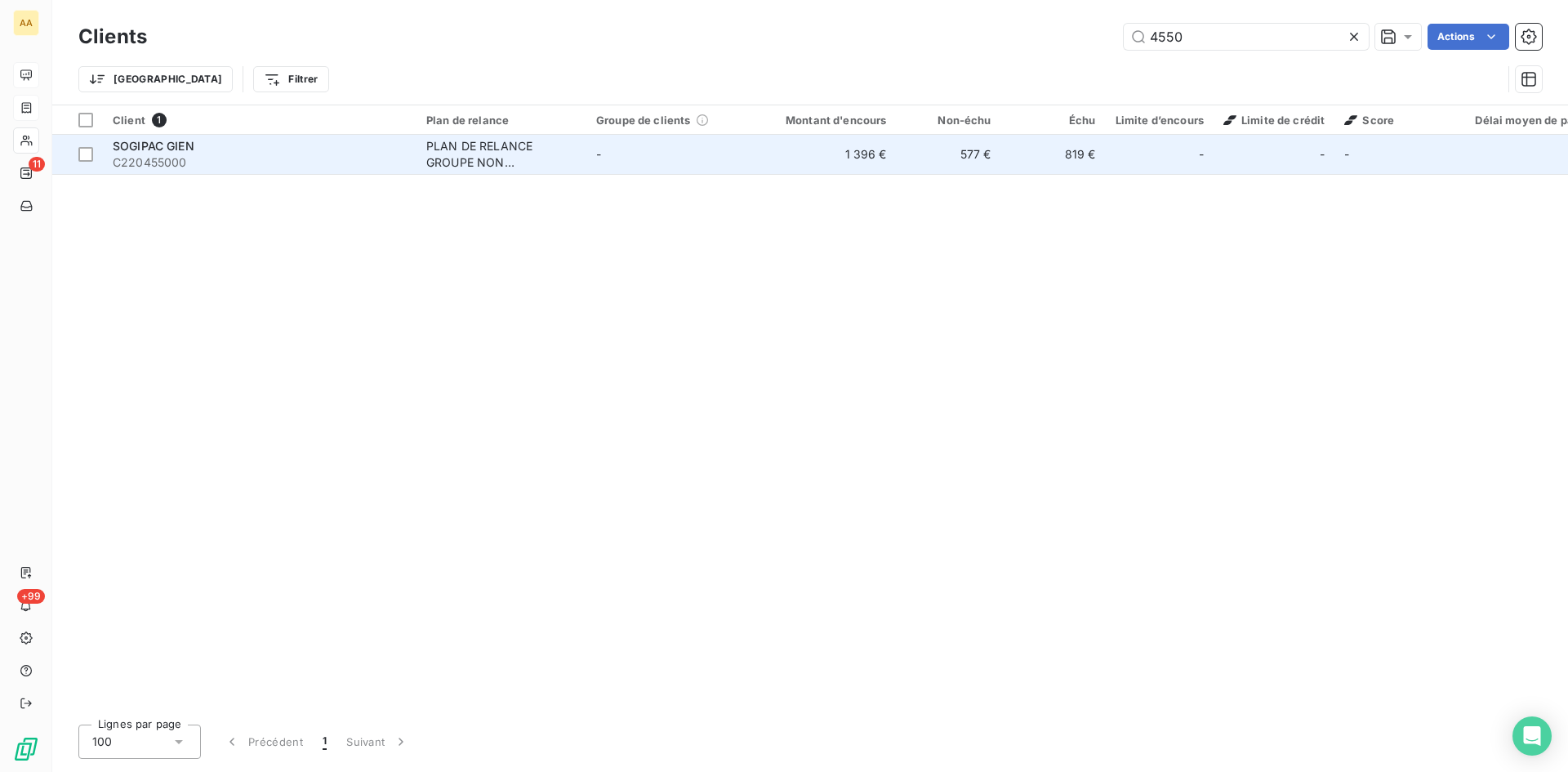
type input "4550"
click at [463, 161] on div "PLAN DE RELANCE GROUPE NON AUTOMATIQUE" at bounding box center [501, 154] width 150 height 32
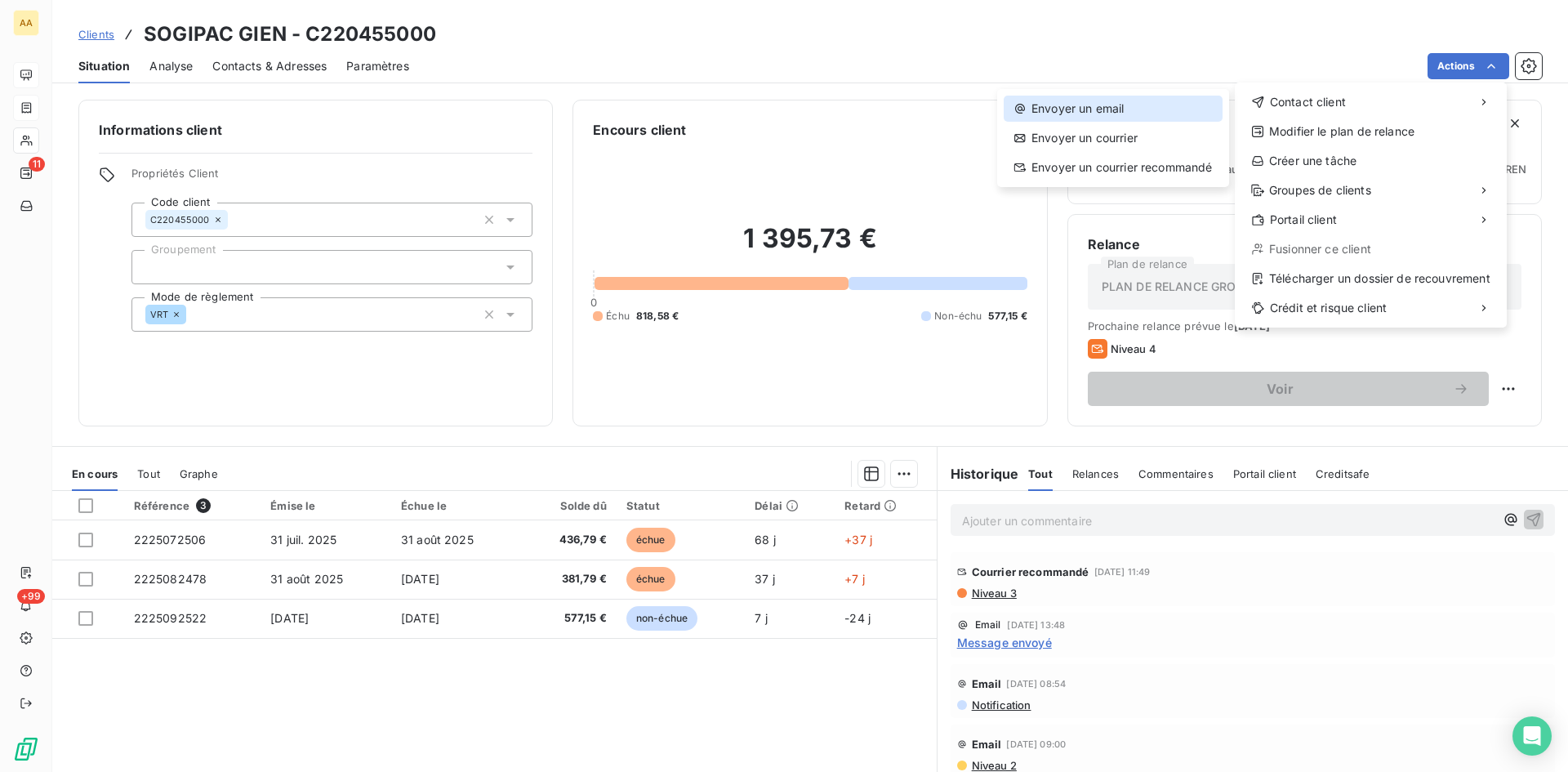
click at [1097, 105] on div "Envoyer un email" at bounding box center [1113, 109] width 219 height 27
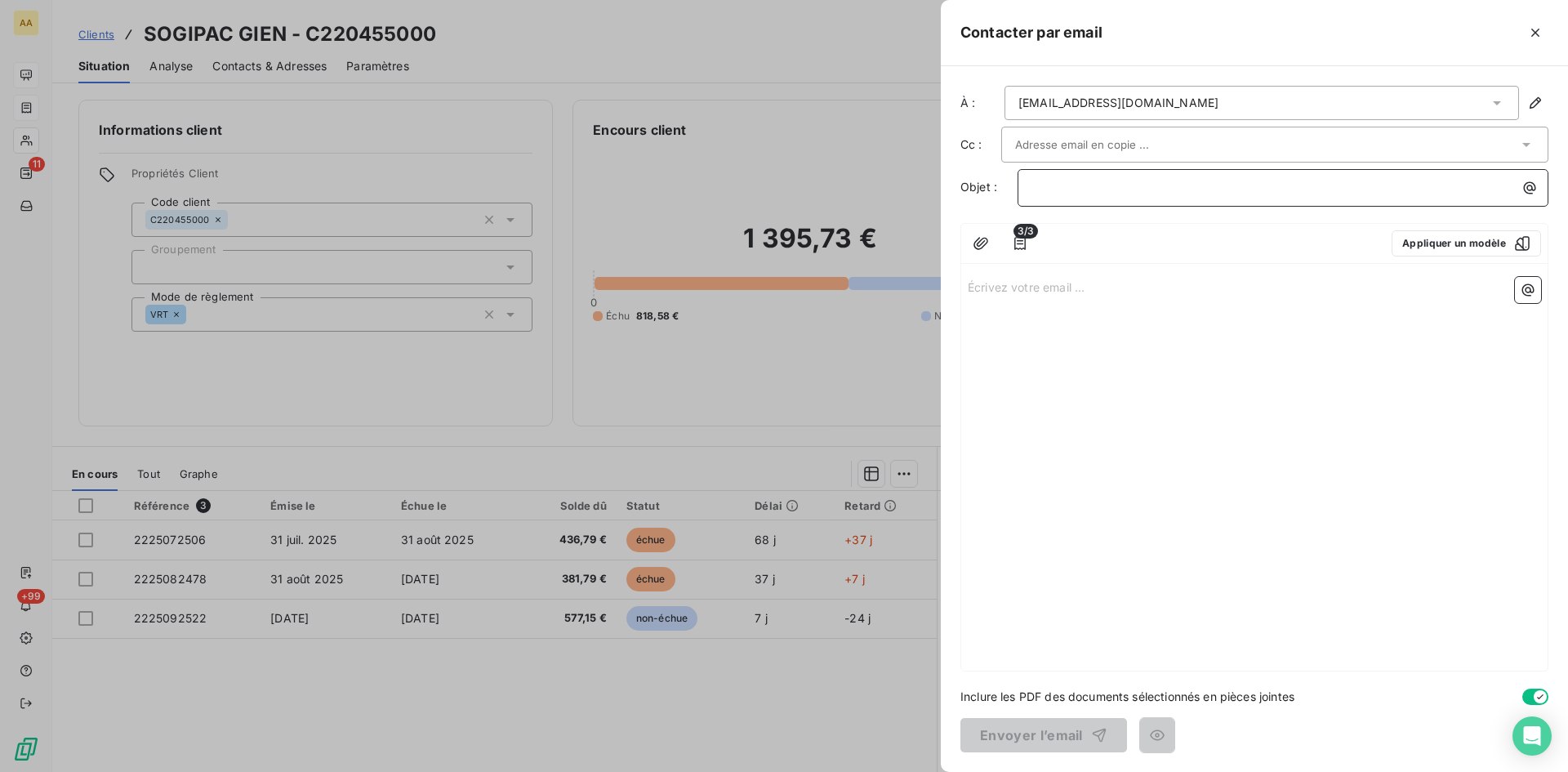
click at [1041, 183] on p "﻿" at bounding box center [1287, 188] width 511 height 19
click at [1006, 285] on p "Écrivez votre email ... ﻿" at bounding box center [1254, 286] width 573 height 19
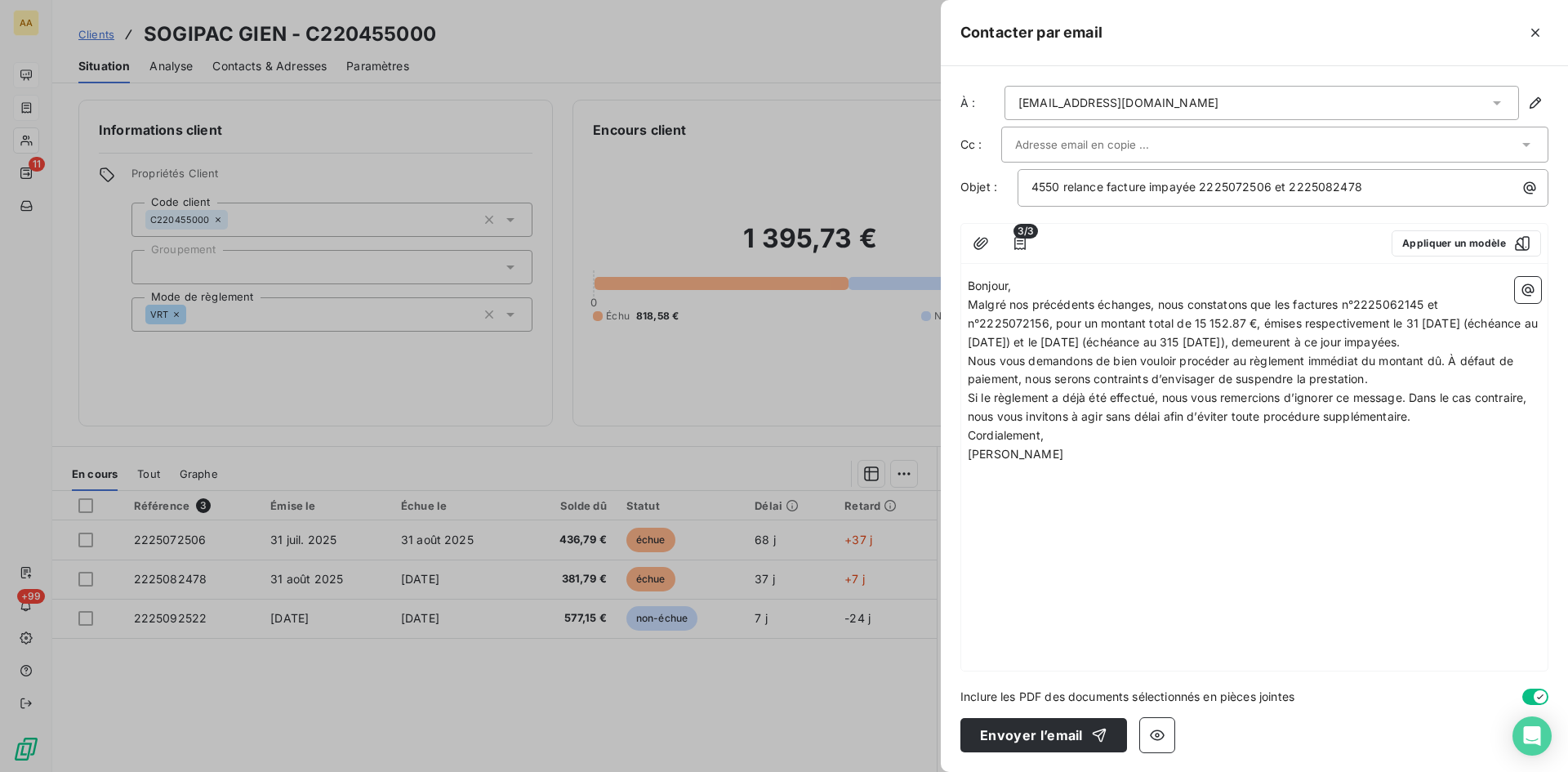
click at [1020, 291] on p "Bonjour," at bounding box center [1254, 286] width 573 height 19
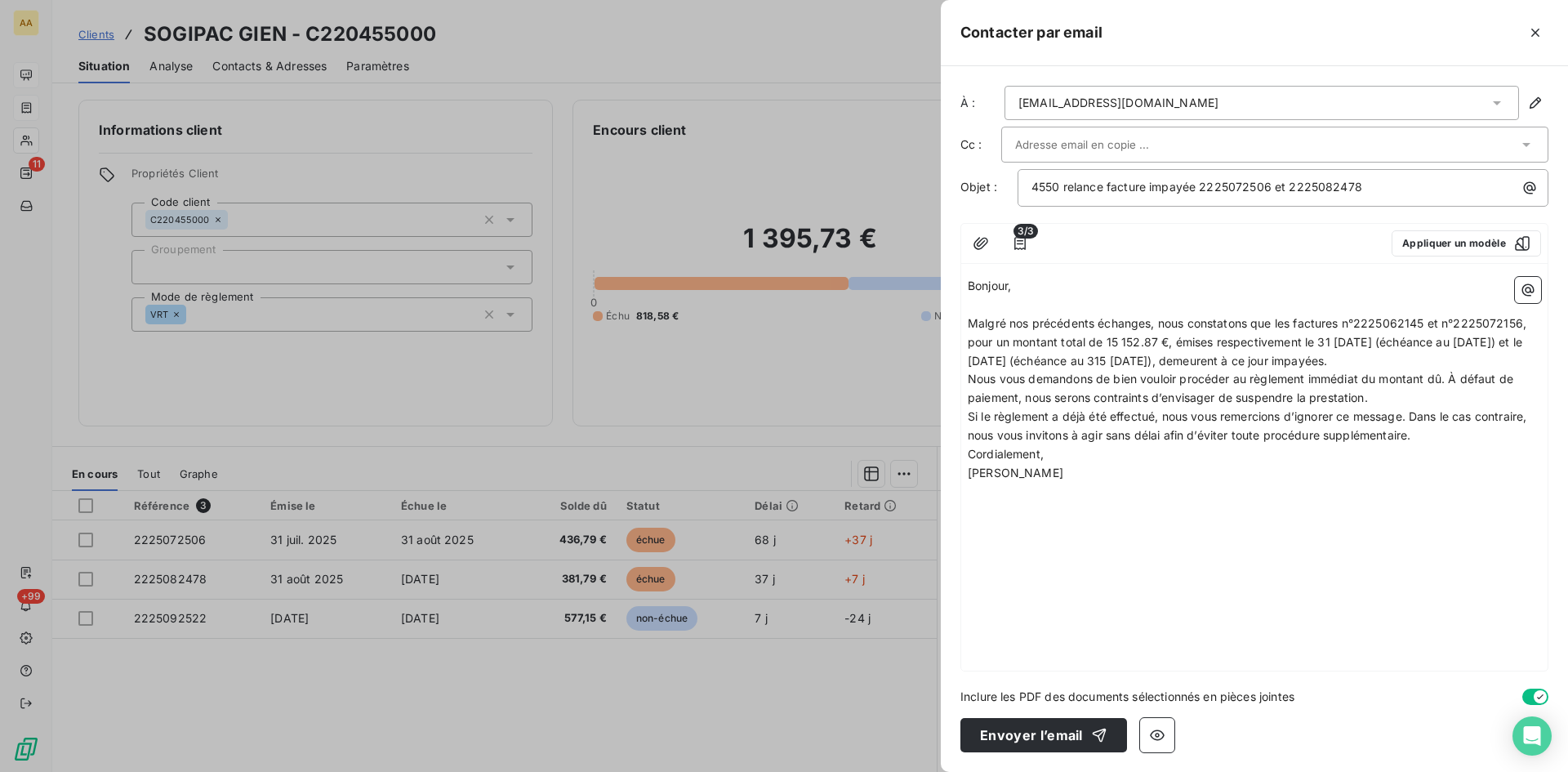
click at [1482, 359] on p "Malgré nos précédents échanges, nous constatons que les factures n°2225062145 e…" at bounding box center [1254, 343] width 573 height 56
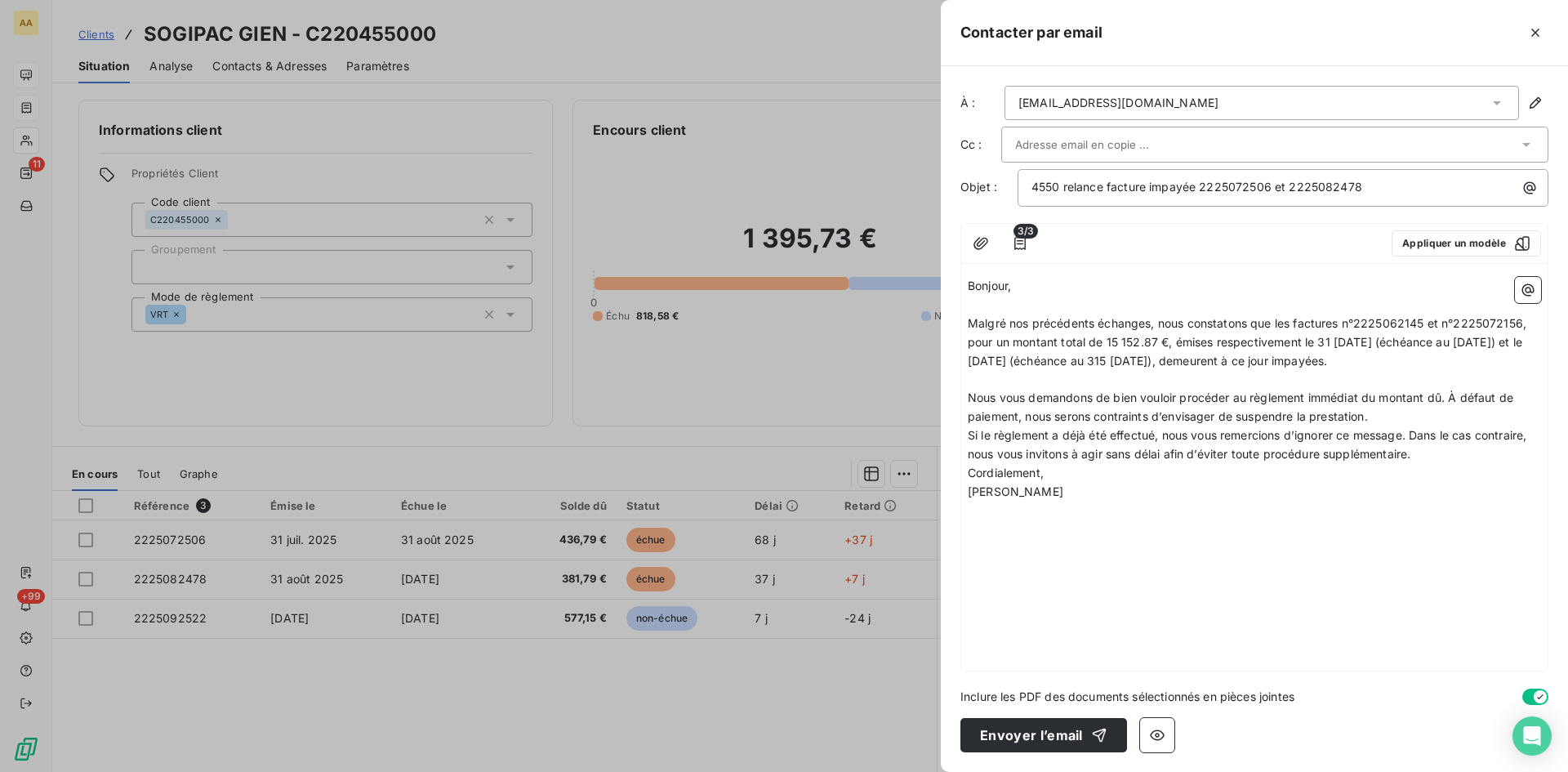
click at [1397, 418] on p "Nous vous demandons de bien vouloir procéder au règlement immédiat du montant d…" at bounding box center [1254, 408] width 573 height 37
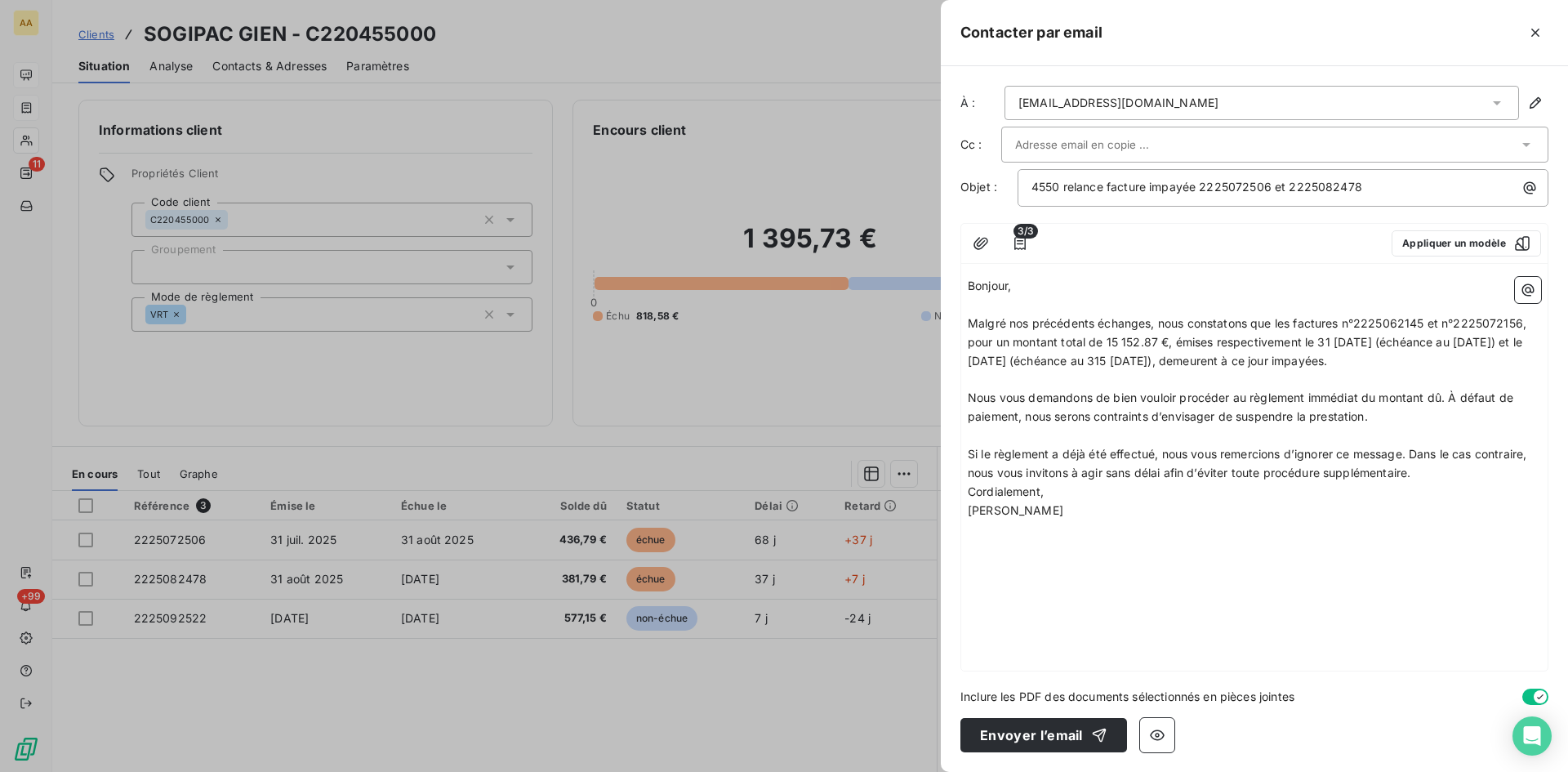
click at [1431, 475] on p "Si le règlement a déjà été effectué, nous vous remercions d’ignorer ce message.…" at bounding box center [1254, 464] width 573 height 37
drag, startPoint x: 1424, startPoint y: 321, endPoint x: 1395, endPoint y: 325, distance: 29.3
click at [1395, 325] on span "Malgré nos précédents échanges, nous constatons que les factures n°2225062145 e…" at bounding box center [1249, 342] width 562 height 51
drag, startPoint x: 1530, startPoint y: 321, endPoint x: 1497, endPoint y: 322, distance: 33.0
click at [1497, 322] on span "Malgré nos précédents échanges, nous constatons que les factures n°2225072506 e…" at bounding box center [1251, 342] width 567 height 51
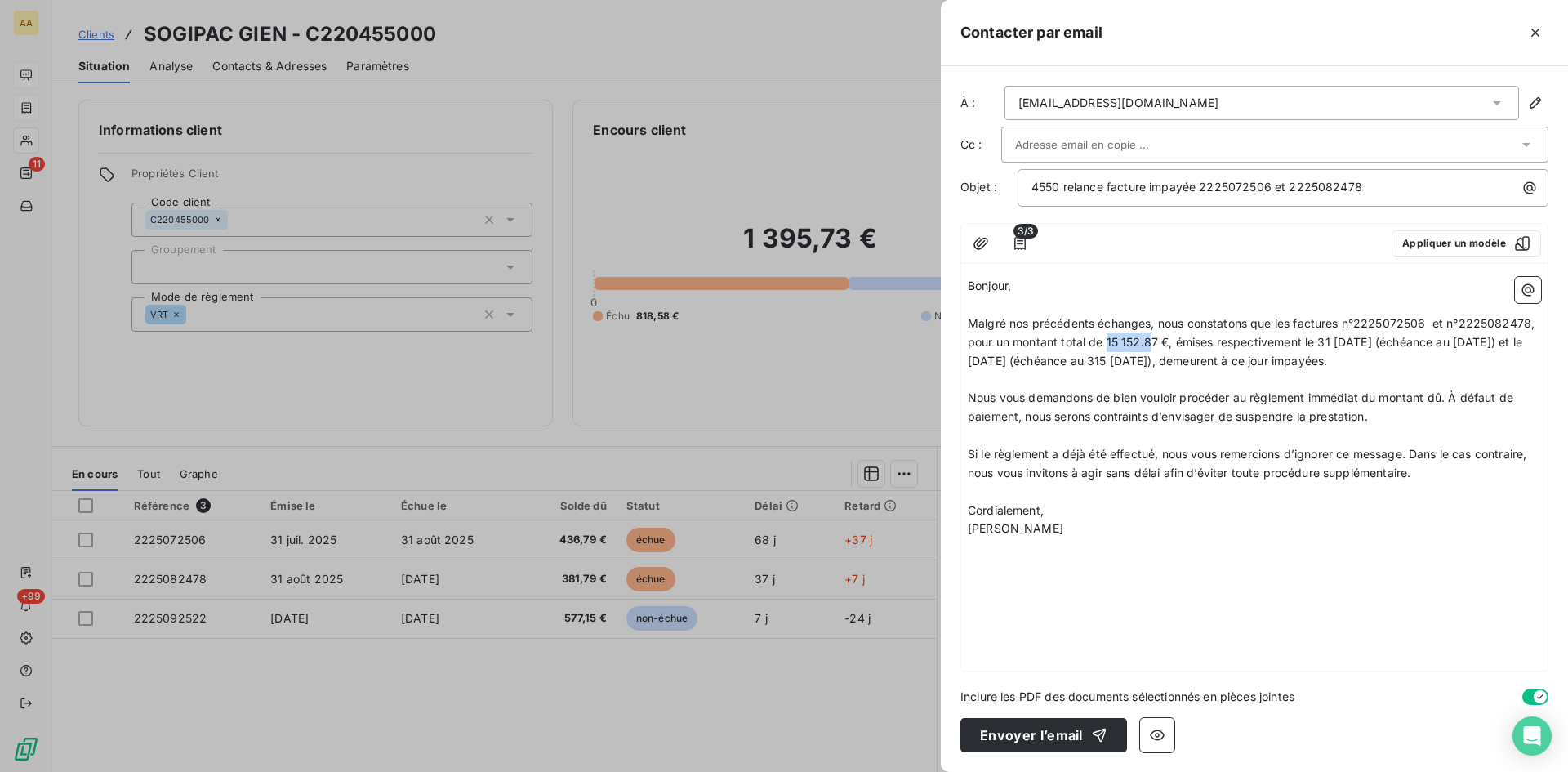
drag, startPoint x: 1154, startPoint y: 343, endPoint x: 1108, endPoint y: 341, distance: 46.0
click at [1108, 341] on span "Malgré nos précédents échanges, nous constatons que les factures n°2225072506 e…" at bounding box center [1253, 342] width 570 height 51
drag, startPoint x: 1344, startPoint y: 339, endPoint x: 1335, endPoint y: 336, distance: 9.5
click at [1335, 336] on span "Malgré nos précédents échanges, nous constatons que les factures n°2225072506 e…" at bounding box center [1253, 342] width 570 height 51
drag, startPoint x: 1473, startPoint y: 340, endPoint x: 1455, endPoint y: 346, distance: 19.0
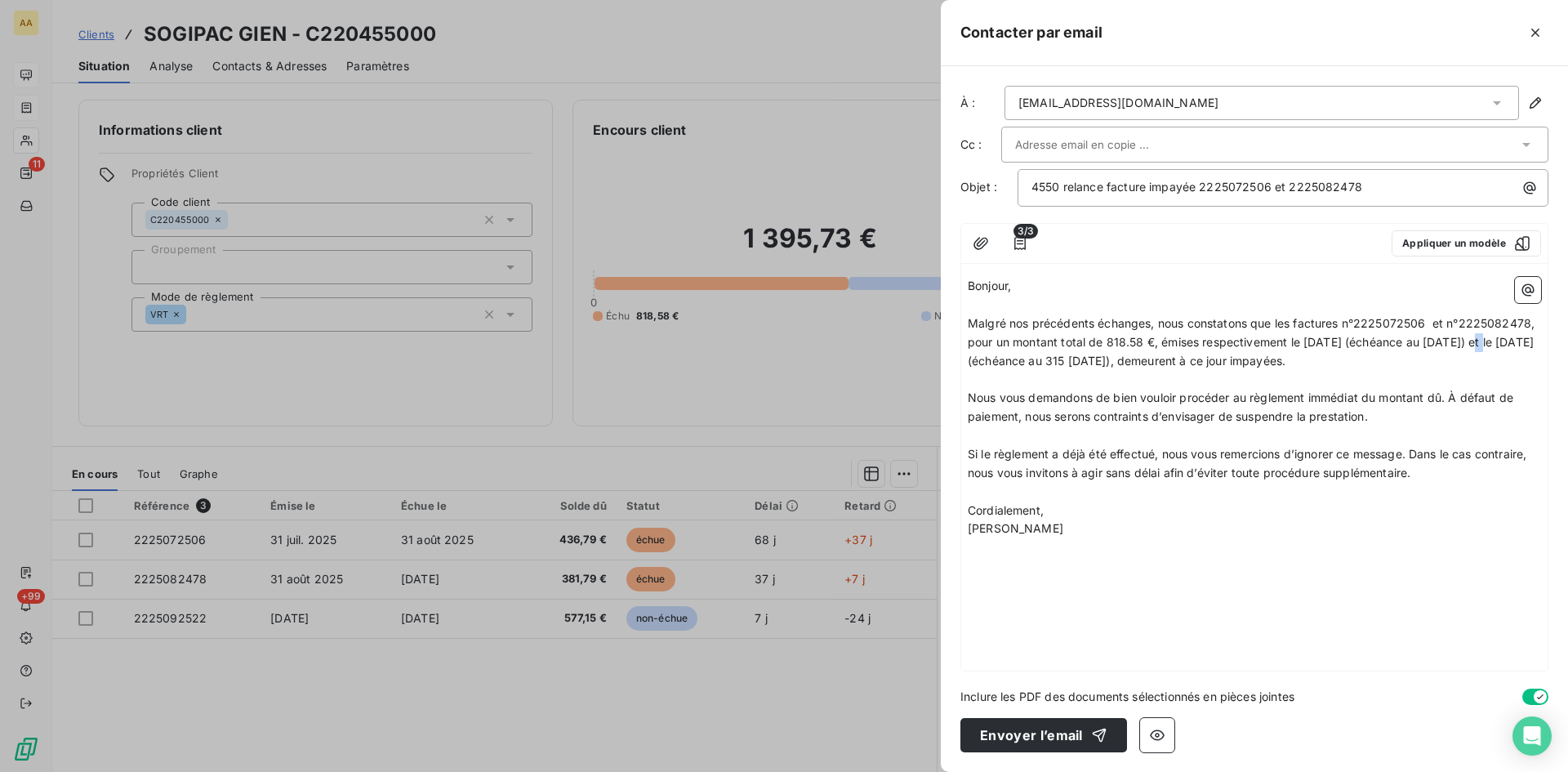
click at [1469, 339] on span "Malgré nos précédents échanges, nous constatons que les factures n°2225072506 e…" at bounding box center [1253, 342] width 570 height 51
drag, startPoint x: 1039, startPoint y: 360, endPoint x: 1002, endPoint y: 382, distance: 43.0
click at [1020, 356] on span "Malgré nos précédents échanges, nous constatons que les factures n°2225072506 e…" at bounding box center [1253, 342] width 570 height 51
drag, startPoint x: 1167, startPoint y: 364, endPoint x: 1156, endPoint y: 357, distance: 13.0
click at [1156, 357] on span "Malgré nos précédents échanges, nous constatons que les factures n°2225072506 e…" at bounding box center [1253, 342] width 570 height 51
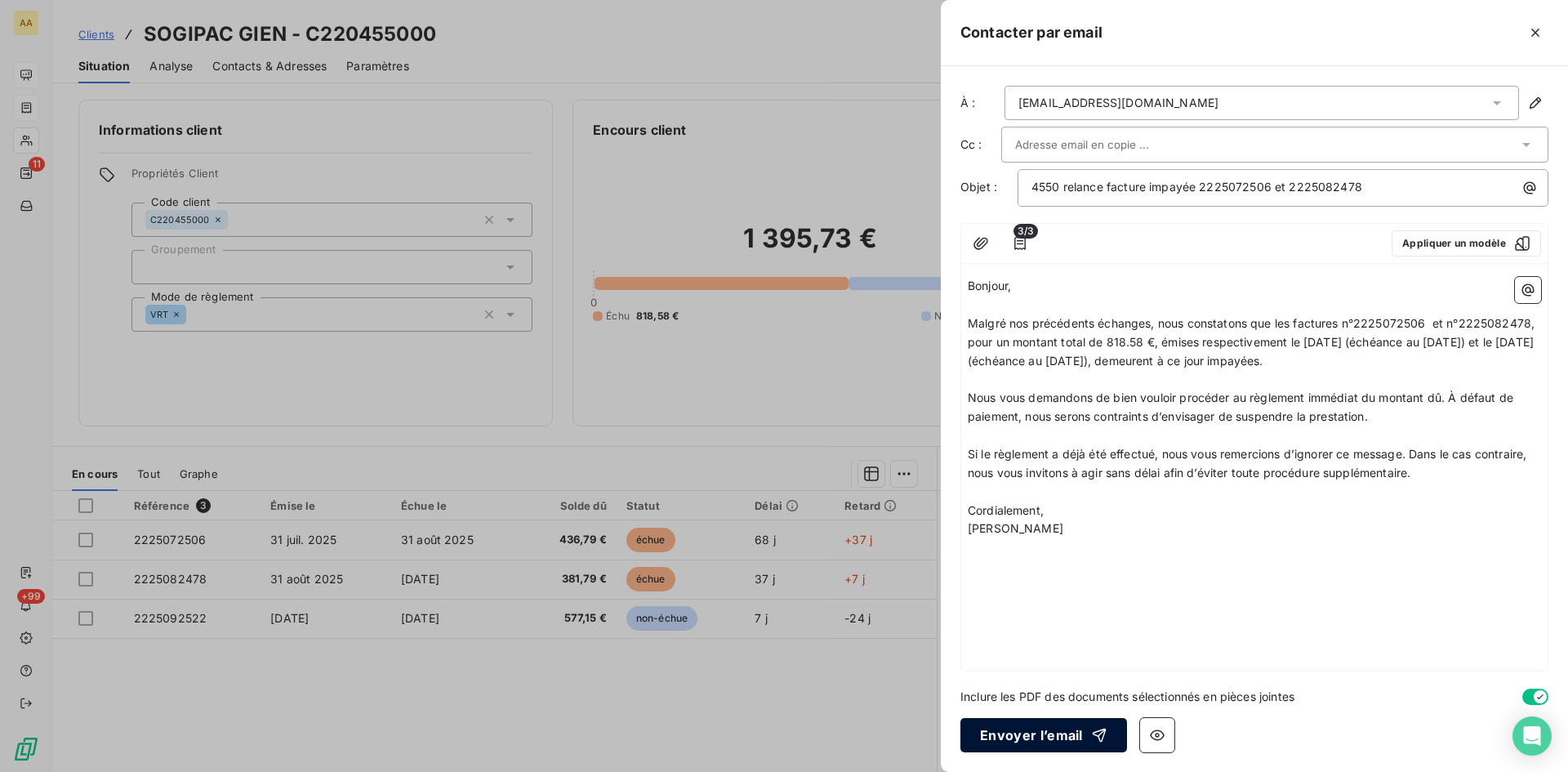
click at [1011, 733] on button "Envoyer l’email" at bounding box center [1044, 735] width 167 height 34
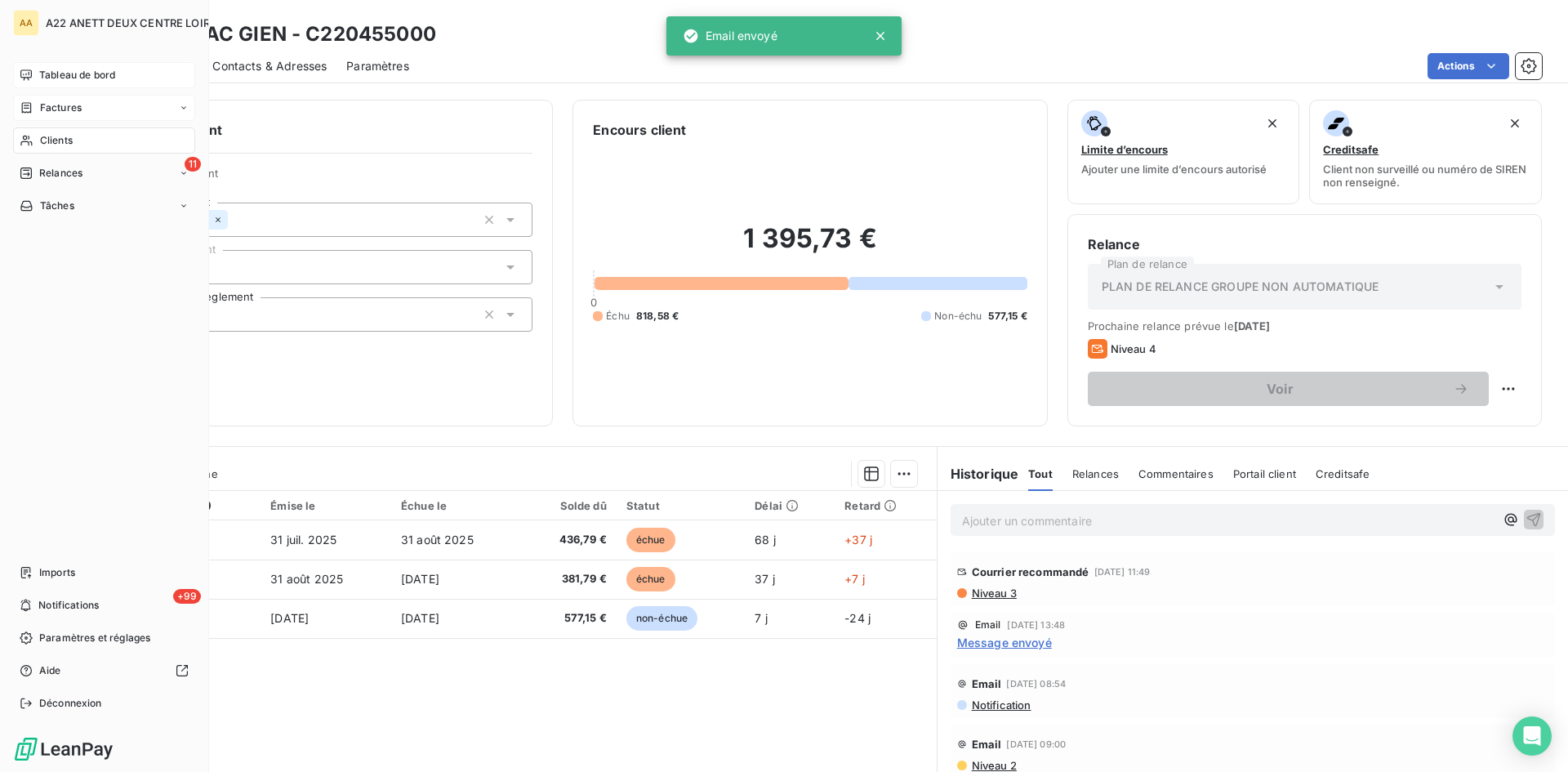
click at [61, 140] on span "Clients" at bounding box center [56, 140] width 32 height 15
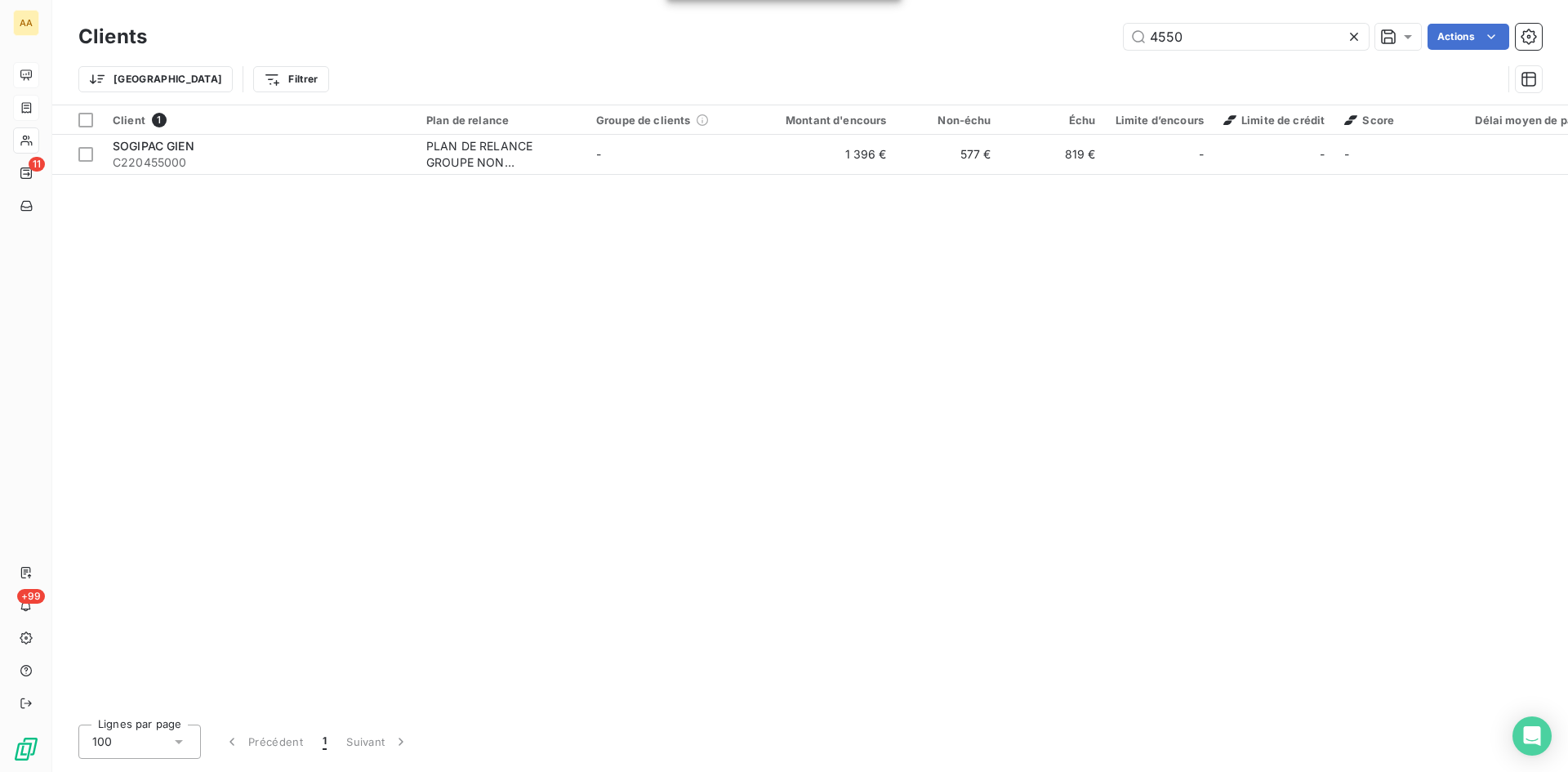
drag, startPoint x: 1104, startPoint y: 56, endPoint x: 1069, endPoint y: 59, distance: 35.1
click at [1069, 59] on div "Clients 4550 Actions Trier Filtrer" at bounding box center [811, 62] width 1463 height 85
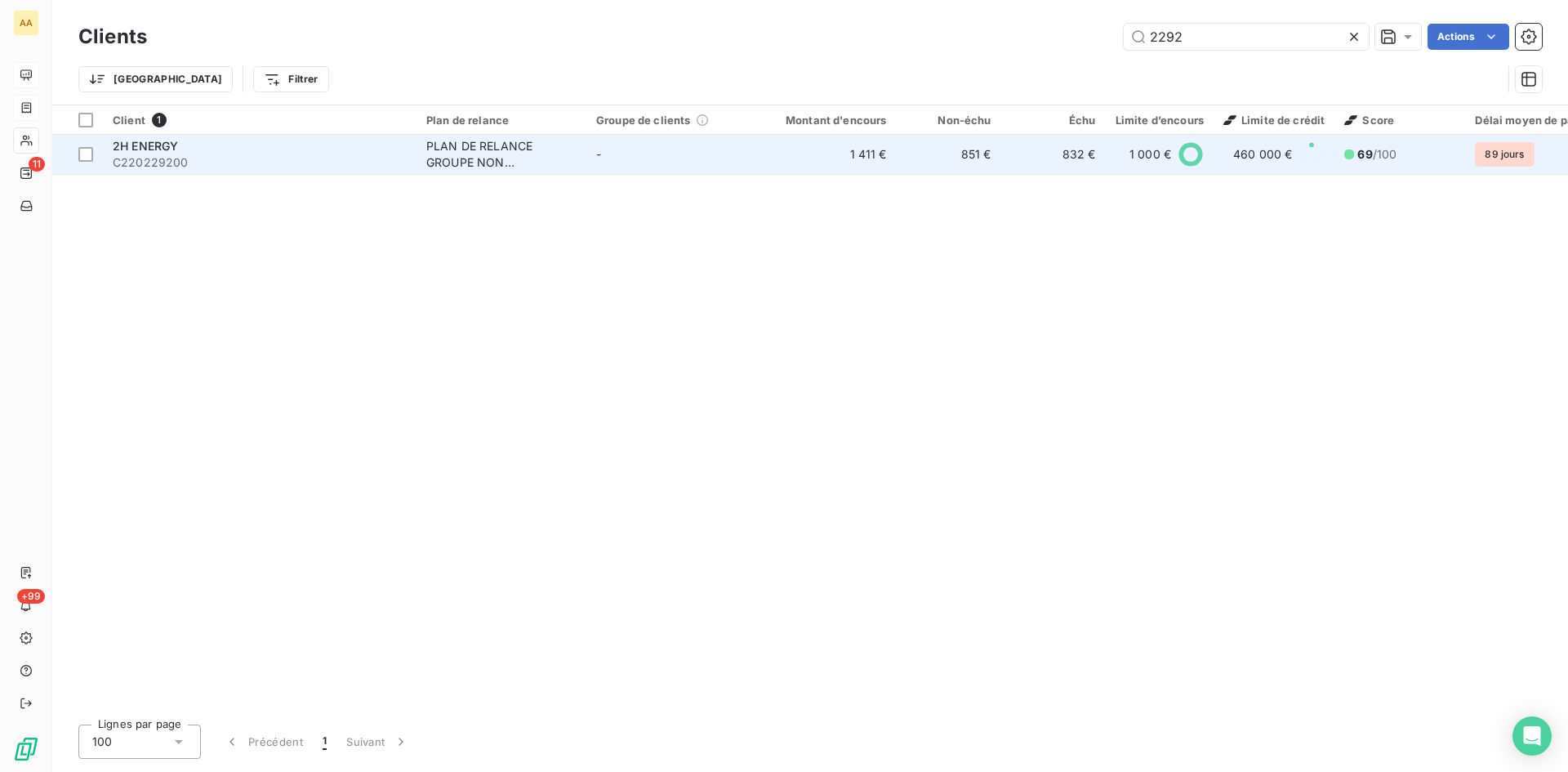
type input "2292"
click at [442, 156] on div "PLAN DE RELANCE GROUPE NON AUTOMATIQUE" at bounding box center [501, 154] width 150 height 32
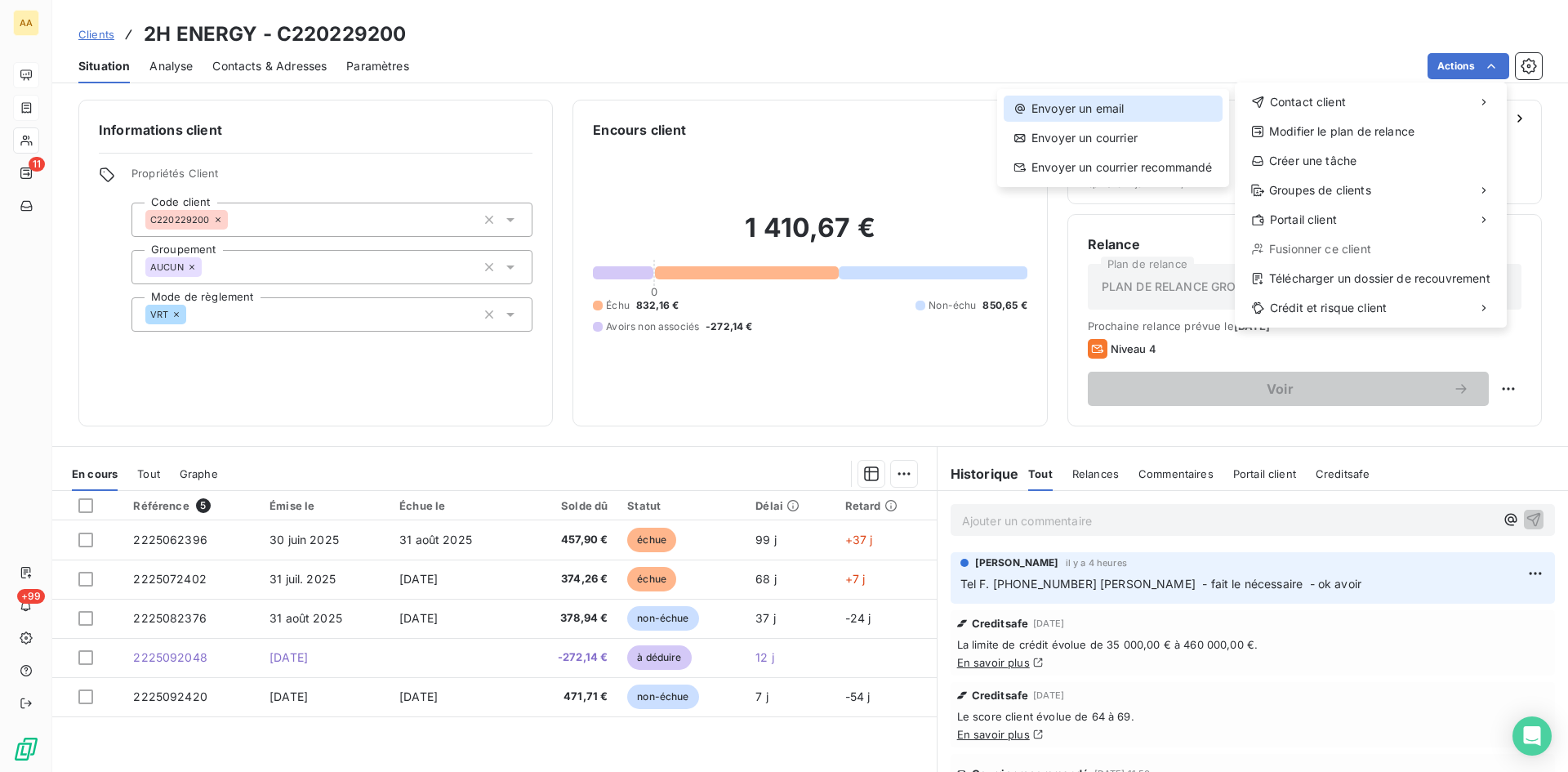
click at [1099, 100] on div "Envoyer un email" at bounding box center [1113, 109] width 219 height 27
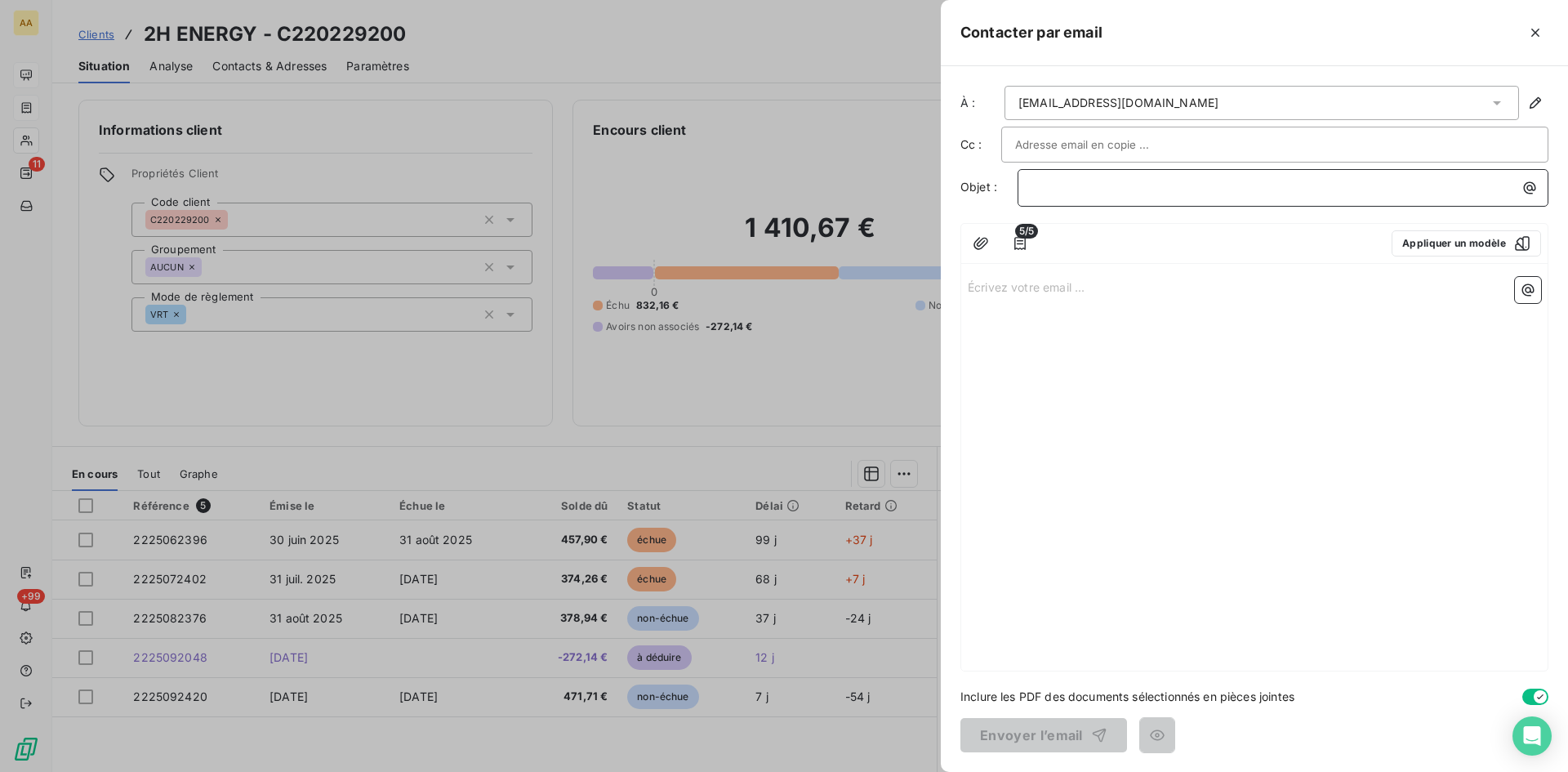
click at [1053, 188] on p "﻿" at bounding box center [1287, 188] width 511 height 19
click at [991, 282] on p "Écrivez votre email ... ﻿" at bounding box center [1254, 286] width 573 height 19
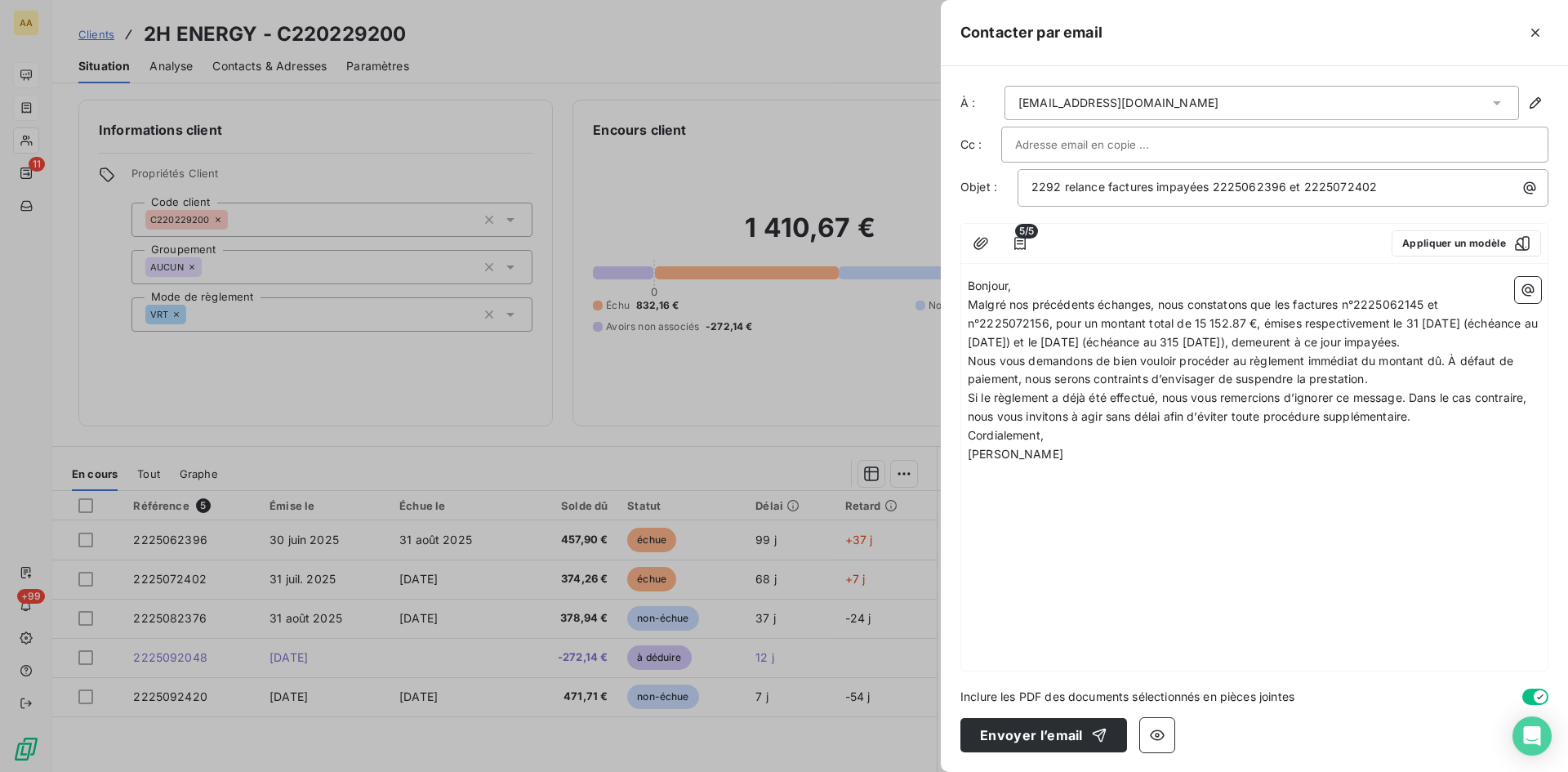
click at [1027, 291] on p "Bonjour," at bounding box center [1254, 286] width 573 height 19
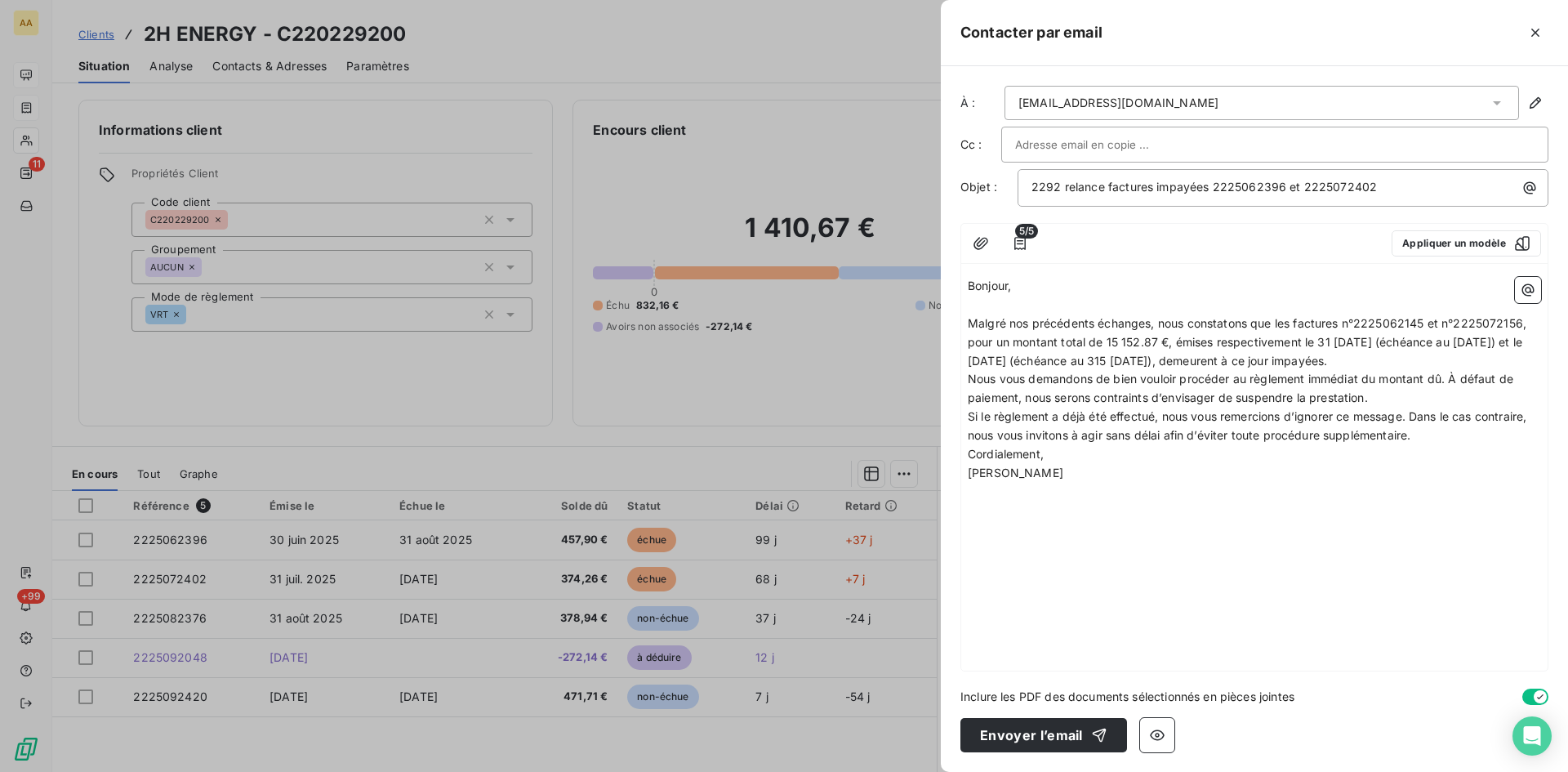
click at [1493, 359] on p "Malgré nos précédents échanges, nous constatons que les factures n°2225062145 e…" at bounding box center [1254, 343] width 573 height 56
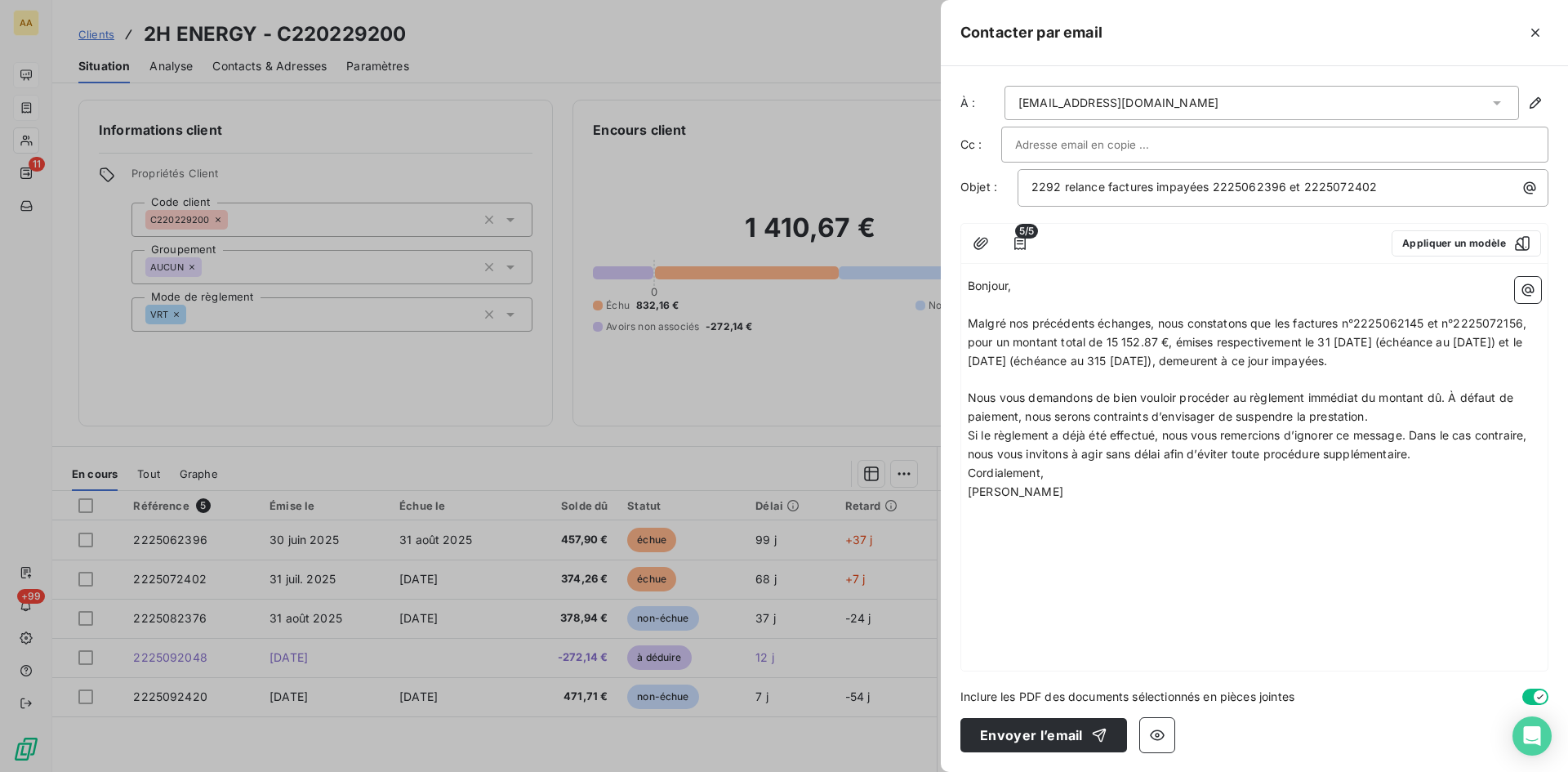
click at [1392, 413] on p "Nous vous demandons de bien vouloir procéder au règlement immédiat du montant d…" at bounding box center [1254, 408] width 573 height 37
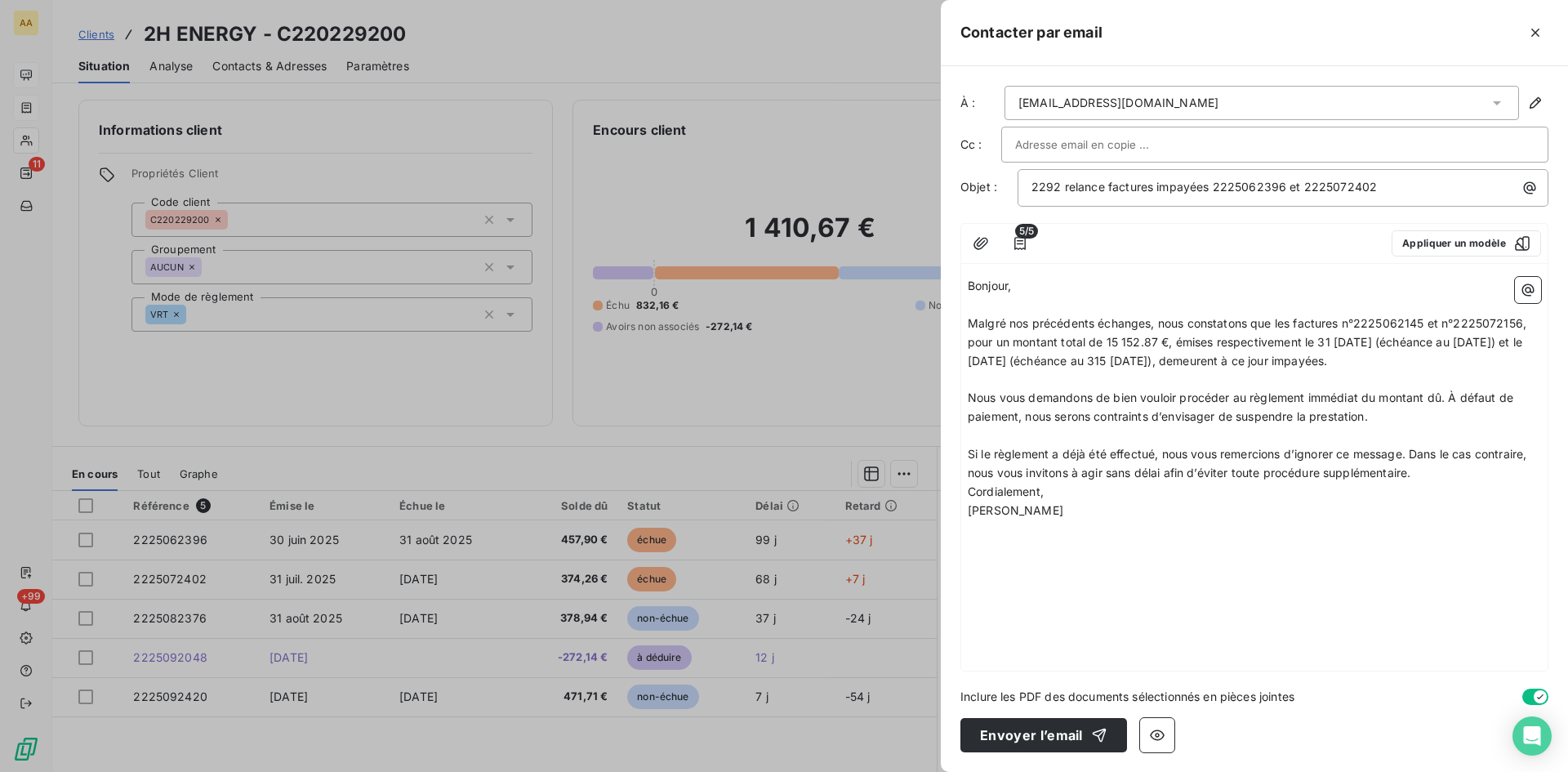
click at [1424, 473] on p "Si le règlement a déjà été effectué, nous vous remercions d’ignorer ce message.…" at bounding box center [1254, 464] width 573 height 37
drag, startPoint x: 1424, startPoint y: 320, endPoint x: 1396, endPoint y: 322, distance: 28.1
click at [1396, 322] on span "Malgré nos précédents échanges, nous constatons que les factures n°2225062145 e…" at bounding box center [1249, 342] width 562 height 51
drag, startPoint x: 1525, startPoint y: 319, endPoint x: 1503, endPoint y: 323, distance: 22.4
click at [1503, 323] on span "Malgré nos précédents échanges, nous constatons que les factures n°2225062396 e…" at bounding box center [1250, 342] width 565 height 51
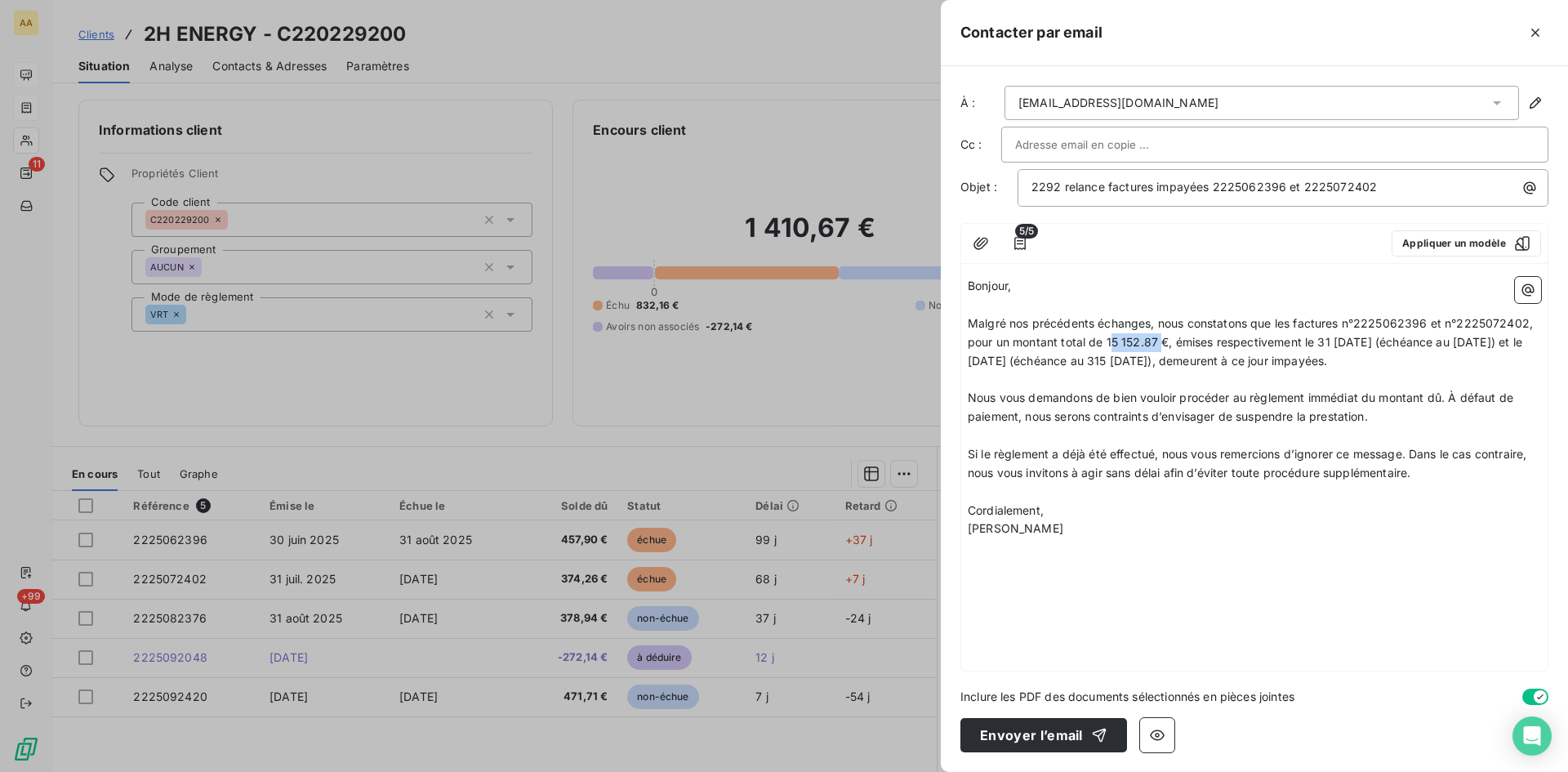
drag, startPoint x: 1160, startPoint y: 340, endPoint x: 1113, endPoint y: 338, distance: 47.0
click at [1113, 338] on span "Malgré nos précédents échanges, nous constatons que les factures n°2225062396 e…" at bounding box center [1252, 342] width 568 height 51
click at [1117, 340] on span "Malgré nos précédents échanges, nous constatons que les factures n°2225062396 e…" at bounding box center [1252, 342] width 568 height 51
drag, startPoint x: 1113, startPoint y: 342, endPoint x: 1098, endPoint y: 346, distance: 15.5
click at [1111, 336] on span "Malgré nos précédents échanges, nous constatons que les factures n°2225062396 e…" at bounding box center [1252, 342] width 568 height 51
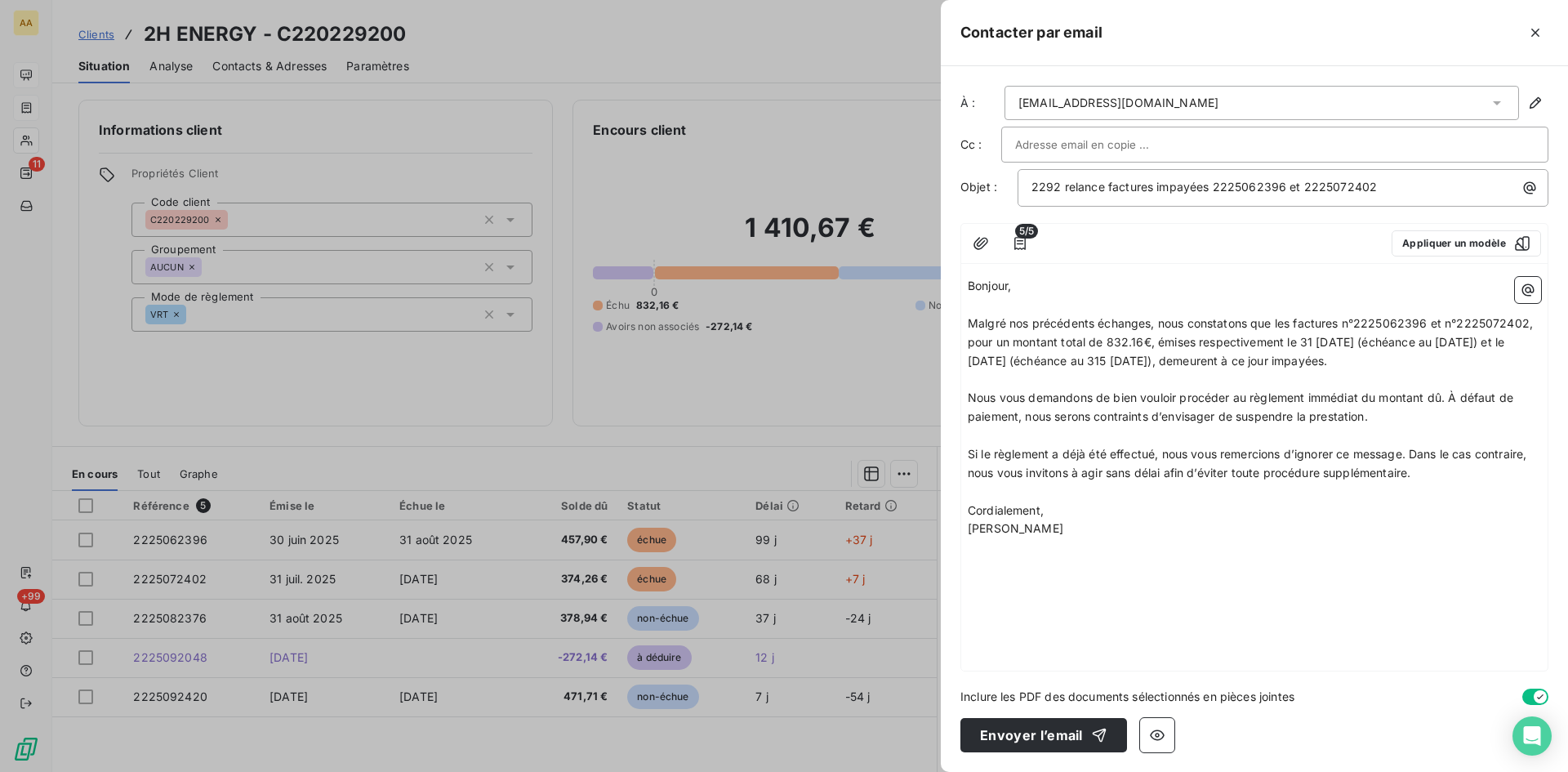
drag, startPoint x: 1334, startPoint y: 337, endPoint x: 1342, endPoint y: 335, distance: 8.2
click at [1339, 334] on p "Malgré nos précédents échanges, nous constatons que les factures n°2225062396 e…" at bounding box center [1254, 343] width 573 height 56
click at [1331, 341] on span "Malgré nos précédents échanges, nous constatons que les factures n°2225062396 e…" at bounding box center [1252, 342] width 568 height 51
click at [1467, 343] on span "Malgré nos précédents échanges, nous constatons que les factures n°2225062396 e…" at bounding box center [1252, 342] width 568 height 51
click at [1463, 337] on span "Malgré nos précédents échanges, nous constatons que les factures n°2225062396 e…" at bounding box center [1252, 342] width 568 height 51
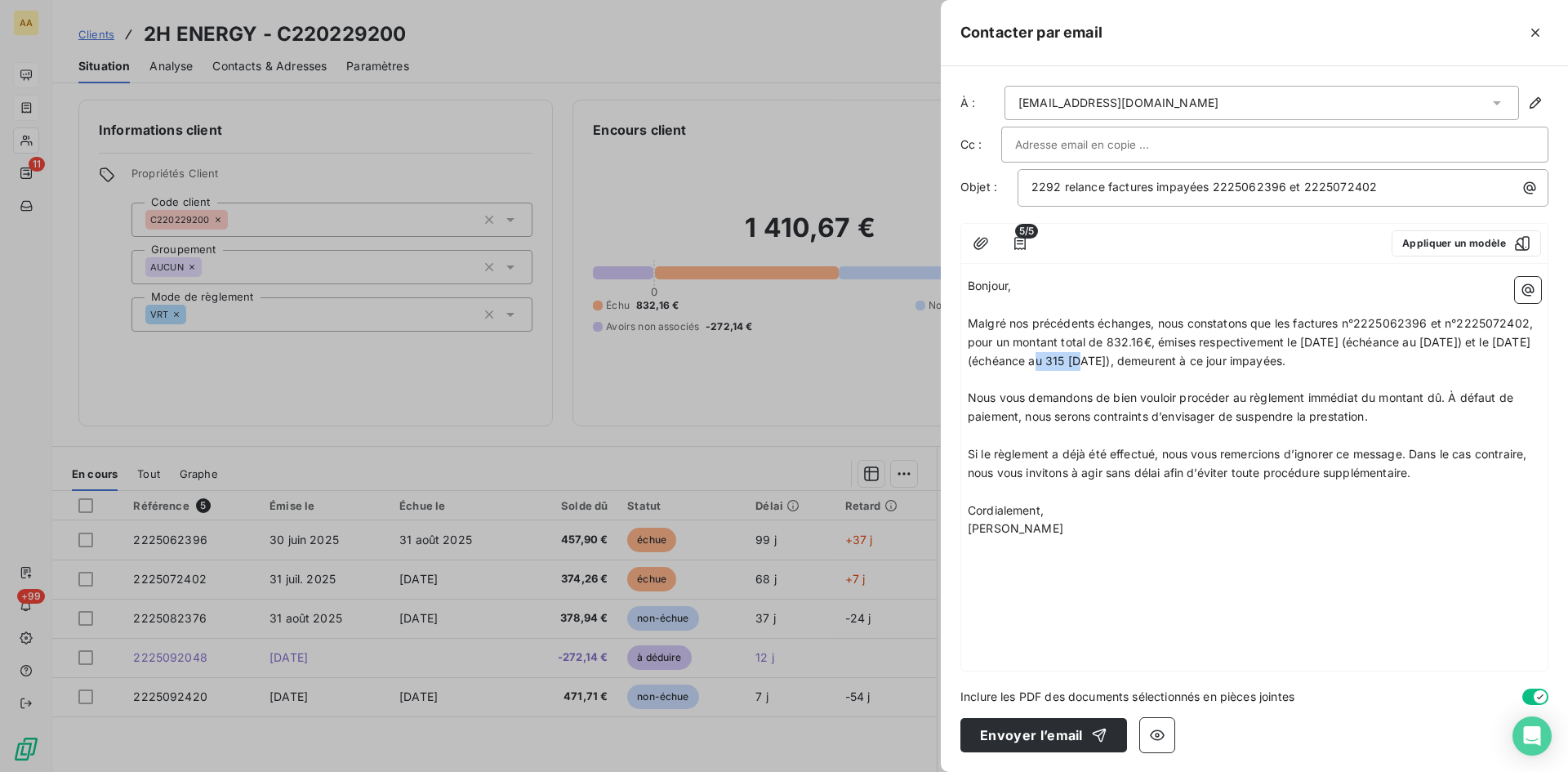
drag, startPoint x: 1040, startPoint y: 360, endPoint x: 1015, endPoint y: 357, distance: 25.2
click at [1012, 358] on span "Malgré nos précédents échanges, nous constatons que les factures n°2225062396 e…" at bounding box center [1252, 342] width 568 height 51
click at [1013, 357] on span "Malgré nos précédents échanges, nous constatons que les factures n°2225062396 e…" at bounding box center [1252, 342] width 568 height 51
click at [1010, 359] on span "Malgré nos précédents échanges, nous constatons que les factures n°2225062396 e…" at bounding box center [1252, 342] width 568 height 51
click at [1033, 356] on span "Malgré nos précédents échanges, nous constatons que les factures n°2225062396 e…" at bounding box center [1252, 342] width 568 height 51
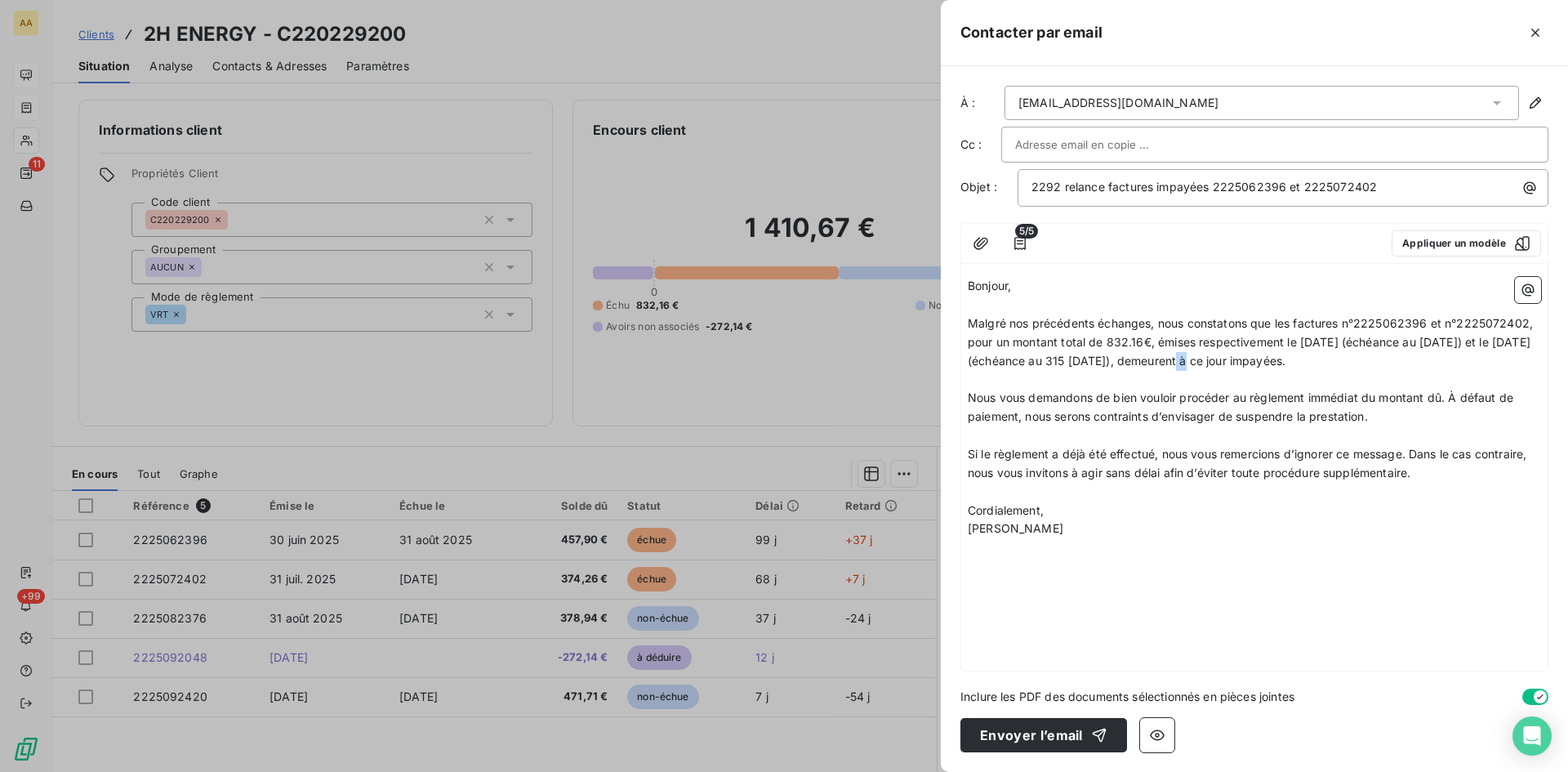
click at [1157, 359] on span "Malgré nos précédents échanges, nous constatons que les factures n°2225062396 e…" at bounding box center [1252, 342] width 568 height 51
drag, startPoint x: 1010, startPoint y: 733, endPoint x: 1001, endPoint y: 763, distance: 31.3
click at [1009, 733] on button "Envoyer l’email" at bounding box center [1044, 735] width 167 height 34
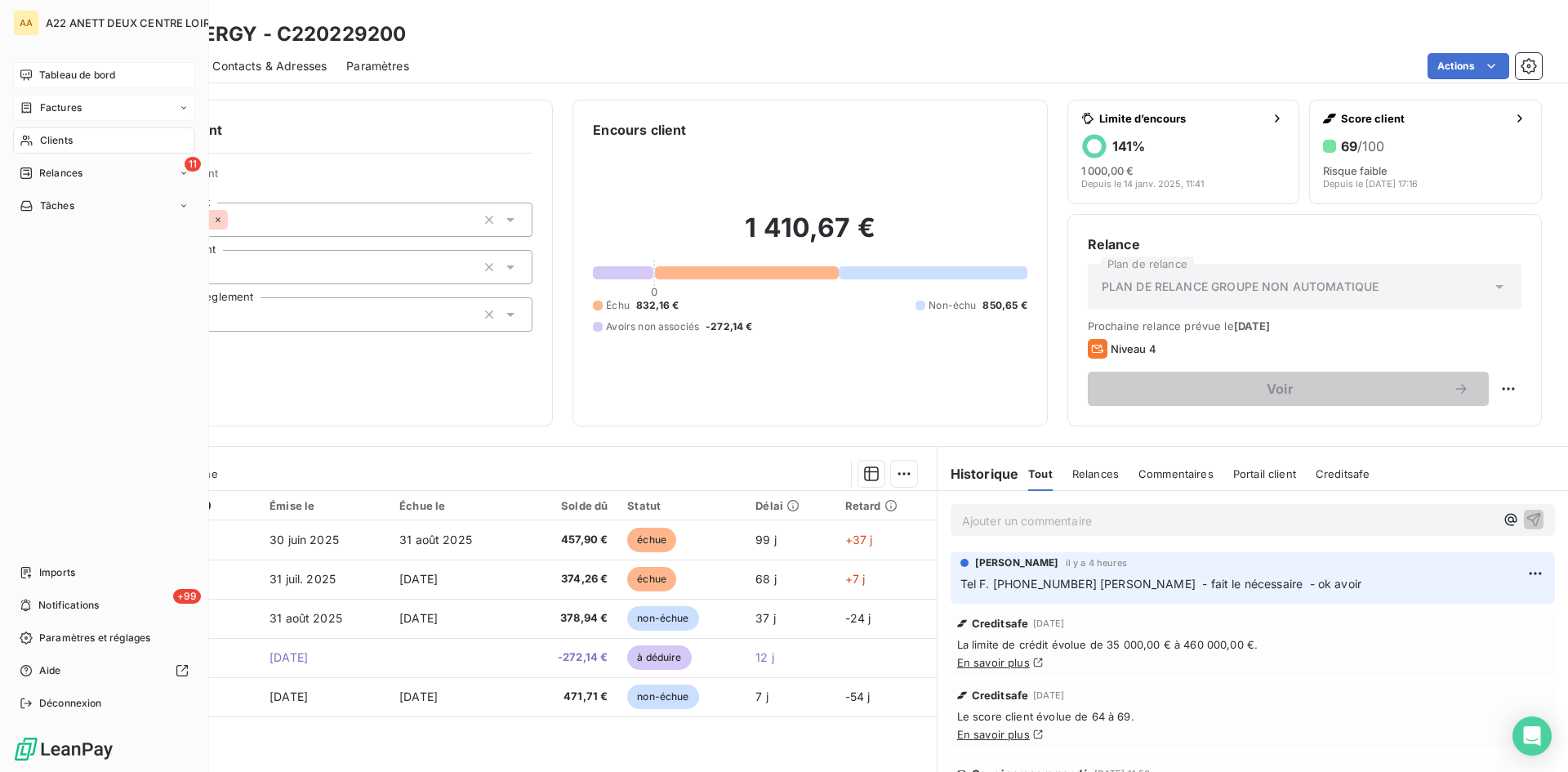
click at [43, 137] on span "Clients" at bounding box center [56, 140] width 32 height 15
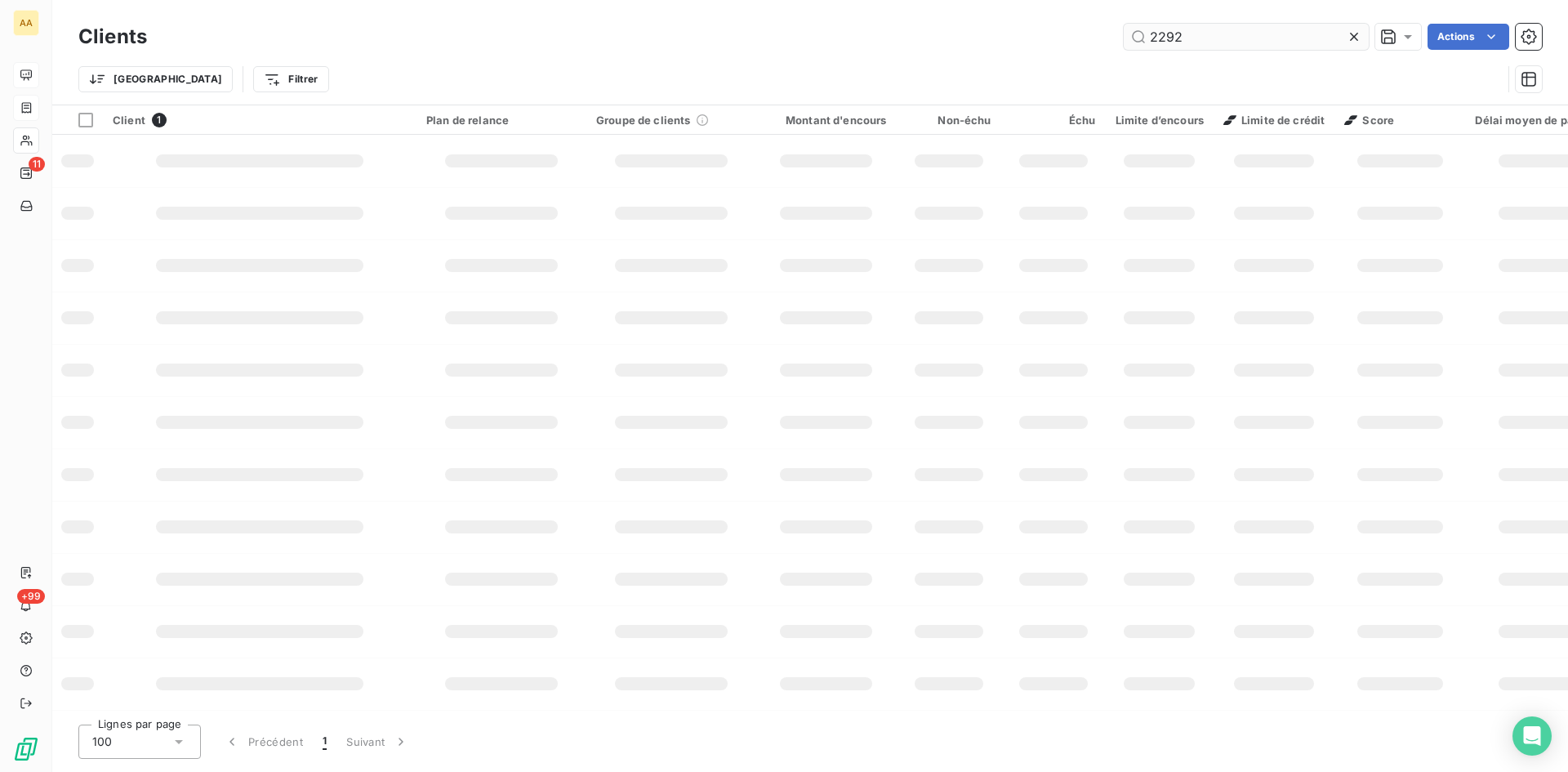
drag, startPoint x: 1205, startPoint y: 36, endPoint x: 1122, endPoint y: 36, distance: 83.0
click at [1124, 36] on input "2292" at bounding box center [1246, 37] width 245 height 27
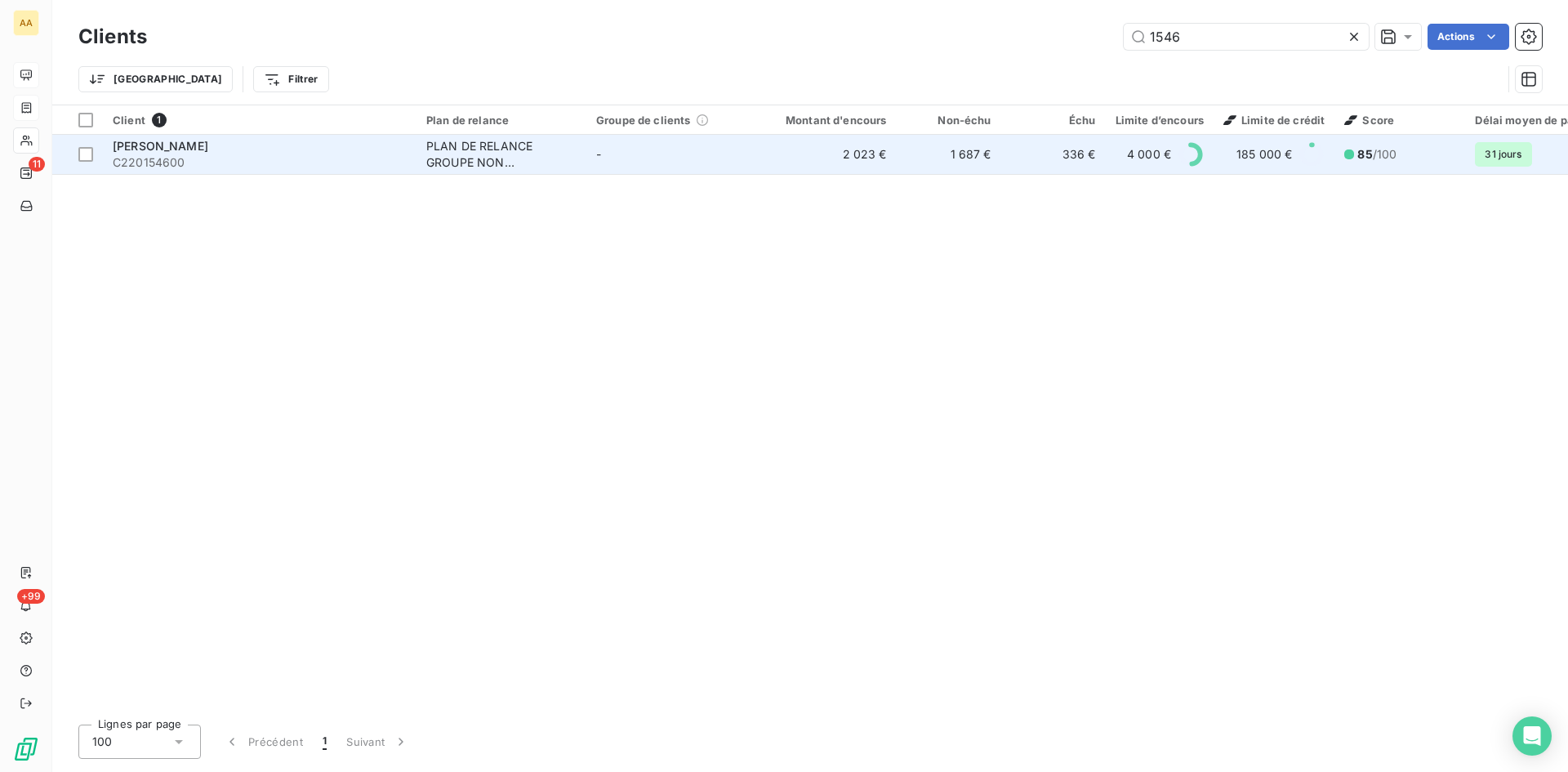
type input "1546"
click at [470, 155] on div "PLAN DE RELANCE GROUPE NON AUTOMATIQUE" at bounding box center [501, 154] width 150 height 32
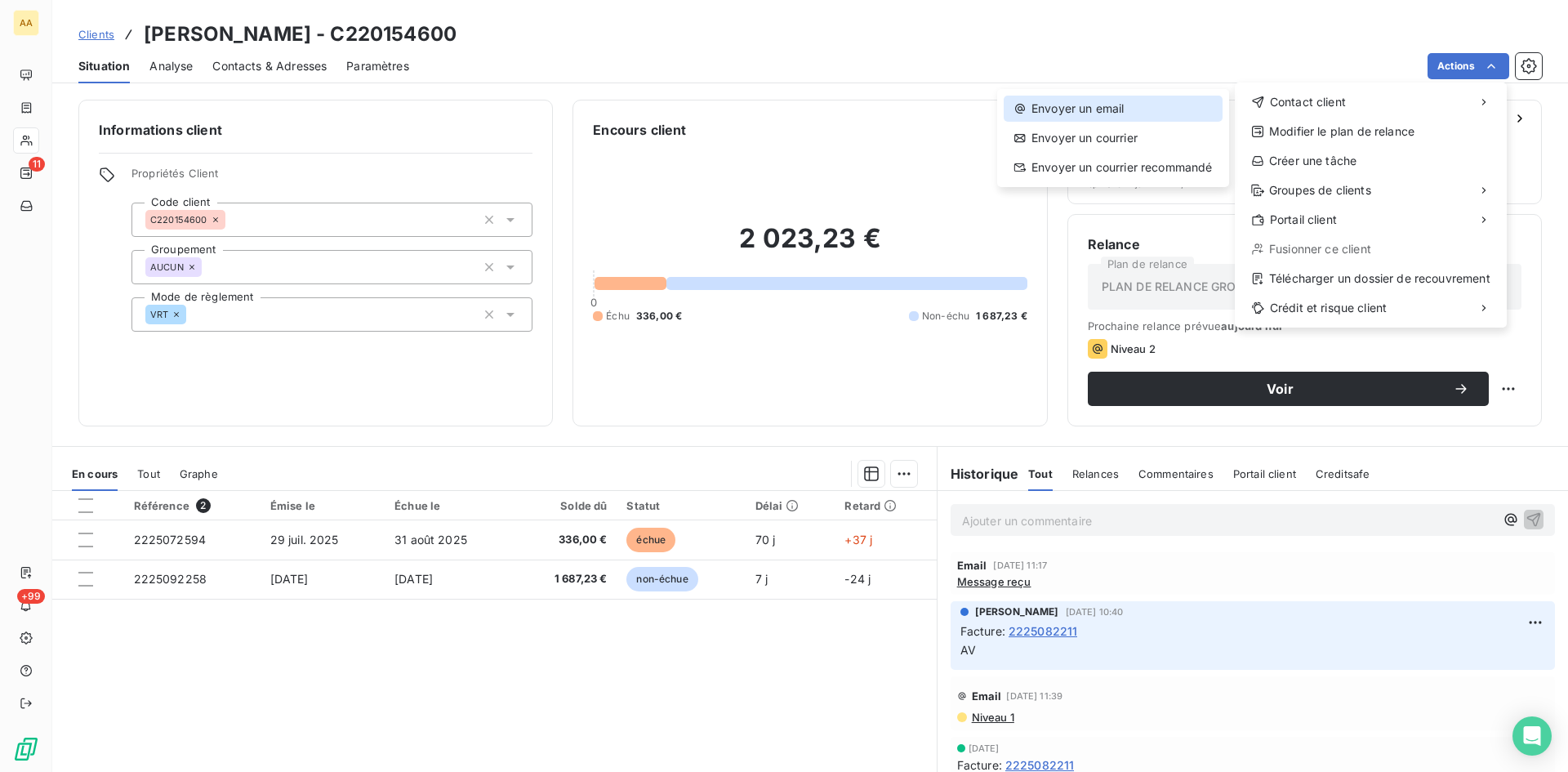
click at [1115, 100] on div "Envoyer un email" at bounding box center [1113, 109] width 219 height 27
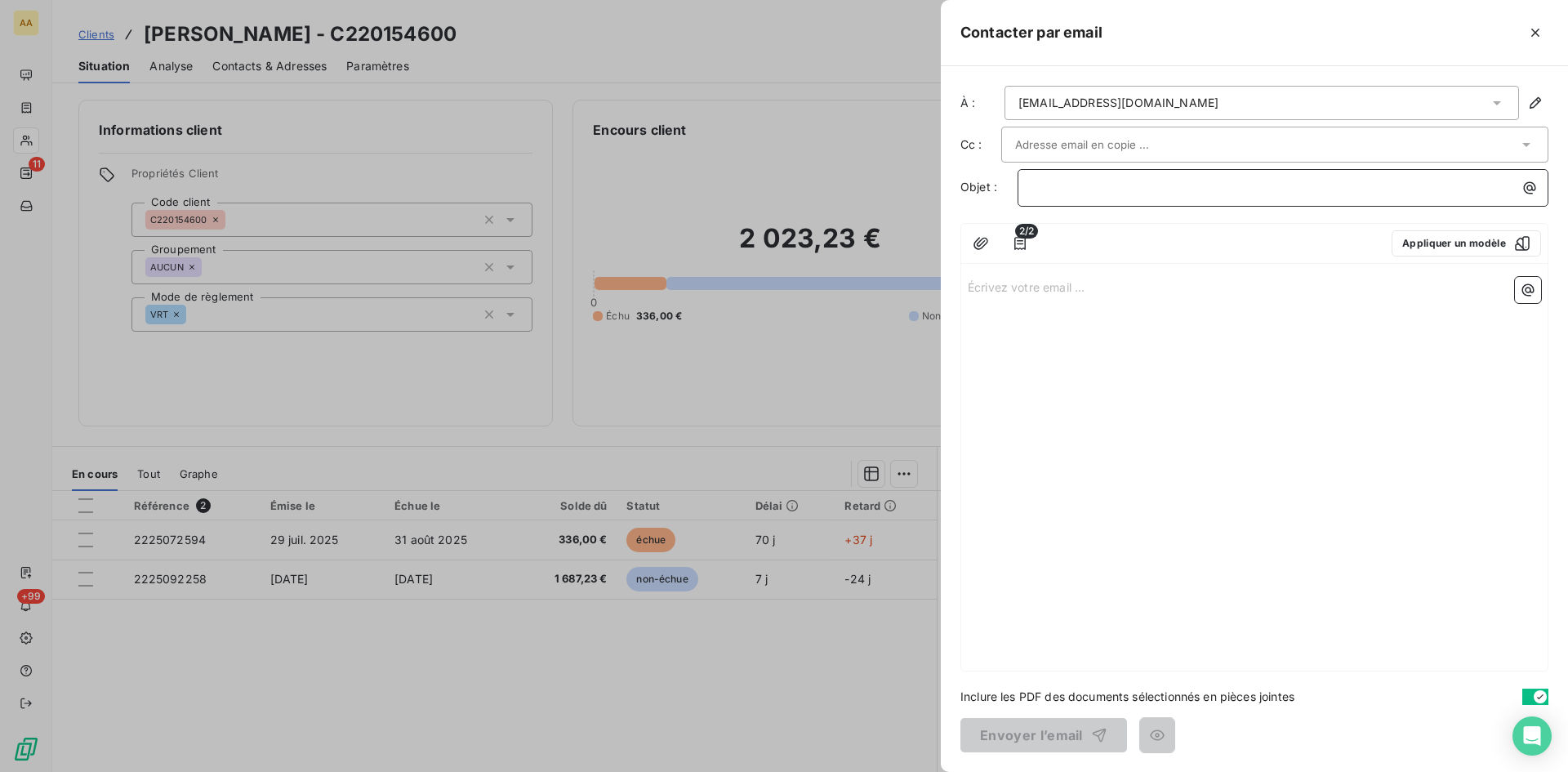
click at [1039, 179] on p "﻿" at bounding box center [1287, 188] width 511 height 19
click at [1064, 282] on p "Écrivez votre email ... ﻿" at bounding box center [1254, 286] width 573 height 19
click at [996, 287] on p "Écrivez votre email ... ﻿" at bounding box center [1254, 286] width 573 height 19
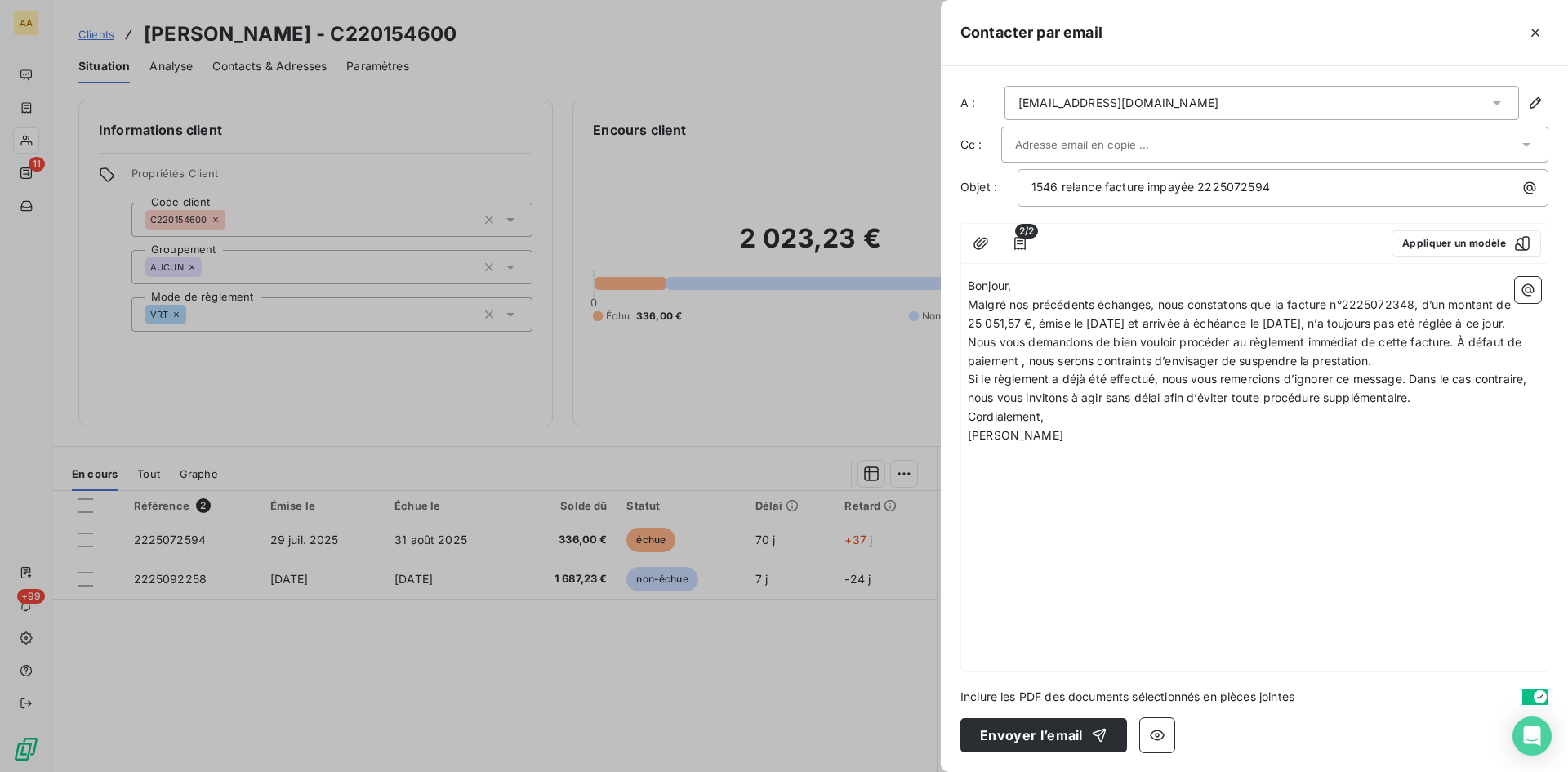
click at [1035, 290] on p "Bonjour," at bounding box center [1254, 286] width 573 height 19
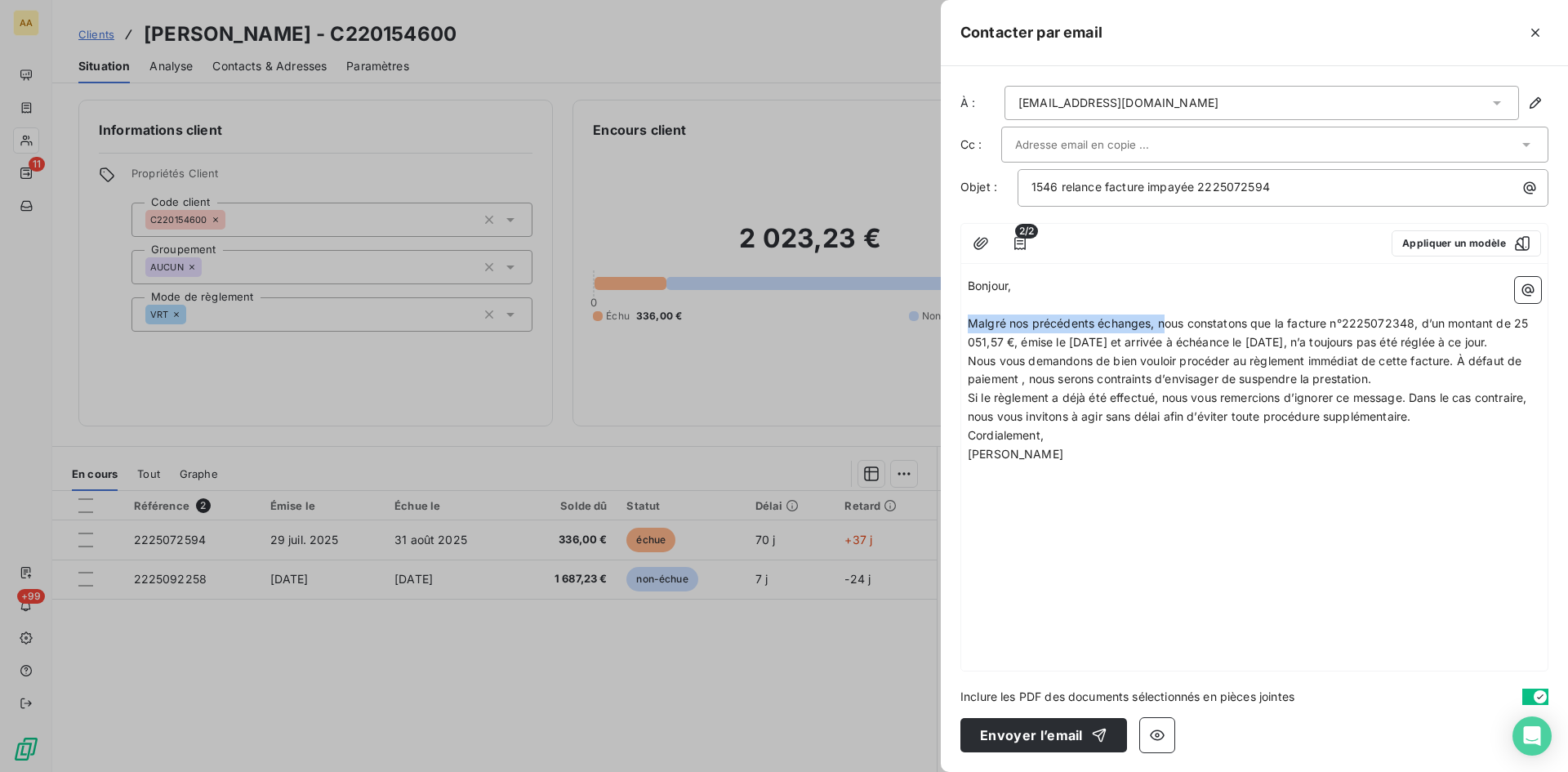
drag, startPoint x: 1166, startPoint y: 320, endPoint x: 971, endPoint y: 315, distance: 195.1
click at [971, 319] on span "Malgré nos précédents échanges, nous constatons que la facture n°2225072348, d’…" at bounding box center [1249, 332] width 563 height 32
drag, startPoint x: 1225, startPoint y: 320, endPoint x: 1200, endPoint y: 315, distance: 25.5
click at [1200, 316] on span "Nous constatons que la facture n°2225072348, d’un montant de 25 051,57 €, émise…" at bounding box center [1255, 332] width 574 height 32
drag, startPoint x: 1380, startPoint y: 320, endPoint x: 1329, endPoint y: 320, distance: 51.0
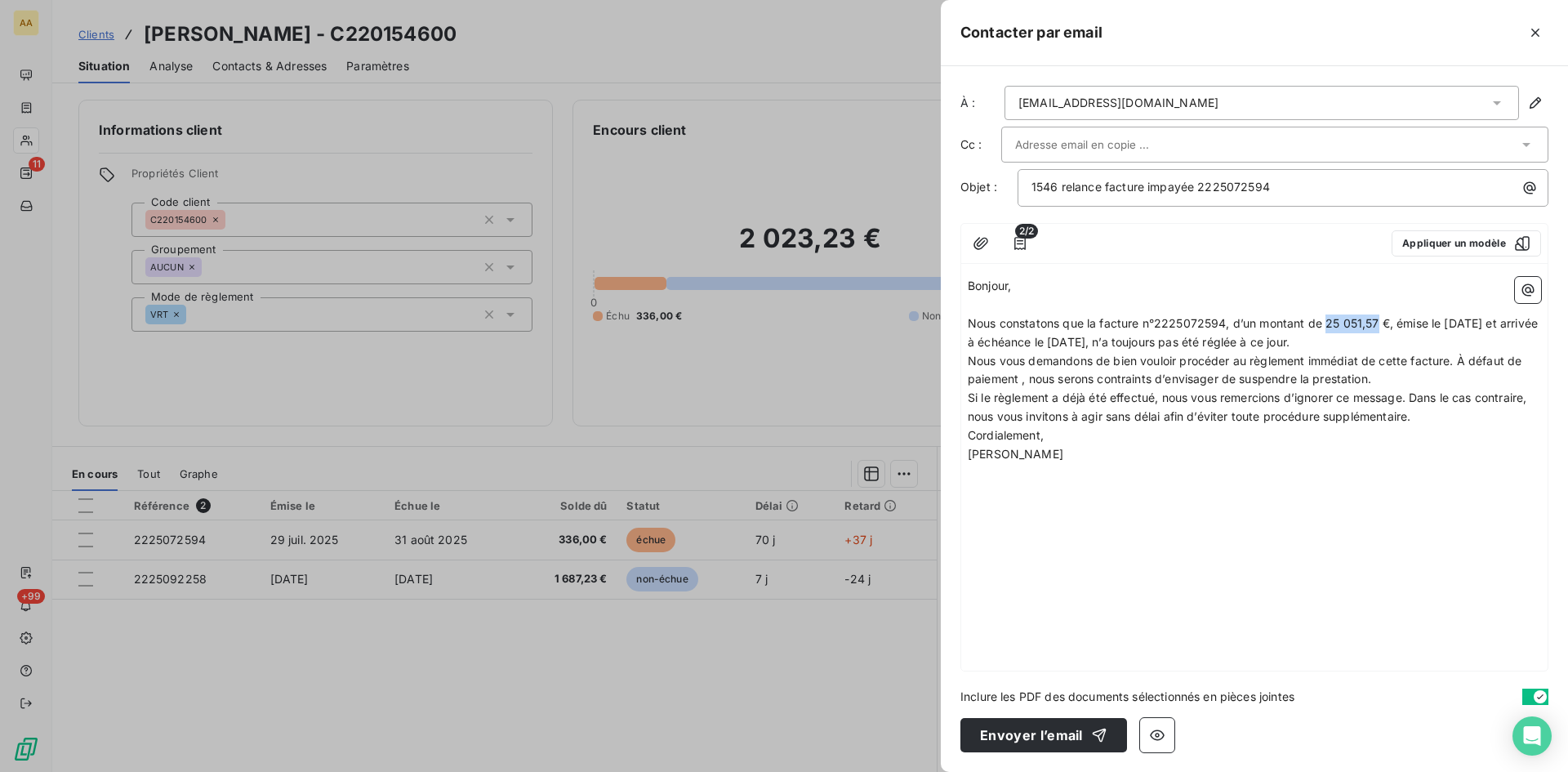
click at [1329, 320] on span "Nous constatons que la facture n°2225072594, d’un montant de 25 051,57 €, émise…" at bounding box center [1254, 332] width 573 height 32
drag, startPoint x: 1425, startPoint y: 320, endPoint x: 1415, endPoint y: 320, distance: 10.0
click at [1415, 320] on span "Nous constatons que la facture n°2225072594, d’un montant de 336 €, émise le 31…" at bounding box center [1244, 332] width 553 height 32
drag, startPoint x: 1163, startPoint y: 340, endPoint x: 1081, endPoint y: 349, distance: 82.5
click at [1094, 339] on span "Nous constatons que la facture n°2225072594, d’un montant de 336 €, émise le 29…" at bounding box center [1244, 332] width 553 height 32
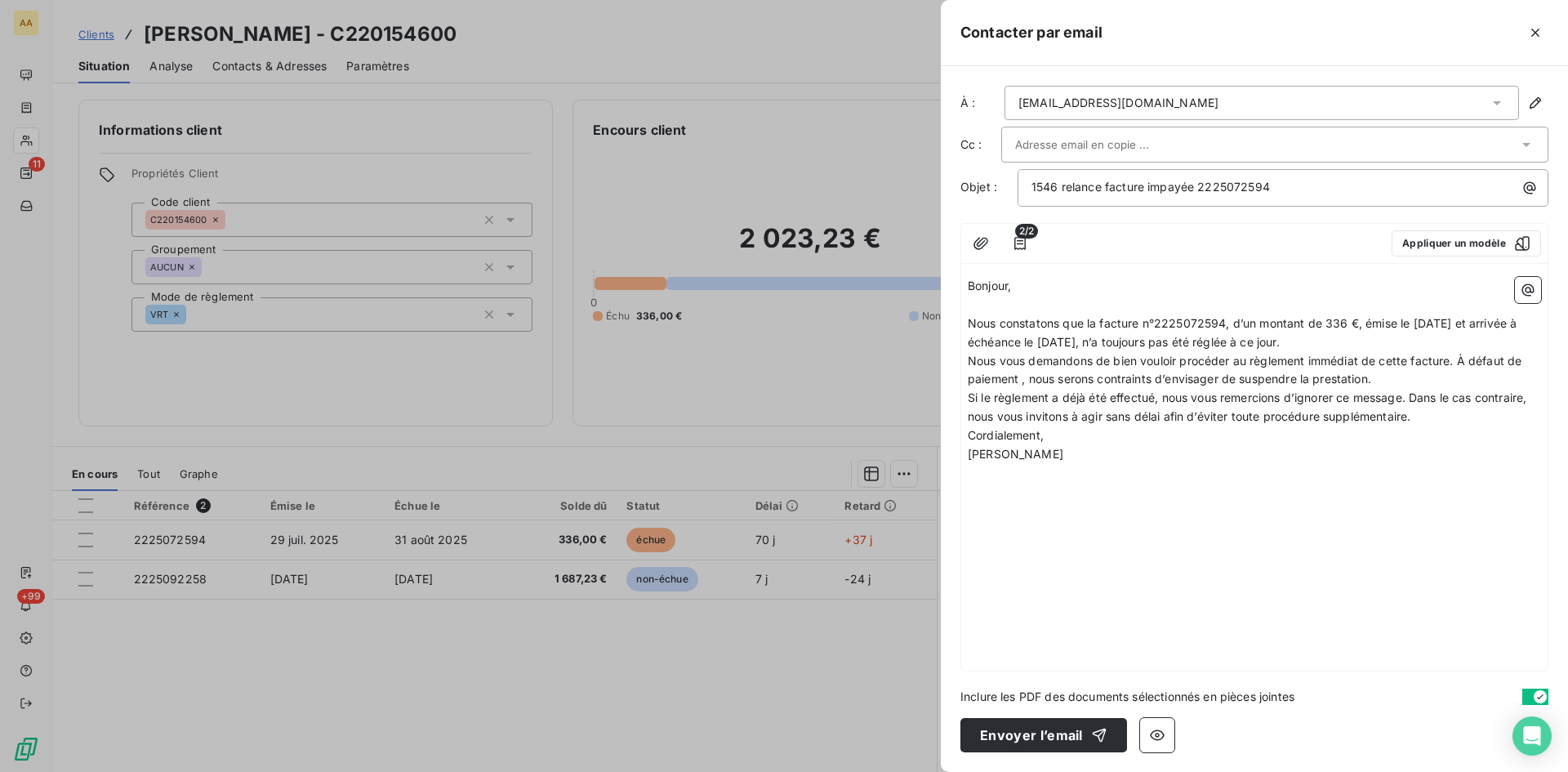
click at [1377, 339] on p "Nous constatons que la facture n°2225072594, d’un montant de 336 €, émise le 29…" at bounding box center [1254, 333] width 573 height 37
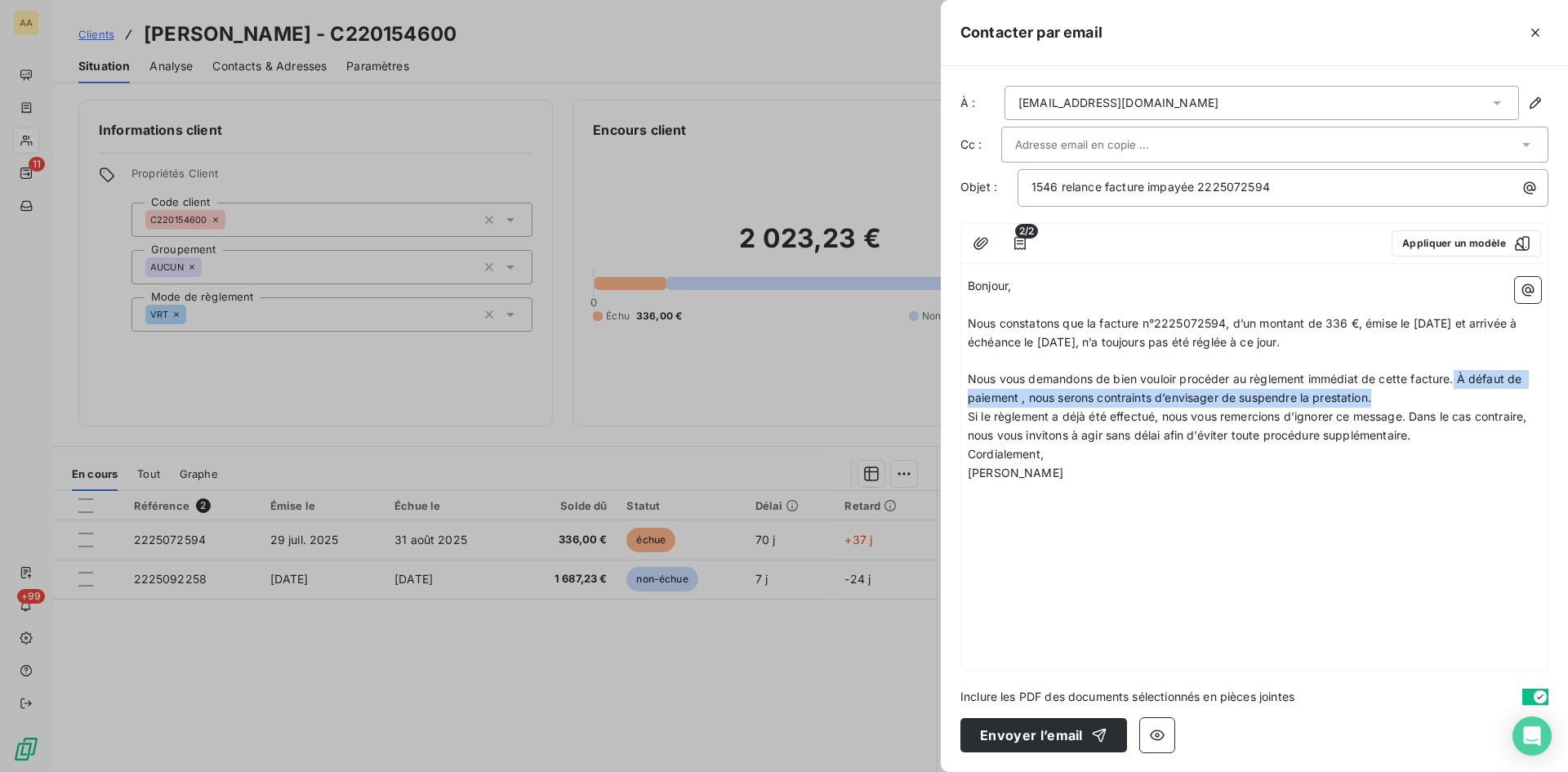
drag, startPoint x: 1378, startPoint y: 396, endPoint x: 1456, endPoint y: 377, distance: 80.3
click at [1456, 377] on p "Nous vous demandons de bien vouloir procéder au règlement immédiat de cette fac…" at bounding box center [1254, 388] width 573 height 37
click at [1436, 437] on p "Si le règlement a déjà été effectué, nous vous remercions d’ignorer ce message.…" at bounding box center [1254, 426] width 573 height 37
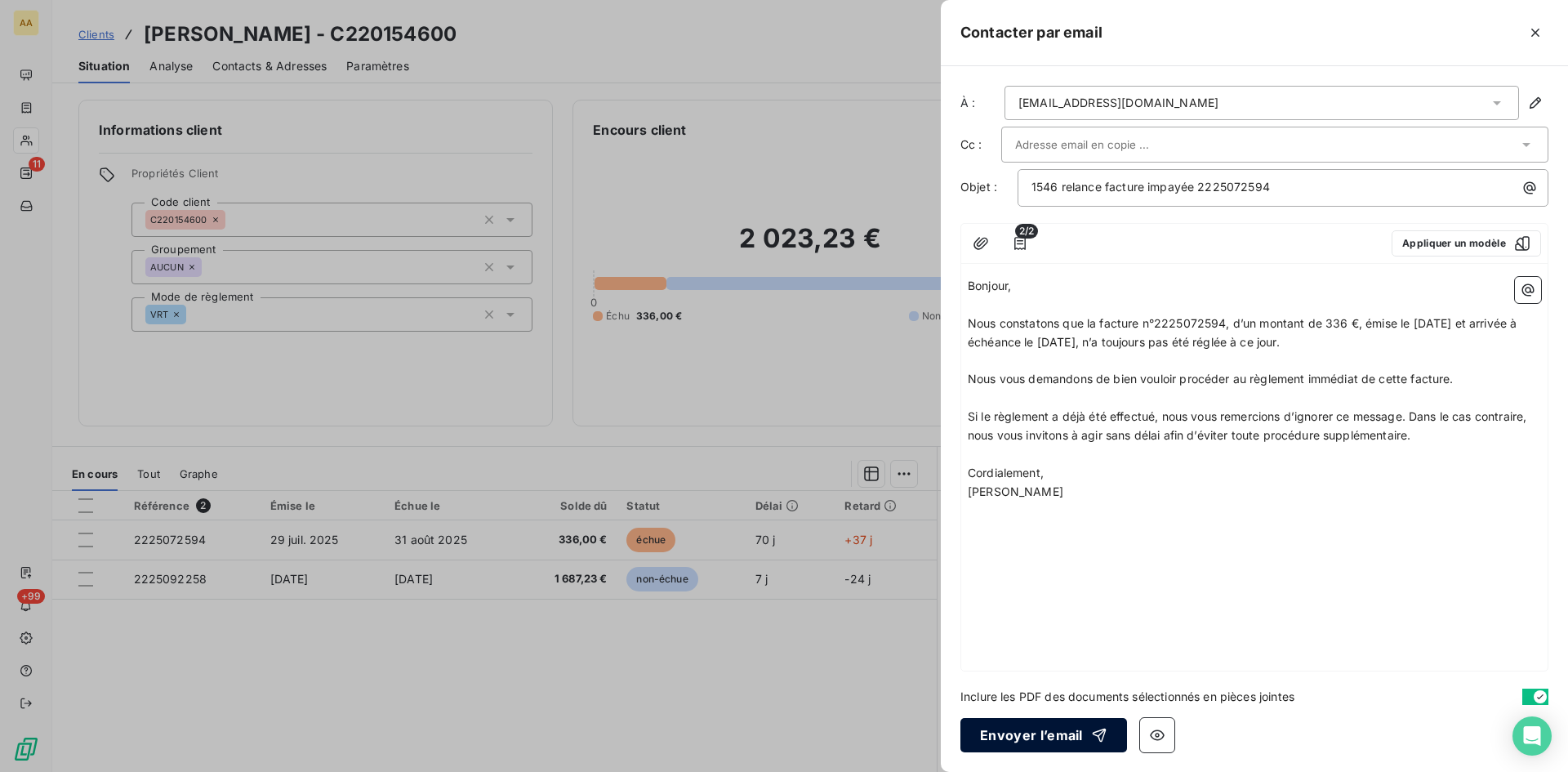
click at [1031, 735] on button "Envoyer l’email" at bounding box center [1044, 735] width 167 height 34
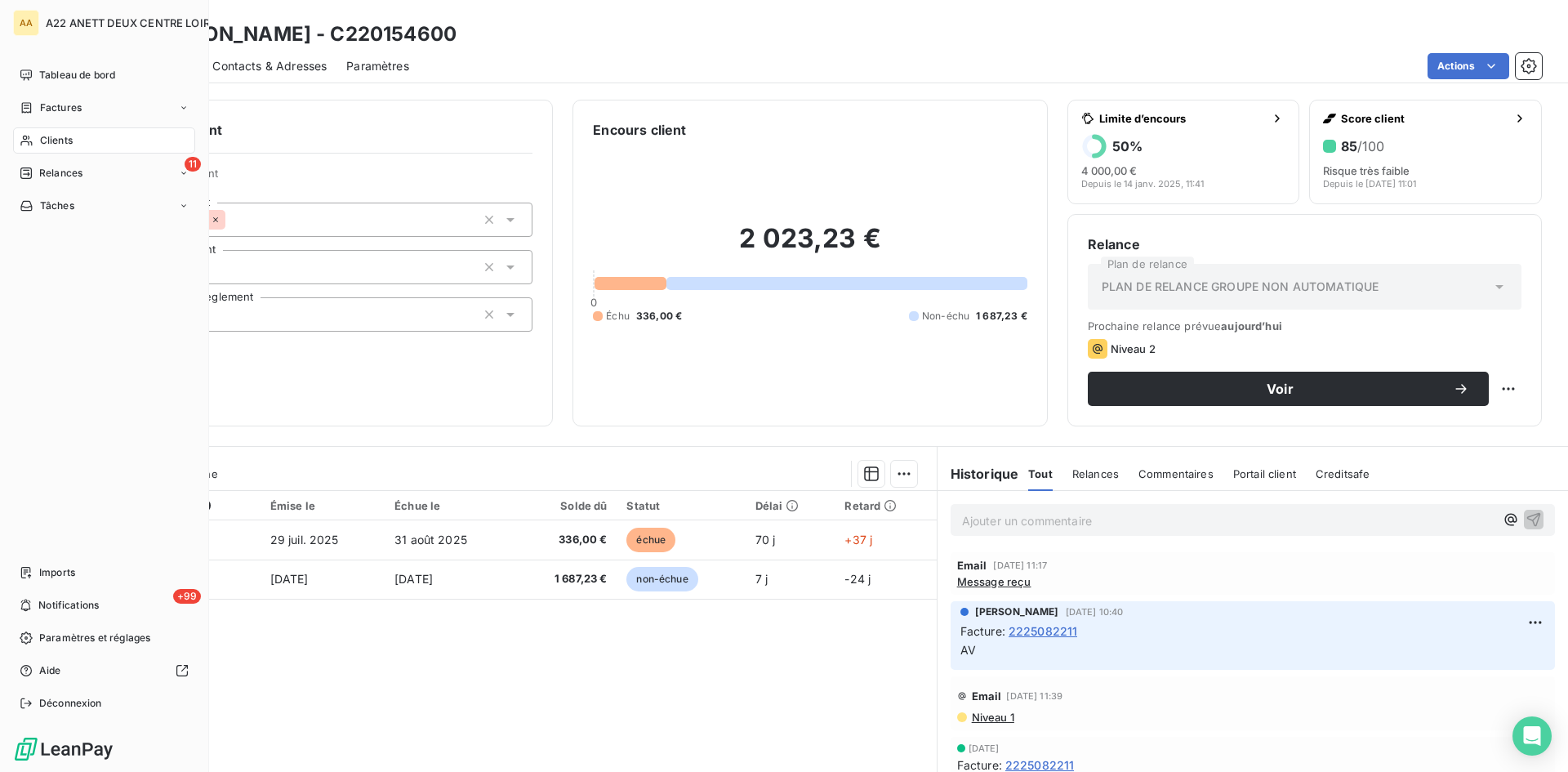
click at [45, 135] on span "Clients" at bounding box center [56, 140] width 32 height 15
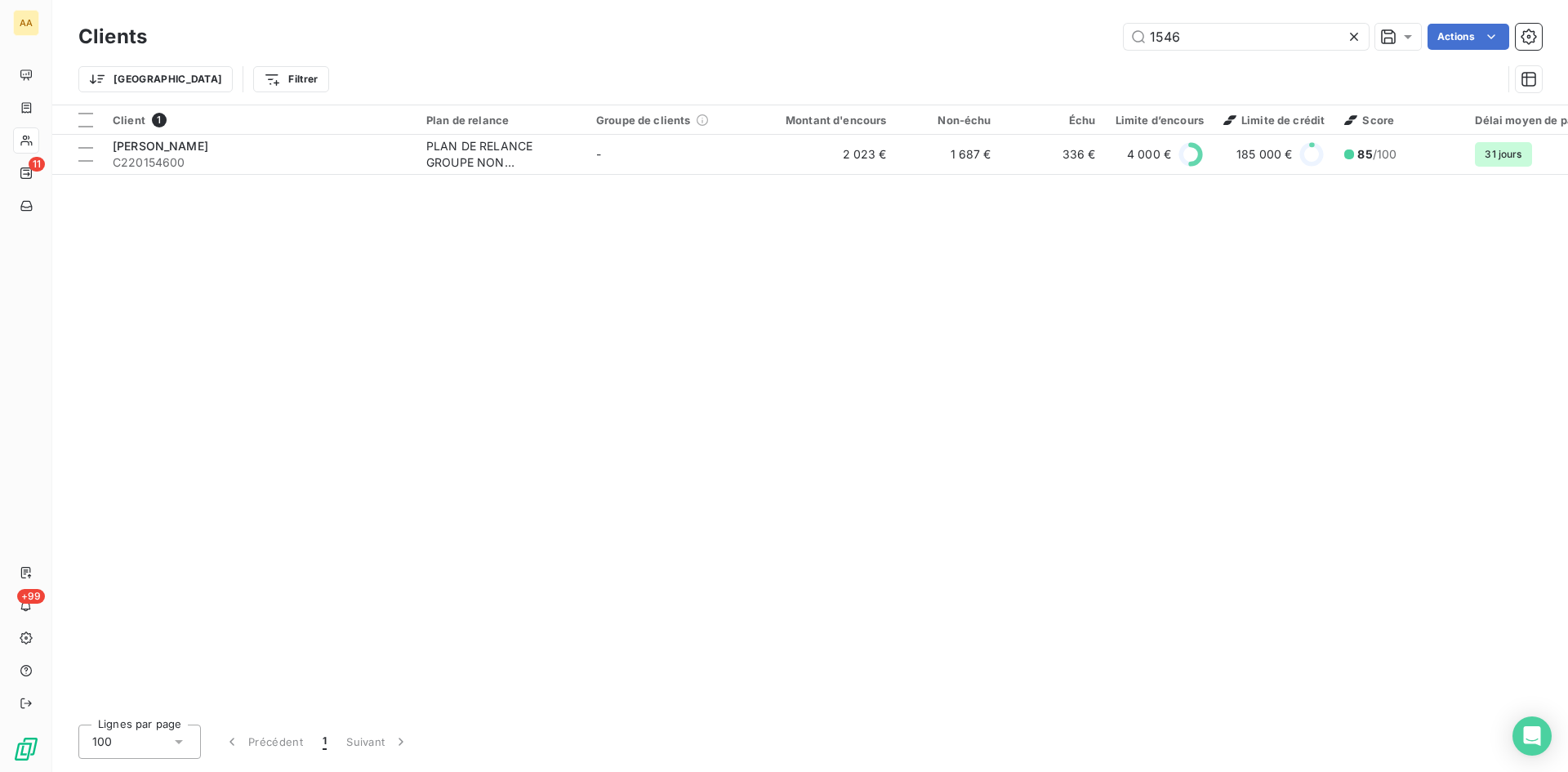
drag, startPoint x: 1163, startPoint y: 42, endPoint x: 1100, endPoint y: 42, distance: 63.0
click at [1100, 42] on div "1546 Actions" at bounding box center [855, 37] width 1376 height 27
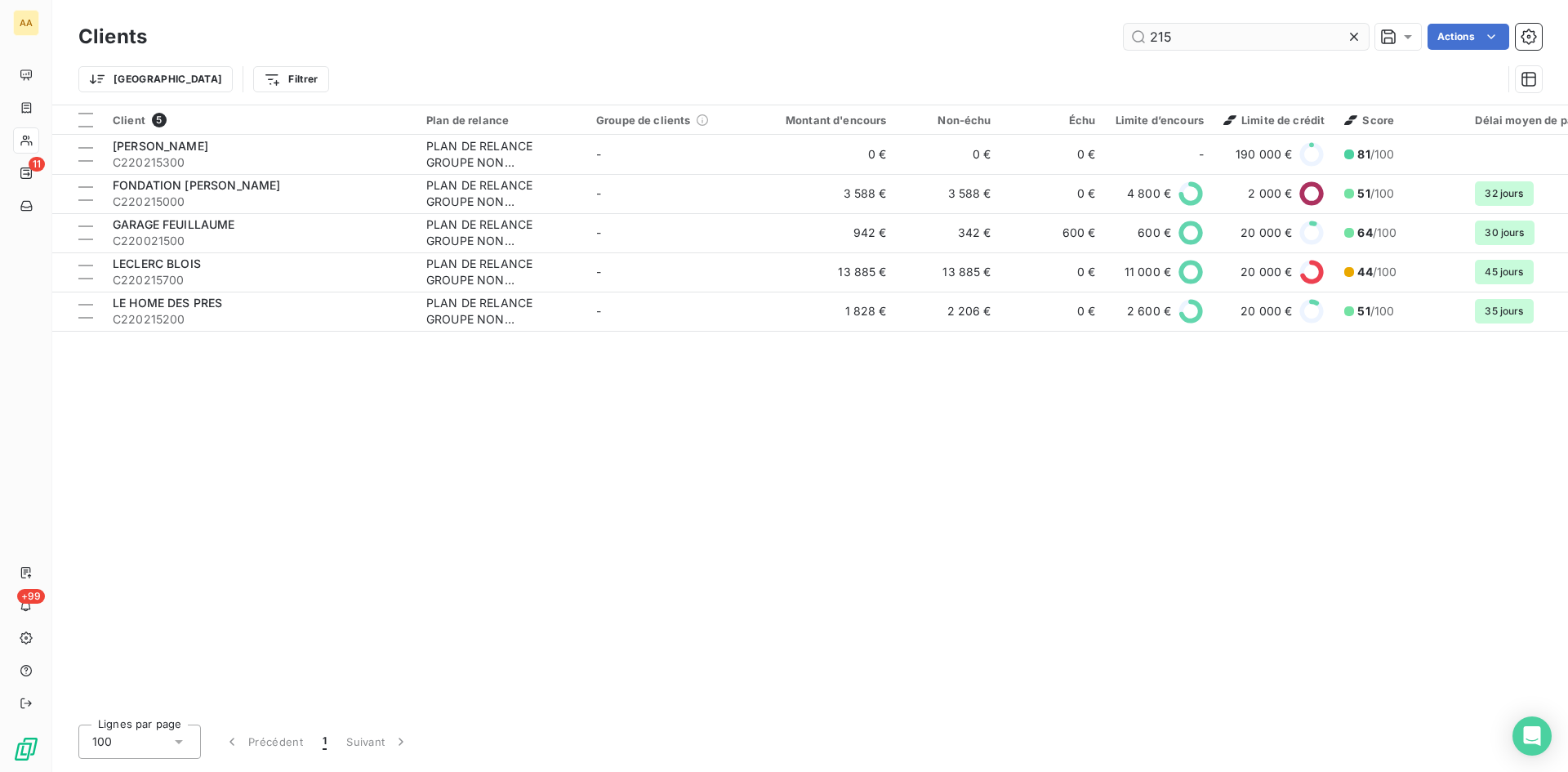
click at [1195, 35] on input "215" at bounding box center [1246, 37] width 245 height 27
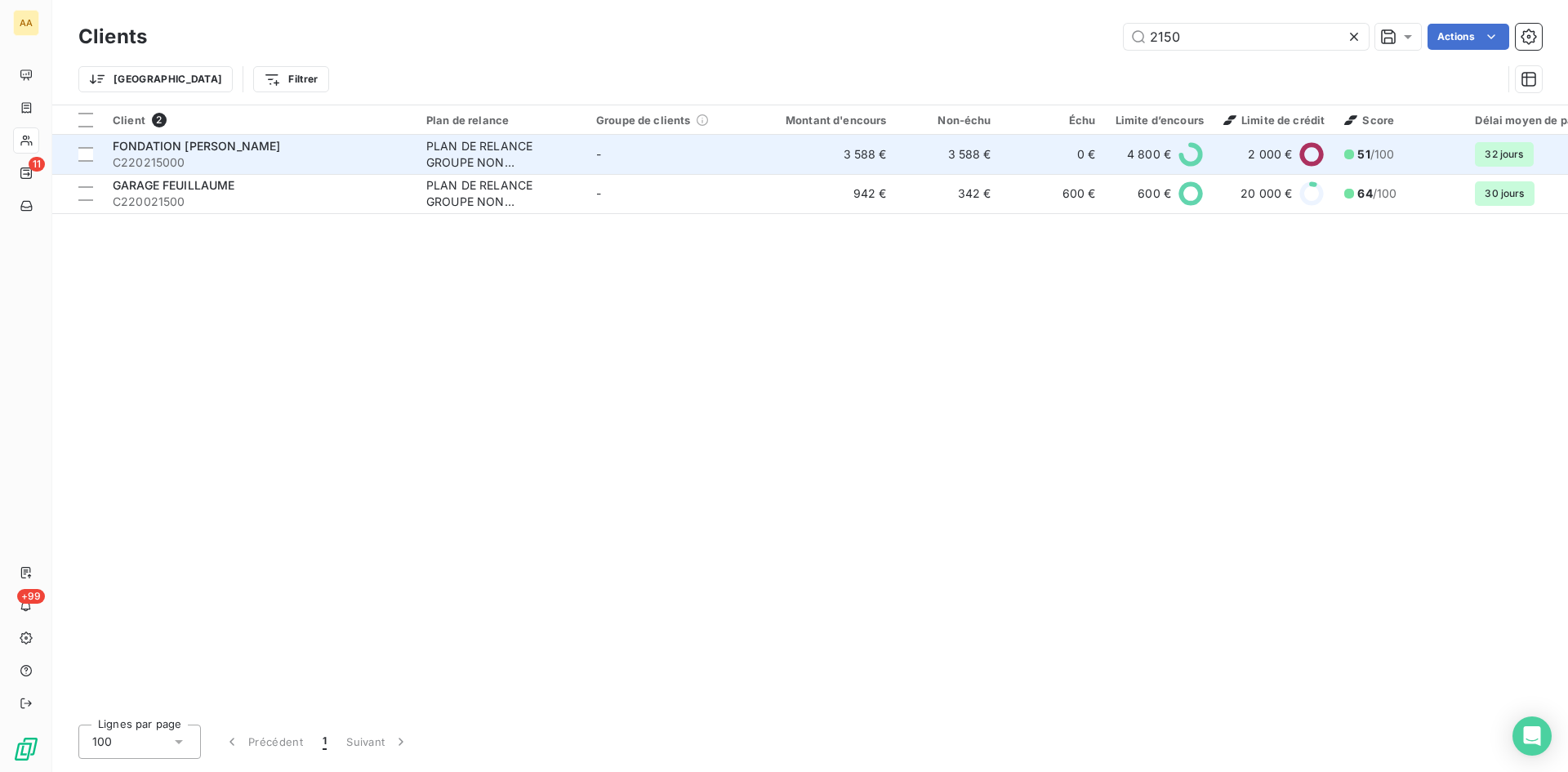
type input "2150"
click at [480, 158] on div "PLAN DE RELANCE GROUPE NON AUTOMATIQUE" at bounding box center [501, 154] width 150 height 32
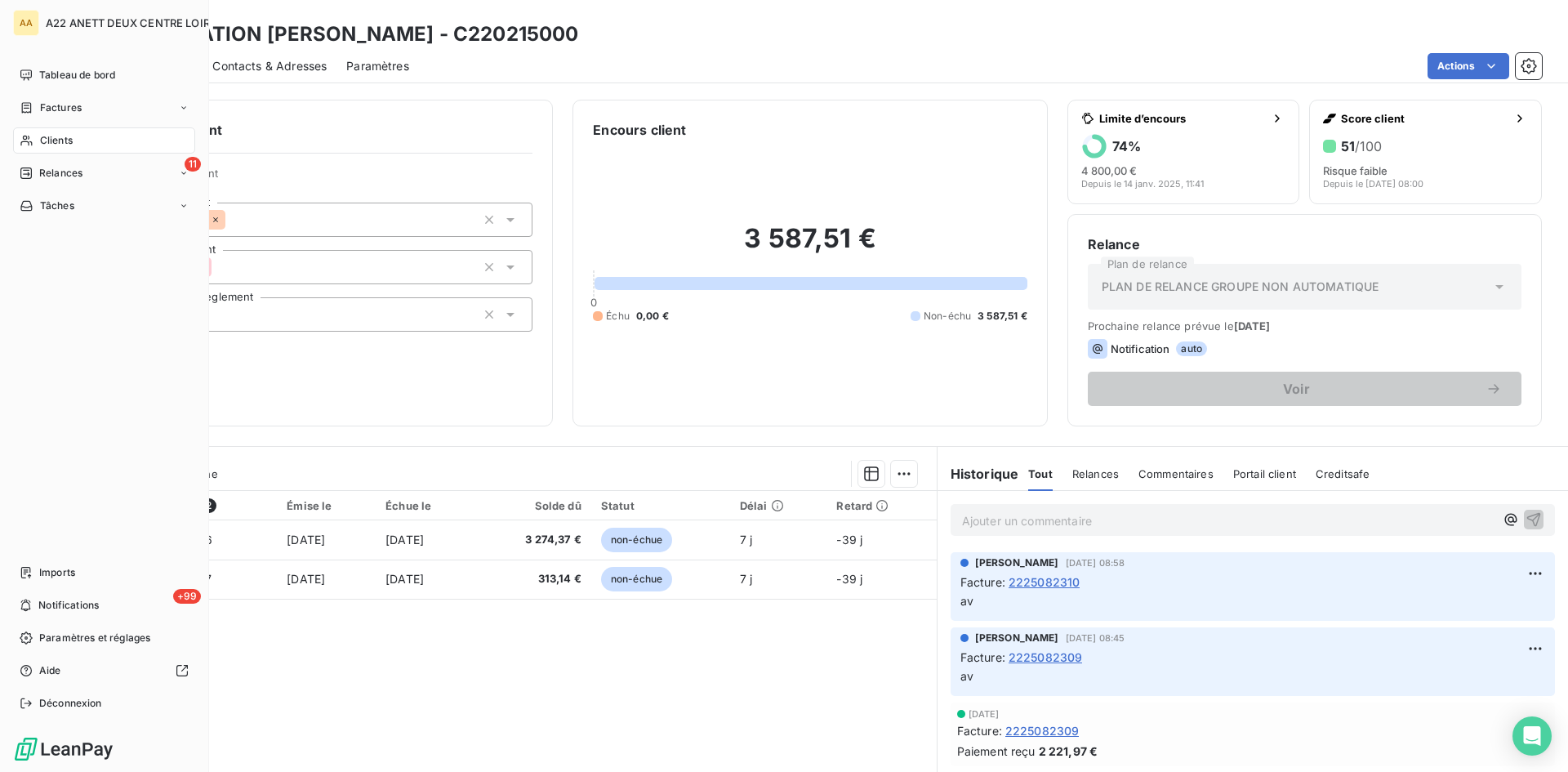
click at [65, 139] on span "Clients" at bounding box center [56, 140] width 32 height 15
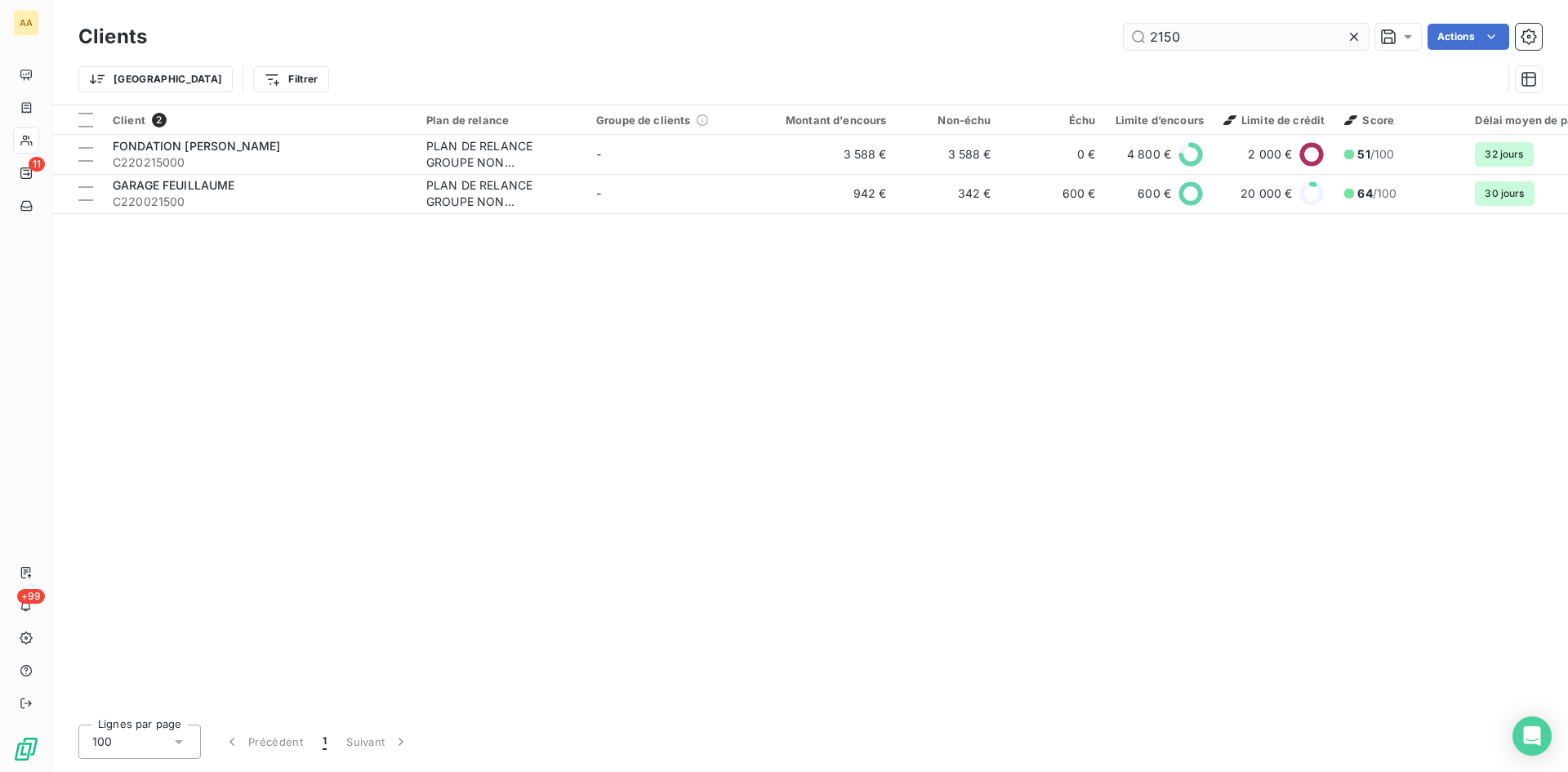
drag, startPoint x: 1181, startPoint y: 37, endPoint x: 1138, endPoint y: 41, distance: 43.2
click at [1140, 39] on input "2150" at bounding box center [1246, 37] width 245 height 27
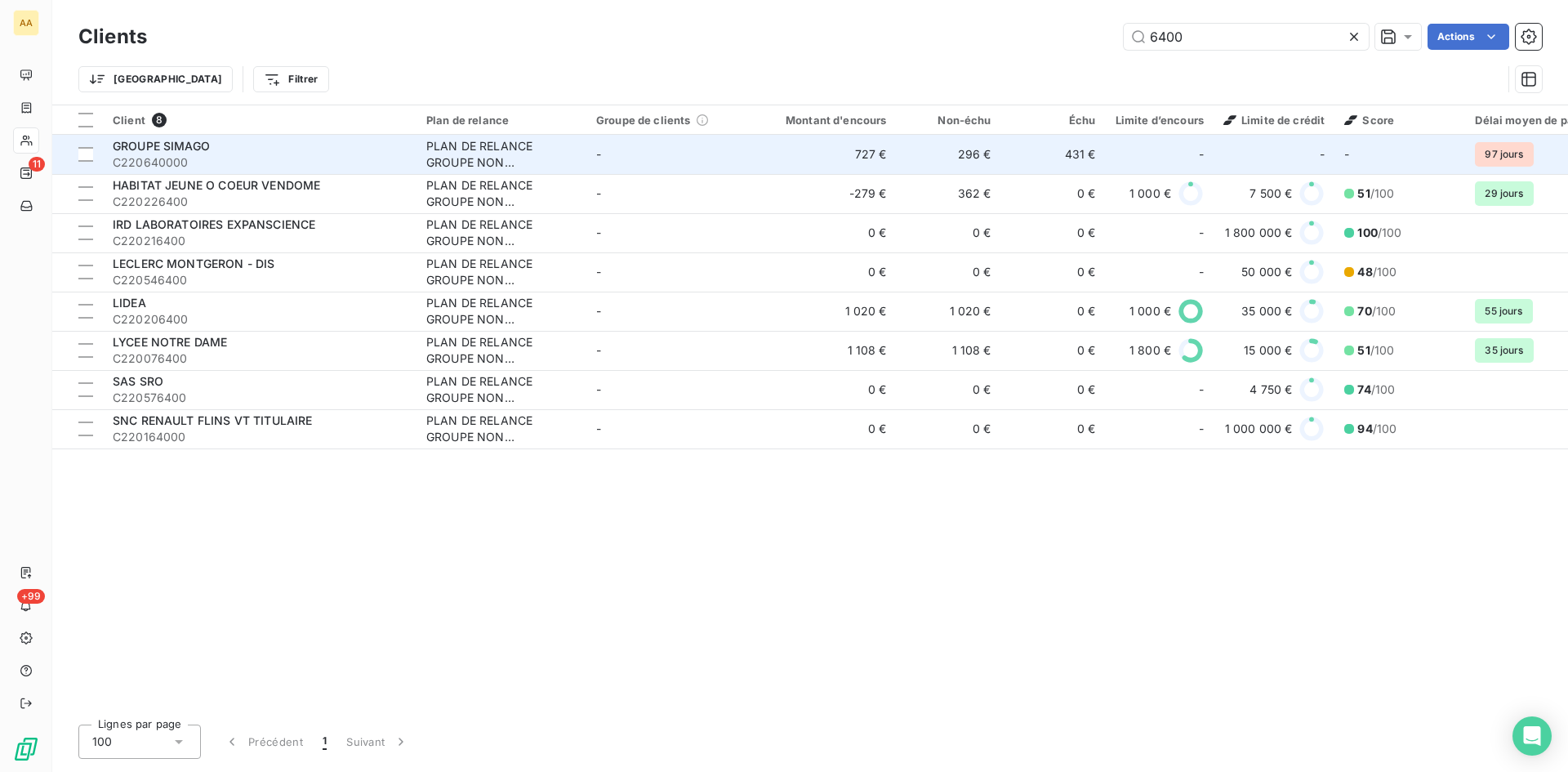
type input "6400"
click at [462, 159] on div "PLAN DE RELANCE GROUPE NON AUTOMATIQUE" at bounding box center [501, 154] width 150 height 32
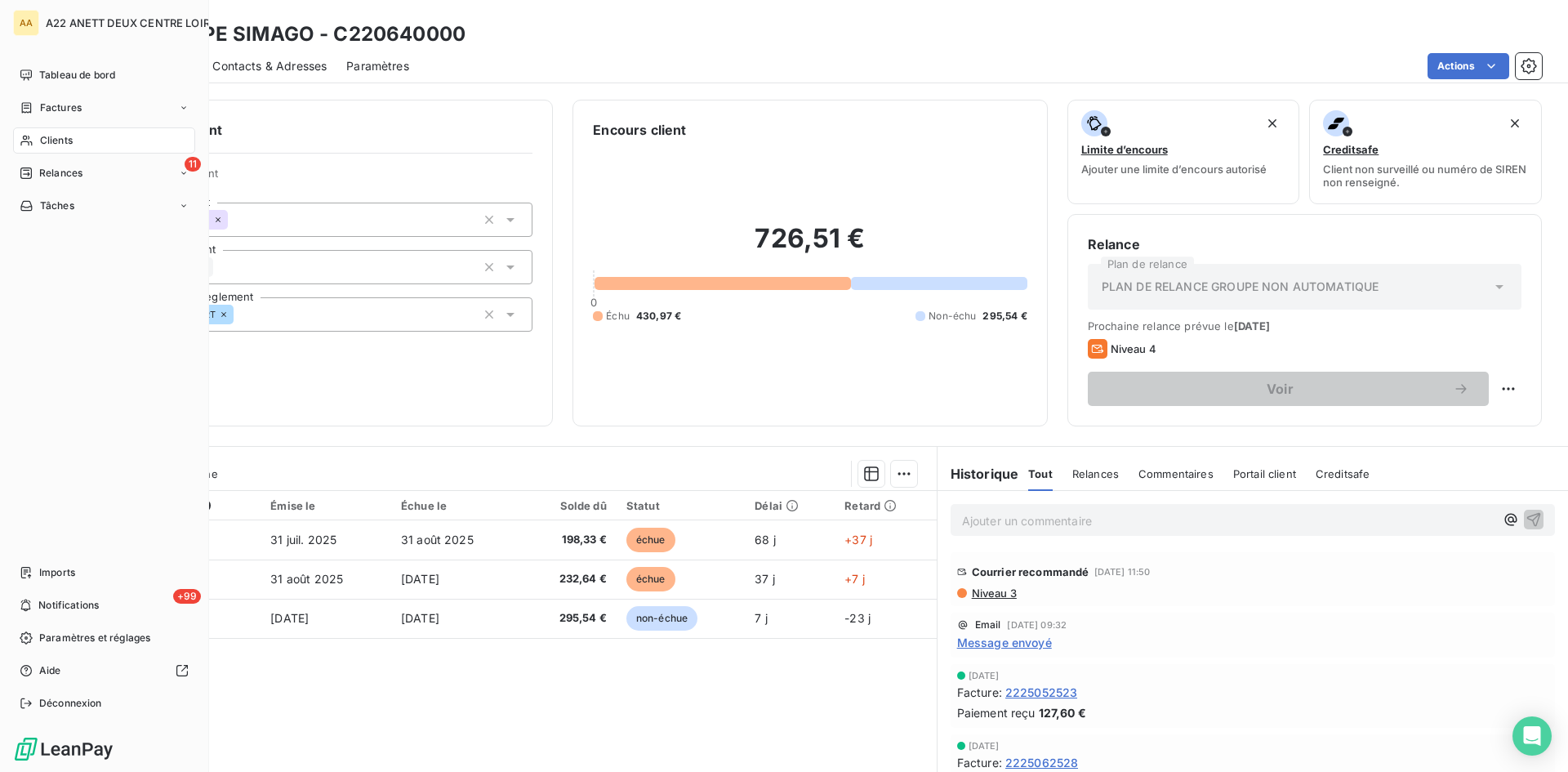
click at [56, 133] on span "Clients" at bounding box center [56, 140] width 32 height 15
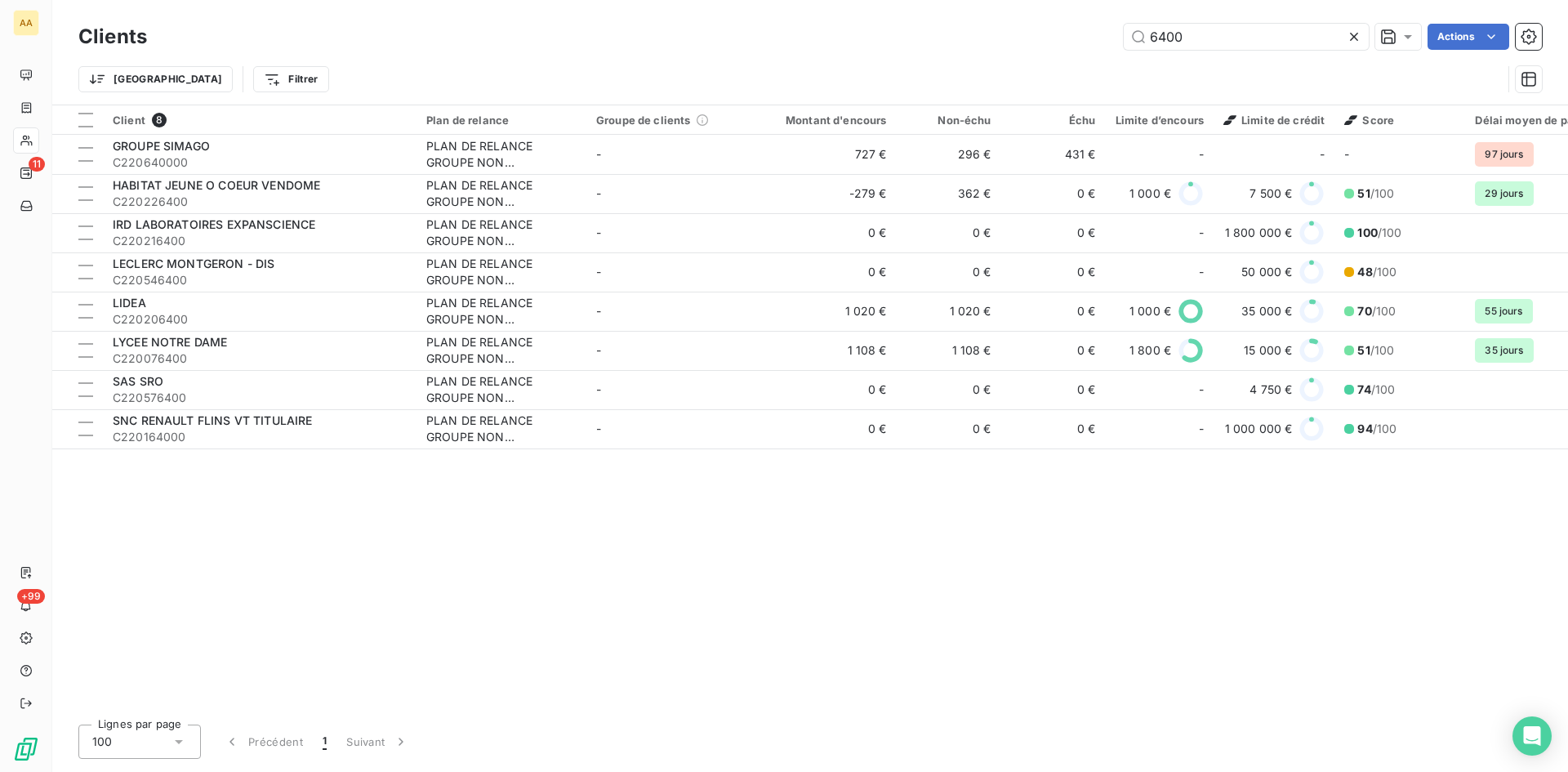
drag, startPoint x: 1195, startPoint y: 40, endPoint x: 1098, endPoint y: 38, distance: 97.0
click at [1098, 38] on div "6400 Actions" at bounding box center [855, 37] width 1376 height 27
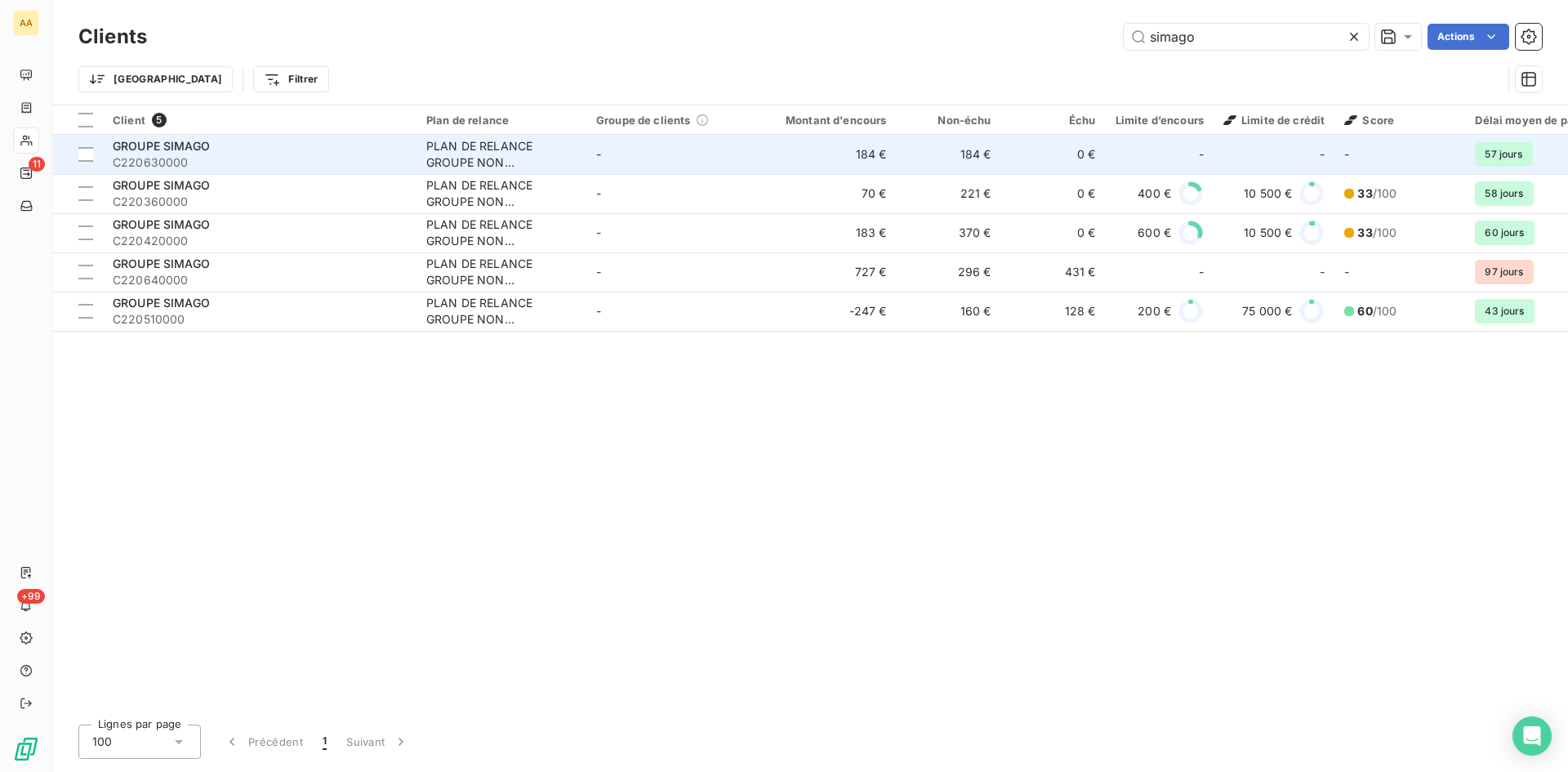
type input "simago"
click at [480, 162] on div "PLAN DE RELANCE GROUPE NON AUTOMATIQUE" at bounding box center [501, 154] width 150 height 32
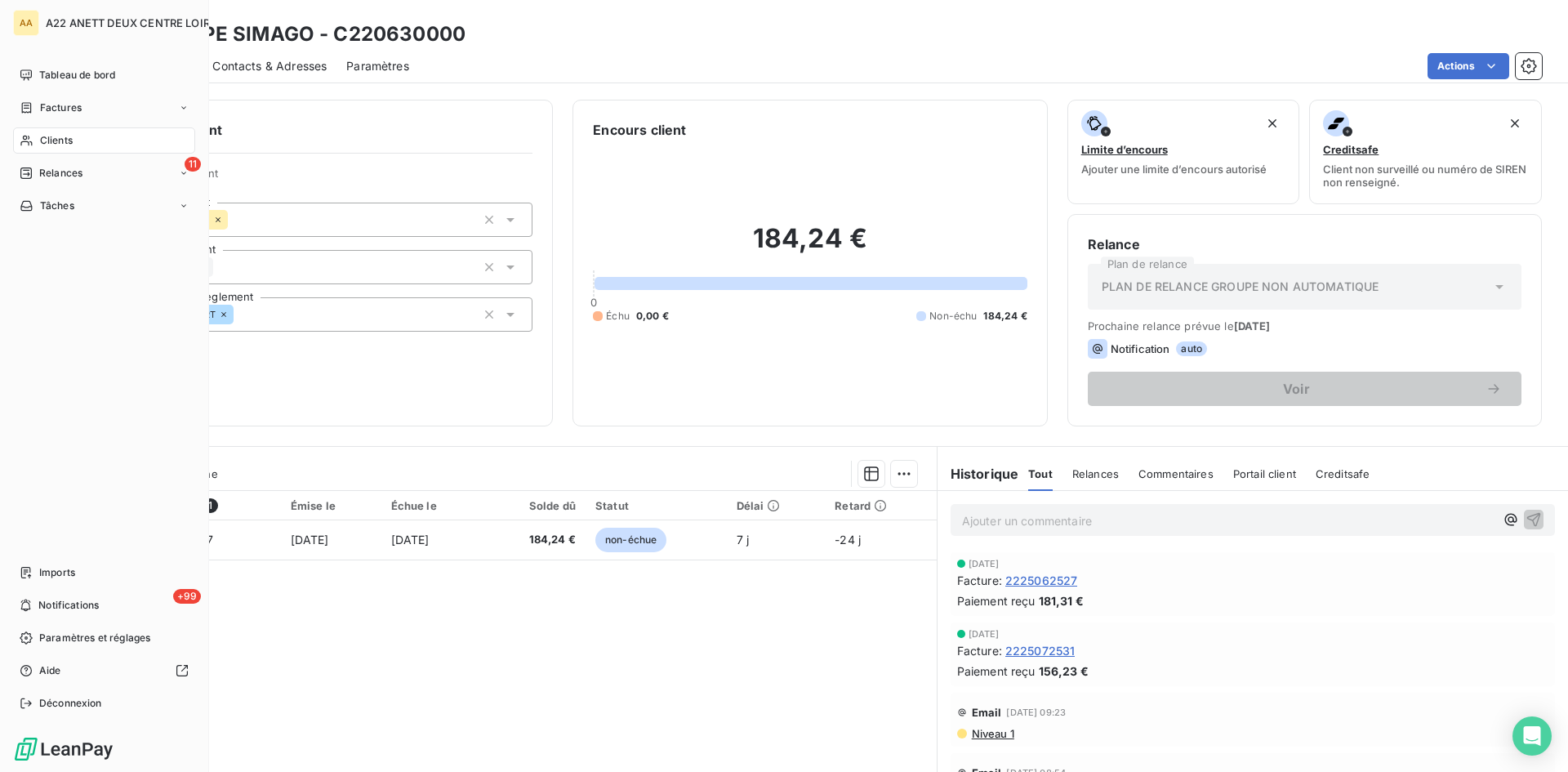
click at [48, 134] on span "Clients" at bounding box center [56, 140] width 32 height 15
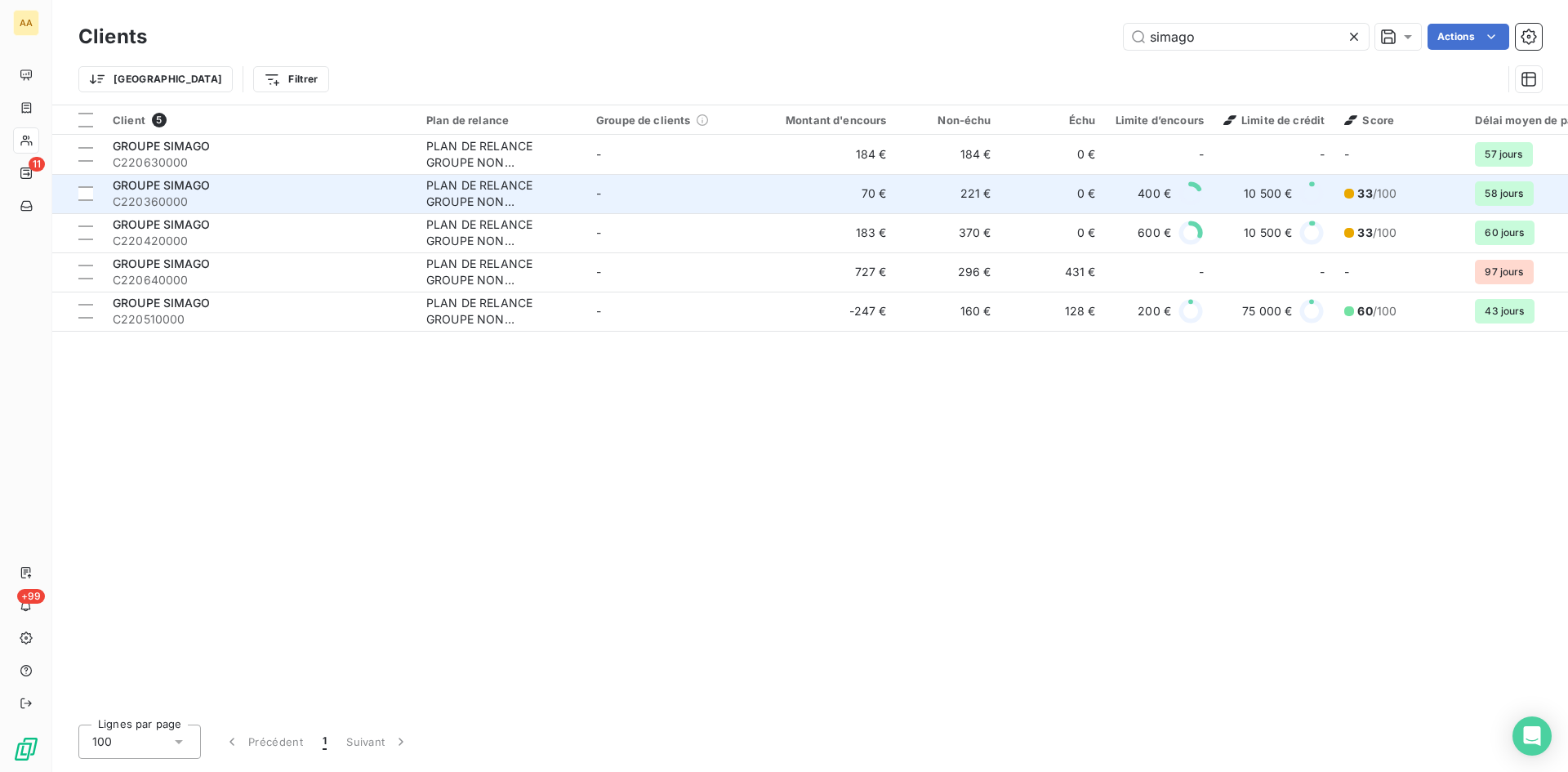
click at [487, 203] on div "PLAN DE RELANCE GROUPE NON AUTOMATIQUE" at bounding box center [501, 193] width 150 height 32
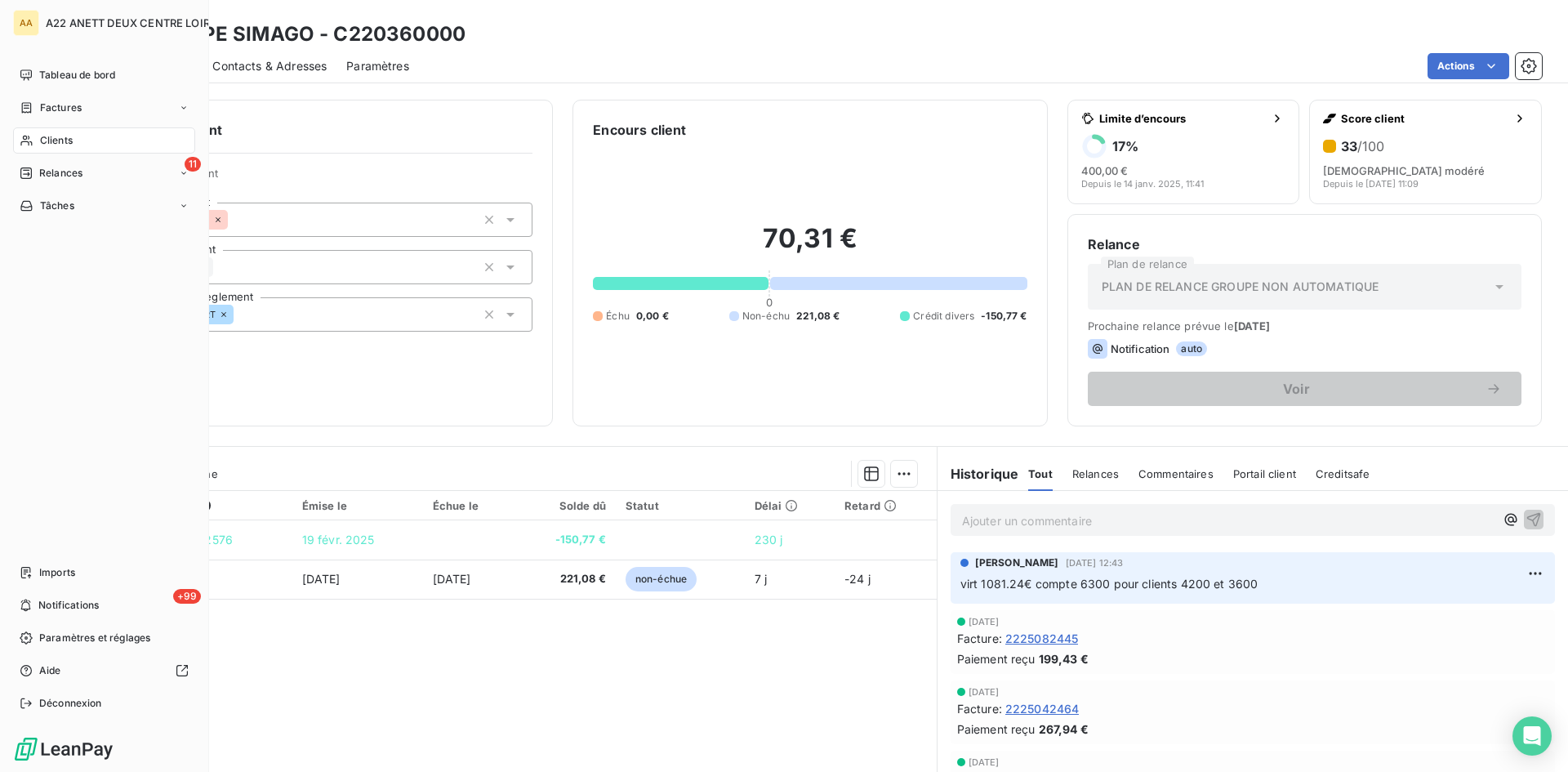
click at [40, 139] on span "Clients" at bounding box center [56, 140] width 32 height 15
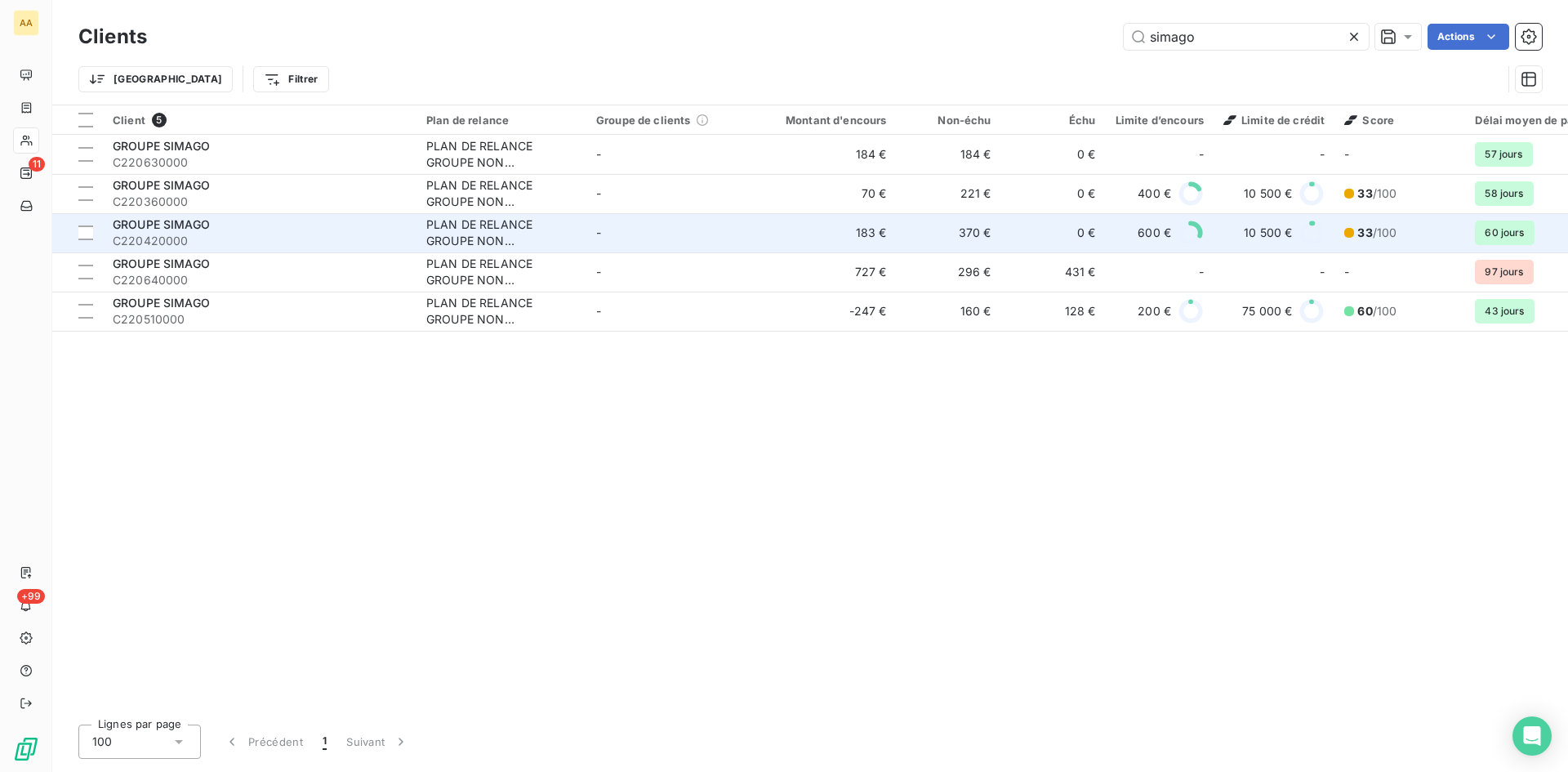
click at [485, 239] on div "PLAN DE RELANCE GROUPE NON AUTOMATIQUE" at bounding box center [501, 232] width 150 height 32
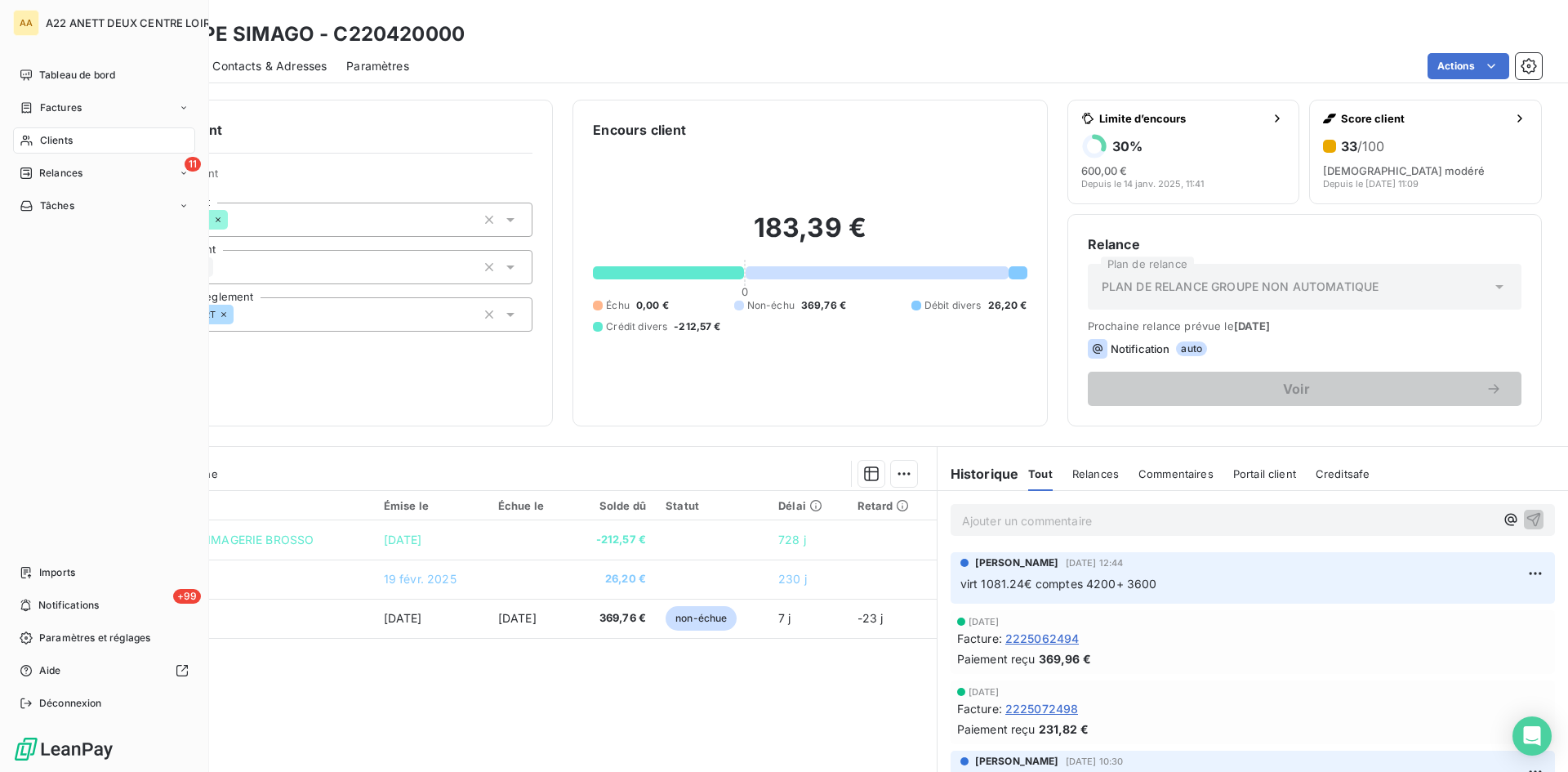
click at [60, 134] on span "Clients" at bounding box center [56, 140] width 32 height 15
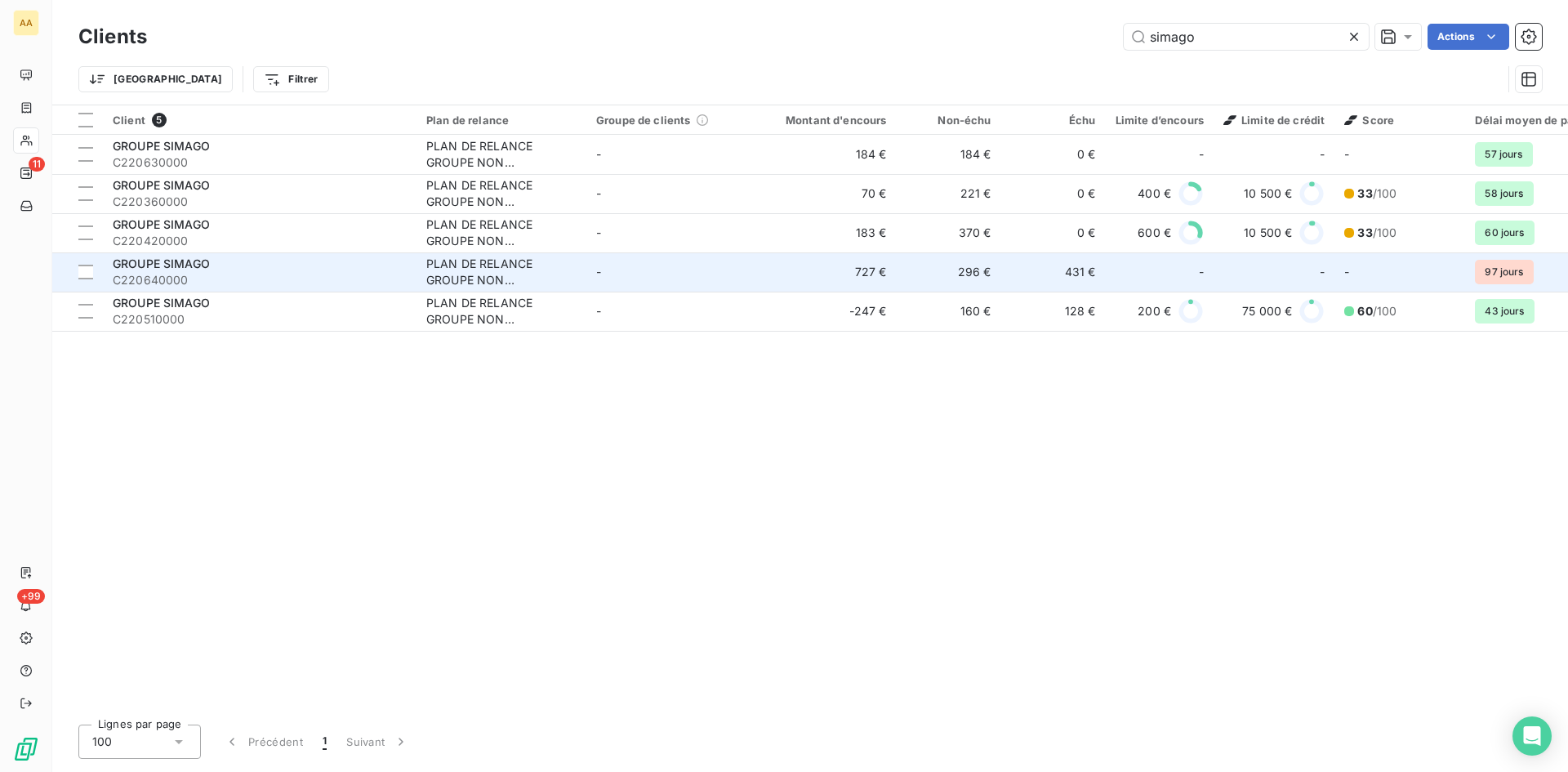
click at [450, 273] on div "PLAN DE RELANCE GROUPE NON AUTOMATIQUE" at bounding box center [501, 271] width 150 height 32
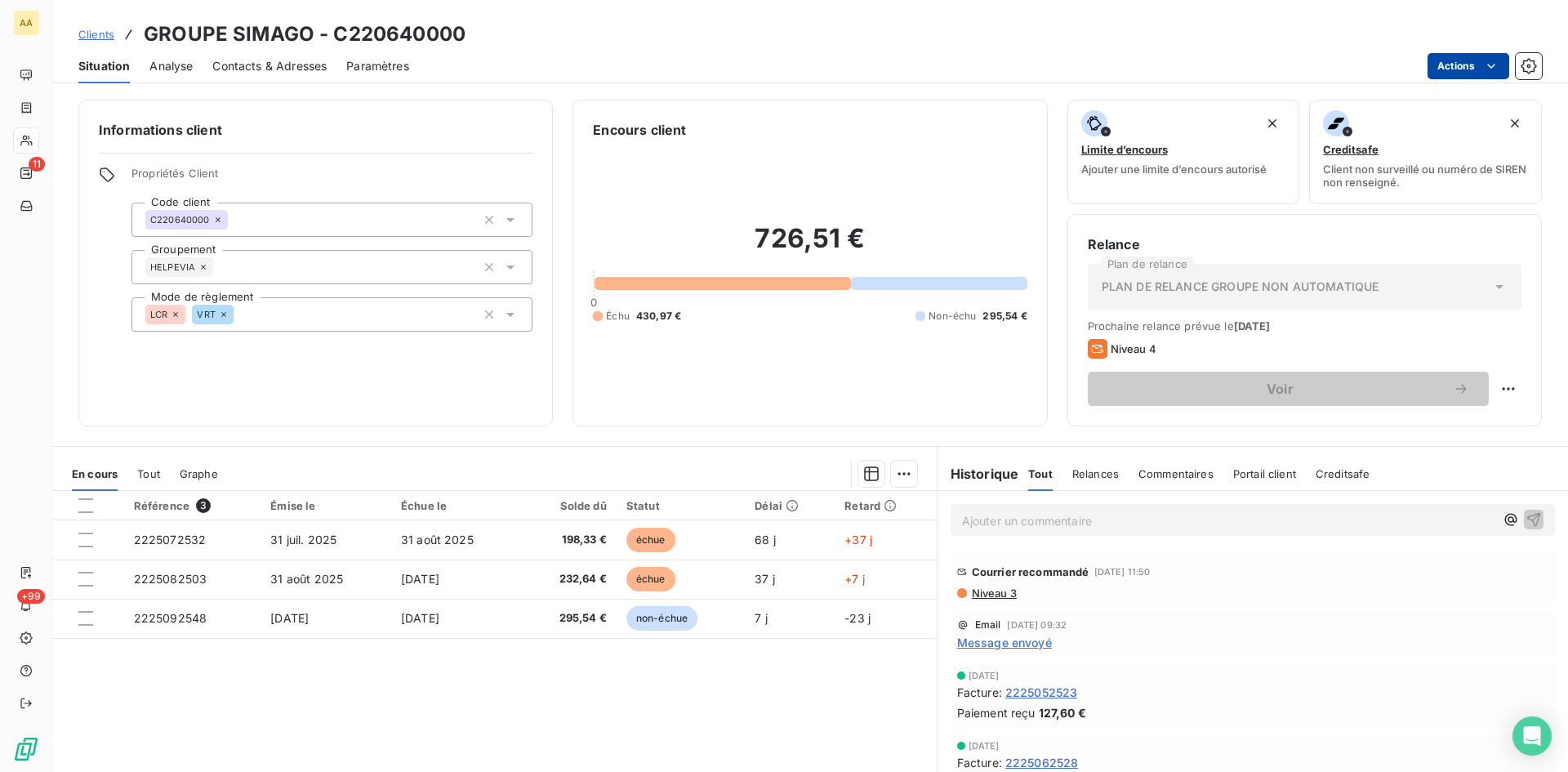
click at [1500, 62] on html "AA 11 +99 Clients GROUPE SIMAGO - C220640000 Situation Analyse Contacts & Adres…" at bounding box center [784, 386] width 1568 height 772
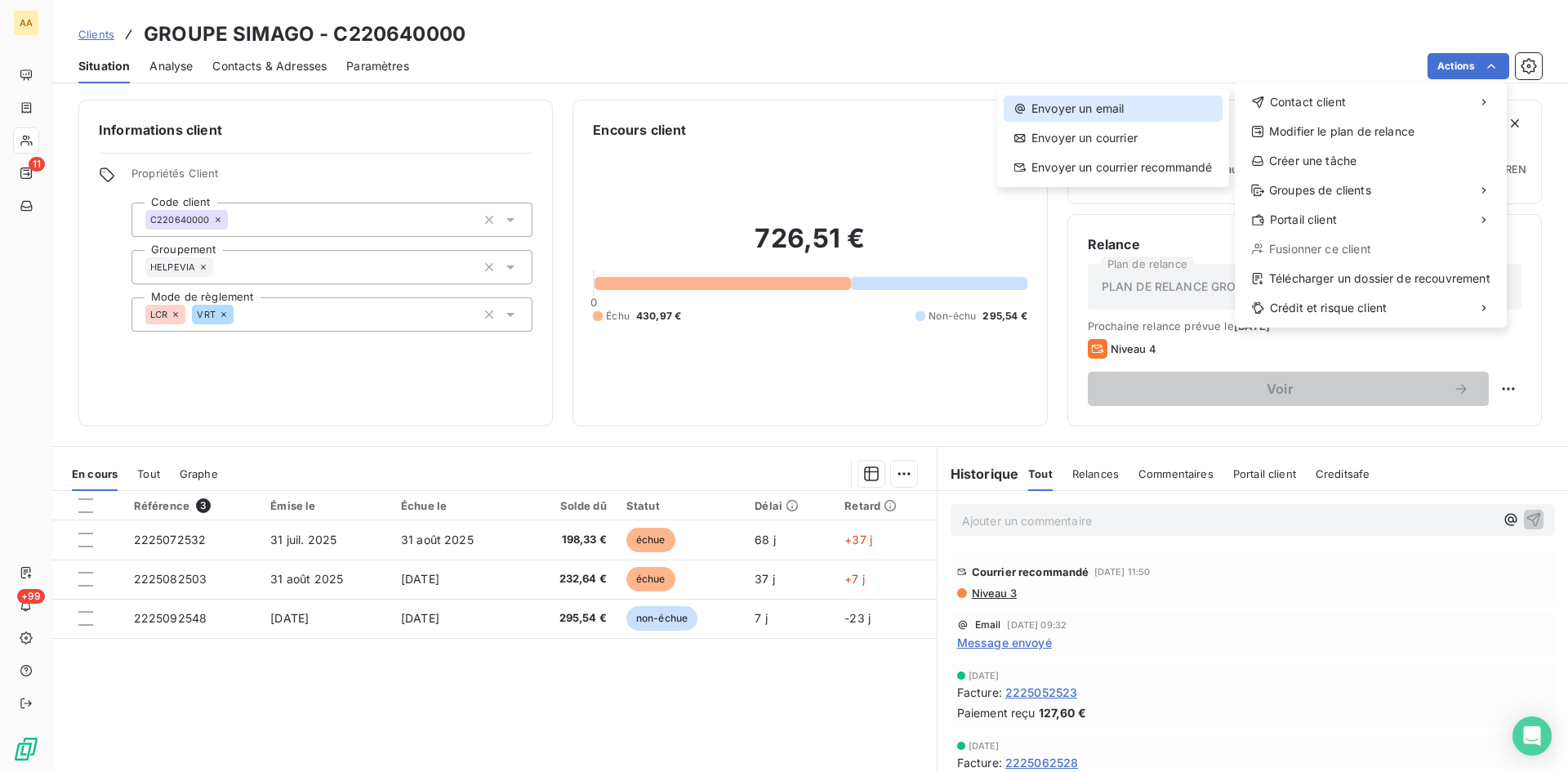
click at [1130, 101] on div "Envoyer un email" at bounding box center [1113, 109] width 219 height 27
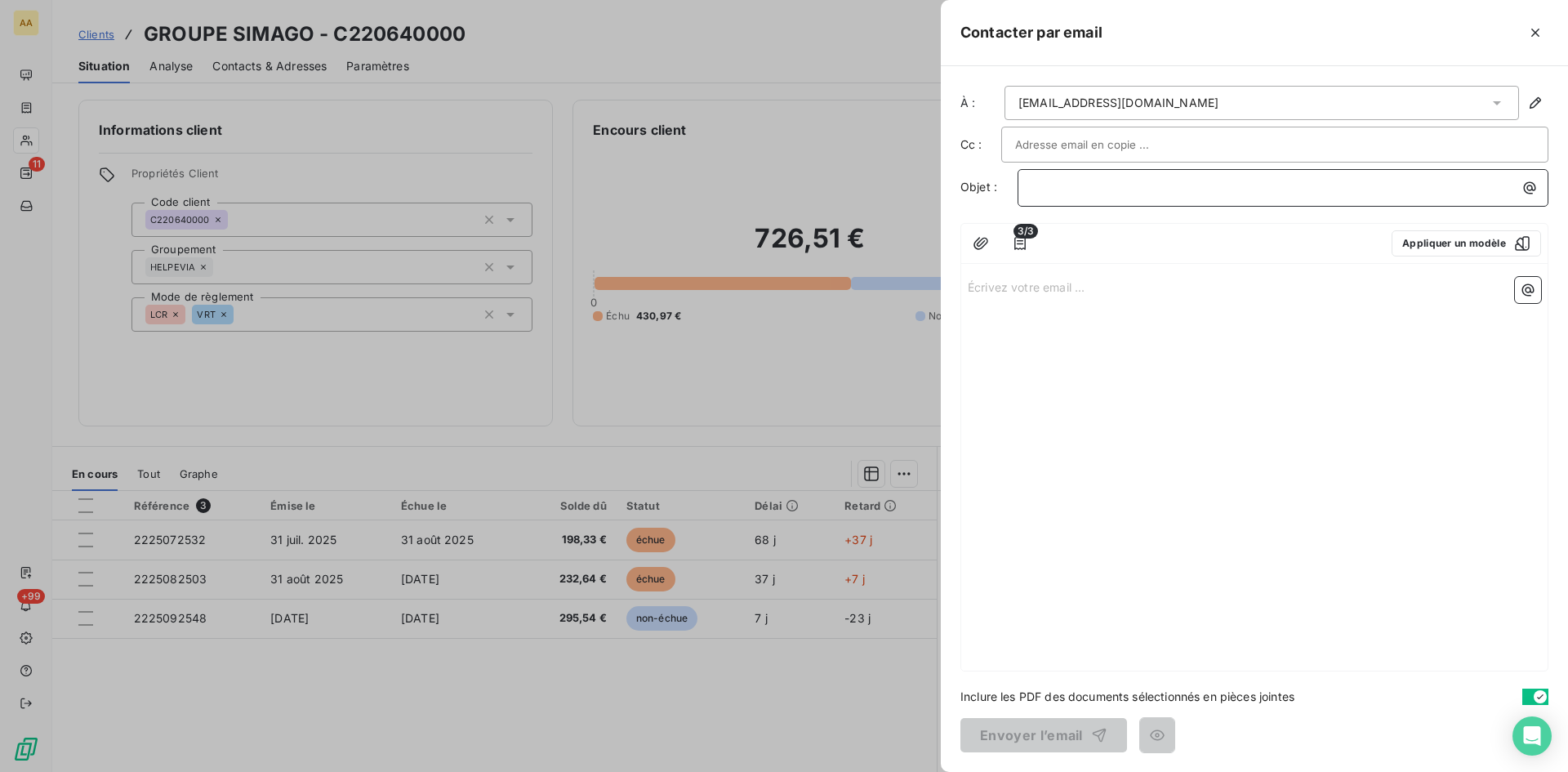
click at [1045, 192] on p "﻿" at bounding box center [1287, 188] width 511 height 19
click at [1010, 283] on p "Écrivez votre email ... ﻿" at bounding box center [1254, 286] width 573 height 19
click at [978, 286] on p "Écrivez votre email ... ﻿" at bounding box center [1254, 286] width 573 height 19
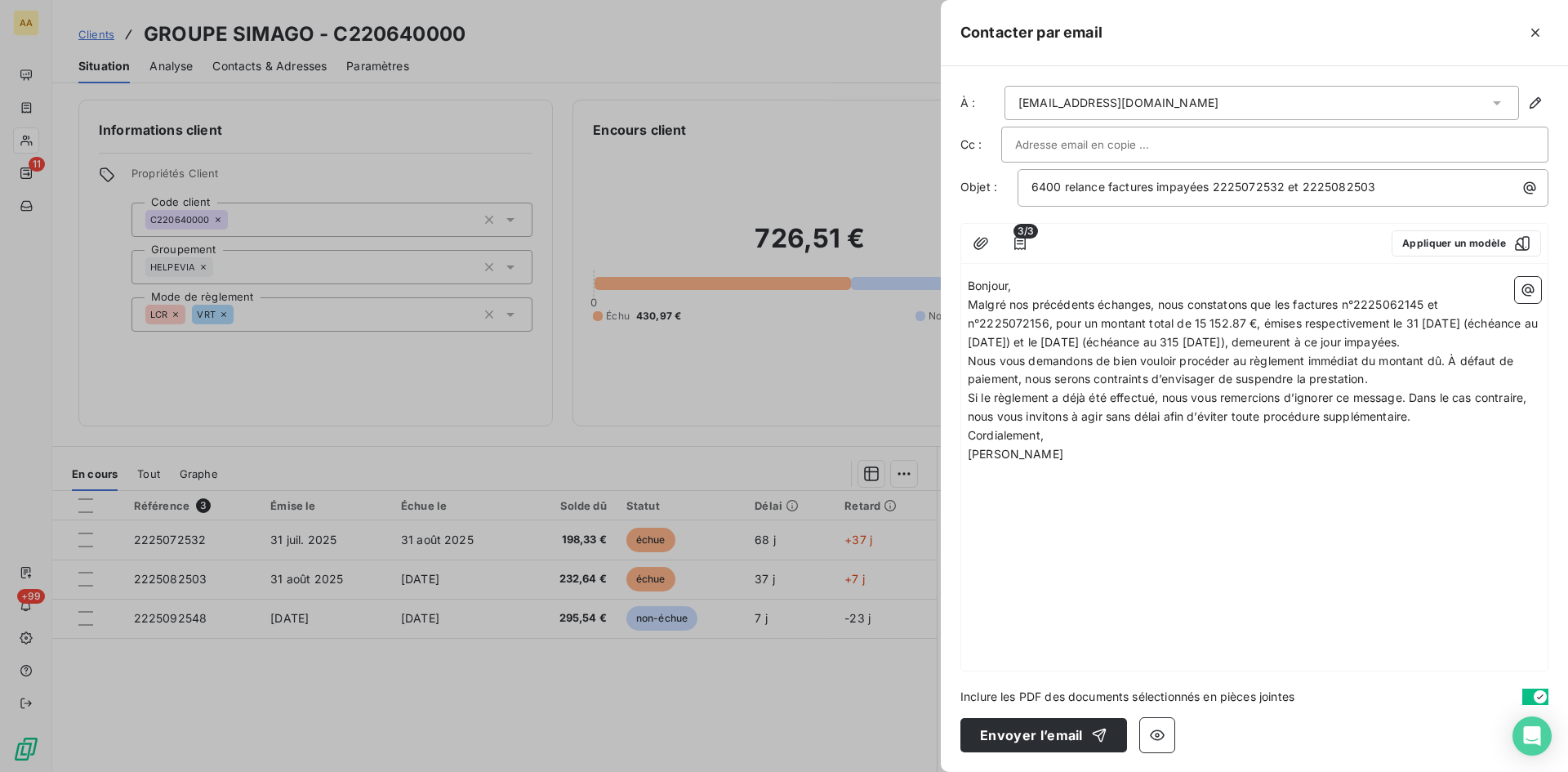
click at [1021, 287] on p "Bonjour," at bounding box center [1254, 286] width 573 height 19
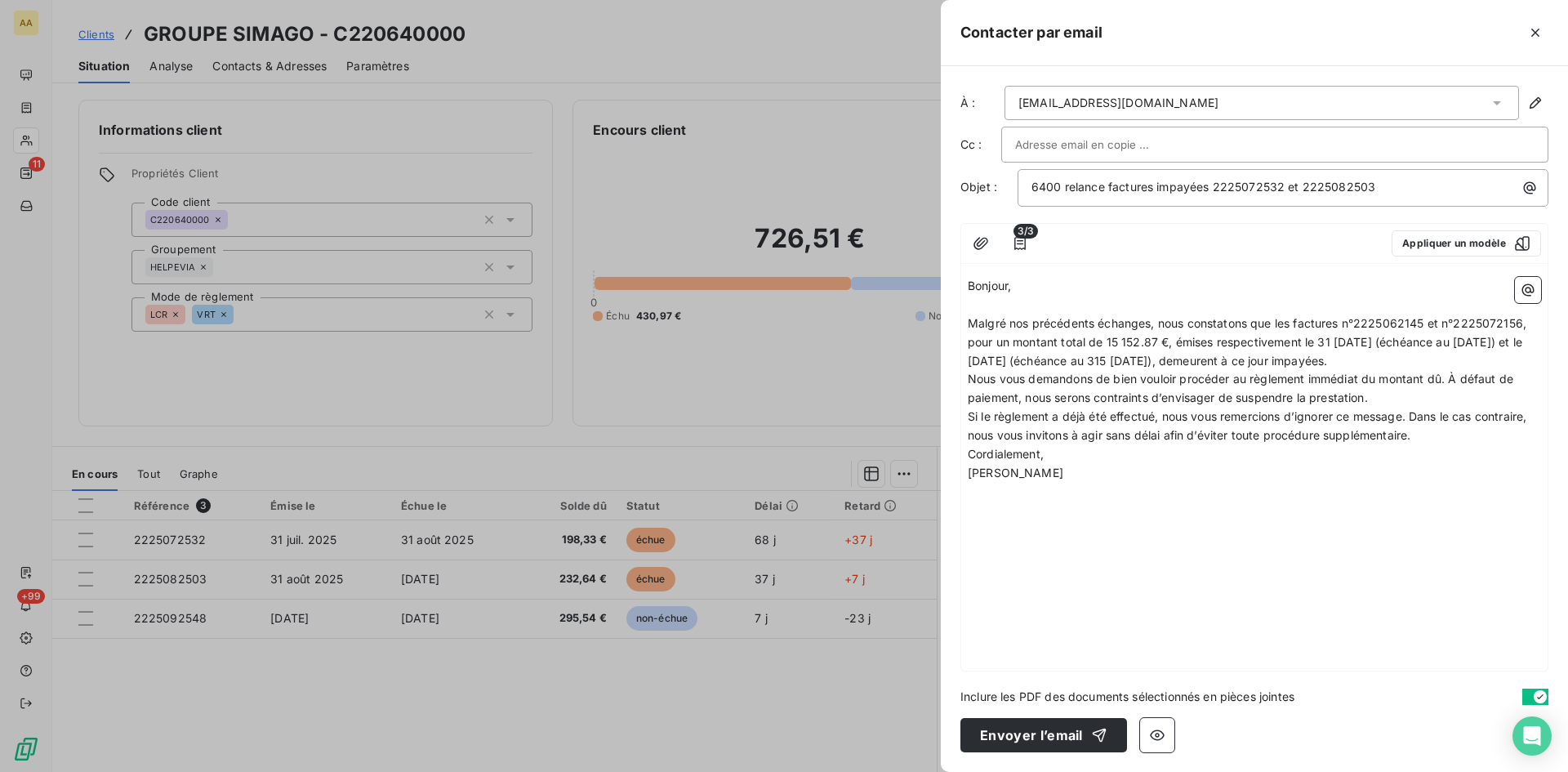
click at [1497, 363] on p "Malgré nos précédents échanges, nous constatons que les factures n°2225062145 e…" at bounding box center [1254, 343] width 573 height 56
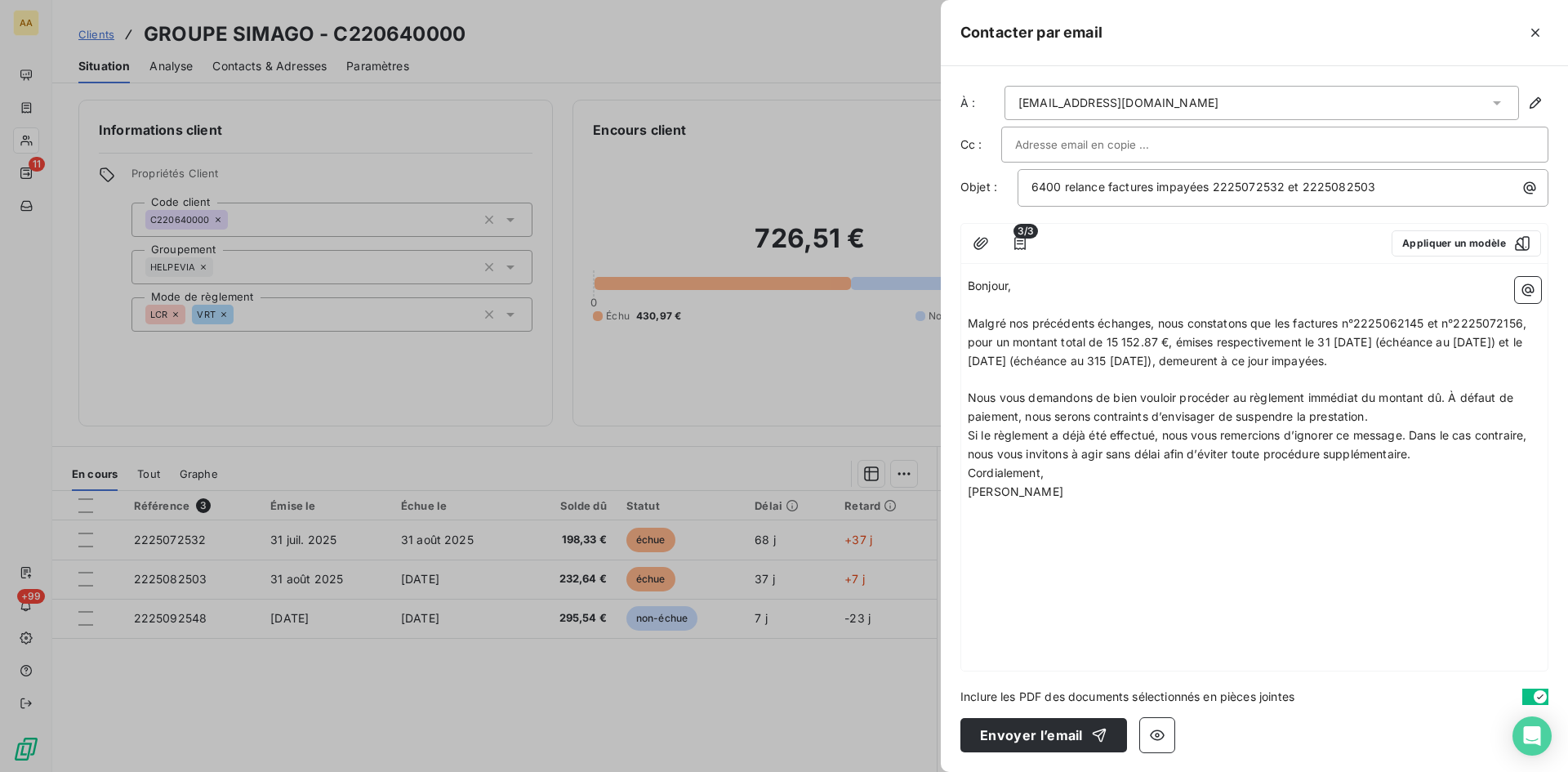
click at [1389, 417] on p "Nous vous demandons de bien vouloir procéder au règlement immédiat du montant d…" at bounding box center [1254, 408] width 573 height 37
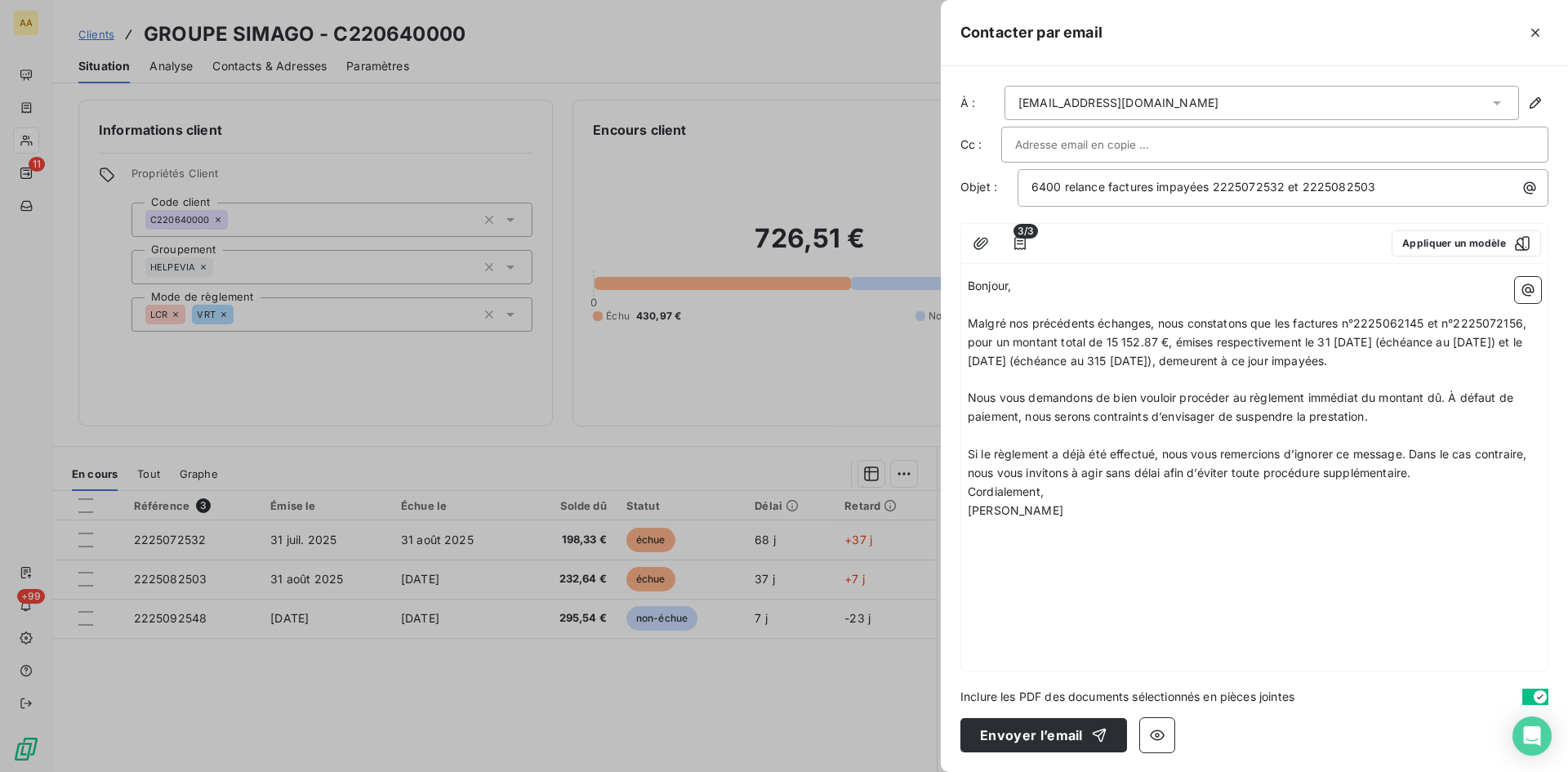
click at [1434, 473] on p "Si le règlement a déjà été effectué, nous vous remercions d’ignorer ce message.…" at bounding box center [1254, 464] width 573 height 37
drag, startPoint x: 1424, startPoint y: 320, endPoint x: 1392, endPoint y: 319, distance: 32.0
click at [1392, 319] on span "Malgré nos précédents échanges, nous constatons que les factures n°2225062145 e…" at bounding box center [1249, 342] width 562 height 51
drag, startPoint x: 1527, startPoint y: 320, endPoint x: 1495, endPoint y: 316, distance: 32.2
click at [1495, 316] on span "Malgré nos précédents échanges, nous constatons que les factures n°2225072532 e…" at bounding box center [1249, 342] width 563 height 51
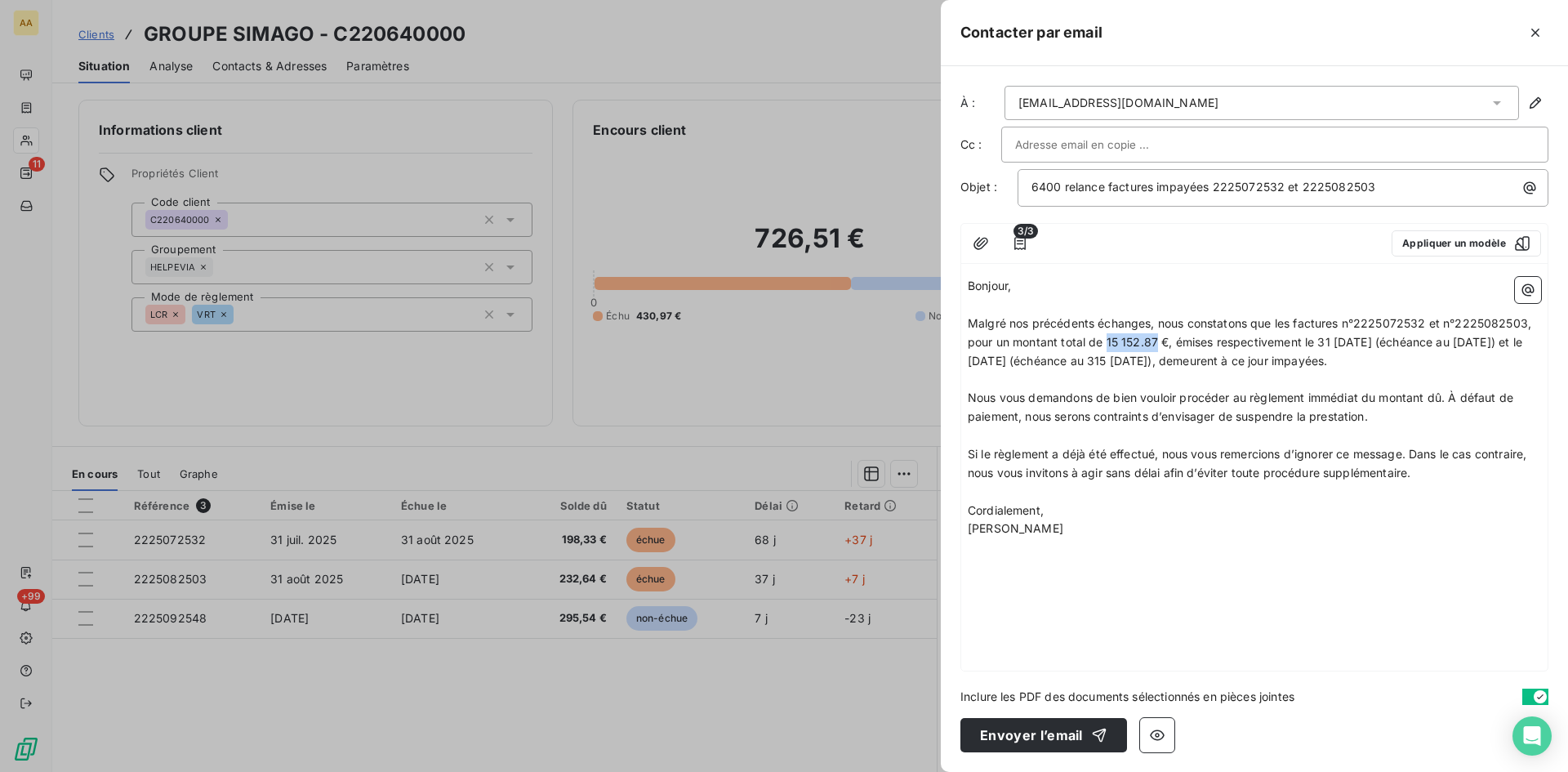
drag, startPoint x: 1158, startPoint y: 340, endPoint x: 1108, endPoint y: 335, distance: 50.2
click at [1108, 335] on span "Malgré nos précédents échanges, nous constatons que les factures n°2225072532 e…" at bounding box center [1251, 342] width 567 height 51
click at [1338, 338] on span "Malgré nos précédents échanges, nous constatons que les factures n°2225072532 e…" at bounding box center [1251, 342] width 567 height 51
drag, startPoint x: 1478, startPoint y: 342, endPoint x: 1469, endPoint y: 341, distance: 9.1
click at [1469, 341] on span "Malgré nos précédents échanges, nous constatons que les factures n°2225072532 e…" at bounding box center [1254, 342] width 572 height 51
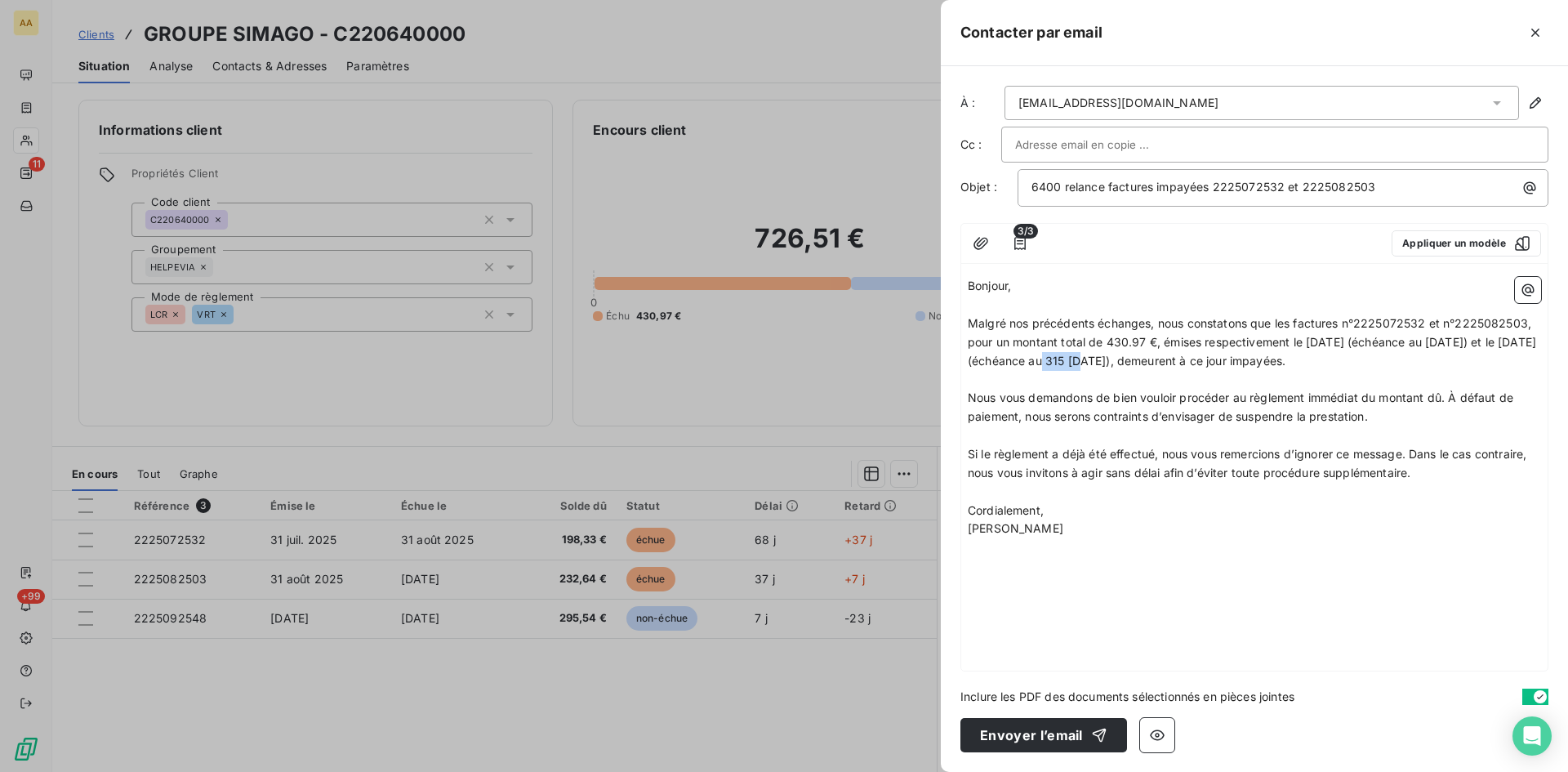
drag, startPoint x: 1073, startPoint y: 359, endPoint x: 1048, endPoint y: 354, distance: 25.5
click at [1047, 354] on span "Malgré nos précédents échanges, nous constatons que les factures n°2225072532 e…" at bounding box center [1254, 342] width 572 height 51
drag, startPoint x: 1204, startPoint y: 359, endPoint x: 1191, endPoint y: 358, distance: 13.0
click at [1191, 358] on span "Malgré nos précédents échanges, nous constatons que les factures n°2225072532 e…" at bounding box center [1254, 342] width 572 height 51
drag, startPoint x: 1386, startPoint y: 419, endPoint x: 1460, endPoint y: 393, distance: 78.4
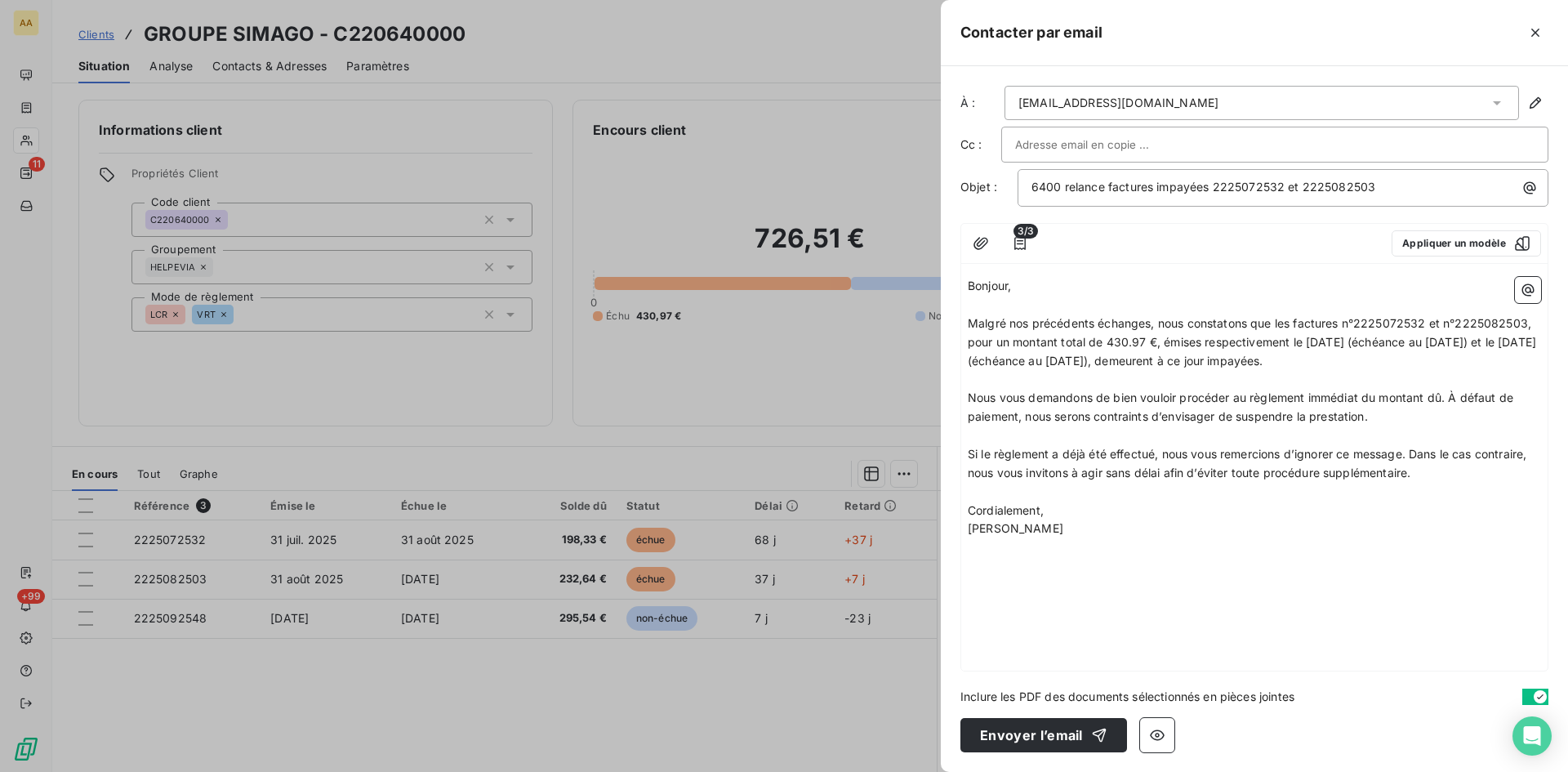
click at [1460, 393] on p "Nous vous demandons de bien vouloir procéder au règlement immédiat du montant d…" at bounding box center [1254, 408] width 573 height 37
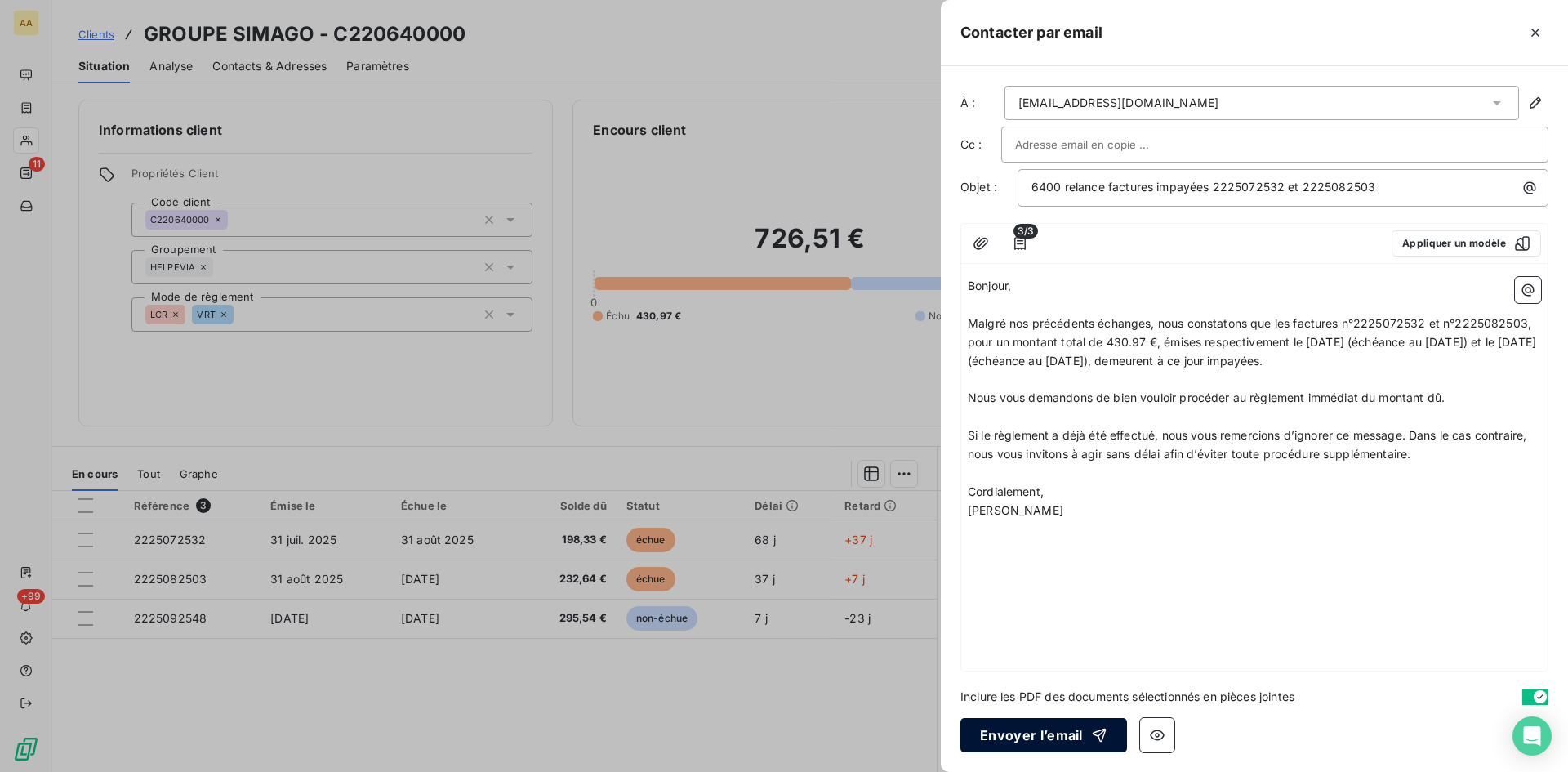
click at [1065, 731] on button "Envoyer l’email" at bounding box center [1044, 735] width 167 height 34
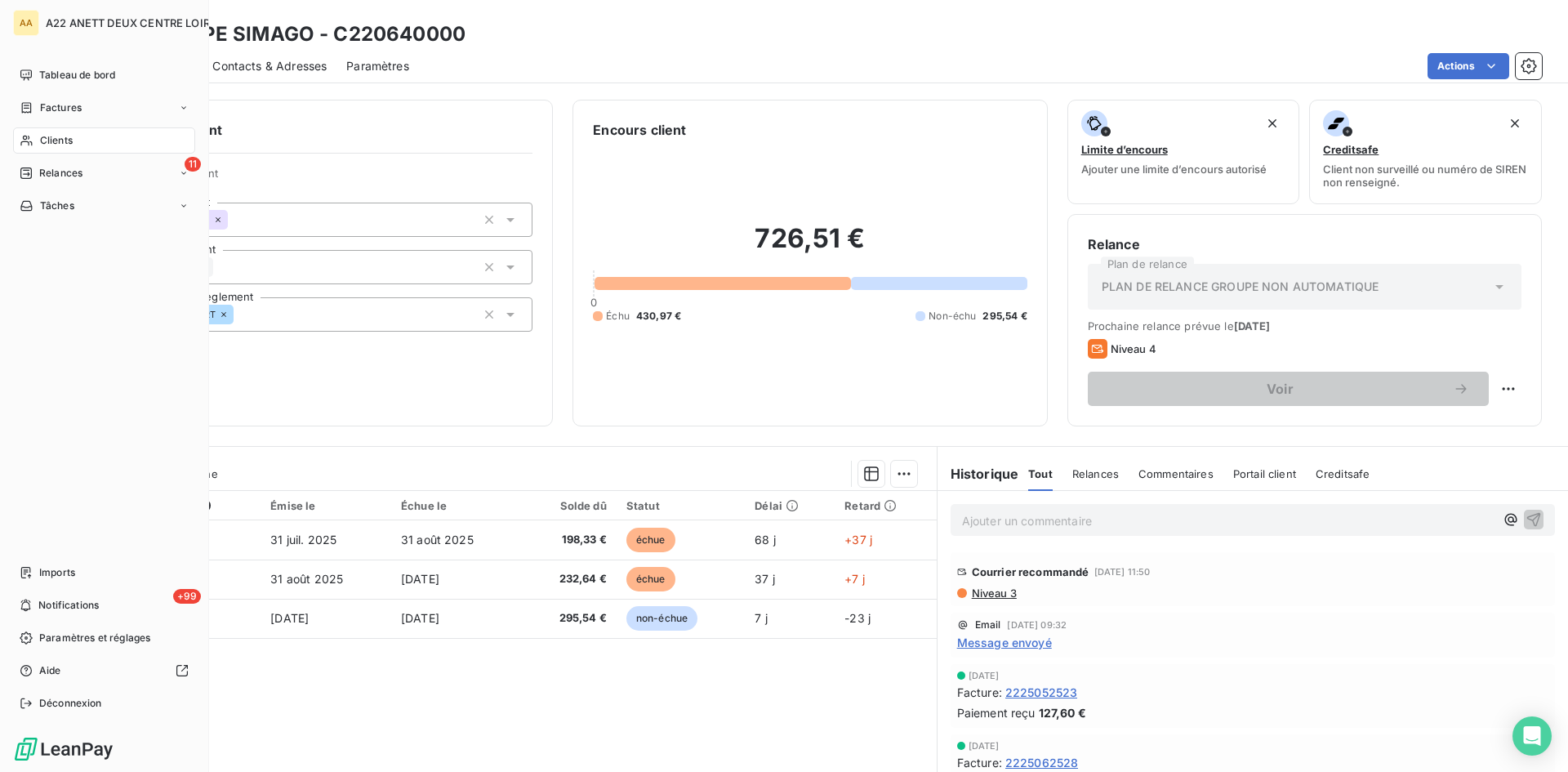
click at [42, 139] on span "Clients" at bounding box center [56, 140] width 32 height 15
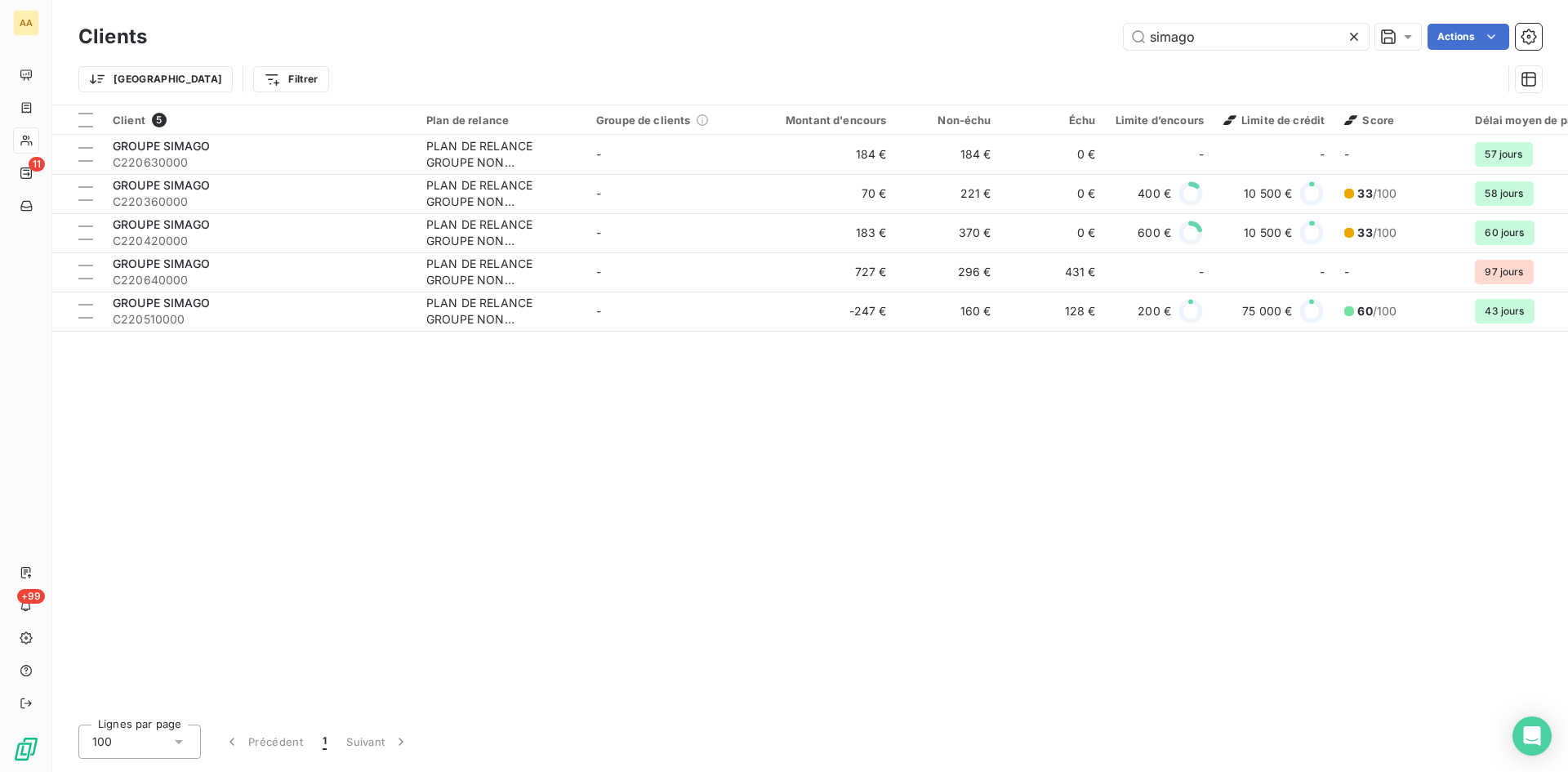
drag, startPoint x: 1225, startPoint y: 35, endPoint x: 1042, endPoint y: 68, distance: 186.0
click at [1059, 56] on div "Clients simago Actions Trier Filtrer" at bounding box center [811, 62] width 1463 height 85
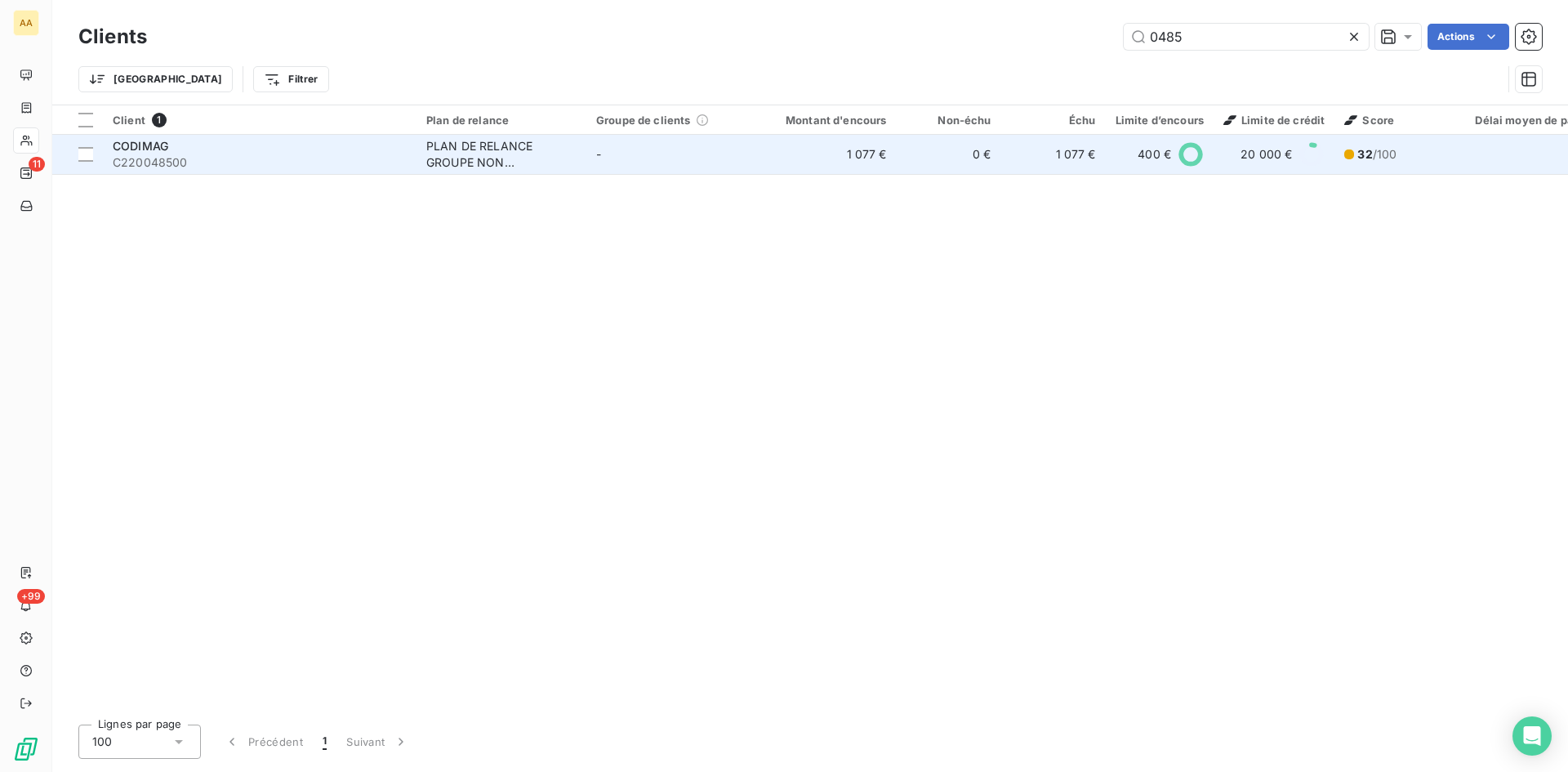
type input "0485"
click at [474, 157] on div "PLAN DE RELANCE GROUPE NON AUTOMATIQUE" at bounding box center [501, 154] width 150 height 32
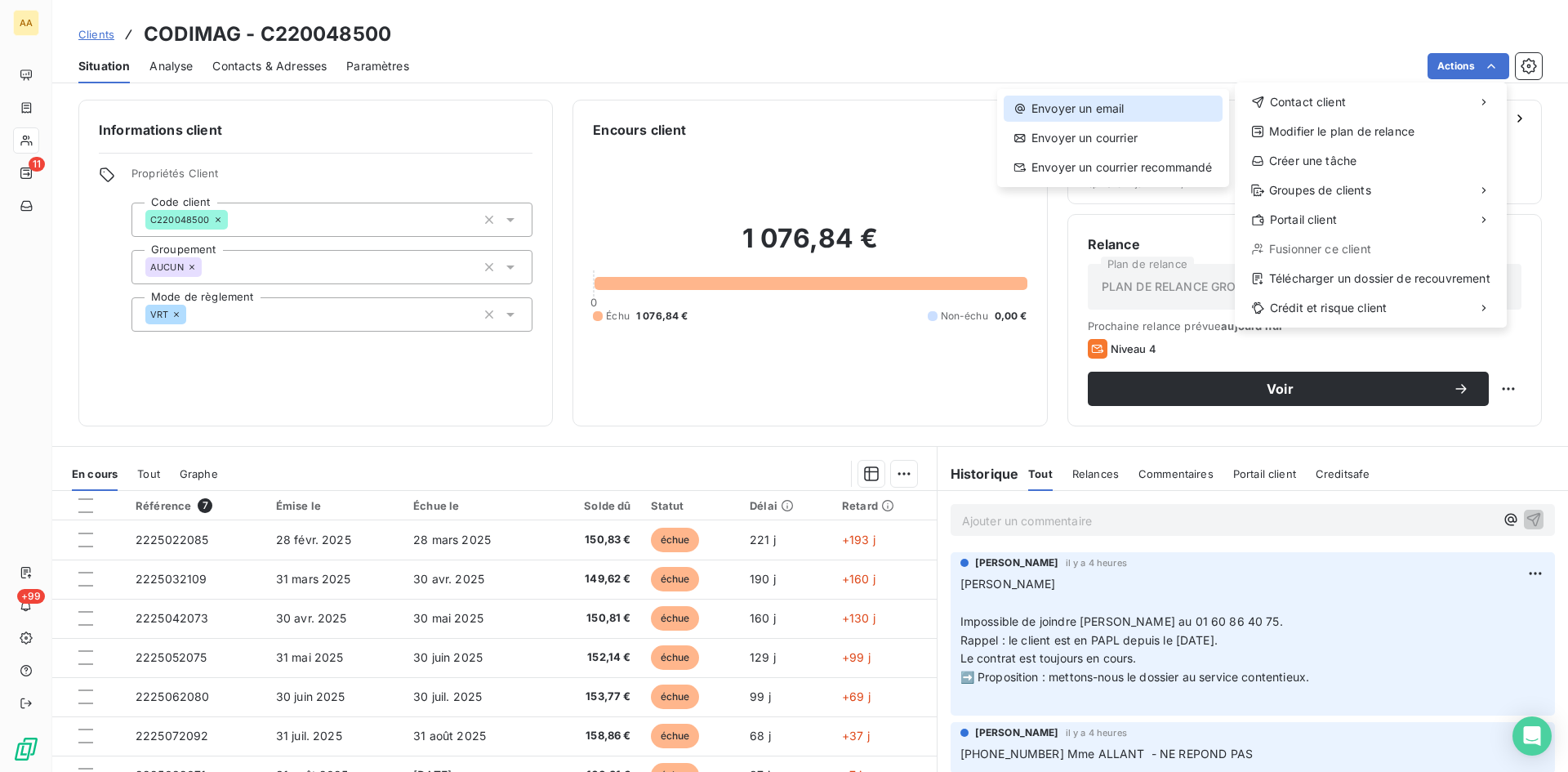
click at [1098, 105] on div "Envoyer un email" at bounding box center [1113, 109] width 219 height 27
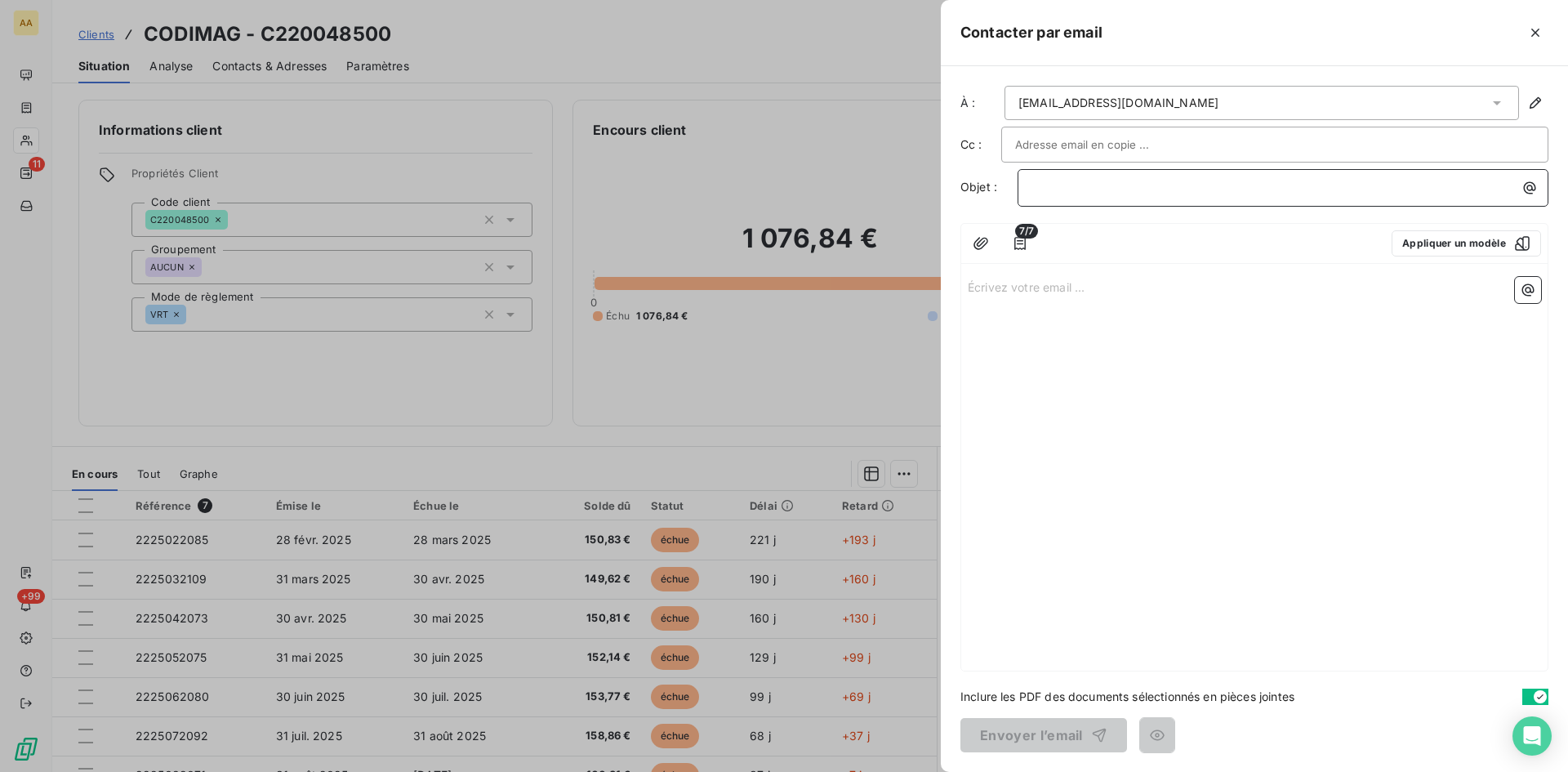
click at [1042, 191] on p "﻿" at bounding box center [1287, 188] width 511 height 19
click at [983, 285] on p "Écrivez votre email ... ﻿" at bounding box center [1254, 286] width 573 height 19
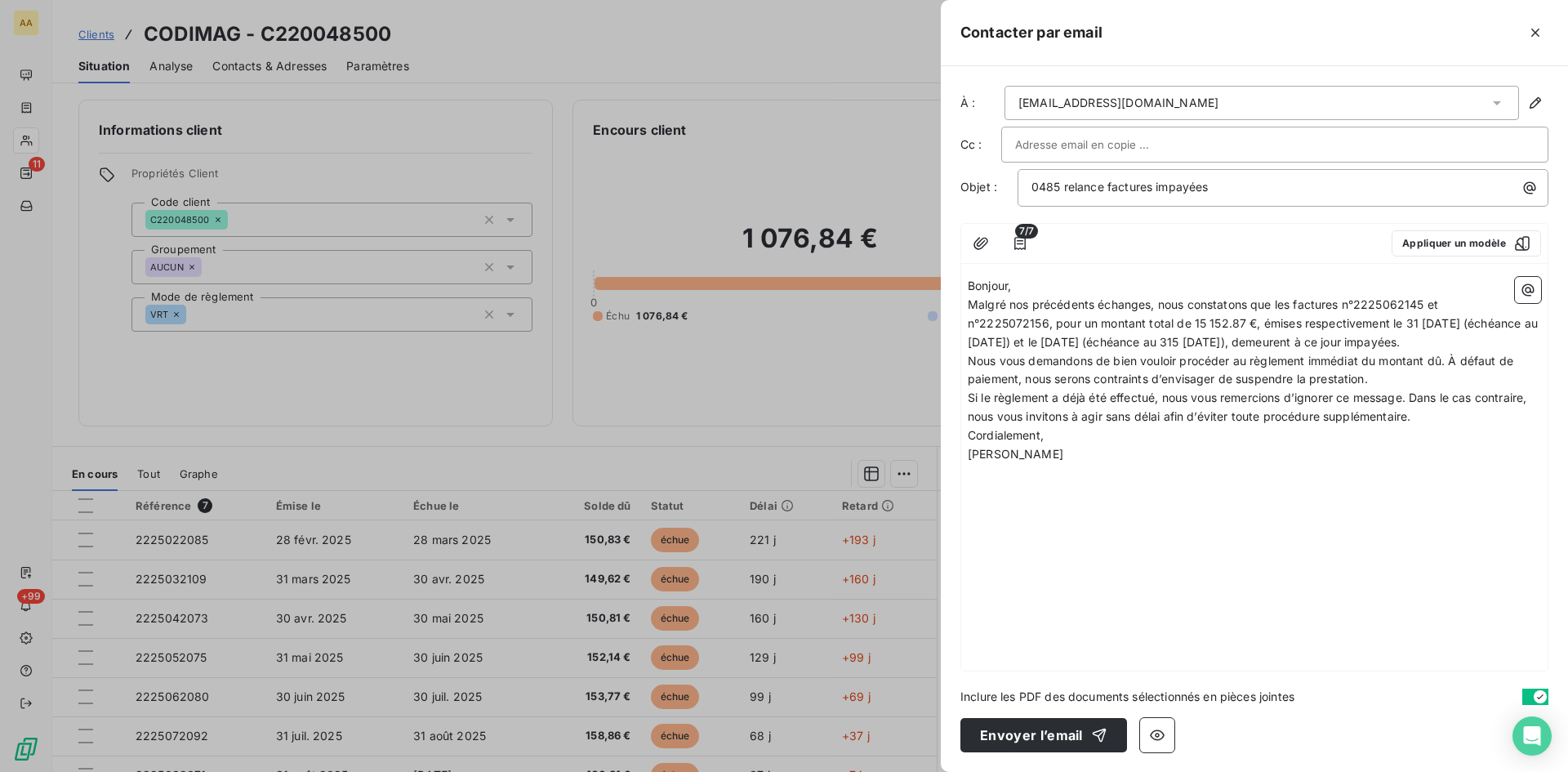
click at [1025, 287] on p "Bonjour," at bounding box center [1254, 286] width 573 height 19
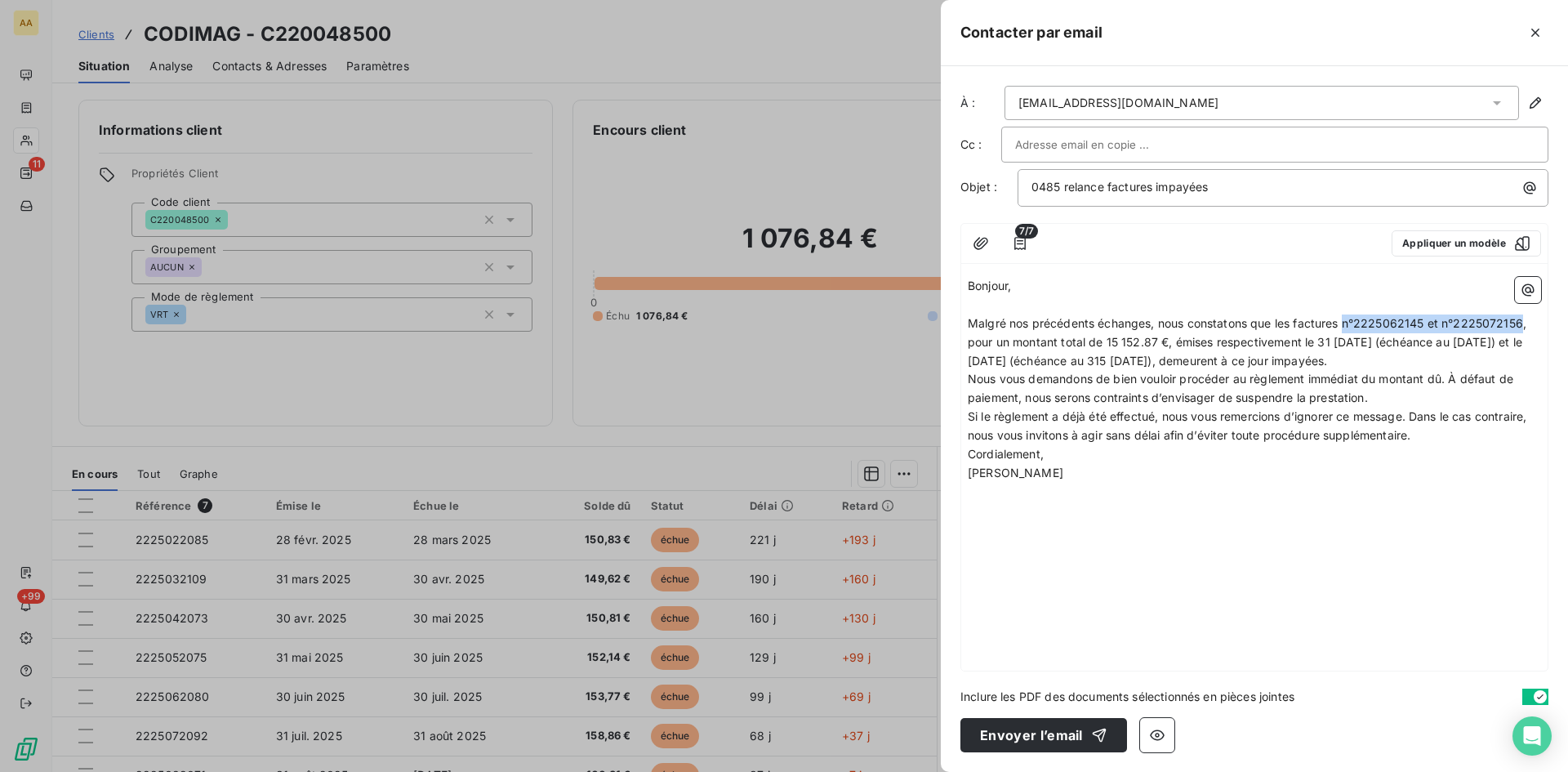
drag, startPoint x: 1347, startPoint y: 322, endPoint x: 1524, endPoint y: 325, distance: 177.0
click at [1524, 325] on span "Malgré nos précédents échanges, nous constatons que les factures n°2225062145 e…" at bounding box center [1249, 342] width 562 height 51
drag, startPoint x: 1534, startPoint y: 324, endPoint x: 1478, endPoint y: 335, distance: 57.1
click at [1488, 323] on span "Malgré nos précédents échanges, nous constatons que les factures pour un montan…" at bounding box center [1252, 342] width 567 height 51
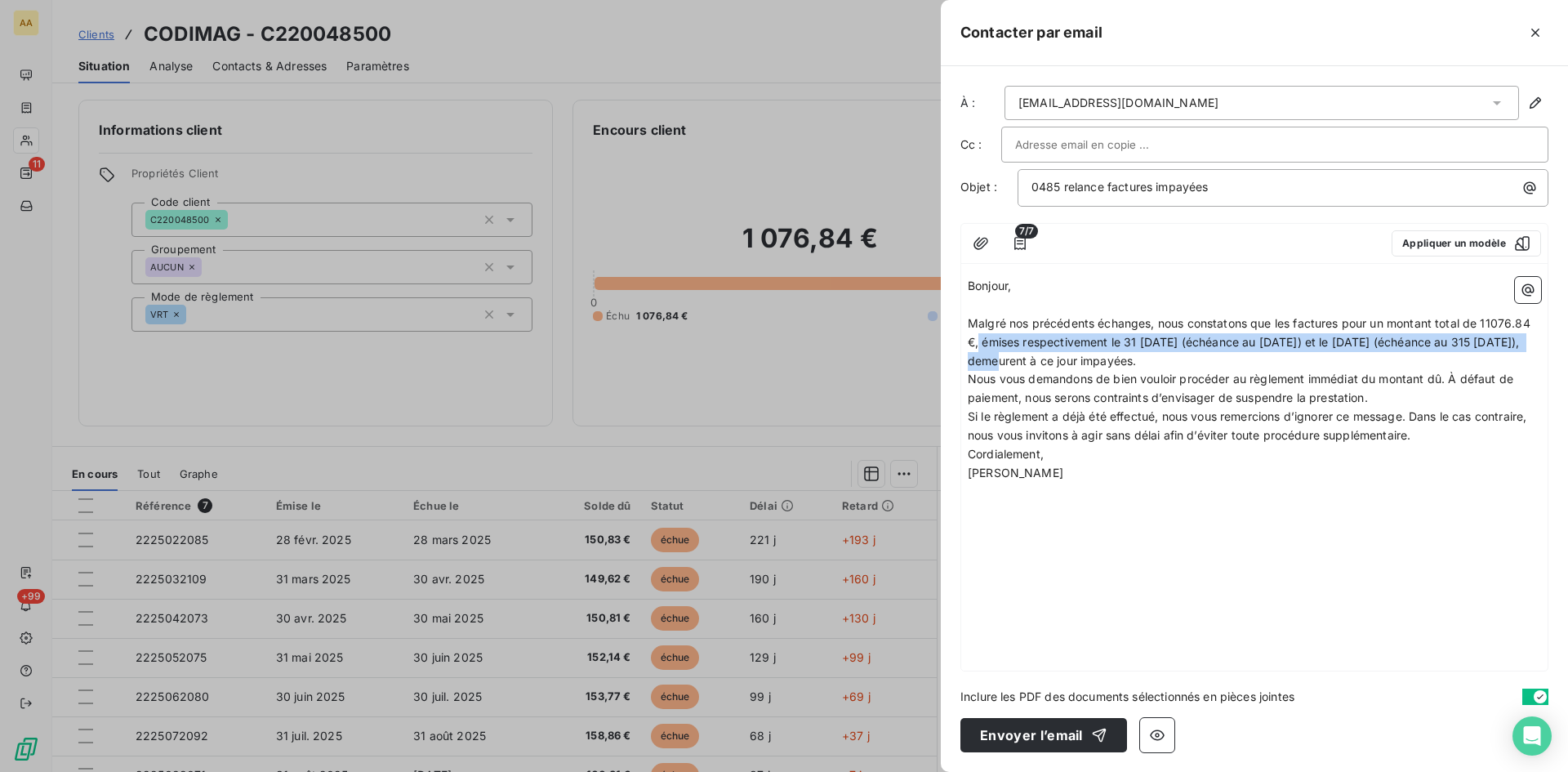
drag, startPoint x: 980, startPoint y: 343, endPoint x: 1536, endPoint y: 340, distance: 556.0
click at [1534, 340] on span "Malgré nos précédents échanges, nous constatons que les factures pour un montan…" at bounding box center [1251, 342] width 566 height 51
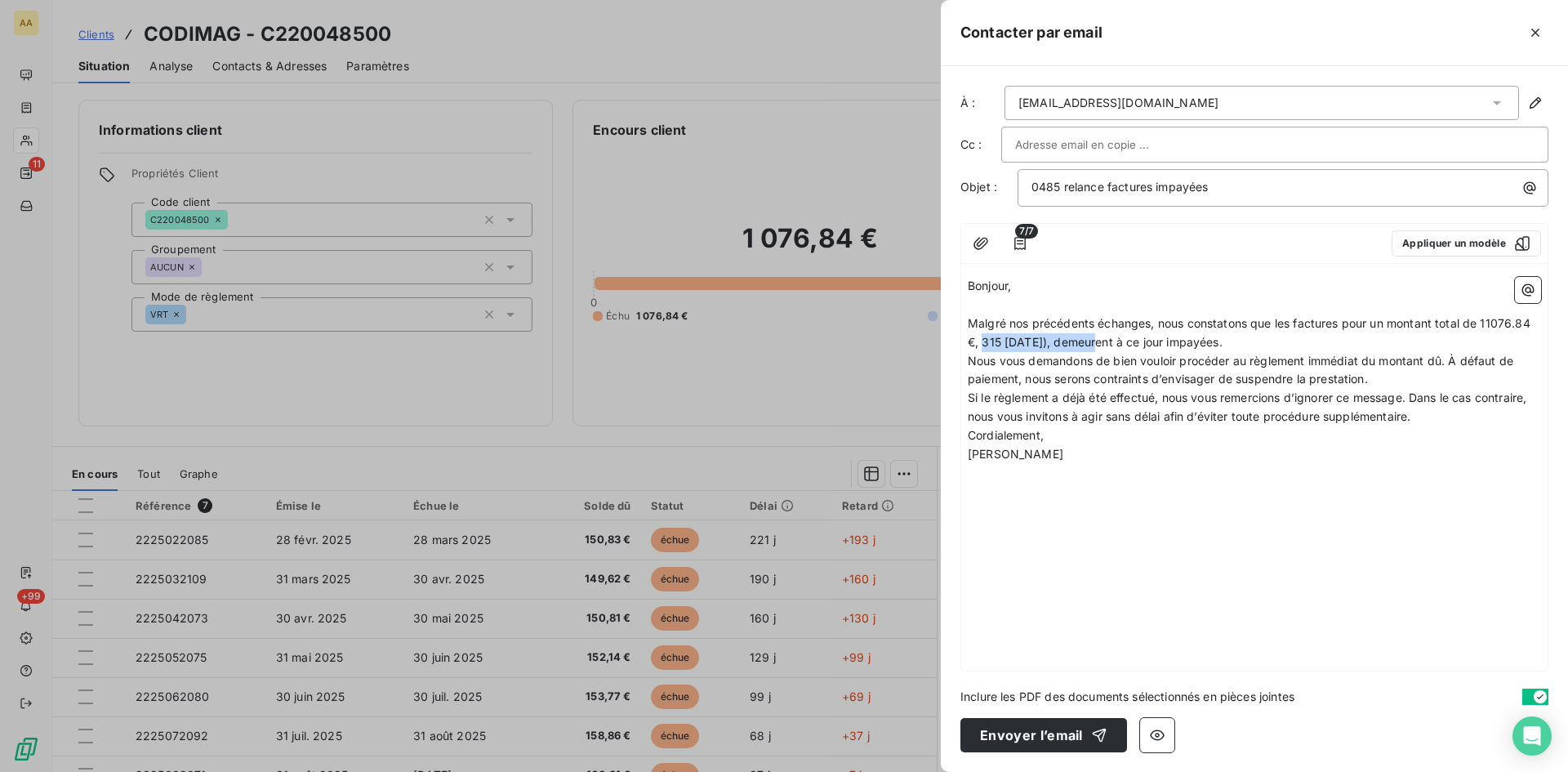
drag, startPoint x: 1101, startPoint y: 339, endPoint x: 984, endPoint y: 340, distance: 117.0
click at [984, 340] on span "Malgré nos précédents échanges, nous constatons que les factures pour un montan…" at bounding box center [1251, 332] width 566 height 32
click at [1171, 340] on p "Malgré nos précédents échanges, nous constatons que les factures pour un montan…" at bounding box center [1254, 333] width 573 height 37
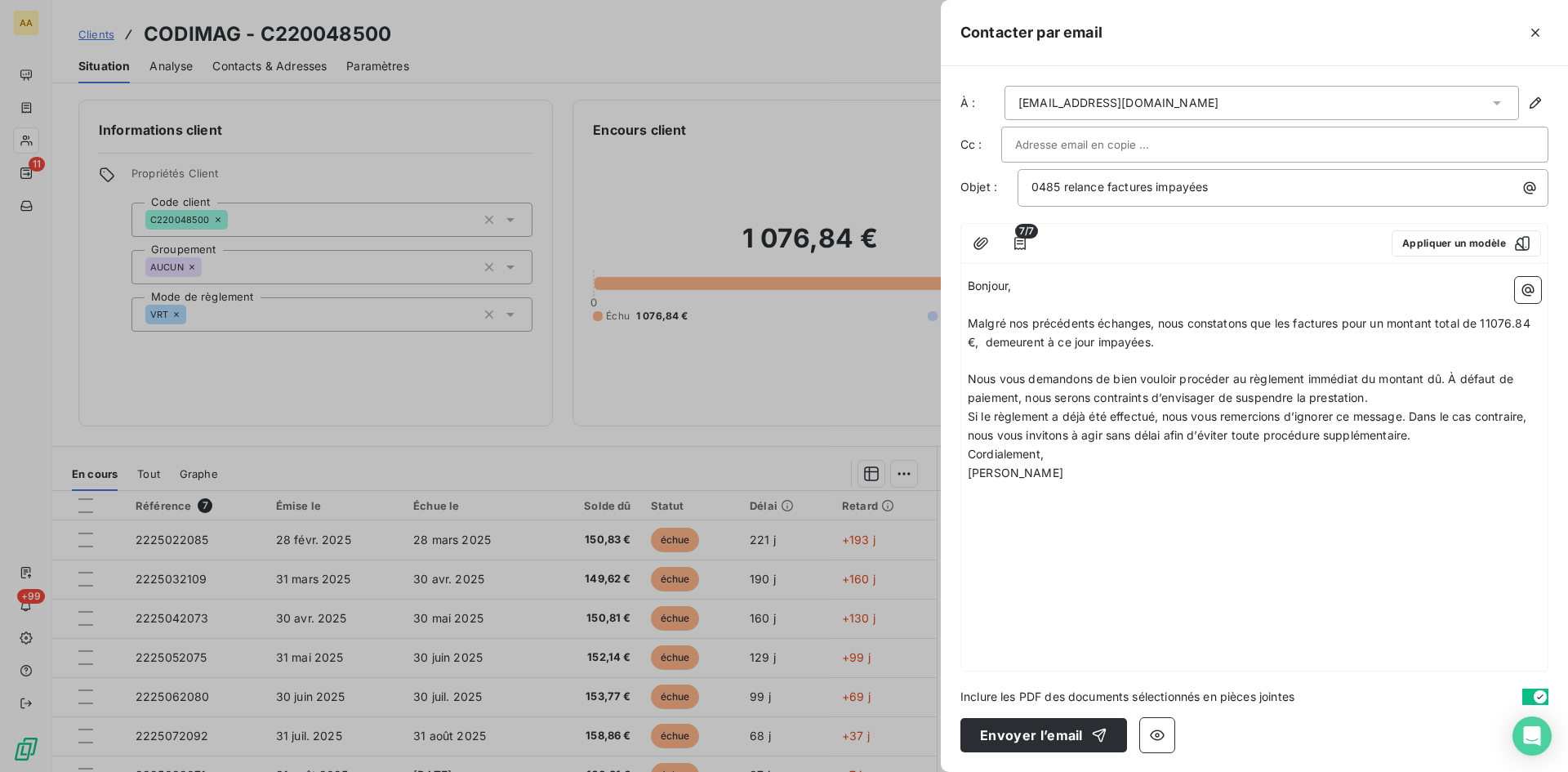
drag, startPoint x: 1395, startPoint y: 387, endPoint x: 1453, endPoint y: 375, distance: 59.2
click at [1453, 375] on p "Nous vous demandons de bien vouloir procéder au règlement immédiat du montant d…" at bounding box center [1254, 388] width 573 height 37
click at [1429, 437] on p "Si le règlement a déjà été effectué, nous vous remercions d’ignorer ce message.…" at bounding box center [1254, 426] width 573 height 37
click at [1491, 319] on span "Malgré nos précédents échanges, nous constatons que les factures pour un montan…" at bounding box center [1251, 332] width 566 height 32
click at [1493, 320] on span "Malgré nos précédents échanges, nous constatons que les factures pour un montan…" at bounding box center [1257, 332] width 578 height 32
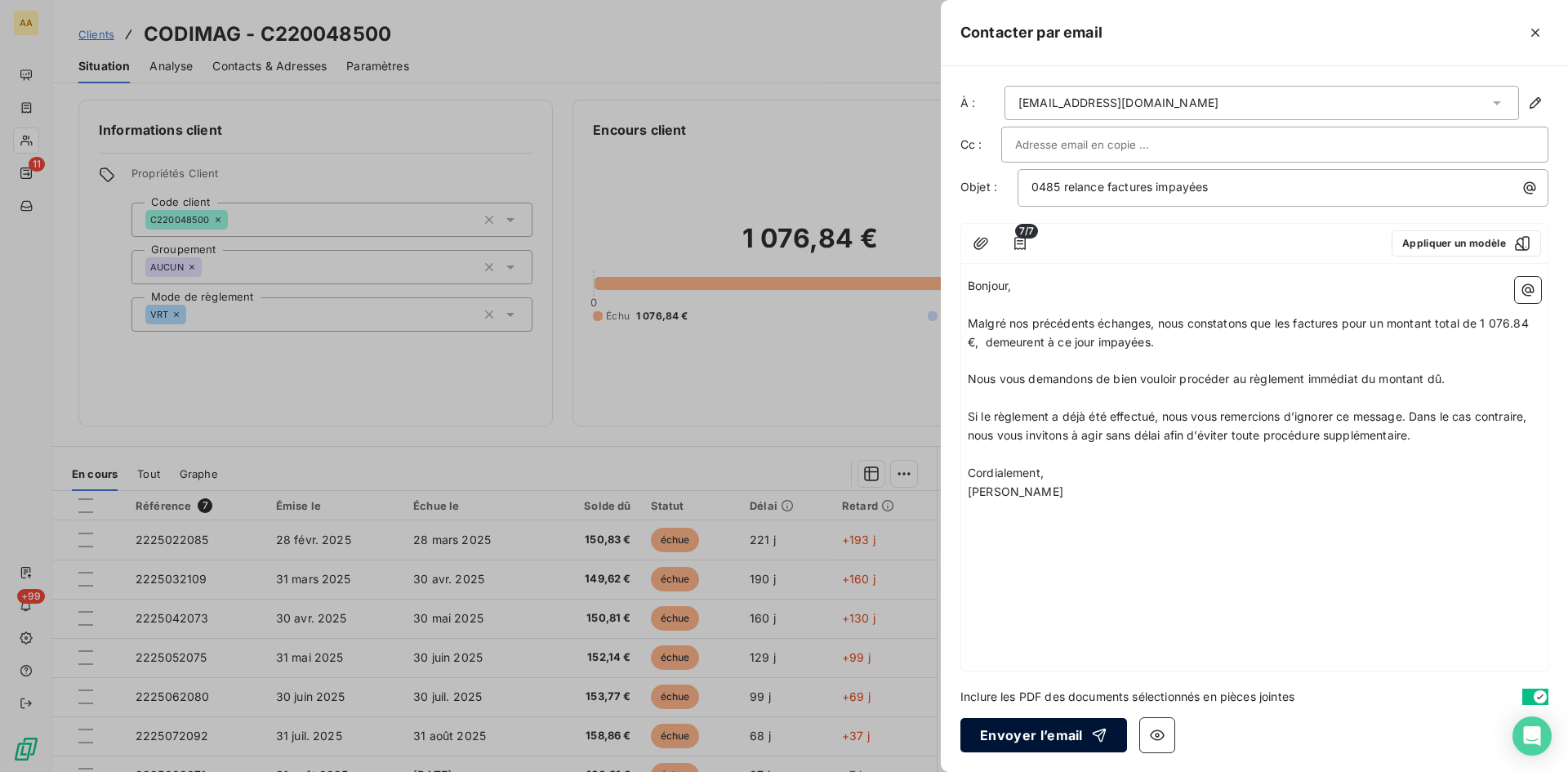
click at [1048, 729] on button "Envoyer l’email" at bounding box center [1044, 735] width 167 height 34
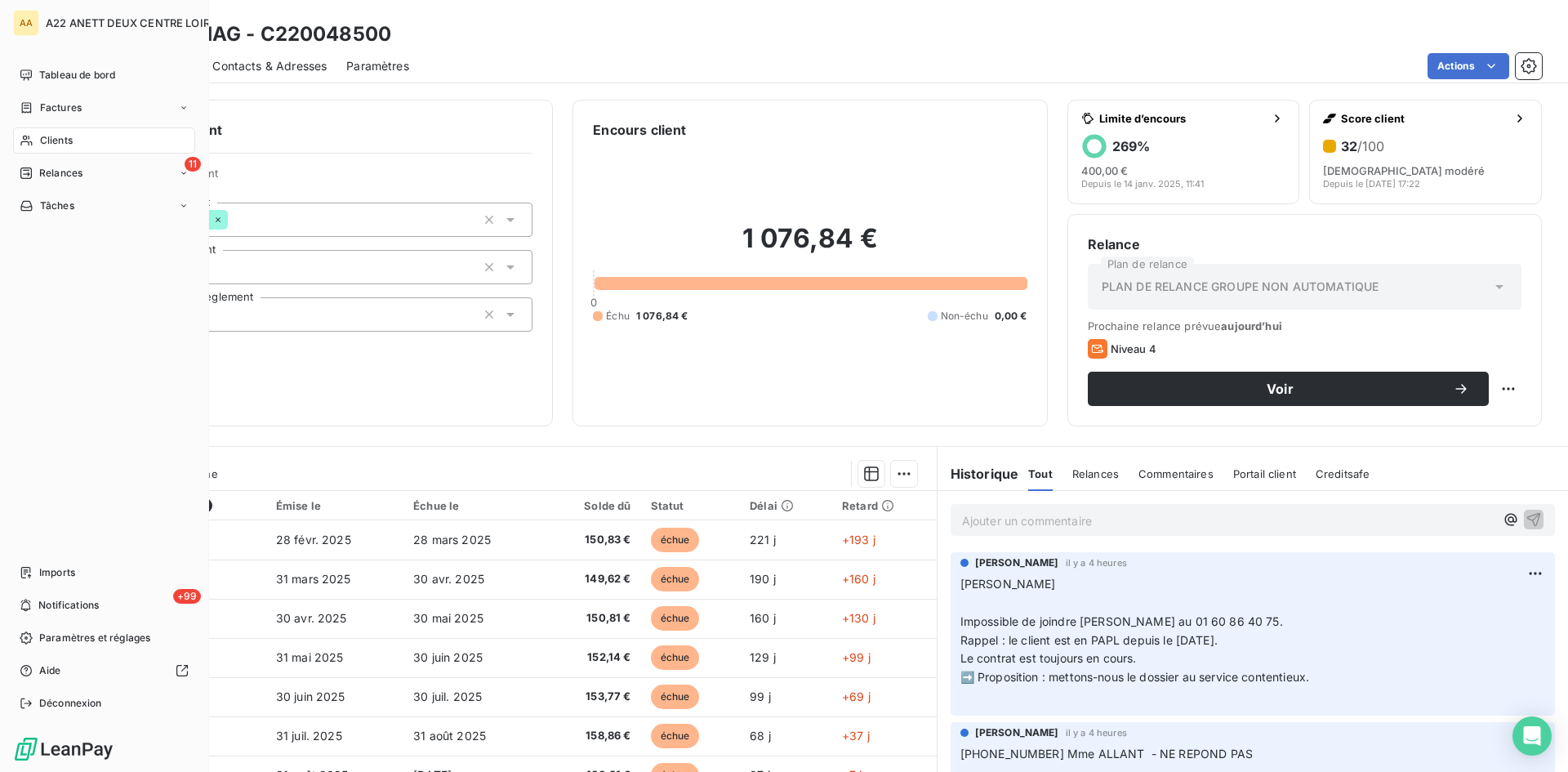
click at [48, 141] on span "Clients" at bounding box center [56, 140] width 32 height 15
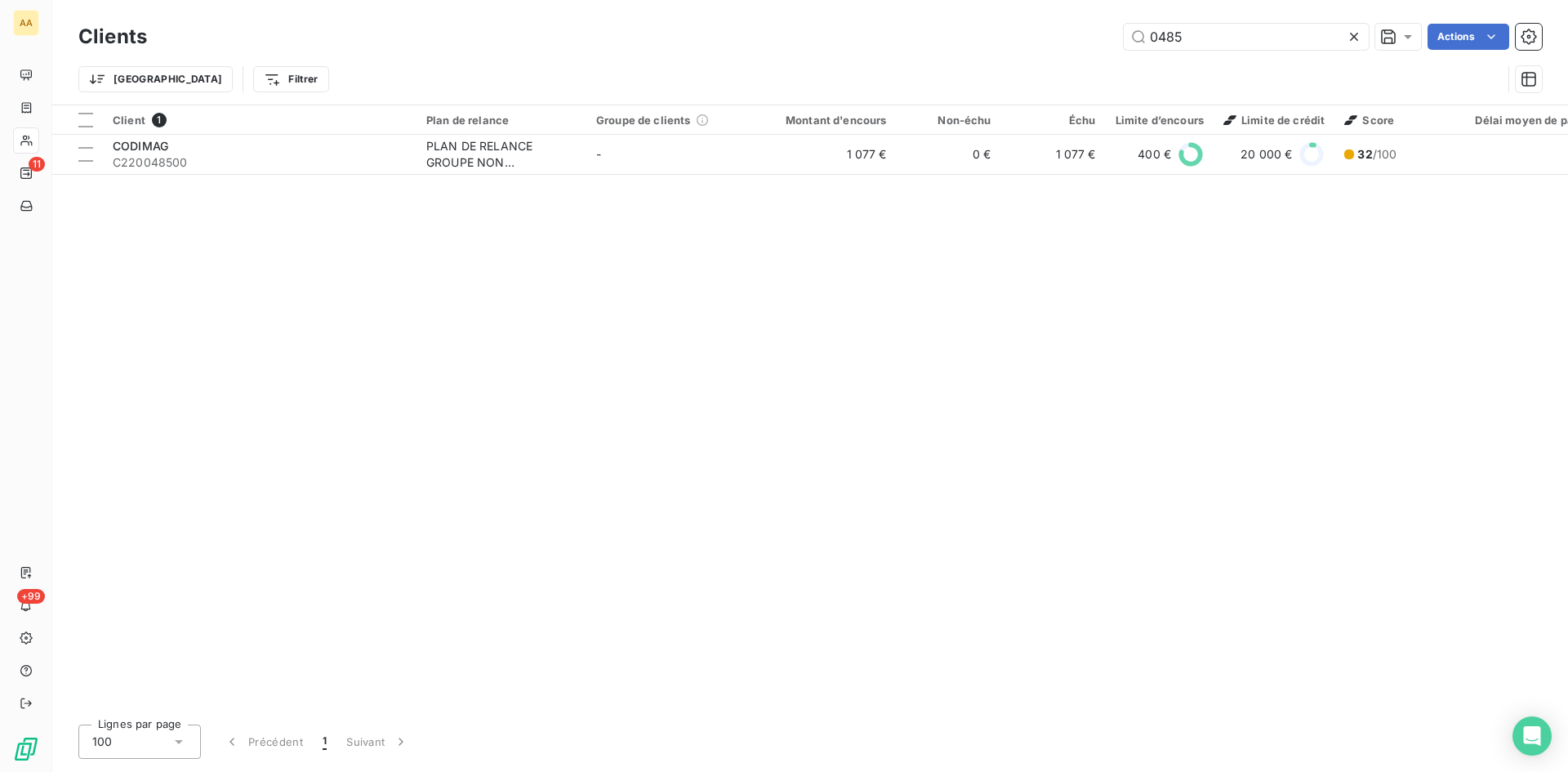
drag, startPoint x: 1188, startPoint y: 43, endPoint x: 1076, endPoint y: 66, distance: 114.3
click at [1094, 46] on div "0485 Actions" at bounding box center [855, 37] width 1376 height 27
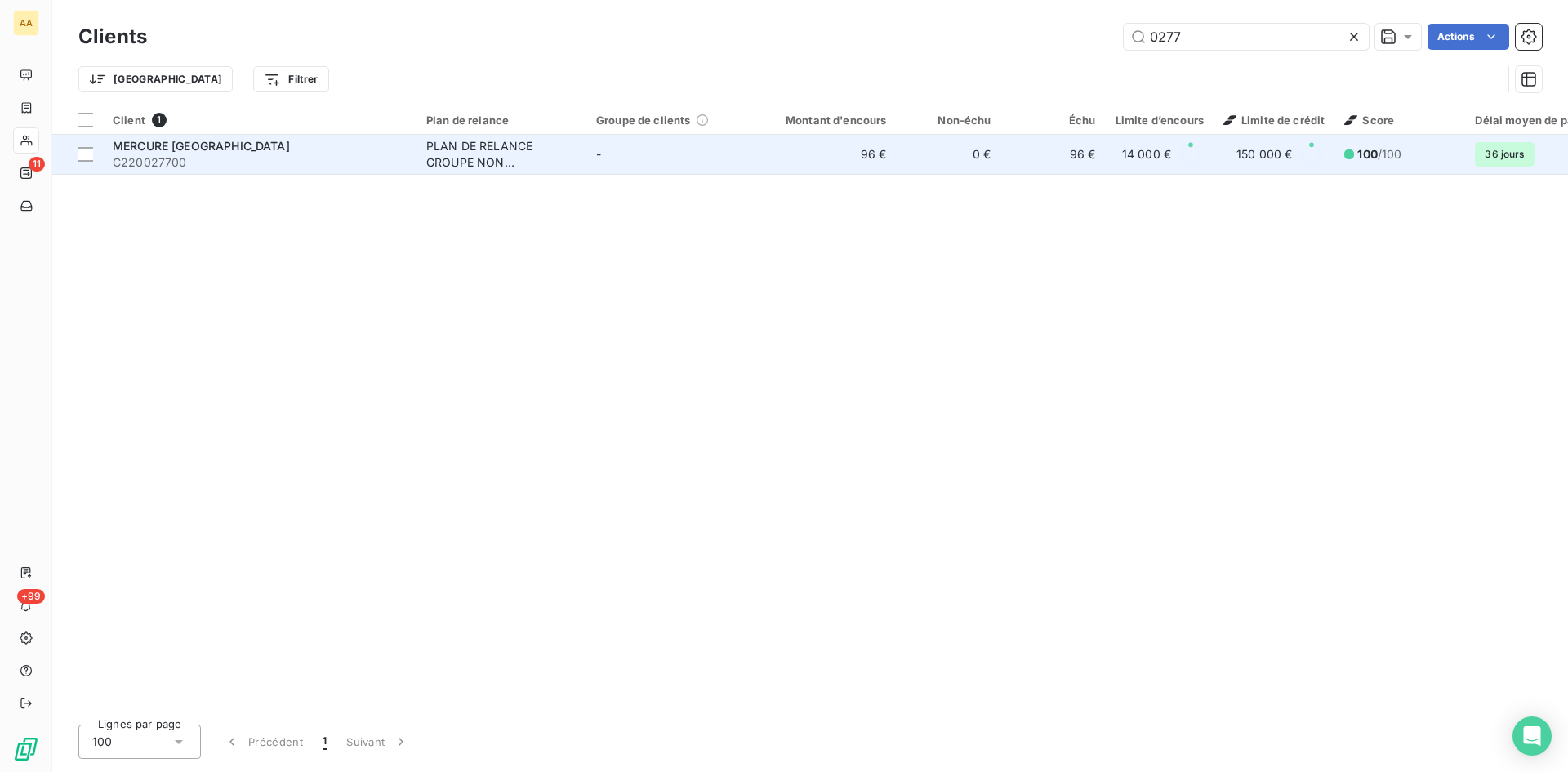
type input "0277"
click at [473, 146] on div "PLAN DE RELANCE GROUPE NON AUTOMATIQUE" at bounding box center [501, 154] width 150 height 32
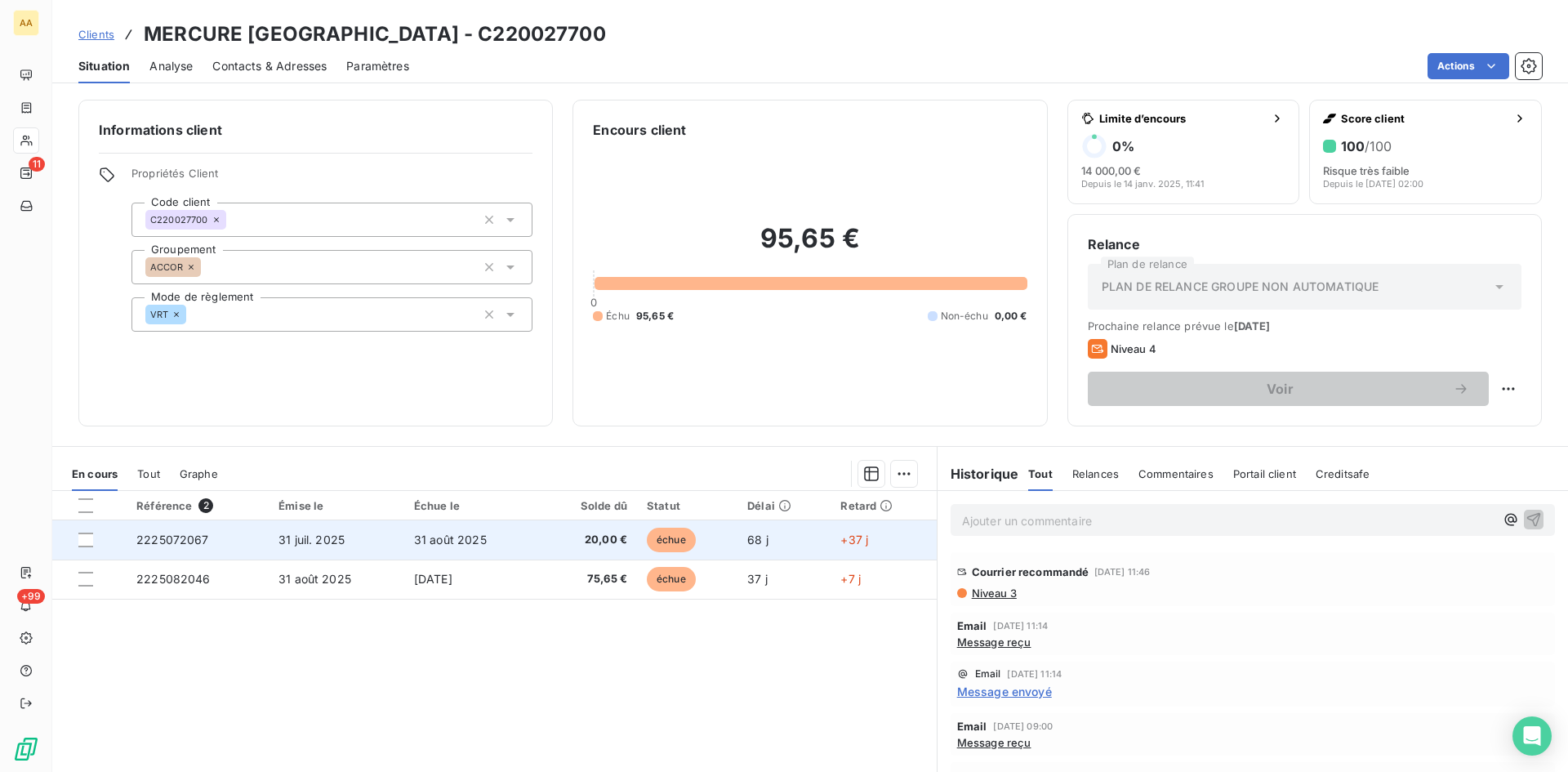
click at [167, 541] on span "2225072067" at bounding box center [173, 540] width 73 height 14
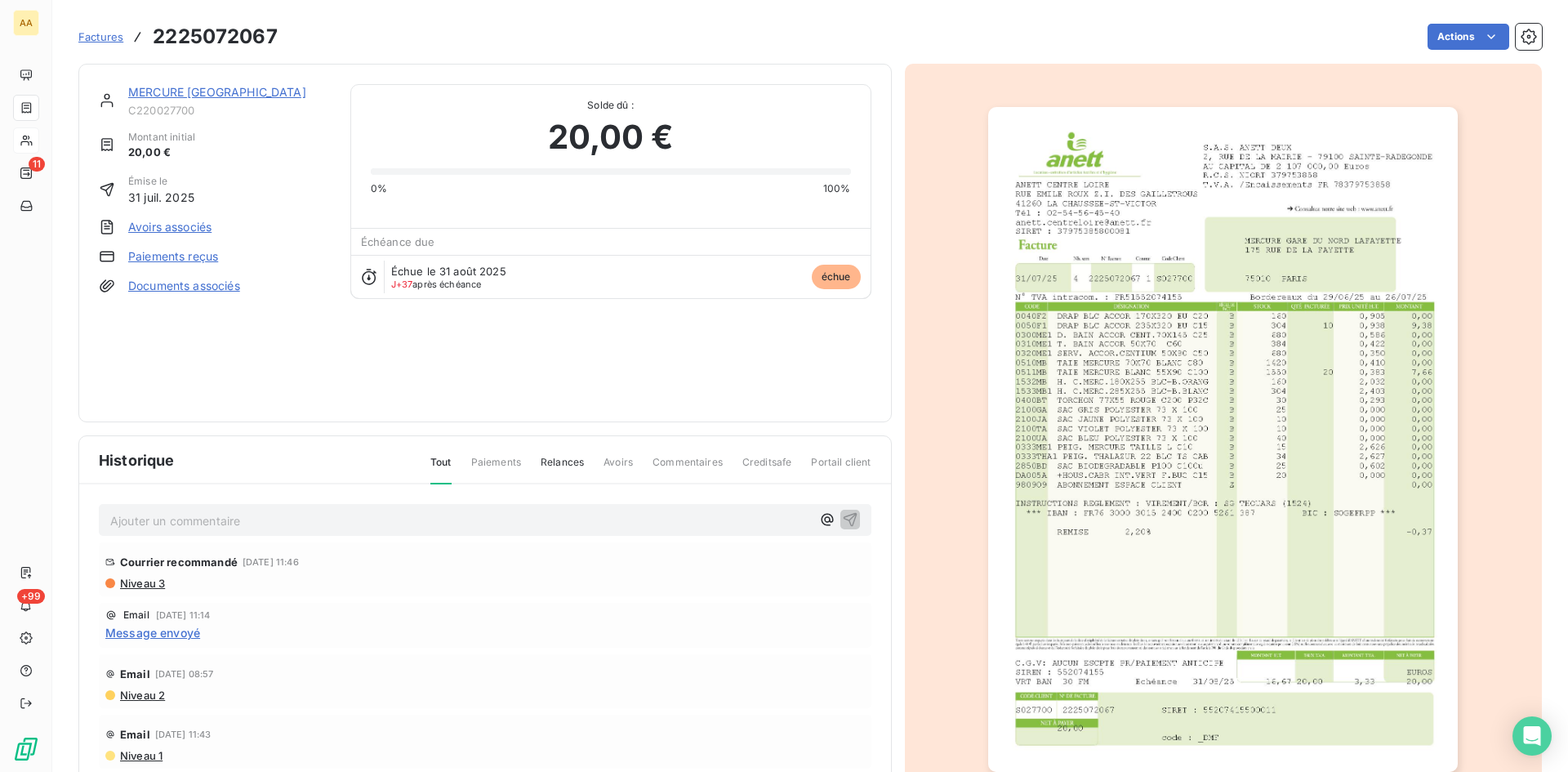
click at [215, 86] on link "MERCURE [GEOGRAPHIC_DATA]" at bounding box center [217, 91] width 178 height 14
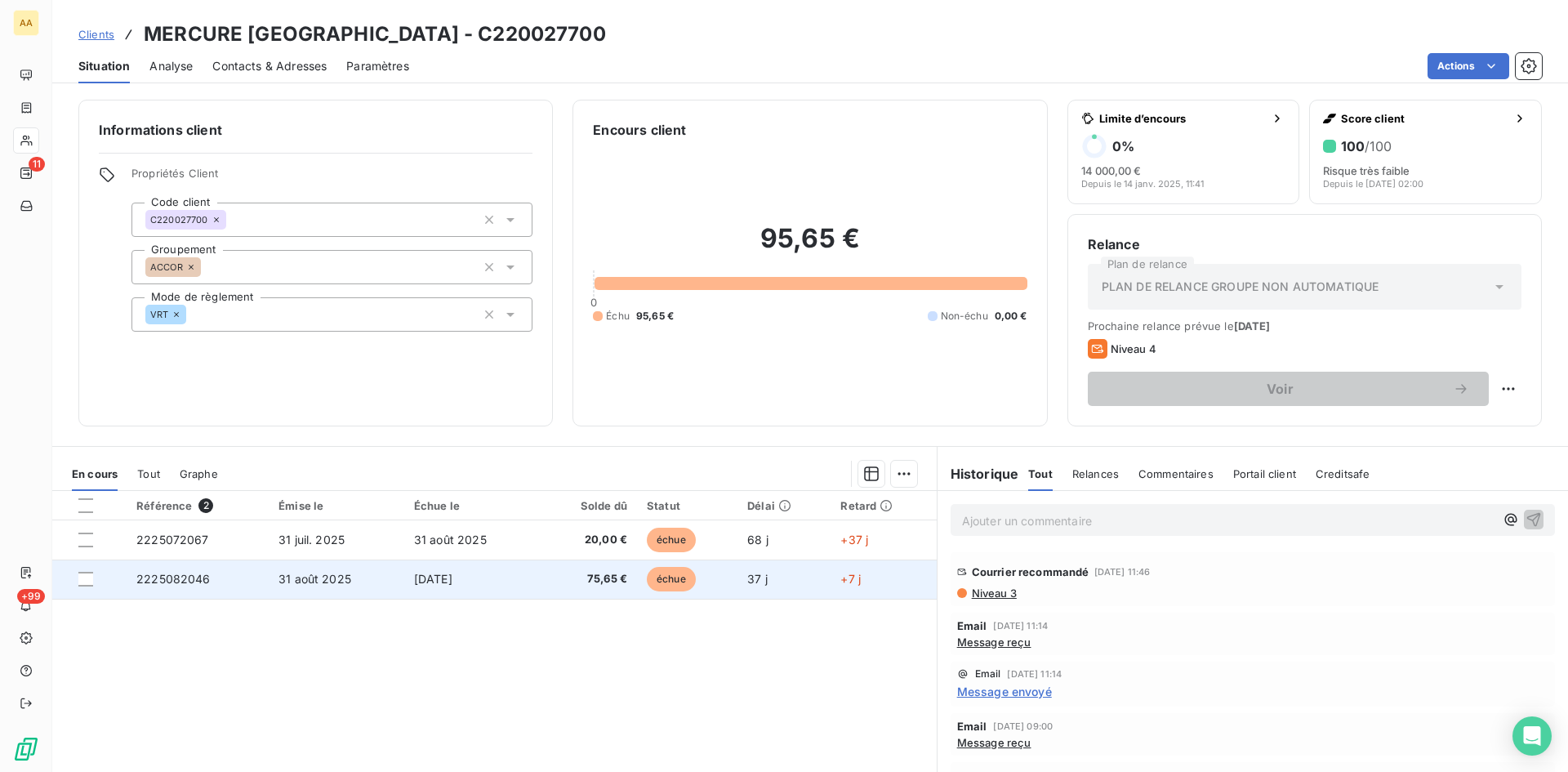
click at [174, 584] on span "2225082046" at bounding box center [173, 579] width 75 height 14
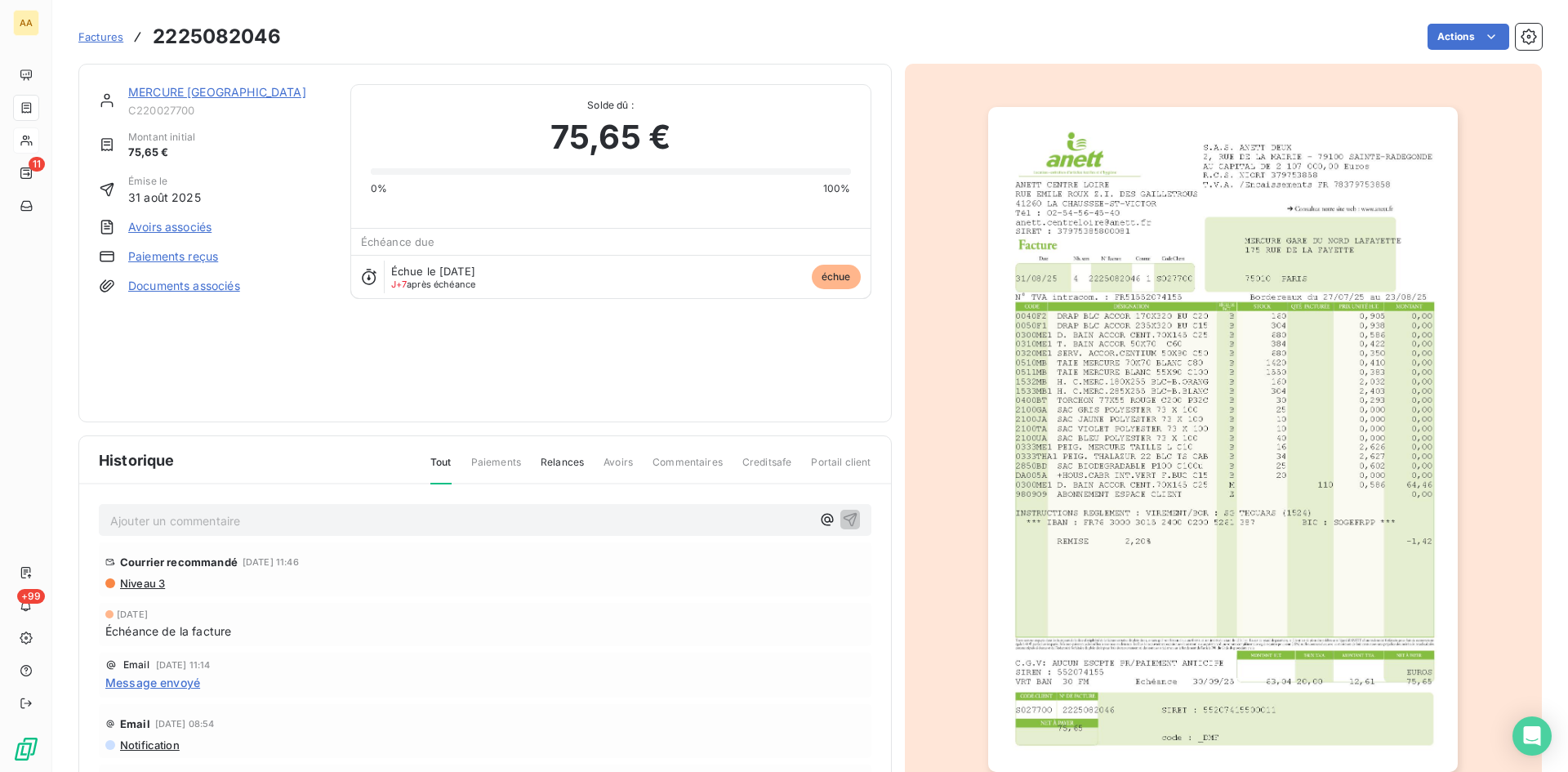
click at [67, 364] on section "Factures 2225082046 Actions MERCURE GARE DU NORD LAFAYETTE C220027700 Montant i…" at bounding box center [810, 386] width 1516 height 772
click at [249, 92] on link "MERCURE [GEOGRAPHIC_DATA]" at bounding box center [217, 91] width 178 height 14
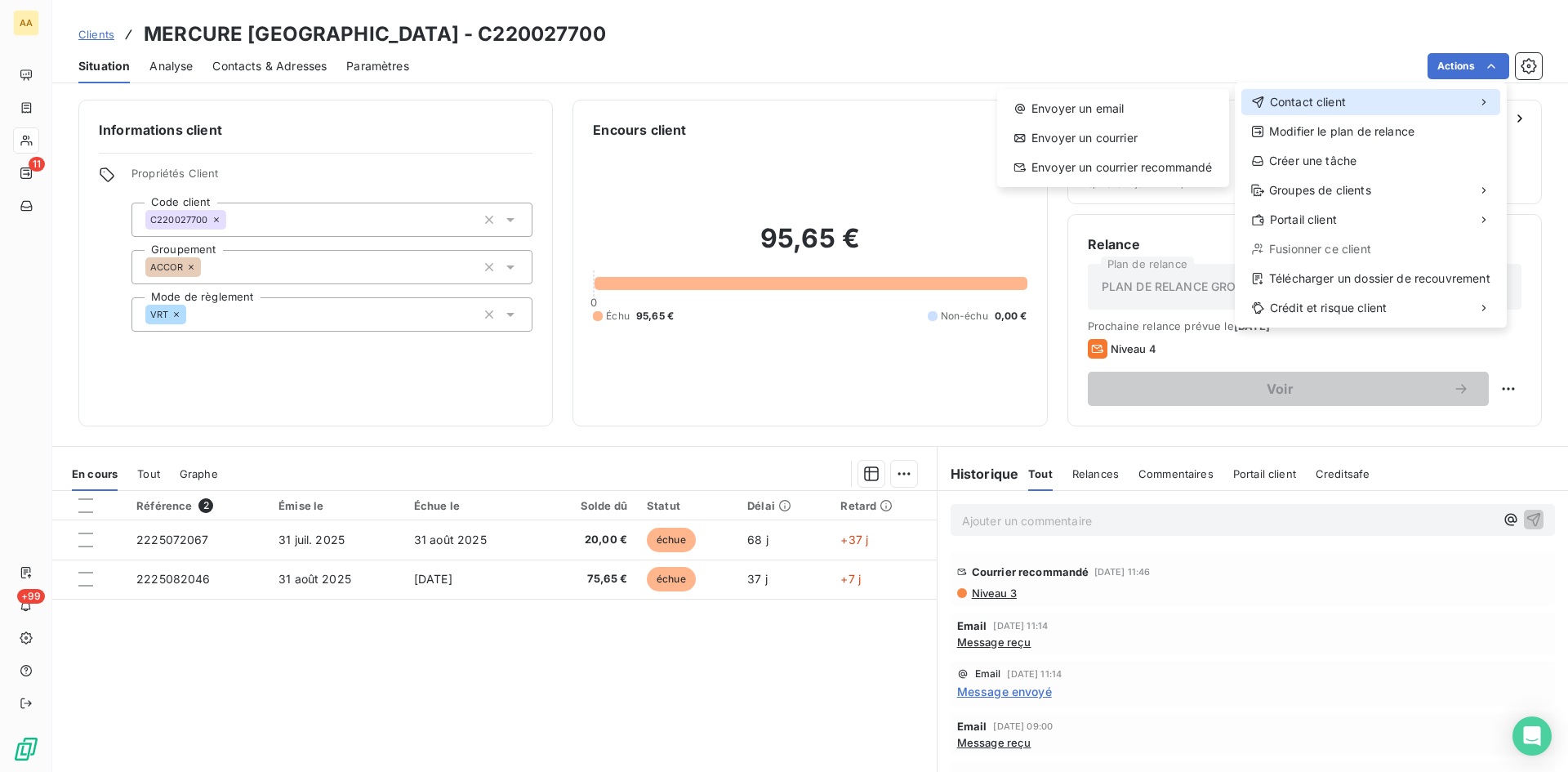
click at [1300, 102] on span "Contact client" at bounding box center [1308, 102] width 76 height 17
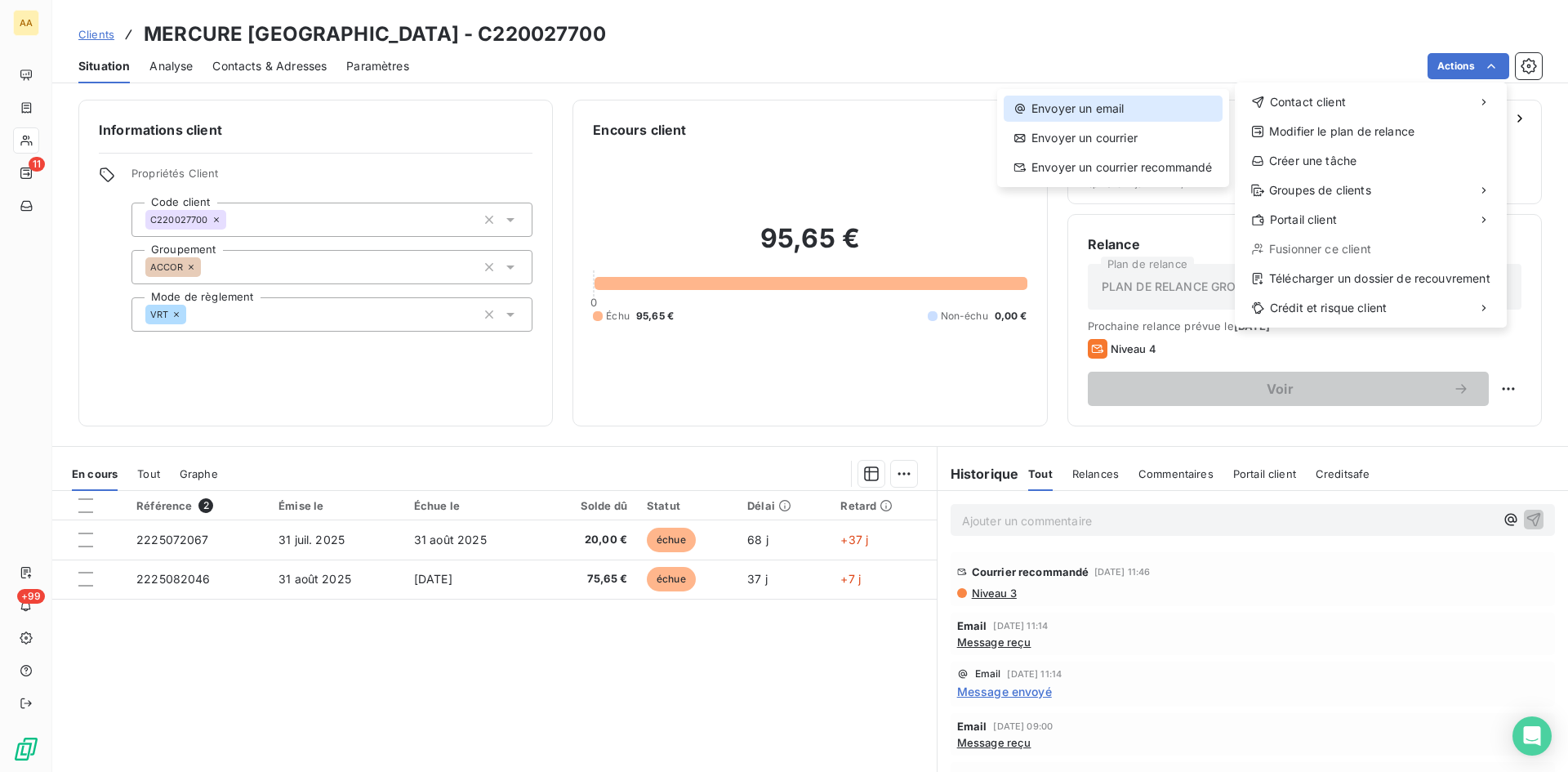
click at [1118, 100] on div "Envoyer un email" at bounding box center [1113, 109] width 219 height 27
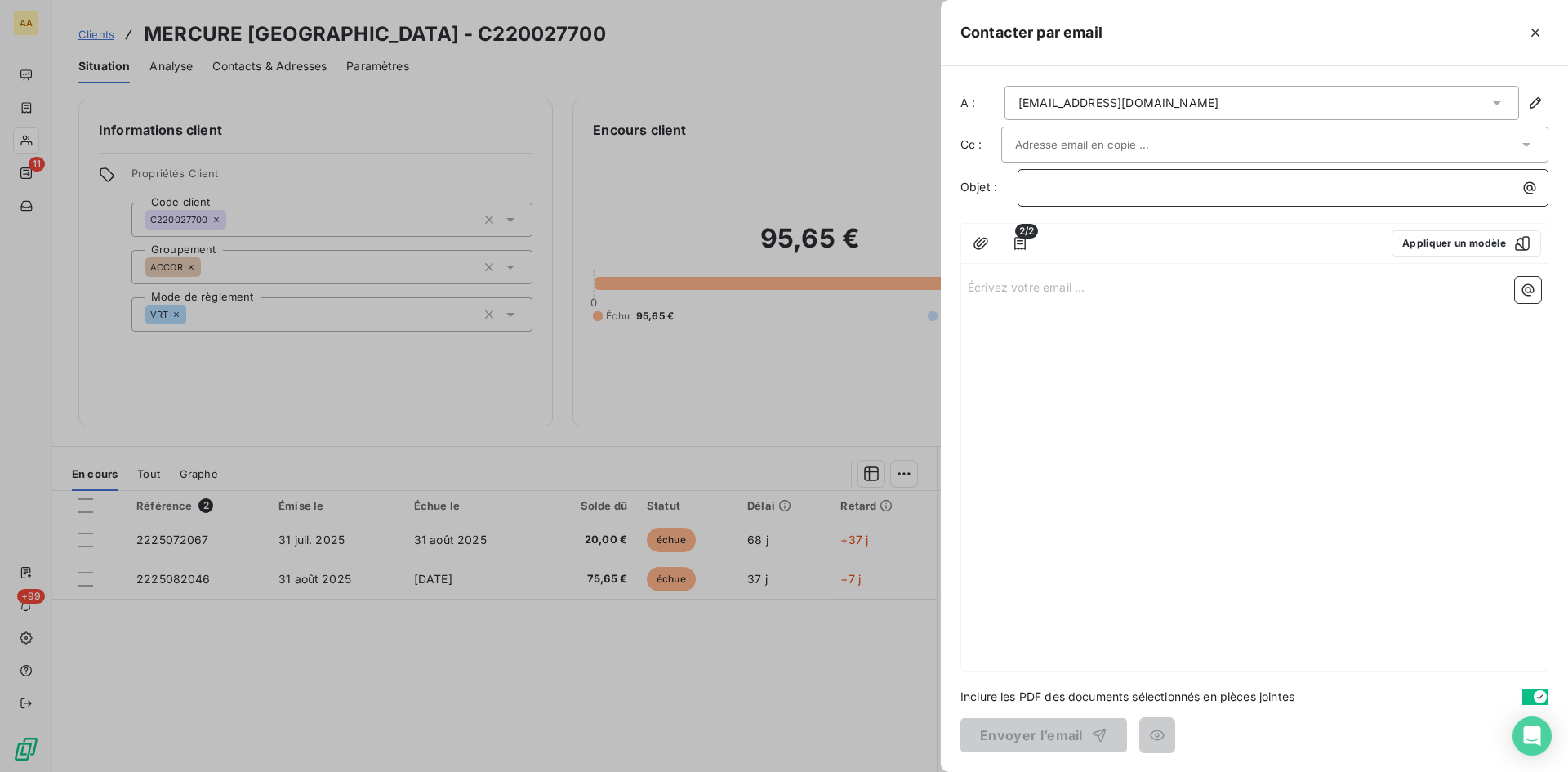
click at [1076, 194] on p "﻿" at bounding box center [1287, 188] width 511 height 19
click at [987, 282] on p "Écrivez votre email ... ﻿" at bounding box center [1254, 286] width 573 height 19
click at [984, 277] on p "Écrivez votre email ... ﻿" at bounding box center [1254, 286] width 573 height 19
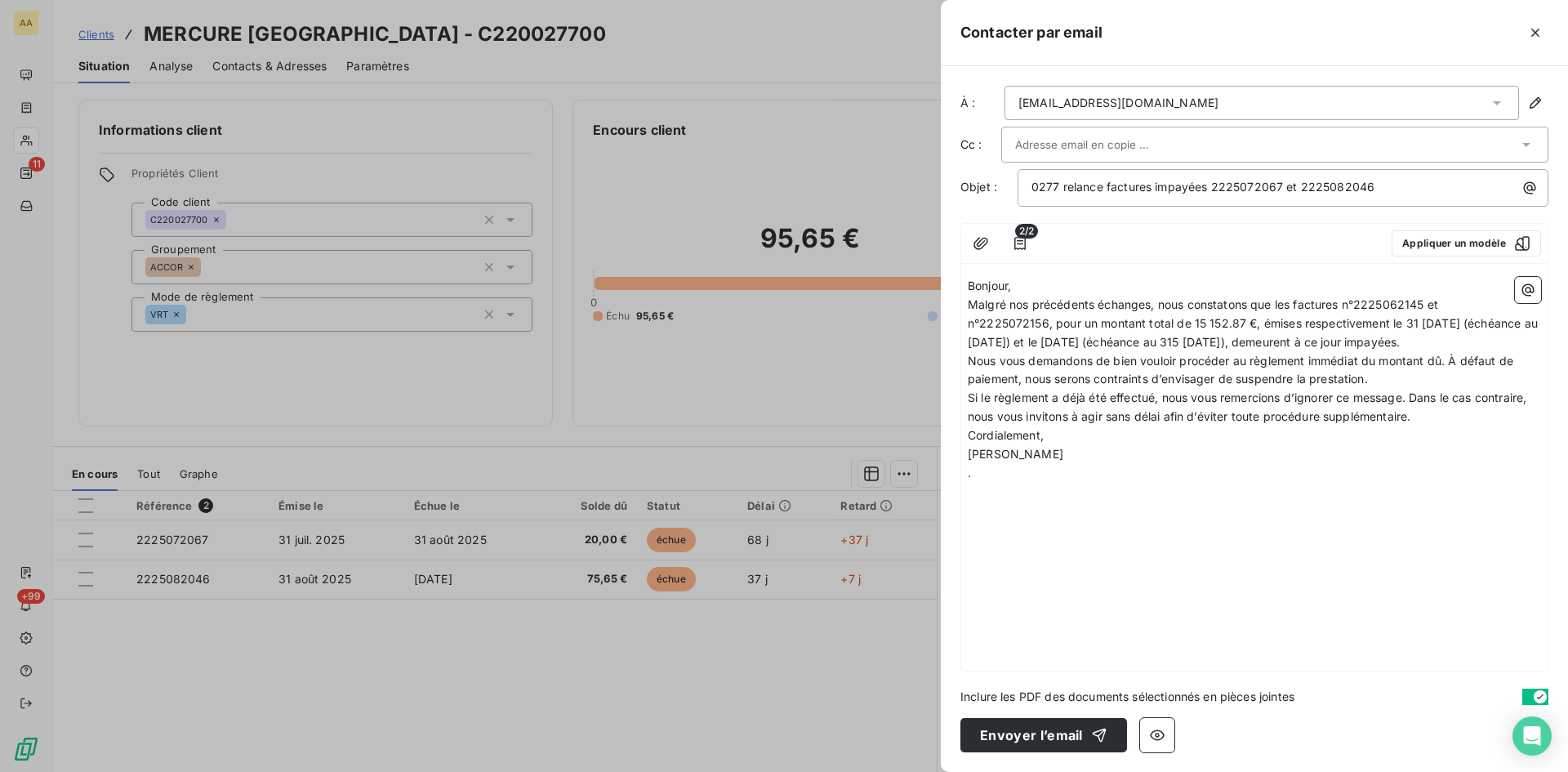
click at [1018, 286] on p "Bonjour," at bounding box center [1254, 286] width 573 height 19
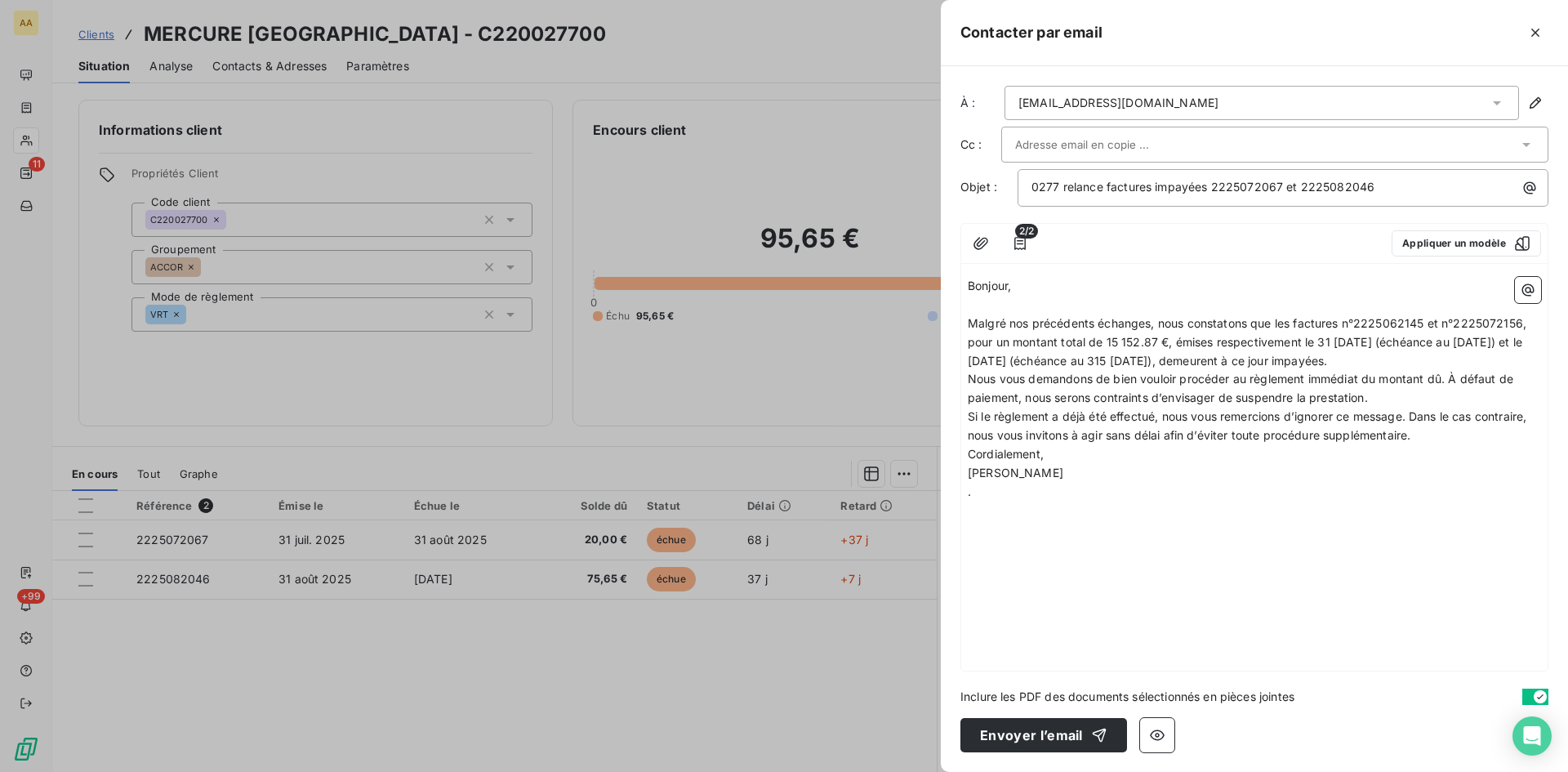
click at [1497, 362] on p "Malgré nos précédents échanges, nous constatons que les factures n°2225062145 e…" at bounding box center [1254, 343] width 573 height 56
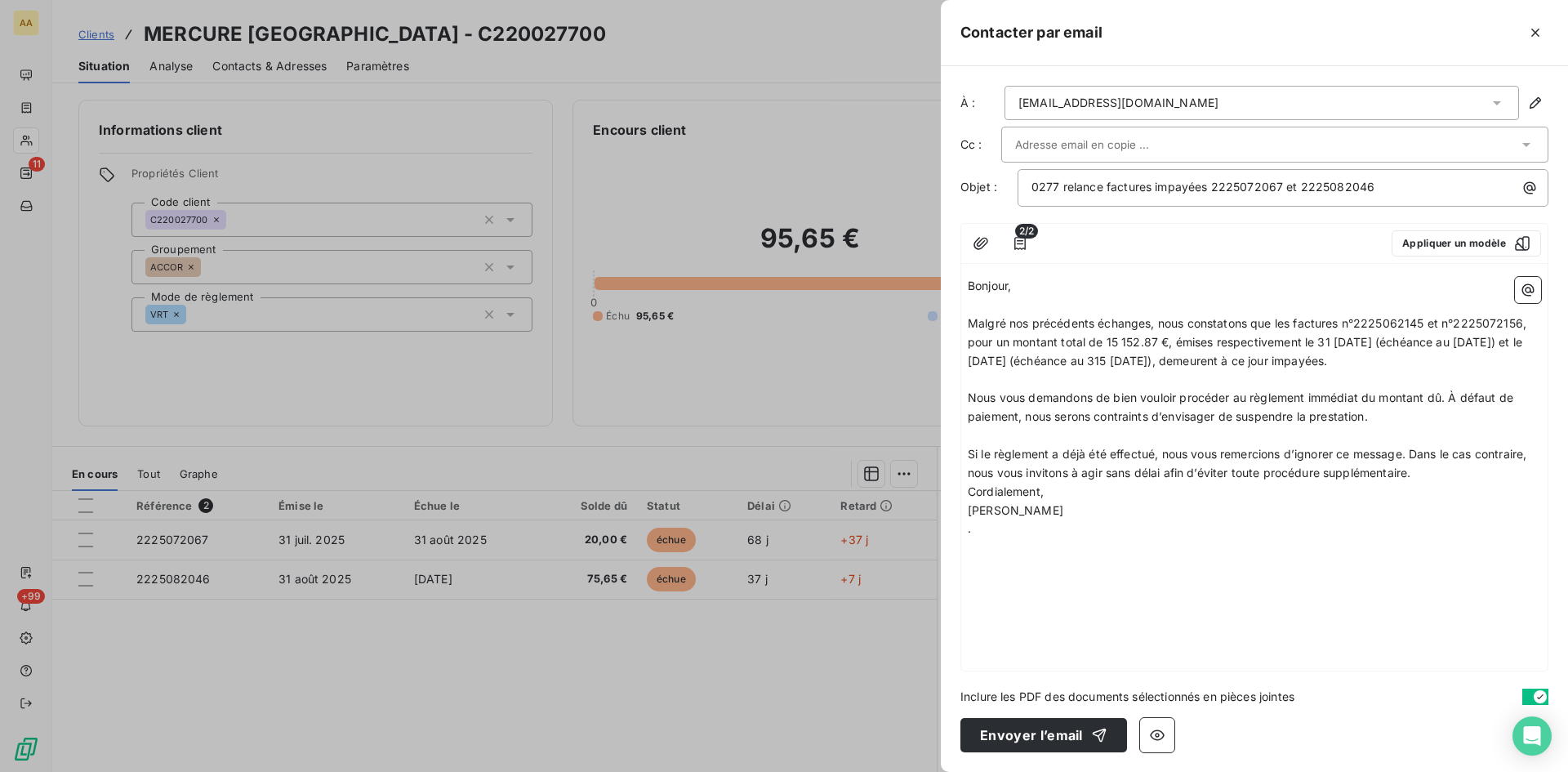
click at [1428, 472] on p "Si le règlement a déjà été effectué, nous vous remercions d’ignorer ce message.…" at bounding box center [1254, 464] width 573 height 37
drag, startPoint x: 1424, startPoint y: 322, endPoint x: 1368, endPoint y: 335, distance: 57.5
click at [1396, 316] on span "Malgré nos précédents échanges, nous constatons que les factures n°2225062145 e…" at bounding box center [1249, 342] width 562 height 51
drag, startPoint x: 1525, startPoint y: 322, endPoint x: 1489, endPoint y: 318, distance: 36.2
click at [1489, 318] on span "Malgré nos précédents échanges, nous constatons que les factures n°2225072067 e…" at bounding box center [1249, 342] width 563 height 51
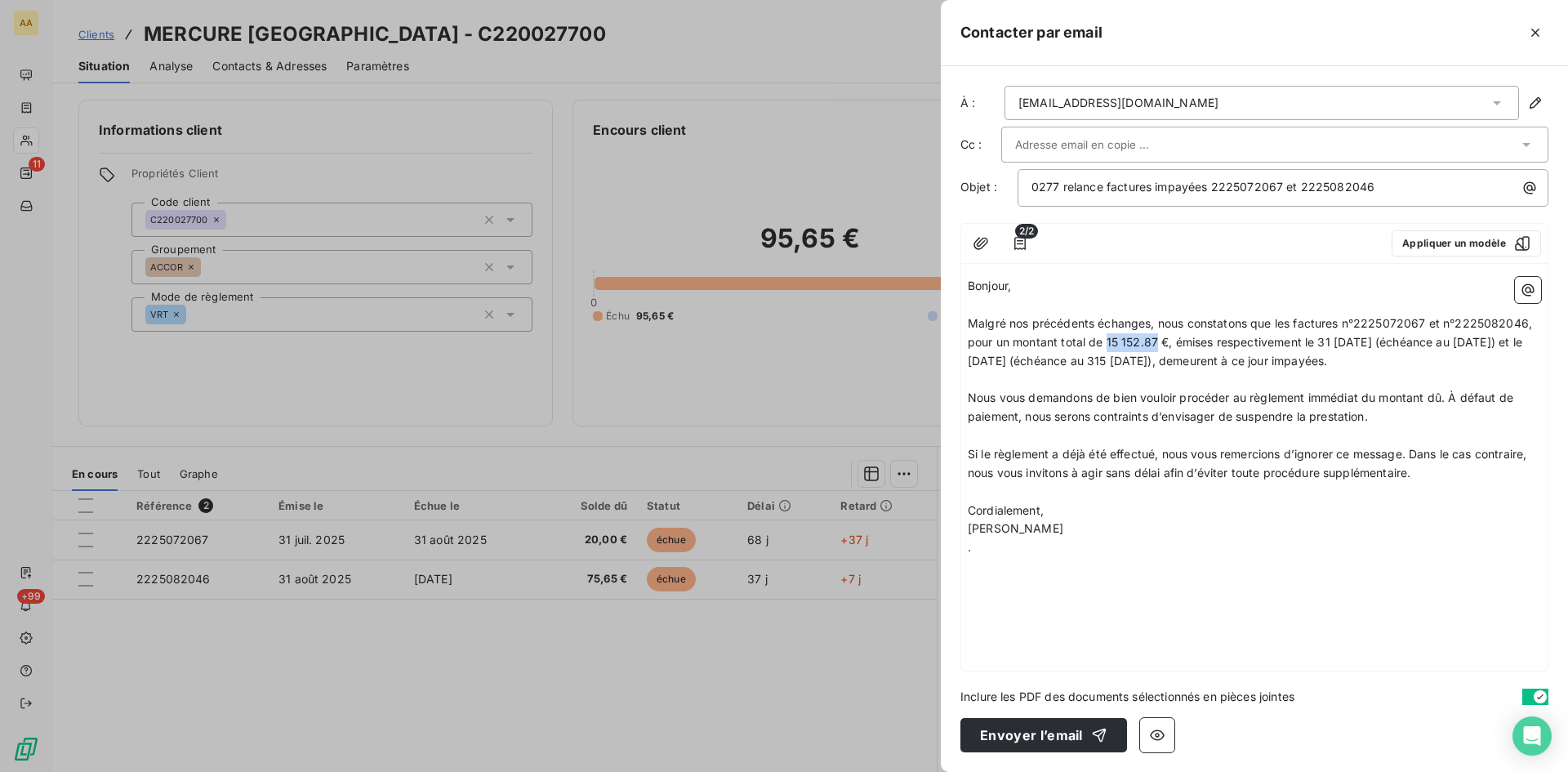
drag, startPoint x: 1159, startPoint y: 342, endPoint x: 1108, endPoint y: 335, distance: 51.5
click at [1108, 335] on span "Malgré nos précédents échanges, nous constatons que les factures n°2225072067 e…" at bounding box center [1252, 342] width 567 height 51
click at [1332, 338] on span "Malgré nos précédents échanges, nous constatons que les factures n°2225072067 e…" at bounding box center [1252, 342] width 567 height 51
click at [1332, 342] on span "Malgré nos précédents échanges, nous constatons que les factures n°2225072067 e…" at bounding box center [1252, 342] width 567 height 51
drag, startPoint x: 1463, startPoint y: 341, endPoint x: 1454, endPoint y: 340, distance: 9.1
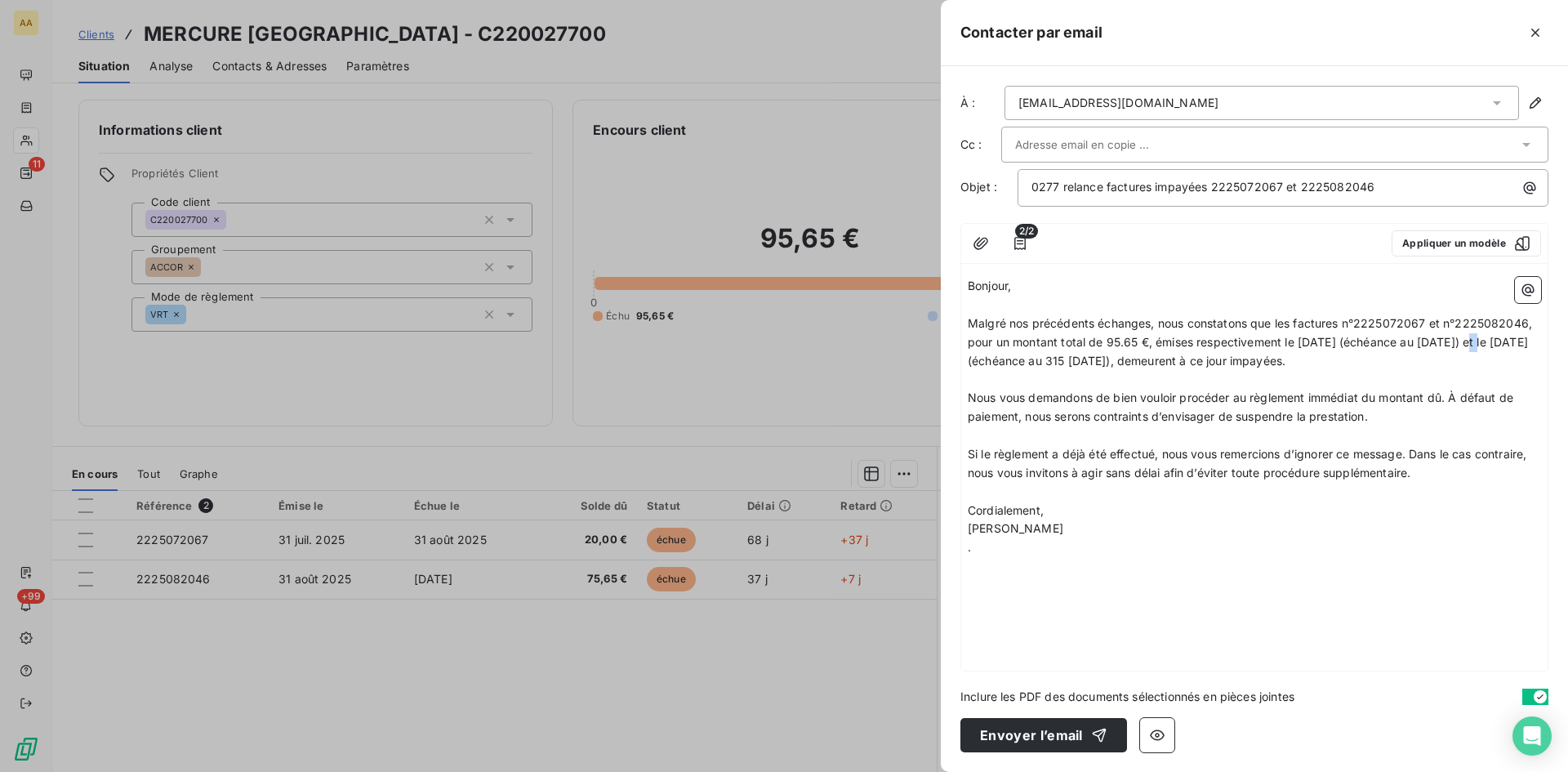
click at [1458, 338] on span "Malgré nos précédents échanges, nous constatons que les factures n°2225072067 e…" at bounding box center [1252, 342] width 567 height 51
drag, startPoint x: 1040, startPoint y: 364, endPoint x: 1010, endPoint y: 359, distance: 30.4
click at [1010, 359] on span "Malgré nos précédents échanges, nous constatons que les factures n°2225072067 e…" at bounding box center [1252, 342] width 567 height 51
drag, startPoint x: 1166, startPoint y: 360, endPoint x: 1154, endPoint y: 360, distance: 12.0
click at [1154, 360] on span "Malgré nos précédents échanges, nous constatons que les factures n°2225072067 e…" at bounding box center [1252, 342] width 567 height 51
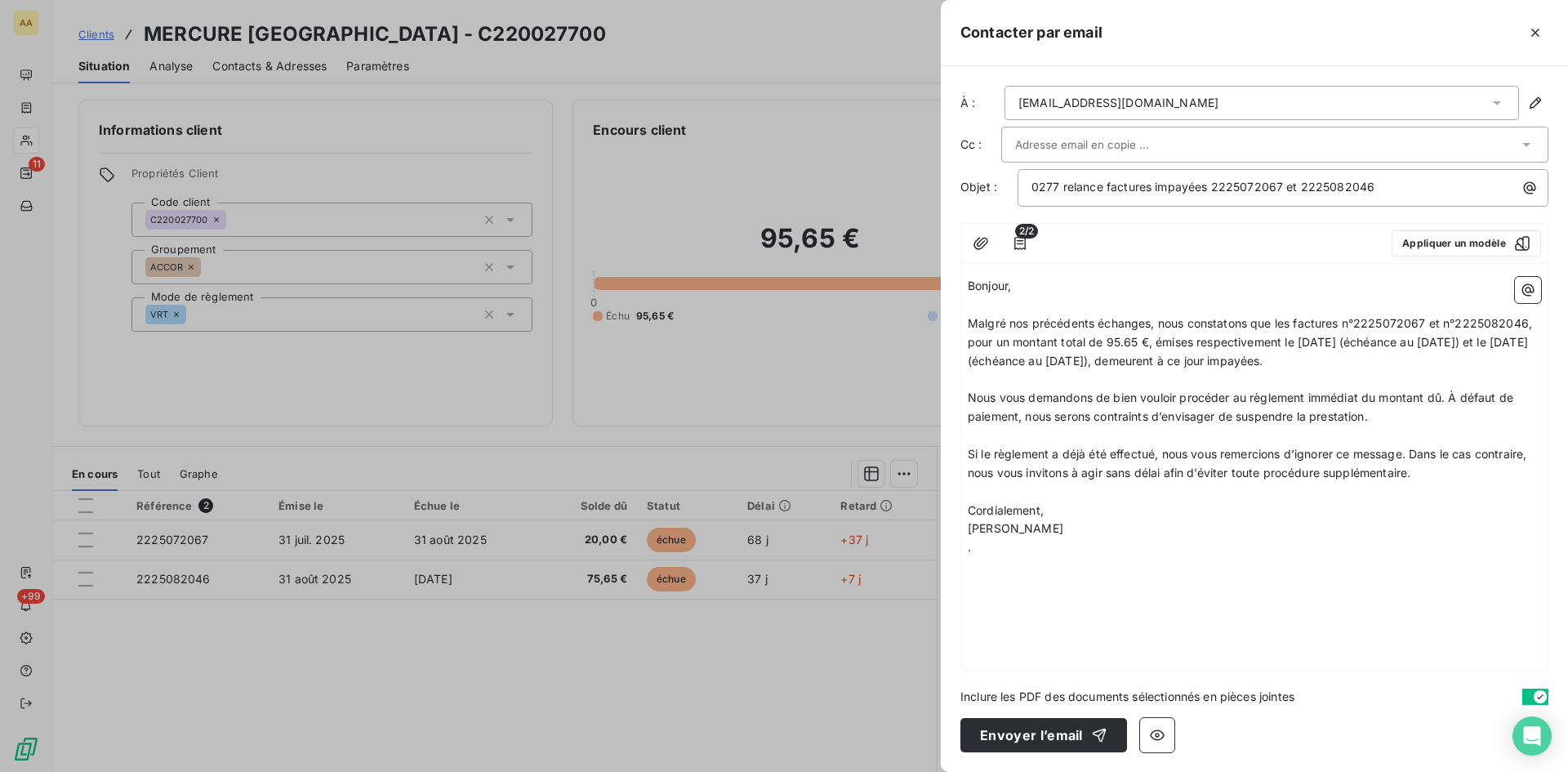
drag, startPoint x: 1385, startPoint y: 419, endPoint x: 1450, endPoint y: 397, distance: 68.6
click at [1450, 397] on p "Nous vous demandons de bien vouloir procéder au règlement immédiat du montant d…" at bounding box center [1254, 408] width 573 height 37
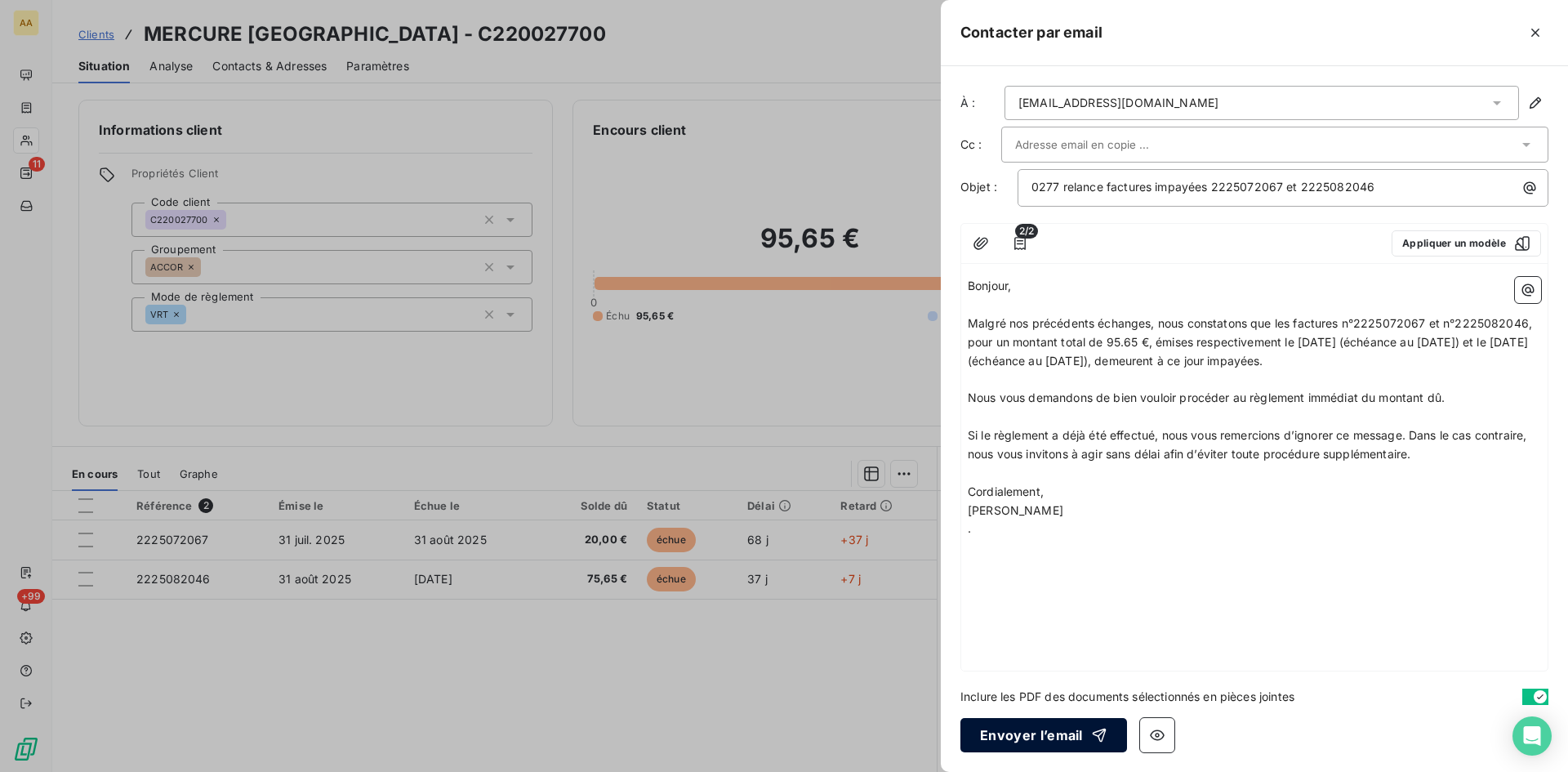
click at [1022, 740] on button "Envoyer l’email" at bounding box center [1044, 735] width 167 height 34
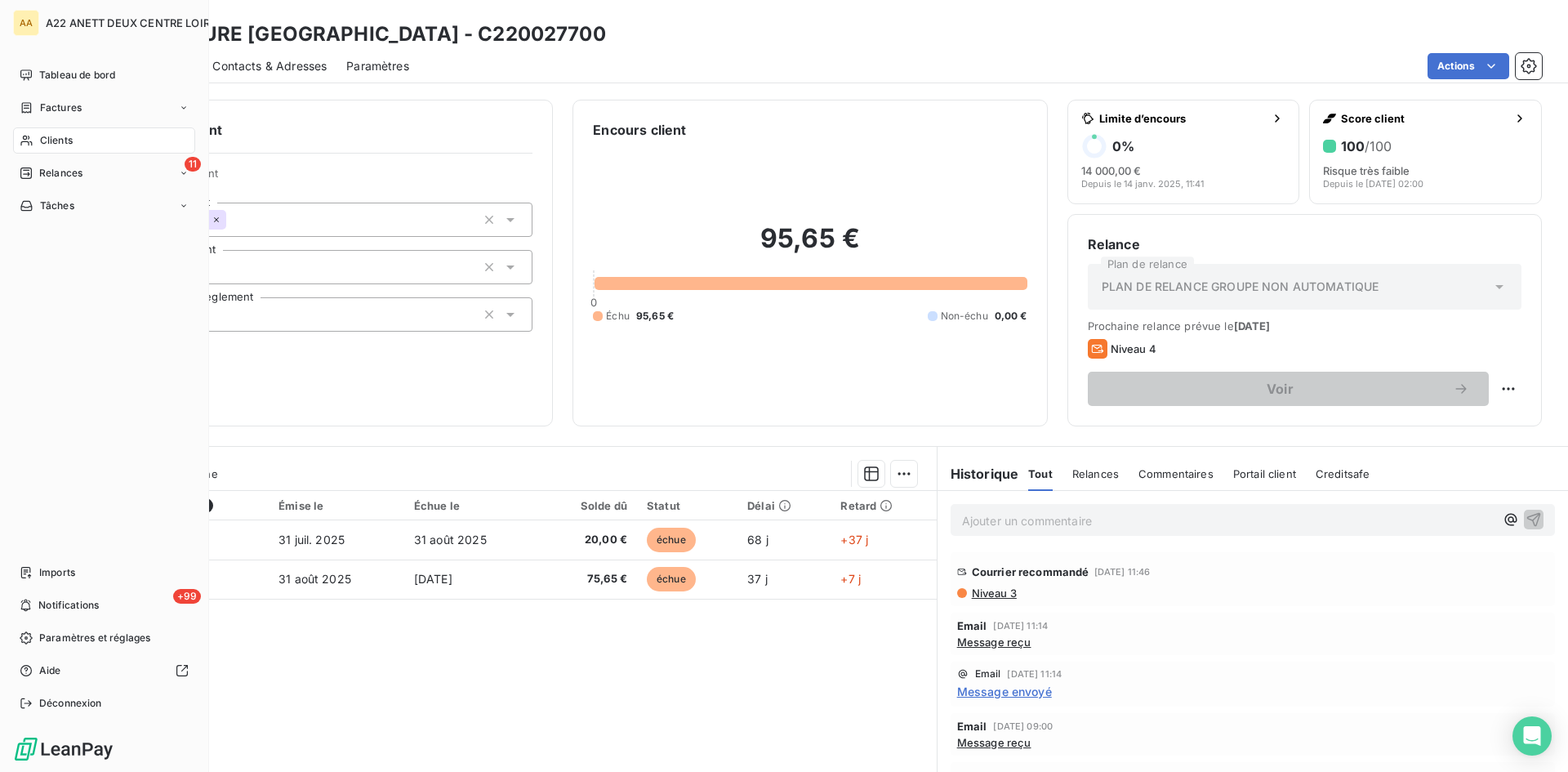
click at [55, 139] on span "Clients" at bounding box center [56, 140] width 32 height 15
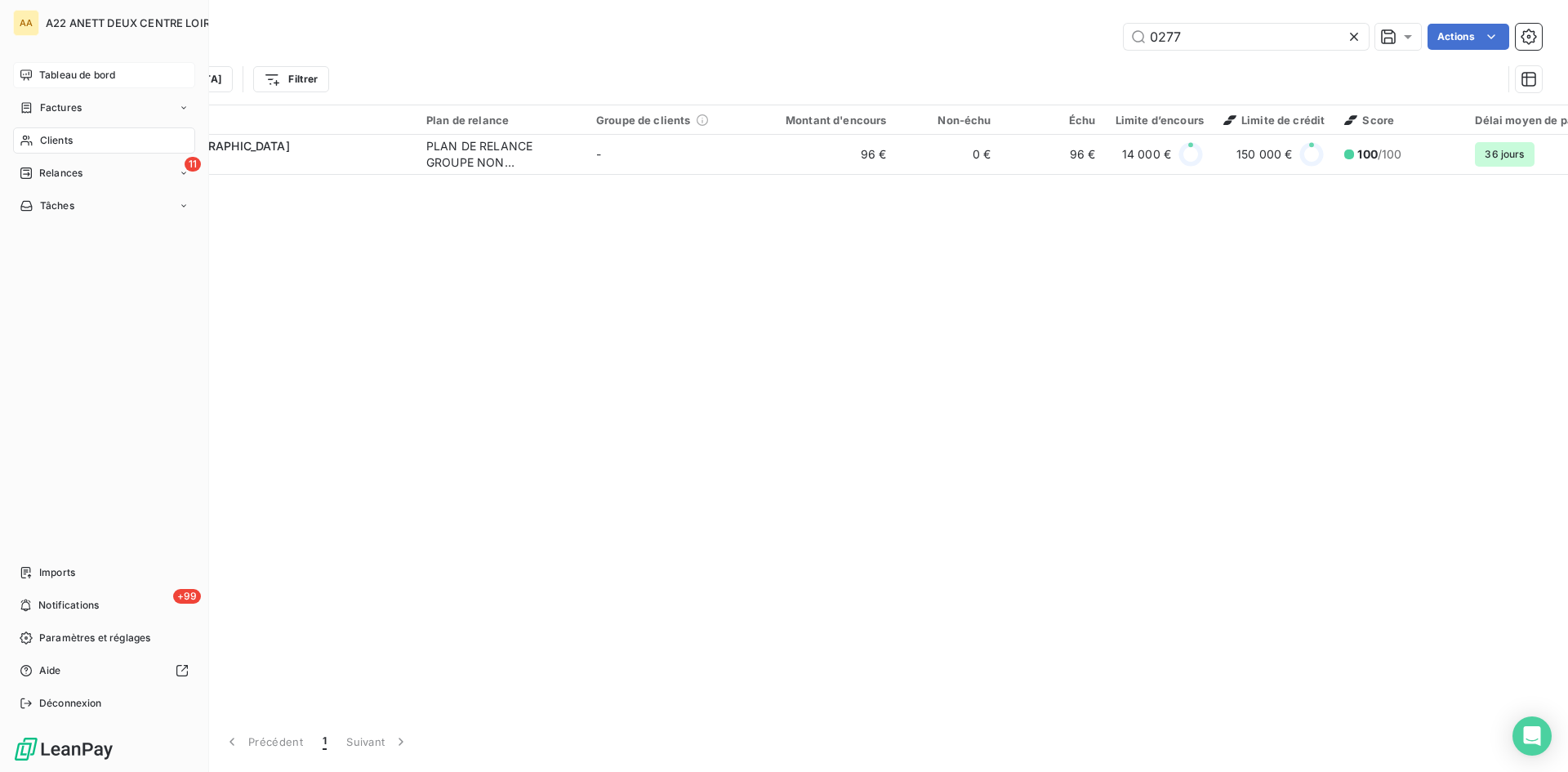
click at [49, 75] on span "Tableau de bord" at bounding box center [77, 76] width 76 height 15
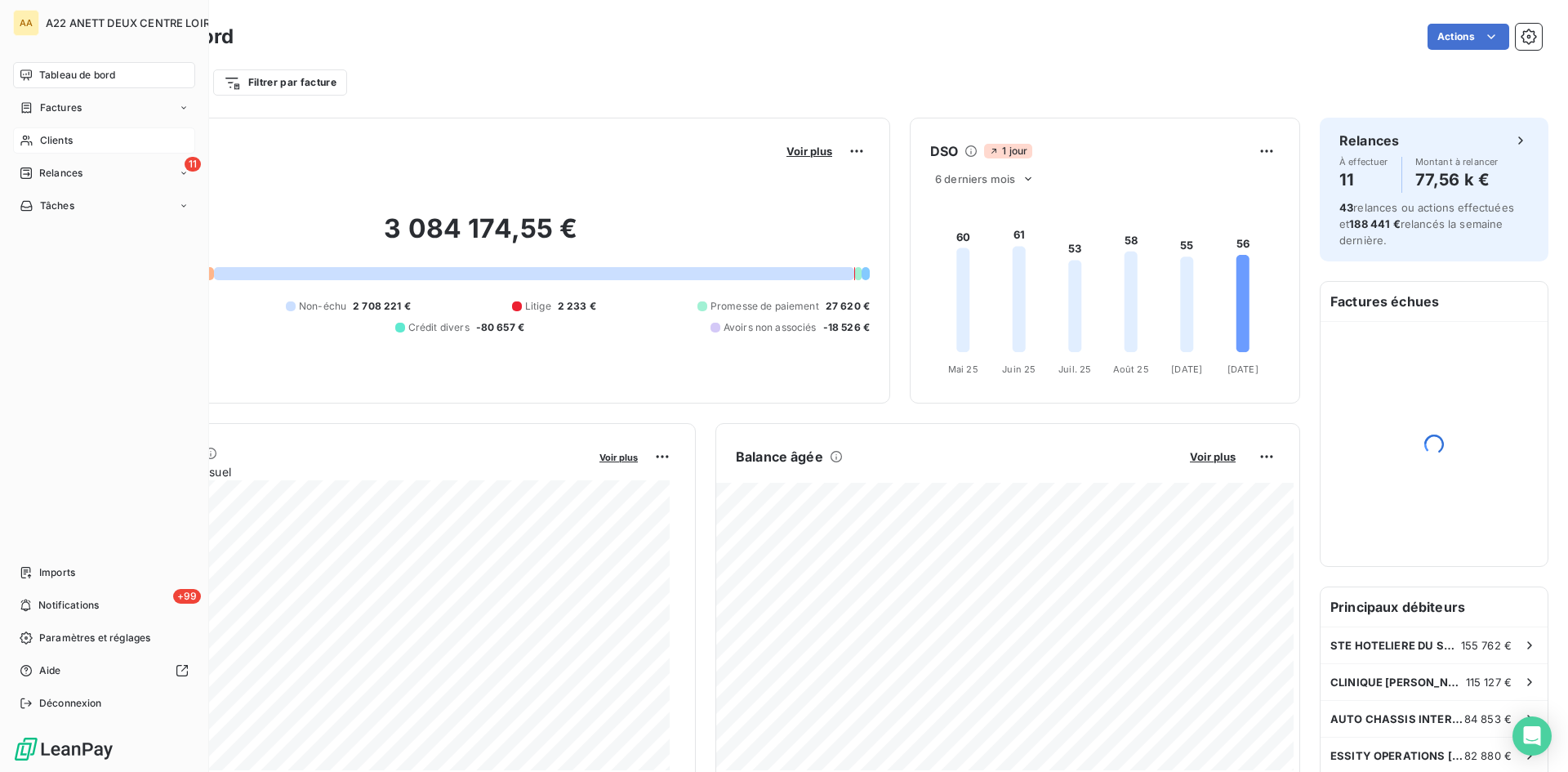
click at [46, 141] on span "Clients" at bounding box center [56, 140] width 32 height 15
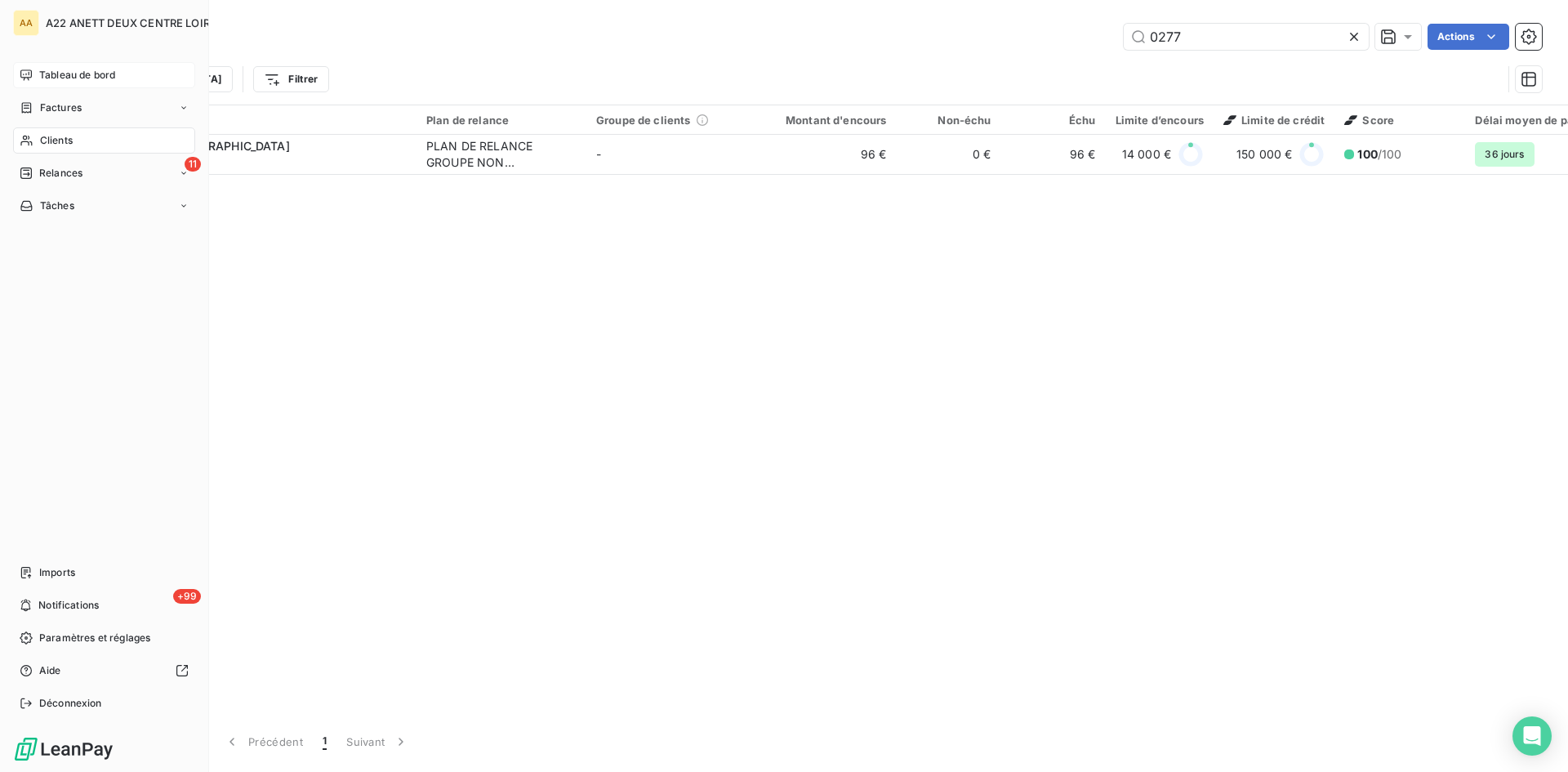
click at [57, 130] on div "Clients" at bounding box center [105, 141] width 183 height 27
click at [38, 143] on div "Clients" at bounding box center [105, 141] width 183 height 27
click at [44, 139] on span "Clients" at bounding box center [56, 140] width 32 height 15
click at [52, 135] on span "Clients" at bounding box center [56, 140] width 32 height 15
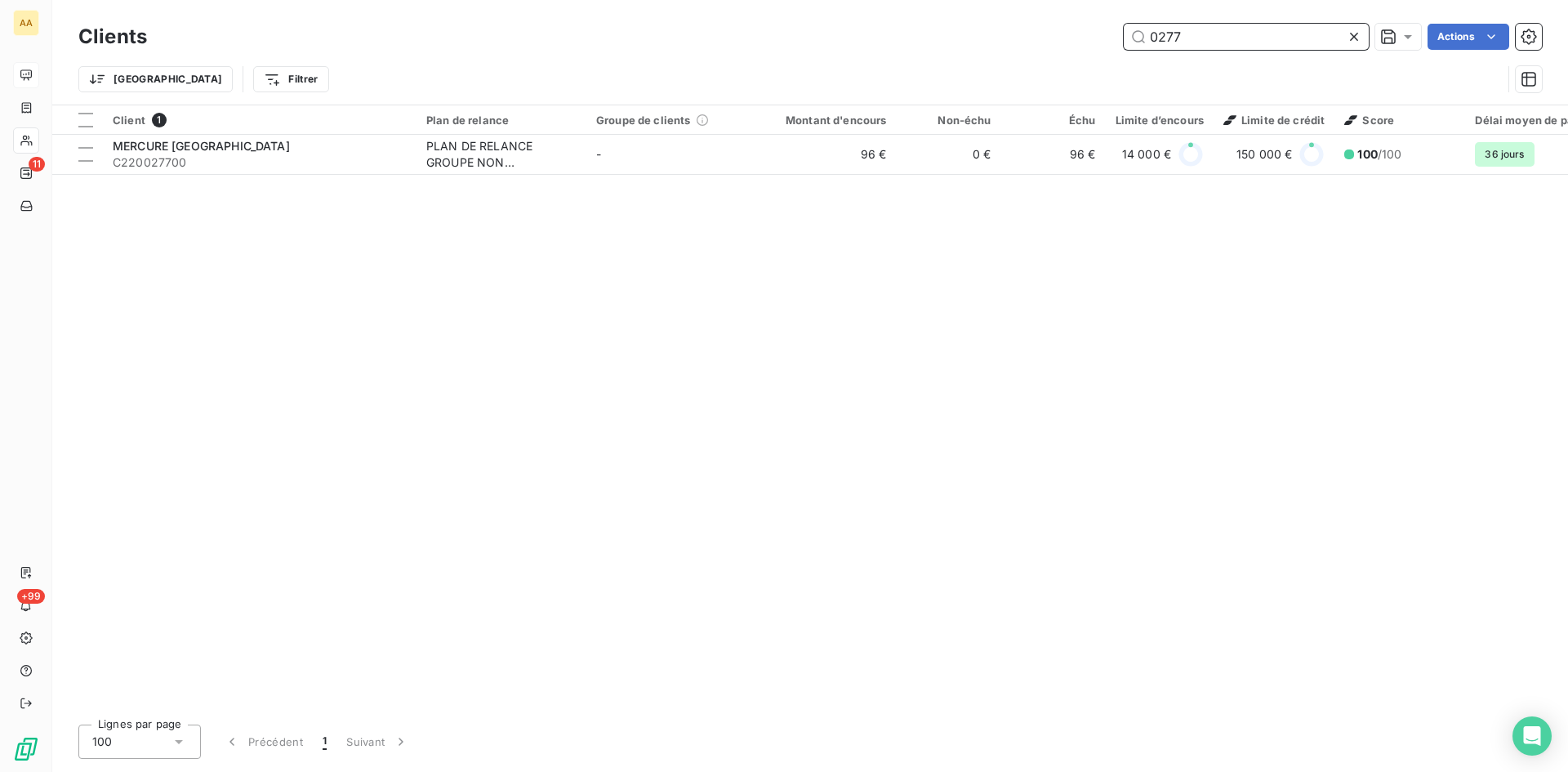
drag, startPoint x: 1149, startPoint y: 41, endPoint x: 1128, endPoint y: 41, distance: 21.0
click at [1128, 41] on input "0277" at bounding box center [1246, 37] width 245 height 27
drag, startPoint x: 1190, startPoint y: 37, endPoint x: 1120, endPoint y: 78, distance: 81.1
click at [1134, 39] on input "0277" at bounding box center [1246, 37] width 245 height 27
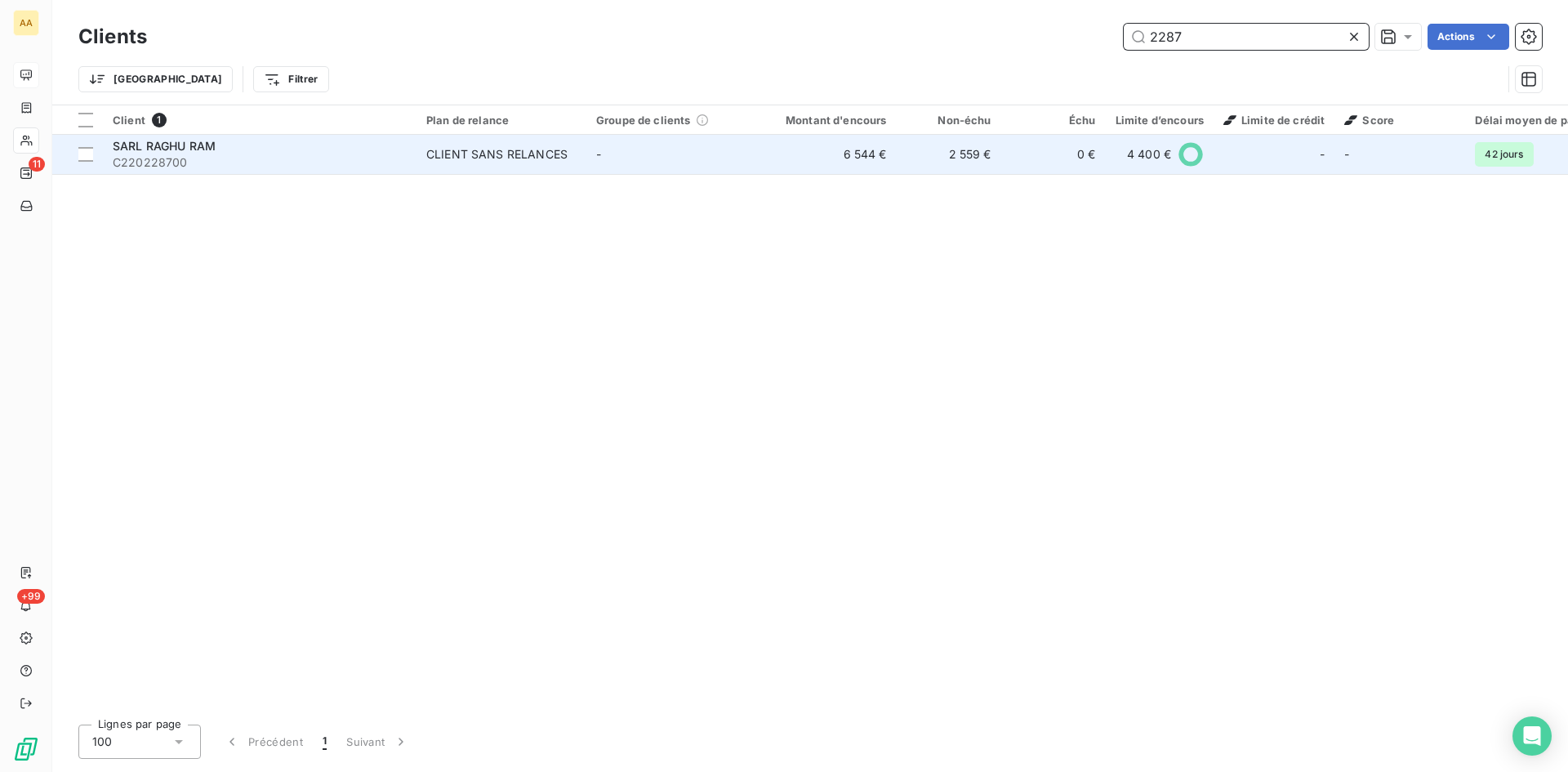
type input "2287"
click at [483, 153] on div "CLIENT SANS RELANCES" at bounding box center [497, 154] width 141 height 17
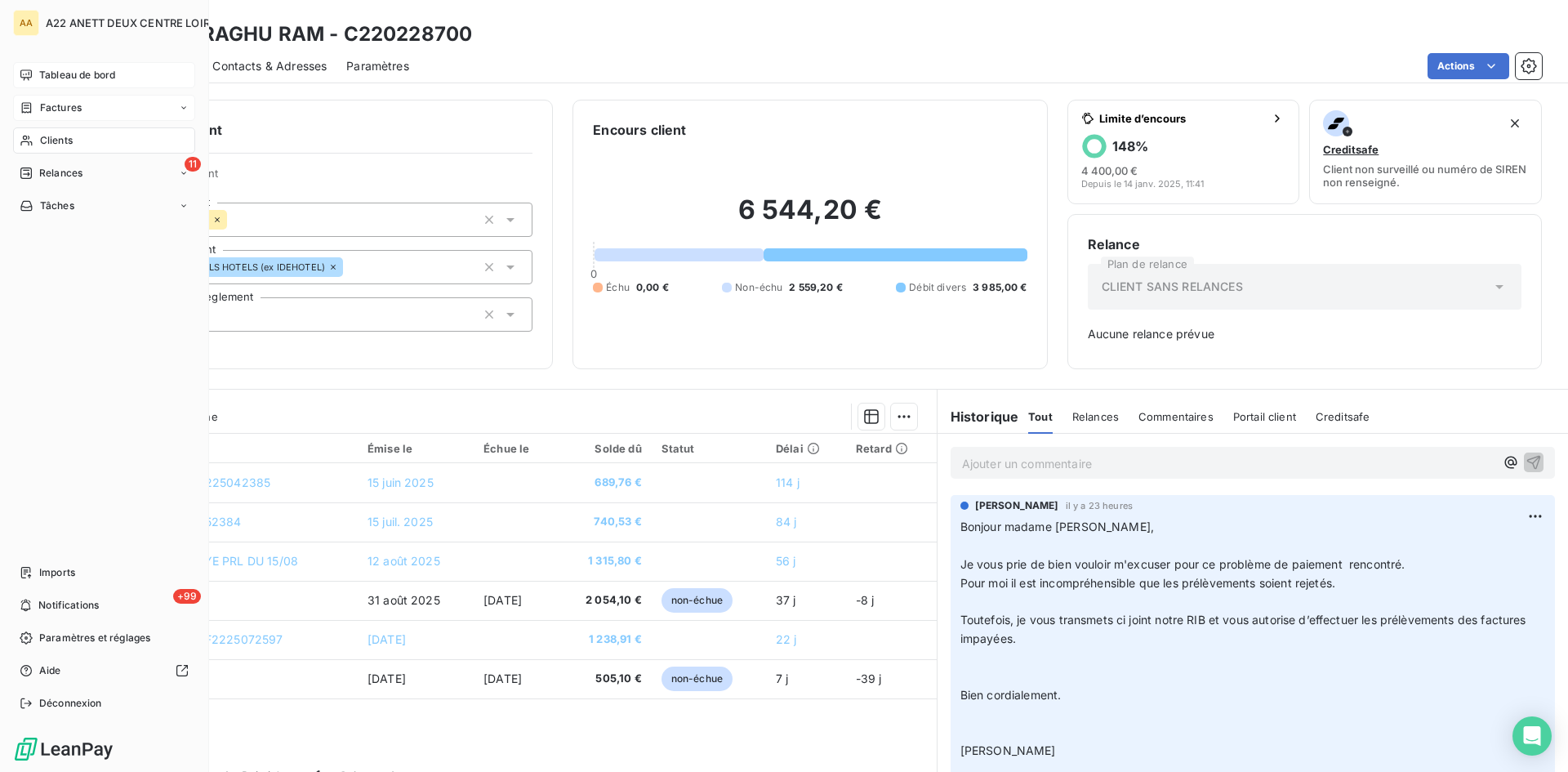
drag, startPoint x: 58, startPoint y: 143, endPoint x: 185, endPoint y: 116, distance: 129.8
click at [58, 143] on span "Clients" at bounding box center [56, 140] width 32 height 15
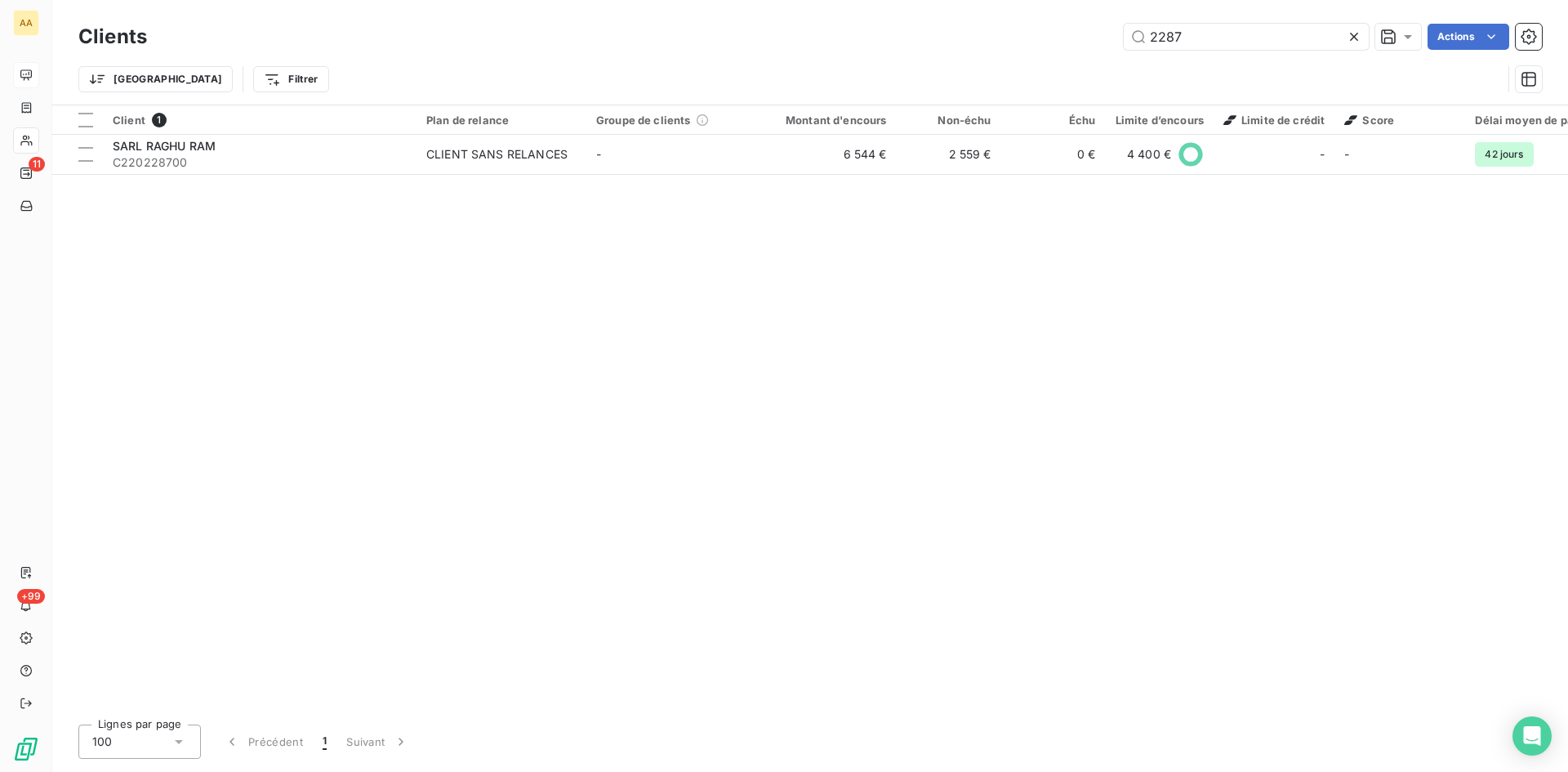
drag, startPoint x: 1184, startPoint y: 36, endPoint x: 1083, endPoint y: 43, distance: 101.2
click at [1083, 43] on div "2287 Actions" at bounding box center [855, 37] width 1376 height 27
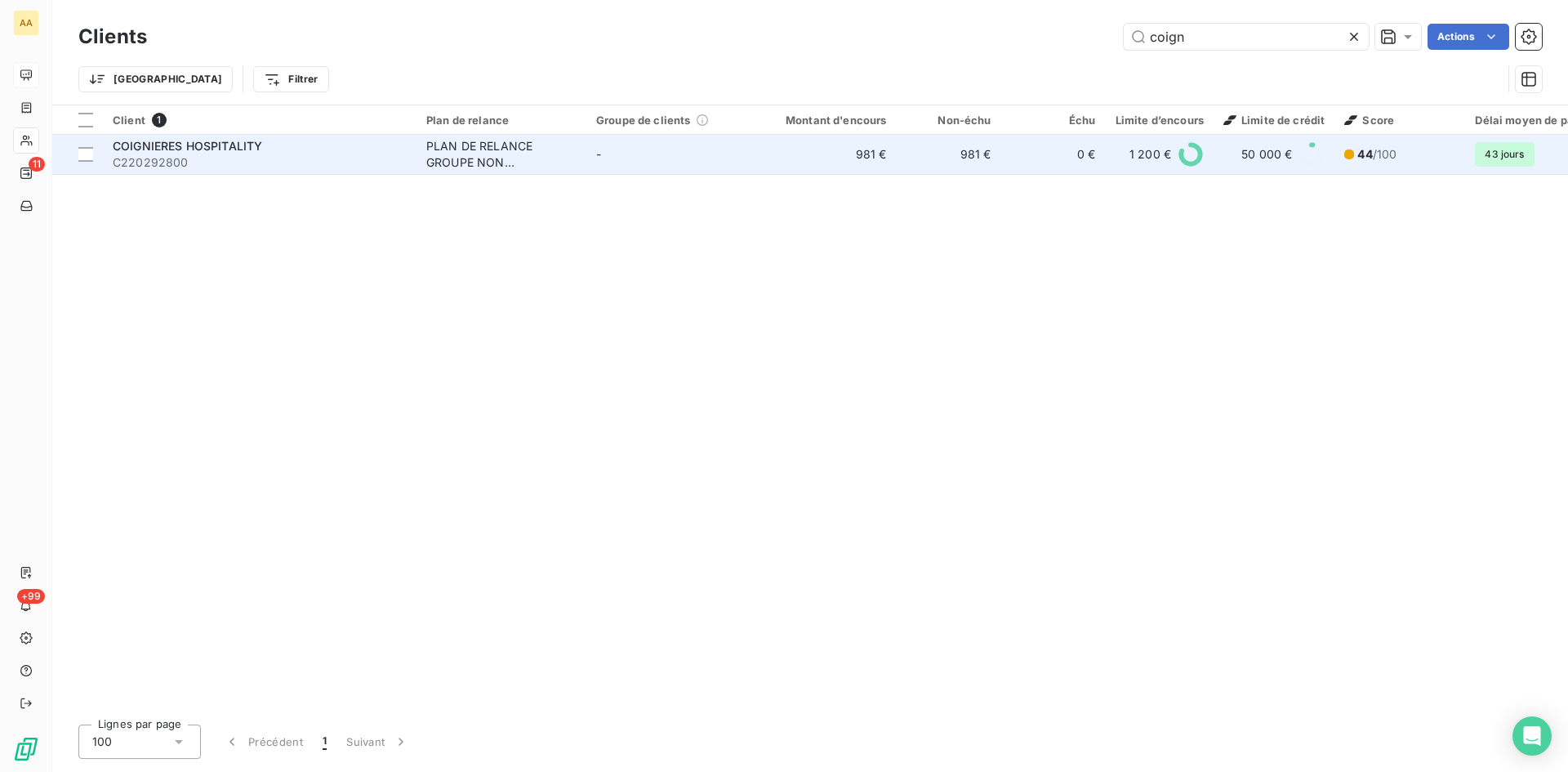
type input "coign"
click at [504, 165] on div "PLAN DE RELANCE GROUPE NON AUTOMATIQUE" at bounding box center [501, 154] width 150 height 32
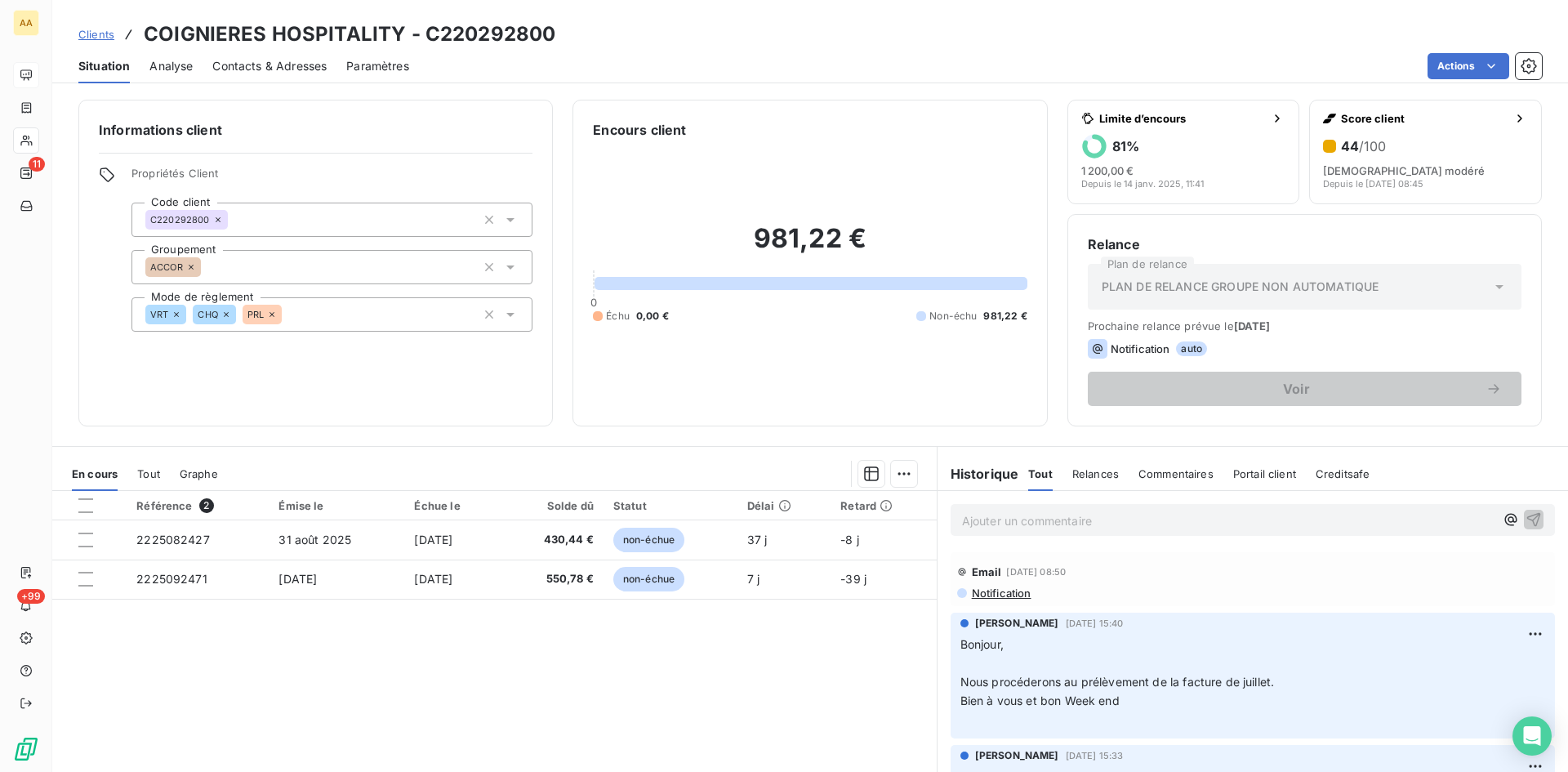
click at [53, 140] on div "Informations client Propriétés Client Code client C220292800 Groupement ACCOR M…" at bounding box center [810, 263] width 1516 height 327
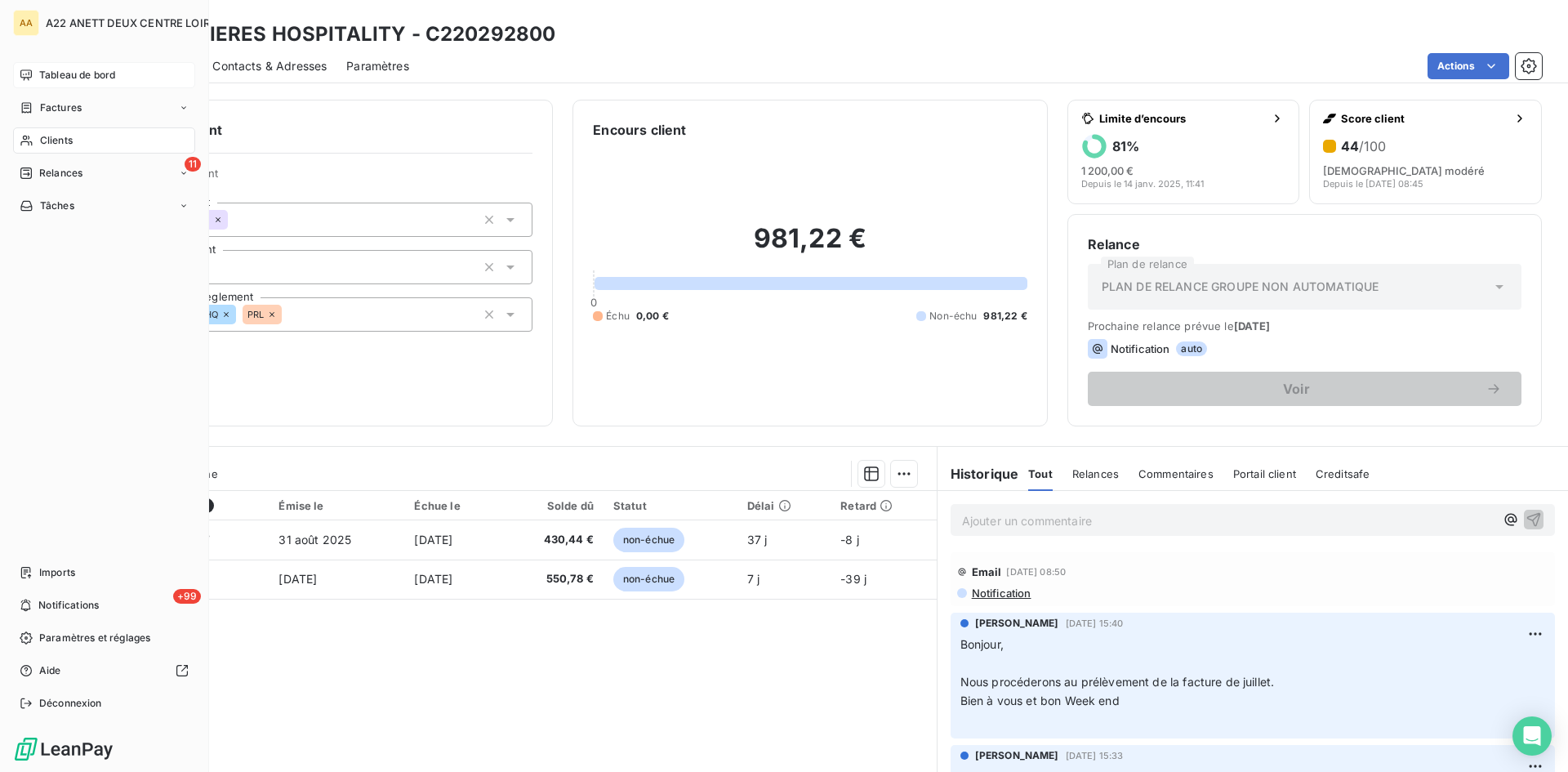
click at [48, 133] on span "Clients" at bounding box center [56, 140] width 32 height 15
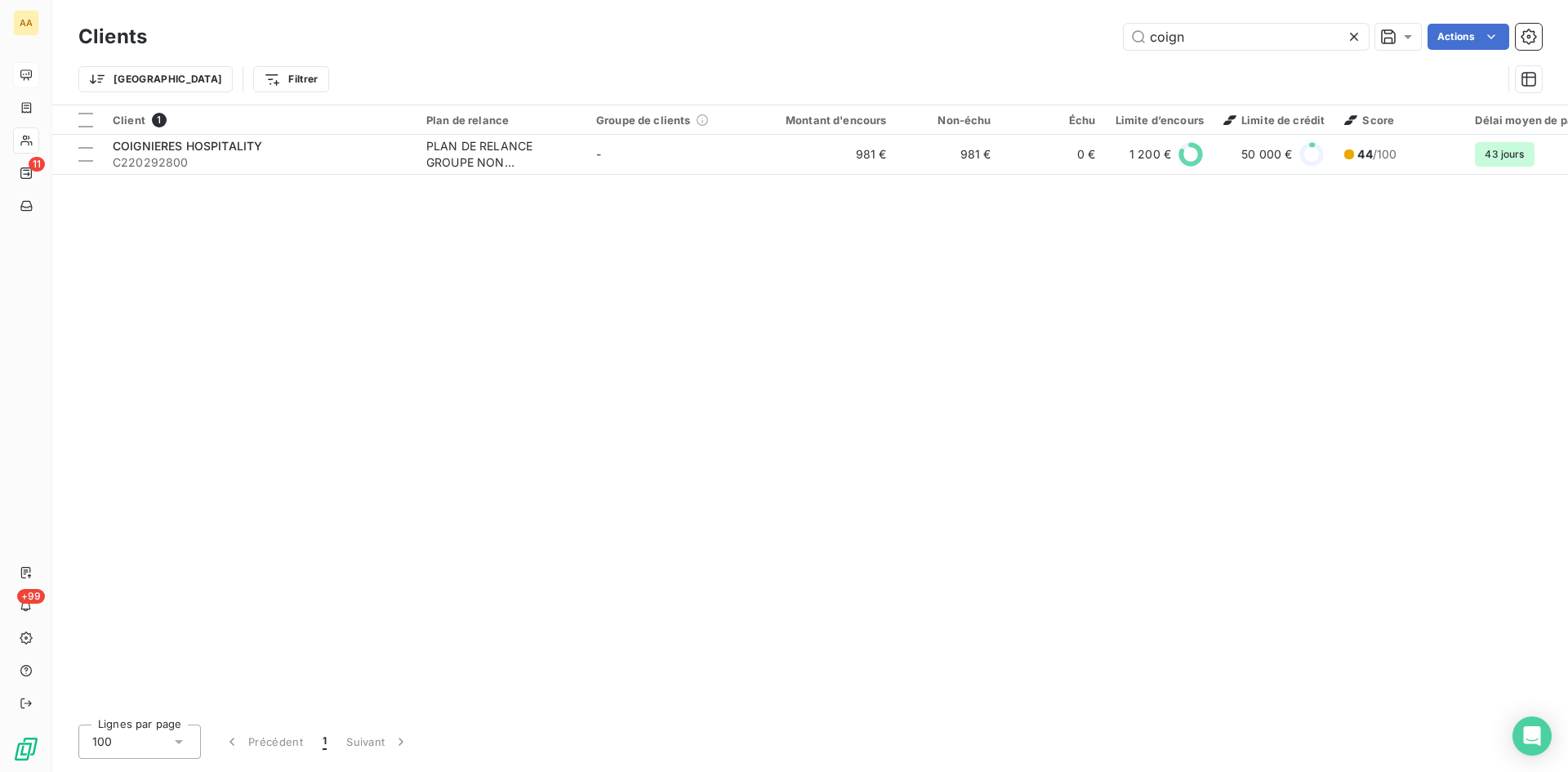
drag, startPoint x: 1196, startPoint y: 34, endPoint x: 1068, endPoint y: 95, distance: 141.8
click at [1126, 42] on input "coign" at bounding box center [1246, 37] width 245 height 27
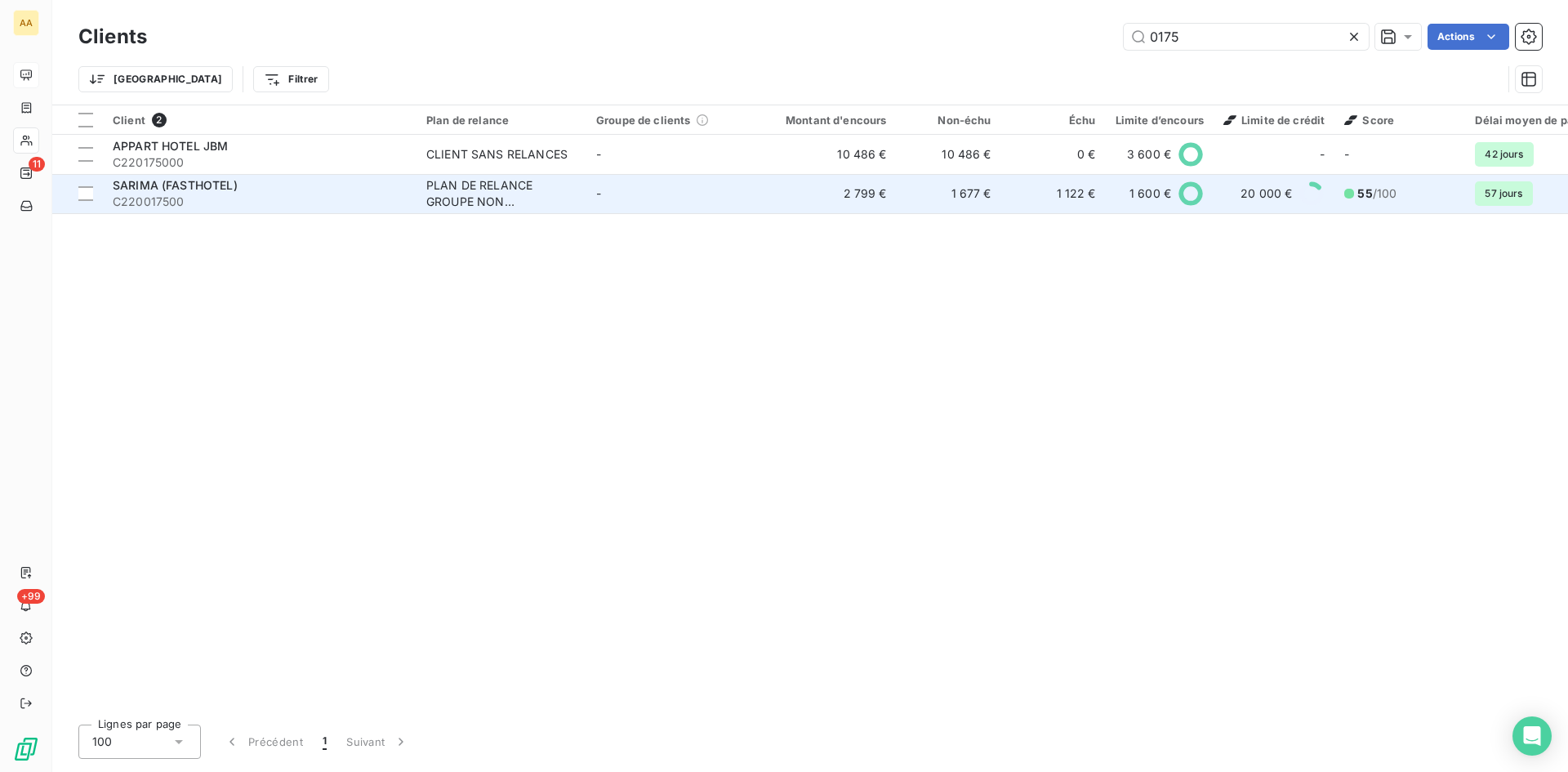
type input "0175"
click at [494, 196] on div "PLAN DE RELANCE GROUPE NON AUTOMATIQUE" at bounding box center [501, 193] width 150 height 32
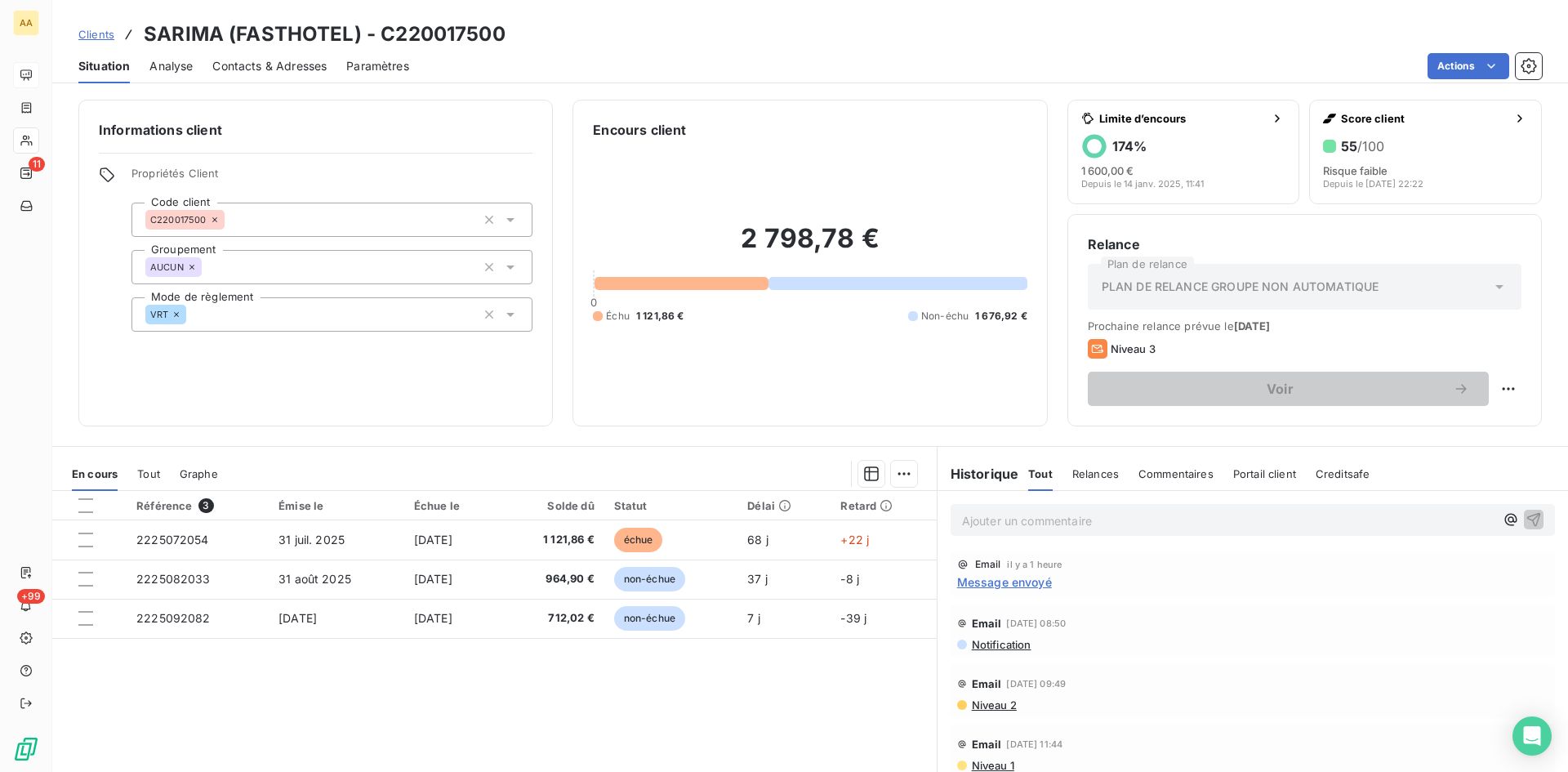
click at [981, 516] on p "Ajouter un commentaire ﻿" at bounding box center [1229, 520] width 533 height 21
click at [962, 519] on span "attend retour pauline pour valider la facture a payer." at bounding box center [1133, 519] width 343 height 14
click at [1526, 518] on icon "button" at bounding box center [1534, 519] width 17 height 17
